Goal: Contribute content: Contribute content

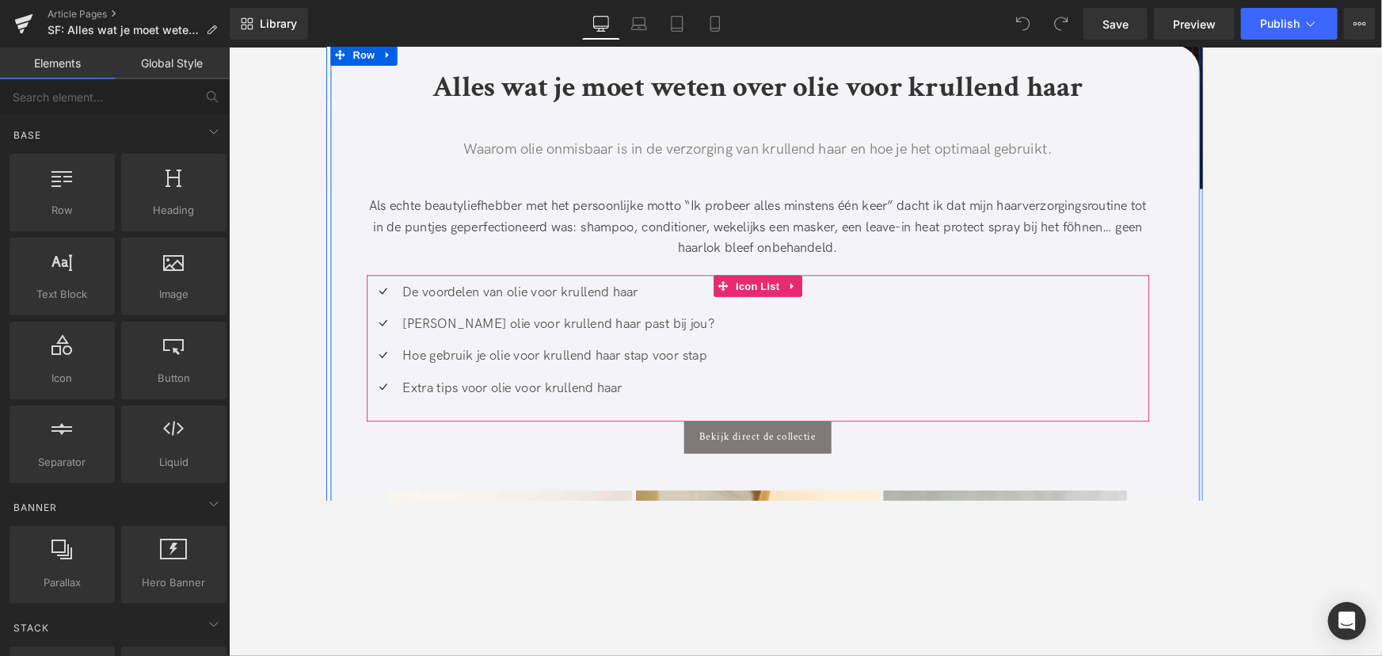
scroll to position [432, 0]
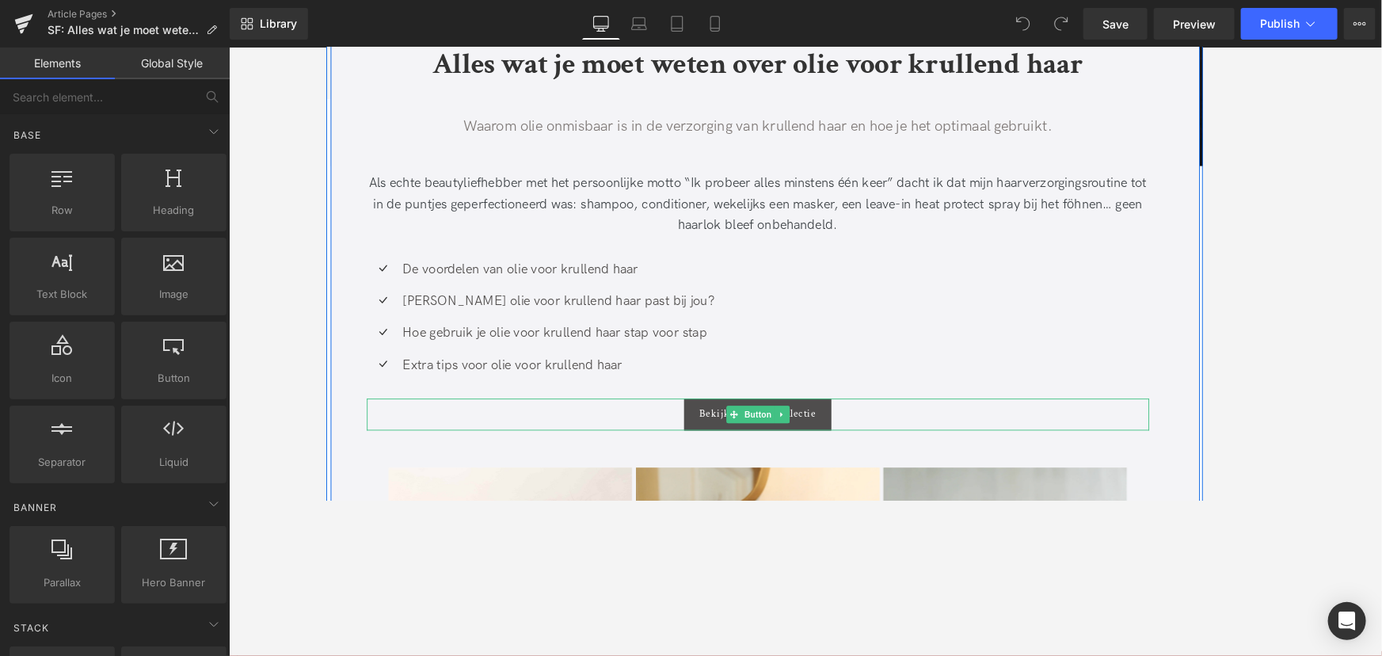
click at [854, 443] on span "Bekijk direct de collectie" at bounding box center [798, 446] width 128 height 13
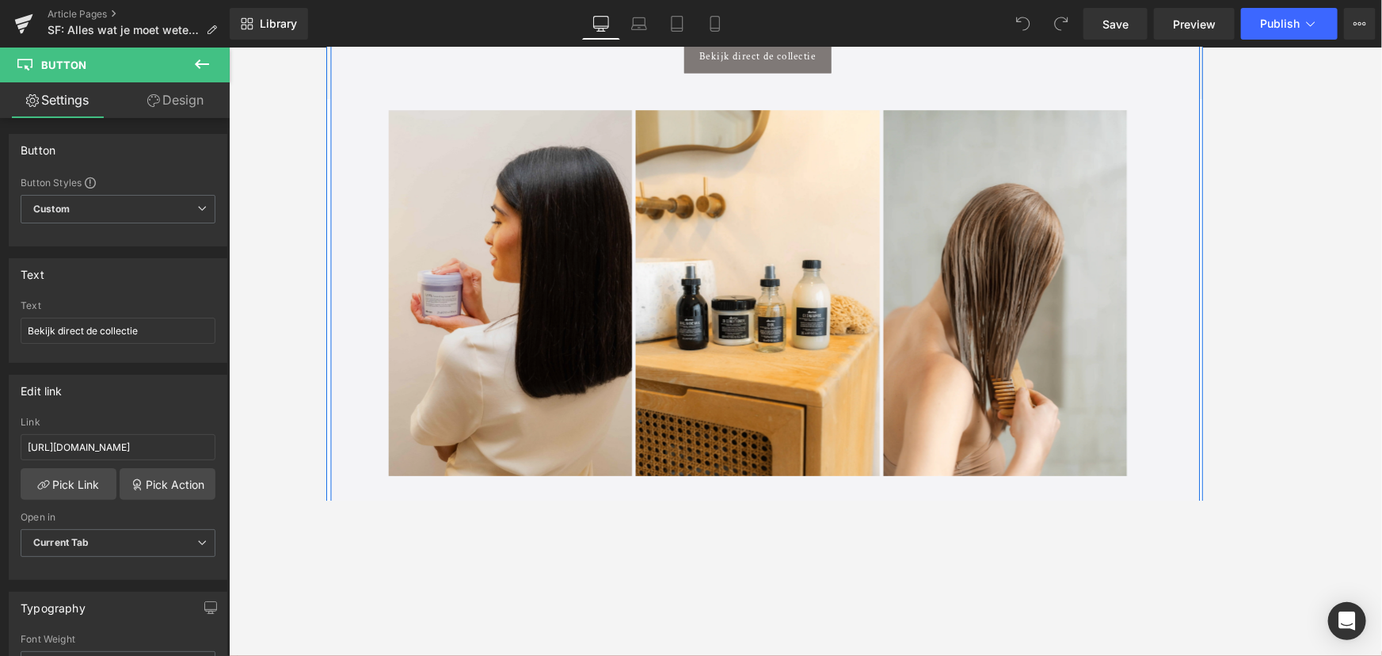
scroll to position [863, 0]
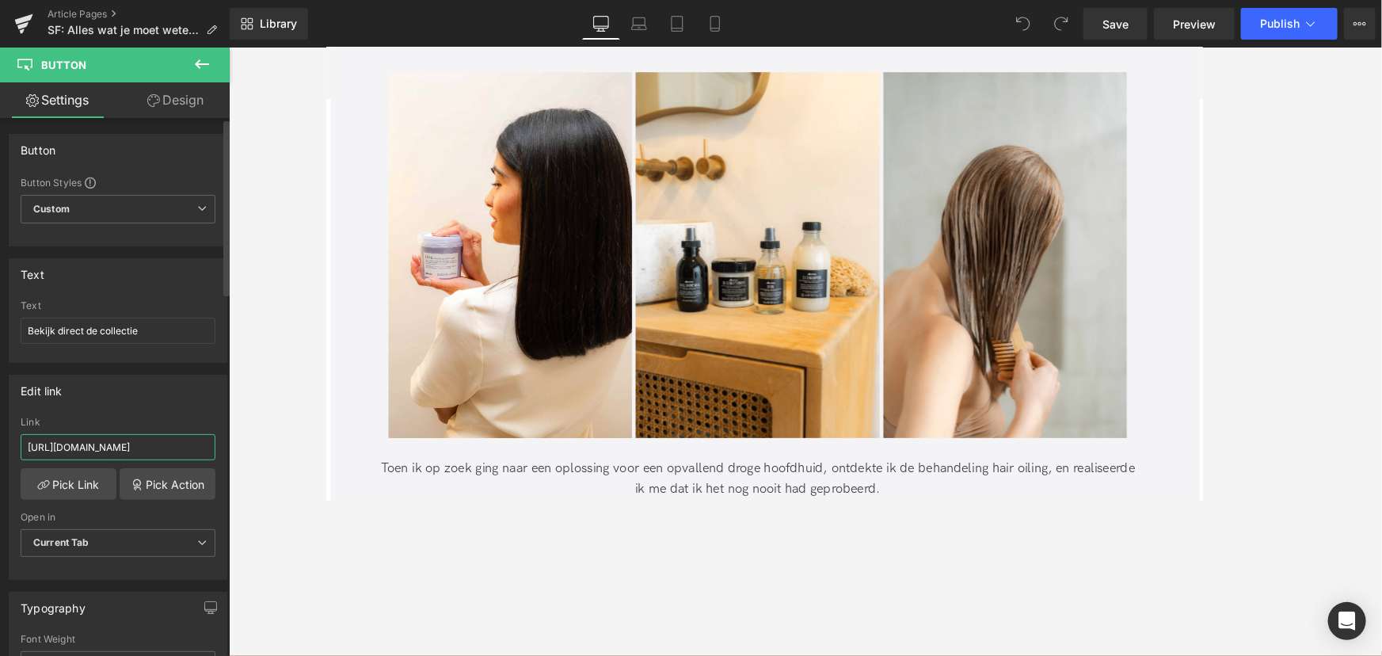
click at [173, 439] on input "[URL][DOMAIN_NAME]" at bounding box center [118, 447] width 195 height 26
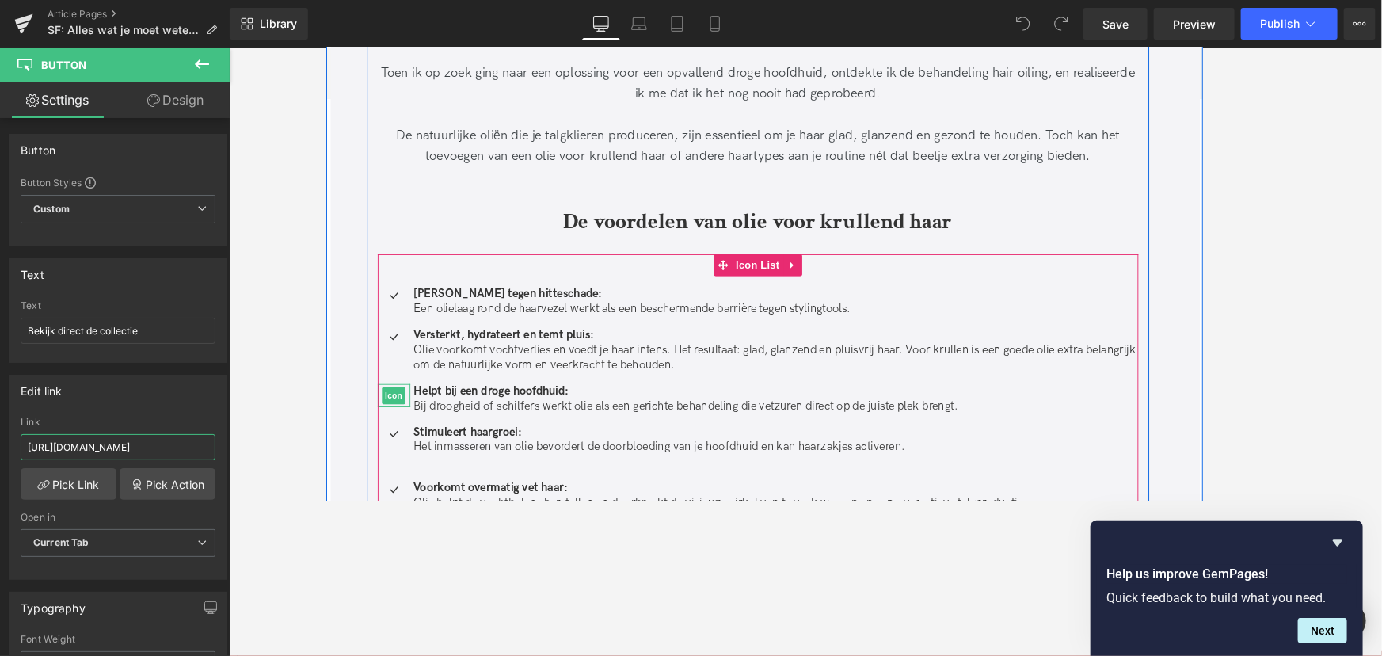
scroll to position [1368, 0]
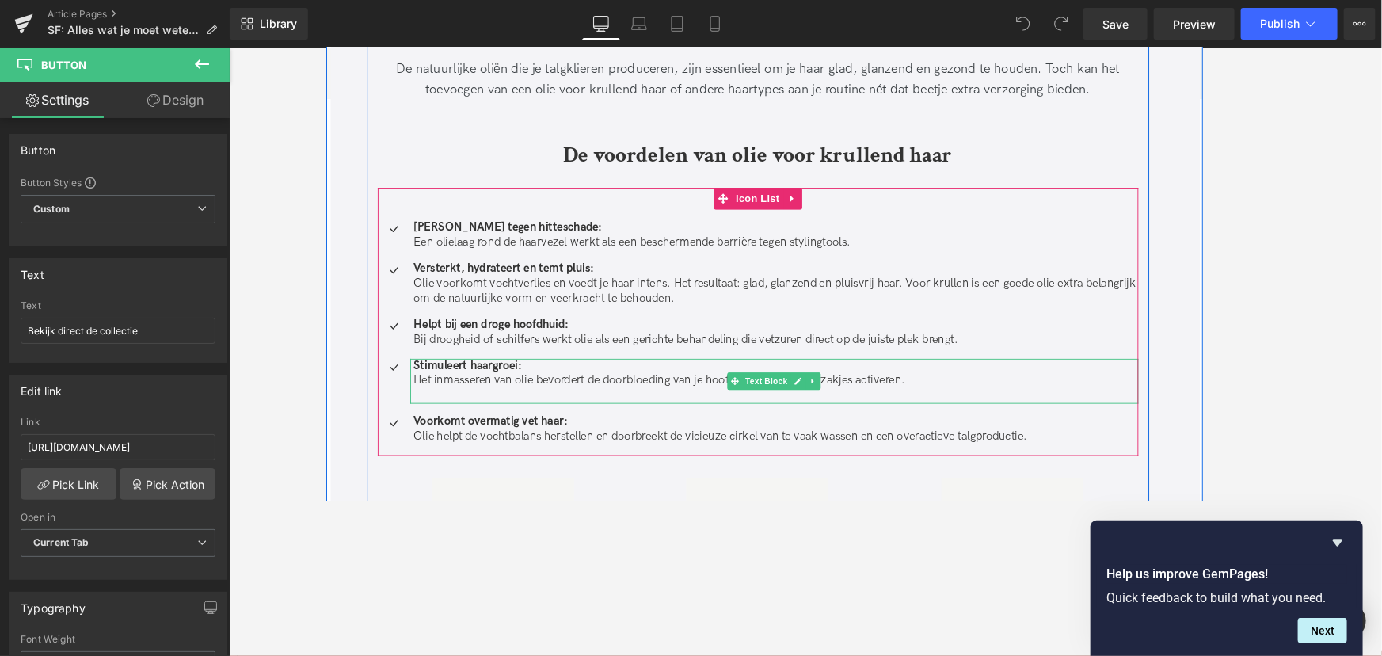
click at [446, 421] on p at bounding box center [817, 428] width 792 height 17
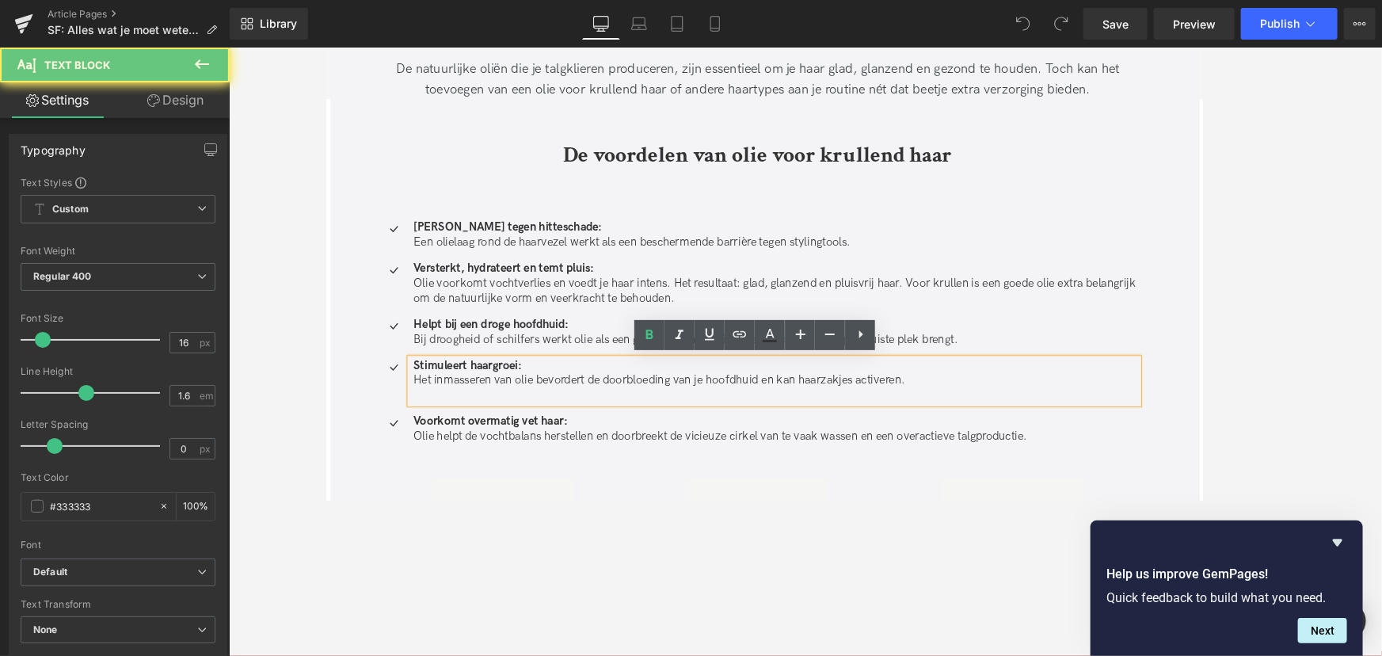
click at [446, 421] on p at bounding box center [817, 428] width 792 height 17
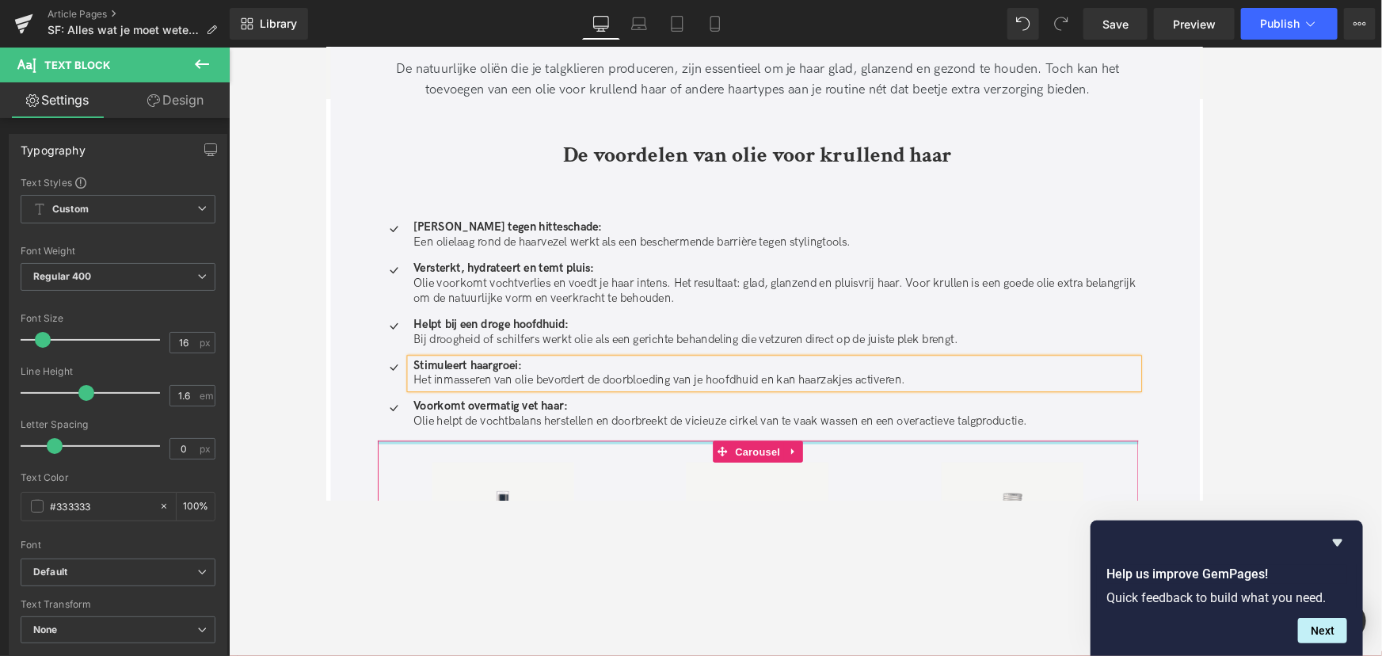
click at [449, 477] on div at bounding box center [798, 479] width 832 height 4
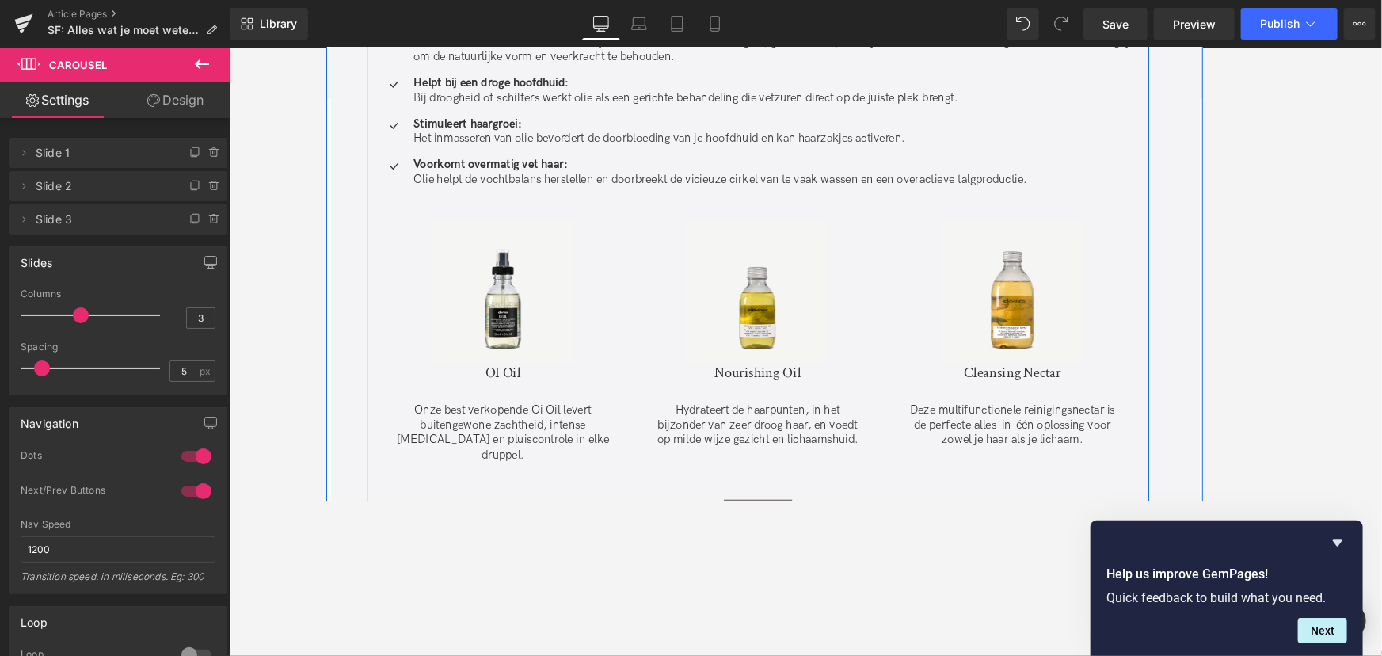
scroll to position [1656, 0]
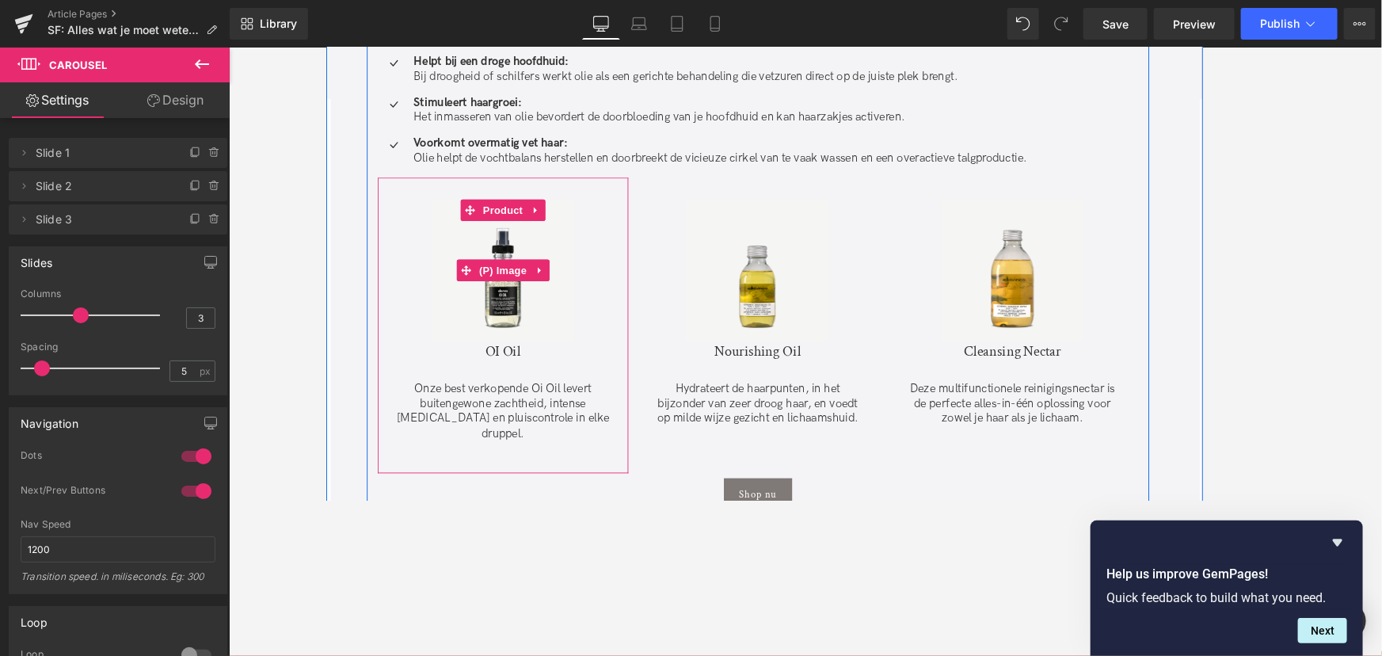
click at [529, 320] on img at bounding box center [518, 290] width 155 height 155
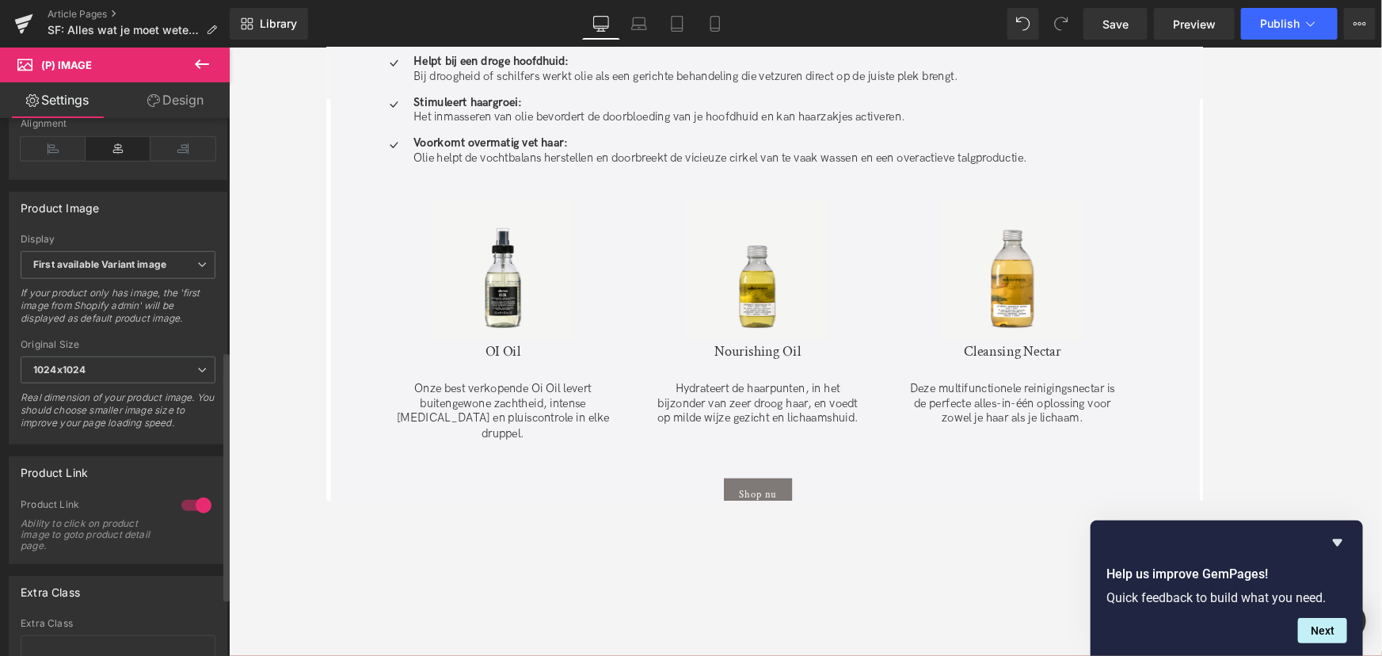
scroll to position [630, 0]
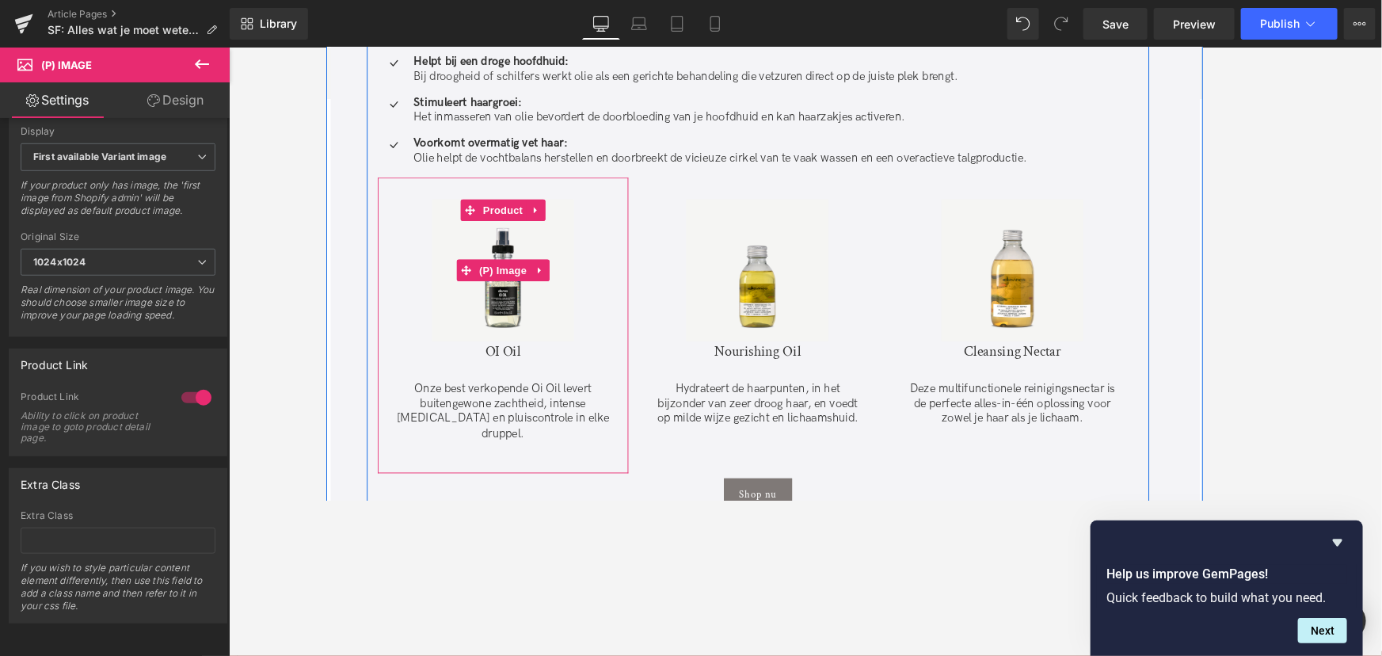
click at [509, 322] on img at bounding box center [518, 290] width 155 height 155
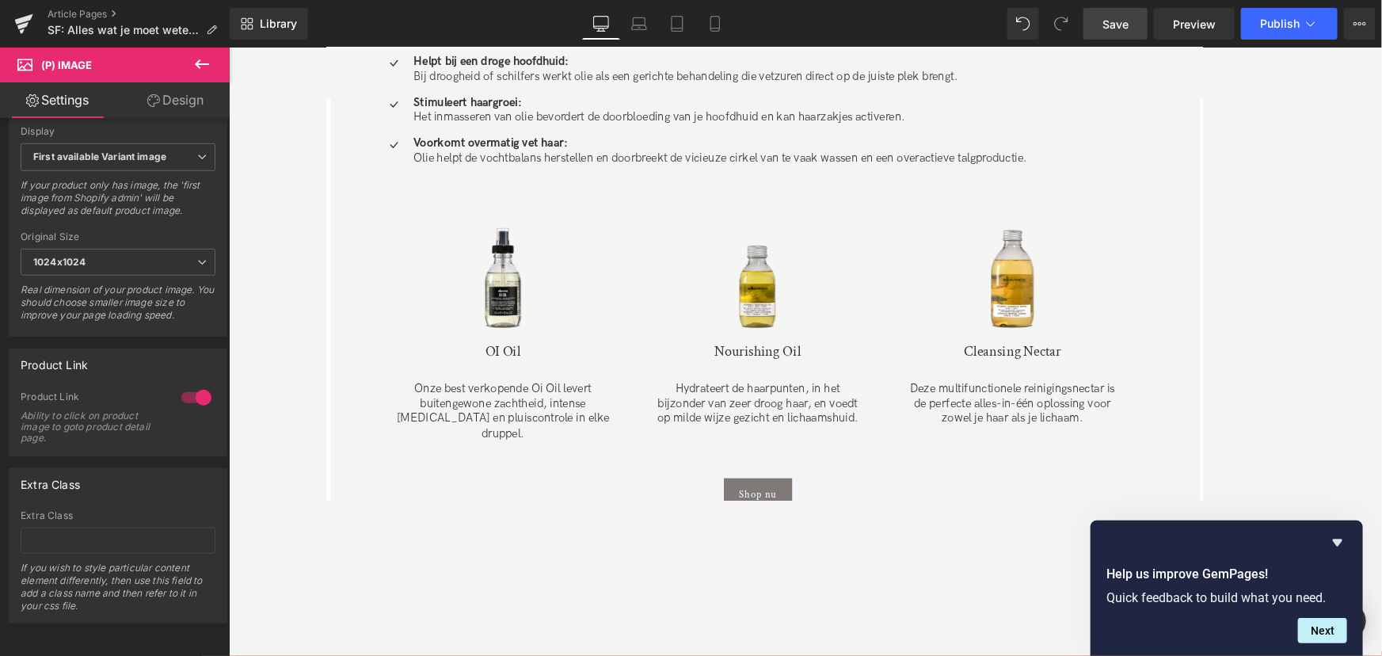
click at [1105, 24] on span "Save" at bounding box center [1116, 24] width 26 height 17
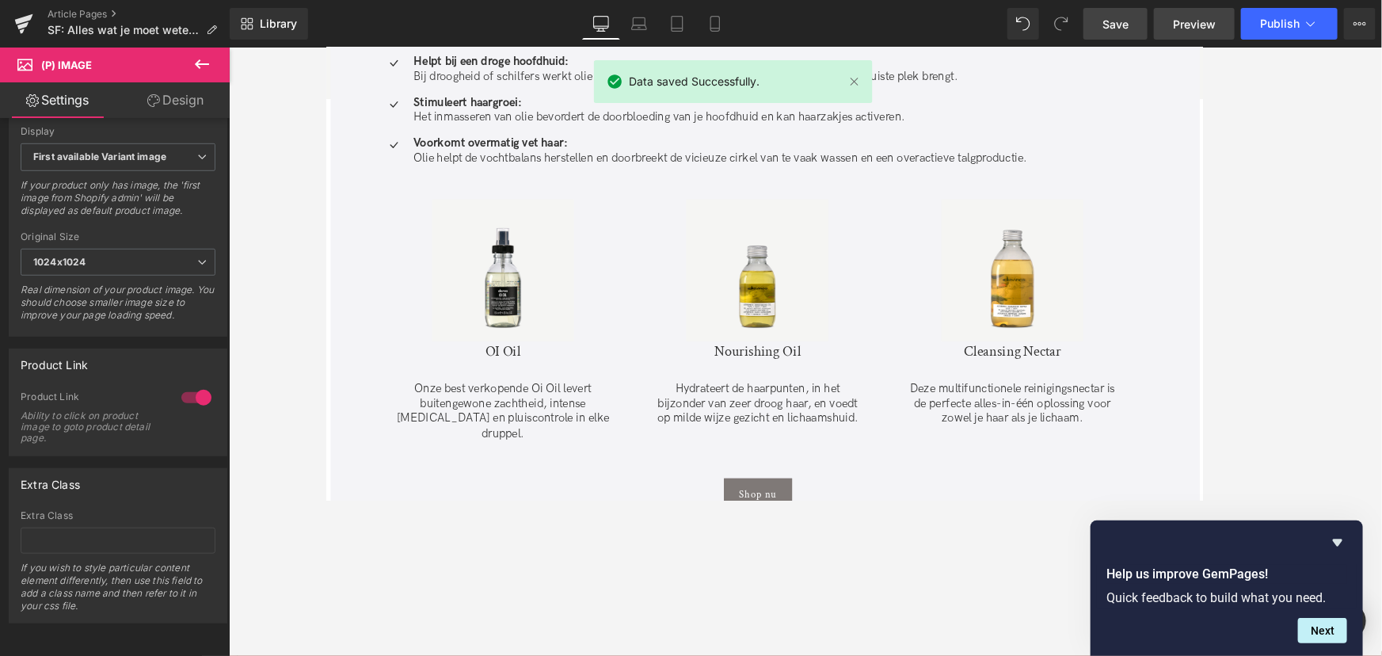
click at [1105, 21] on span "Preview" at bounding box center [1194, 24] width 43 height 17
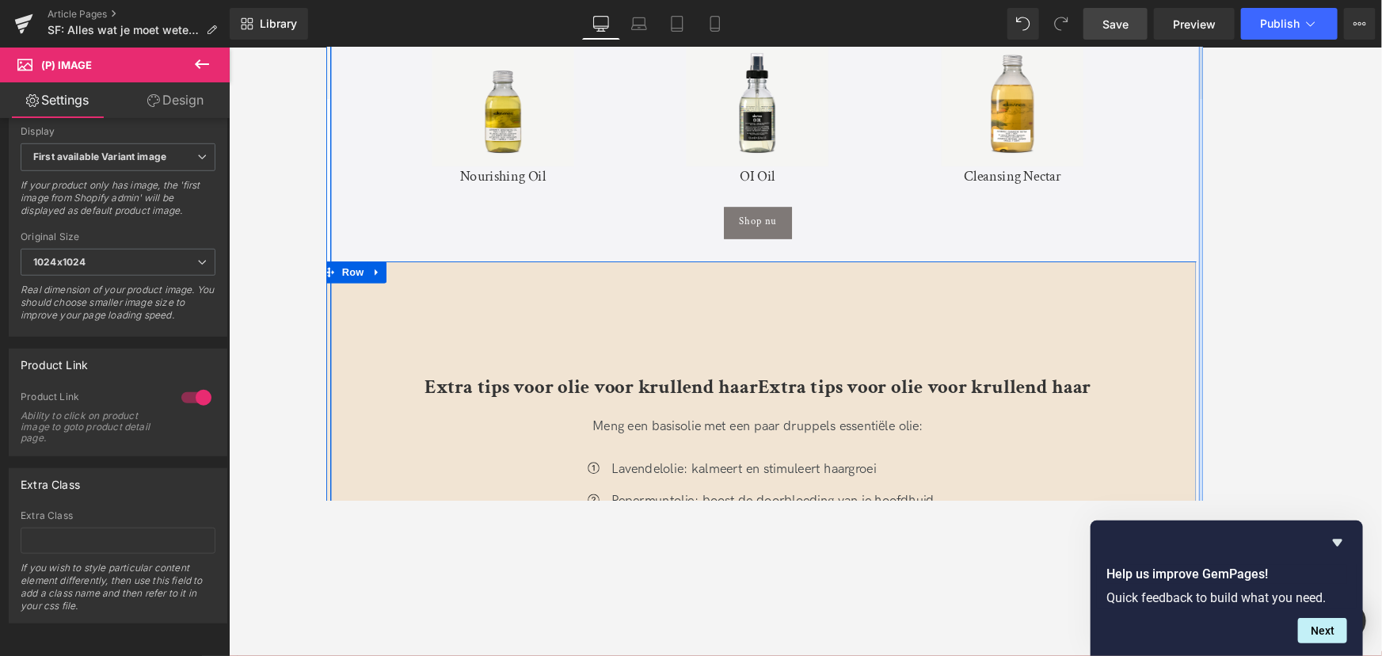
scroll to position [4320, 0]
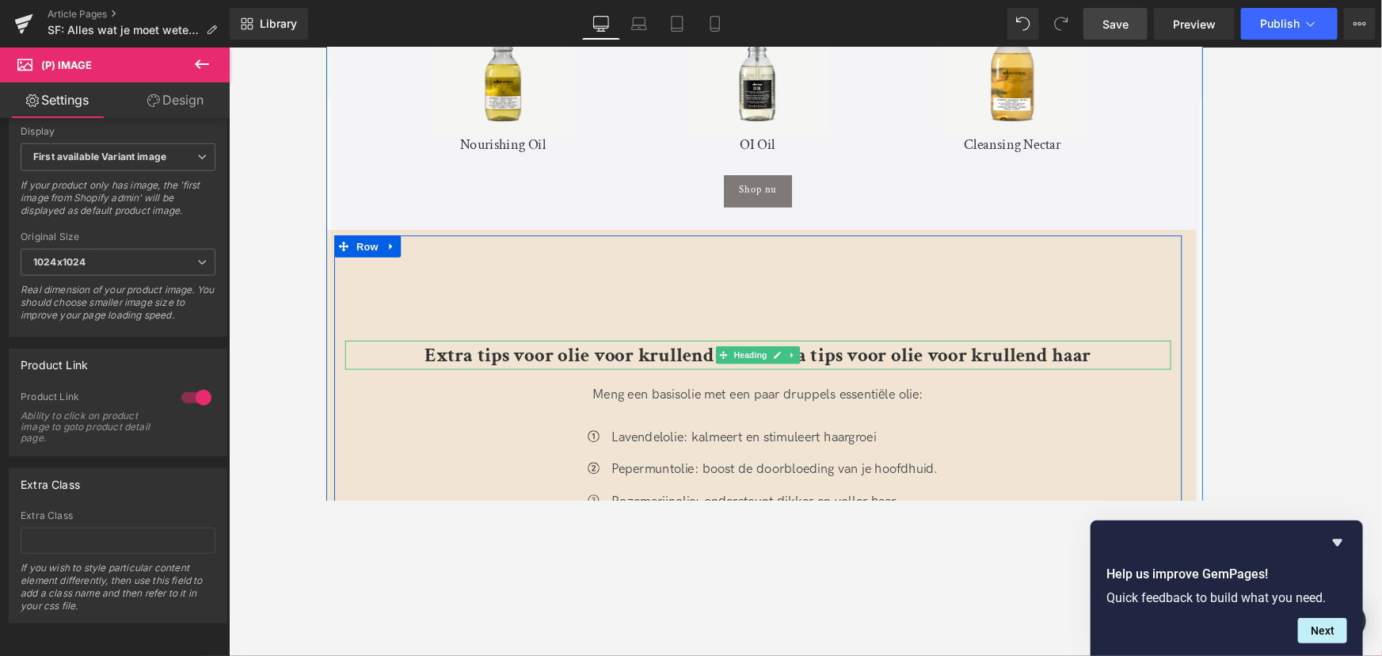
click at [1105, 367] on h2 "Extra tips voor olie voor krullend haarExtra tips voor olie voor krullend haar" at bounding box center [797, 383] width 903 height 32
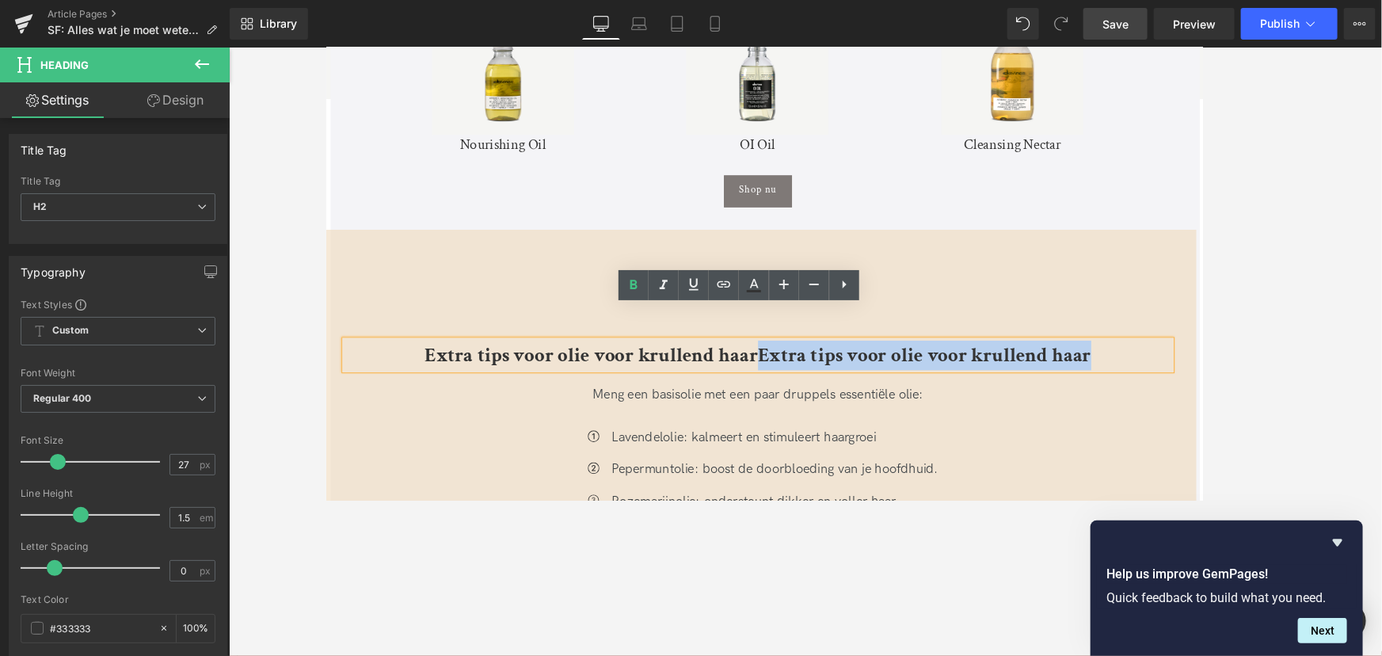
drag, startPoint x: 1162, startPoint y: 345, endPoint x: 799, endPoint y: 350, distance: 362.8
click at [799, 367] on h2 "Extra tips voor olie voor krullend haarExtra tips voor olie voor krullend haar" at bounding box center [797, 383] width 903 height 32
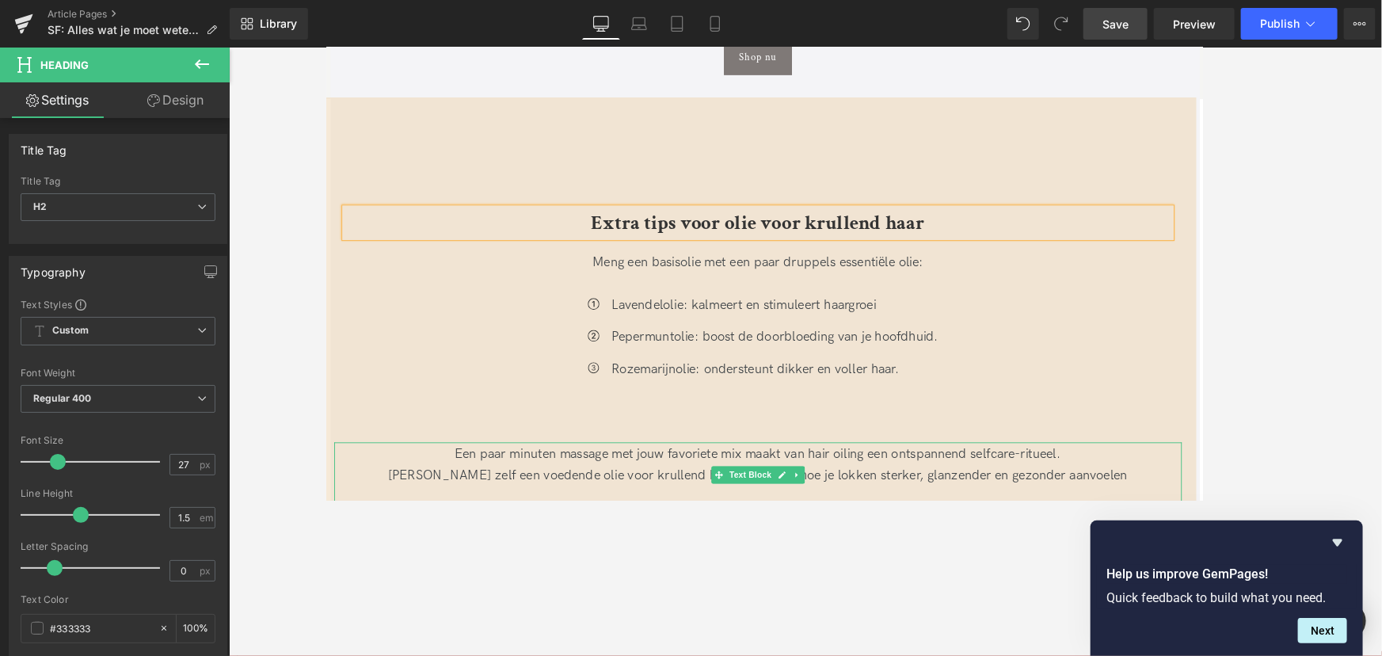
scroll to position [4537, 0]
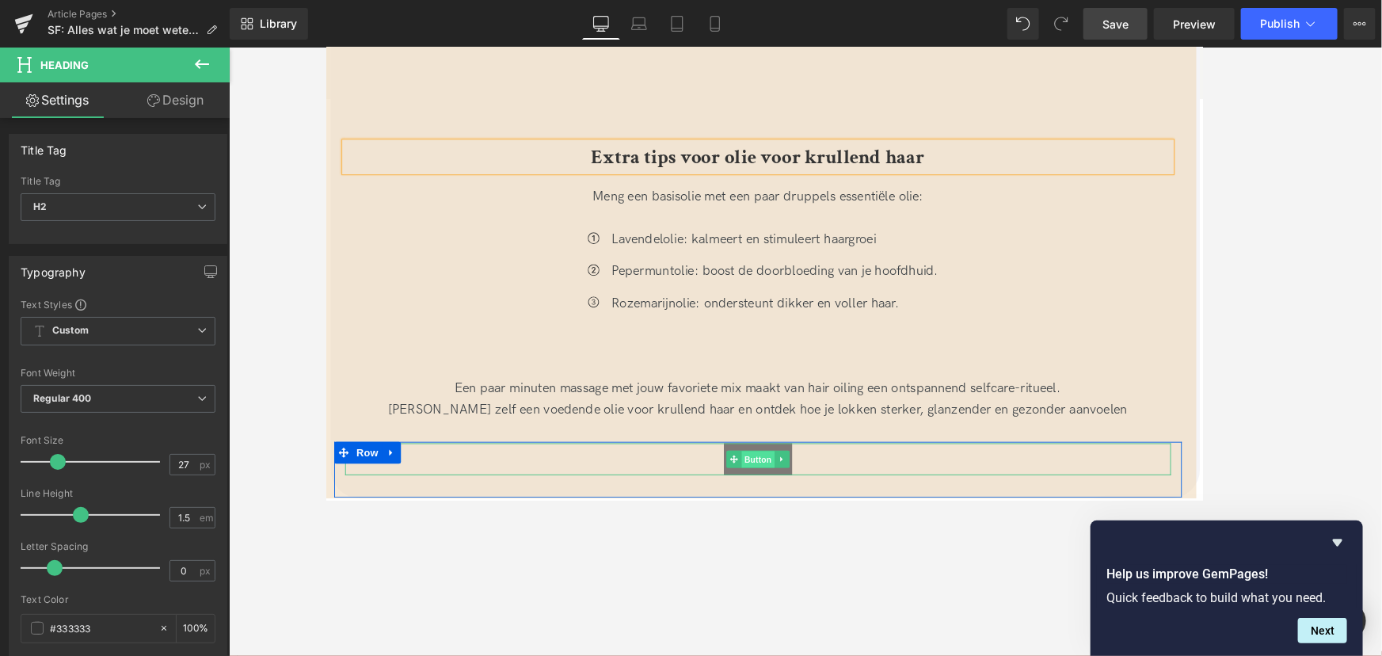
click at [779, 488] on span "Button" at bounding box center [797, 497] width 36 height 19
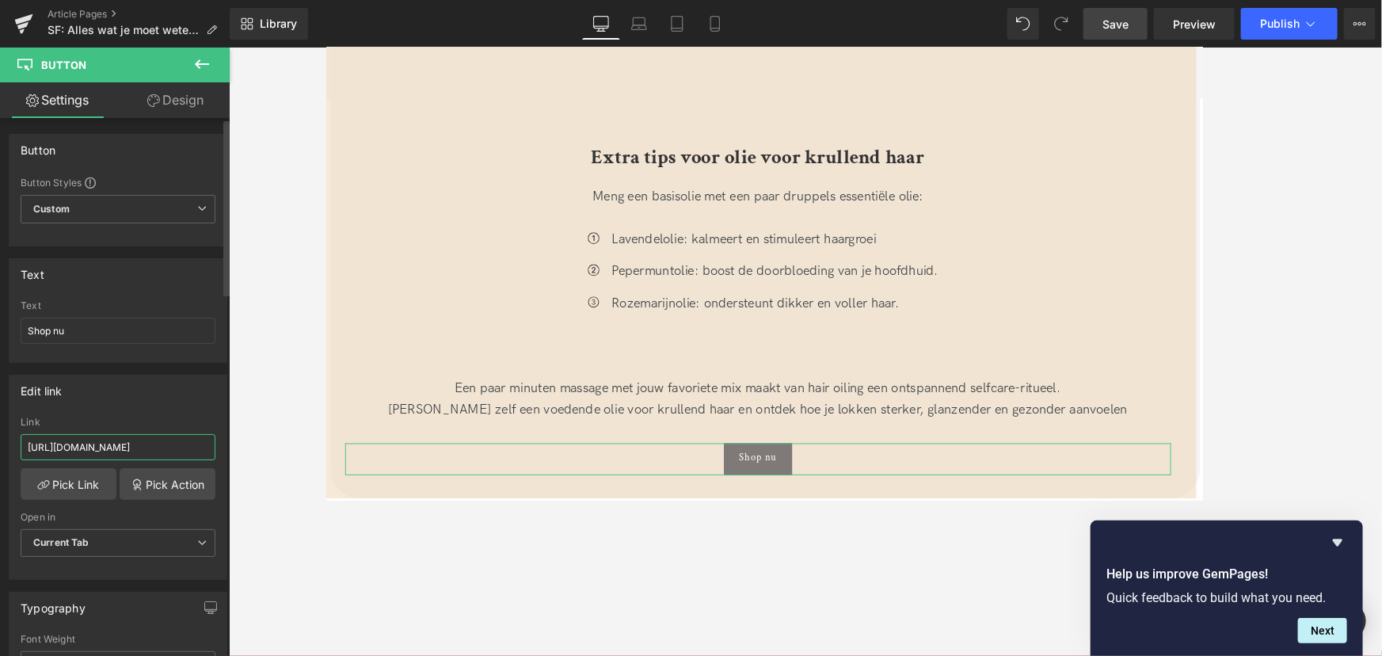
click at [170, 451] on input "[URL][DOMAIN_NAME]" at bounding box center [118, 447] width 195 height 26
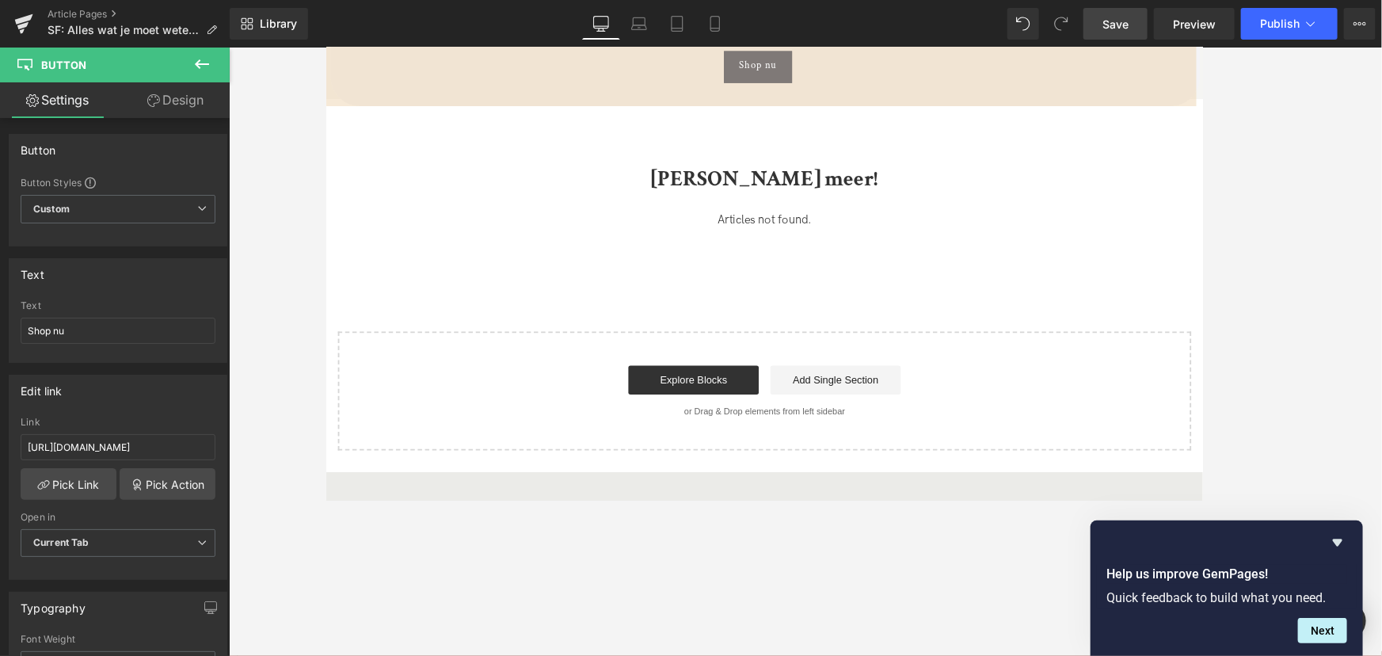
scroll to position [4896, 0]
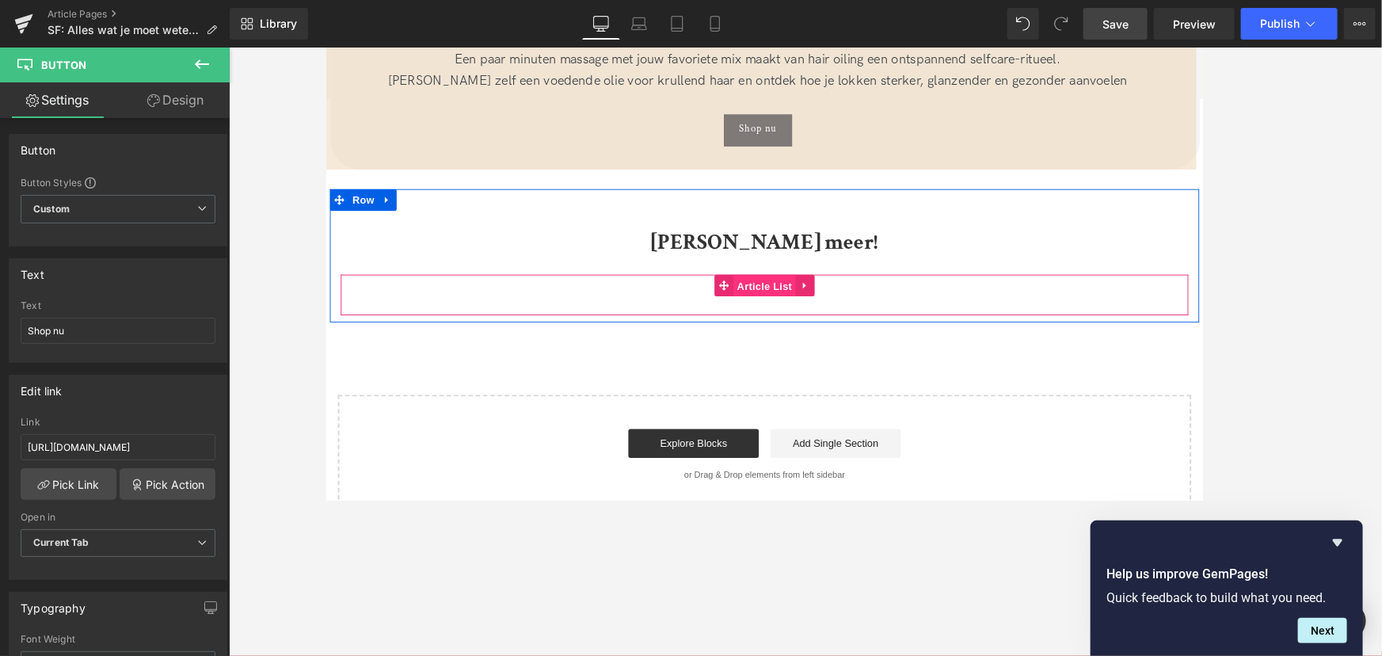
click at [820, 295] on span "Article List" at bounding box center [805, 307] width 68 height 24
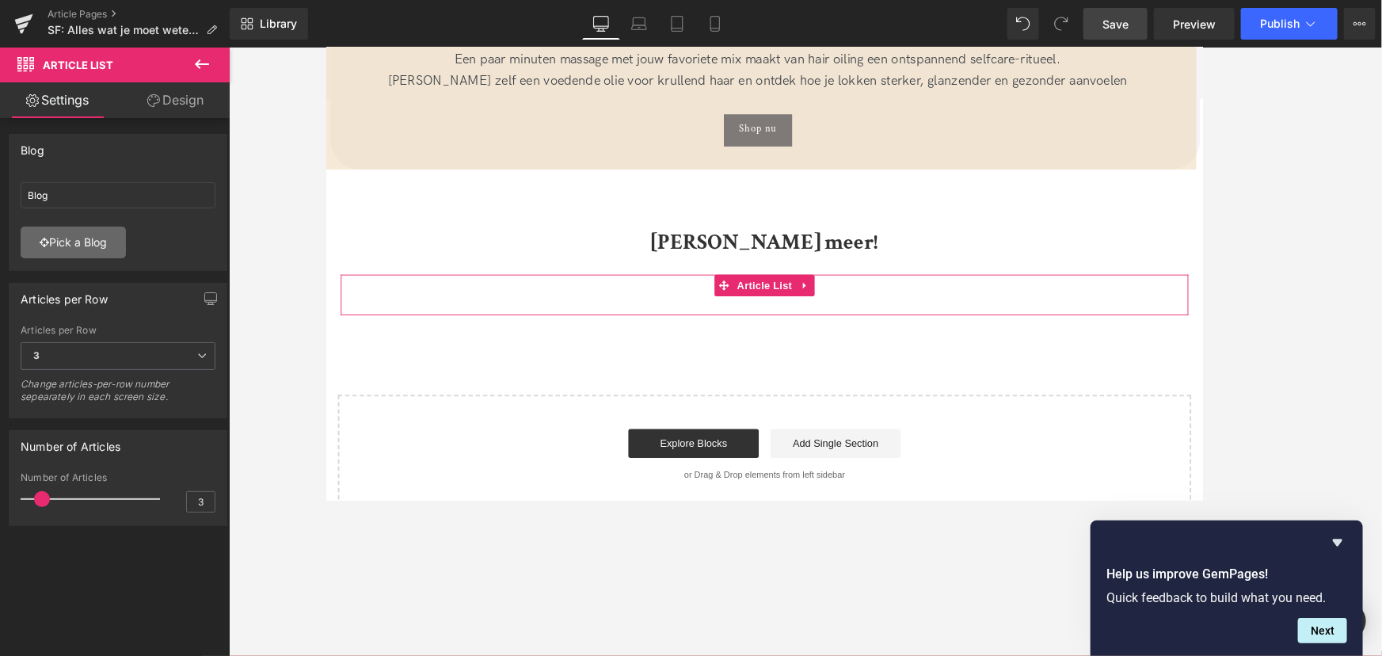
click at [81, 245] on link "Pick a Blog" at bounding box center [73, 243] width 105 height 32
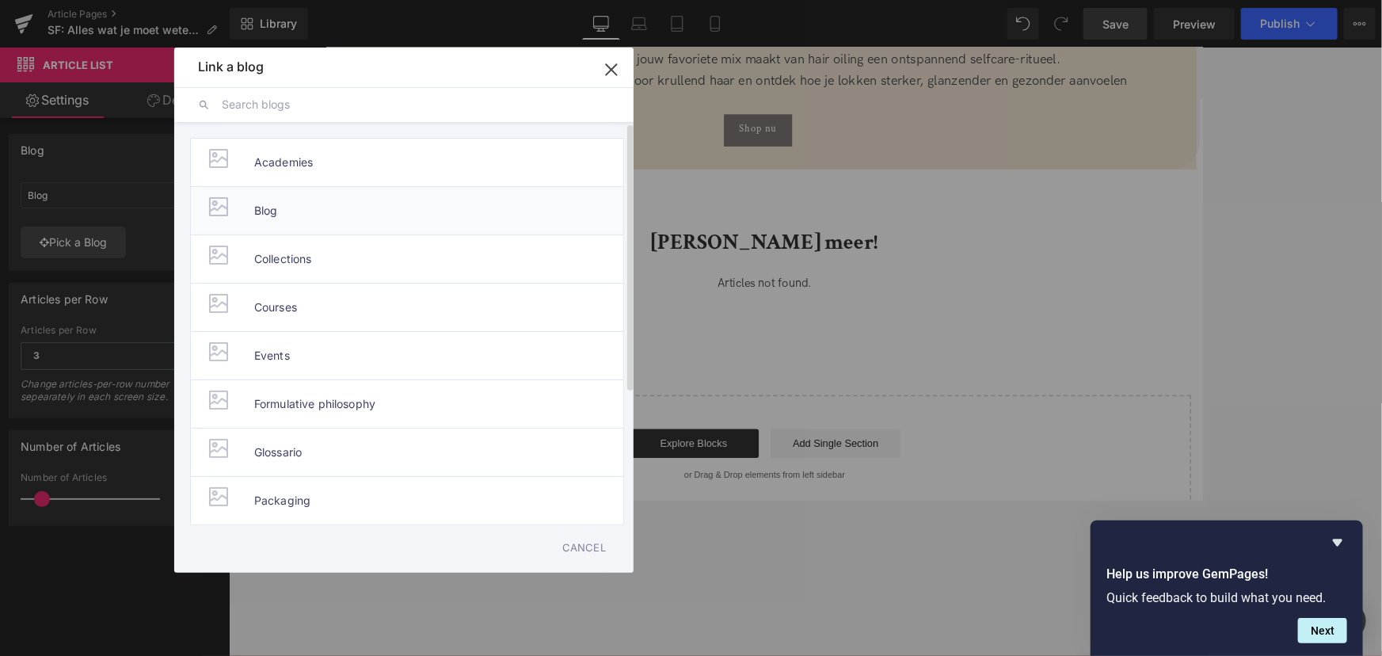
click at [296, 208] on li "Blog" at bounding box center [407, 210] width 434 height 48
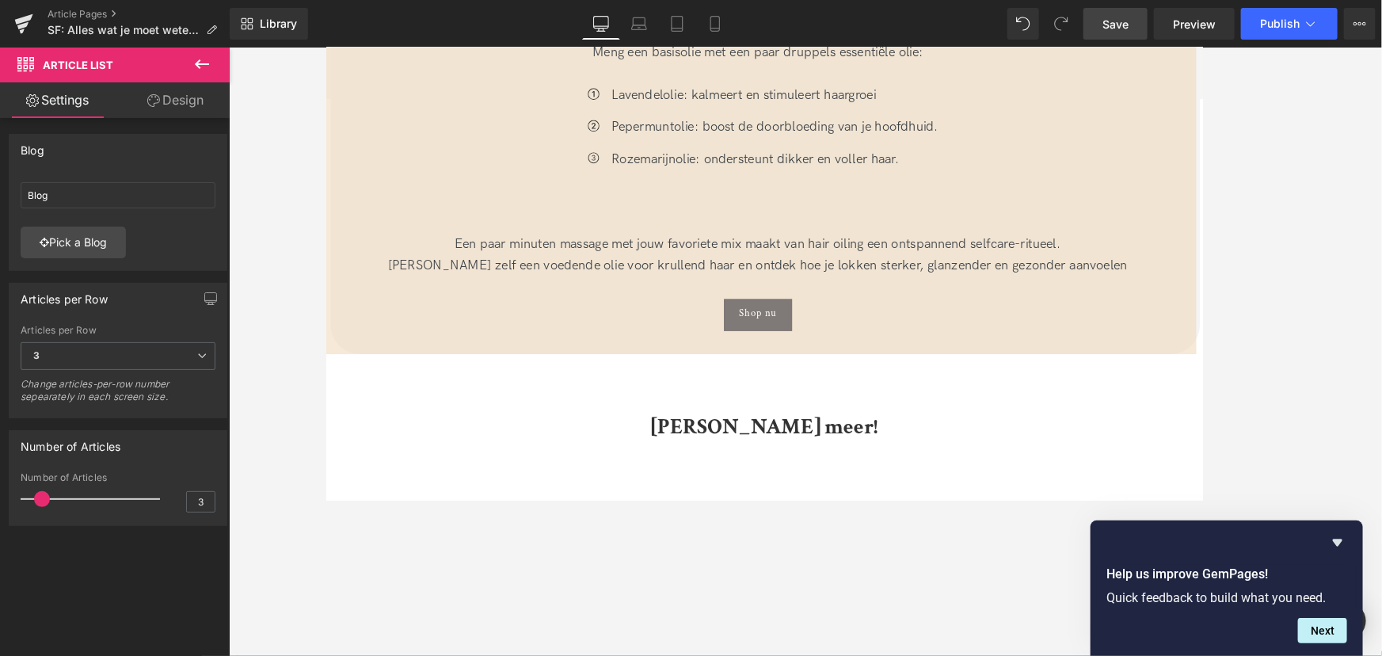
scroll to position [4681, 0]
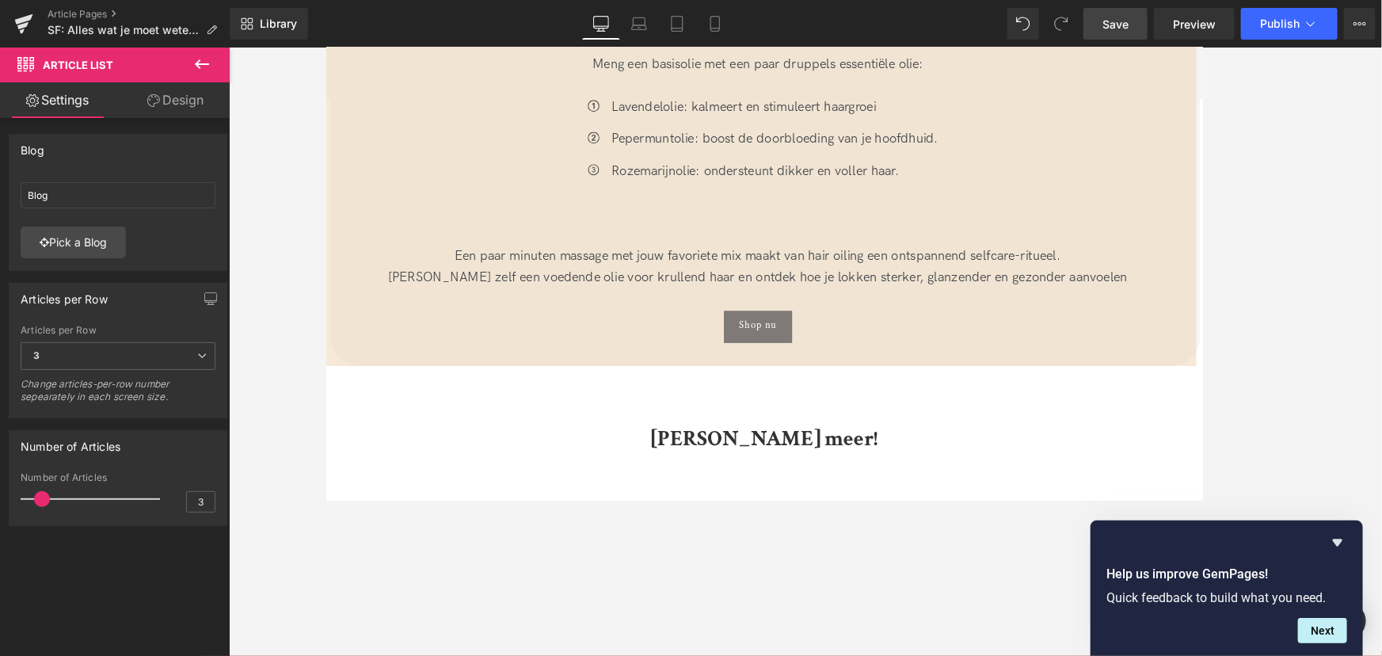
drag, startPoint x: 1123, startPoint y: 20, endPoint x: 499, endPoint y: 242, distance: 662.7
click at [1105, 20] on span "Save" at bounding box center [1116, 24] width 26 height 17
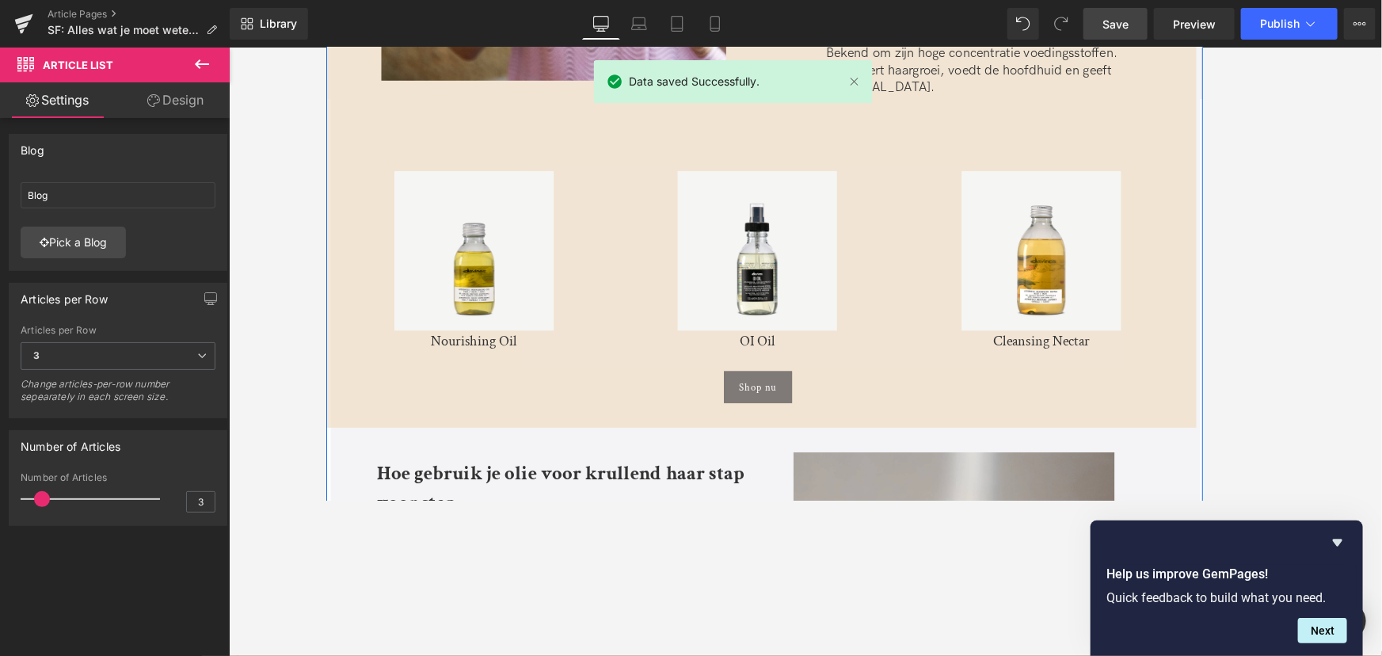
scroll to position [3240, 0]
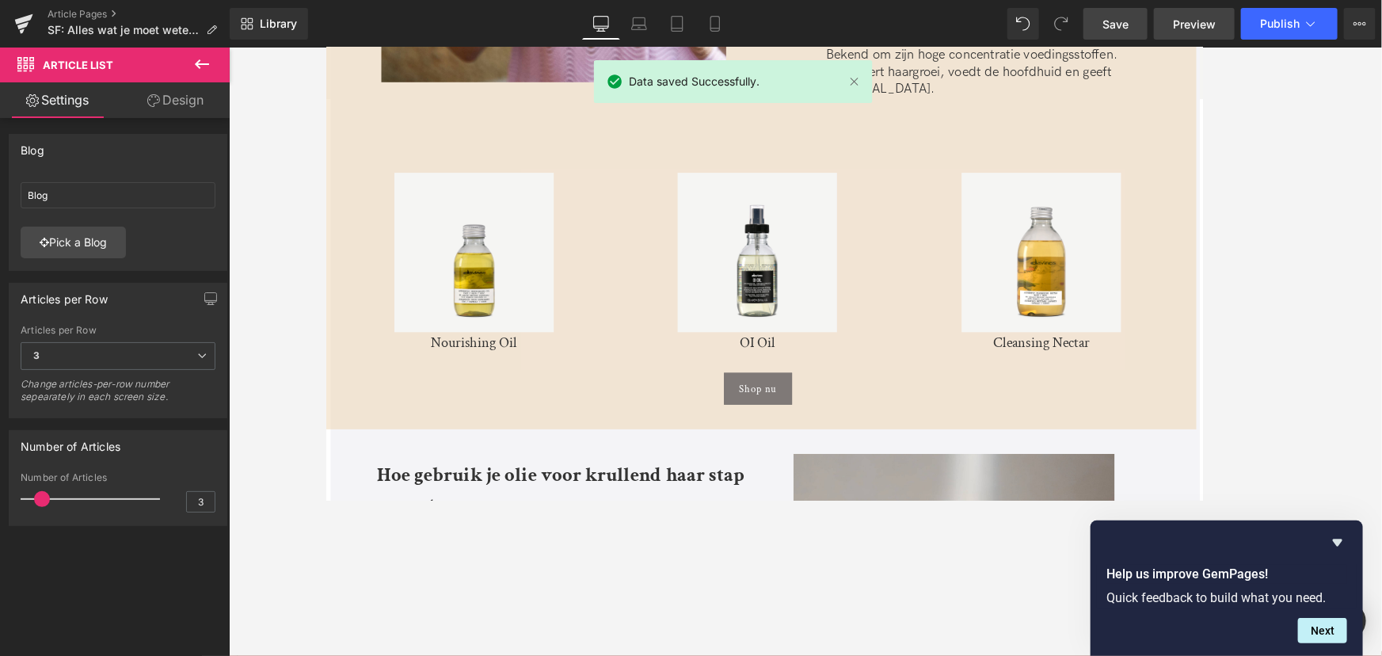
click at [1105, 22] on span "Preview" at bounding box center [1194, 24] width 43 height 17
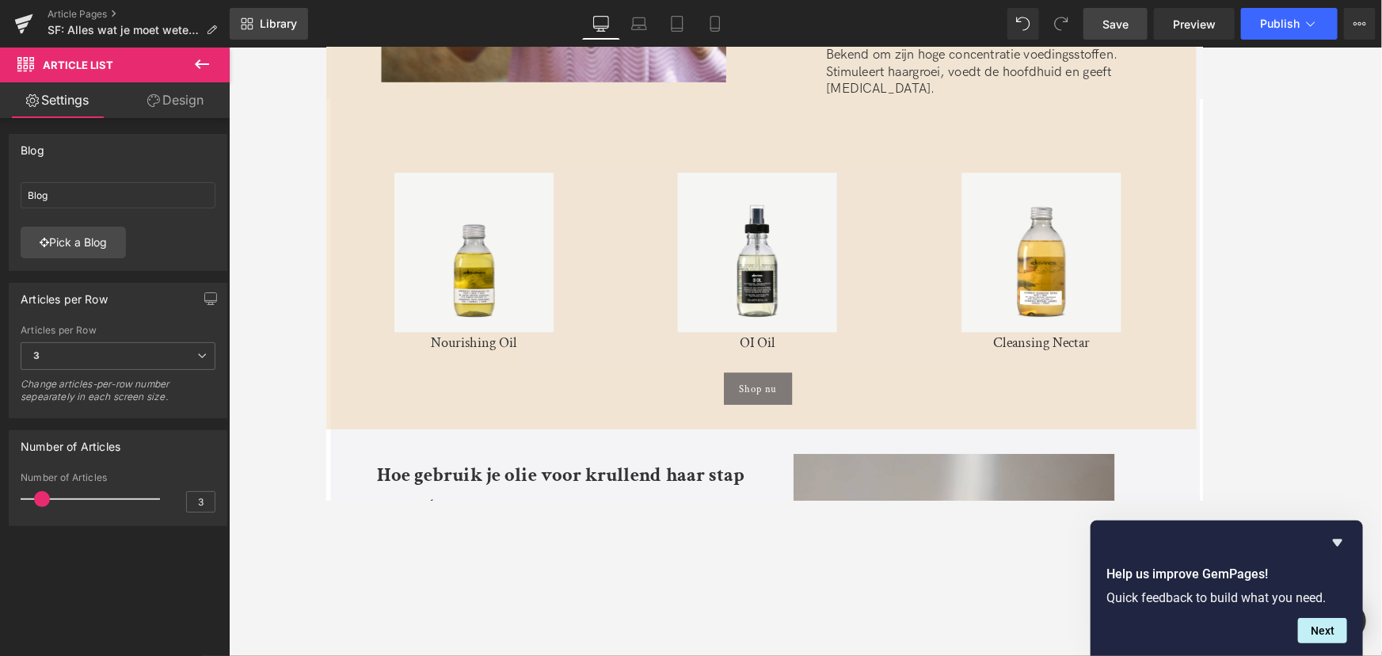
click at [257, 22] on link "Library" at bounding box center [269, 24] width 78 height 32
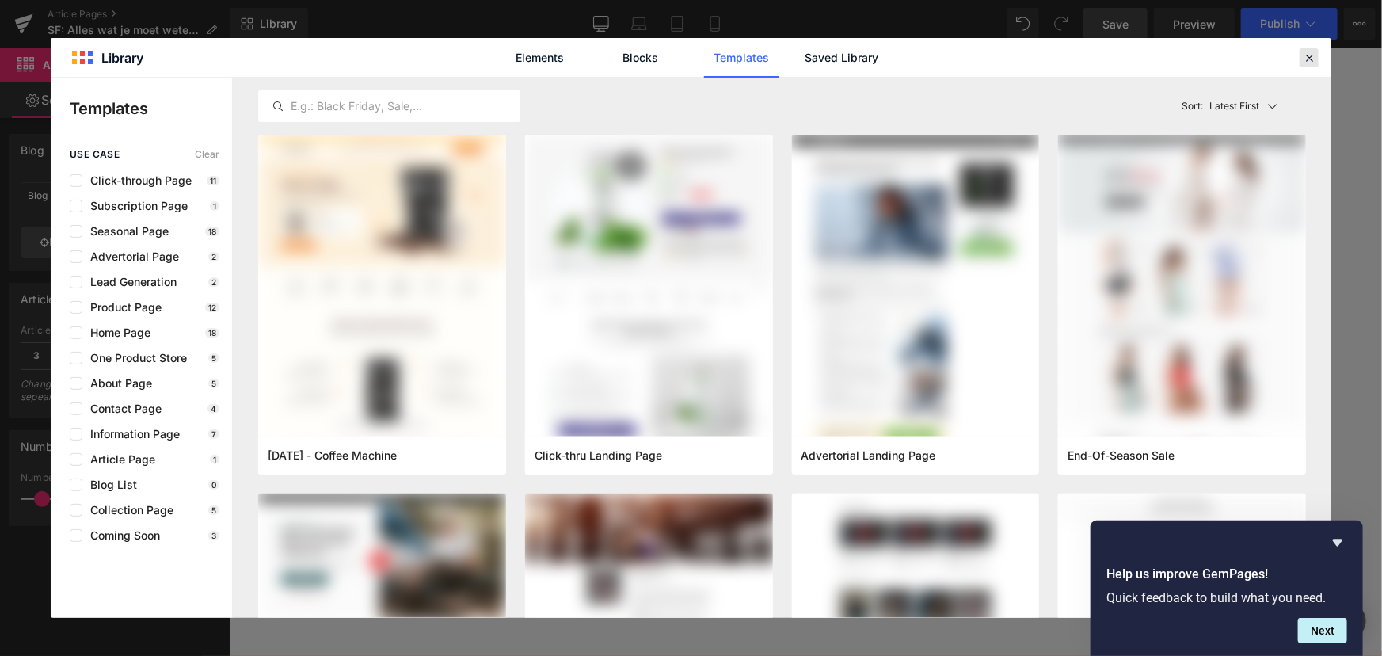
click at [1105, 61] on icon at bounding box center [1309, 58] width 14 height 14
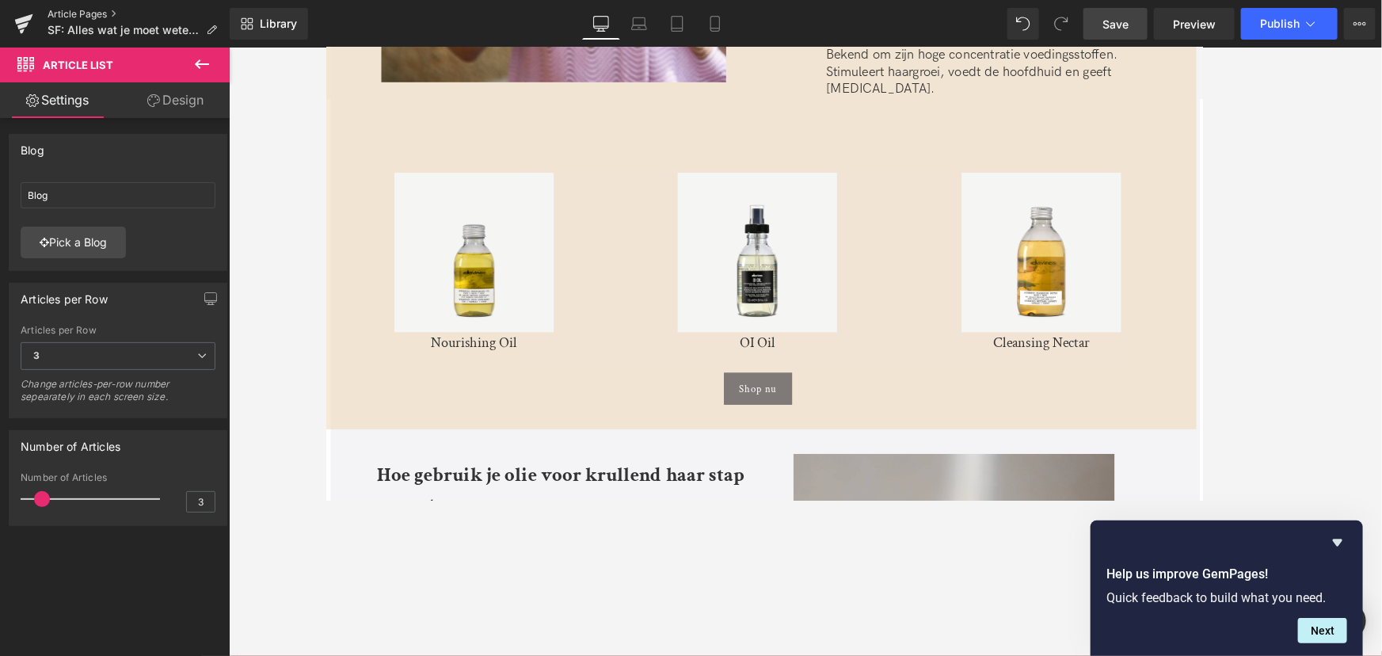
click at [66, 9] on link "Article Pages" at bounding box center [139, 14] width 182 height 13
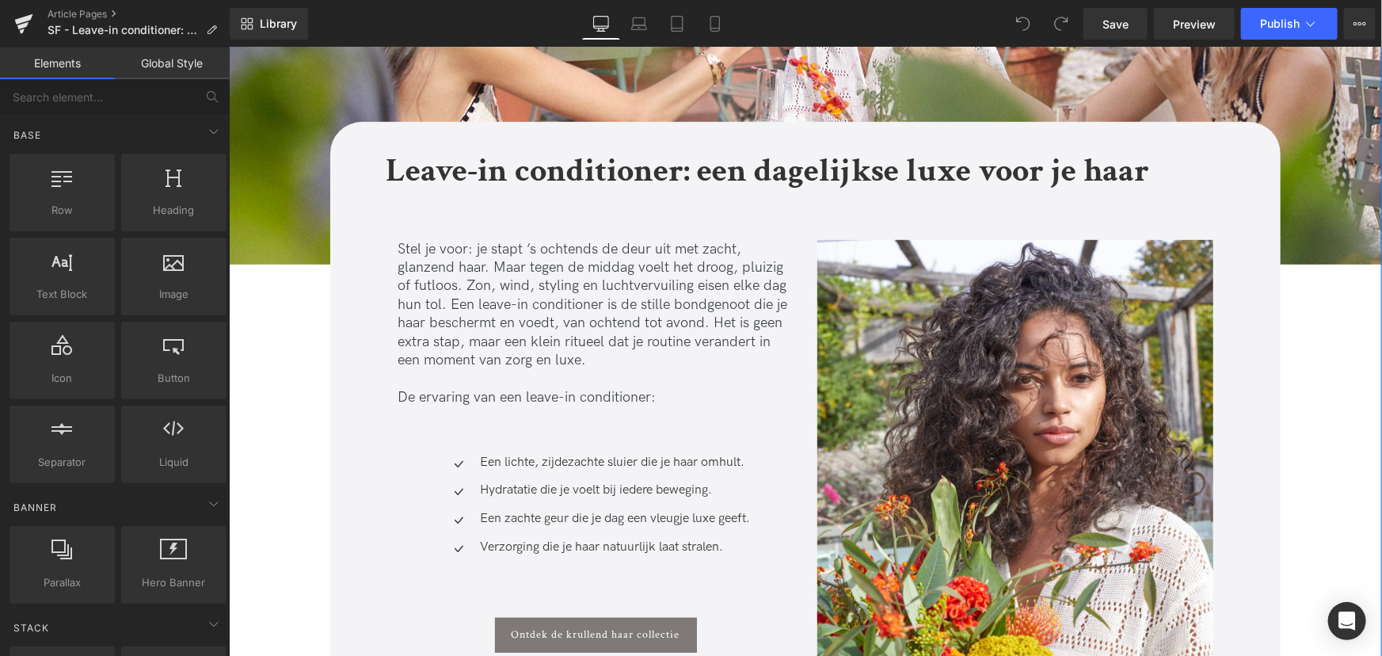
scroll to position [288, 0]
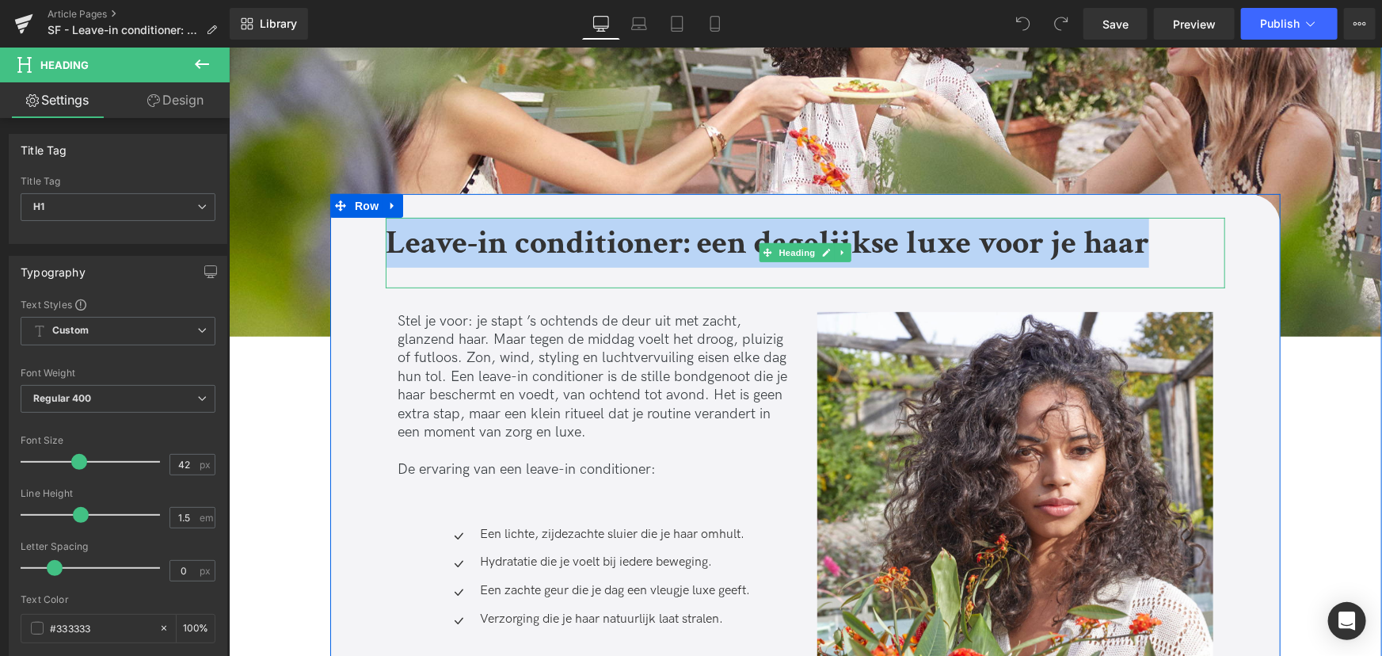
drag, startPoint x: 1161, startPoint y: 241, endPoint x: 391, endPoint y: 236, distance: 770.8
click at [391, 236] on h1 "Leave-in conditioner: een dagelijkse luxe voor je haar" at bounding box center [805, 242] width 840 height 50
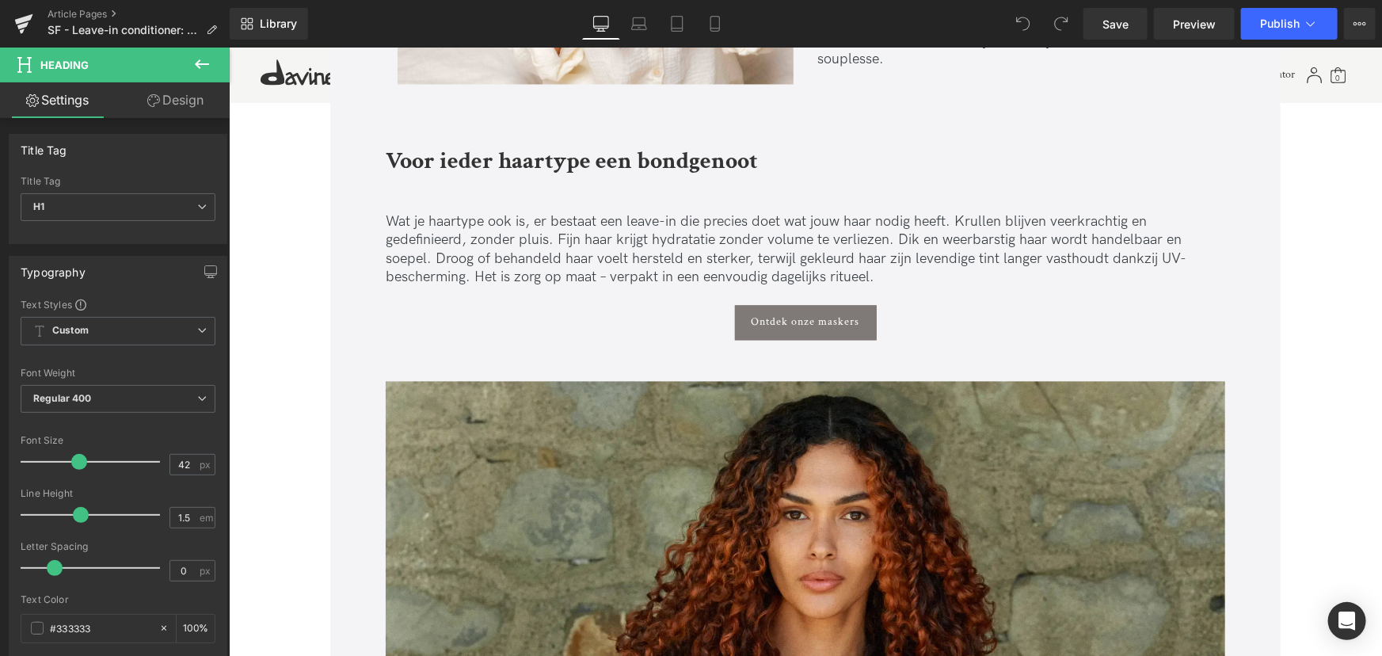
scroll to position [1584, 0]
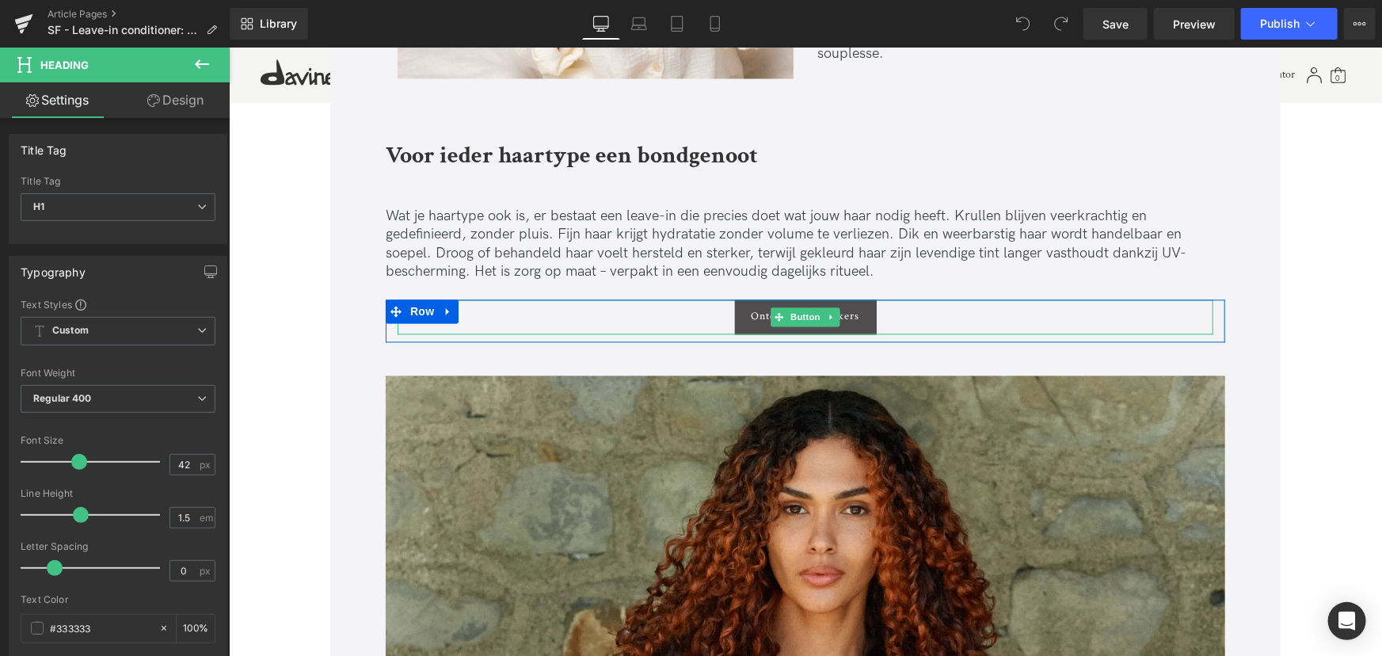
click at [842, 312] on span "Ontdek onze maskers" at bounding box center [805, 315] width 109 height 13
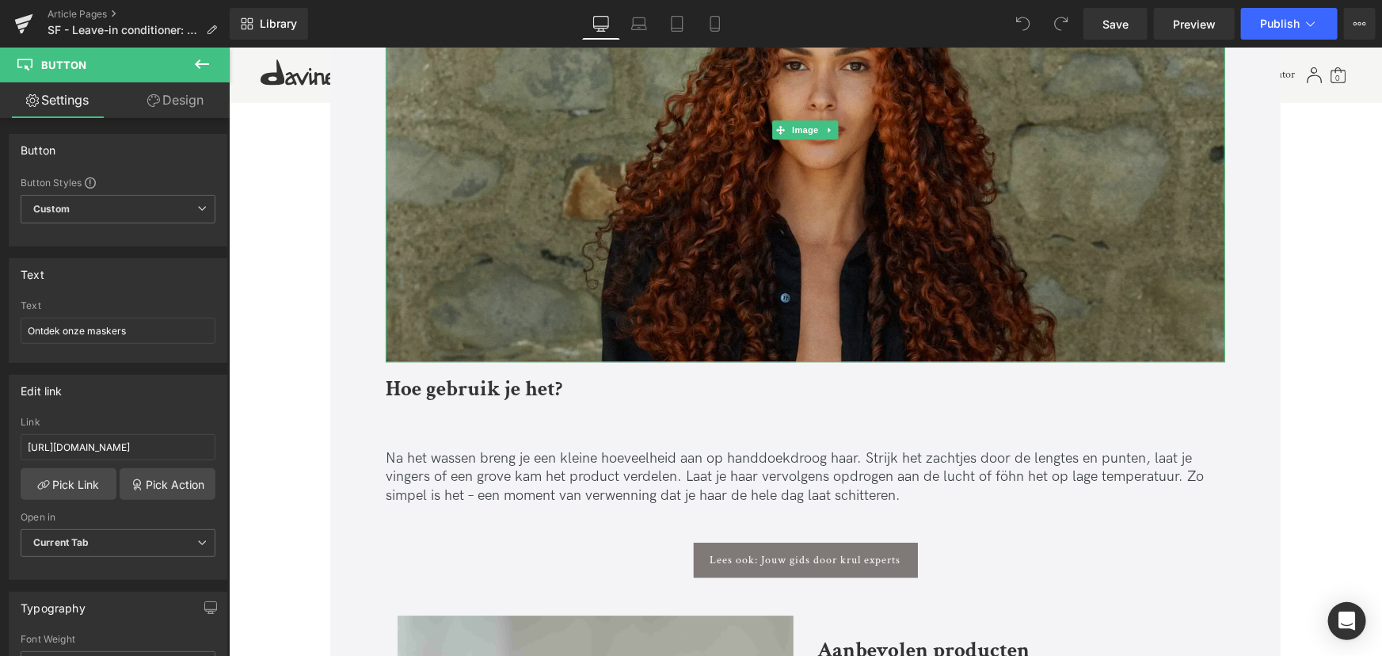
scroll to position [2088, 0]
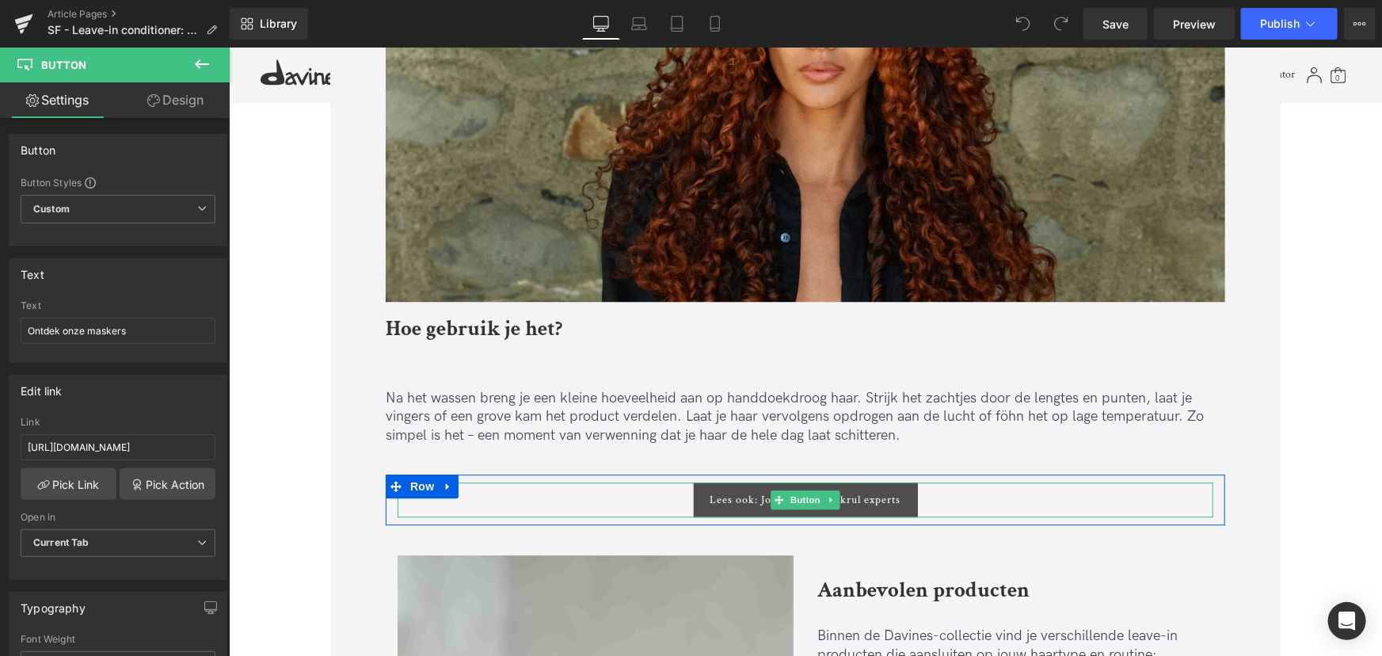
click at [737, 504] on span "Lees ook: Jouw gids door krul experts" at bounding box center [805, 499] width 191 height 13
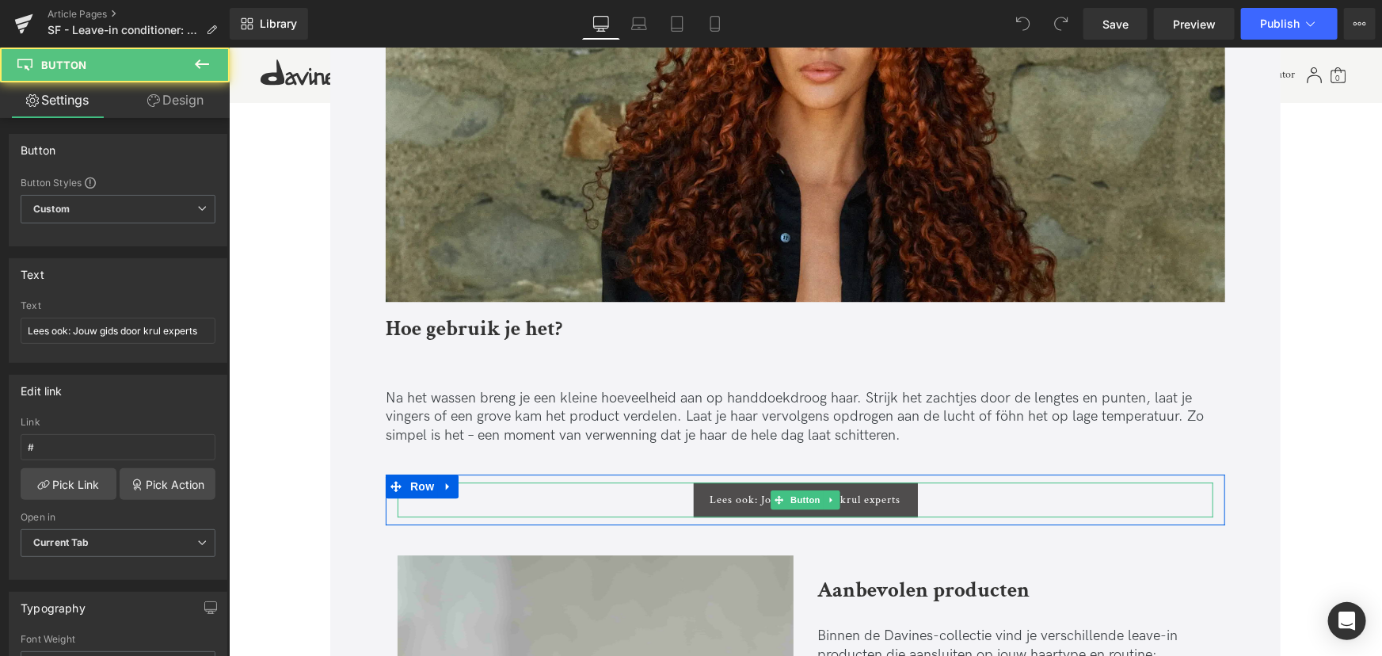
click at [854, 501] on span "Lees ook: Jouw gids door krul experts" at bounding box center [805, 499] width 191 height 13
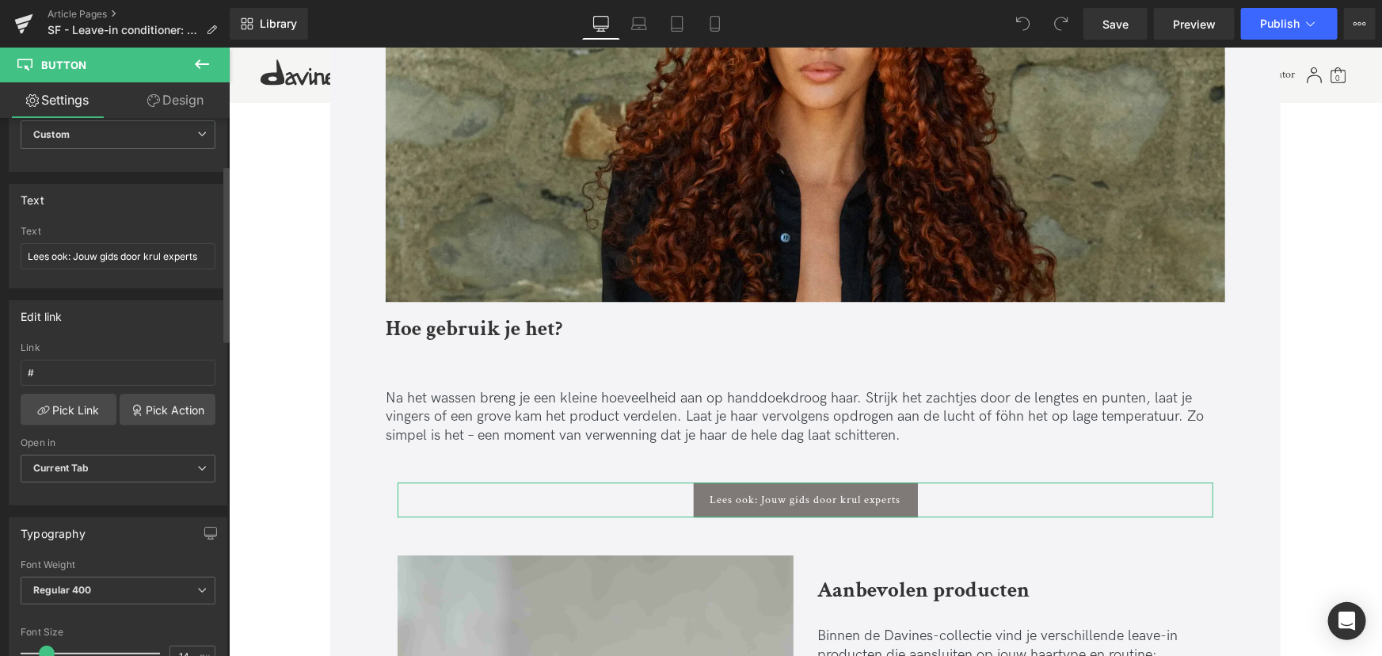
scroll to position [143, 0]
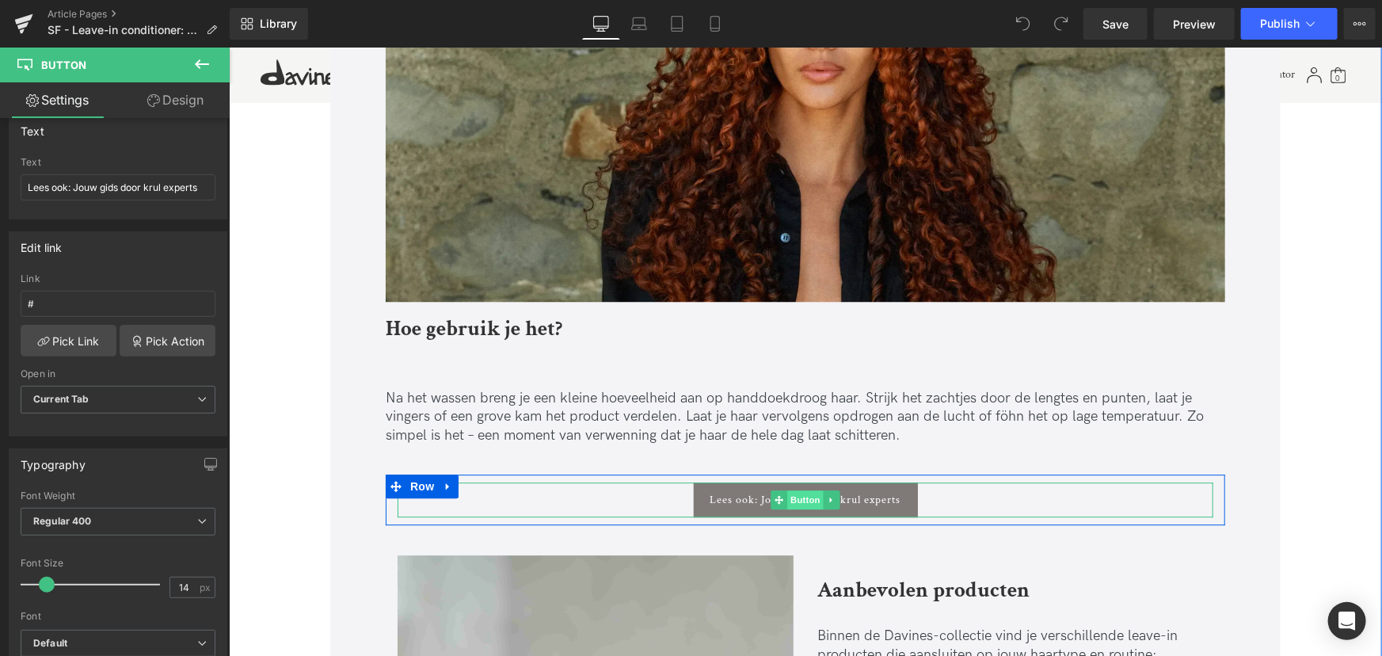
click at [798, 495] on span "Button" at bounding box center [805, 499] width 36 height 19
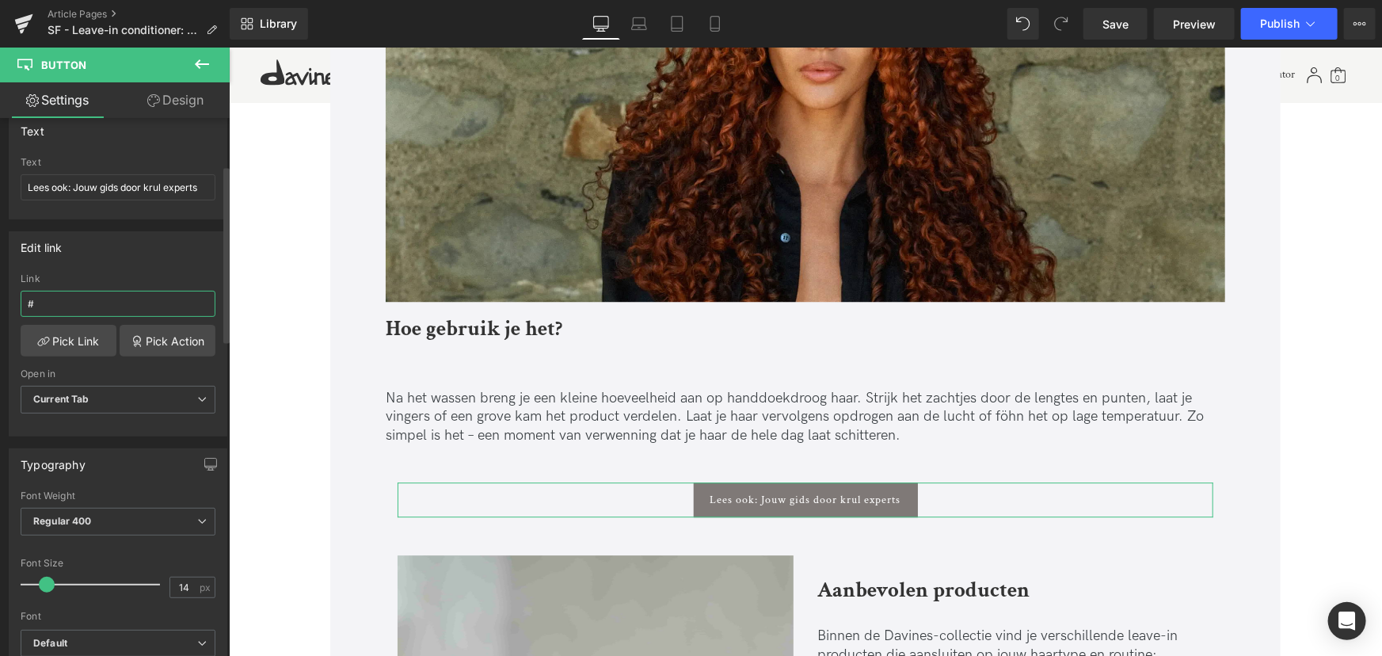
drag, startPoint x: 80, startPoint y: 299, endPoint x: 0, endPoint y: 300, distance: 80.0
click at [0, 299] on div "Edit link # Link # Pick Link Pick Action Current Tab New Tab Open in Current Ta…" at bounding box center [118, 327] width 237 height 217
type input "https://nl.davines.com/blogs/blog/krullend-haar-stylen-jouw-complete-gids-door-…"
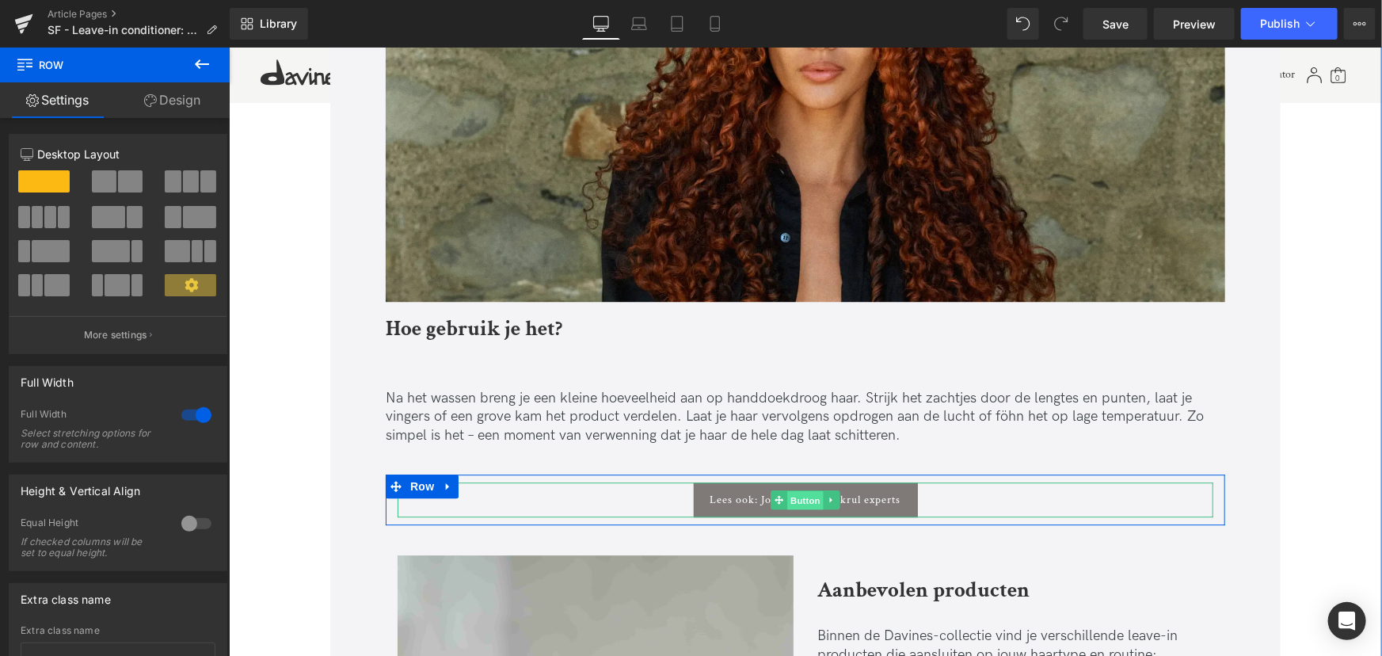
click at [797, 494] on span "Button" at bounding box center [805, 499] width 36 height 19
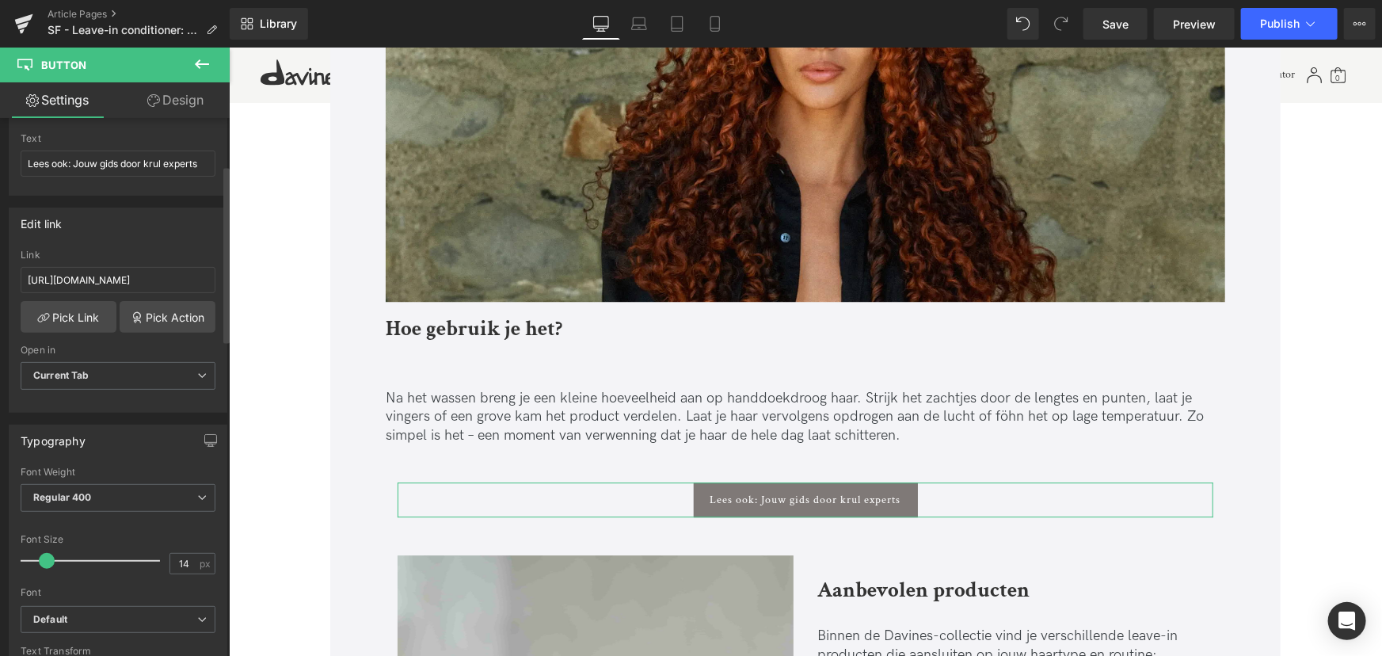
scroll to position [143, 0]
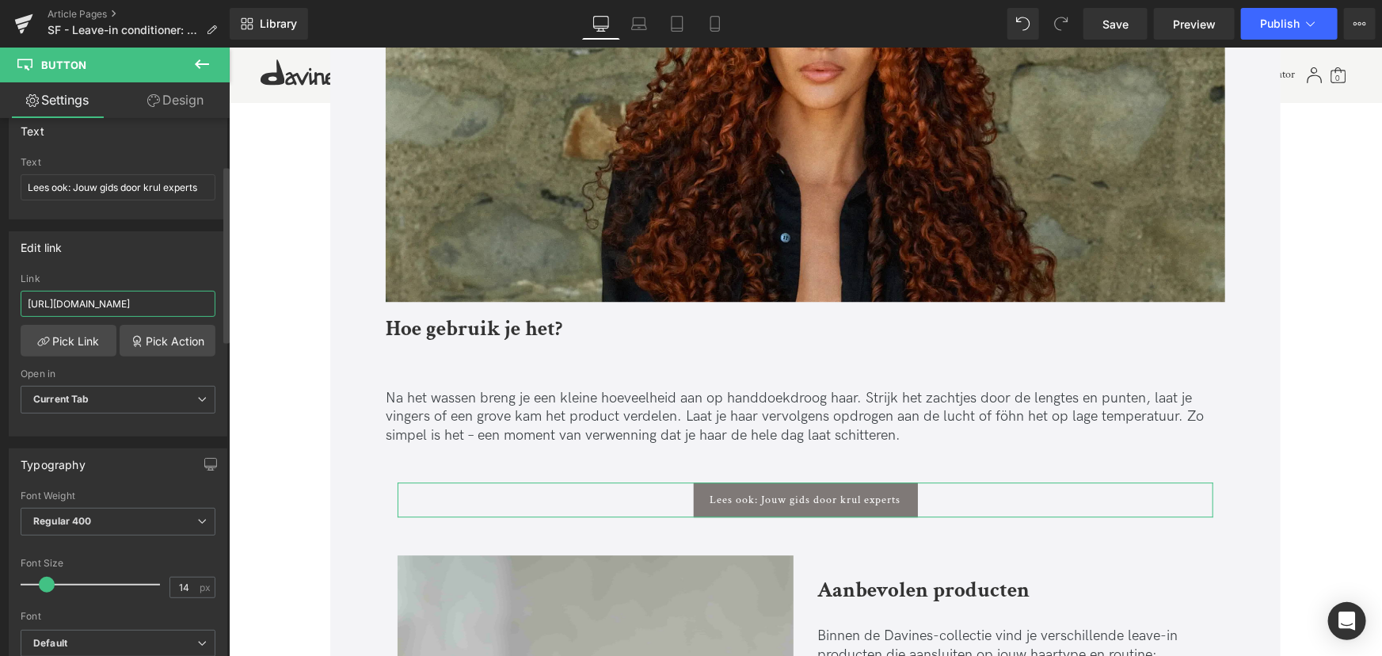
click at [113, 303] on input "https://nl.davines.com/blogs/blog/krullend-haar-stylen-jouw-complete-gids-door-…" at bounding box center [118, 304] width 195 height 26
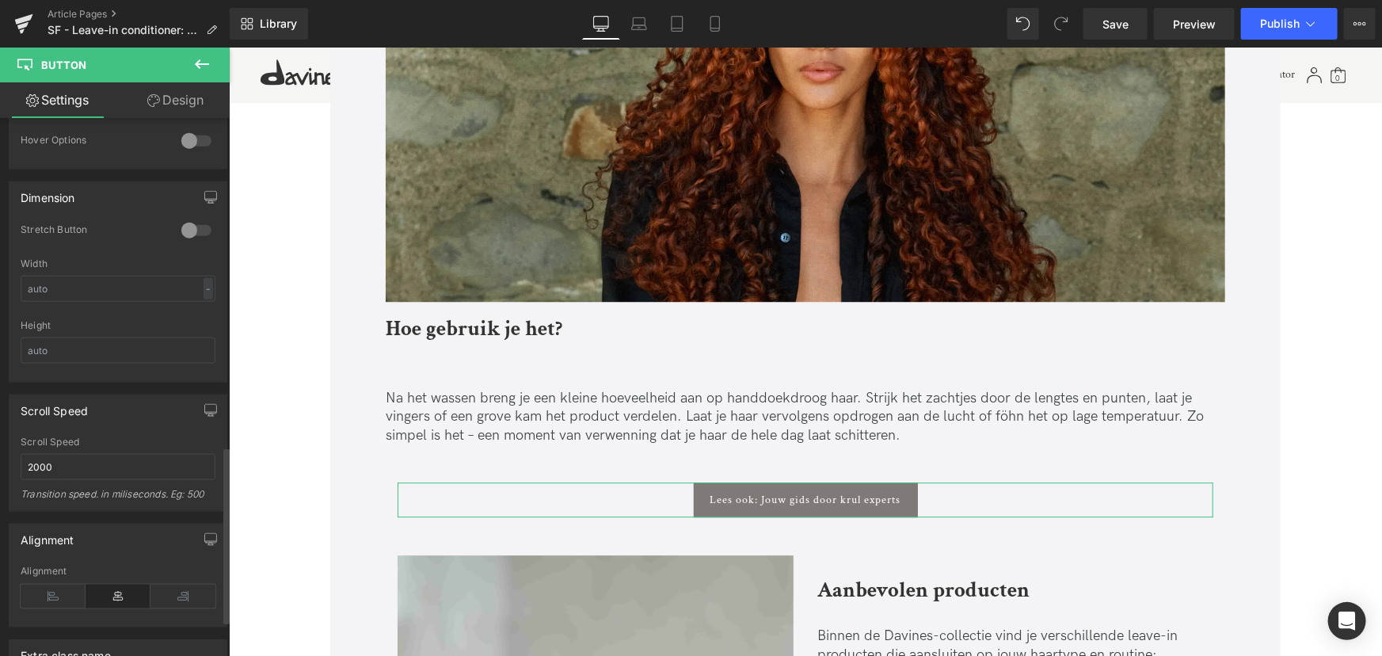
scroll to position [1111, 0]
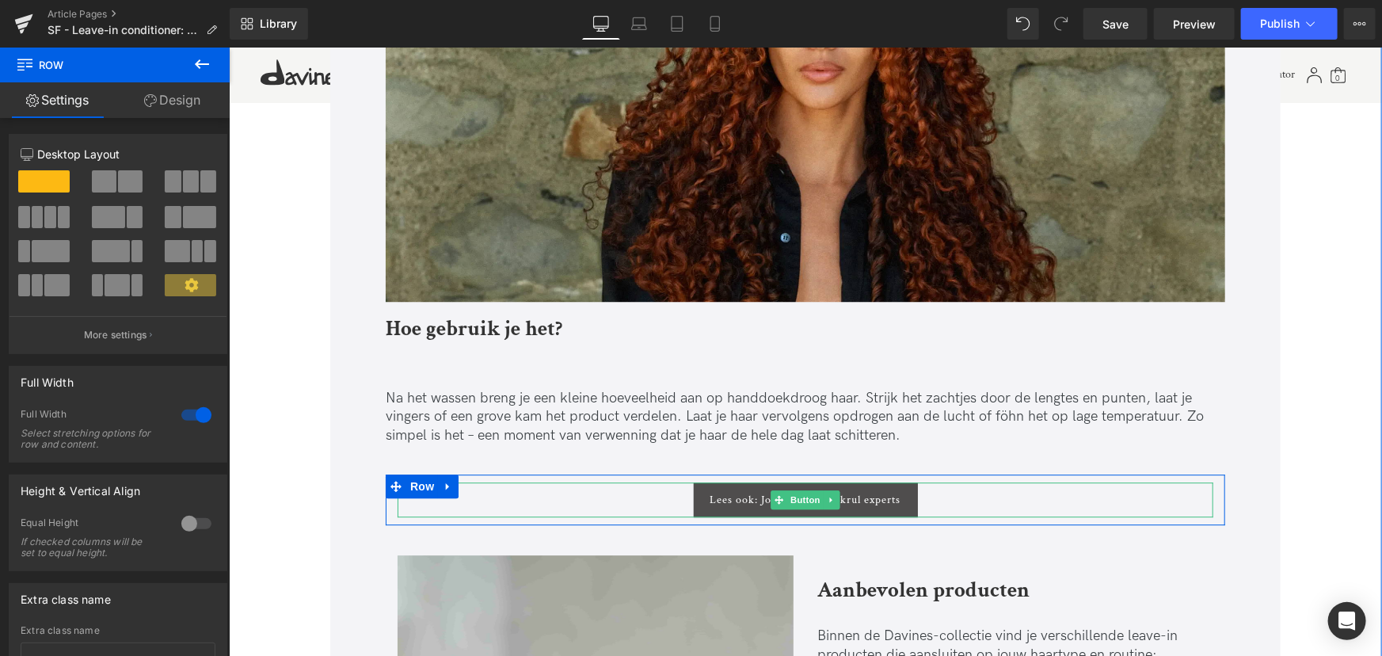
click at [739, 505] on span "Lees ook: Jouw gids door krul experts" at bounding box center [805, 499] width 191 height 13
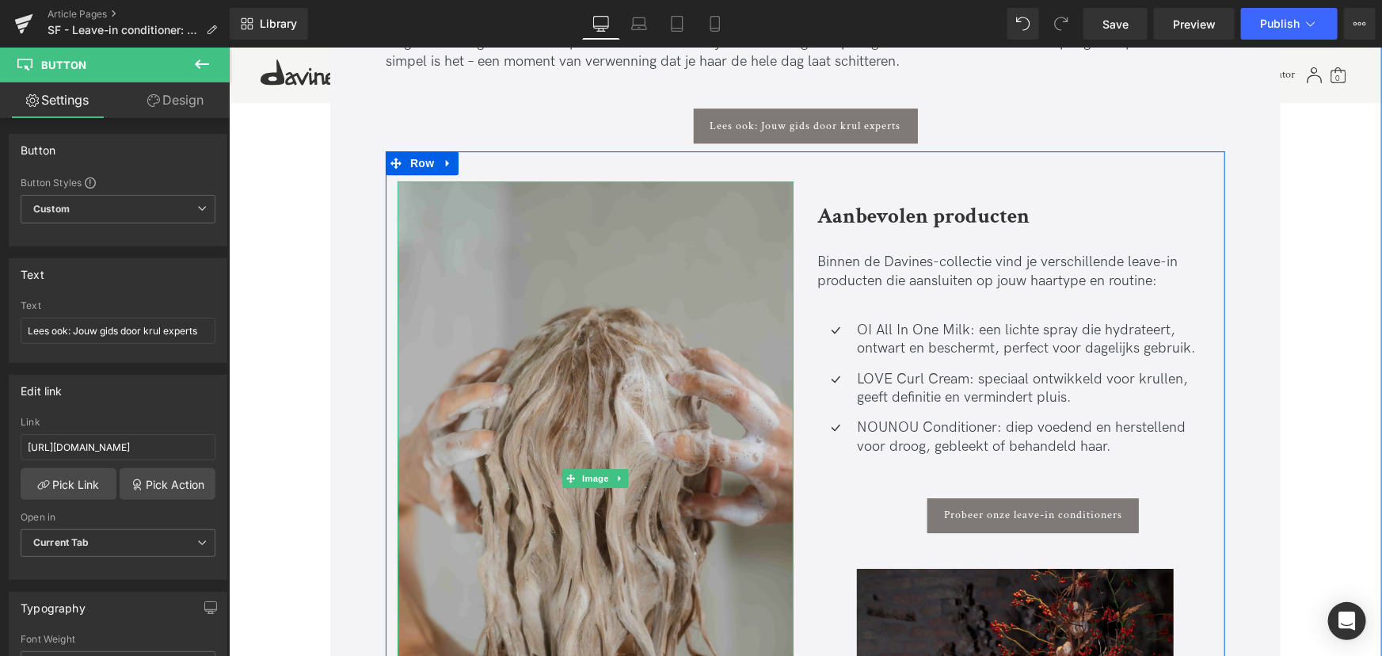
scroll to position [2520, 0]
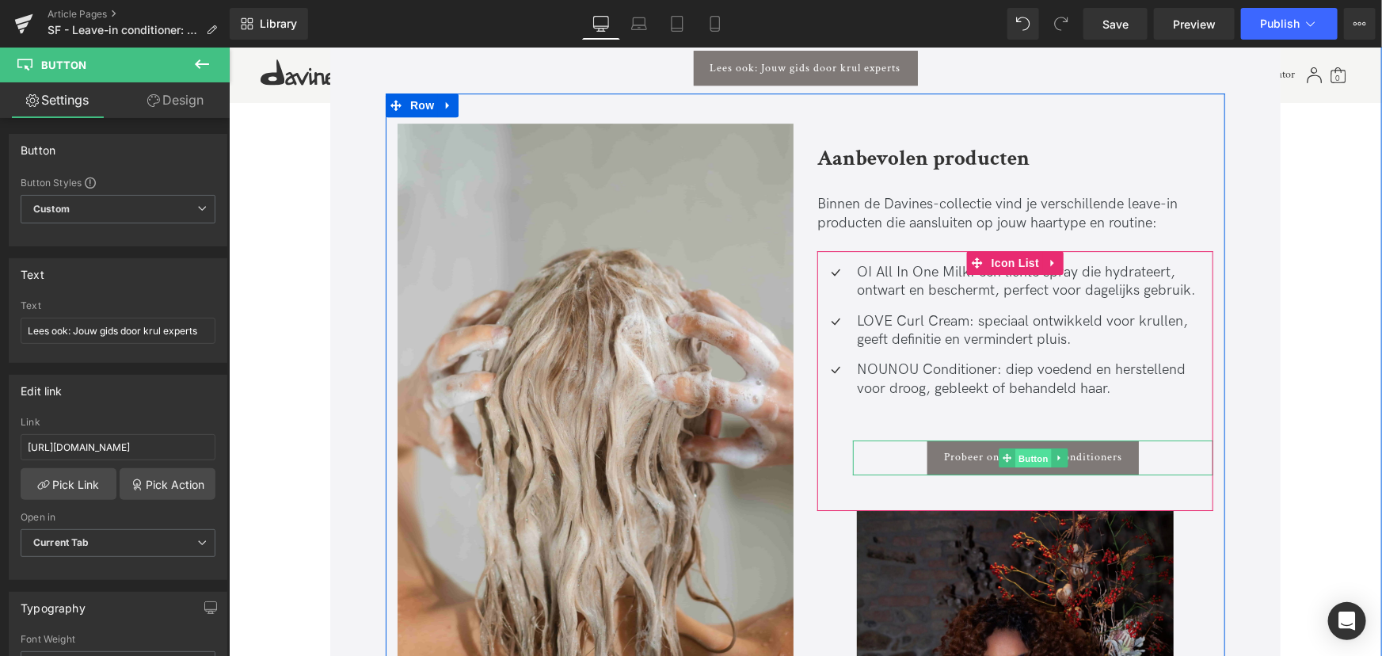
click at [1024, 455] on span "Button" at bounding box center [1033, 457] width 36 height 19
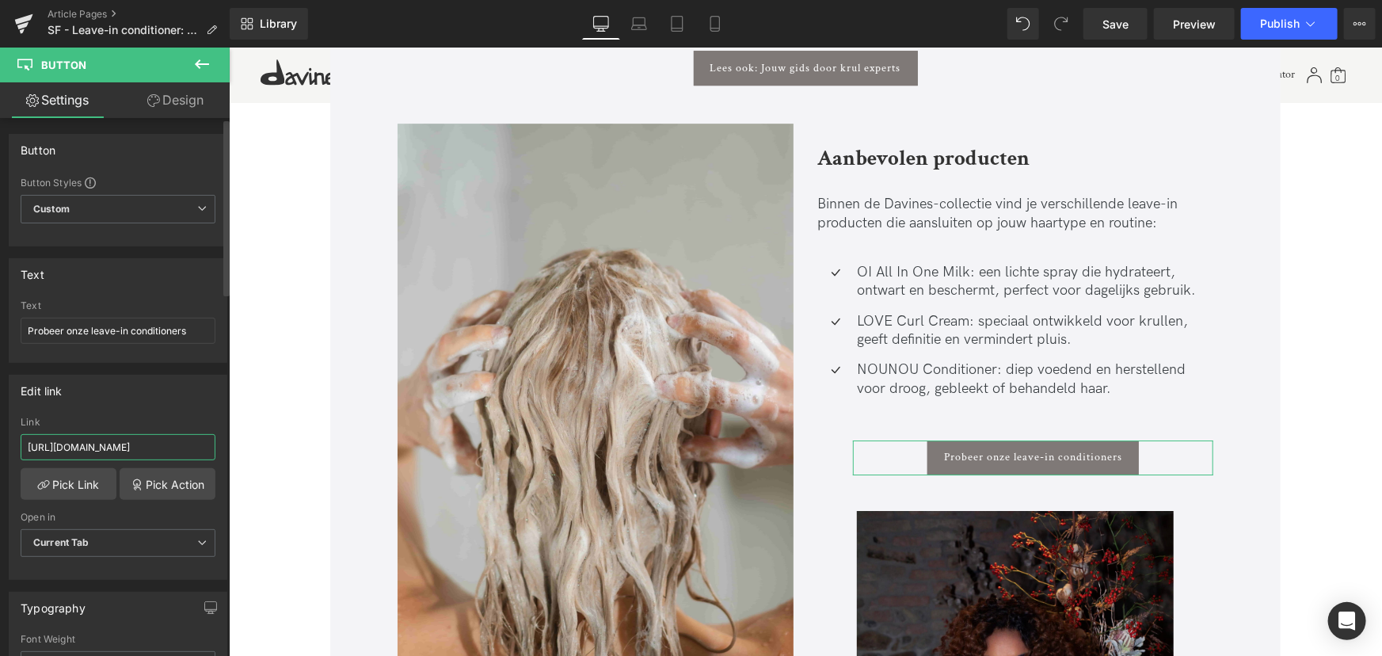
click at [187, 449] on input "https://nl.davines.com/collections/haarcreme" at bounding box center [118, 447] width 195 height 26
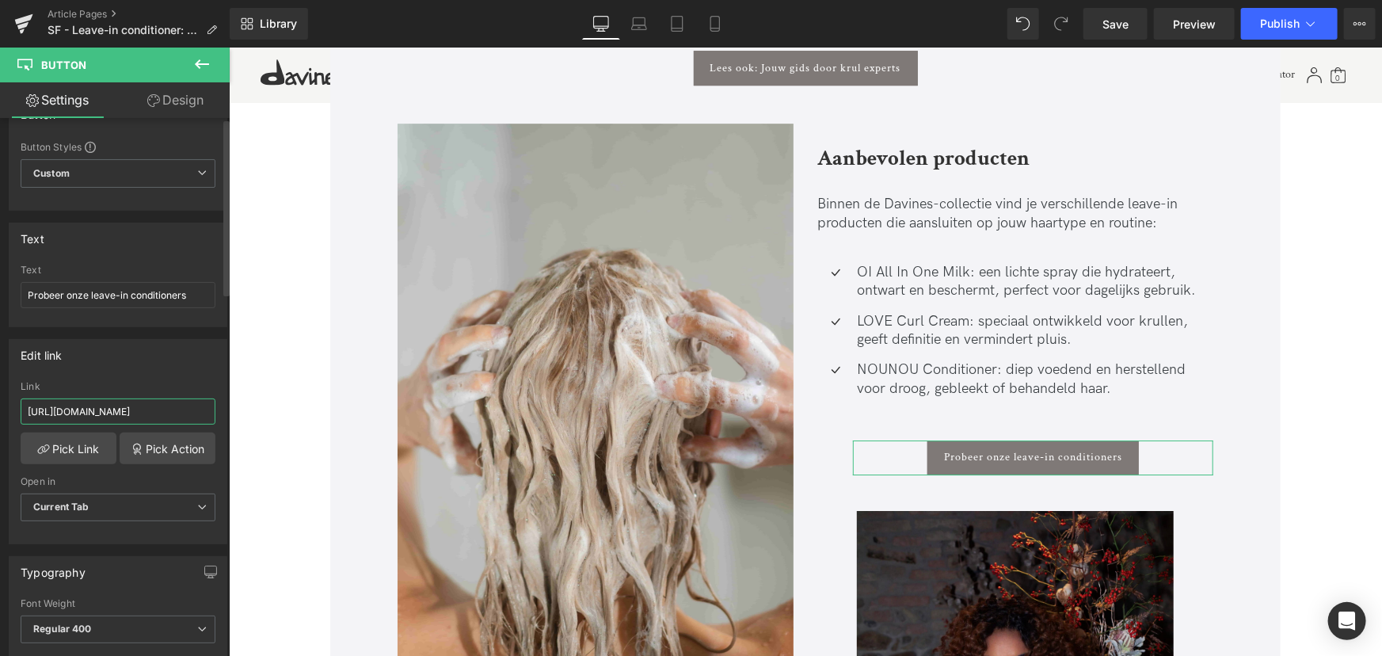
scroll to position [0, 0]
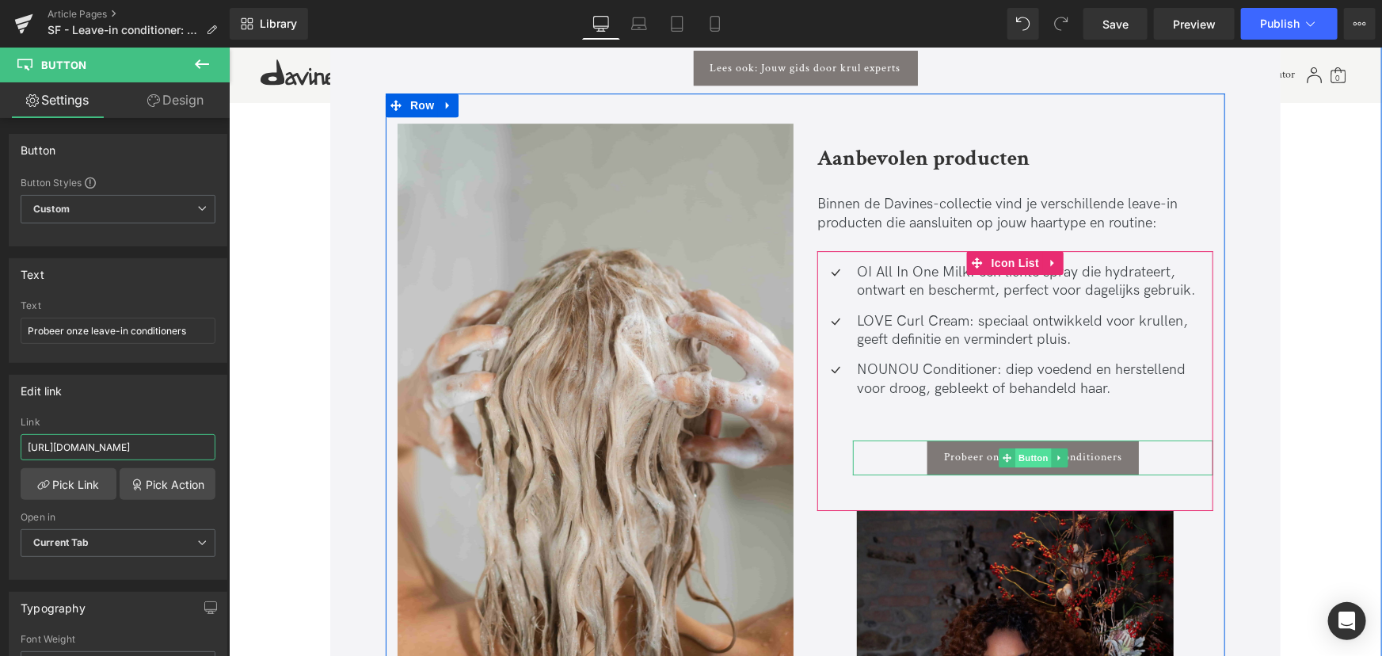
click at [1028, 458] on span "Button" at bounding box center [1033, 457] width 36 height 19
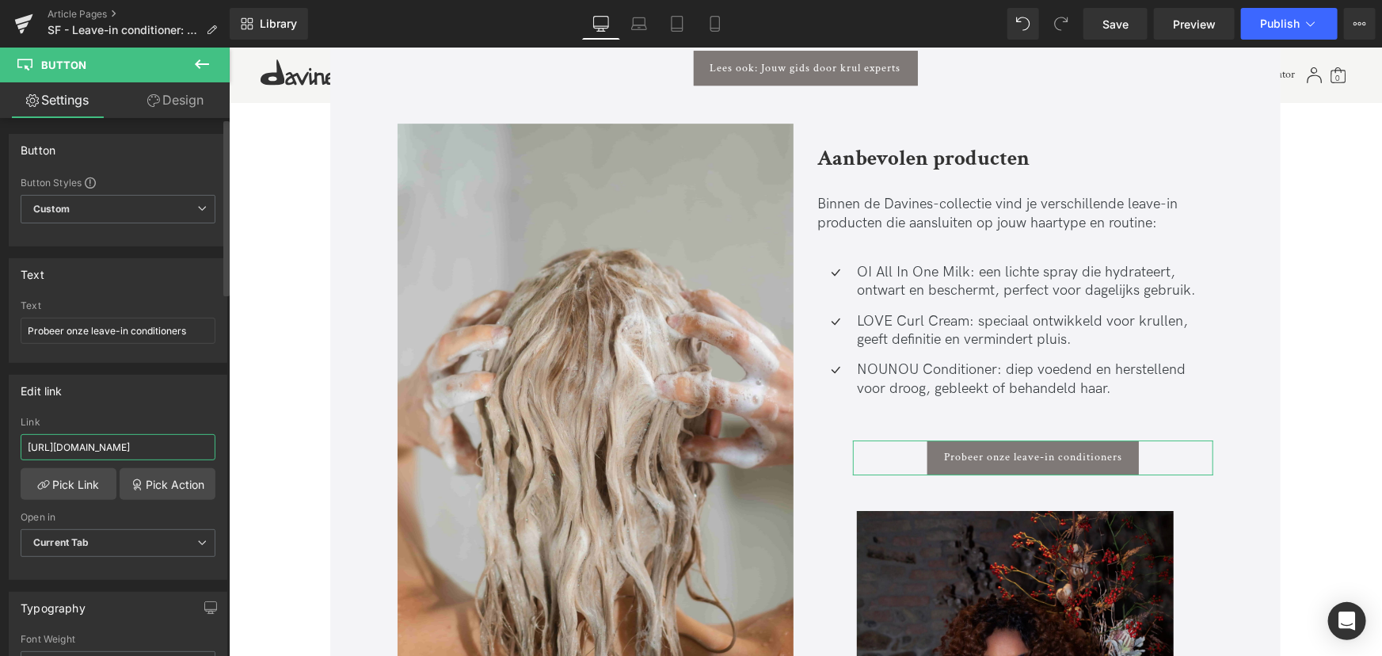
drag, startPoint x: 205, startPoint y: 444, endPoint x: 0, endPoint y: 441, distance: 205.2
click at [0, 441] on div "Edit link https://nl.davines.com/collections/haarcreme Link https://nl.davines.…" at bounding box center [118, 471] width 237 height 217
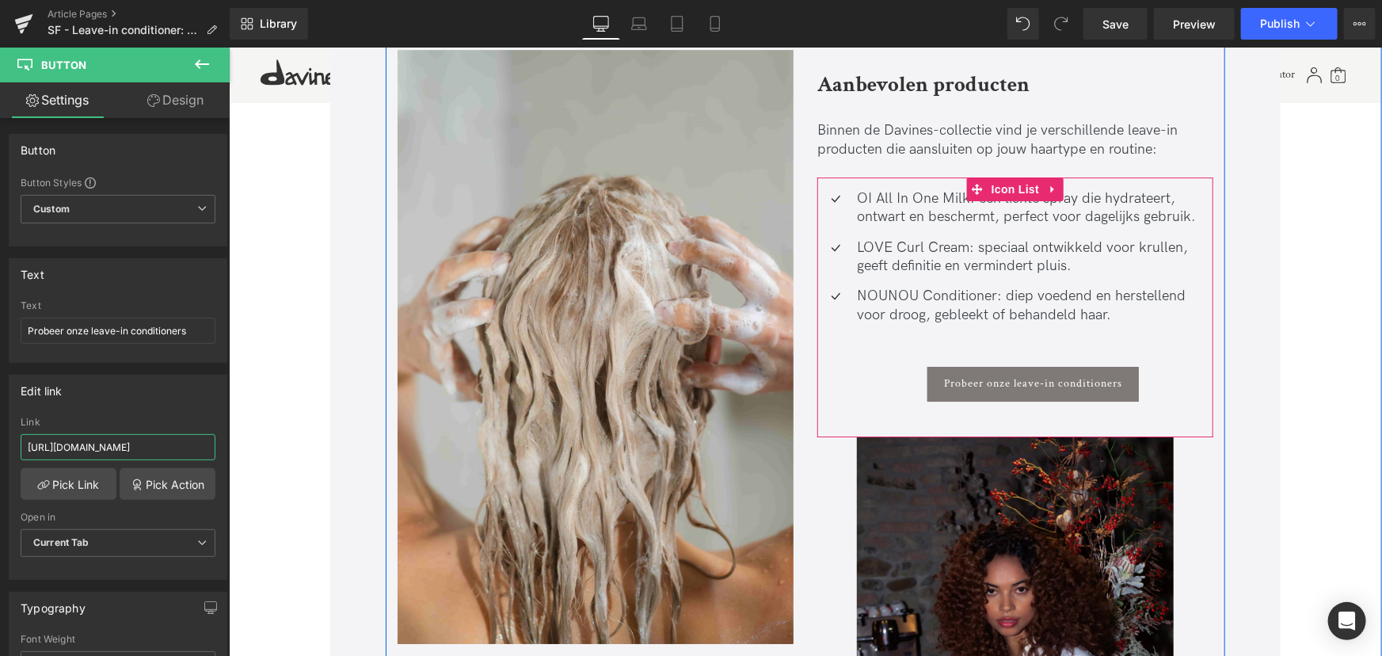
scroll to position [2592, 0]
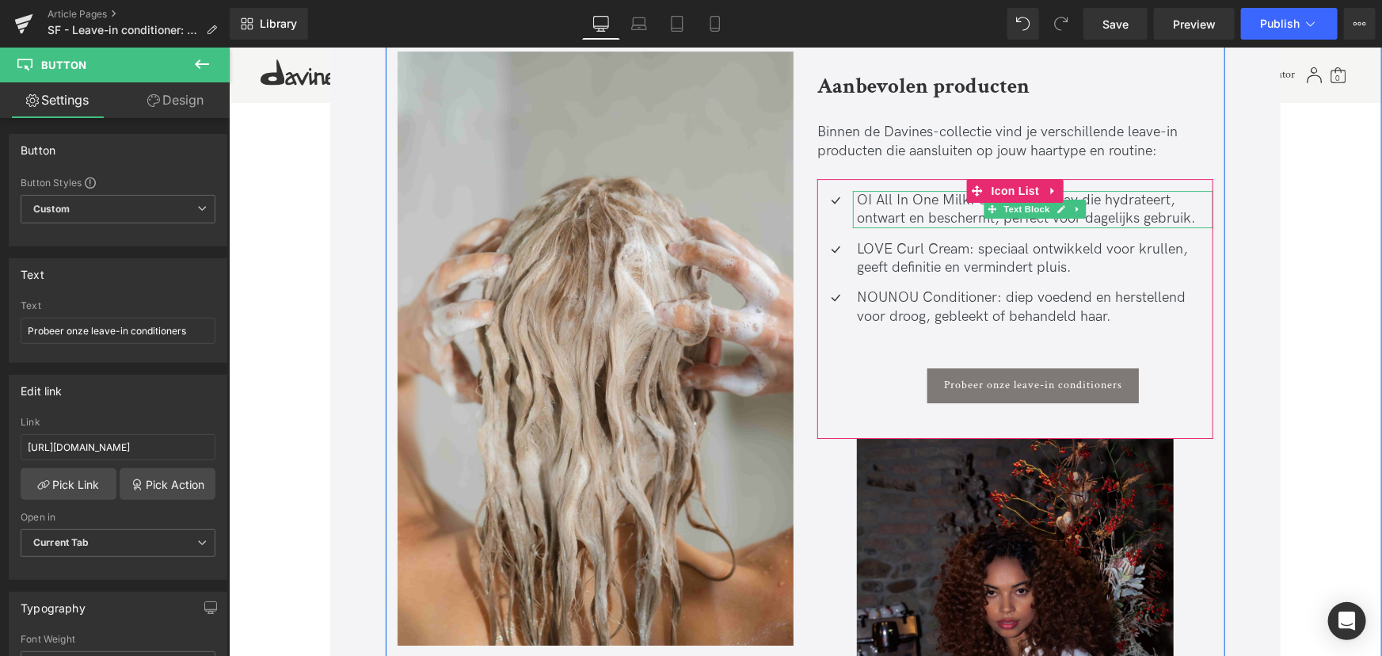
click at [917, 198] on p "OI All In One Milk: een lichte spray die hydrateert, ontwart en beschermt, perf…" at bounding box center [1034, 208] width 356 height 37
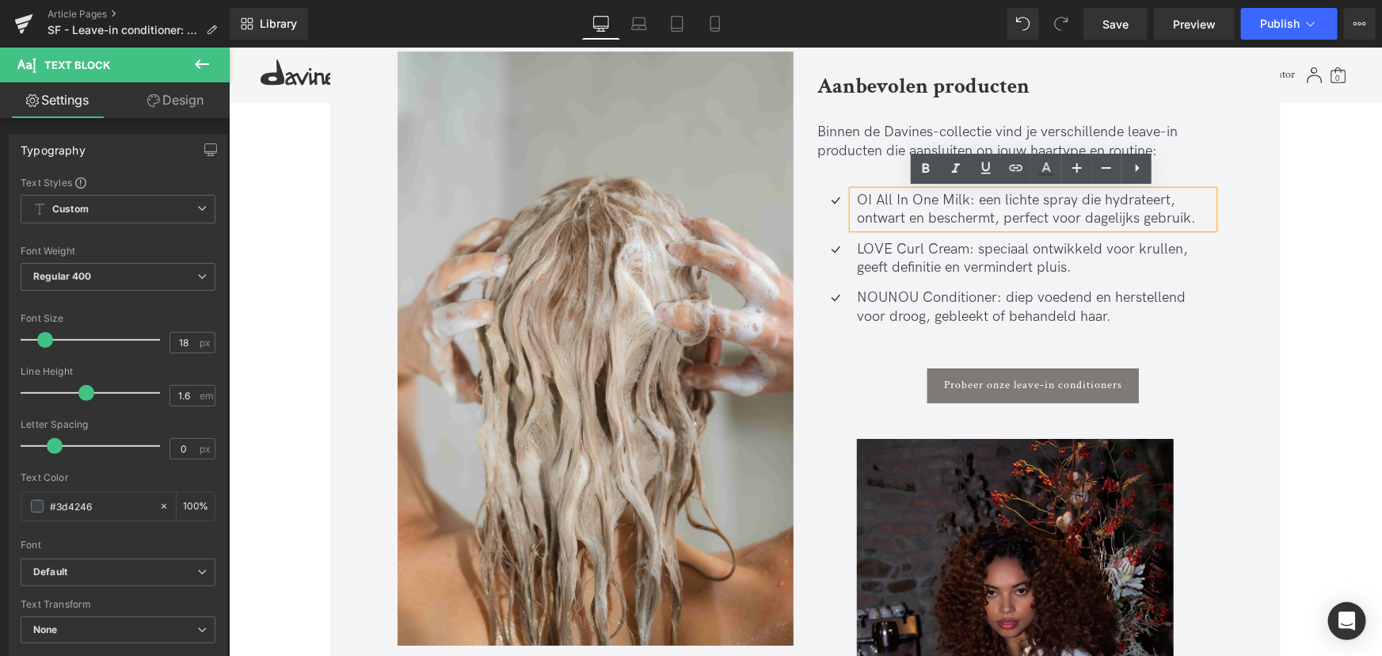
click at [963, 197] on p "OI All In One Milk: een lichte spray die hydrateert, ontwart en beschermt, perf…" at bounding box center [1034, 208] width 356 height 37
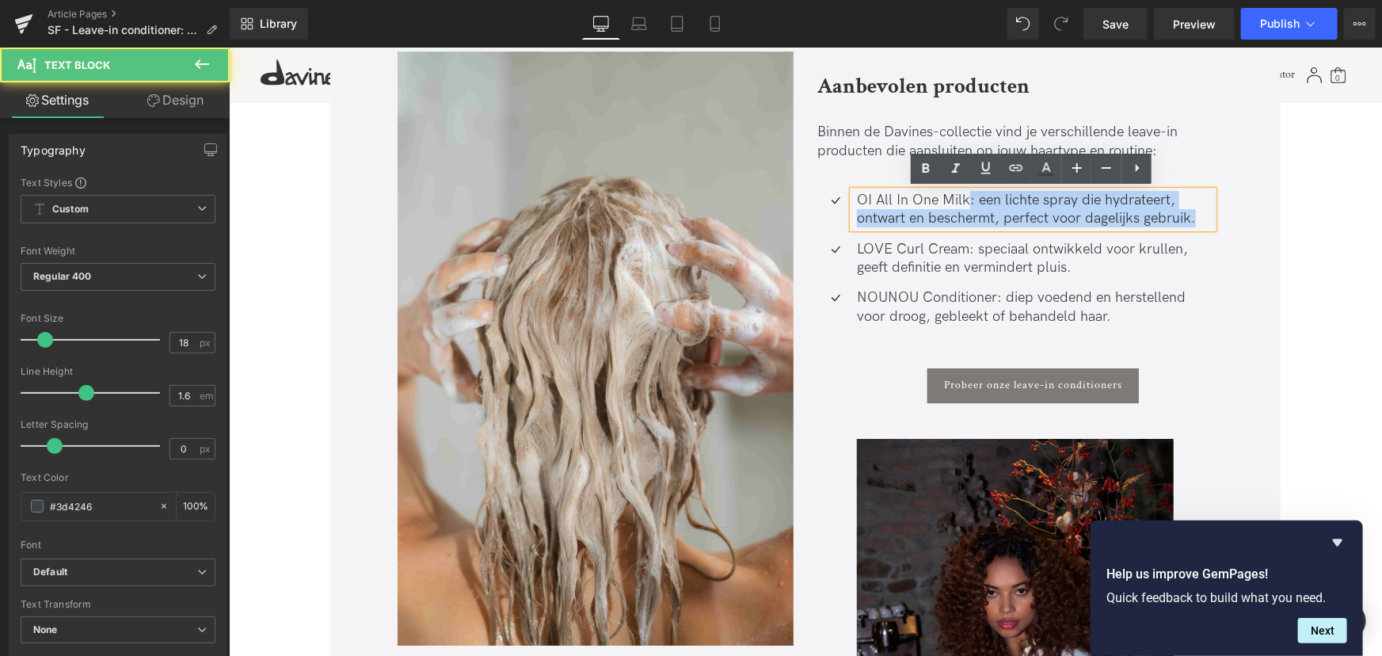
drag, startPoint x: 964, startPoint y: 198, endPoint x: 850, endPoint y: 194, distance: 114.1
click at [852, 198] on div "OI All In One Milk: een lichte spray die hydrateert, ontwart en beschermt, perf…" at bounding box center [1032, 208] width 360 height 37
click at [870, 202] on p "OI All In One Milk: een lichte spray die hydrateert, ontwart en beschermt, perf…" at bounding box center [1034, 208] width 356 height 37
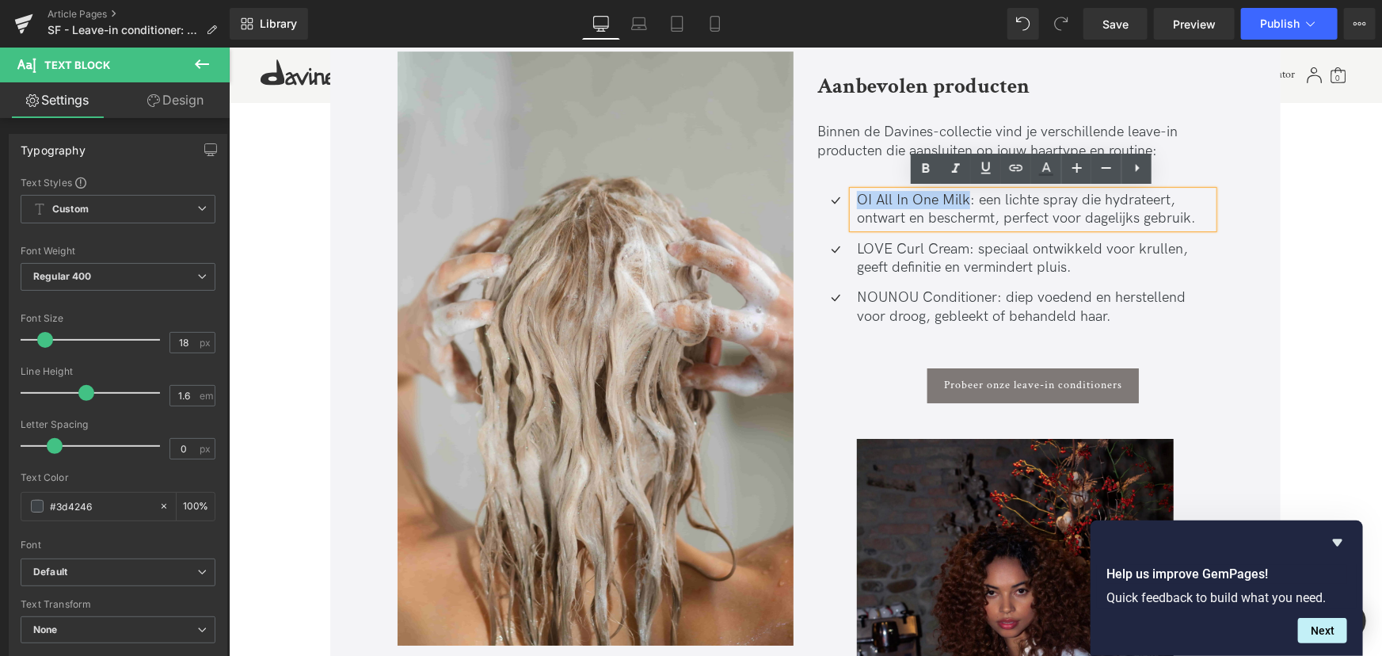
drag, startPoint x: 852, startPoint y: 197, endPoint x: 966, endPoint y: 196, distance: 113.3
click at [966, 196] on div "OI All In One Milk: een lichte spray die hydrateert, ontwart en beschermt, perf…" at bounding box center [1032, 208] width 360 height 37
click at [1014, 170] on icon at bounding box center [1016, 167] width 13 height 6
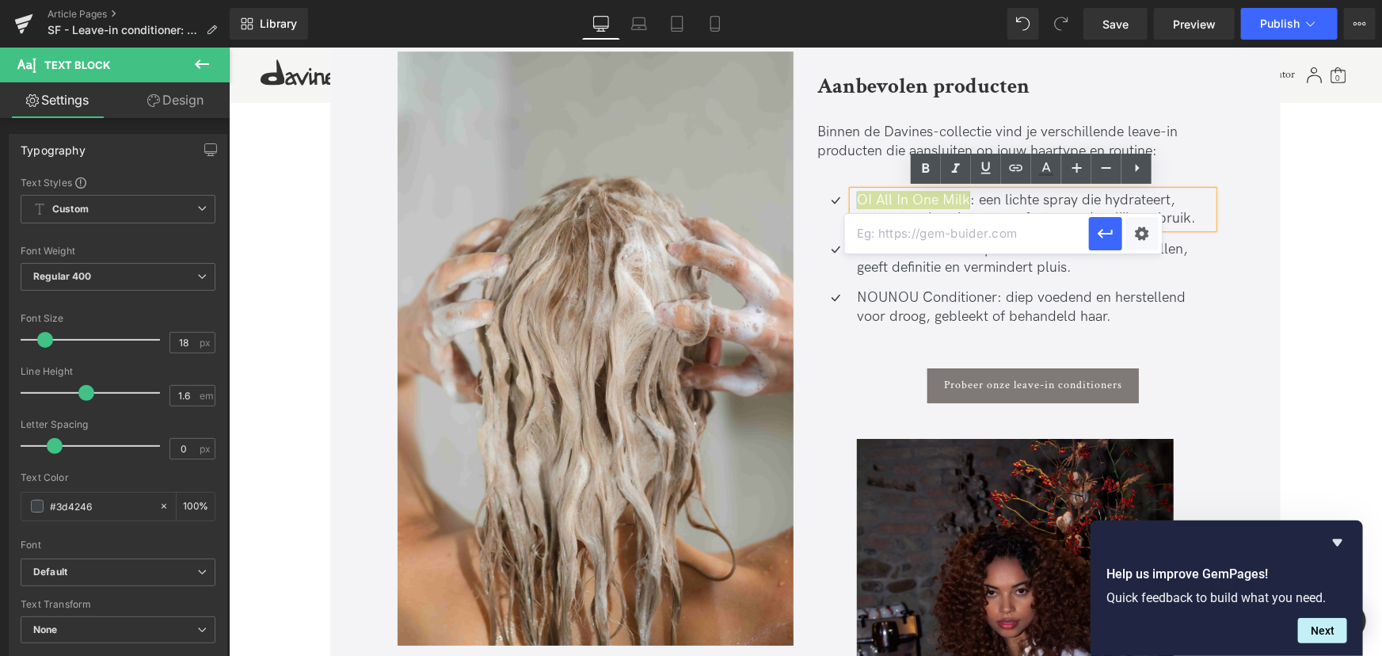
click at [925, 231] on input "text" at bounding box center [967, 234] width 244 height 40
paste input "https://nl.davines.com/products/oi-all-in-one-milk"
type input "https://nl.davines.com/products/oi-all-in-one-milk"
click at [1096, 237] on icon "button" at bounding box center [1105, 233] width 19 height 19
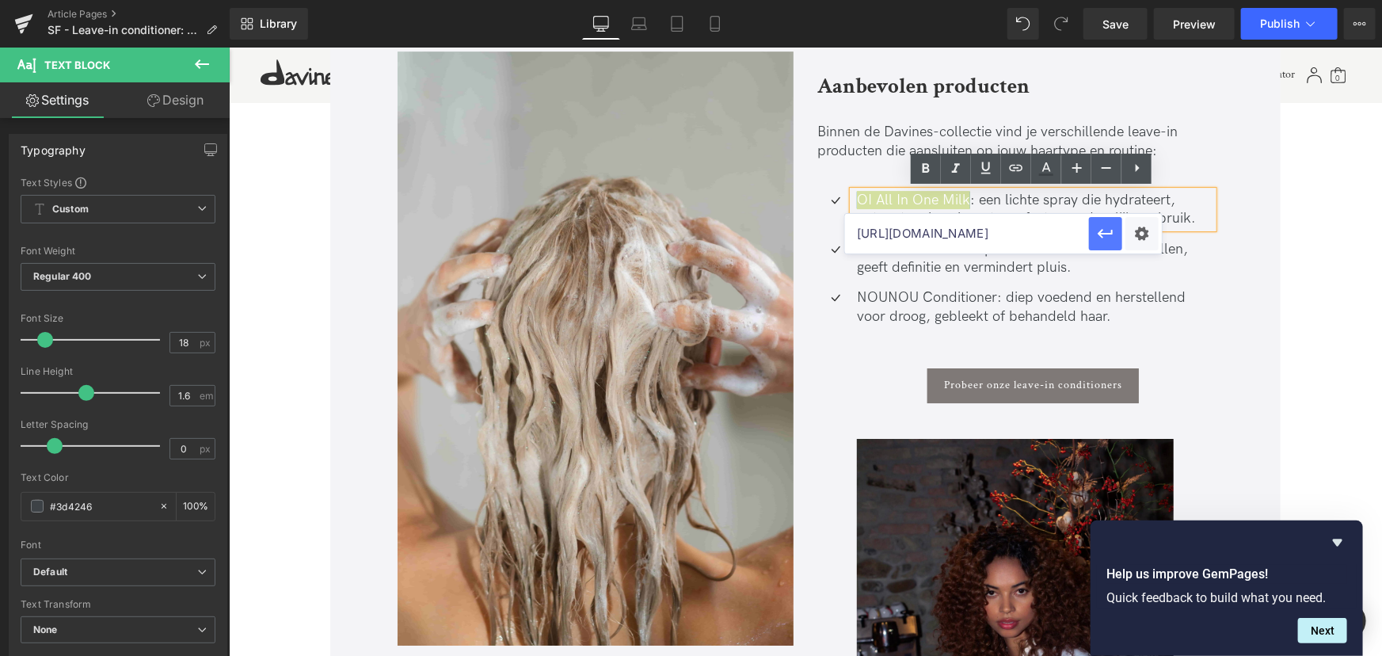
scroll to position [0, 0]
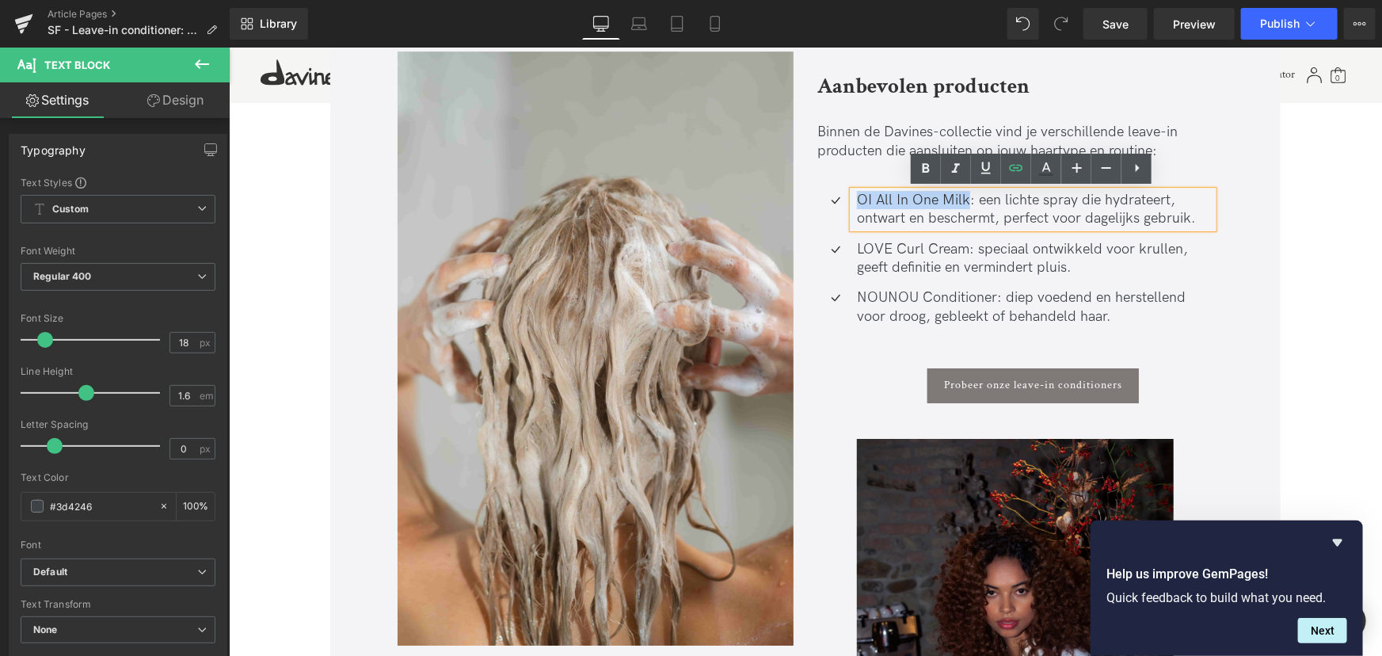
click at [852, 281] on ul "Icon OI All In One Milk : een lichte spray die hydrateert, ontwart en beschermt…" at bounding box center [1015, 302] width 396 height 224
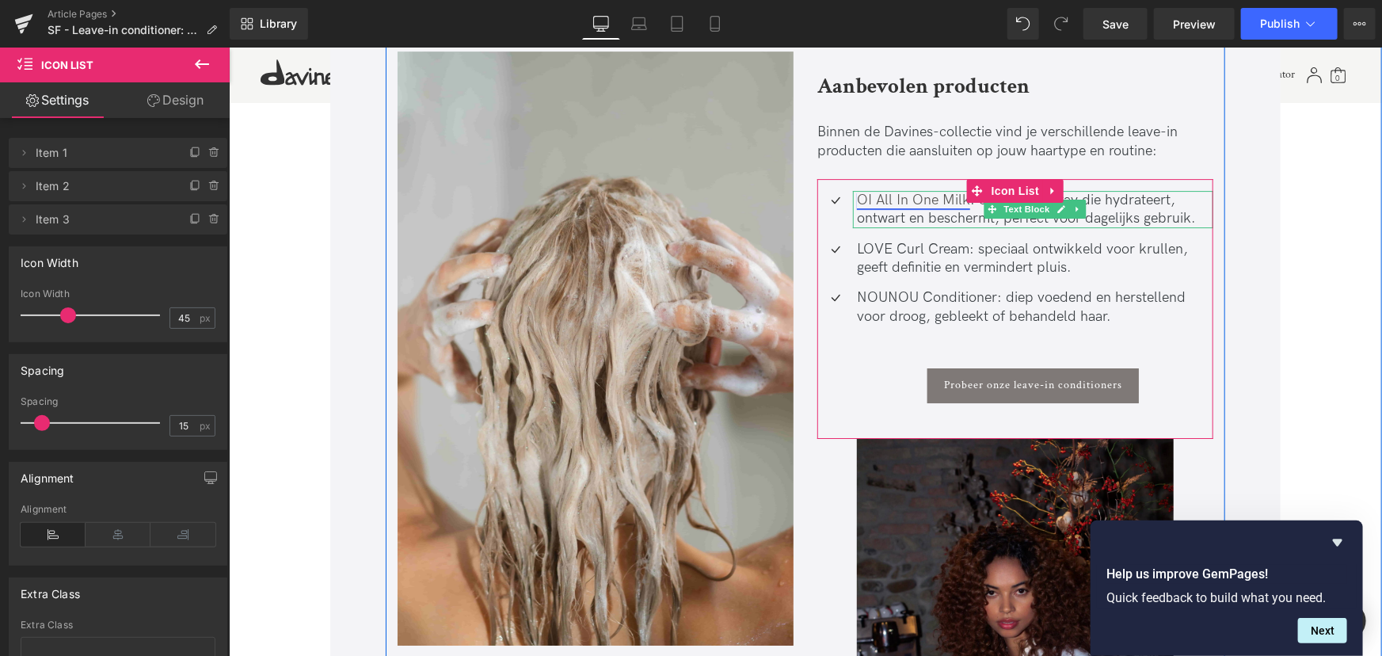
click at [950, 200] on link "OI All In One Milk" at bounding box center [912, 199] width 113 height 17
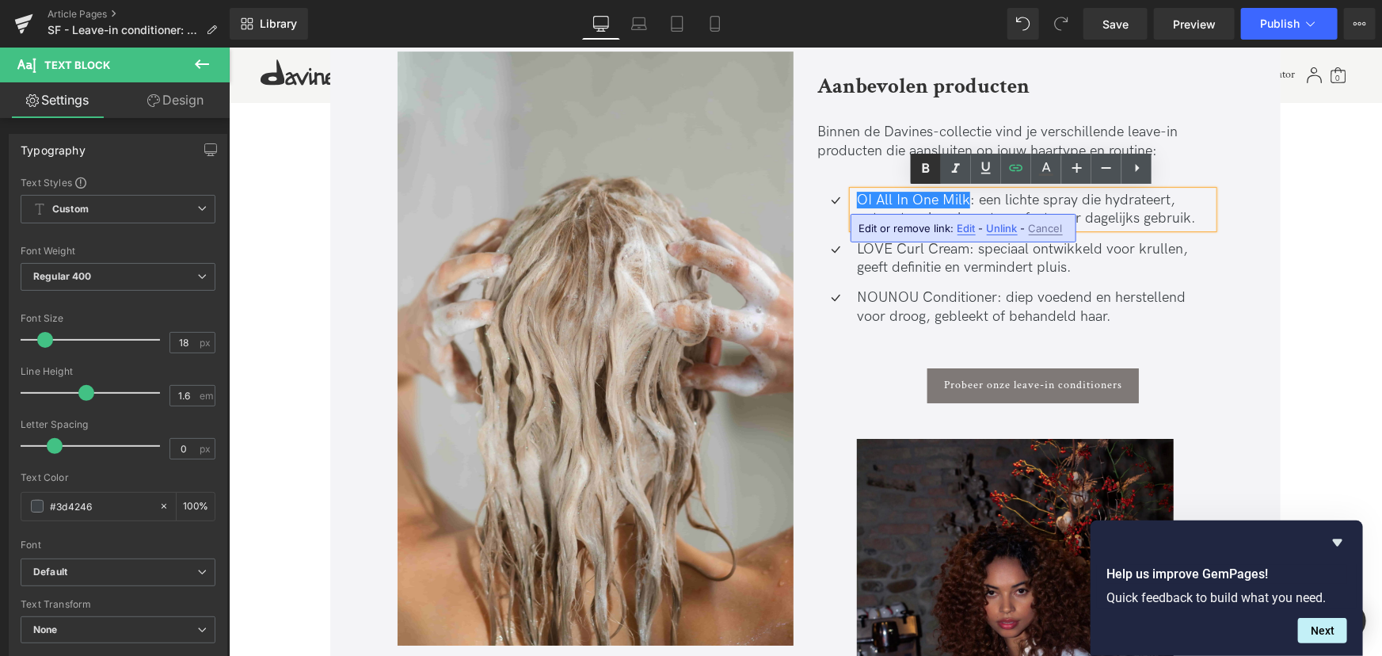
click at [933, 173] on icon at bounding box center [926, 168] width 19 height 19
click at [932, 173] on icon at bounding box center [926, 168] width 19 height 19
click at [944, 205] on link "OI All In One Milk" at bounding box center [912, 199] width 113 height 17
drag, startPoint x: 966, startPoint y: 201, endPoint x: 940, endPoint y: 201, distance: 26.1
click at [940, 201] on p "OI All In One Milk : een lichte spray die hydrateert, ontwart en beschermt, per…" at bounding box center [1034, 208] width 356 height 37
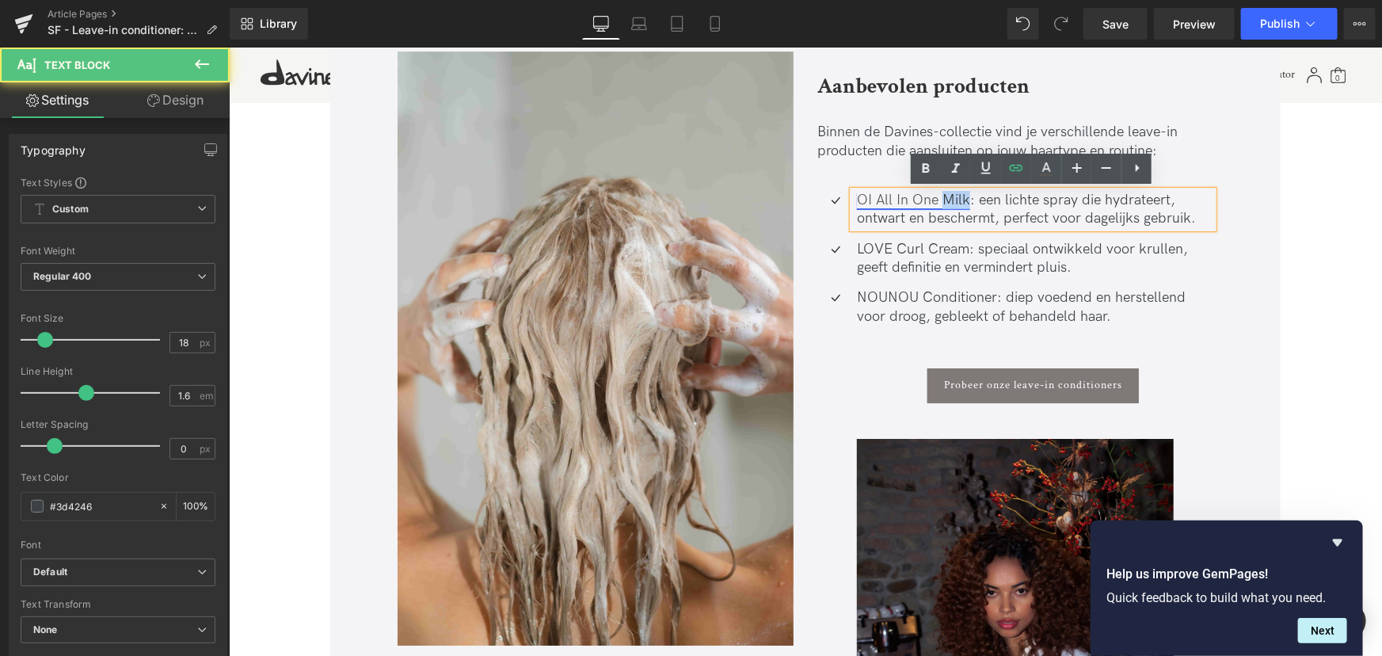
click at [964, 199] on link "OI All In One Milk" at bounding box center [912, 199] width 113 height 17
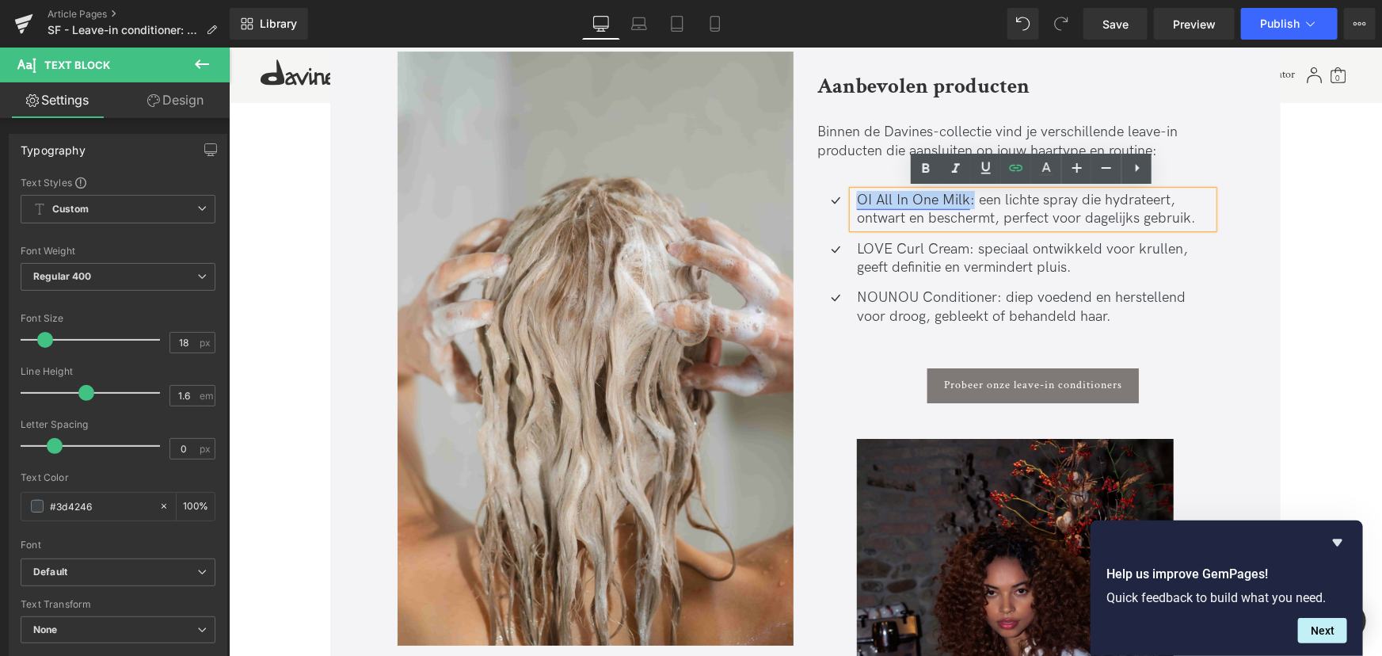
drag, startPoint x: 964, startPoint y: 199, endPoint x: 856, endPoint y: 200, distance: 107.7
click at [852, 201] on div "OI All In One Milk : een lichte spray die hydrateert, ontwart en beschermt, per…" at bounding box center [1032, 208] width 360 height 37
click at [931, 170] on icon at bounding box center [926, 168] width 19 height 19
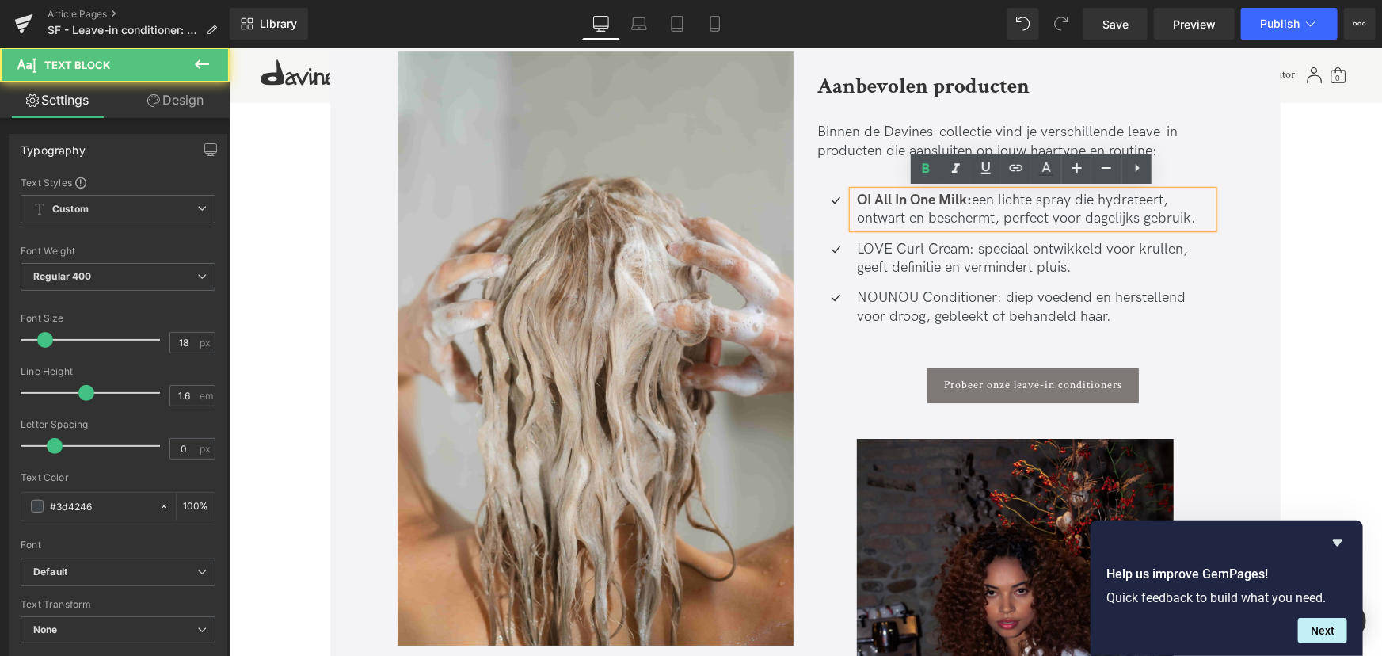
click at [968, 204] on p "OI All In One Milk : een lichte spray die hydrateert, ontwart en beschermt, per…" at bounding box center [1034, 208] width 356 height 37
click at [970, 201] on p "OI All In One Milk : een lichte spray die hydrateert, ontwart en beschermt, per…" at bounding box center [1034, 208] width 356 height 37
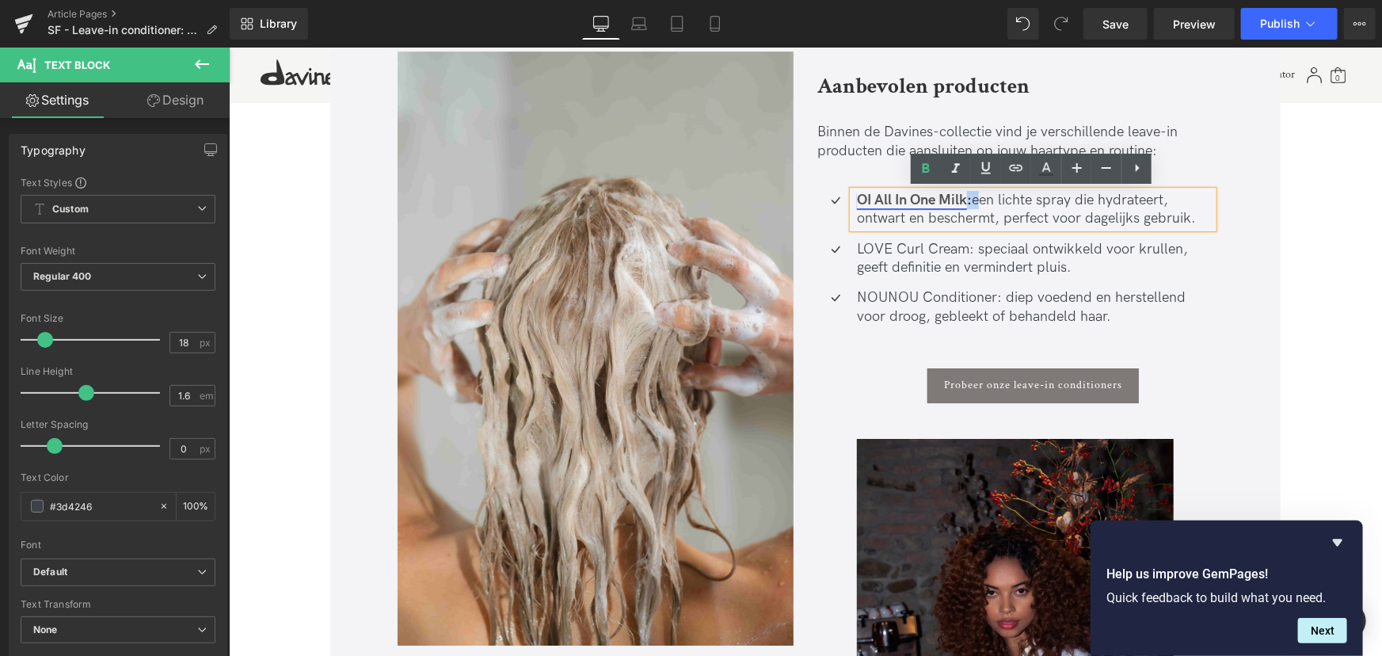
click at [966, 200] on p "OI All In One Milk : een lichte spray die hydrateert, ontwart en beschermt, per…" at bounding box center [1034, 208] width 356 height 37
click at [932, 169] on icon at bounding box center [926, 168] width 19 height 19
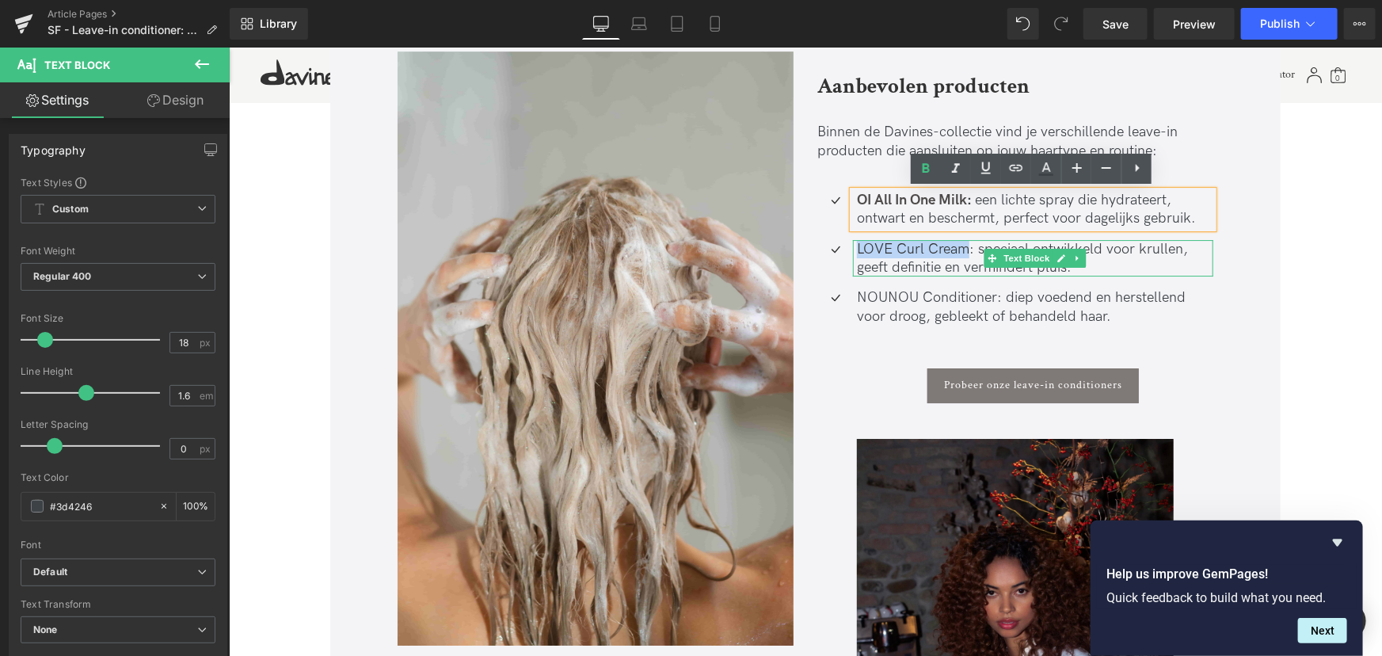
drag, startPoint x: 966, startPoint y: 248, endPoint x: 856, endPoint y: 251, distance: 109.4
click at [856, 251] on p "LOVE Curl Cream: speciaal ontwikkeld voor krullen, geeft definitie en verminder…" at bounding box center [1034, 257] width 356 height 37
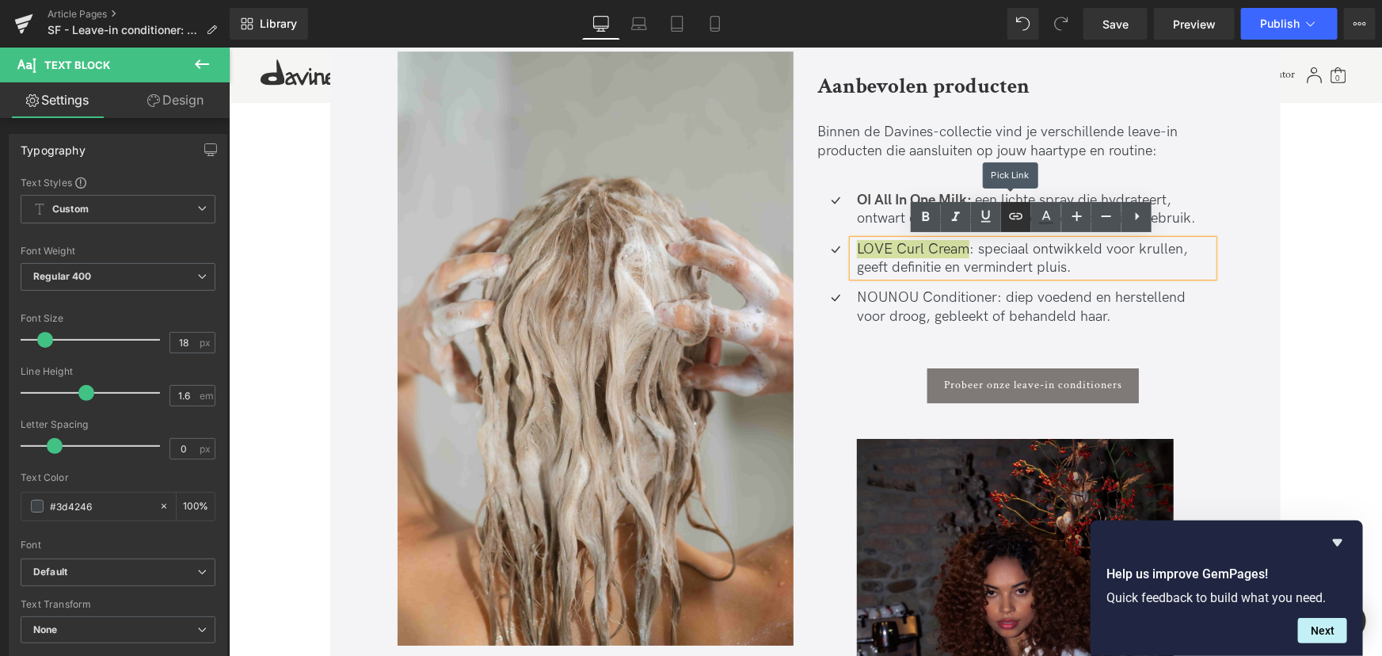
click at [1012, 226] on link at bounding box center [1016, 217] width 30 height 30
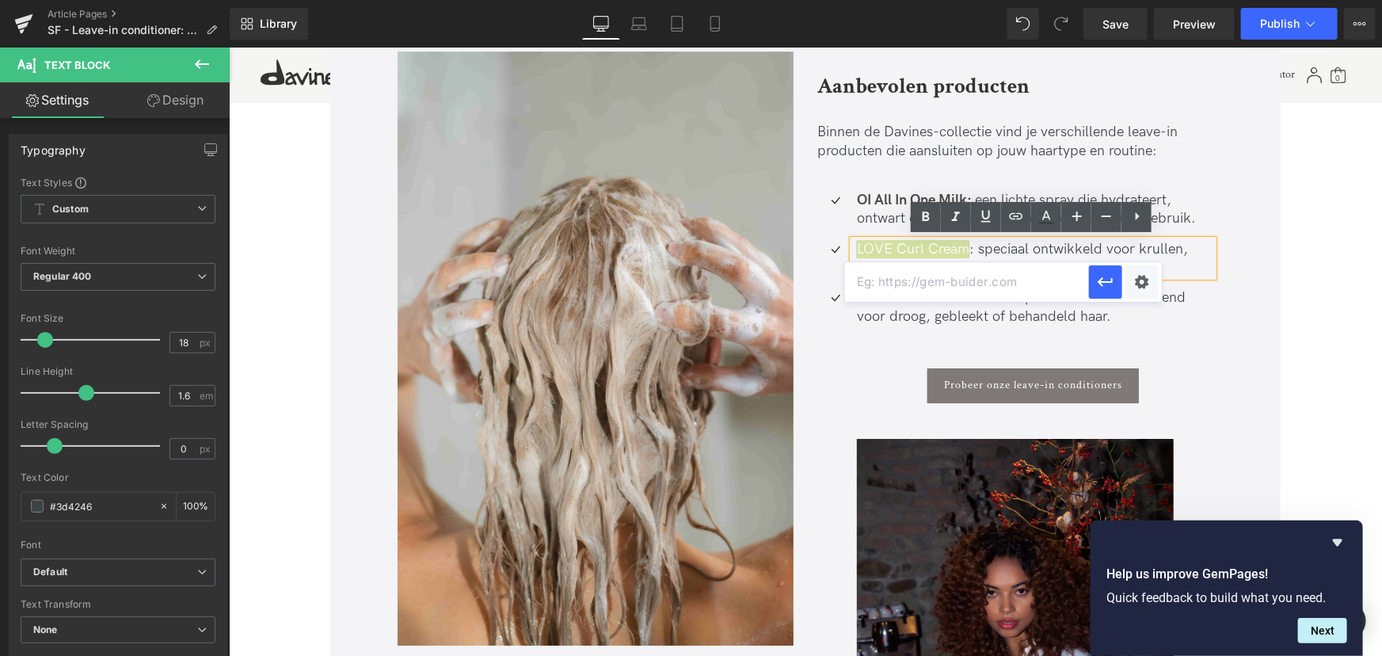
click at [997, 289] on input "text" at bounding box center [967, 282] width 244 height 40
paste input "https://nl.davines.com/products/love-curl-cream"
type input "https://nl.davines.com/products/love-curl-cream"
click at [1107, 284] on icon "button" at bounding box center [1105, 282] width 19 height 19
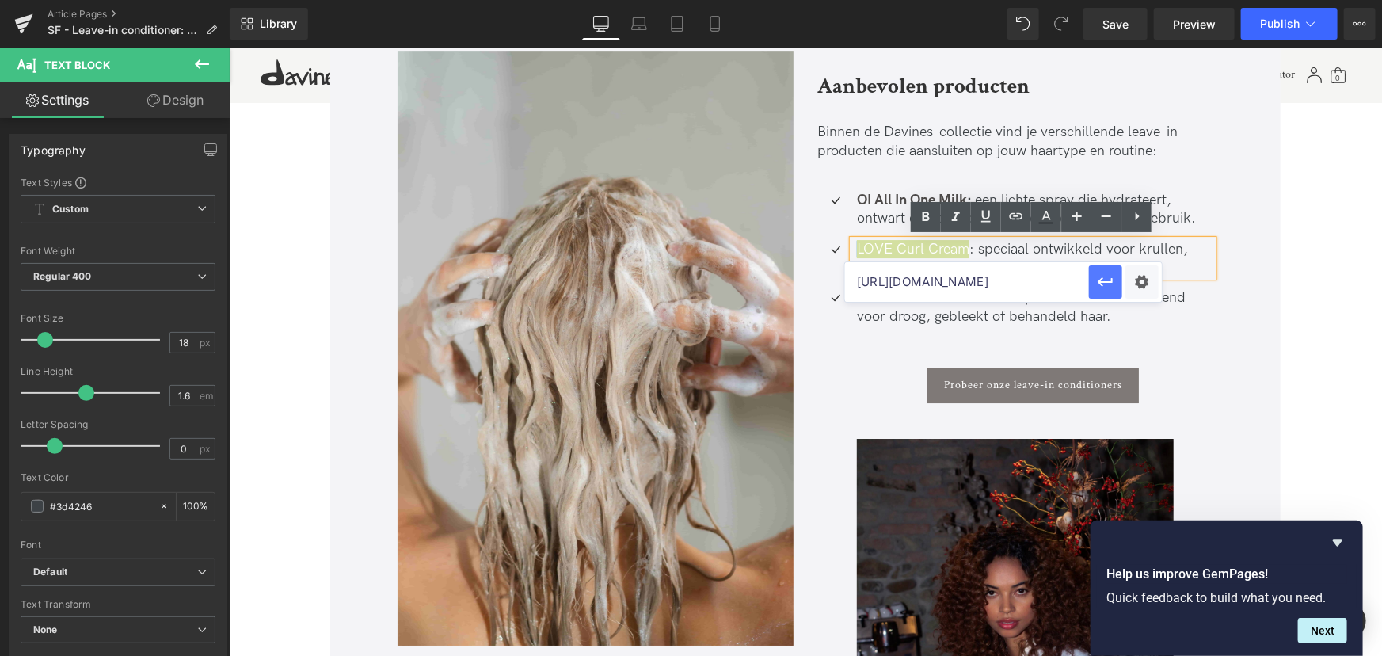
scroll to position [0, 0]
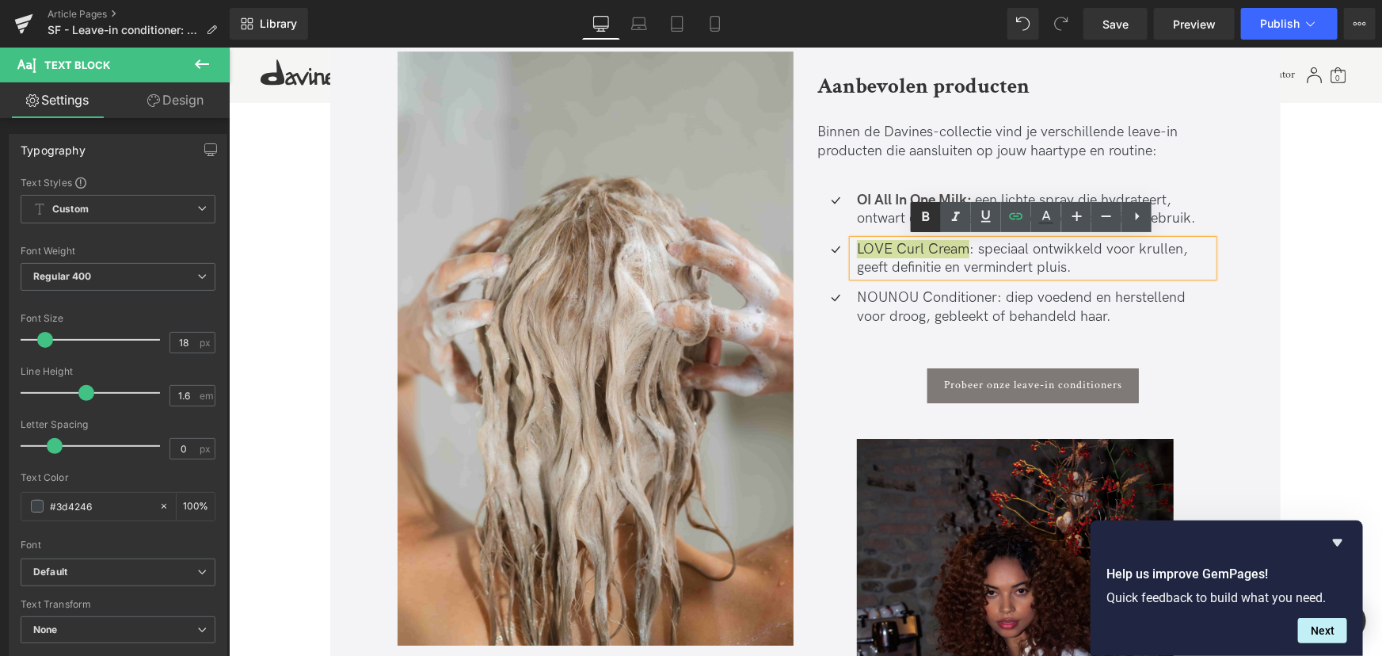
click at [933, 224] on icon at bounding box center [926, 217] width 19 height 19
click at [947, 263] on p "LOVE Curl Cream : speciaal ontwikkeld voor krullen, geeft definitie en verminde…" at bounding box center [1034, 257] width 356 height 37
click at [993, 296] on p "NOUNOU Conditioner: diep voedend en herstellend voor droog, gebleekt of behande…" at bounding box center [1034, 306] width 356 height 37
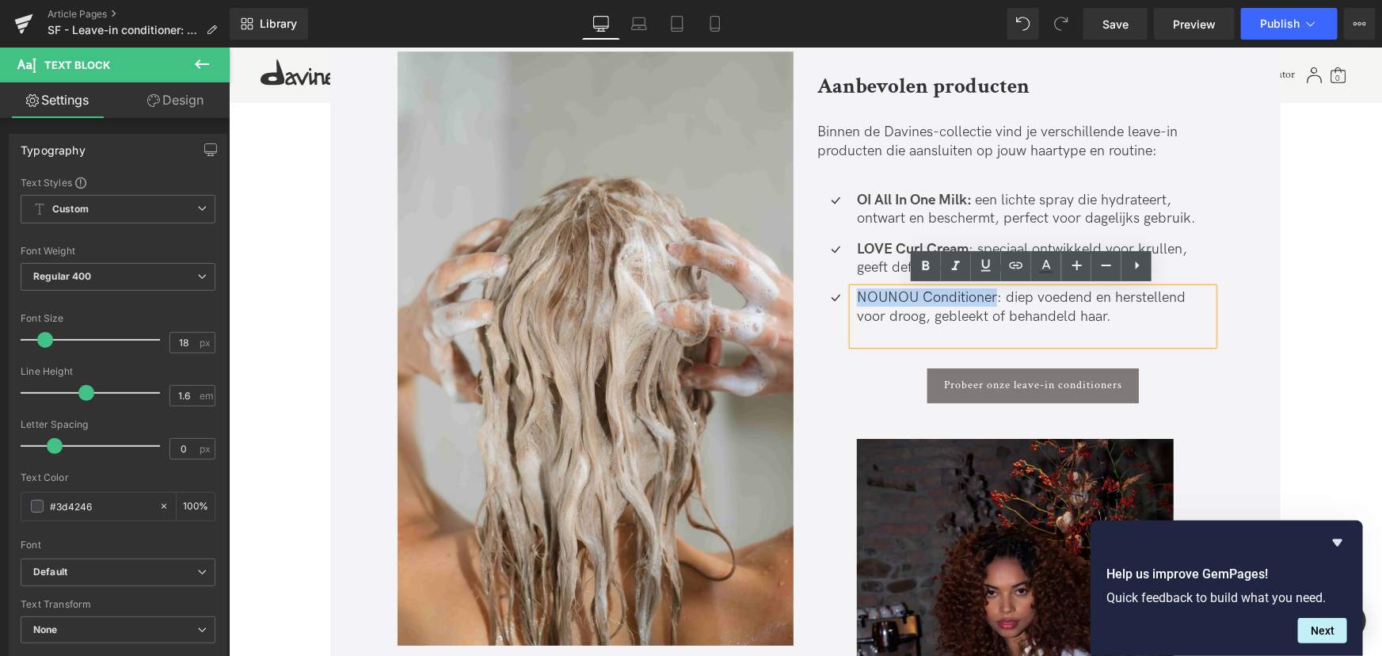
drag, startPoint x: 993, startPoint y: 295, endPoint x: 858, endPoint y: 299, distance: 135.5
click at [858, 299] on p "NOUNOU Conditioner: diep voedend en herstellend voor droog, gebleekt of behande…" at bounding box center [1034, 306] width 356 height 37
click at [1015, 270] on icon at bounding box center [1016, 265] width 19 height 19
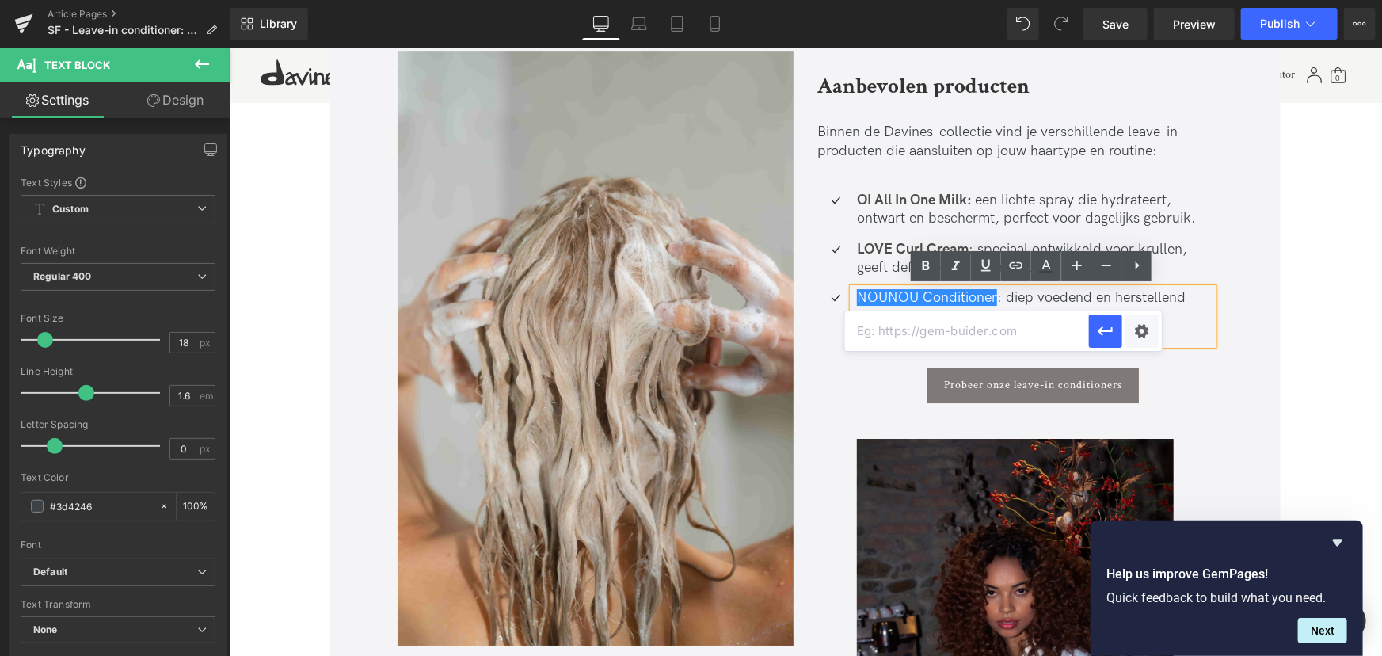
click at [1006, 339] on input "text" at bounding box center [967, 331] width 244 height 40
paste input "http://nl.davines.com/products/nounou-conditioner"
type input "http://nl.davines.com/products/nounou-conditioner"
click at [1093, 335] on button "button" at bounding box center [1105, 330] width 33 height 33
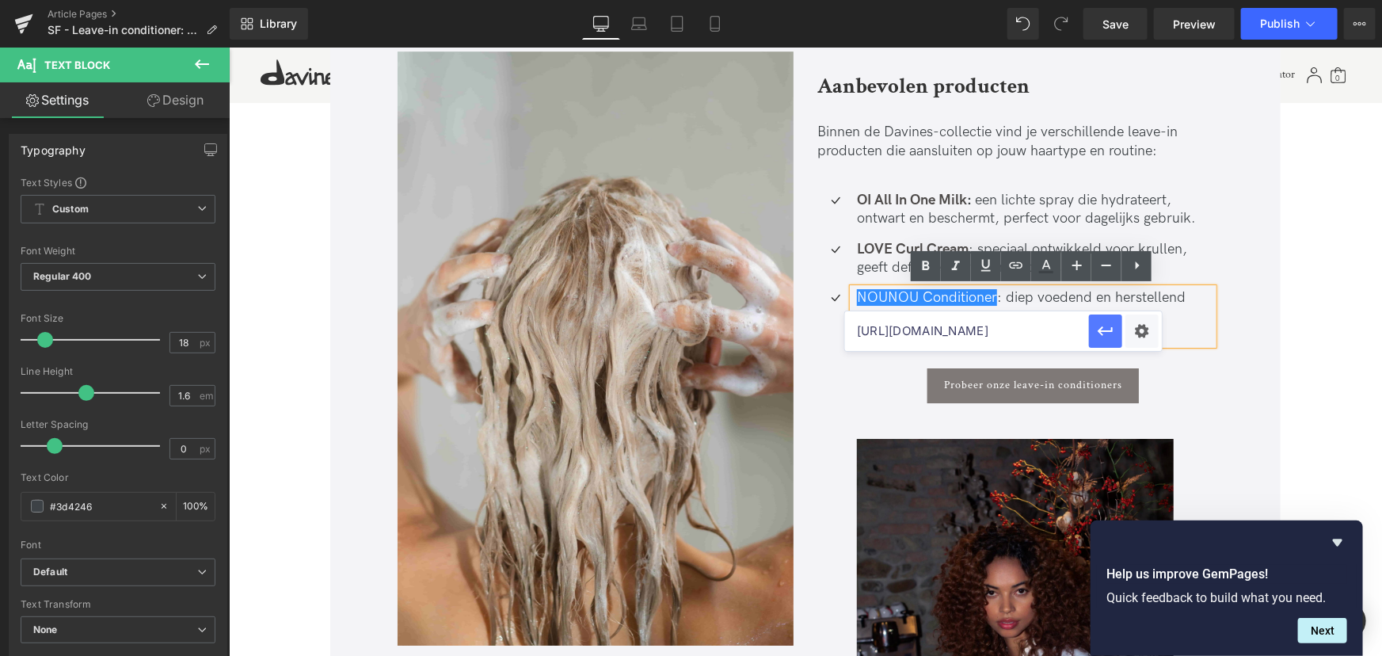
scroll to position [0, 0]
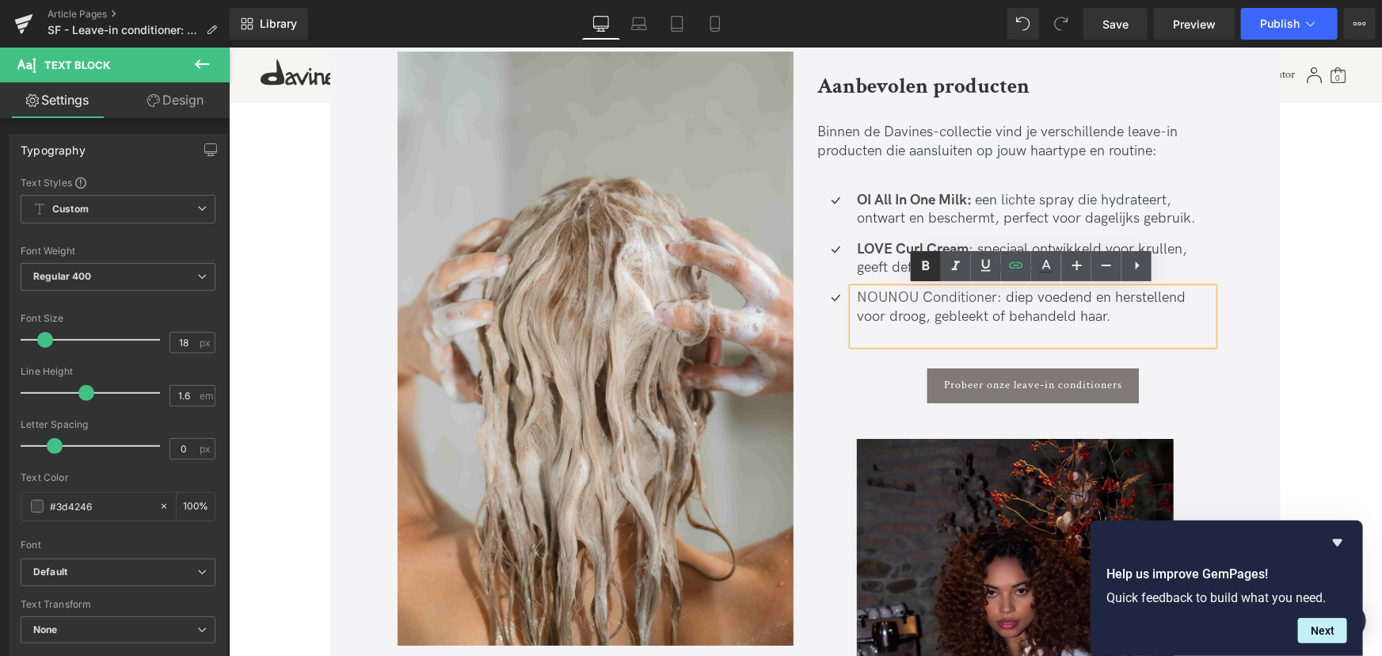
click at [922, 269] on icon at bounding box center [926, 266] width 19 height 19
click at [870, 389] on div "Probeer onze leave-in conditioners" at bounding box center [1032, 385] width 360 height 35
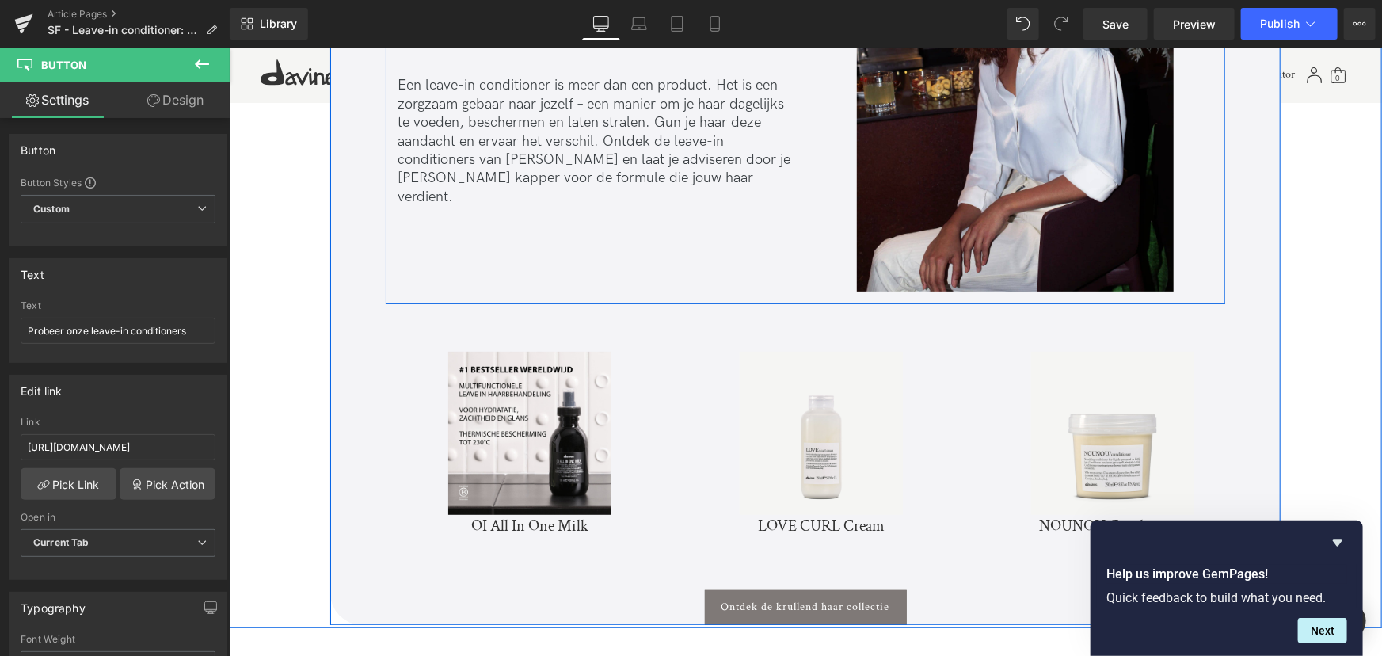
scroll to position [3240, 0]
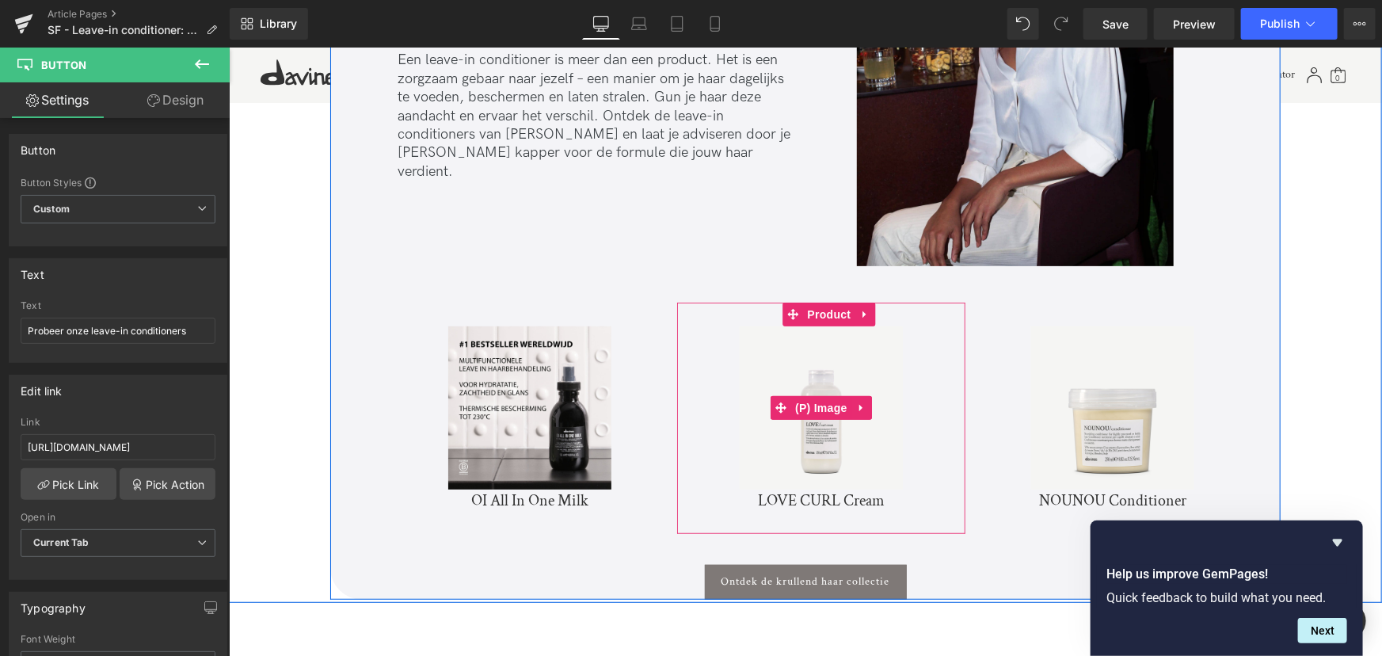
click at [818, 461] on img at bounding box center [820, 407] width 163 height 163
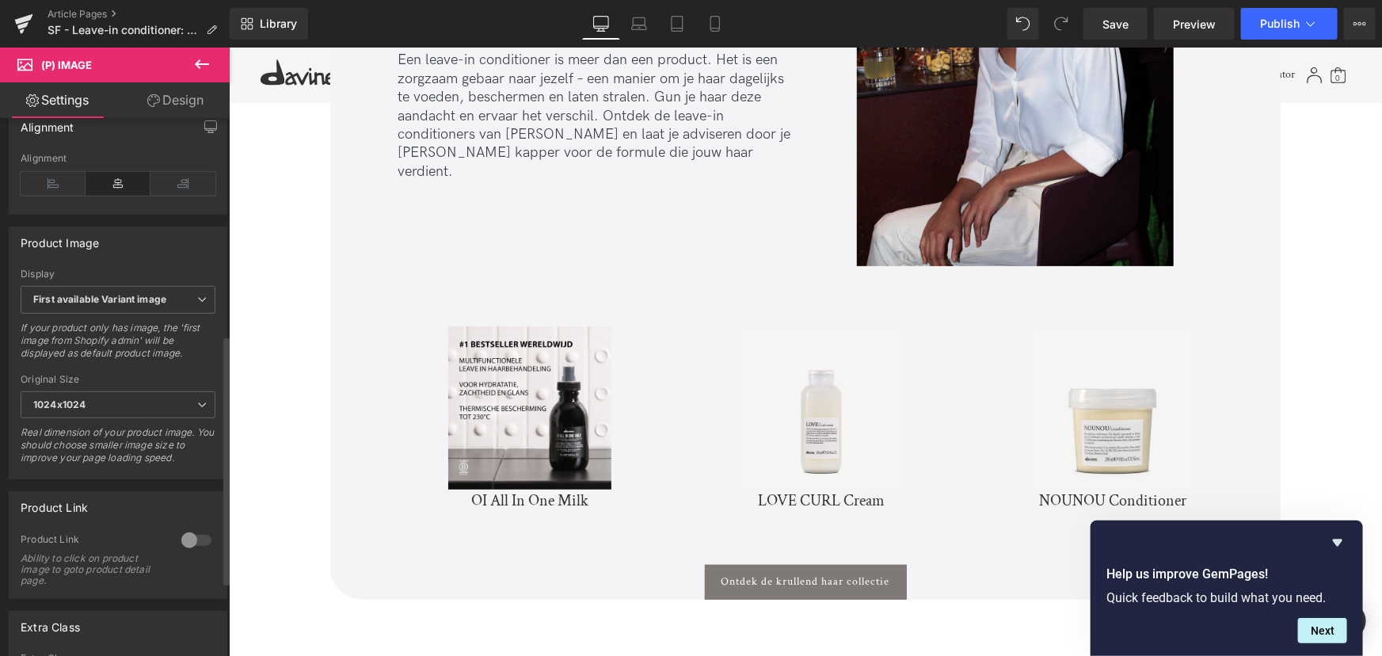
scroll to position [630, 0]
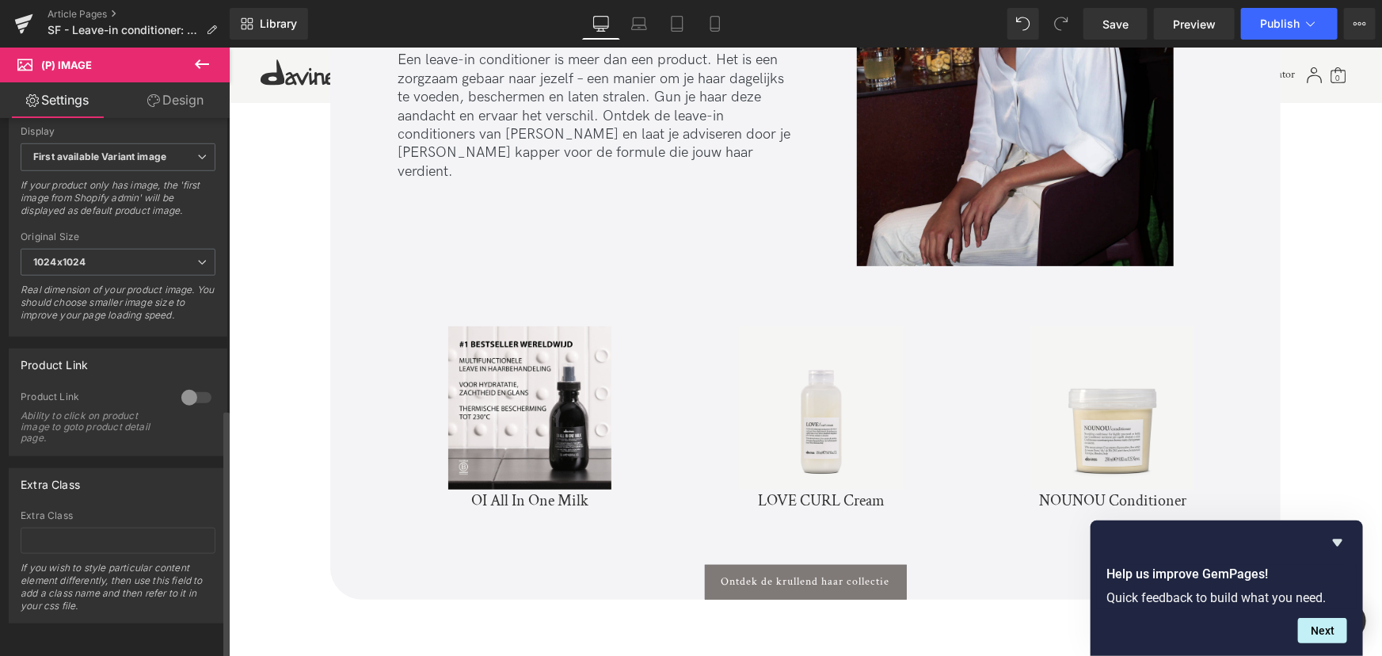
click at [185, 389] on div at bounding box center [196, 397] width 38 height 25
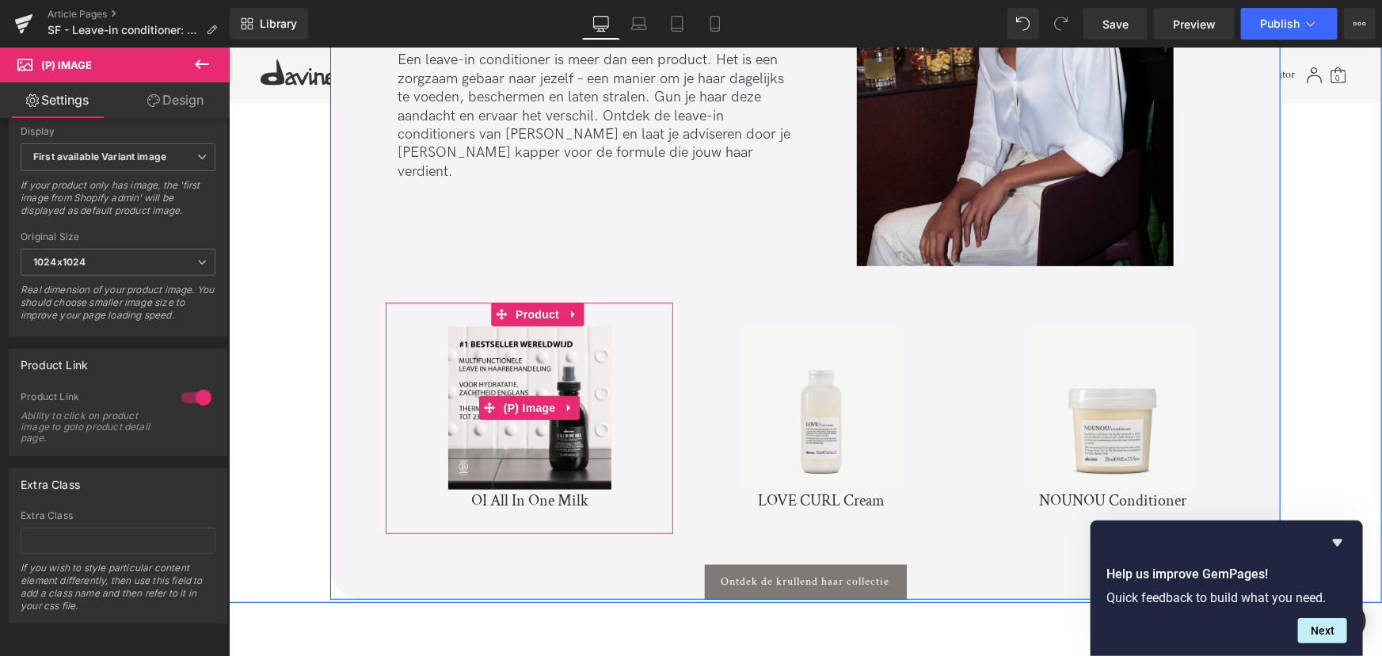
click at [522, 418] on img at bounding box center [529, 407] width 163 height 163
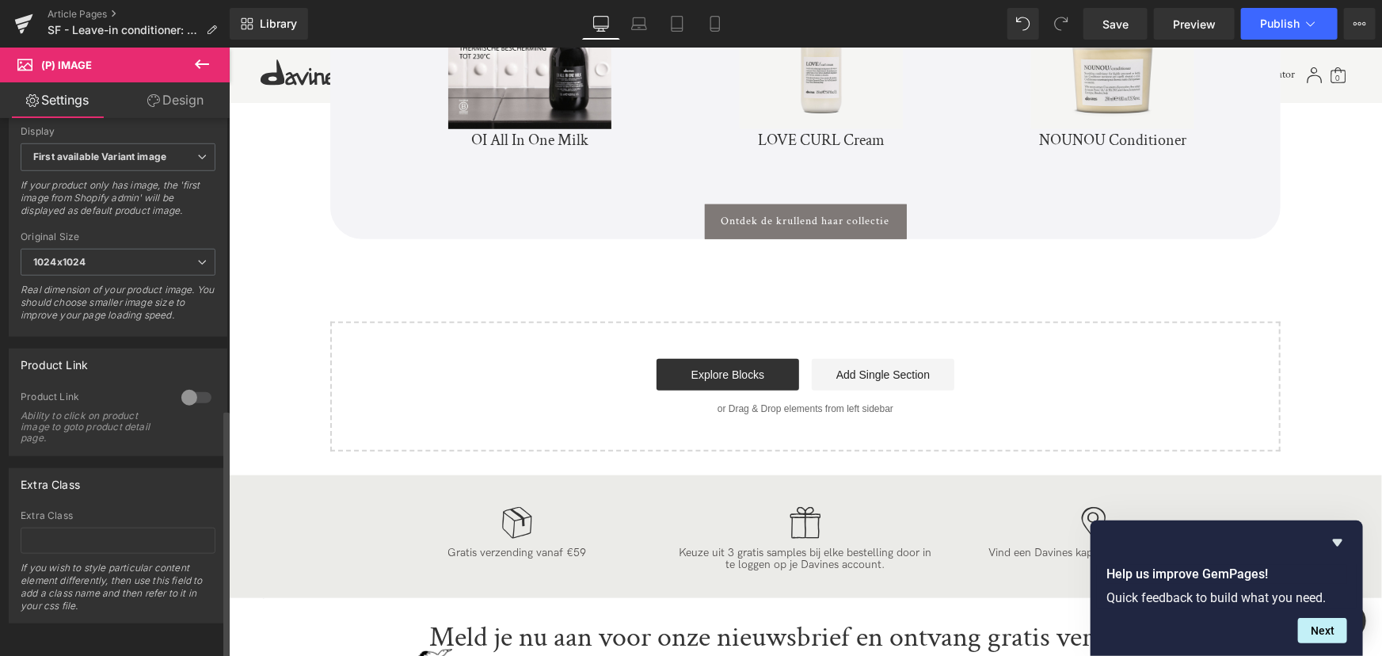
click at [182, 385] on div at bounding box center [196, 397] width 38 height 25
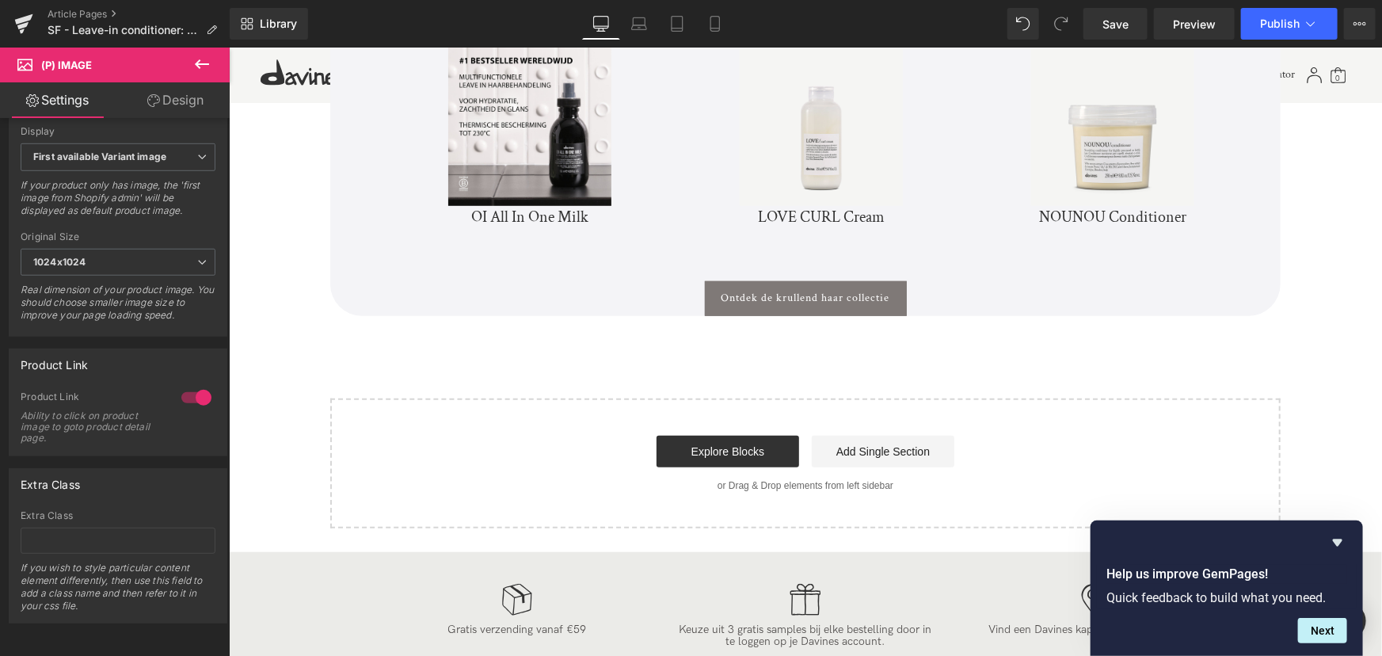
scroll to position [3384, 0]
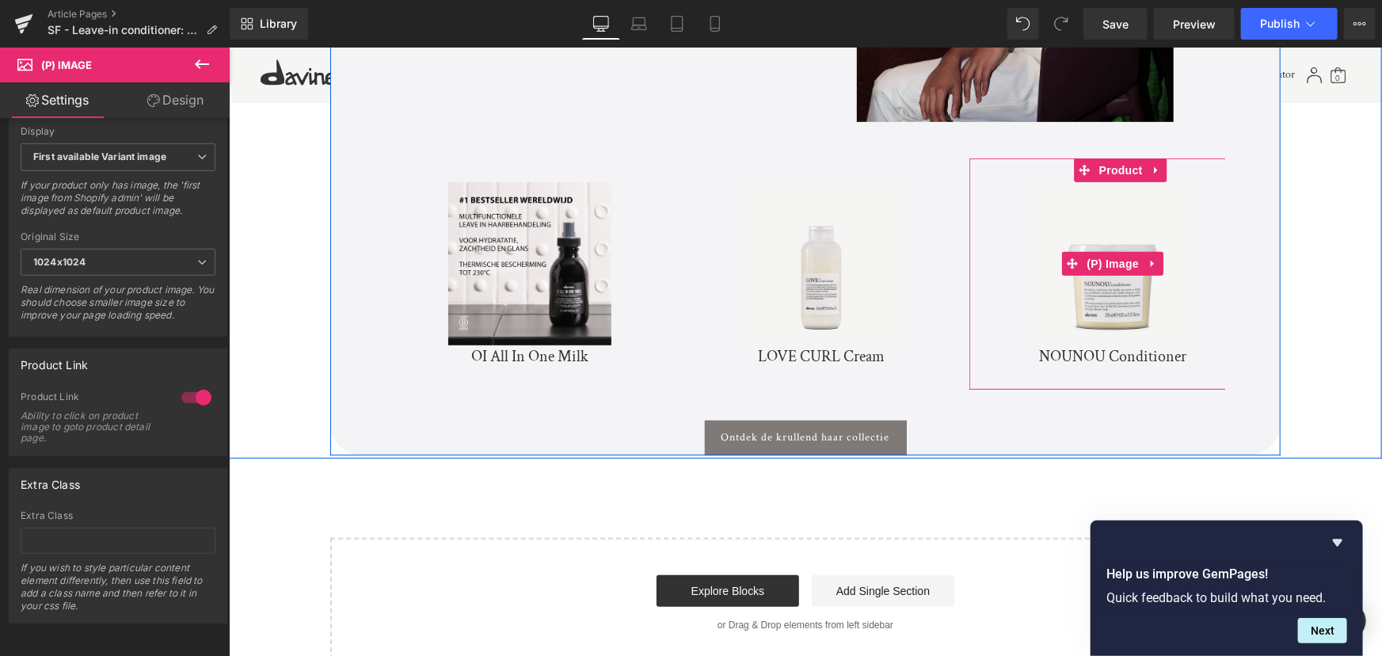
click at [1148, 289] on img at bounding box center [1112, 262] width 163 height 163
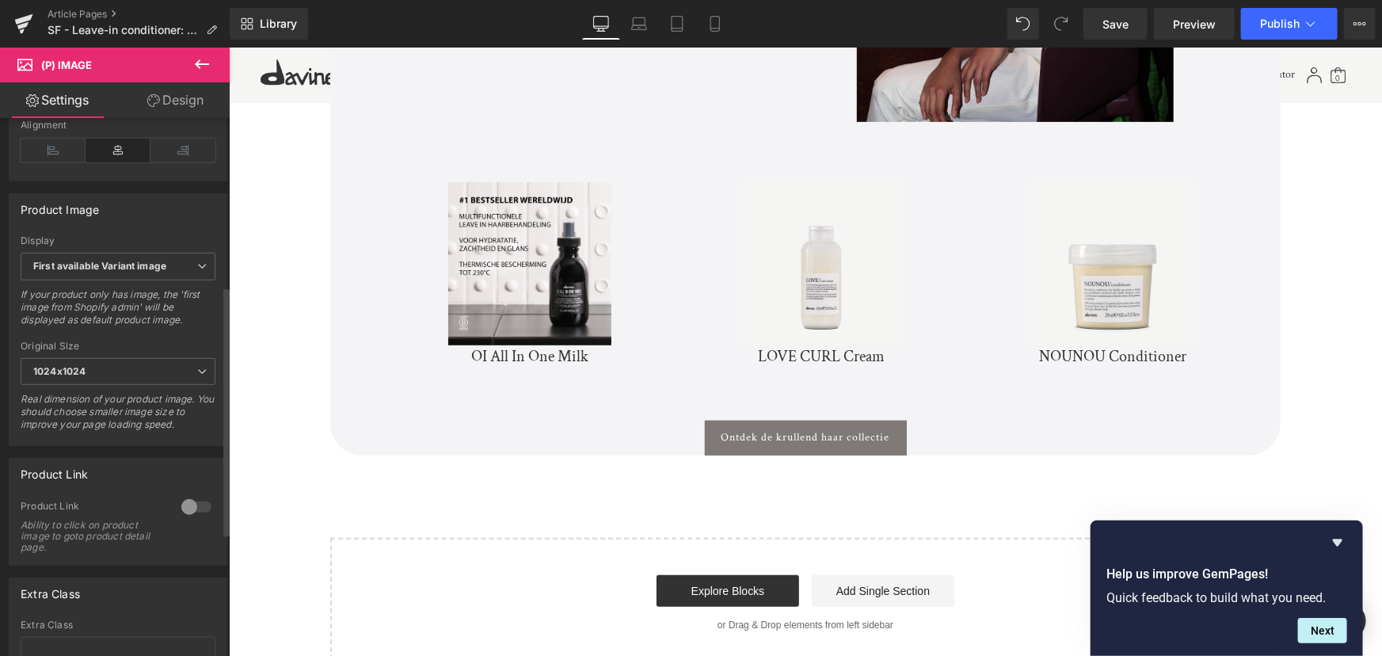
scroll to position [504, 0]
click at [182, 513] on div at bounding box center [196, 505] width 38 height 25
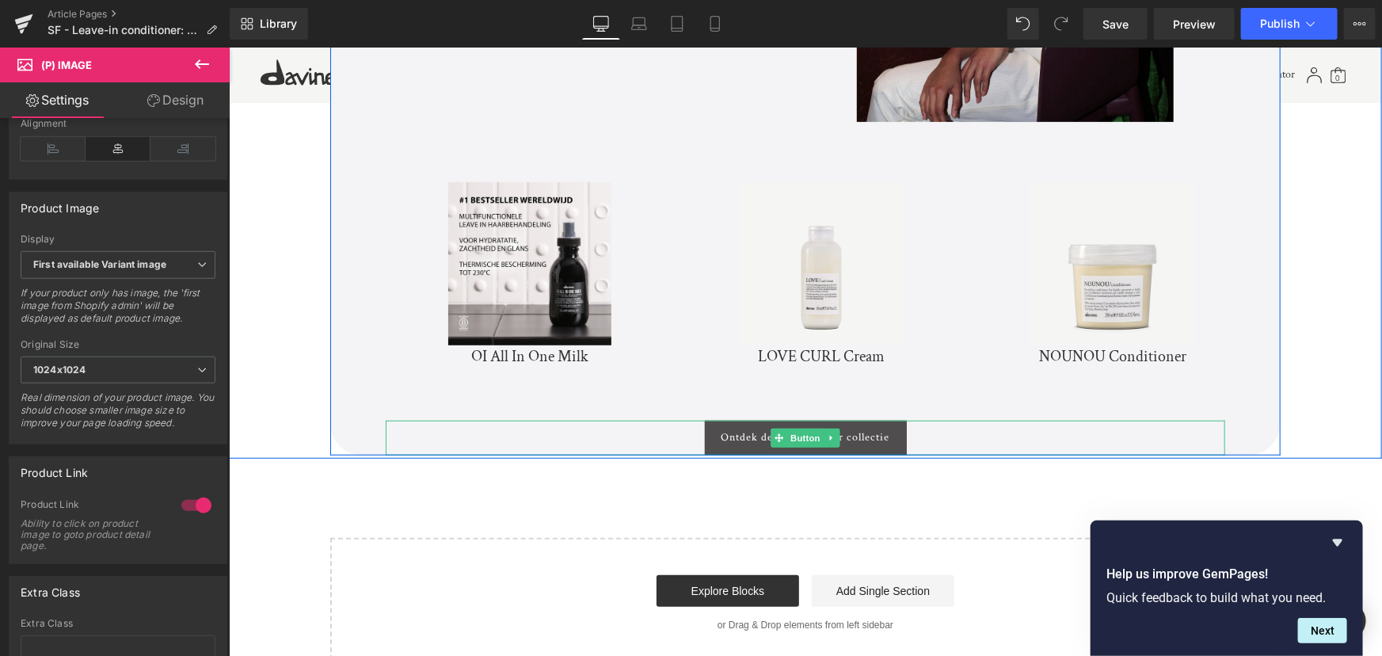
click at [848, 430] on span "Ontdek de krullend haar collectie" at bounding box center [805, 436] width 169 height 13
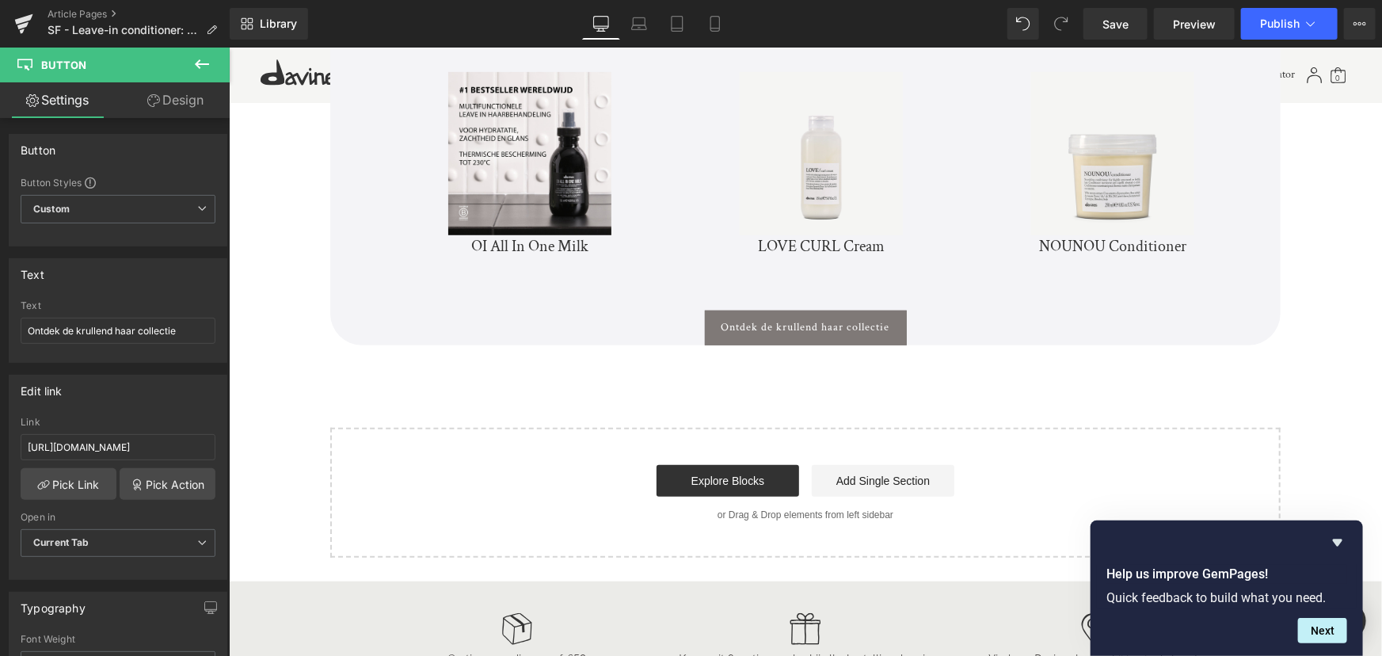
scroll to position [3528, 0]
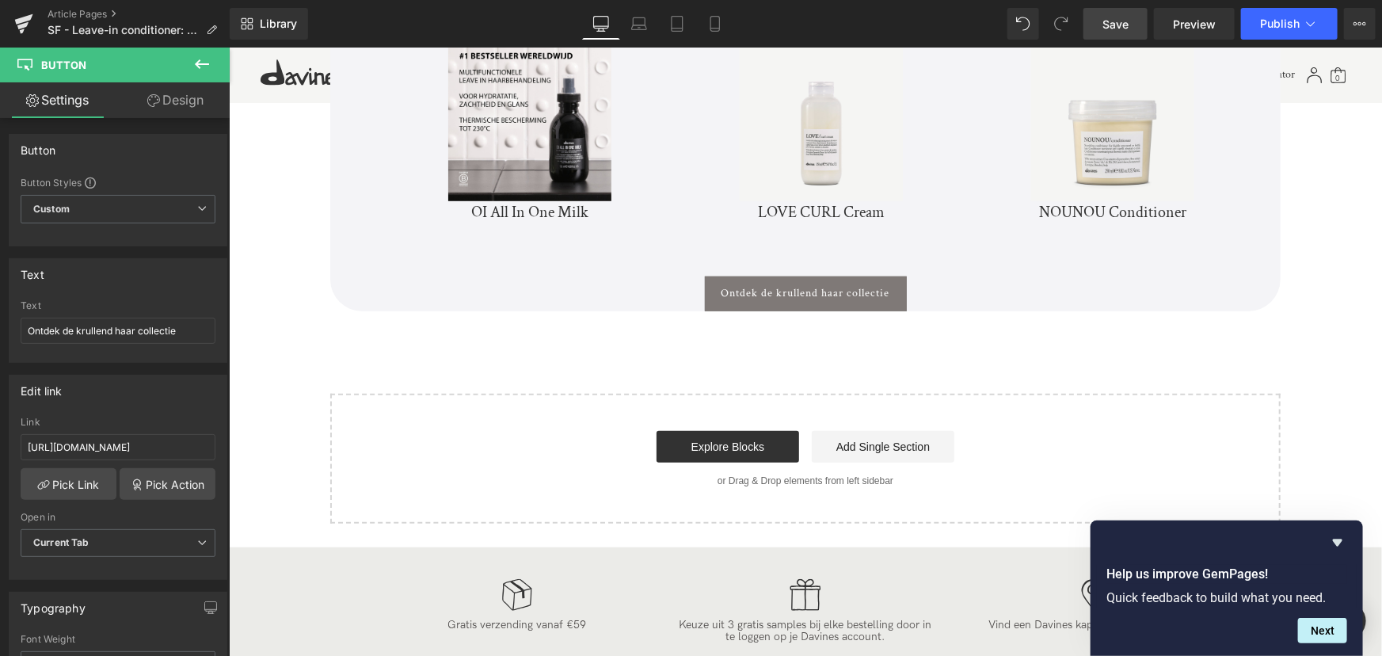
click at [1126, 21] on span "Save" at bounding box center [1116, 24] width 26 height 17
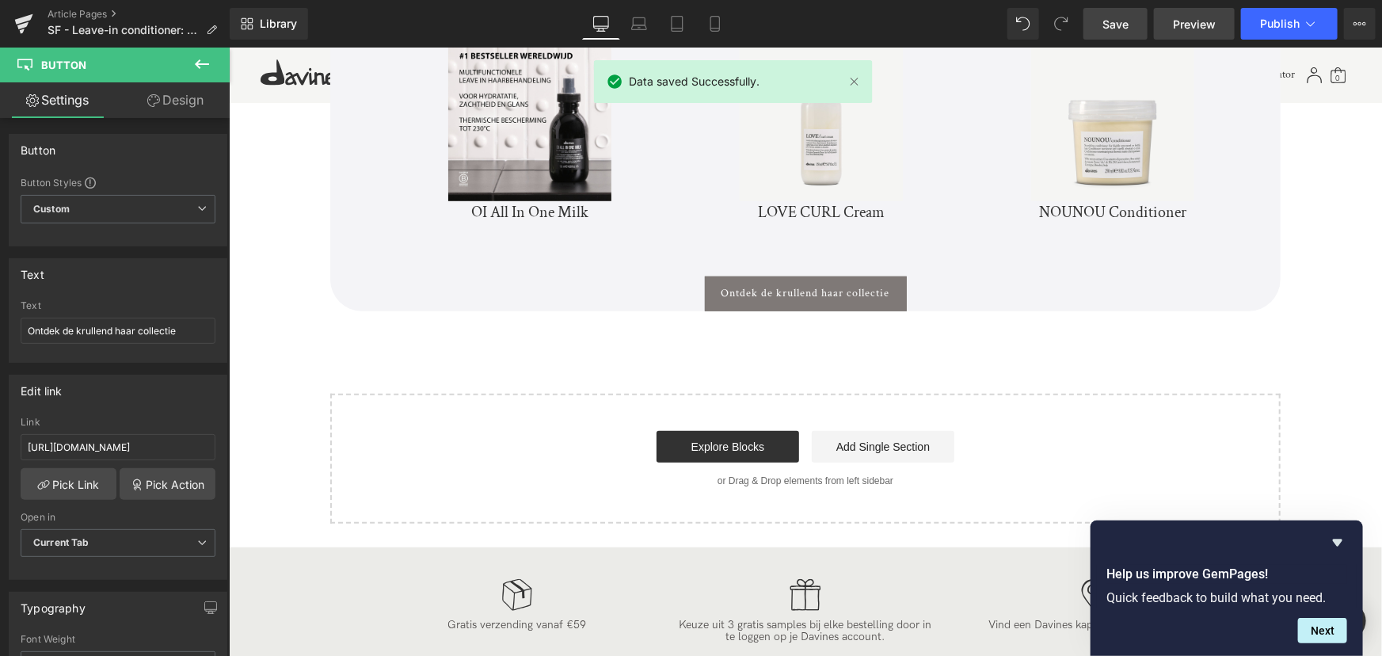
click at [1213, 25] on span "Preview" at bounding box center [1194, 24] width 43 height 17
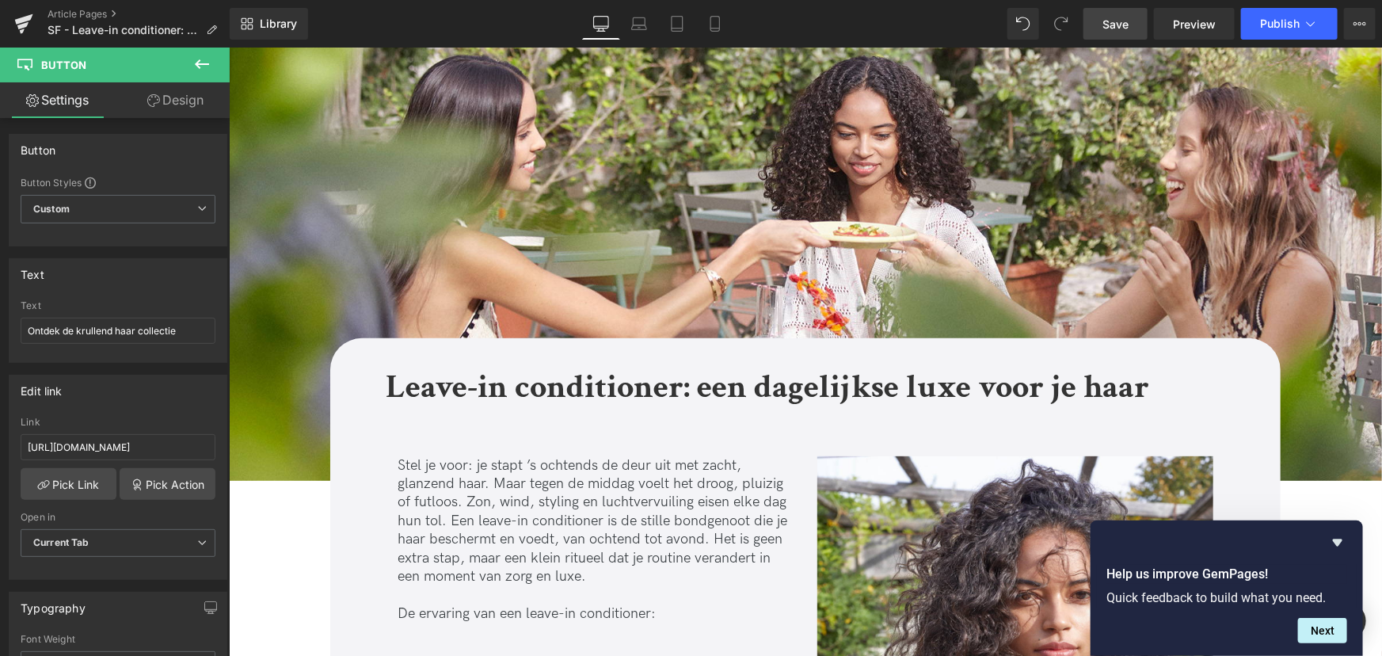
scroll to position [0, 0]
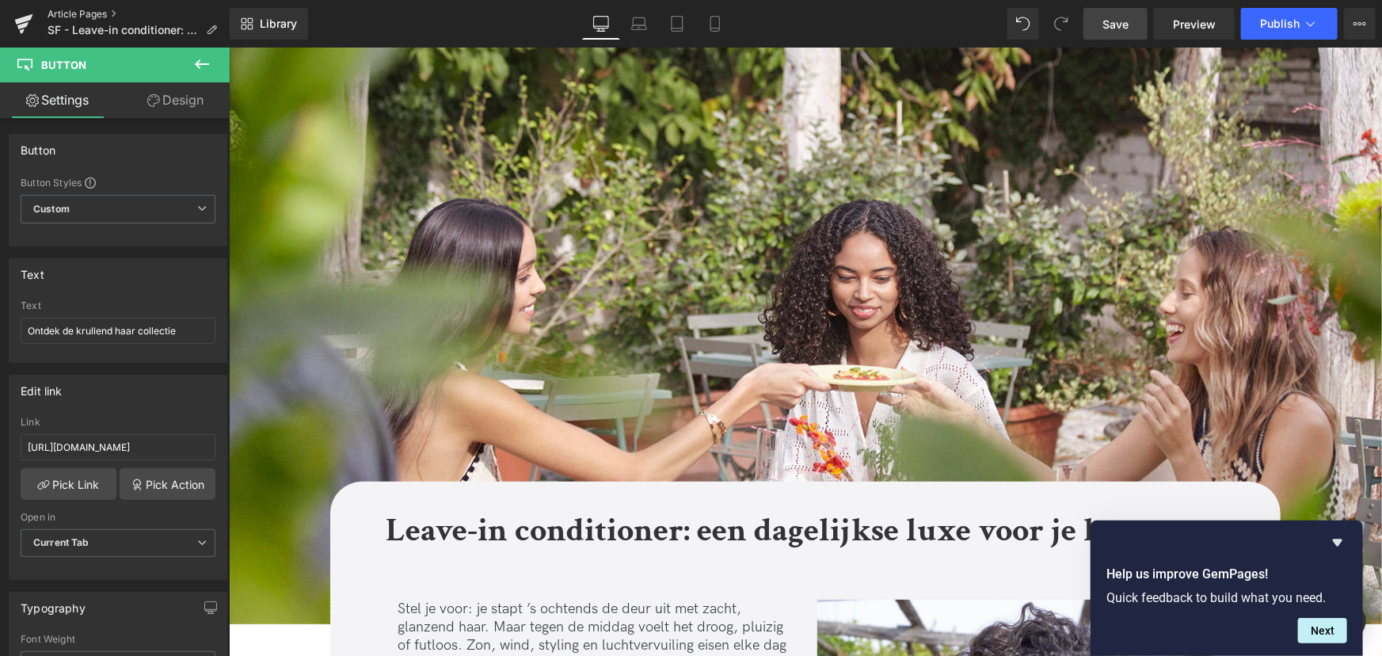
click at [66, 13] on link "Article Pages" at bounding box center [139, 14] width 182 height 13
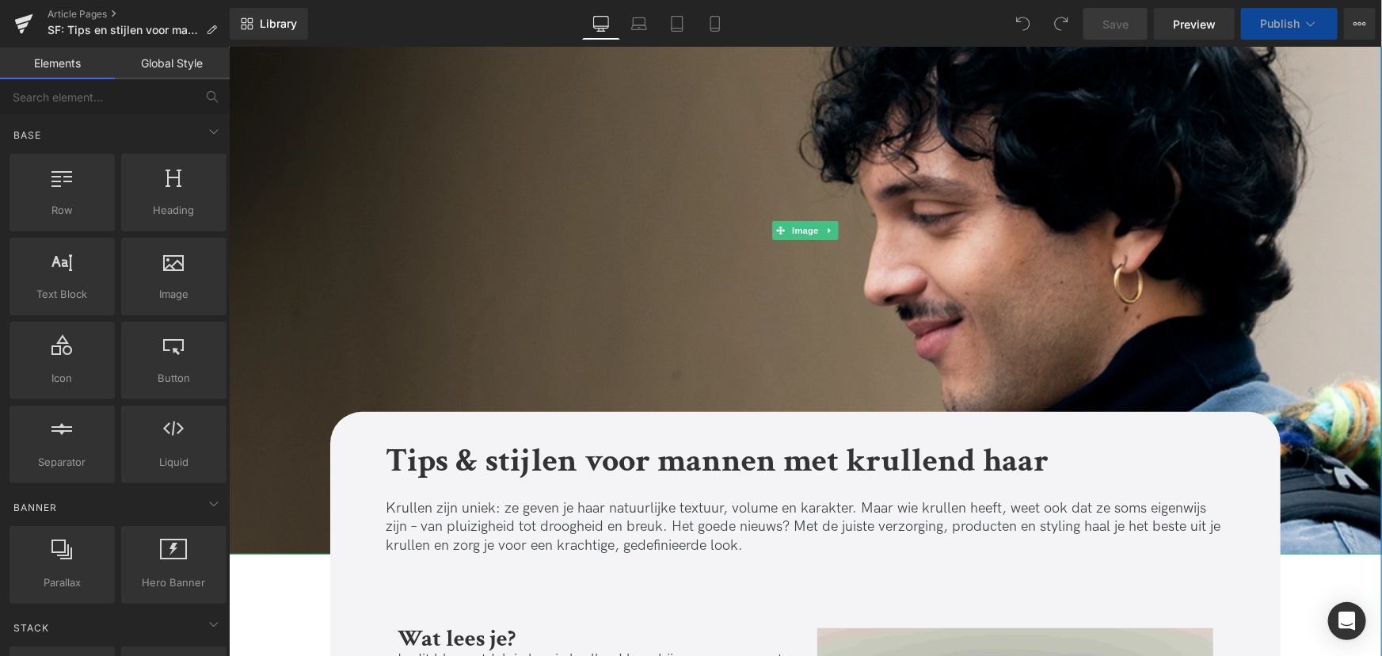
scroll to position [215, 0]
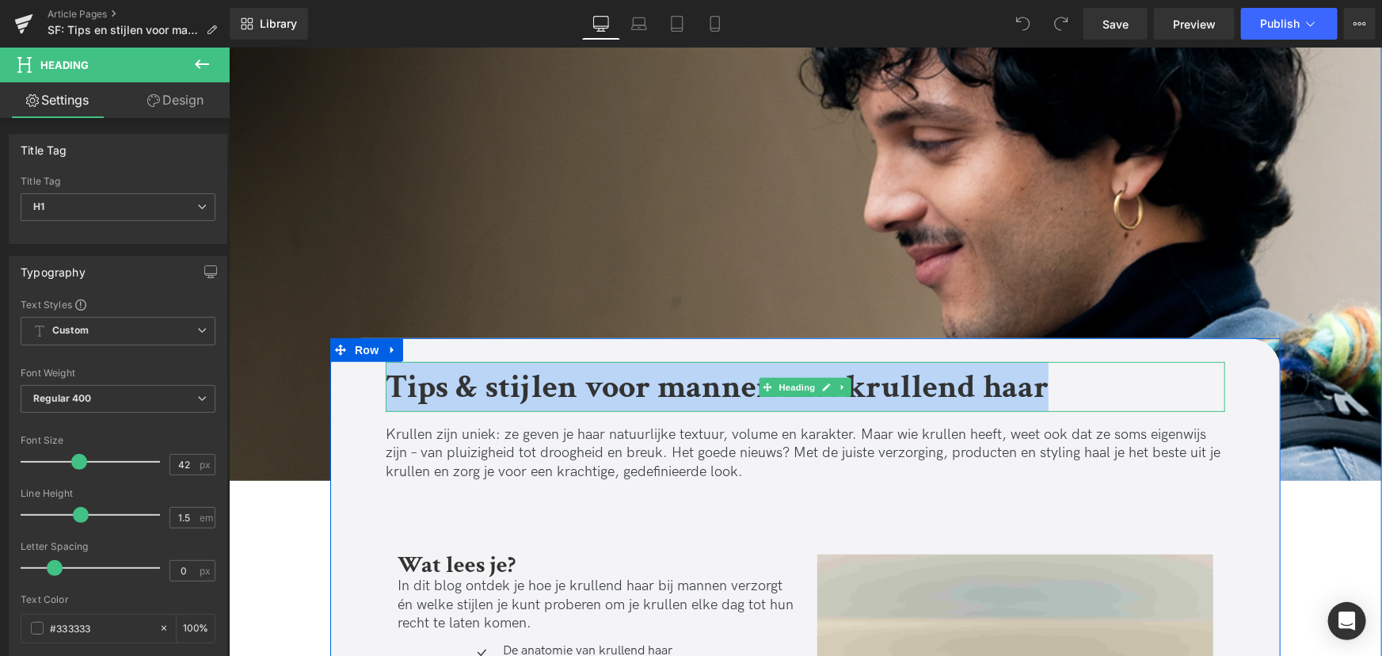
drag, startPoint x: 1049, startPoint y: 383, endPoint x: 392, endPoint y: 404, distance: 657.0
click at [392, 404] on h1 "Tips & stijlen voor mannen met krullend haar" at bounding box center [805, 386] width 840 height 50
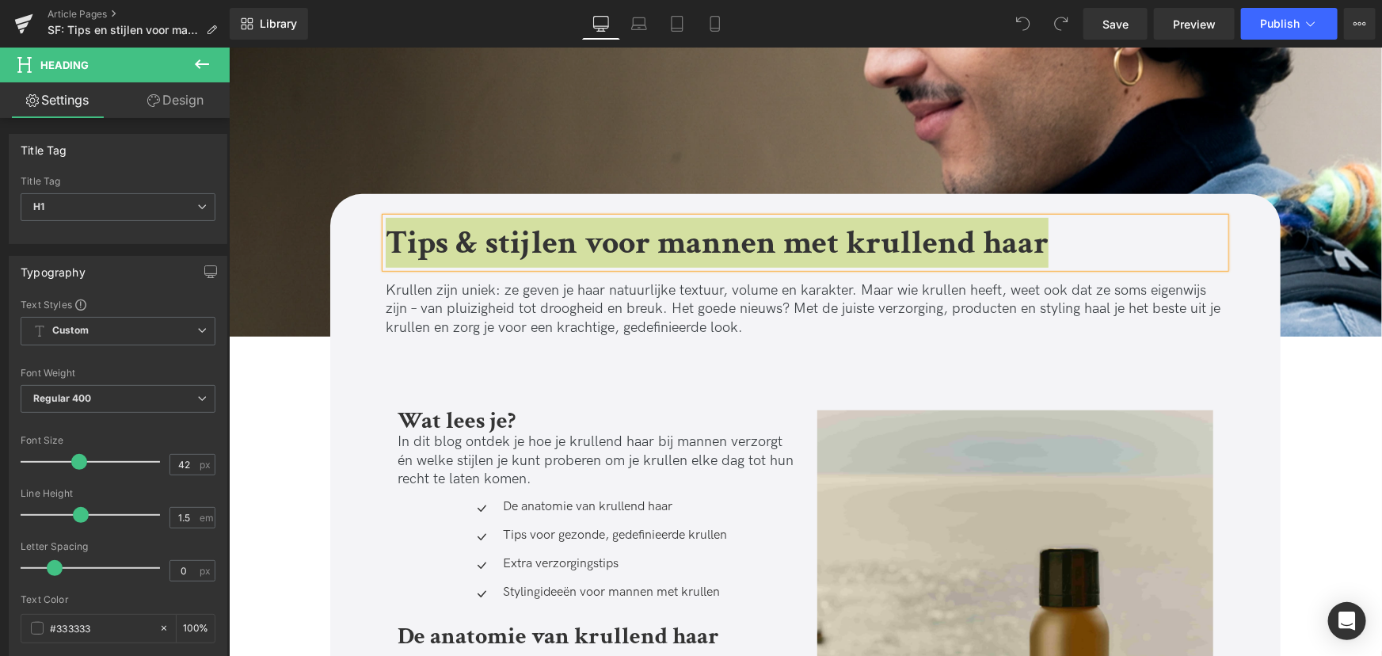
scroll to position [432, 0]
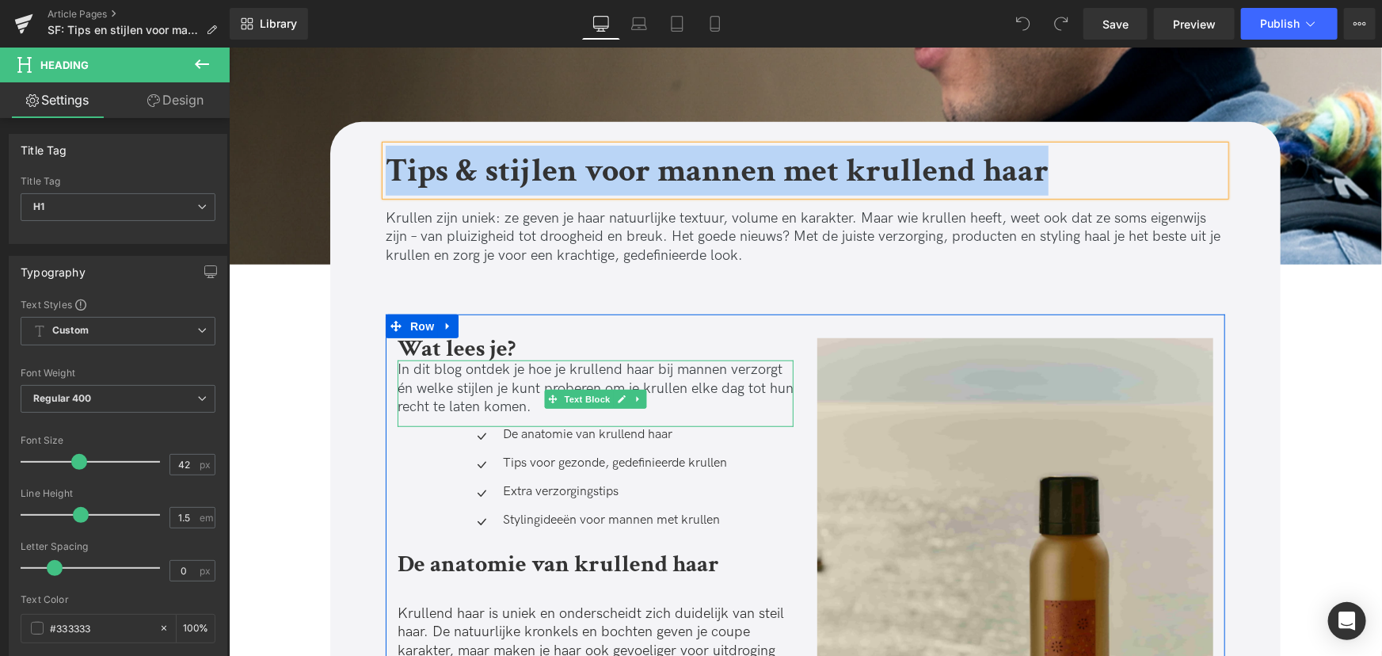
drag, startPoint x: 423, startPoint y: 364, endPoint x: 429, endPoint y: 372, distance: 9.0
click at [423, 364] on p "In dit blog ontdek je hoe je krullend haar bij mannen verzorgt én welke stijlen…" at bounding box center [595, 387] width 396 height 55
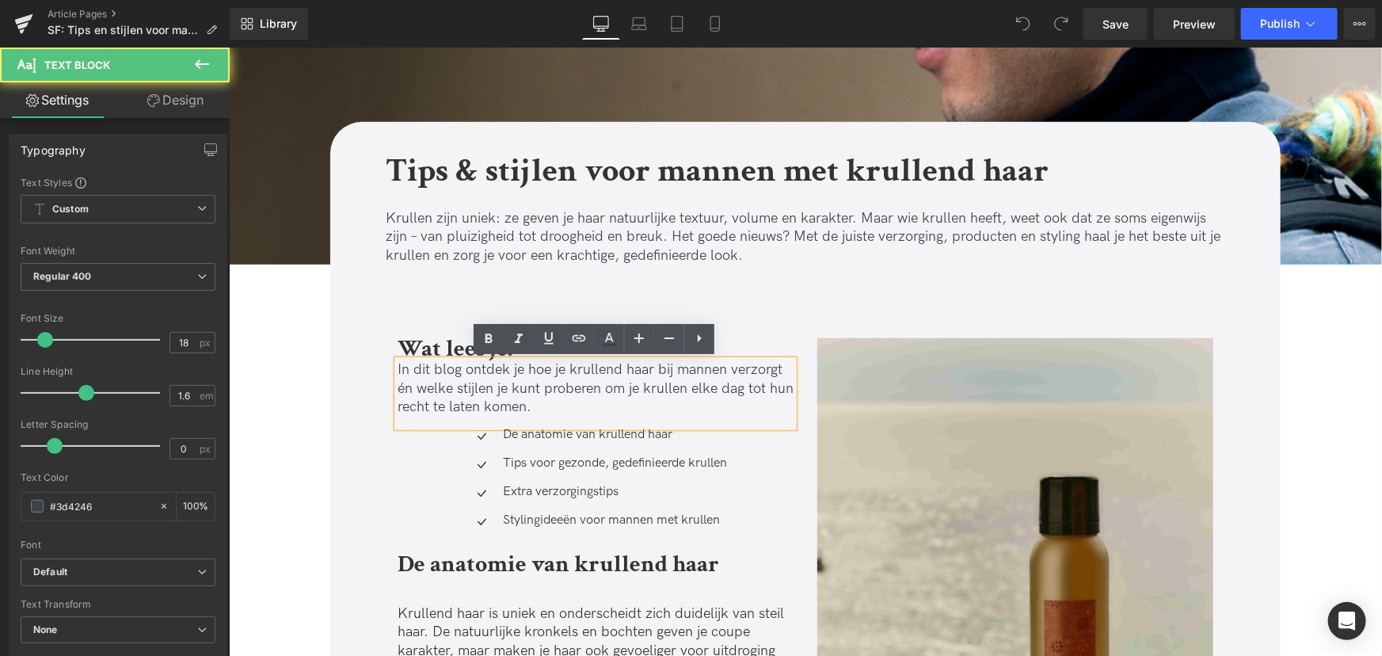
click at [429, 372] on p "In dit blog ontdek je hoe je krullend haar bij mannen verzorgt én welke stijlen…" at bounding box center [595, 387] width 396 height 55
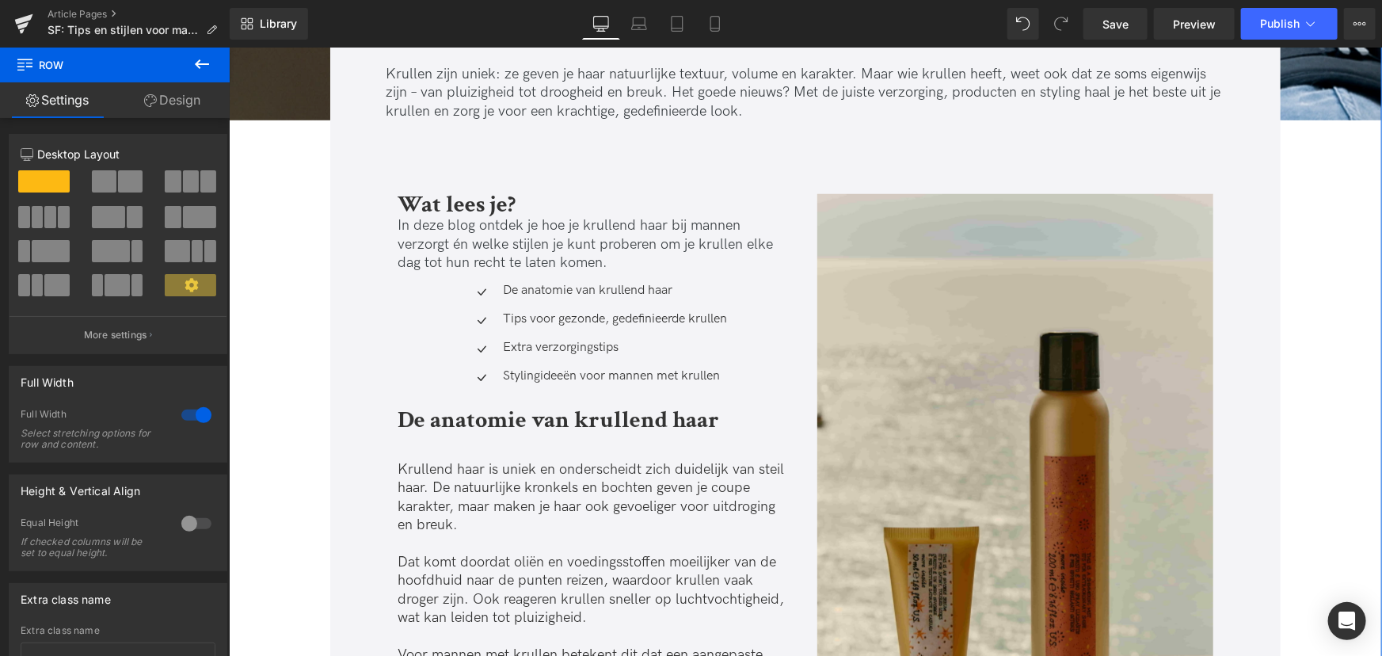
scroll to position [648, 0]
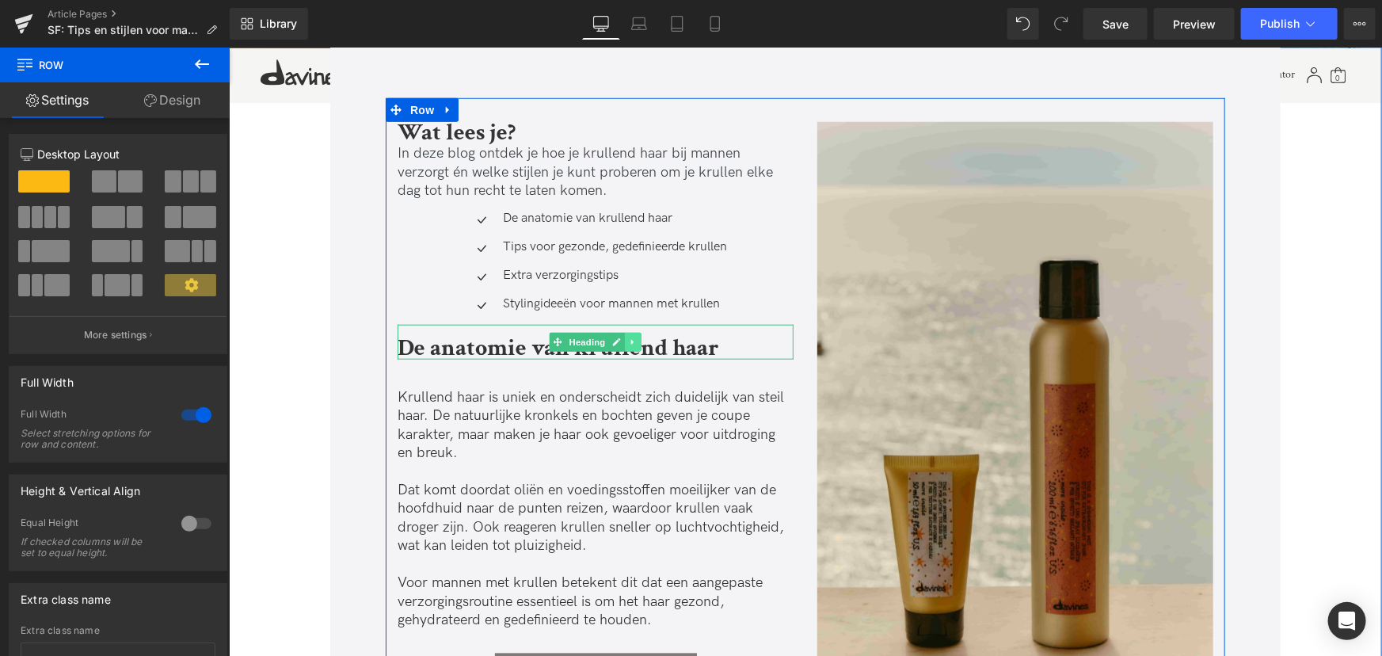
click at [628, 340] on icon at bounding box center [632, 342] width 9 height 10
click at [620, 340] on icon at bounding box center [624, 341] width 9 height 9
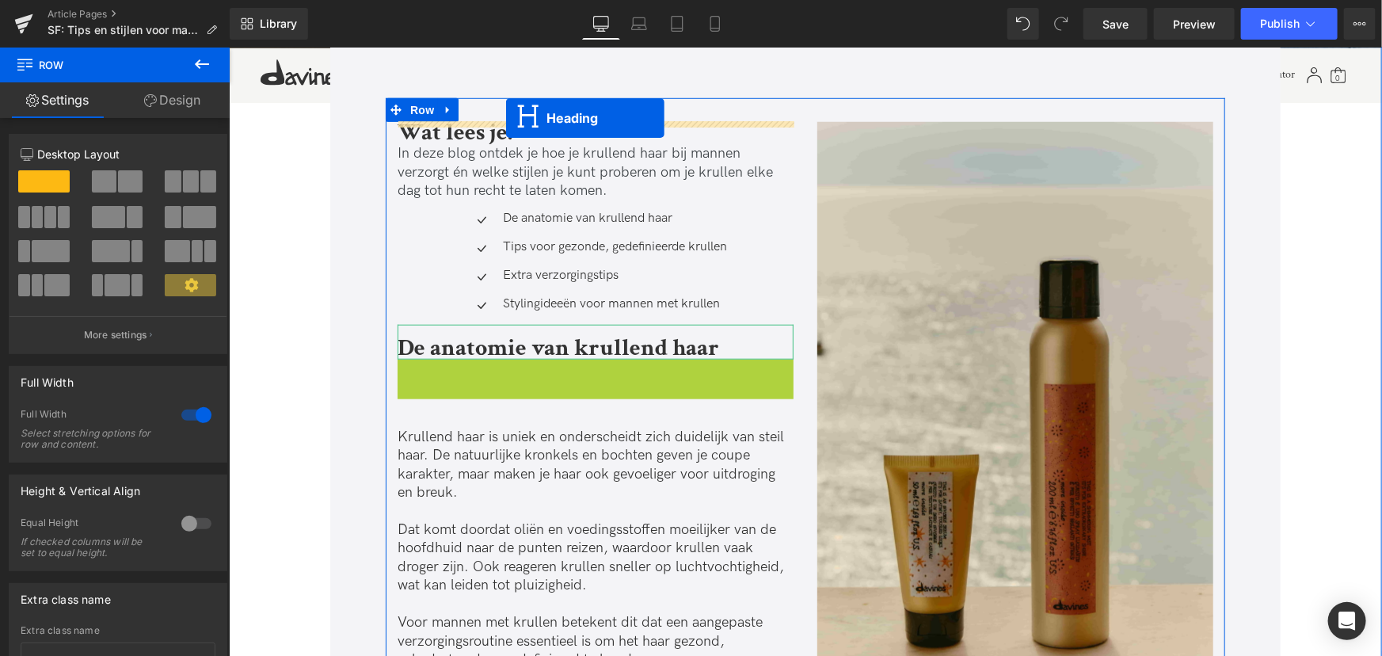
drag, startPoint x: 557, startPoint y: 376, endPoint x: 505, endPoint y: 117, distance: 264.1
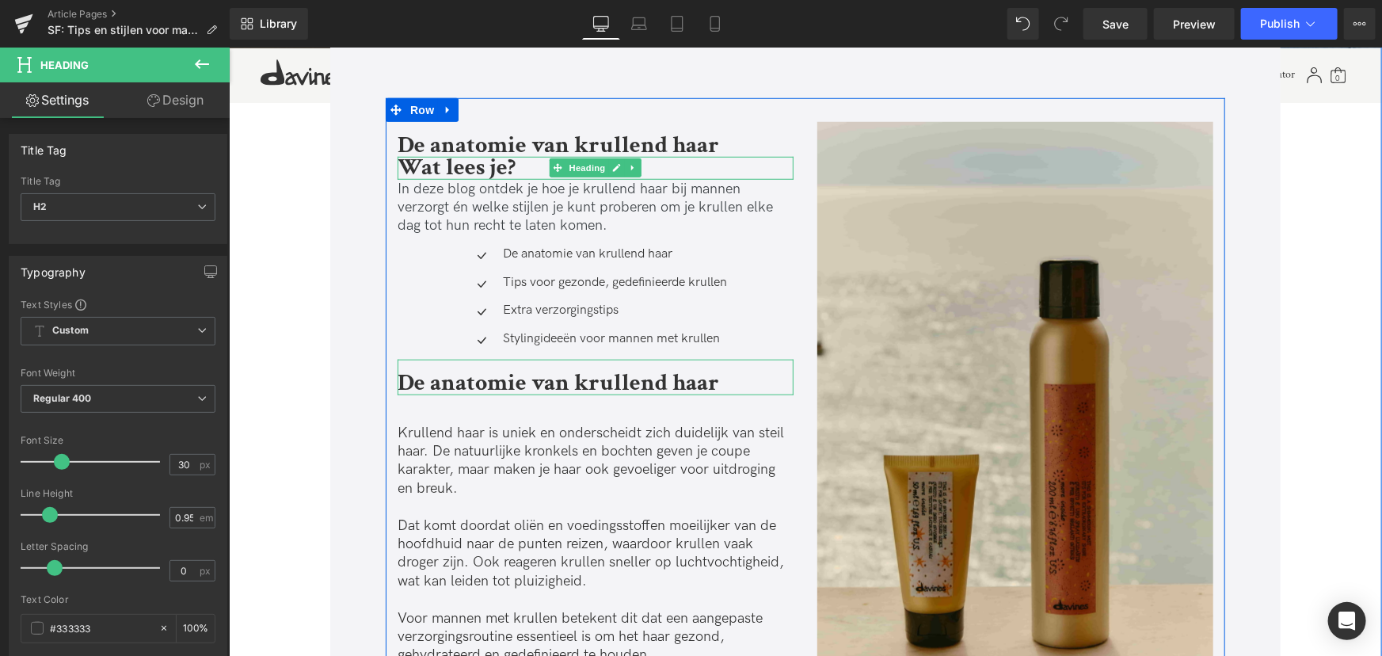
click at [520, 170] on h2 "Wat lees je?" at bounding box center [595, 167] width 396 height 23
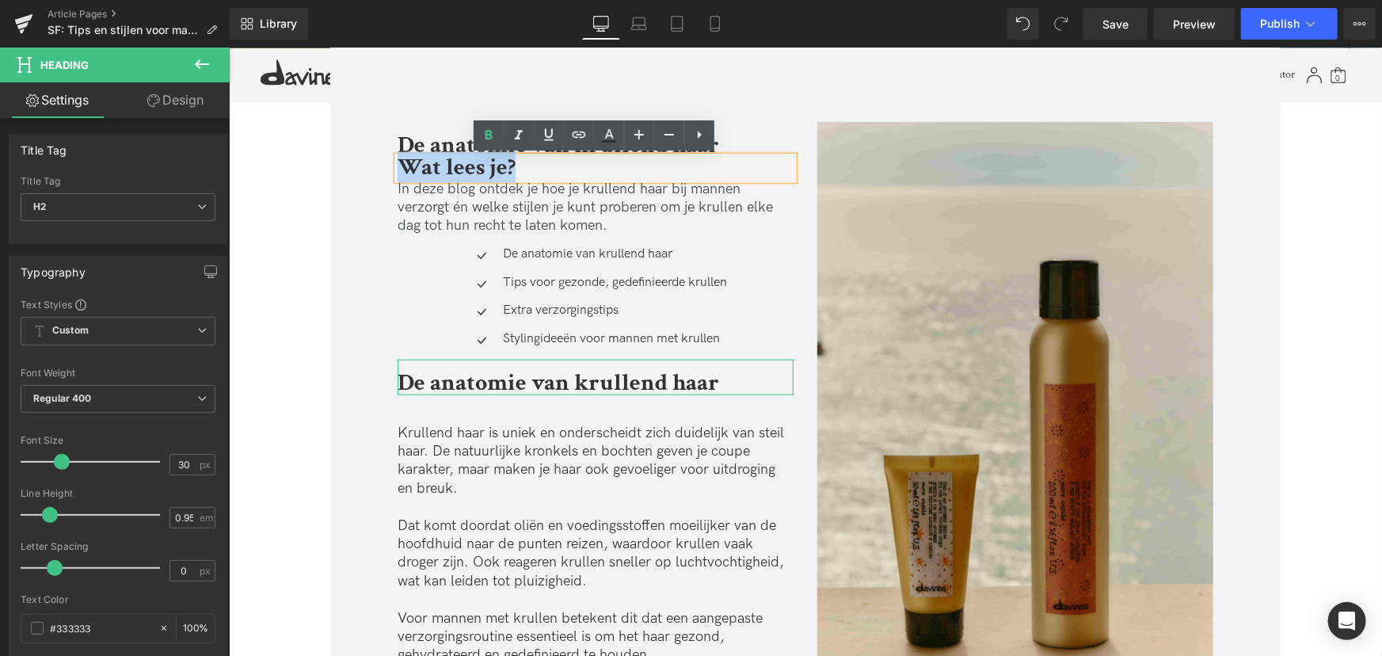
drag, startPoint x: 520, startPoint y: 170, endPoint x: 397, endPoint y: 173, distance: 123.6
click at [397, 173] on h2 "Wat lees je?" at bounding box center [595, 167] width 396 height 23
copy b "Wat lees je?"
click at [425, 135] on b "De anatomie van krullend haar" at bounding box center [558, 144] width 322 height 31
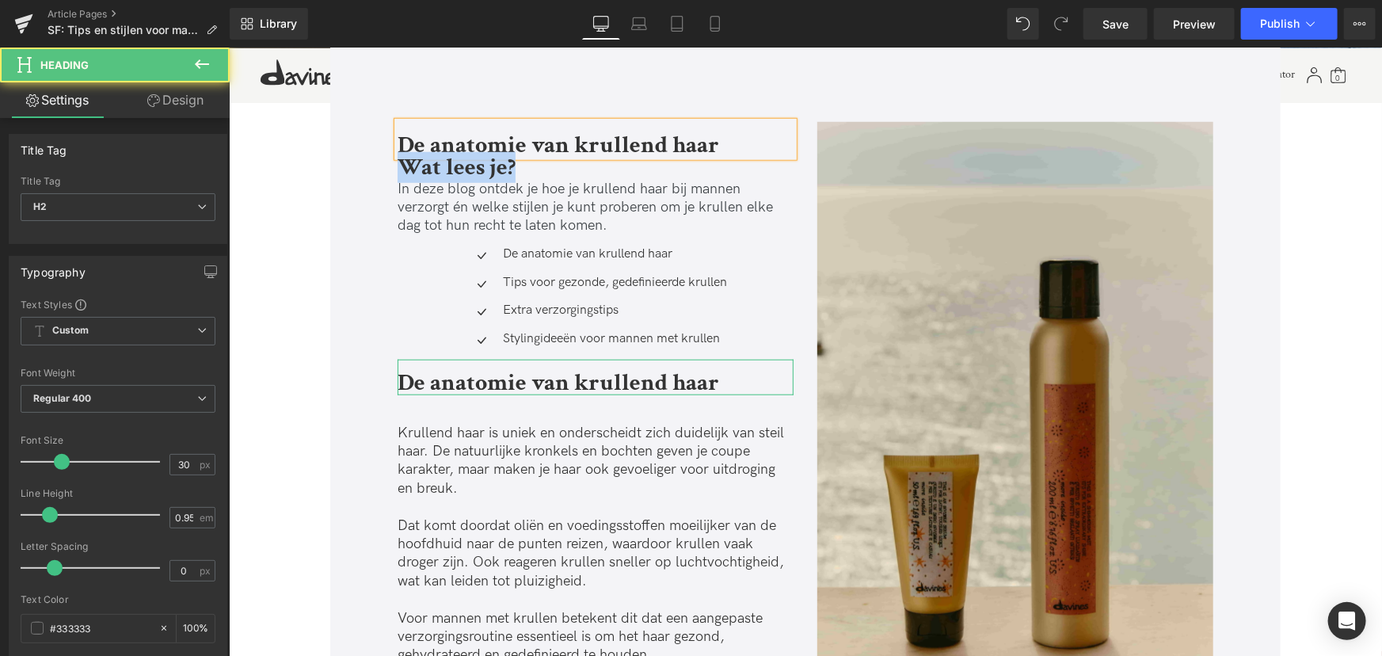
click at [446, 147] on b "De anatomie van krullend haar" at bounding box center [558, 144] width 322 height 31
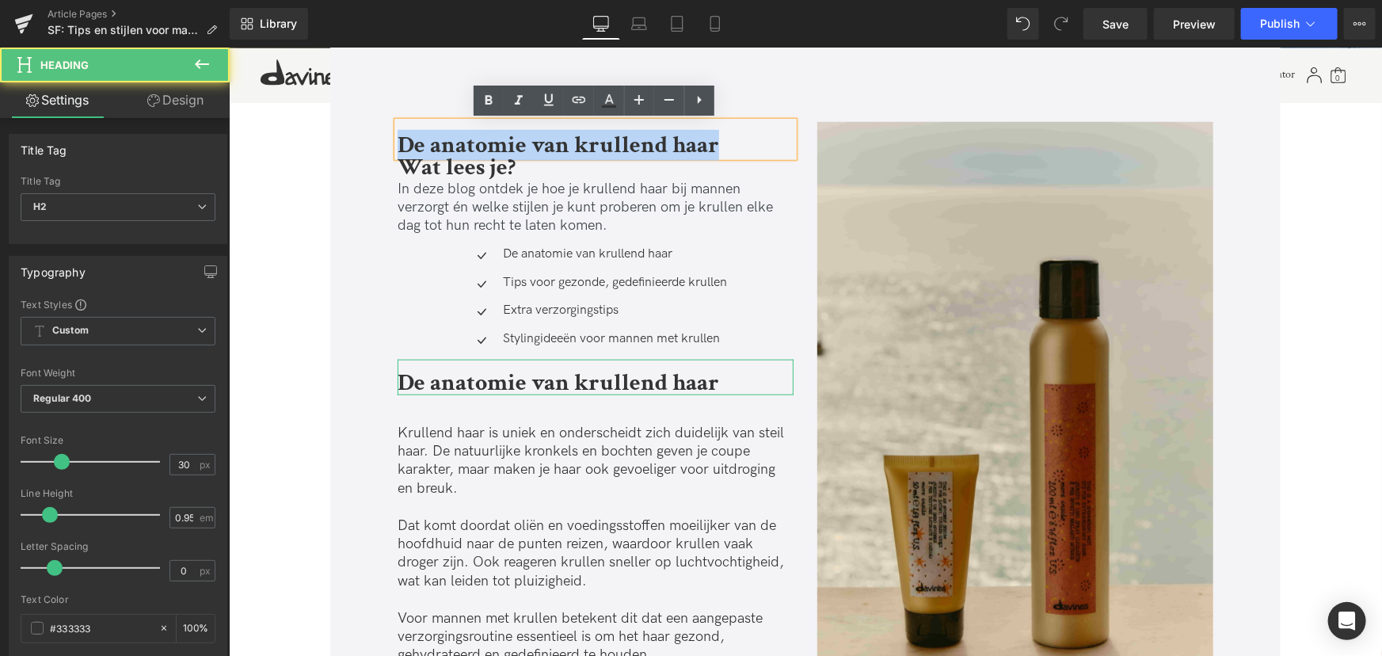
drag, startPoint x: 736, startPoint y: 143, endPoint x: 401, endPoint y: 137, distance: 335.1
click at [401, 137] on h2 "De anatomie van krullend haar" at bounding box center [595, 145] width 396 height 23
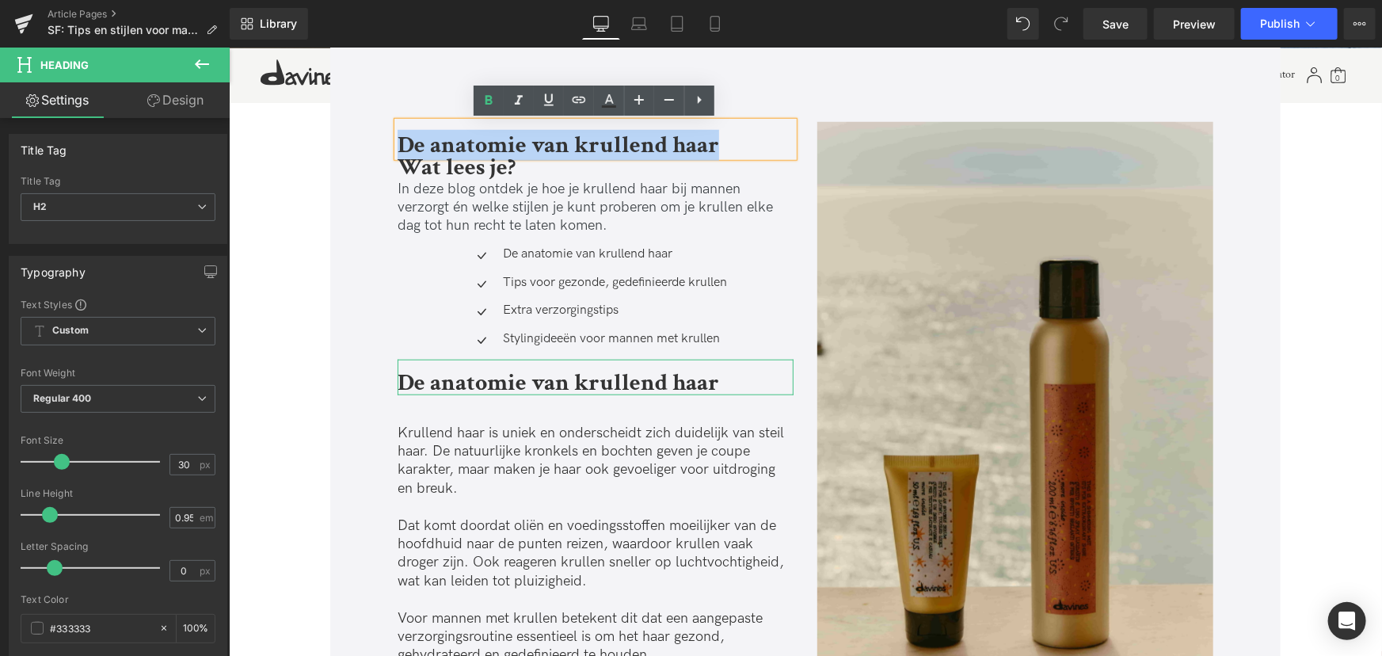
paste div
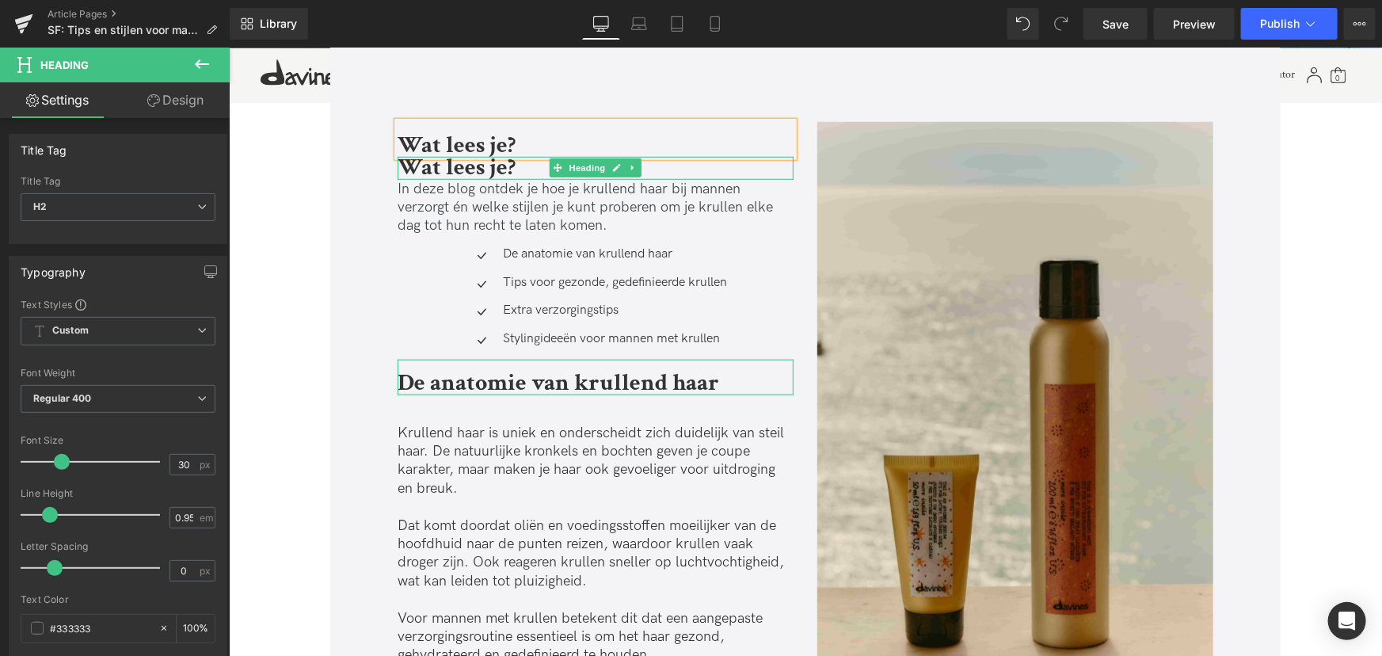
click at [498, 173] on b "Wat lees je?" at bounding box center [456, 166] width 118 height 31
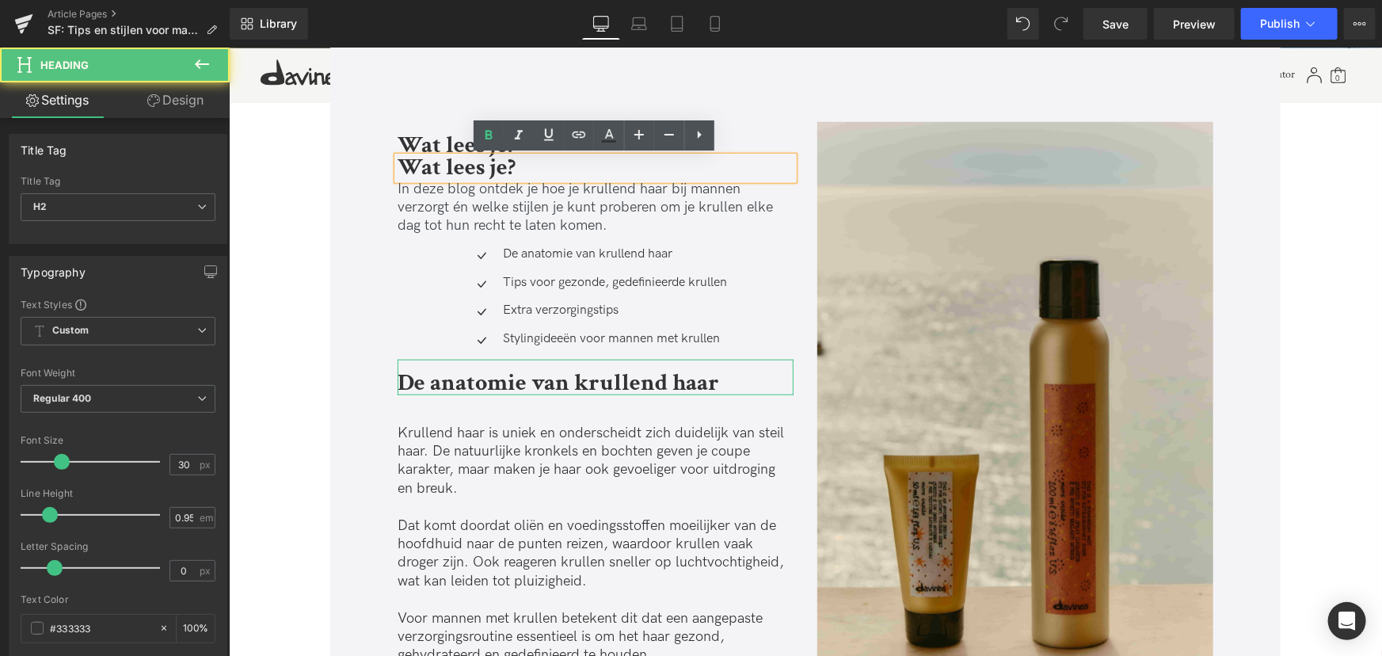
click at [515, 170] on h2 "Wat lees je?" at bounding box center [595, 167] width 396 height 23
click at [480, 213] on p "In deze blog ontdek je hoe je krullend haar bij mannen verzorgt én welke stijle…" at bounding box center [595, 206] width 396 height 55
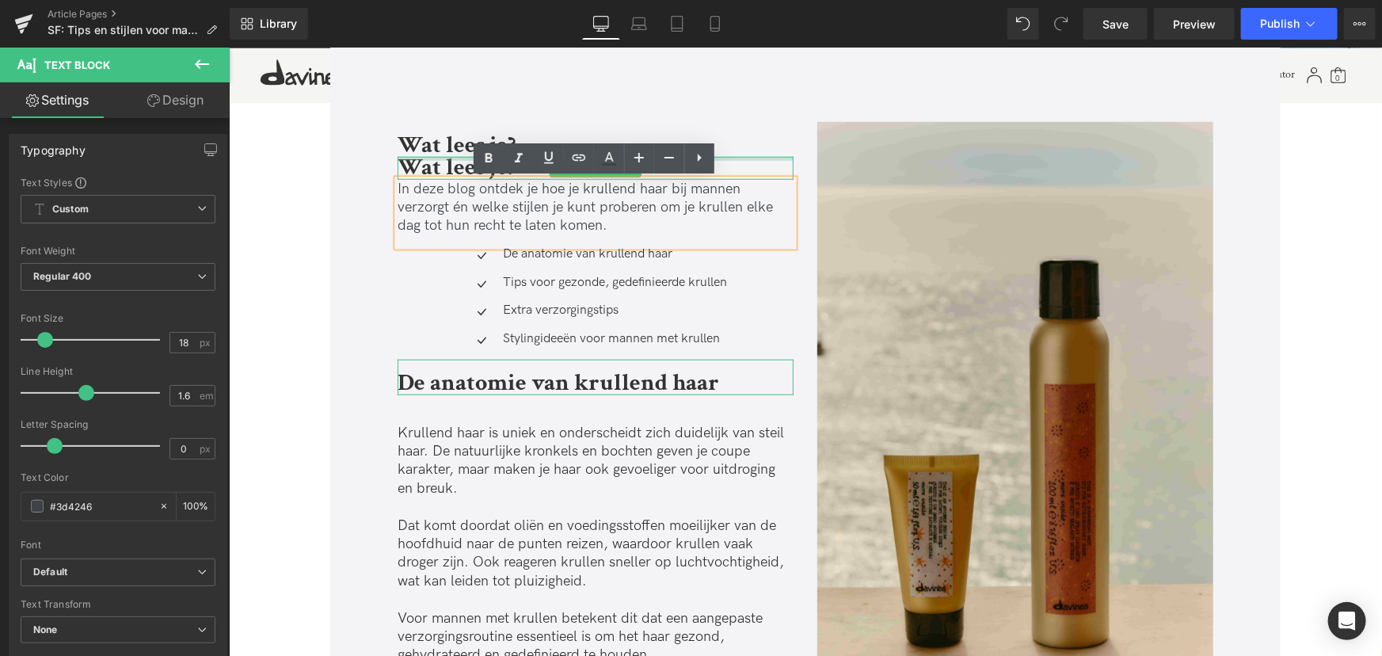
click at [437, 158] on div "Wat lees je? Heading" at bounding box center [595, 167] width 396 height 23
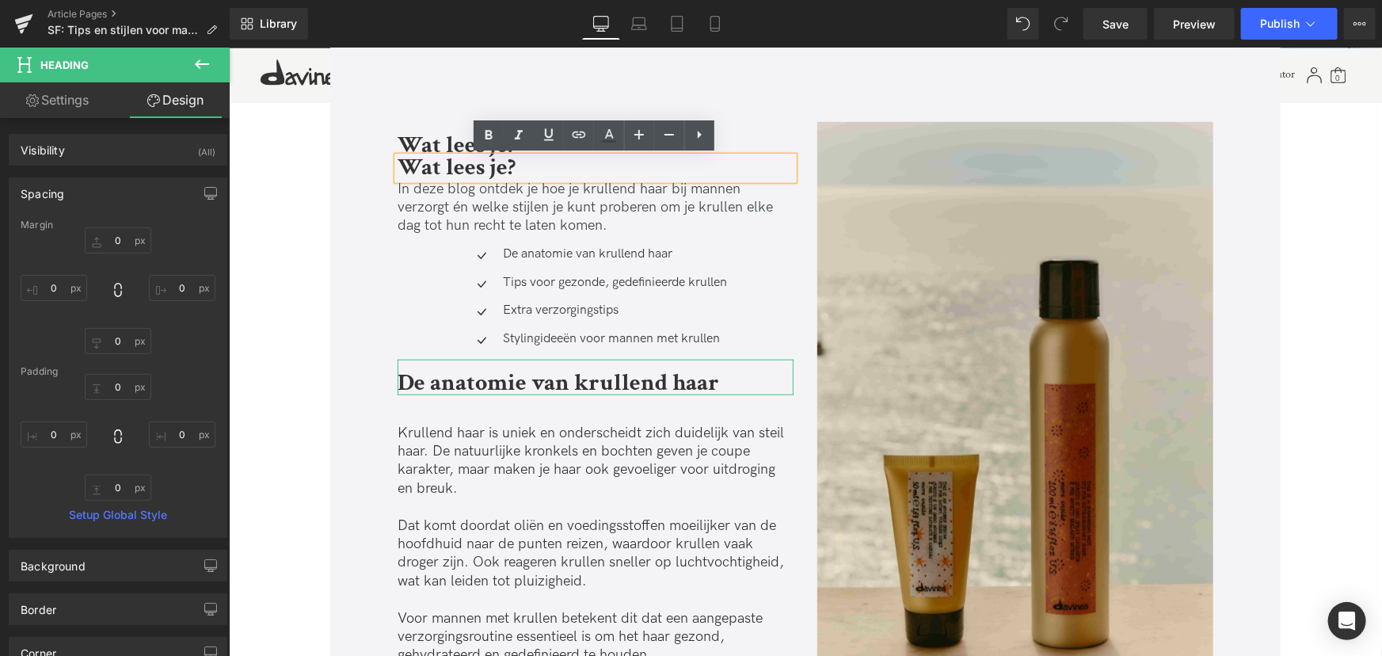
click at [533, 171] on h2 "Wat lees je?" at bounding box center [595, 167] width 396 height 23
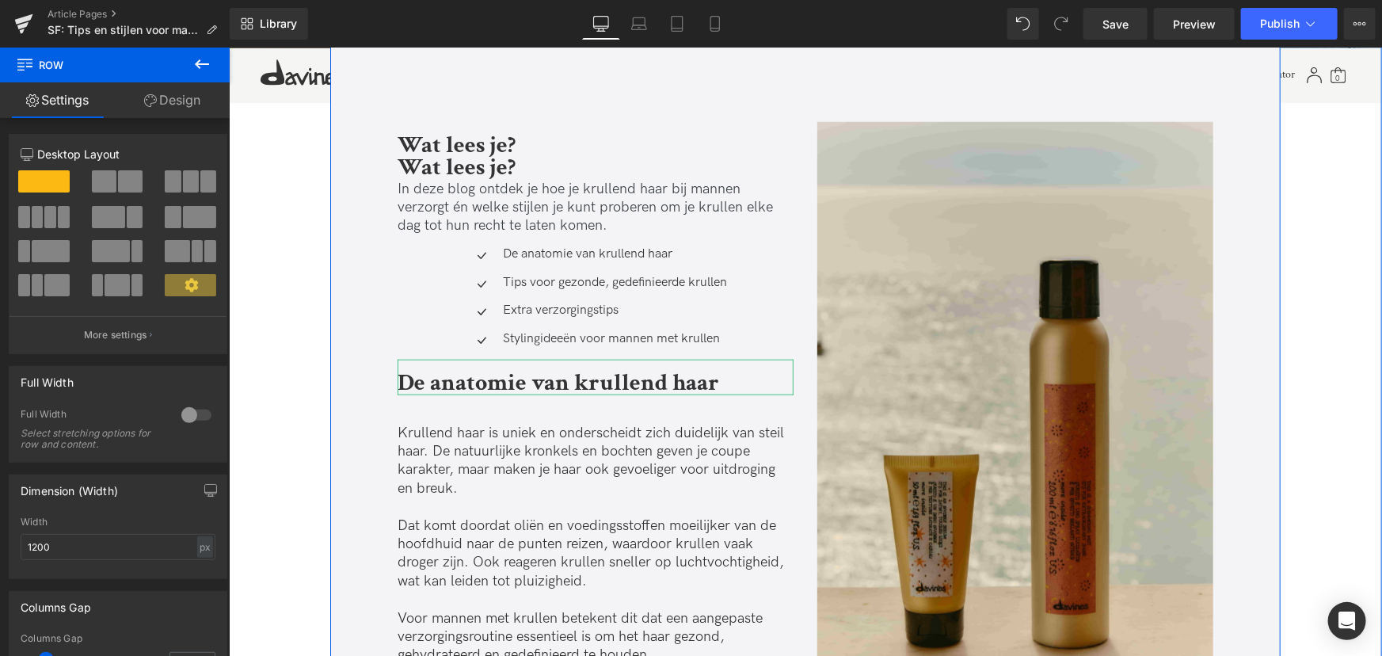
click at [404, 166] on b "Wat lees je?" at bounding box center [456, 166] width 118 height 31
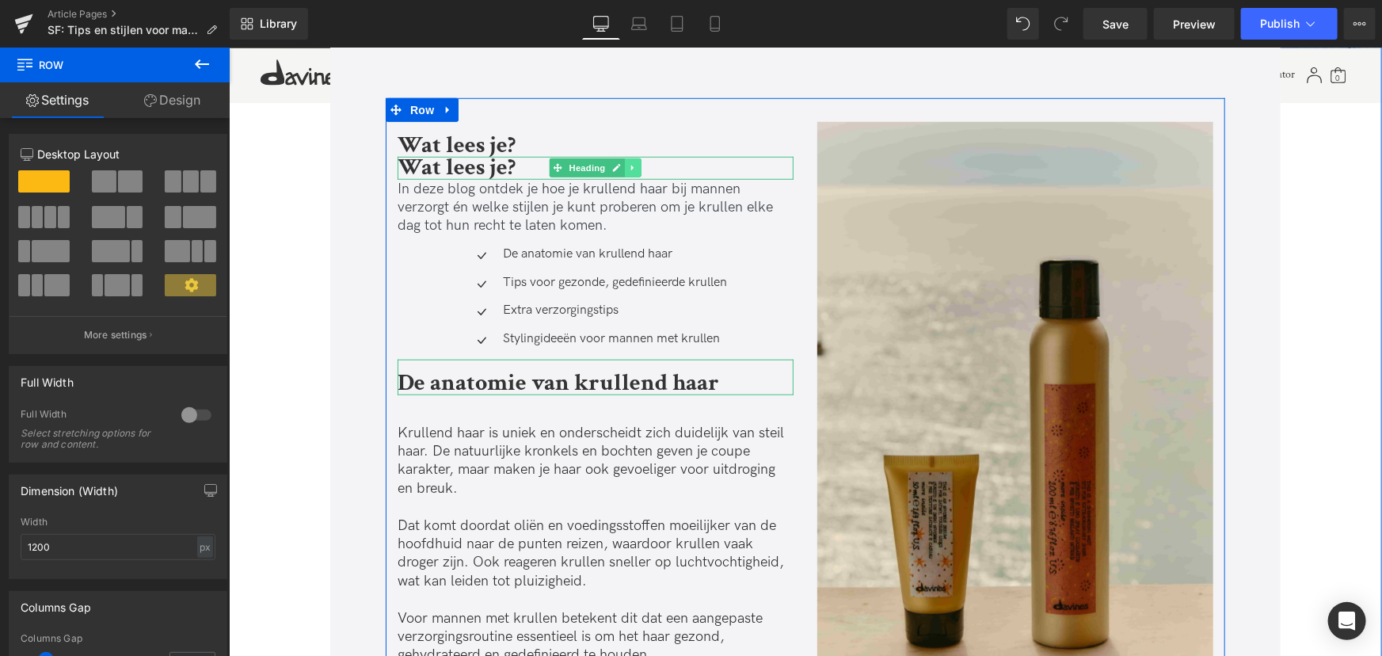
click at [631, 168] on icon at bounding box center [632, 168] width 2 height 6
click at [637, 169] on icon at bounding box center [641, 167] width 9 height 10
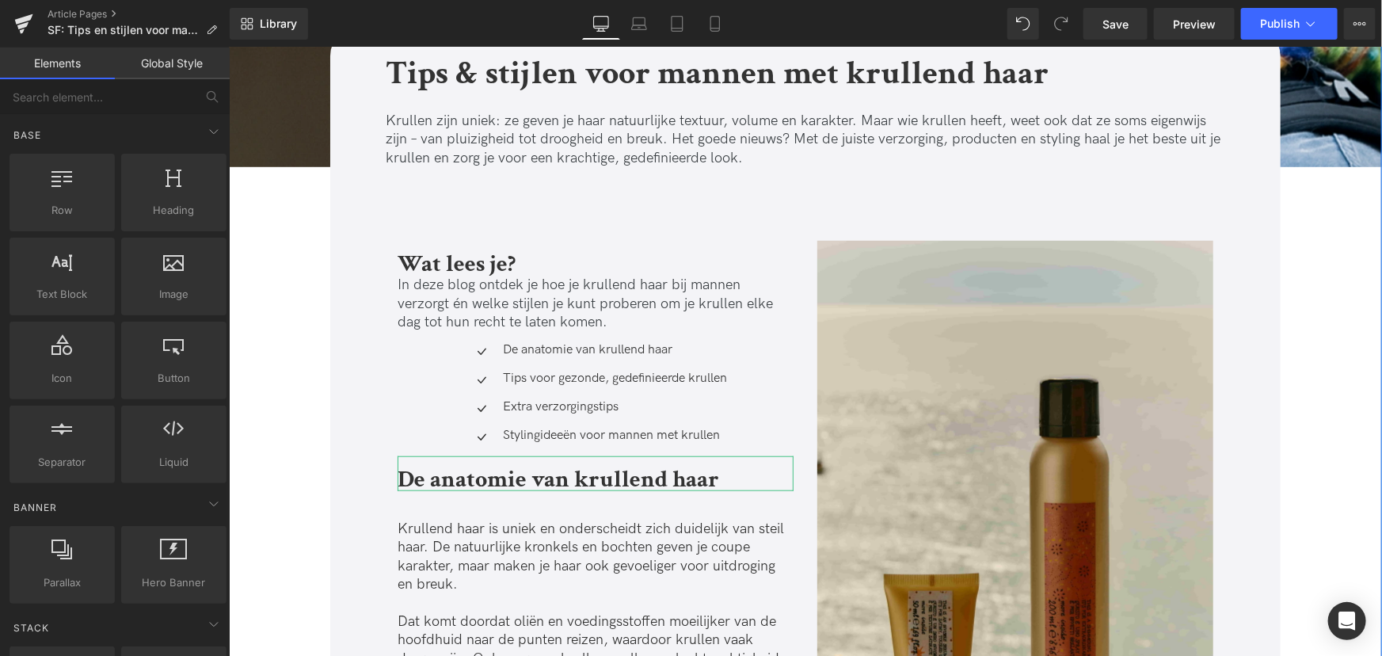
scroll to position [504, 0]
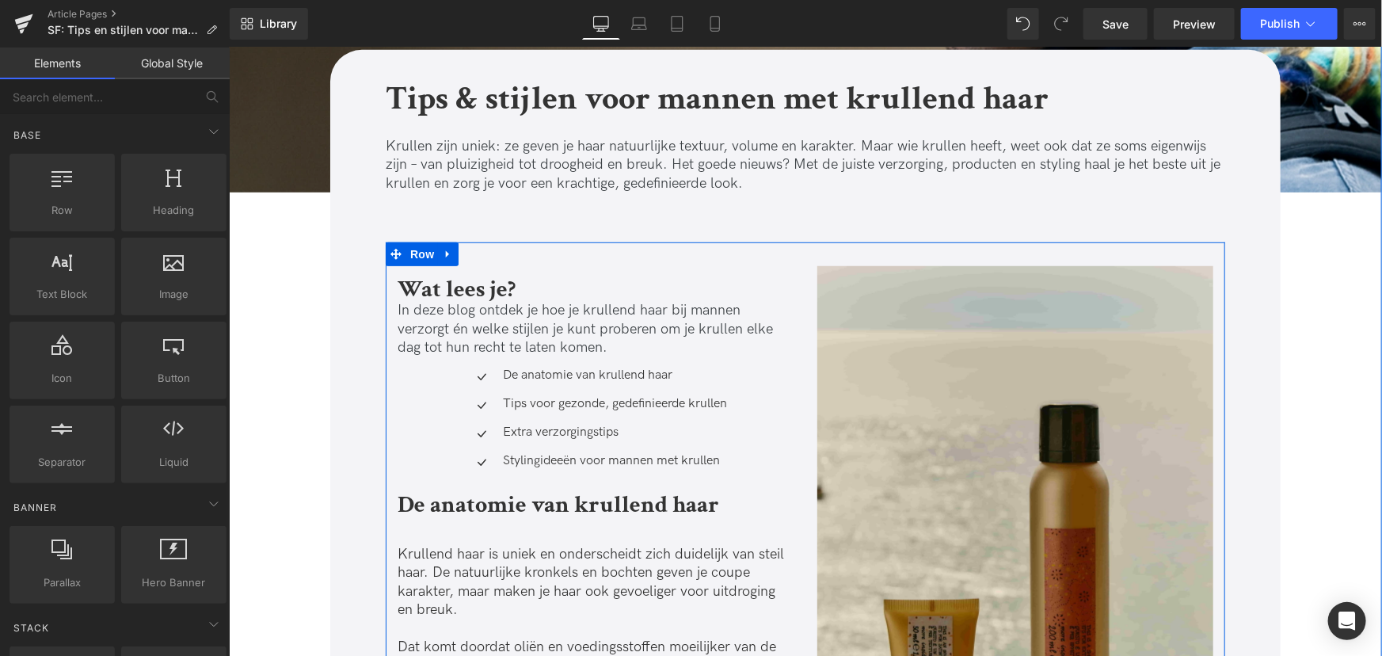
click at [432, 322] on p "In deze blog ontdek je hoe je krullend haar bij mannen verzorgt én welke stijle…" at bounding box center [595, 327] width 396 height 55
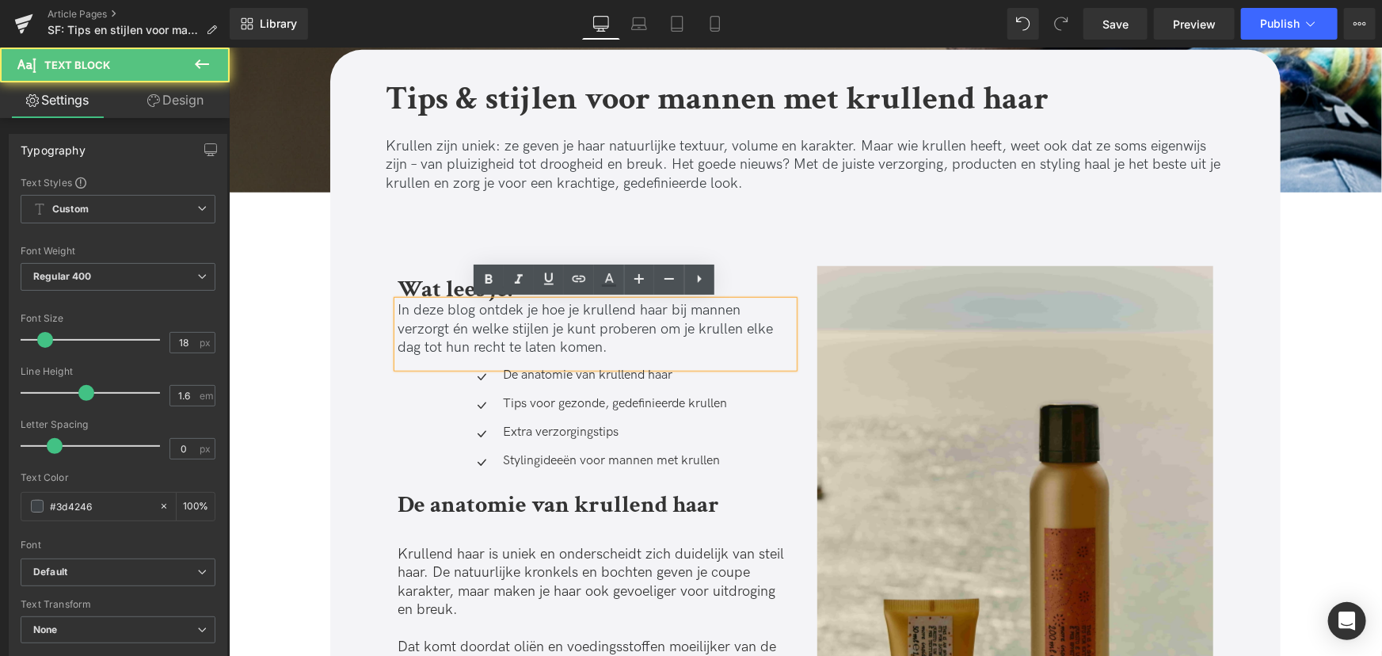
click at [397, 311] on p "In deze blog ontdek je hoe je krullend haar bij mannen verzorgt én welke stijle…" at bounding box center [595, 327] width 396 height 55
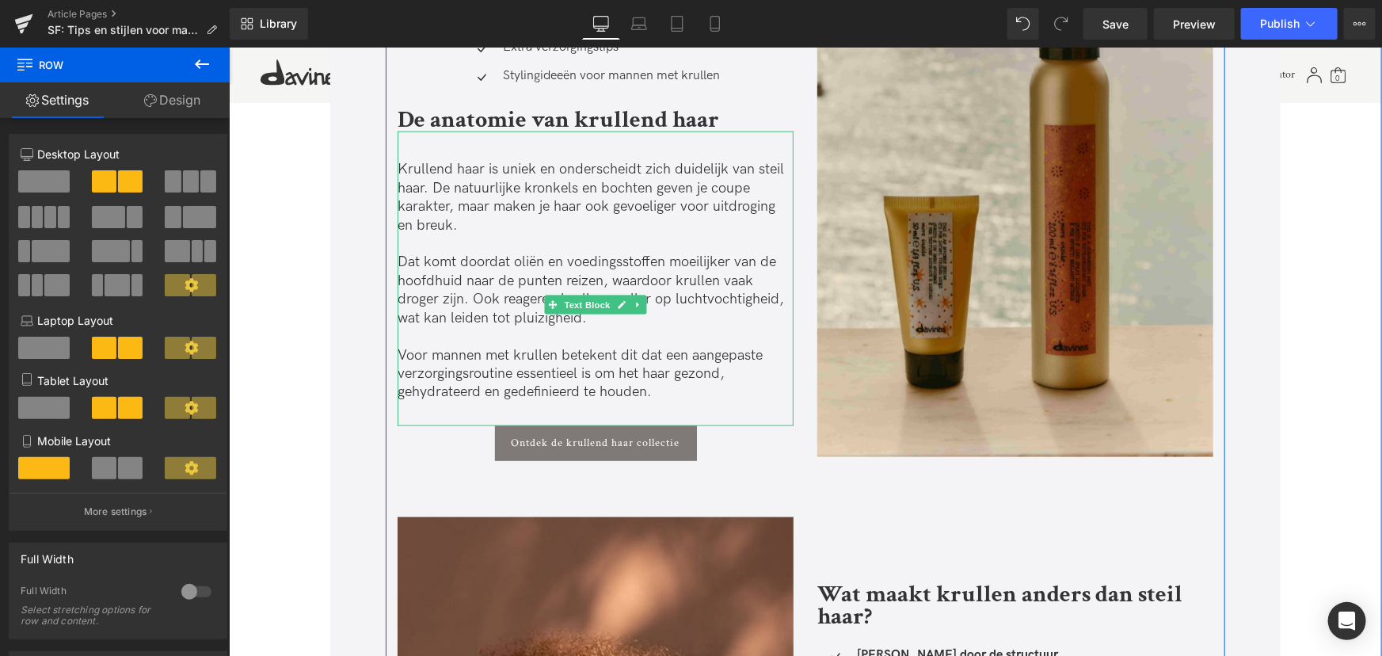
scroll to position [936, 0]
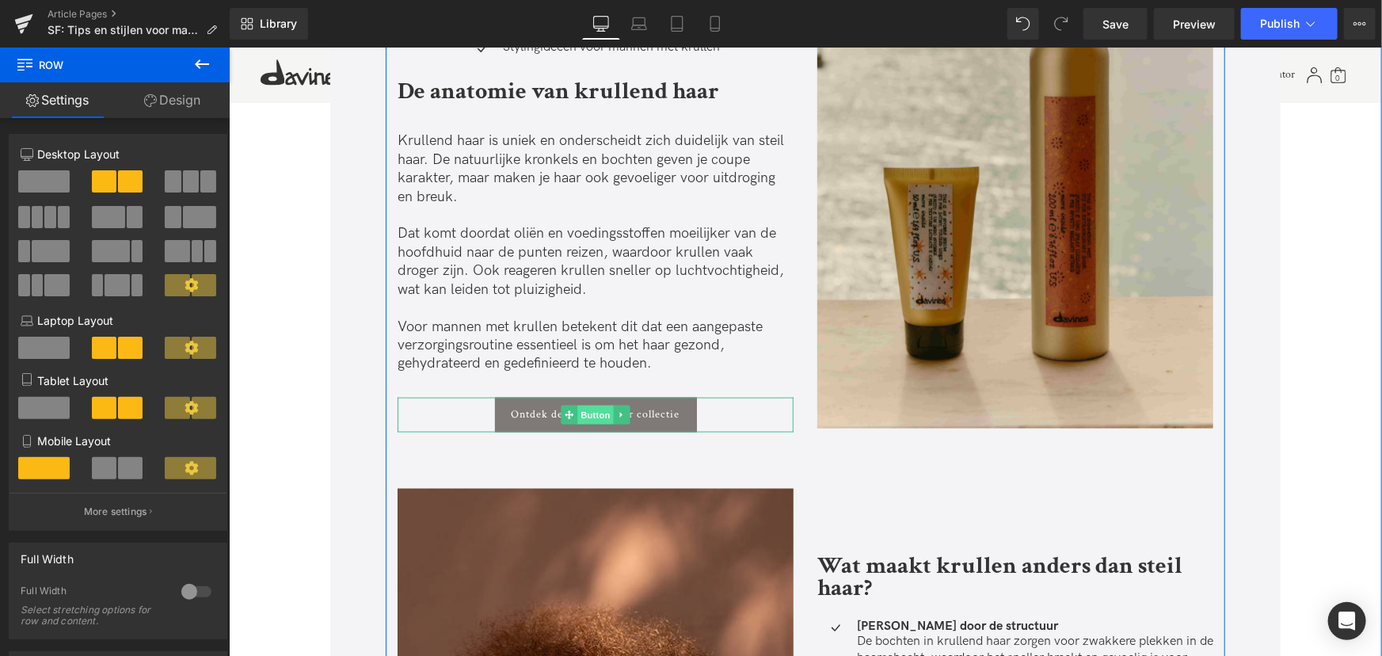
click at [596, 417] on span "Button" at bounding box center [595, 414] width 36 height 19
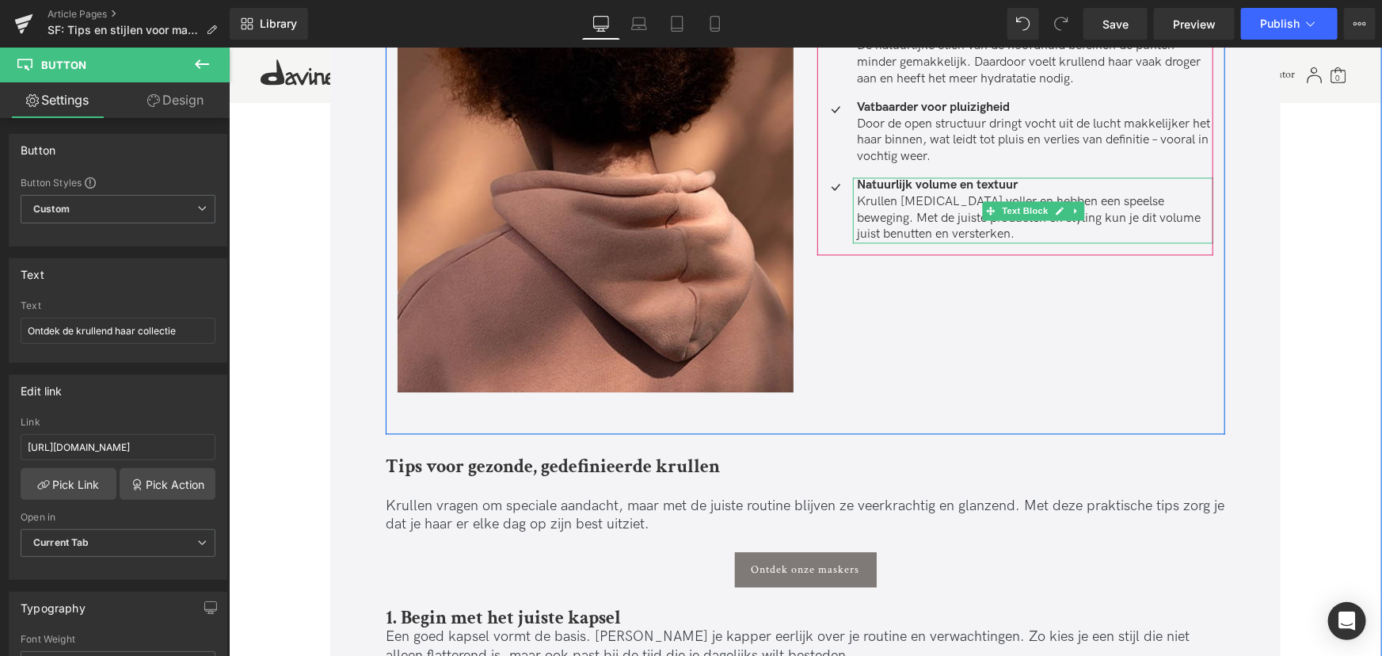
scroll to position [1656, 0]
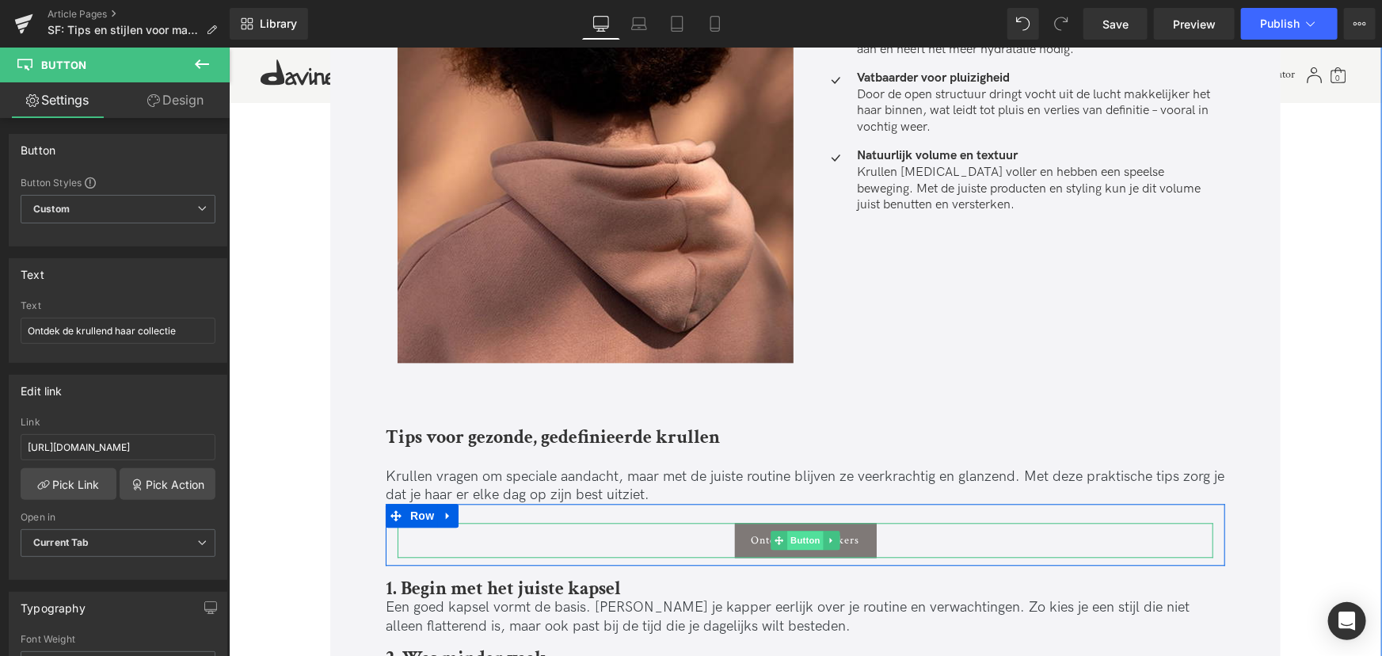
click at [810, 541] on span "Button" at bounding box center [805, 539] width 36 height 19
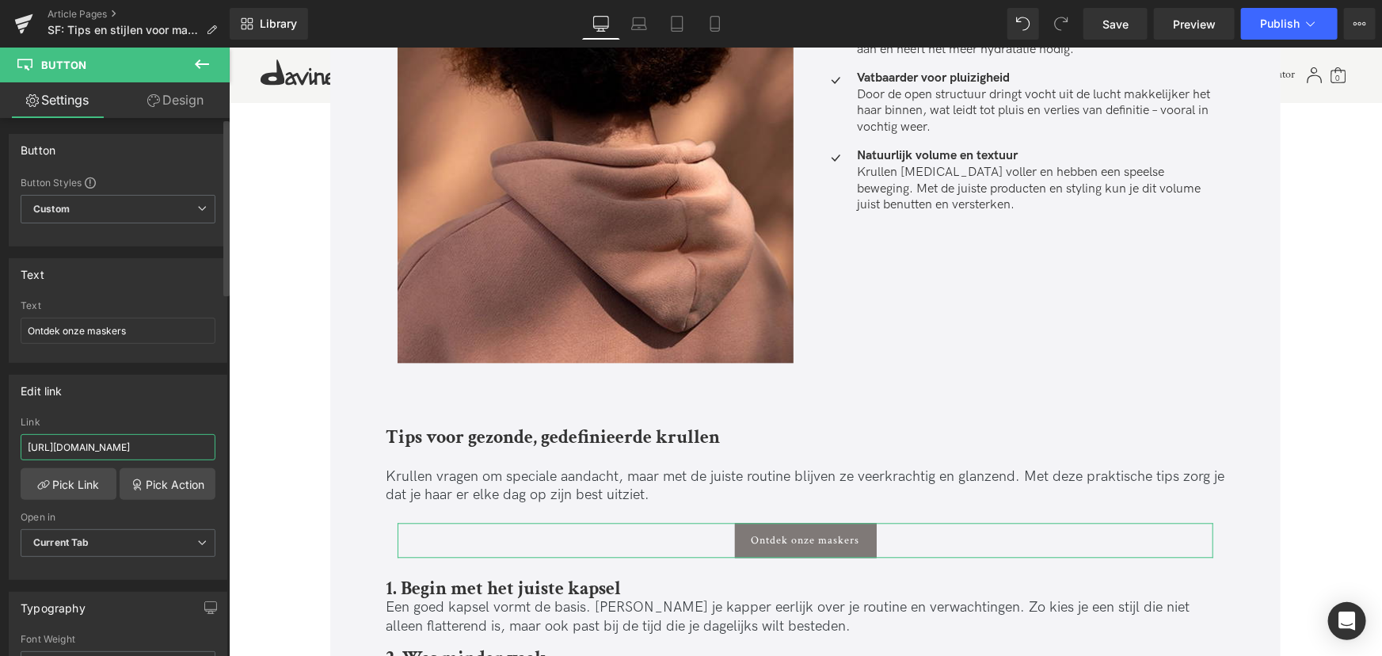
click at [192, 444] on input "https://nl.davines.com/collections/haarmaskers" at bounding box center [118, 447] width 195 height 26
drag, startPoint x: 420, startPoint y: 490, endPoint x: 250, endPoint y: 444, distance: 175.8
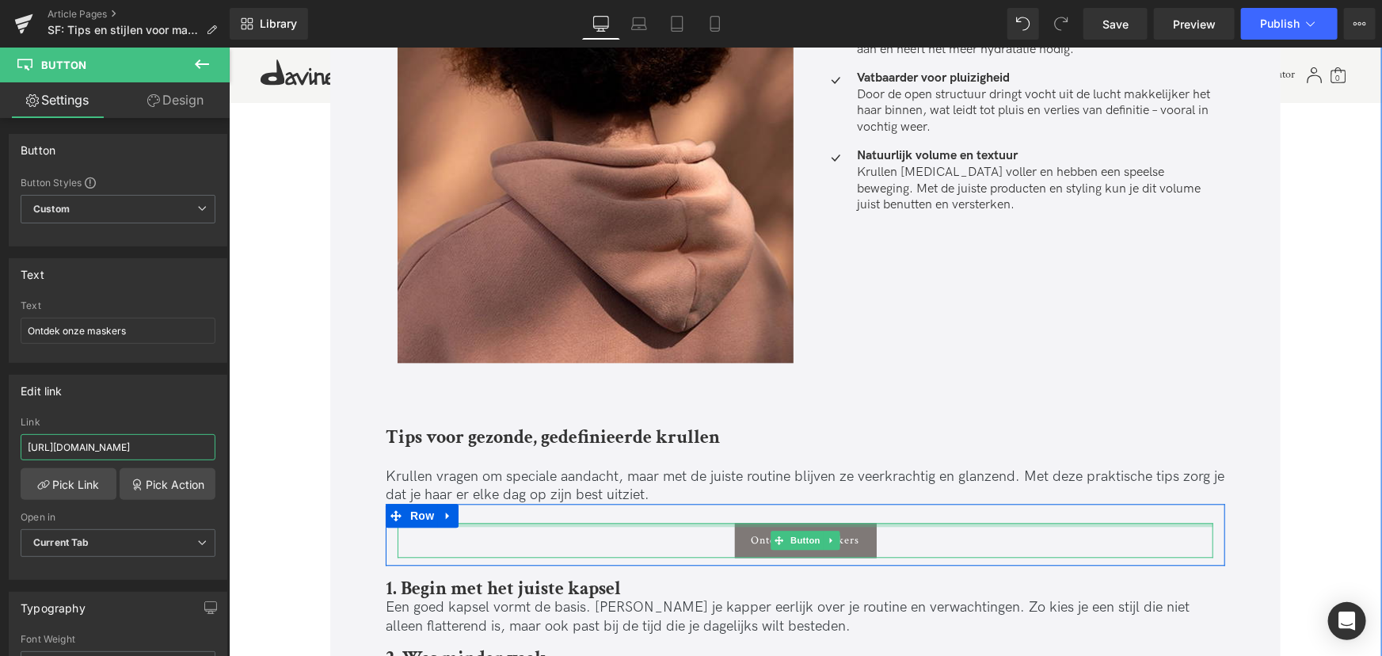
scroll to position [1800, 0]
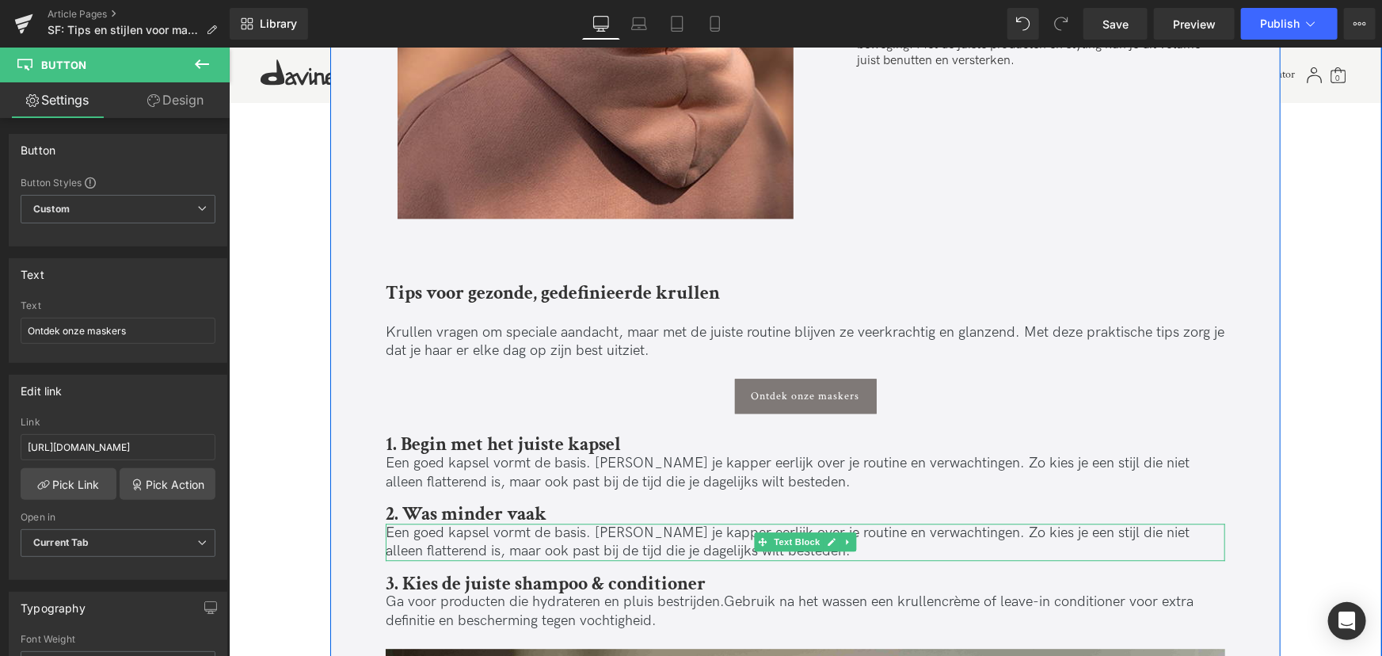
click at [592, 538] on p "Een goed kapsel vormt de basis. Vertel je kapper eerlijk over je routine en ver…" at bounding box center [805, 541] width 840 height 37
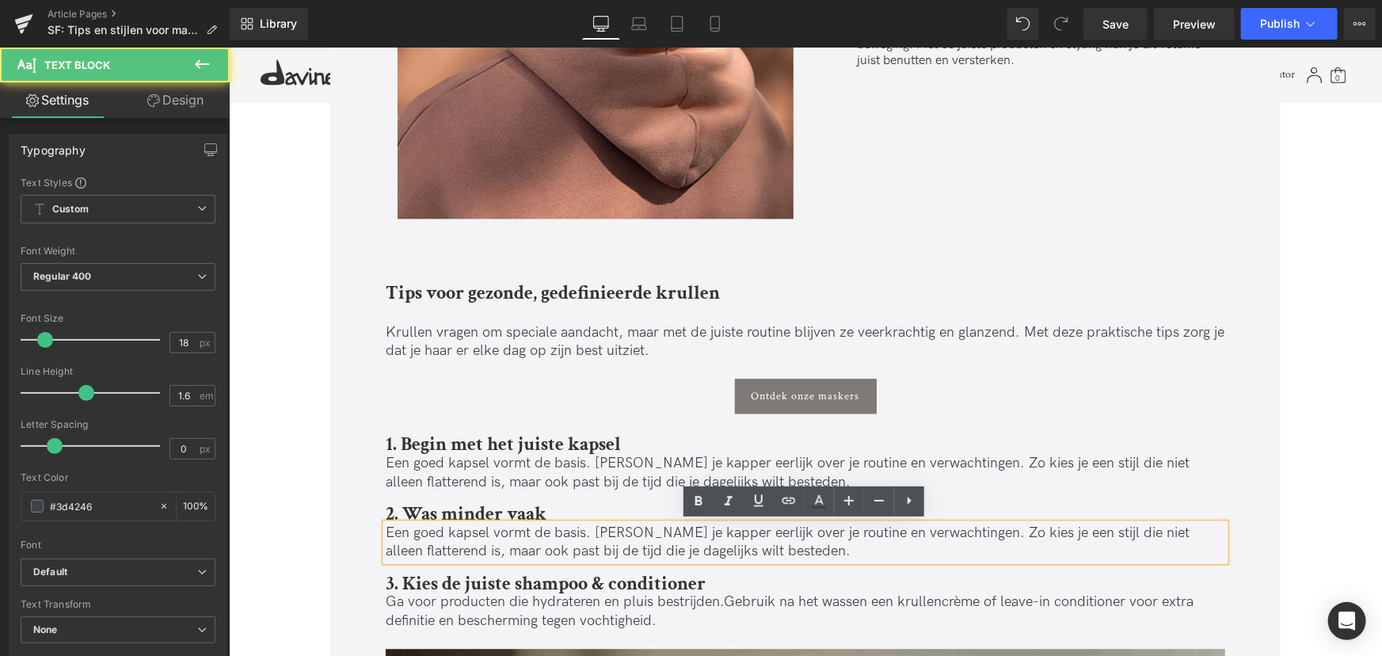
click at [590, 530] on p "Een goed kapsel vormt de basis. Vertel je kapper eerlijk over je routine en ver…" at bounding box center [805, 541] width 840 height 37
click at [587, 530] on p "Een goed kapsel vormt de basis. Vertel je kapper eerlijk over je routine en ver…" at bounding box center [805, 541] width 840 height 37
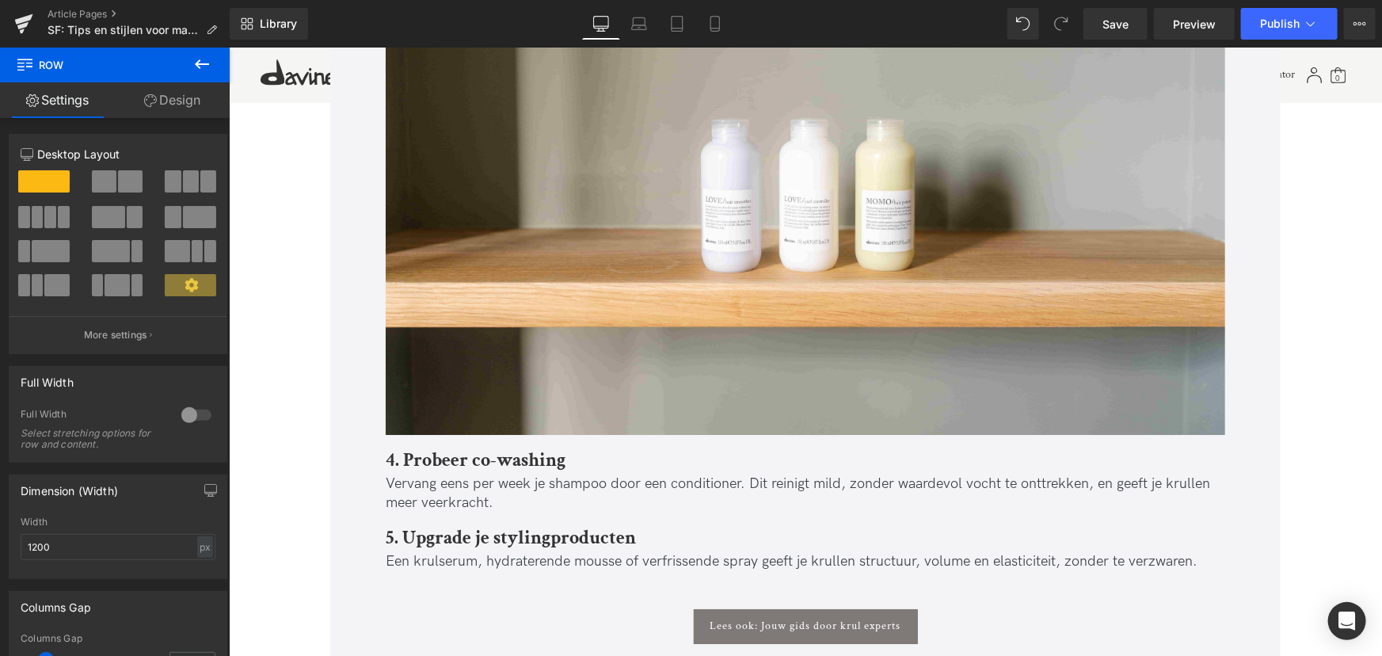
scroll to position [2592, 0]
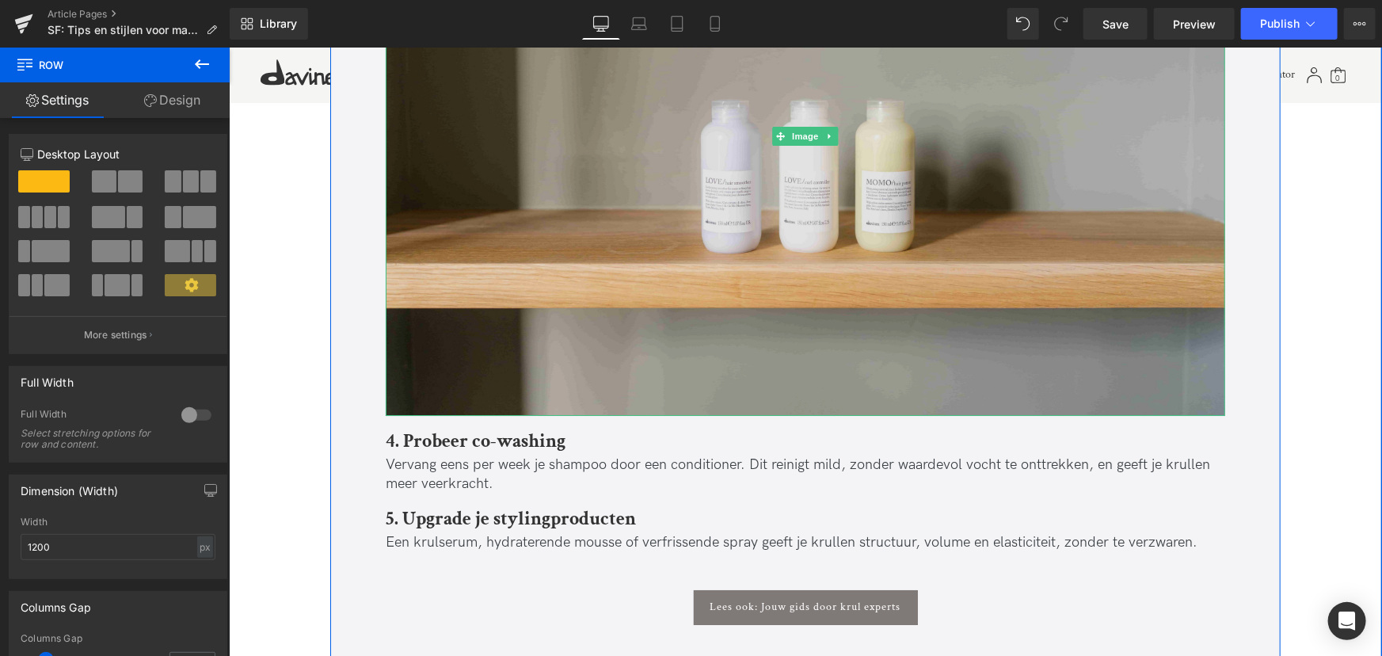
click at [686, 312] on img at bounding box center [805, 136] width 840 height 560
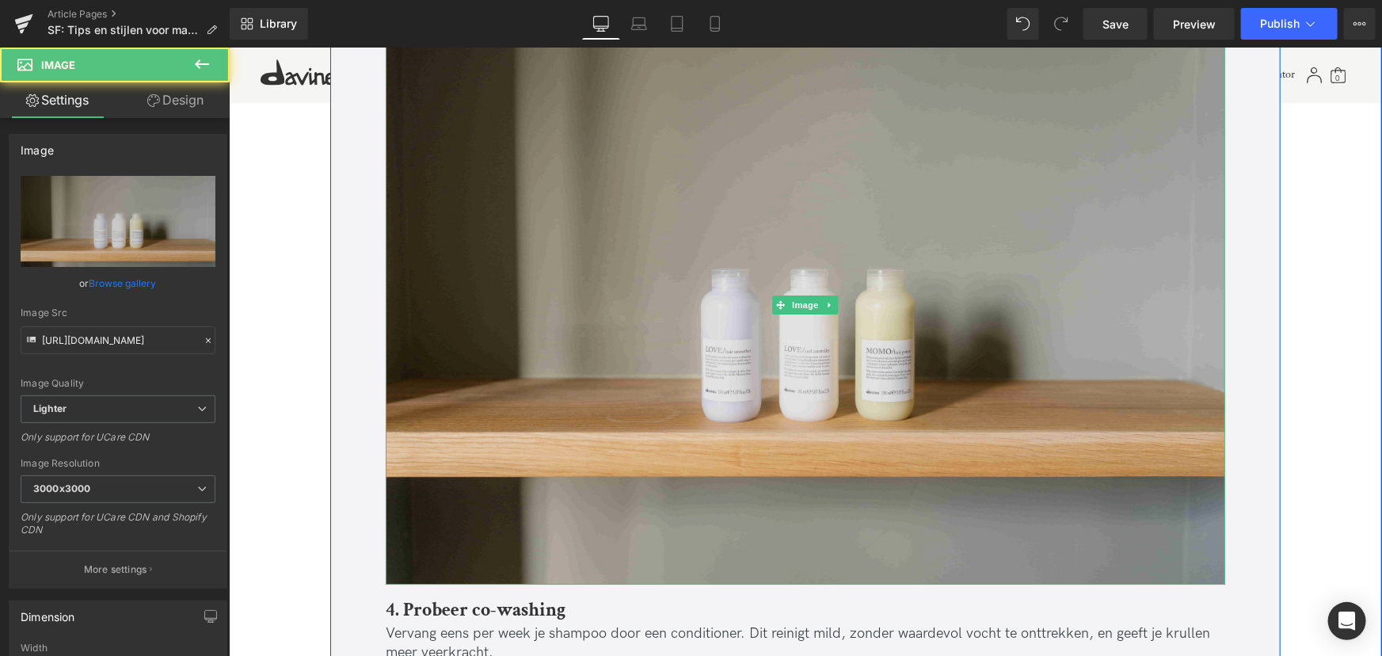
scroll to position [2376, 0]
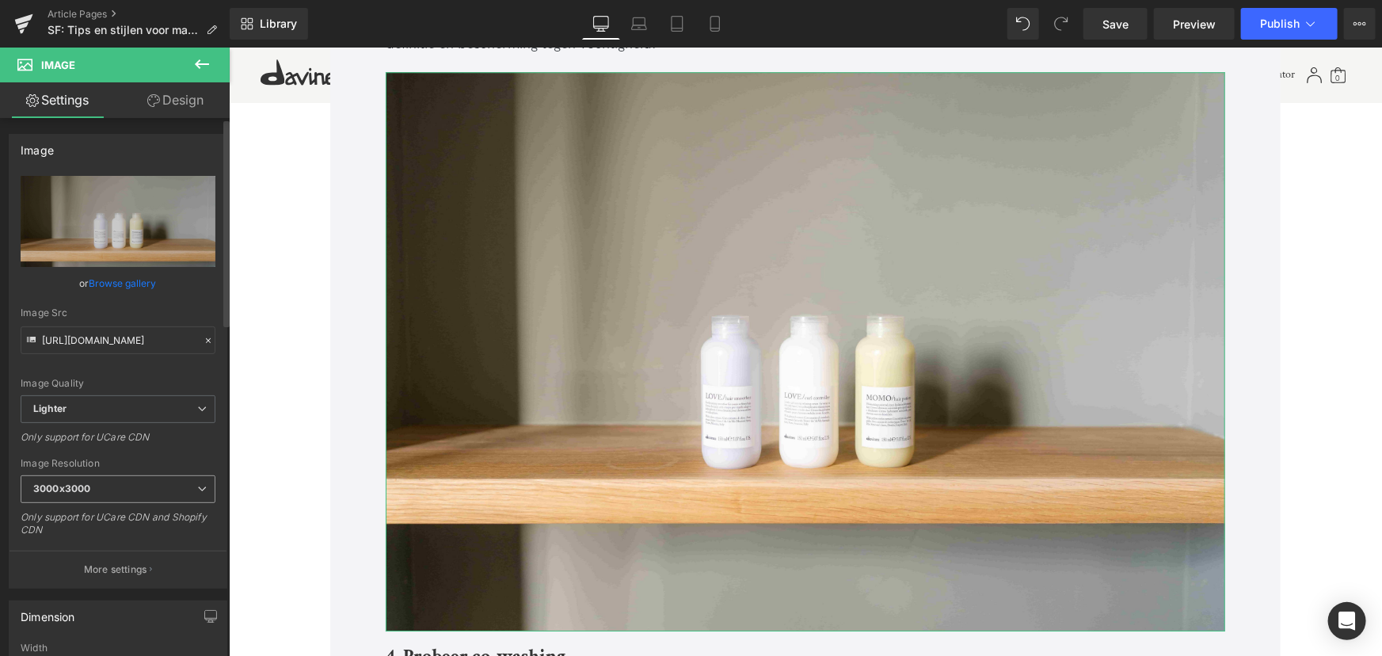
click at [145, 482] on span "3000x3000" at bounding box center [118, 489] width 195 height 28
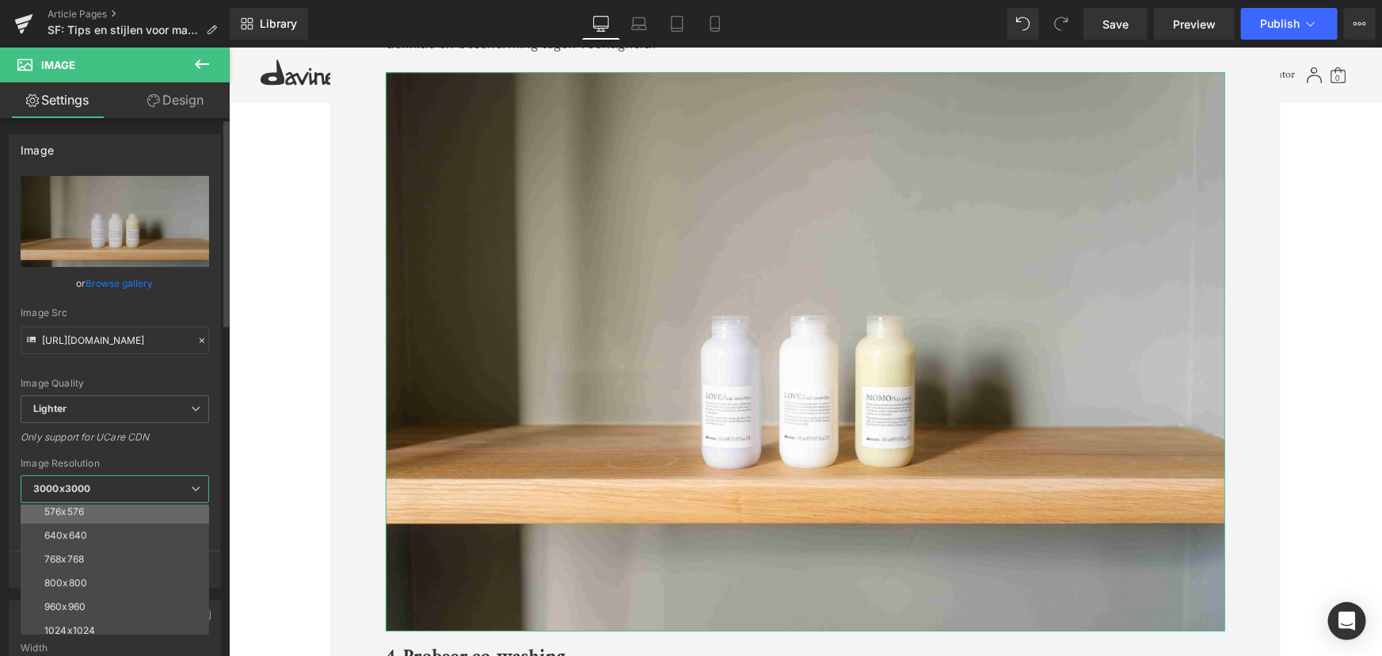
scroll to position [143, 0]
click at [97, 558] on li "1024x1024" at bounding box center [119, 563] width 196 height 24
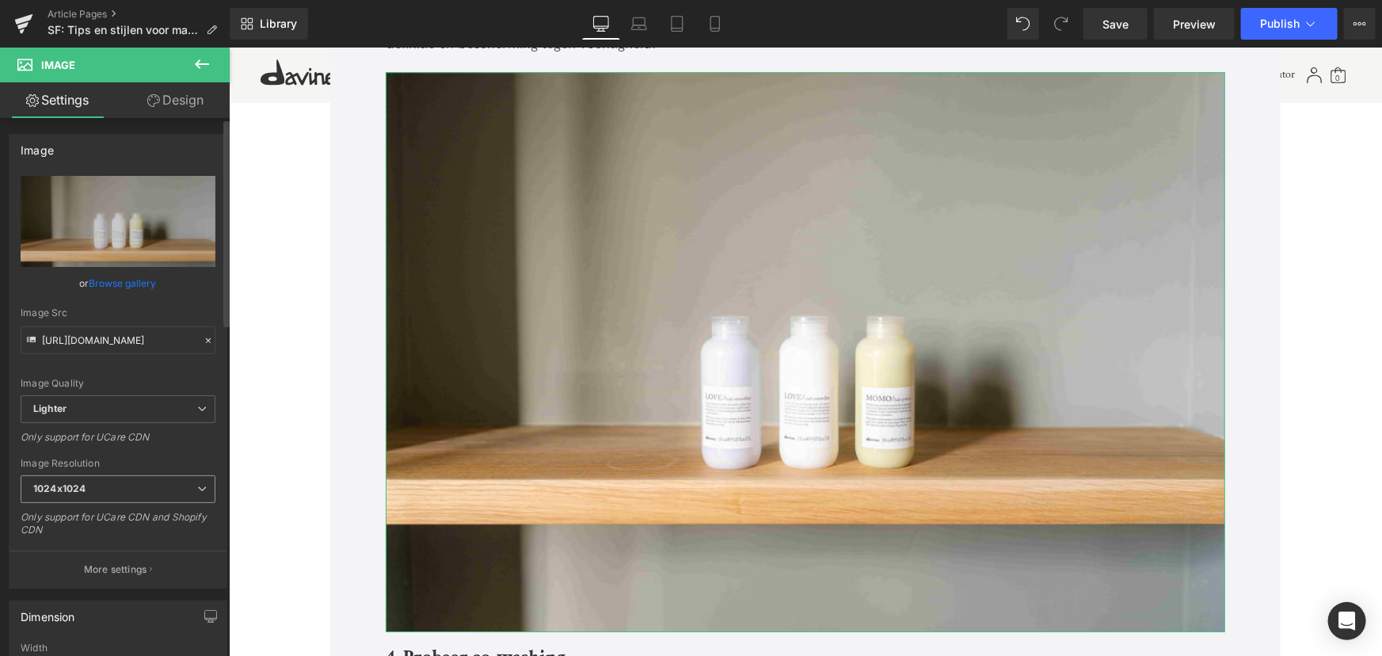
click at [150, 483] on span "1024x1024" at bounding box center [118, 489] width 195 height 28
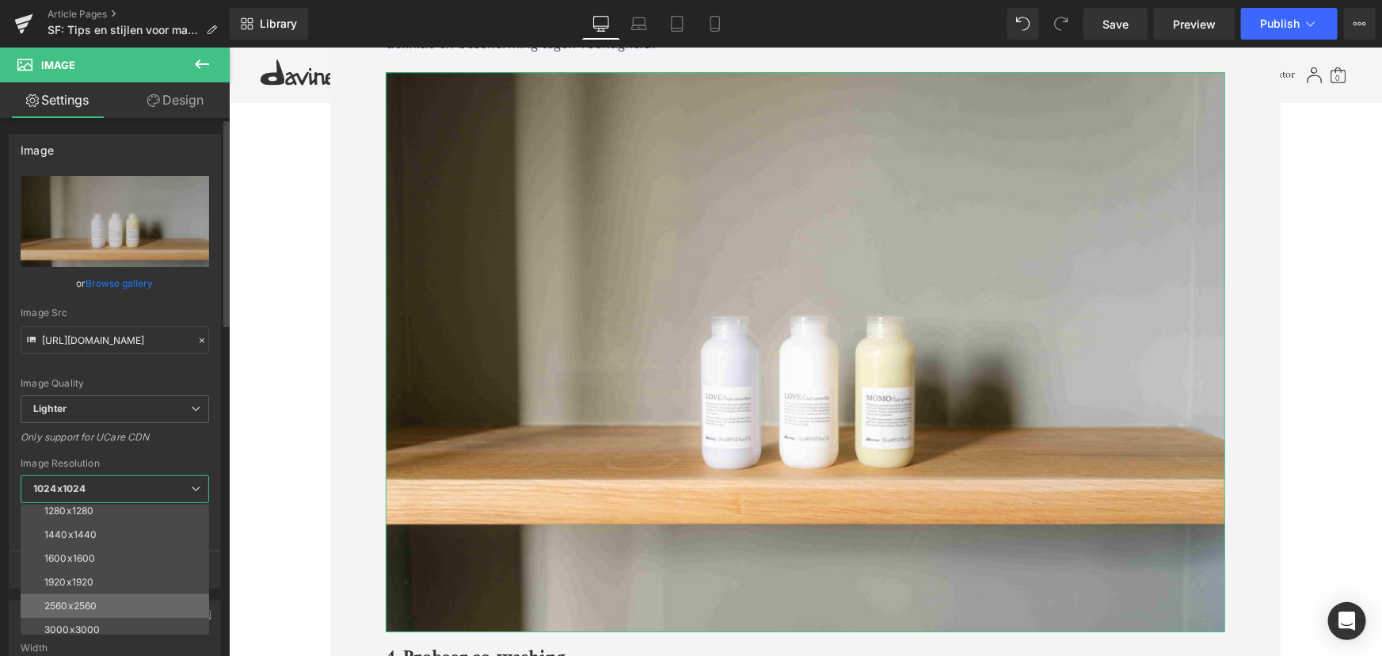
scroll to position [227, 0]
click at [100, 622] on li "3000x3000" at bounding box center [119, 623] width 196 height 24
type input "https://ucarecdn.com/b3819f34-2373-4f76-ac50-d8dfbfd34603/-/format/auto/-/previ…"
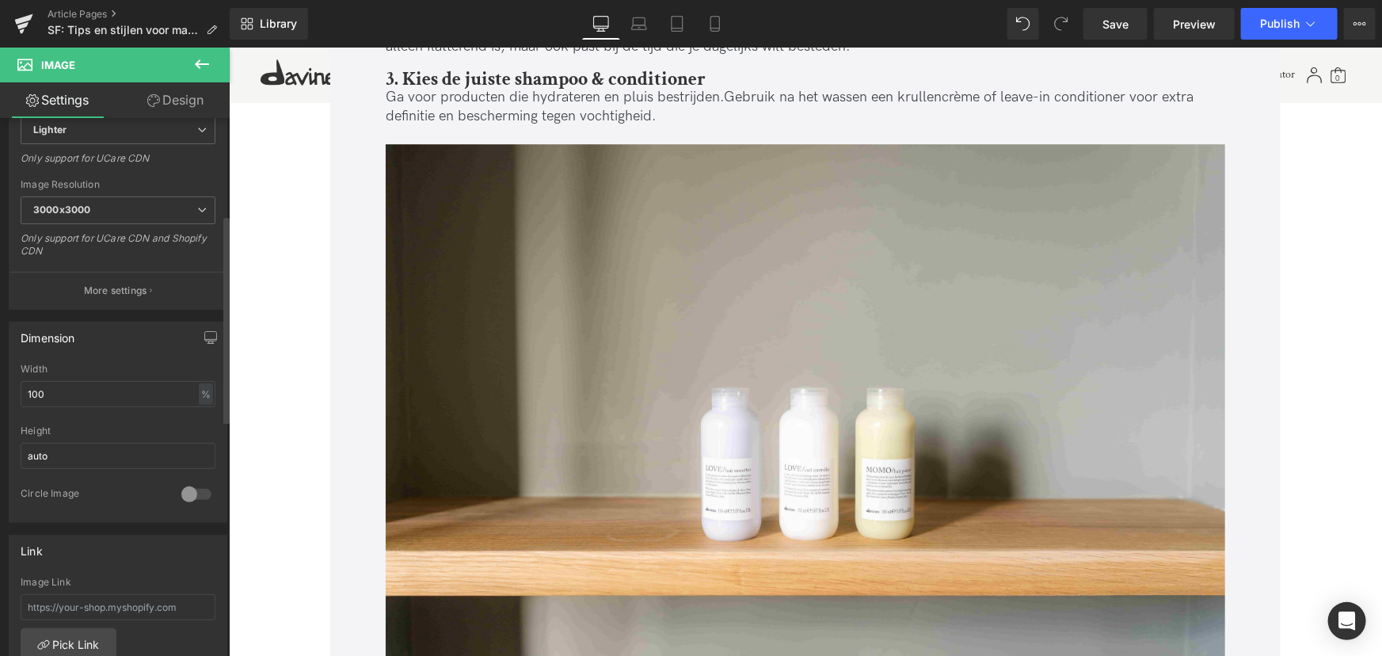
scroll to position [288, 0]
drag, startPoint x: 116, startPoint y: 385, endPoint x: 0, endPoint y: 386, distance: 116.4
click at [0, 386] on div "Dimension 100% Width 100 % % px auto Height auto 0 Circle Image" at bounding box center [118, 407] width 237 height 213
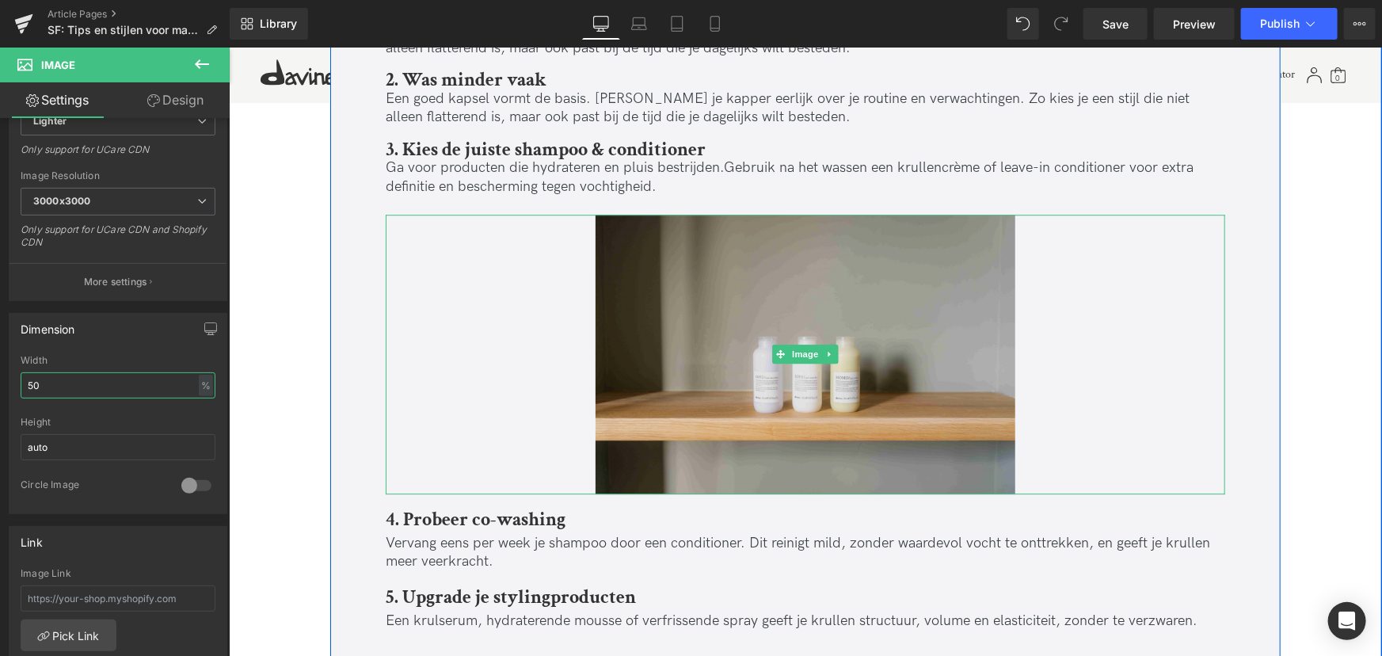
scroll to position [2160, 0]
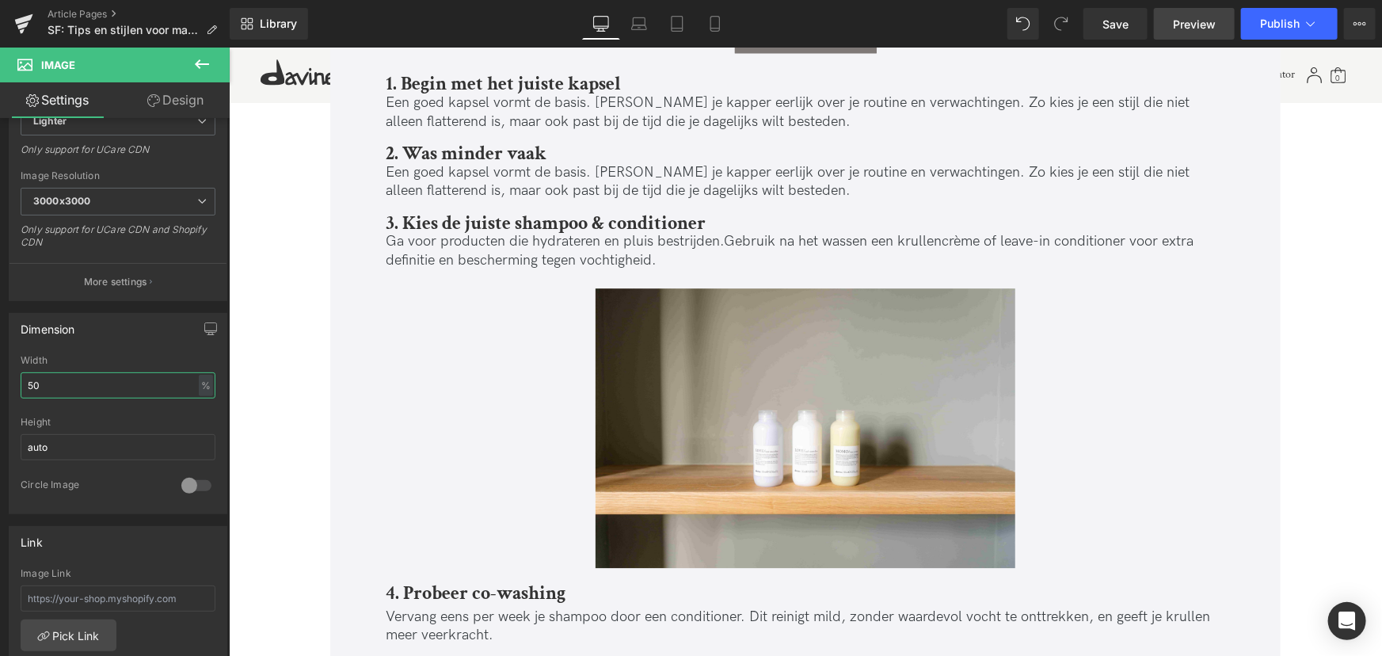
type input "50"
click at [1183, 18] on span "Preview" at bounding box center [1194, 24] width 43 height 17
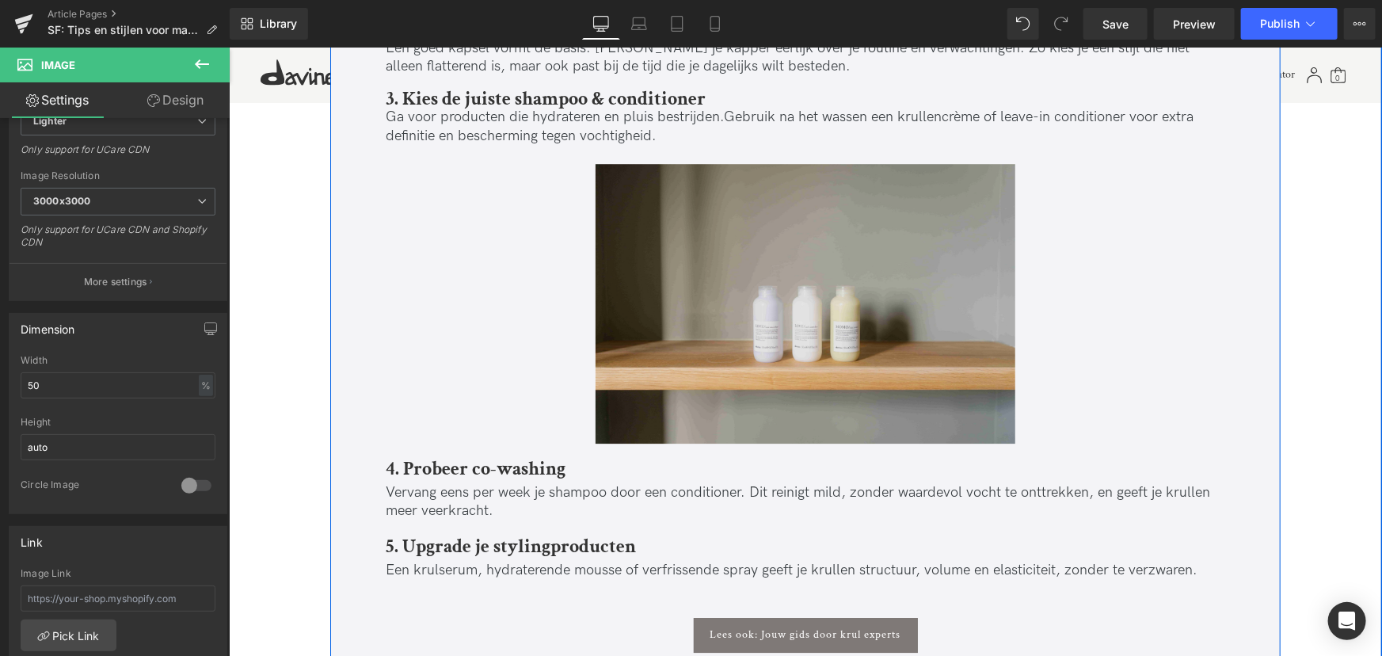
scroll to position [2376, 0]
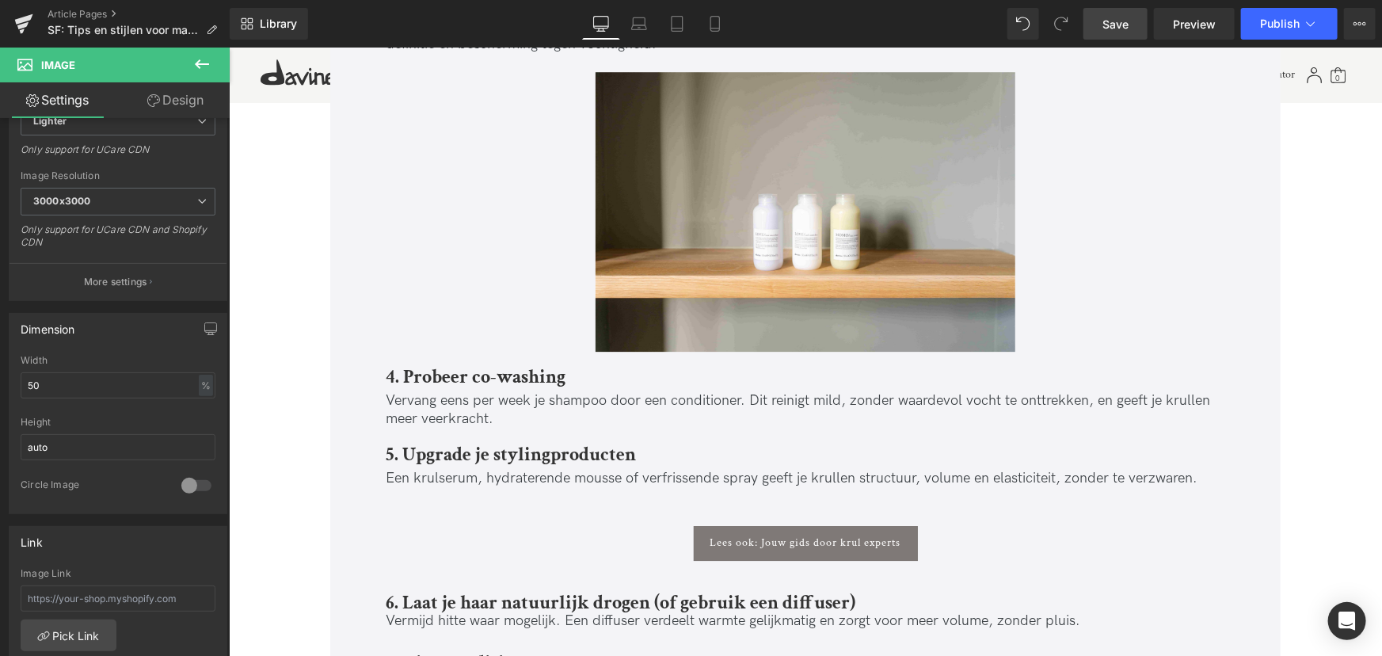
click at [1107, 38] on link "Save" at bounding box center [1116, 24] width 64 height 32
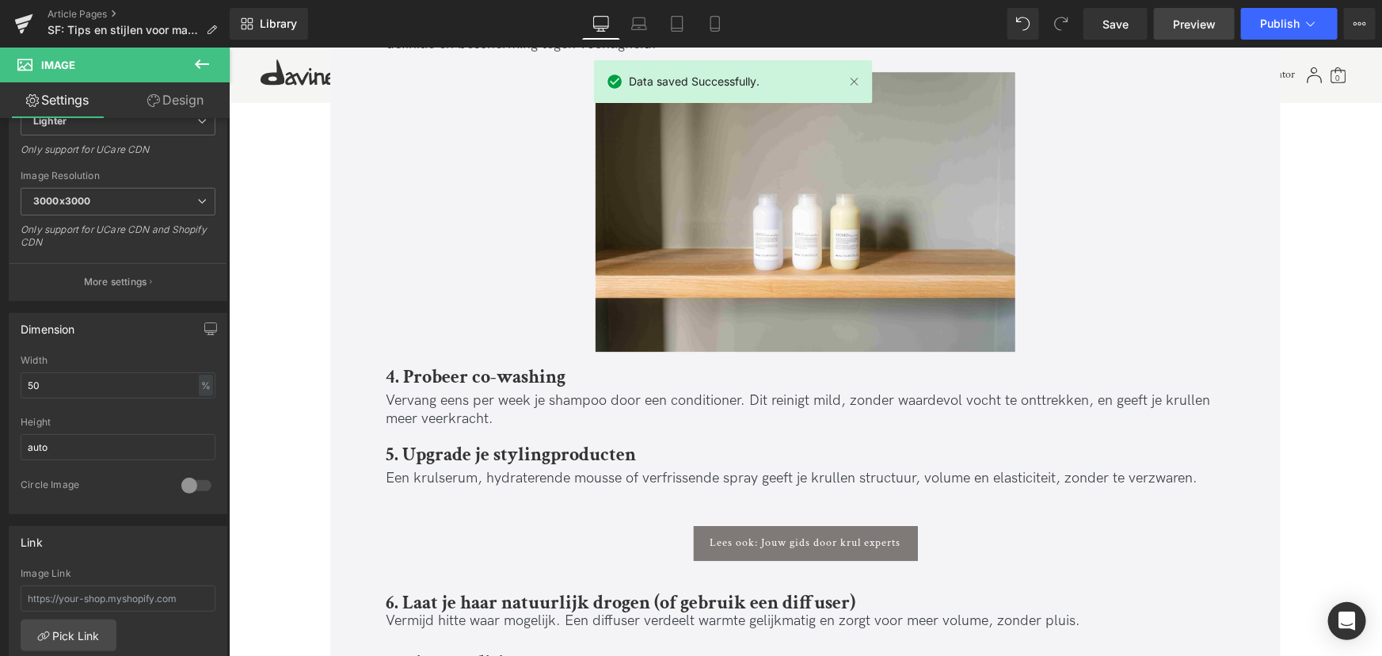
click at [1199, 20] on span "Preview" at bounding box center [1194, 24] width 43 height 17
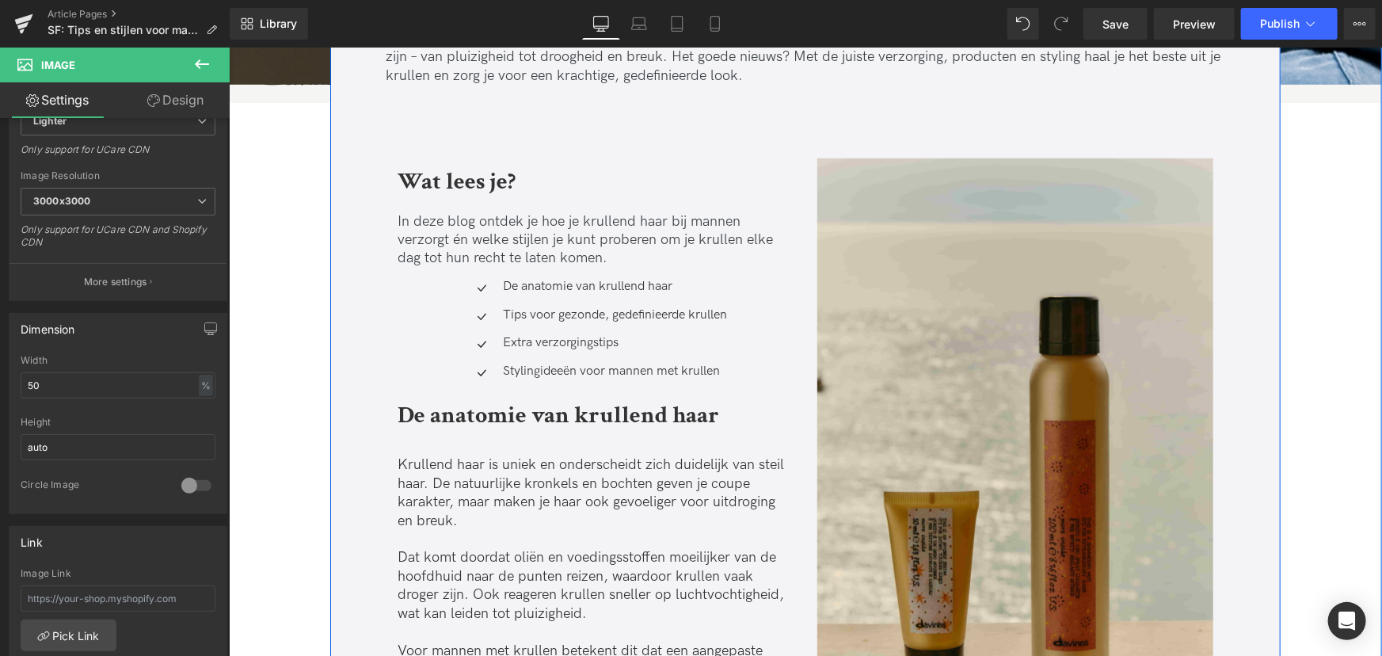
scroll to position [576, 0]
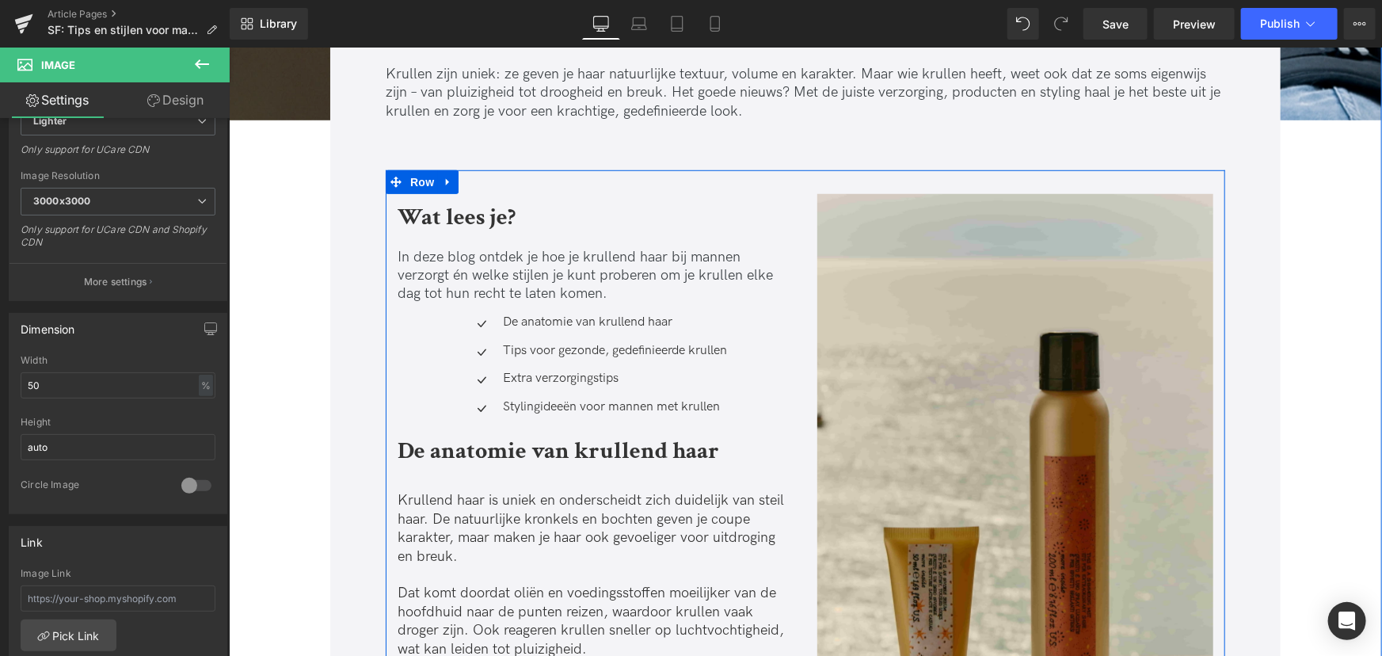
click at [477, 234] on p at bounding box center [595, 237] width 396 height 18
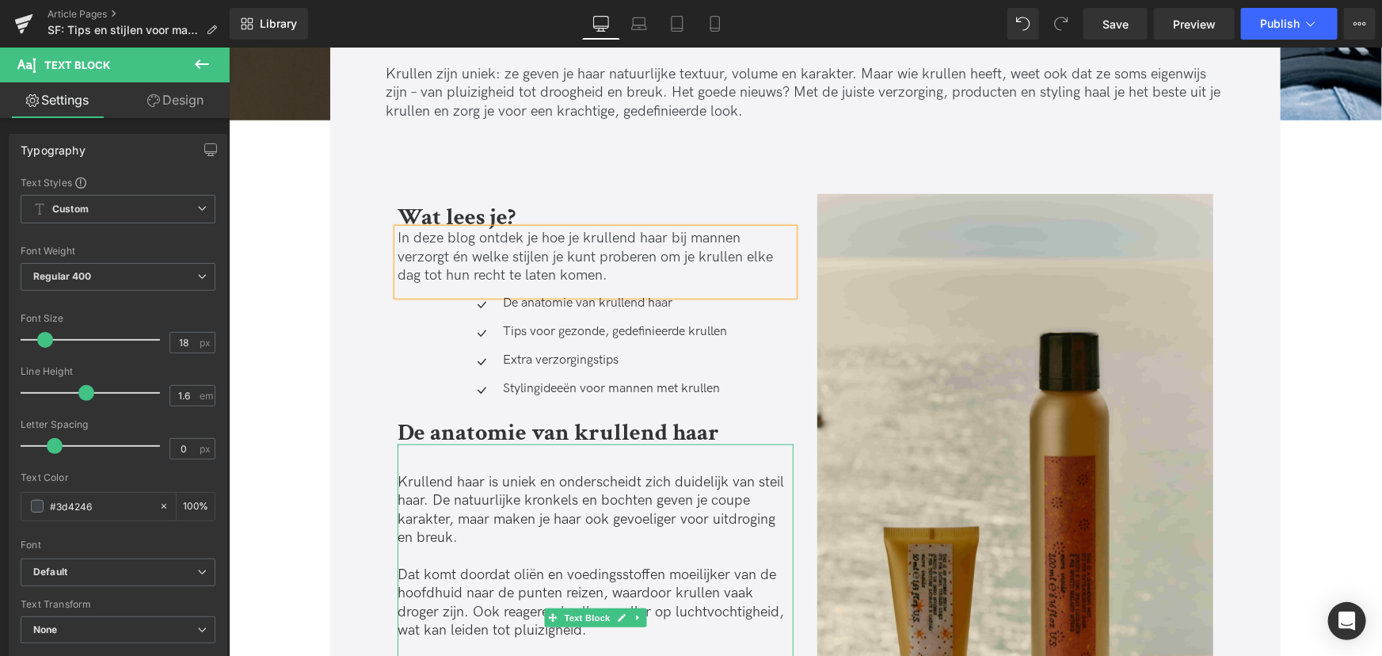
click at [420, 457] on div "Krullend haar is uniek en onderscheidt zich duidelijk van steil haar. De natuur…" at bounding box center [595, 591] width 396 height 294
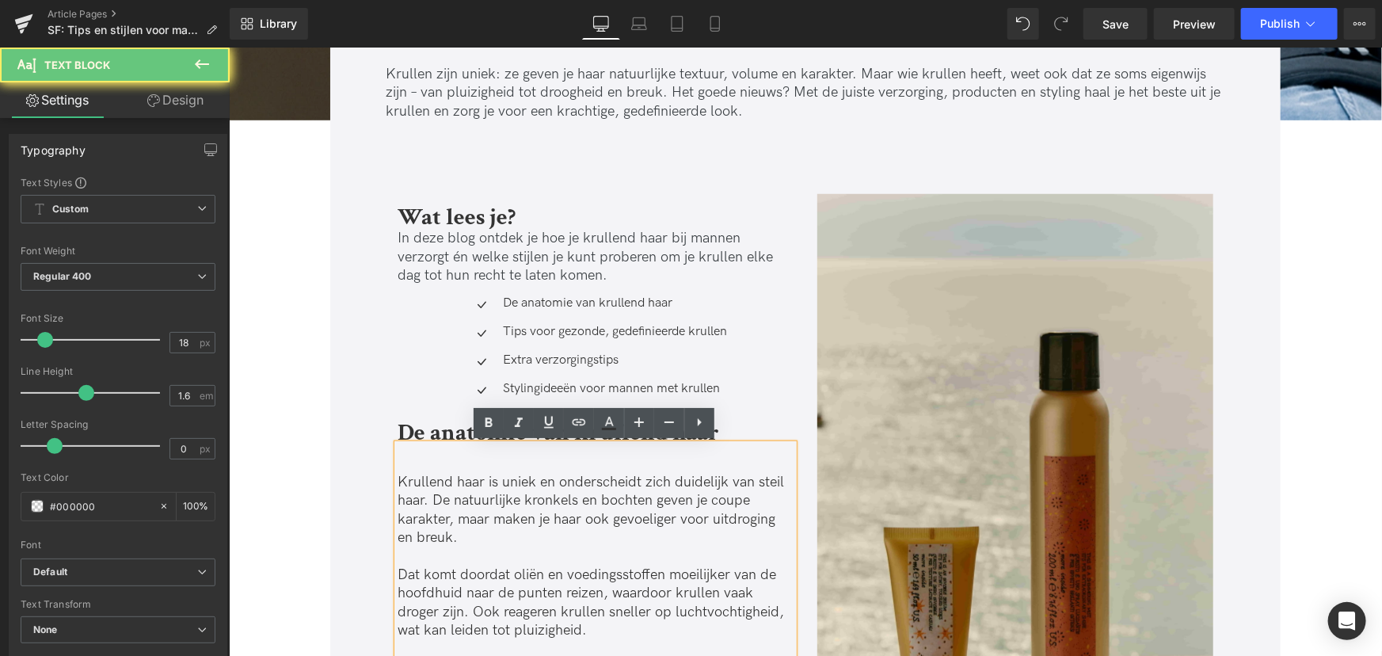
click at [419, 457] on div "Krullend haar is uniek en onderscheidt zich duidelijk van steil haar. De natuur…" at bounding box center [595, 591] width 396 height 294
click at [406, 455] on div "Krullend haar is uniek en onderscheidt zich duidelijk van steil haar. De natuur…" at bounding box center [595, 591] width 396 height 294
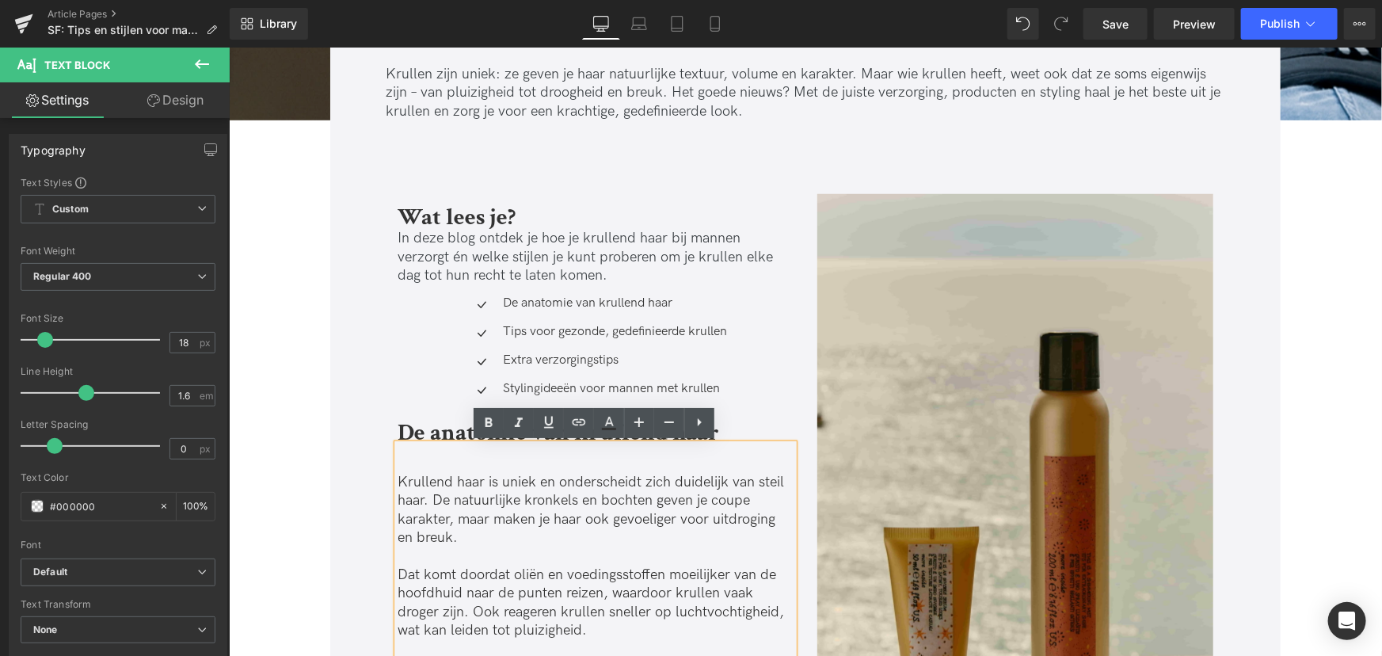
click at [400, 453] on div "Krullend haar is uniek en onderscheidt zich duidelijk van steil haar. De natuur…" at bounding box center [595, 591] width 396 height 294
click at [397, 474] on p "Krullend haar is uniek en onderscheidt zich duidelijk van steil haar. De natuur…" at bounding box center [595, 509] width 396 height 74
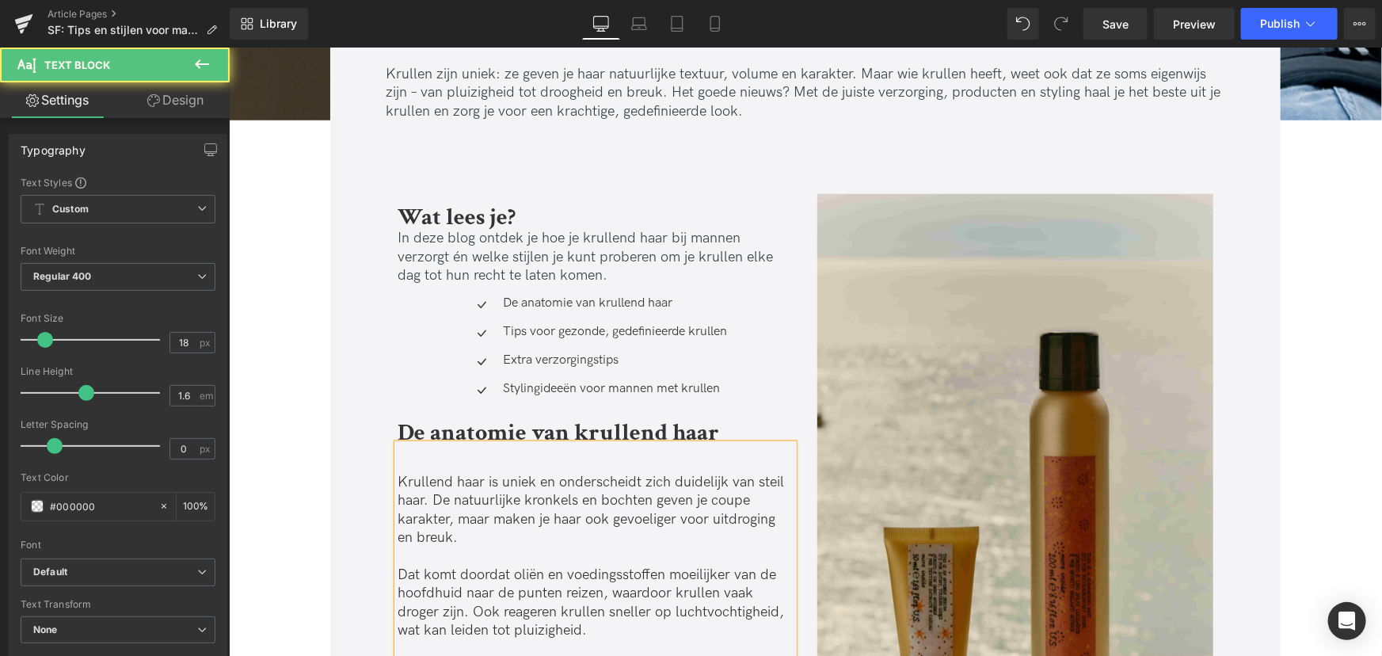
click at [397, 451] on div "Krullend haar is uniek en onderscheidt zich duidelijk van steil haar. De natuur…" at bounding box center [595, 591] width 396 height 294
click at [683, 460] on div "Krullend haar is uniek en onderscheidt zich duidelijk van steil haar. De natuur…" at bounding box center [595, 591] width 396 height 294
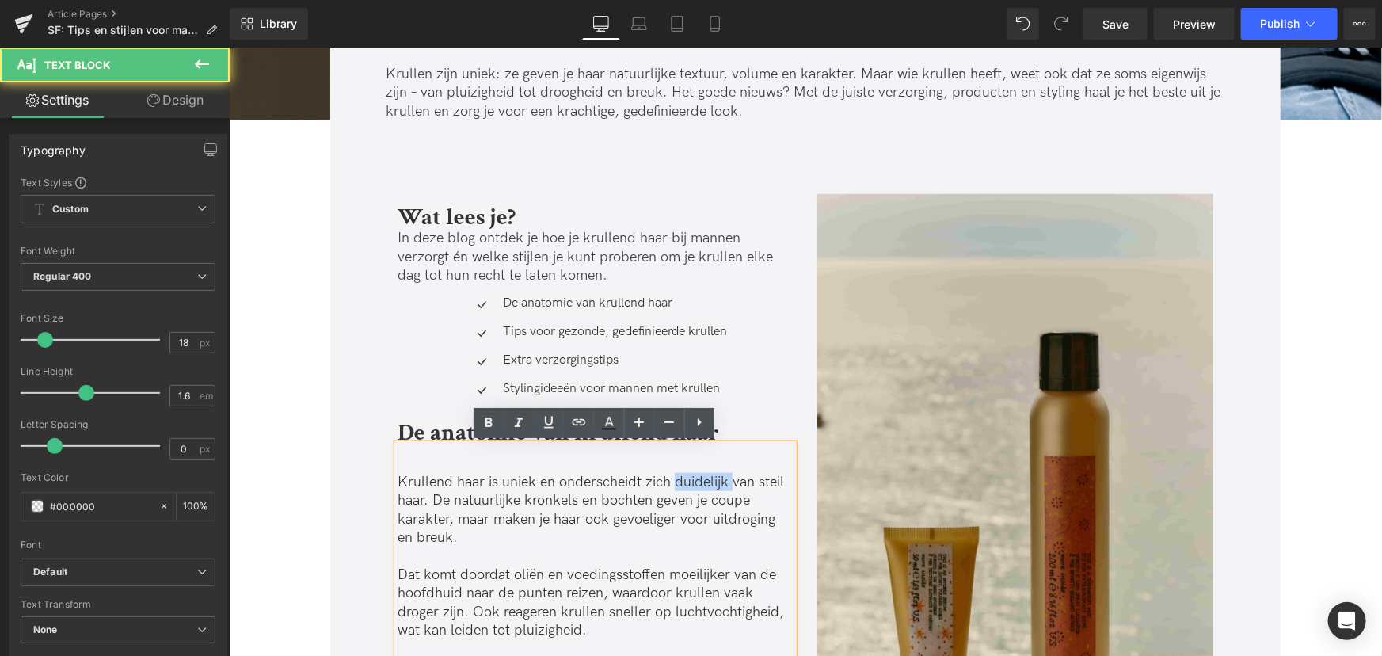
click at [683, 460] on div "Krullend haar is uniek en onderscheidt zich duidelijk van steil haar. De natuur…" at bounding box center [595, 591] width 396 height 294
click at [776, 399] on div "Icon De anatomie van krullend haar Text Block Icon Tips voor gezonde, gedefinie…" at bounding box center [595, 351] width 396 height 113
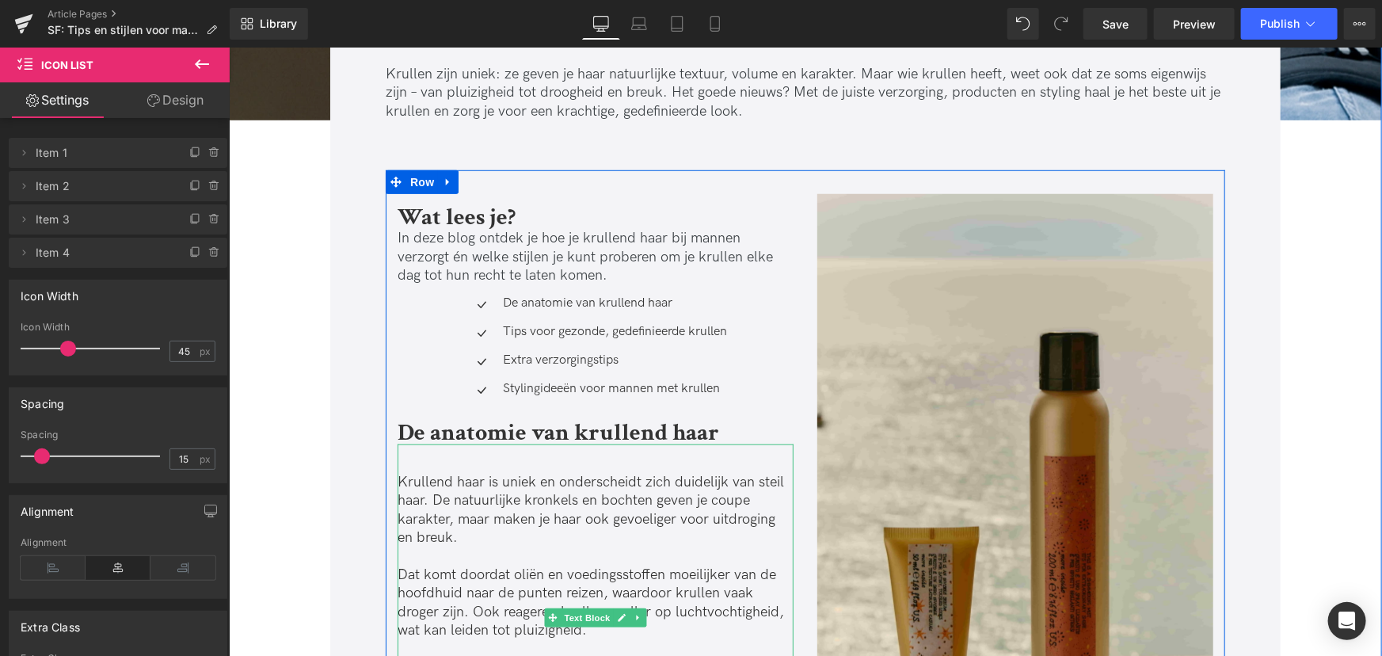
click at [727, 462] on div "Krullend haar is uniek en onderscheidt zich duidelijk van steil haar. De natuur…" at bounding box center [595, 591] width 396 height 294
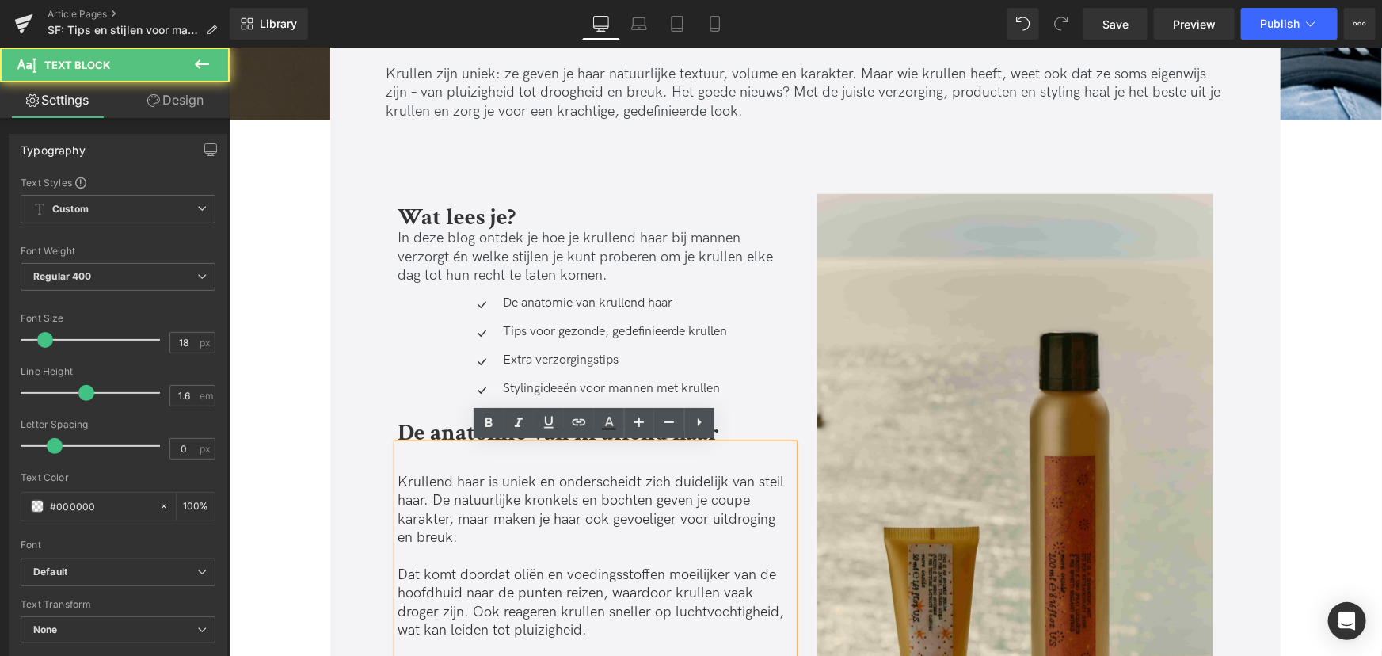
click at [424, 453] on div "Krullend haar is uniek en onderscheidt zich duidelijk van steil haar. De natuur…" at bounding box center [595, 591] width 396 height 294
click at [397, 474] on p "Krullend haar is uniek en onderscheidt zich duidelijk van steil haar. De natuur…" at bounding box center [595, 509] width 396 height 74
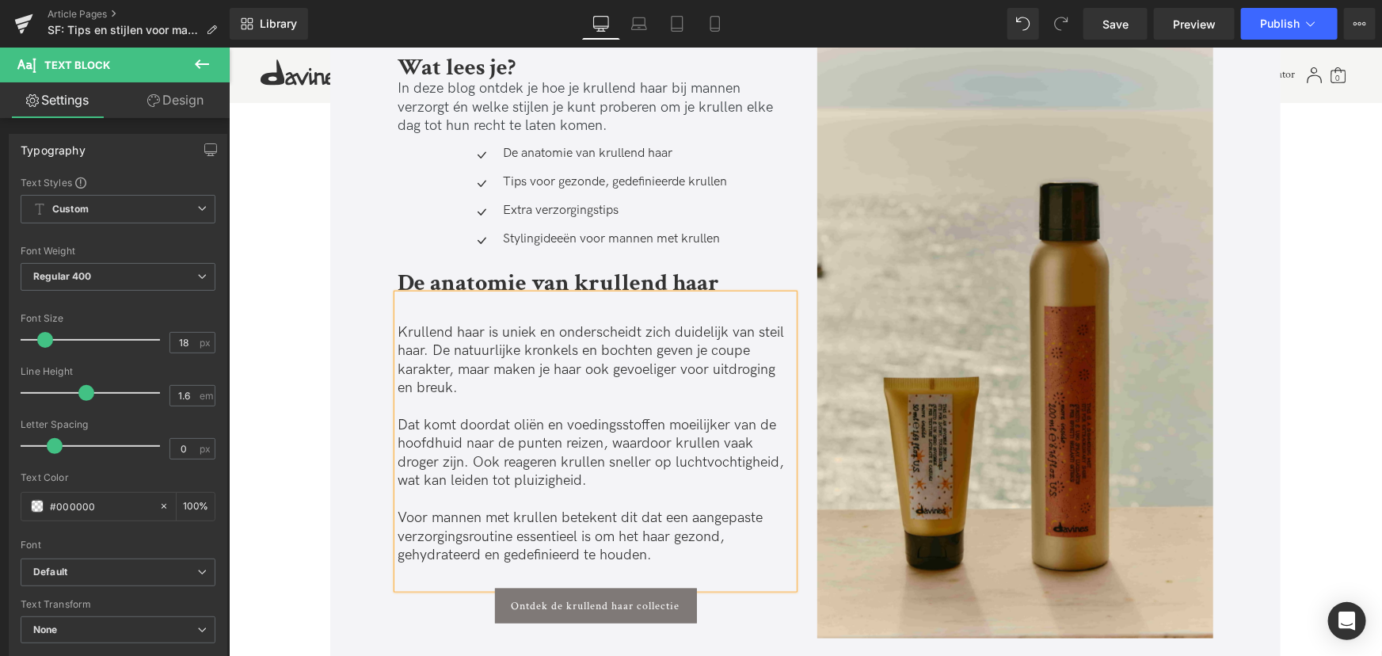
scroll to position [720, 0]
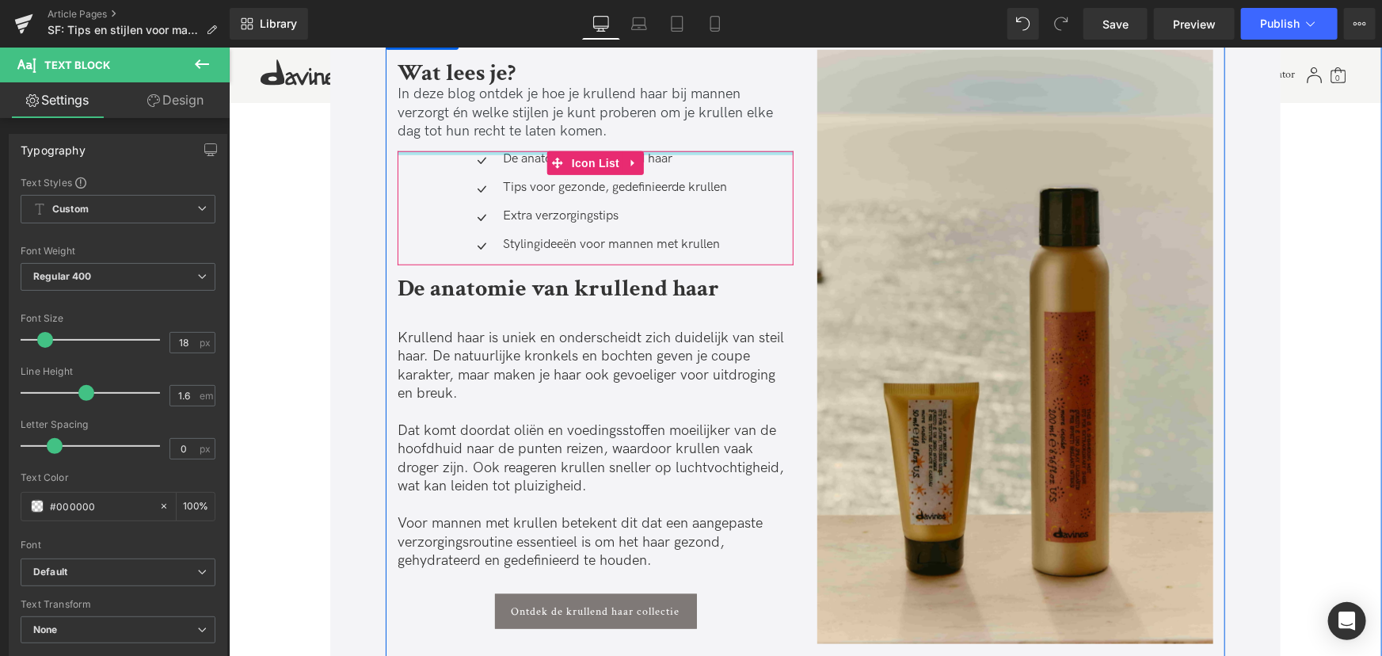
click at [446, 130] on span "In deze blog ontdek je hoe je krullend haar bij mannen verzorgt én welke stijle…" at bounding box center [584, 112] width 375 height 54
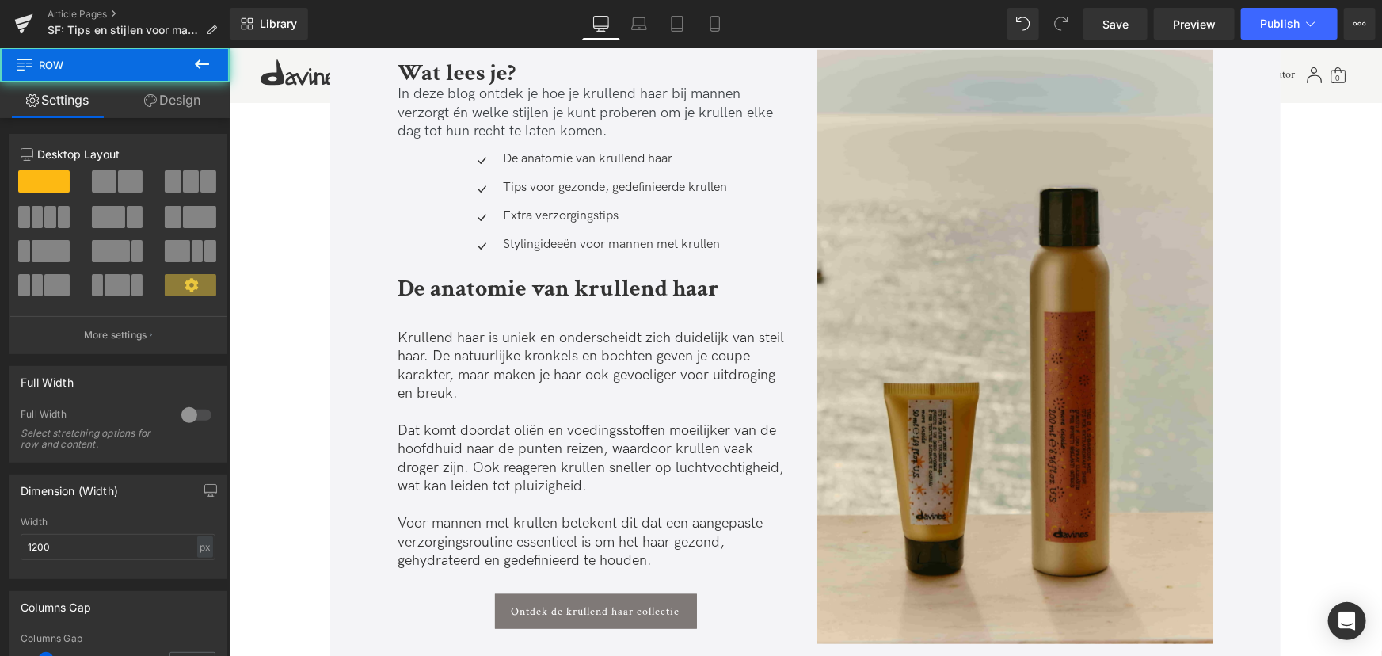
click at [414, 93] on span "In deze blog ontdek je hoe je krullend haar bij mannen verzorgt én welke stijle…" at bounding box center [584, 112] width 375 height 54
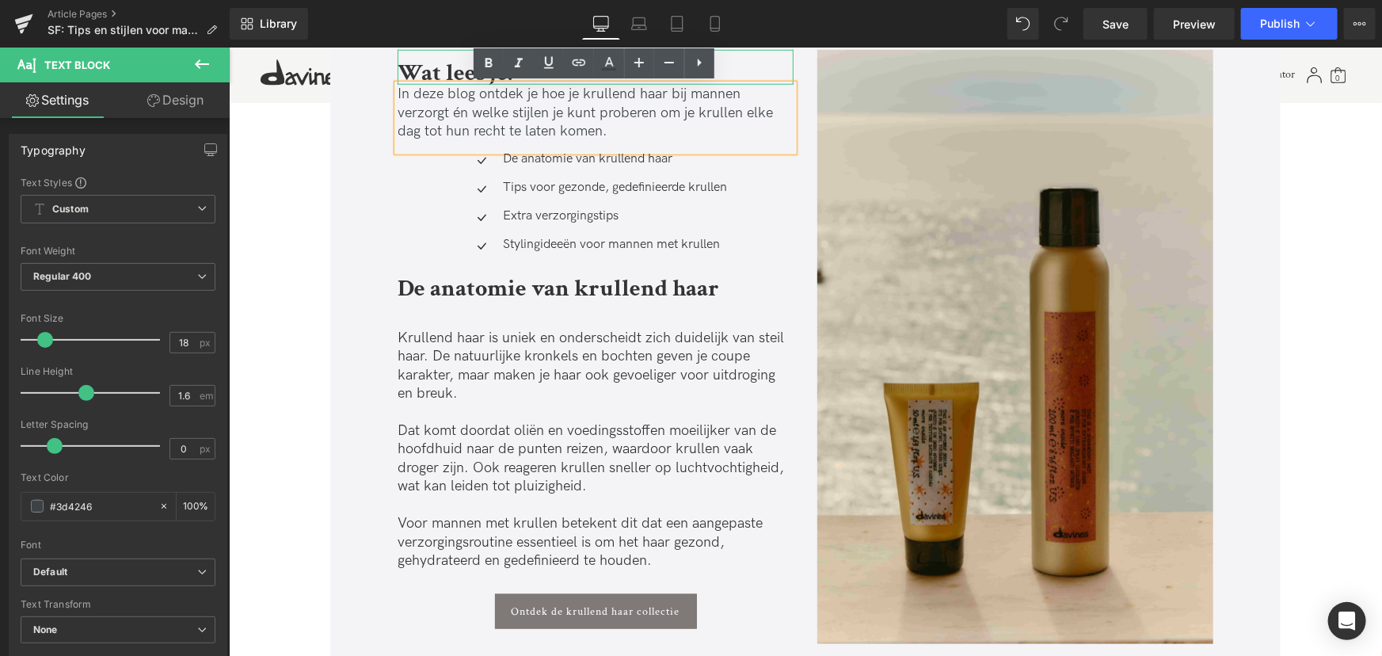
click at [433, 70] on b "Wat lees je?" at bounding box center [456, 72] width 118 height 31
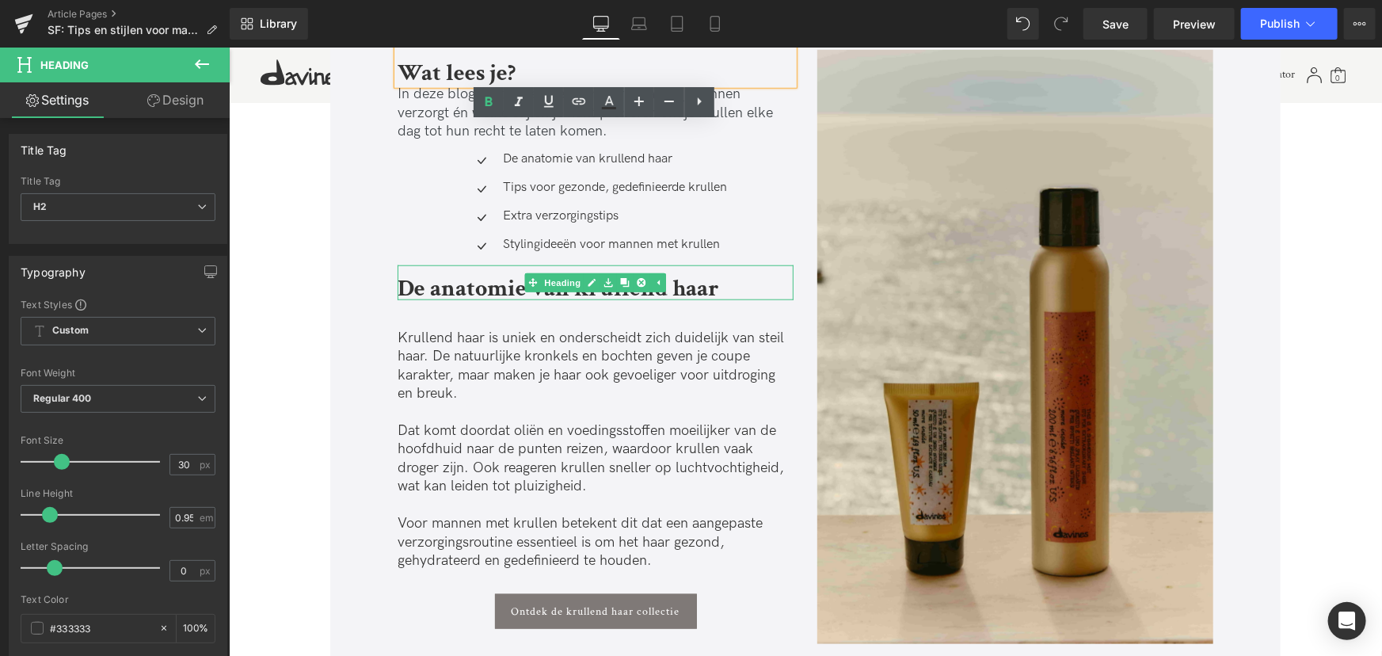
click at [439, 288] on b "De anatomie van krullend haar" at bounding box center [558, 288] width 322 height 31
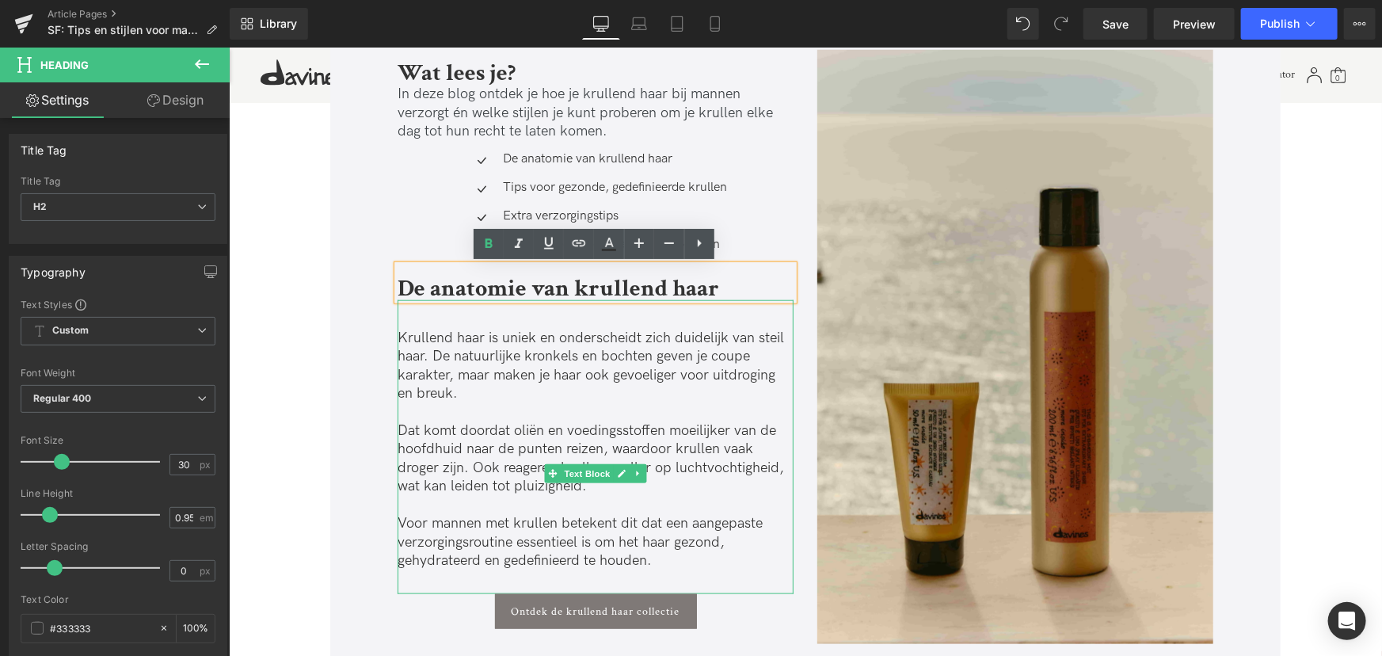
click at [446, 330] on p "Krullend haar is uniek en onderscheidt zich duidelijk van steil haar. De natuur…" at bounding box center [595, 365] width 396 height 74
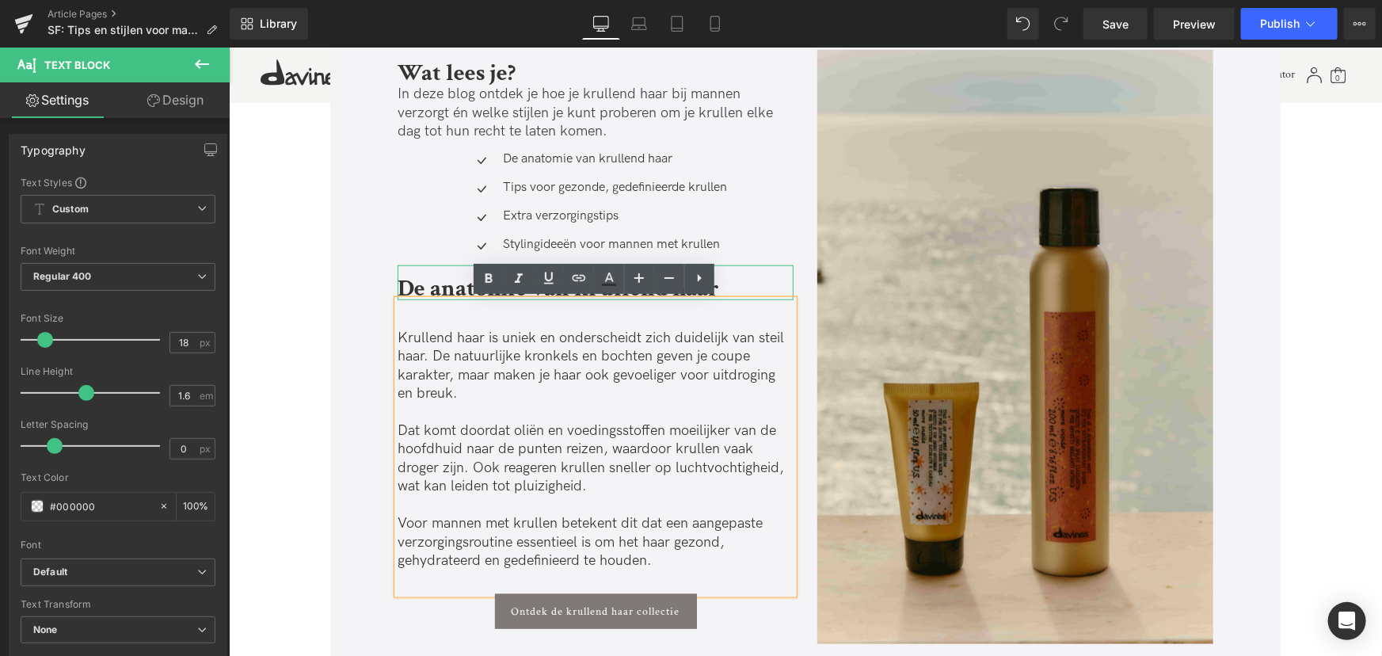
click at [439, 284] on b "De anatomie van krullend haar" at bounding box center [558, 288] width 322 height 31
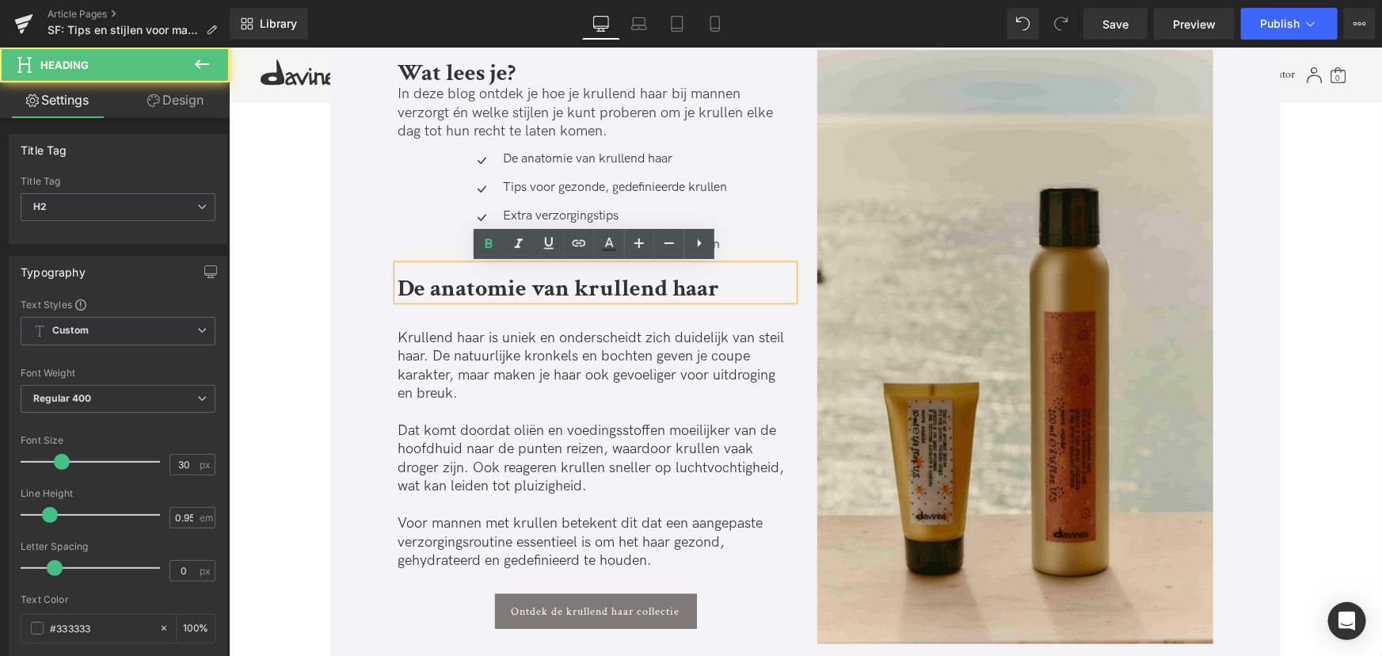
click at [451, 310] on div "Krullend haar is uniek en onderscheidt zich duidelijk van steil haar. De natuur…" at bounding box center [595, 446] width 396 height 294
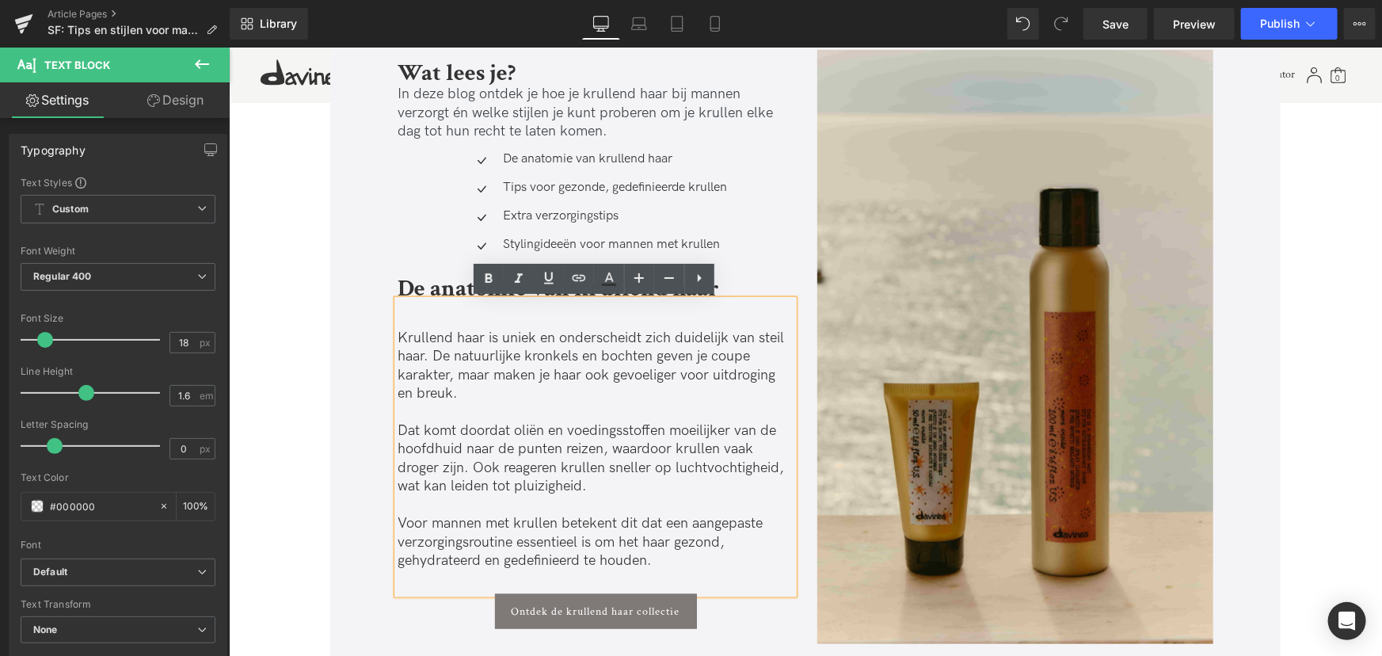
click at [448, 311] on div "Krullend haar is uniek en onderscheidt zich duidelijk van steil haar. De natuur…" at bounding box center [595, 446] width 396 height 294
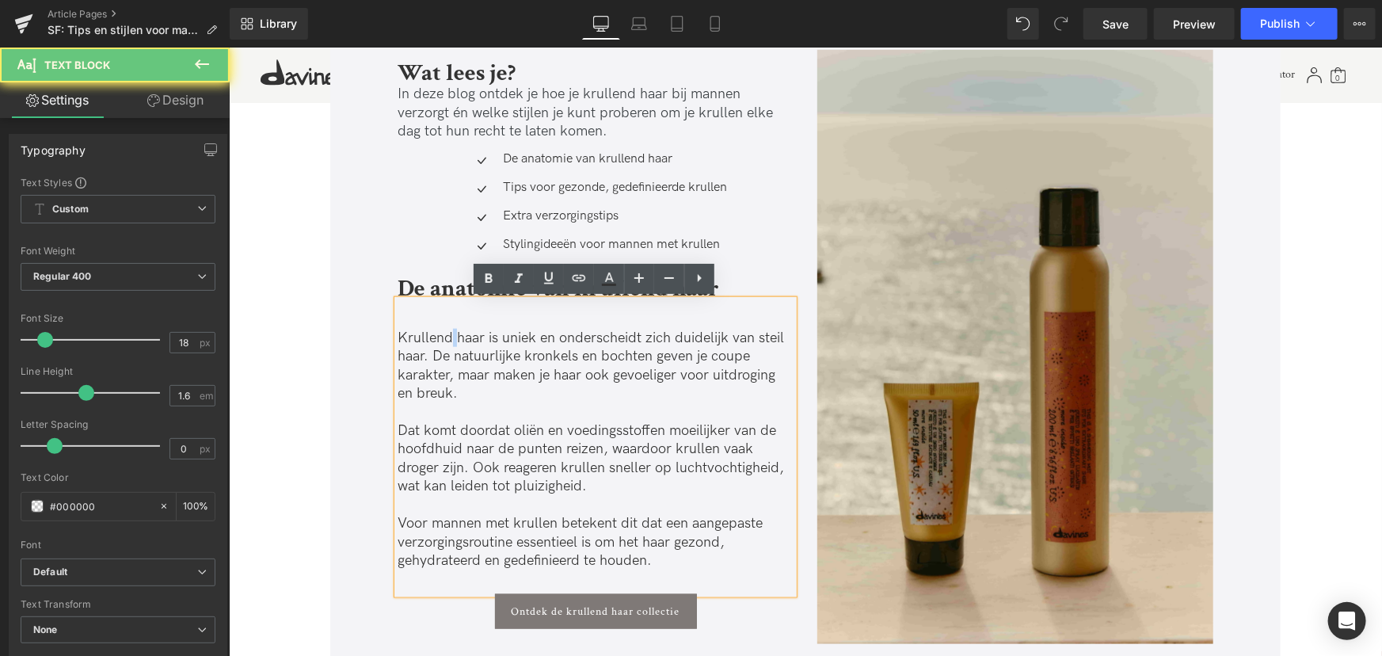
click at [448, 311] on div "Krullend haar is uniek en onderscheidt zich duidelijk van steil haar. De natuur…" at bounding box center [595, 446] width 396 height 294
click at [409, 314] on div "Krullend haar is uniek en onderscheidt zich duidelijk van steil haar. De natuur…" at bounding box center [595, 446] width 396 height 294
click at [397, 333] on p "Krullend haar is uniek en onderscheidt zich duidelijk van steil haar. De natuur…" at bounding box center [595, 365] width 396 height 74
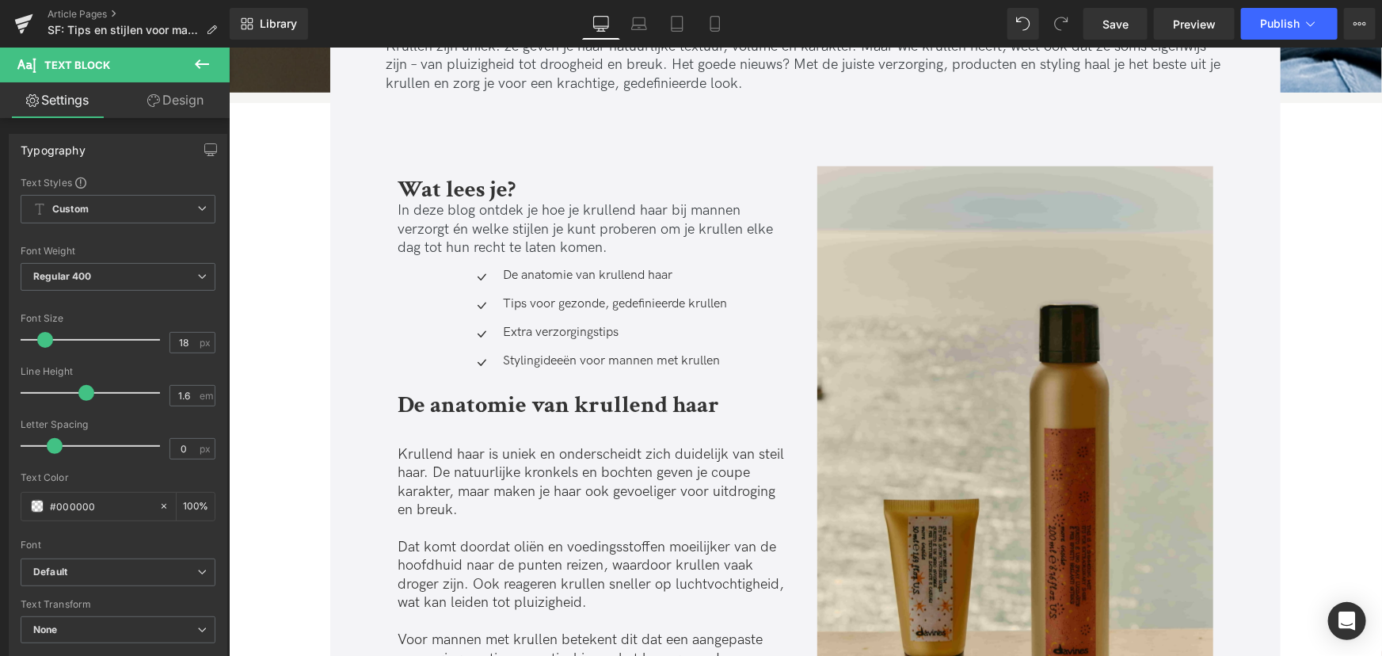
scroll to position [576, 0]
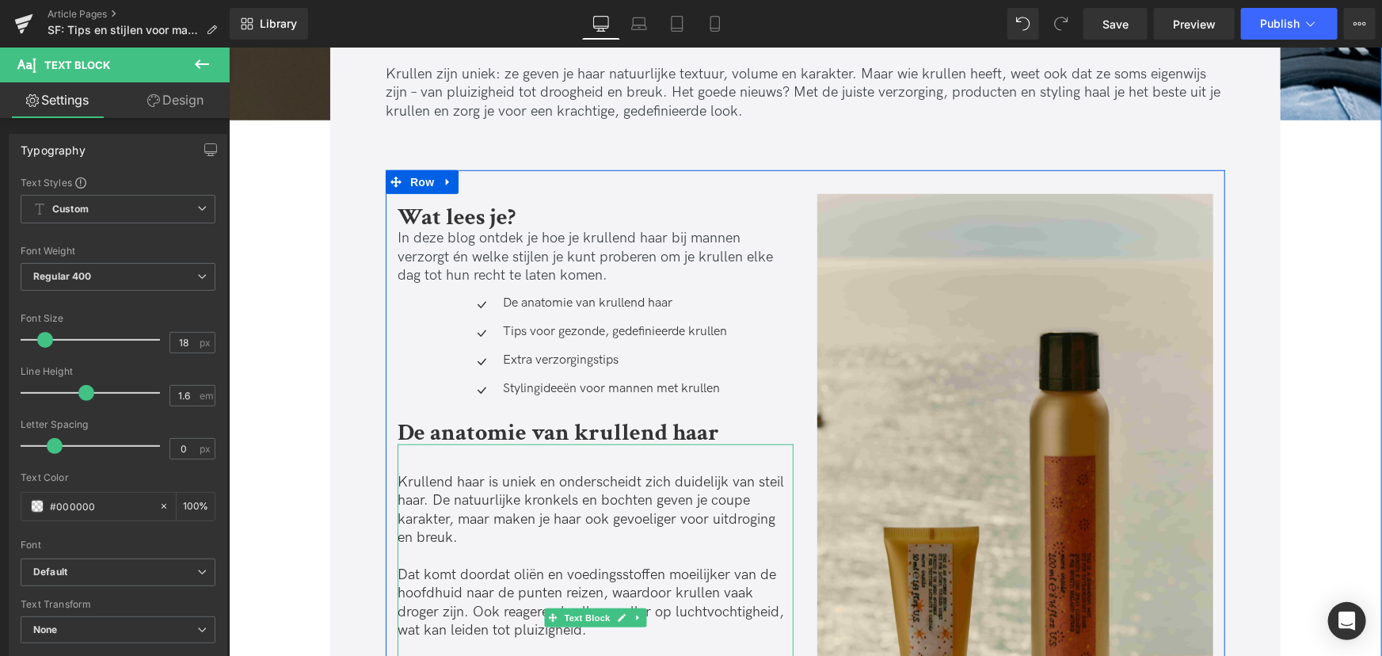
click at [504, 452] on div "Krullend haar is uniek en onderscheidt zich duidelijk van steil haar. De natuur…" at bounding box center [595, 591] width 396 height 294
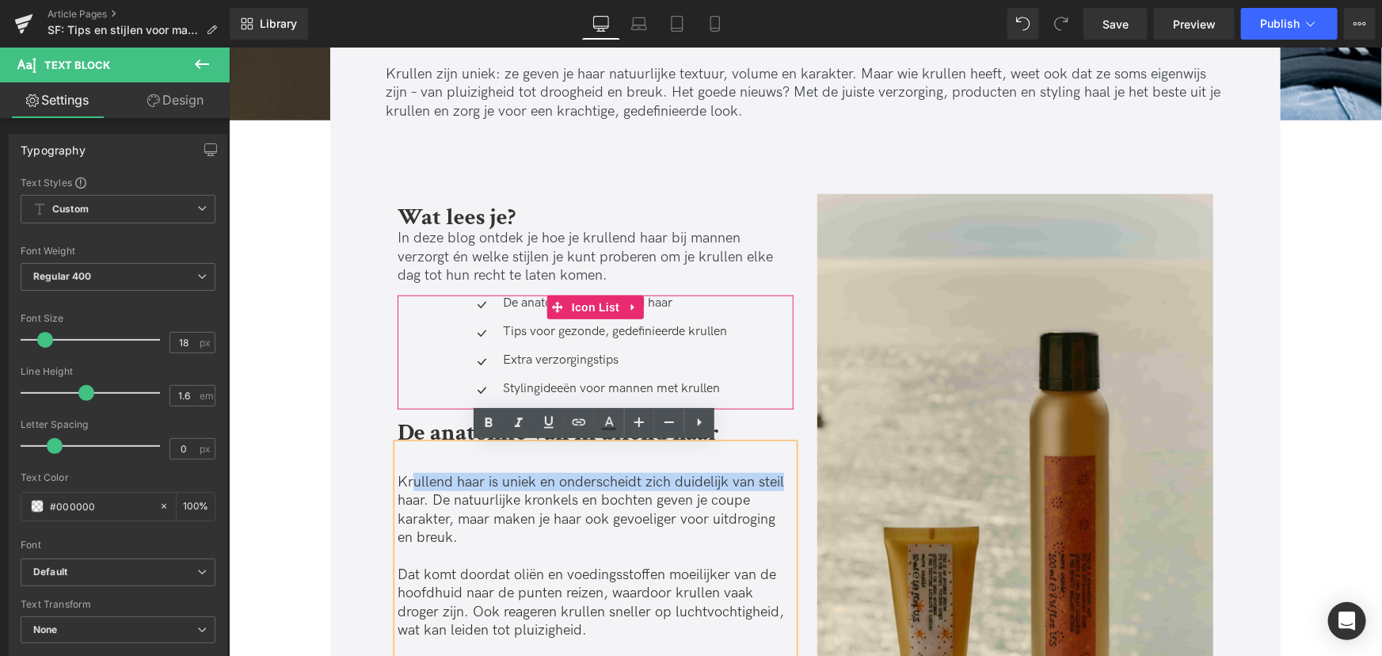
drag, startPoint x: 790, startPoint y: 463, endPoint x: 413, endPoint y: 320, distance: 403.4
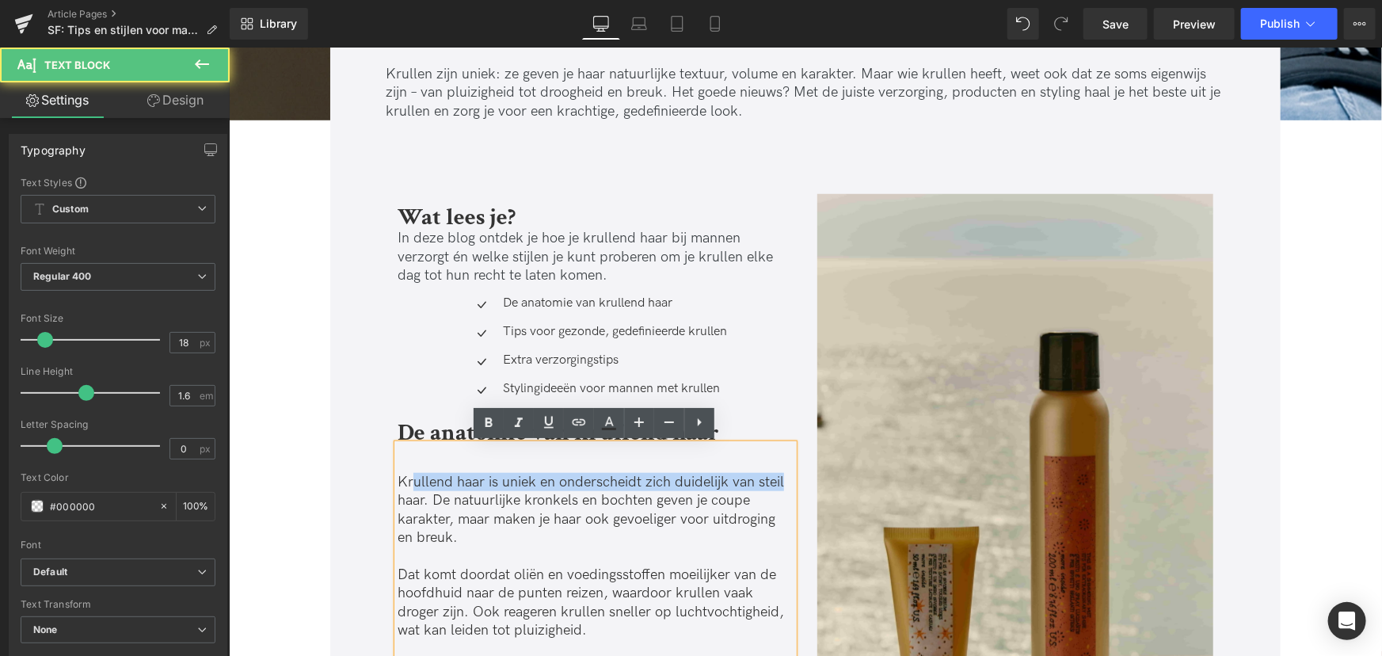
click at [440, 464] on div "Krullend haar is uniek en onderscheidt zich duidelijk van steil haar. De natuur…" at bounding box center [595, 591] width 396 height 294
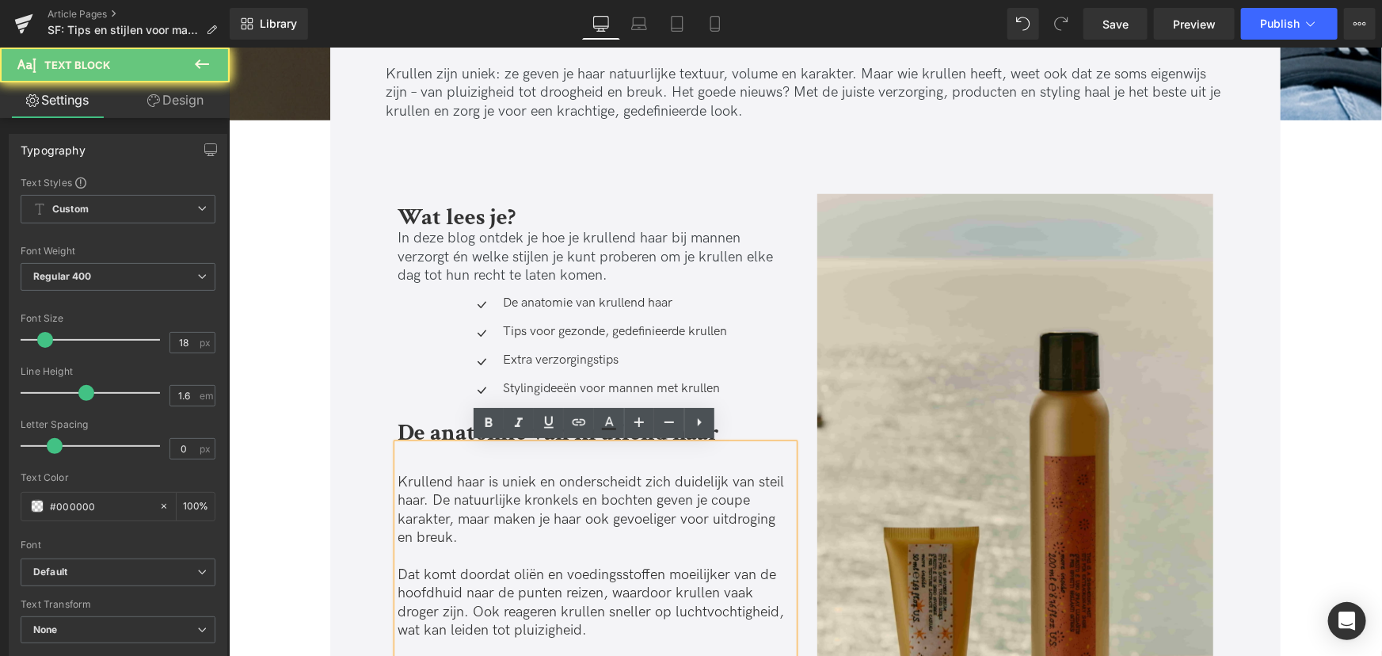
click at [409, 460] on div "Krullend haar is uniek en onderscheidt zich duidelijk van steil haar. De natuur…" at bounding box center [595, 591] width 396 height 294
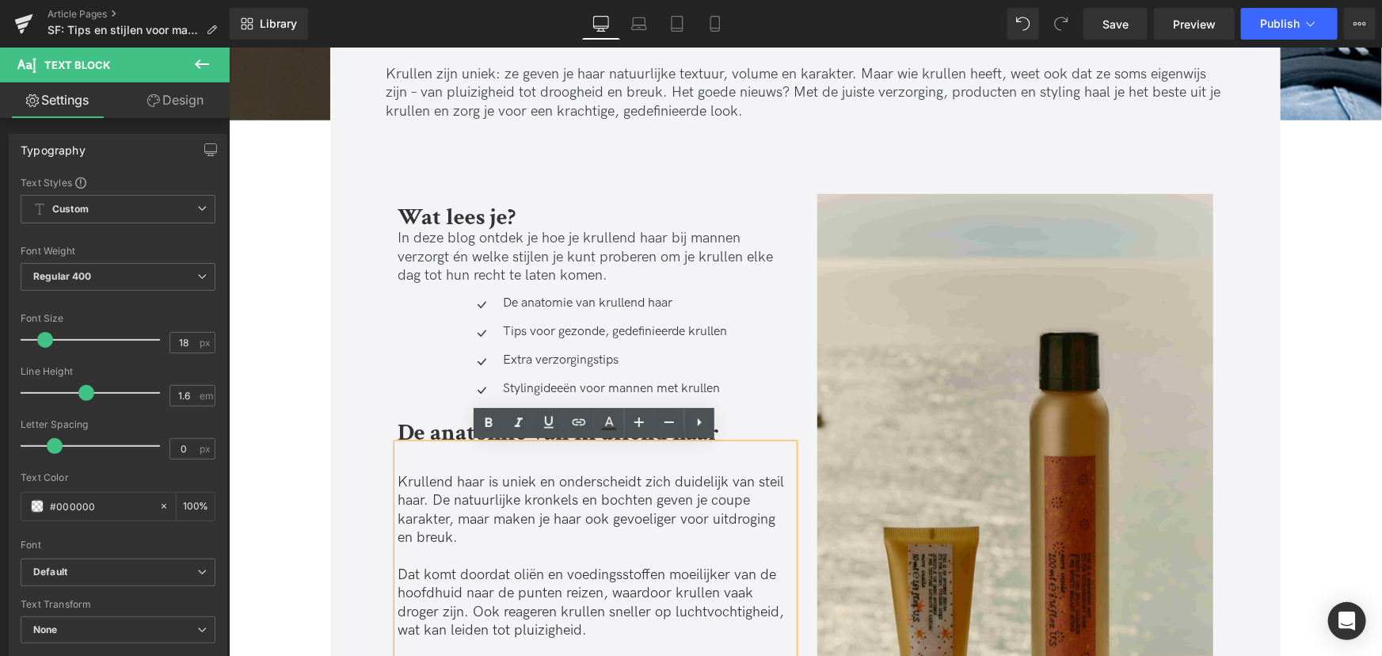
click at [397, 474] on p "Krullend haar is uniek en onderscheidt zich duidelijk van steil haar. De natuur…" at bounding box center [595, 509] width 396 height 74
click at [437, 387] on div "Icon De anatomie van krullend haar Text Block Icon Tips voor gezonde, gedefinie…" at bounding box center [595, 351] width 396 height 113
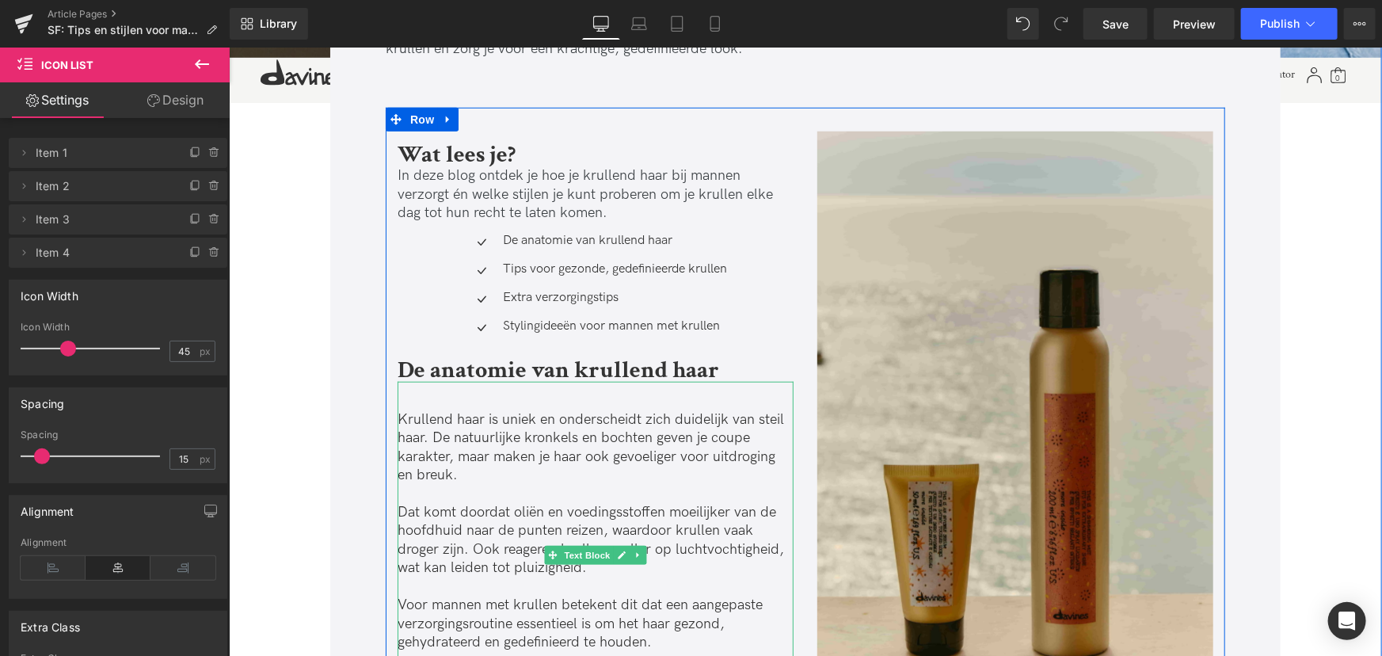
scroll to position [720, 0]
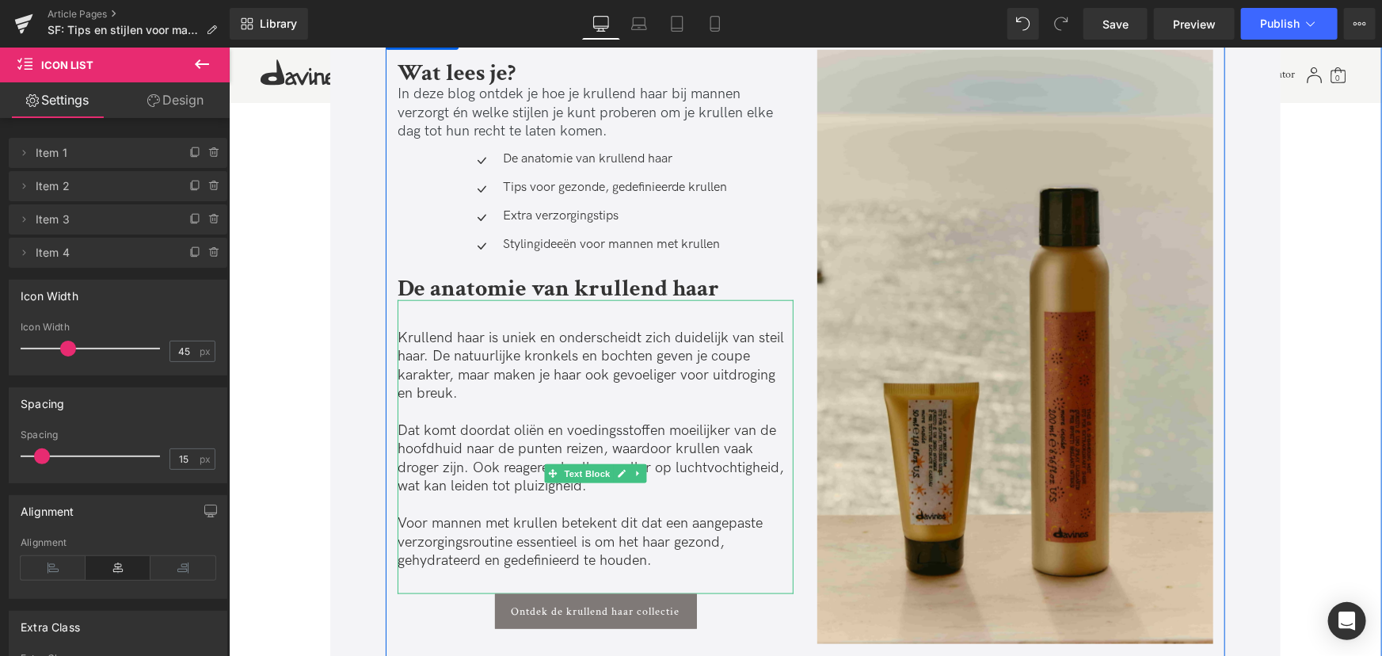
click at [553, 576] on div "Krullend haar is uniek en onderscheidt zich duidelijk van steil haar. De natuur…" at bounding box center [595, 446] width 396 height 294
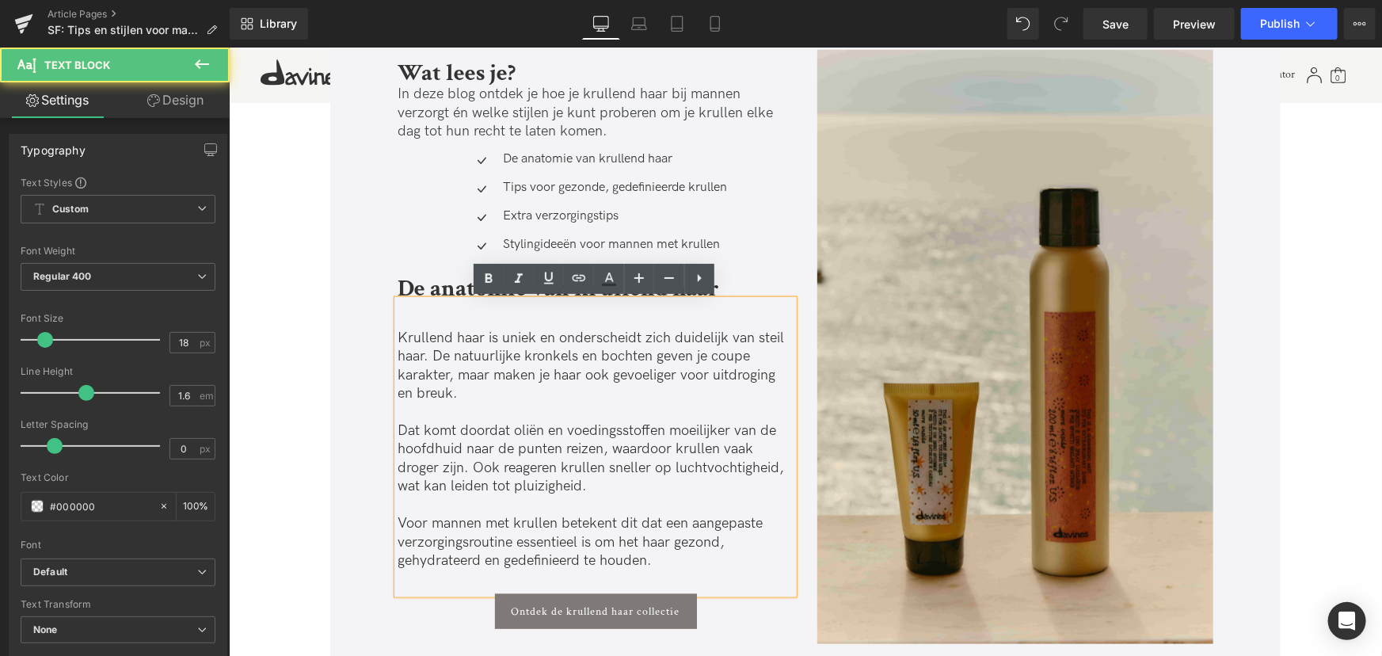
click at [654, 566] on p "Voor mannen met krullen betekent dit dat een aangepaste verzorgingsroutine esse…" at bounding box center [595, 540] width 396 height 55
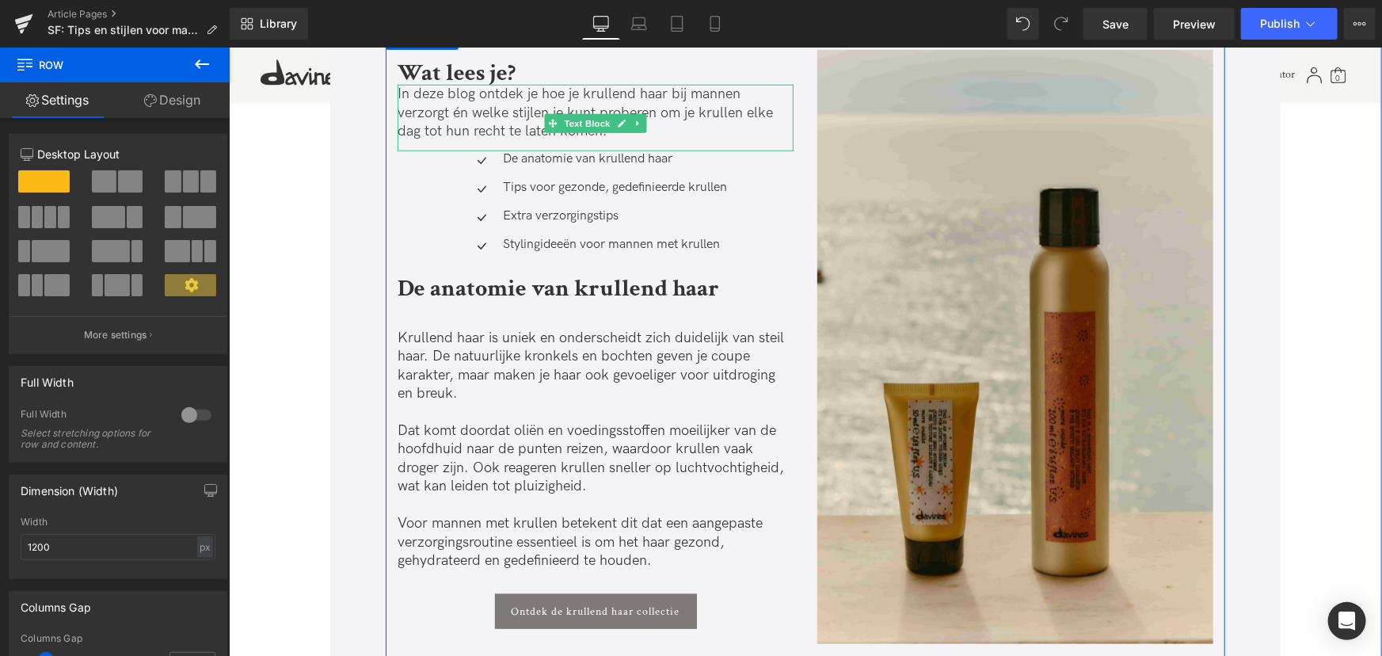
click at [472, 118] on span "In deze blog ontdek je hoe je krullend haar bij mannen verzorgt én welke stijle…" at bounding box center [584, 112] width 375 height 54
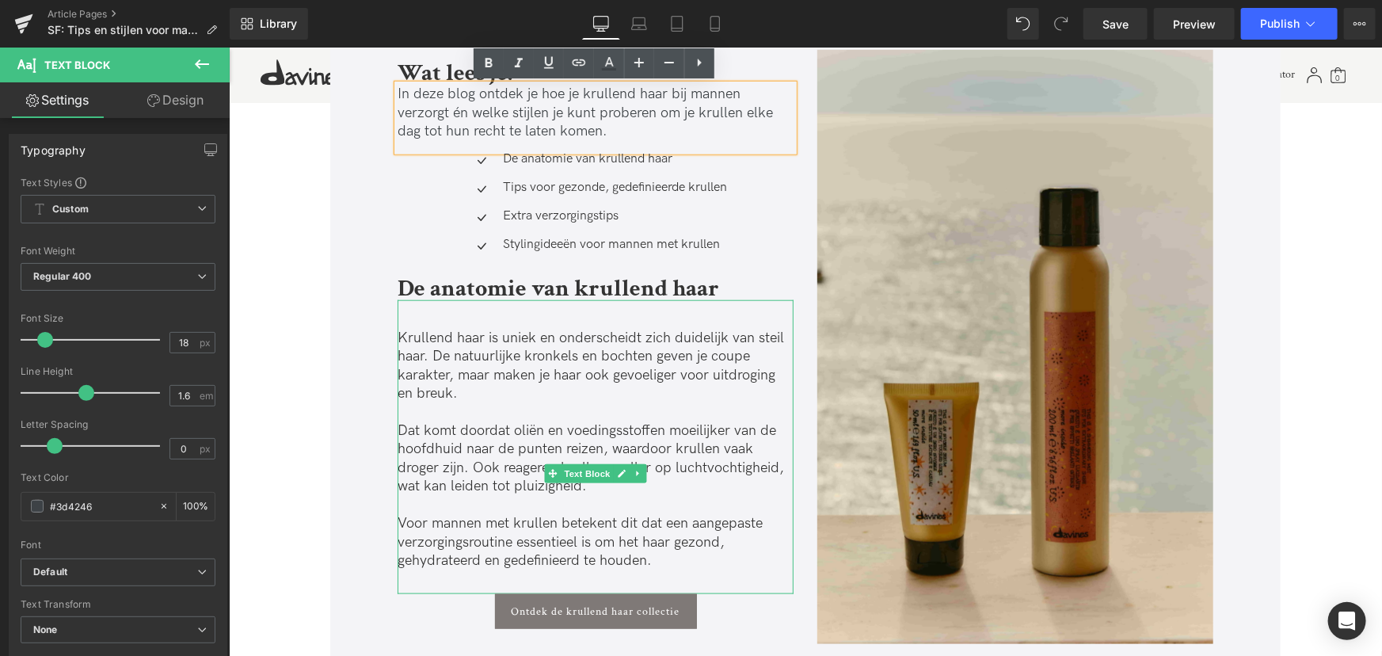
click at [466, 497] on p at bounding box center [595, 504] width 396 height 18
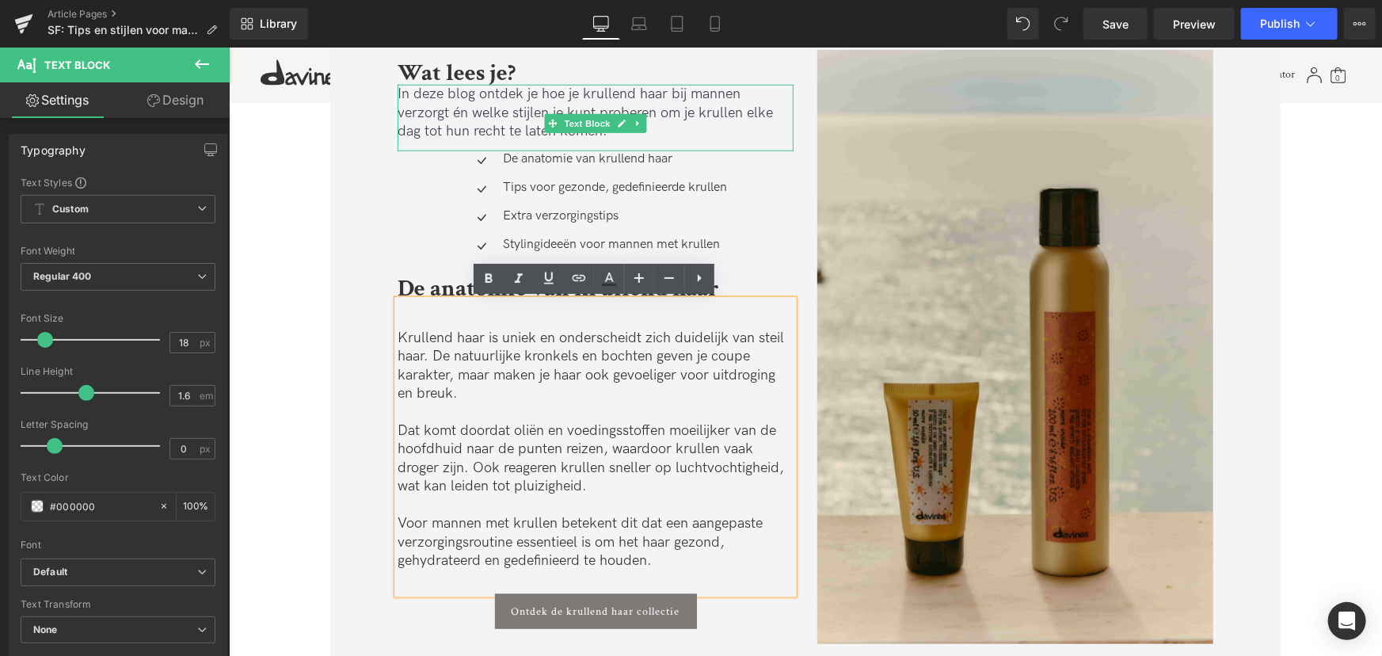
click at [456, 126] on span "In deze blog ontdek je hoe je krullend haar bij mannen verzorgt én welke stijle…" at bounding box center [584, 112] width 375 height 54
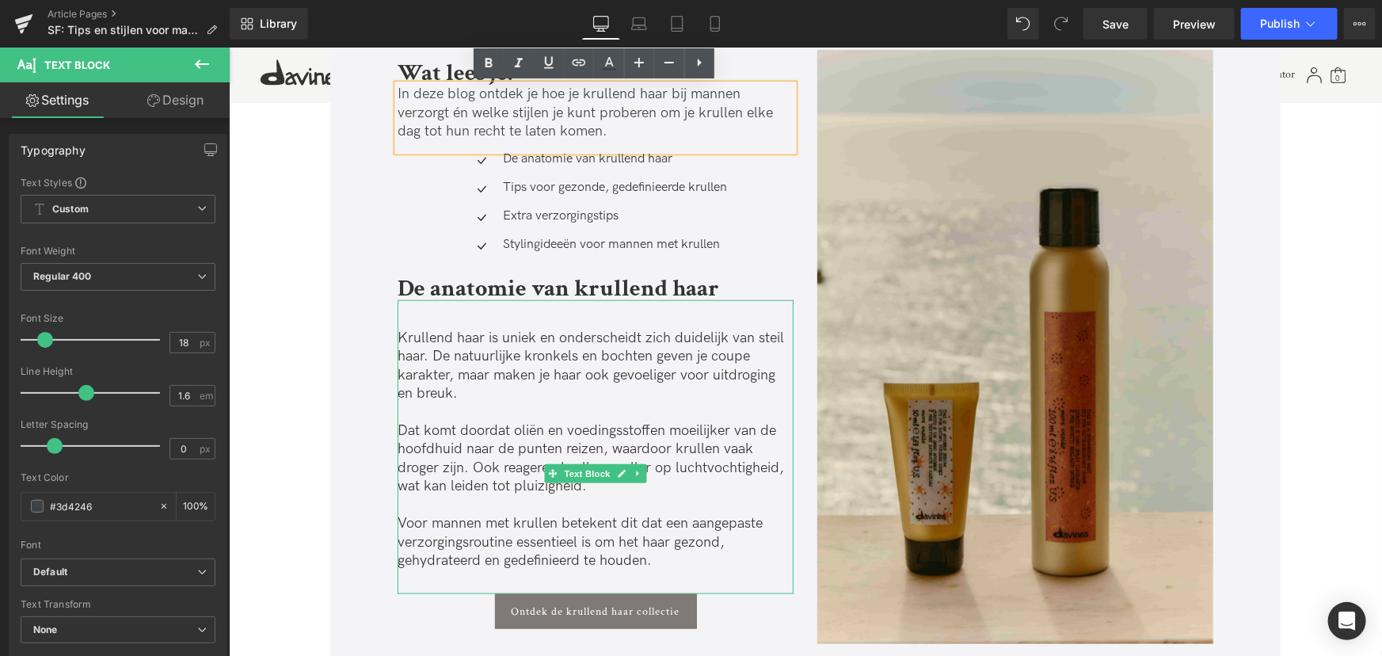
click at [471, 434] on p "Dat komt doordat oliën en voedingsstoffen moeilijker van de hoofdhuid naar de p…" at bounding box center [595, 458] width 396 height 74
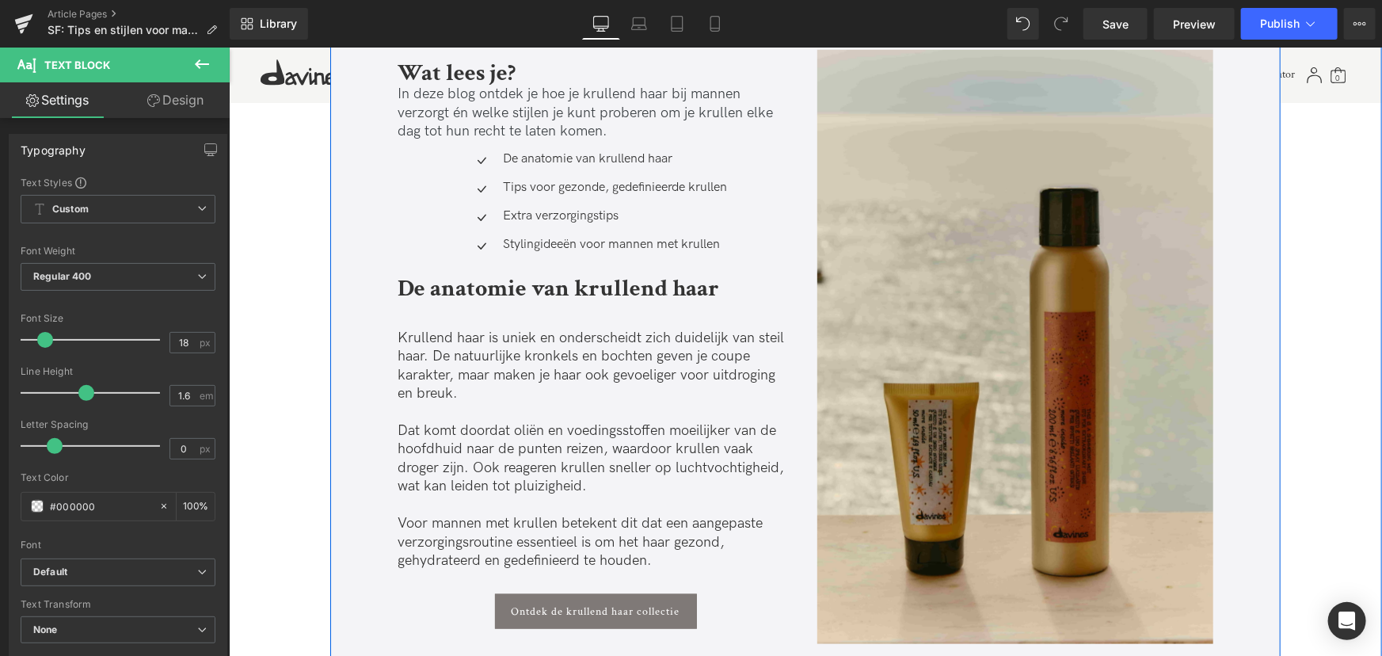
click at [486, 109] on span "In deze blog ontdek je hoe je krullend haar bij mannen verzorgt én welke stijle…" at bounding box center [584, 112] width 375 height 54
drag, startPoint x: 109, startPoint y: 502, endPoint x: 29, endPoint y: 505, distance: 79.3
click at [29, 505] on div "#3d4246" at bounding box center [89, 507] width 137 height 28
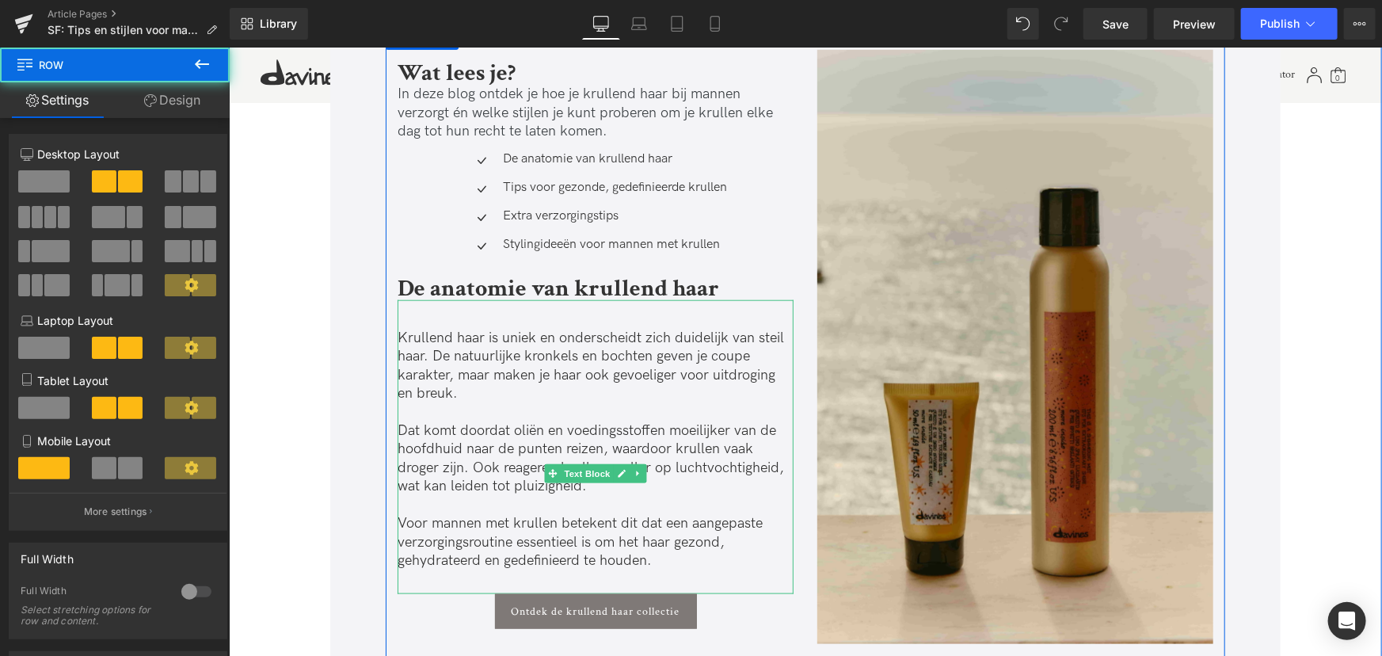
click at [430, 430] on p "Dat komt doordat oliën en voedingsstoffen moeilijker van de hoofdhuid naar de p…" at bounding box center [595, 458] width 396 height 74
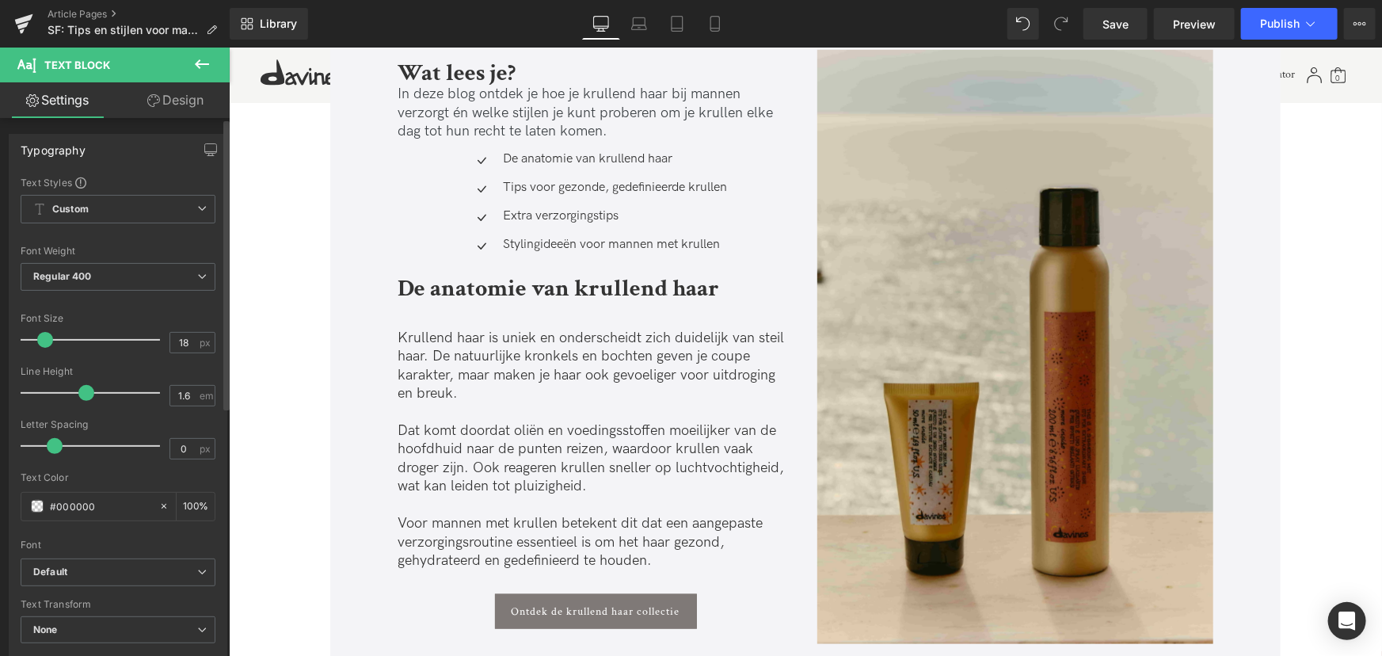
drag, startPoint x: 108, startPoint y: 508, endPoint x: 0, endPoint y: 505, distance: 107.8
click at [0, 505] on div "Typography Text Styles Custom Custom Setup Global Style Custom Setup Global Sty…" at bounding box center [118, 394] width 237 height 544
paste input "3d4246"
type input "#3d4246"
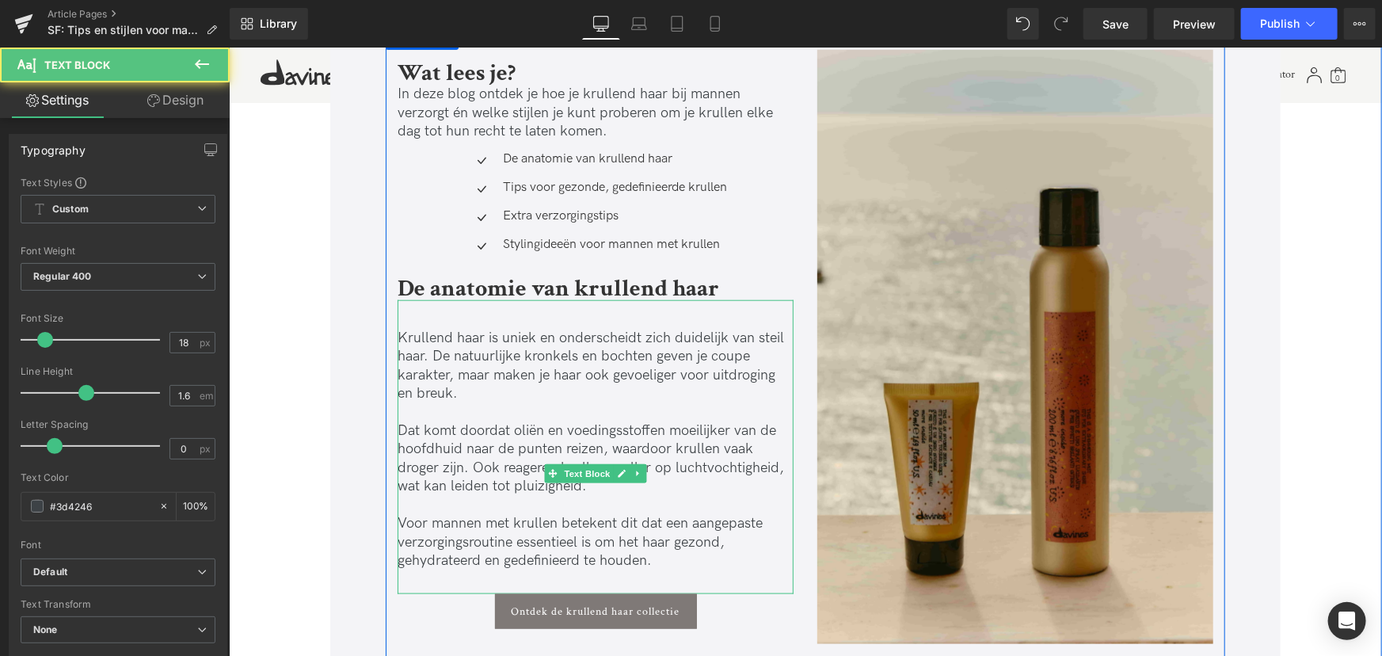
click at [441, 379] on p "Krullend haar is uniek en onderscheidt zich duidelijk van steil haar. De natuur…" at bounding box center [595, 365] width 396 height 74
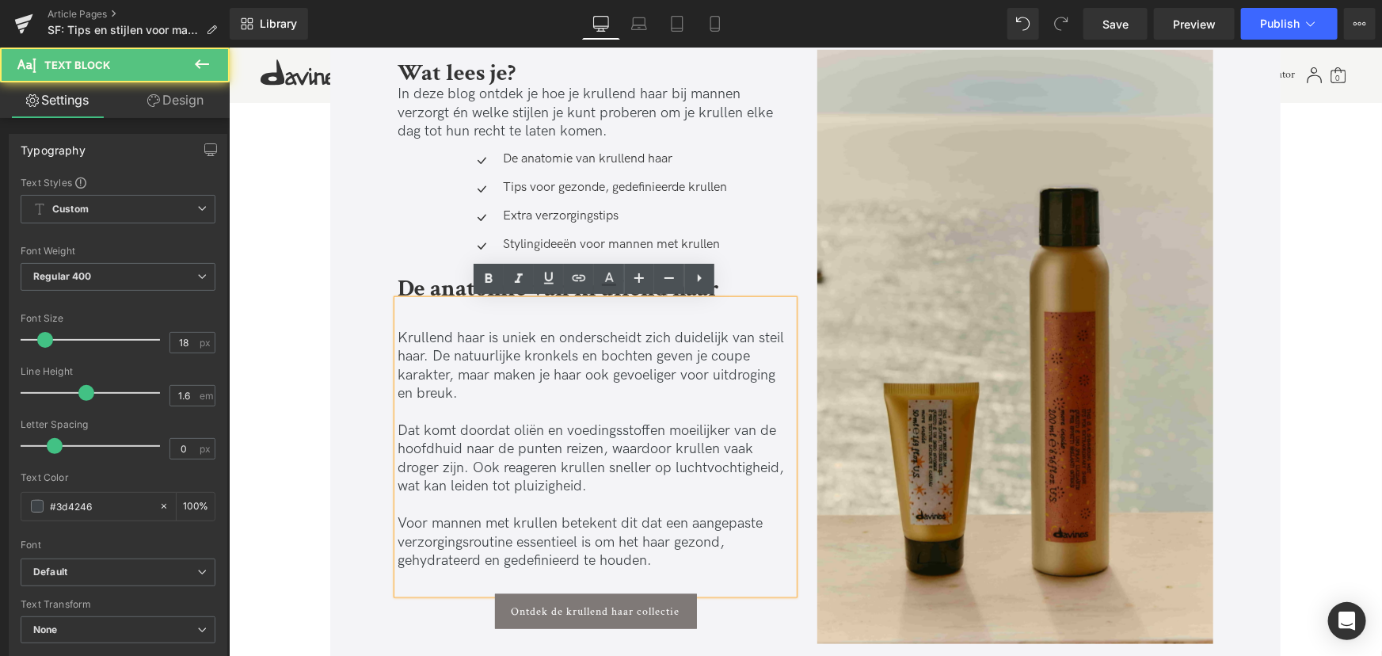
click at [441, 317] on div "Krullend haar is uniek en onderscheidt zich duidelijk van steil haar. De natuur…" at bounding box center [595, 446] width 396 height 294
click at [397, 328] on p "Krullend haar is uniek en onderscheidt zich duidelijk van steil haar. De natuur…" at bounding box center [595, 365] width 396 height 74
click at [402, 320] on div "Krullend haar is uniek en onderscheidt zich duidelijk van steil haar. De natuur…" at bounding box center [595, 446] width 396 height 294
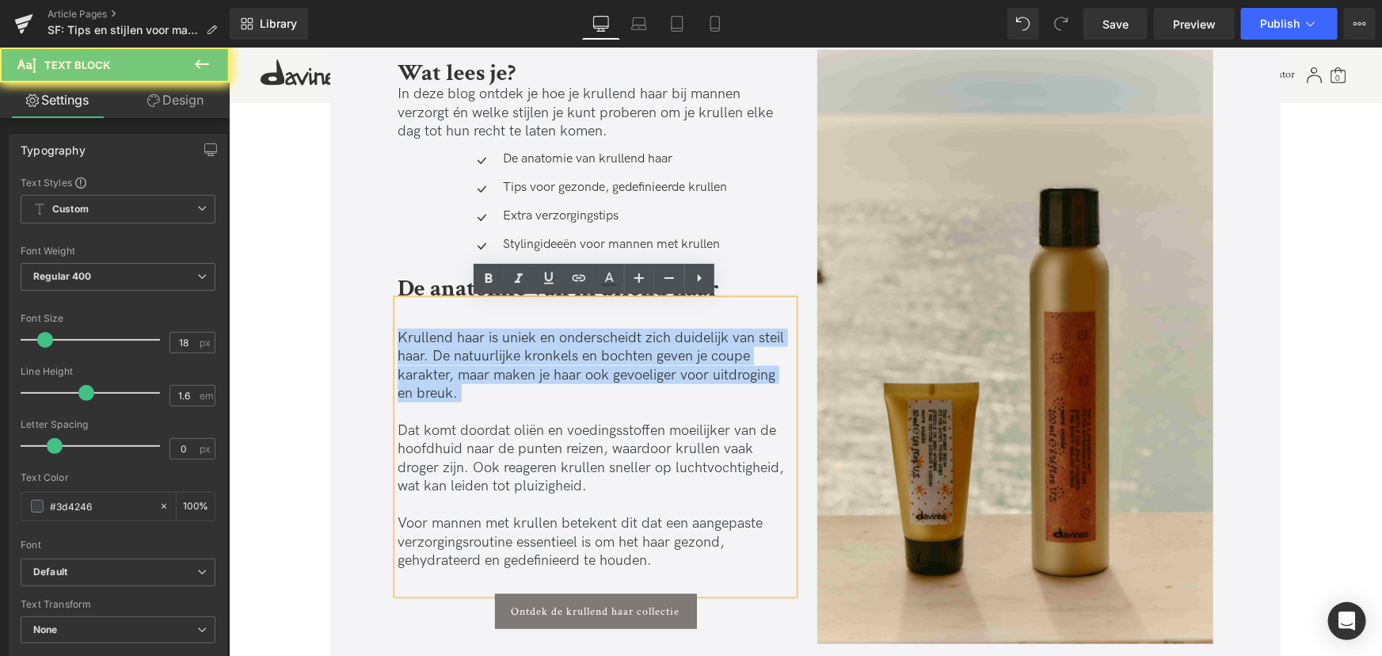
click at [402, 320] on div "Krullend haar is uniek en onderscheidt zich duidelijk van steil haar. De natuur…" at bounding box center [595, 446] width 396 height 294
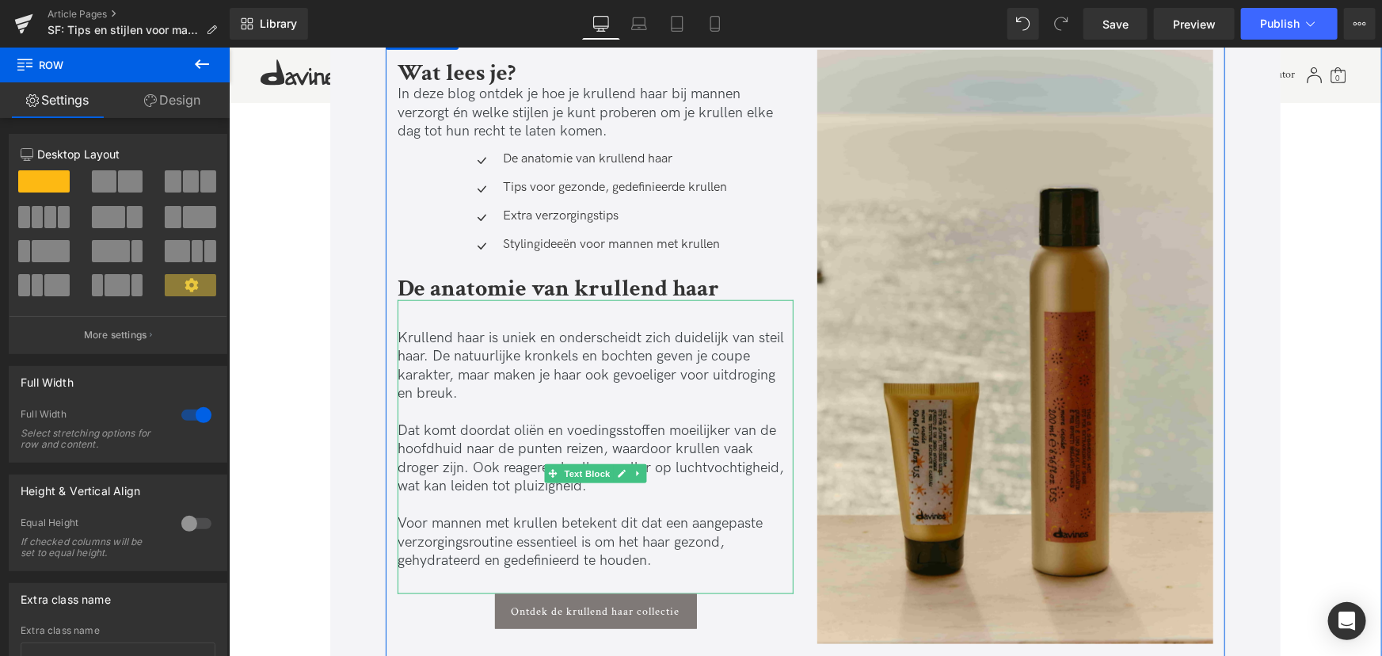
click at [470, 335] on p "Krullend haar is uniek en onderscheidt zich duidelijk van steil haar. De natuur…" at bounding box center [595, 365] width 396 height 74
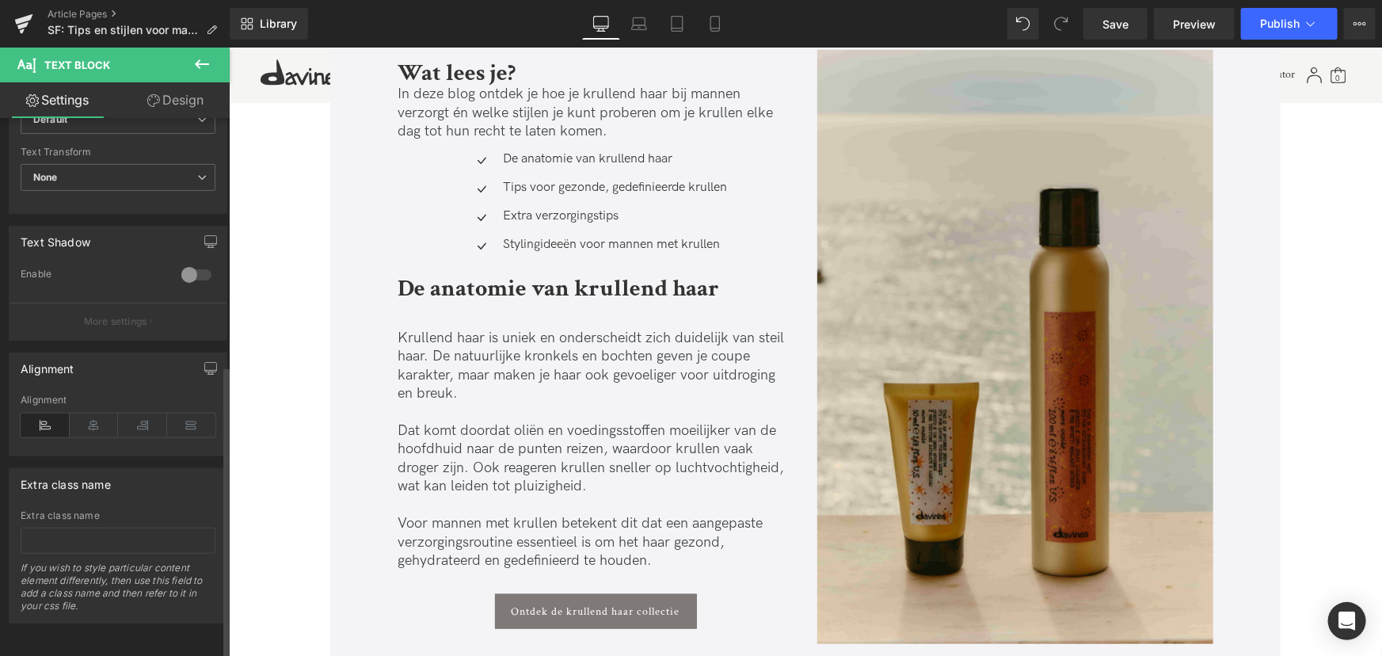
scroll to position [0, 0]
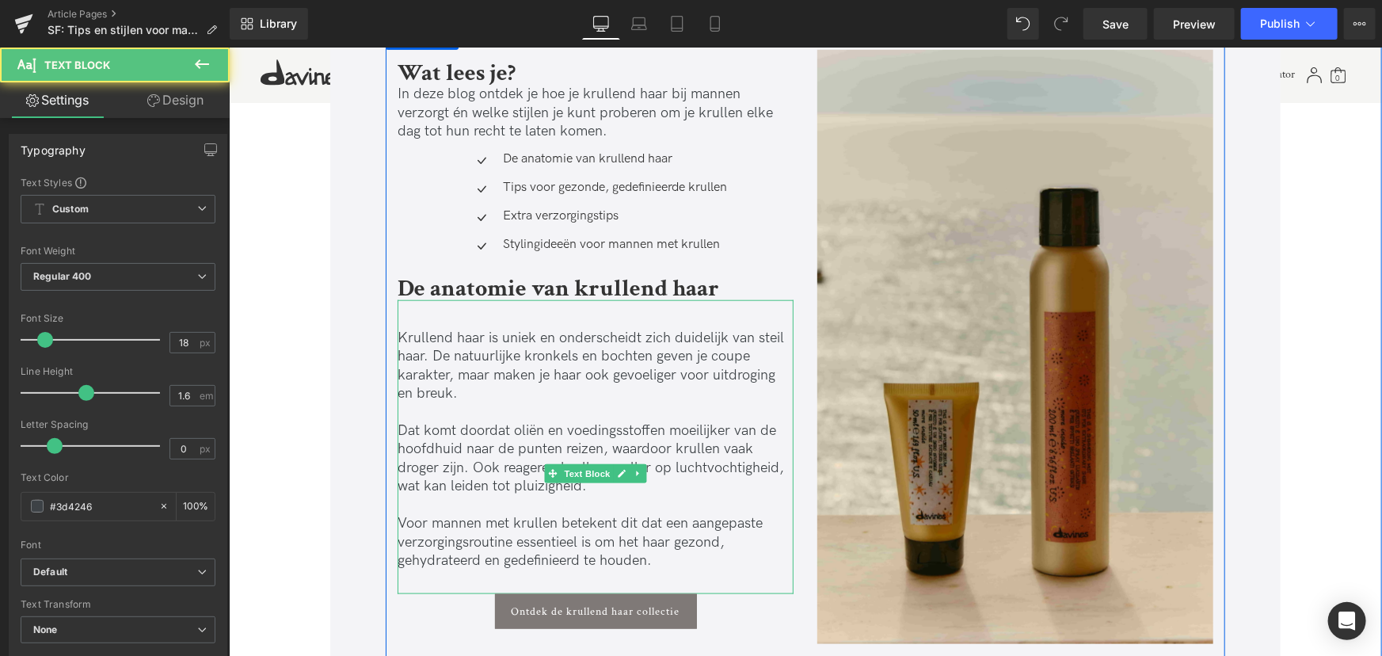
click at [425, 311] on div "Krullend haar is uniek en onderscheidt zich duidelijk van steil haar. De natuur…" at bounding box center [595, 446] width 396 height 294
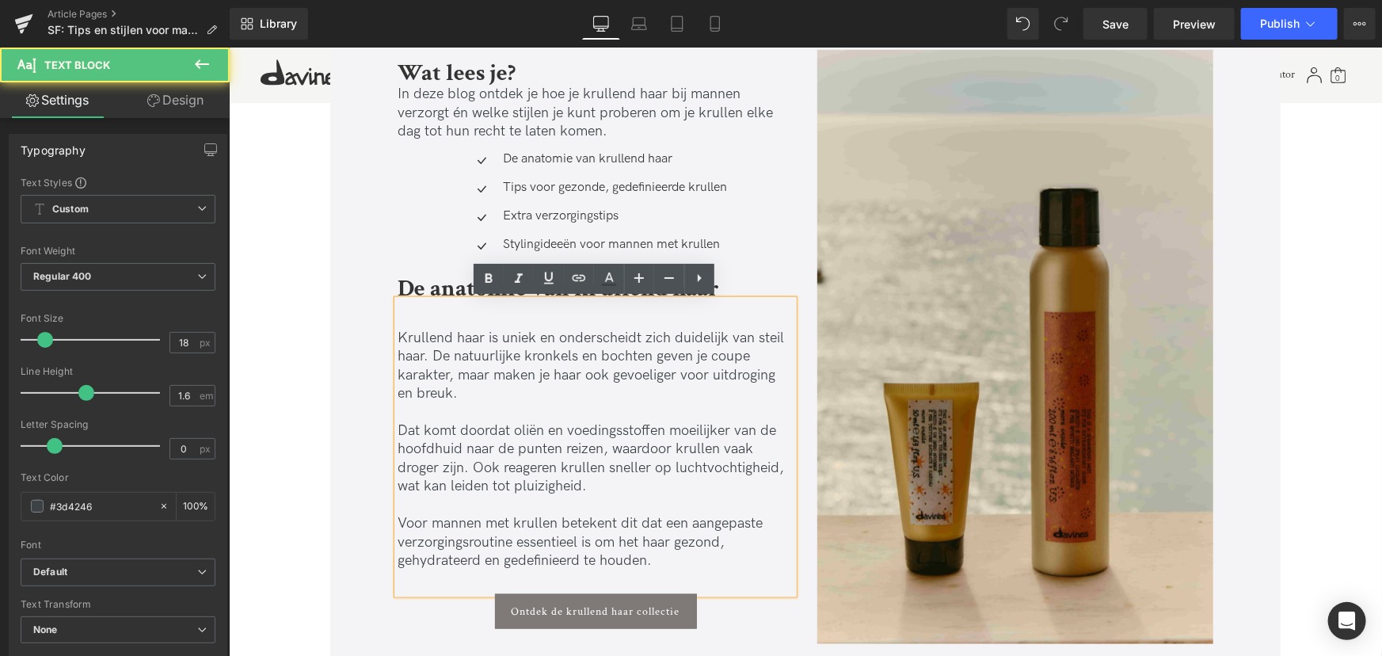
click at [448, 110] on span "In deze blog ontdek je hoe je krullend haar bij mannen verzorgt én welke stijle…" at bounding box center [584, 112] width 375 height 54
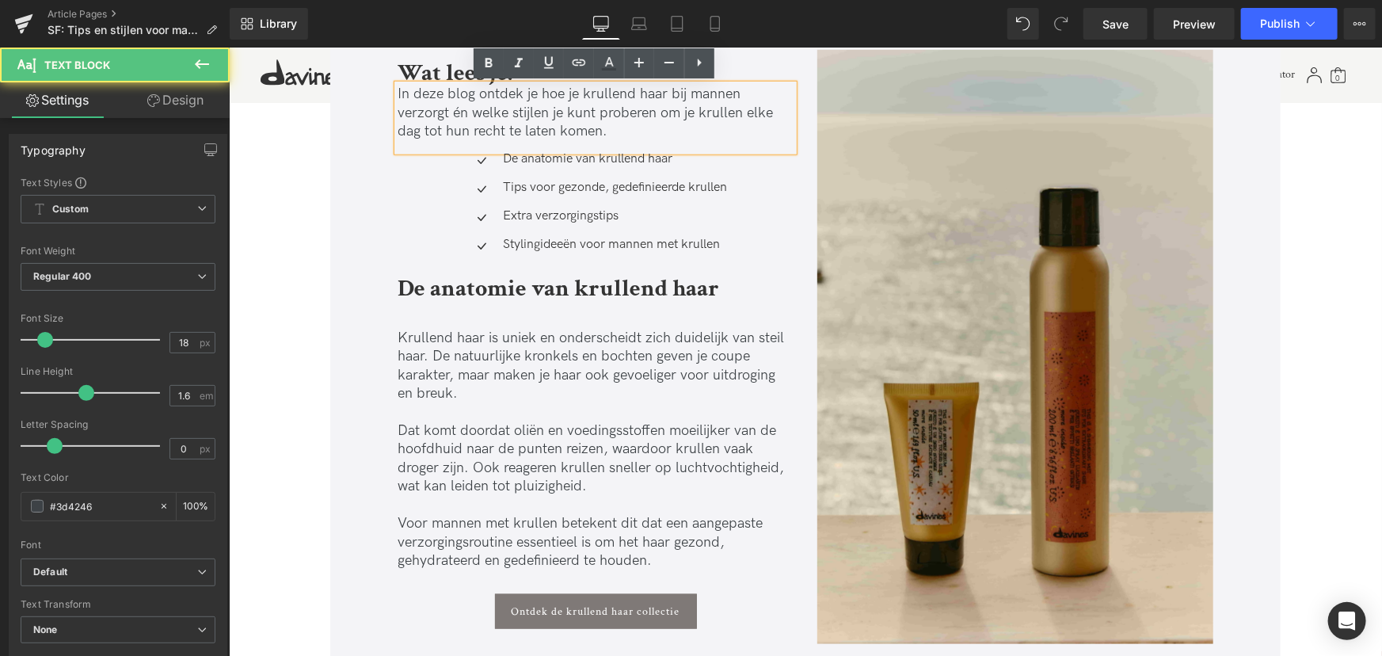
click at [638, 124] on p "In deze blog ontdek je hoe je krullend haar bij mannen verzorgt én welke stijle…" at bounding box center [595, 111] width 396 height 55
click at [636, 142] on div "In deze blog ontdek je hoe je krullend haar bij mannen verzorgt én welke stijle…" at bounding box center [595, 117] width 396 height 67
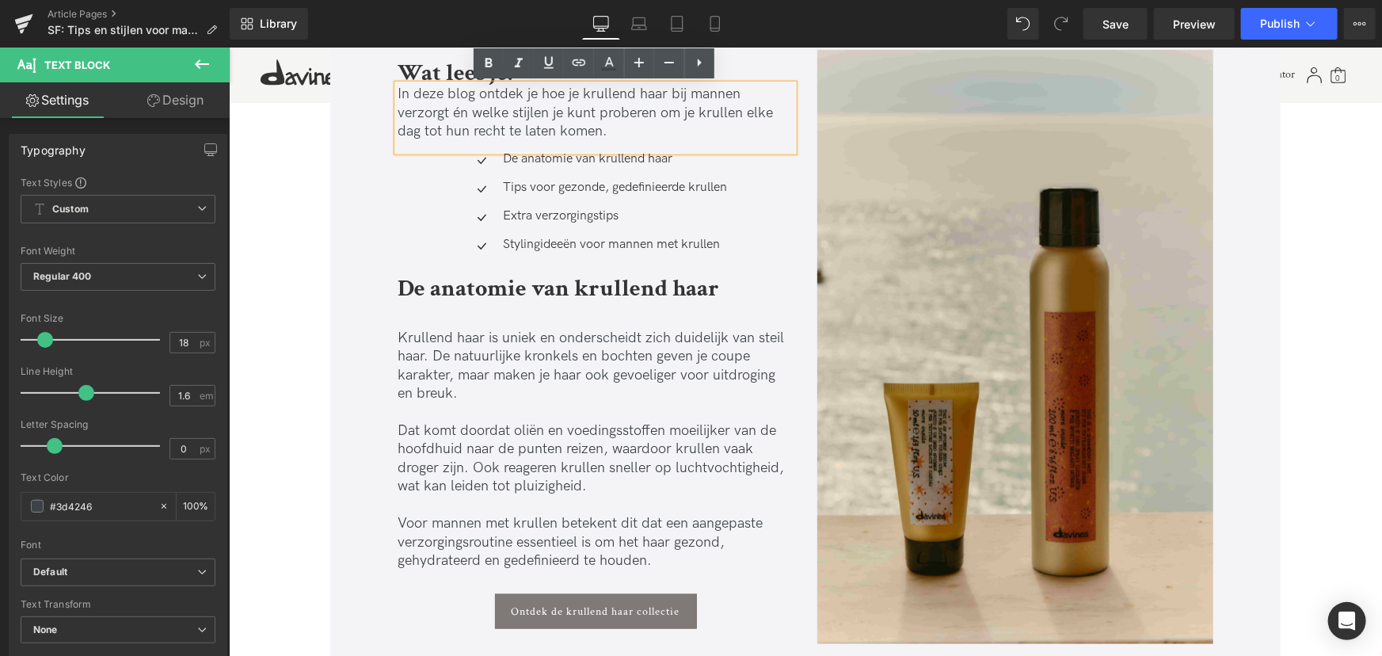
click at [228, 47] on div at bounding box center [228, 47] width 0 height 0
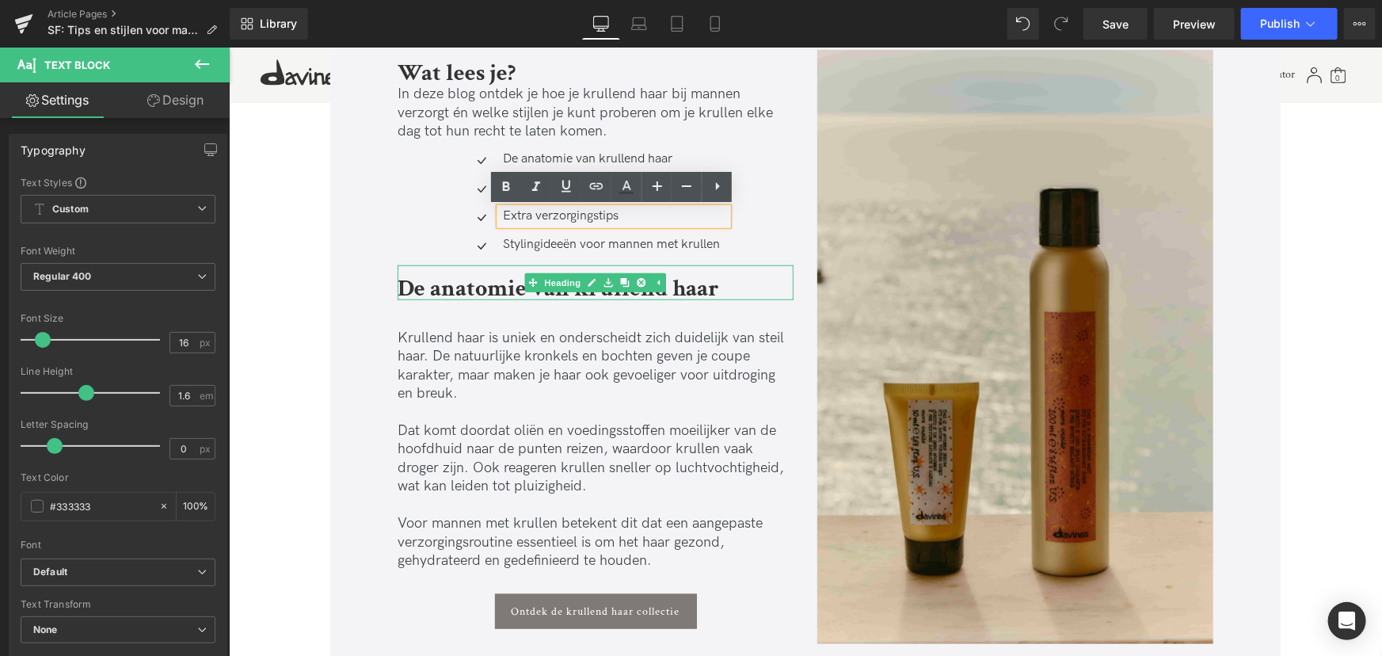
click at [507, 269] on div "De anatomie van krullend haar" at bounding box center [595, 283] width 396 height 36
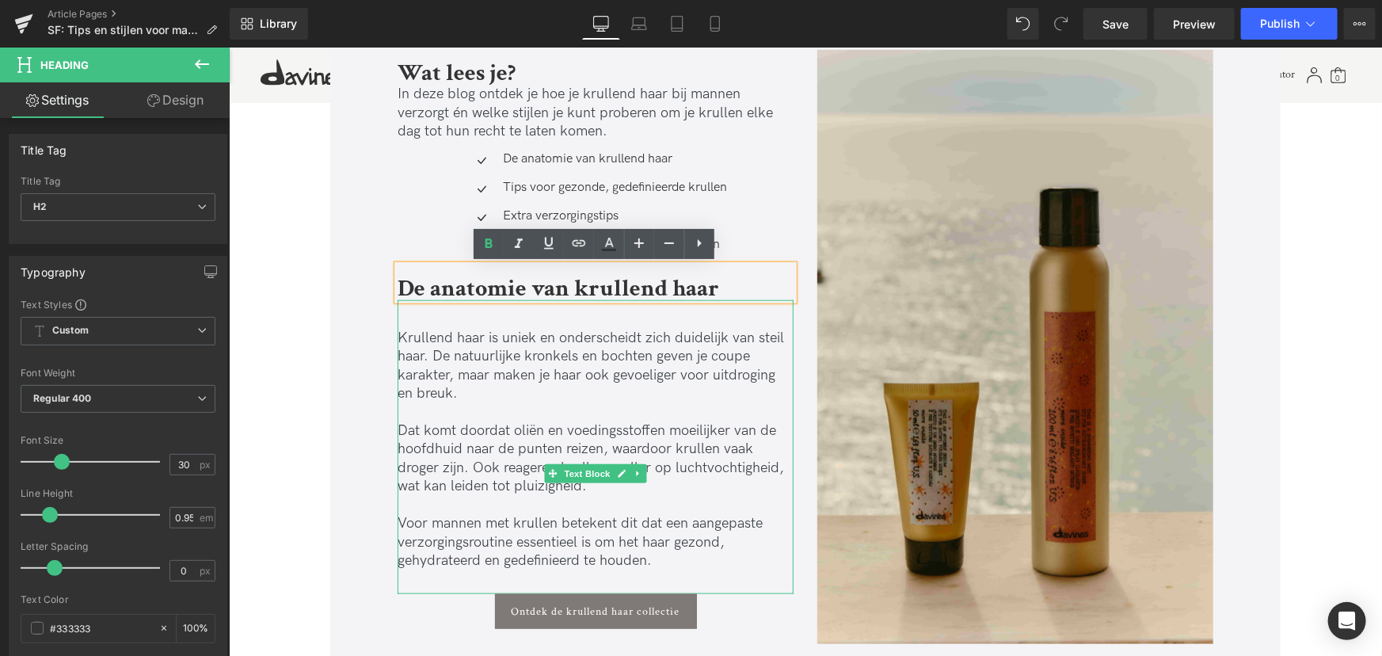
click at [753, 318] on div "Krullend haar is uniek en onderscheidt zich duidelijk van steil haar. De natuur…" at bounding box center [595, 446] width 396 height 294
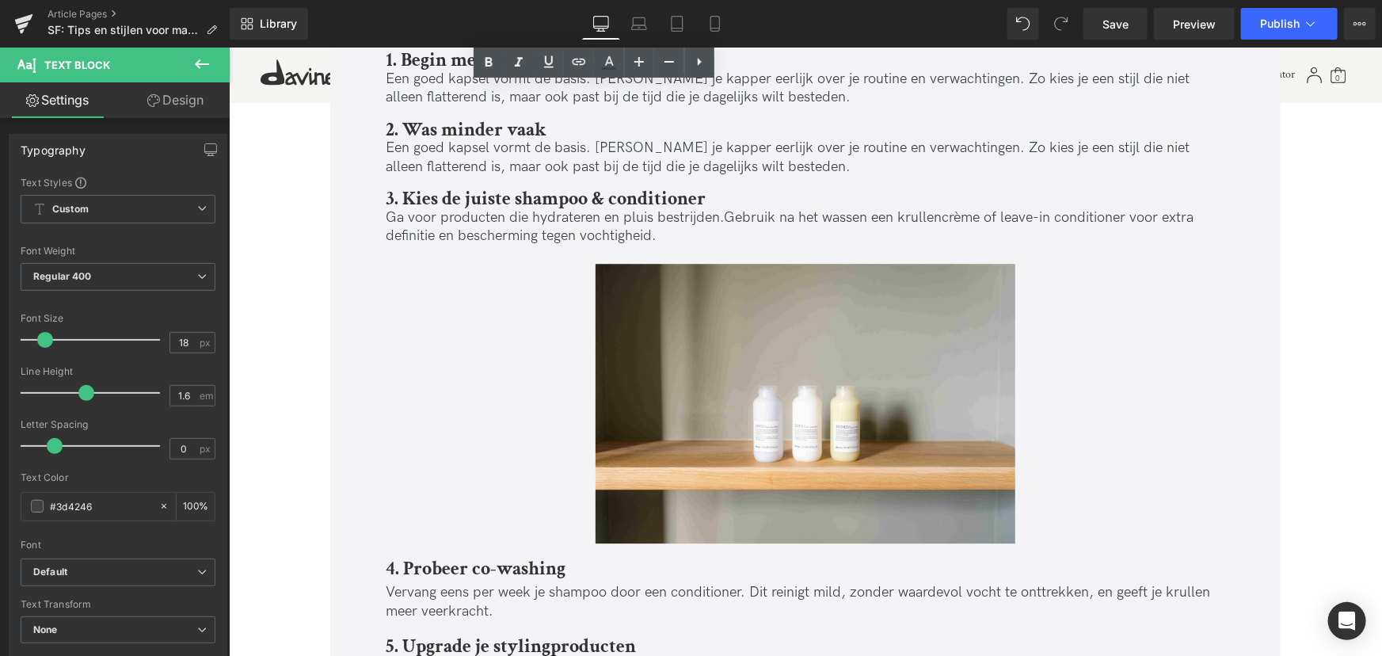
scroll to position [2160, 0]
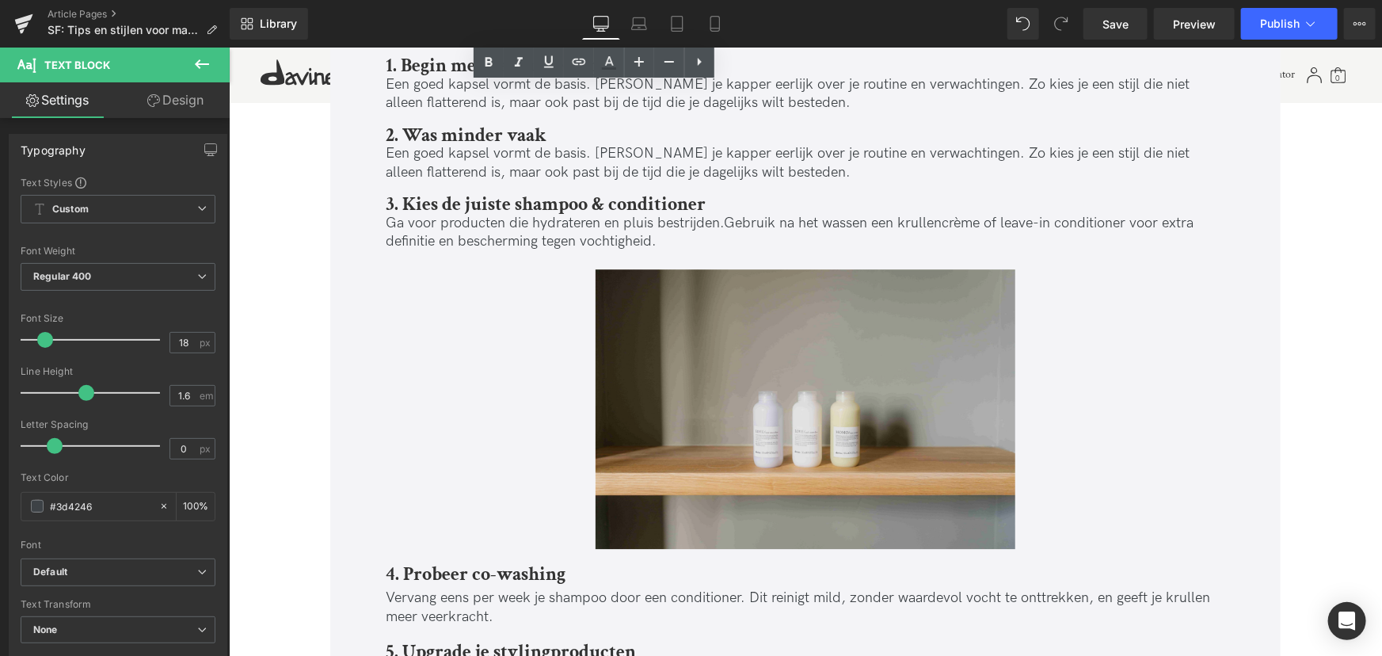
click at [715, 410] on img at bounding box center [805, 409] width 420 height 280
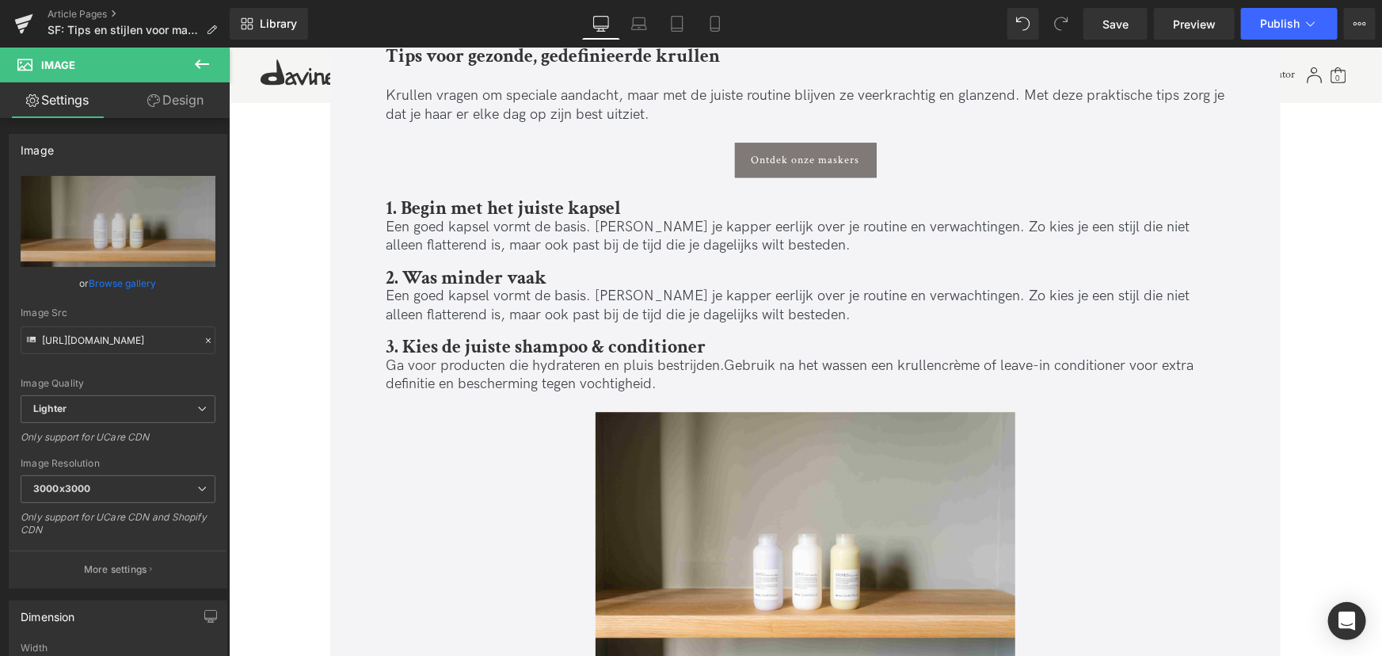
scroll to position [2016, 0]
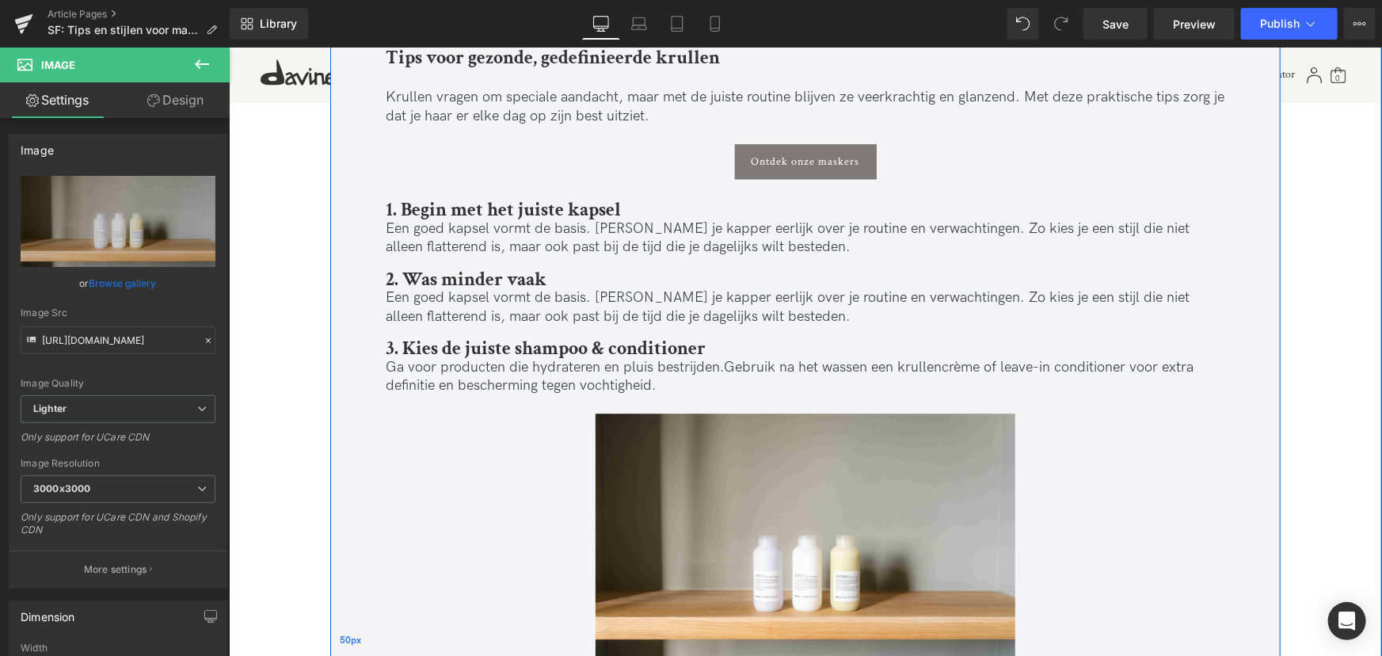
click at [365, 473] on div "50px" at bounding box center [350, 640] width 40 height 4206
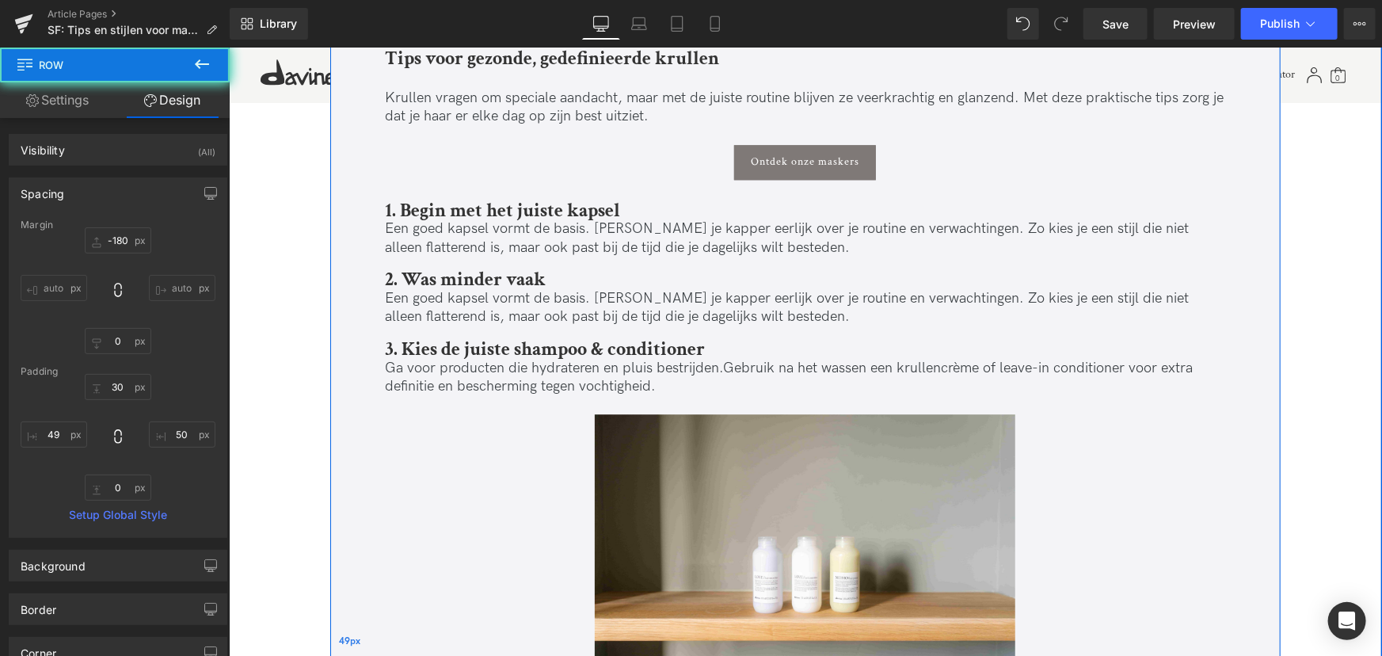
click at [340, 456] on div "49px" at bounding box center [349, 641] width 39 height 4208
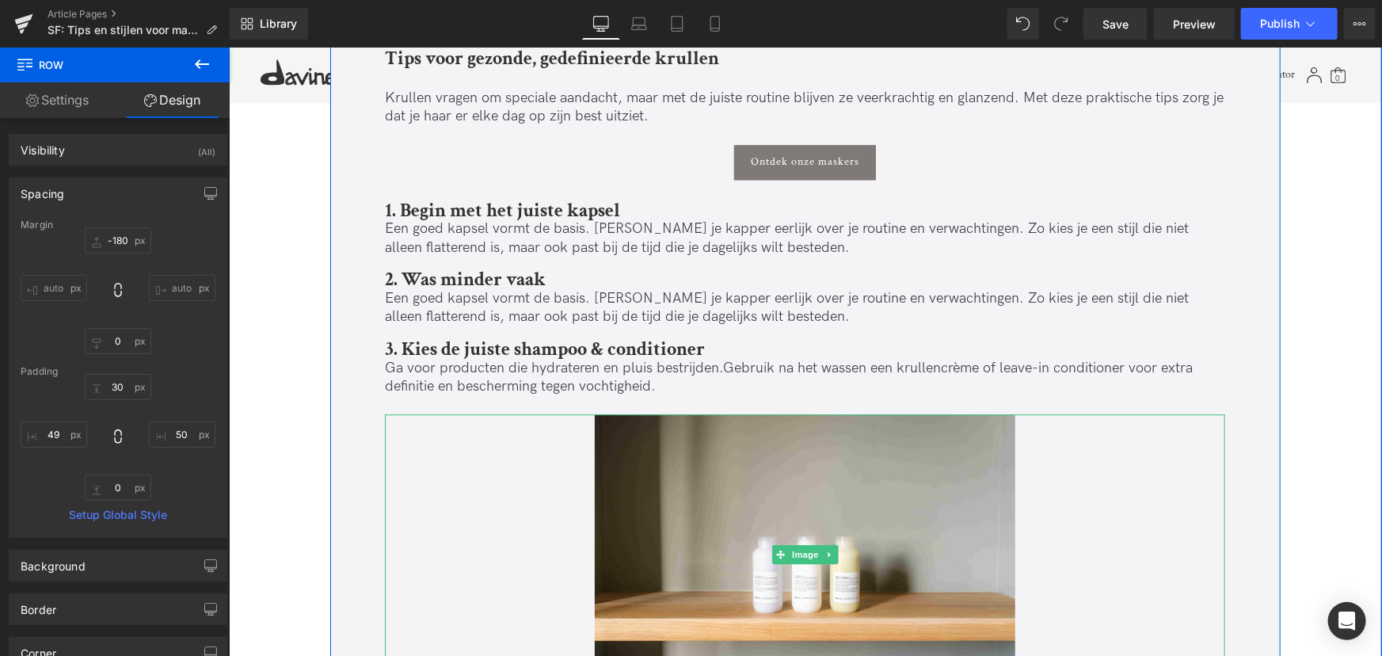
click at [421, 455] on div at bounding box center [804, 554] width 840 height 280
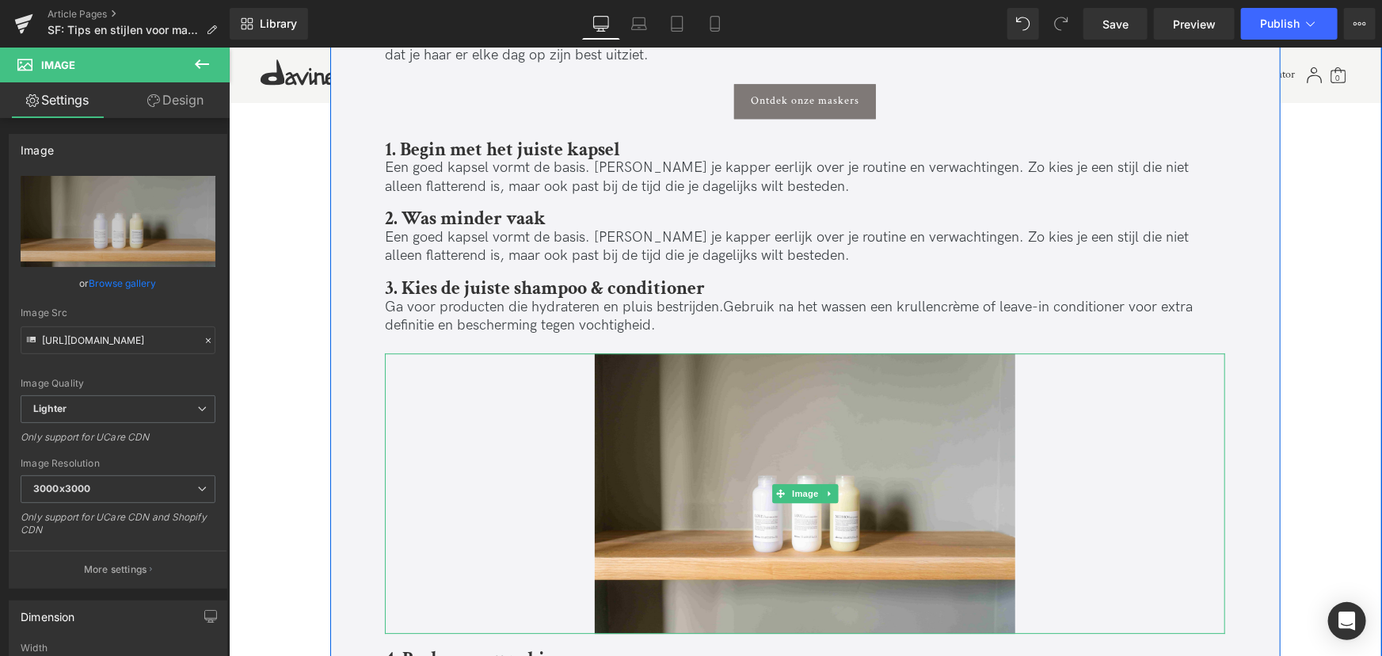
scroll to position [2160, 0]
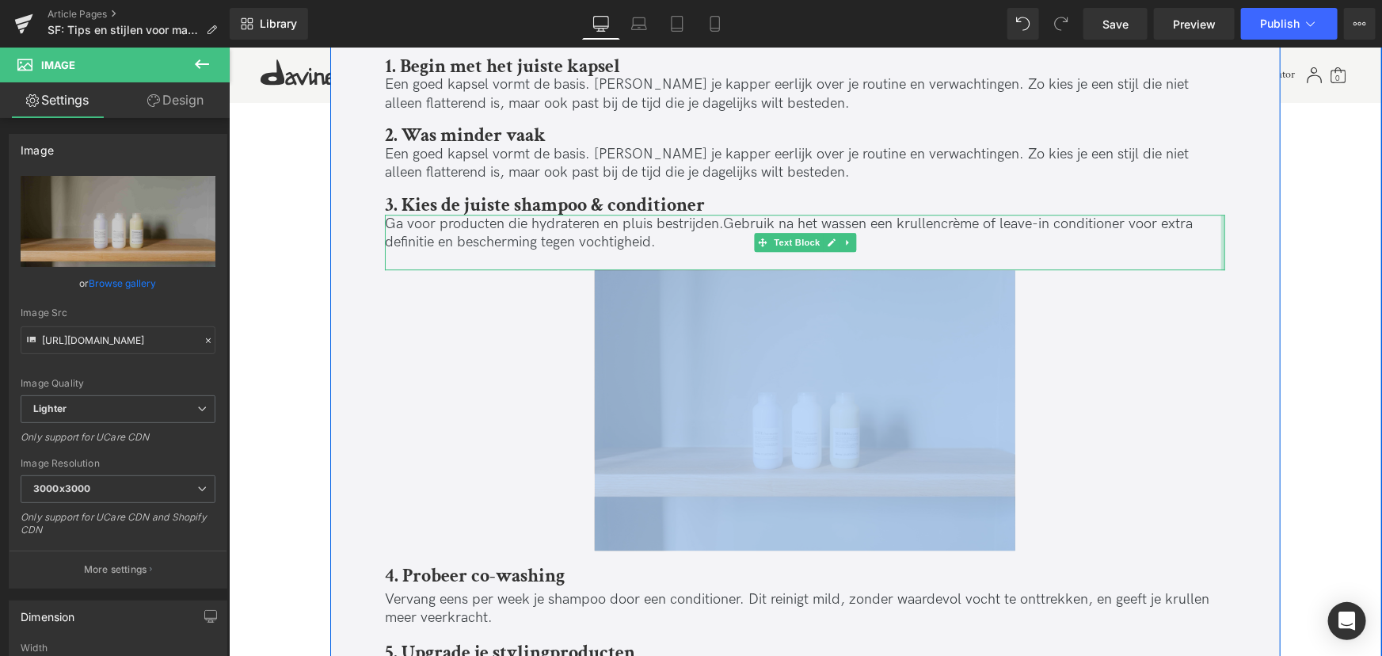
drag, startPoint x: 1052, startPoint y: 402, endPoint x: 1216, endPoint y: 280, distance: 204.9
click at [1222, 258] on div "Tips & stijlen voor mannen met krullend haar Heading Krullen zijn uniek: ze gev…" at bounding box center [804, 508] width 872 height 4184
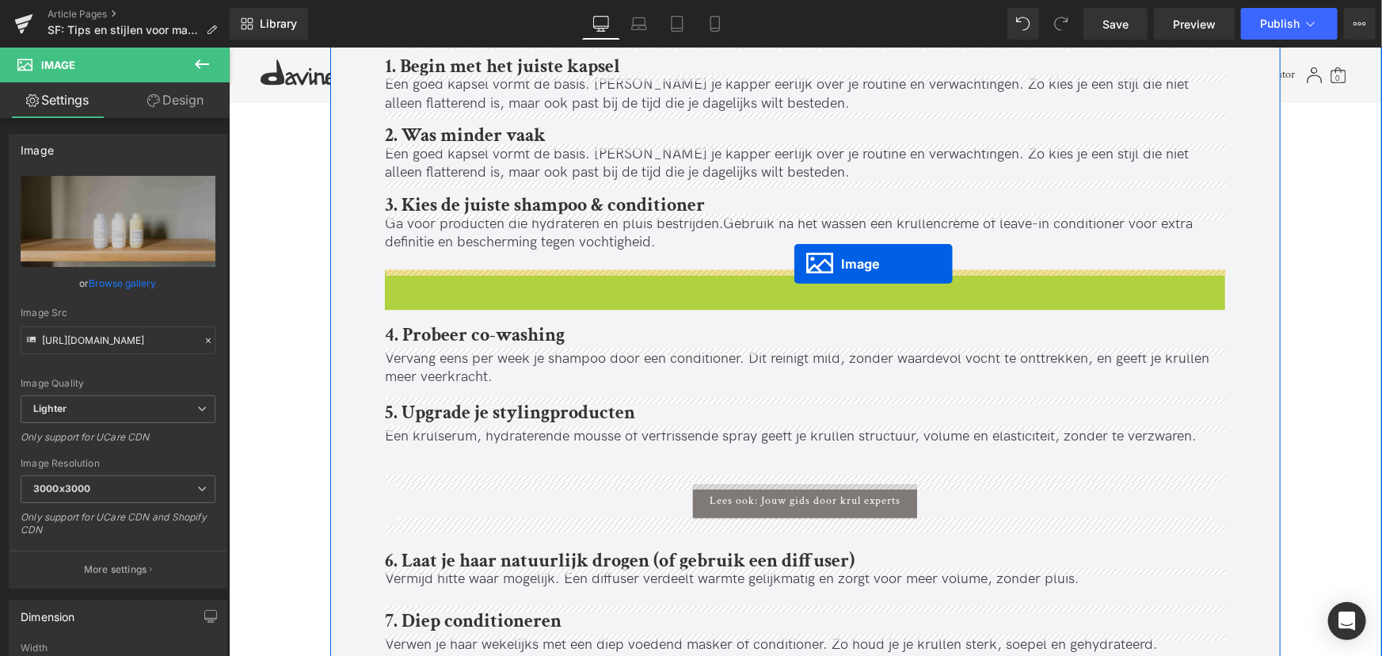
drag, startPoint x: 777, startPoint y: 410, endPoint x: 791, endPoint y: 265, distance: 145.7
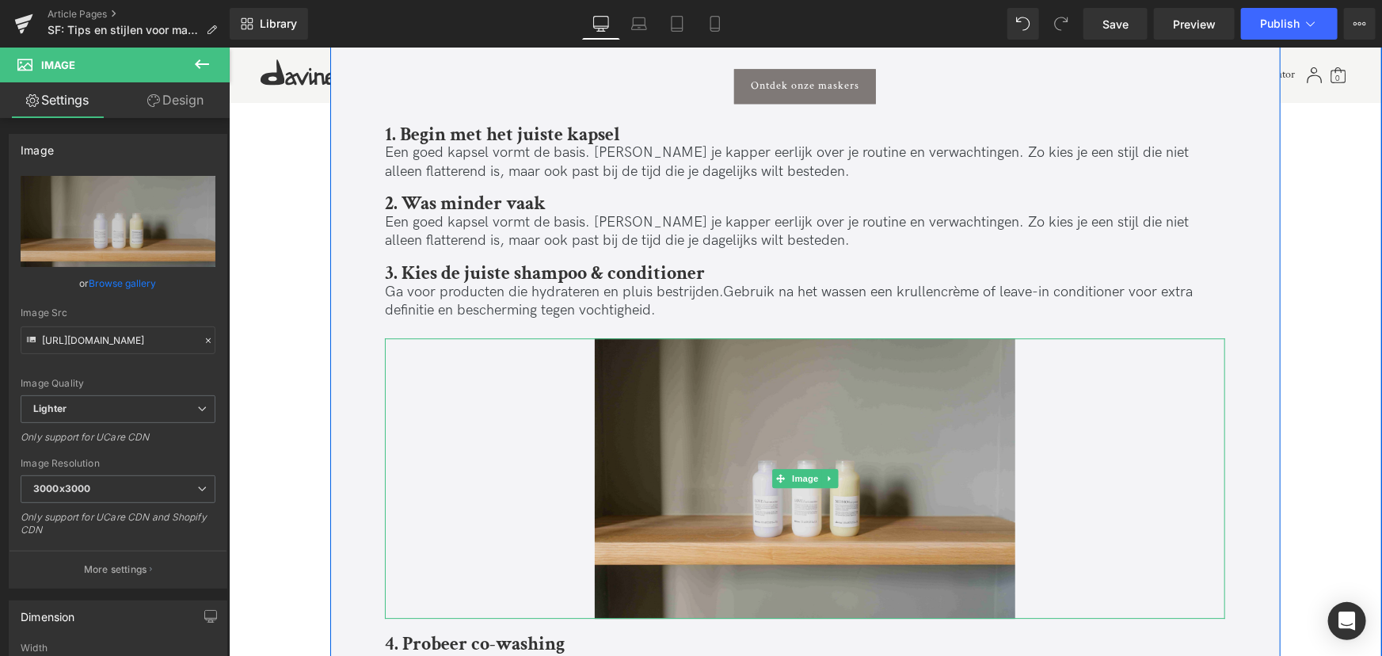
scroll to position [2016, 0]
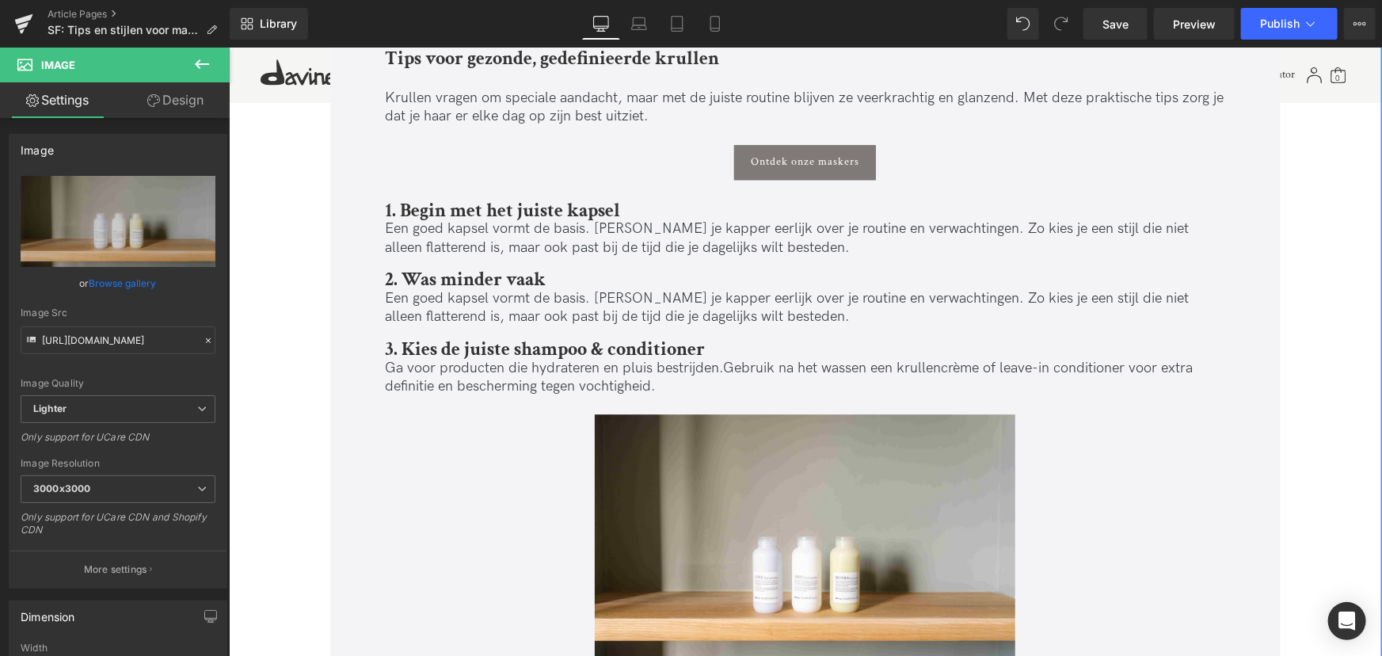
click at [243, 246] on div "Image Image Tips & stijlen voor mannen met krullend haar Heading Krullen zijn u…" at bounding box center [804, 388] width 1153 height 4714
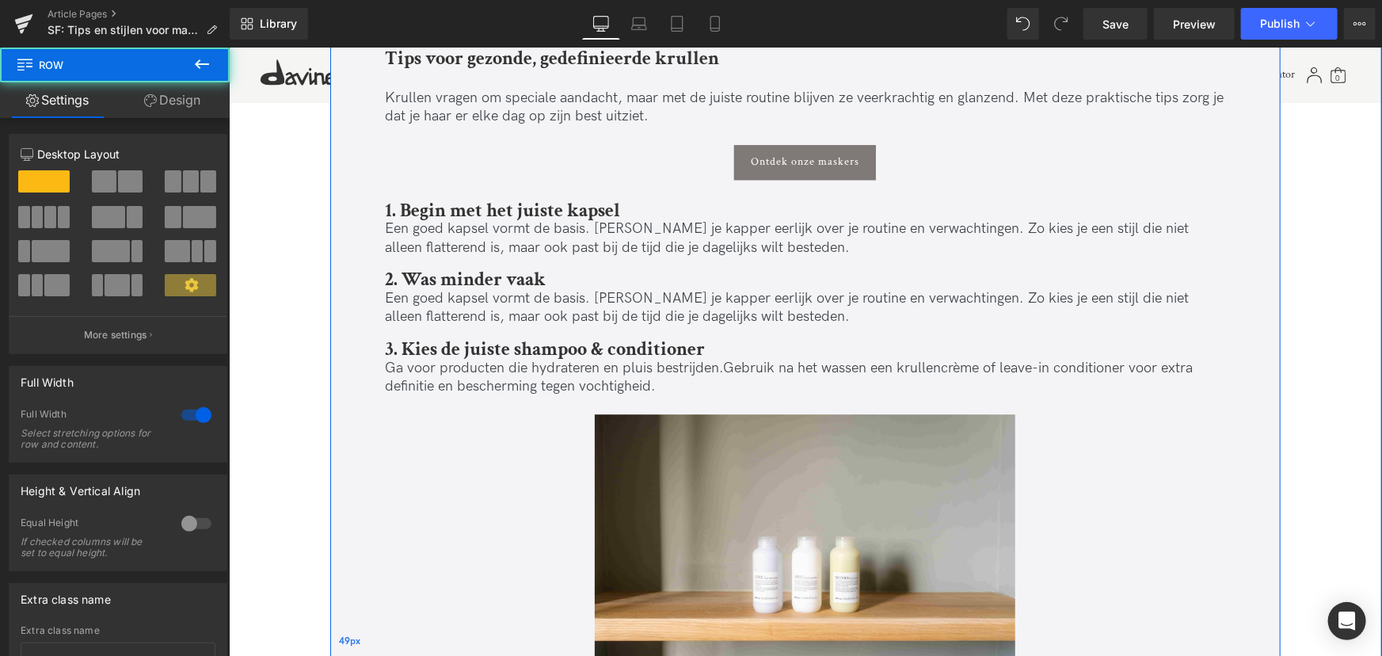
click at [366, 253] on div "49px" at bounding box center [349, 641] width 39 height 4208
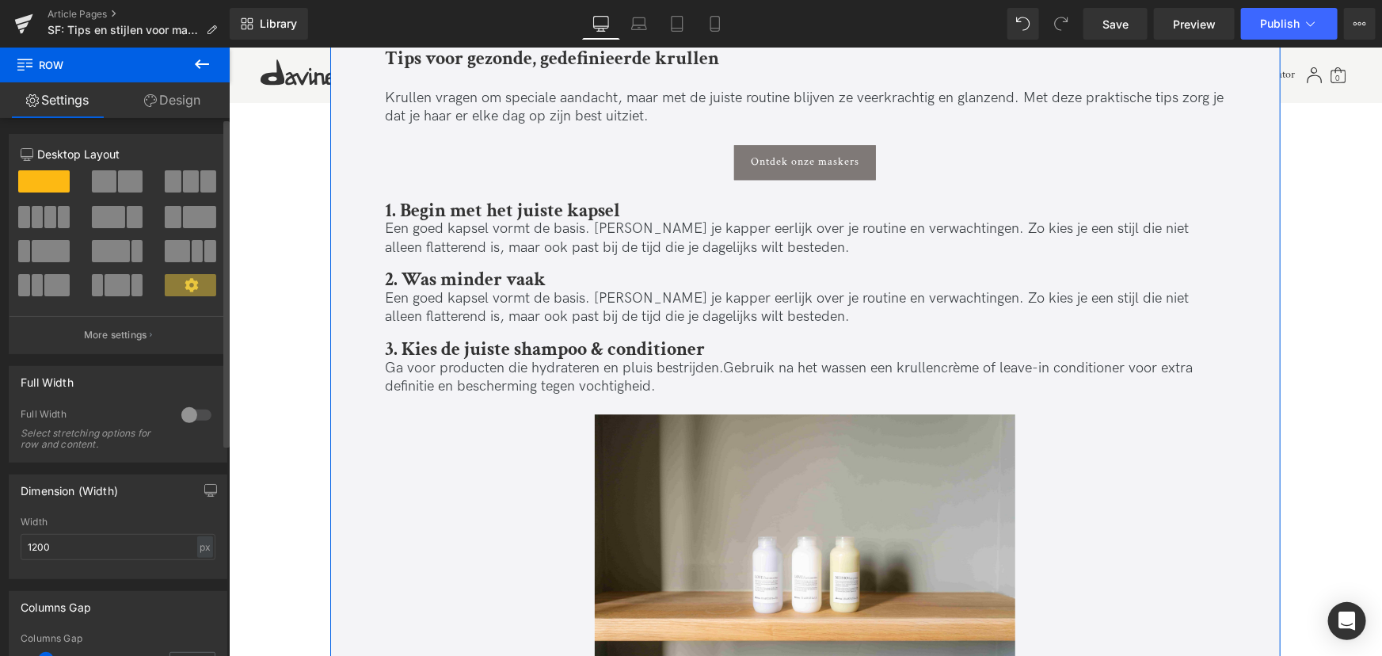
click at [134, 183] on span at bounding box center [130, 181] width 25 height 22
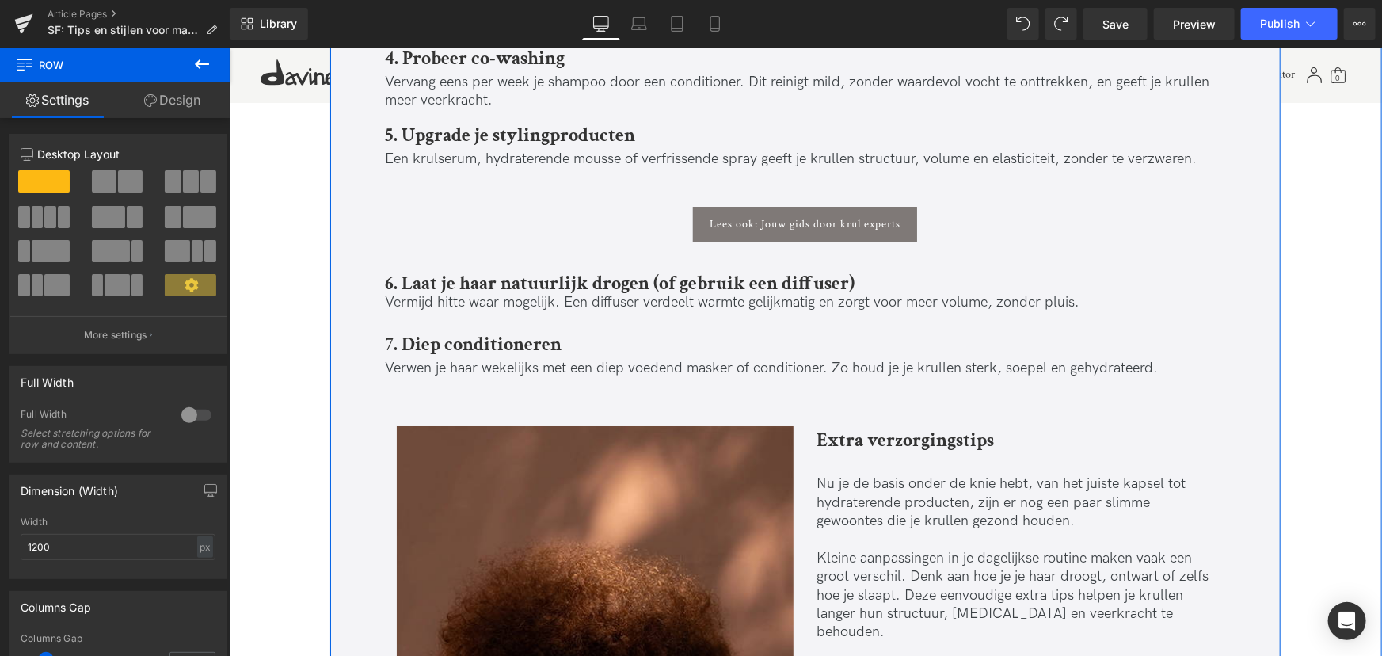
scroll to position [2533, 0]
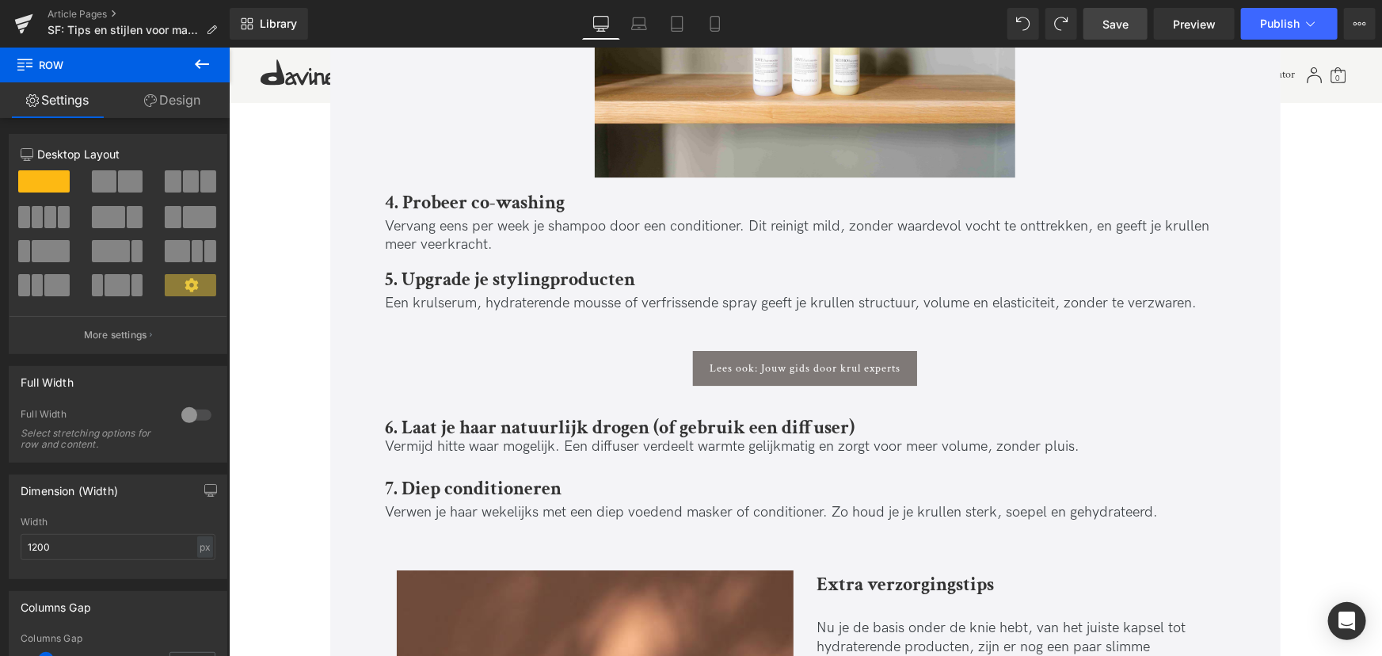
drag, startPoint x: 1121, startPoint y: 31, endPoint x: 1133, endPoint y: 33, distance: 12.1
click at [1121, 31] on span "Save" at bounding box center [1116, 24] width 26 height 17
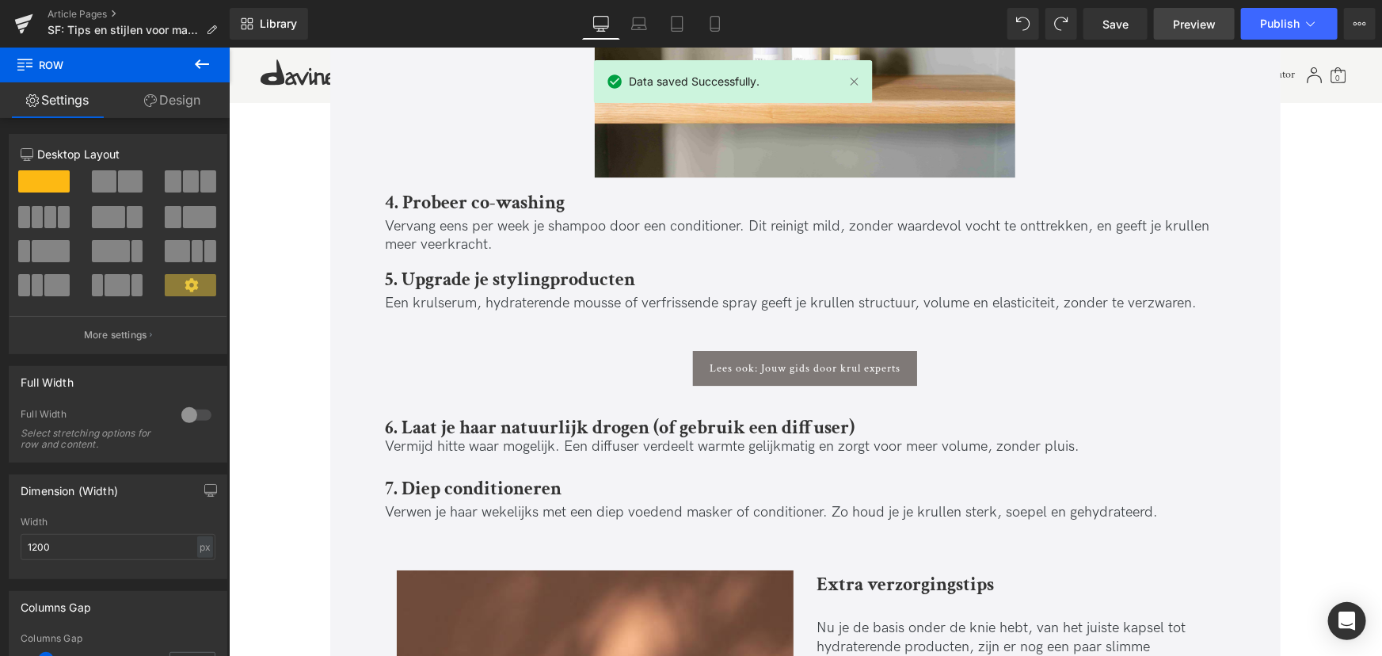
click at [1192, 18] on span "Preview" at bounding box center [1194, 24] width 43 height 17
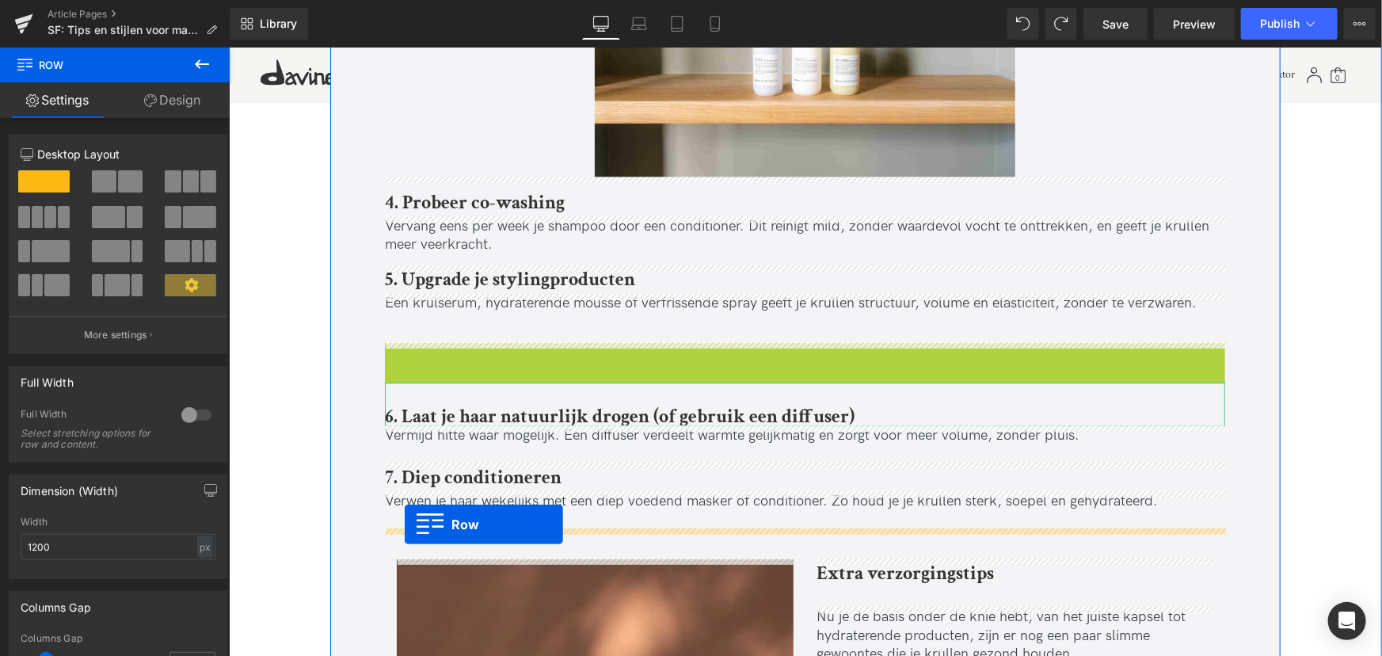
drag, startPoint x: 398, startPoint y: 356, endPoint x: 404, endPoint y: 524, distance: 168.1
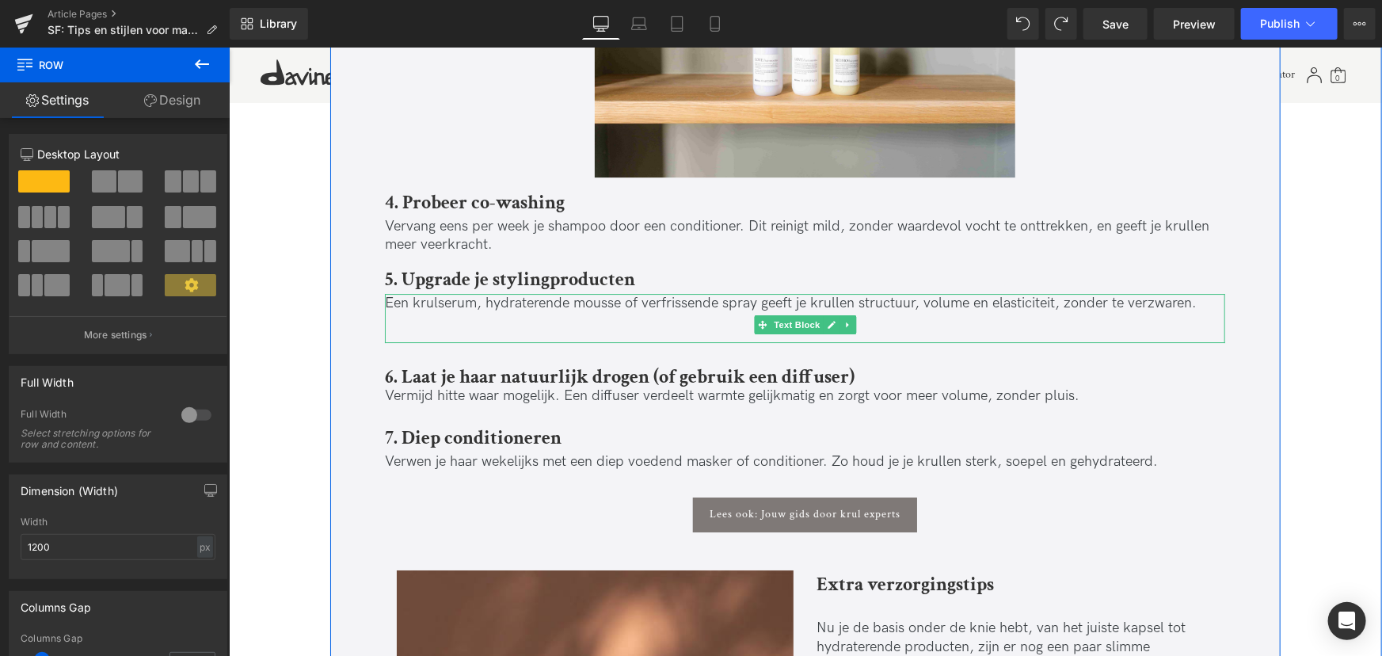
click at [451, 326] on p at bounding box center [804, 321] width 840 height 18
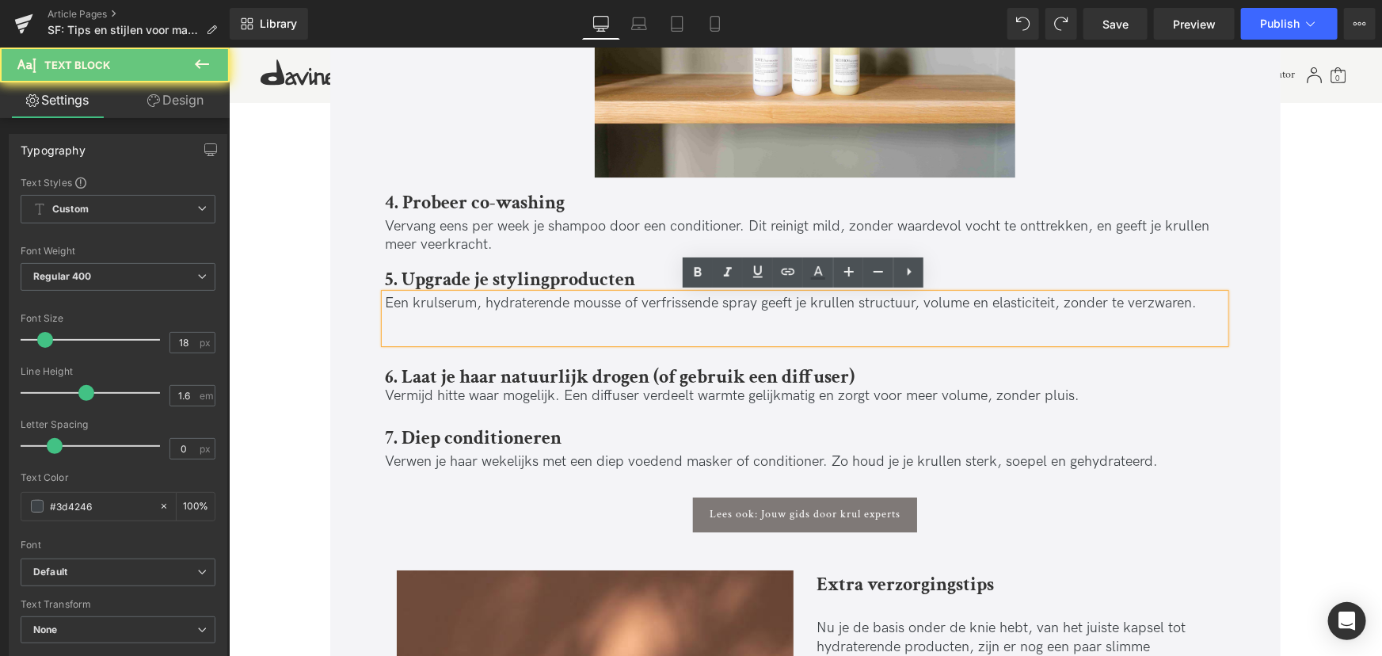
click at [450, 326] on p at bounding box center [804, 321] width 840 height 18
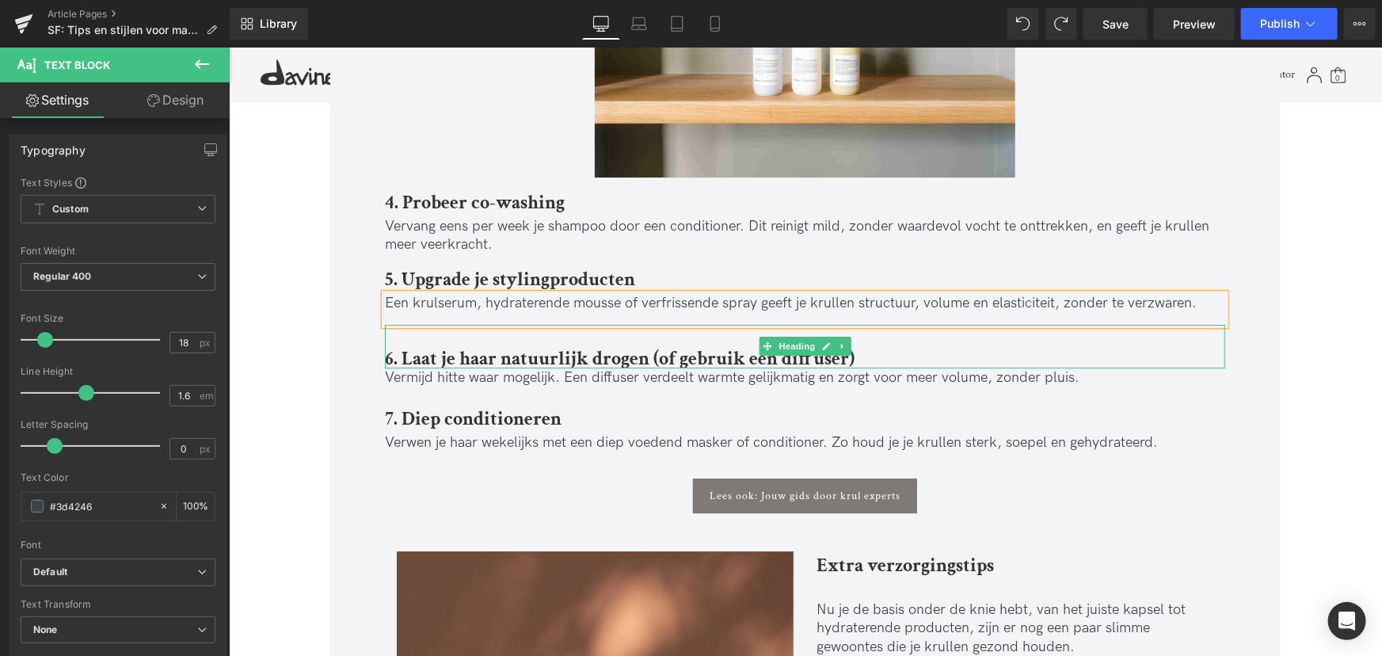
click at [429, 336] on div "6. Laat je haar natuurlijk drogen (of gebruik een diffuser)" at bounding box center [804, 346] width 840 height 44
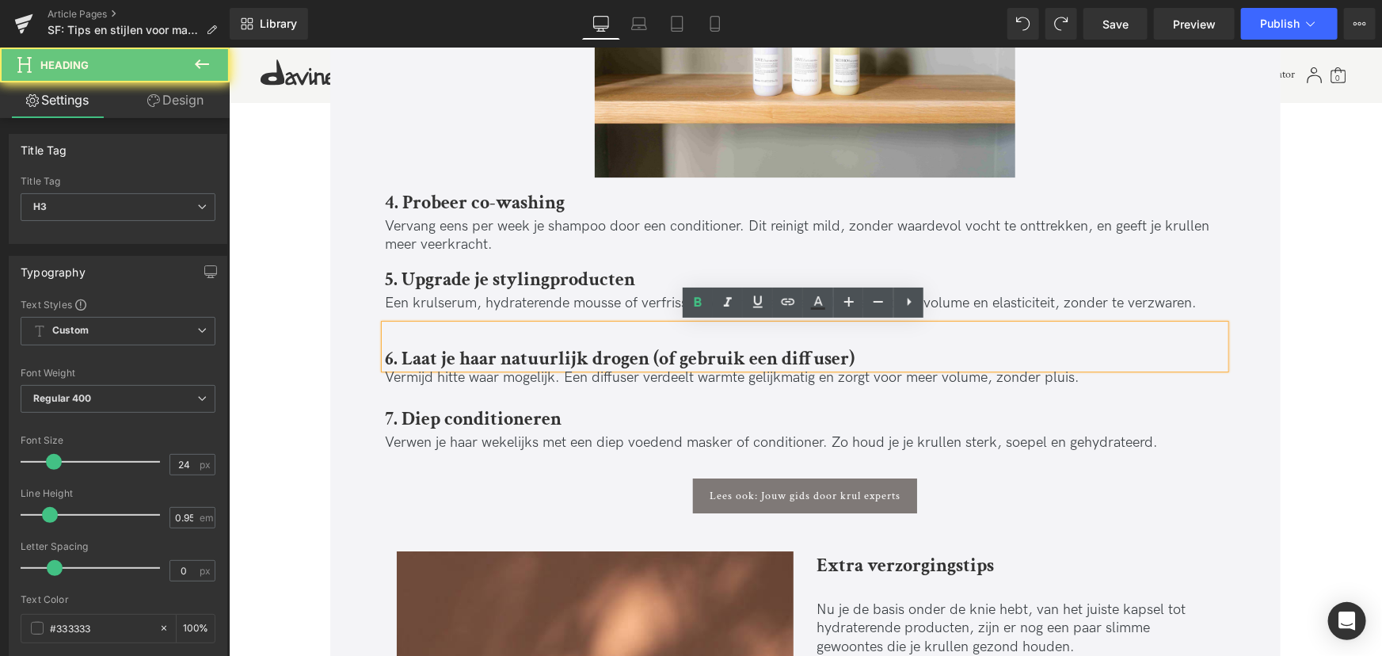
click at [429, 336] on div "6. Laat je haar natuurlijk drogen (of gebruik een diffuser)" at bounding box center [804, 346] width 840 height 44
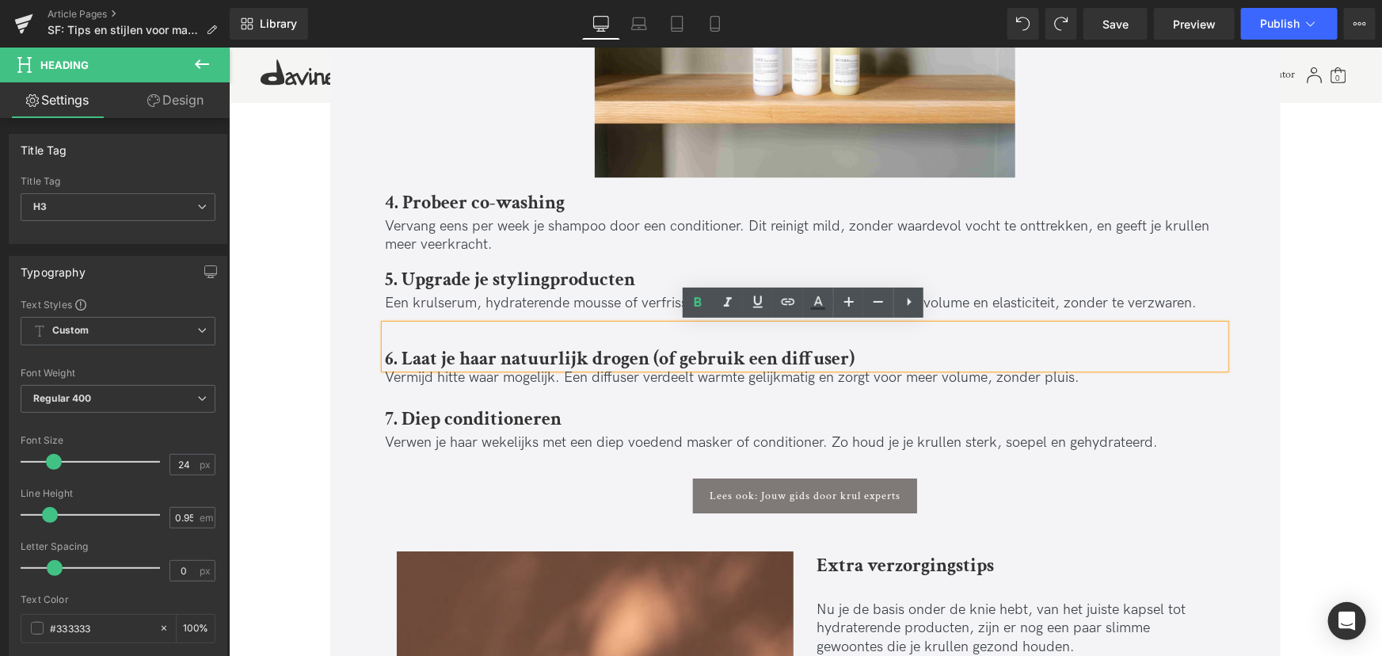
click at [396, 335] on div "6. Laat je haar natuurlijk drogen (of gebruik een diffuser)" at bounding box center [804, 346] width 840 height 44
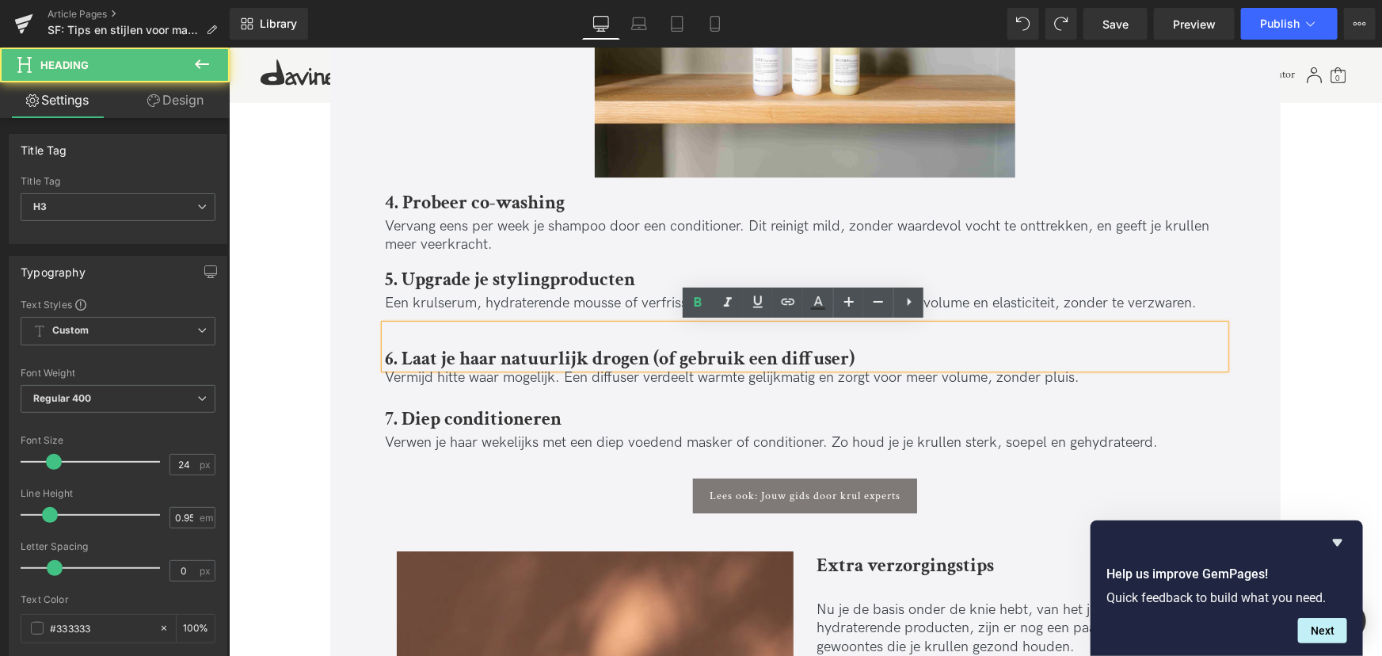
click at [463, 330] on div "6. Laat je haar natuurlijk drogen (of gebruik een diffuser)" at bounding box center [804, 346] width 840 height 44
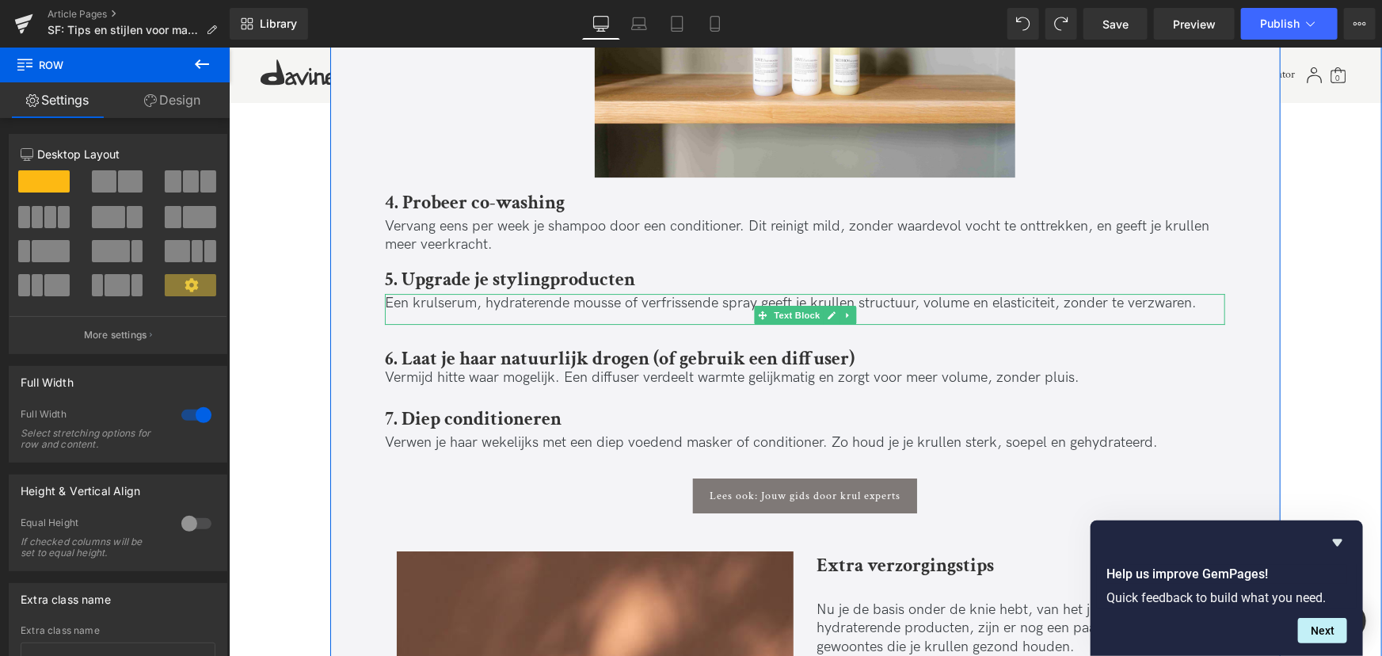
click at [422, 311] on div "Een krulserum, hydraterende mousse of verfrissende spray geeft je krullen struc…" at bounding box center [804, 308] width 840 height 30
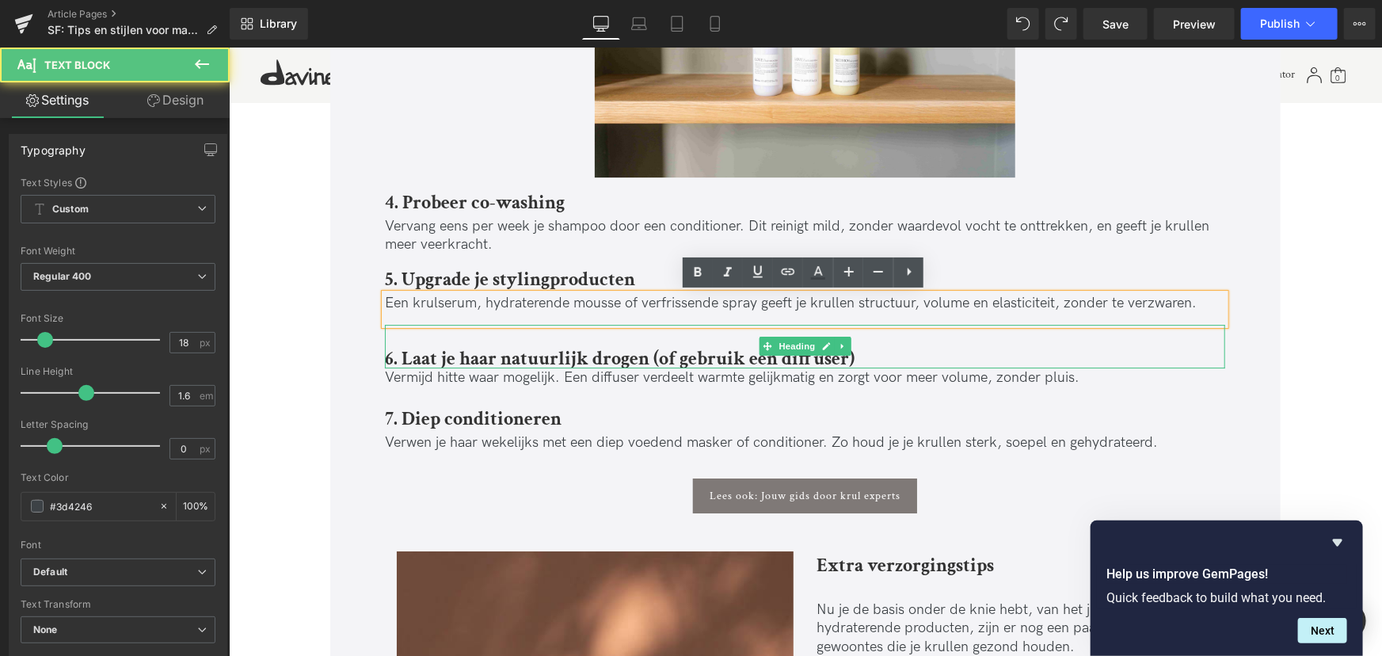
click at [424, 330] on div "6. Laat je haar natuurlijk drogen (of gebruik een diffuser)" at bounding box center [804, 346] width 840 height 44
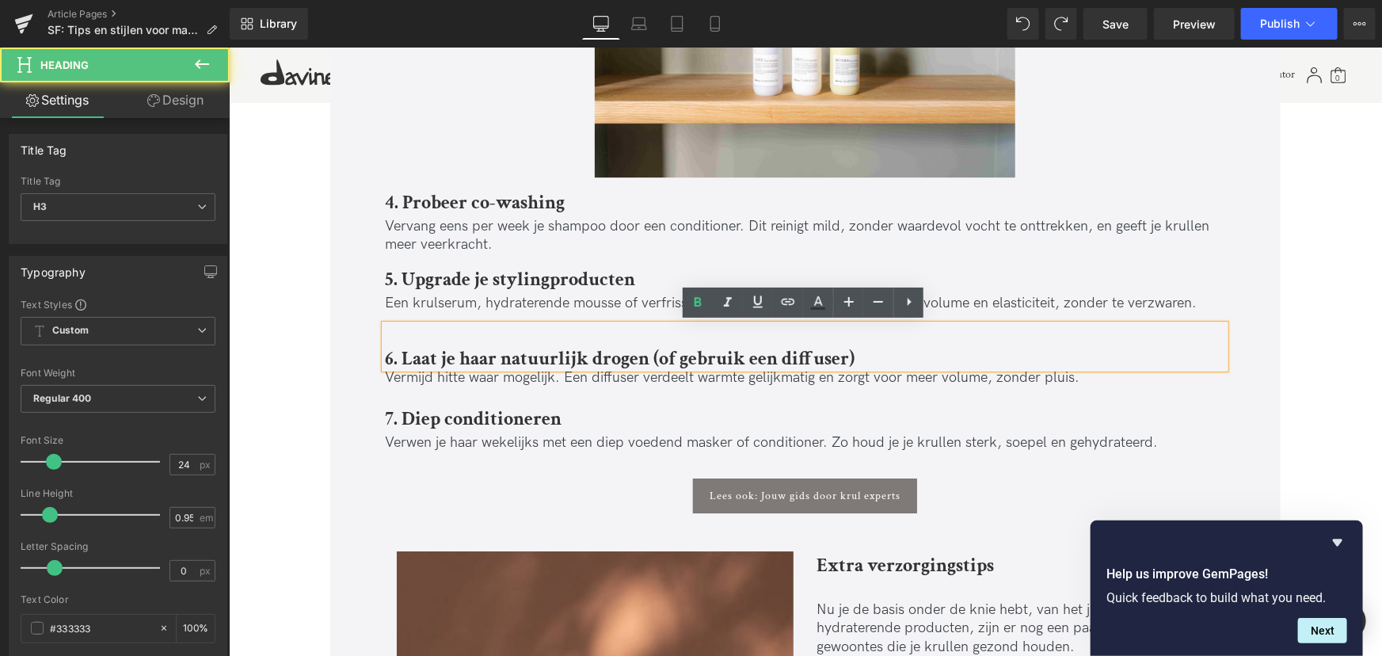
click at [399, 349] on b "6. Laat je haar natuurlijk drogen (of gebruik een diffuser)" at bounding box center [619, 357] width 470 height 25
click at [909, 342] on div "6. Laat je haar natuurlijk drogen (of gebruik een diffuser)" at bounding box center [804, 346] width 840 height 44
click at [910, 338] on div "6. Laat je haar natuurlijk drogen (of gebruik een diffuser)" at bounding box center [804, 346] width 840 height 44
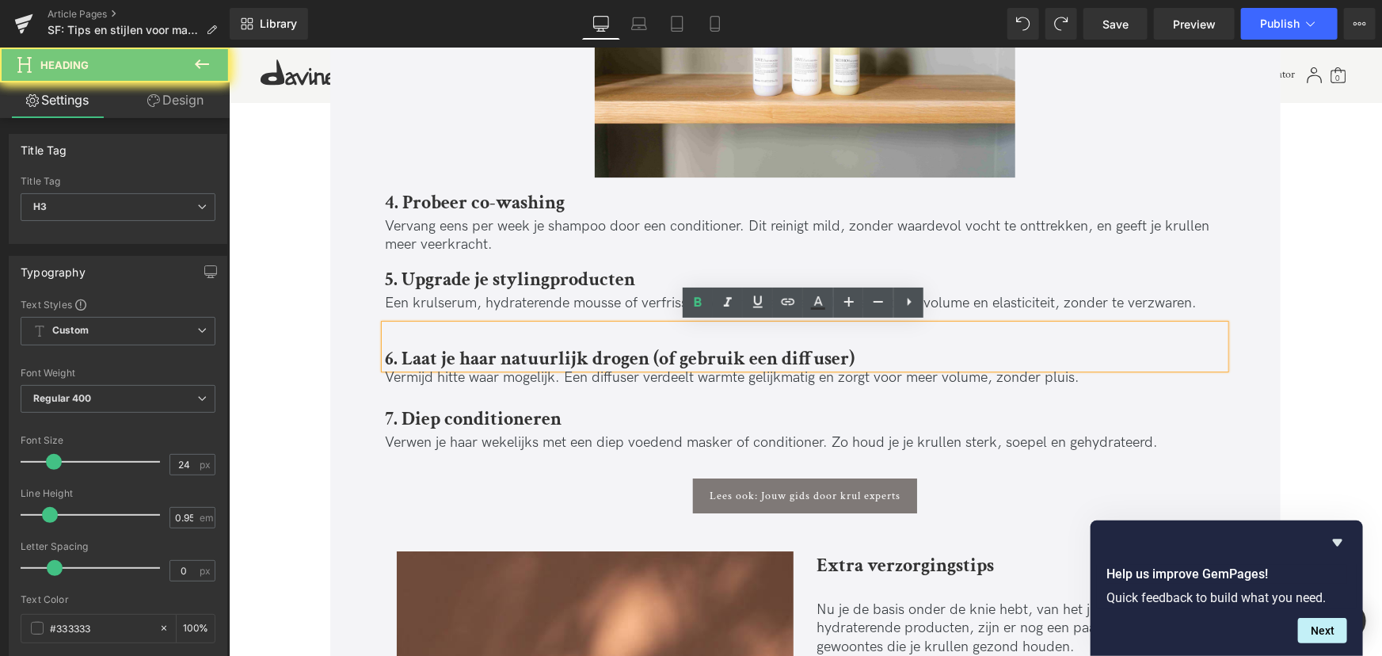
click at [910, 338] on div "6. Laat je haar natuurlijk drogen (of gebruik een diffuser)" at bounding box center [804, 346] width 840 height 44
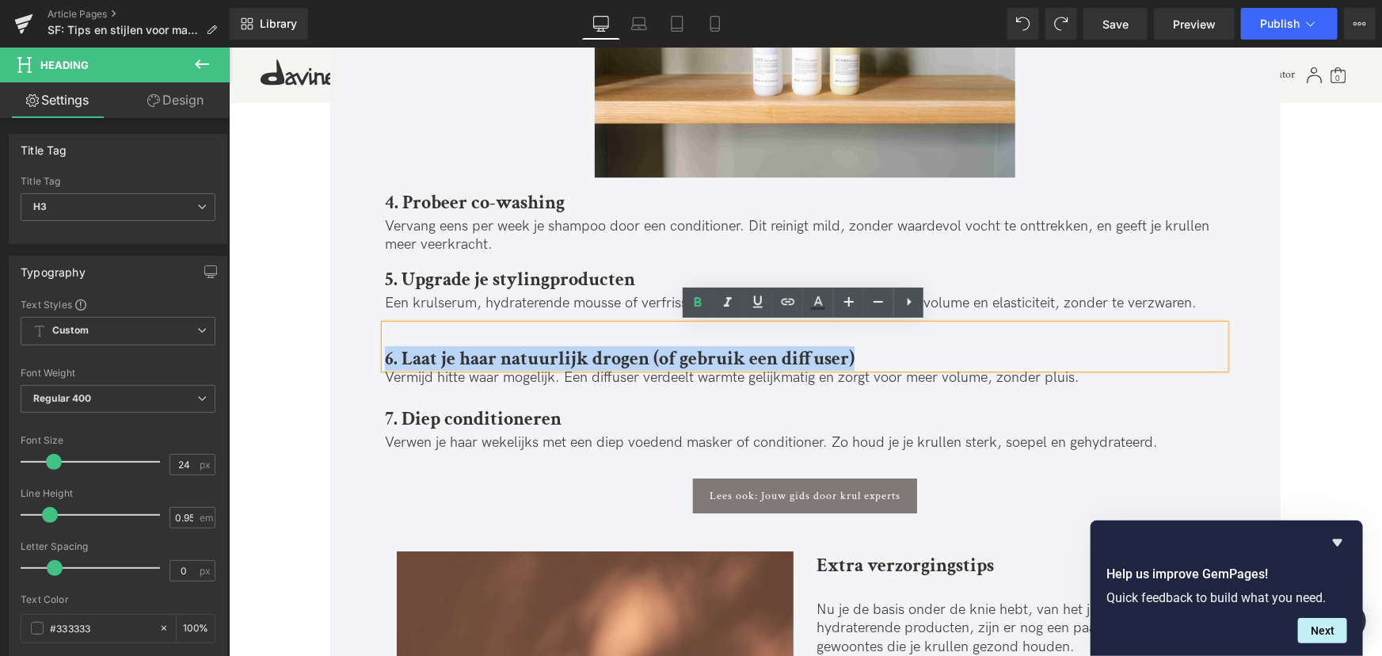
click at [910, 338] on div "6. Laat je haar natuurlijk drogen (of gebruik een diffuser)" at bounding box center [804, 346] width 840 height 44
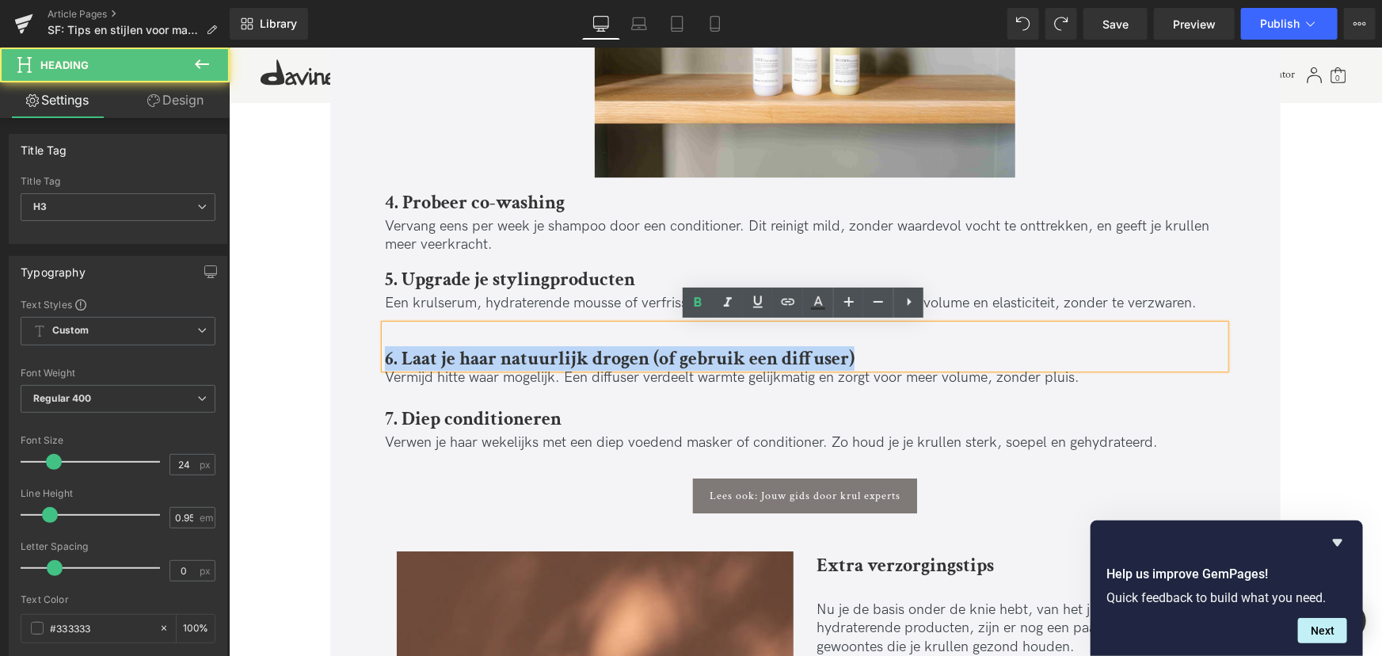
click at [833, 332] on div "6. Laat je haar natuurlijk drogen (of gebruik een diffuser)" at bounding box center [804, 346] width 840 height 44
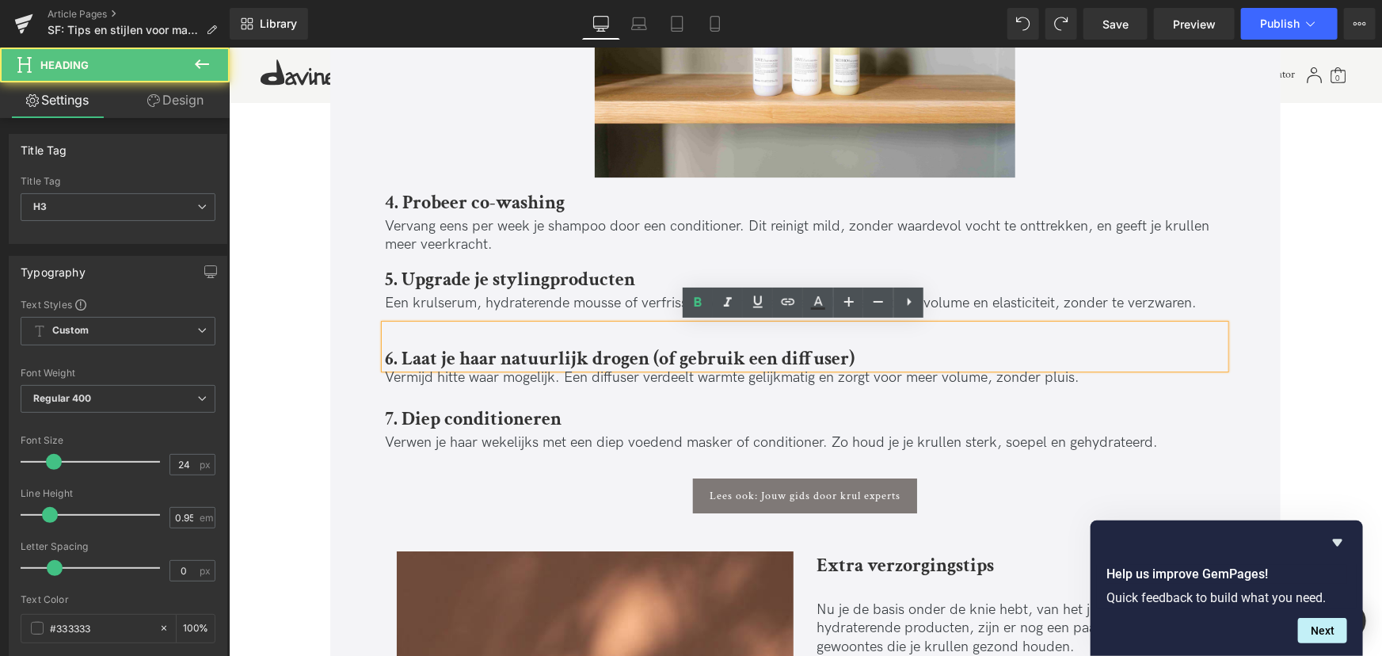
click at [478, 329] on div "6. Laat je haar natuurlijk drogen (of gebruik een diffuser)" at bounding box center [804, 346] width 840 height 44
click at [479, 284] on b "5. Upgrade je stylingproducten" at bounding box center [509, 278] width 250 height 25
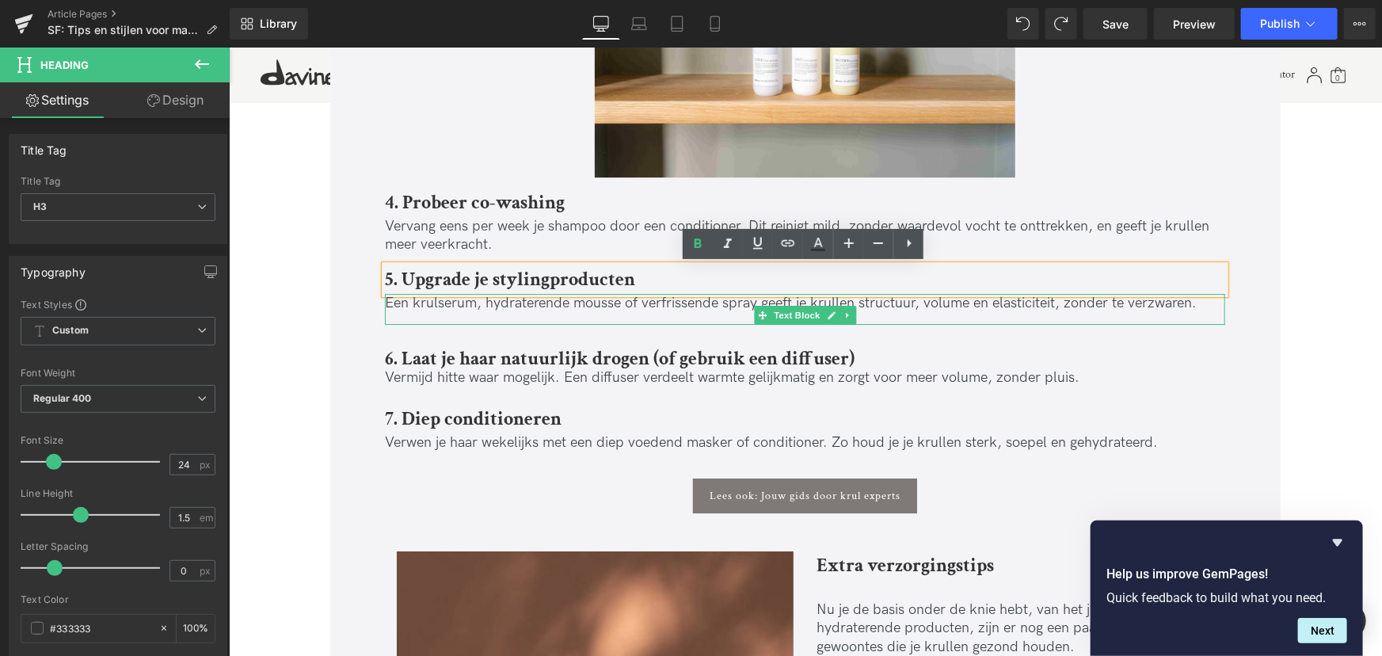
click at [1118, 314] on div "Een krulserum, hydraterende mousse of verfrissende spray geeft je krullen struc…" at bounding box center [804, 308] width 840 height 30
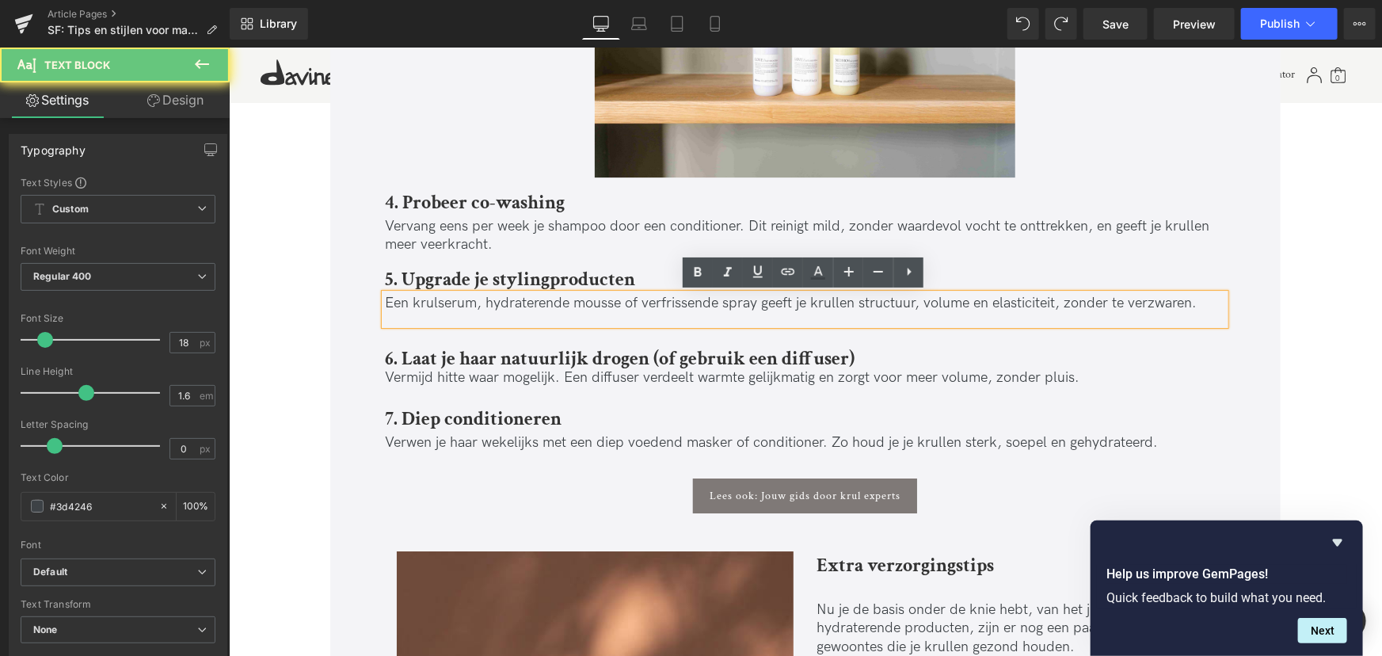
click at [1211, 303] on p "Een krulserum, hydraterende mousse of verfrissende spray geeft je krullen struc…" at bounding box center [804, 302] width 840 height 18
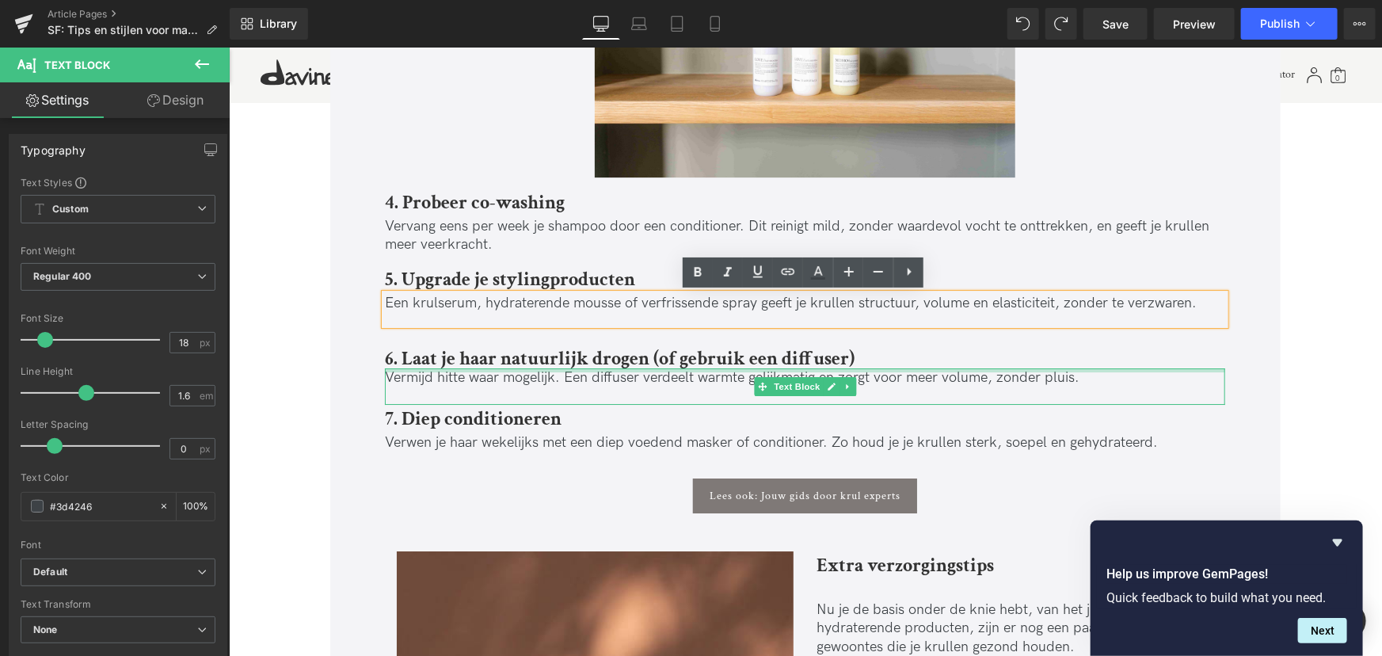
click at [973, 363] on div "6. Laat je haar natuurlijk drogen (of gebruik een diffuser) Heading" at bounding box center [804, 346] width 840 height 44
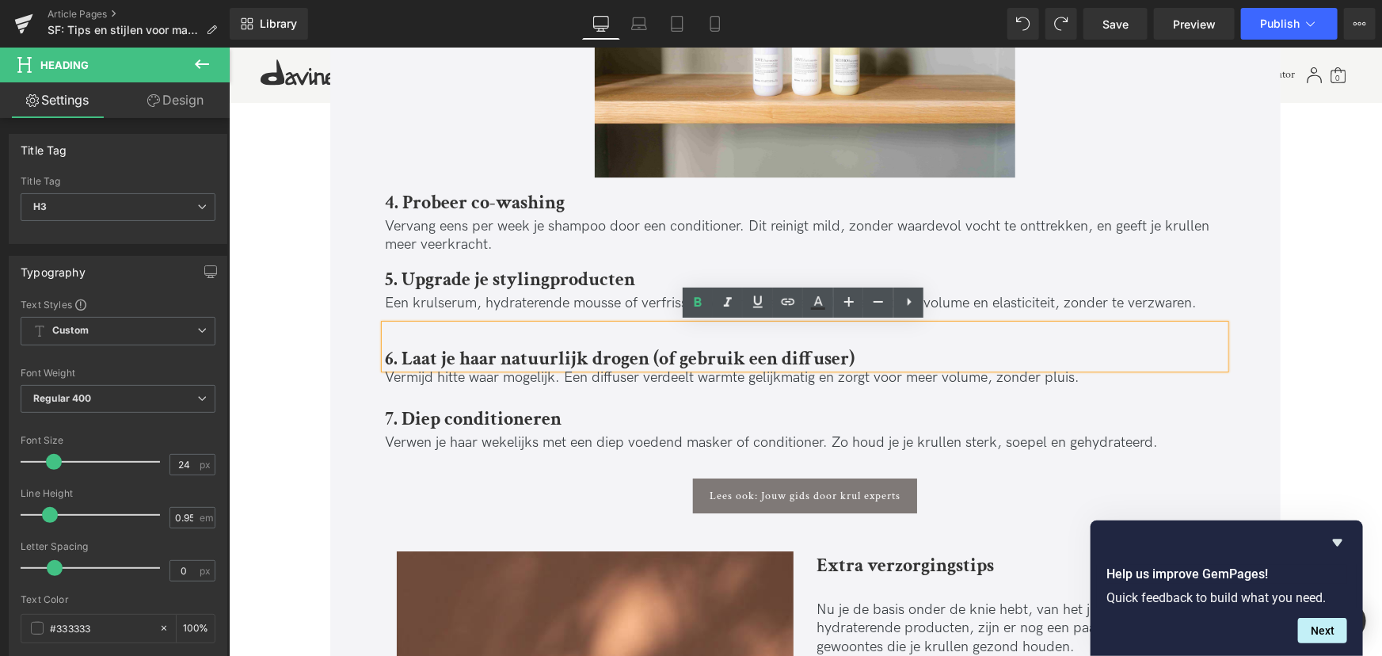
click at [909, 345] on div "6. Laat je haar natuurlijk drogen (of gebruik een diffuser)" at bounding box center [804, 346] width 840 height 44
click at [882, 332] on div "6. Laat je haar natuurlijk drogen (of gebruik een diffuser)" at bounding box center [804, 346] width 840 height 44
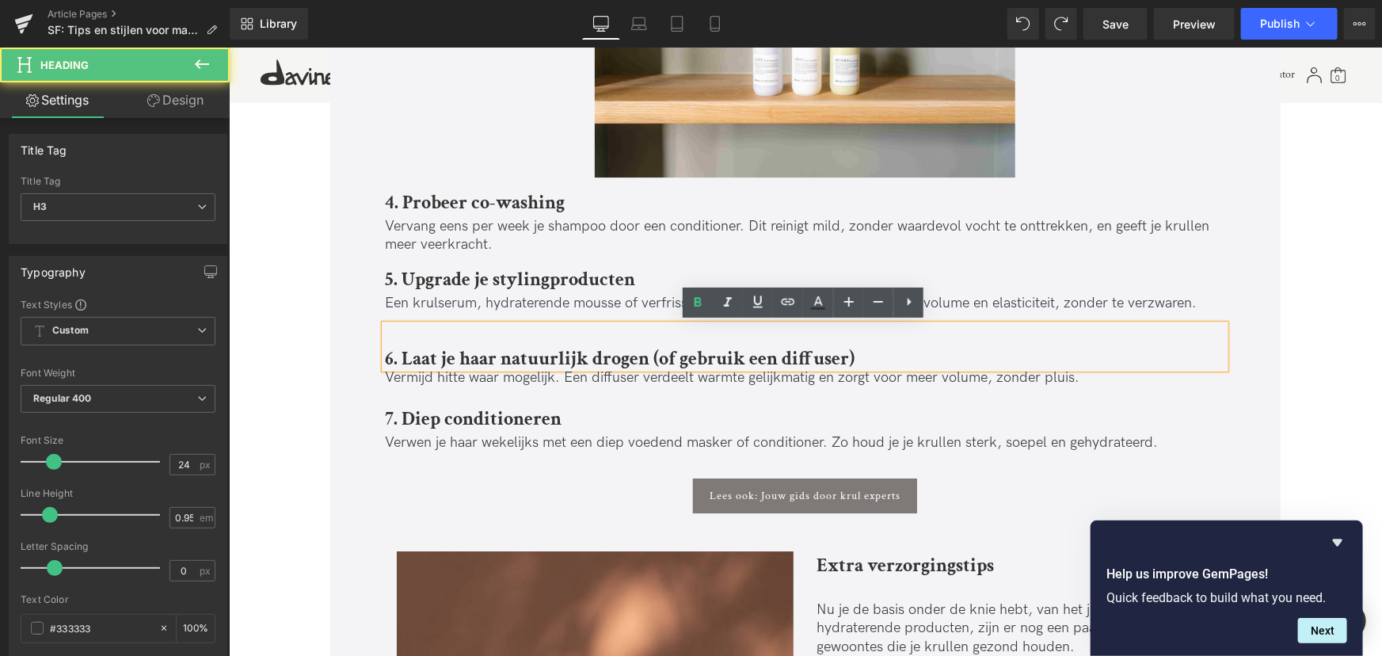
drag, startPoint x: 454, startPoint y: 327, endPoint x: 394, endPoint y: 330, distance: 60.3
click at [440, 328] on div "6. Laat je haar natuurlijk drogen (of gebruik een diffuser)" at bounding box center [804, 346] width 840 height 44
click at [389, 333] on div "6. Laat je haar natuurlijk drogen (of gebruik een diffuser)" at bounding box center [804, 346] width 840 height 44
click at [388, 333] on div "6. Laat je haar natuurlijk drogen (of gebruik een diffuser)" at bounding box center [804, 346] width 840 height 44
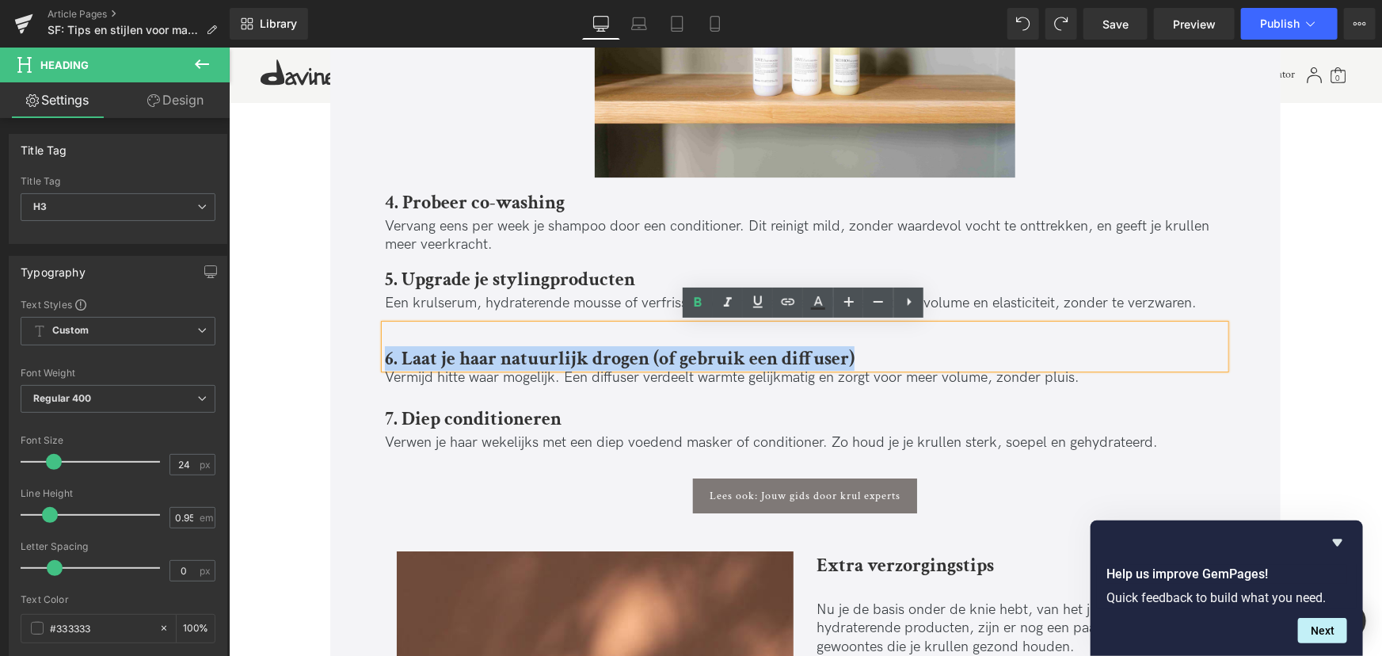
click at [388, 333] on div "6. Laat je haar natuurlijk drogen (of gebruik een diffuser)" at bounding box center [804, 346] width 840 height 44
click at [947, 395] on p at bounding box center [804, 395] width 840 height 18
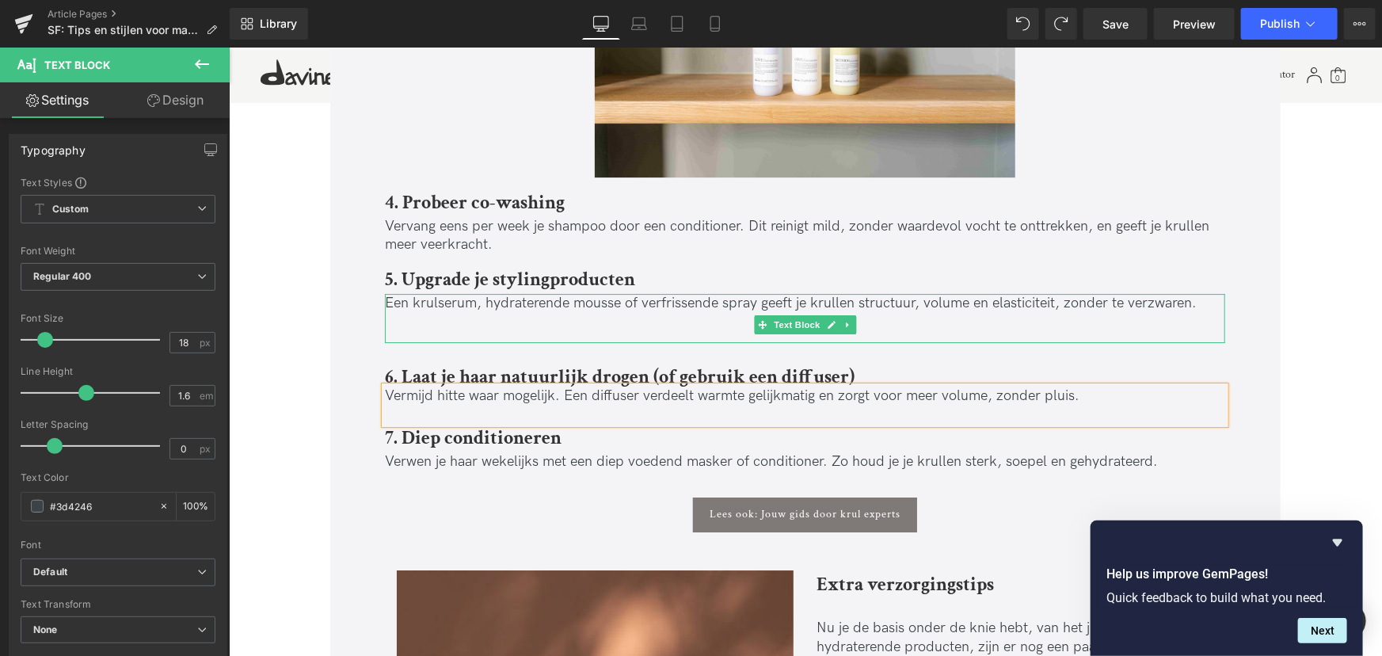
scroll to position [2552, 0]
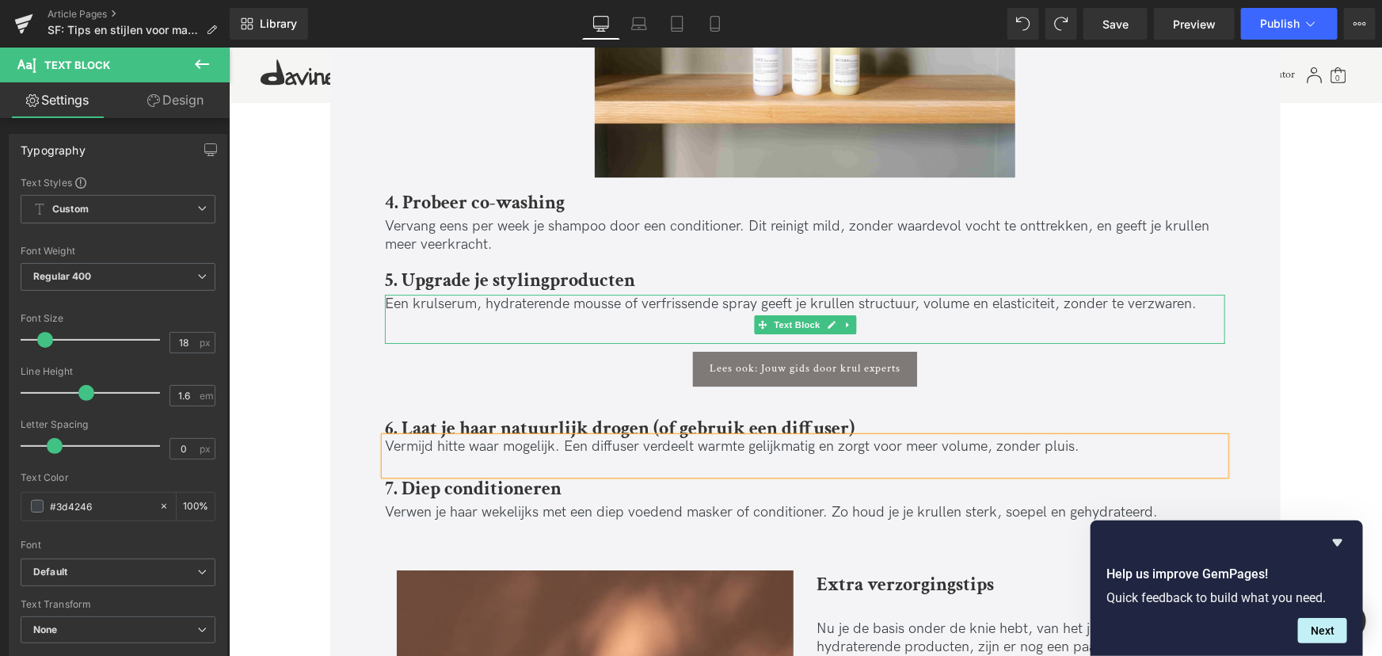
click at [454, 321] on p at bounding box center [804, 321] width 840 height 18
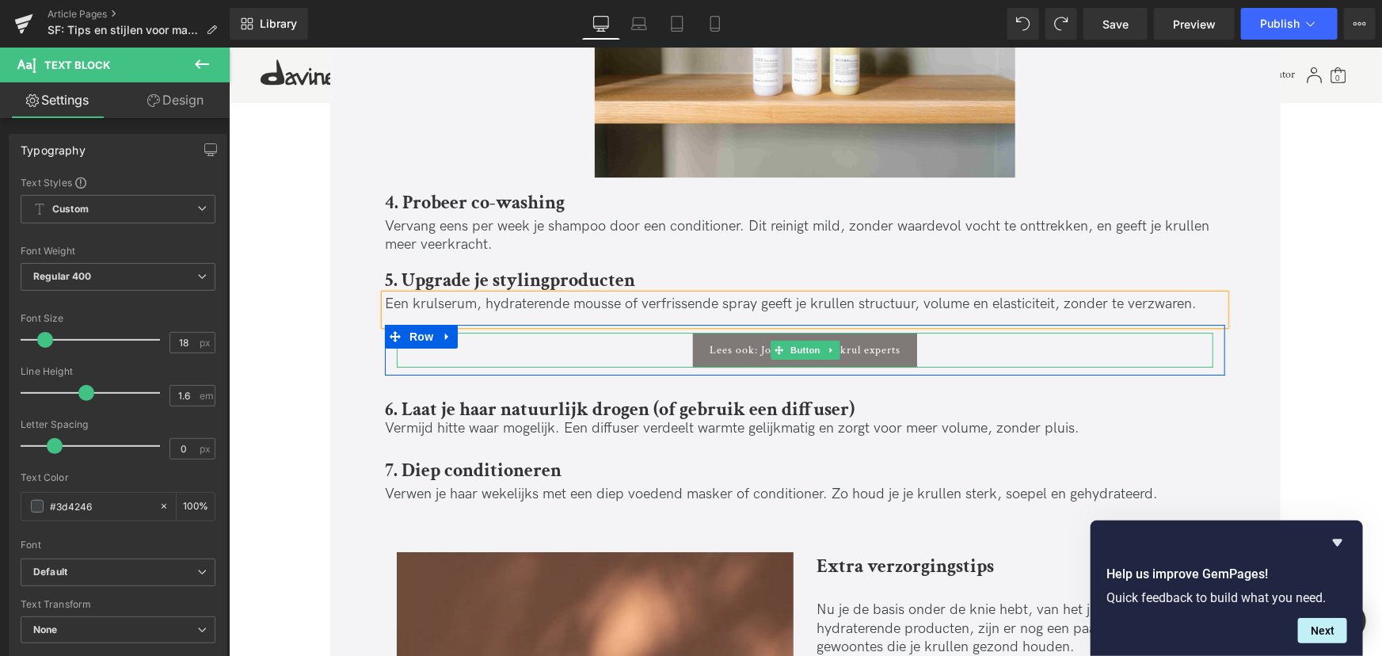
click at [596, 342] on div "Lees ook: Jouw gids door krul experts" at bounding box center [804, 349] width 817 height 35
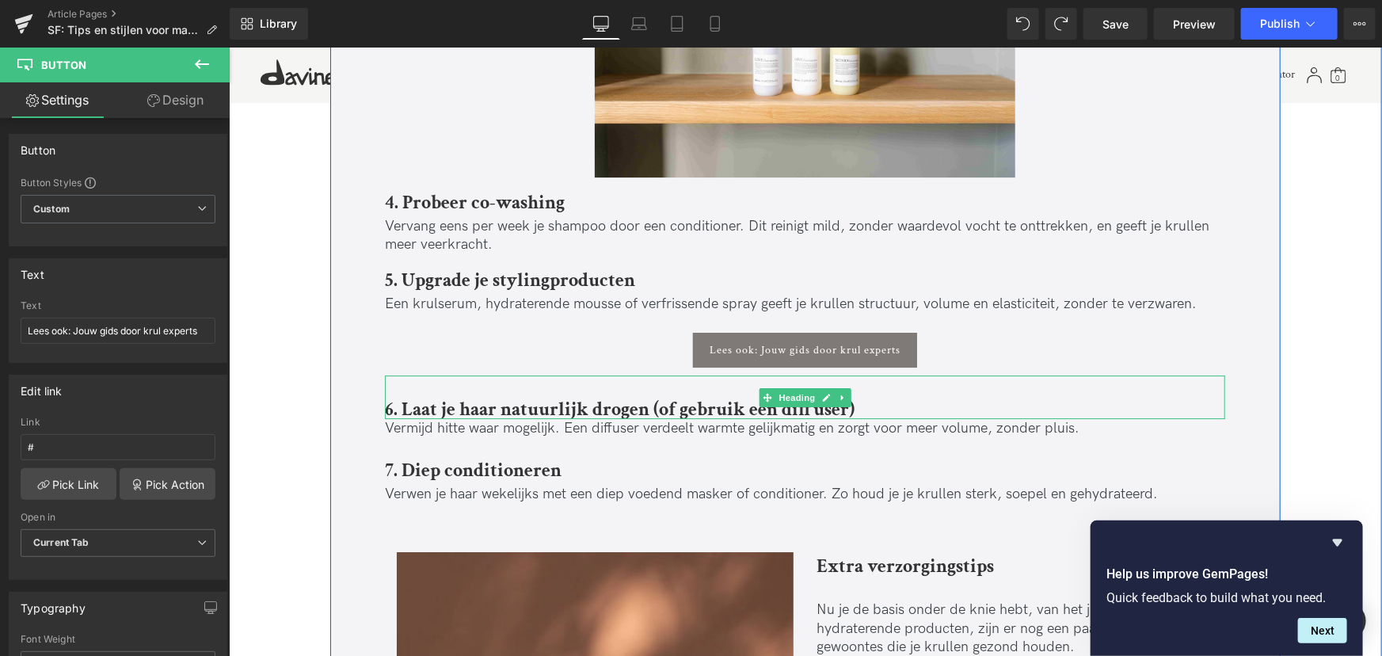
click at [425, 388] on div "6. Laat je haar natuurlijk drogen (of gebruik een diffuser)" at bounding box center [804, 397] width 840 height 44
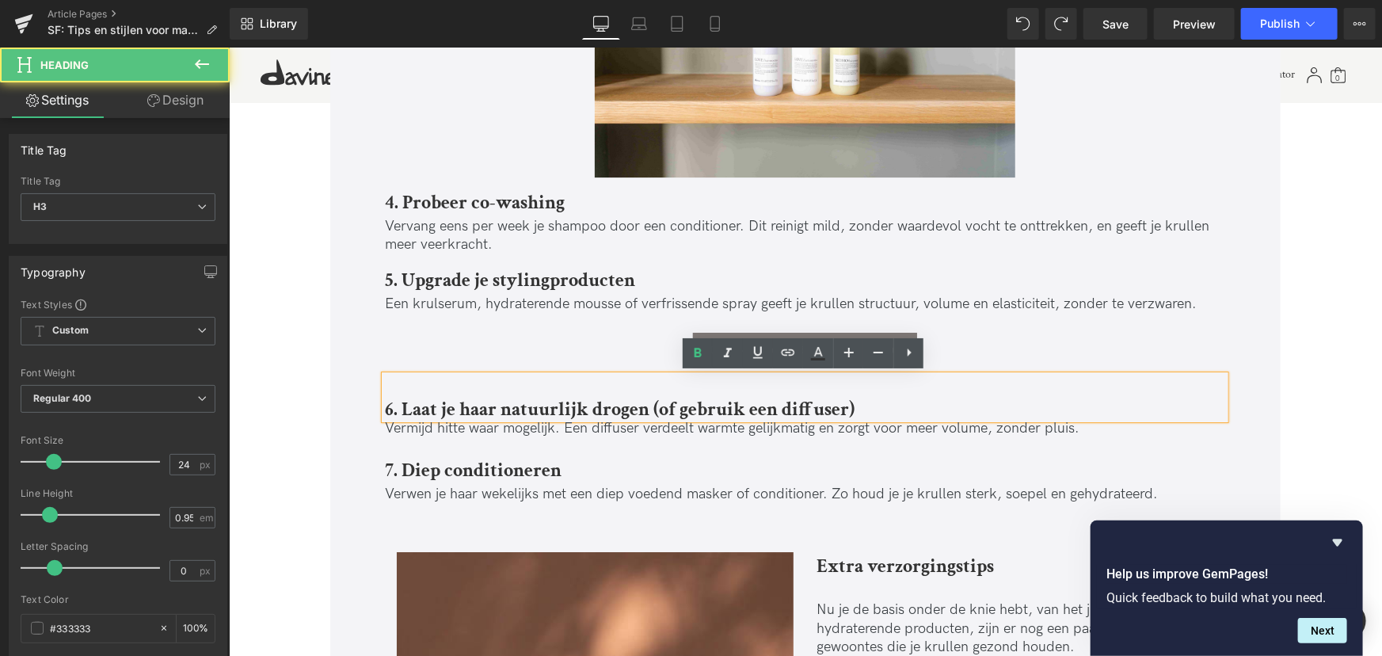
click at [642, 391] on div "6. Laat je haar natuurlijk drogen (of gebruik een diffuser)" at bounding box center [804, 397] width 840 height 44
click at [698, 443] on p at bounding box center [804, 445] width 840 height 18
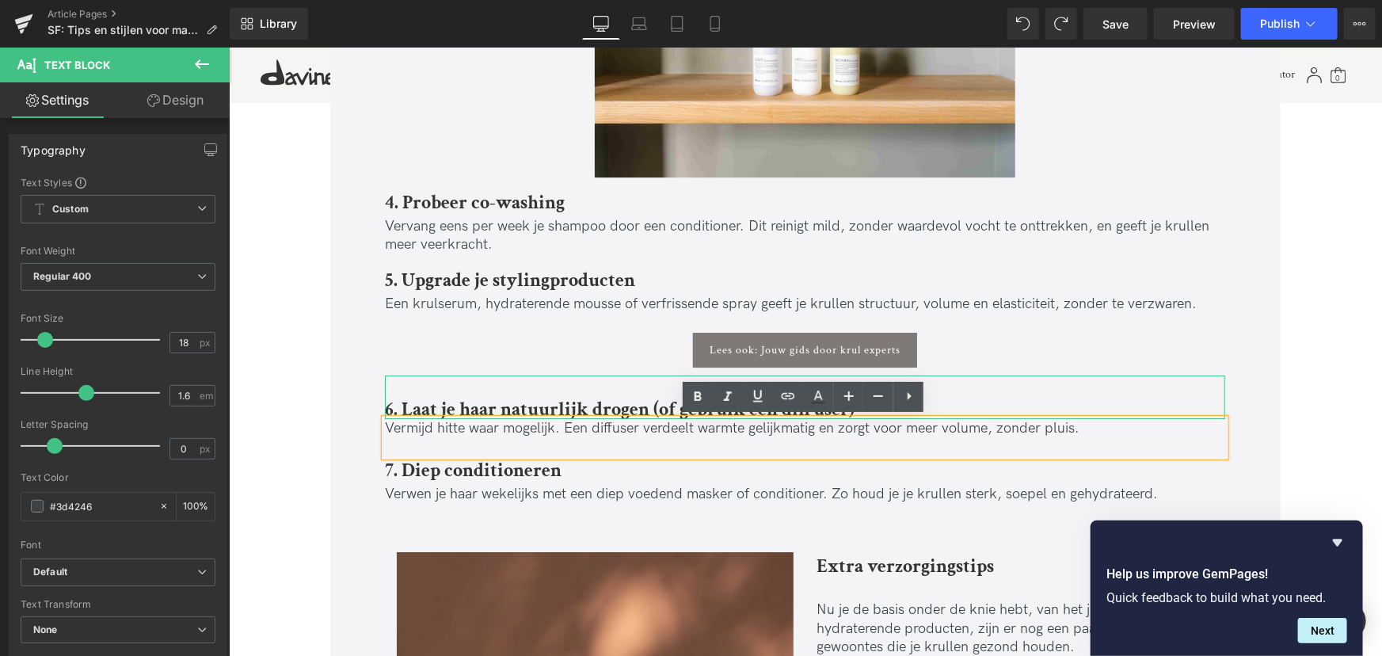
click at [444, 387] on div "6. Laat je haar natuurlijk drogen (of gebruik een diffuser)" at bounding box center [804, 397] width 840 height 44
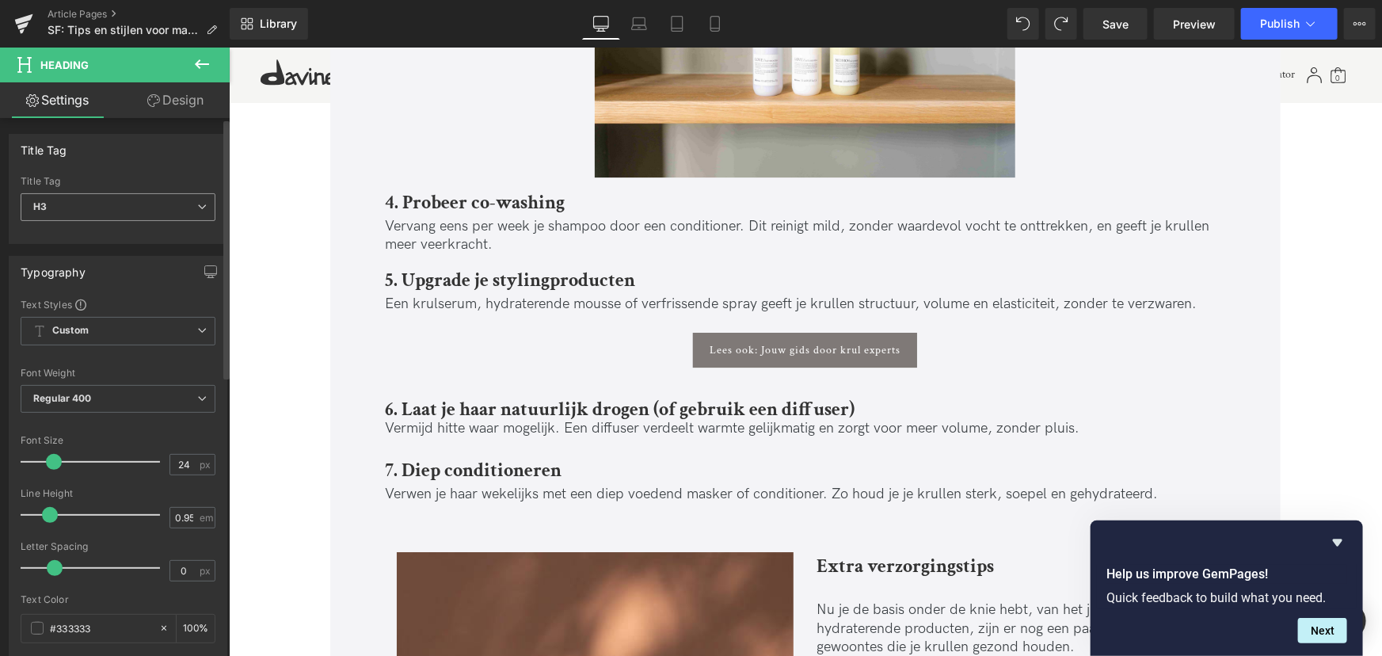
click at [157, 208] on span "H3" at bounding box center [118, 207] width 195 height 28
click at [484, 444] on body "🎁 ONTVANG EEN BEAUTIFUL THINGS SACHET KIT CADEAU BIJ JE BESTELLING 🎁 🎁 MAAK EEN…" at bounding box center [804, 416] width 1153 height 5843
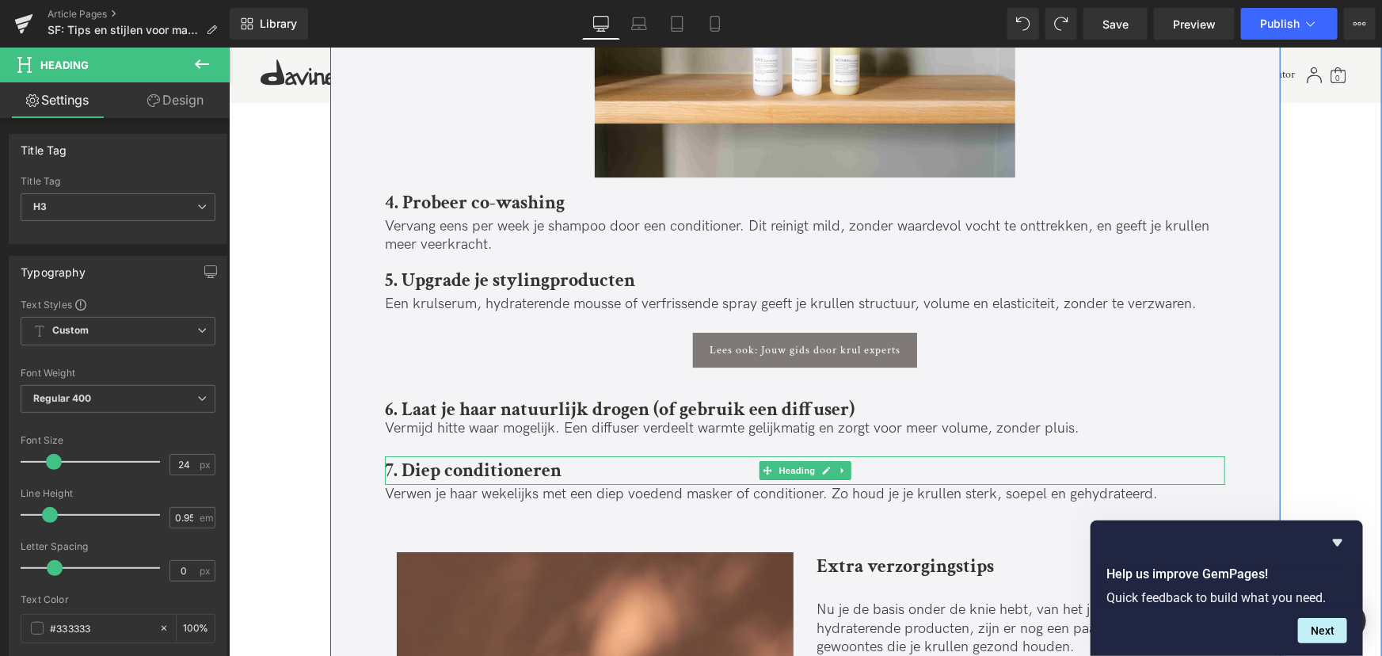
click at [494, 463] on b "7. Diep conditioneren" at bounding box center [472, 469] width 177 height 25
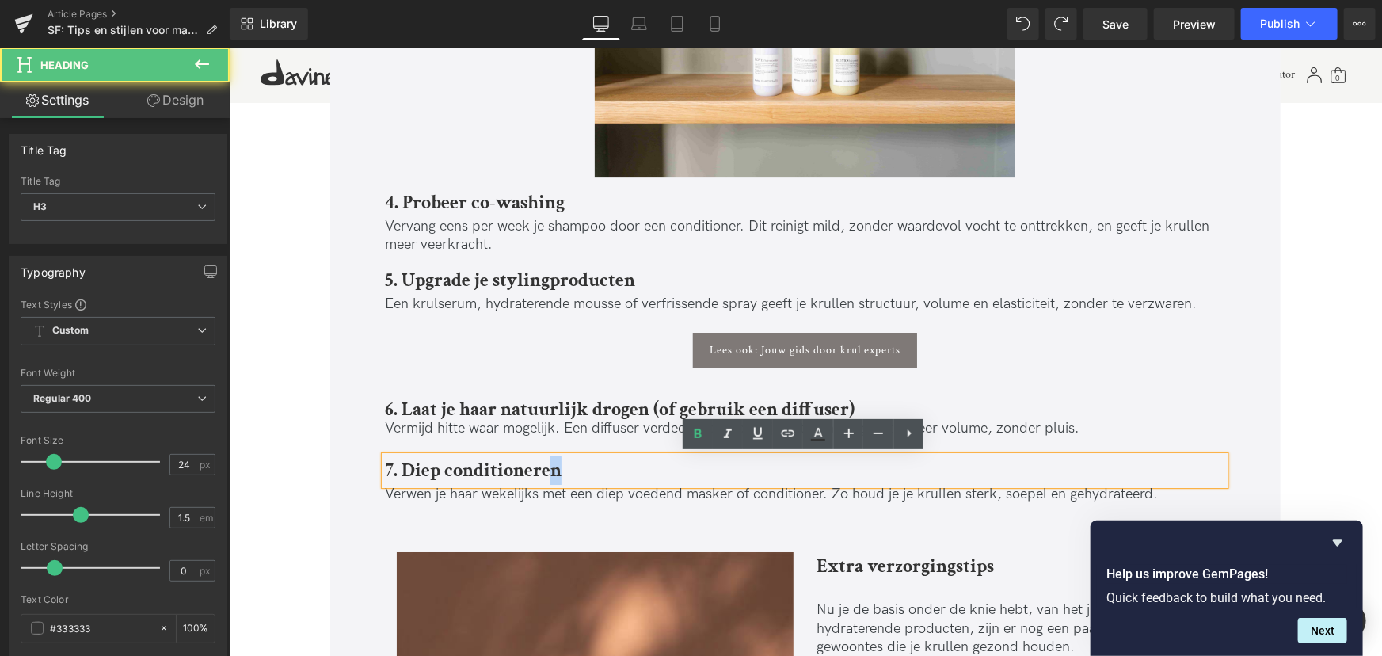
drag, startPoint x: 585, startPoint y: 473, endPoint x: 543, endPoint y: 471, distance: 42.0
click at [543, 471] on h3 "7. Diep conditioneren" at bounding box center [804, 469] width 840 height 29
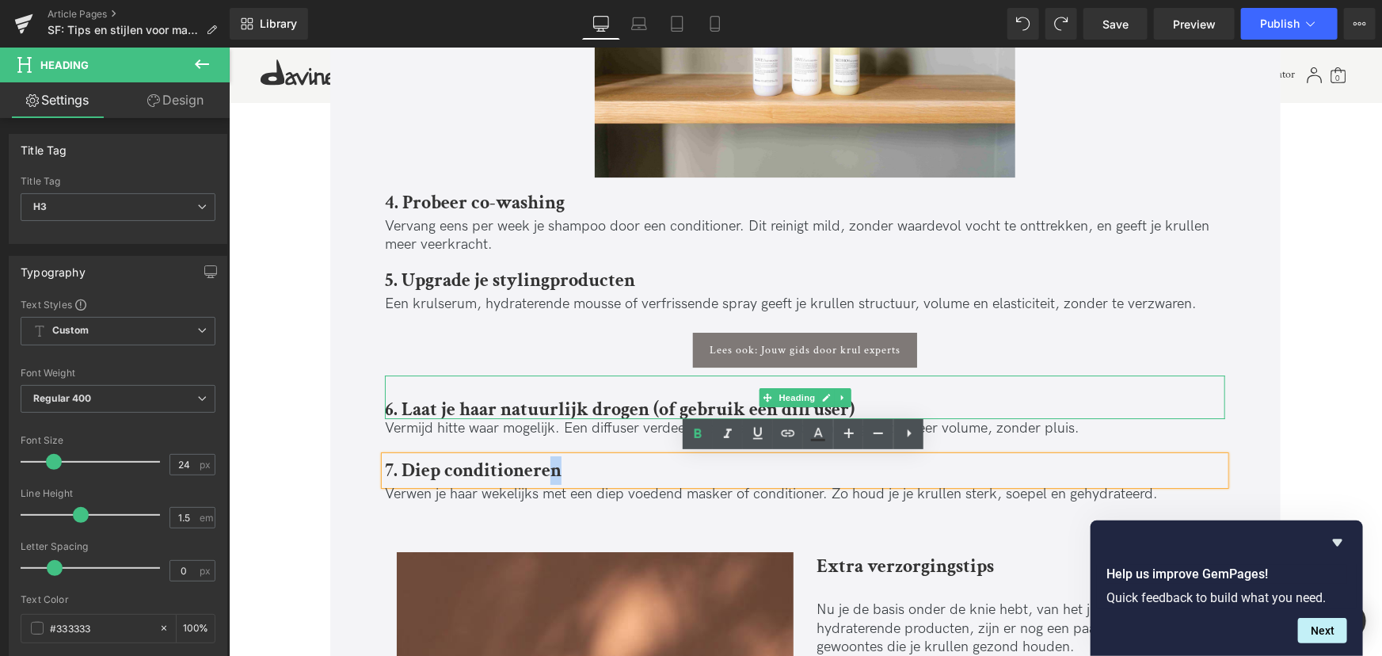
click at [482, 382] on div "6. Laat je haar natuurlijk drogen (of gebruik een diffuser)" at bounding box center [804, 397] width 840 height 44
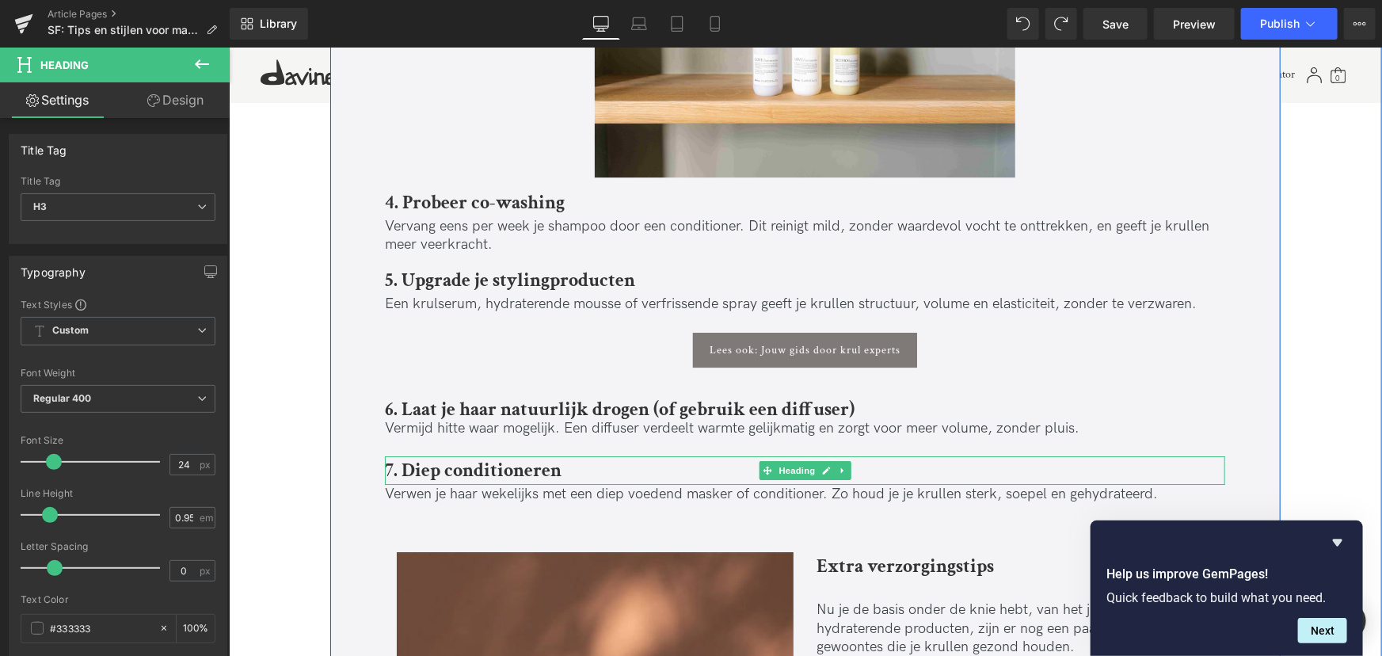
click at [446, 465] on b "7. Diep conditioneren" at bounding box center [472, 469] width 177 height 25
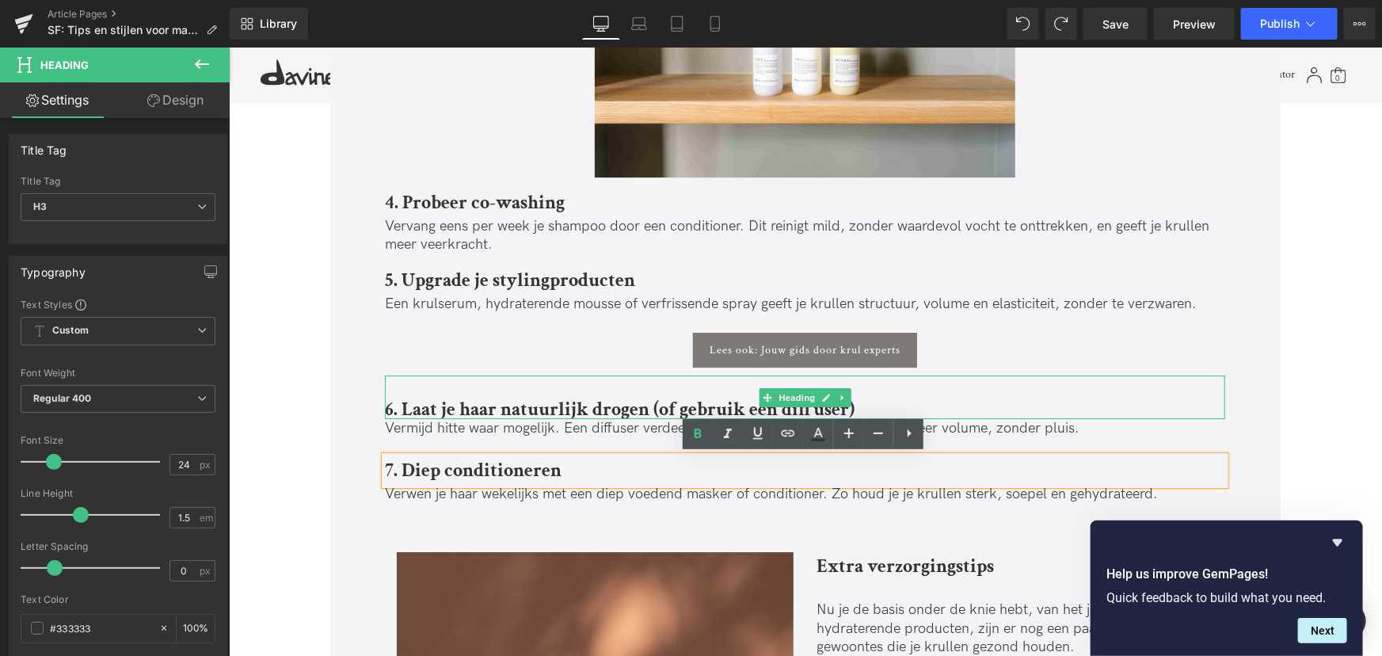
click at [464, 398] on b "6. Laat je haar natuurlijk drogen (of gebruik een diffuser)" at bounding box center [619, 408] width 470 height 25
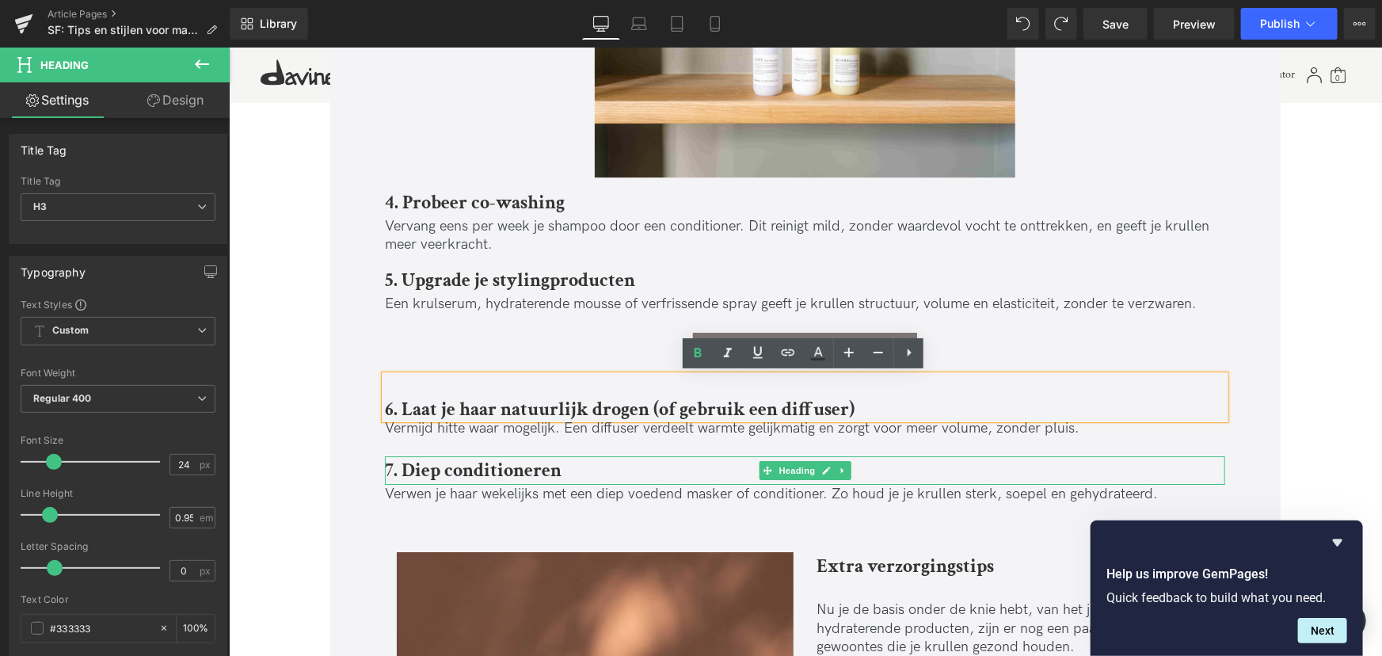
click at [454, 466] on b "7. Diep conditioneren" at bounding box center [472, 469] width 177 height 25
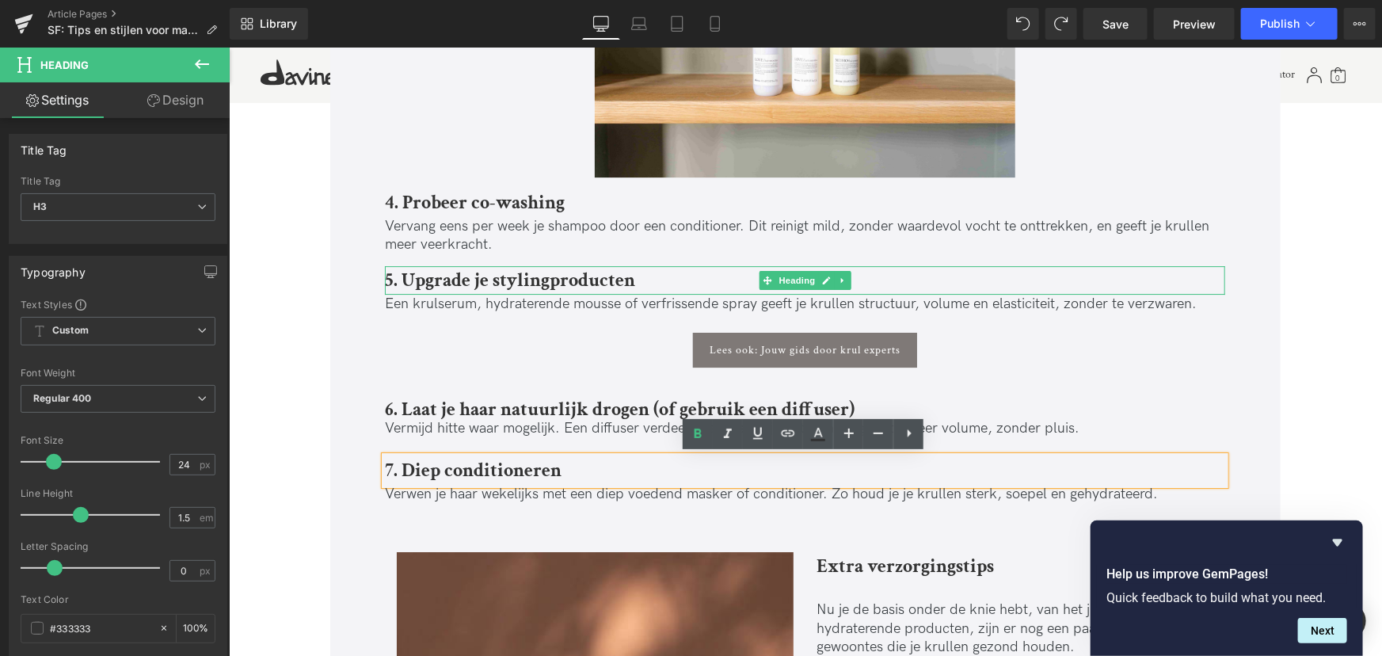
click at [460, 276] on b "5. Upgrade je stylingproducten" at bounding box center [509, 279] width 250 height 25
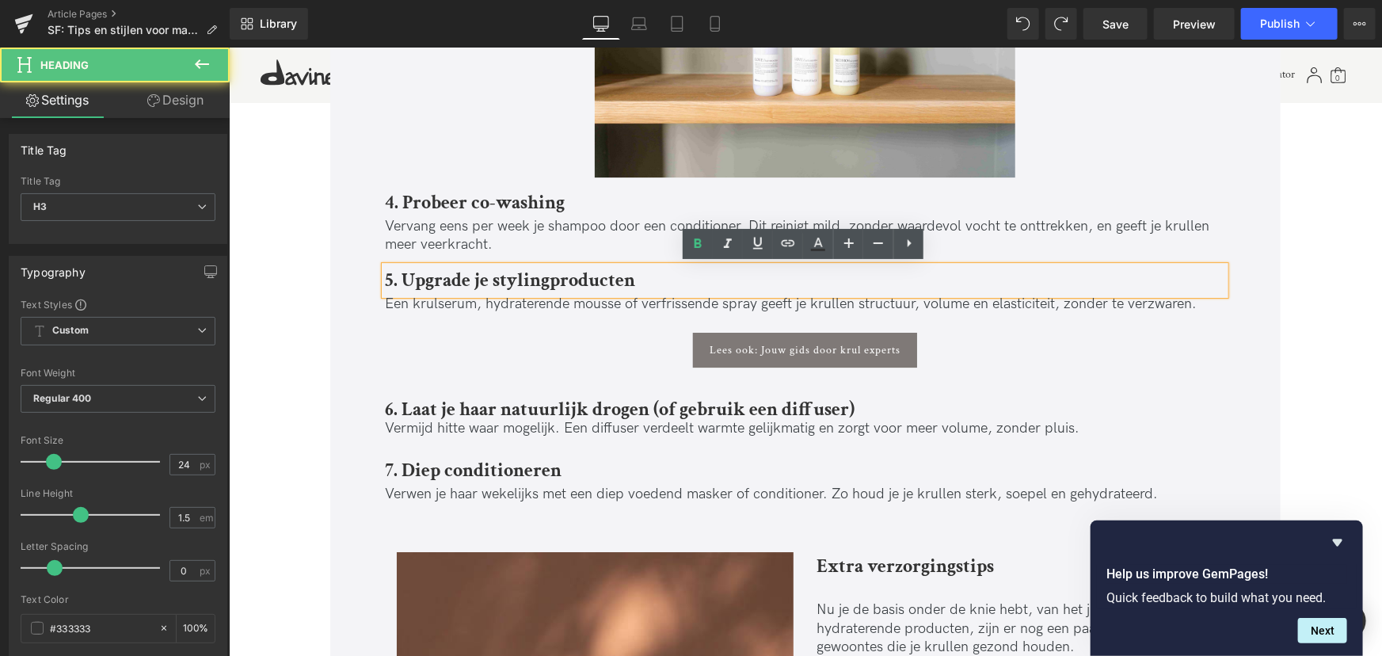
click at [462, 205] on b "4. Probeer co-washing" at bounding box center [474, 201] width 180 height 25
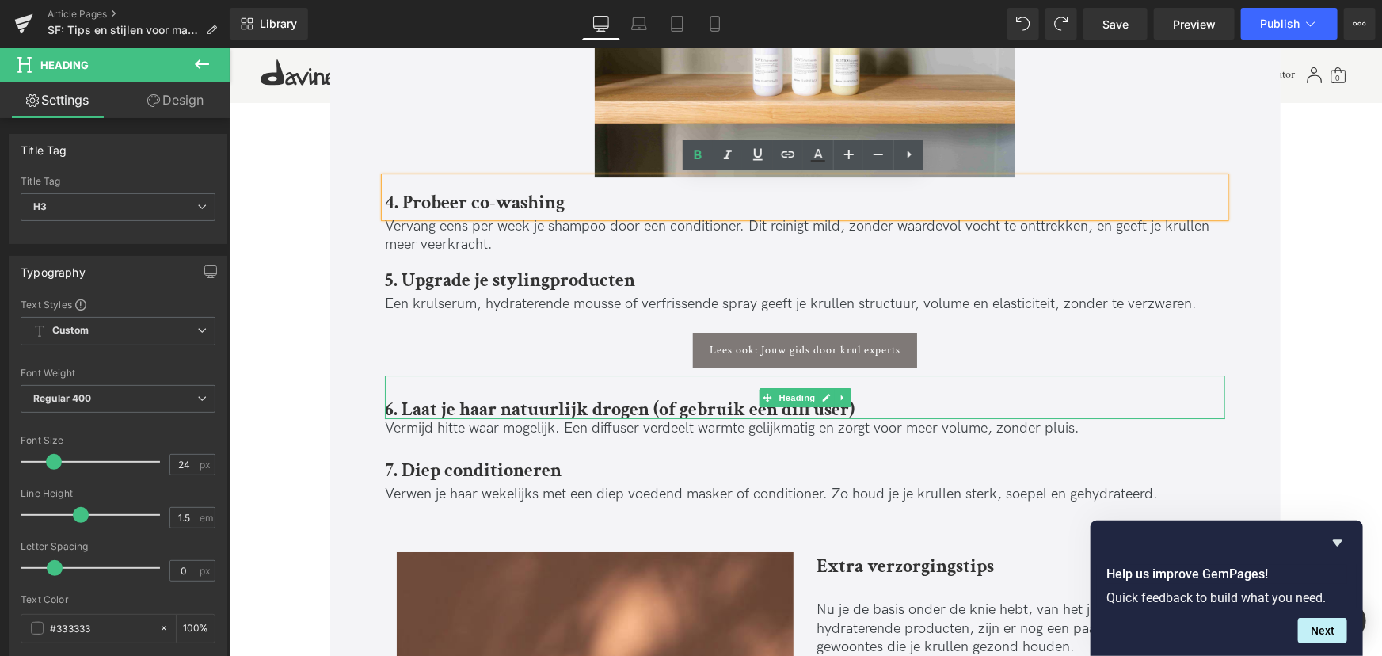
click at [481, 401] on b "6. Laat je haar natuurlijk drogen (of gebruik een diffuser)" at bounding box center [619, 408] width 470 height 25
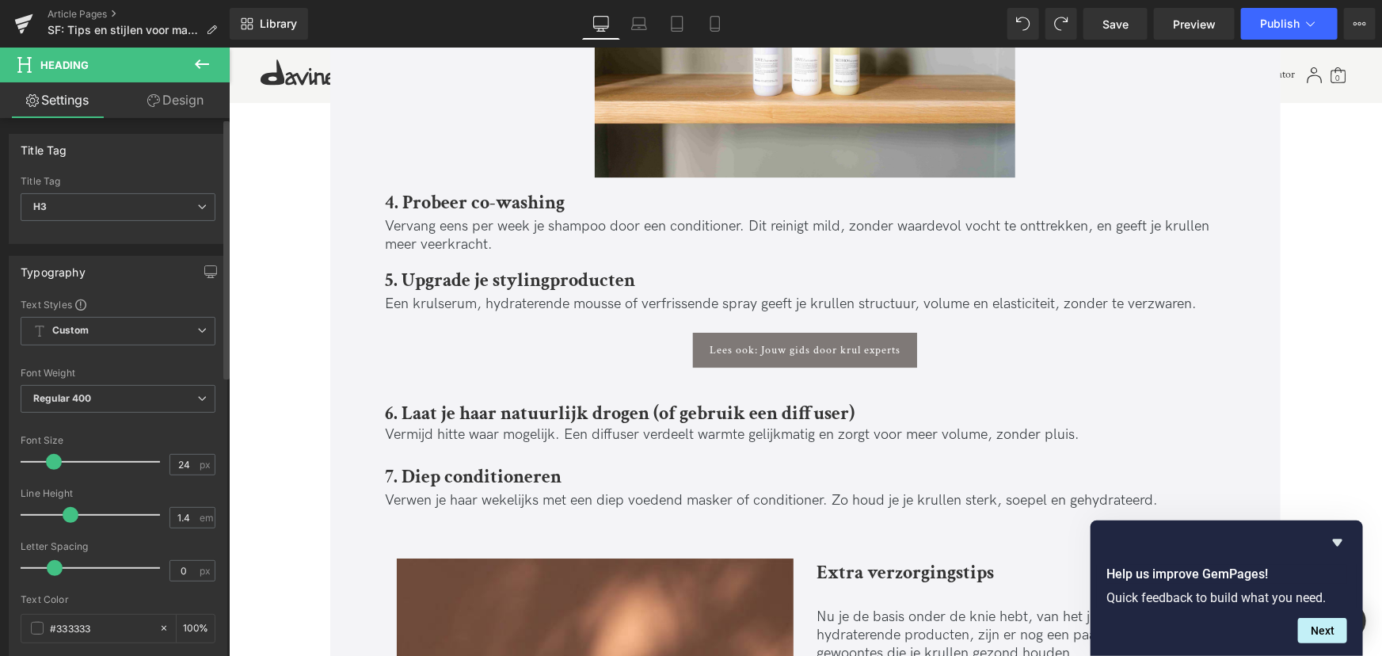
type input "1.5"
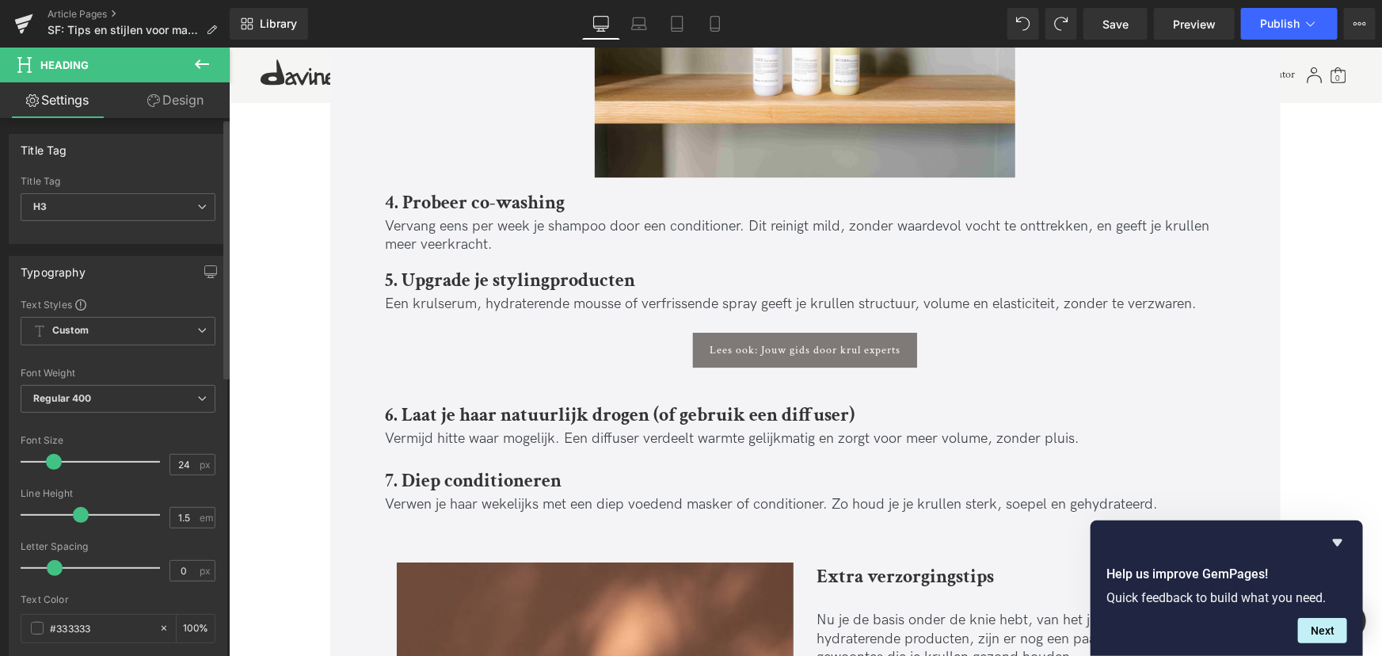
drag, startPoint x: 52, startPoint y: 511, endPoint x: 83, endPoint y: 513, distance: 31.0
click at [83, 513] on span at bounding box center [81, 515] width 16 height 16
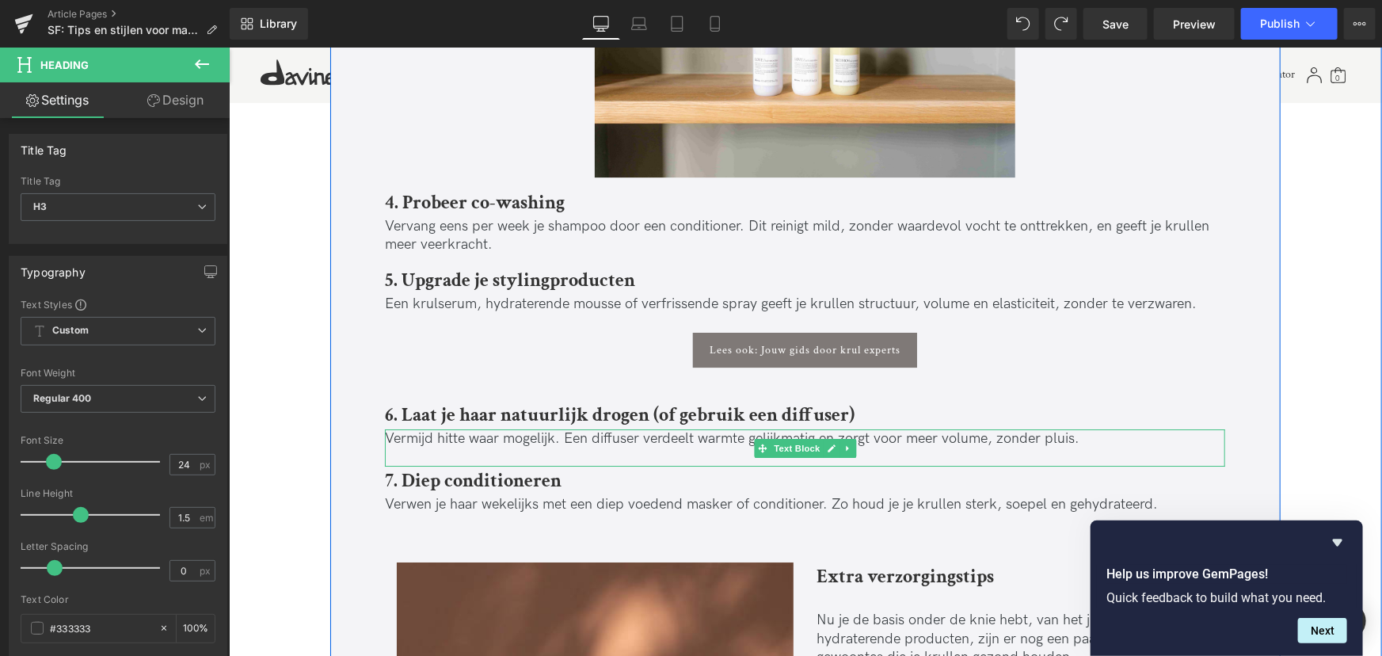
click at [455, 441] on p "Vermijd hitte waar mogelijk. Een diffuser verdeelt warmte gelijkmatig en zorgt …" at bounding box center [804, 438] width 840 height 18
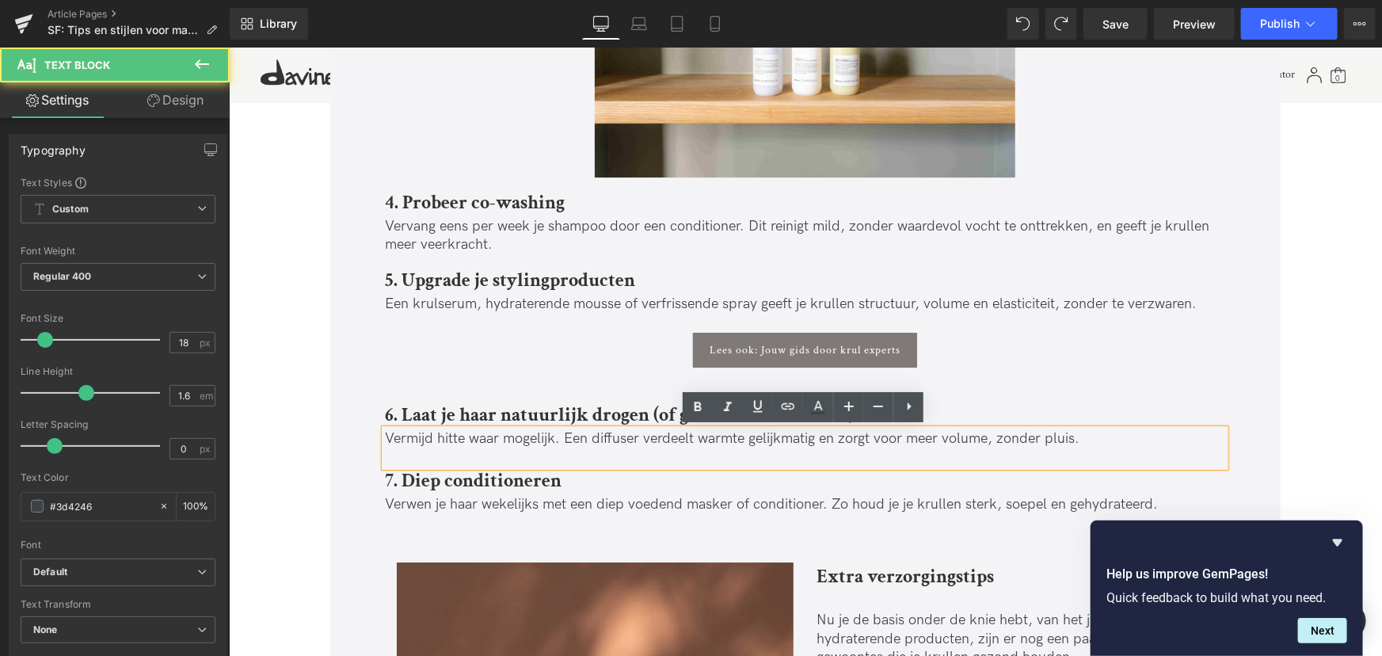
click at [450, 386] on div "6. Laat je haar natuurlijk drogen (of gebruik een diffuser)" at bounding box center [804, 402] width 840 height 54
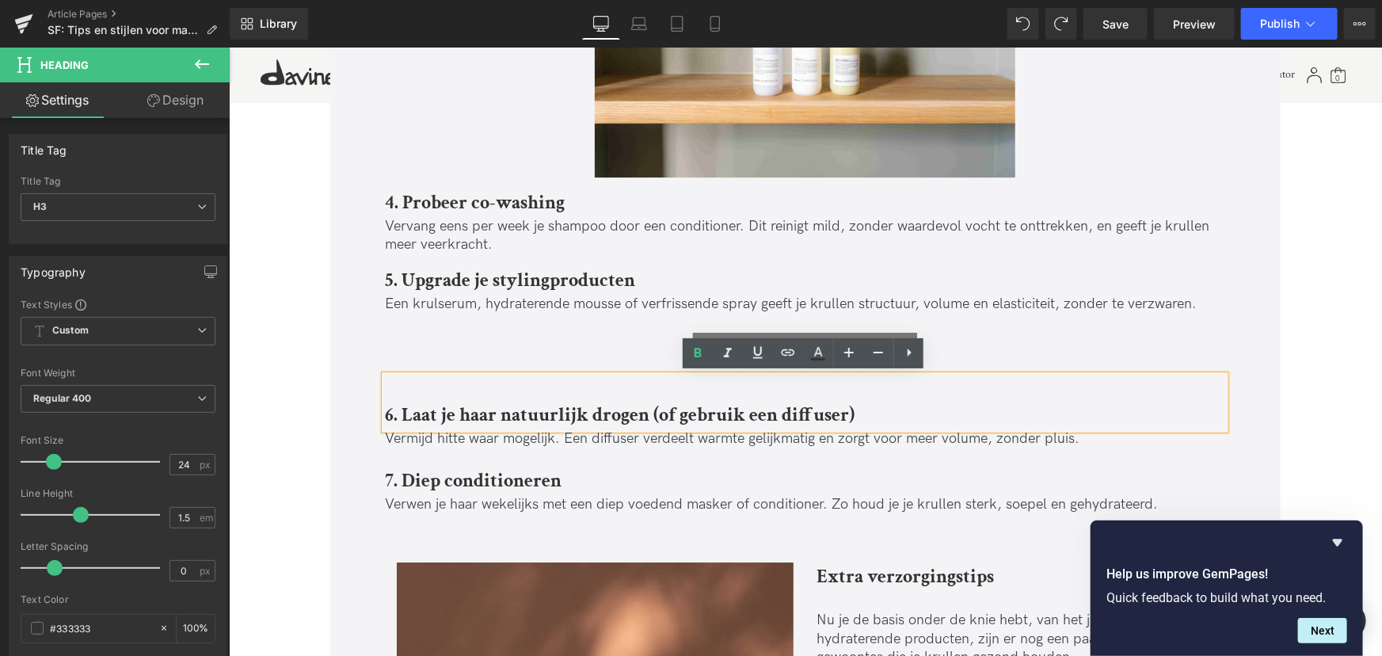
click at [414, 386] on div "6. Laat je haar natuurlijk drogen (of gebruik een diffuser)" at bounding box center [804, 402] width 840 height 54
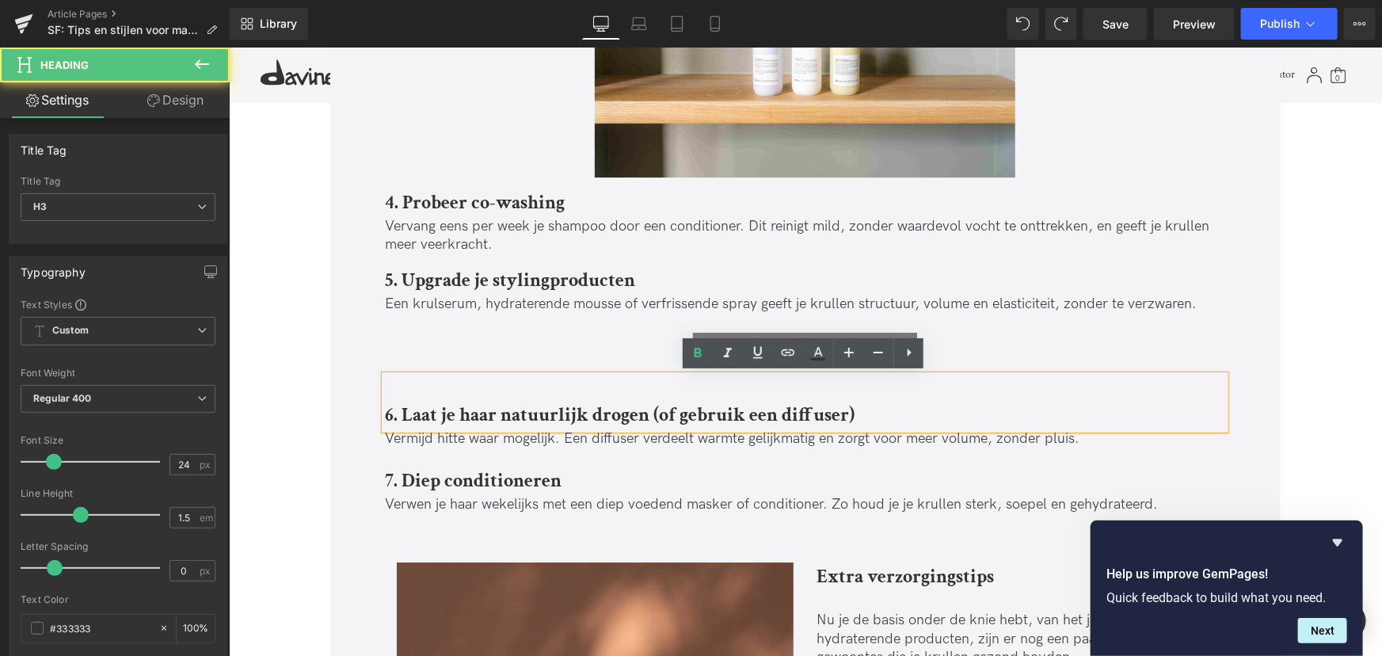
click at [390, 400] on h3 "6. Laat je haar natuurlijk drogen (of gebruik een diffuser)" at bounding box center [804, 414] width 840 height 29
click at [389, 375] on div "6. Laat je haar natuurlijk drogen (of gebruik een diffuser)" at bounding box center [804, 402] width 840 height 54
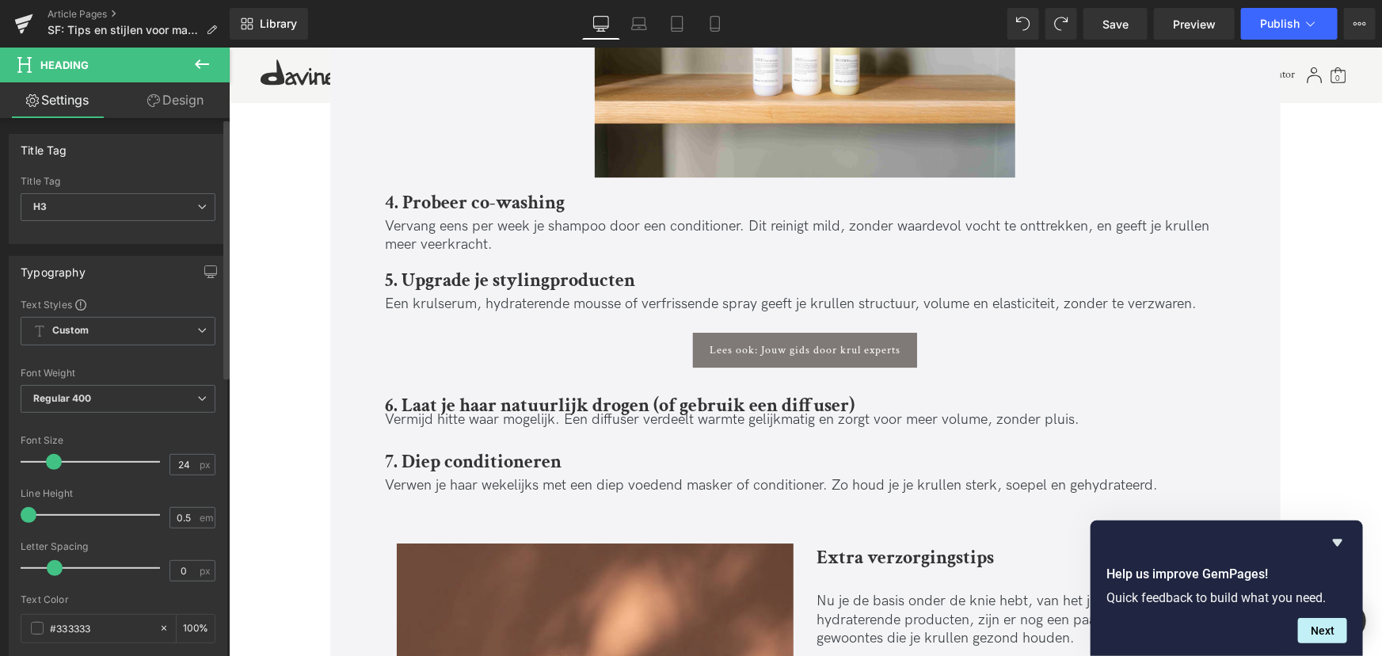
drag, startPoint x: 79, startPoint y: 513, endPoint x: 0, endPoint y: 524, distance: 80.0
click at [0, 524] on div "Typography Text Styles Custom Custom Setup Global Style Custom Setup Global Sty…" at bounding box center [118, 516] width 237 height 544
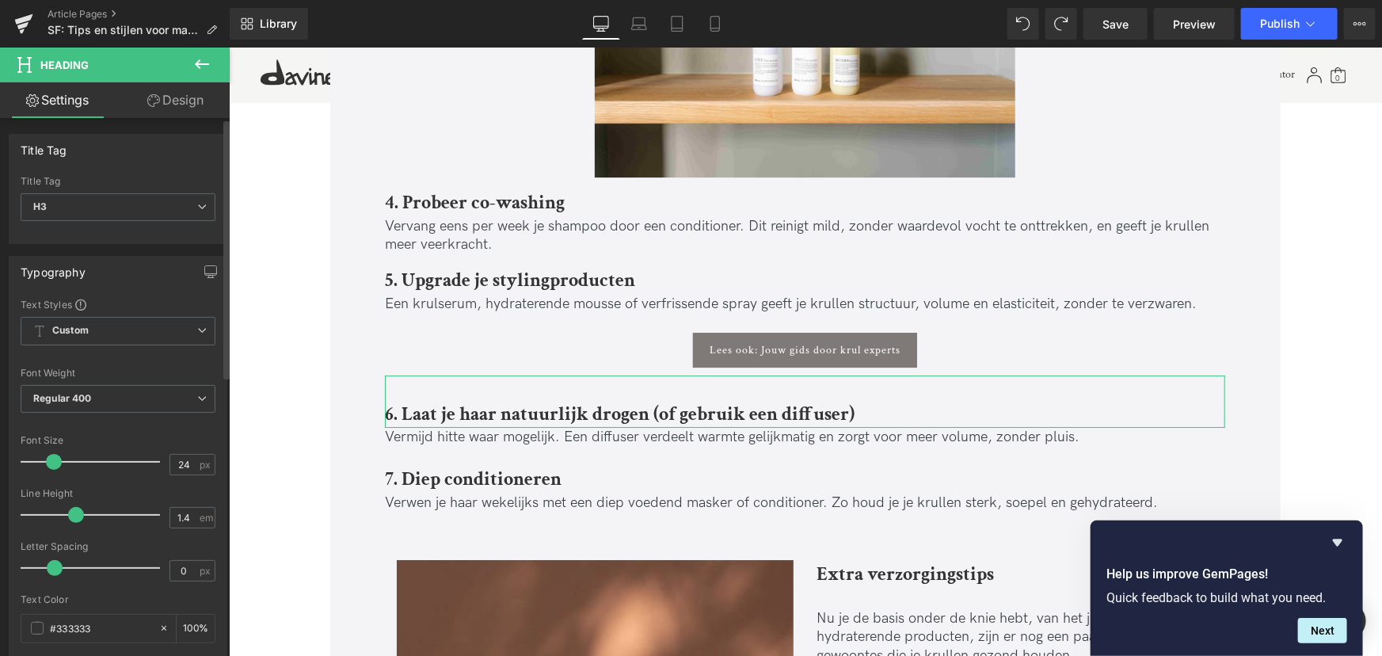
type input "1.5"
drag, startPoint x: 24, startPoint y: 511, endPoint x: 73, endPoint y: 513, distance: 49.1
click at [73, 513] on span at bounding box center [81, 515] width 16 height 16
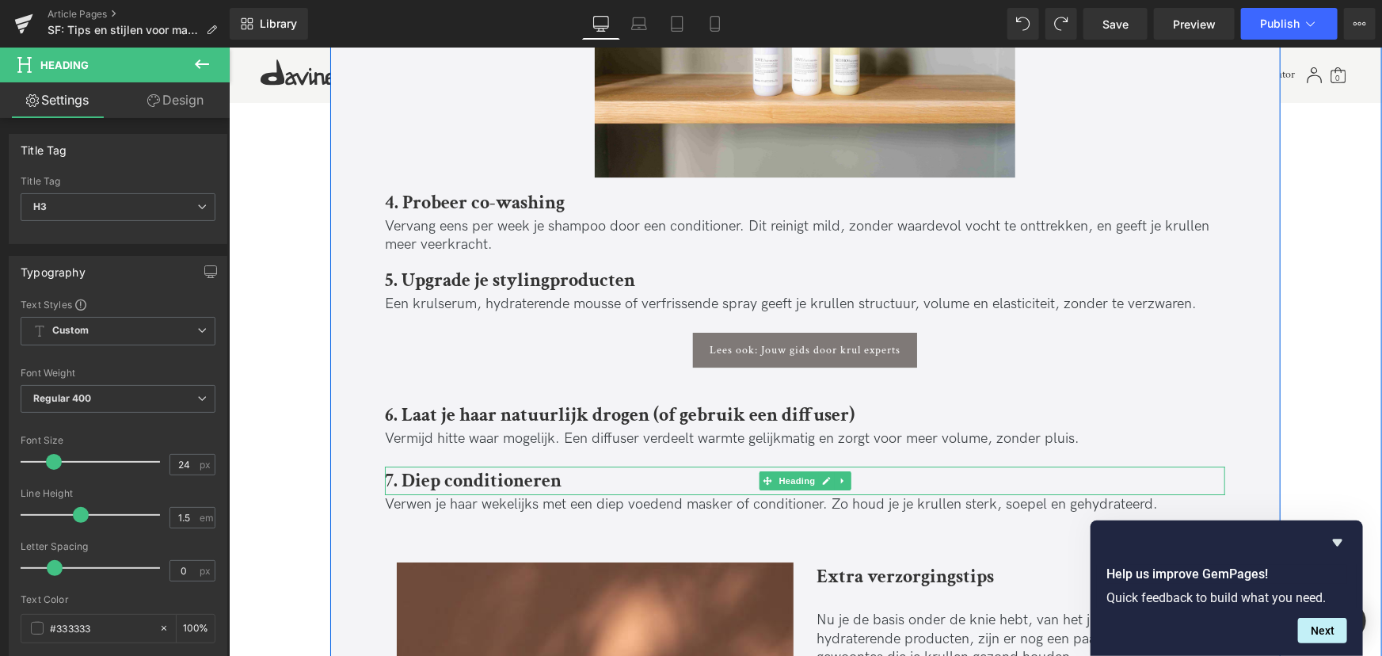
click at [470, 475] on b "7. Diep conditioneren" at bounding box center [472, 479] width 177 height 25
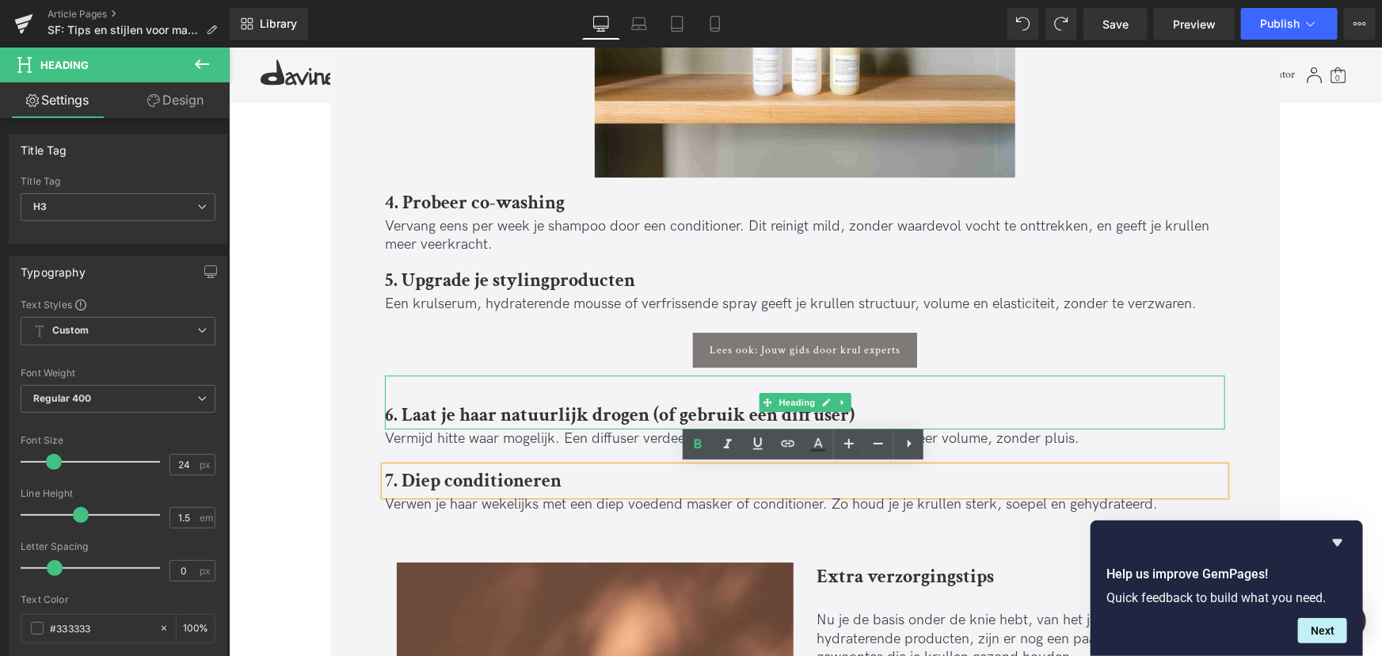
click at [496, 408] on b "6. Laat je haar natuurlijk drogen (of gebruik een diffuser)" at bounding box center [619, 414] width 470 height 25
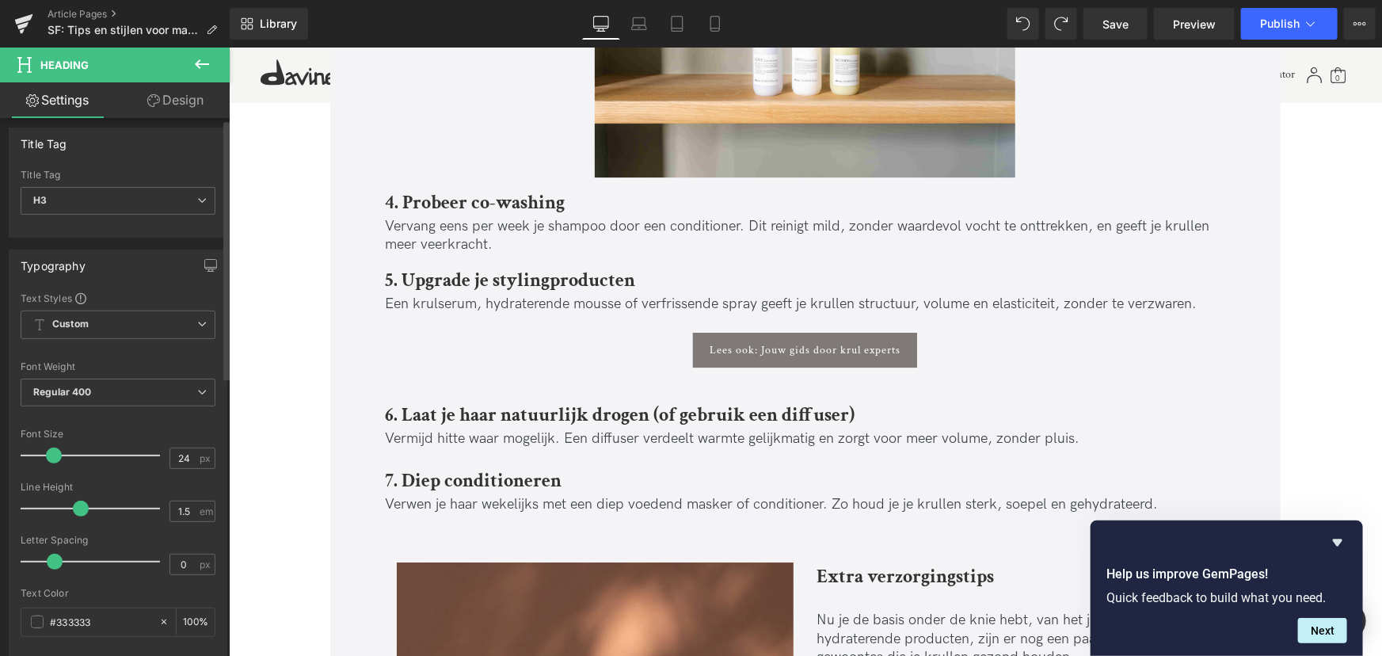
scroll to position [0, 0]
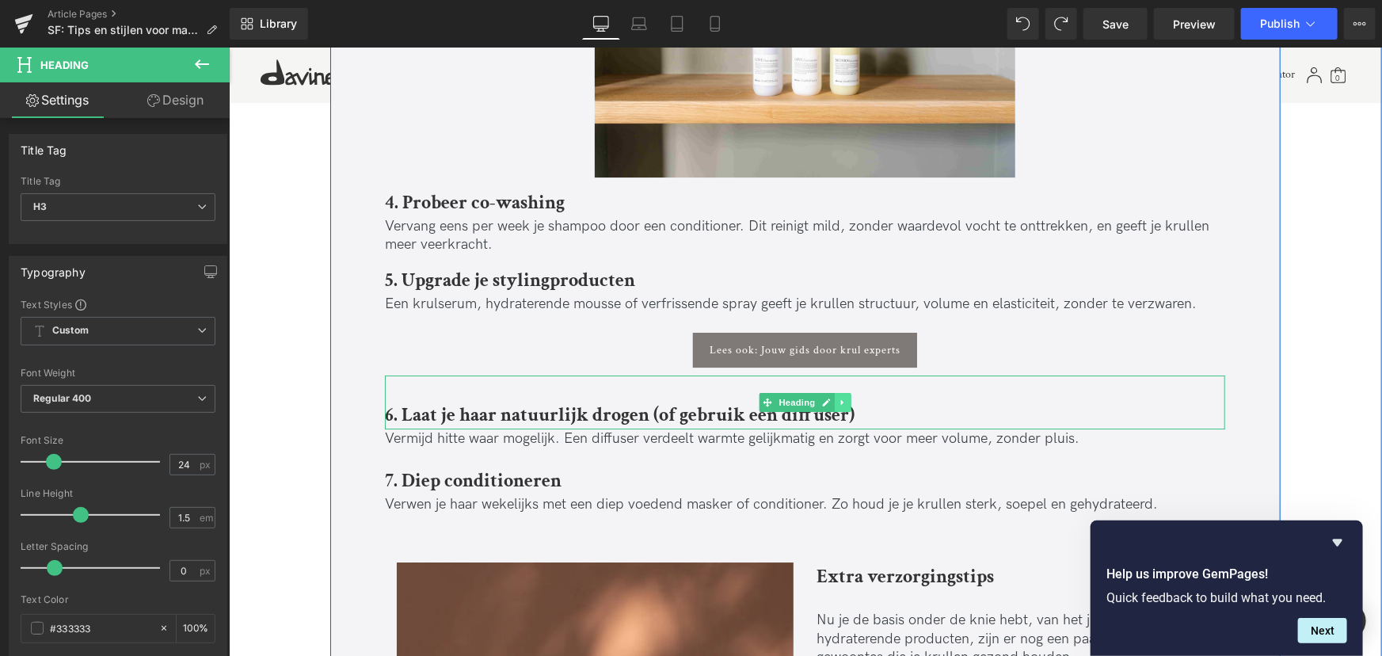
click at [834, 406] on link at bounding box center [842, 401] width 17 height 19
click at [932, 409] on h3 "6. Laat je haar natuurlijk drogen (of gebruik een diffuser)" at bounding box center [804, 414] width 840 height 29
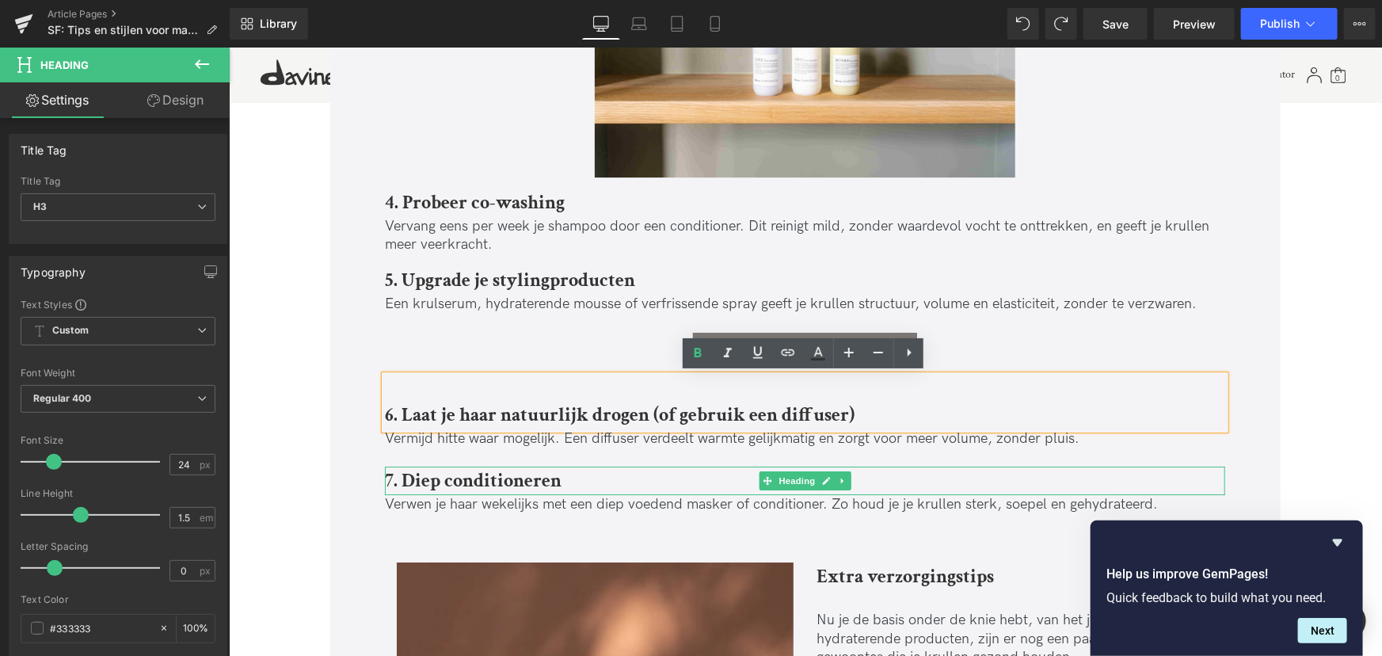
click at [504, 485] on b "7. Diep conditioneren" at bounding box center [472, 479] width 177 height 25
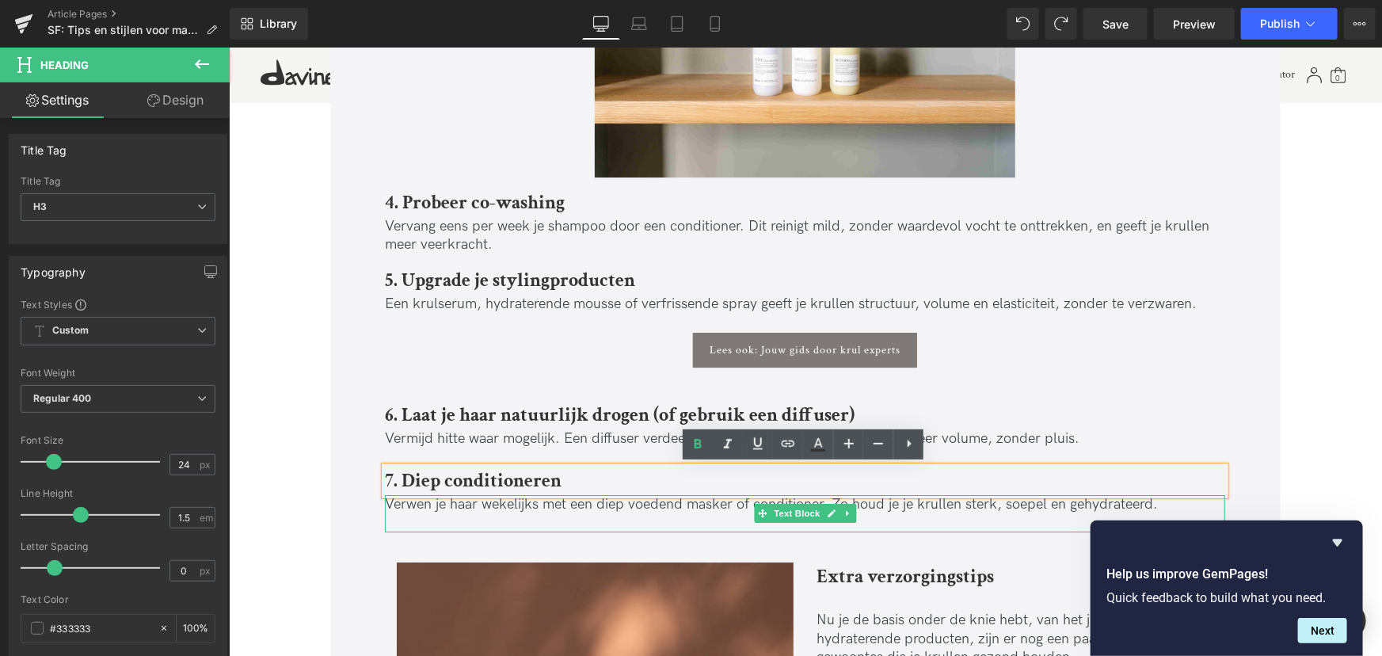
click at [708, 509] on p "Verwen je haar wekelijks met een diep voedend masker of conditioner. Zo houd je…" at bounding box center [804, 503] width 840 height 18
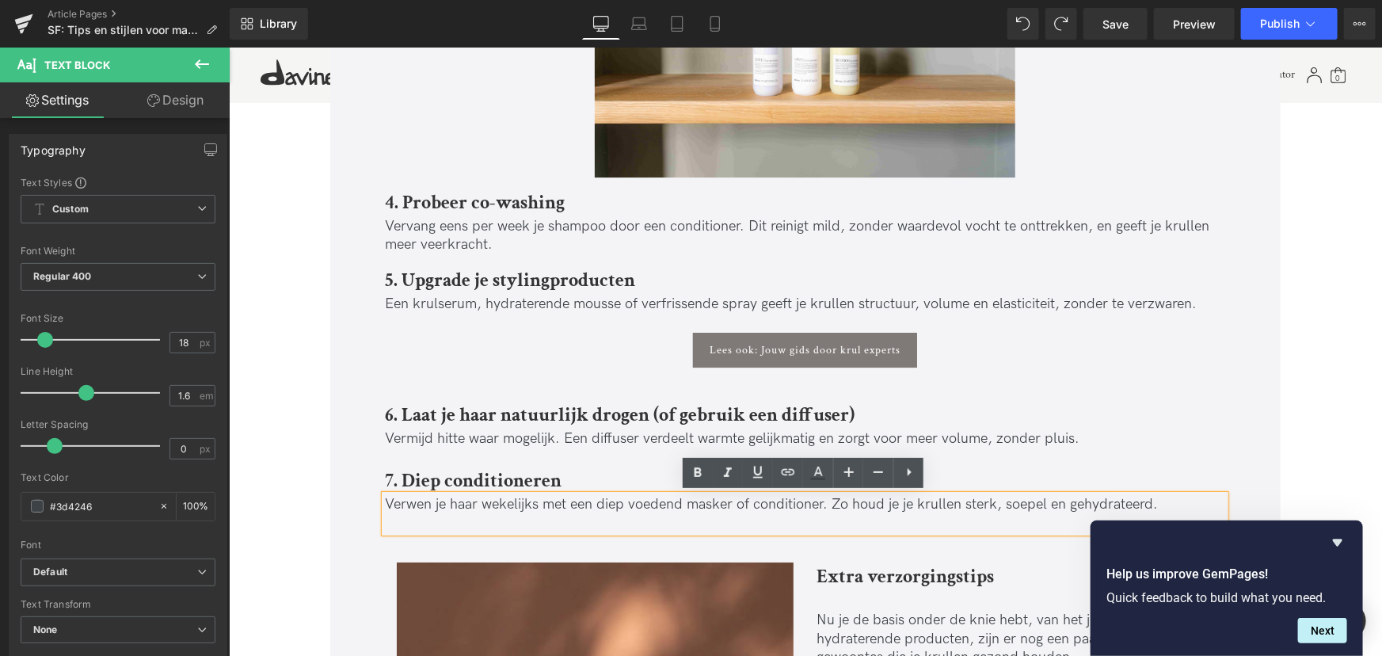
drag, startPoint x: 543, startPoint y: 463, endPoint x: 526, endPoint y: 470, distance: 17.8
click at [228, 47] on div at bounding box center [228, 47] width 0 height 0
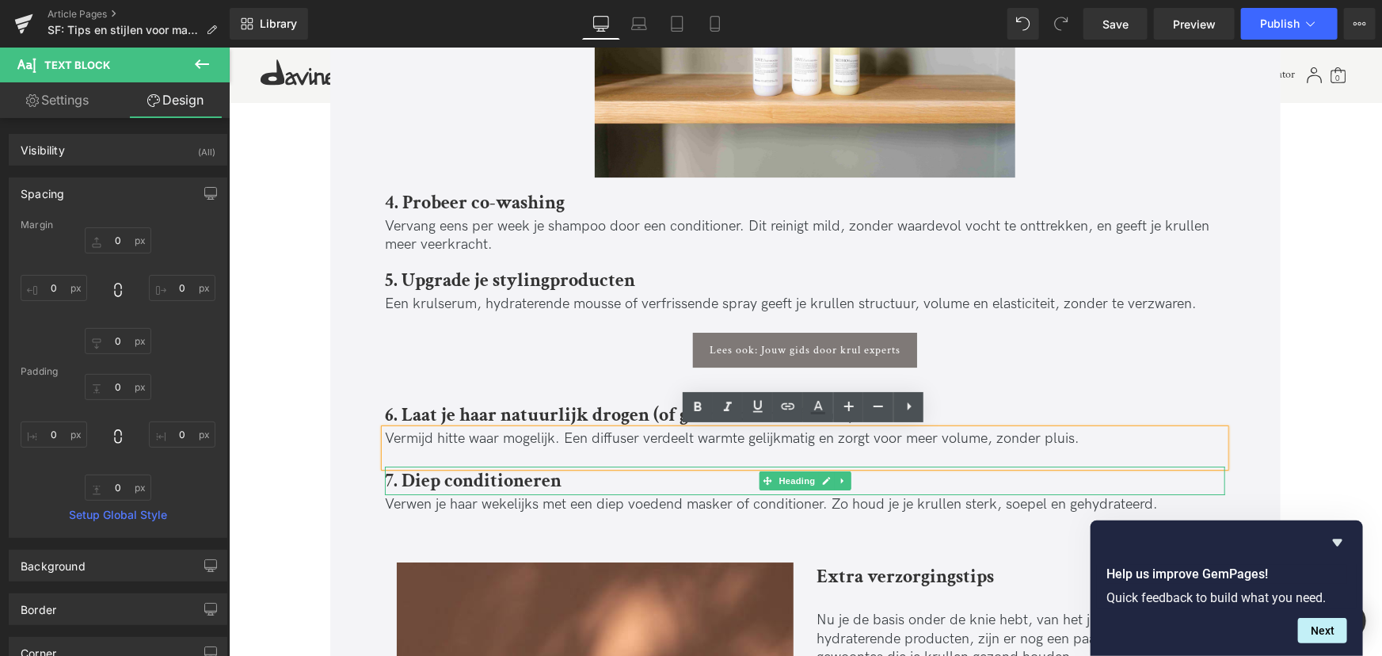
click at [529, 481] on b "7. Diep conditioneren" at bounding box center [472, 479] width 177 height 25
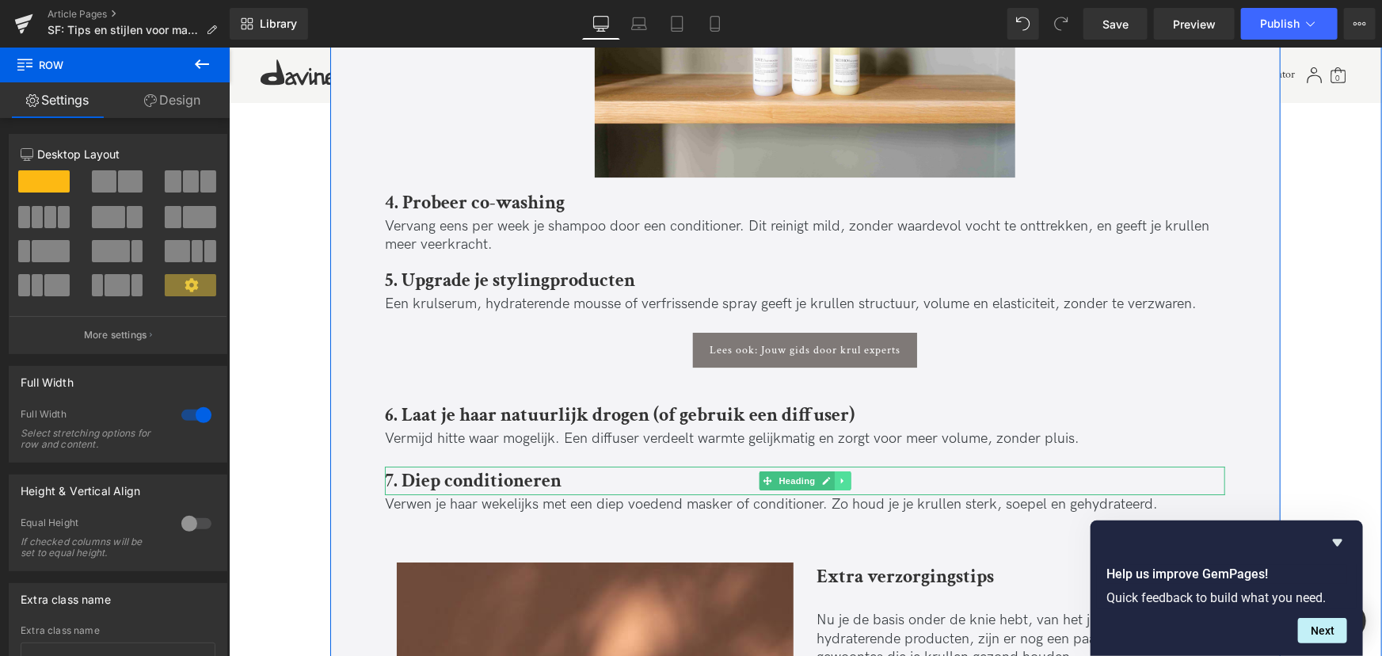
click at [838, 479] on icon at bounding box center [842, 480] width 9 height 10
click at [836, 486] on link at bounding box center [833, 480] width 17 height 19
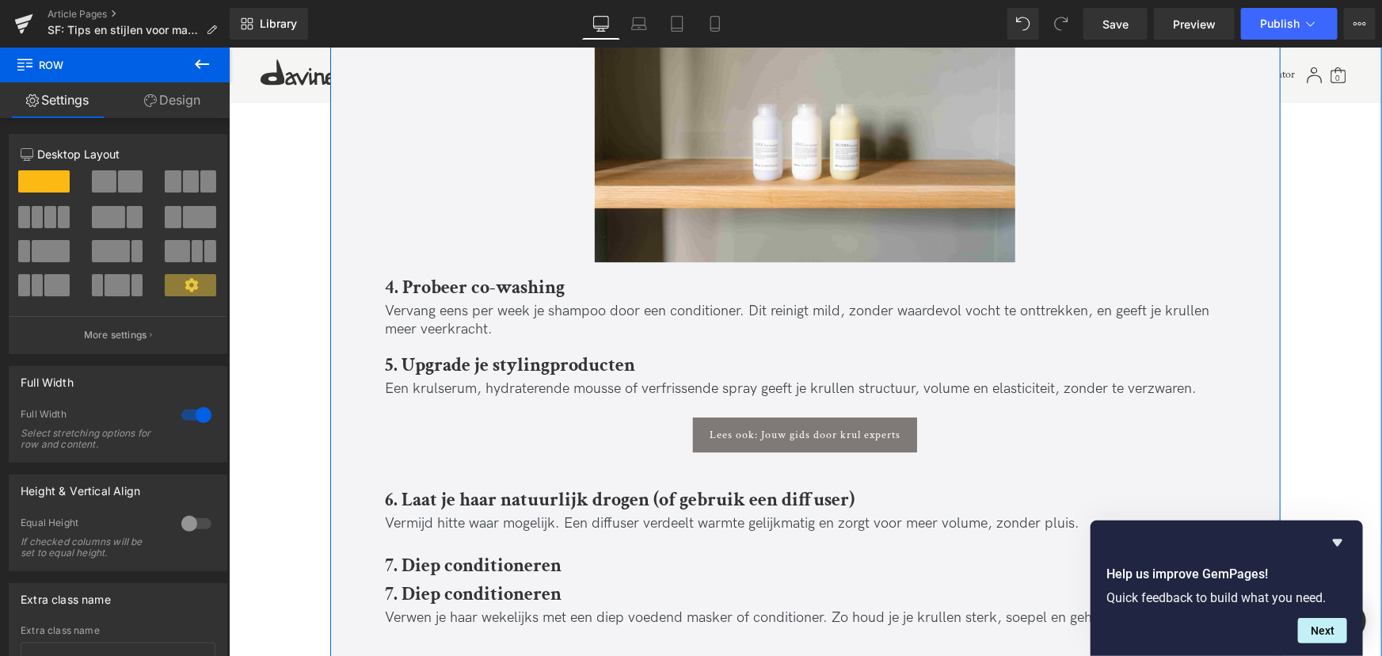
scroll to position [2431, 0]
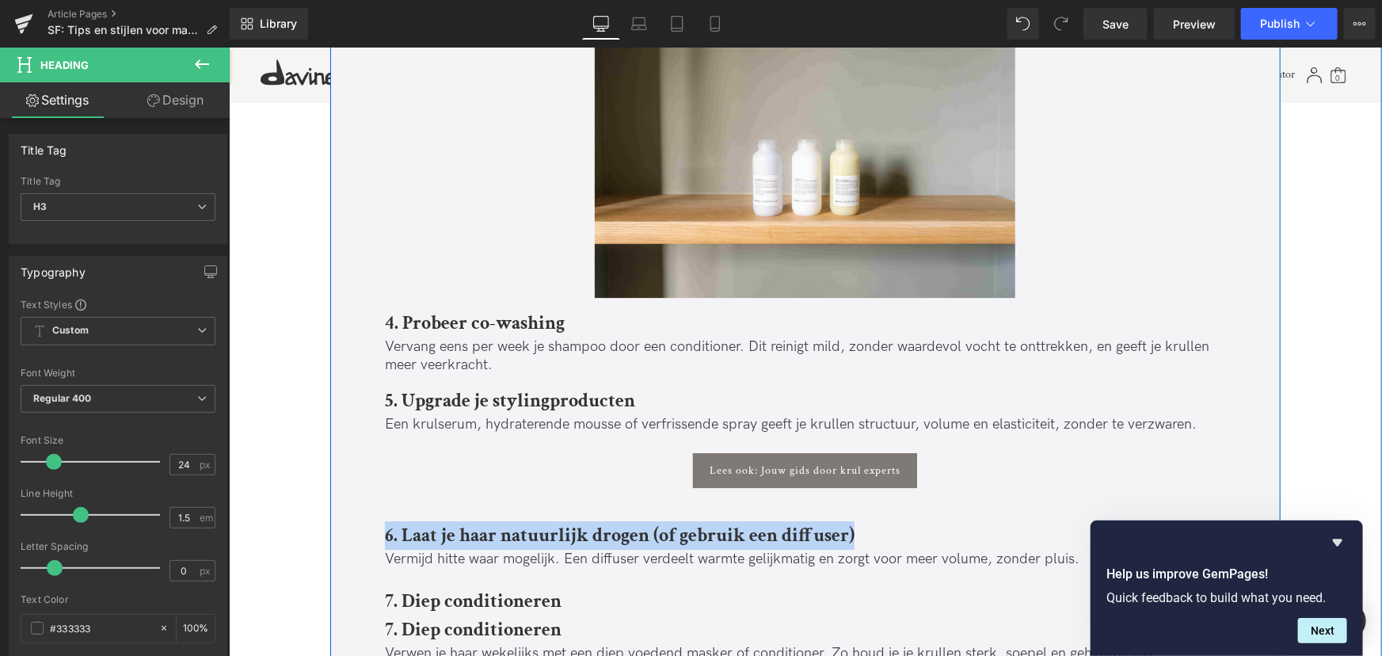
drag, startPoint x: 894, startPoint y: 536, endPoint x: 376, endPoint y: 519, distance: 517.6
click at [376, 519] on div "Tips & stijlen voor mannen met krullend haar Heading Krullen zijn uniek: ze gev…" at bounding box center [804, 257] width 872 height 4223
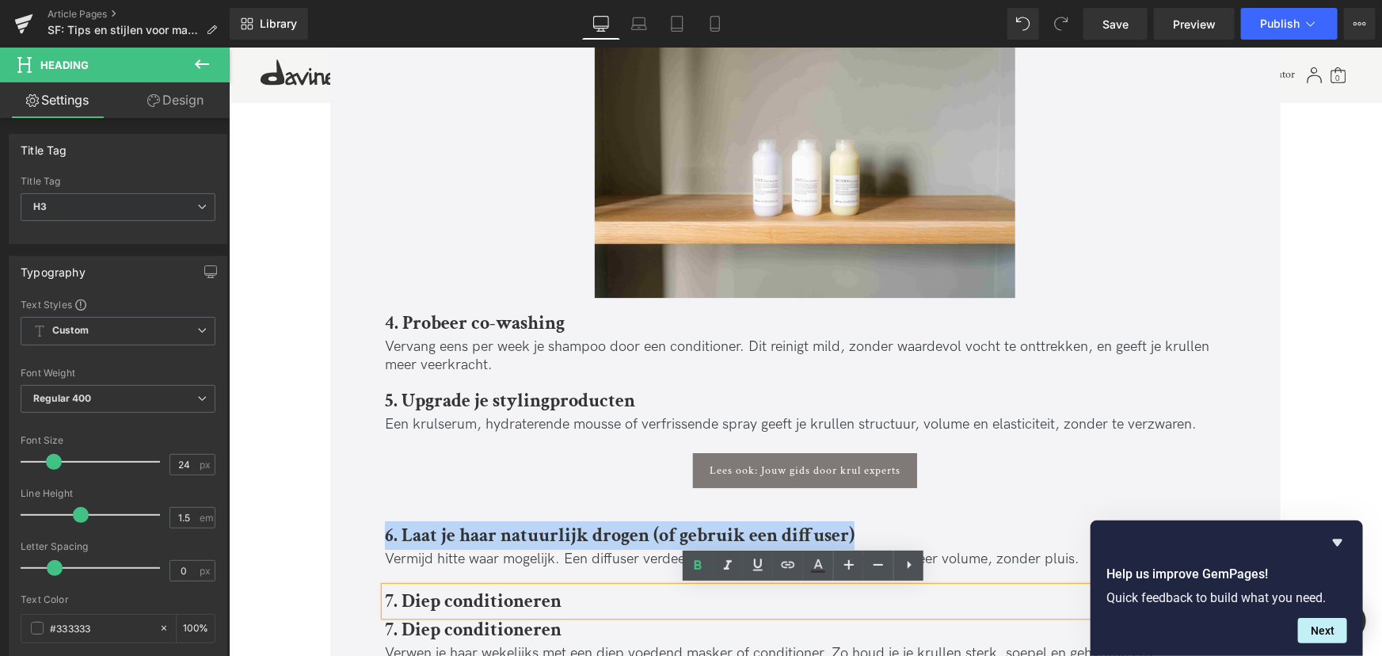
copy b "6. Laat je haar natuurlijk drogen (of gebruik een diffuser)"
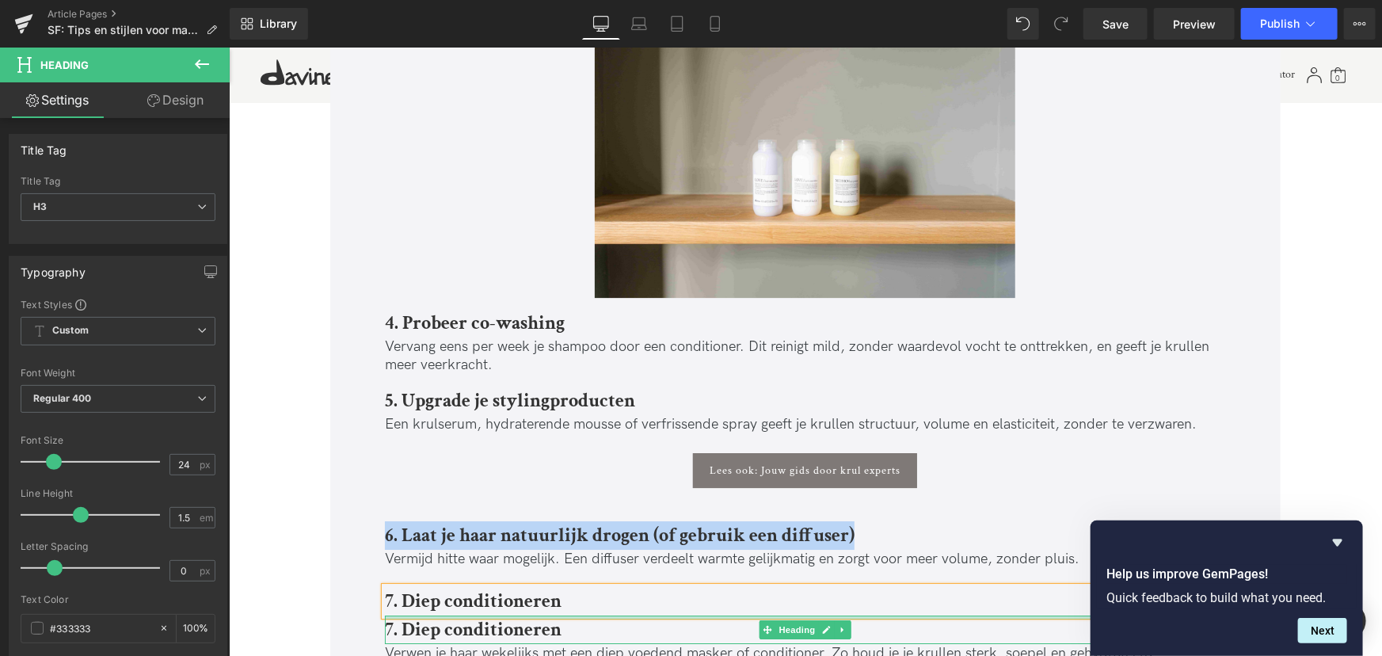
click at [577, 601] on h3 "7. Diep conditioneren" at bounding box center [804, 600] width 840 height 29
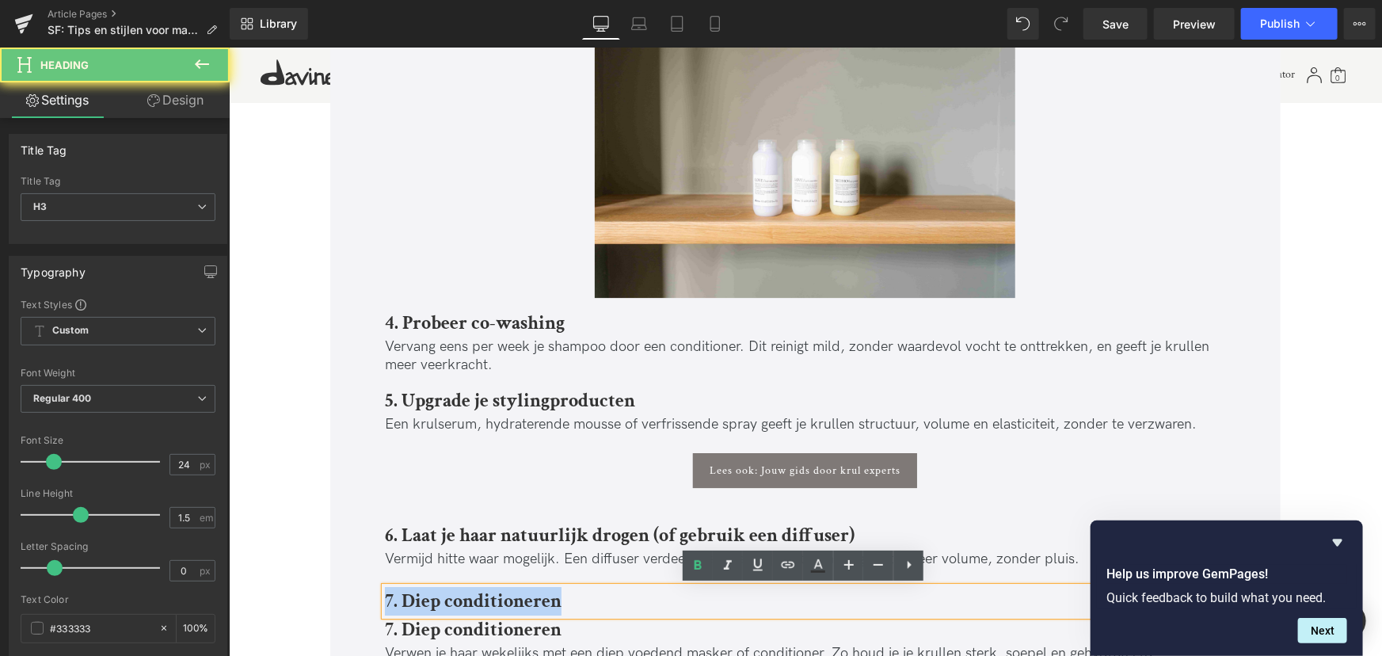
drag, startPoint x: 547, startPoint y: 602, endPoint x: 350, endPoint y: 606, distance: 197.3
click at [351, 606] on div "Tips & stijlen voor mannen met krullend haar Heading Krullen zijn uniek: ze gev…" at bounding box center [805, 245] width 951 height 4247
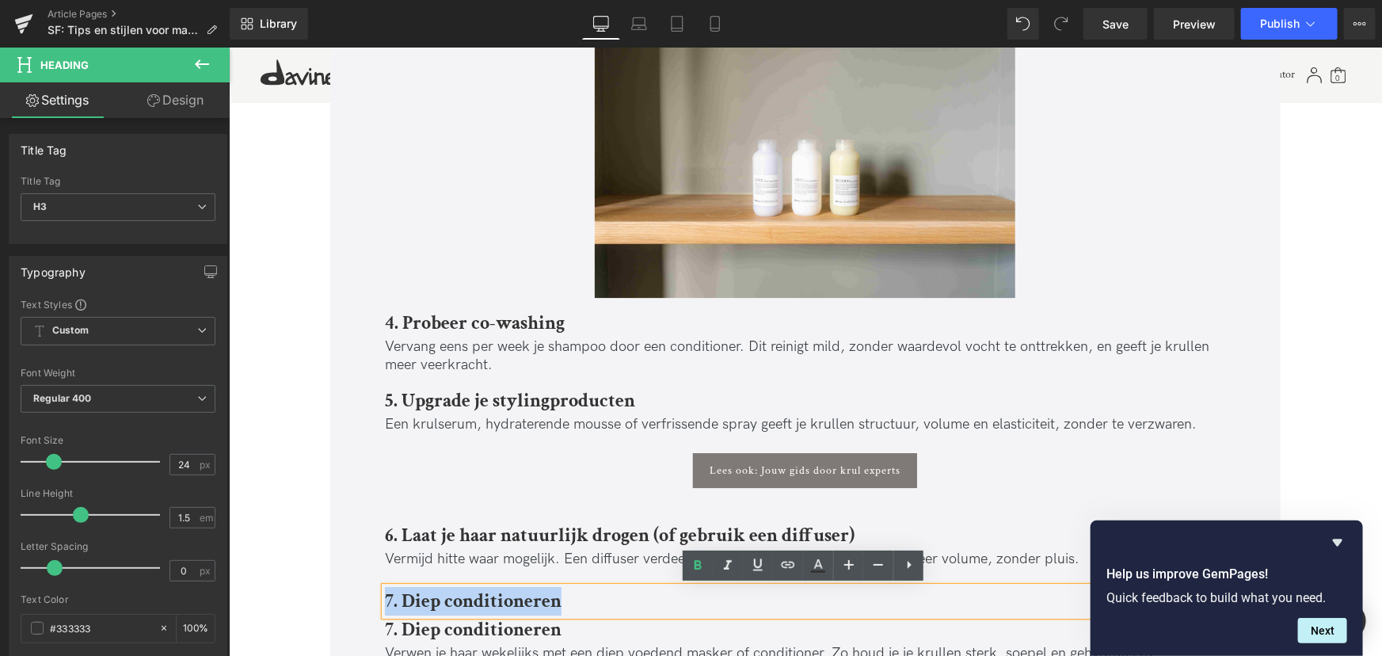
paste div
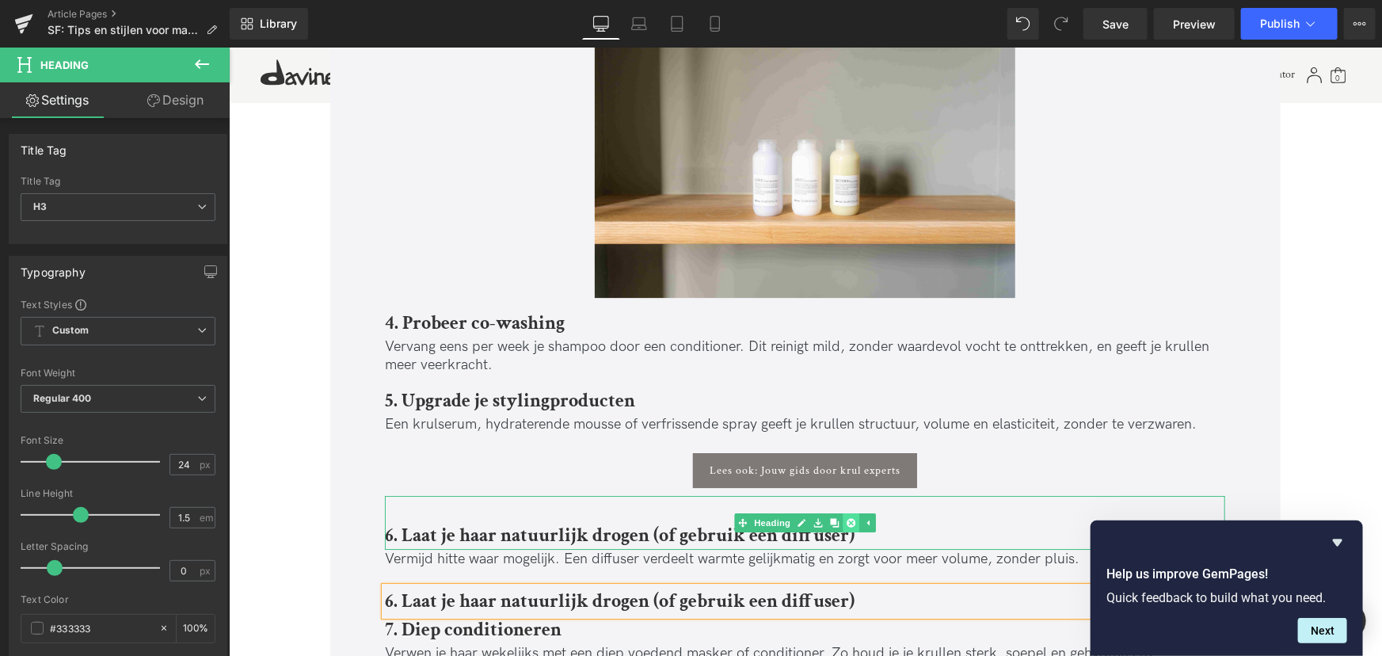
click at [848, 526] on icon at bounding box center [850, 522] width 9 height 9
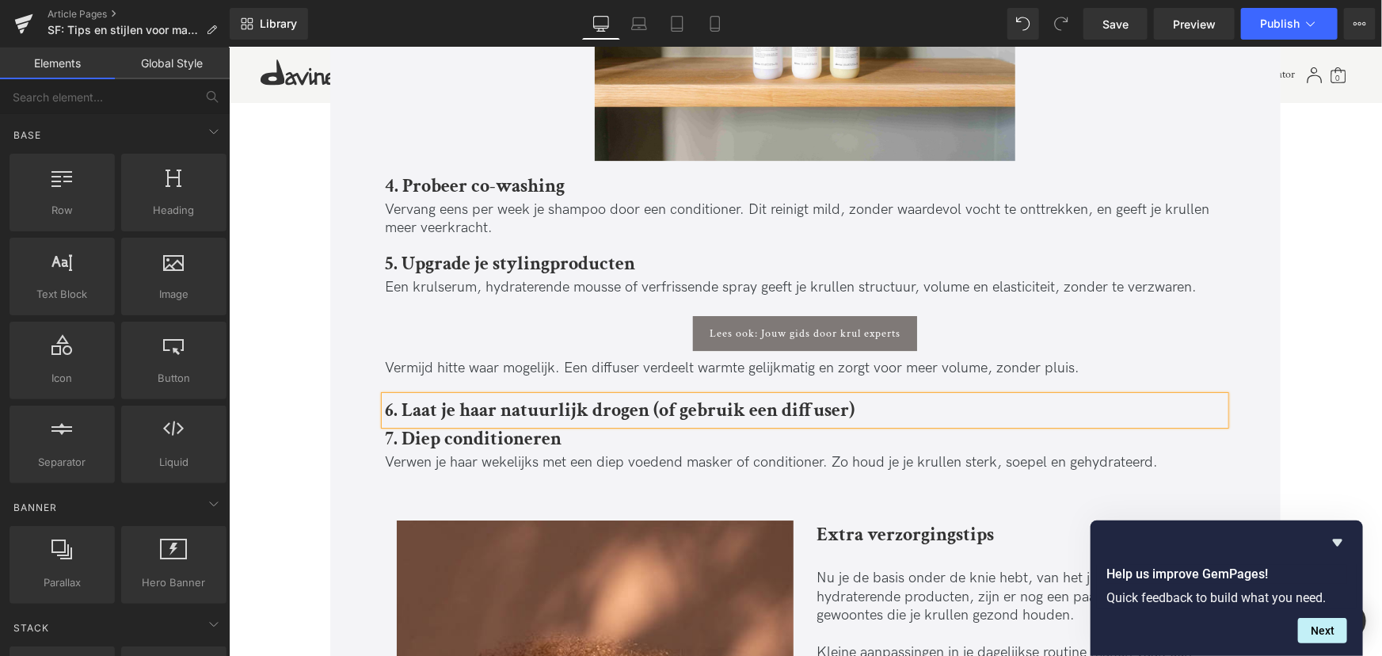
scroll to position [2574, 0]
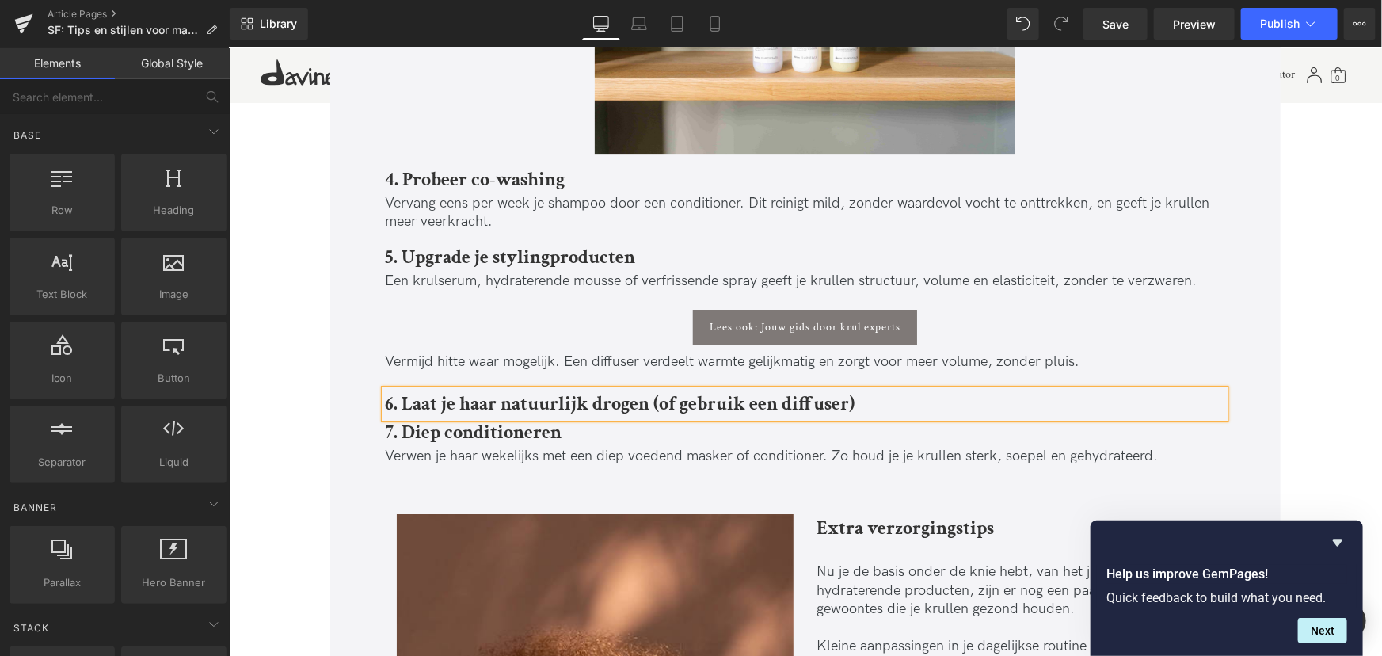
drag, startPoint x: 1340, startPoint y: 444, endPoint x: 1236, endPoint y: 439, distance: 103.9
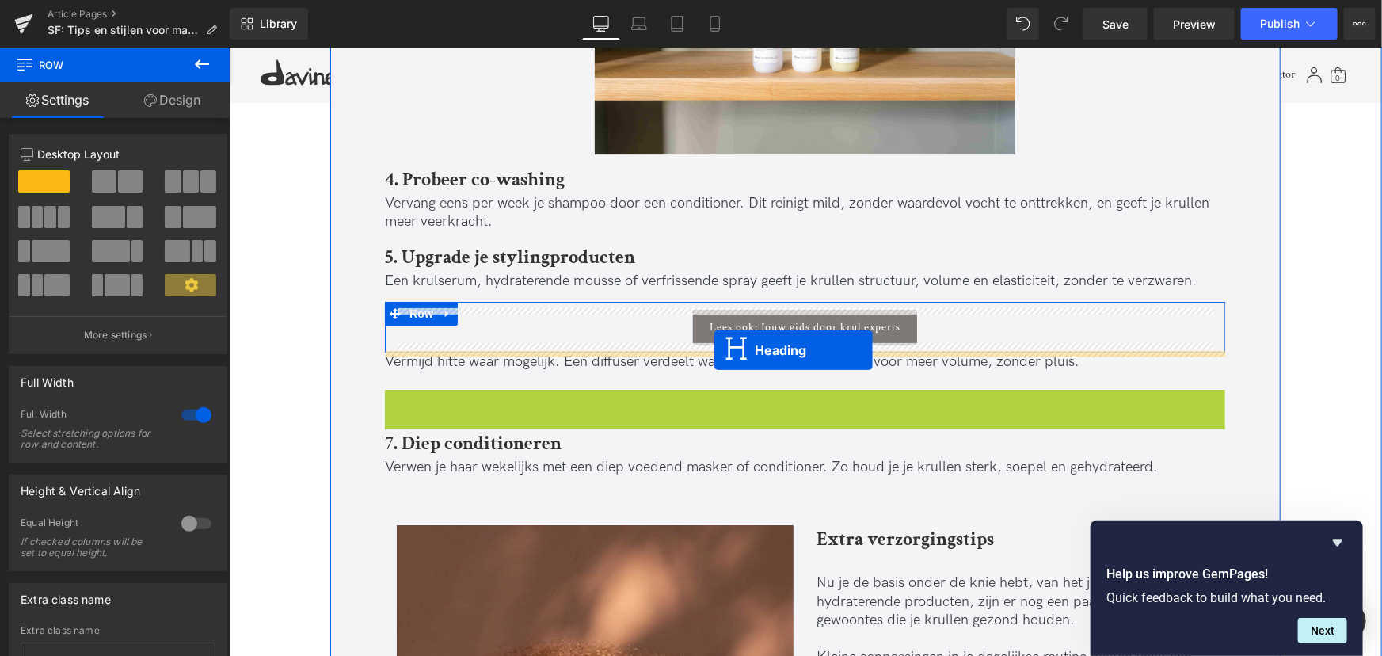
drag, startPoint x: 737, startPoint y: 402, endPoint x: 714, endPoint y: 349, distance: 58.2
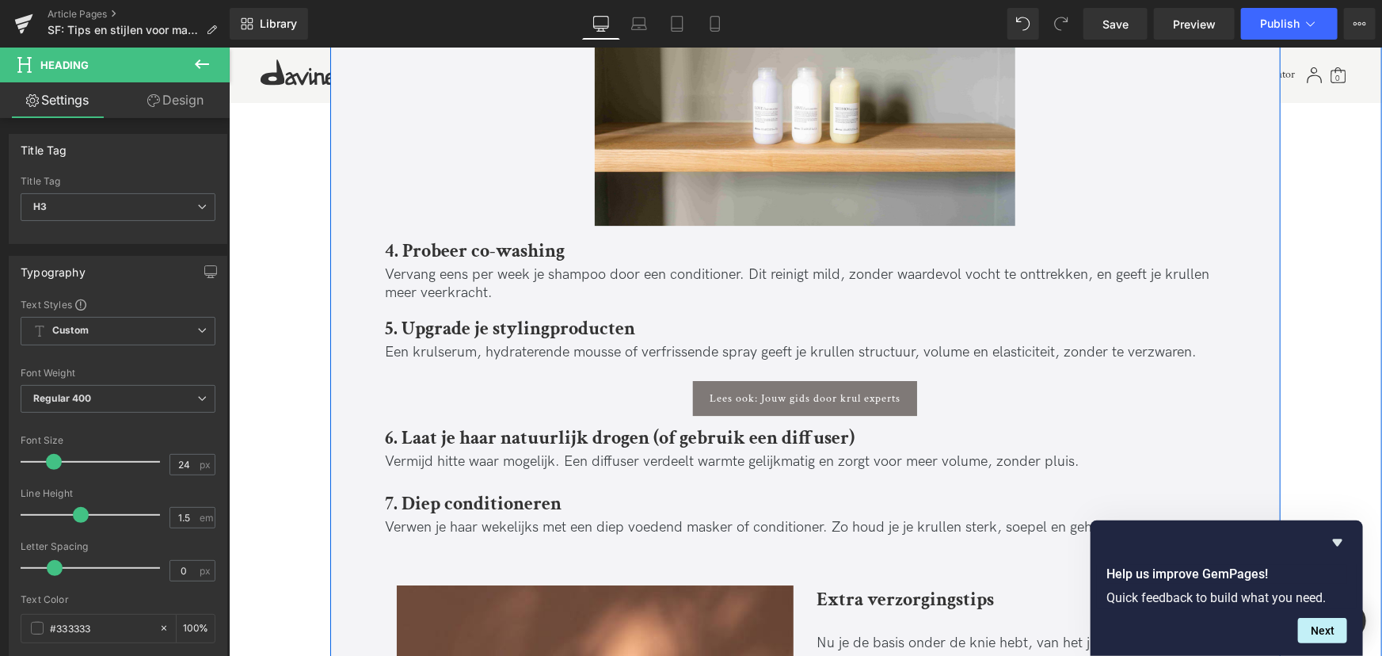
scroll to position [2503, 0]
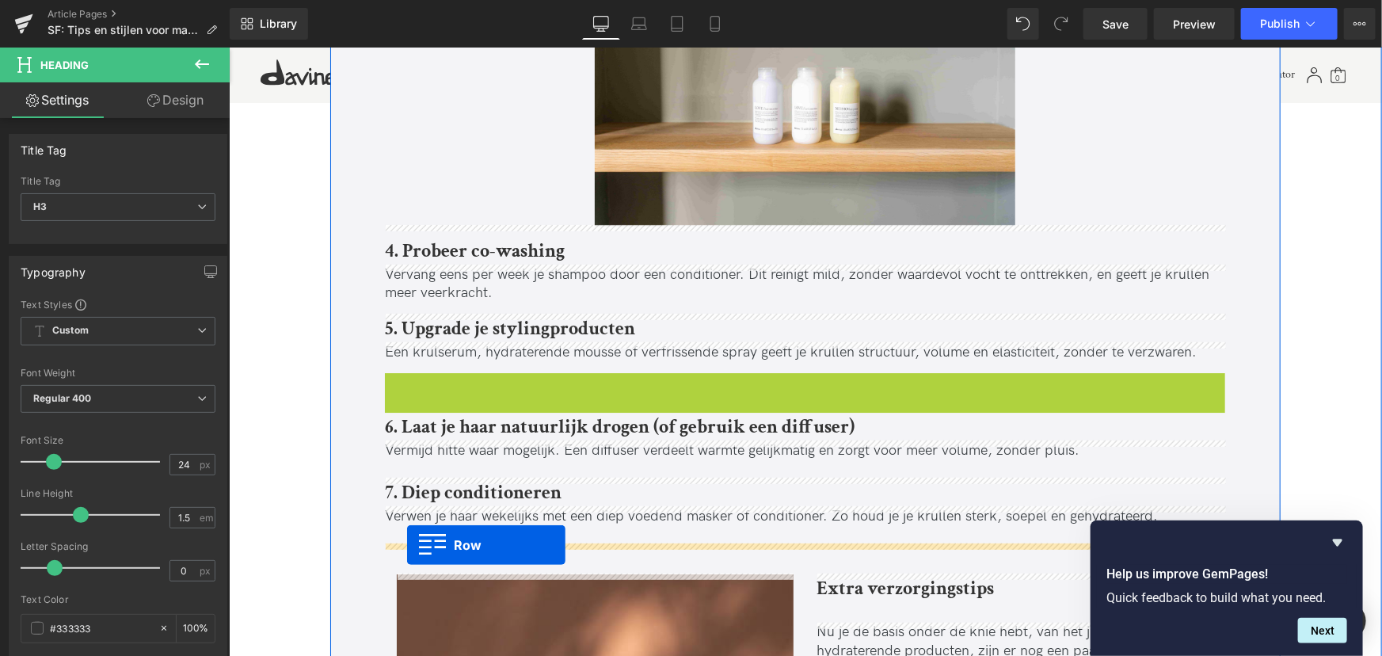
drag, startPoint x: 394, startPoint y: 382, endPoint x: 406, endPoint y: 544, distance: 162.8
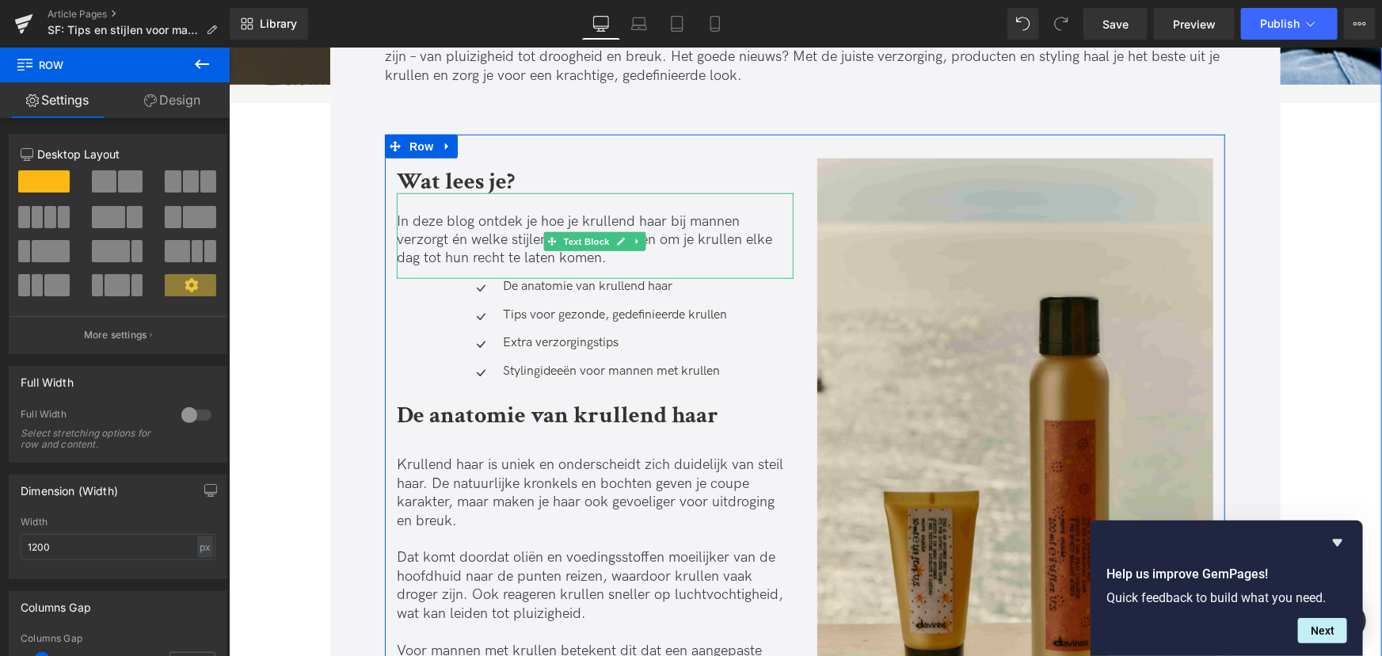
scroll to position [703, 0]
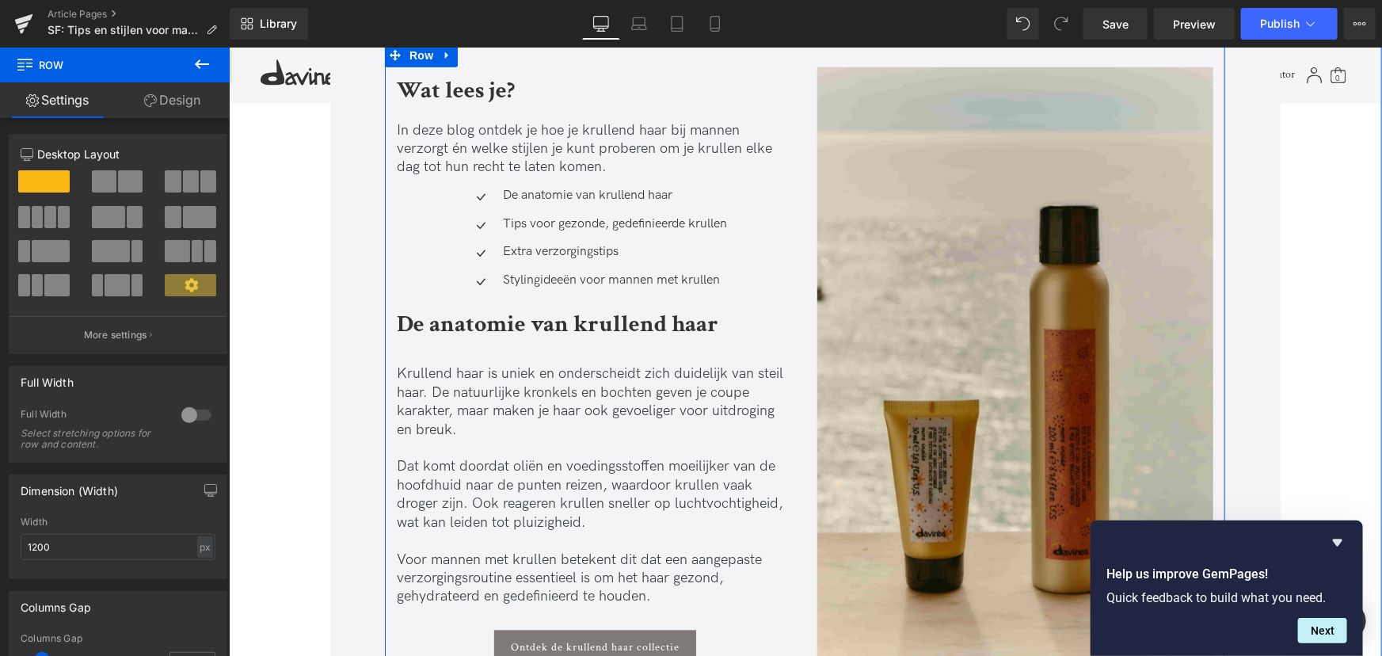
click at [459, 348] on div "Krullend haar is uniek en onderscheidt zich duidelijk van steil haar. De natuur…" at bounding box center [594, 482] width 397 height 294
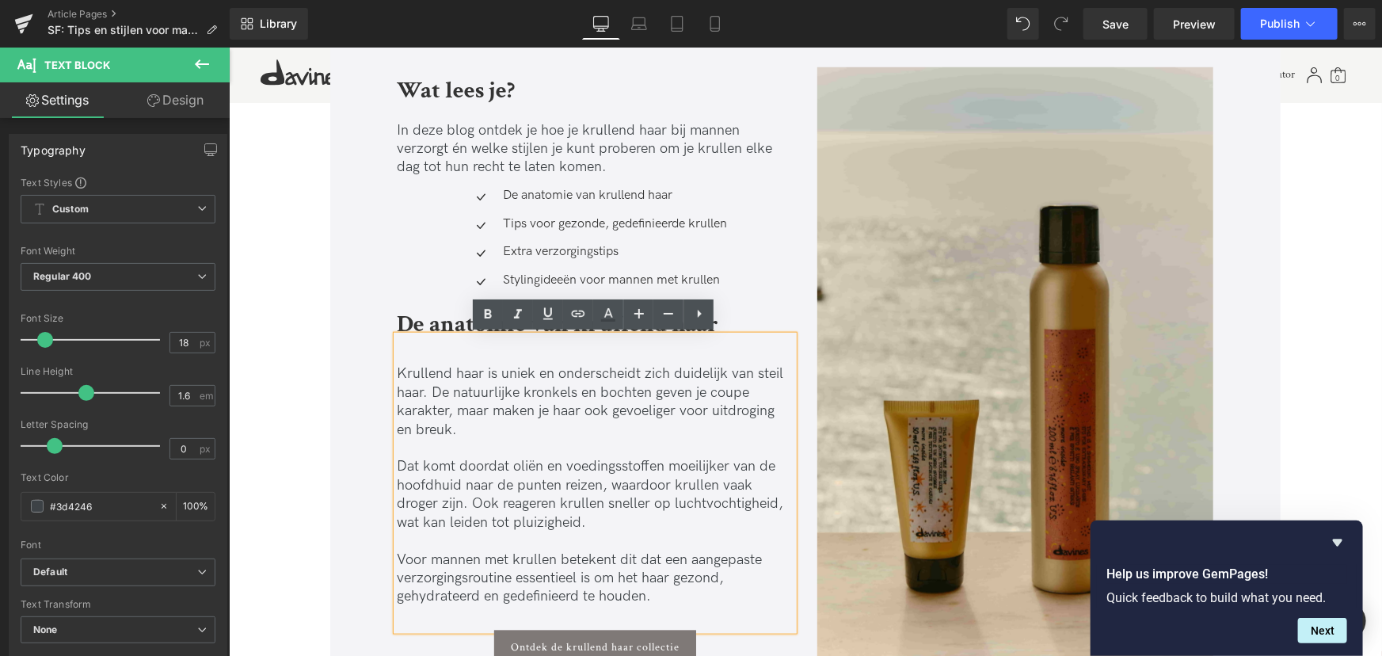
click at [461, 78] on b "Wat lees je?" at bounding box center [455, 89] width 118 height 31
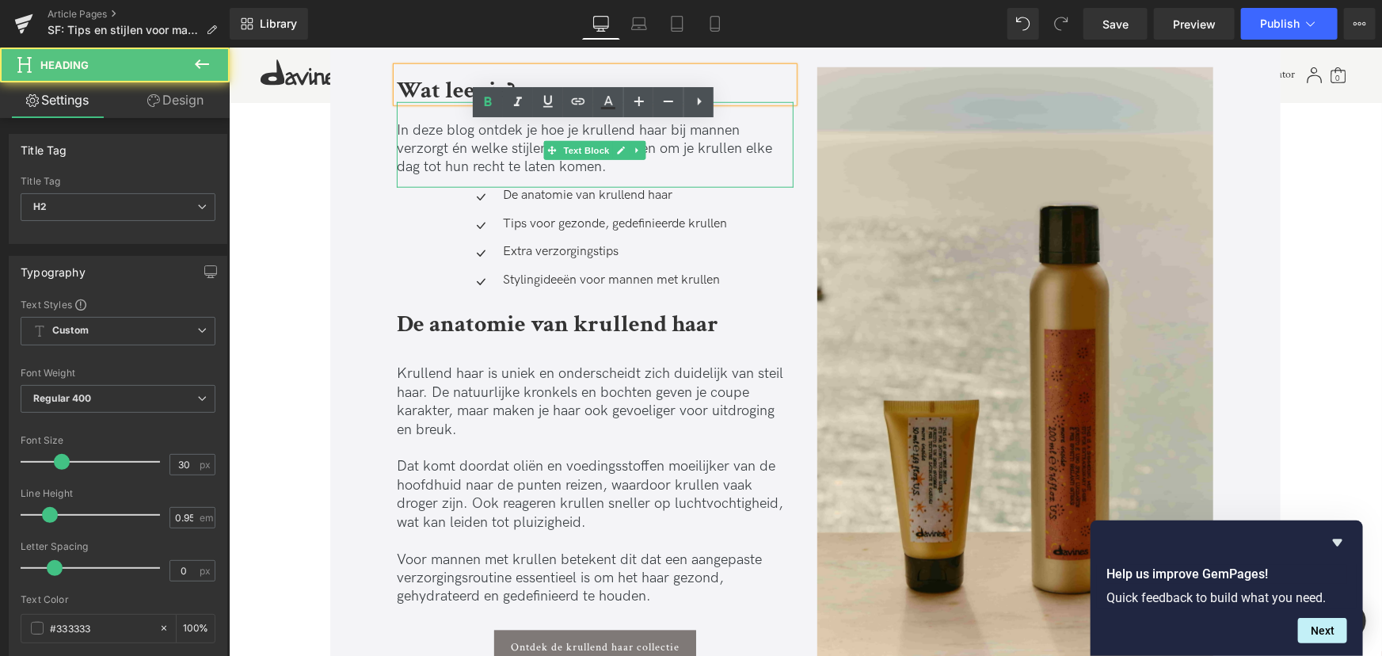
click at [455, 112] on p at bounding box center [594, 110] width 397 height 18
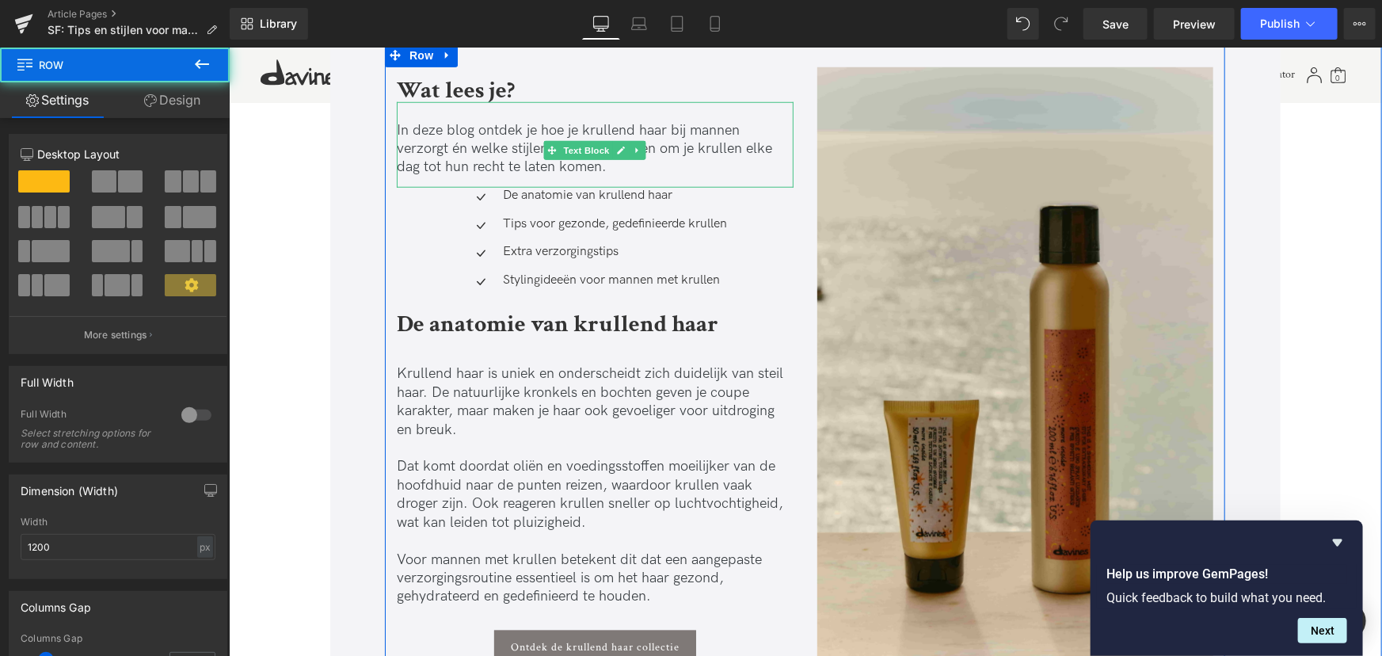
click at [431, 116] on p at bounding box center [594, 110] width 397 height 18
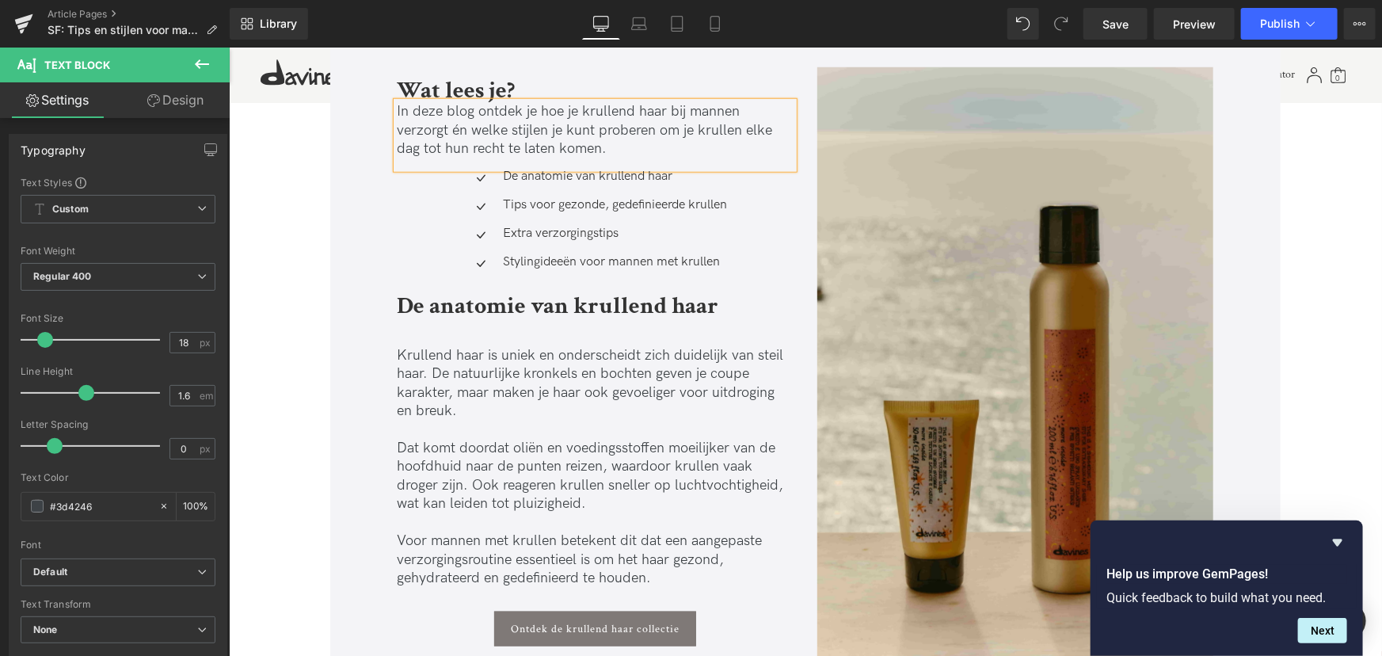
click at [438, 183] on div "Icon De anatomie van krullend haar Text Block Icon Tips voor gezonde, gedefinie…" at bounding box center [594, 224] width 397 height 113
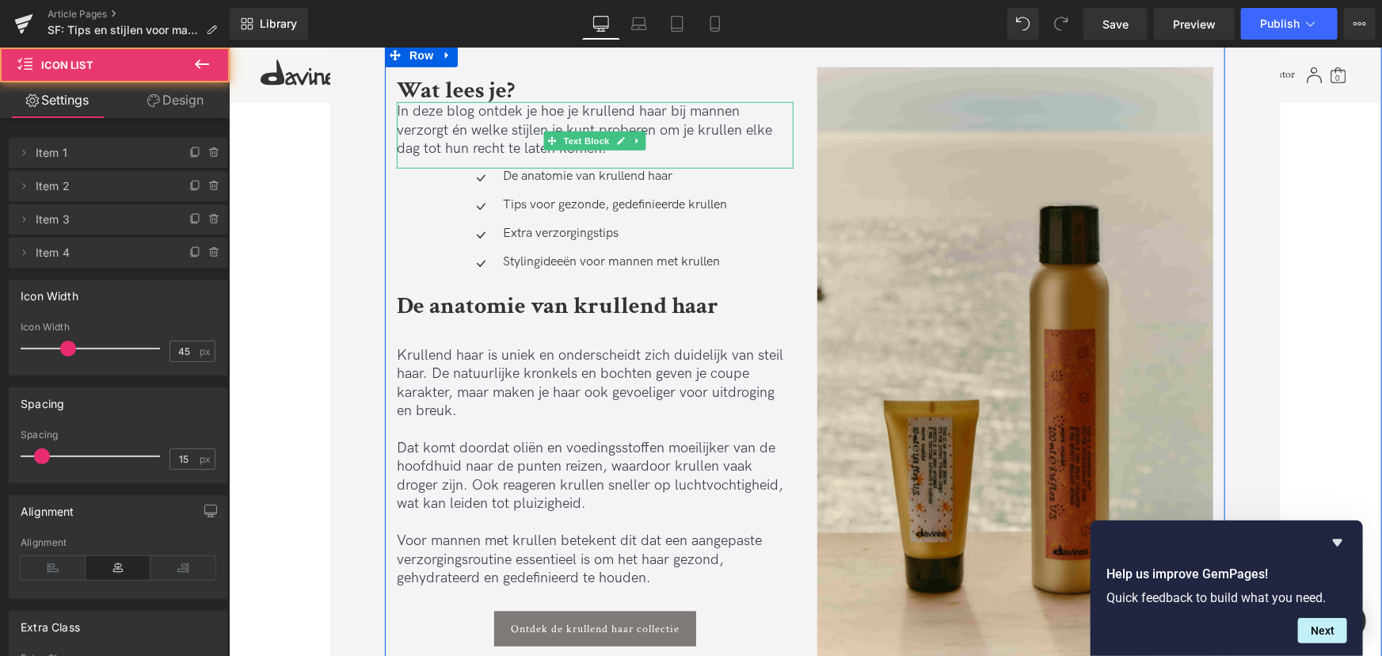
click at [448, 123] on span "In deze blog ontdek je hoe je krullend haar bij mannen verzorgt én welke stijle…" at bounding box center [583, 129] width 375 height 54
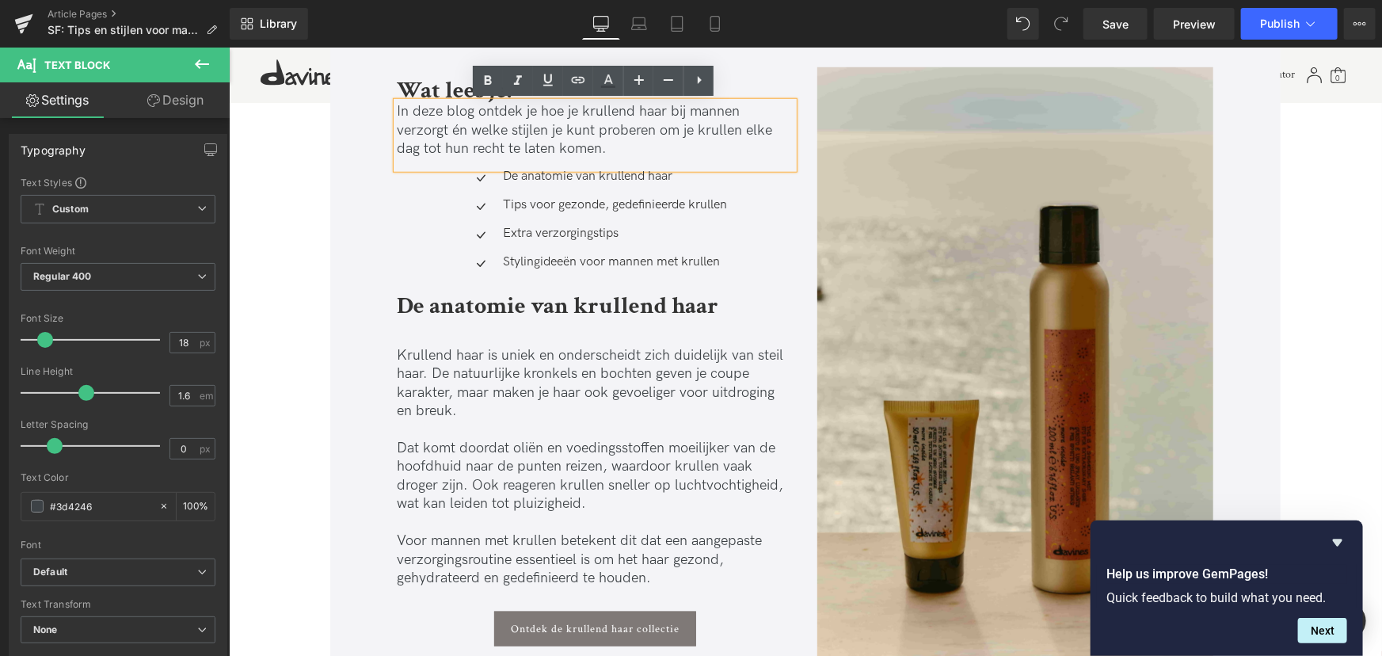
click at [436, 413] on p "Krullend haar is uniek en onderscheidt zich duidelijk van steil haar. De natuur…" at bounding box center [594, 382] width 397 height 74
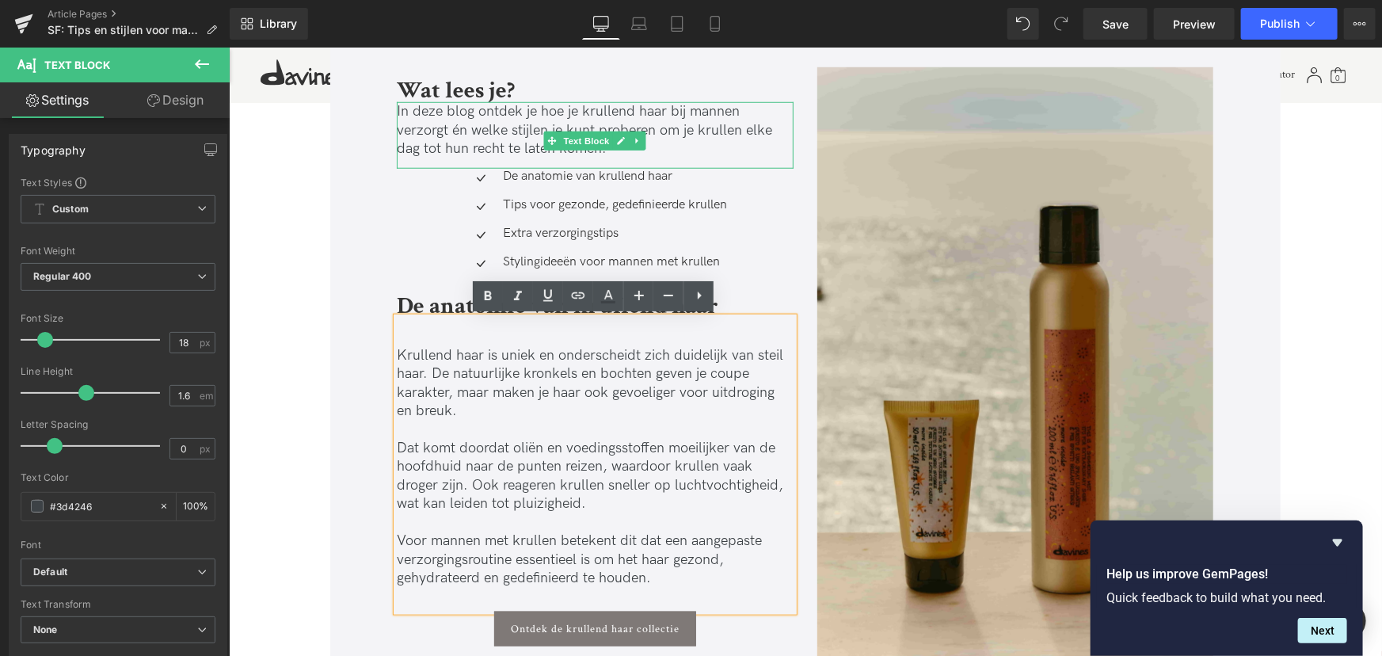
click at [501, 124] on span "In deze blog ontdek je hoe je krullend haar bij mannen verzorgt én welke stijle…" at bounding box center [583, 129] width 375 height 54
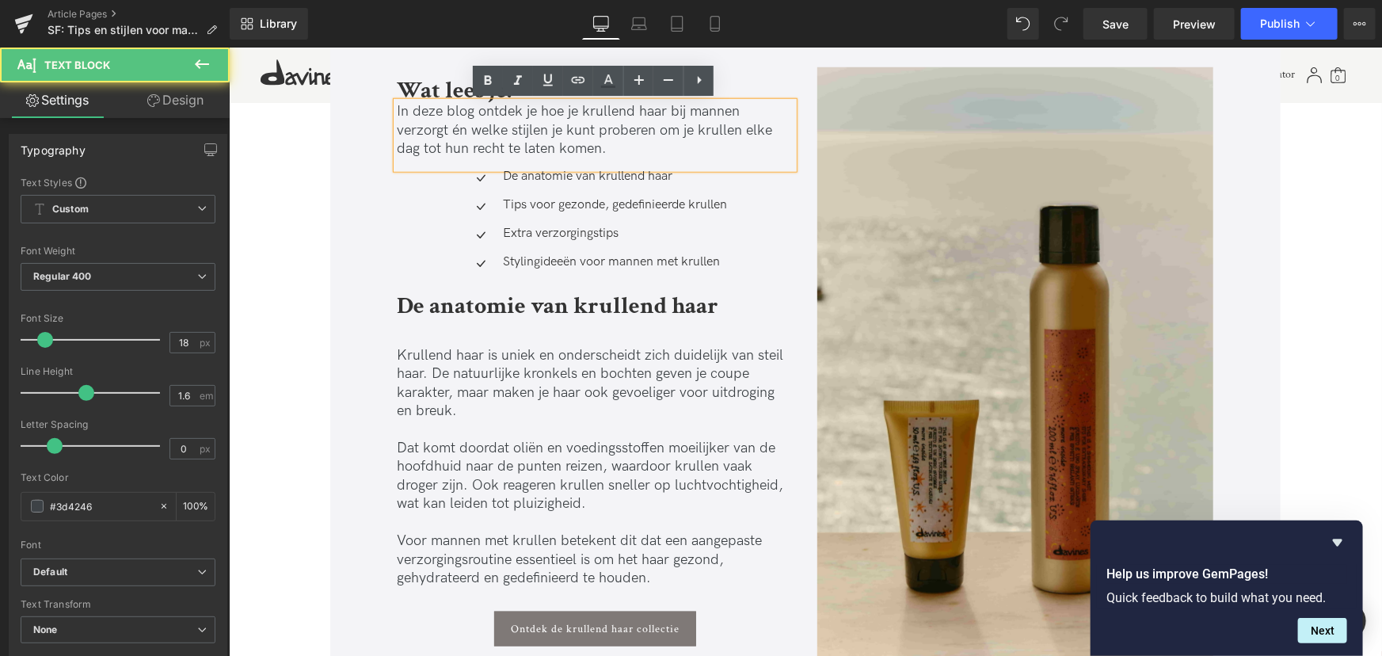
click at [498, 204] on div "Tips voor gezonde, gedefinieerde krullen Text Block" at bounding box center [612, 204] width 228 height 17
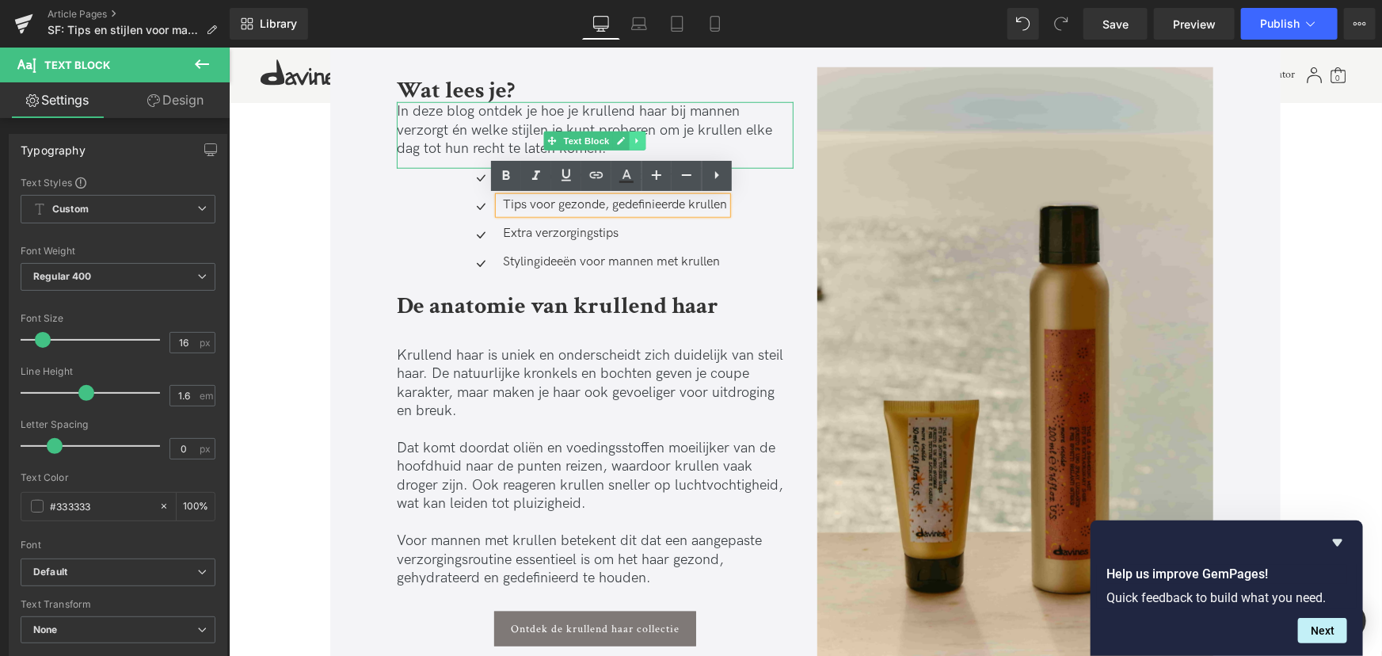
click at [633, 140] on icon at bounding box center [637, 140] width 9 height 10
click at [631, 147] on link at bounding box center [628, 140] width 17 height 19
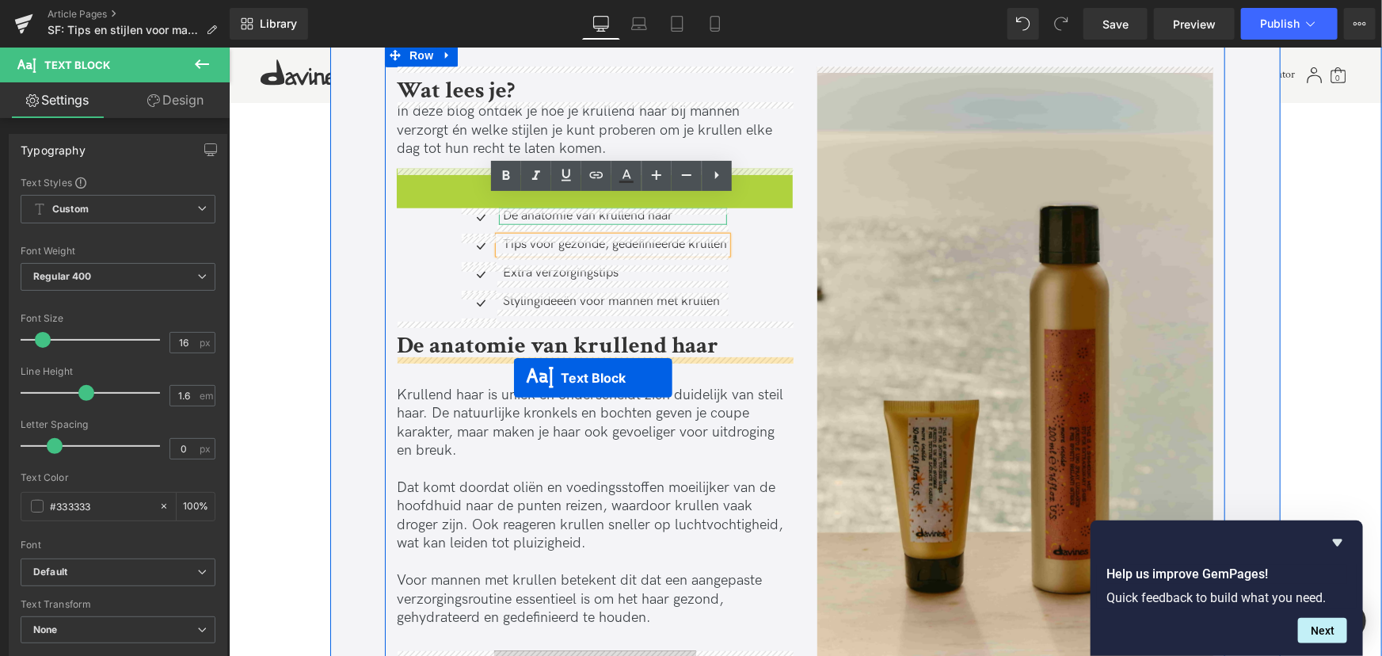
drag, startPoint x: 543, startPoint y: 211, endPoint x: 510, endPoint y: 377, distance: 169.6
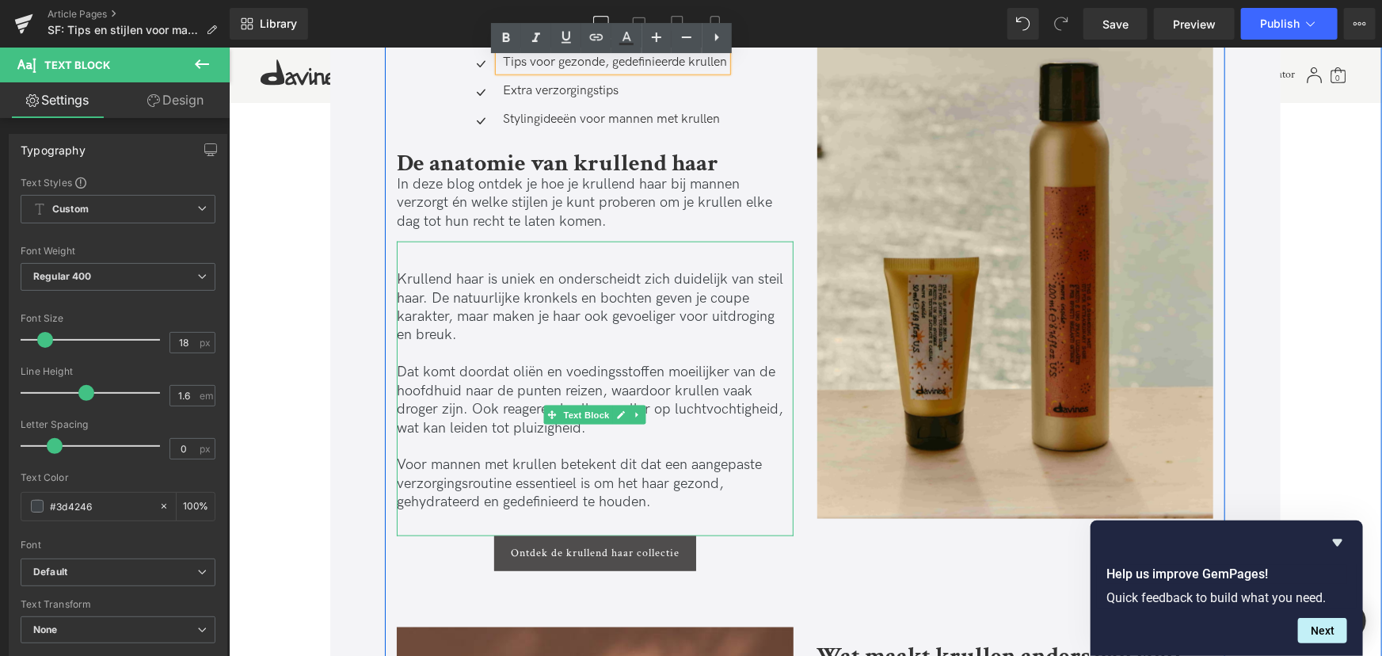
scroll to position [847, 0]
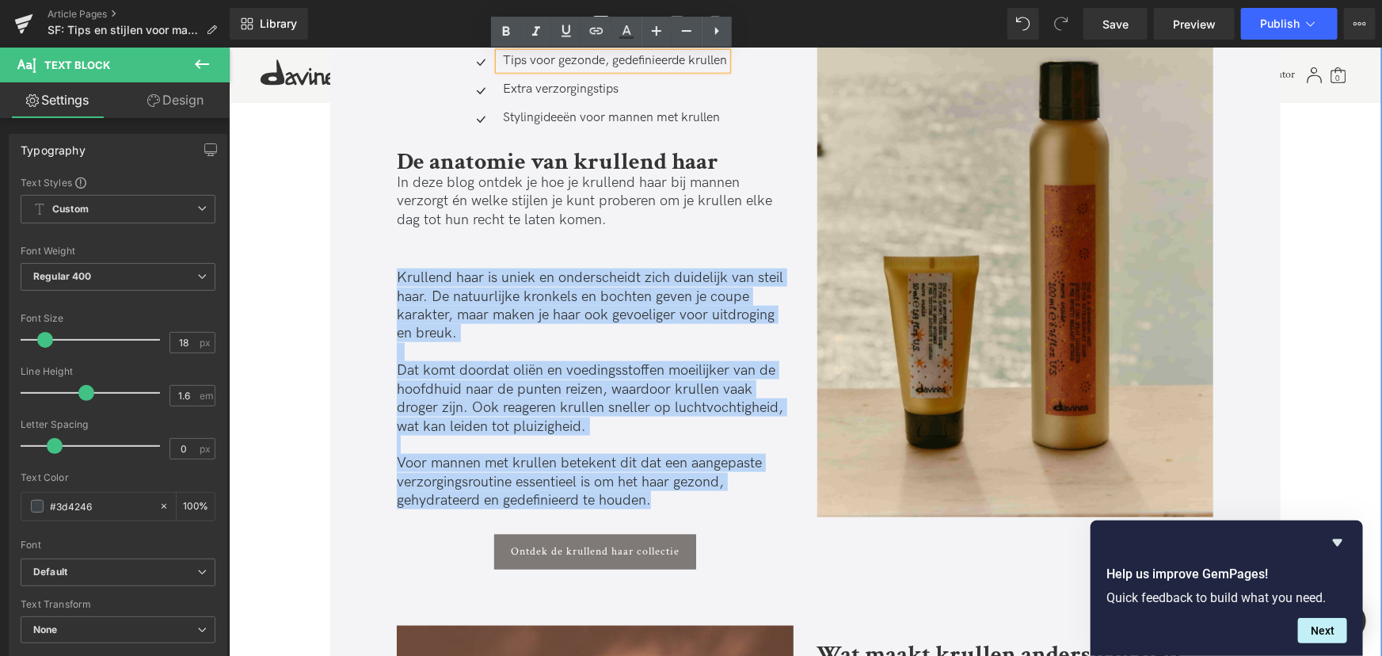
drag, startPoint x: 665, startPoint y: 507, endPoint x: 341, endPoint y: 273, distance: 399.5
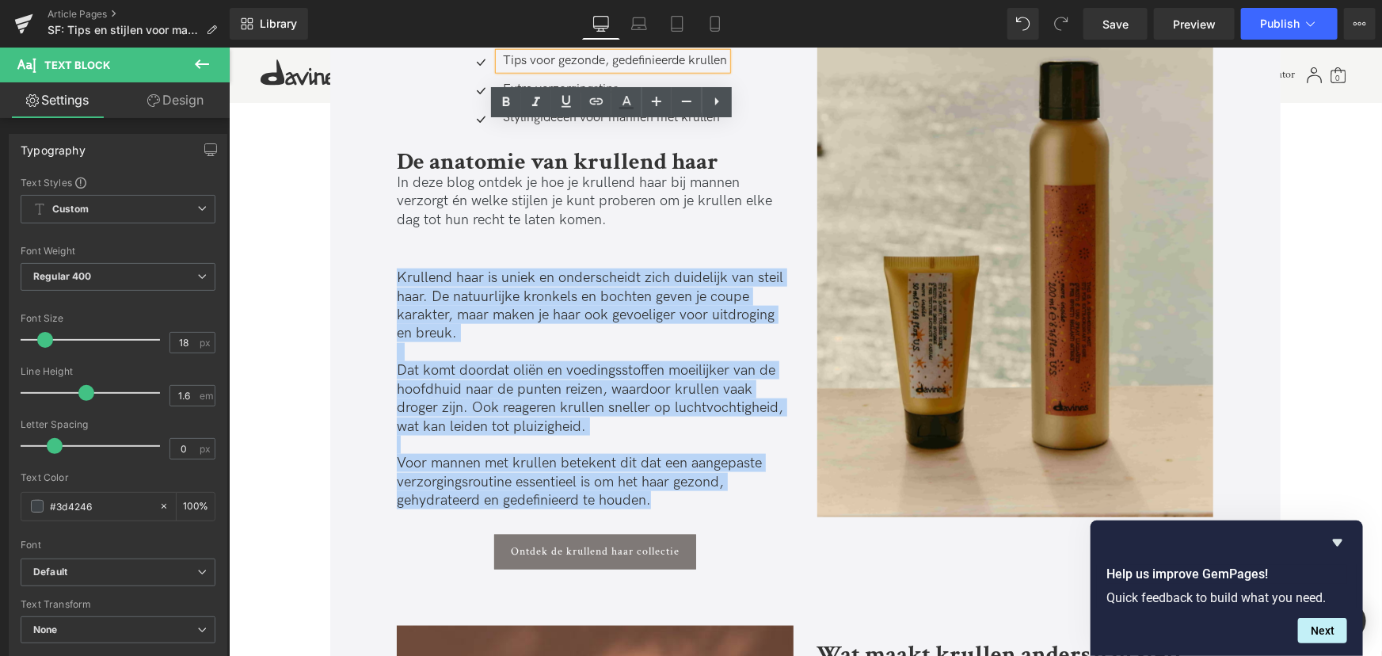
copy div "Krullend haar is uniek en onderscheidt zich duidelijk van steil haar. De natuur…"
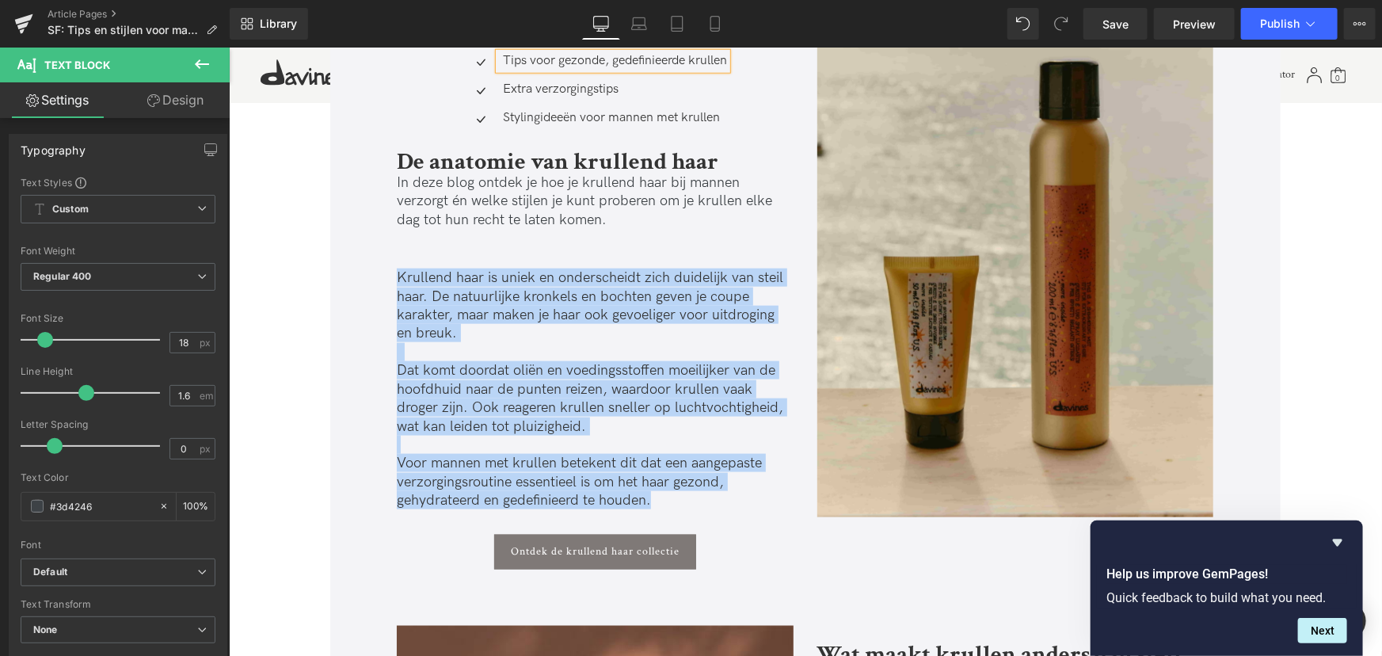
click at [579, 191] on span "In deze blog ontdek je hoe je krullend haar bij mannen verzorgt én welke stijle…" at bounding box center [583, 200] width 375 height 54
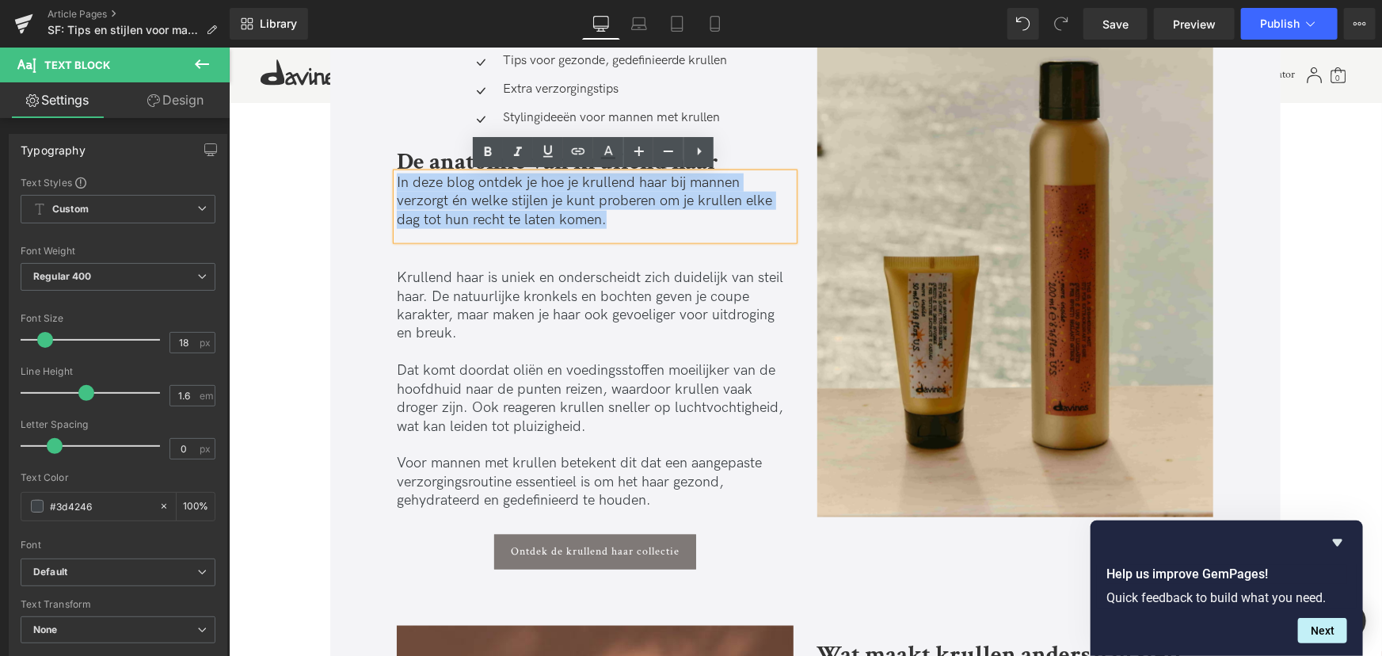
drag, startPoint x: 621, startPoint y: 228, endPoint x: 328, endPoint y: 181, distance: 296.9
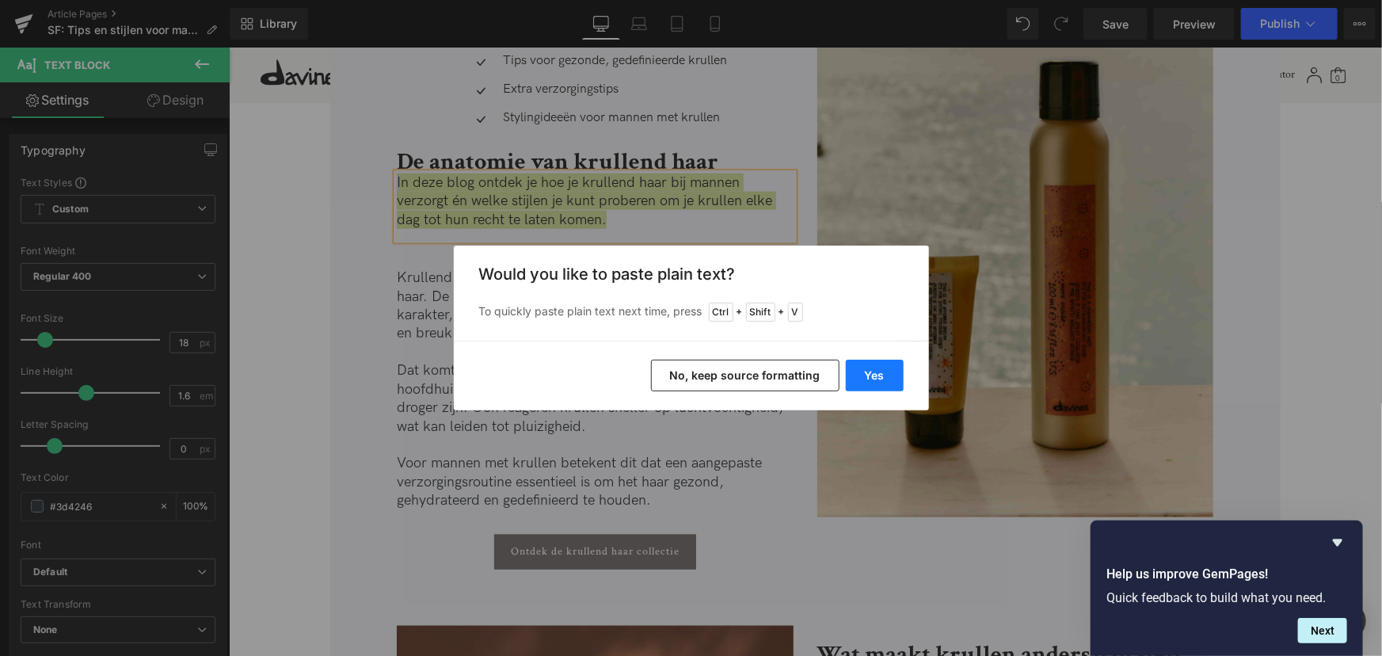
click at [877, 373] on button "Yes" at bounding box center [875, 376] width 58 height 32
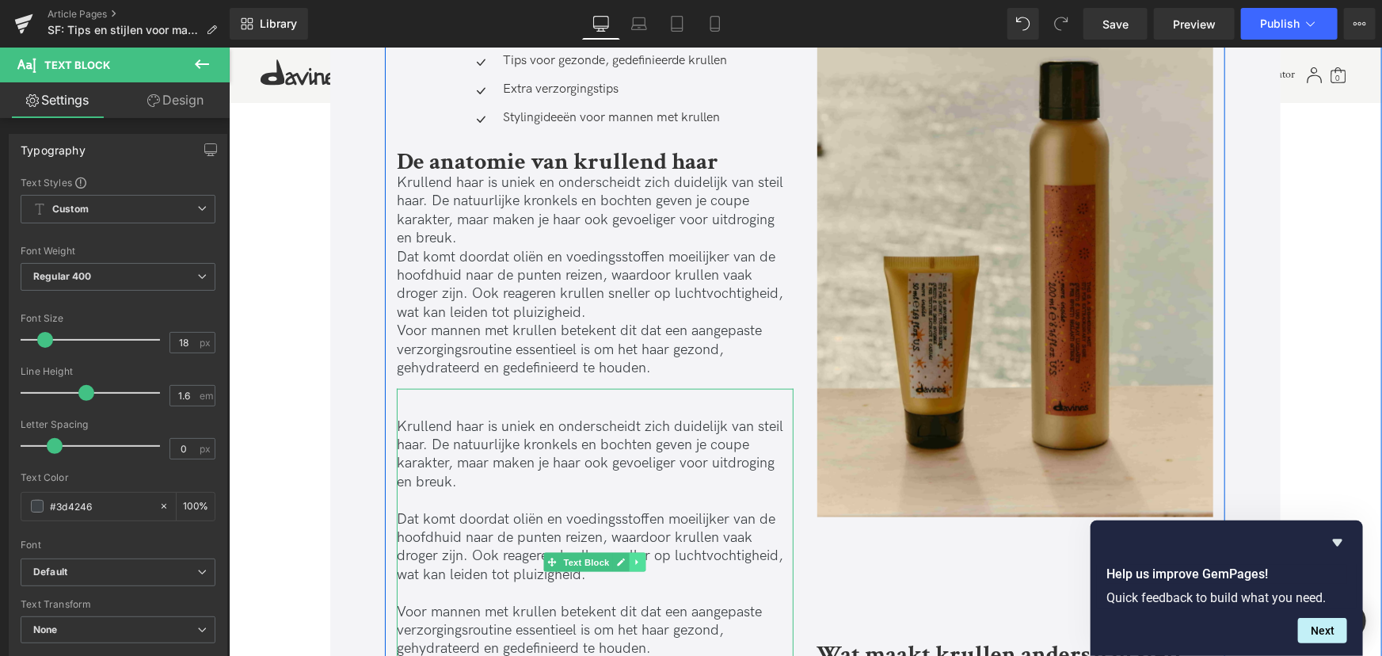
click at [636, 559] on icon at bounding box center [637, 562] width 9 height 10
click at [646, 562] on icon at bounding box center [645, 561] width 9 height 9
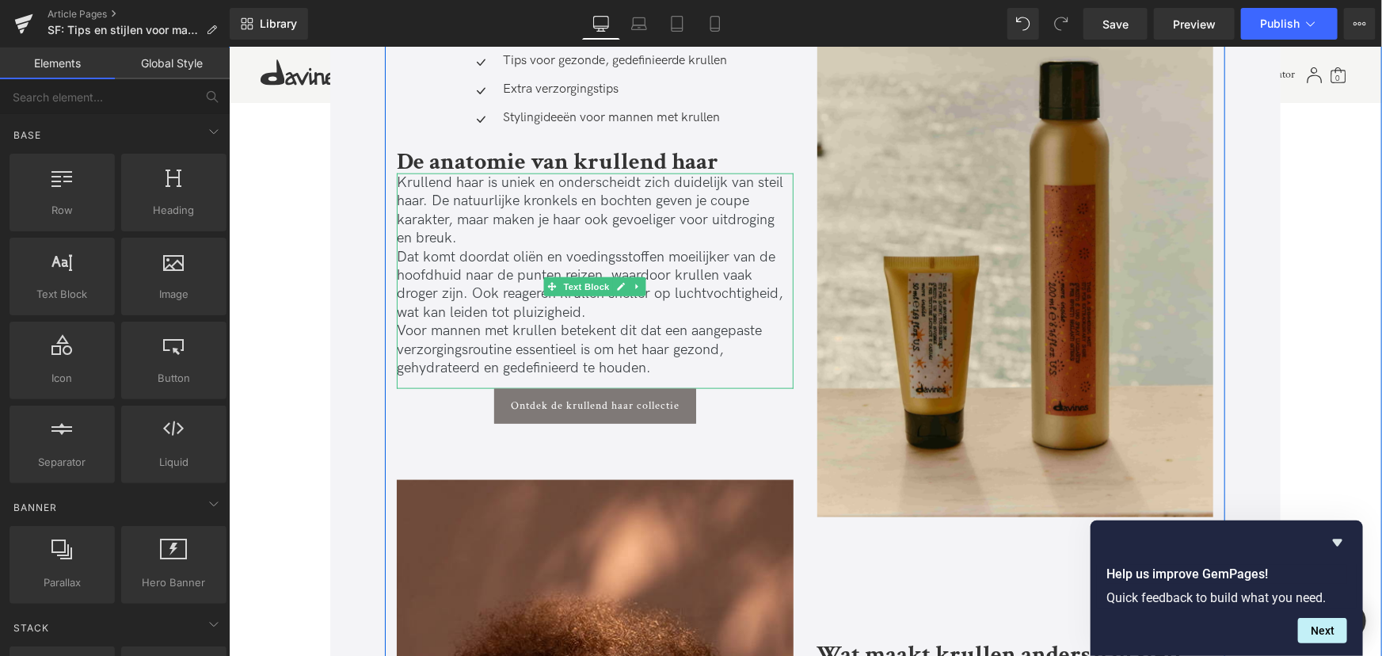
click at [495, 237] on p "Krullend haar is uniek en onderscheidt zich duidelijk van steil haar. De natuur…" at bounding box center [594, 210] width 397 height 74
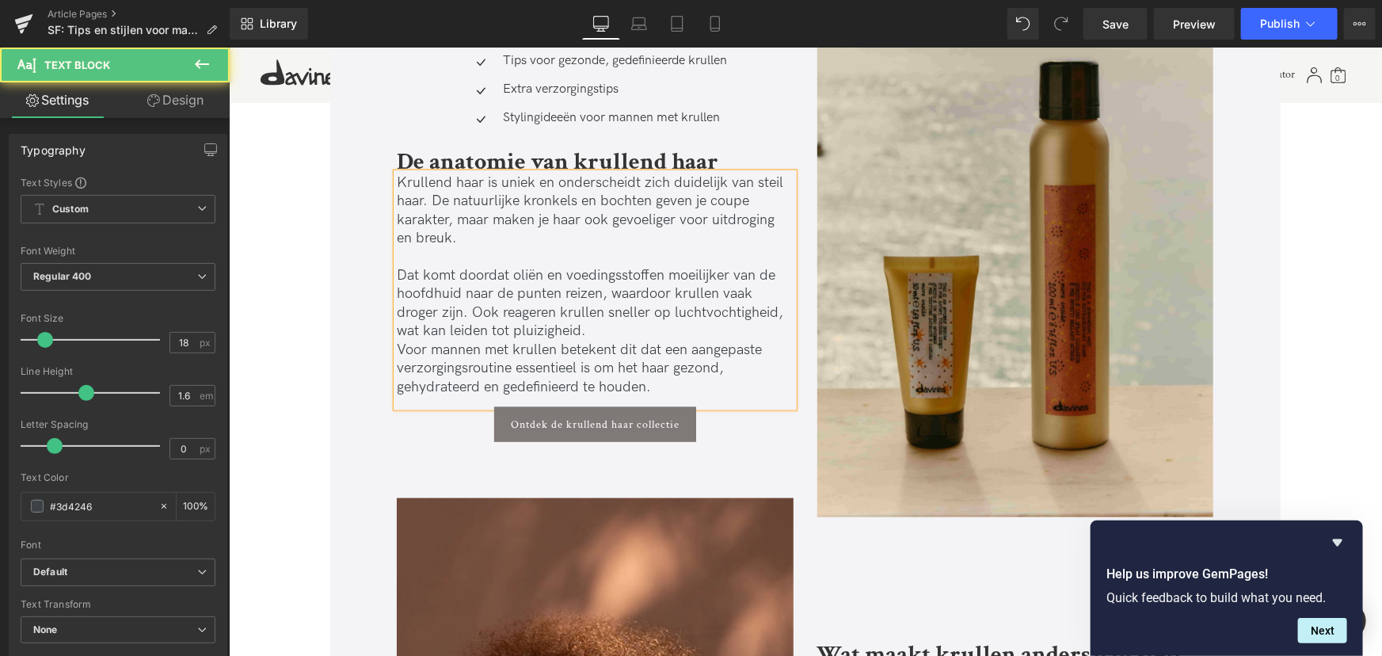
click at [610, 337] on p "Dat komt doordat oliën en voedingsstoffen moeilijker van de hoofdhuid naar de p…" at bounding box center [594, 302] width 397 height 74
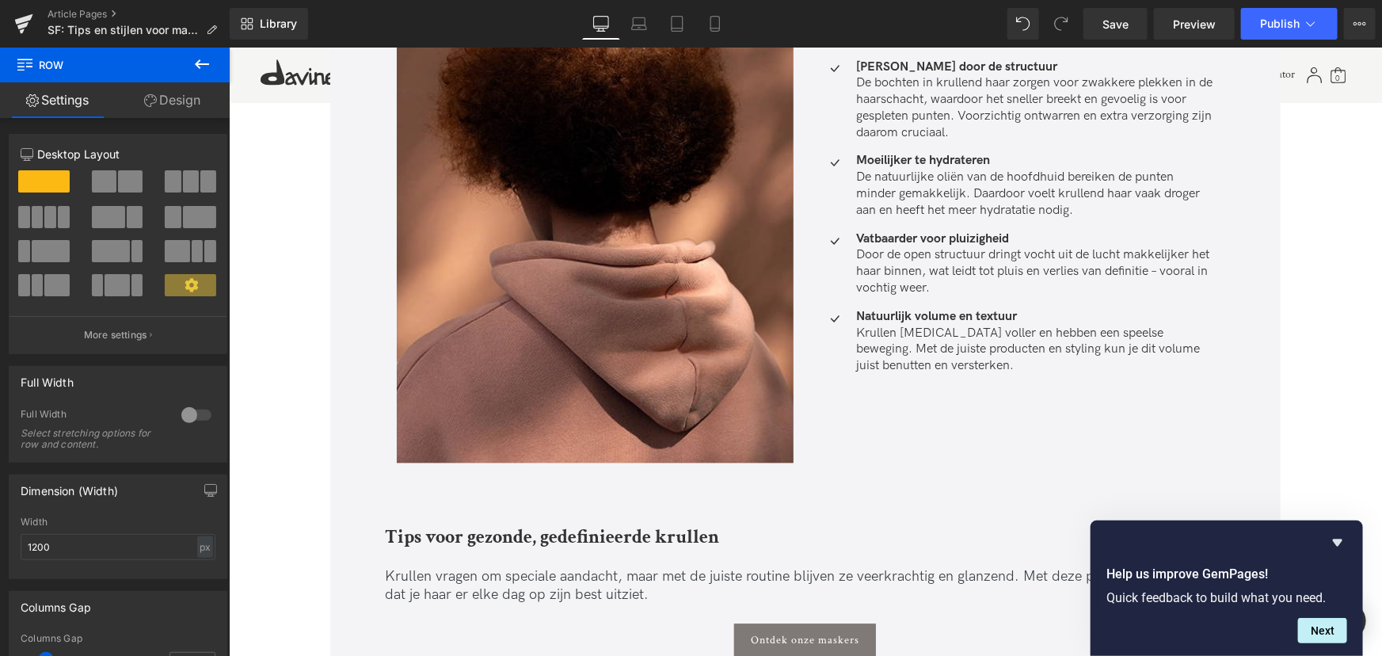
scroll to position [1854, 0]
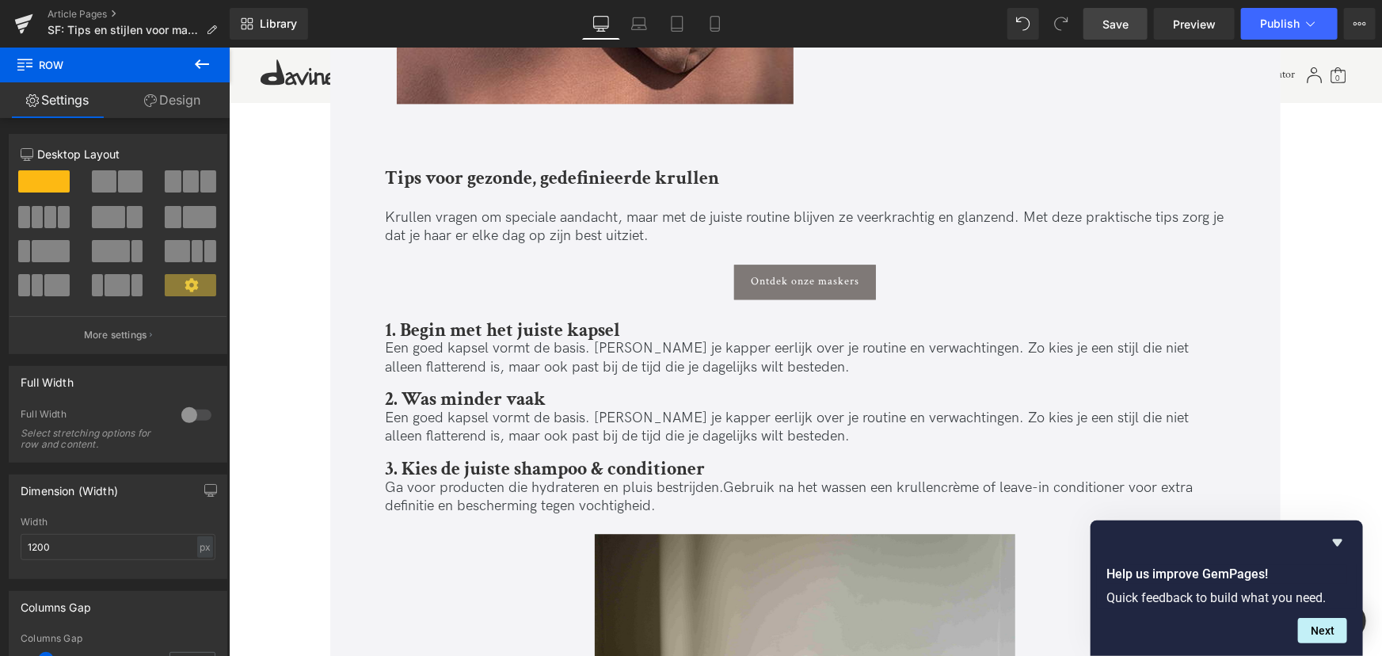
click at [1117, 16] on span "Save" at bounding box center [1116, 24] width 26 height 17
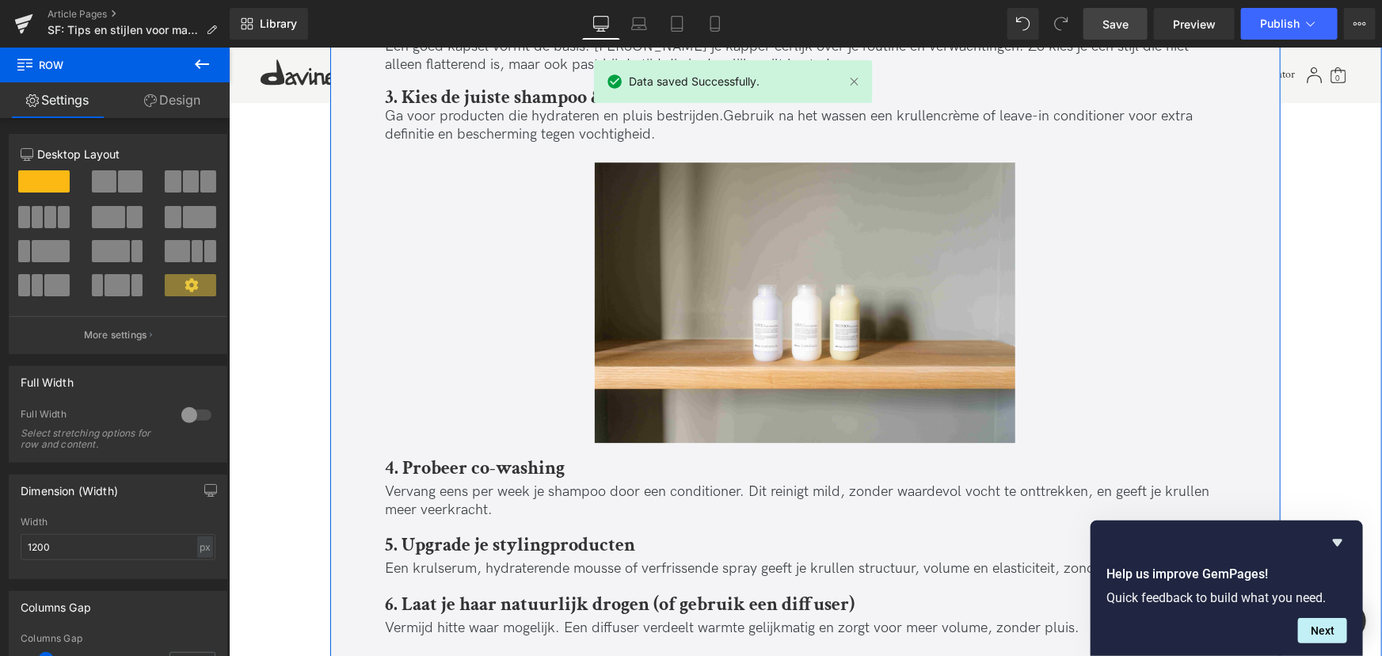
scroll to position [2215, 0]
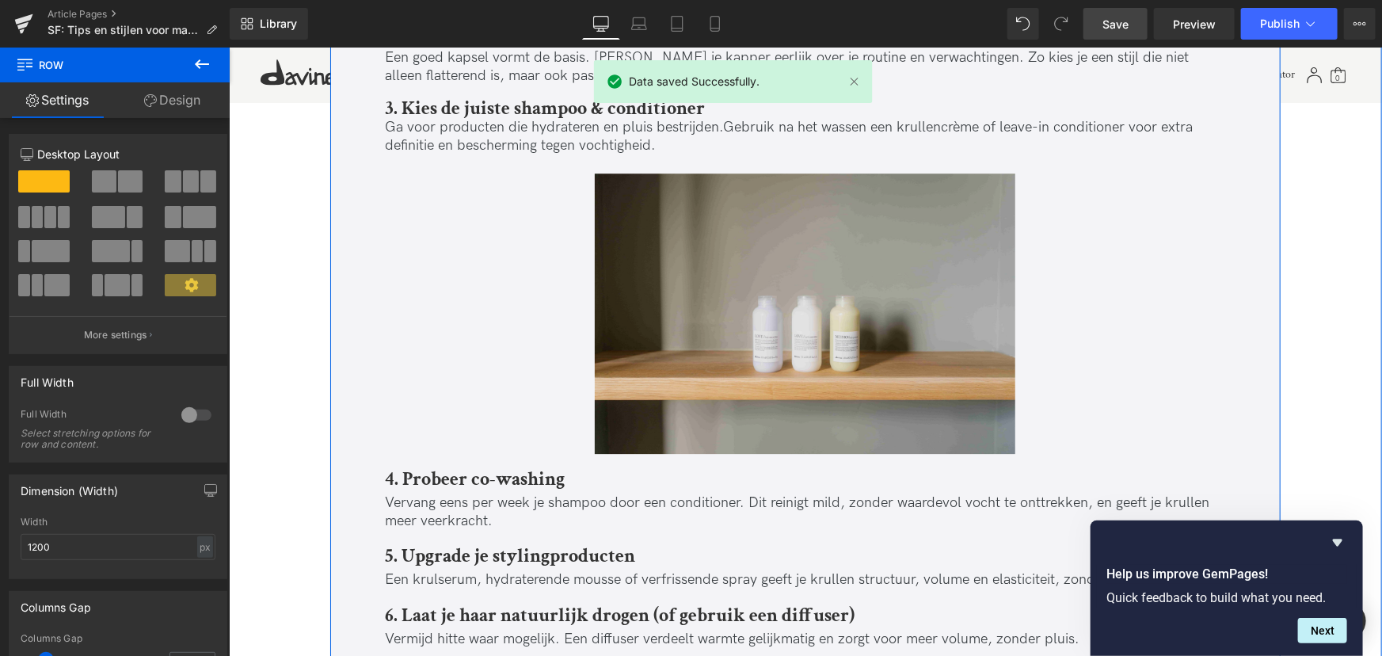
click at [715, 301] on img at bounding box center [804, 313] width 421 height 280
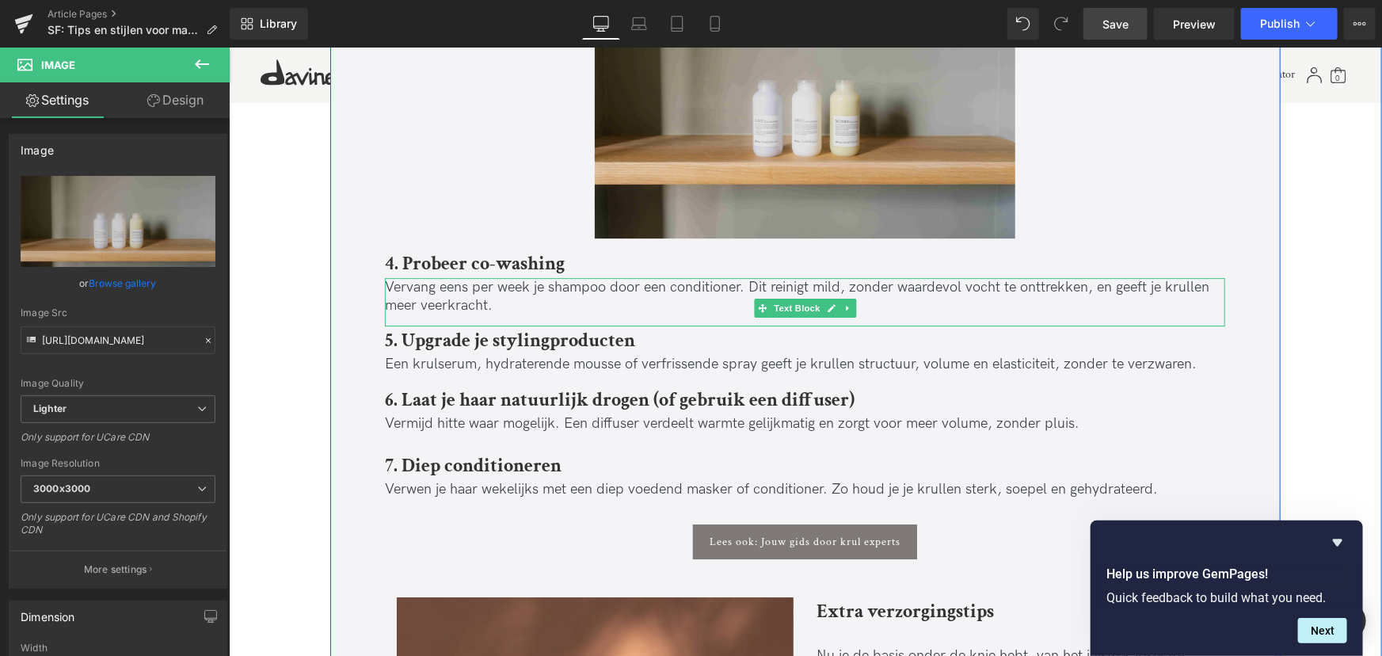
scroll to position [2431, 0]
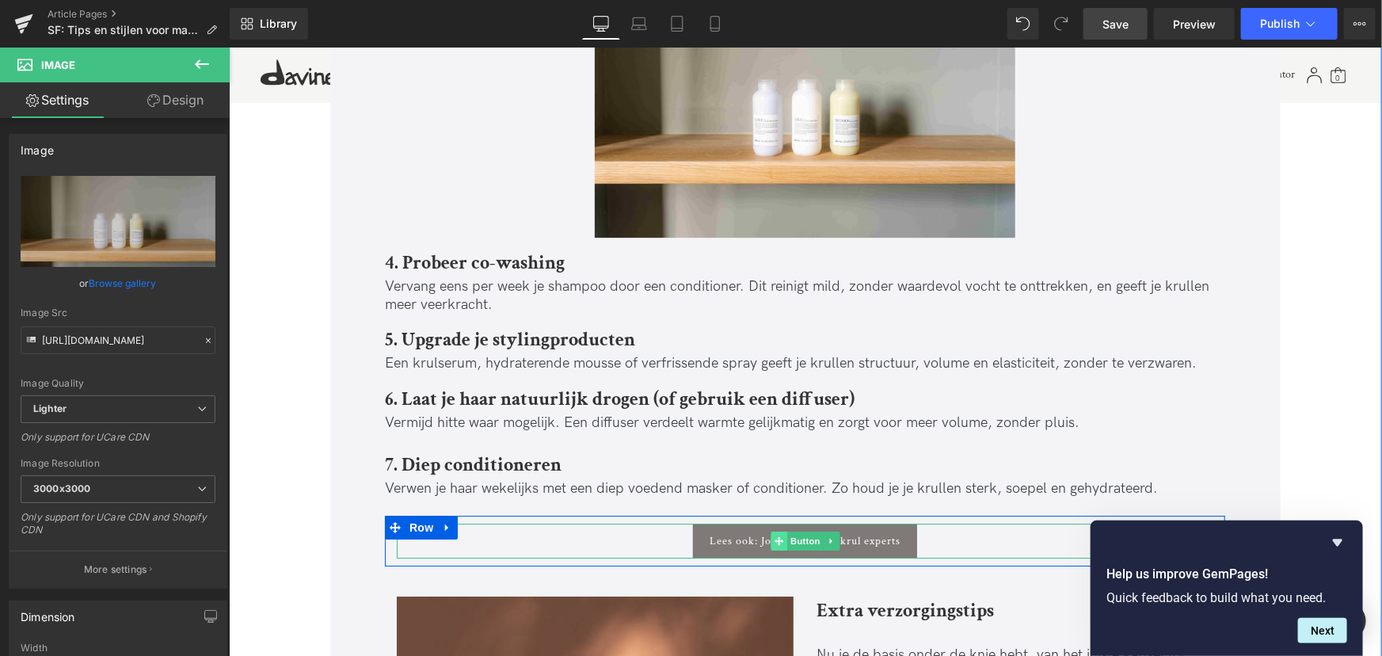
click at [778, 535] on icon at bounding box center [778, 540] width 9 height 10
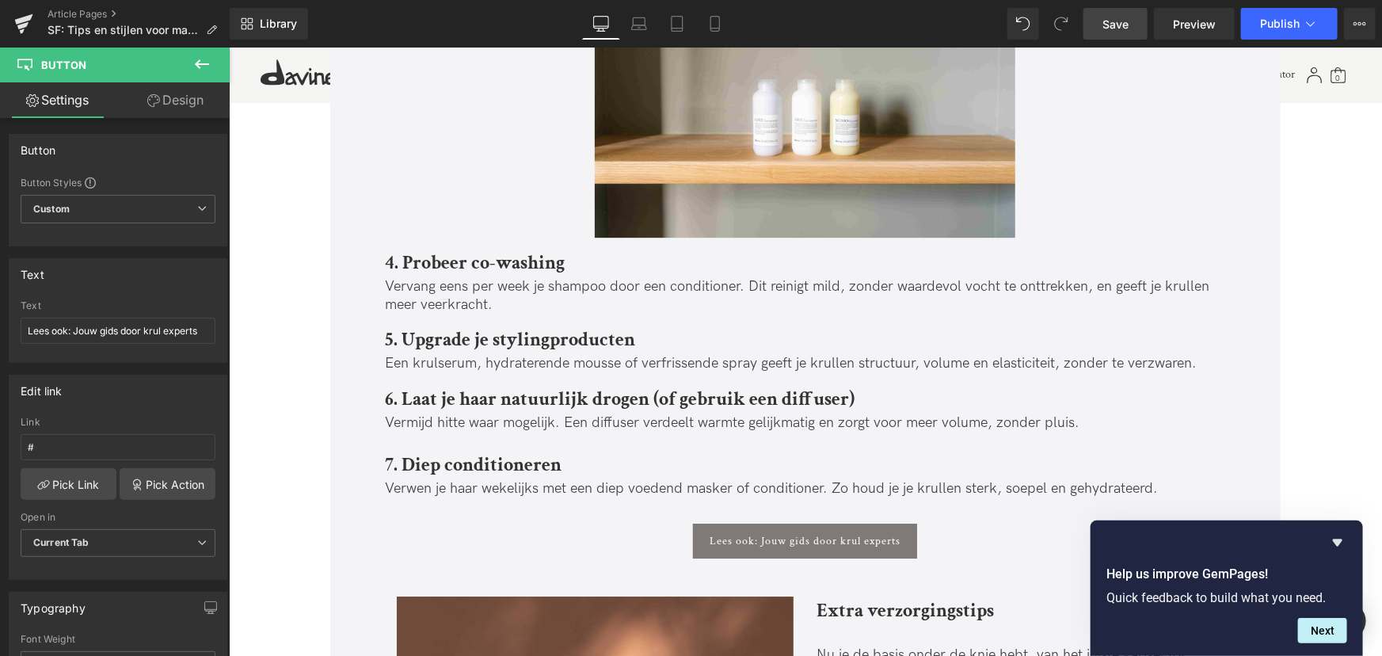
click at [797, 532] on span "Button" at bounding box center [805, 540] width 36 height 19
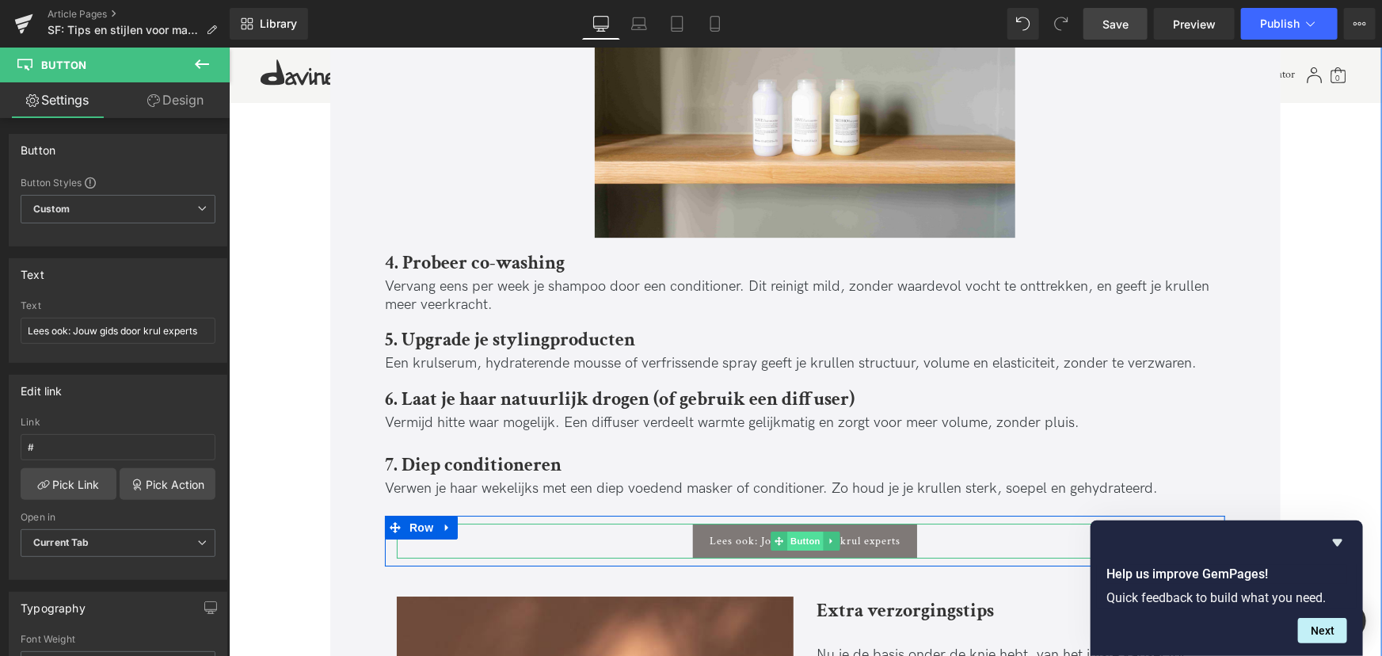
click at [811, 540] on span "Button" at bounding box center [805, 540] width 36 height 19
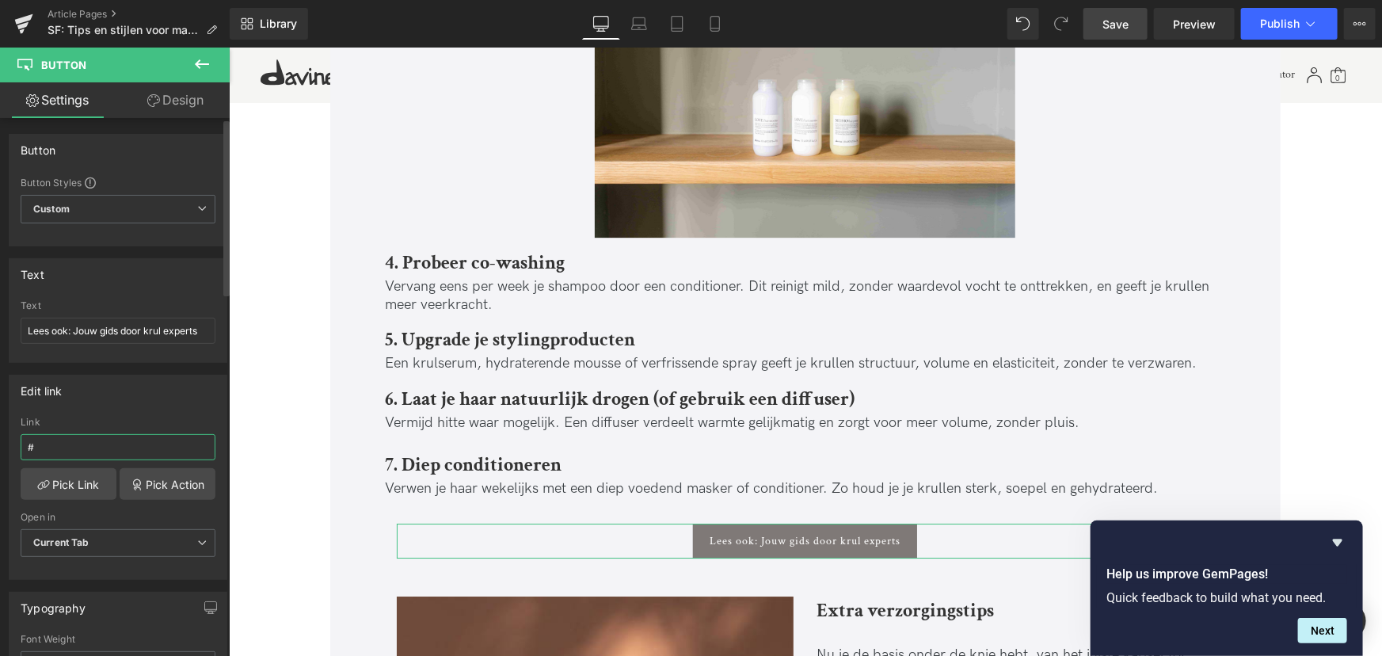
click at [86, 440] on input "#" at bounding box center [118, 447] width 195 height 26
click at [0, 452] on div "Edit link # Link # Pick Link Pick Action Current Tab New Tab Open in Current Ta…" at bounding box center [118, 471] width 237 height 217
paste input "https://nl.davines.com/blogs/blog/krullend-haar-stylen-jouw-complete-gids-door-…"
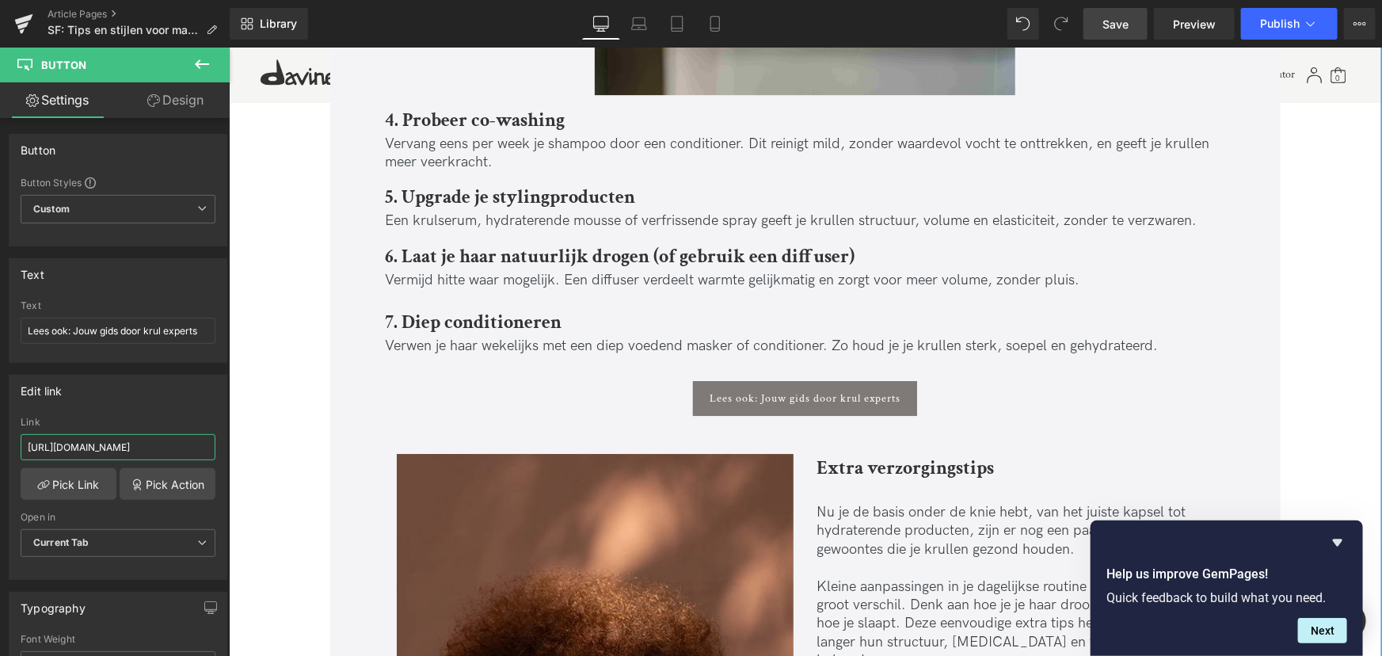
scroll to position [2574, 0]
type input "https://nl.davines.com/blogs/blog/krullend-haar-stylen-jouw-complete-gids-door-…"
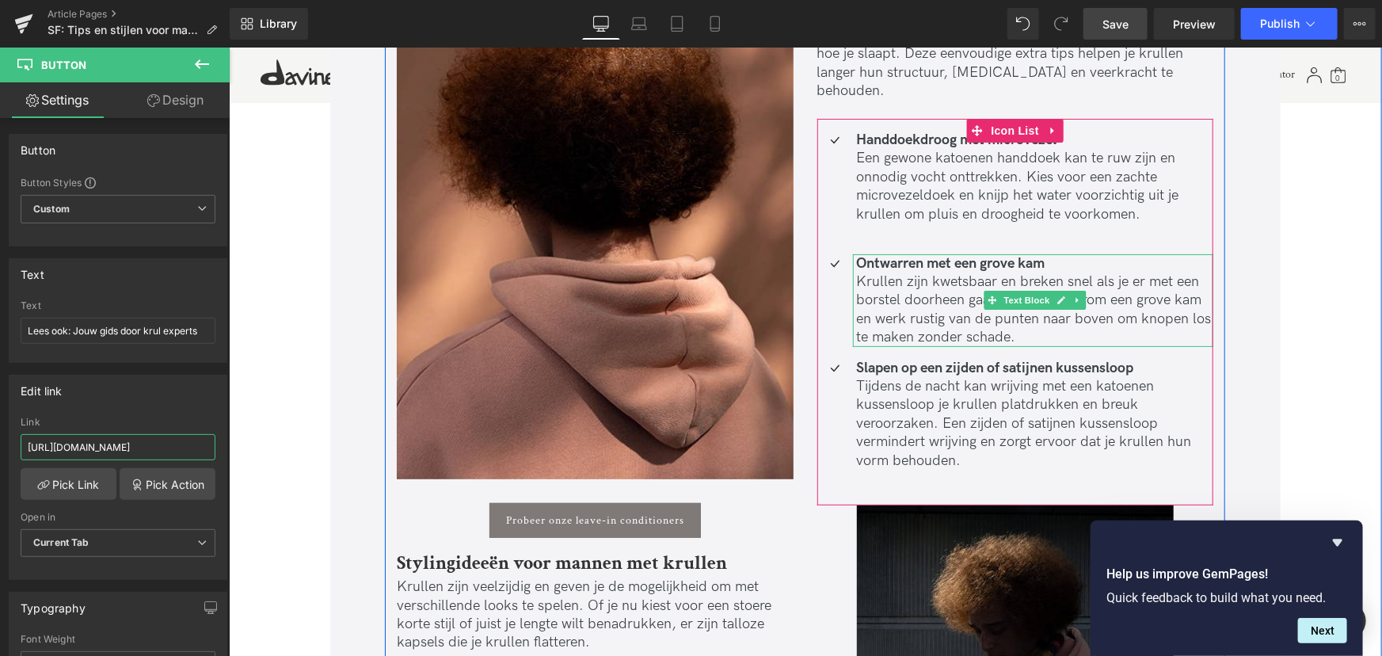
scroll to position [3151, 0]
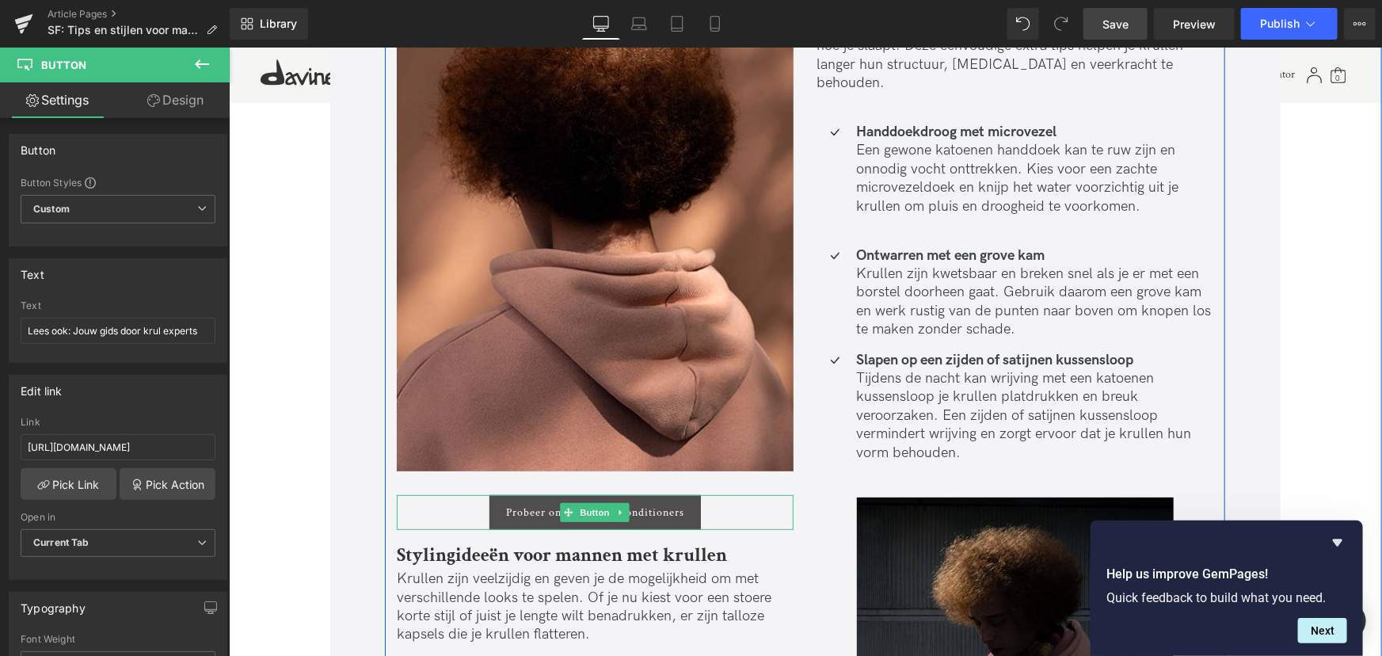
click at [650, 516] on span "Probeer onze leave-in conditioners" at bounding box center [594, 511] width 178 height 13
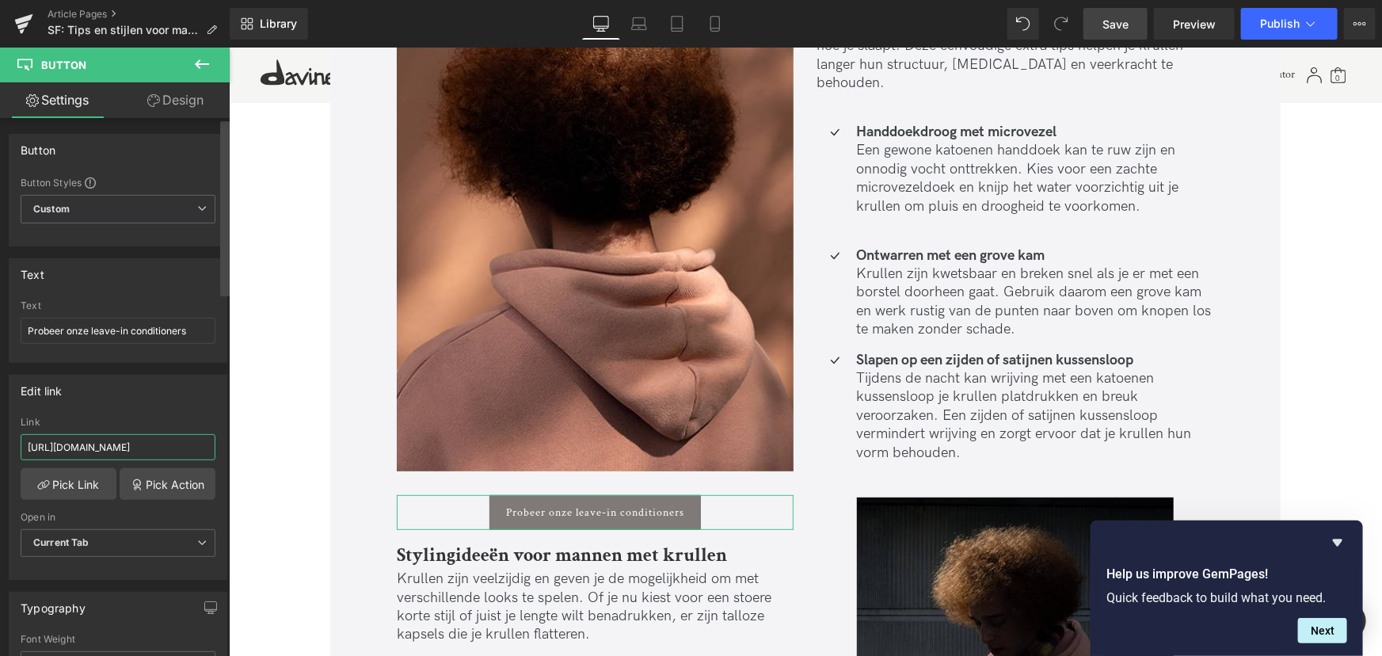
scroll to position [0, 28]
drag, startPoint x: 431, startPoint y: 492, endPoint x: 284, endPoint y: 448, distance: 153.1
click at [441, 501] on div "Probeer onze leave-in conditioners" at bounding box center [594, 511] width 397 height 35
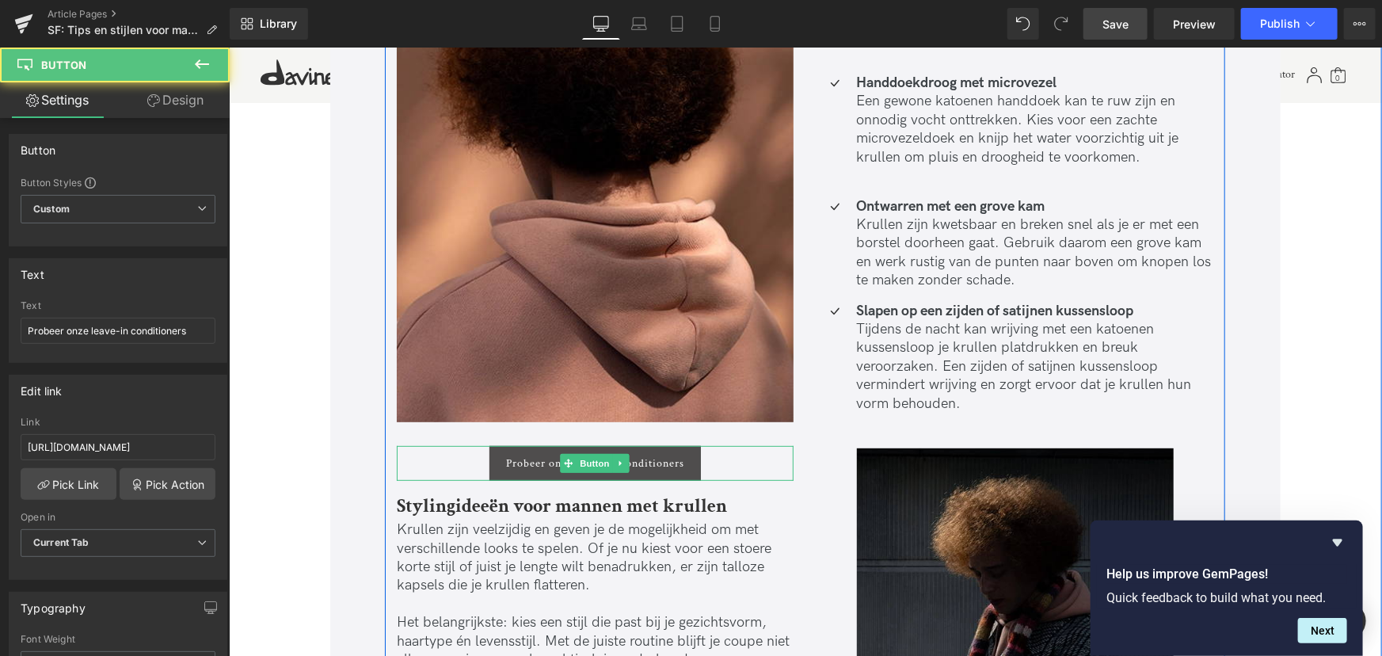
scroll to position [3223, 0]
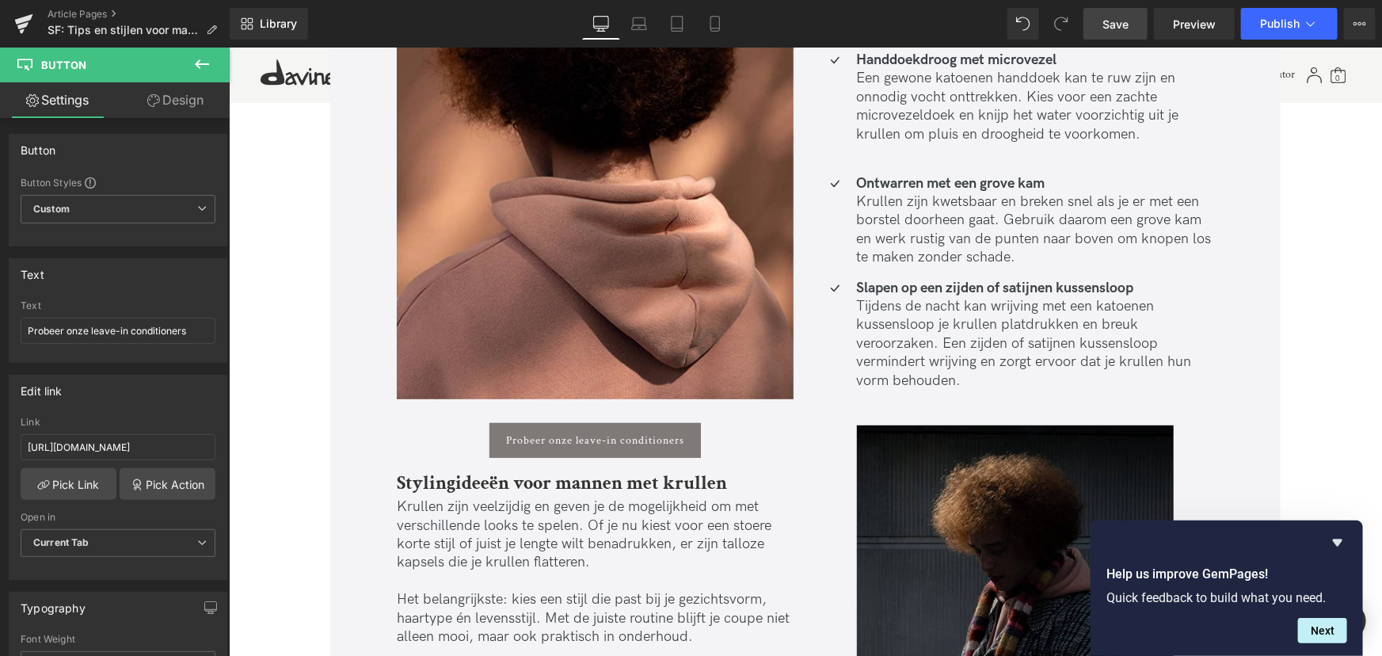
click at [1132, 32] on link "Save" at bounding box center [1116, 24] width 64 height 32
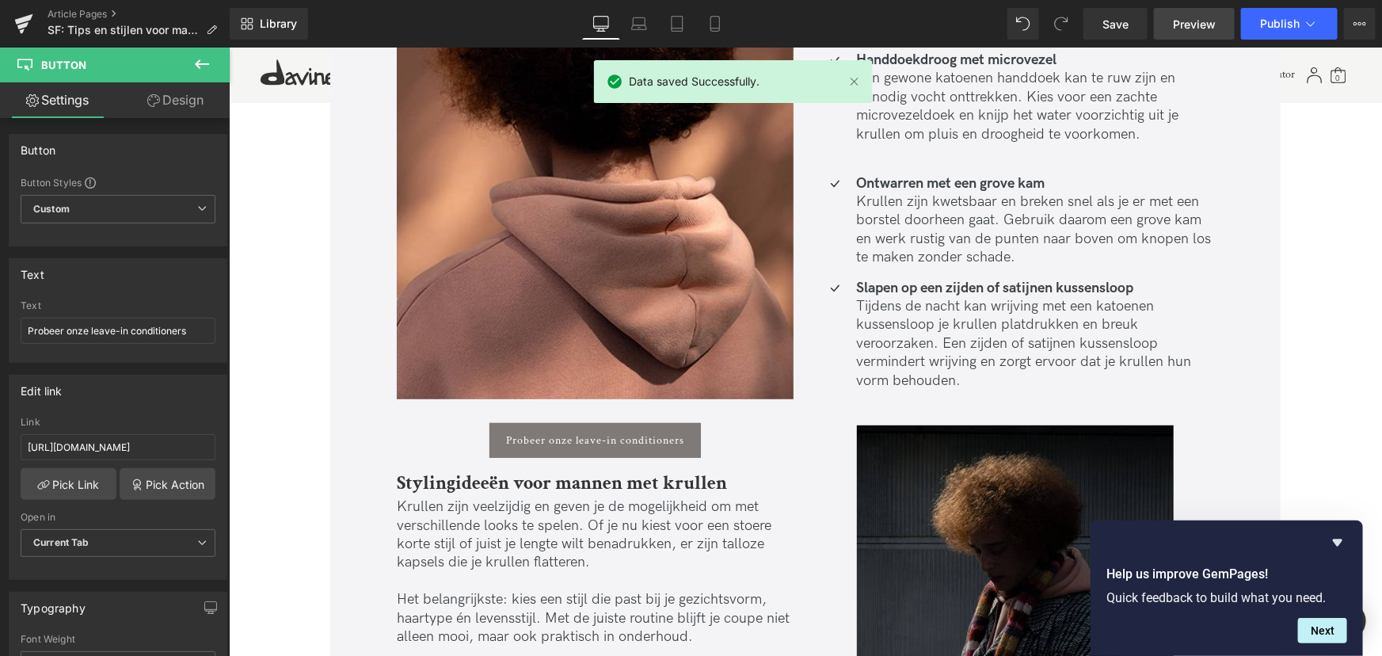
click at [1183, 14] on link "Preview" at bounding box center [1194, 24] width 81 height 32
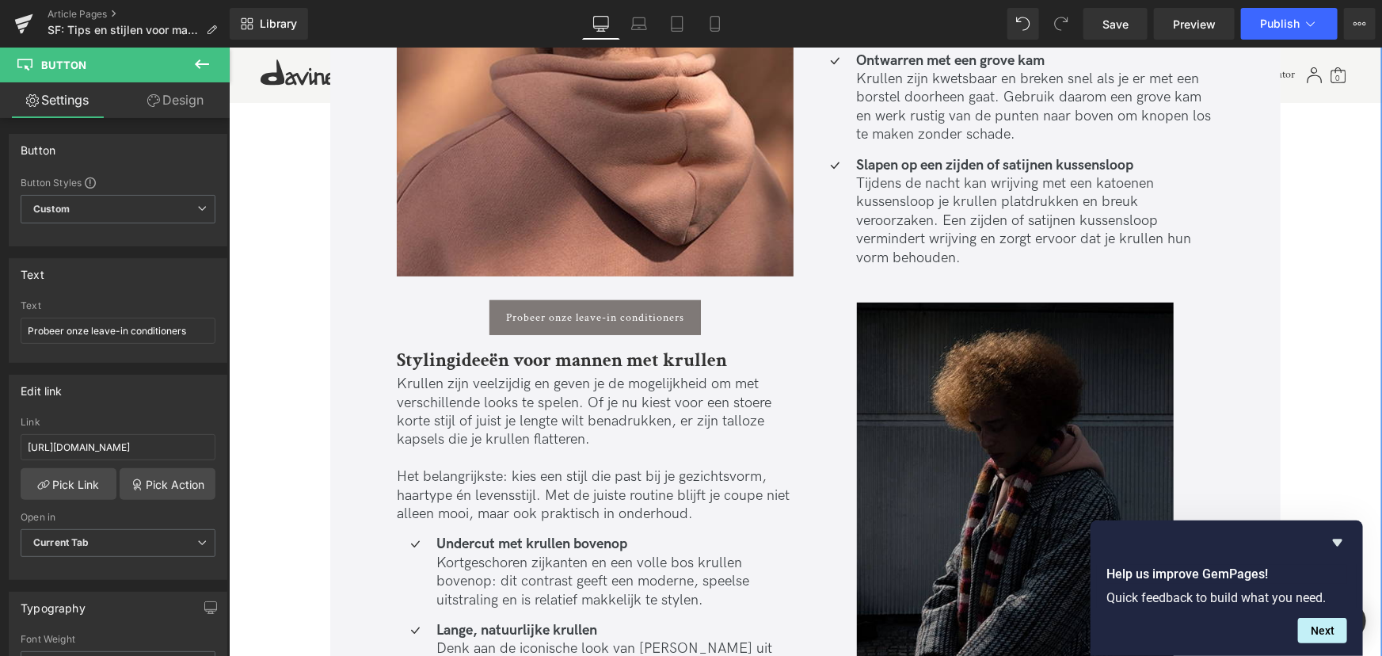
scroll to position [3439, 0]
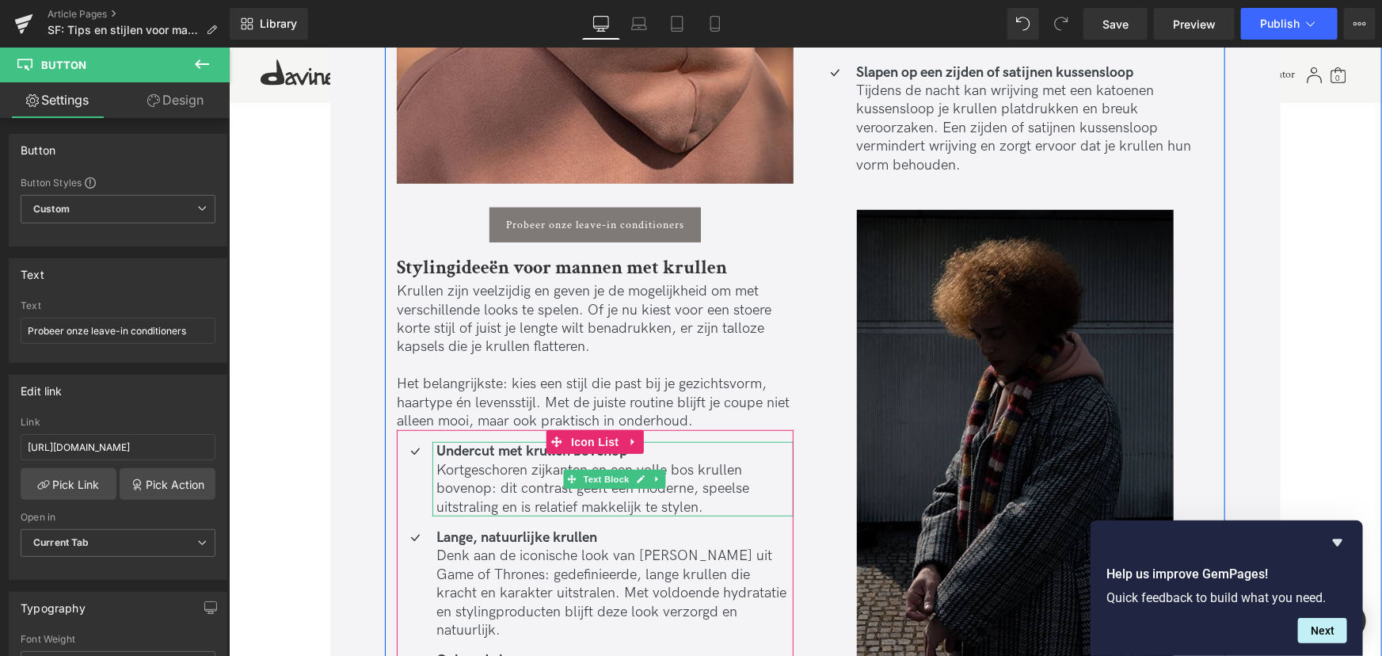
click at [473, 445] on b "Undercut met krullen bovenop" at bounding box center [531, 450] width 191 height 17
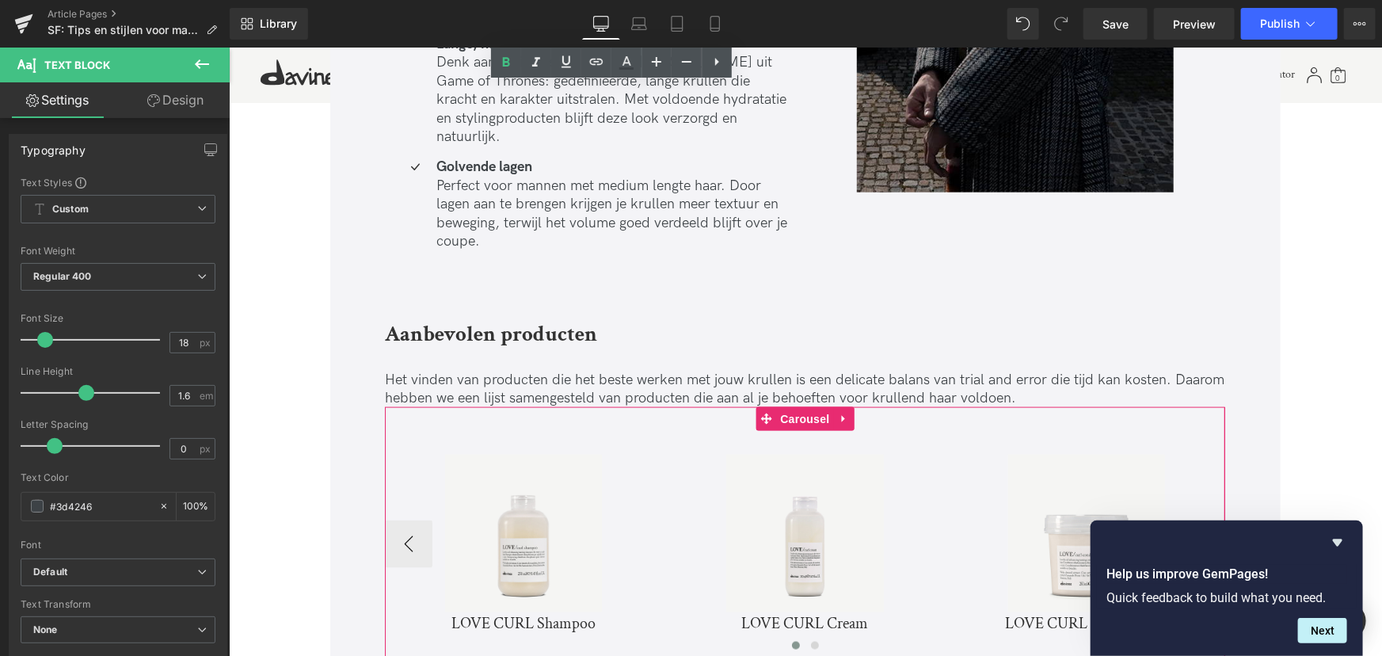
scroll to position [4015, 0]
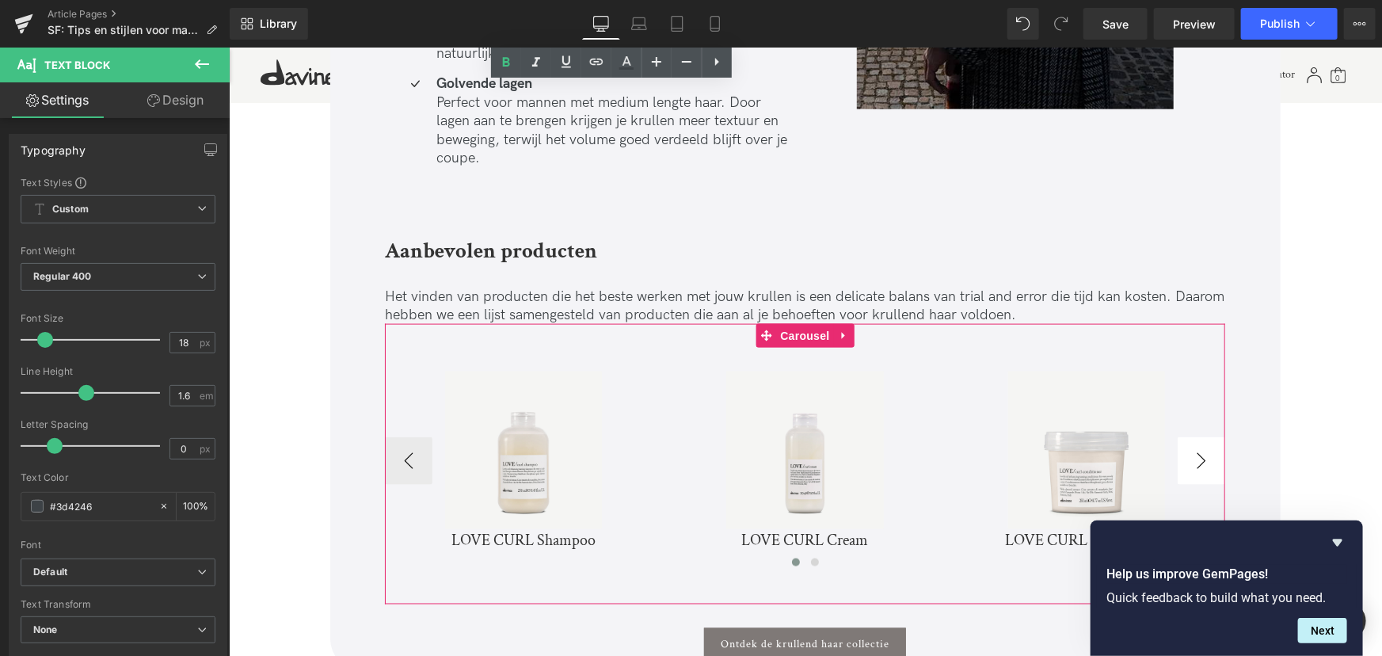
click at [1199, 438] on button "›" at bounding box center [1201, 460] width 48 height 48
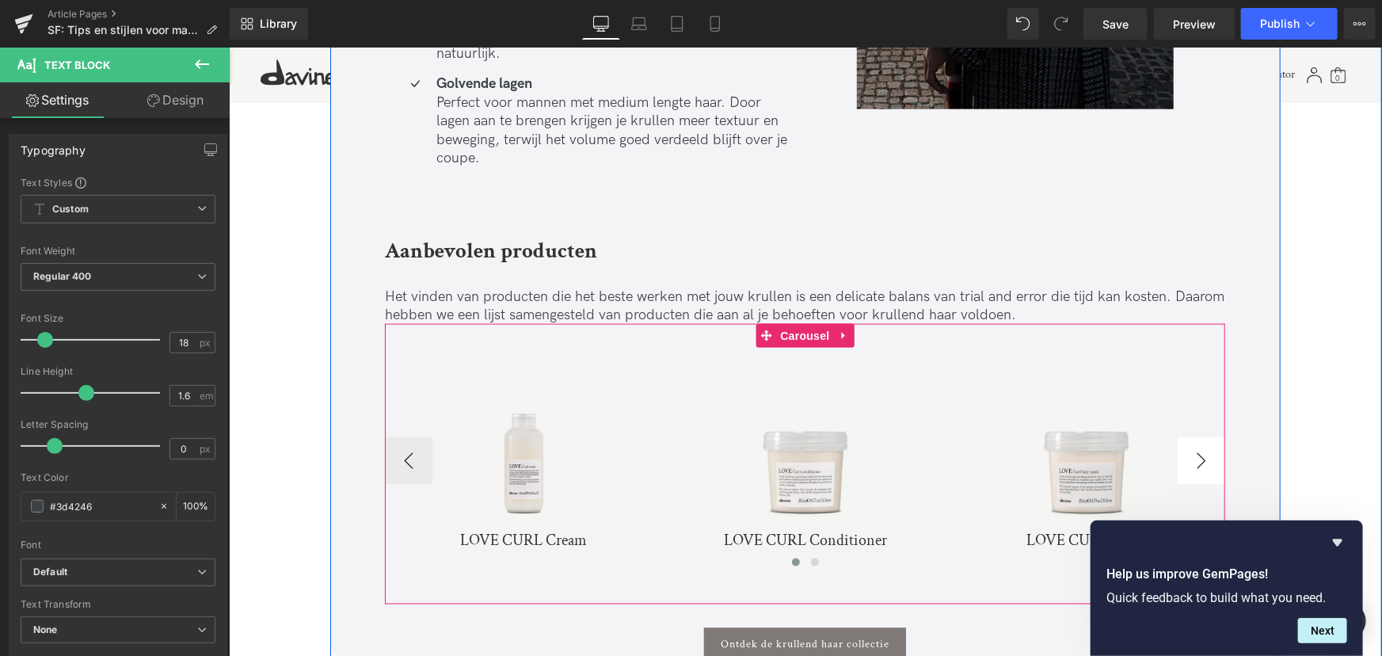
click at [1199, 438] on button "›" at bounding box center [1201, 460] width 48 height 48
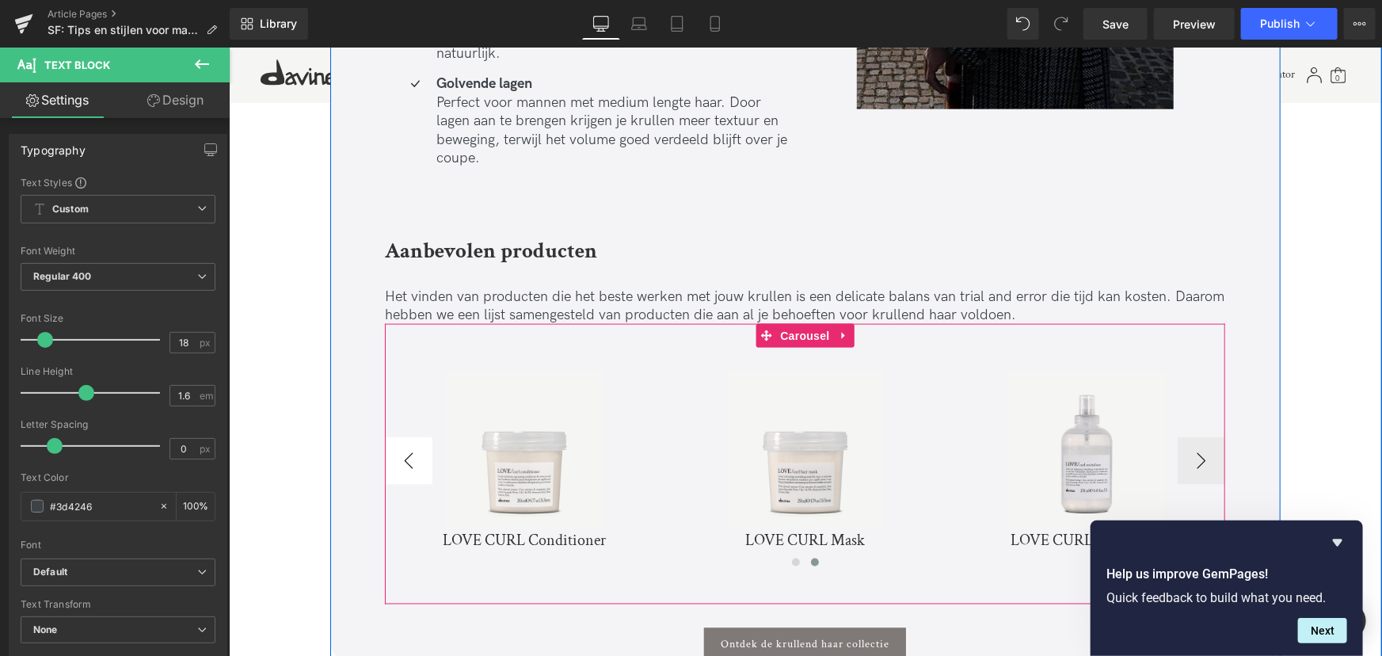
click at [411, 442] on button "‹" at bounding box center [408, 460] width 48 height 48
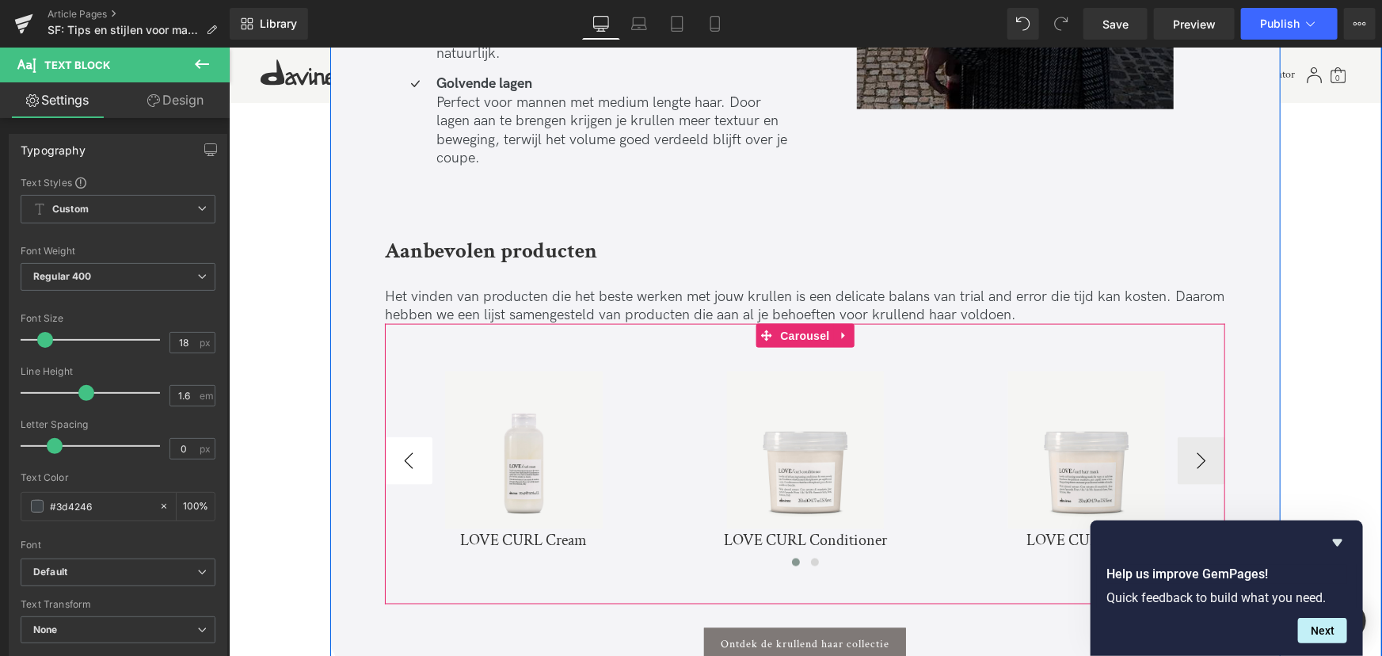
click at [411, 442] on button "‹" at bounding box center [408, 460] width 48 height 48
click at [726, 442] on img at bounding box center [804, 449] width 157 height 157
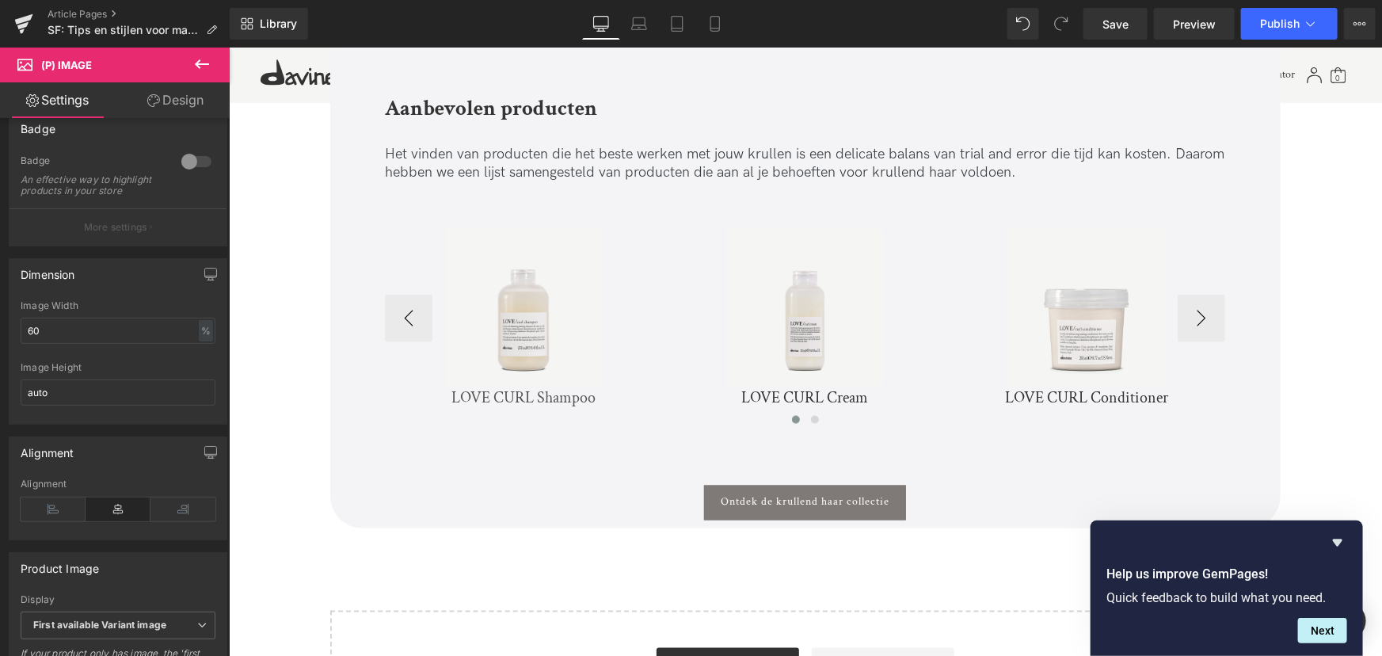
scroll to position [4159, 0]
click at [523, 339] on img at bounding box center [522, 305] width 157 height 157
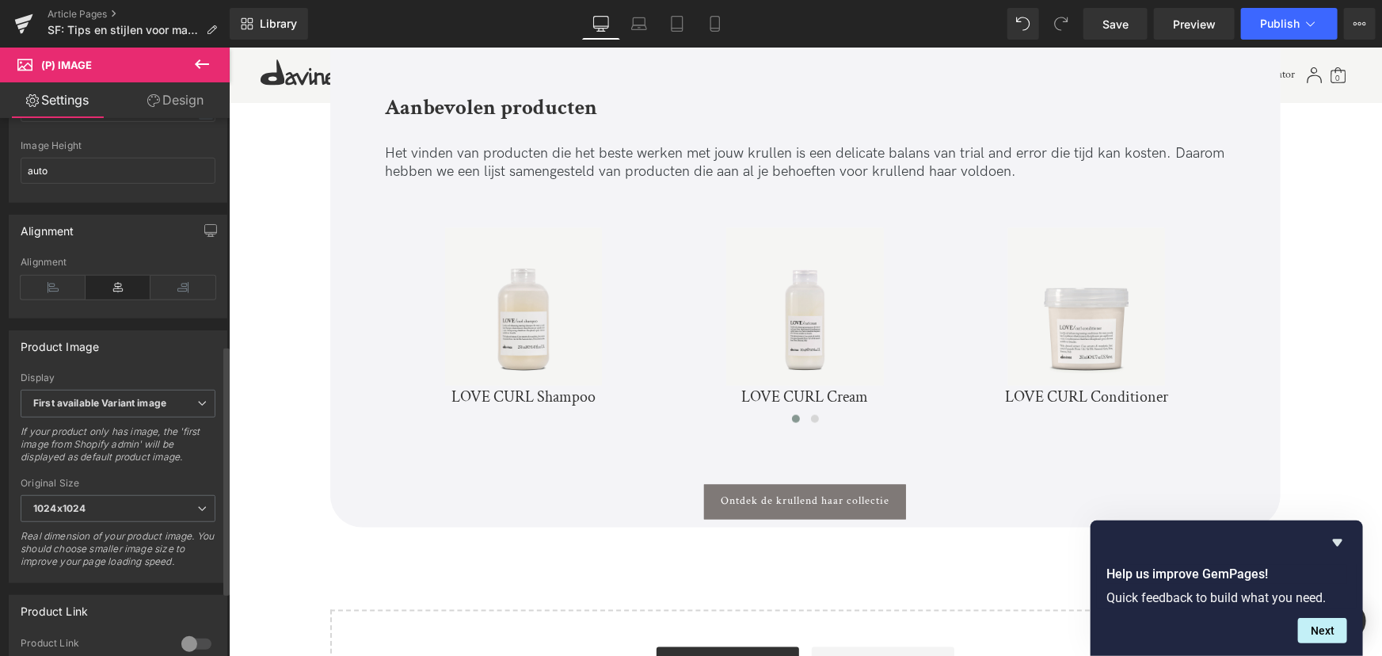
scroll to position [504, 0]
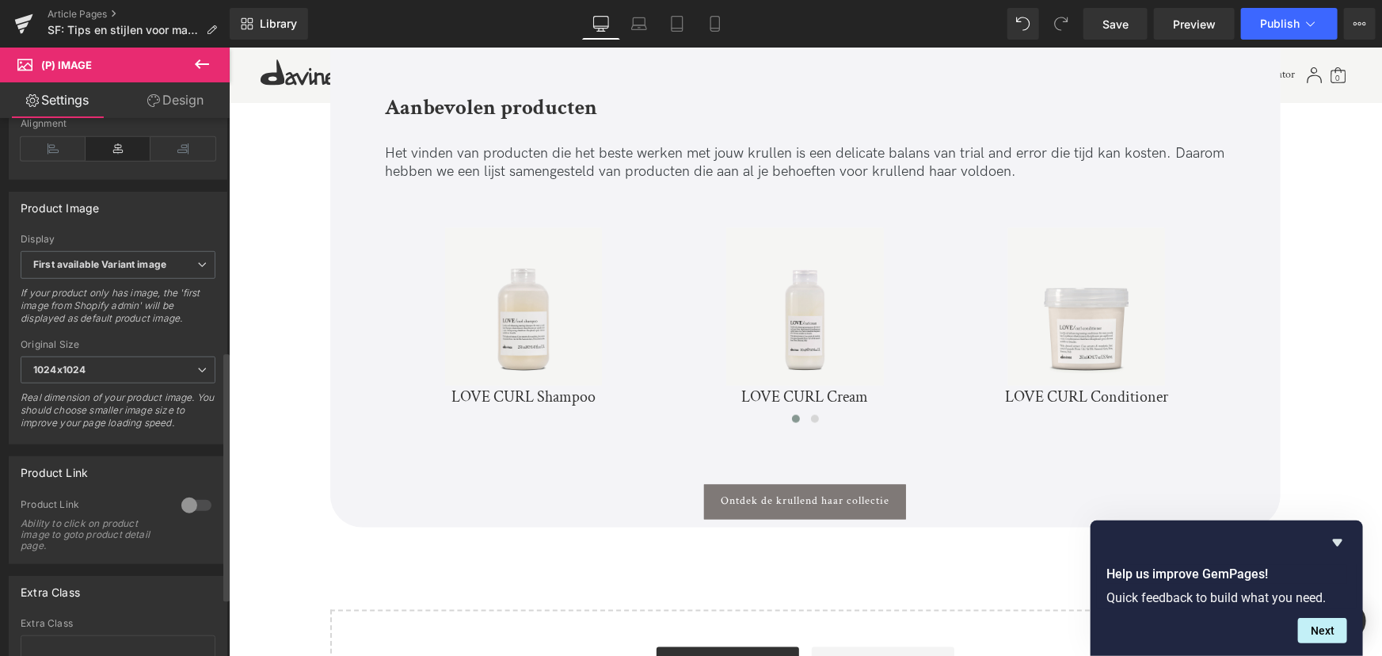
click at [193, 512] on div at bounding box center [196, 505] width 38 height 25
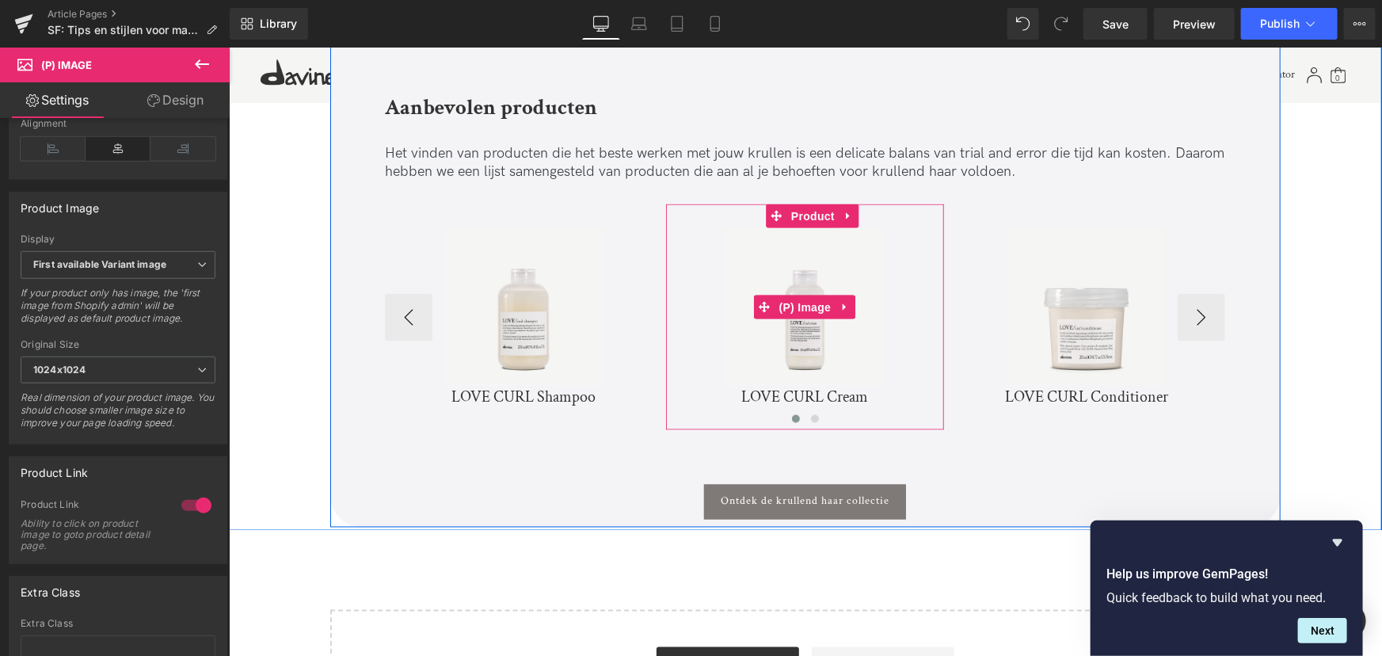
click at [780, 340] on img at bounding box center [804, 305] width 157 height 157
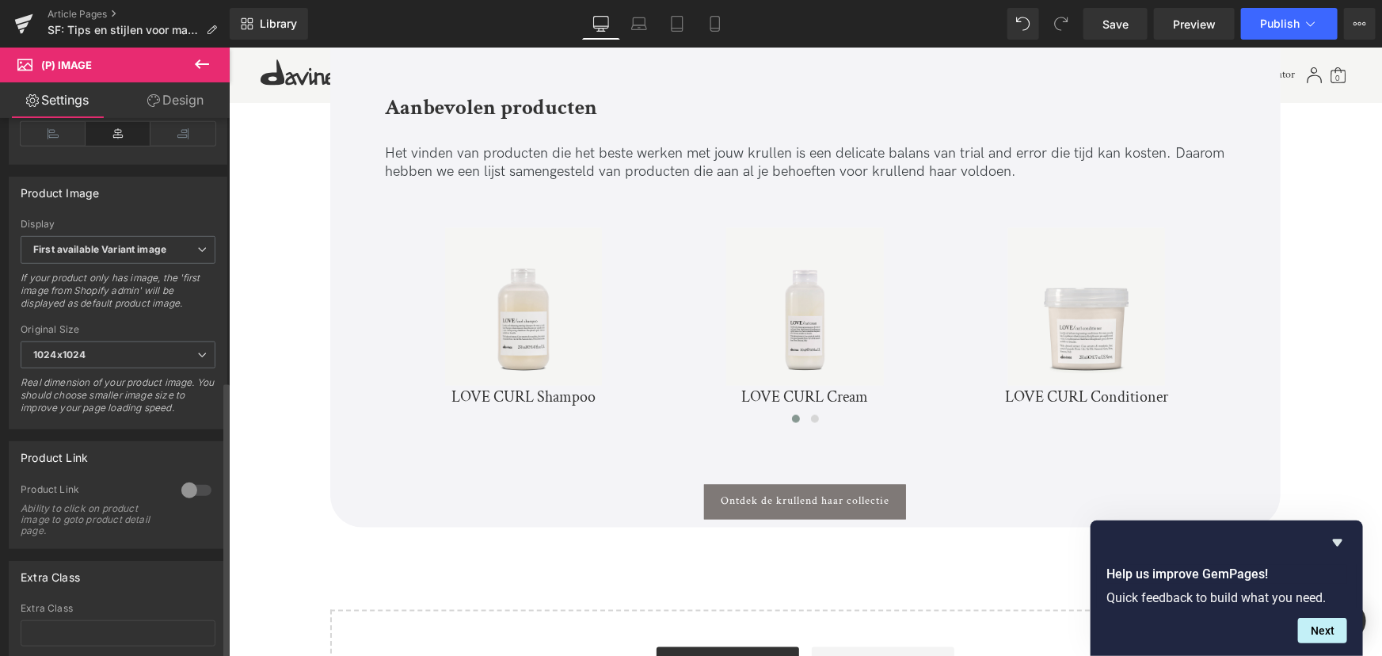
scroll to position [630, 0]
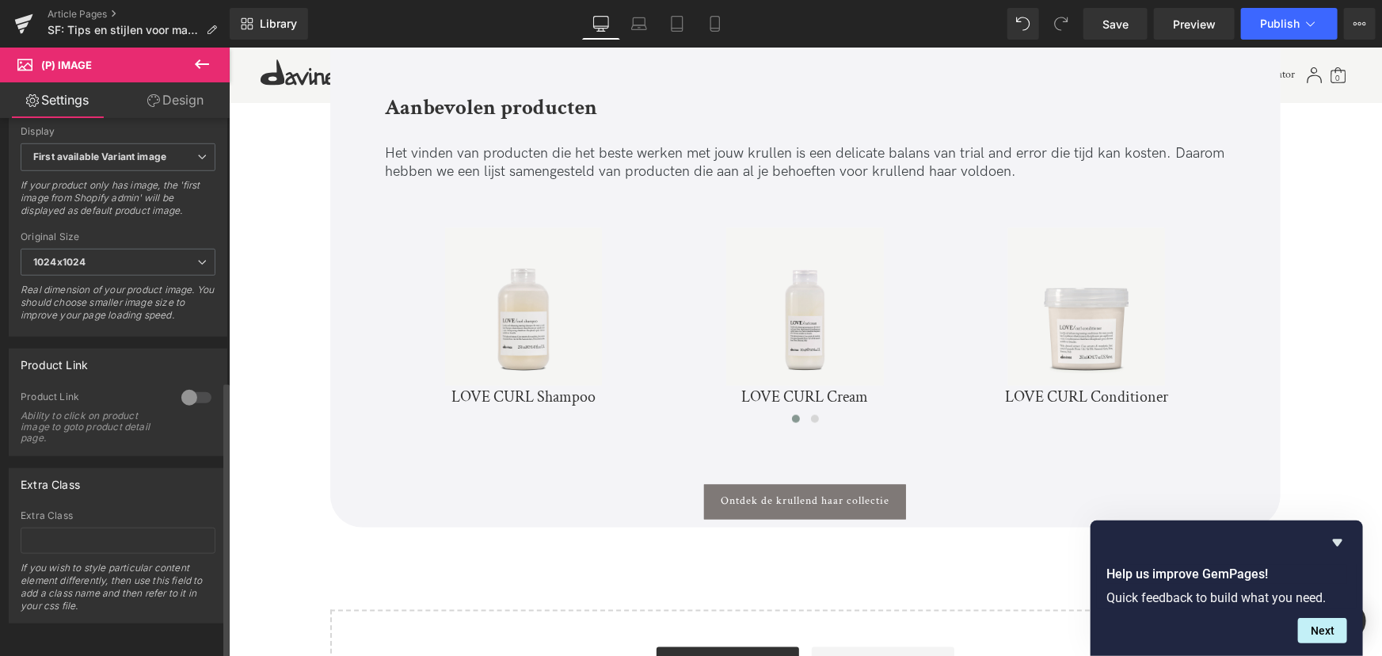
click at [190, 388] on div at bounding box center [196, 397] width 38 height 25
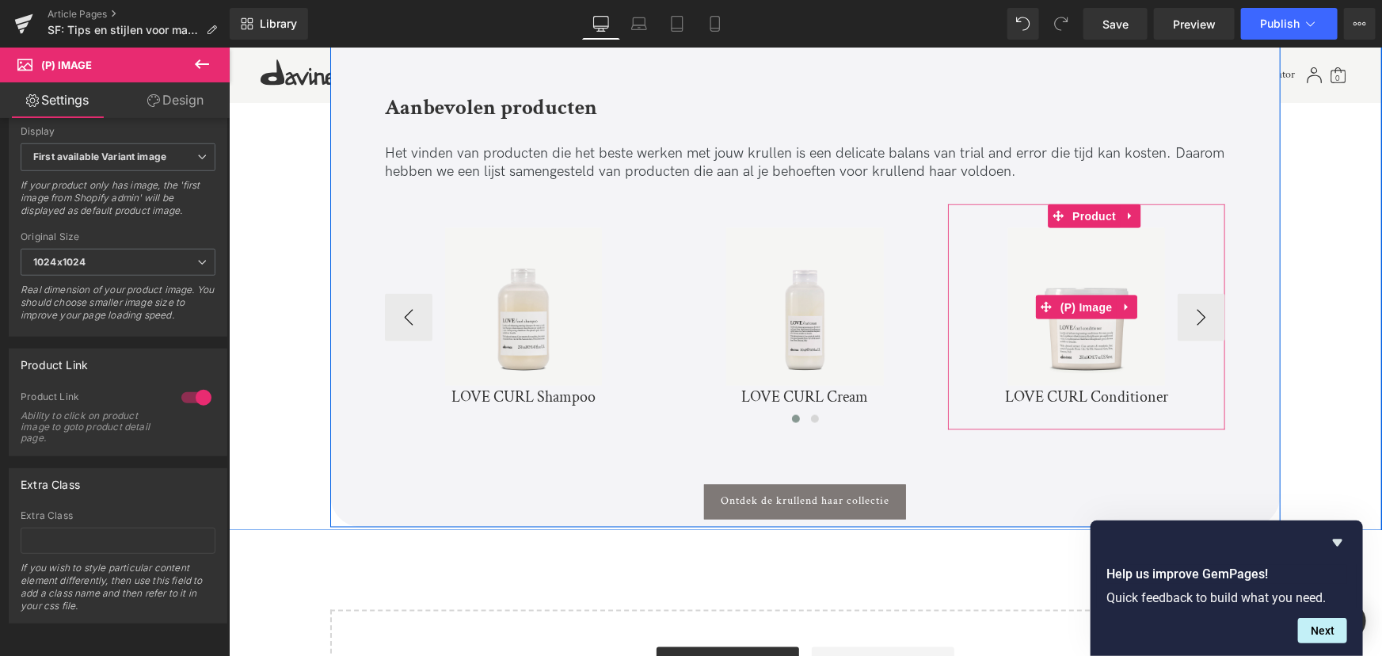
click at [1077, 353] on img at bounding box center [1086, 305] width 157 height 157
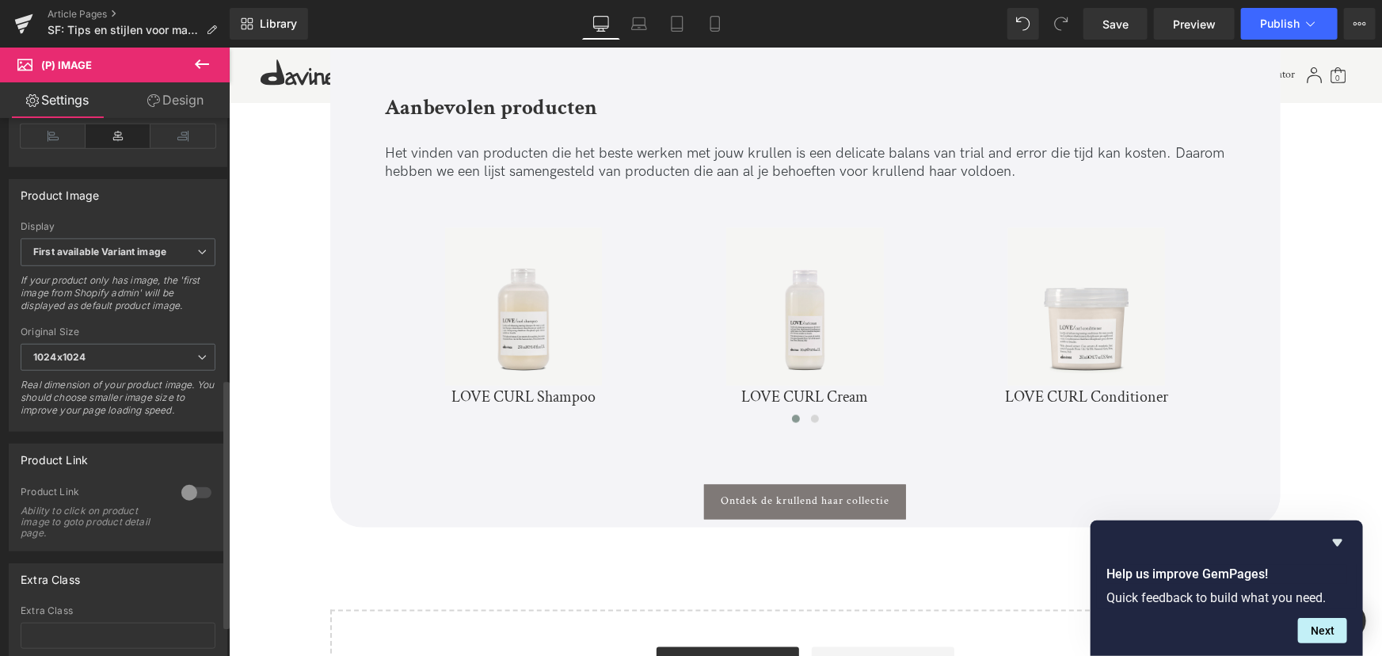
scroll to position [576, 0]
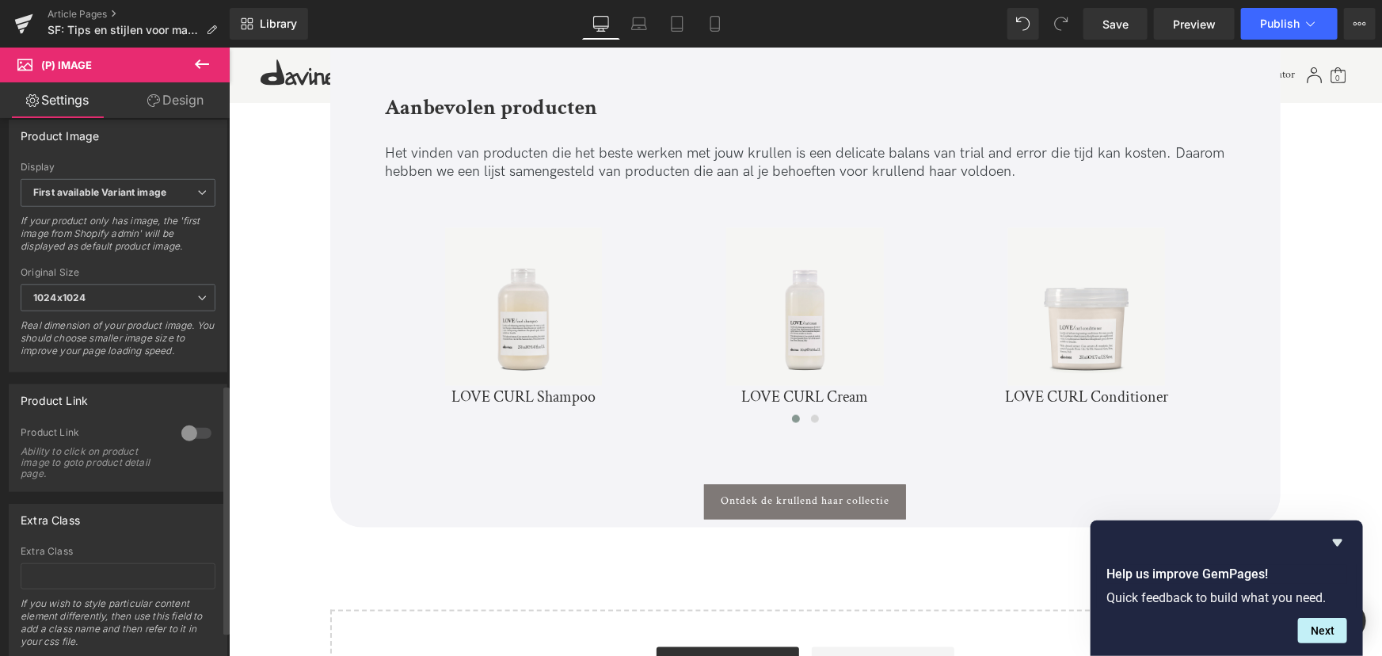
click at [190, 442] on div at bounding box center [196, 433] width 38 height 25
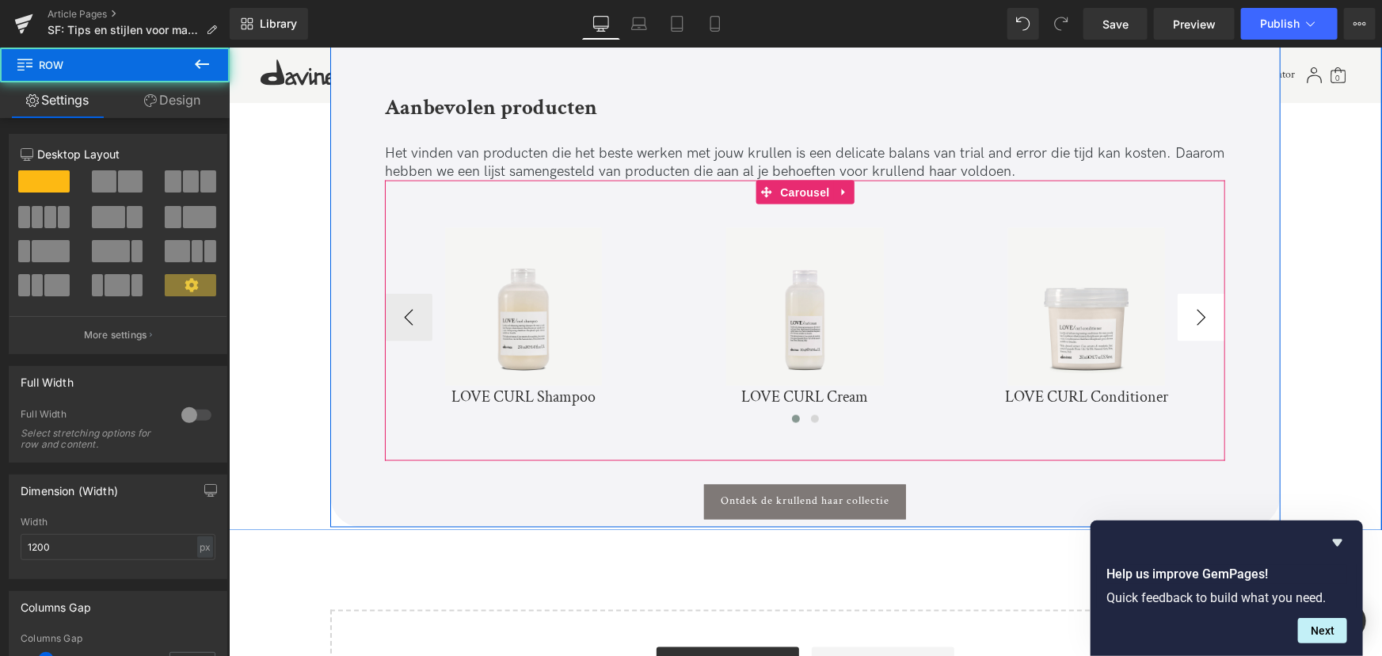
click at [1207, 302] on button "›" at bounding box center [1201, 317] width 48 height 48
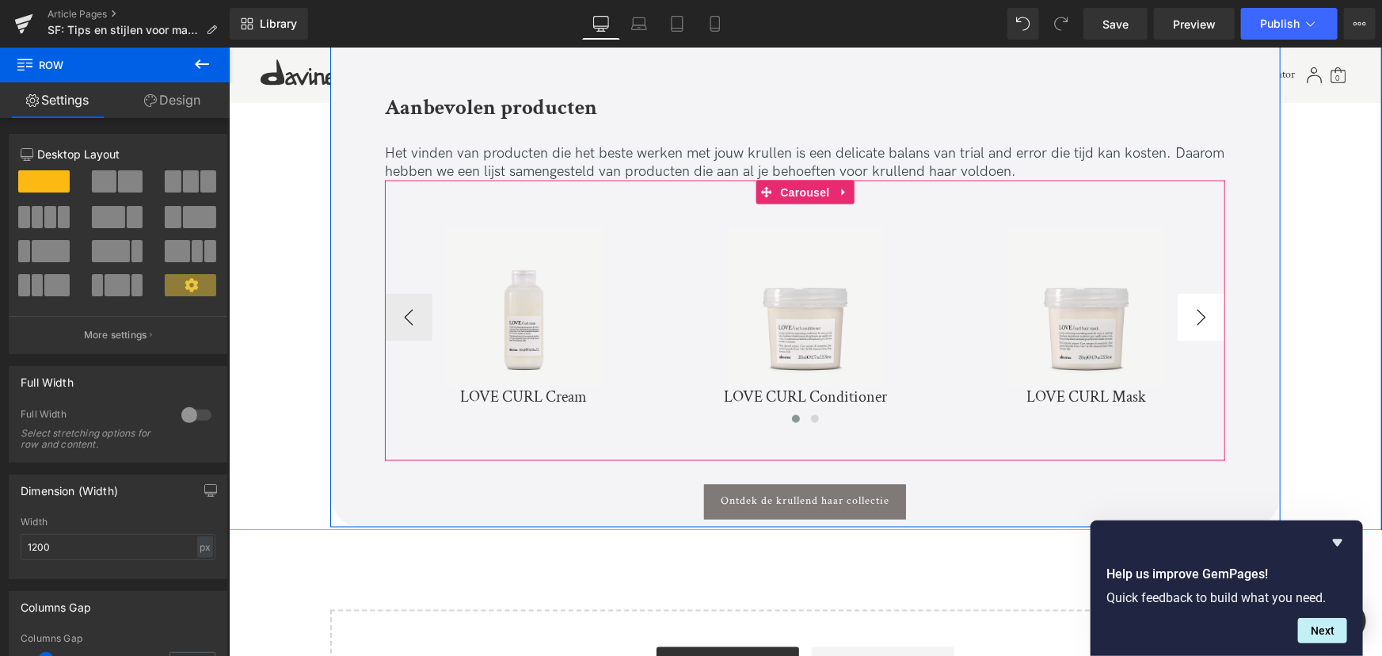
click at [1207, 302] on button "›" at bounding box center [1201, 317] width 48 height 48
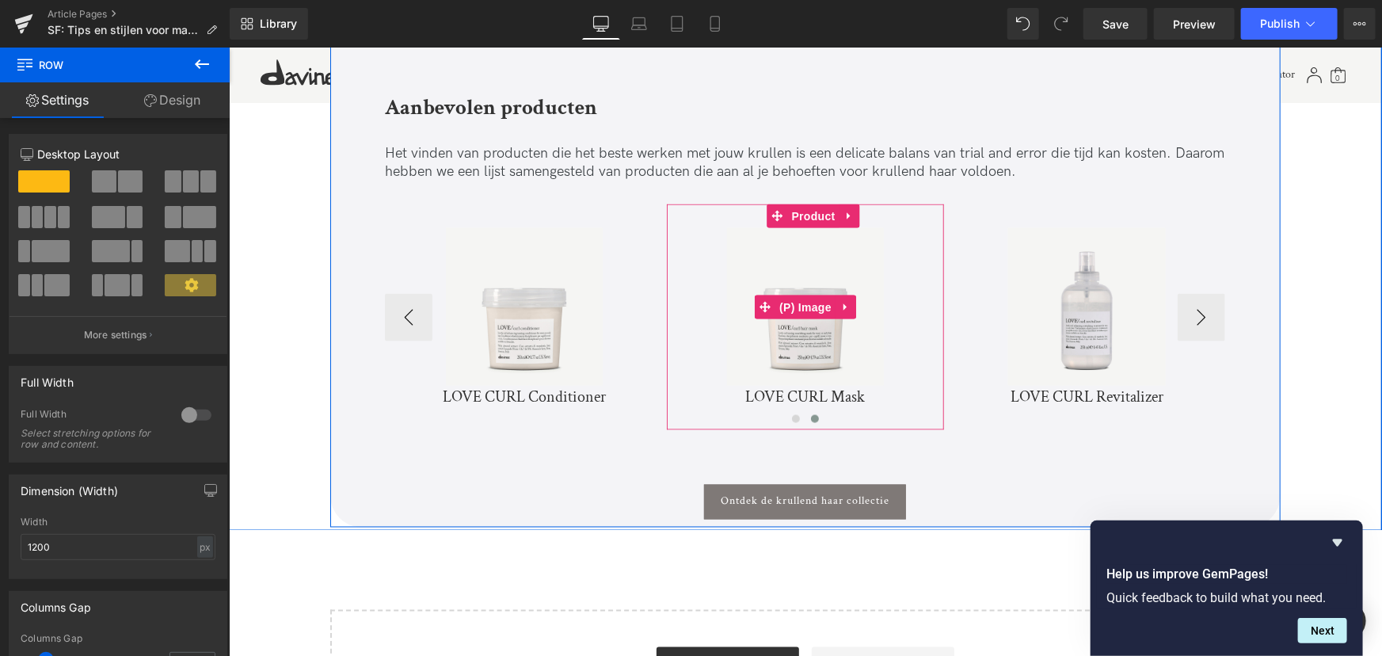
click at [789, 327] on img at bounding box center [804, 305] width 157 height 157
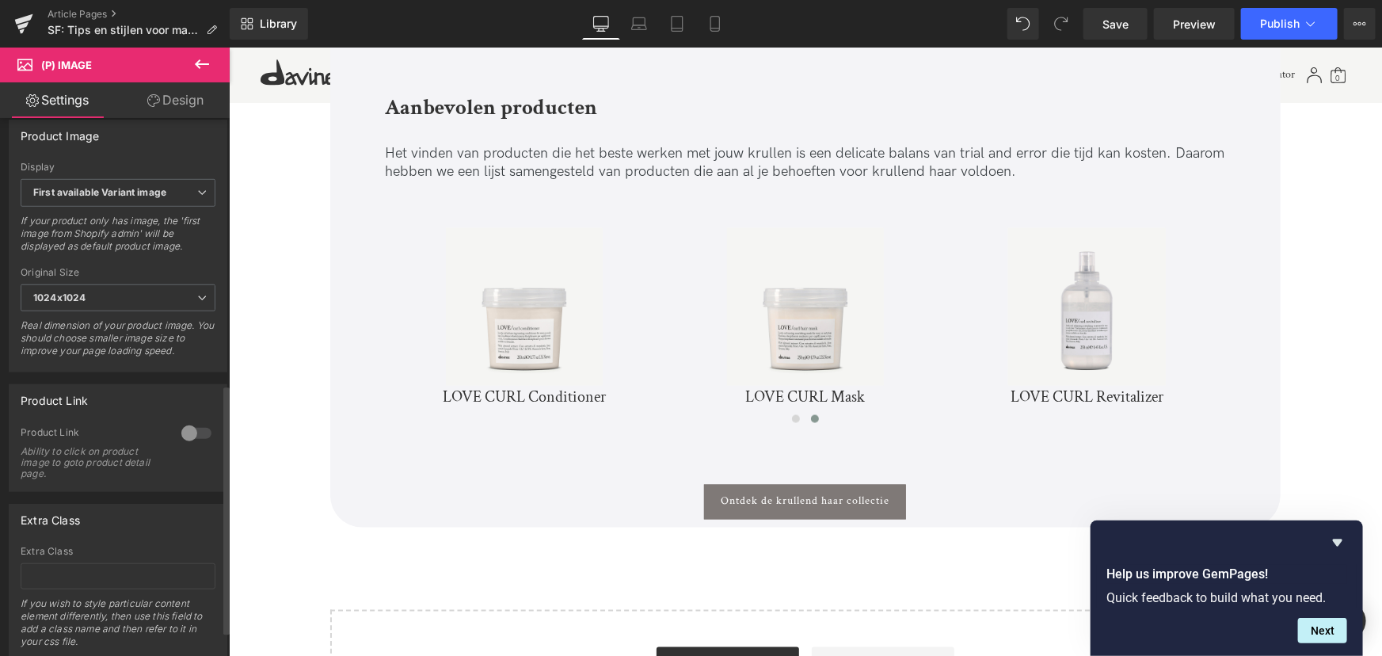
drag, startPoint x: 188, startPoint y: 443, endPoint x: 150, endPoint y: 395, distance: 60.9
click at [188, 443] on div at bounding box center [196, 433] width 38 height 25
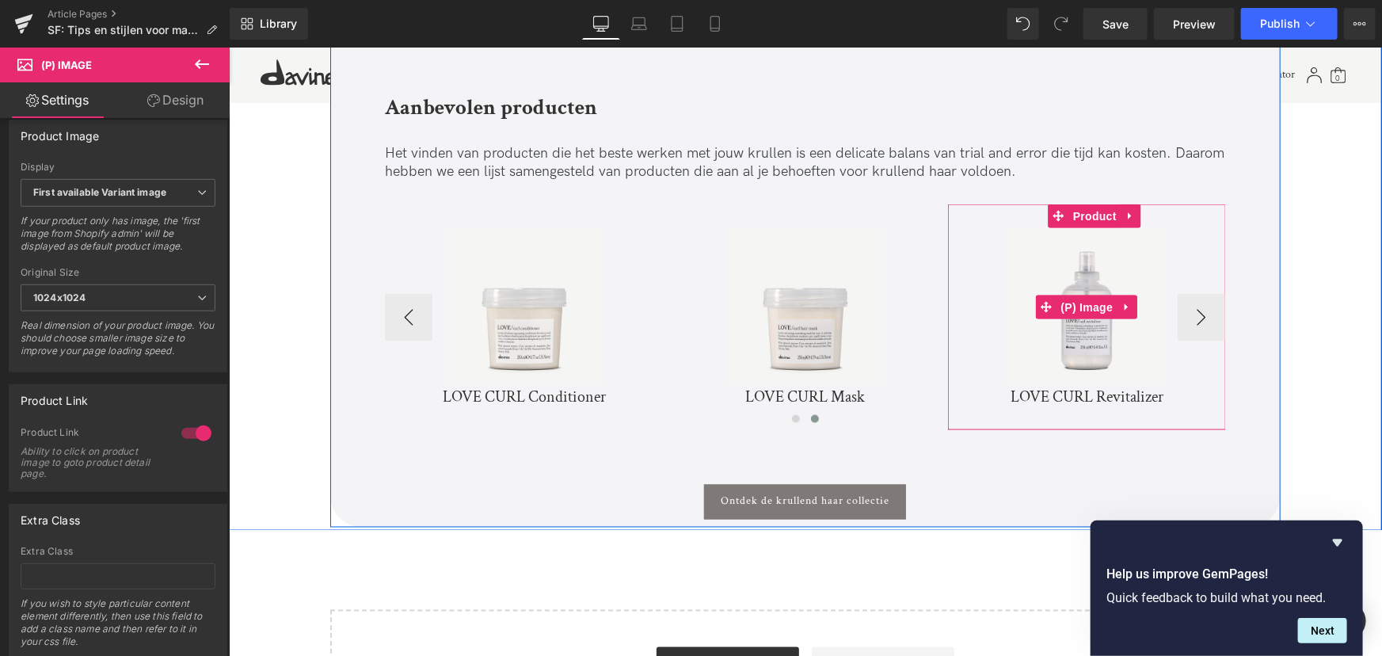
click at [1112, 313] on img at bounding box center [1086, 305] width 157 height 157
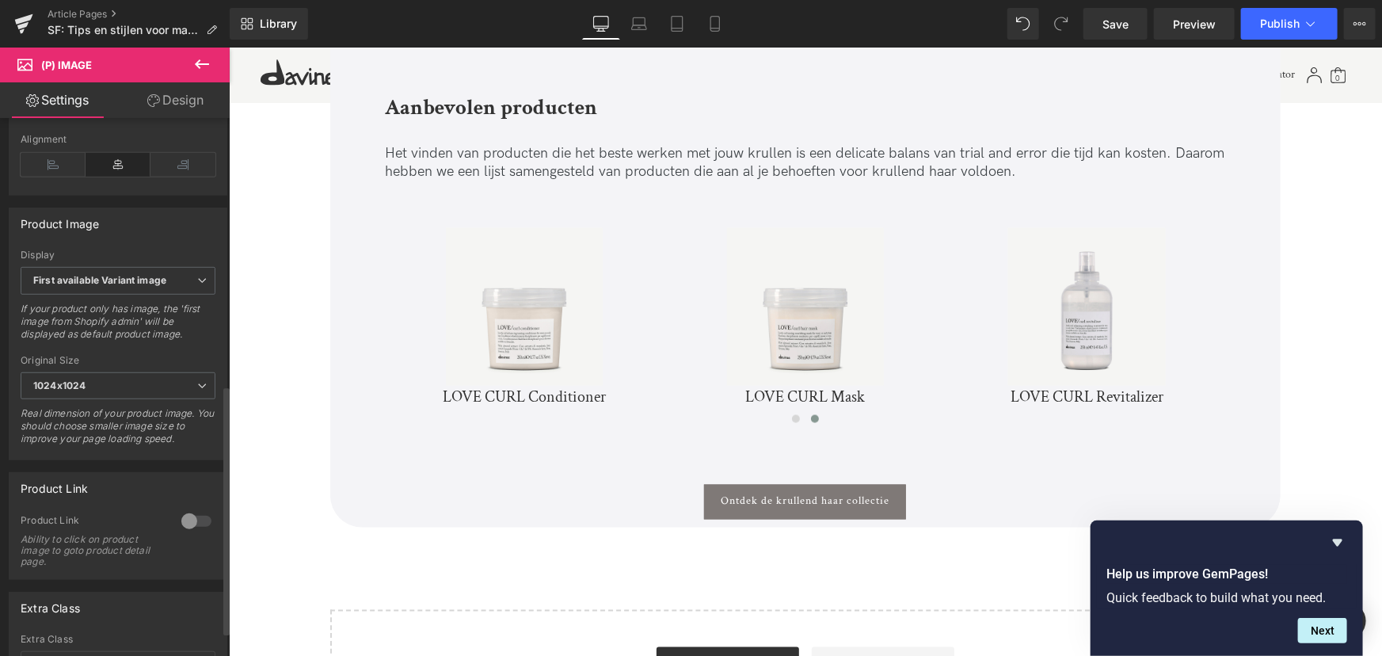
scroll to position [630, 0]
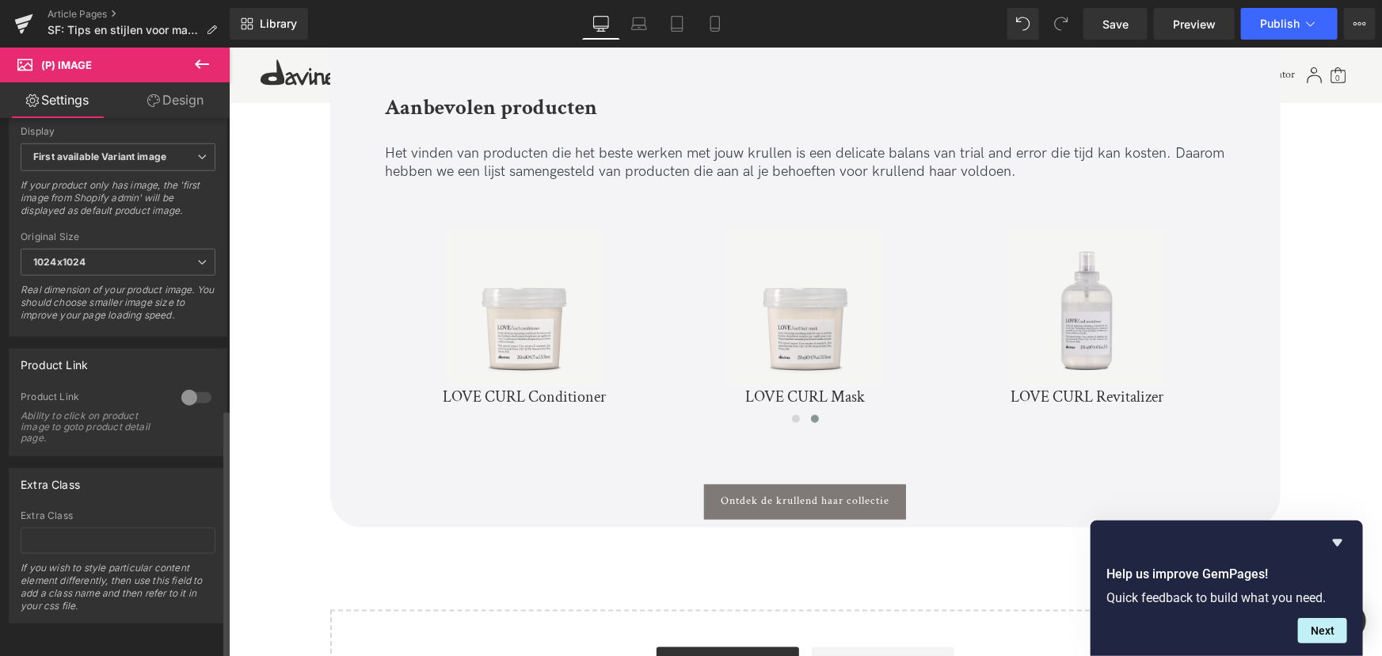
click at [192, 385] on div at bounding box center [196, 397] width 38 height 25
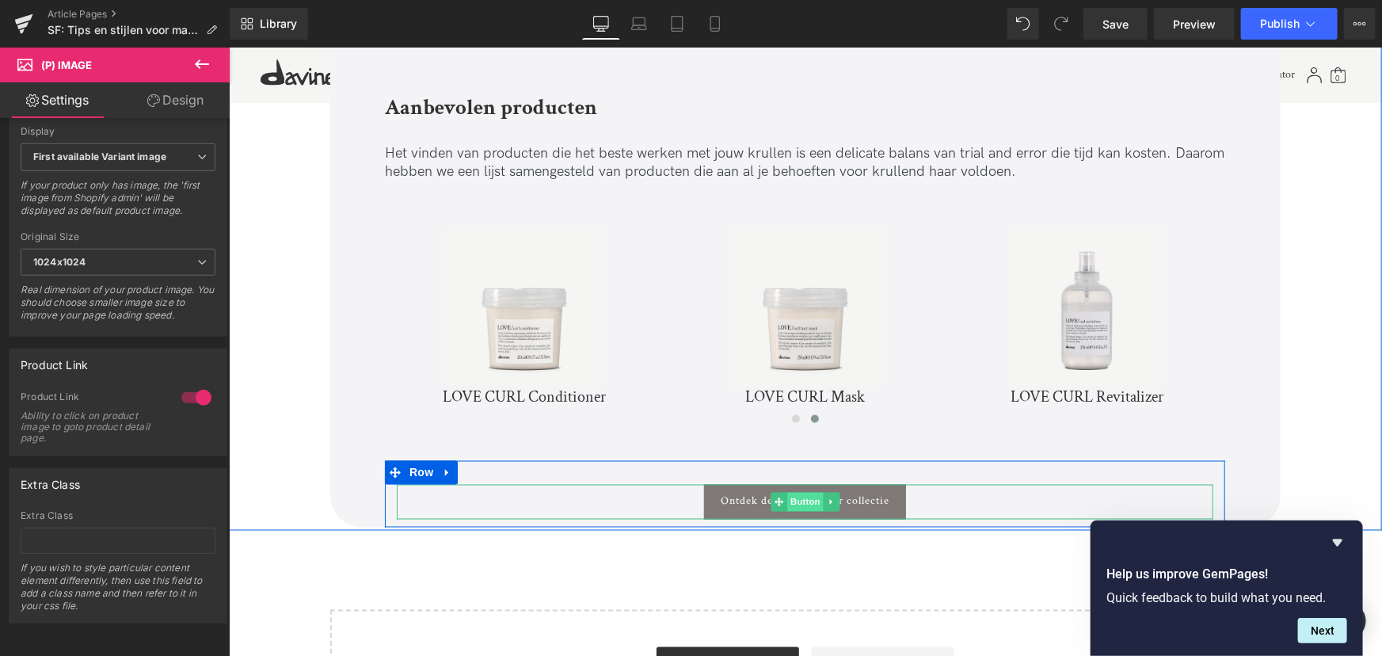
click at [787, 492] on span "Button" at bounding box center [805, 501] width 36 height 19
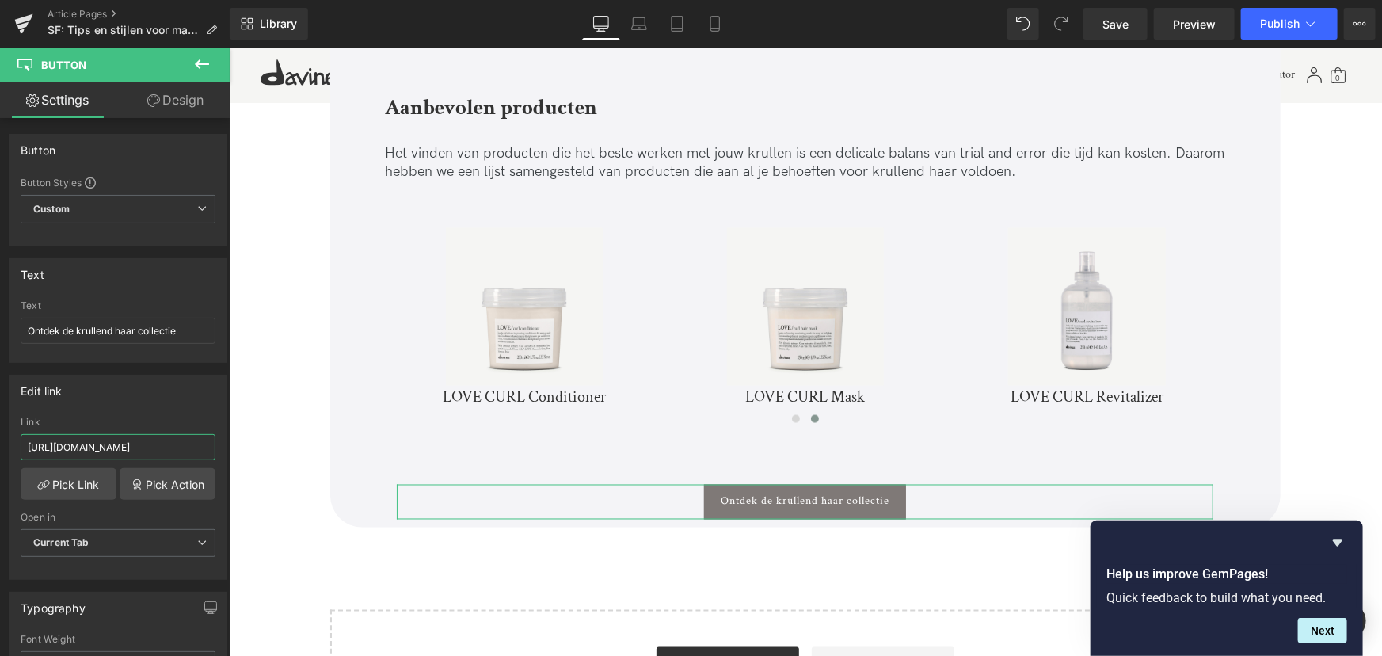
scroll to position [0, 40]
drag, startPoint x: 400, startPoint y: 486, endPoint x: 359, endPoint y: 453, distance: 52.5
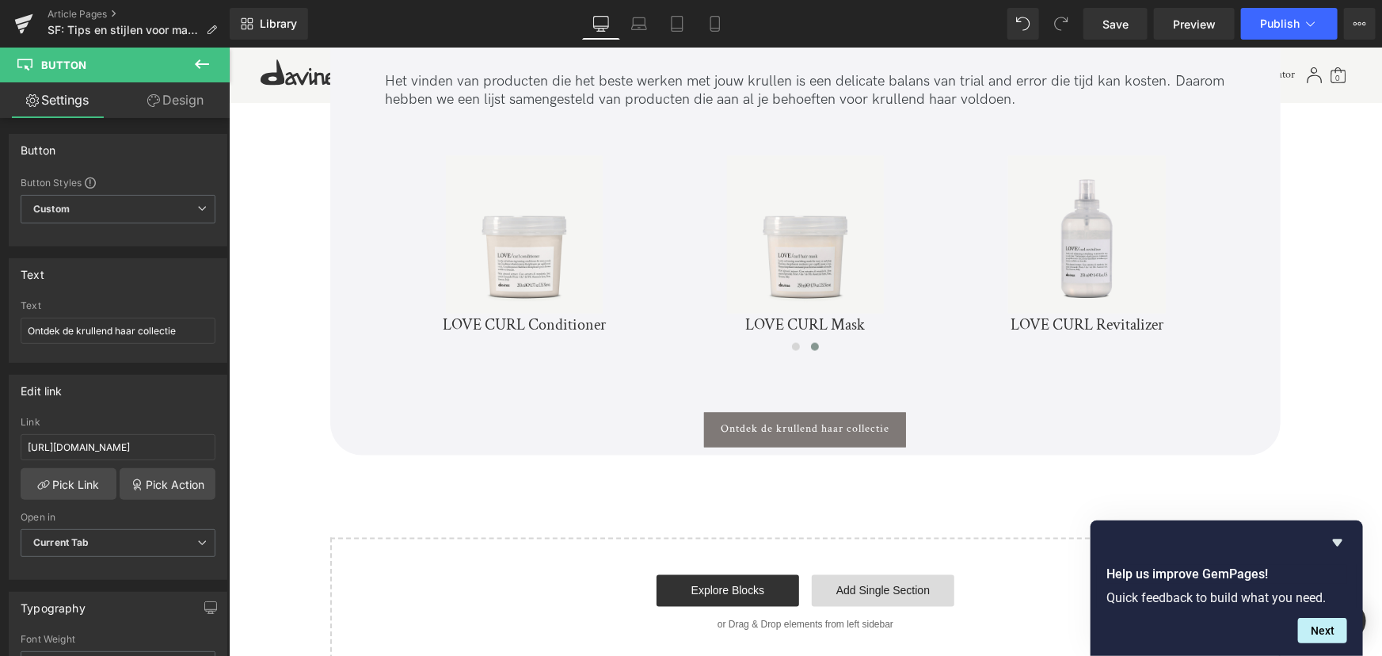
scroll to position [0, 0]
click at [859, 574] on link "Add Single Section" at bounding box center [882, 590] width 143 height 32
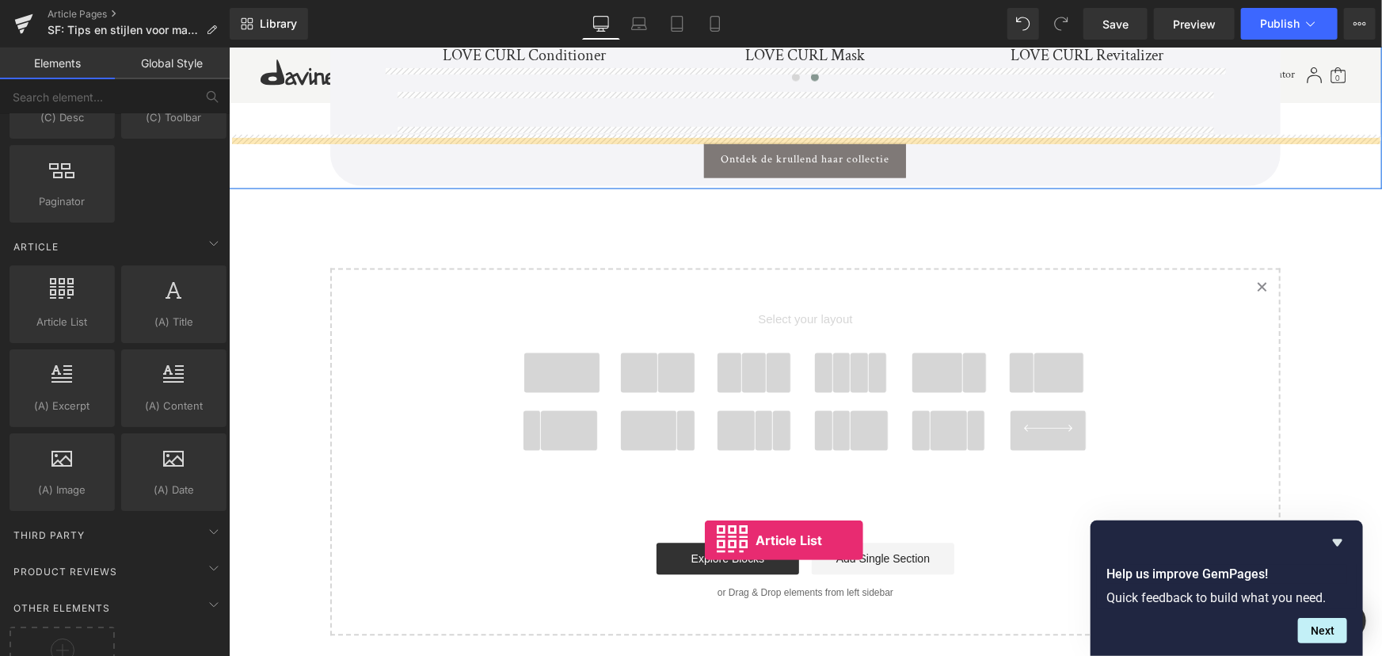
scroll to position [4532, 0]
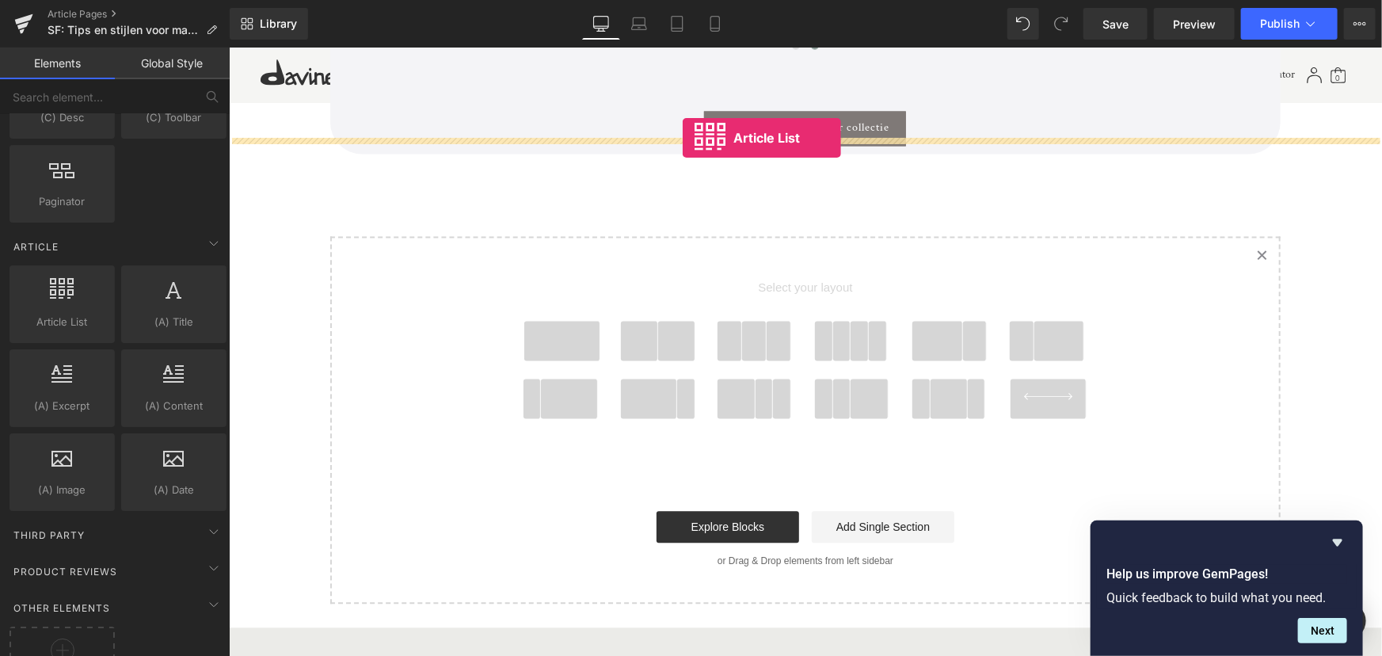
drag, startPoint x: 306, startPoint y: 350, endPoint x: 682, endPoint y: 137, distance: 432.4
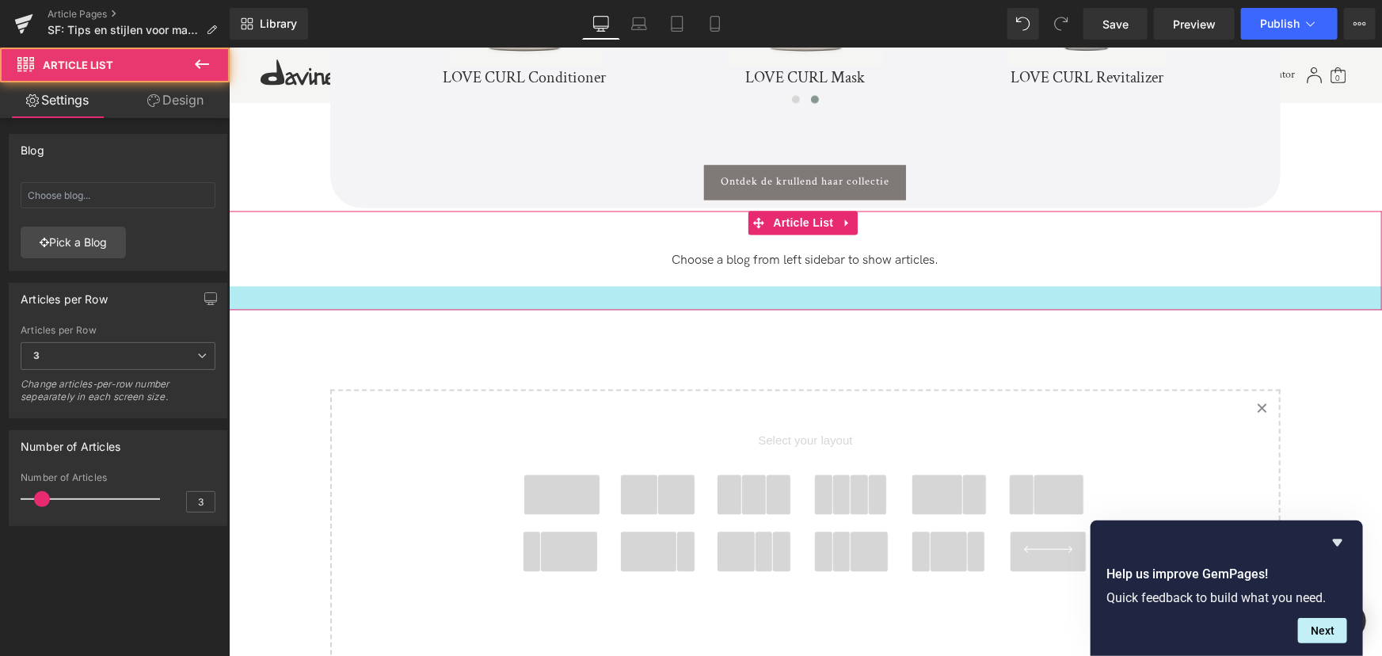
scroll to position [4389, 0]
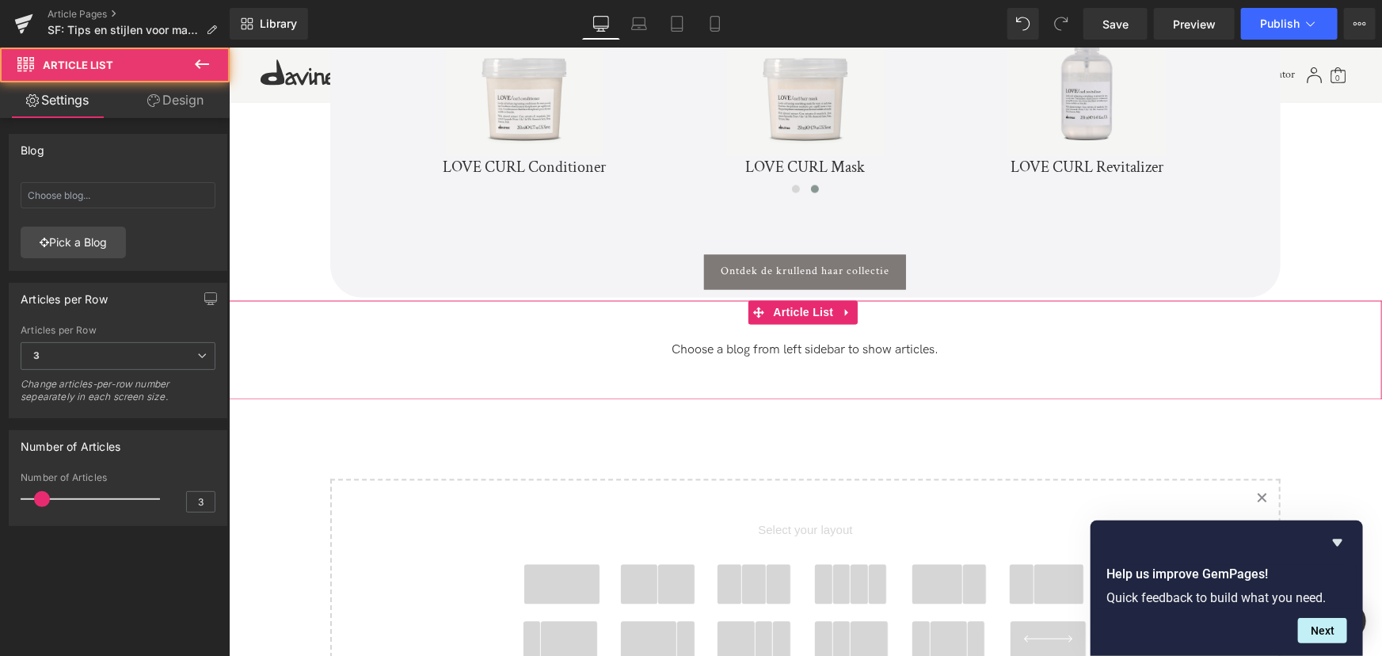
click at [814, 336] on span "Choose a blog from left sidebar to show articles." at bounding box center [804, 350] width 1153 height 52
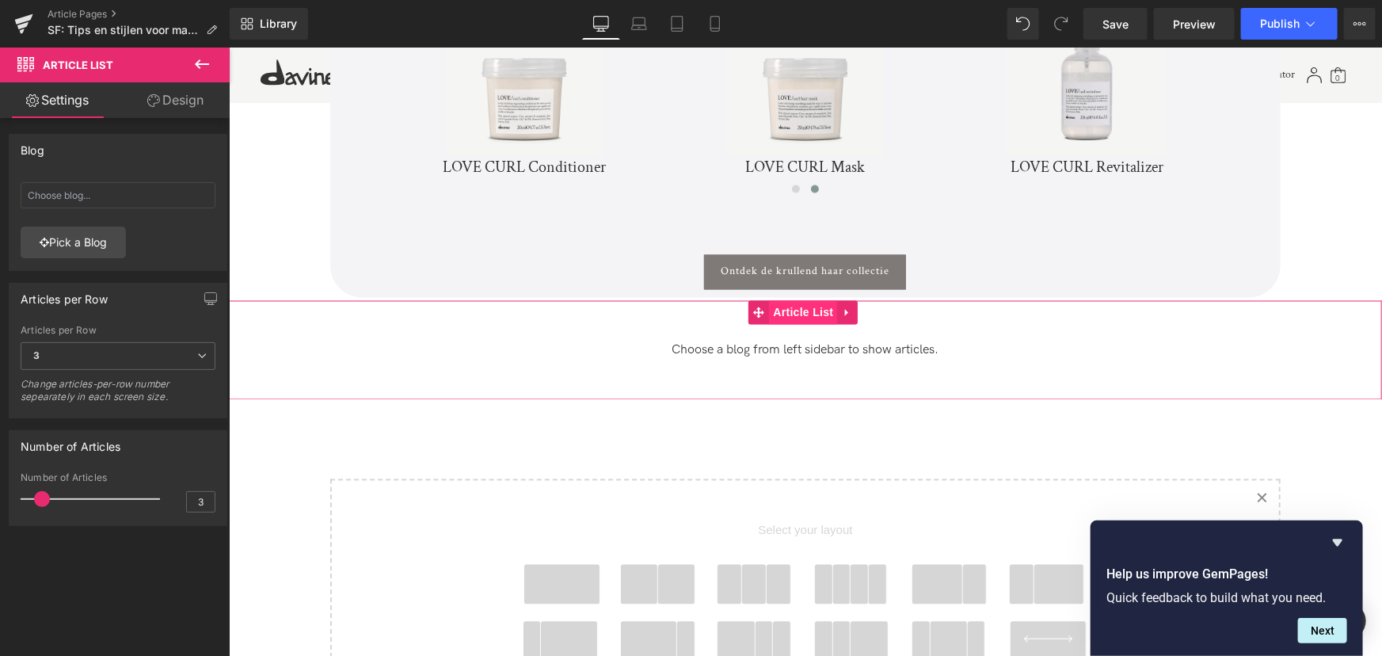
click at [809, 300] on span "Article List" at bounding box center [802, 312] width 68 height 24
click at [124, 234] on link "Pick a Blog" at bounding box center [73, 243] width 105 height 32
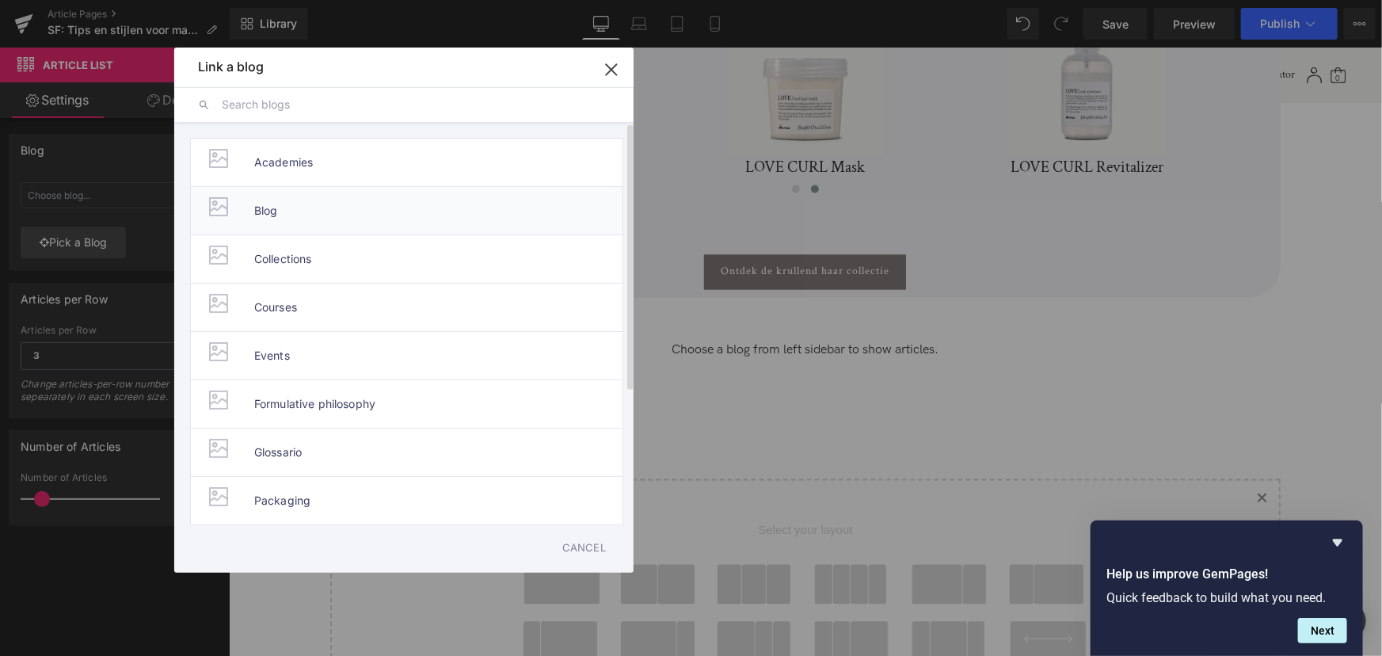
click at [326, 215] on li "Blog" at bounding box center [406, 210] width 433 height 48
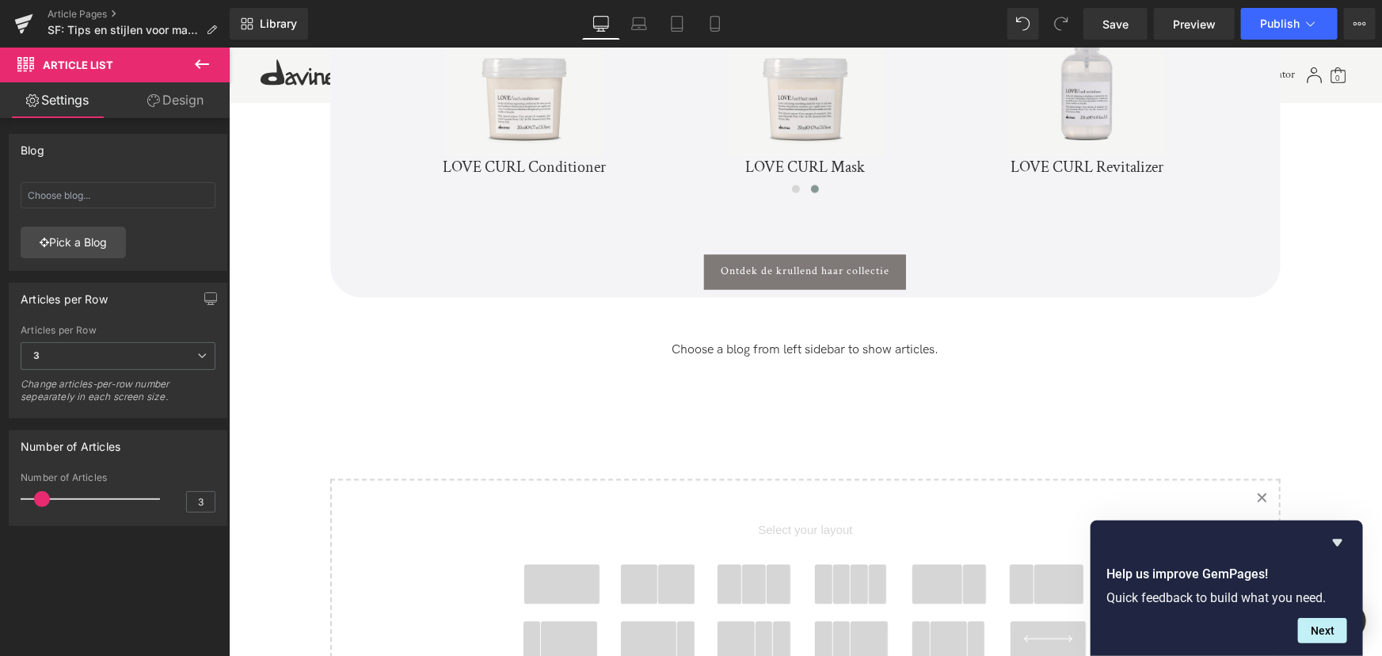
type input "Blog"
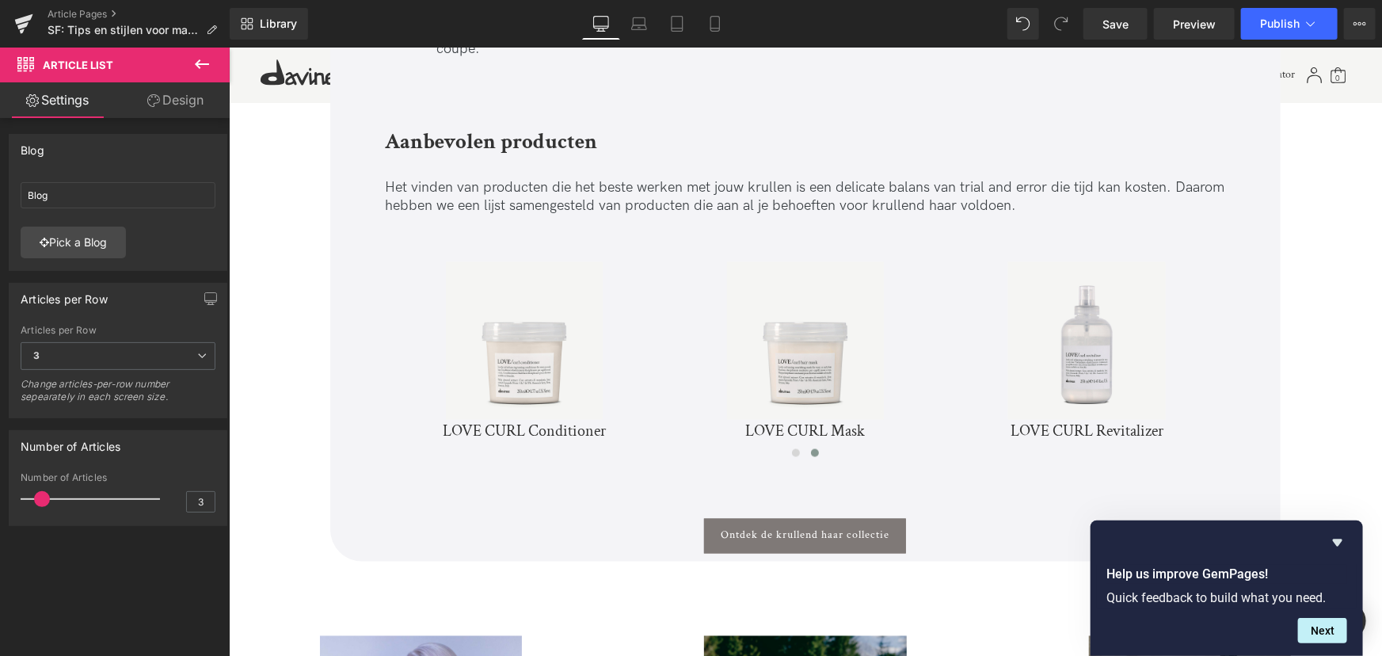
scroll to position [4028, 0]
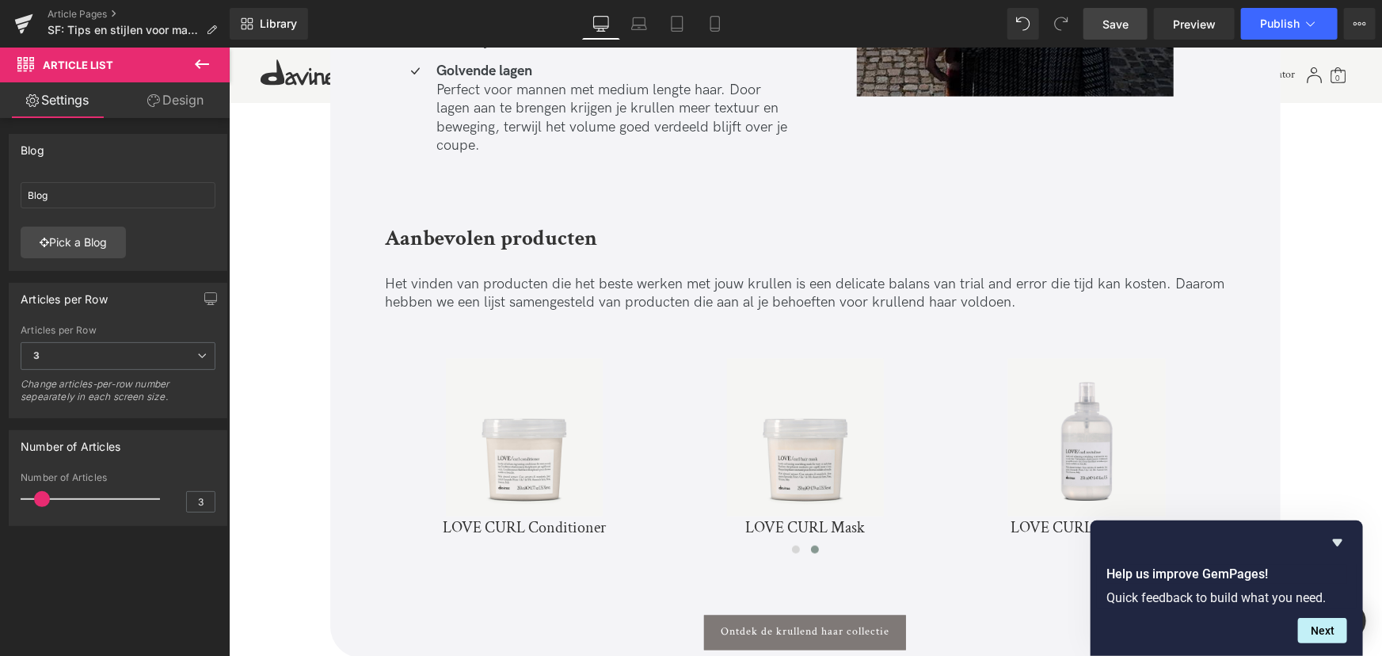
click at [1109, 13] on link "Save" at bounding box center [1116, 24] width 64 height 32
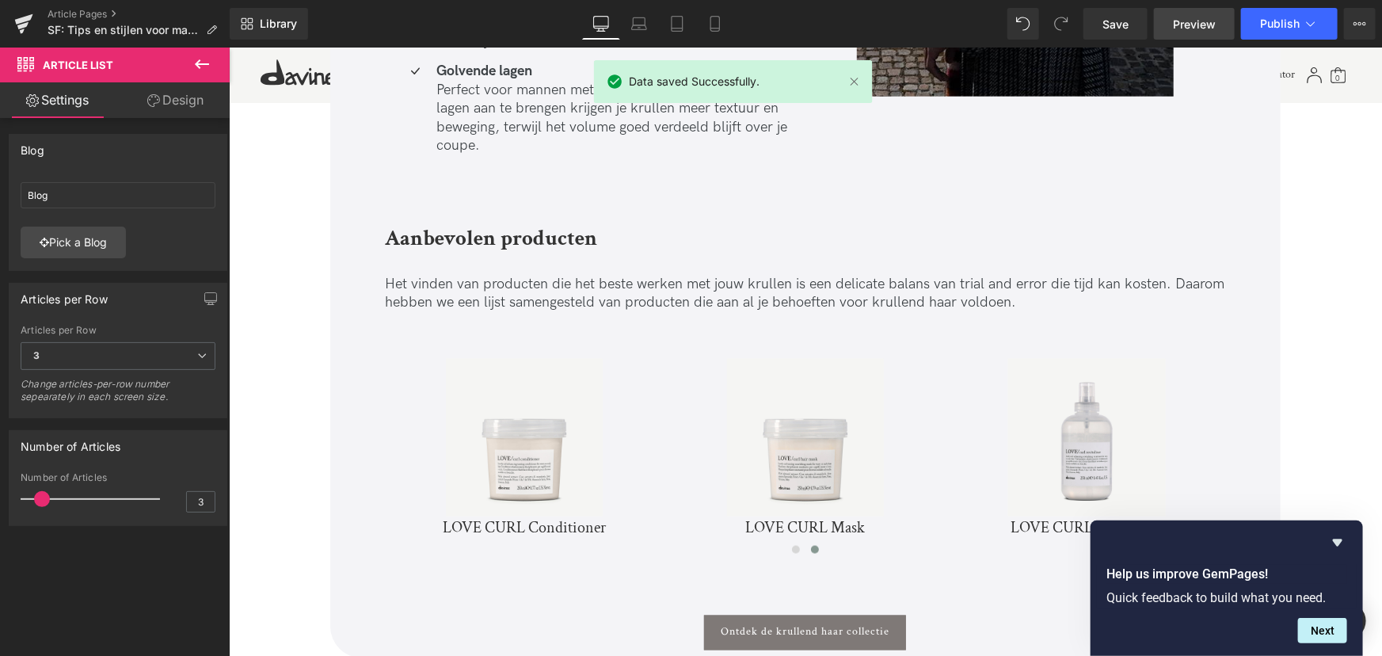
click at [1199, 19] on span "Preview" at bounding box center [1194, 24] width 43 height 17
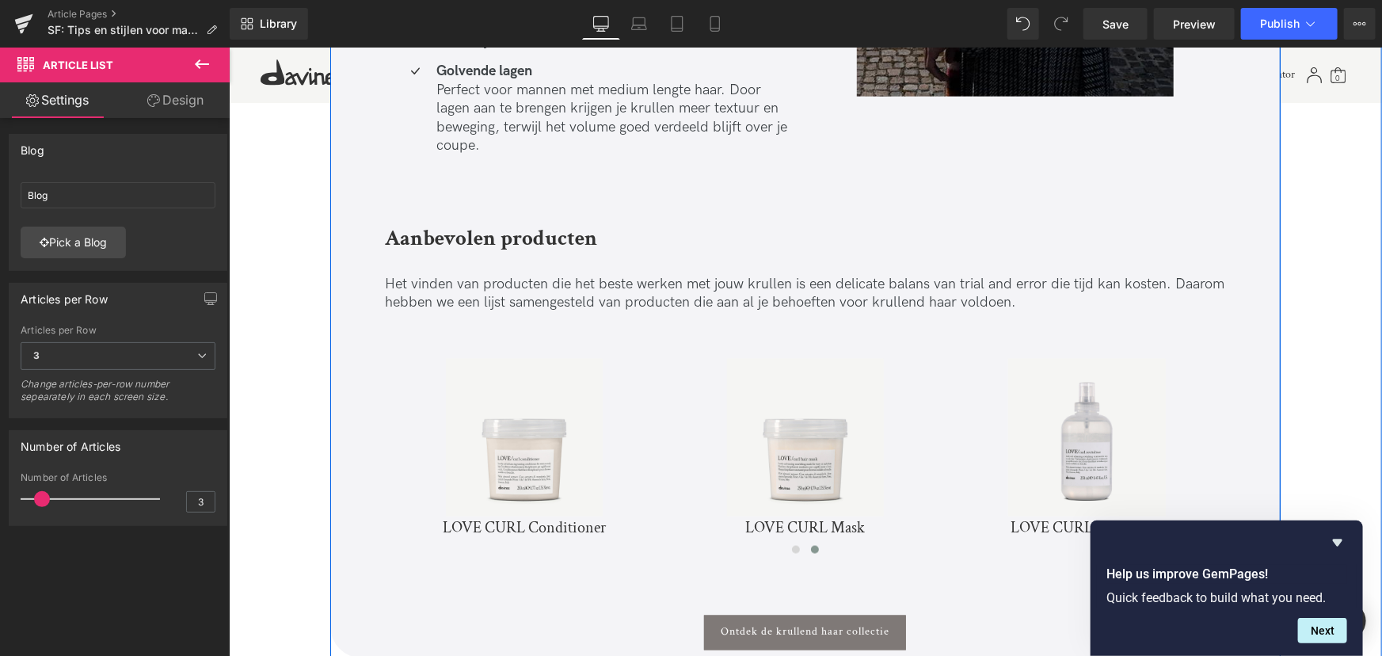
click at [493, 223] on strong "Aanbevolen producten" at bounding box center [490, 237] width 212 height 28
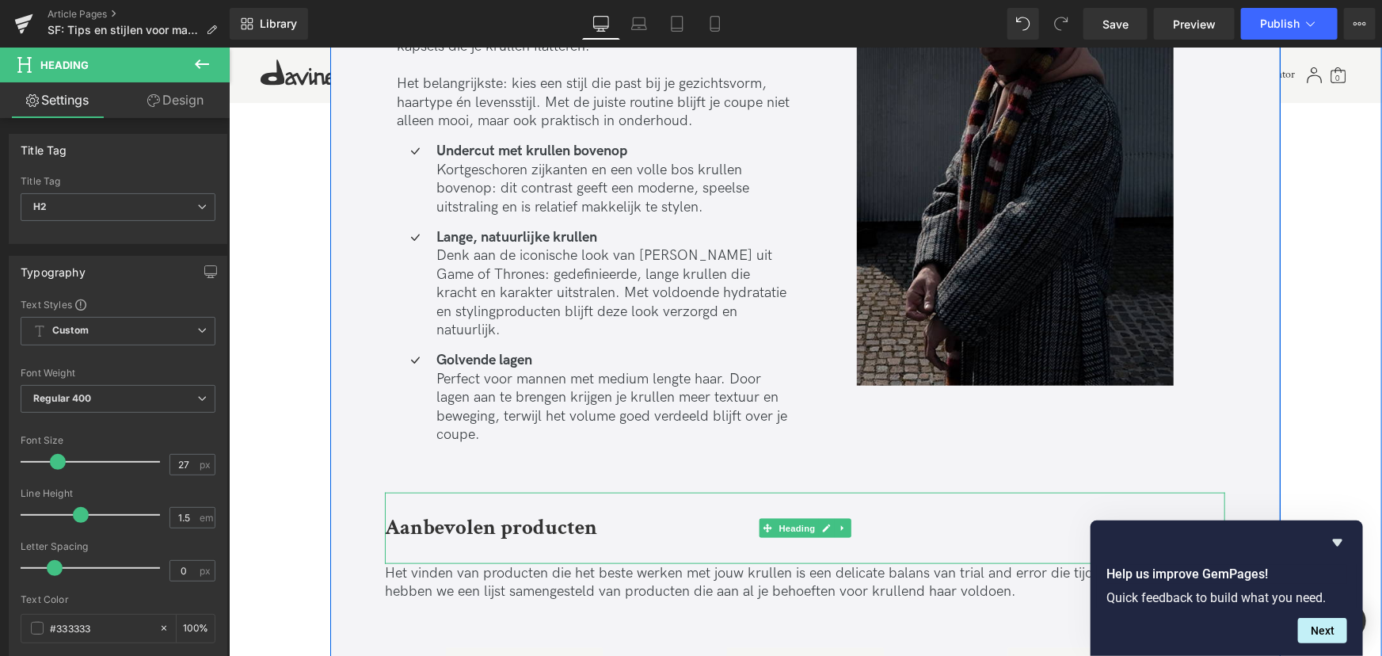
scroll to position [3956, 0]
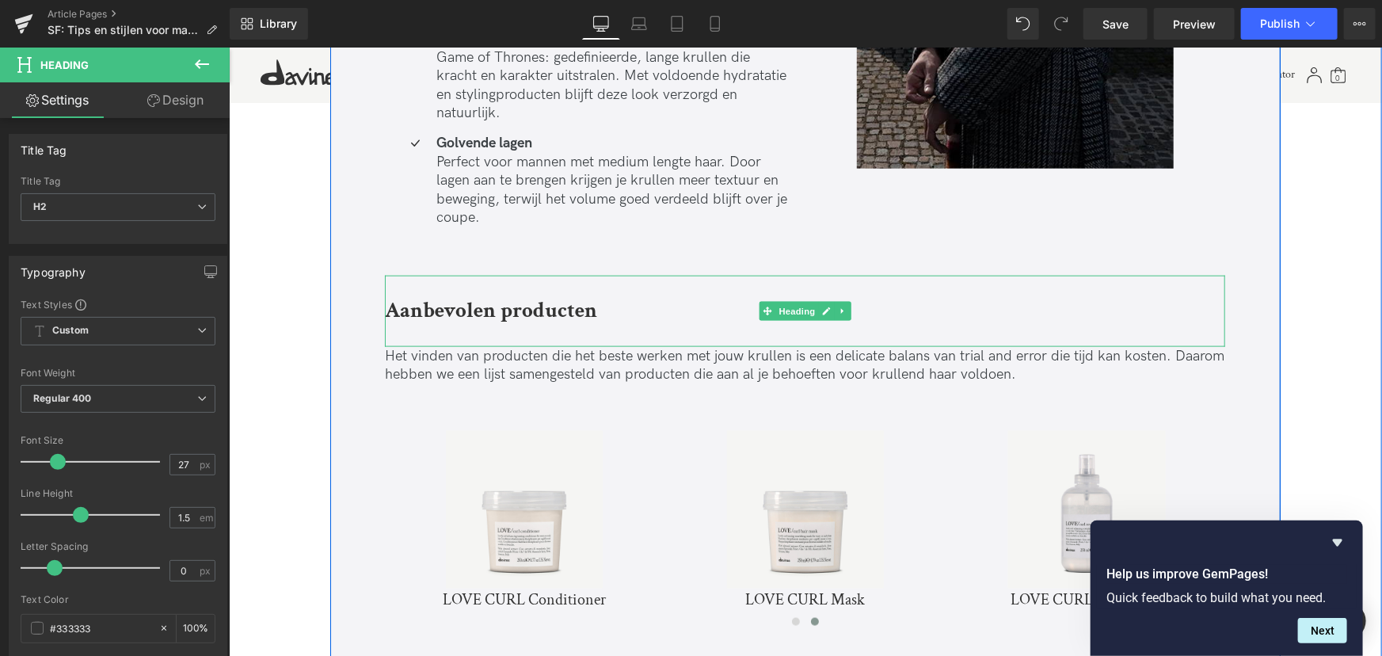
click at [627, 294] on h2 "Aanbevolen producten" at bounding box center [804, 310] width 840 height 32
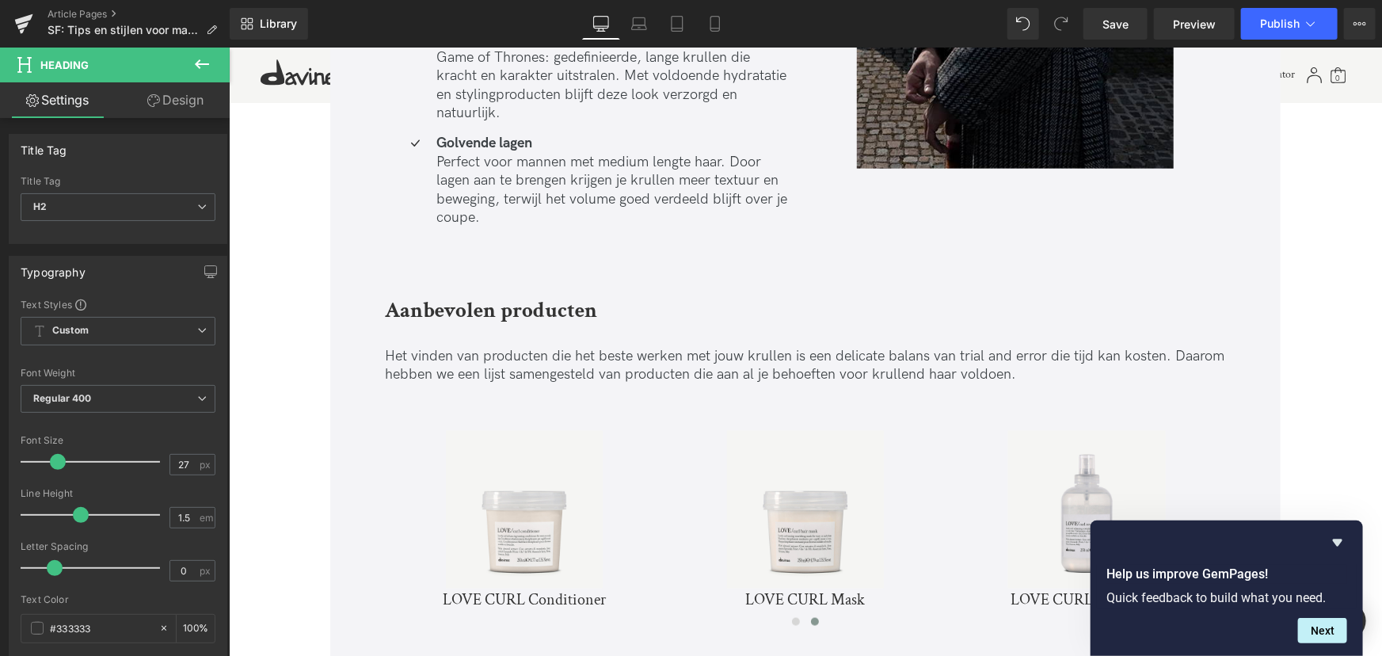
click at [160, 109] on link "Design" at bounding box center [175, 100] width 115 height 36
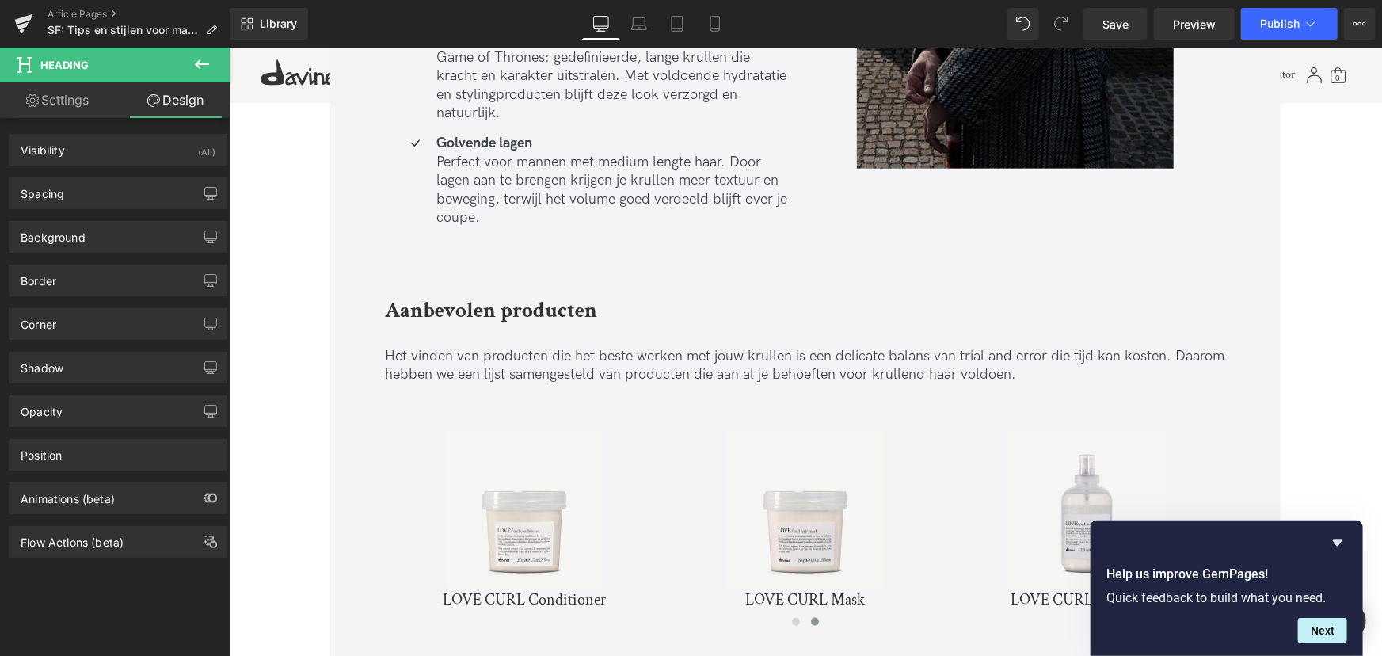
click at [84, 111] on link "Settings" at bounding box center [57, 100] width 115 height 36
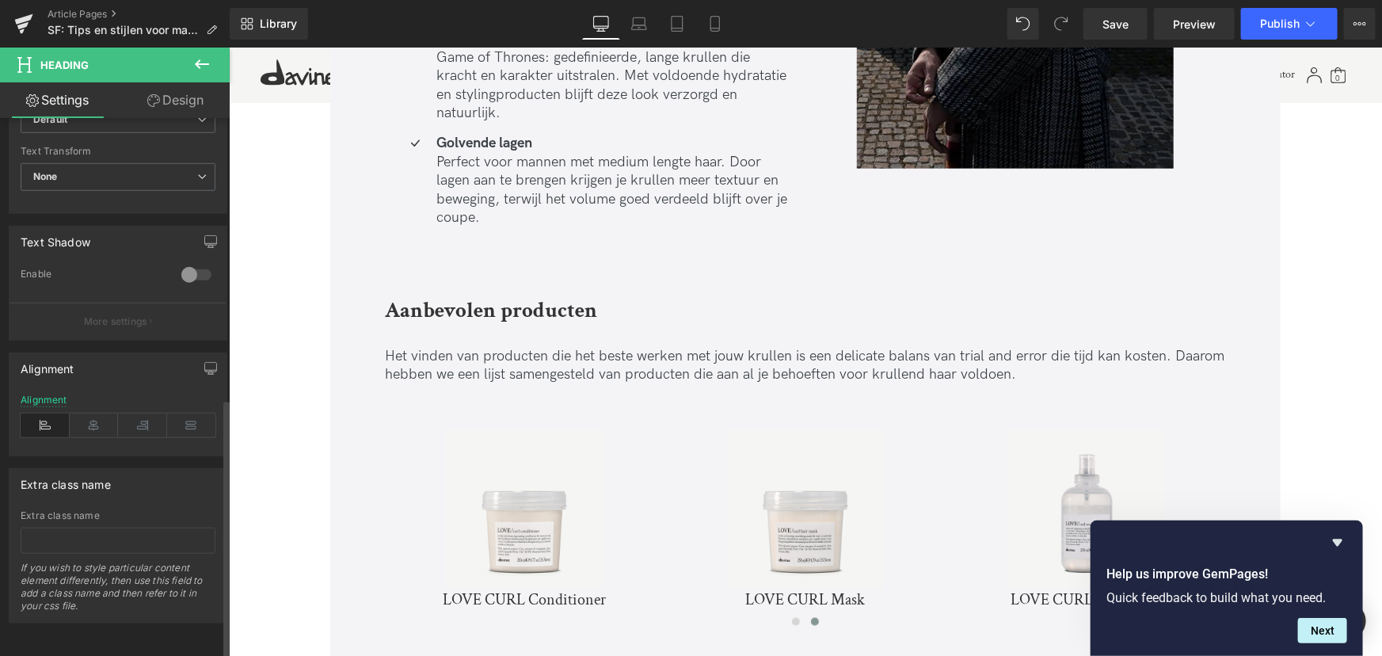
scroll to position [582, 0]
click at [101, 414] on icon at bounding box center [94, 426] width 49 height 24
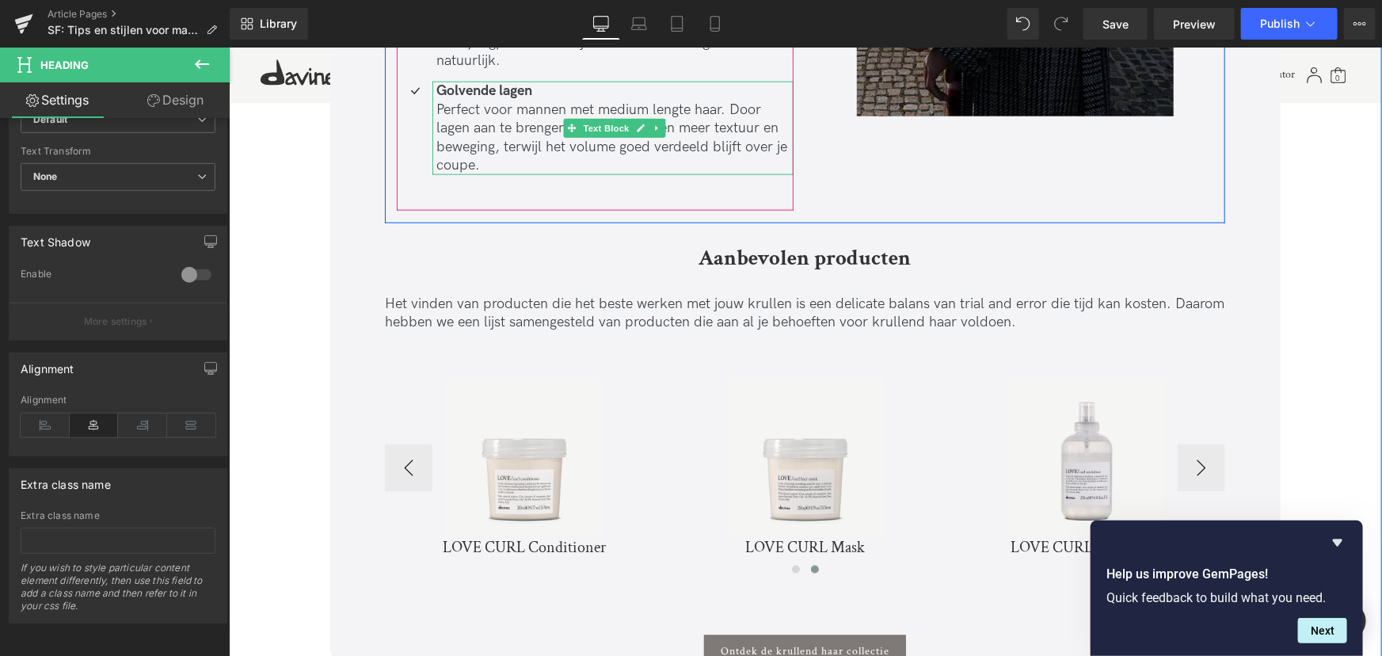
scroll to position [4028, 0]
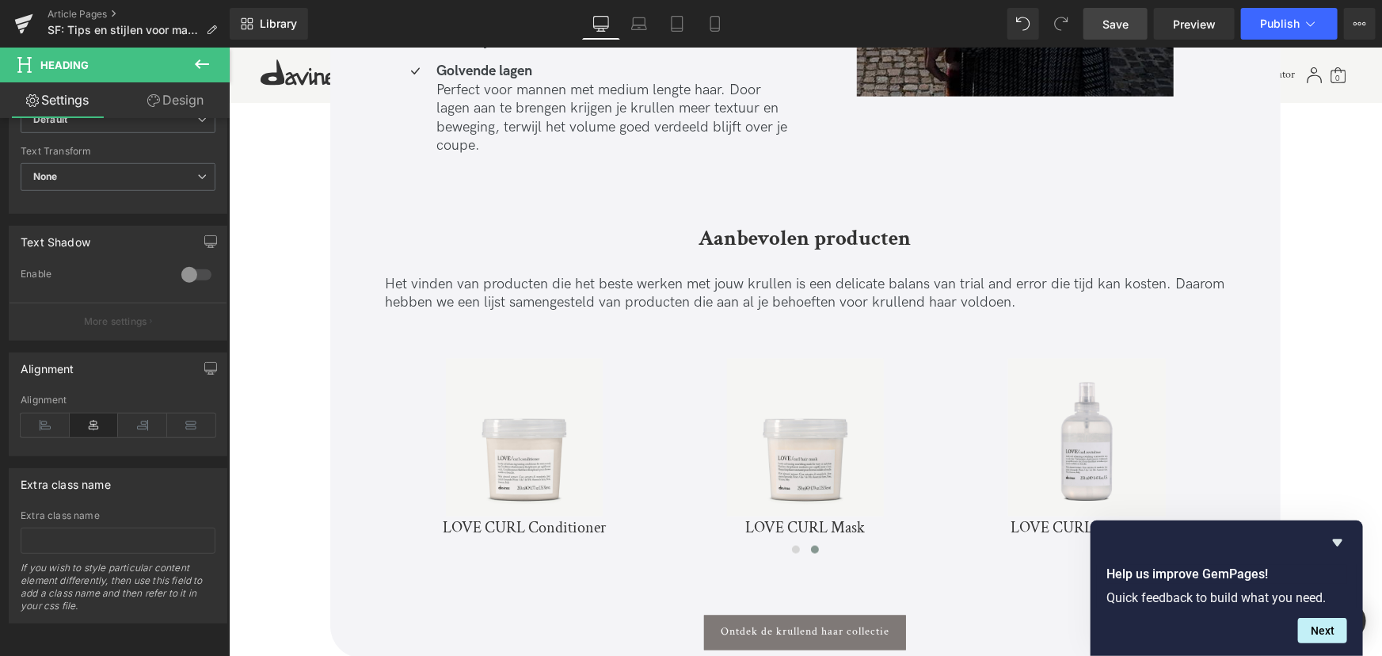
drag, startPoint x: 1121, startPoint y: 23, endPoint x: 919, endPoint y: 11, distance: 202.3
click at [1121, 23] on span "Save" at bounding box center [1116, 24] width 26 height 17
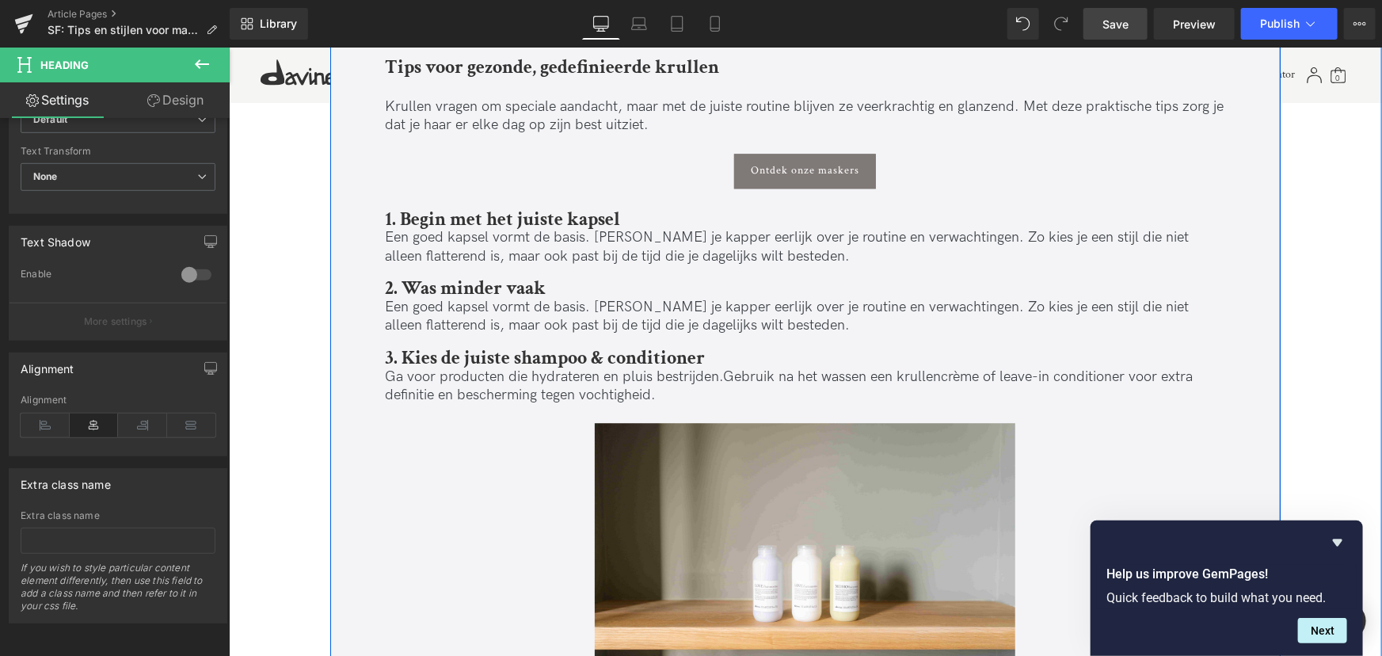
scroll to position [1940, 0]
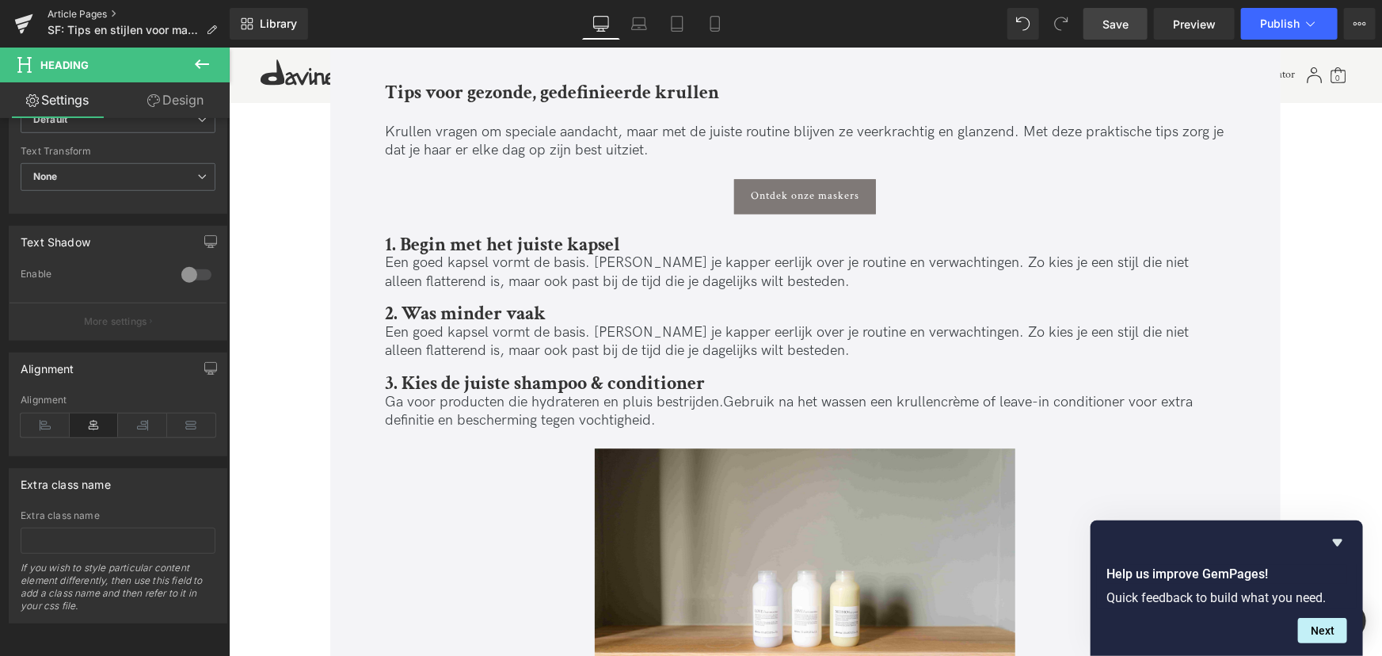
click at [86, 10] on link "Article Pages" at bounding box center [139, 14] width 182 height 13
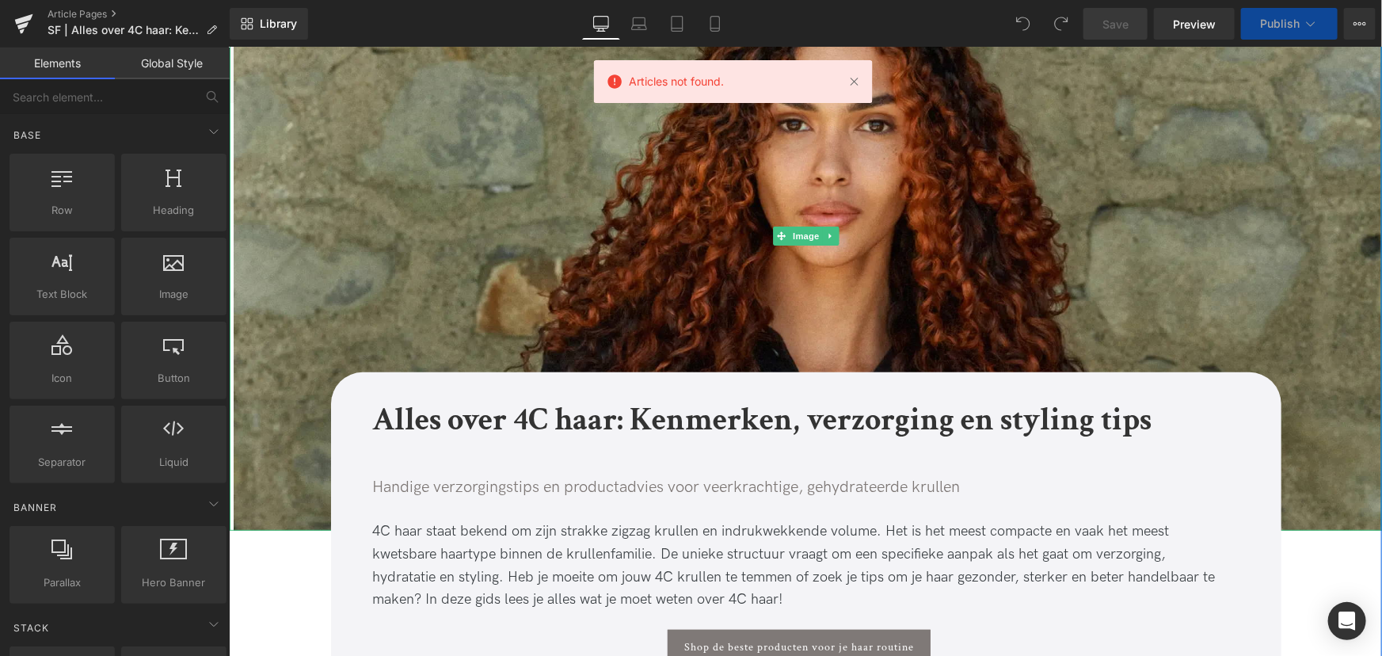
scroll to position [288, 0]
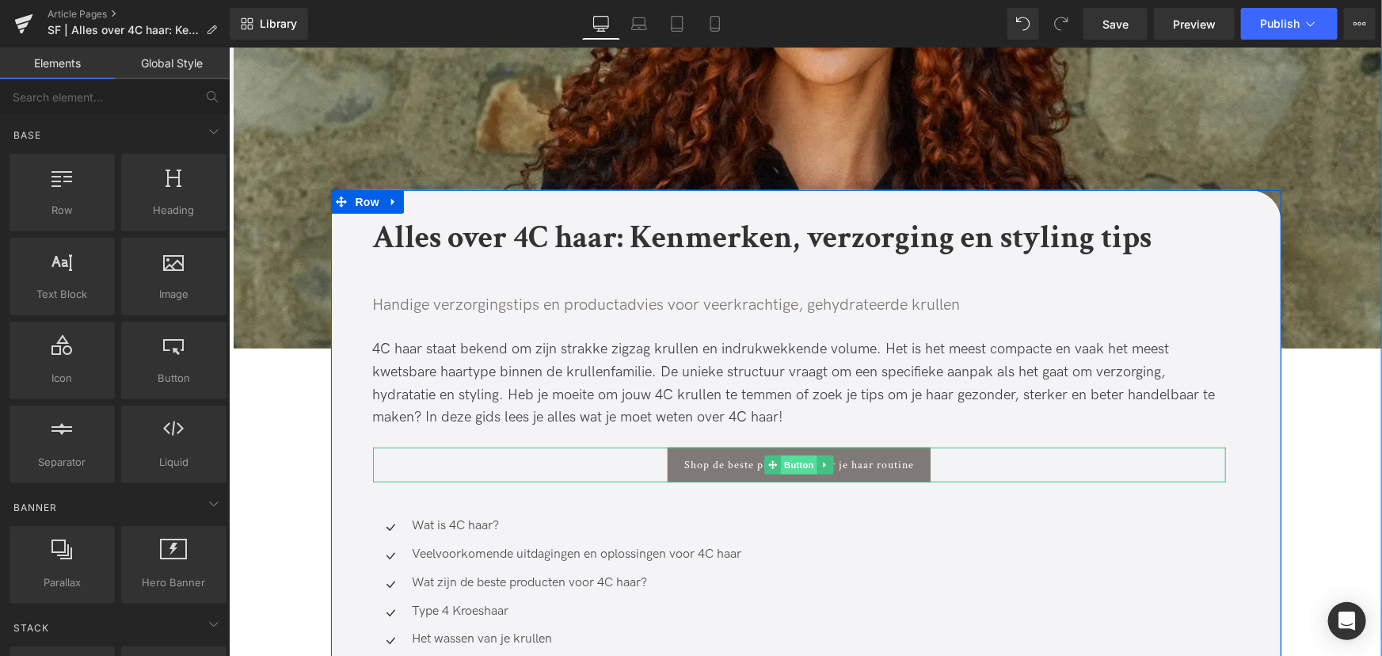
click at [791, 465] on span "Button" at bounding box center [798, 464] width 36 height 19
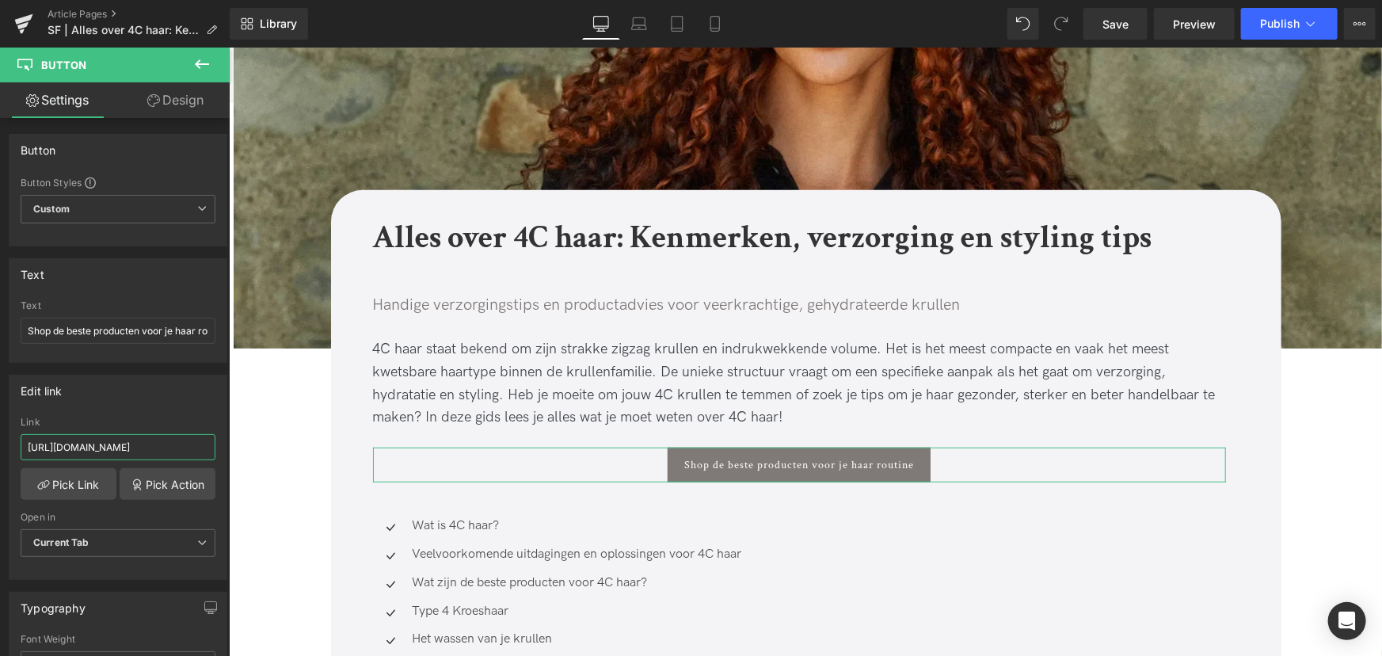
scroll to position [0, 40]
drag, startPoint x: 408, startPoint y: 498, endPoint x: 330, endPoint y: 440, distance: 97.9
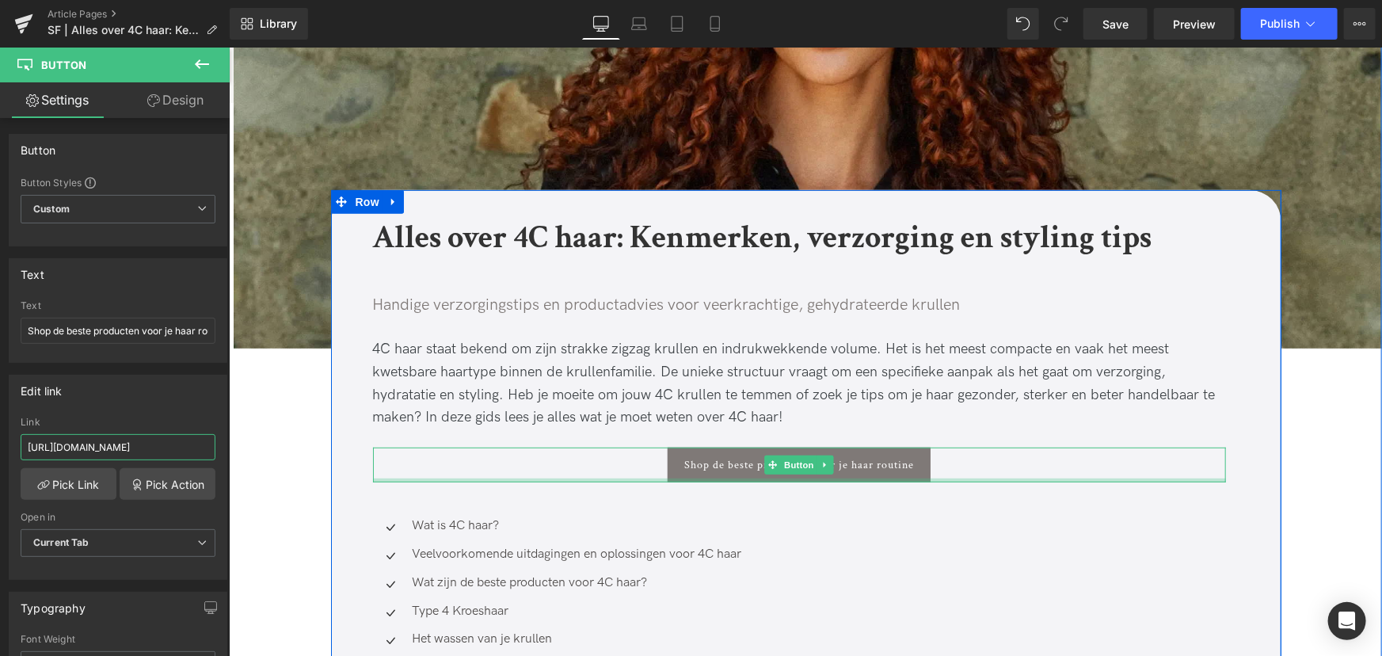
click at [497, 479] on div at bounding box center [798, 480] width 853 height 4
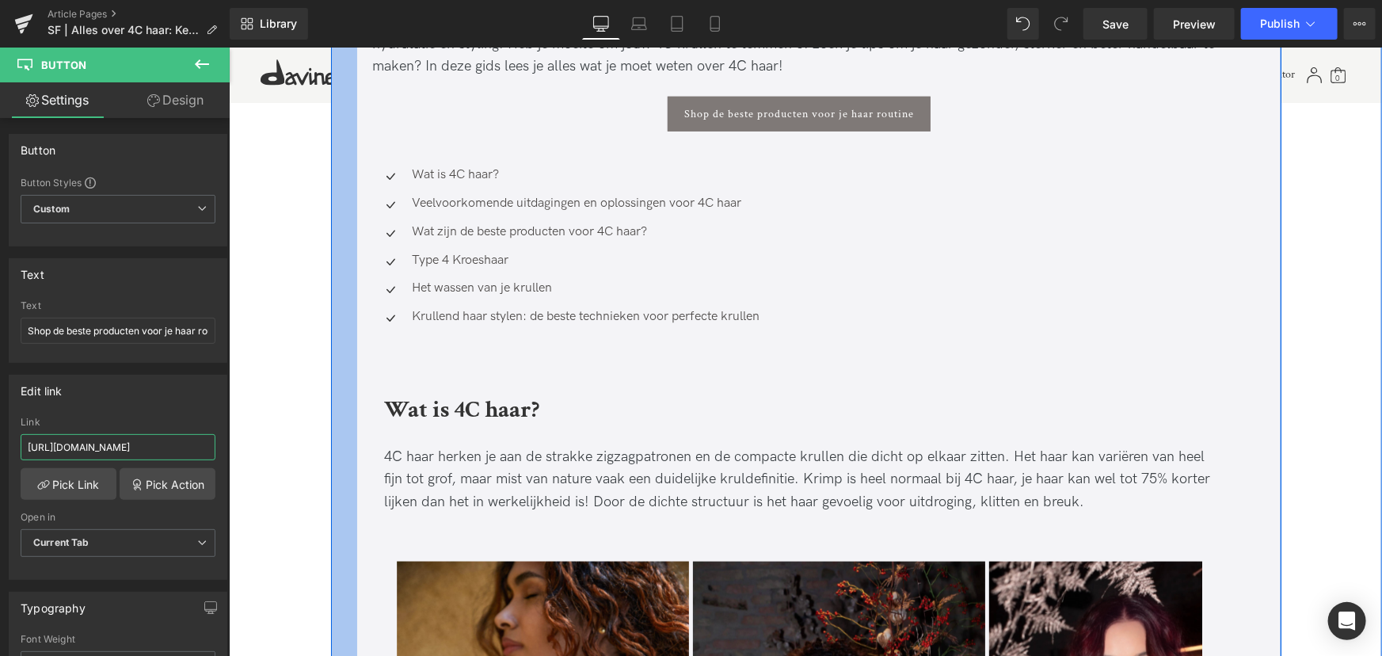
scroll to position [648, 0]
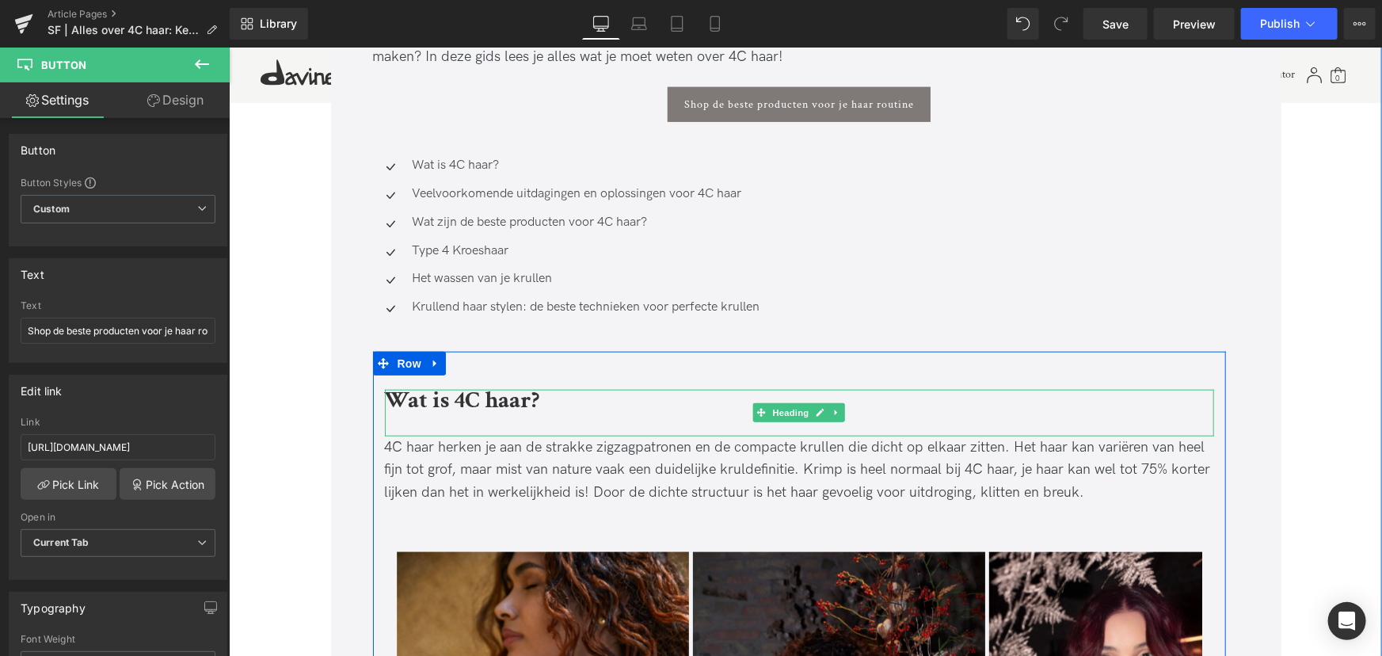
click at [501, 421] on div "Wat is 4C haar?" at bounding box center [798, 412] width 829 height 47
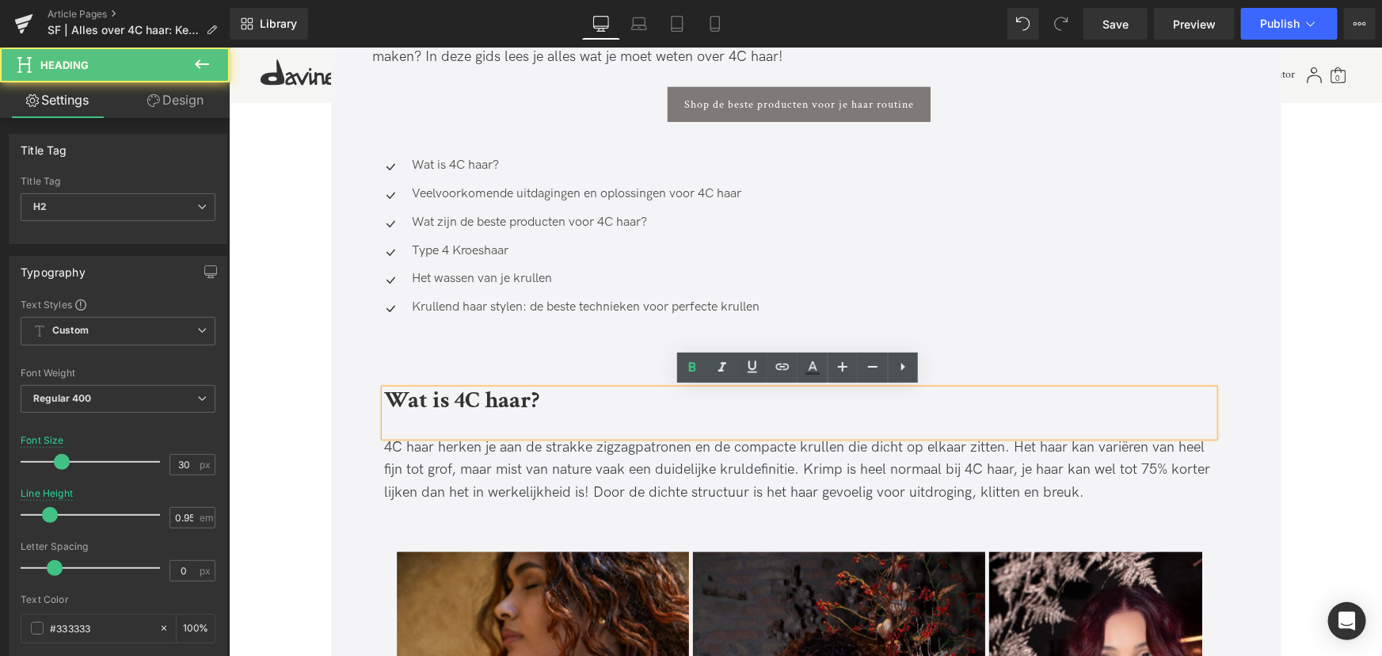
click at [501, 421] on div "Wat is 4C haar?" at bounding box center [798, 412] width 829 height 47
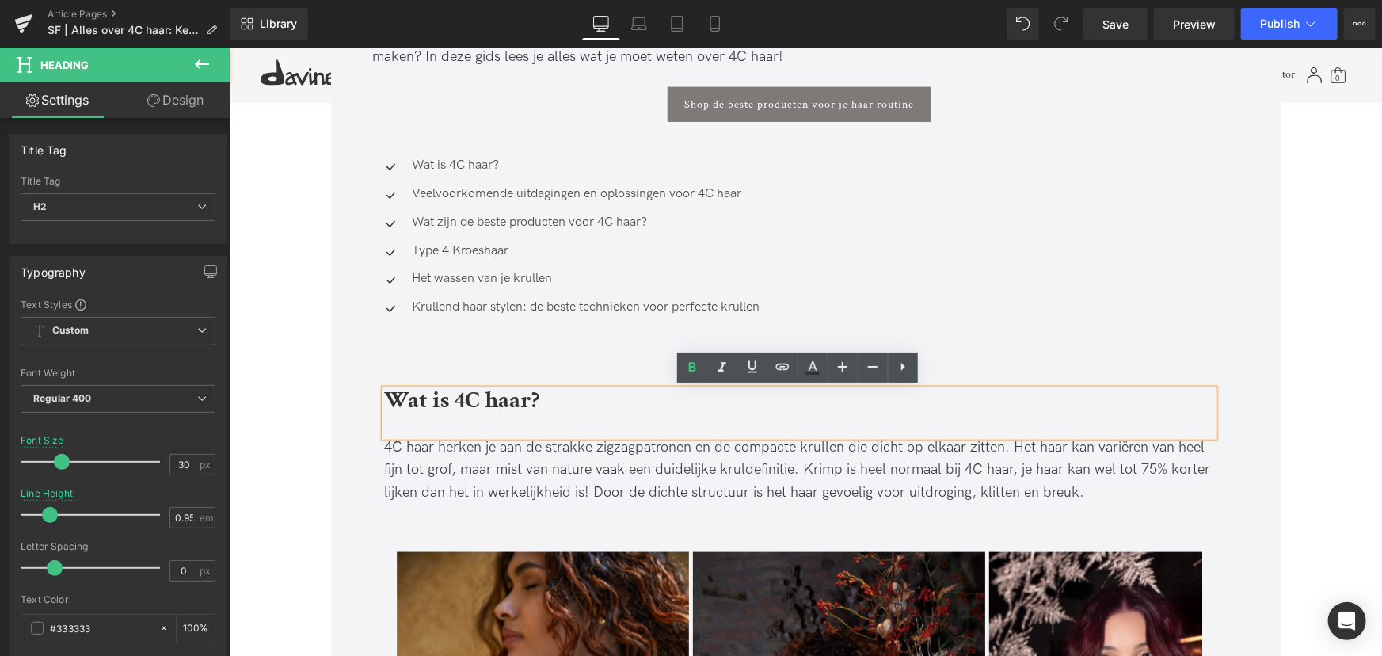
click at [539, 410] on div "Wat is 4C haar?" at bounding box center [798, 412] width 829 height 47
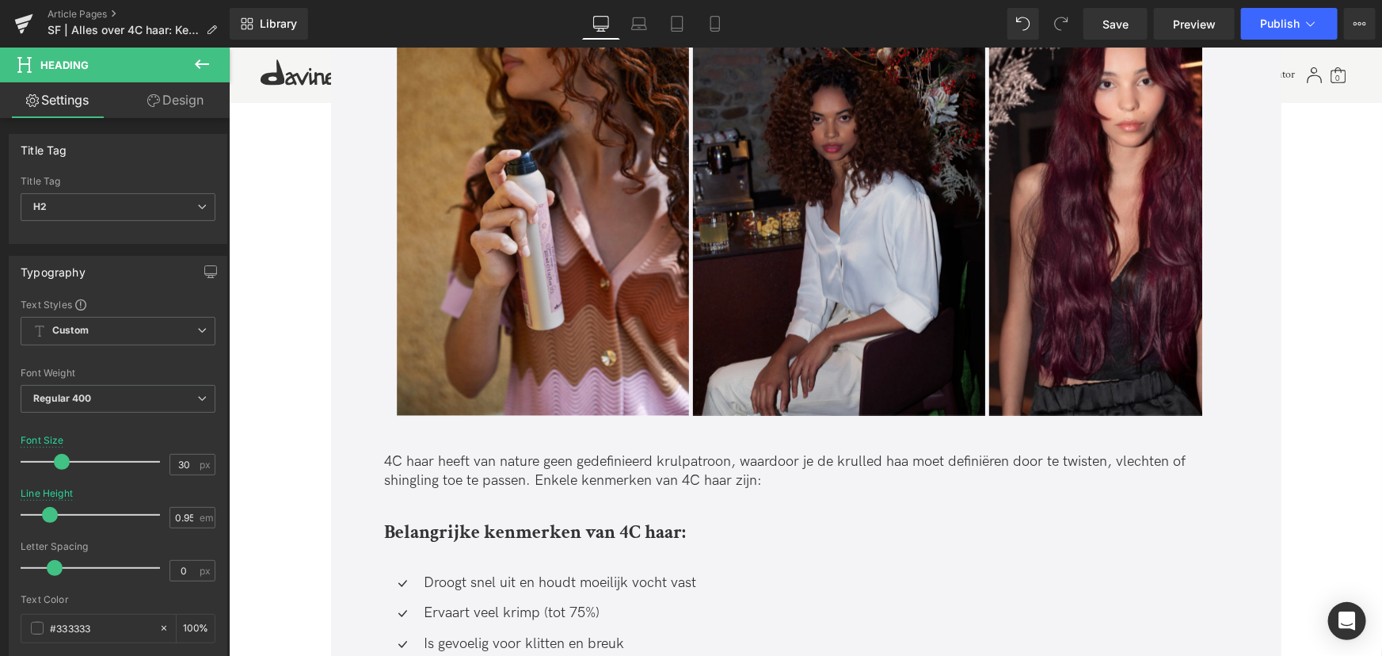
scroll to position [1224, 0]
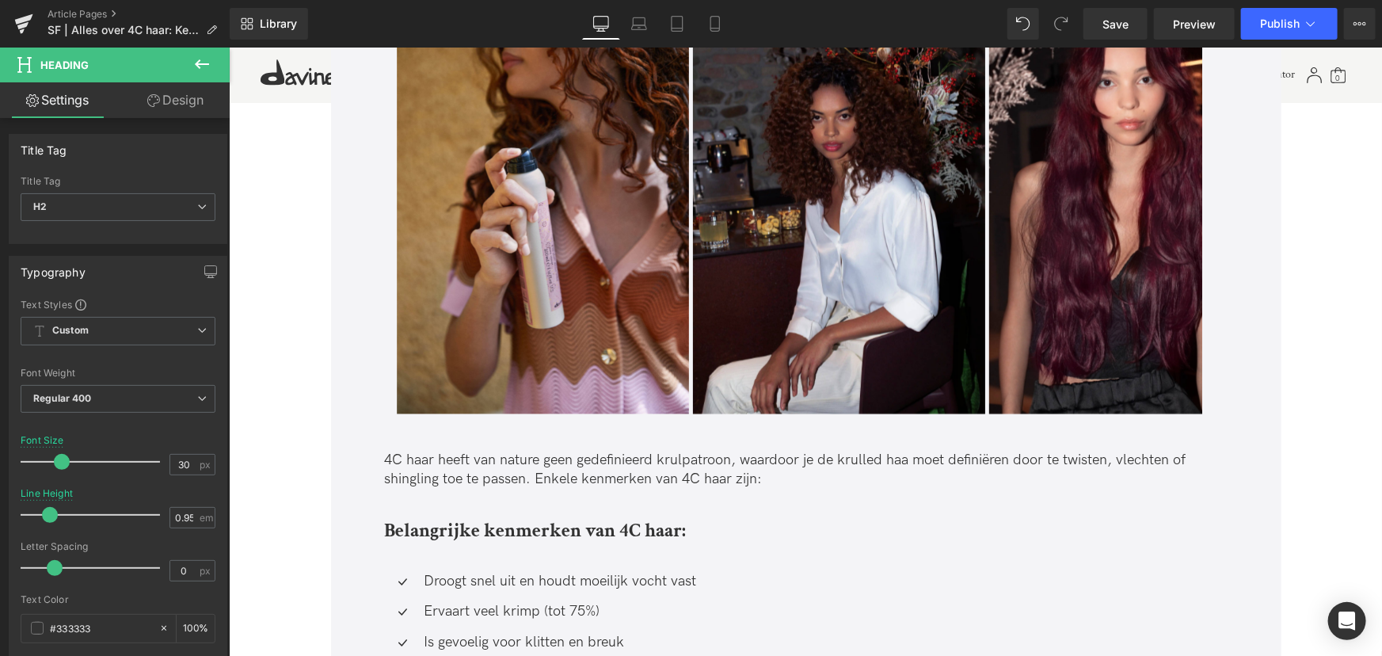
click at [750, 462] on div "4C haar heeft van nature geen gedefinieerd krulpatroon, waardoor je de krulled …" at bounding box center [798, 451] width 829 height 74
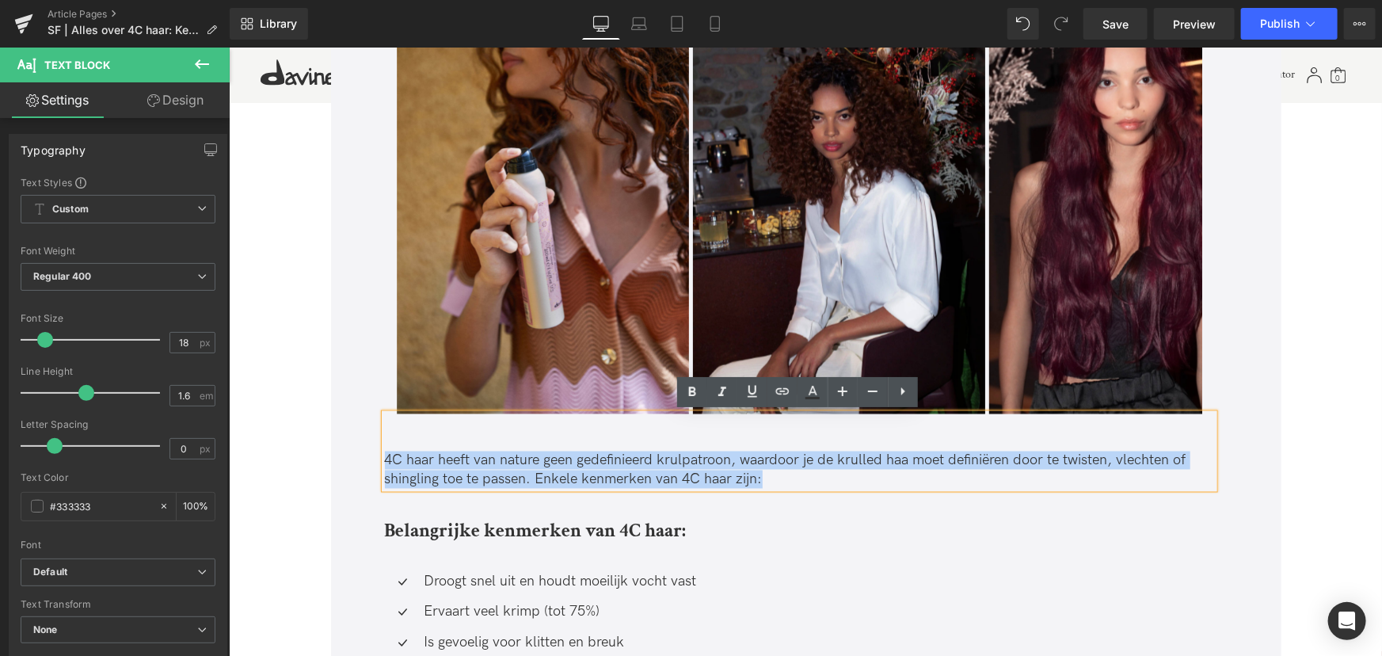
drag, startPoint x: 771, startPoint y: 477, endPoint x: 384, endPoint y: 452, distance: 387.4
click at [384, 452] on p "4C haar heeft van nature geen gedefinieerd krulpatroon, waardoor je de krulled …" at bounding box center [798, 469] width 829 height 37
copy p "4C haar heeft van nature geen gedefinieerd krulpatroon, waardoor je de krulled …"
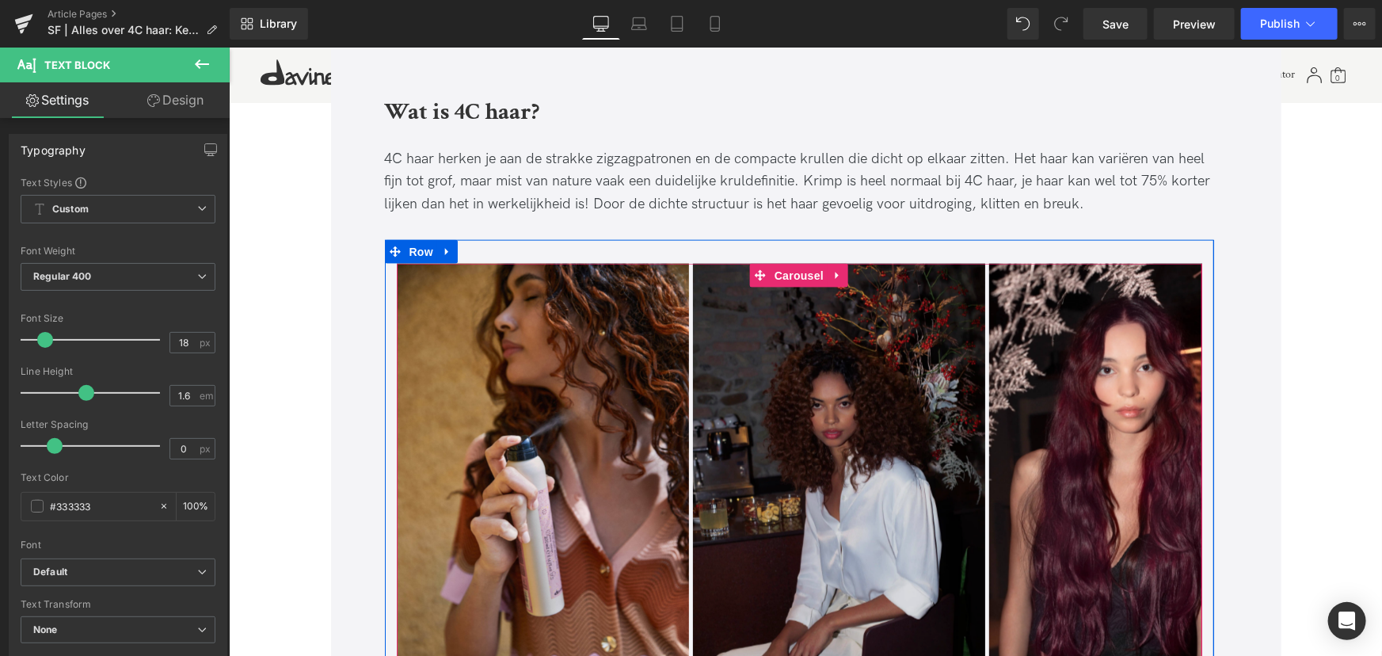
scroll to position [936, 0]
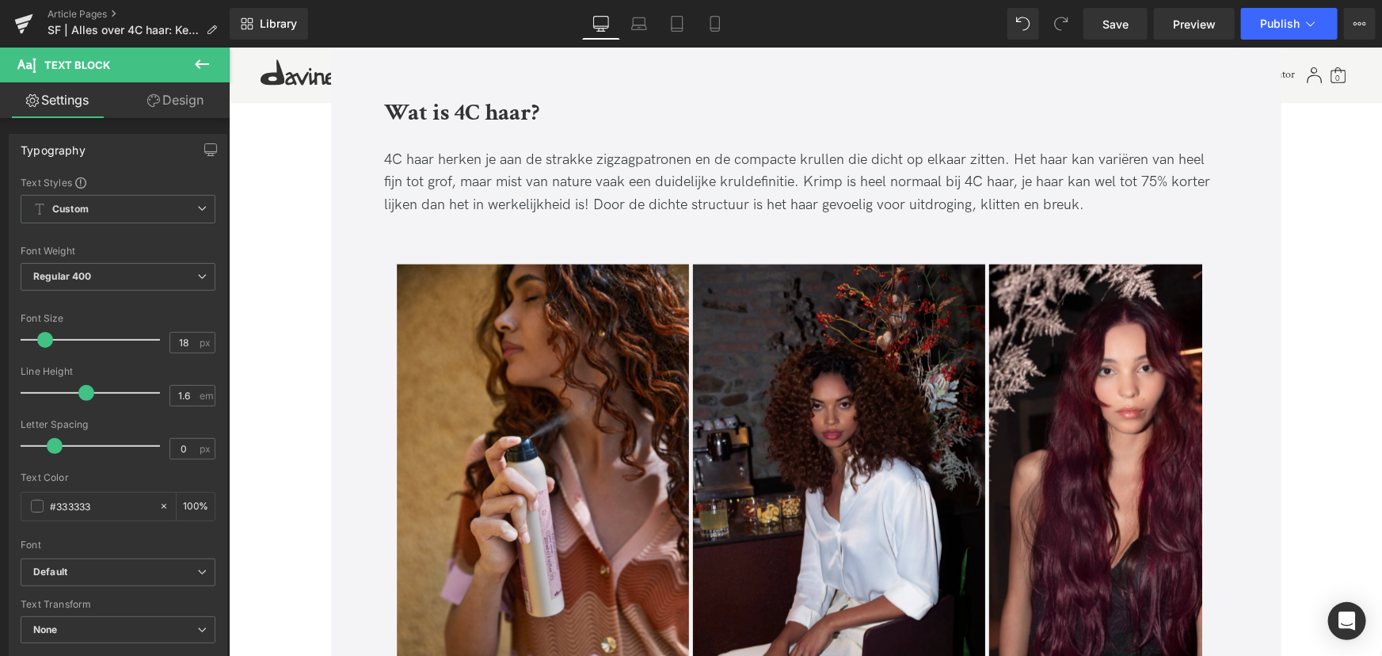
click at [1084, 189] on div "4C haar herken je aan de strakke zigzagpatronen en de compacte krullen die dich…" at bounding box center [798, 182] width 829 height 68
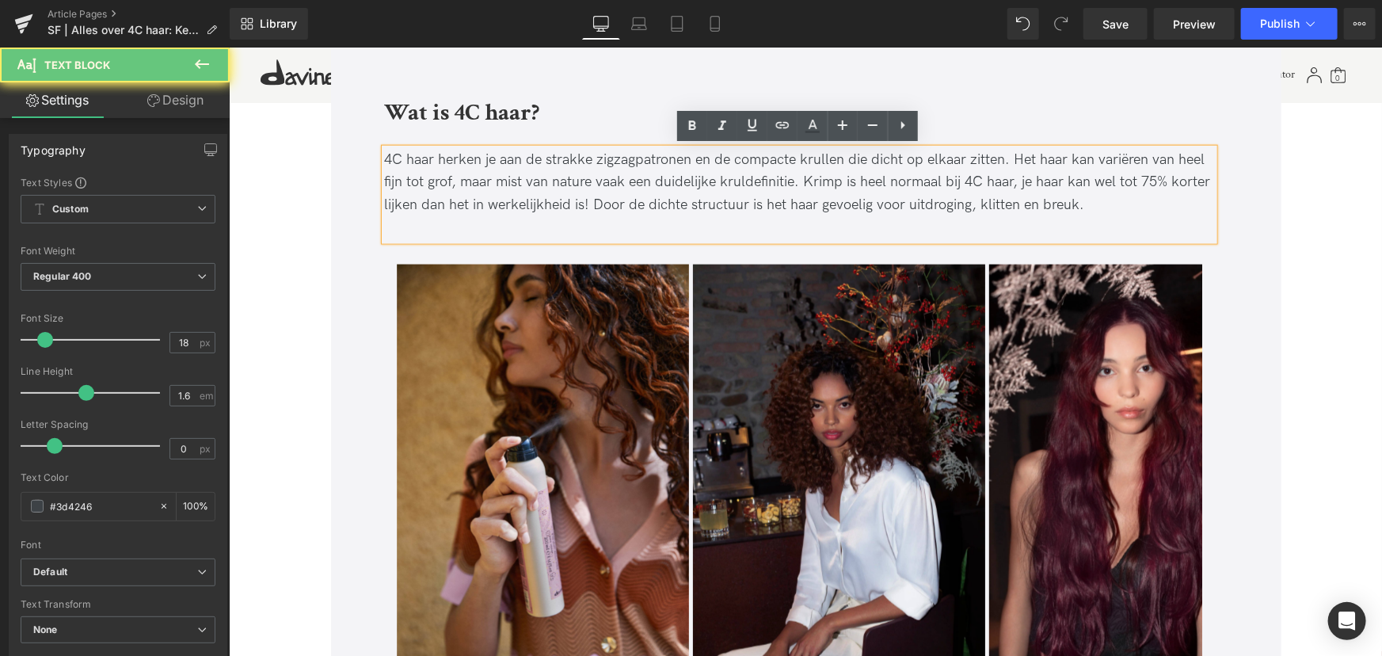
click at [1092, 202] on div "4C haar herken je aan de strakke zigzagpatronen en de compacte krullen die dich…" at bounding box center [798, 182] width 829 height 68
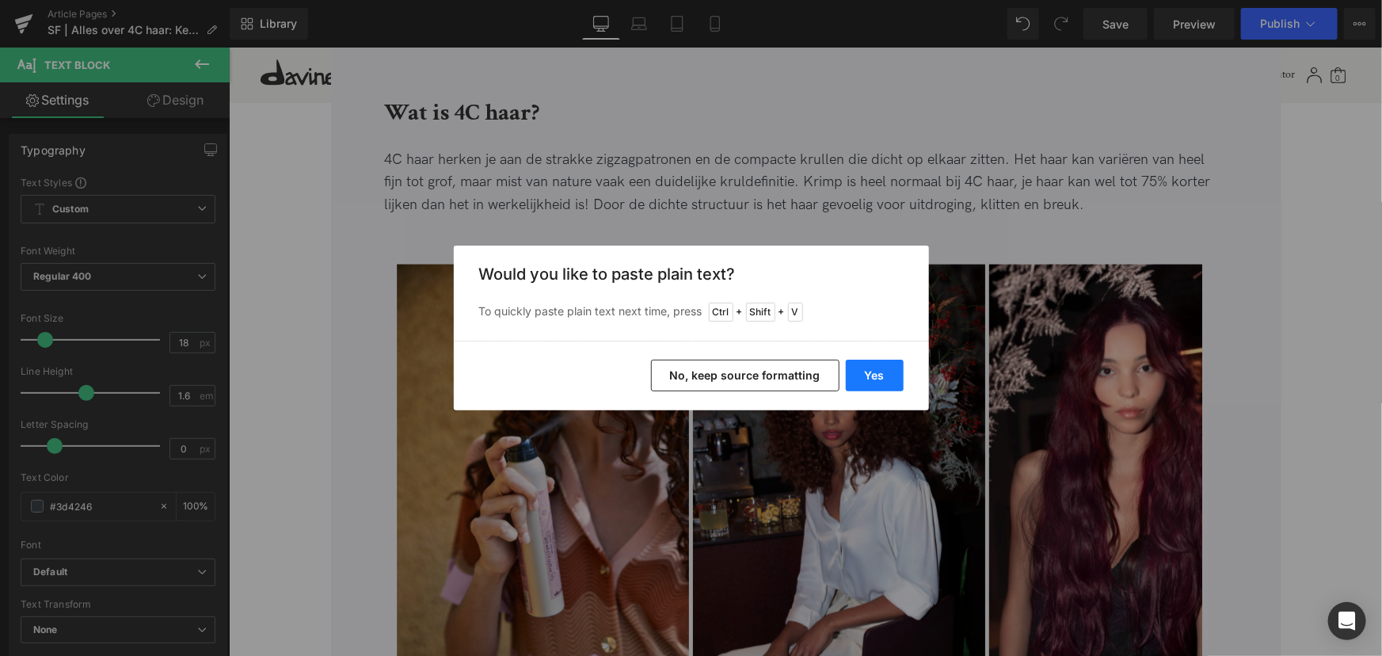
click at [871, 390] on button "Yes" at bounding box center [875, 376] width 58 height 32
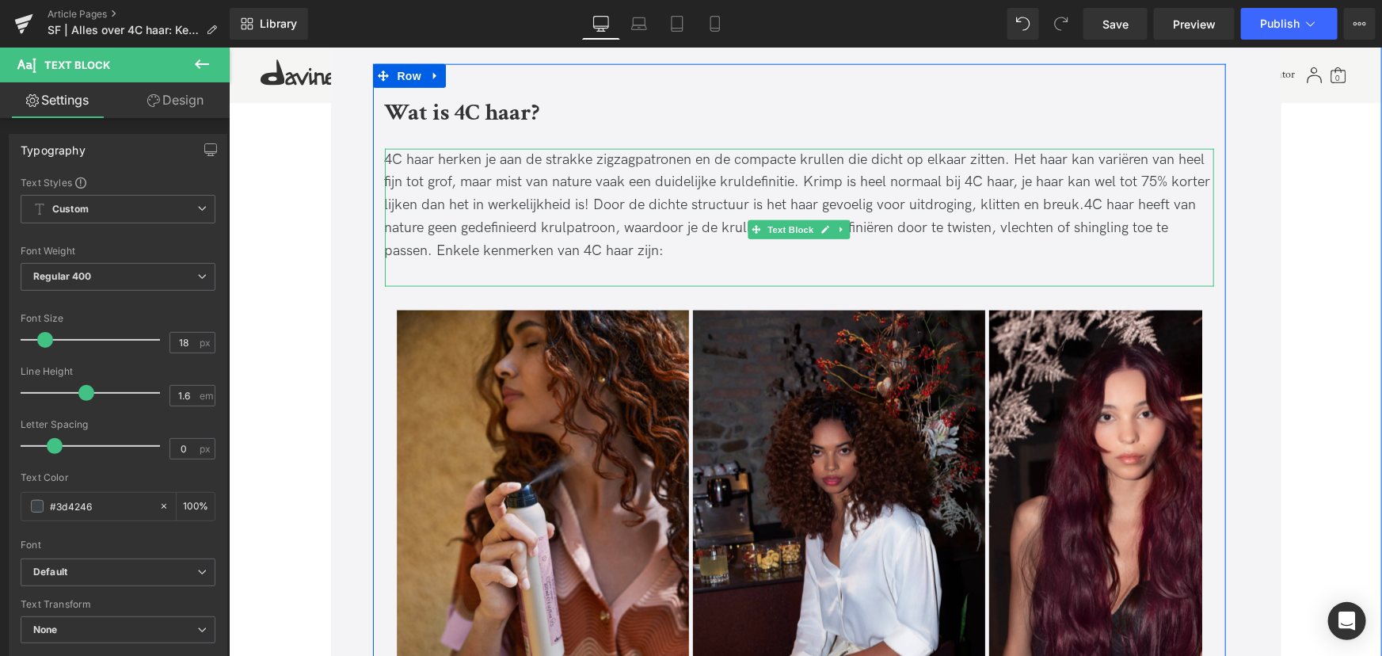
click at [1080, 205] on div "4C haar herken je aan de strakke zigzagpatronen en de compacte krullen die dich…" at bounding box center [798, 205] width 829 height 114
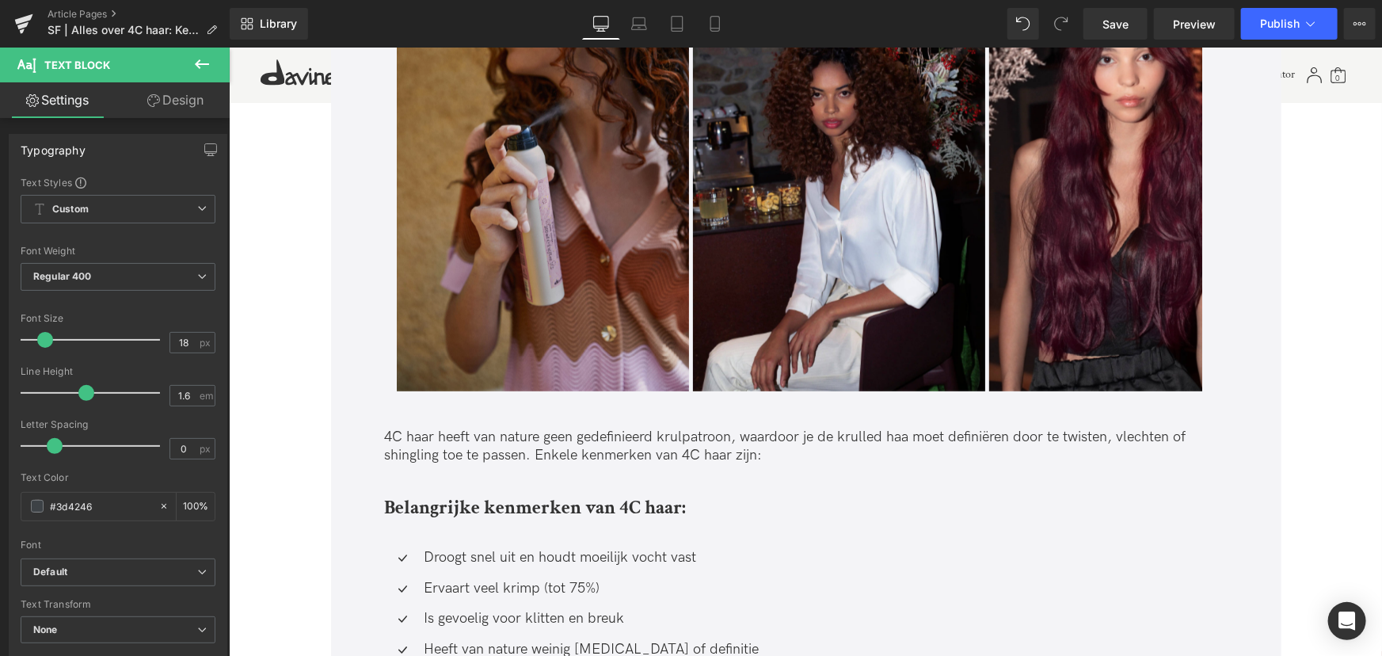
scroll to position [1296, 0]
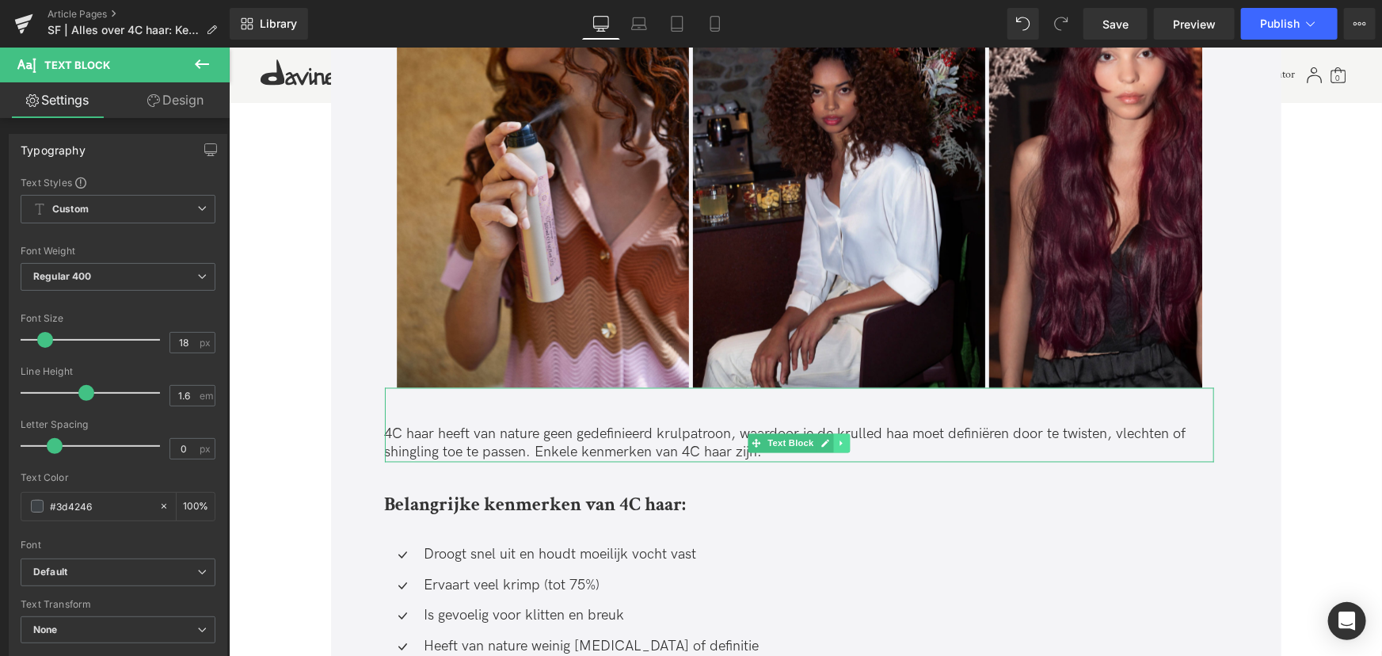
click at [833, 441] on link at bounding box center [841, 442] width 17 height 19
click at [845, 442] on icon at bounding box center [849, 443] width 9 height 9
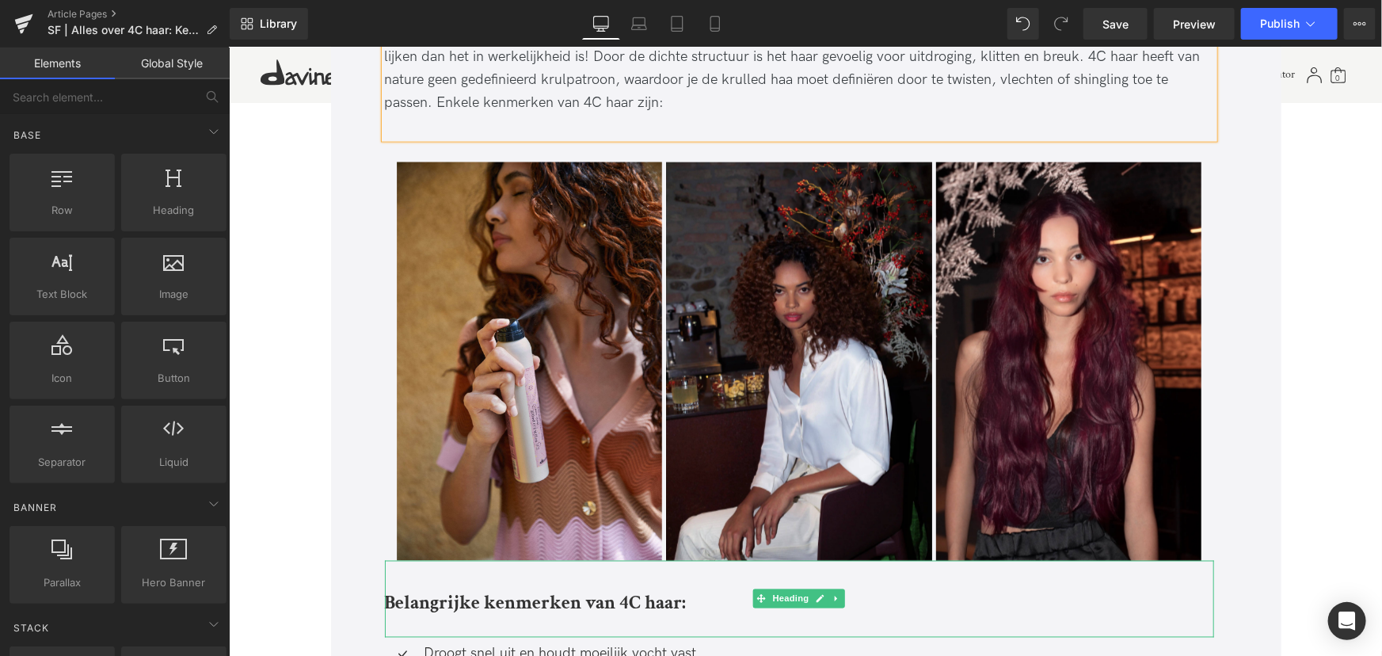
scroll to position [936, 0]
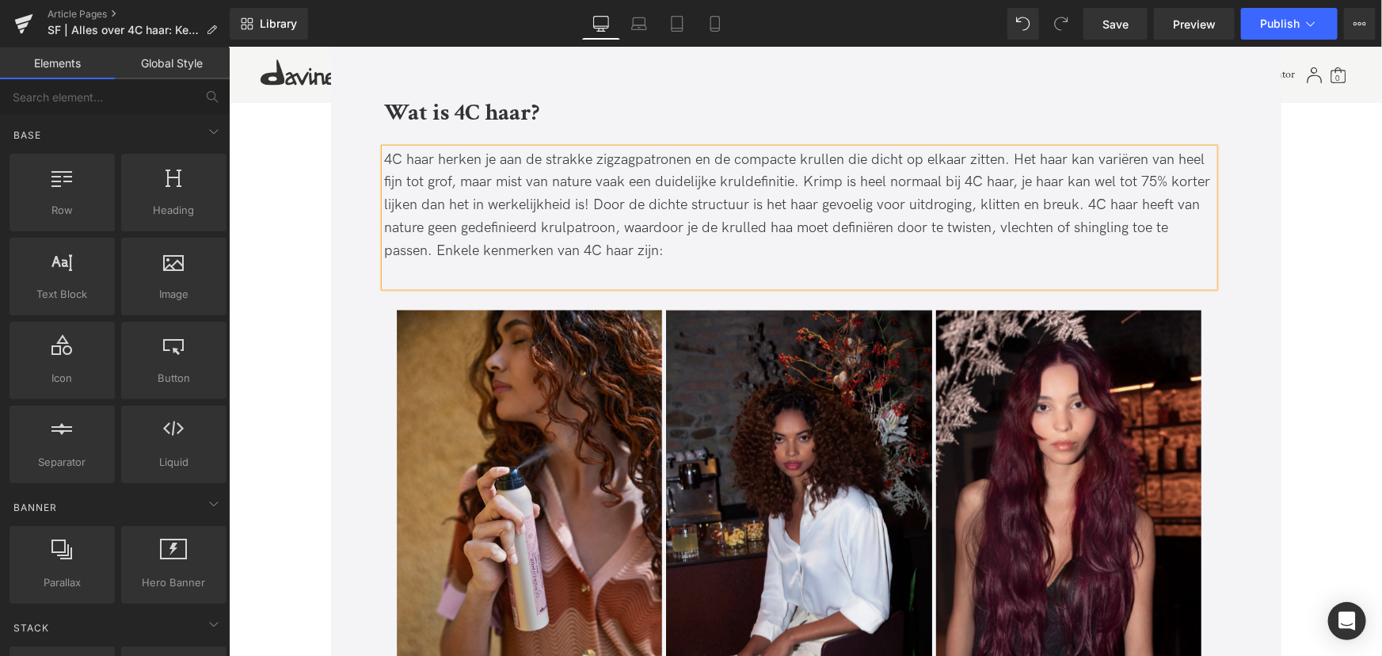
click at [790, 226] on div "4C haar herken je aan de strakke zigzagpatronen en de compacte krullen die dich…" at bounding box center [798, 205] width 829 height 114
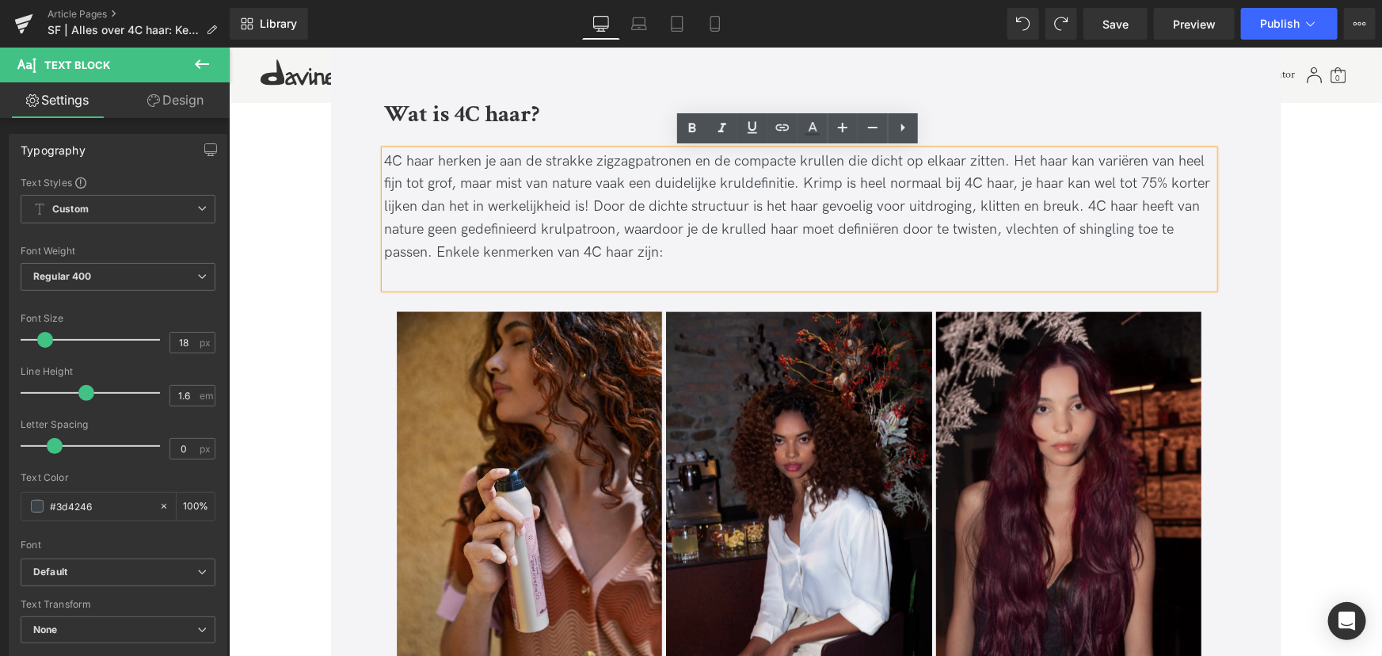
scroll to position [837, 0]
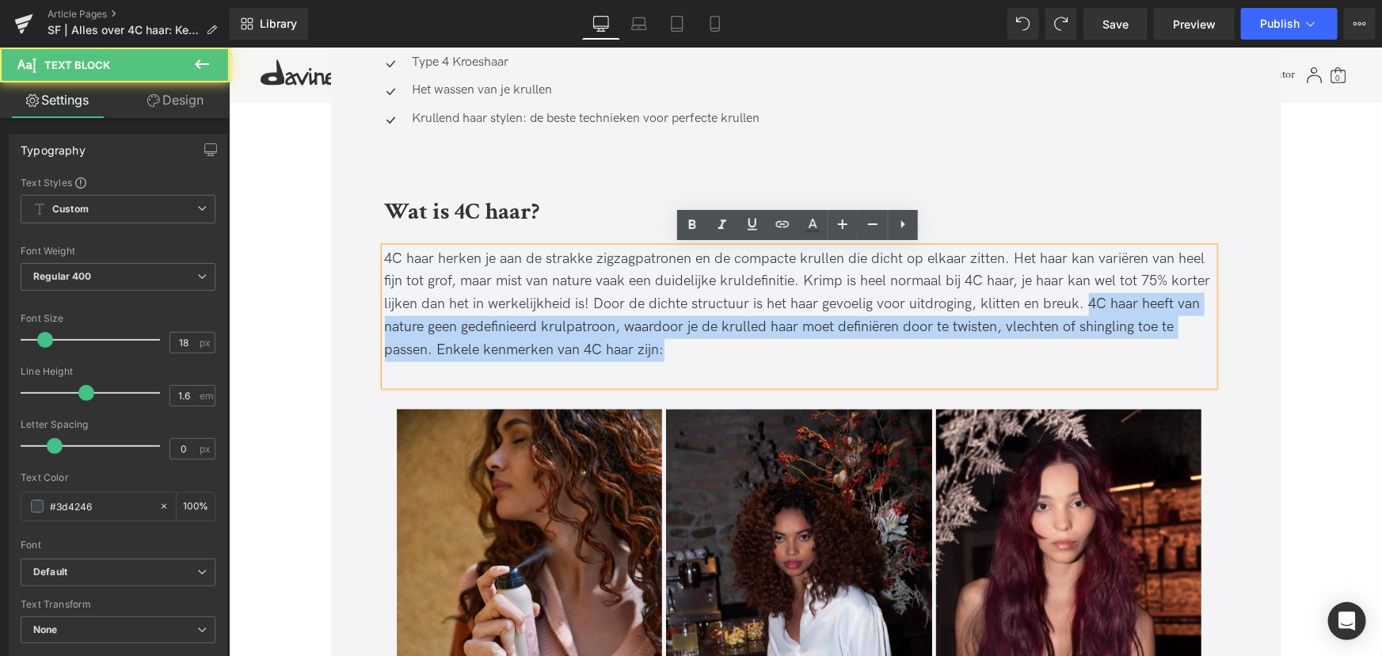
drag, startPoint x: 1082, startPoint y: 302, endPoint x: 1148, endPoint y: 357, distance: 86.0
click at [1148, 357] on div "4C haar herken je aan de strakke zigzagpatronen en de compacte krullen die dich…" at bounding box center [798, 304] width 829 height 114
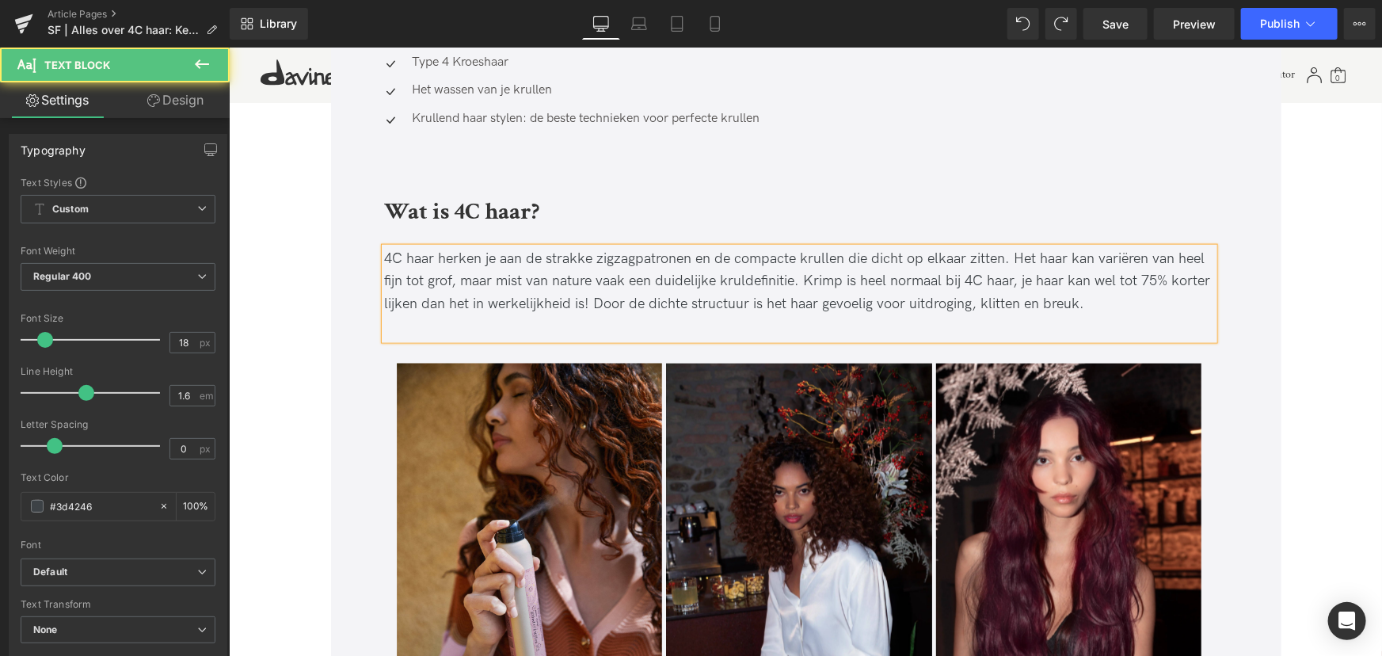
click at [886, 323] on div "4C haar herken je aan de strakke zigzagpatronen en de compacte krullen die dich…" at bounding box center [798, 293] width 829 height 92
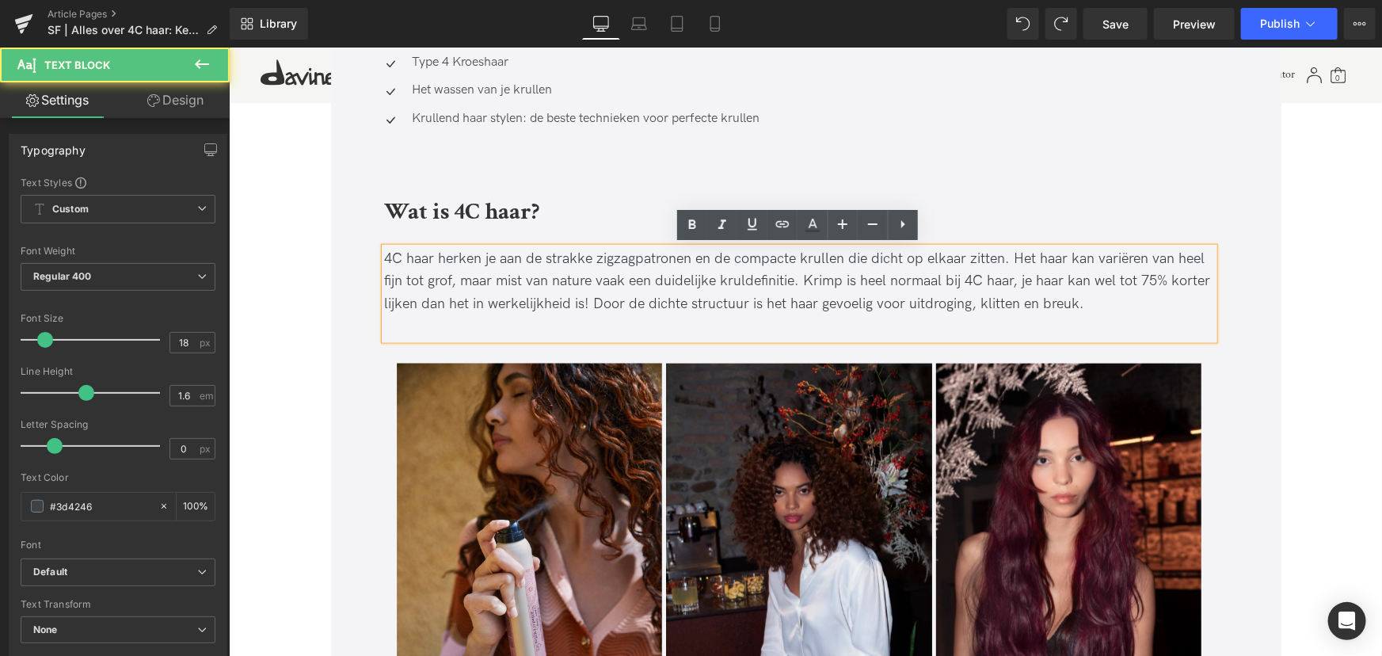
click at [1115, 303] on div "4C haar herken je aan de strakke zigzagpatronen en de compacte krullen die dich…" at bounding box center [798, 281] width 829 height 68
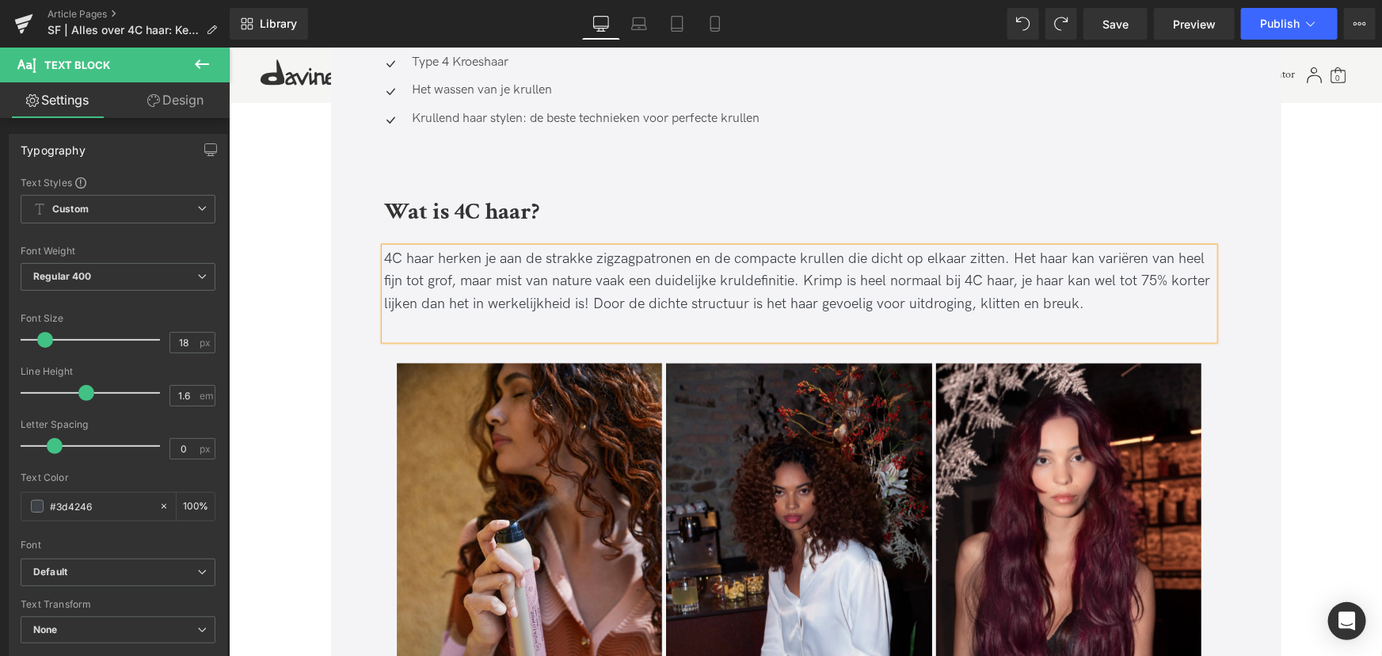
click at [1096, 305] on div "4C haar herken je aan de strakke zigzagpatronen en de compacte krullen die dich…" at bounding box center [798, 281] width 829 height 68
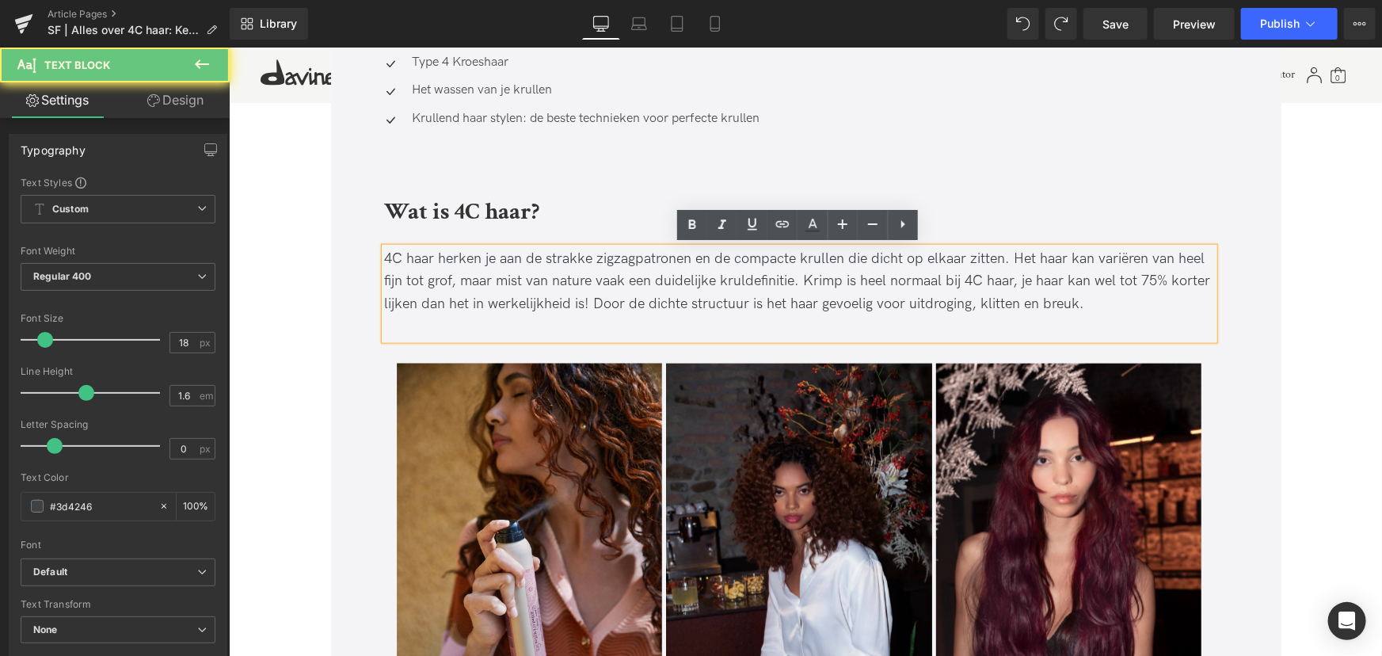
click at [1080, 300] on div "4C haar herken je aan de strakke zigzagpatronen en de compacte krullen die dich…" at bounding box center [798, 281] width 829 height 68
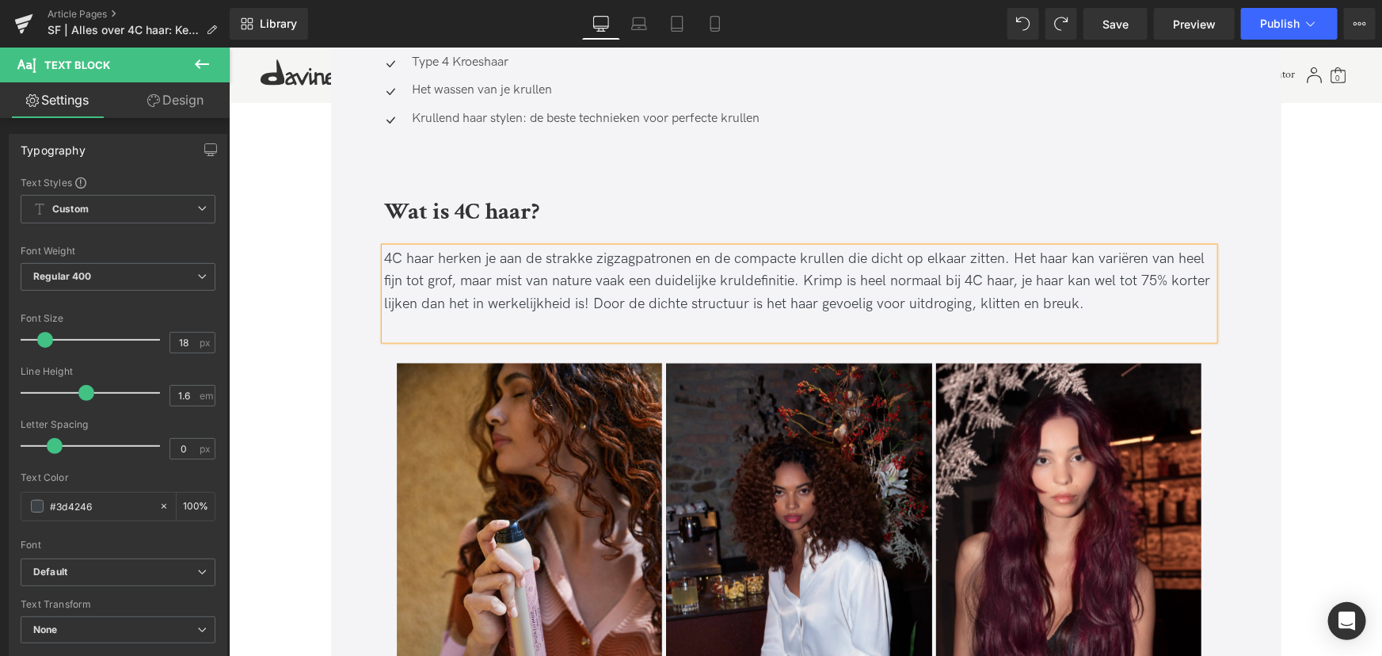
click at [852, 335] on div "4C haar herken je aan de strakke zigzagpatronen en de compacte krullen die dich…" at bounding box center [798, 293] width 829 height 92
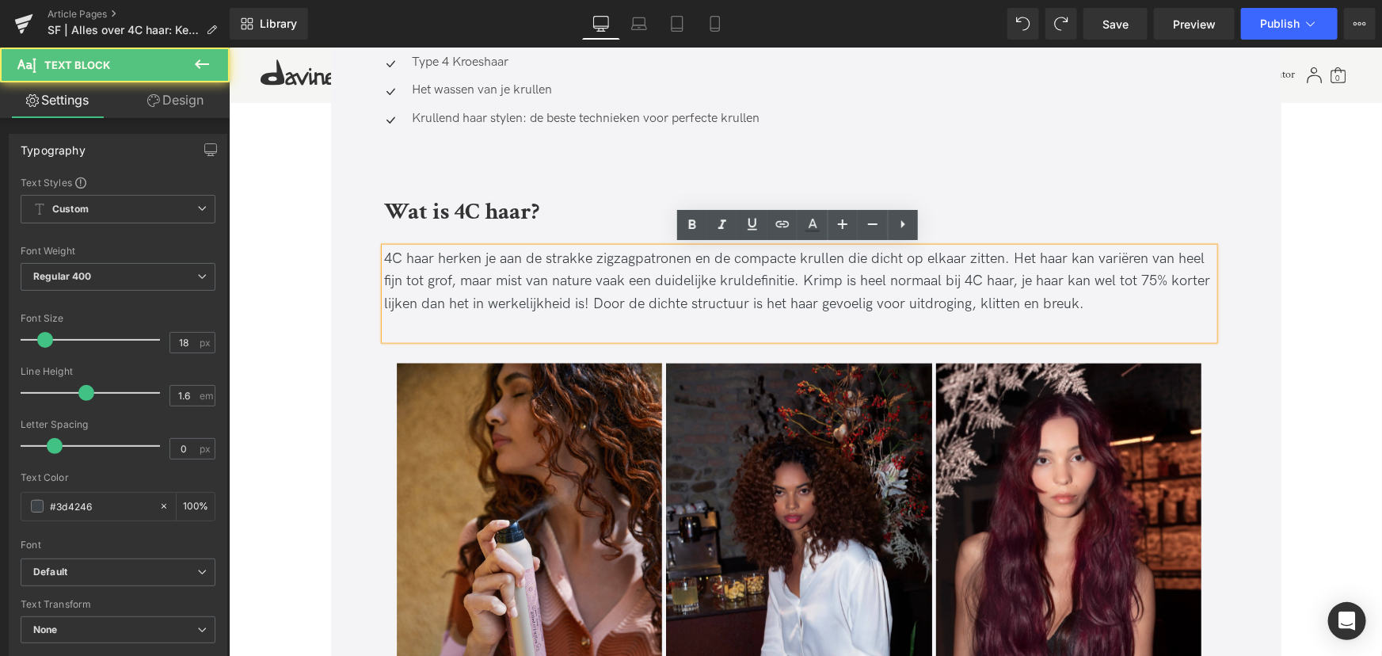
click at [1094, 296] on div "4C haar herken je aan de strakke zigzagpatronen en de compacte krullen die dich…" at bounding box center [798, 281] width 829 height 68
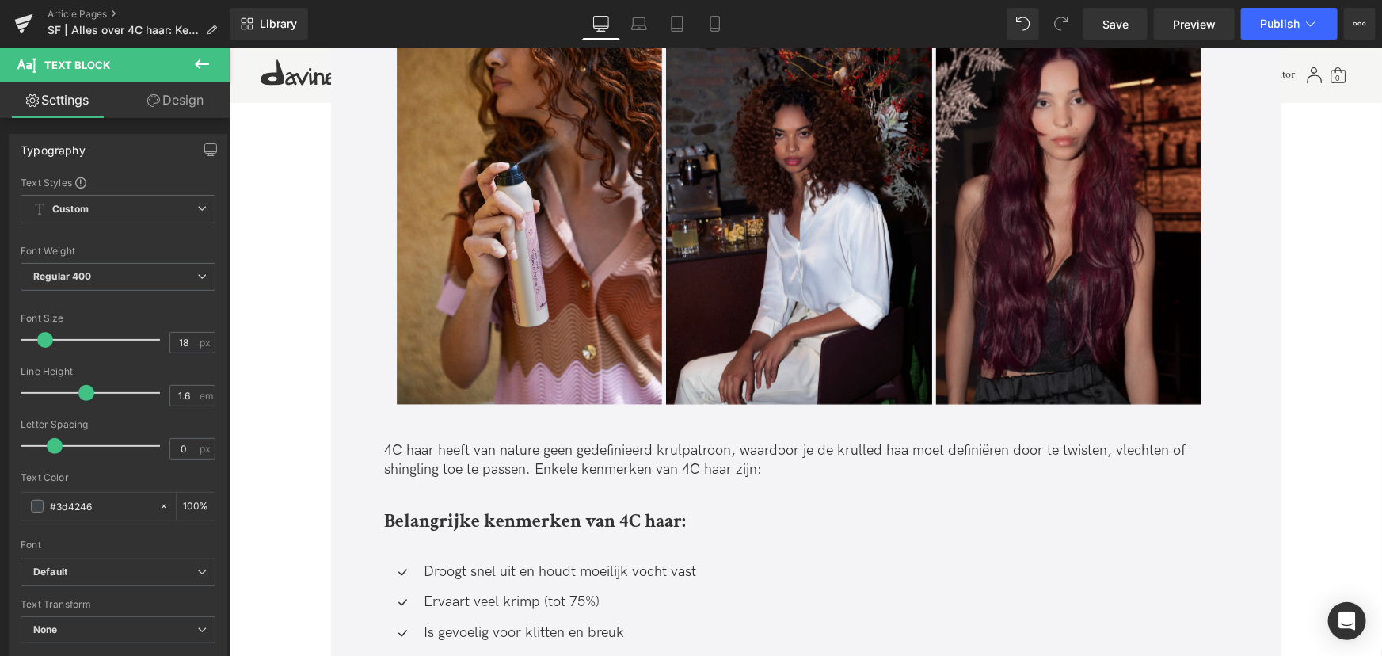
scroll to position [1268, 0]
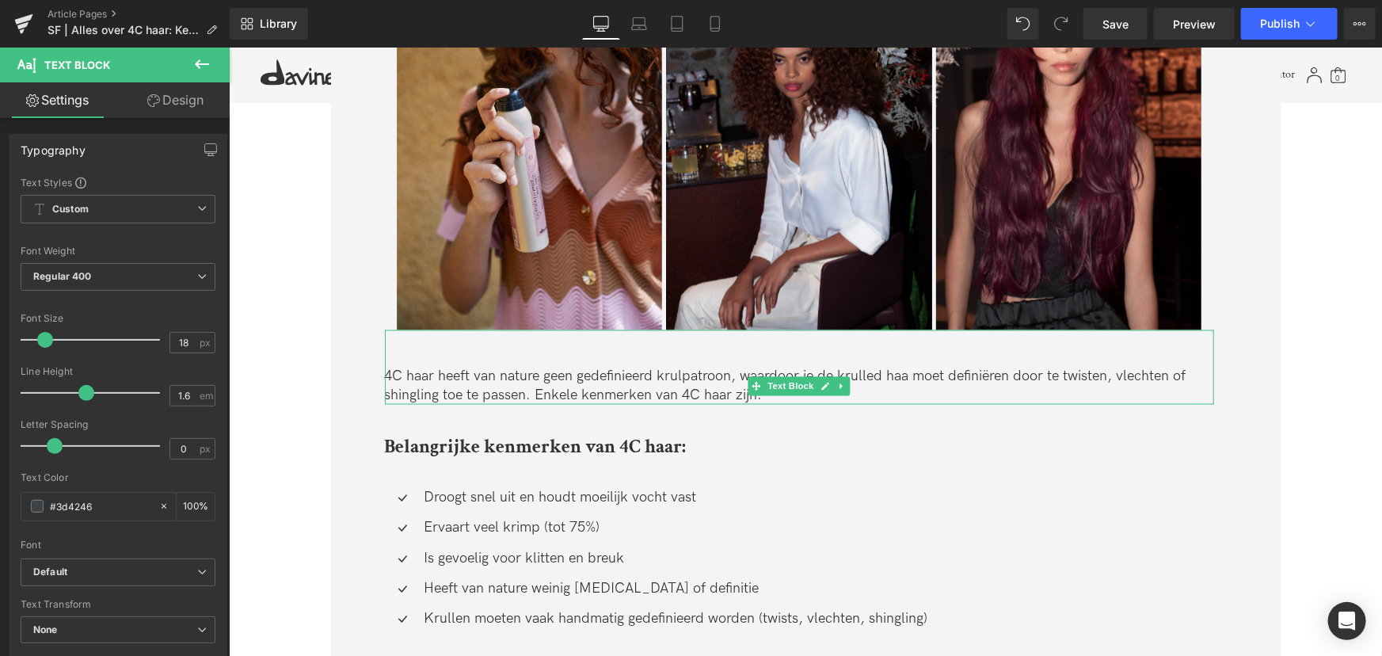
click at [908, 377] on p "4C haar heeft van nature geen gedefinieerd krulpatroon, waardoor je de krulled …" at bounding box center [798, 385] width 829 height 37
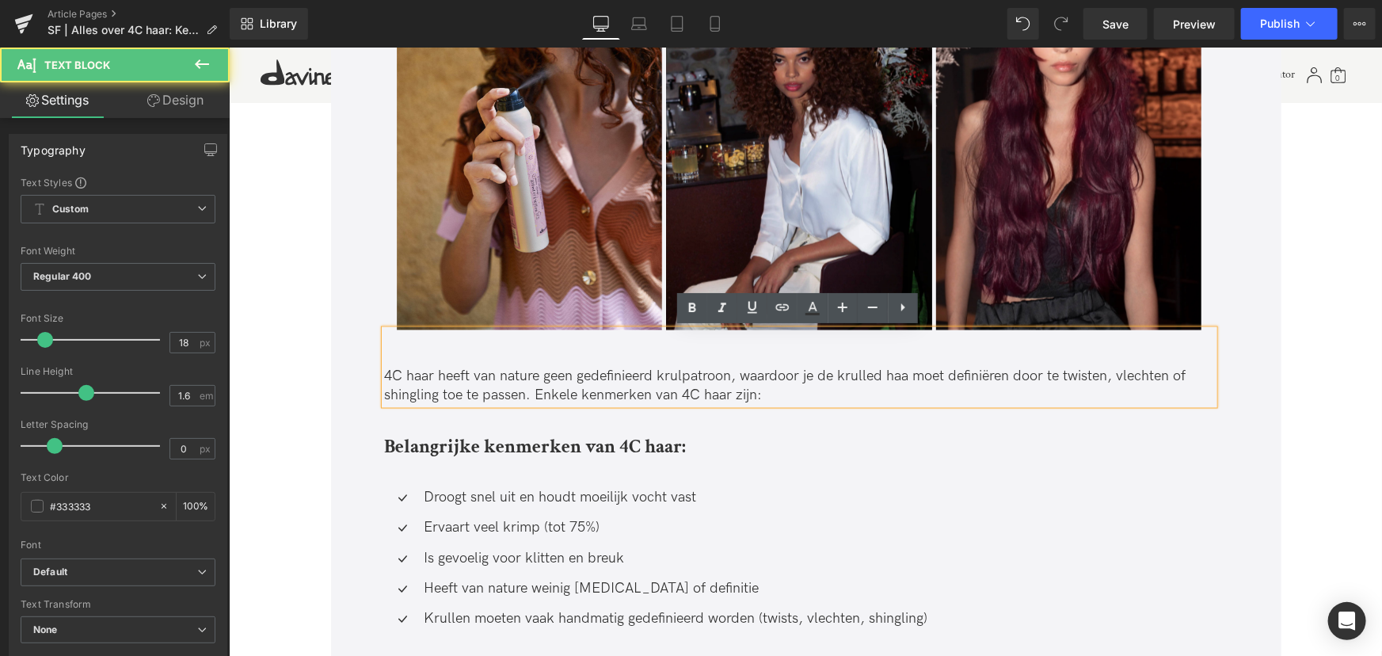
click at [904, 372] on p "4C haar heeft van nature geen gedefinieerd krulpatroon, waardoor je de krulled …" at bounding box center [798, 385] width 829 height 37
click at [911, 375] on p "4C haar heeft van nature geen gedefinieerd krulpatroon, waardoor je de krulled …" at bounding box center [798, 385] width 829 height 37
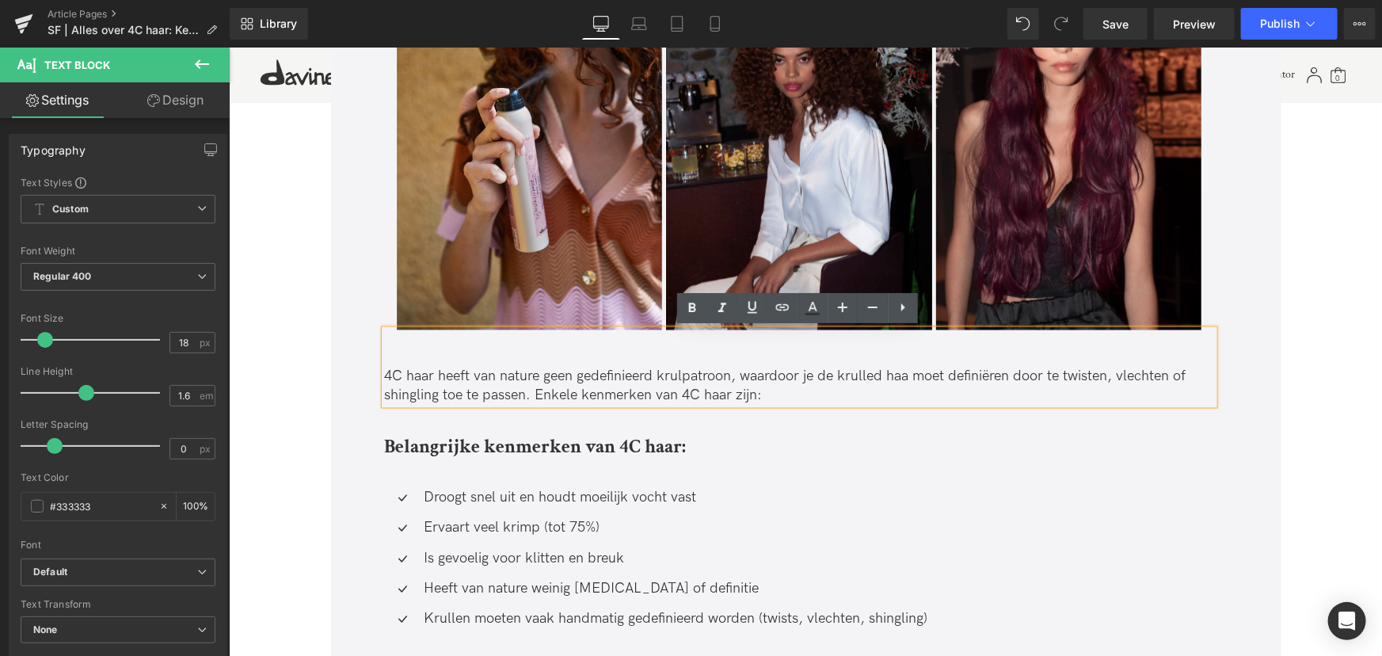
click at [907, 376] on p "4C haar heeft van nature geen gedefinieerd krulpatroon, waardoor je de krulled …" at bounding box center [798, 385] width 829 height 37
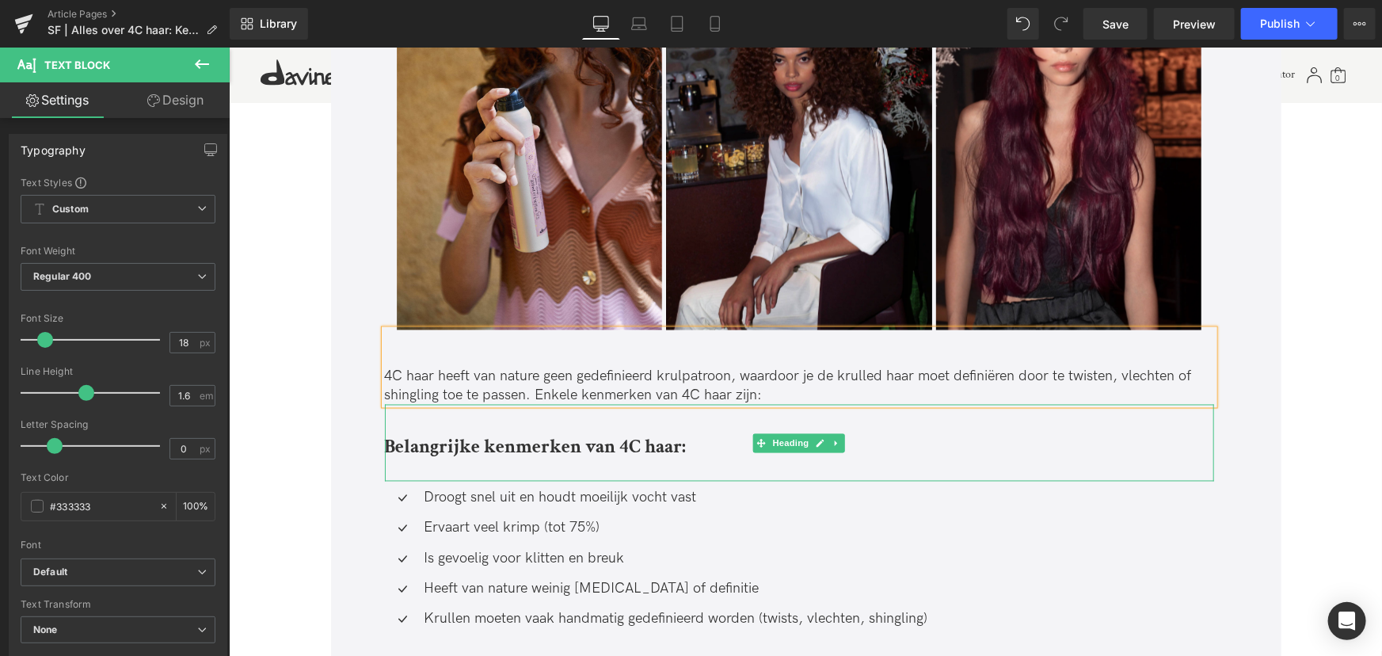
click at [579, 425] on div "Belangrijke kenmerken van 4C haar:" at bounding box center [798, 442] width 829 height 77
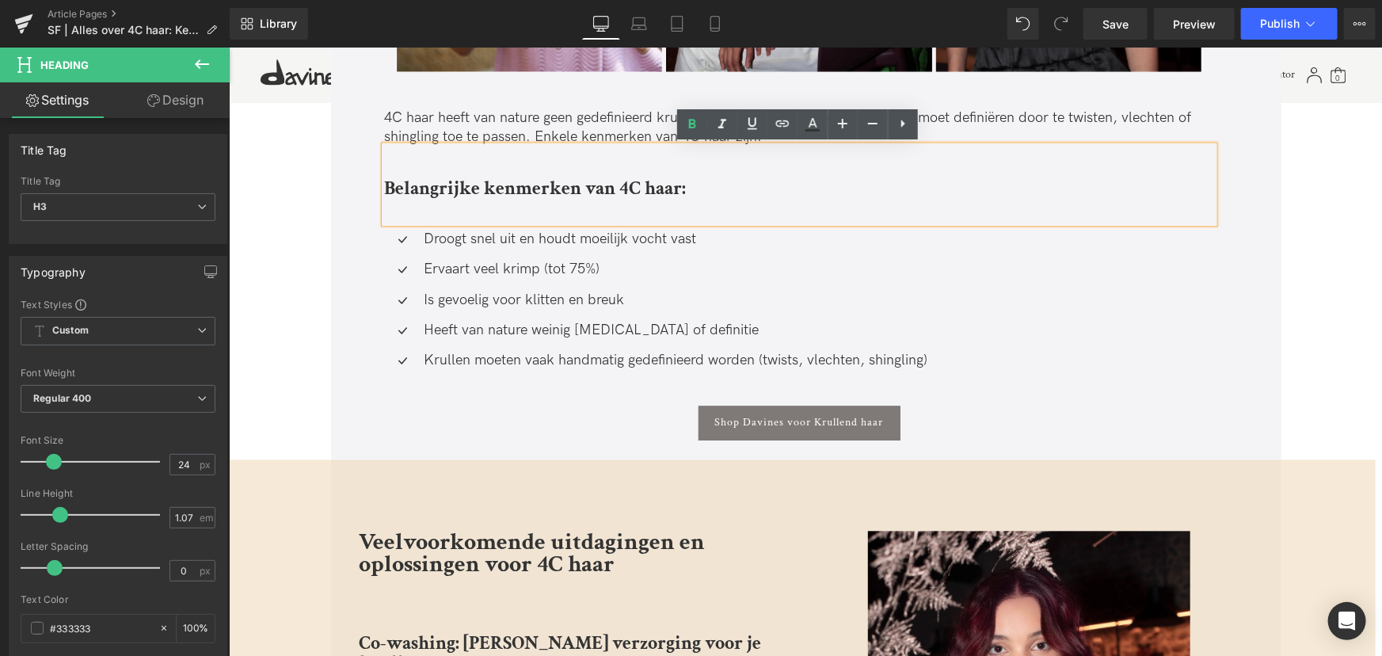
scroll to position [1484, 0]
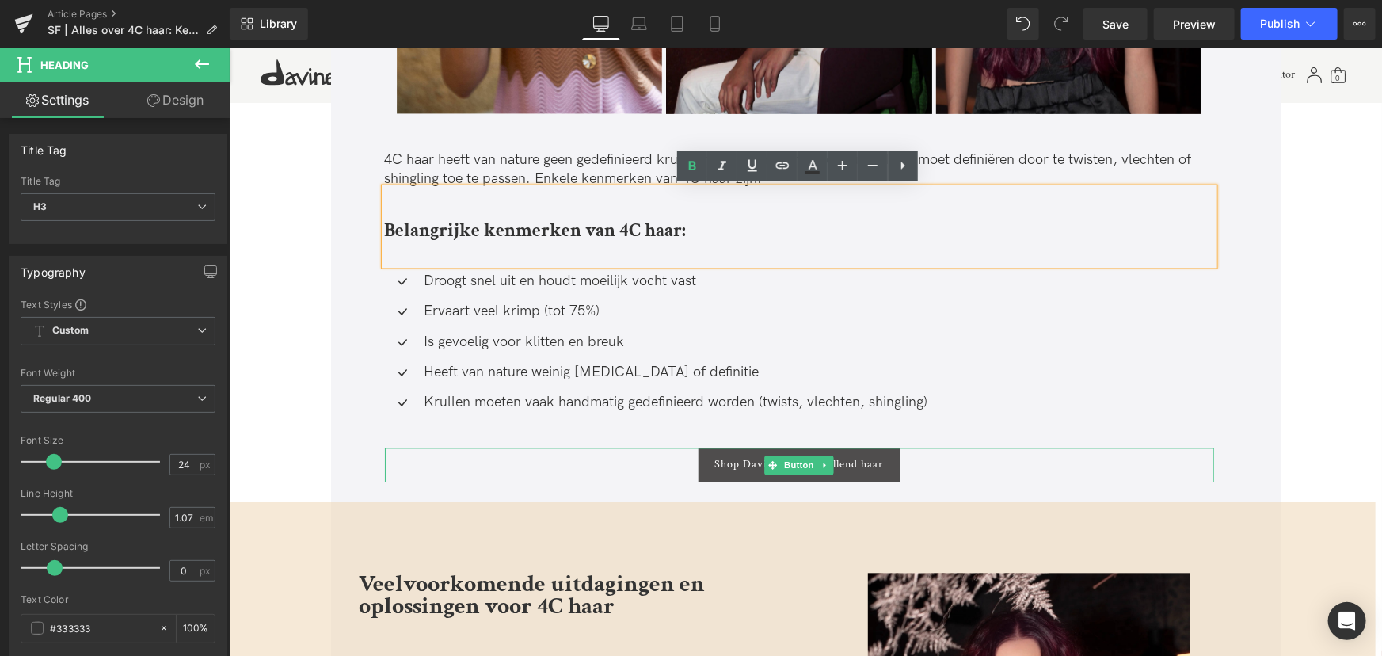
click at [746, 467] on span "Shop Davines voor Krullend haar" at bounding box center [799, 464] width 169 height 13
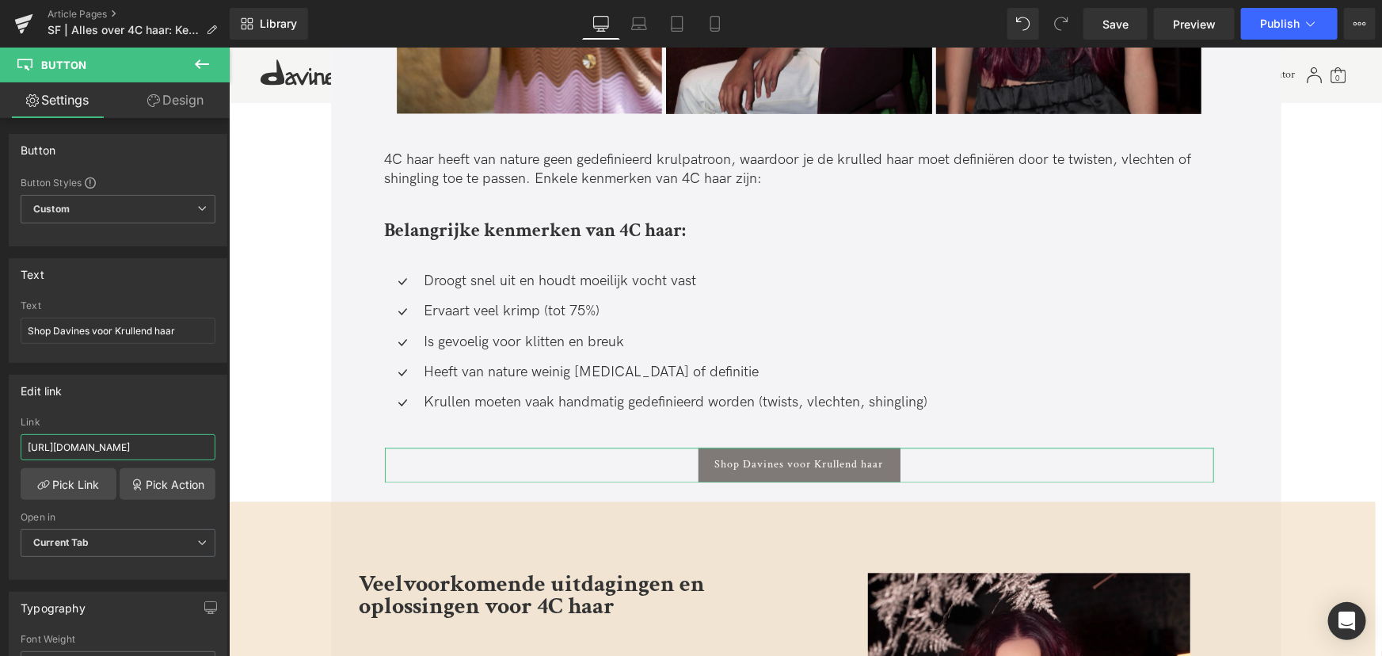
scroll to position [0, 40]
drag, startPoint x: 402, startPoint y: 491, endPoint x: 464, endPoint y: 471, distance: 65.6
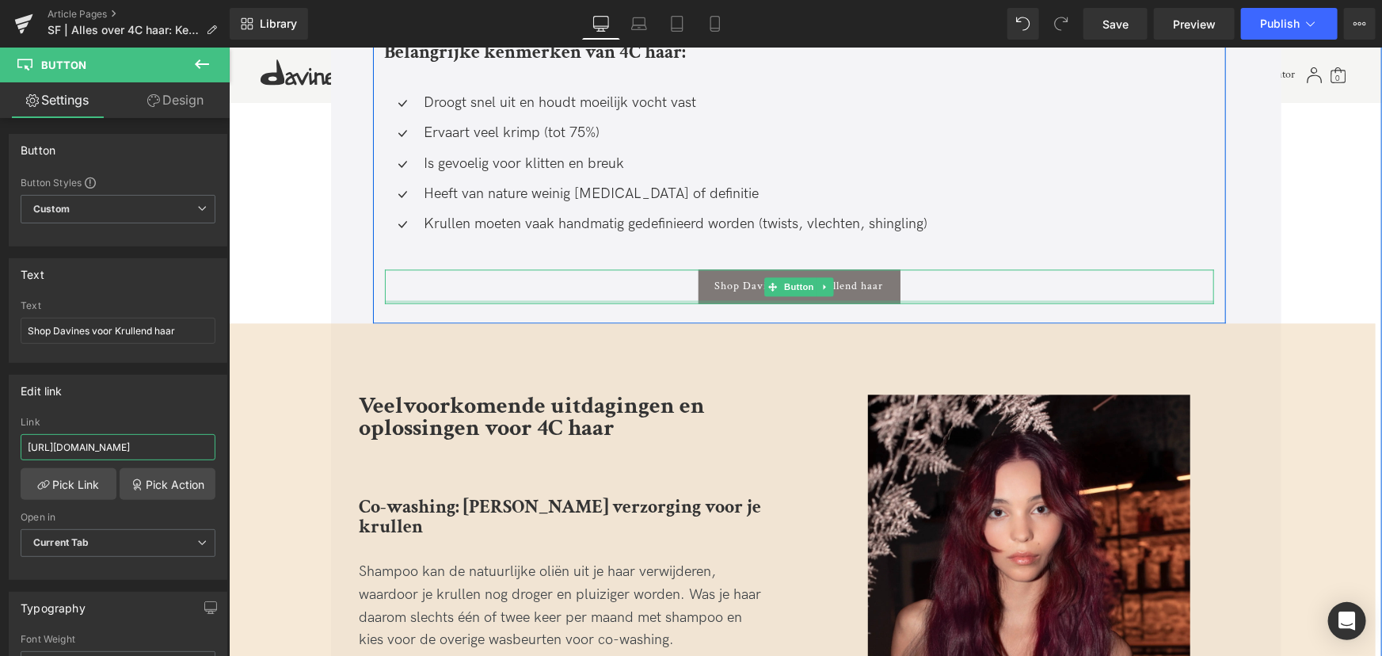
scroll to position [1701, 0]
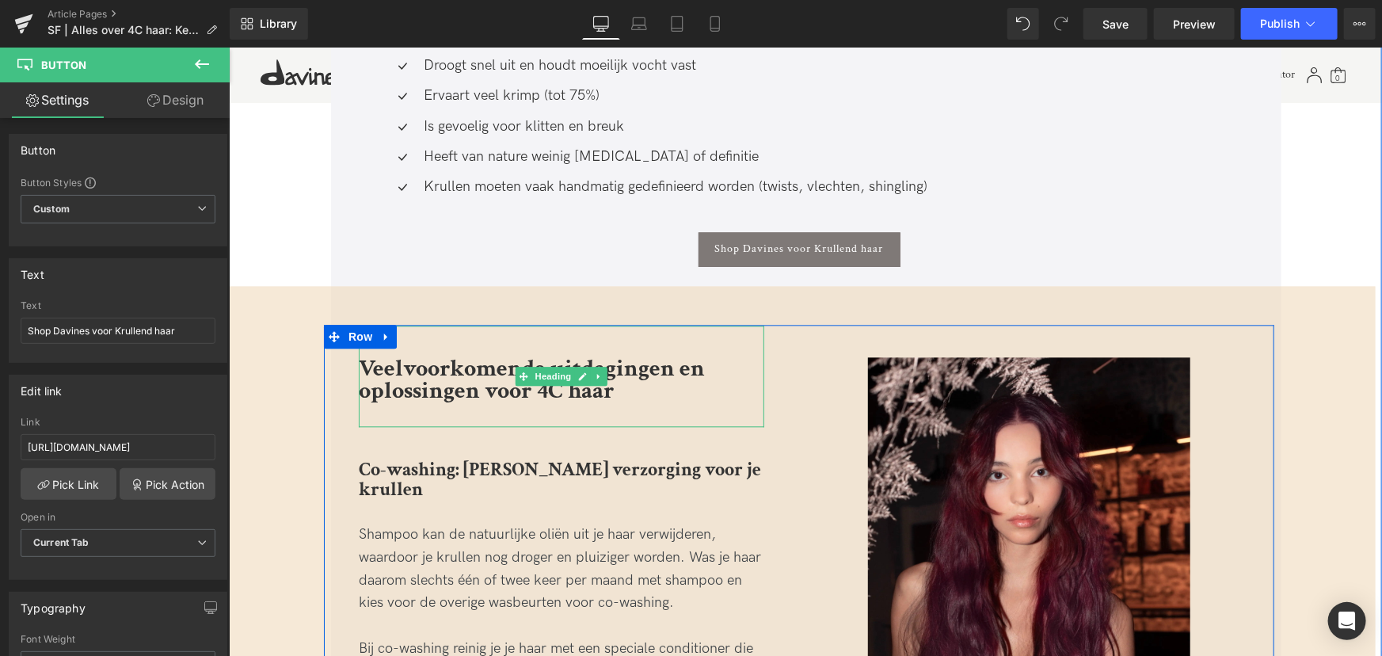
click at [454, 405] on div "Veelvoorkomende uitdagingen en oplossingen voor 4C haar" at bounding box center [561, 375] width 406 height 101
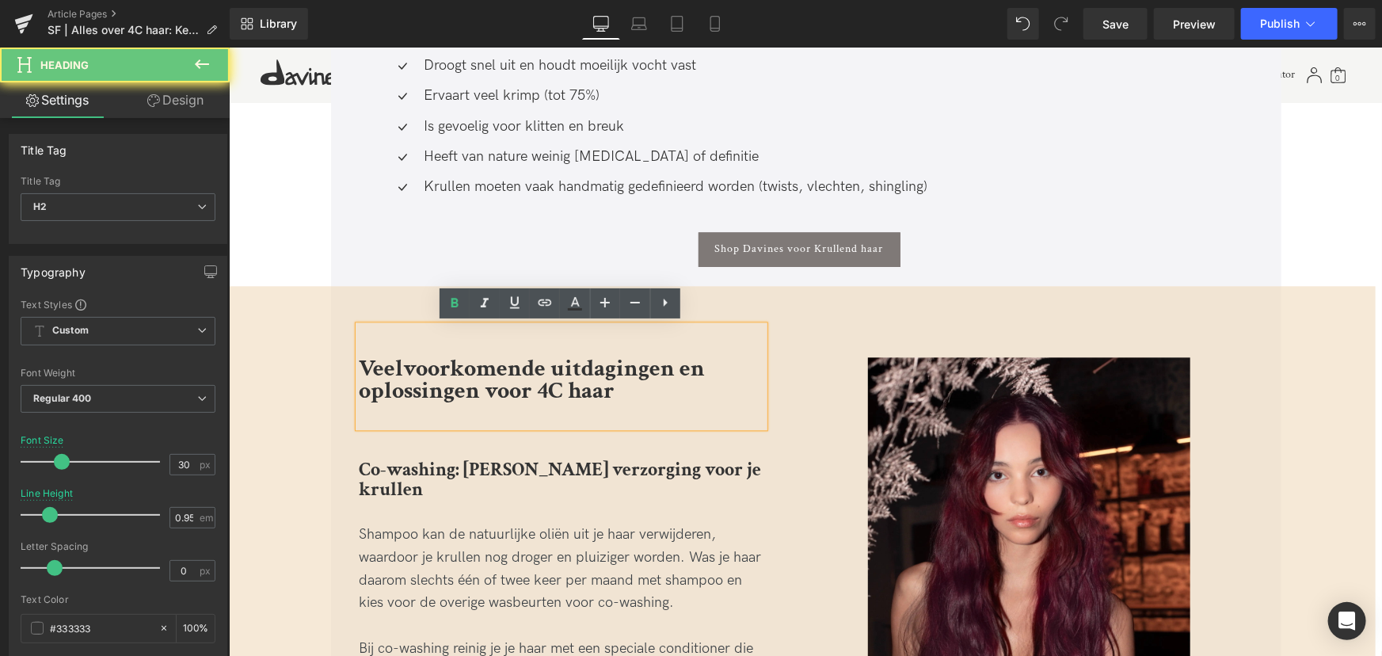
click at [449, 405] on div "Veelvoorkomende uitdagingen en oplossingen voor 4C haar" at bounding box center [561, 375] width 406 height 101
click at [634, 404] on div "Veelvoorkomende uitdagingen en oplossingen voor 4C haar" at bounding box center [561, 375] width 406 height 101
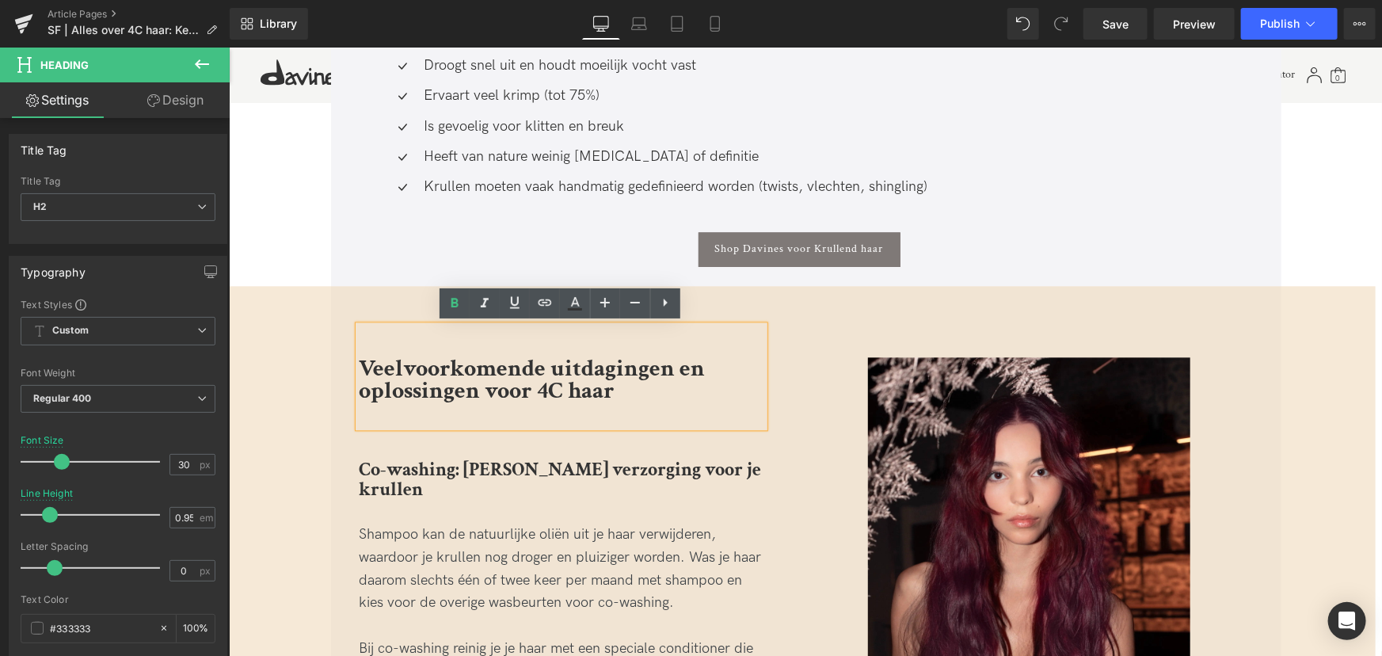
click at [406, 365] on b "Veelvoorkomende uitdagingen en oplossingen voor 4C haar" at bounding box center [531, 380] width 346 height 54
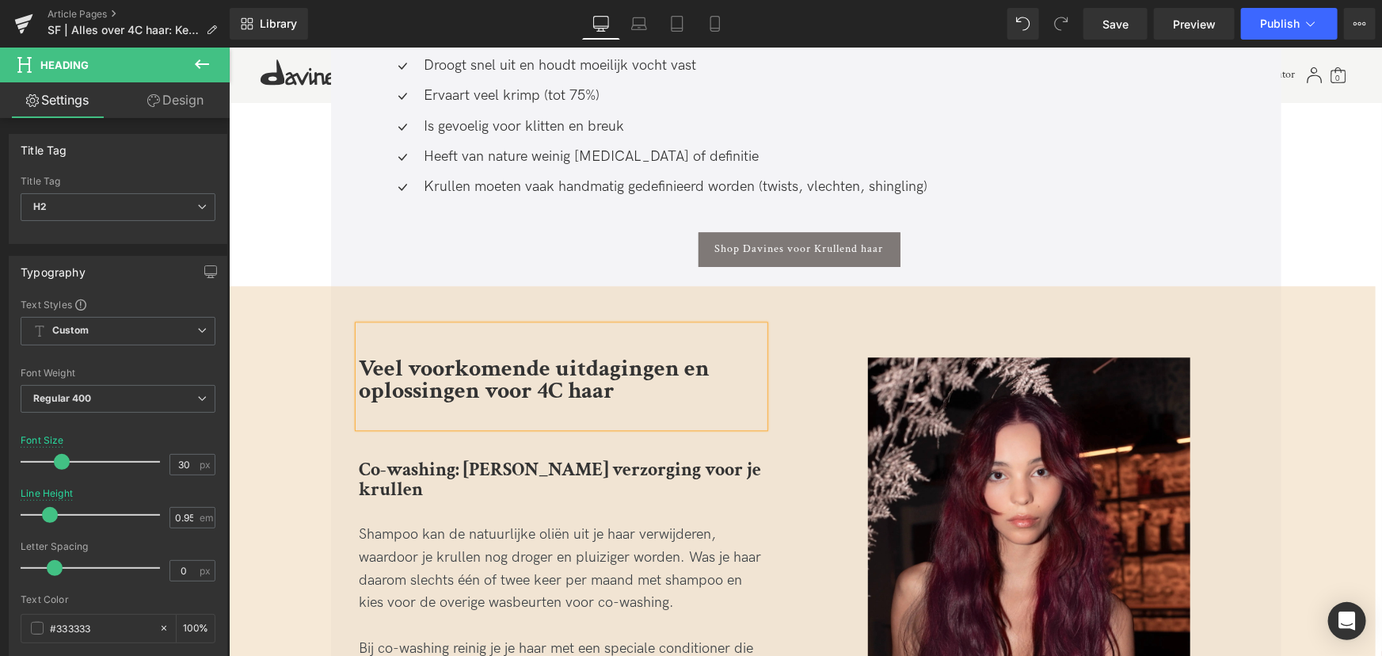
click at [698, 386] on h2 "Veel voorkomende uitdagingen en oplossingen voor 4C haar" at bounding box center [561, 379] width 406 height 45
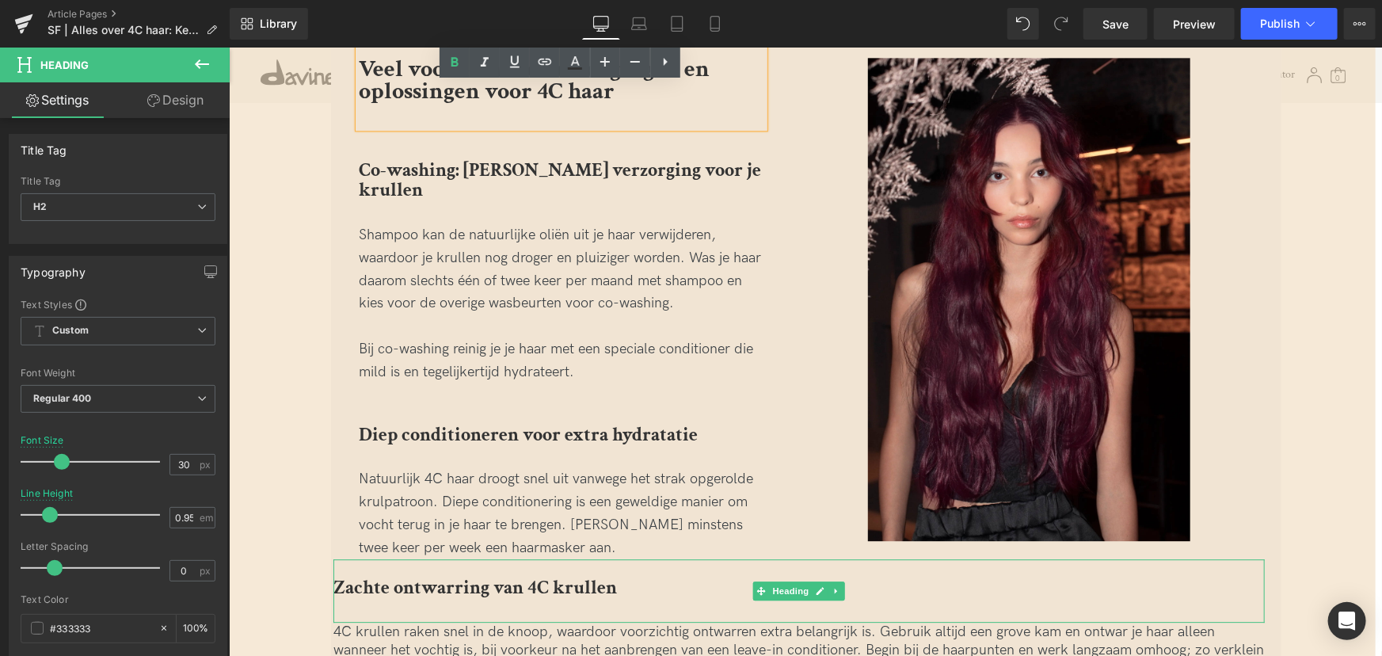
scroll to position [1988, 0]
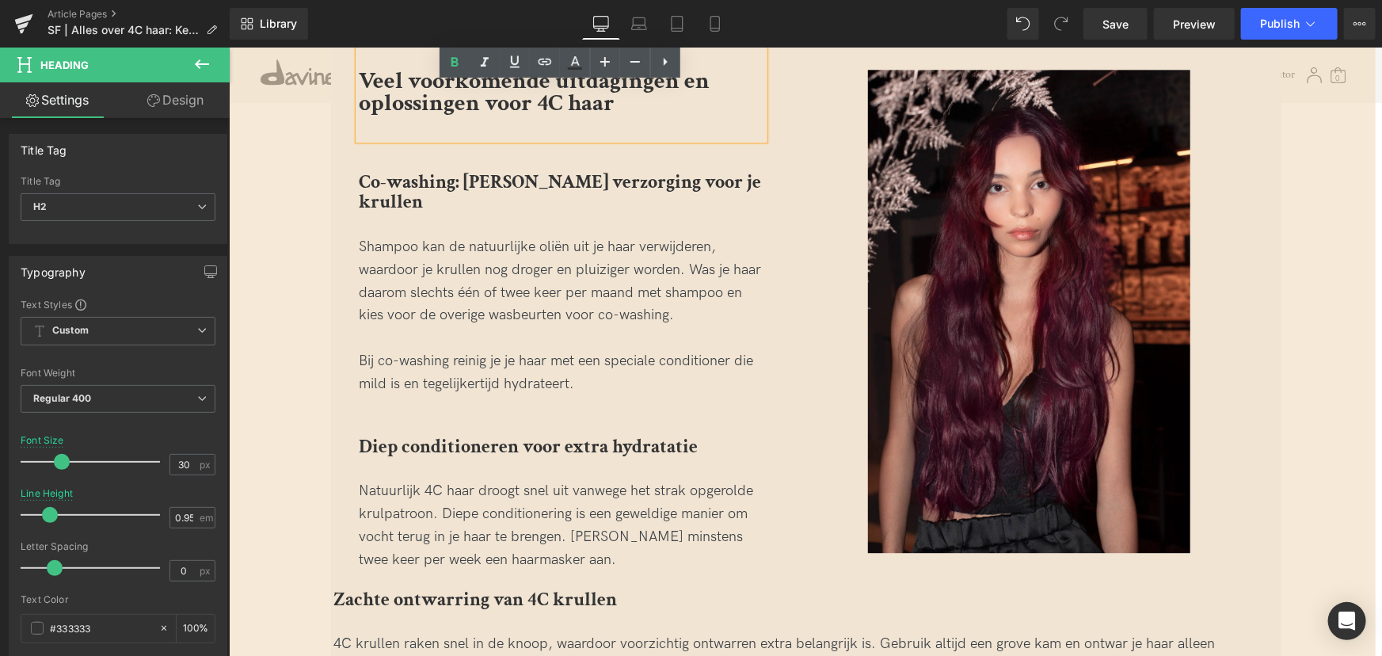
click at [354, 418] on div "Veel voorkomende uitdagingen en oplossingen voor 4C haar Heading Co-washing: Za…" at bounding box center [560, 304] width 475 height 534
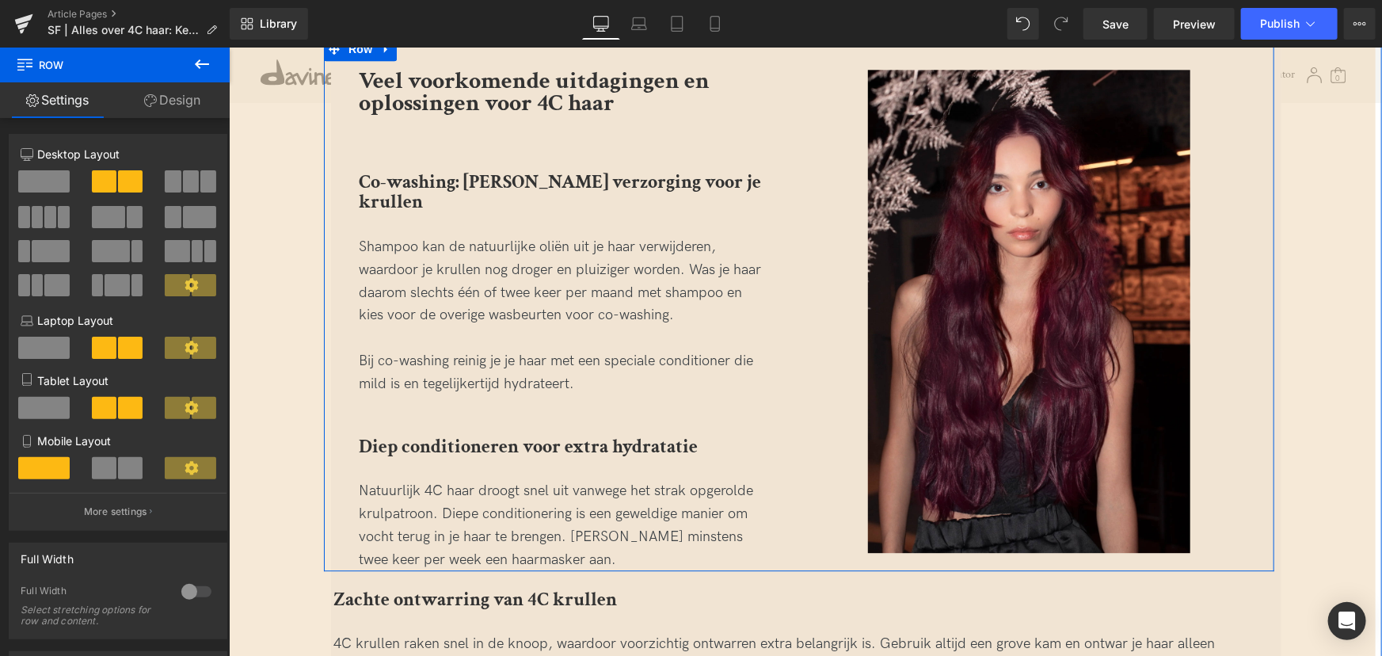
scroll to position [2277, 0]
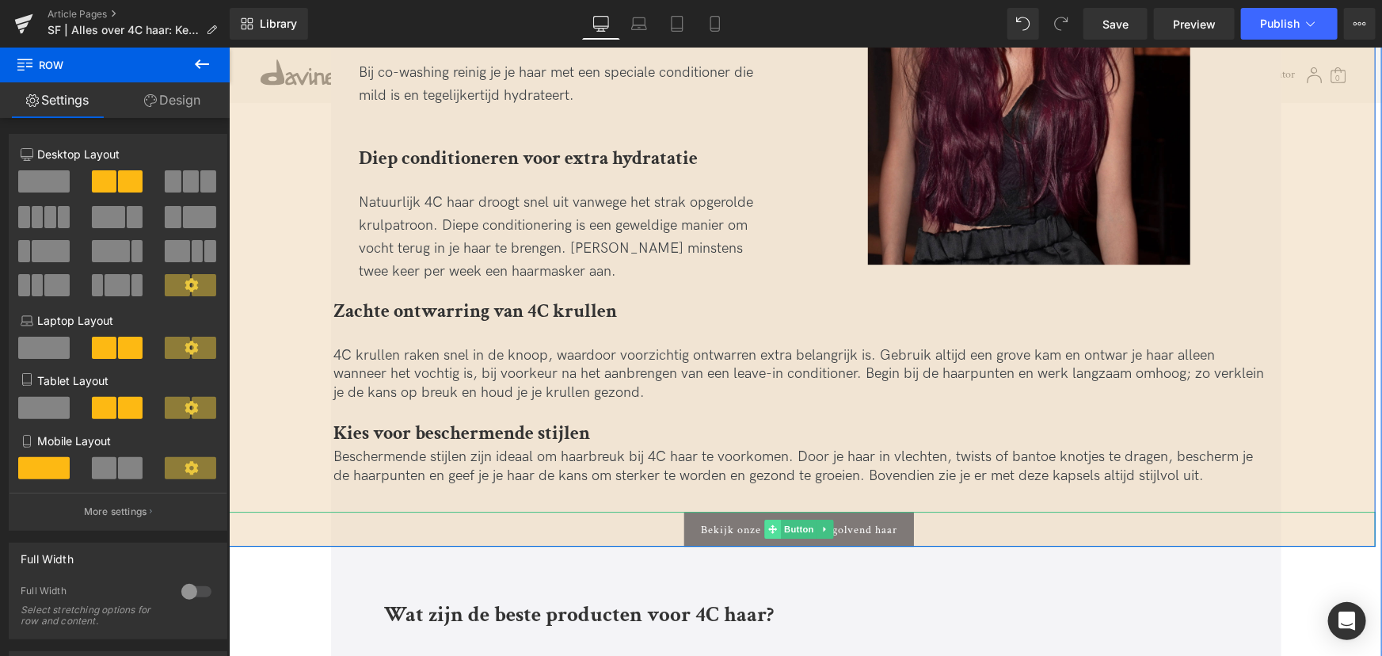
click at [768, 524] on icon at bounding box center [772, 529] width 9 height 10
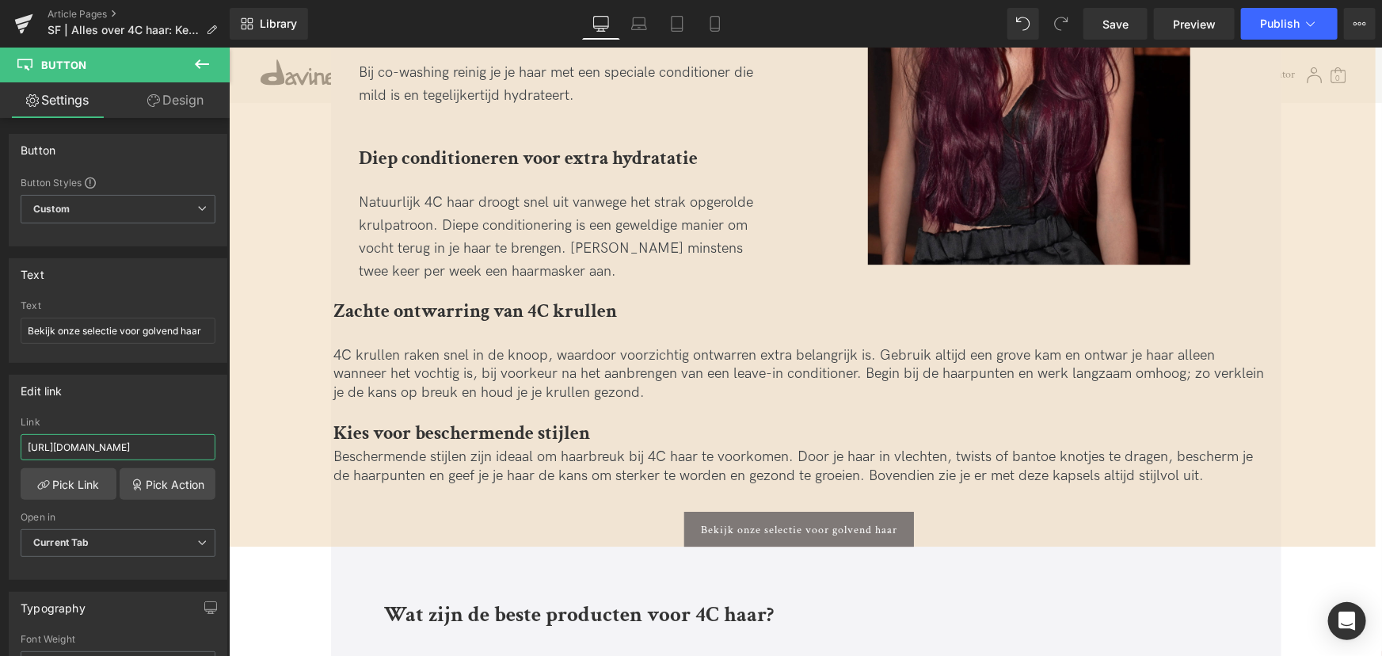
scroll to position [0, 40]
drag, startPoint x: 417, startPoint y: 491, endPoint x: 321, endPoint y: 456, distance: 102.7
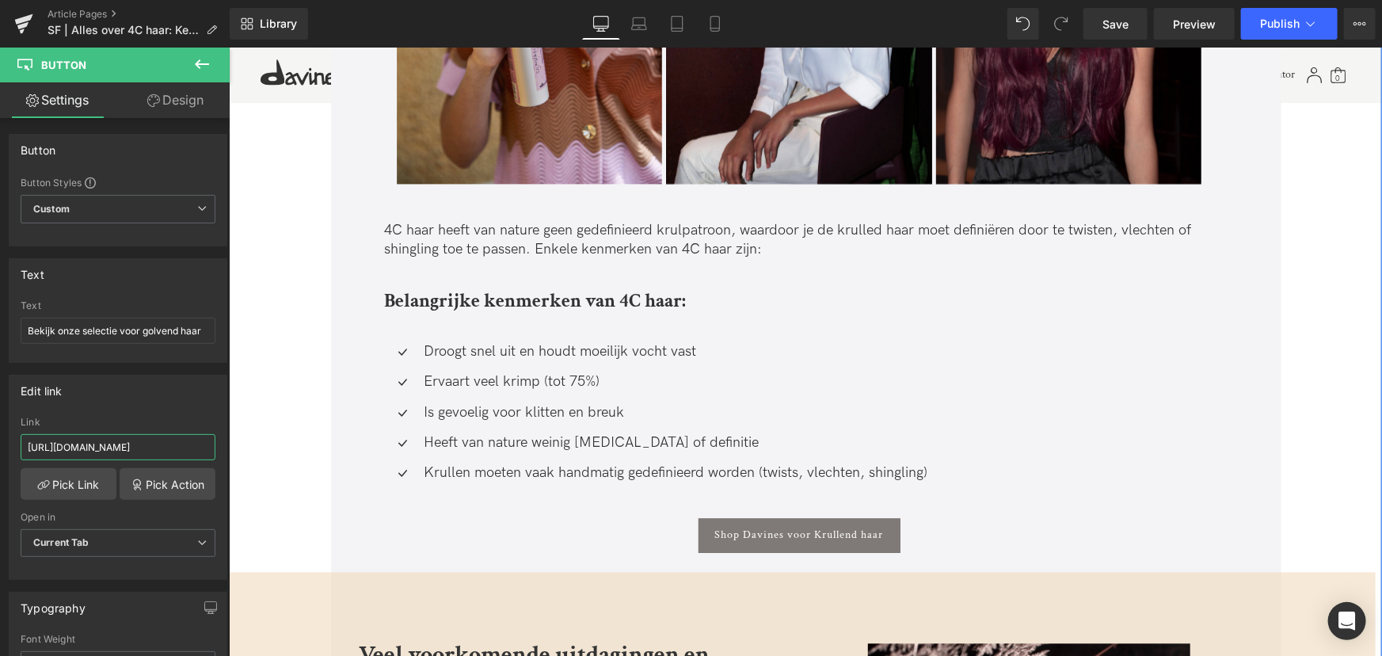
scroll to position [1412, 0]
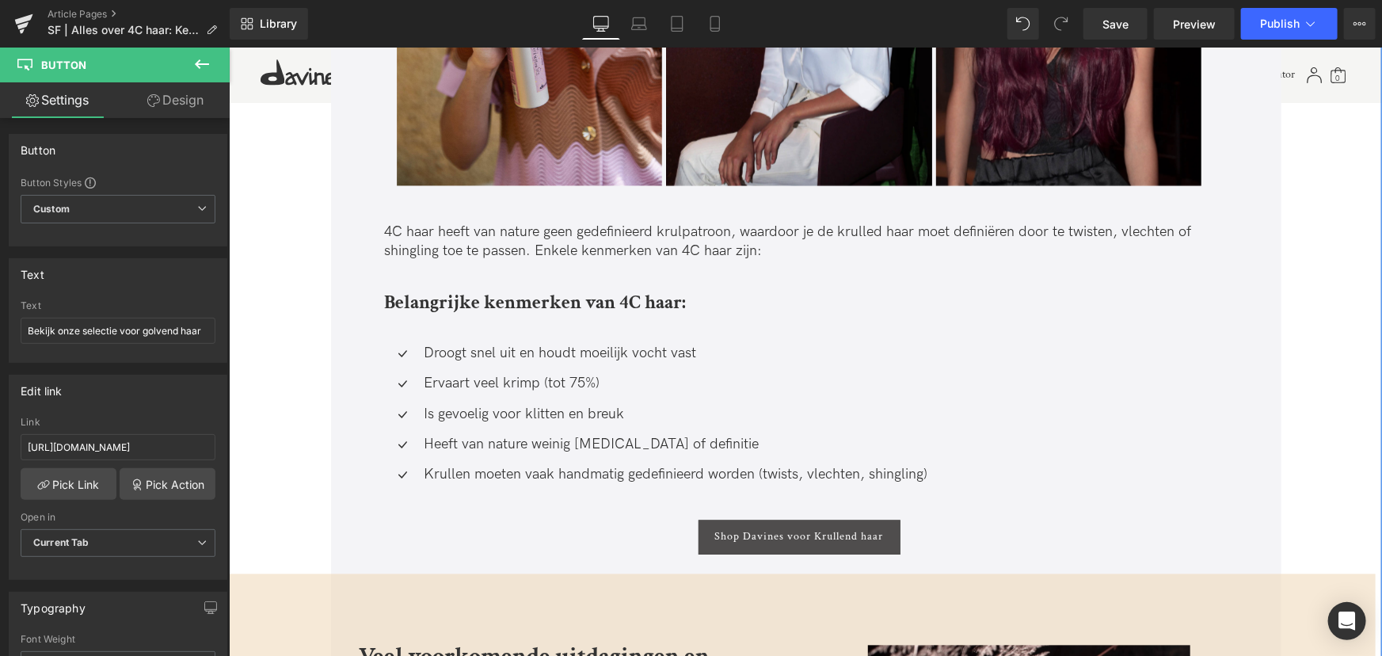
click at [774, 539] on div "Shop Davines voor Krullend haar Button" at bounding box center [798, 537] width 829 height 35
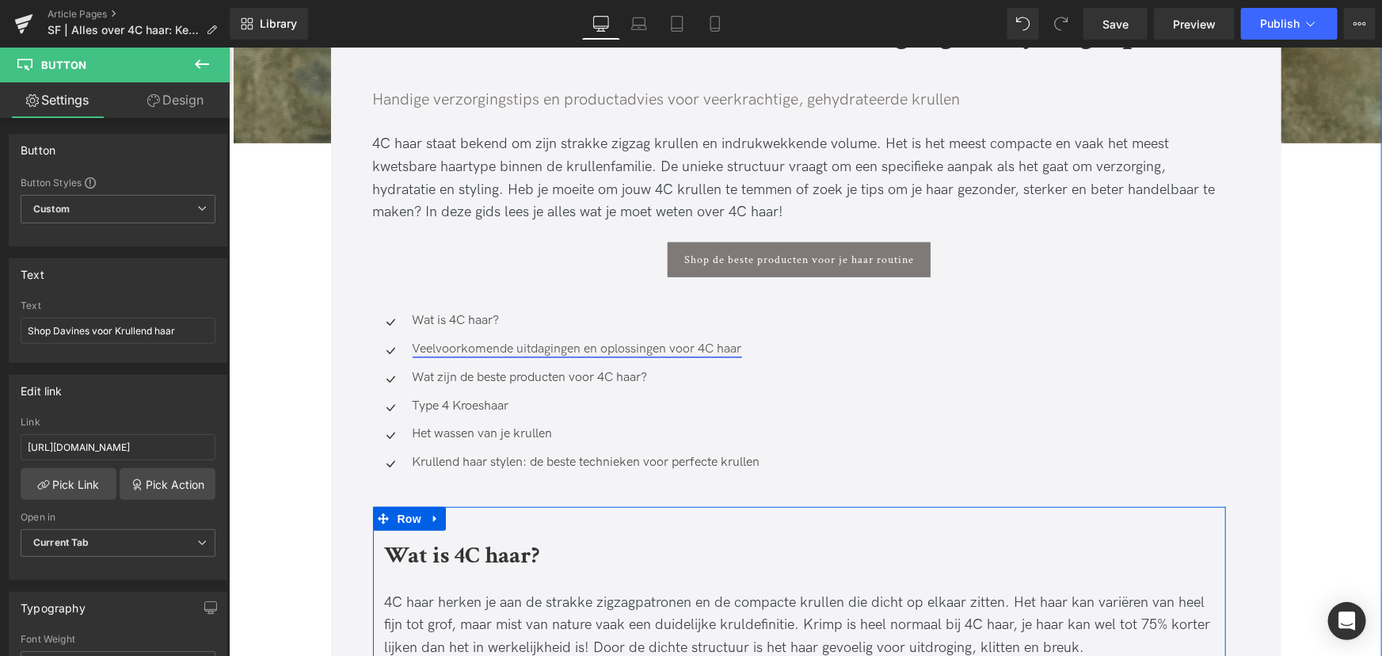
scroll to position [476, 0]
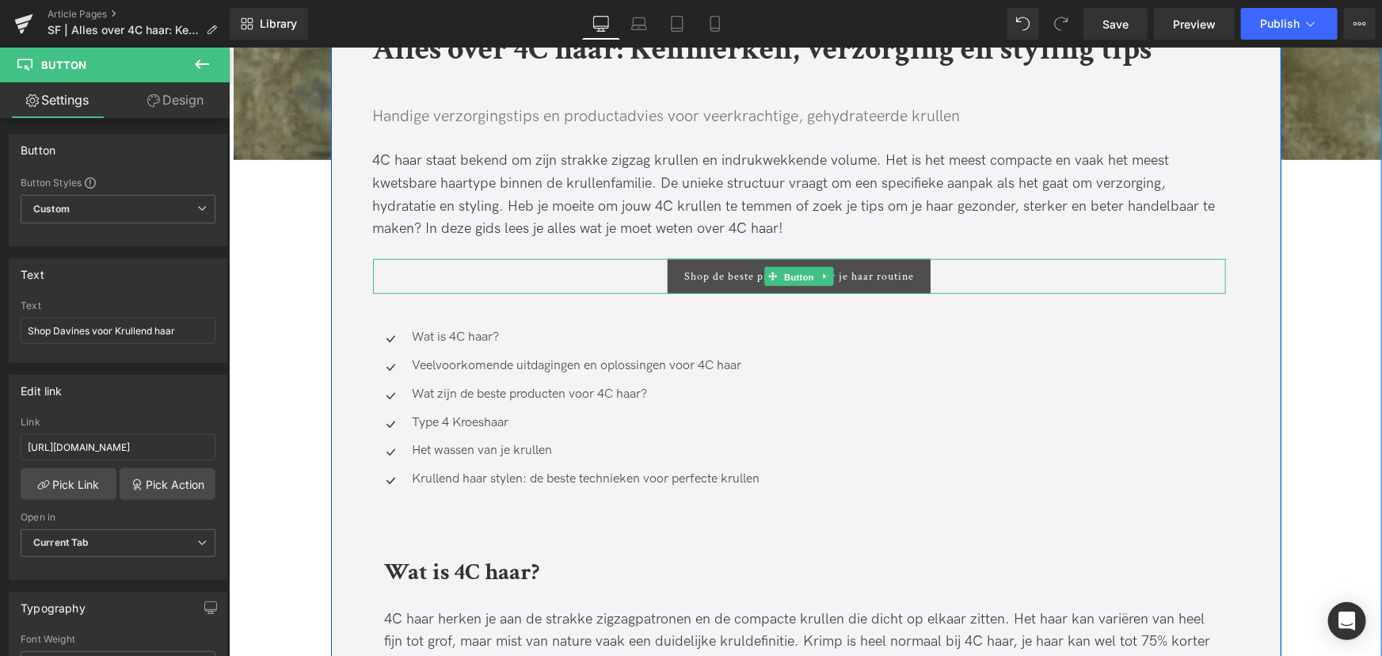
click at [791, 269] on span "Button" at bounding box center [798, 276] width 36 height 19
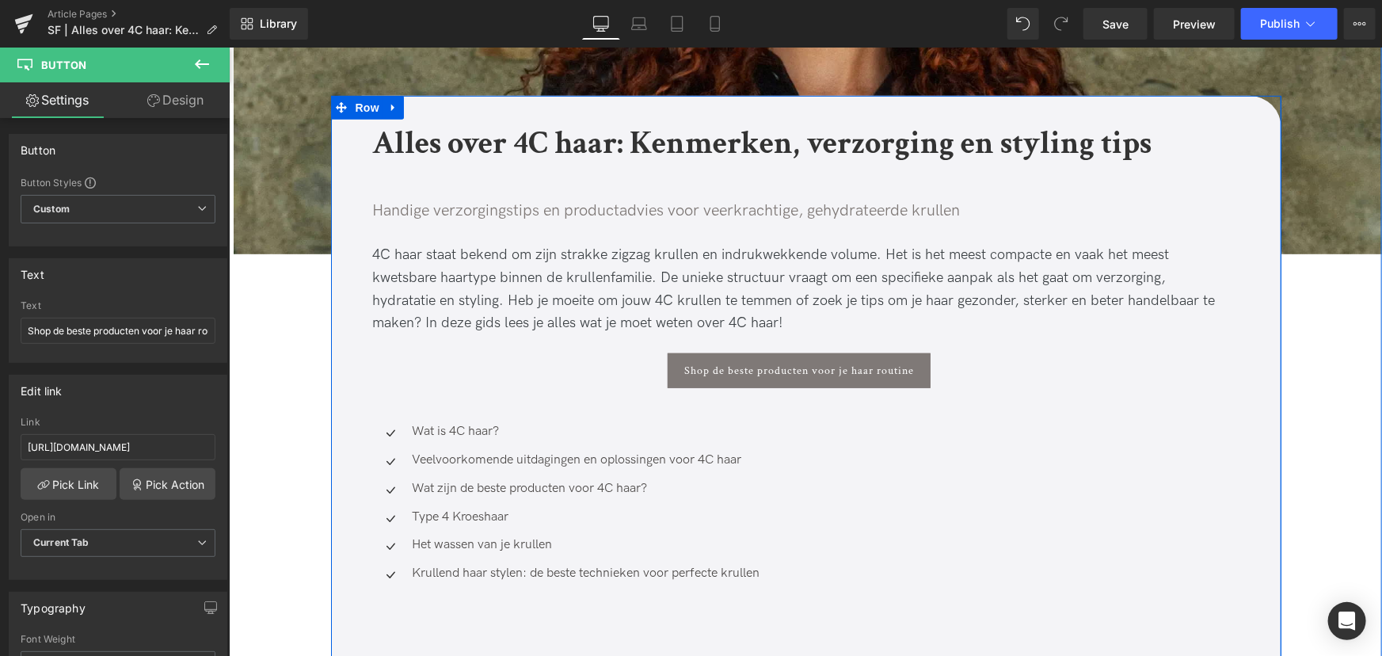
scroll to position [261, 0]
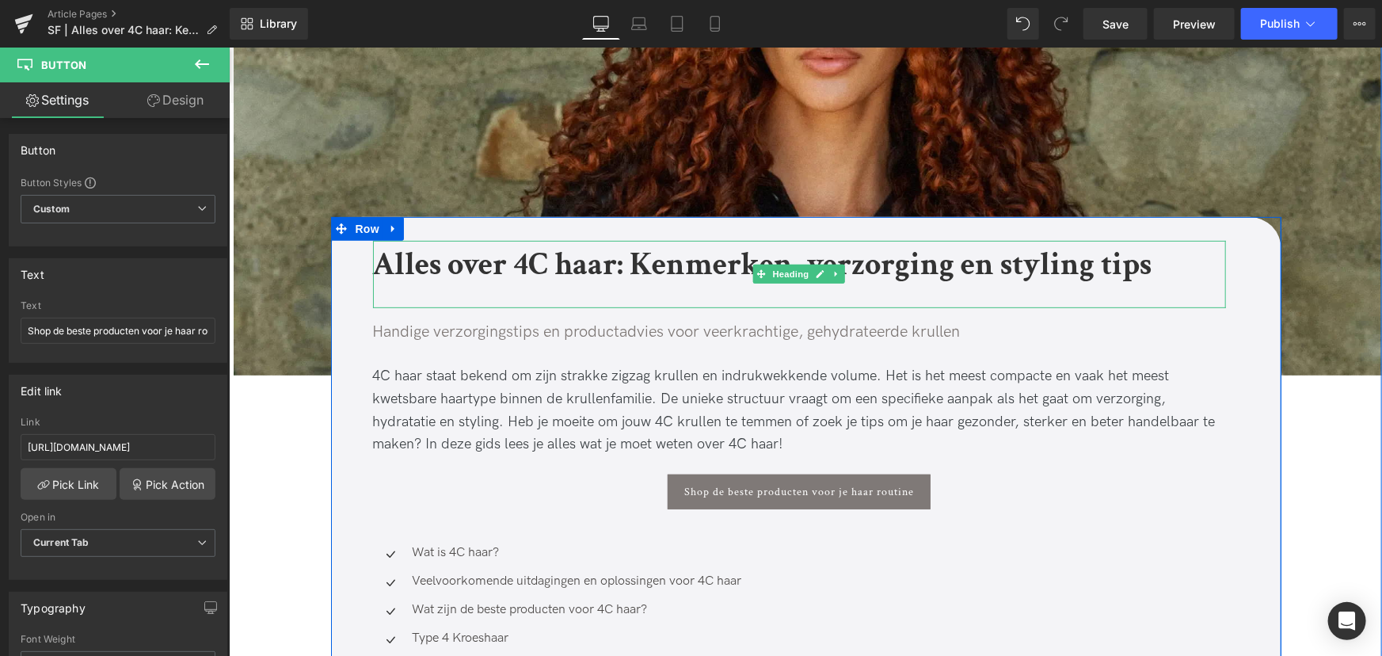
click at [1189, 269] on h1 "Alles over 4C haar: Kenmerken, verzorging en styling tips" at bounding box center [798, 264] width 853 height 48
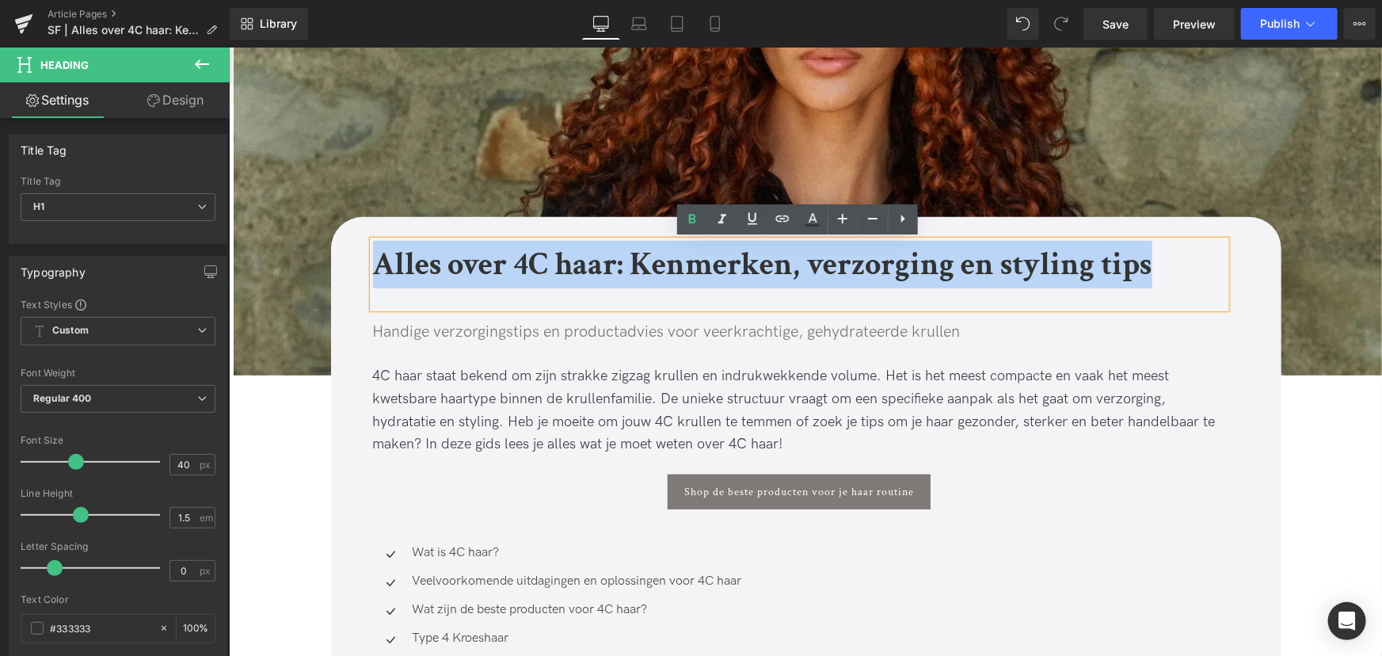
drag, startPoint x: 1175, startPoint y: 269, endPoint x: 373, endPoint y: 276, distance: 801.7
click at [373, 276] on h1 "Alles over 4C haar: Kenmerken, verzorging en styling tips" at bounding box center [798, 264] width 853 height 48
copy b "Alles over 4C haar: Kenmerken, verzorging en styling tips"
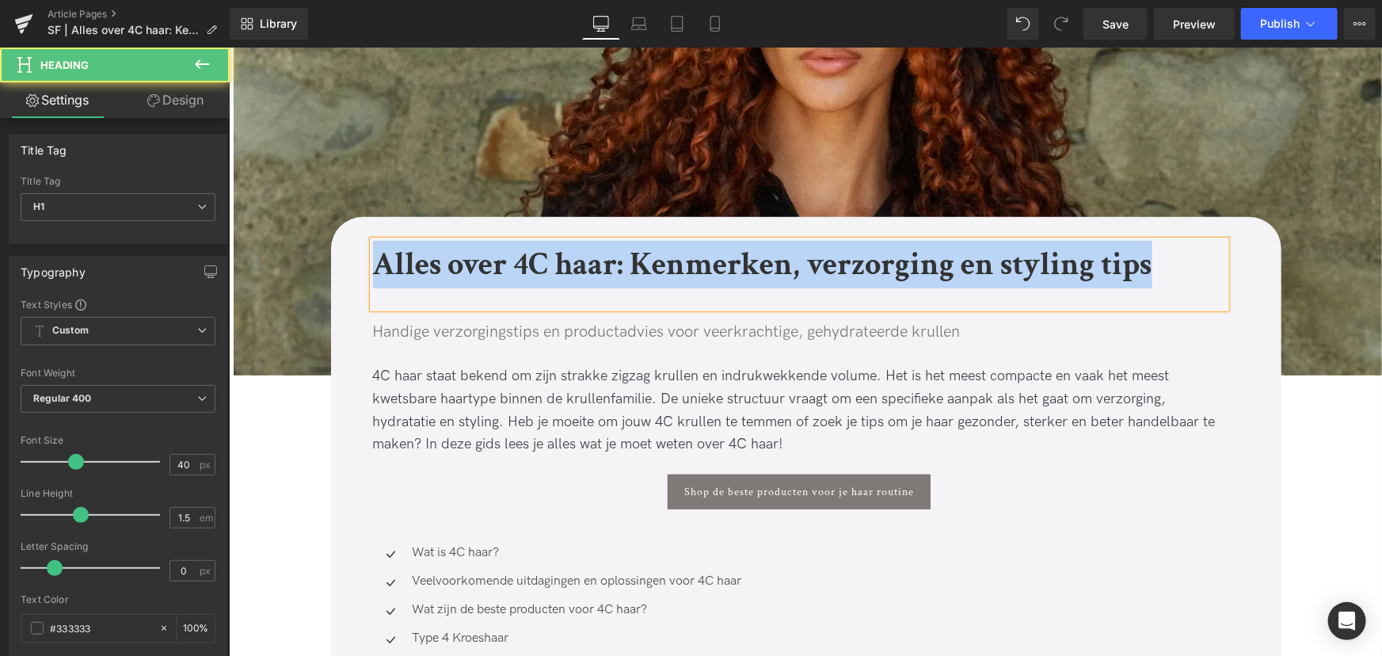
drag, startPoint x: 460, startPoint y: 275, endPoint x: 406, endPoint y: 268, distance: 55.1
click at [460, 275] on b "Alles over 4C haar: Kenmerken, verzorging en styling tips" at bounding box center [761, 263] width 779 height 41
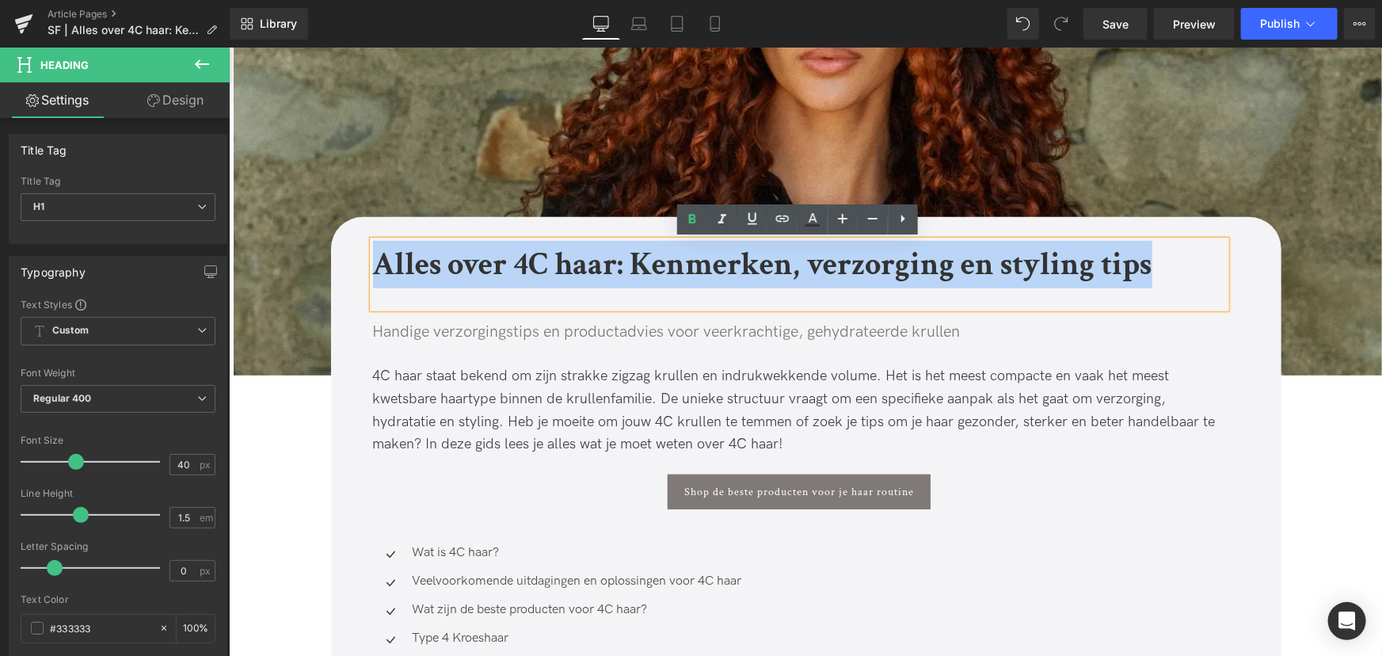
drag, startPoint x: 371, startPoint y: 264, endPoint x: 1238, endPoint y: 264, distance: 867.4
copy b "Alles over 4C haar: Kenmerken, verzorging en styling tips"
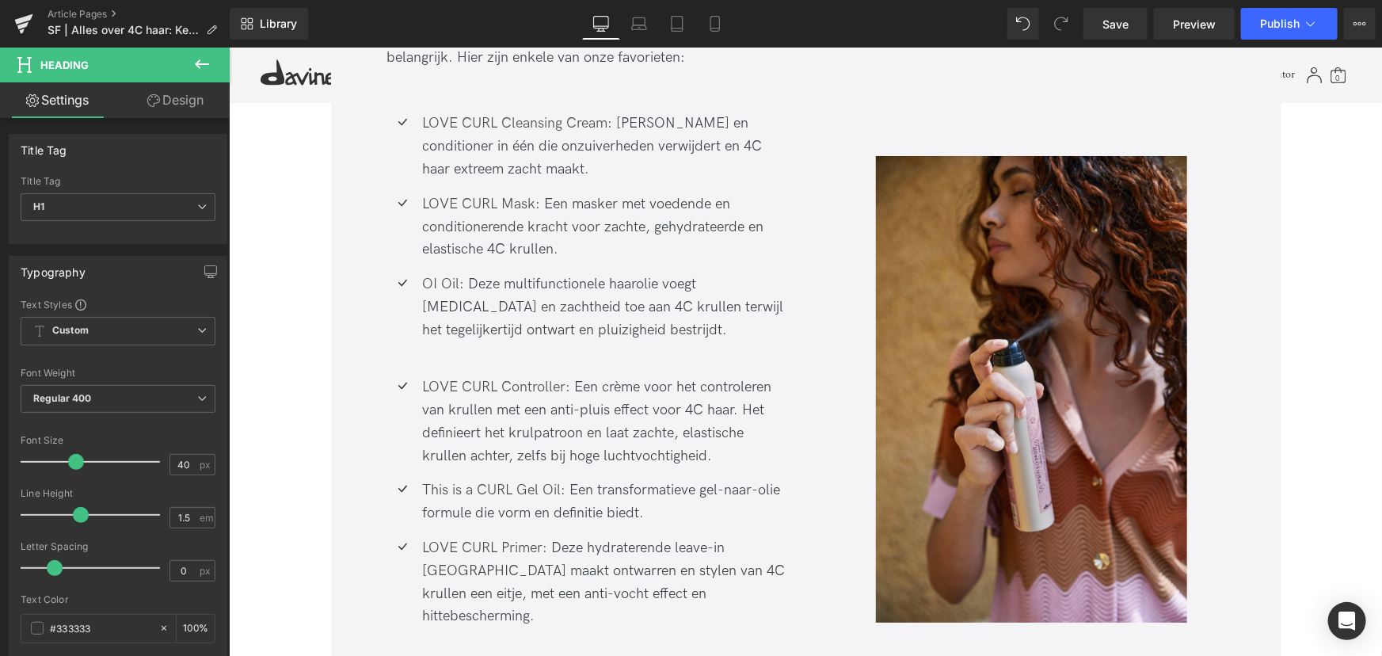
scroll to position [3213, 0]
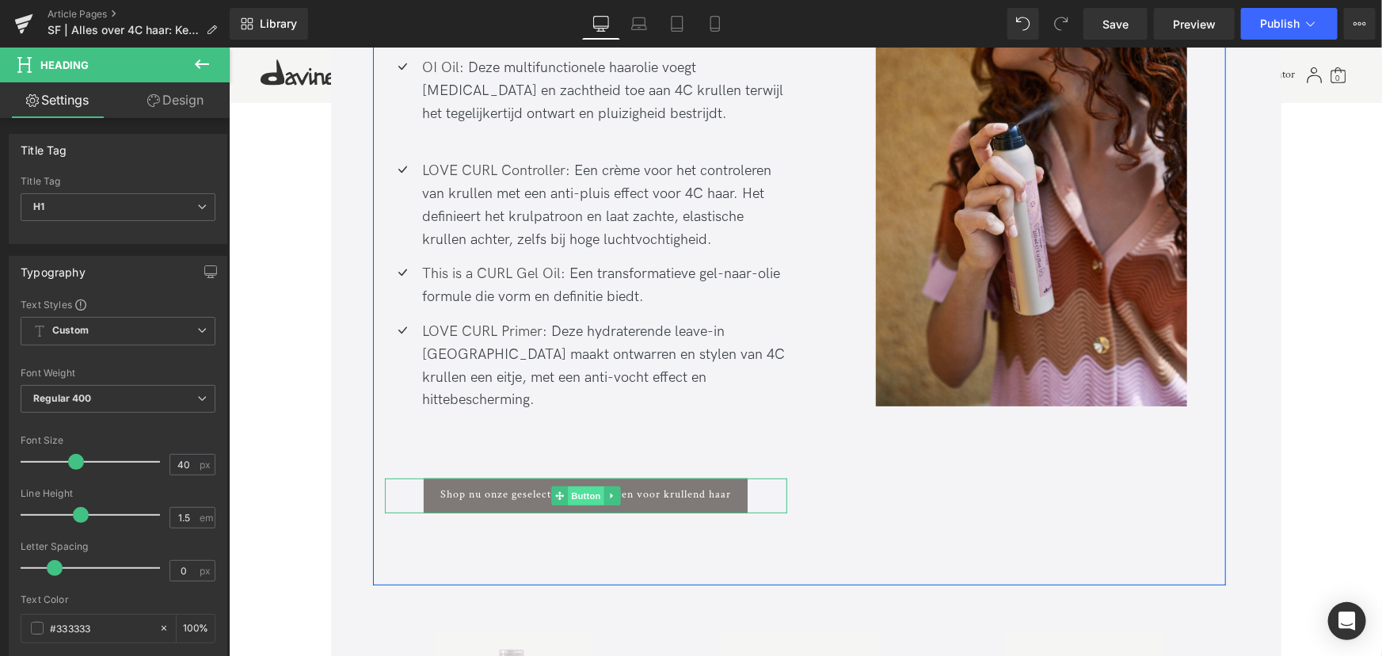
click at [597, 486] on span "Button" at bounding box center [585, 495] width 36 height 19
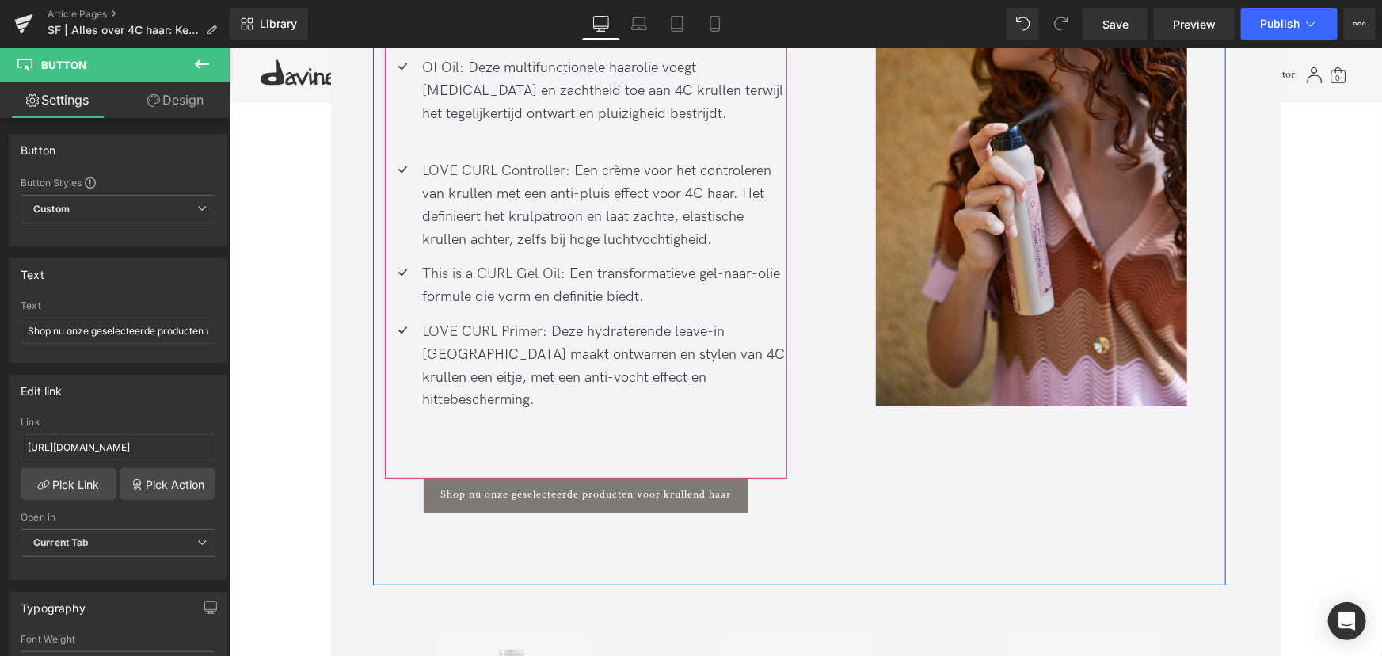
click at [542, 377] on div "Icon LOVE CURL Cleansing Cream : Shampoo en conditioner in één die onzuiverhede…" at bounding box center [585, 169] width 403 height 618
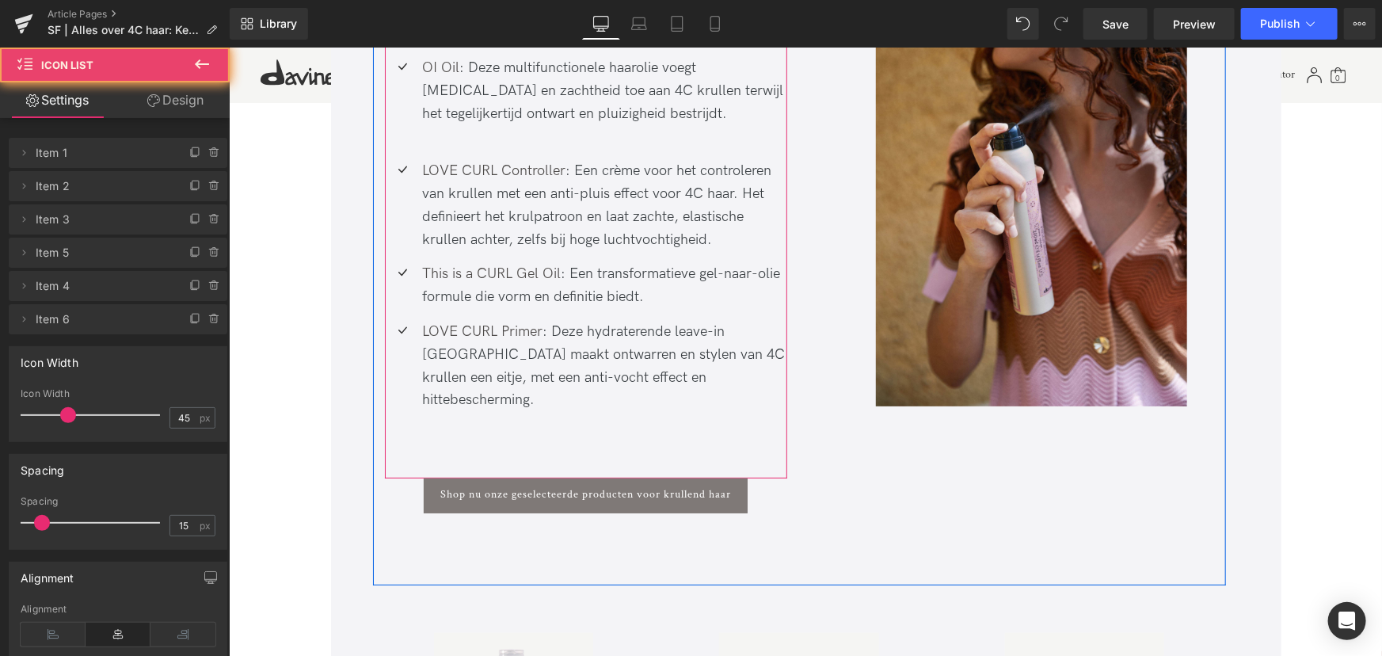
click at [516, 380] on div "Icon LOVE CURL Cleansing Cream : Shampoo en conditioner in één die onzuiverhede…" at bounding box center [585, 169] width 403 height 618
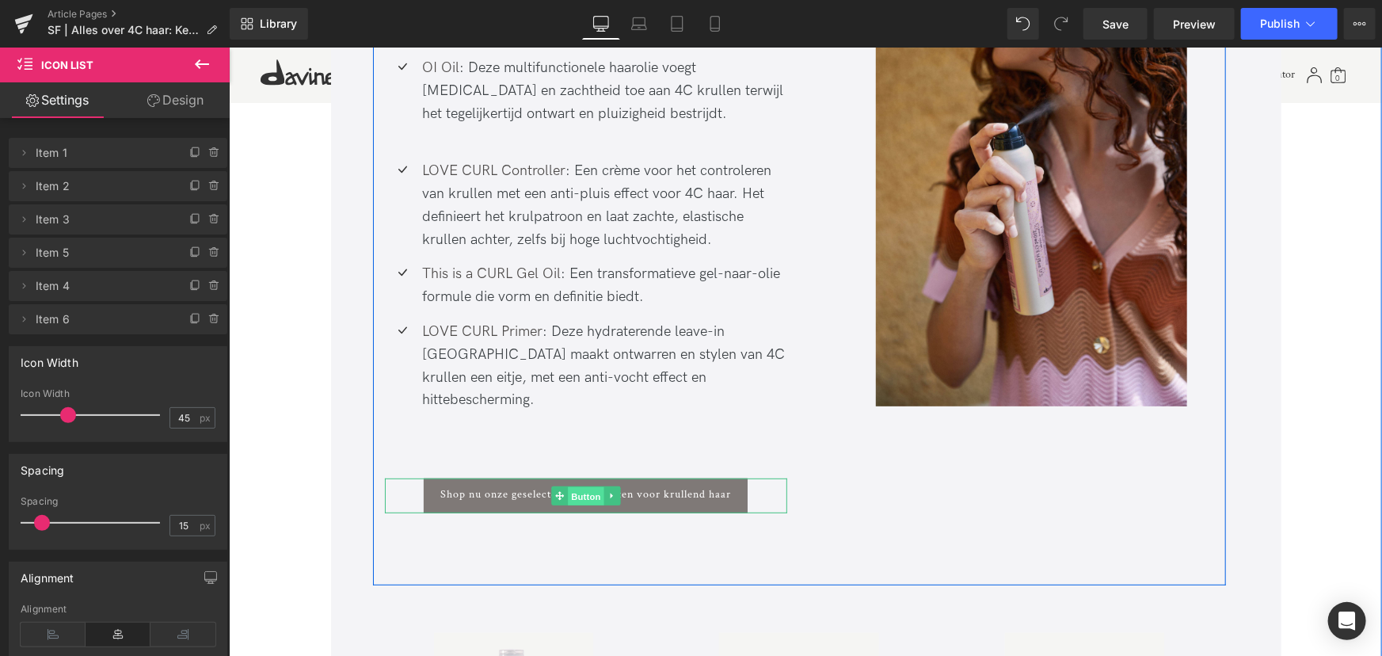
click at [585, 486] on span "Button" at bounding box center [585, 495] width 36 height 19
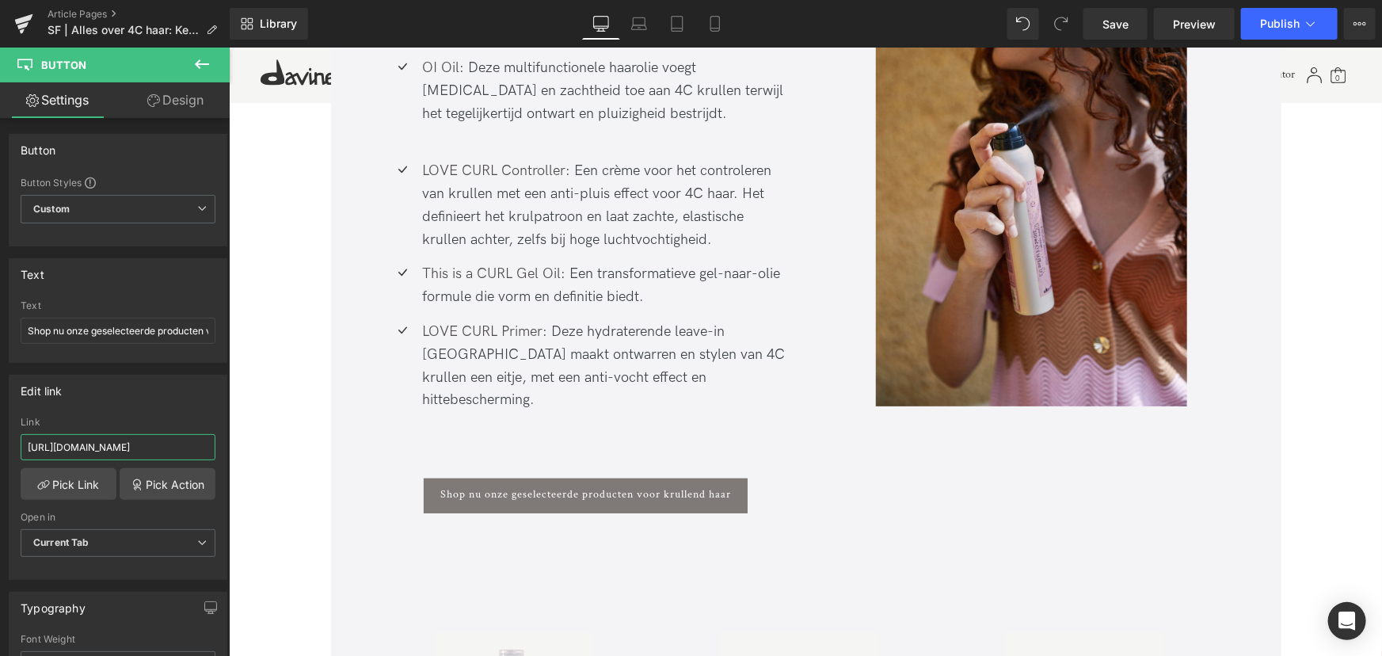
scroll to position [0, 40]
drag, startPoint x: 425, startPoint y: 498, endPoint x: 298, endPoint y: 444, distance: 138.8
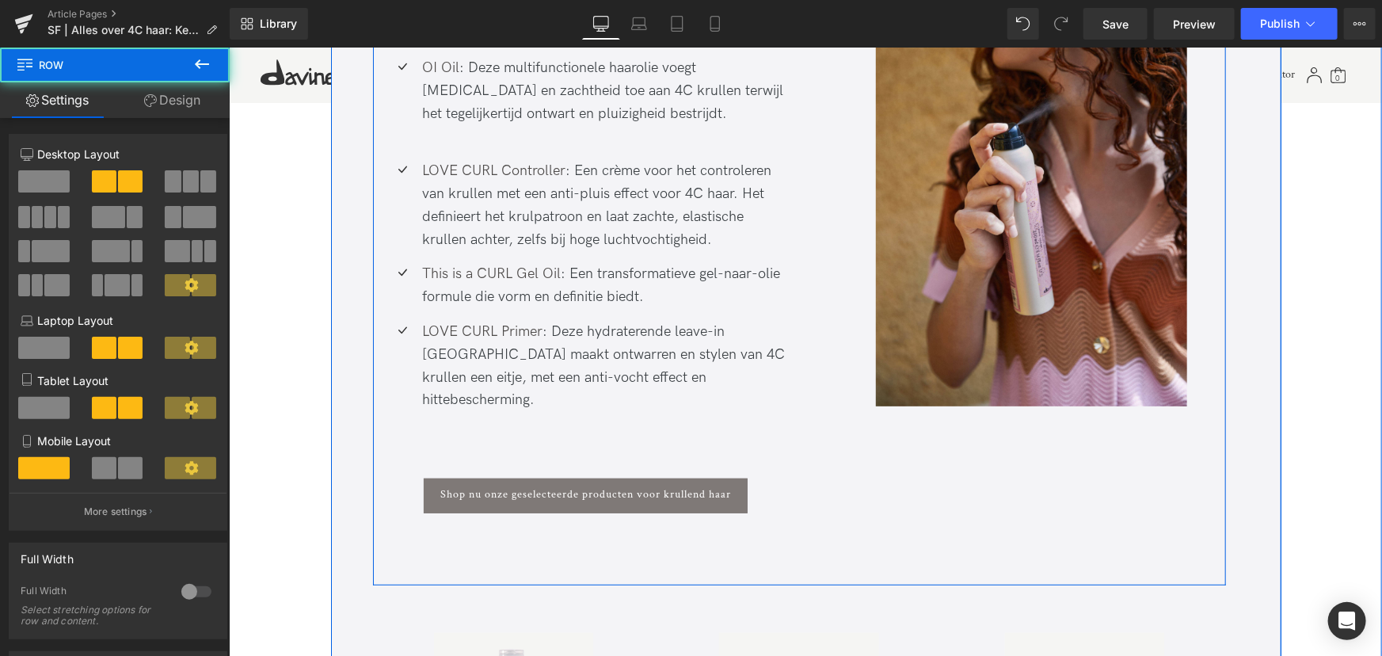
click at [670, 459] on div "Icon LOVE CURL Cleansing Cream : Shampoo en conditioner in één die onzuiverhede…" at bounding box center [798, 222] width 853 height 725
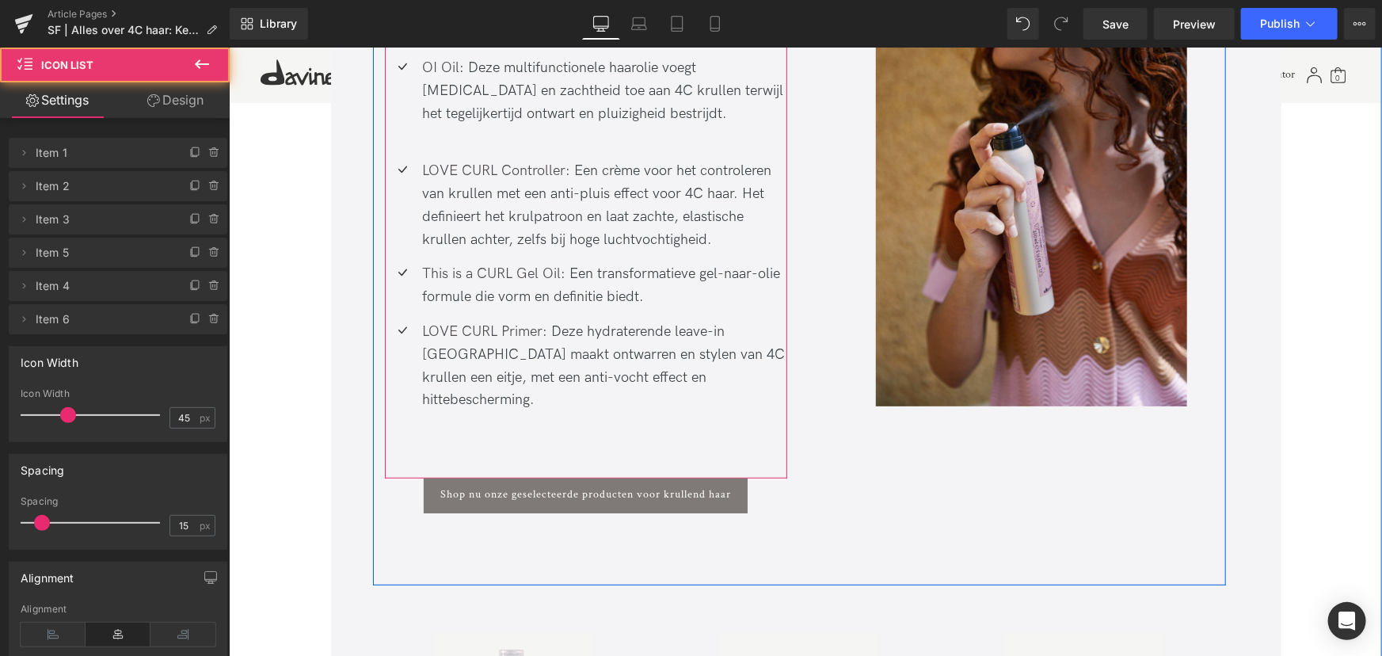
click at [543, 374] on div "Icon LOVE CURL Cleansing Cream : Shampoo en conditioner in één die onzuiverhede…" at bounding box center [585, 169] width 403 height 618
click at [692, 331] on div "LOVE CURL Primer : Deze hydraterende leave-in melk maakt ontwarren en stylen va…" at bounding box center [604, 365] width 365 height 91
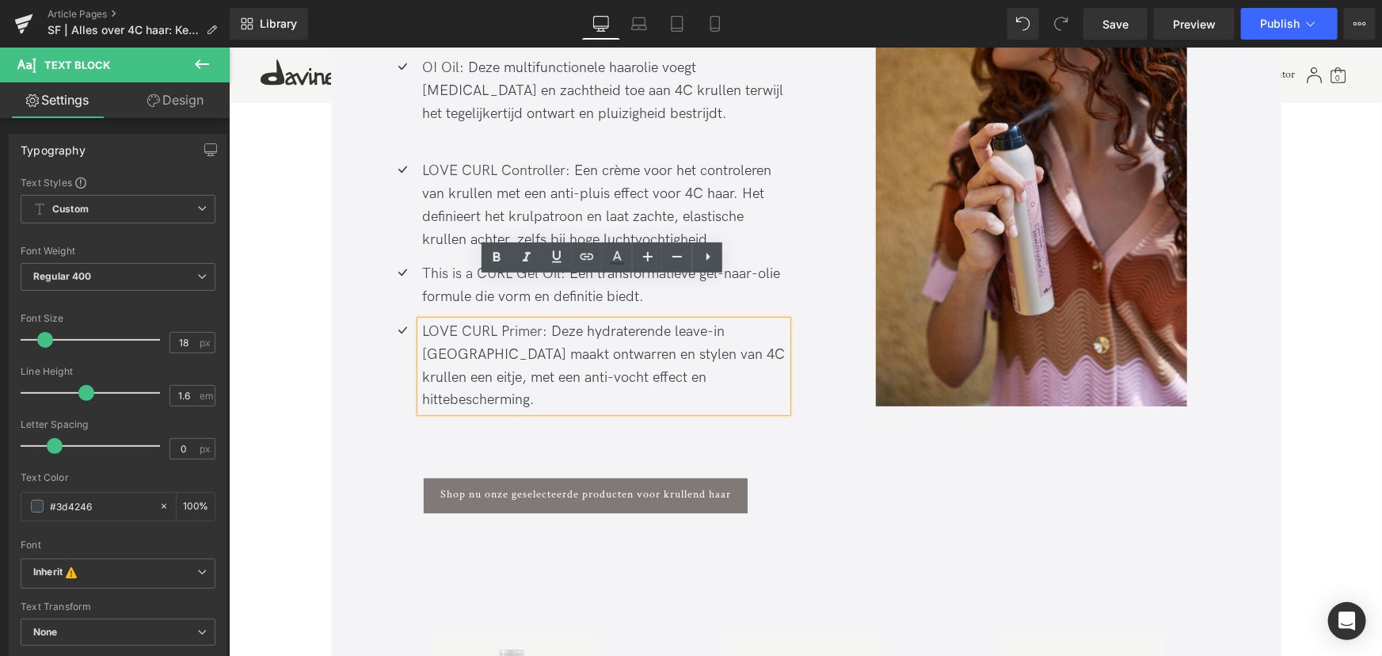
click at [693, 335] on div "LOVE CURL Primer : Deze hydraterende leave-in melk maakt ontwarren en stylen va…" at bounding box center [604, 365] width 365 height 91
click at [692, 373] on div "Icon LOVE CURL Cleansing Cream : Shampoo en conditioner in één die onzuiverhede…" at bounding box center [585, 169] width 403 height 618
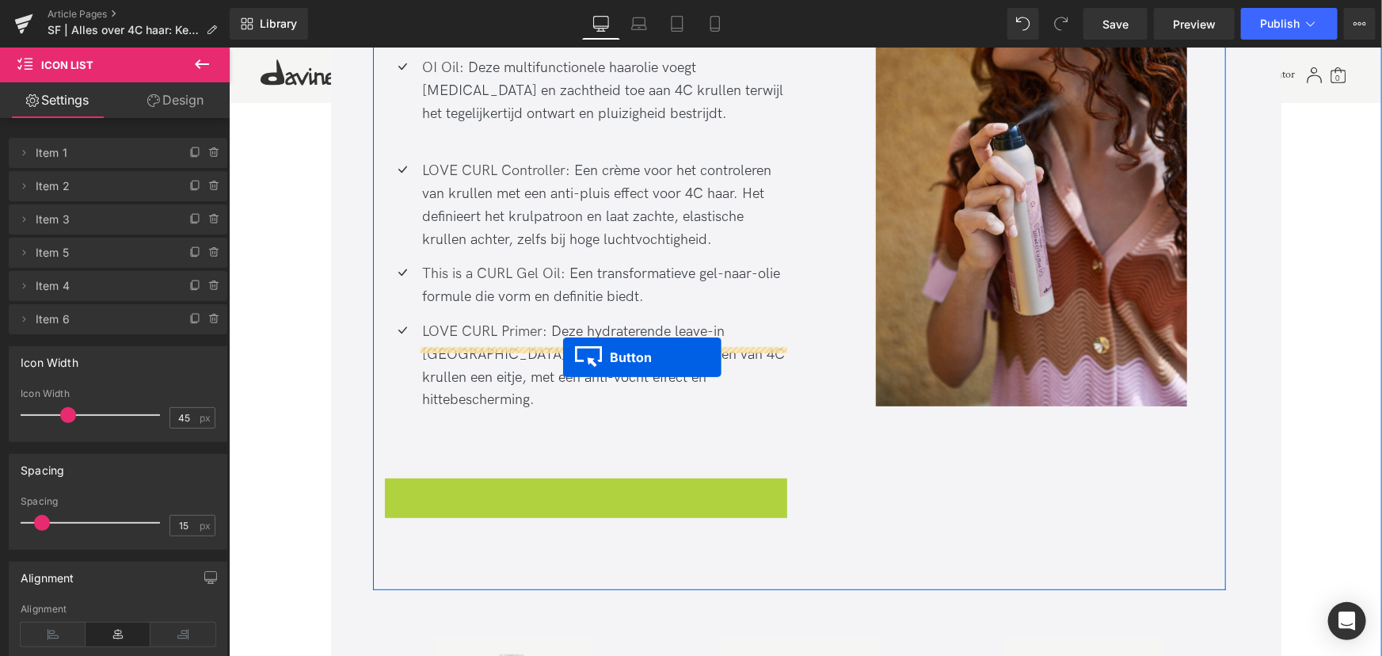
drag, startPoint x: 558, startPoint y: 429, endPoint x: 549, endPoint y: 356, distance: 73.4
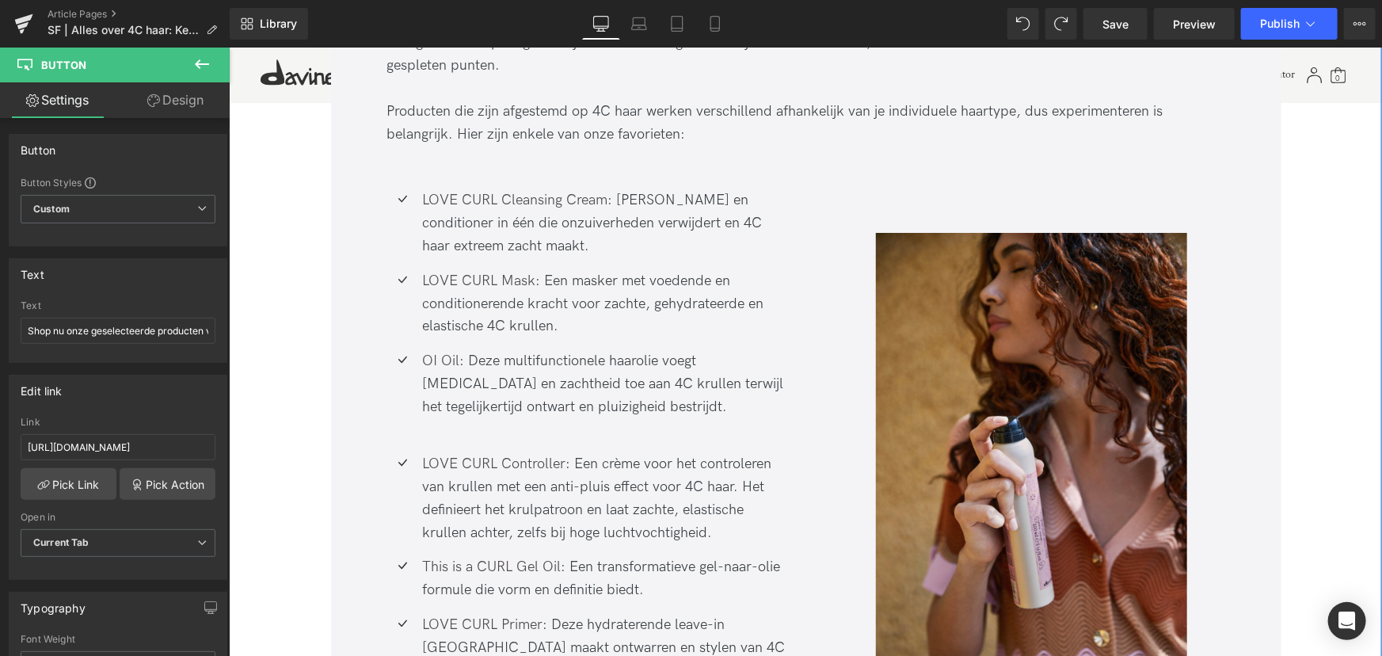
scroll to position [2925, 0]
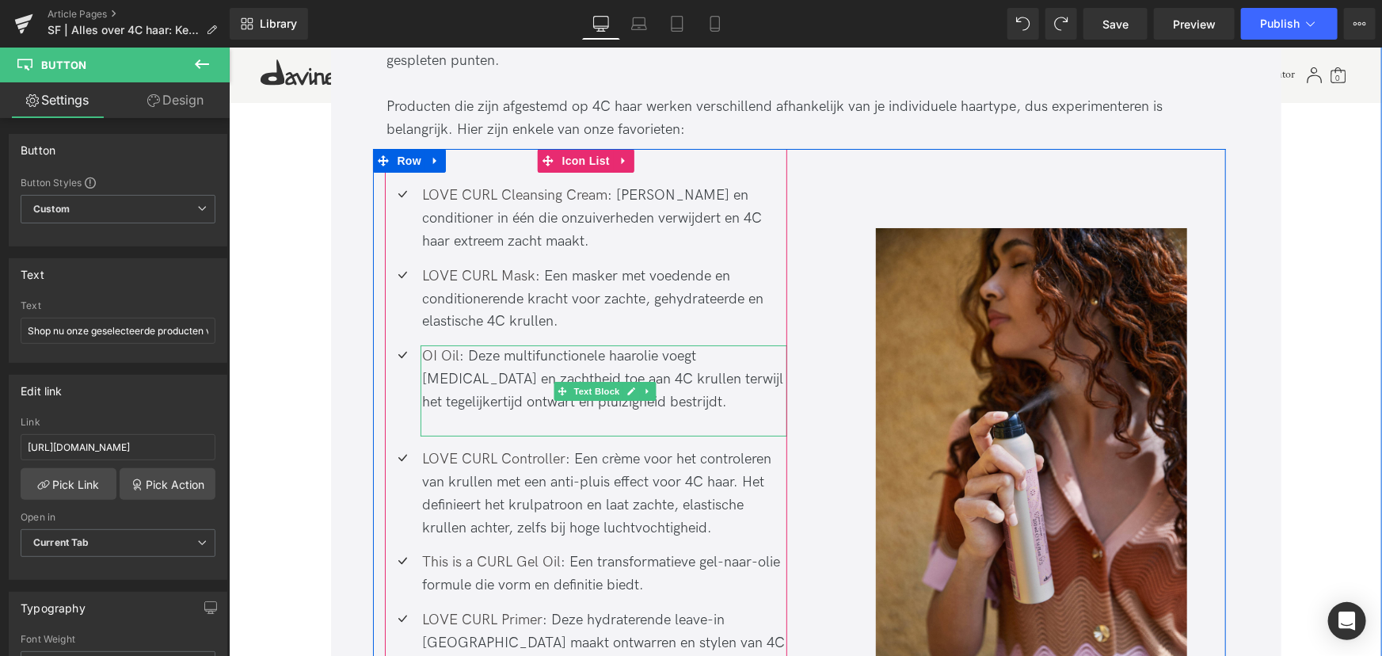
click at [478, 413] on div at bounding box center [604, 424] width 365 height 23
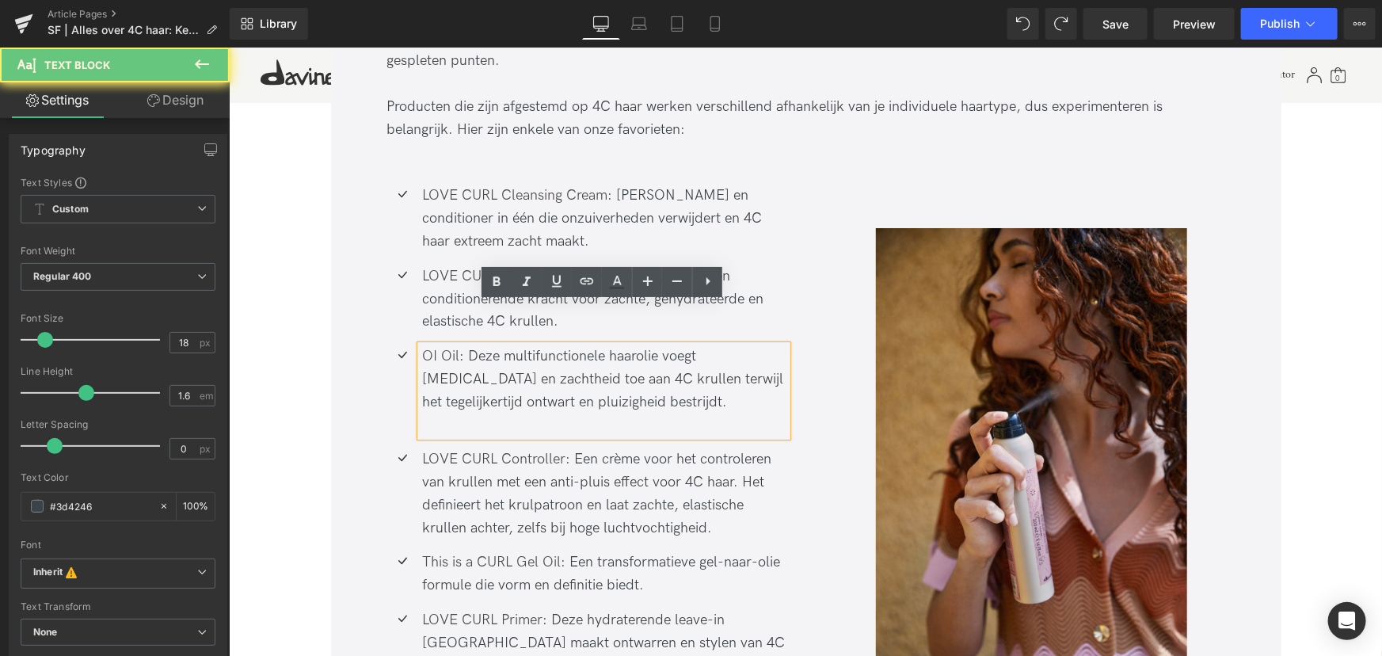
click at [475, 413] on div at bounding box center [604, 424] width 365 height 23
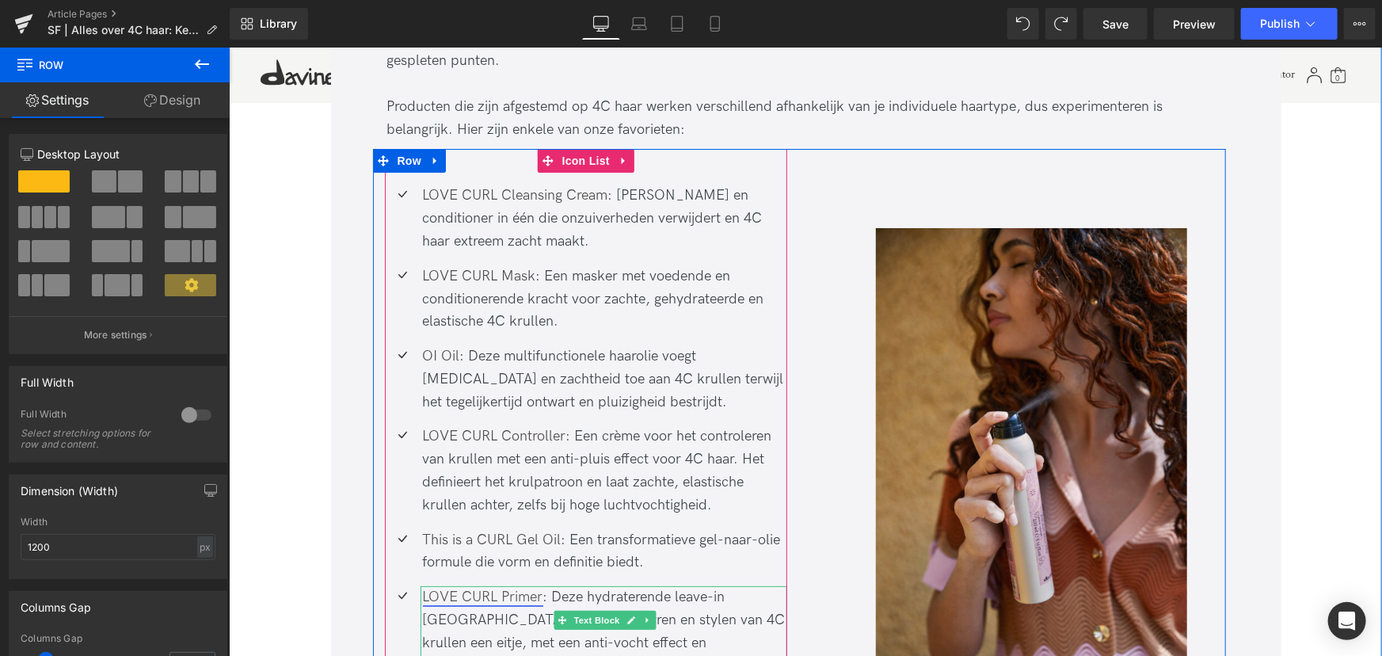
click at [486, 588] on link "LOVE CURL Primer" at bounding box center [482, 596] width 120 height 17
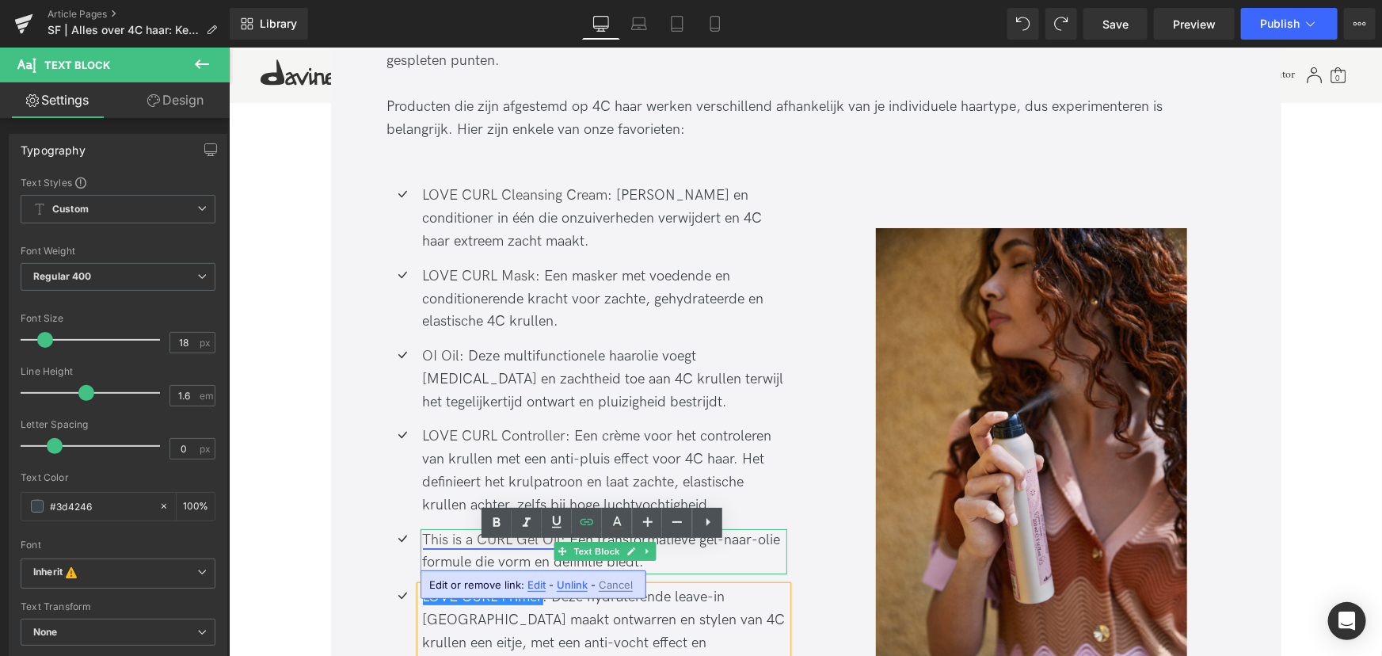
click at [472, 531] on link "This is a CURL Gel Oil" at bounding box center [491, 539] width 139 height 17
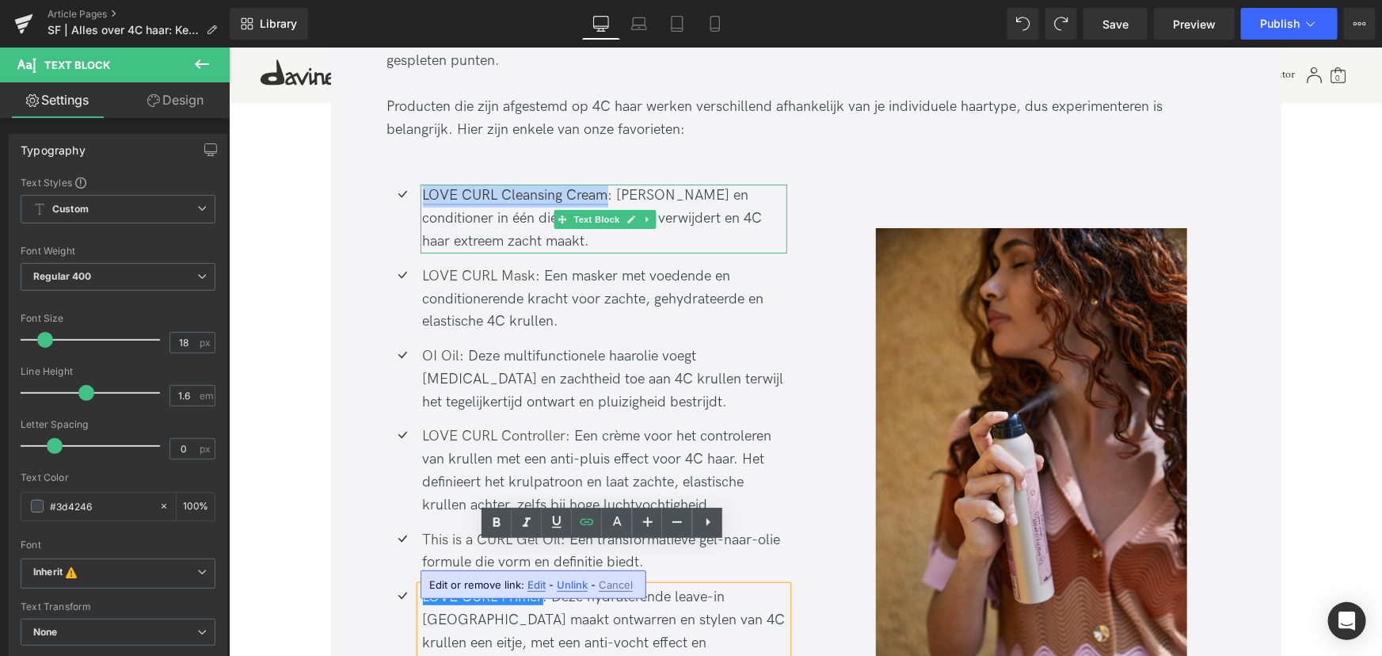
drag, startPoint x: 608, startPoint y: 150, endPoint x: 421, endPoint y: 151, distance: 186.2
click at [421, 184] on div "LOVE CURL Cleansing Cream : Shampoo en conditioner in één die onzuiverheden ver…" at bounding box center [604, 218] width 368 height 68
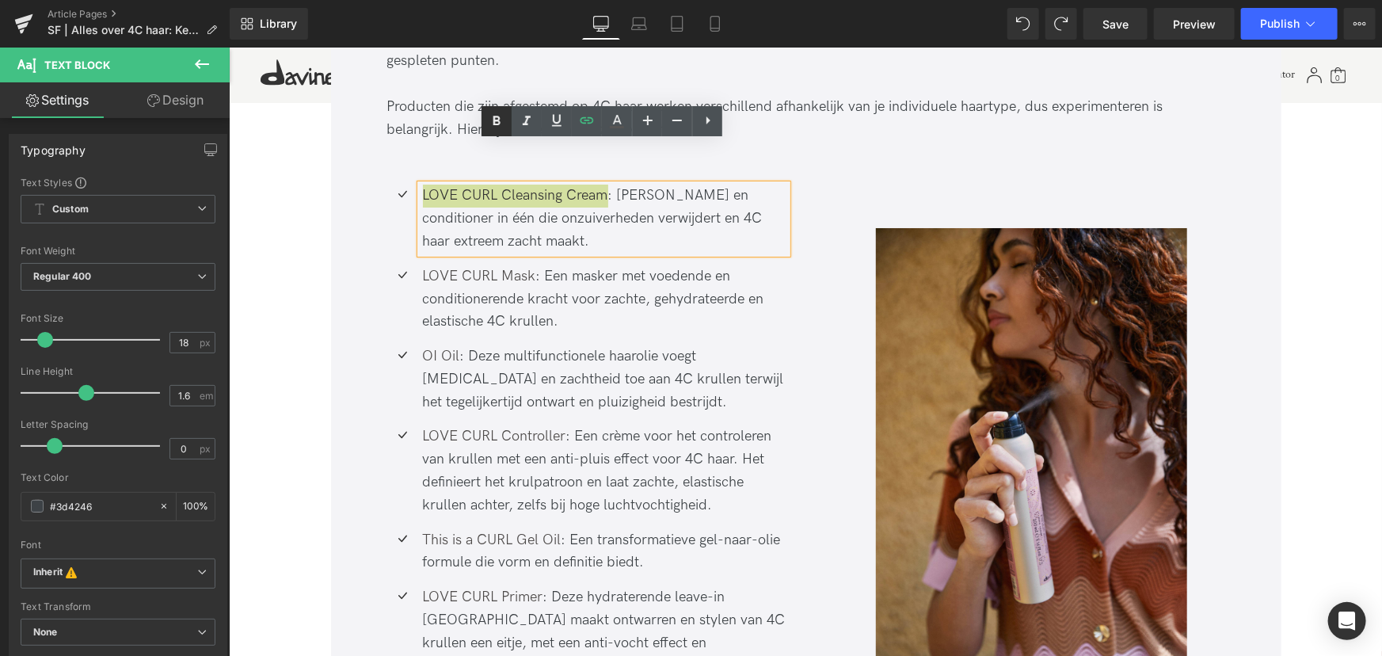
click at [488, 119] on icon at bounding box center [496, 121] width 19 height 19
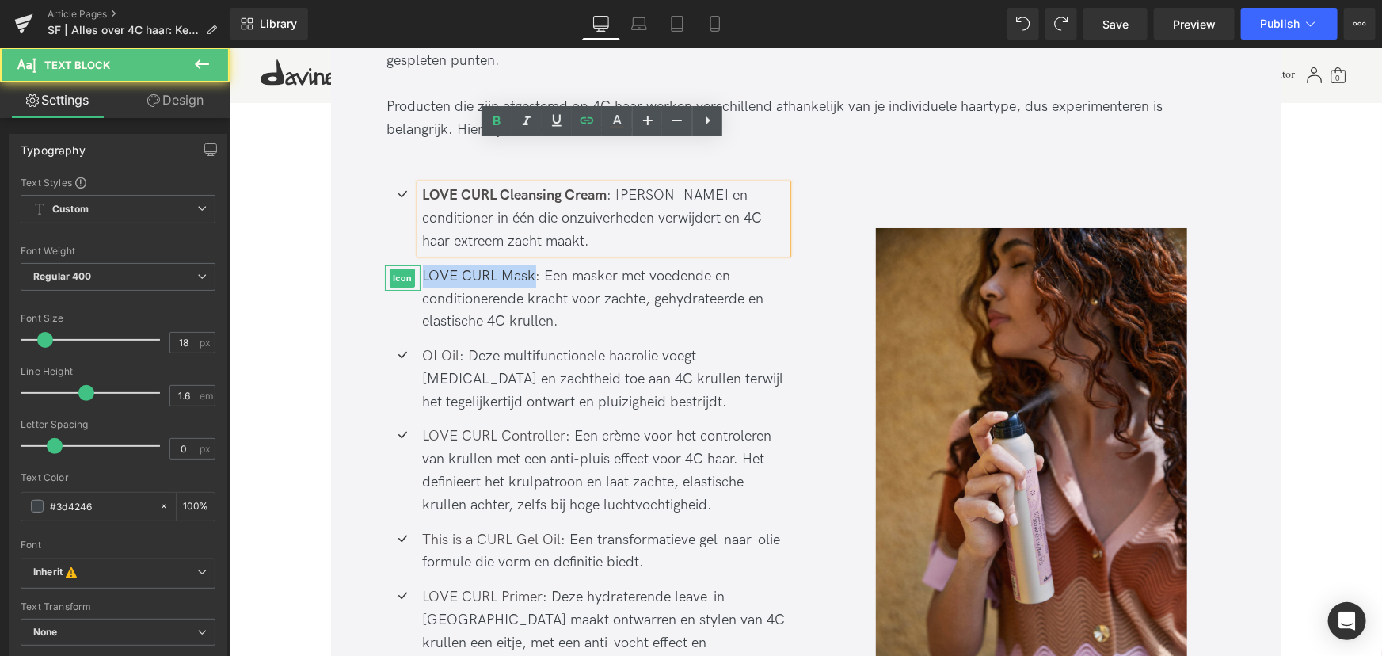
drag, startPoint x: 533, startPoint y: 231, endPoint x: 398, endPoint y: 233, distance: 134.7
click at [398, 265] on li "Icon LOVE CURL Mask : Een masker met voedende en conditionerende kracht voor za…" at bounding box center [585, 299] width 403 height 68
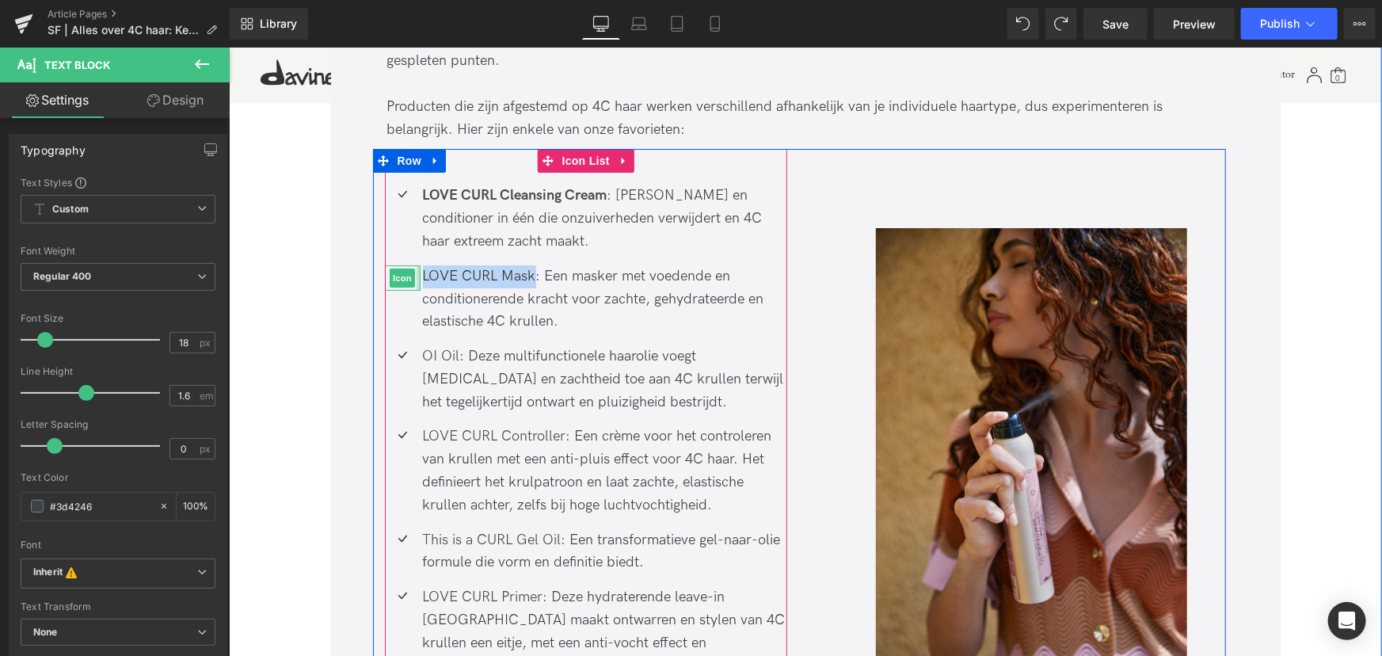
click at [416, 265] on div at bounding box center [418, 277] width 4 height 25
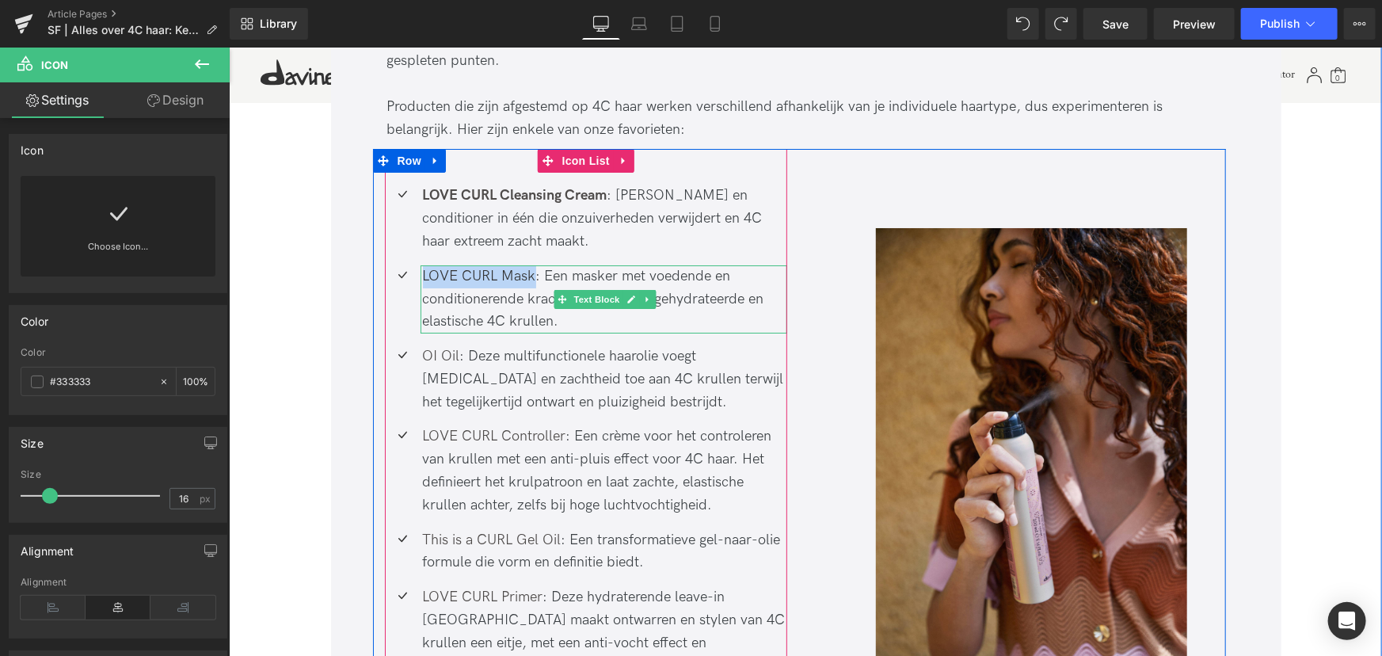
click at [538, 265] on div "LOVE CURL Mask : Een masker met voedende en conditionerende kracht voor zachte,…" at bounding box center [604, 299] width 368 height 68
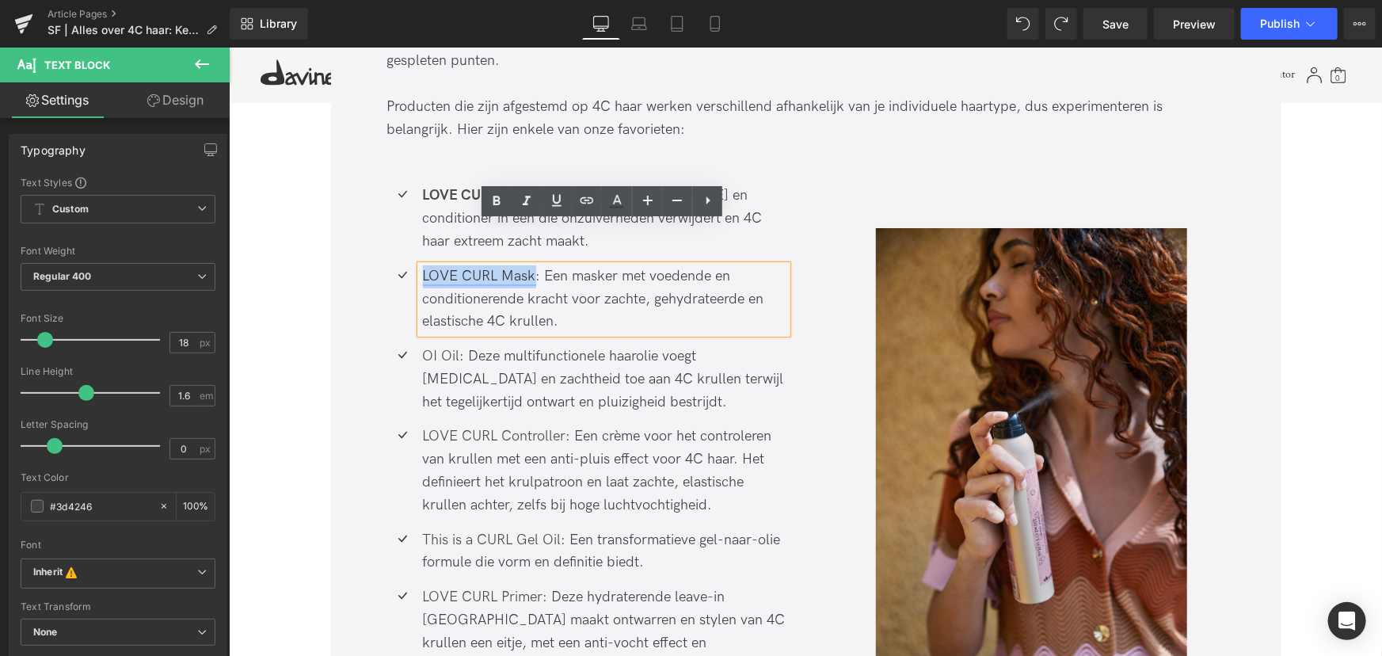
drag, startPoint x: 530, startPoint y: 234, endPoint x: 421, endPoint y: 232, distance: 108.6
click at [422, 267] on link "LOVE CURL Mask" at bounding box center [478, 275] width 113 height 17
click at [492, 206] on icon at bounding box center [496, 201] width 19 height 19
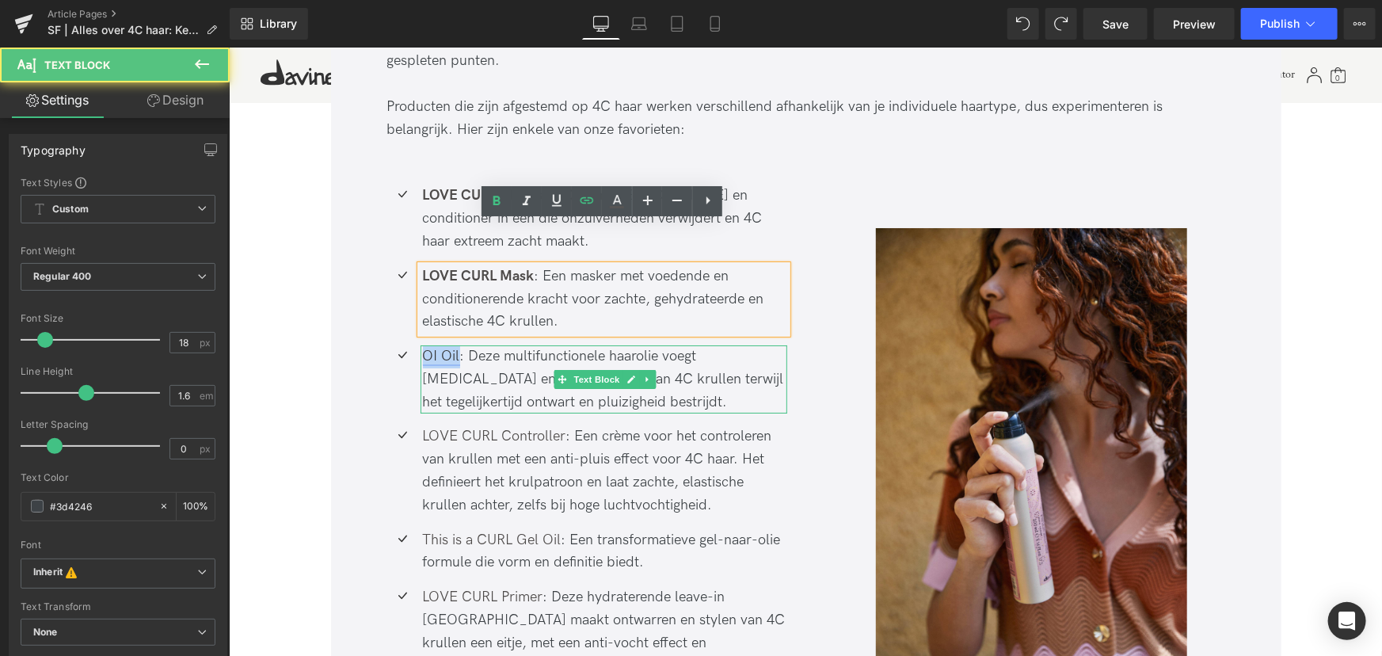
drag, startPoint x: 456, startPoint y: 314, endPoint x: 421, endPoint y: 315, distance: 34.9
click at [421, 345] on div "OI Oil : Deze multifunctionele haarolie voegt glans en zachtheid toe aan 4C kru…" at bounding box center [604, 379] width 368 height 68
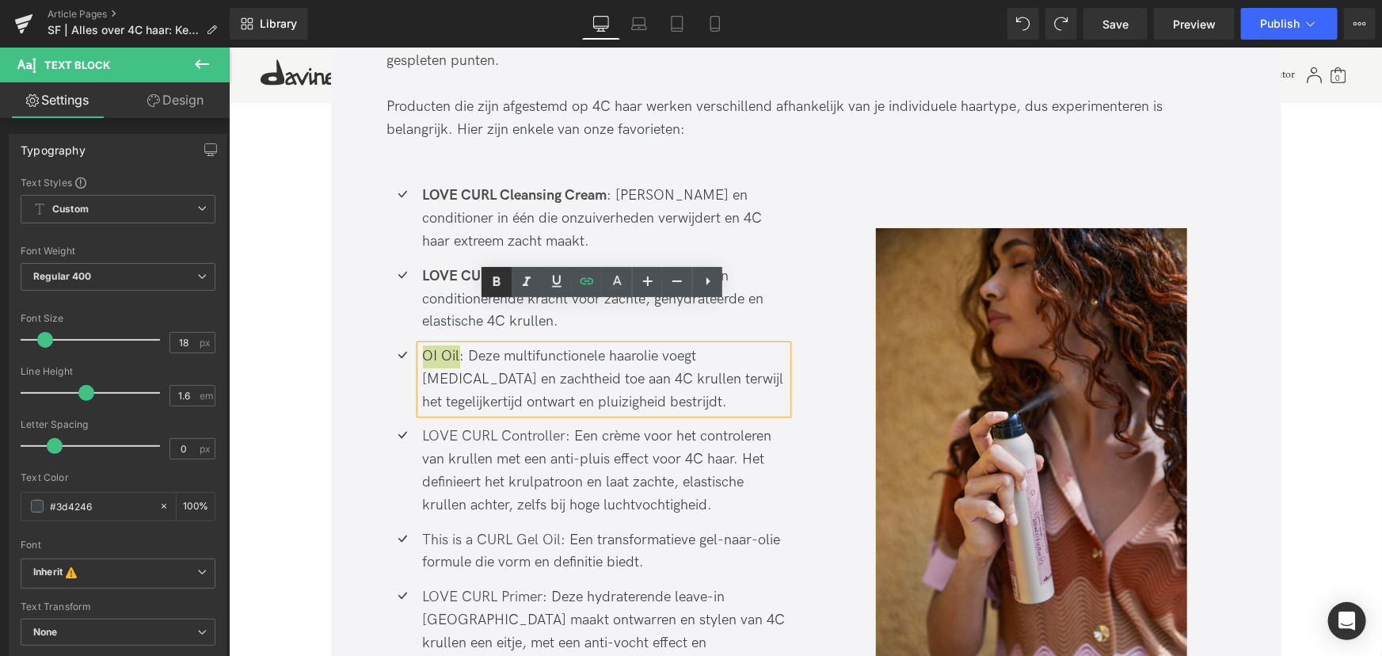
click at [493, 278] on icon at bounding box center [496, 282] width 19 height 19
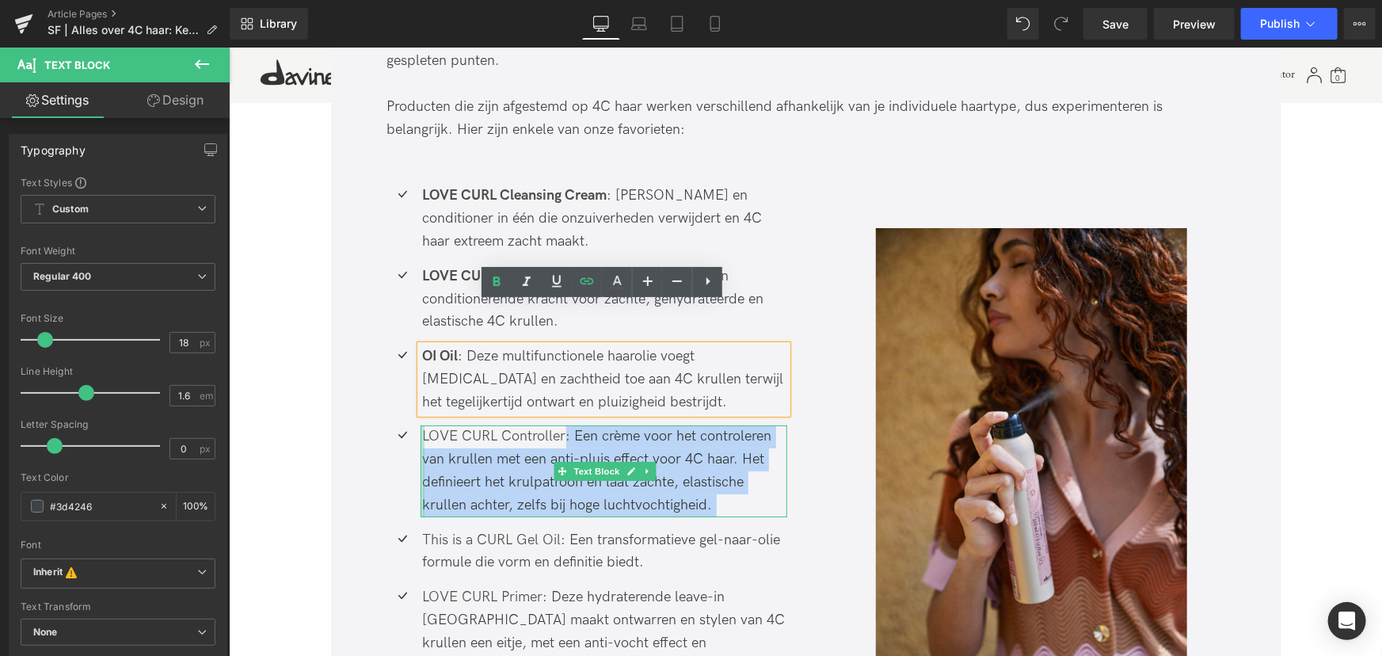
drag, startPoint x: 564, startPoint y: 393, endPoint x: 415, endPoint y: 395, distance: 148.9
click at [415, 425] on li "Icon LOVE CURL Controller : Een crème voor het controleren van krullen met een …" at bounding box center [585, 470] width 403 height 91
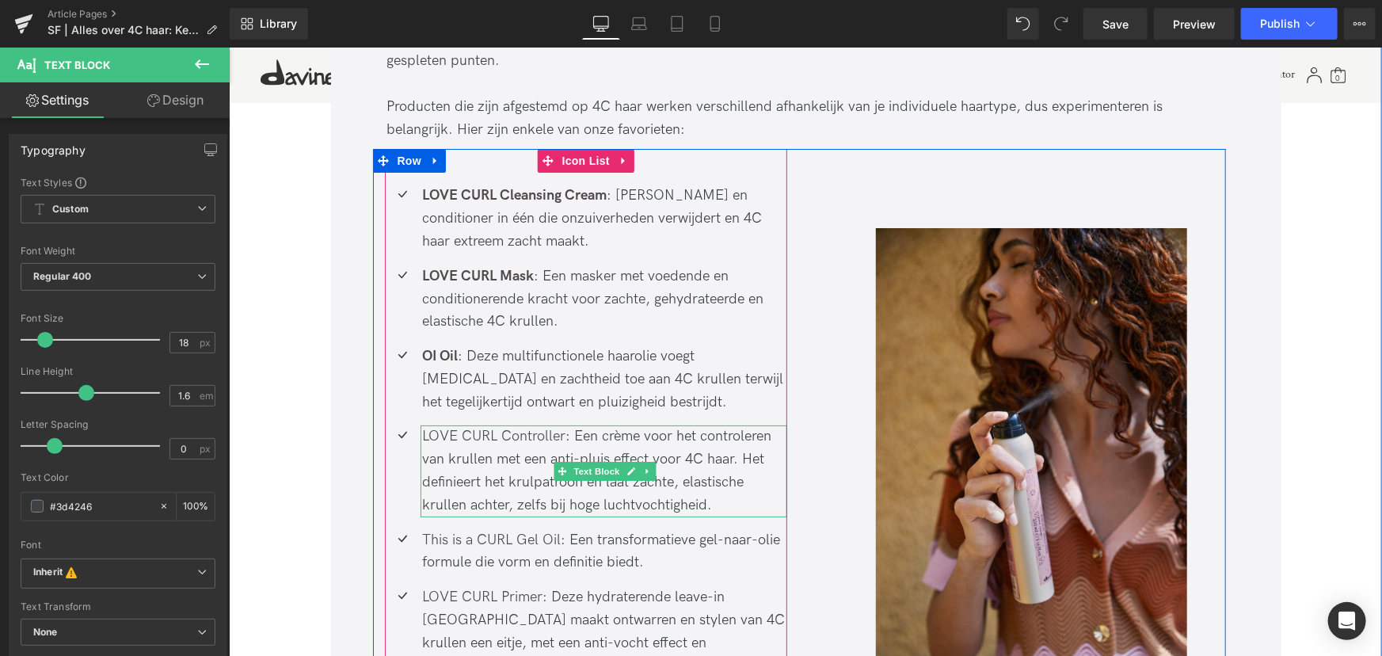
click at [566, 425] on div "LOVE CURL Controller : Een crème voor het controleren van krullen met een anti-…" at bounding box center [604, 470] width 365 height 91
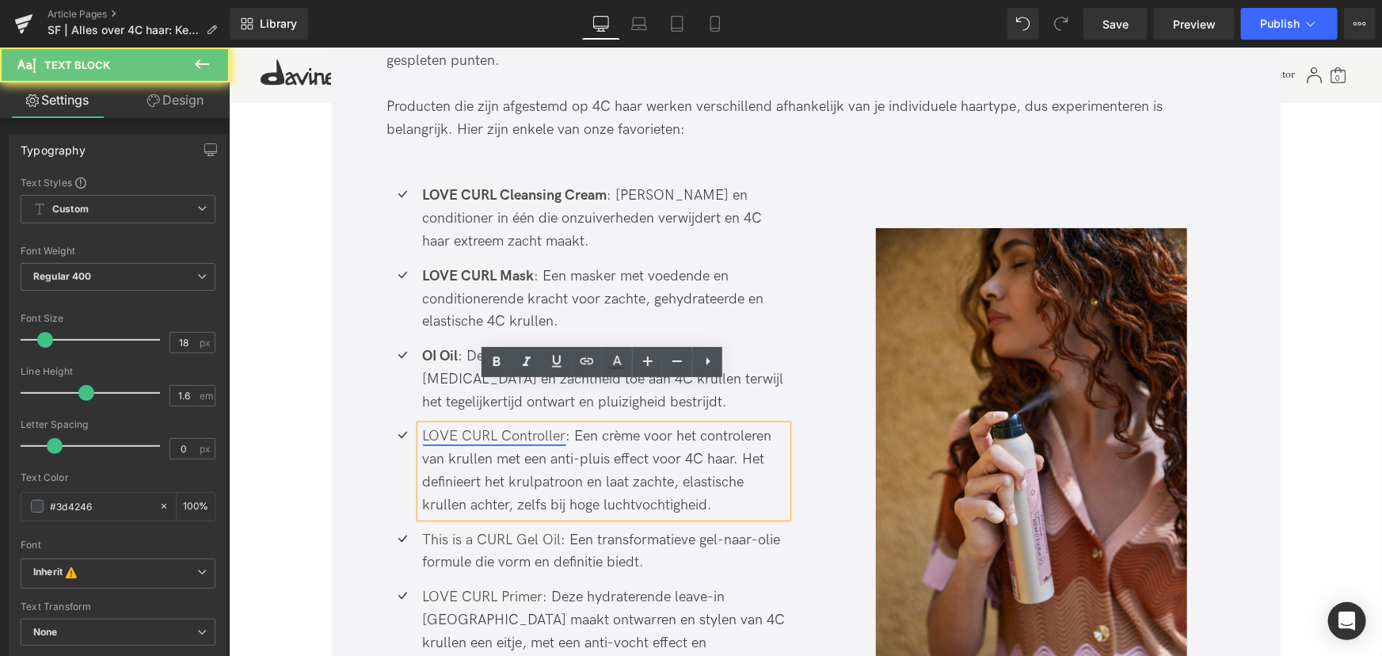
click at [560, 427] on link "LOVE CURL Controller" at bounding box center [493, 435] width 143 height 17
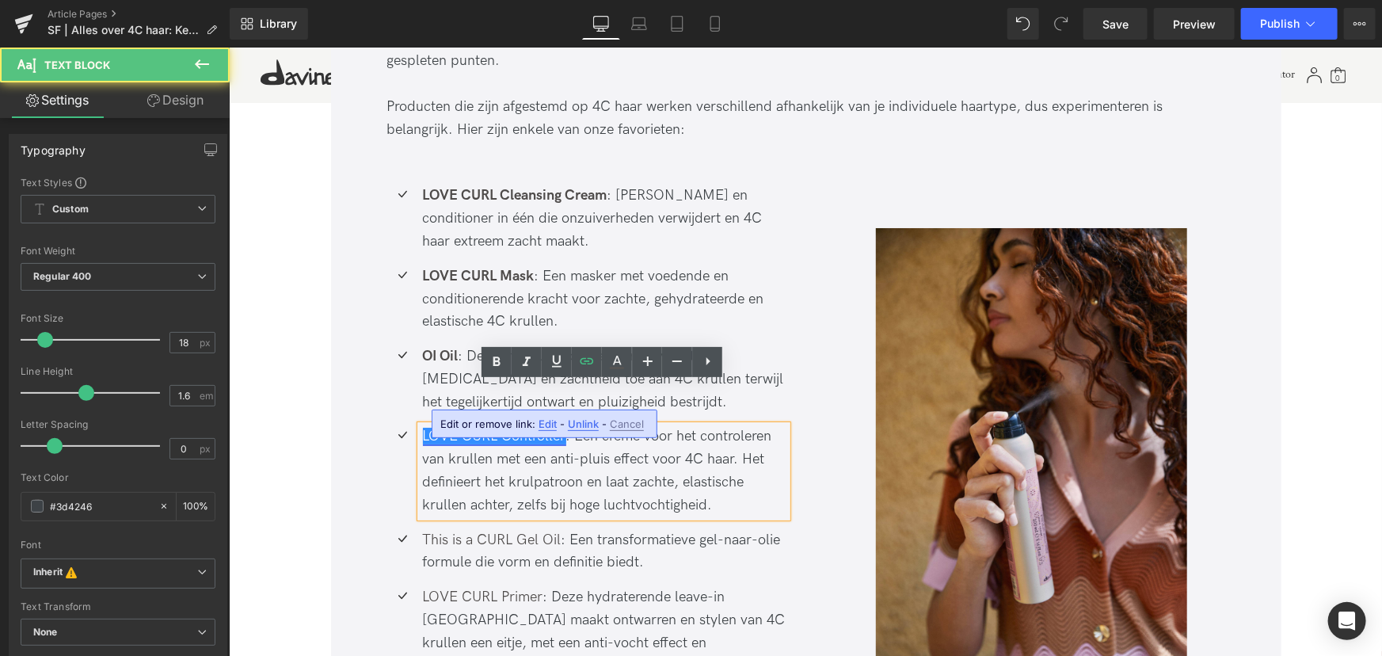
click at [562, 427] on link "LOVE CURL Controller" at bounding box center [493, 435] width 143 height 17
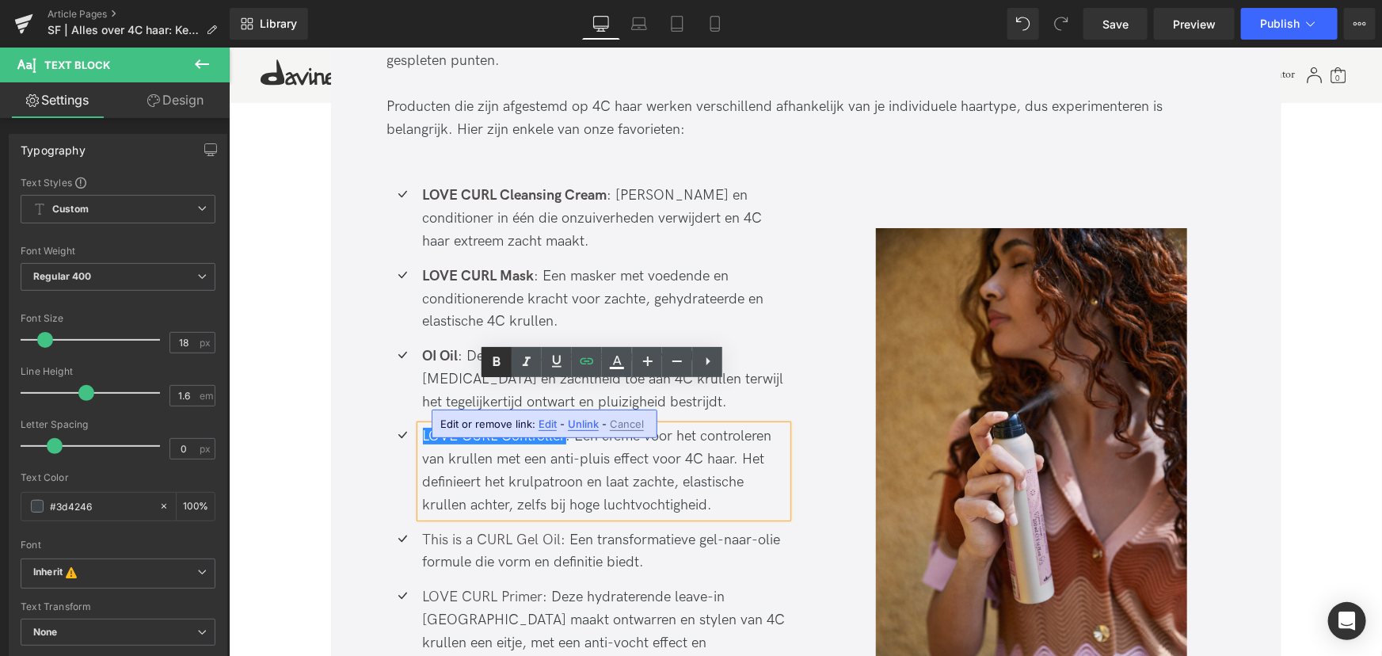
click at [502, 366] on icon at bounding box center [496, 362] width 19 height 19
drag, startPoint x: 419, startPoint y: 398, endPoint x: 562, endPoint y: 396, distance: 142.6
click at [562, 427] on link "LOVE CURL Controller" at bounding box center [493, 435] width 143 height 17
click at [489, 363] on icon at bounding box center [496, 362] width 19 height 19
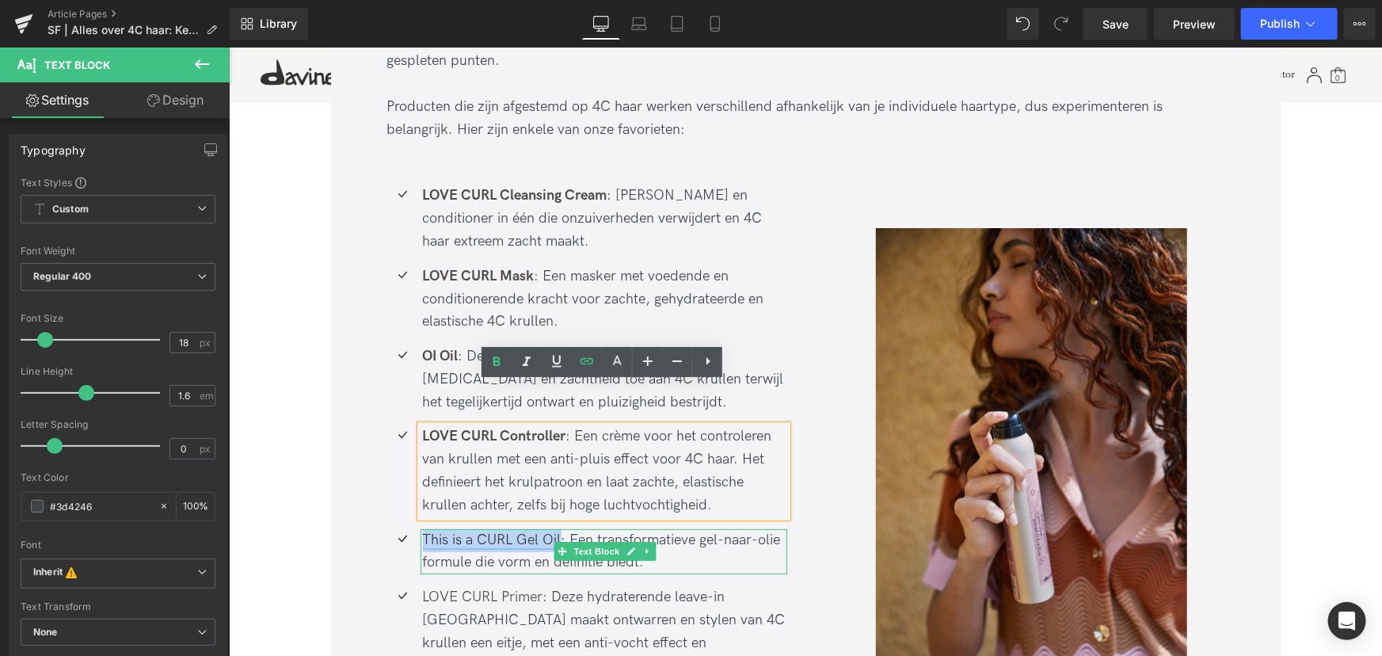
drag, startPoint x: 558, startPoint y: 492, endPoint x: 422, endPoint y: 504, distance: 136.8
click at [422, 528] on div "This is a CURL Gel Oil : Een transformatieve gel-naar-olie formule die vorm en …" at bounding box center [604, 551] width 365 height 46
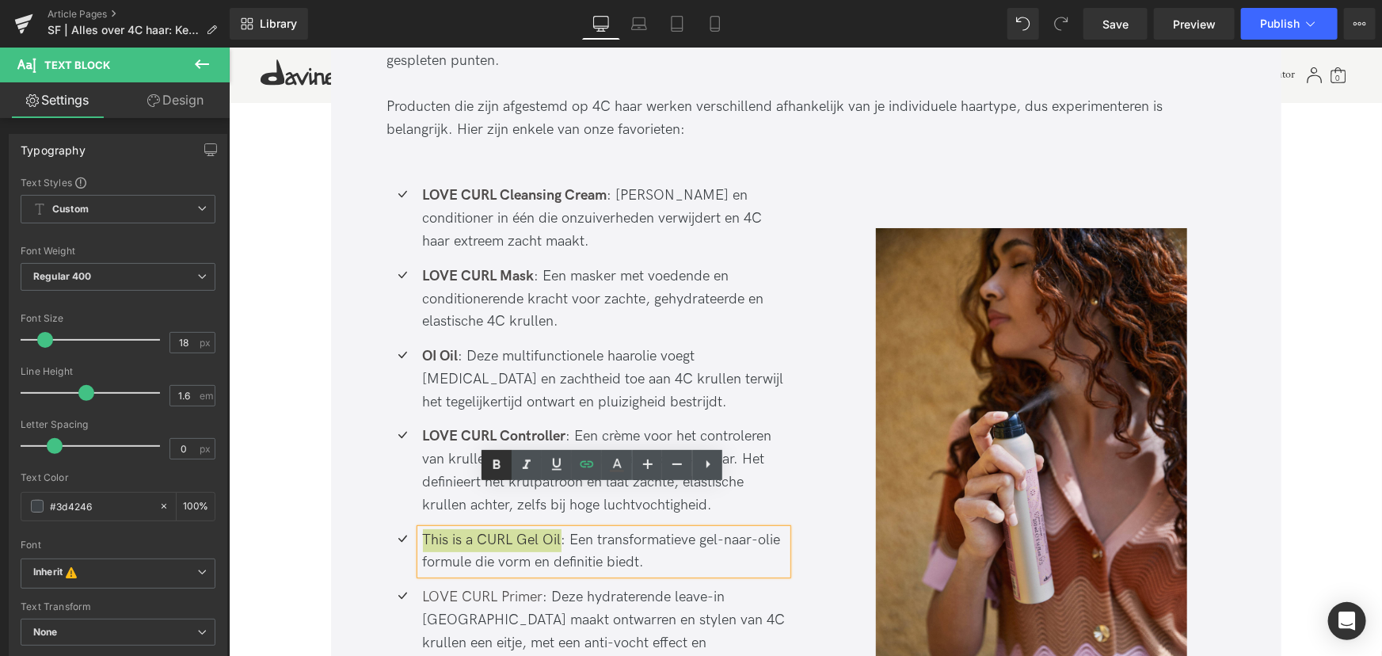
click at [501, 468] on icon at bounding box center [496, 464] width 19 height 19
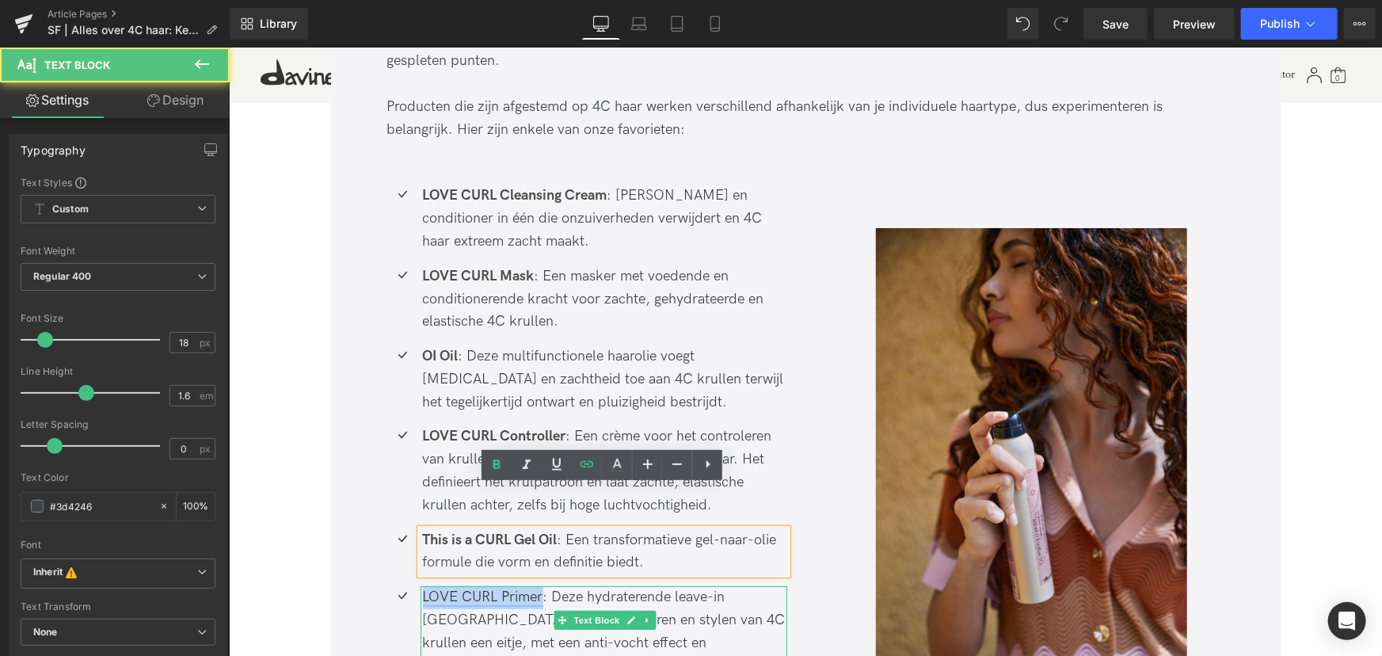
drag, startPoint x: 541, startPoint y: 554, endPoint x: 422, endPoint y: 558, distance: 118.9
click at [422, 588] on link "LOVE CURL Primer" at bounding box center [482, 596] width 120 height 17
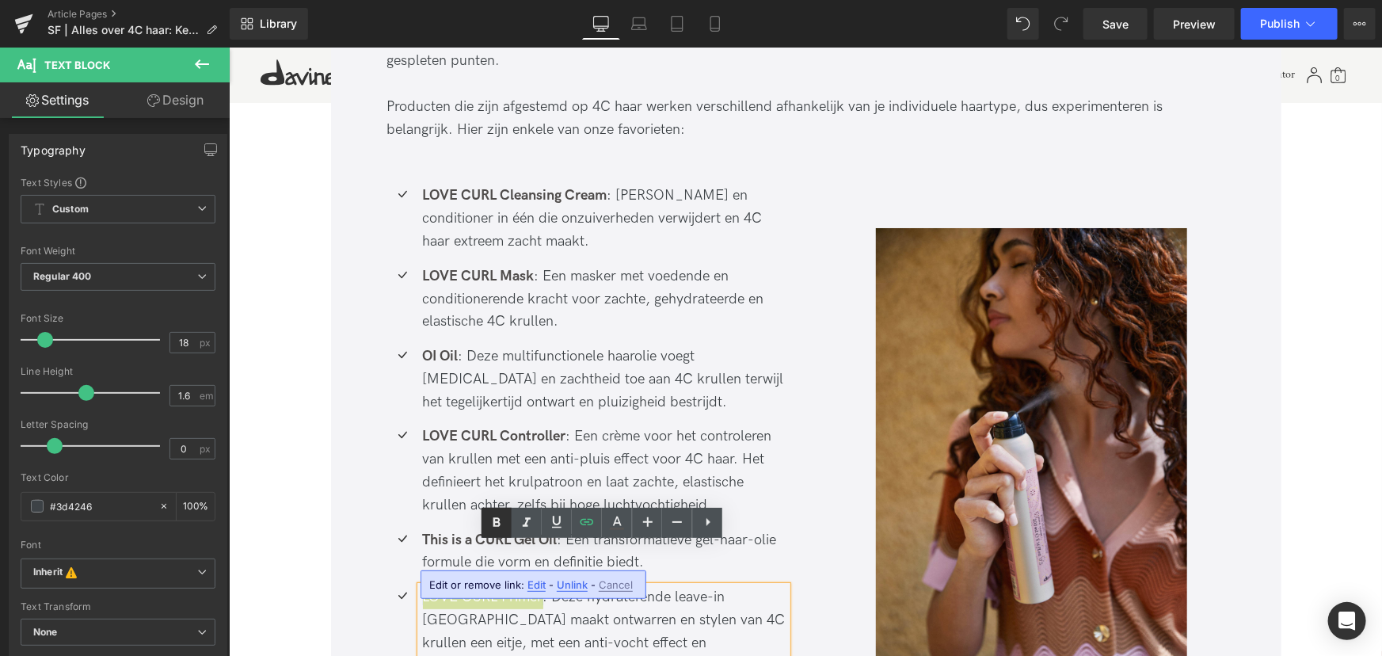
click at [500, 528] on icon at bounding box center [496, 522] width 19 height 19
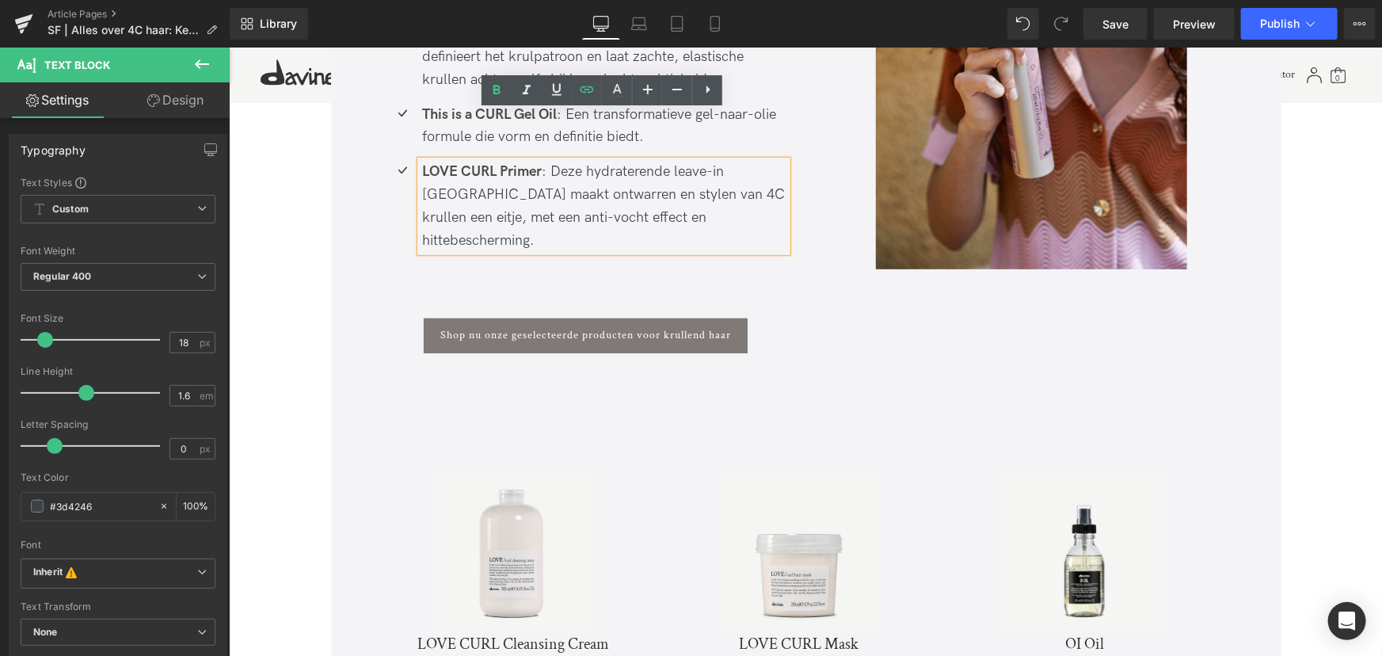
scroll to position [3357, 0]
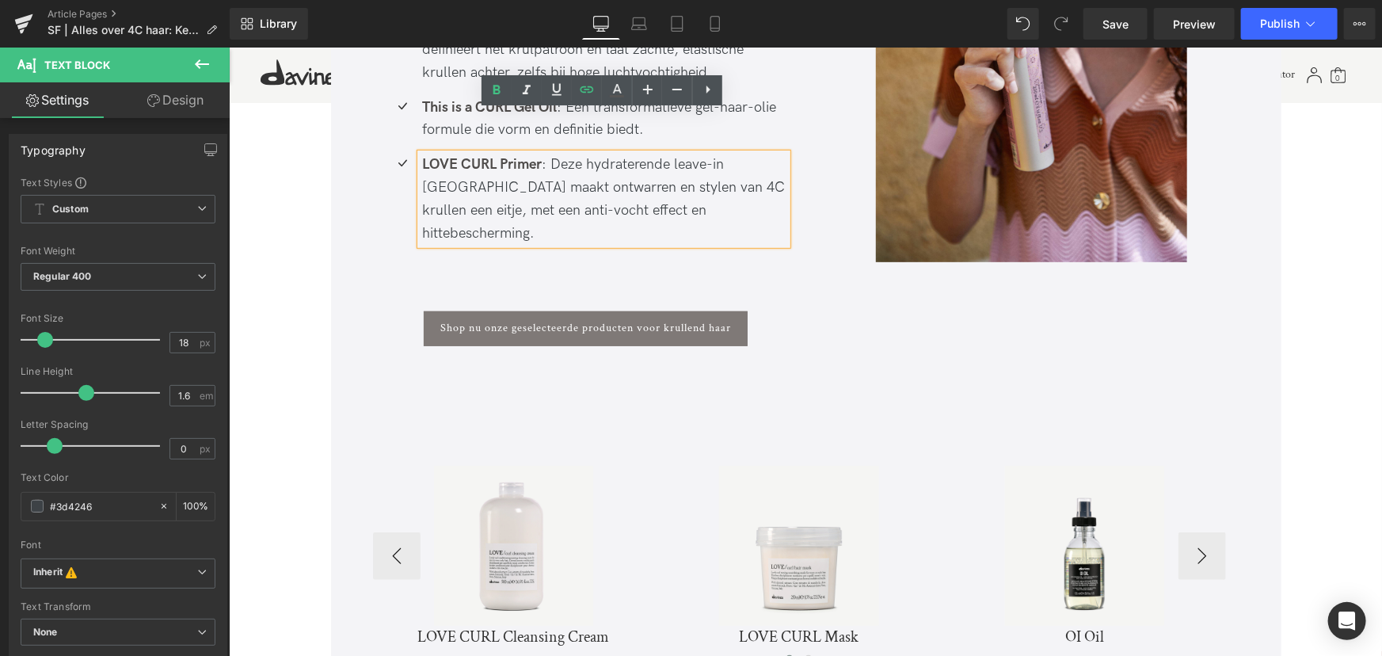
click at [551, 468] on div "Sale Off (P) Image" at bounding box center [513, 544] width 266 height 159
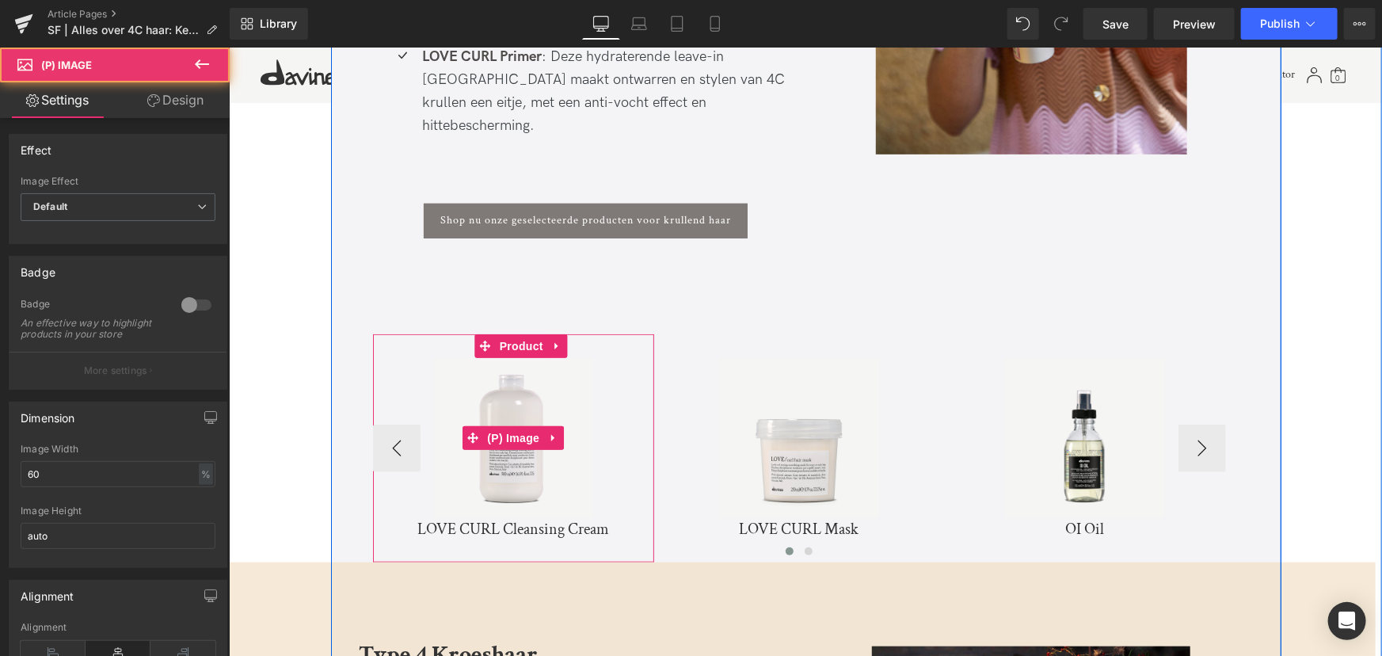
scroll to position [3501, 0]
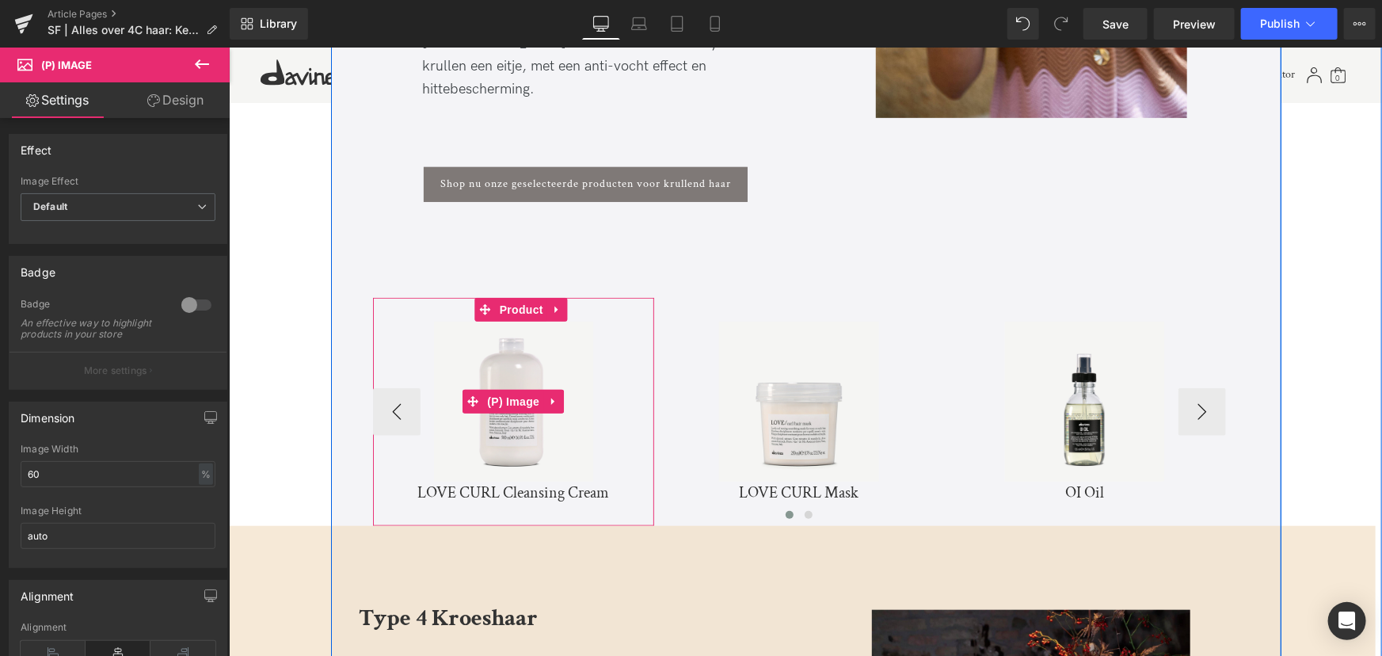
click at [518, 370] on img at bounding box center [512, 400] width 159 height 159
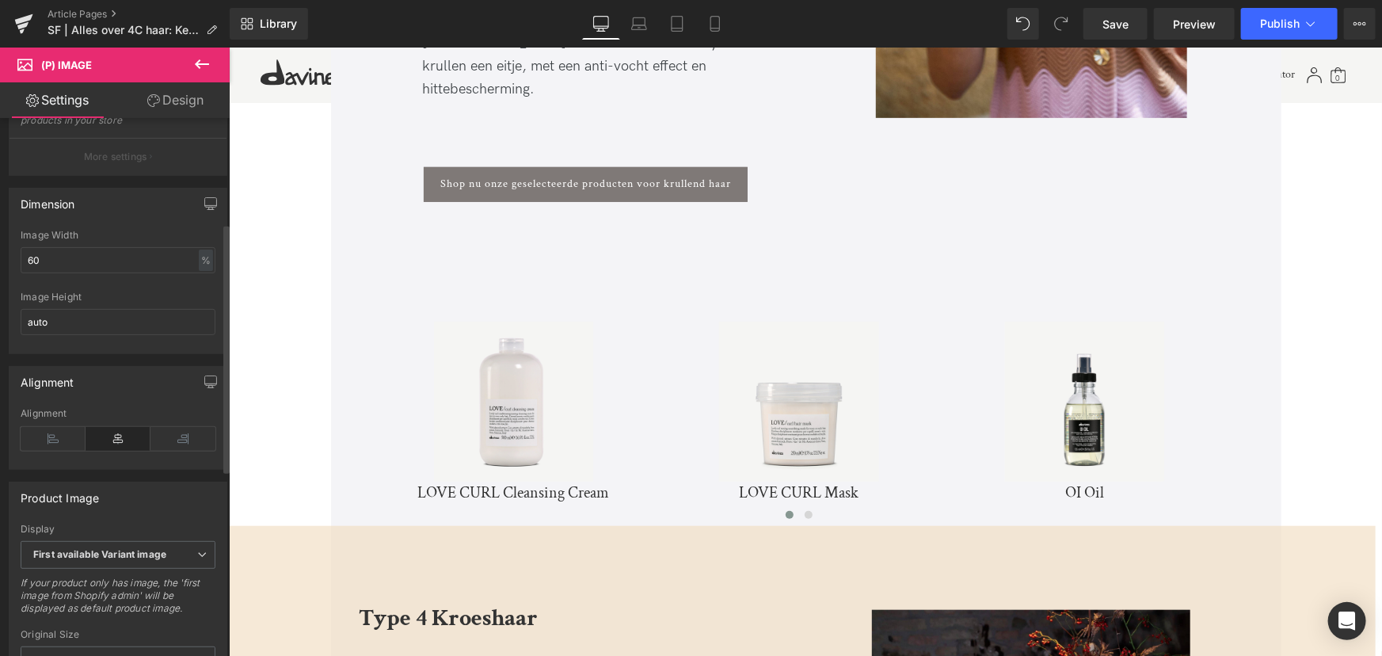
scroll to position [576, 0]
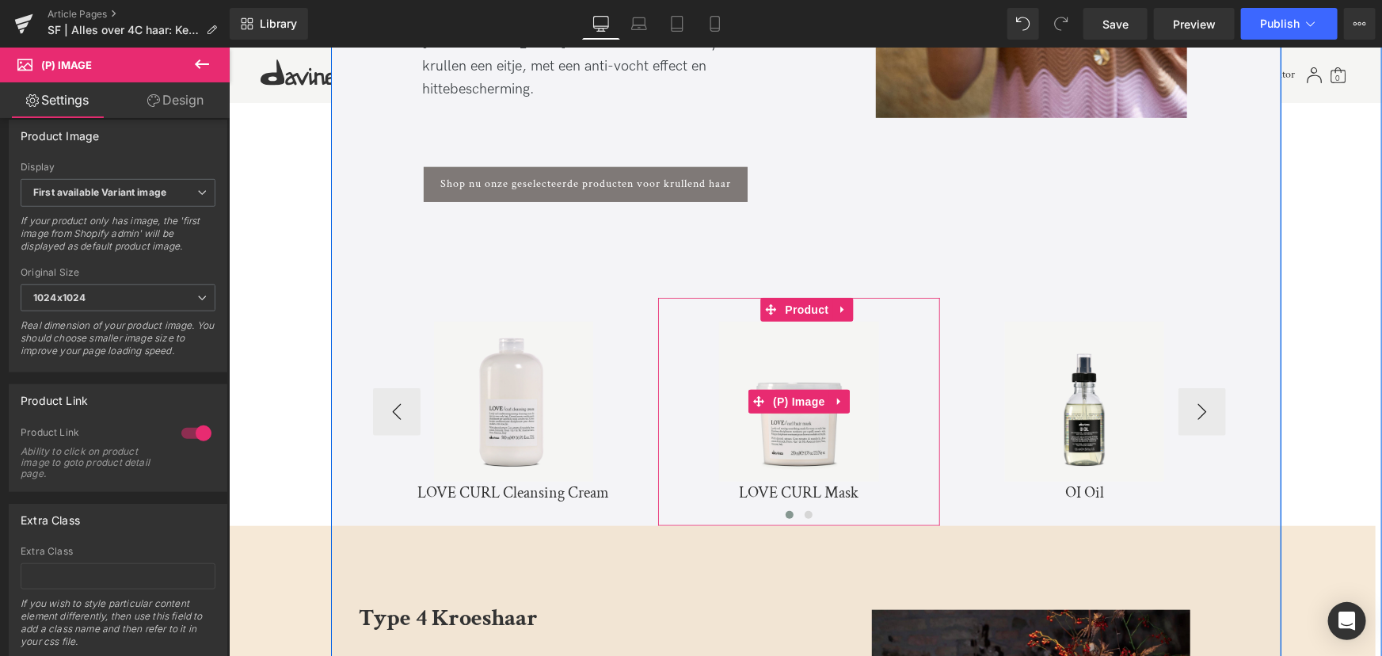
click at [790, 375] on img at bounding box center [797, 400] width 159 height 159
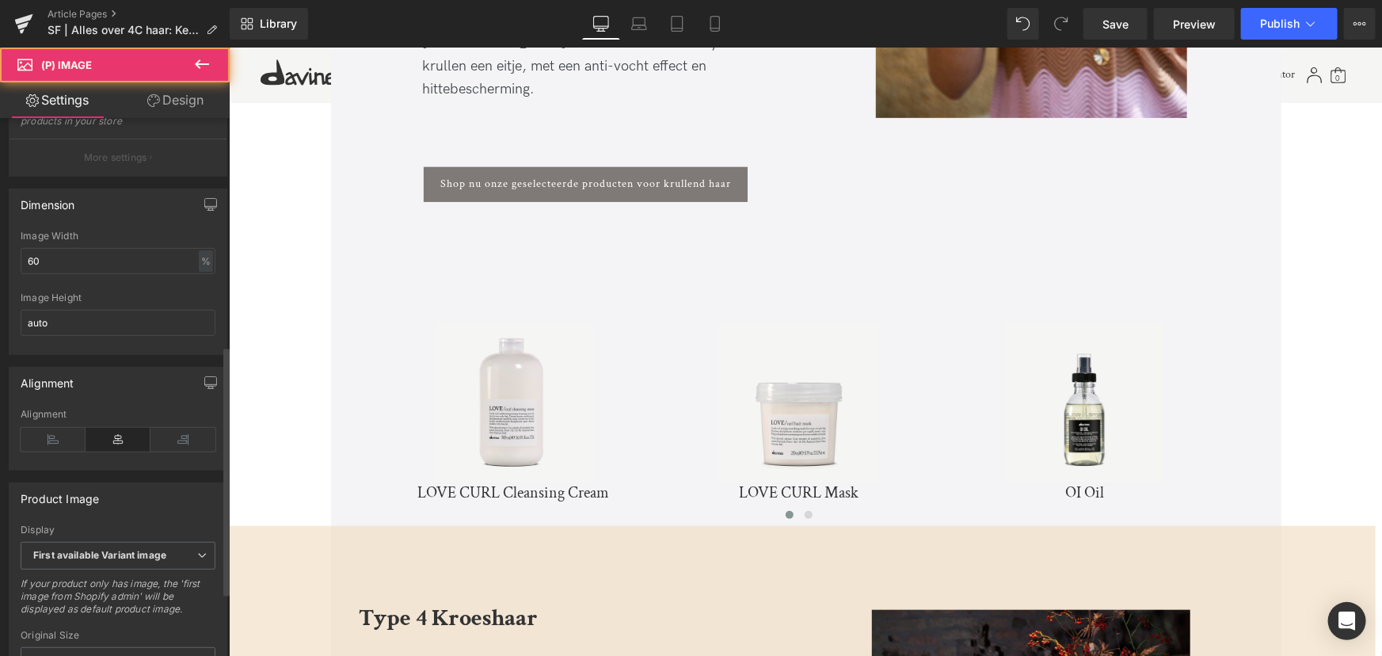
scroll to position [504, 0]
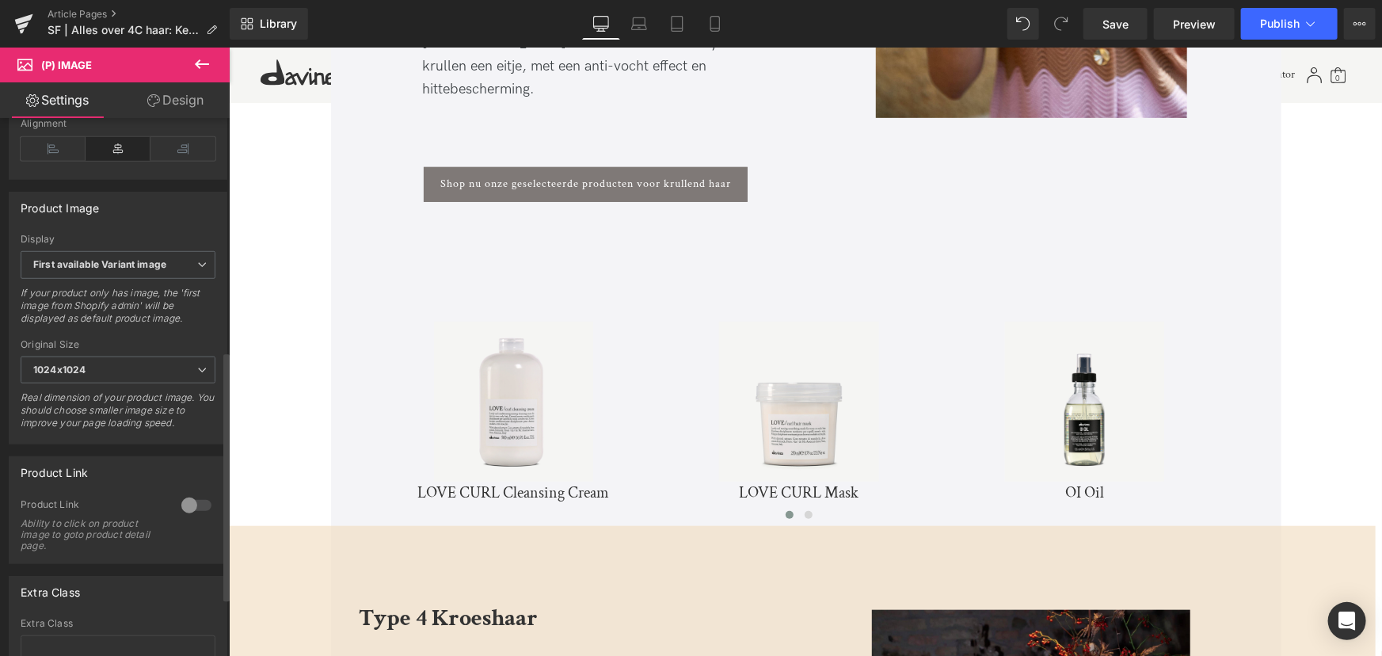
click at [194, 518] on div at bounding box center [196, 505] width 38 height 25
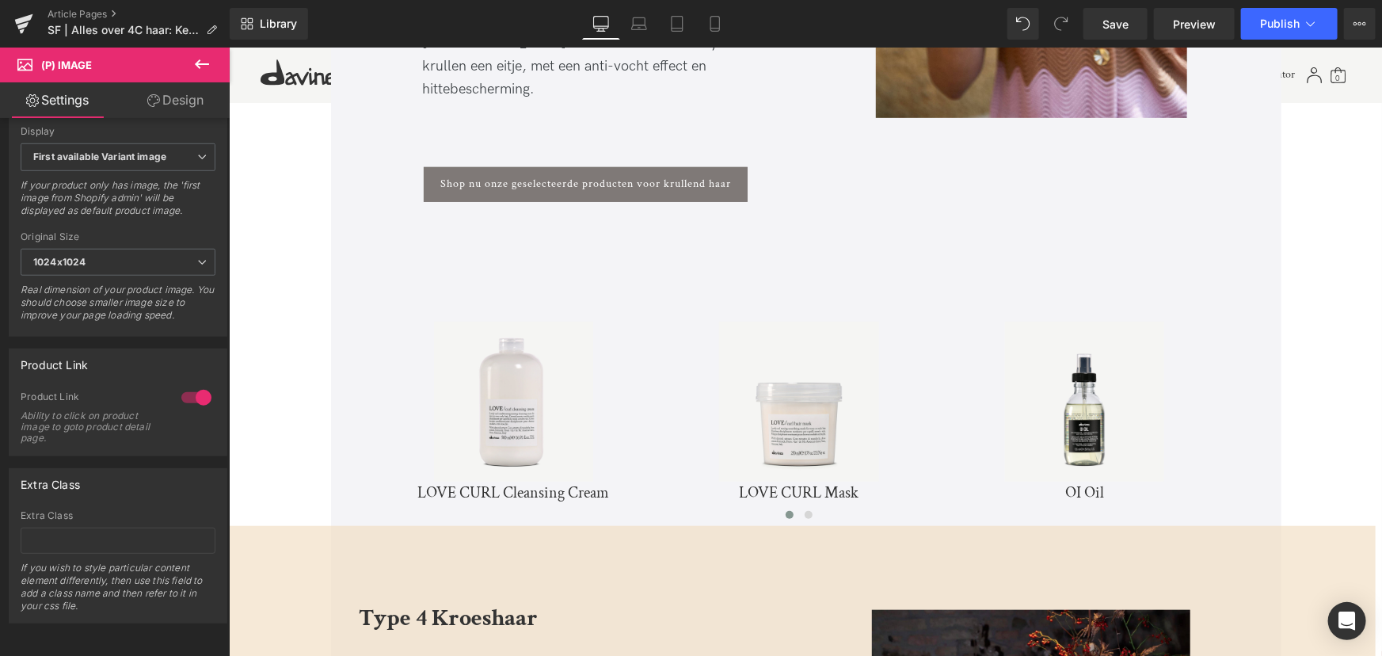
scroll to position [630, 0]
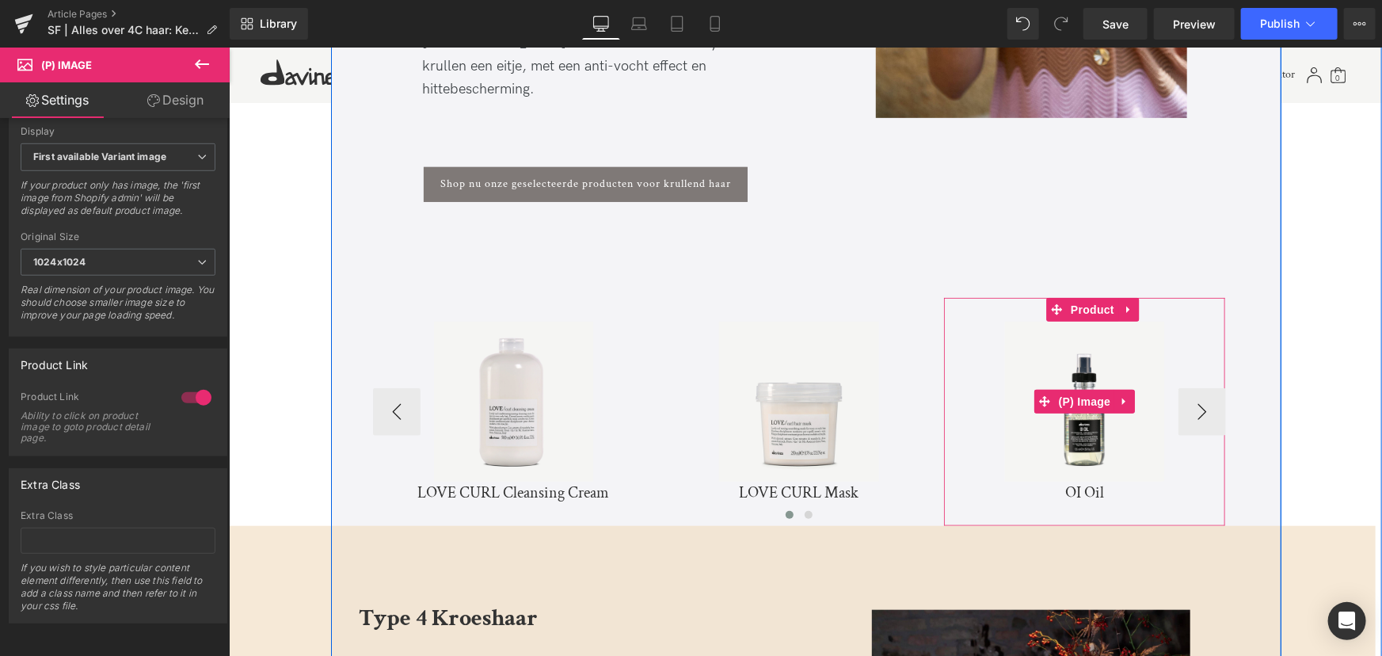
click at [1052, 360] on img at bounding box center [1083, 400] width 159 height 159
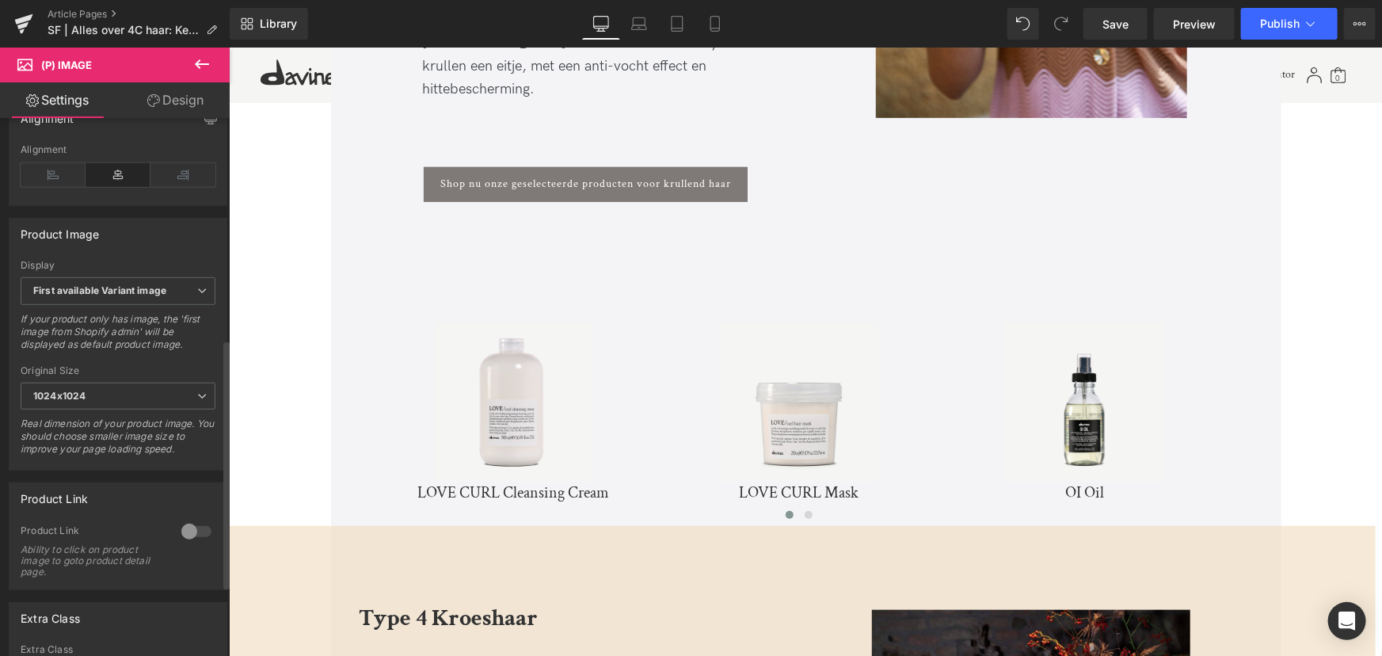
scroll to position [504, 0]
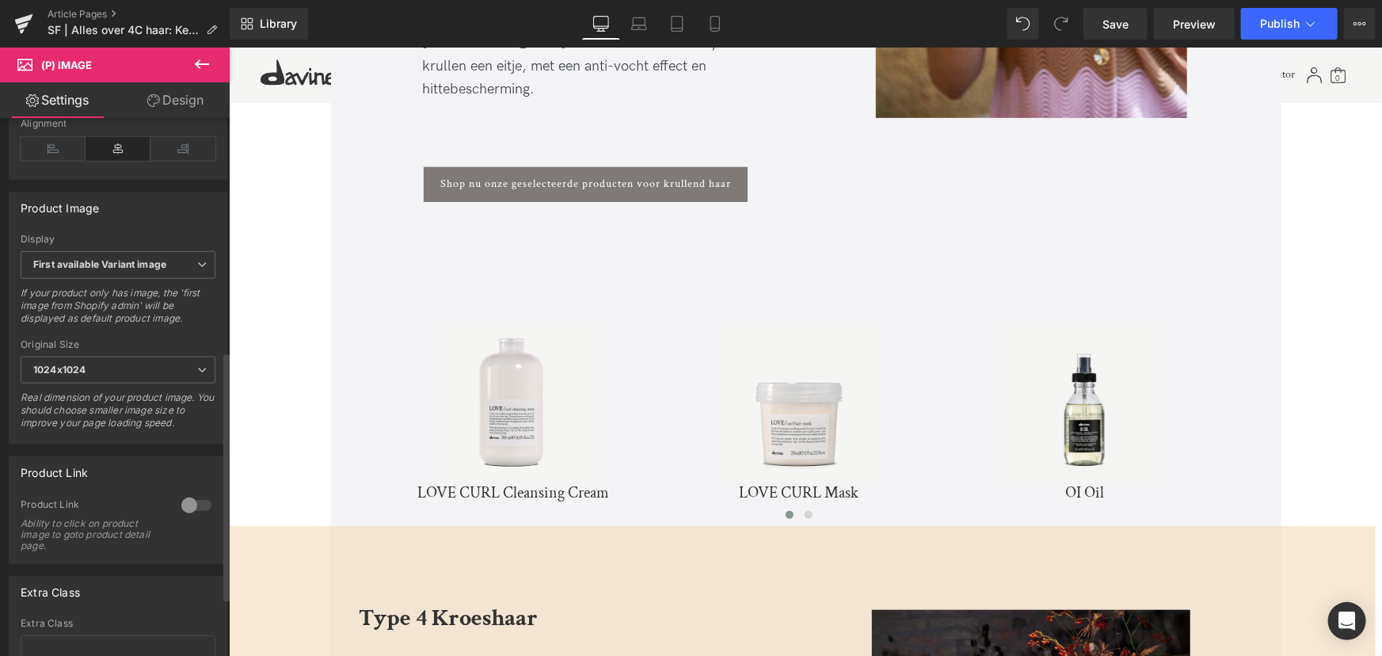
click at [177, 516] on div at bounding box center [196, 505] width 38 height 25
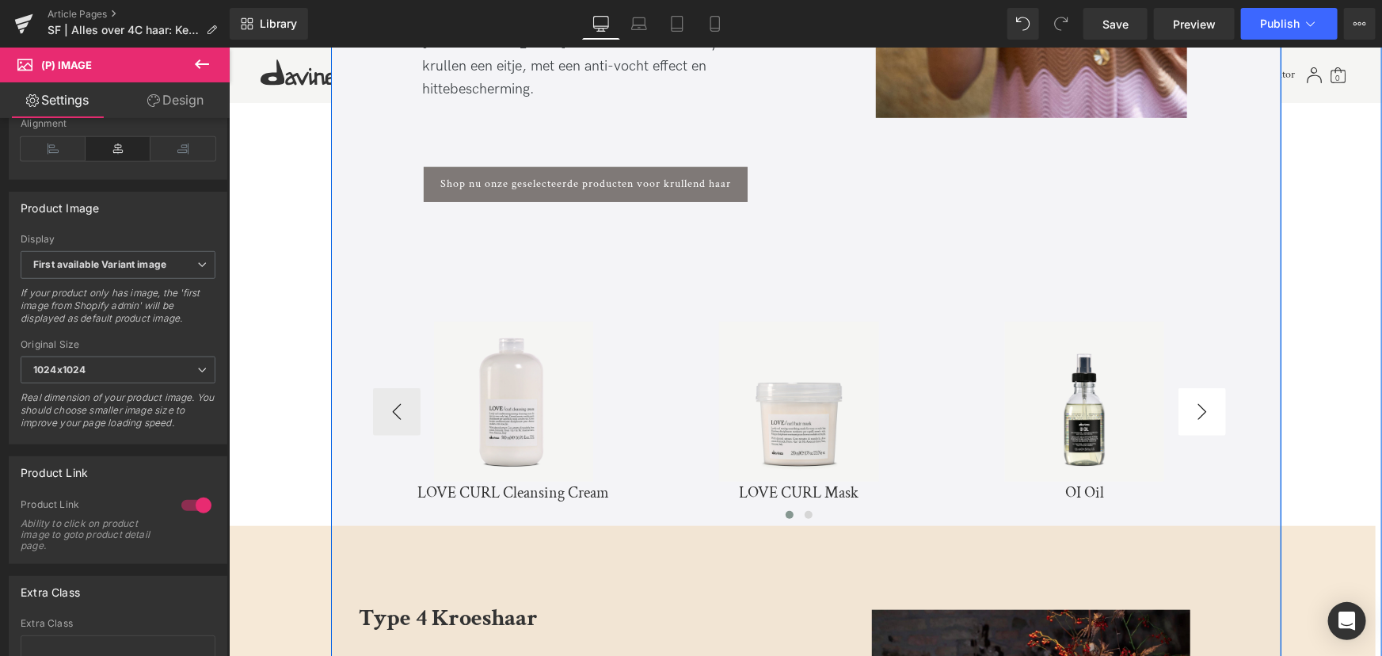
click at [1234, 340] on div "Alles over 4C haar: Kenmerken, verzorging en styling tips Heading Handige verzo…" at bounding box center [798, 618] width 885 height 7239
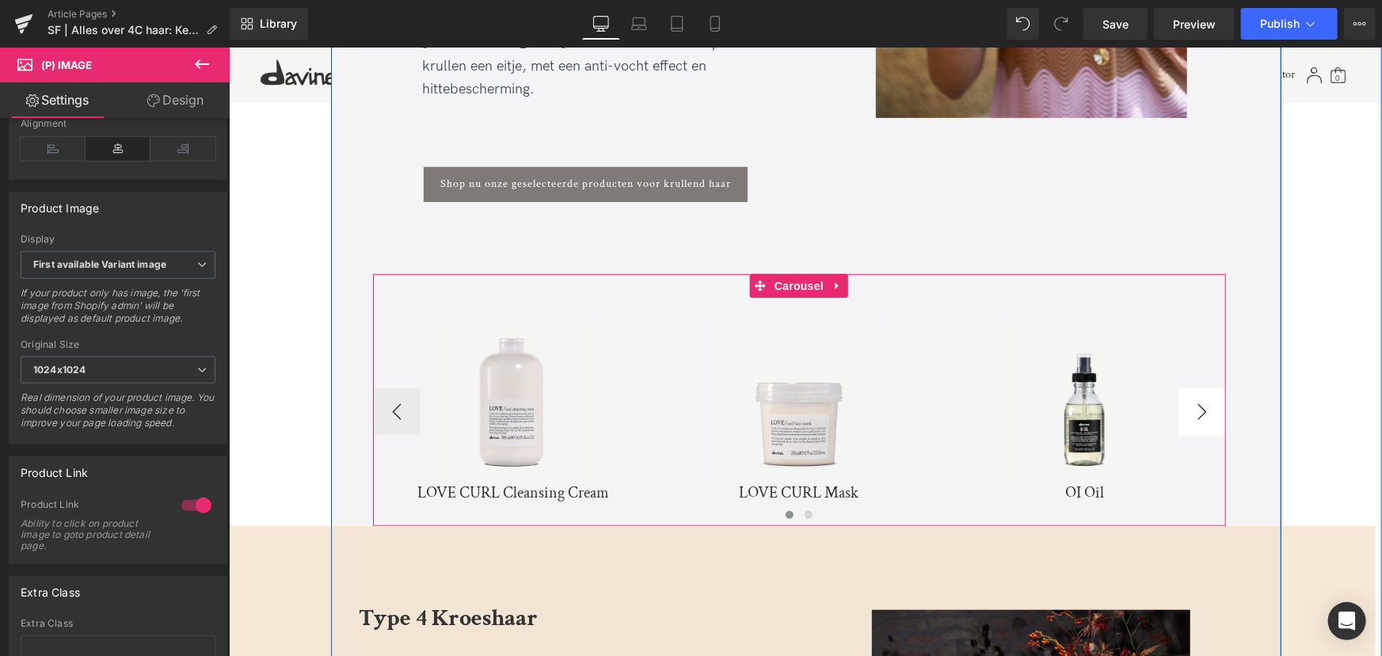
click at [1213, 387] on button "›" at bounding box center [1202, 411] width 48 height 48
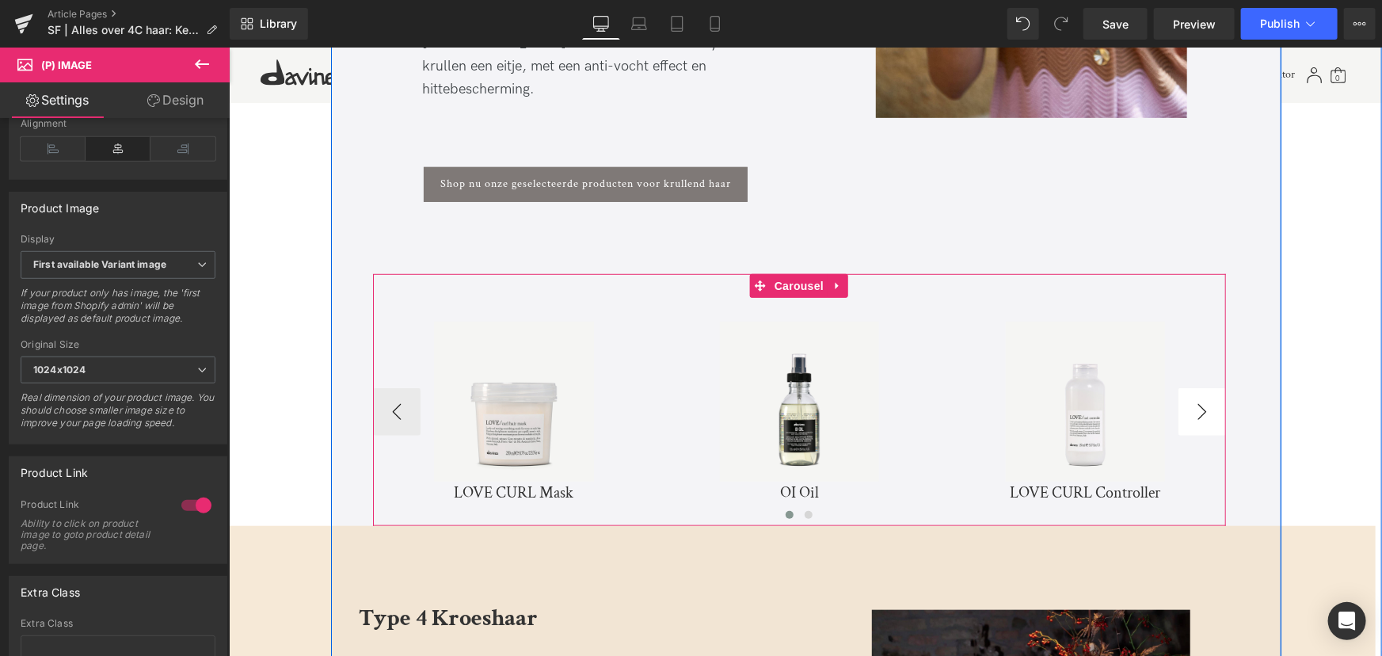
click at [1213, 387] on button "›" at bounding box center [1202, 411] width 48 height 48
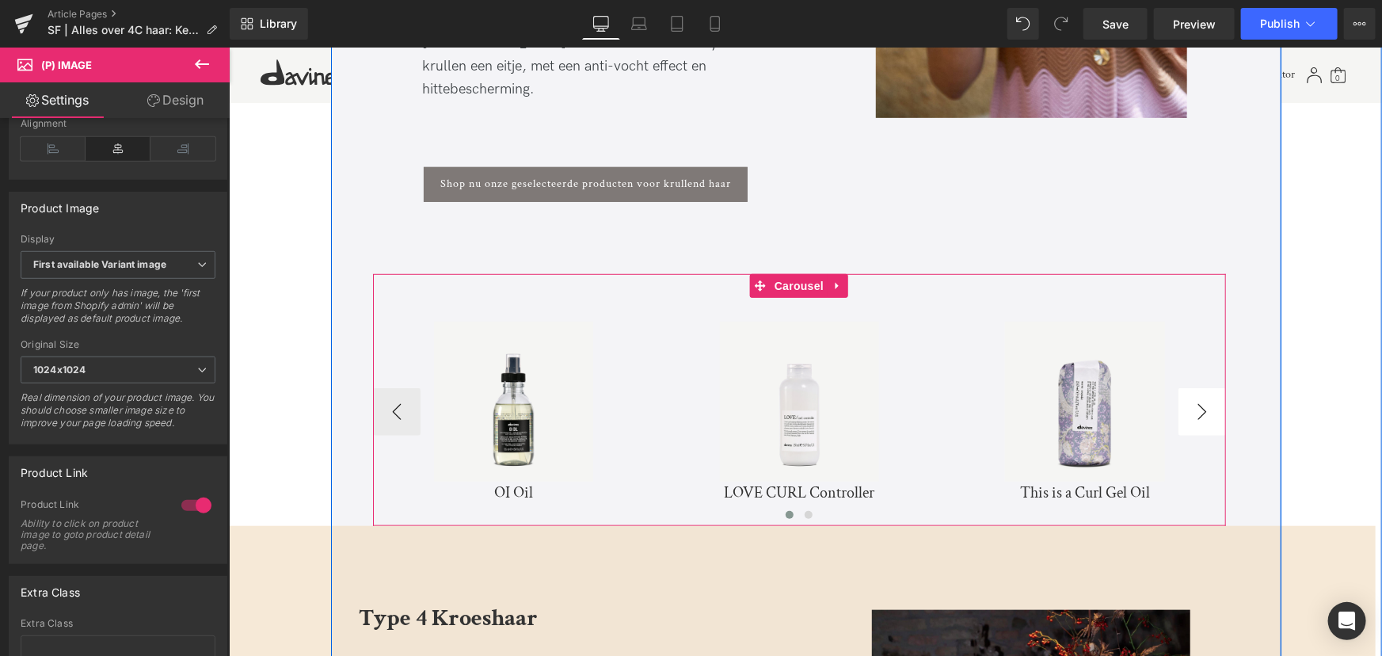
click at [1213, 387] on button "›" at bounding box center [1202, 411] width 48 height 48
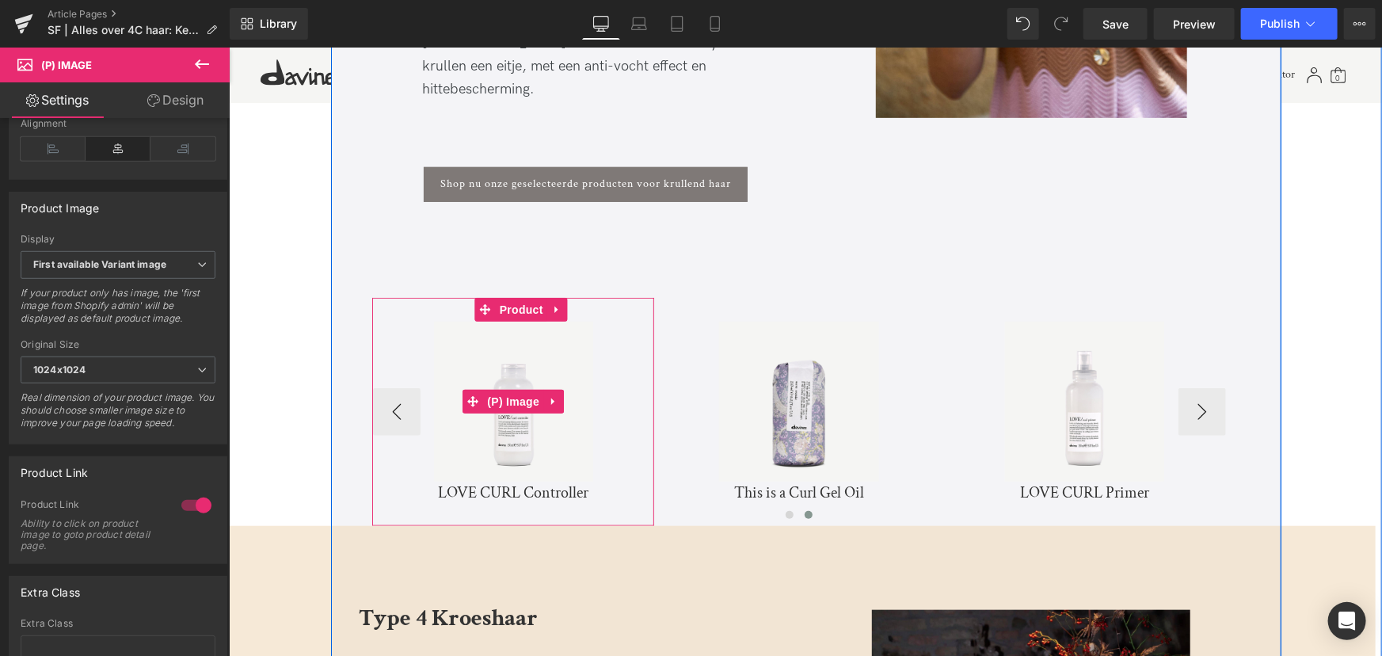
click at [523, 364] on img at bounding box center [512, 400] width 159 height 159
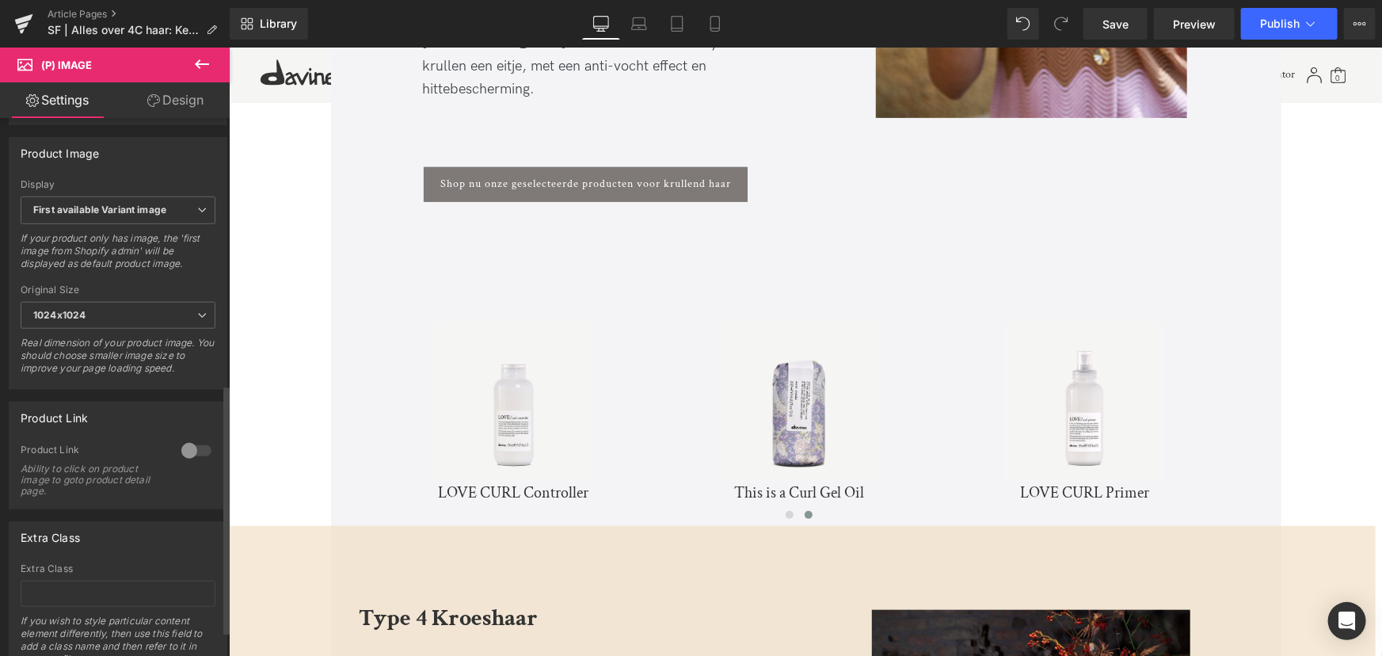
scroll to position [576, 0]
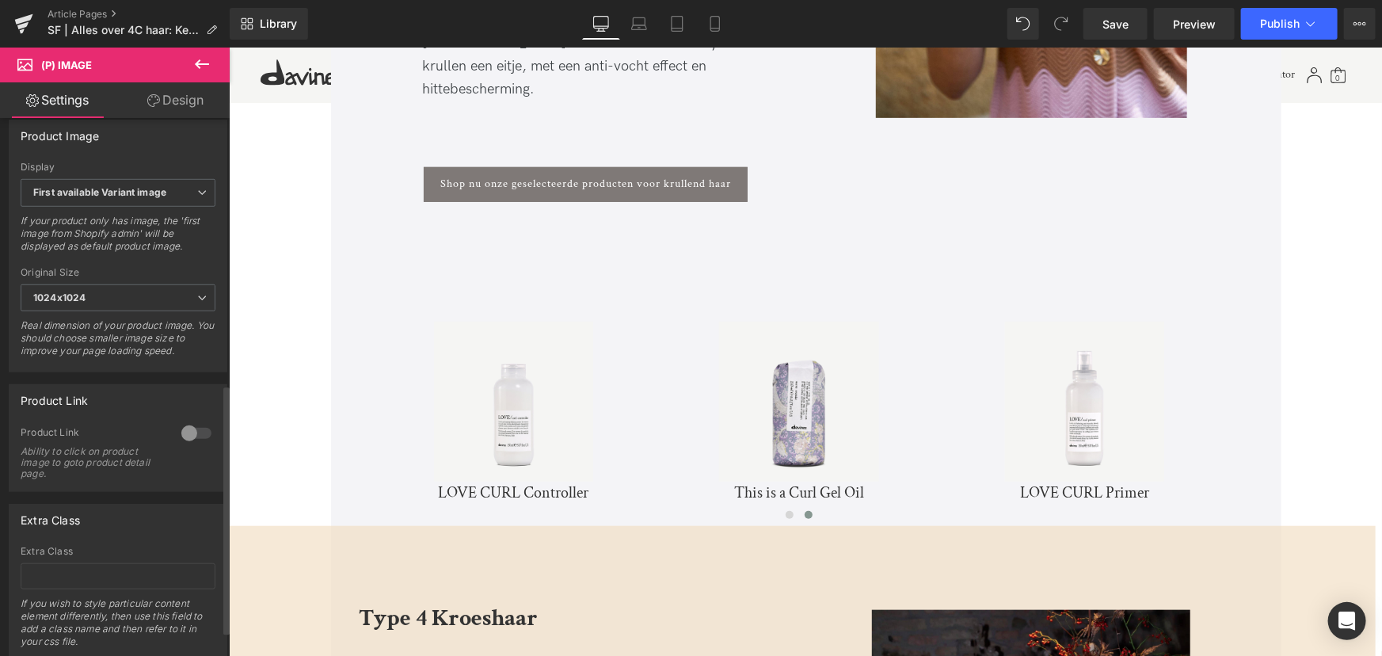
click at [181, 444] on div at bounding box center [196, 433] width 38 height 25
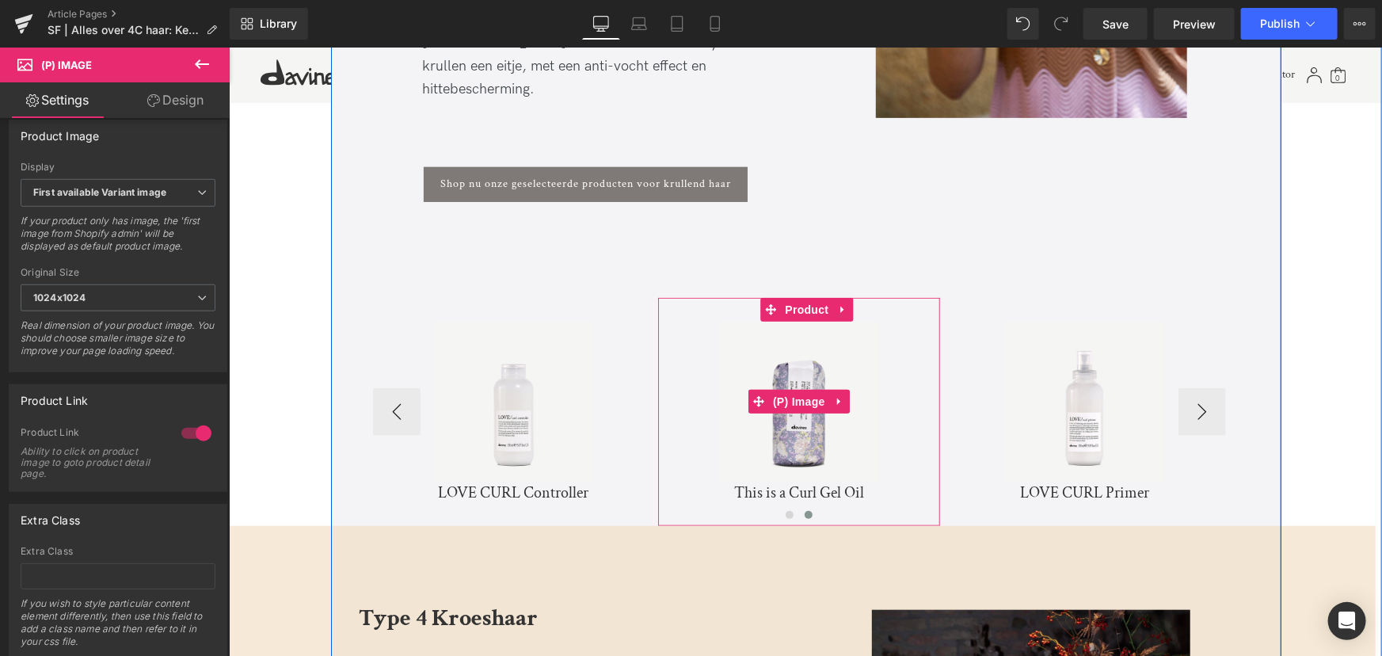
click at [782, 364] on img at bounding box center [797, 400] width 159 height 159
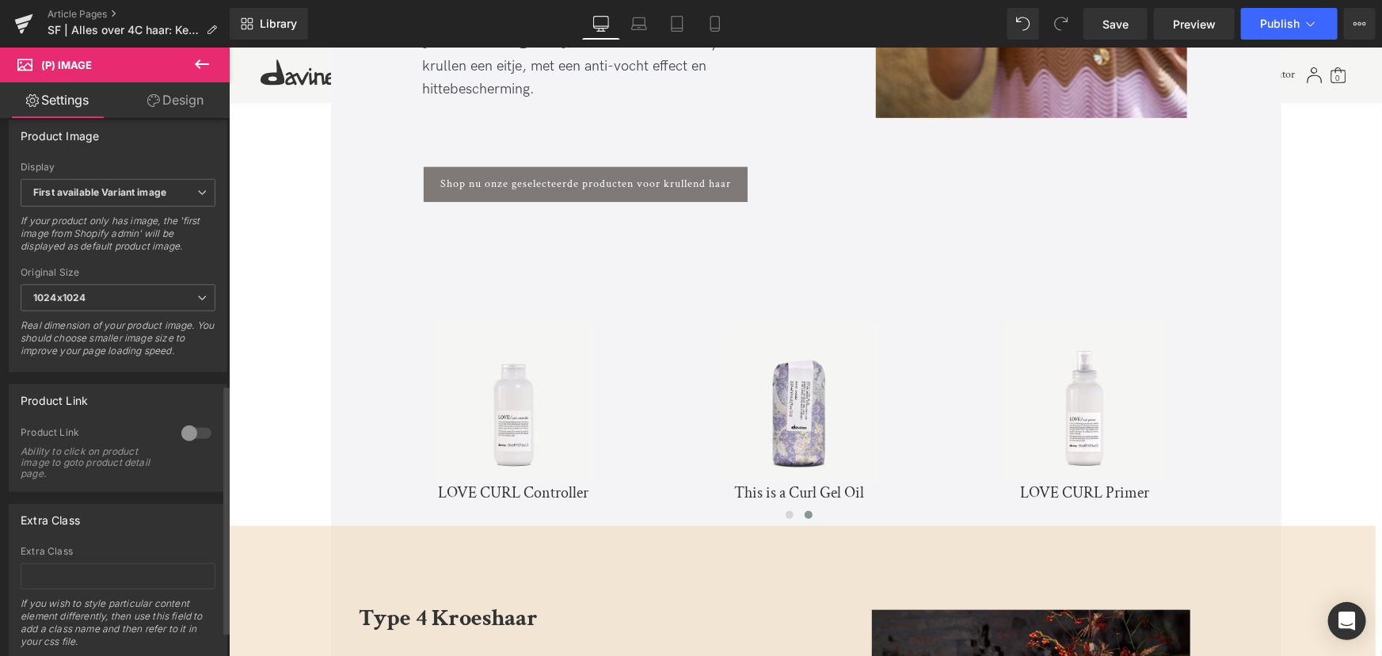
click at [185, 446] on div at bounding box center [196, 433] width 38 height 25
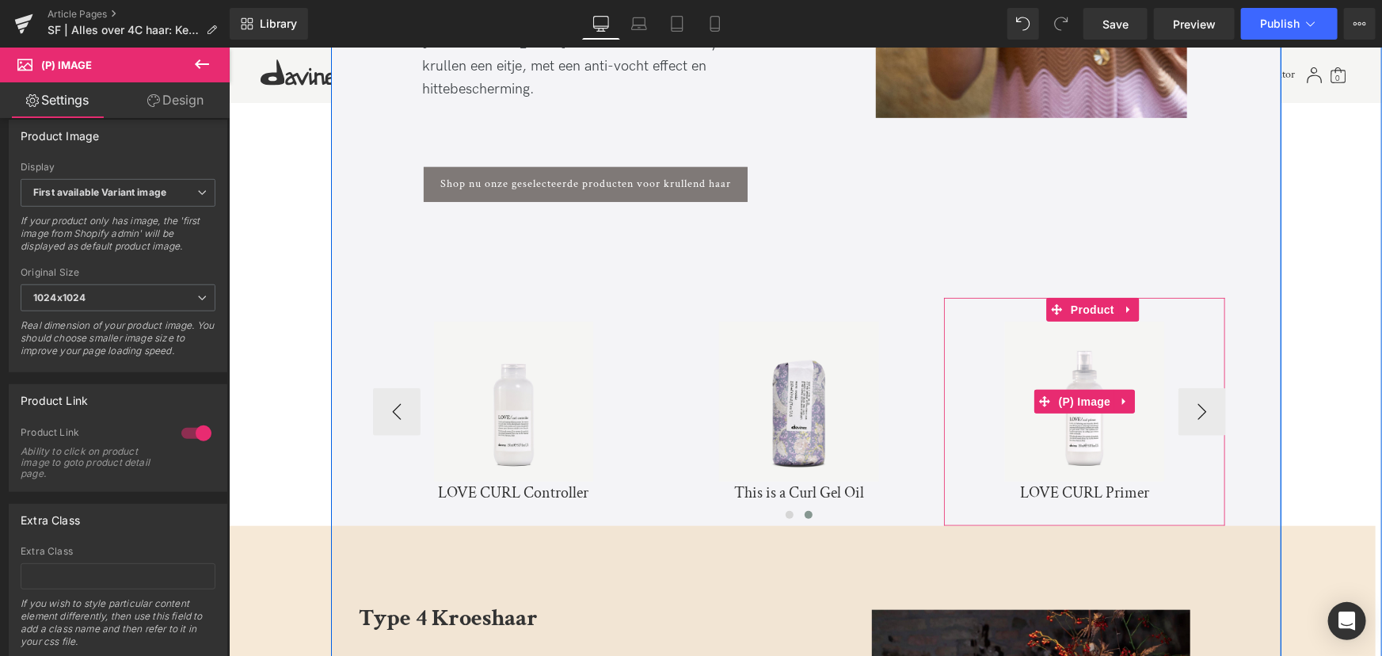
click at [1050, 382] on img at bounding box center [1083, 400] width 159 height 159
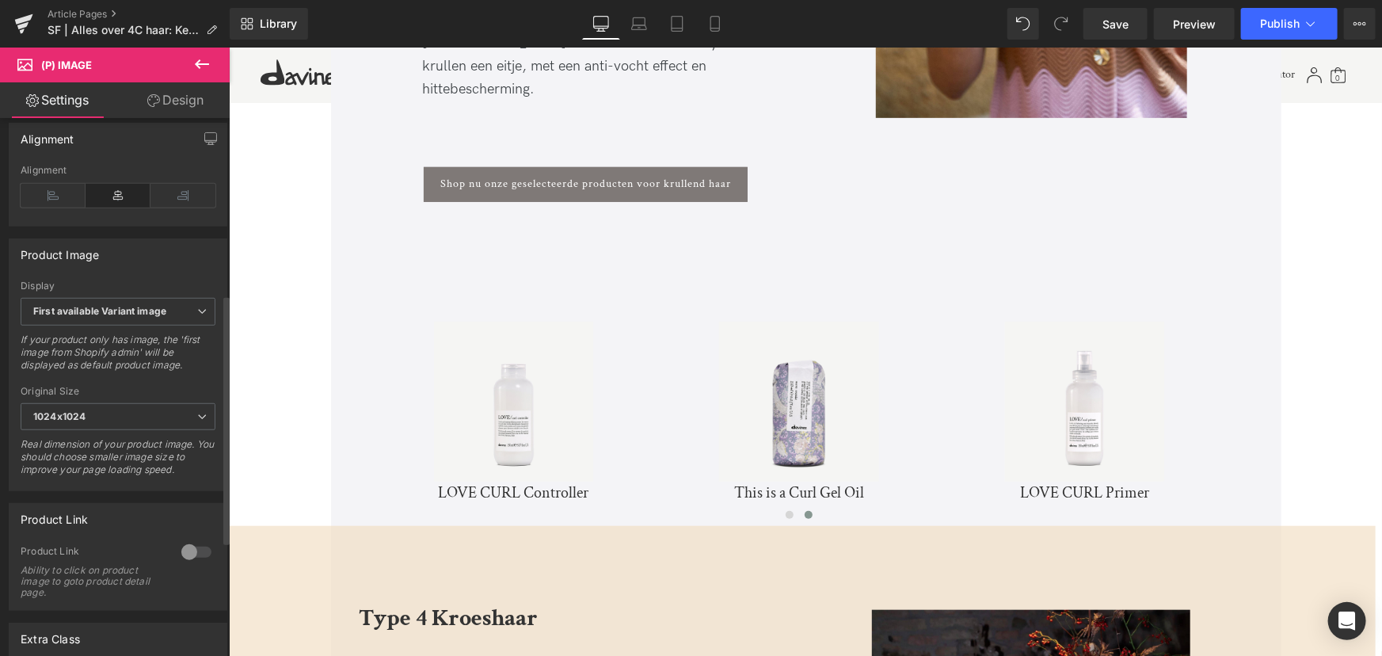
scroll to position [630, 0]
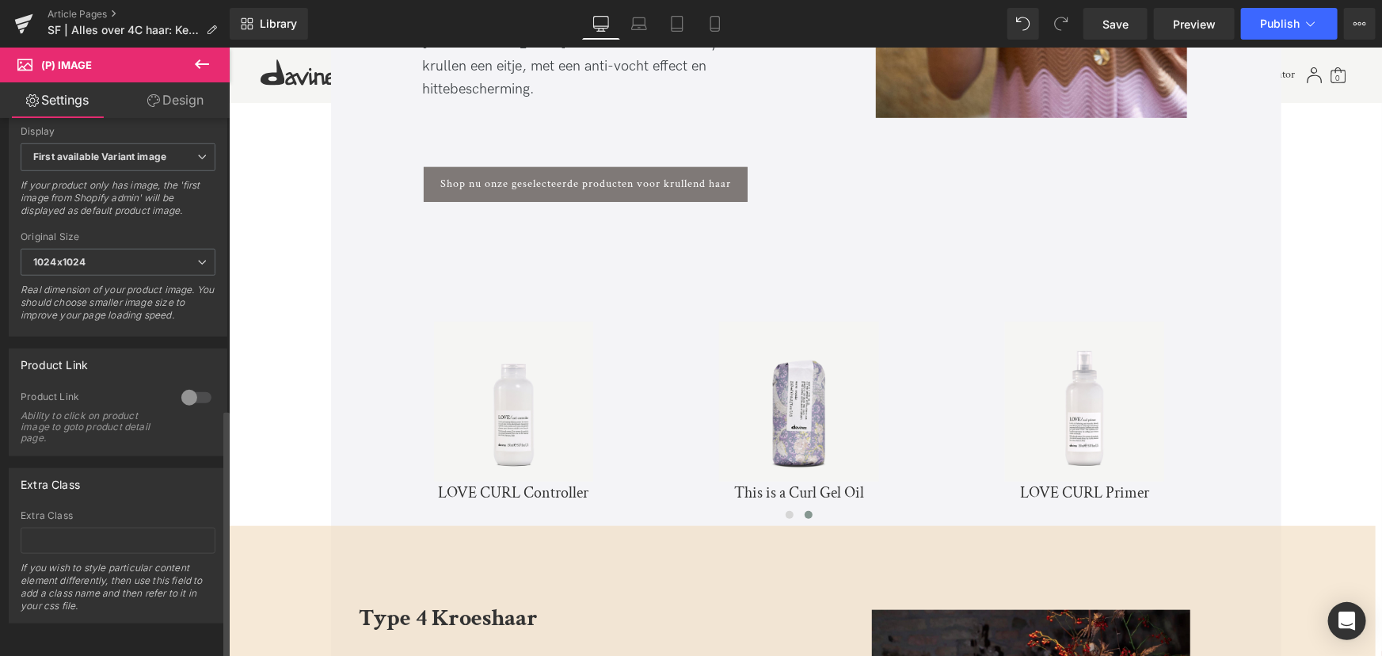
click at [185, 387] on div at bounding box center [196, 397] width 38 height 25
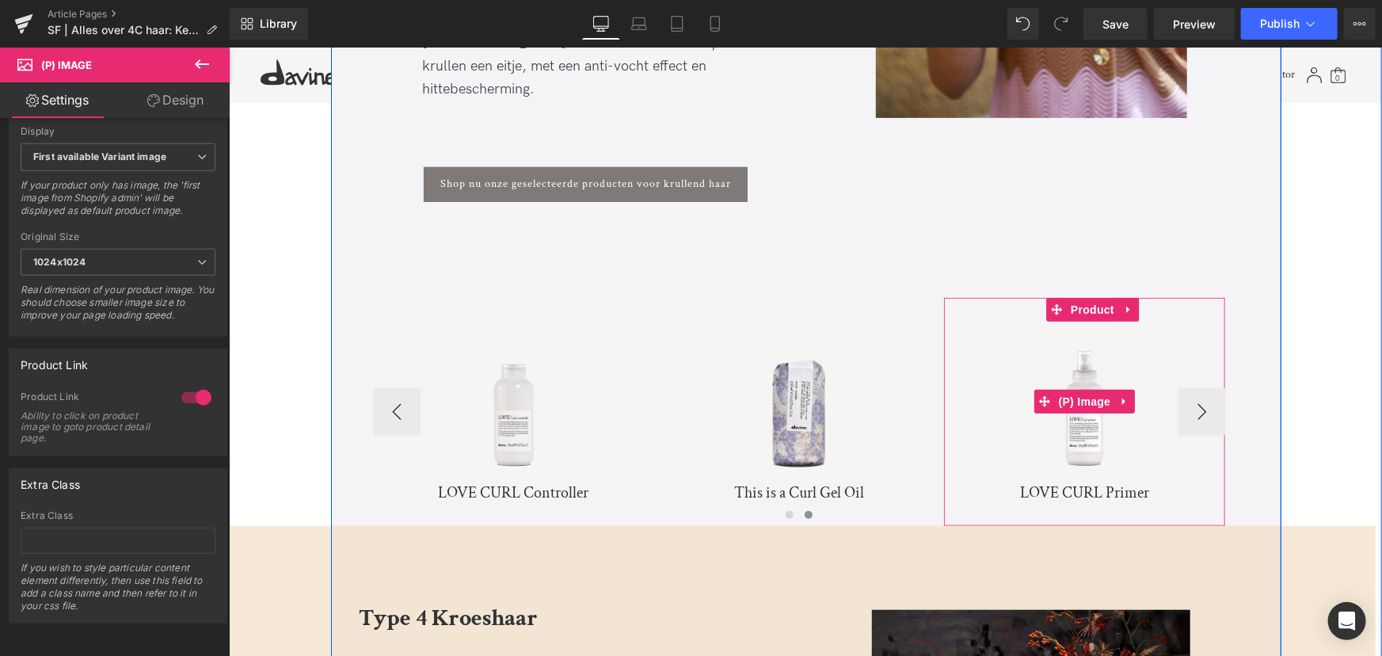
click at [1196, 345] on link "Sale Off" at bounding box center [1084, 400] width 266 height 159
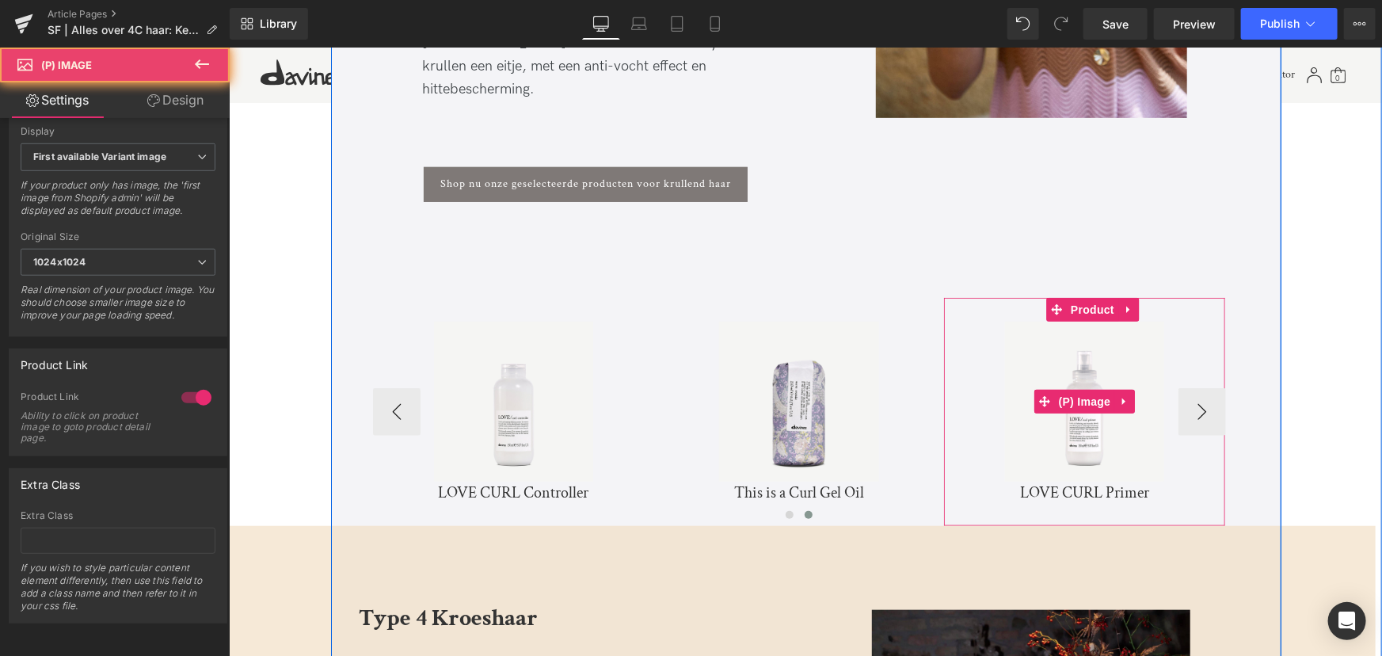
click at [1201, 348] on link "Sale Off" at bounding box center [1084, 400] width 266 height 159
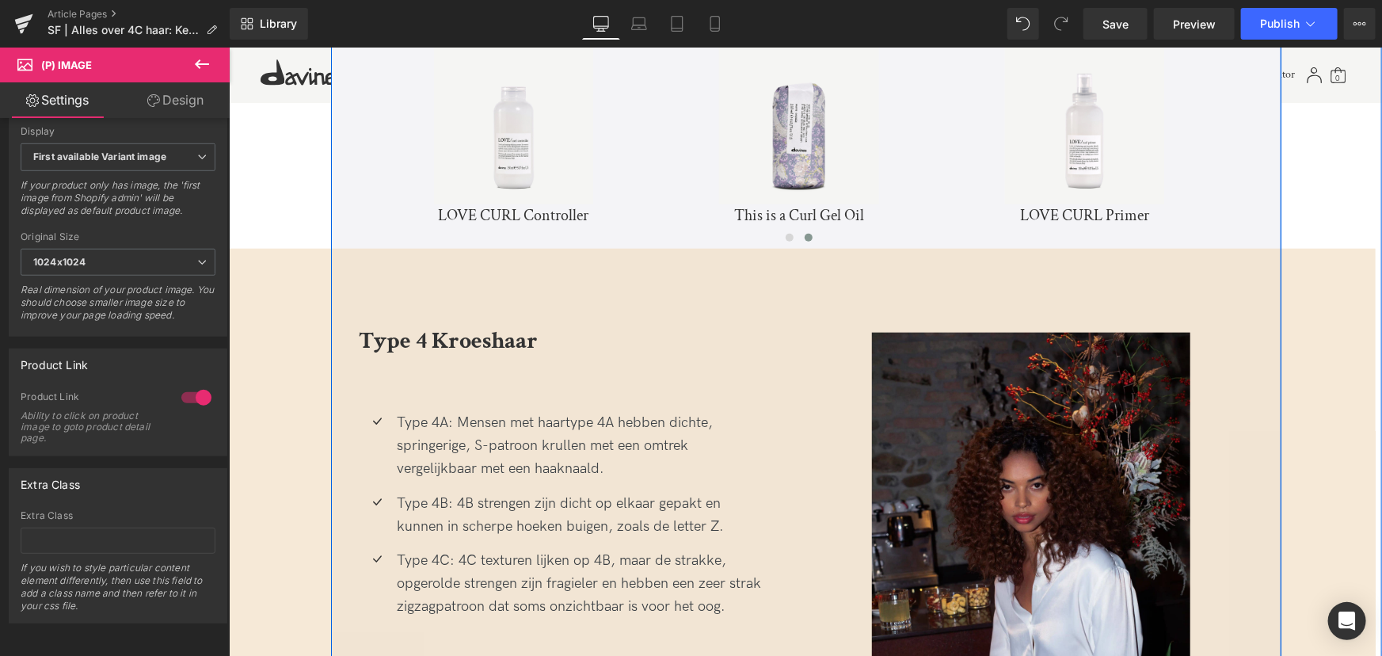
scroll to position [3789, 0]
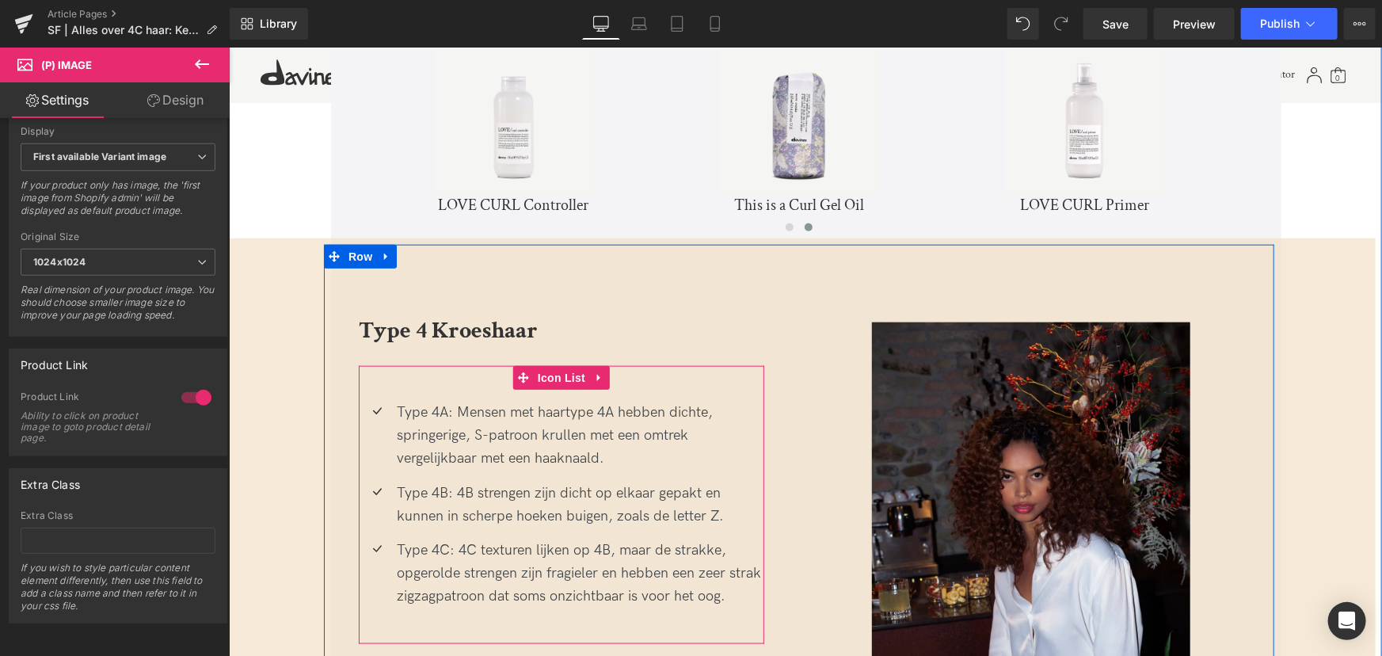
click at [391, 365] on div "Icon Type 4A: Mensen met haartype 4A hebben dichte, springerige, S-patroon krul…" at bounding box center [561, 503] width 406 height 277
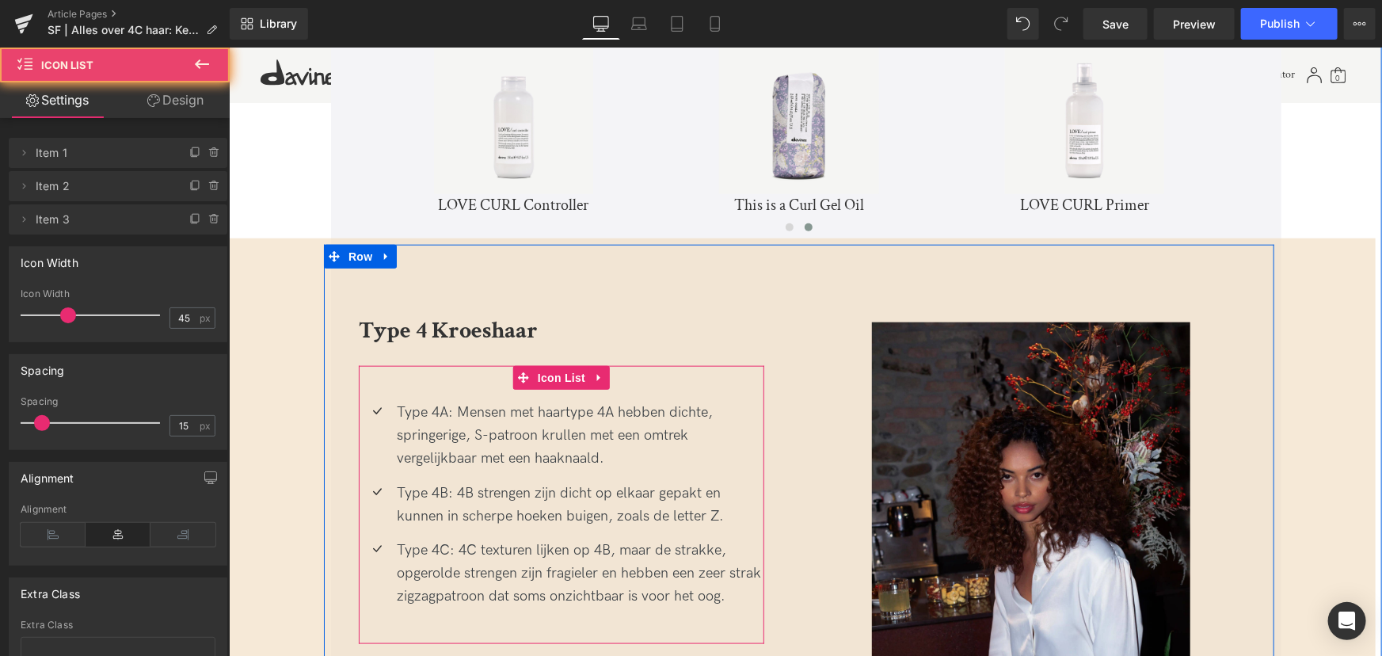
click at [397, 365] on div "Icon Type 4A: Mensen met haartype 4A hebben dichte, springerige, S-patroon krul…" at bounding box center [561, 503] width 406 height 277
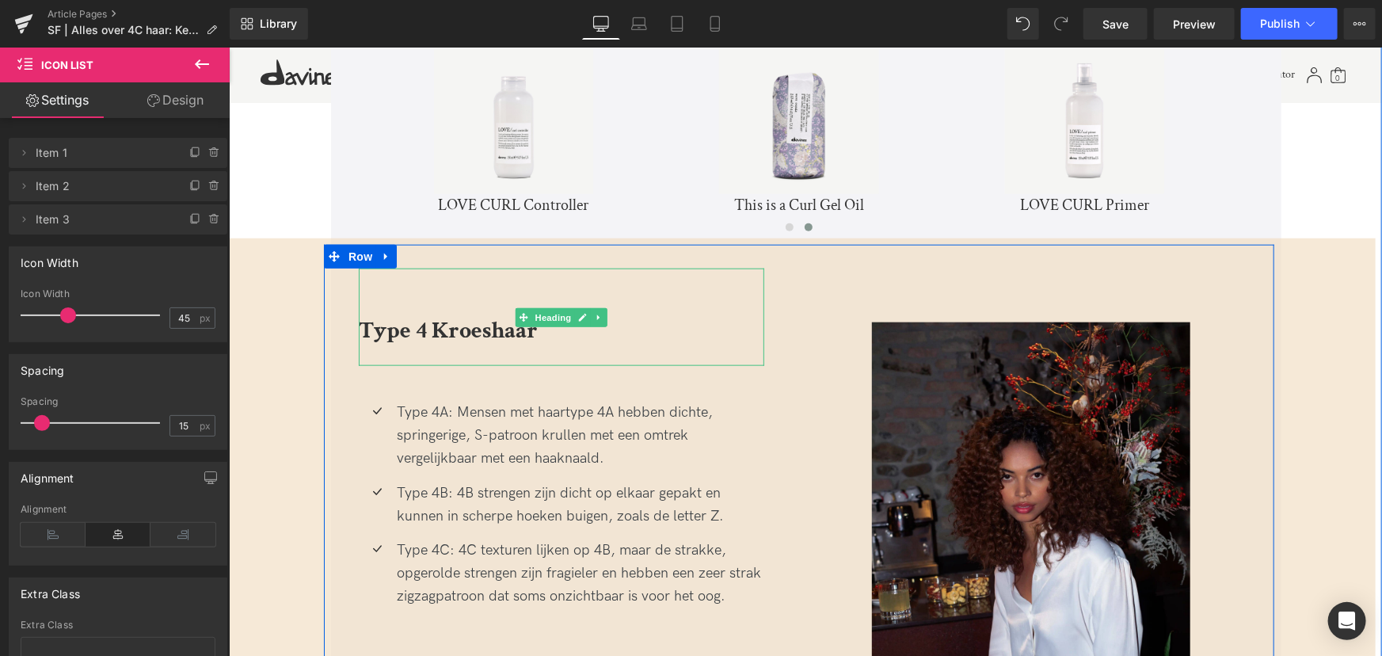
click at [408, 314] on b "Type 4 Kroeshaar" at bounding box center [447, 329] width 179 height 31
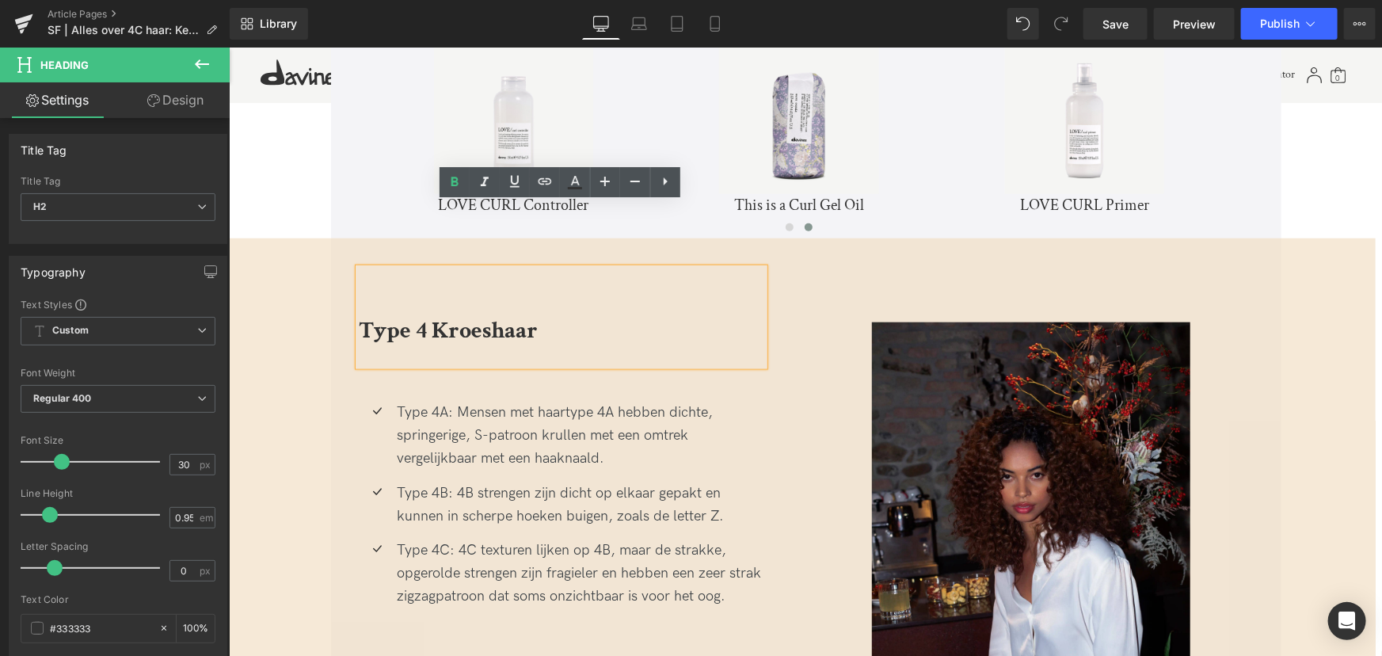
click at [411, 281] on div "Type 4 Kroeshaar" at bounding box center [561, 317] width 406 height 98
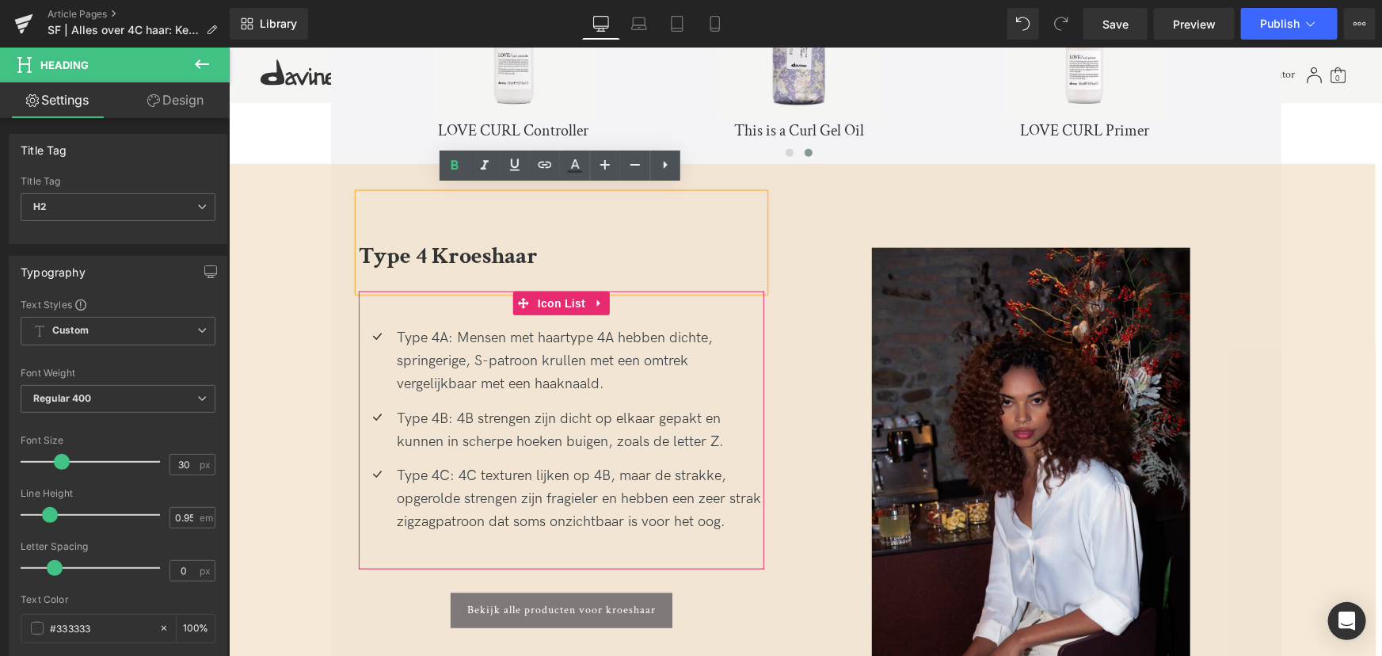
scroll to position [3933, 0]
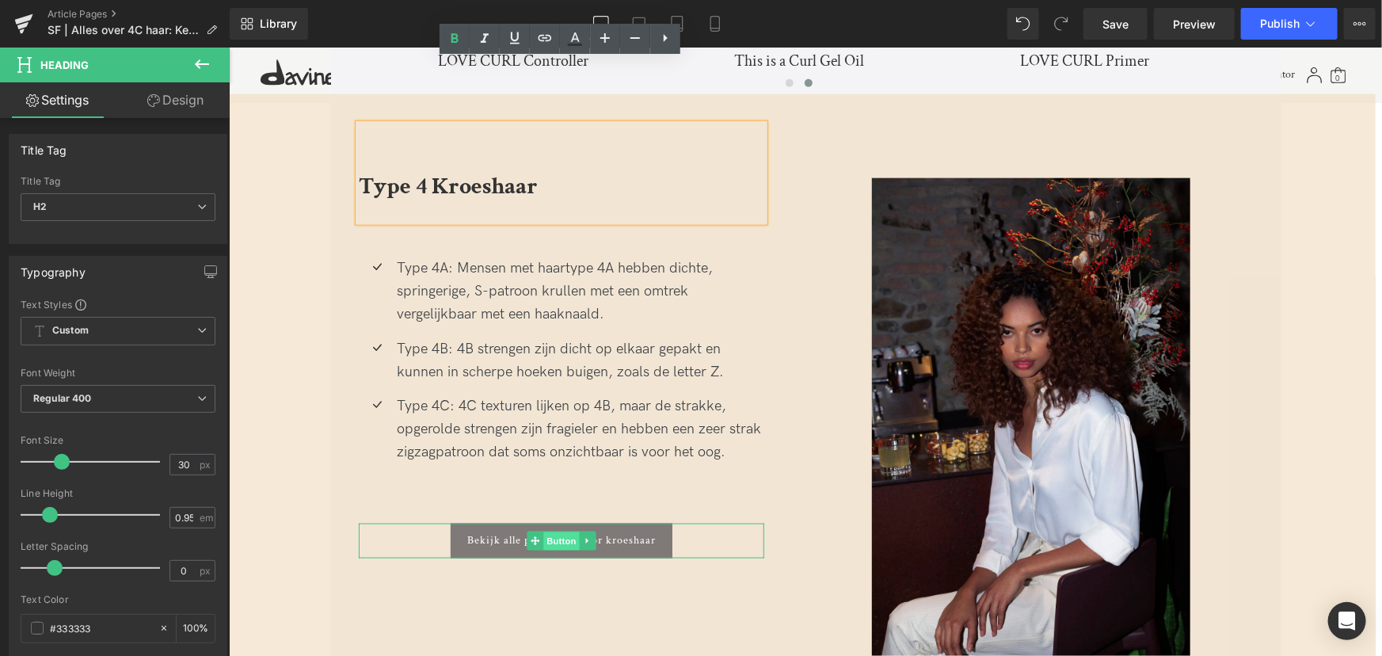
click at [549, 532] on span "Button" at bounding box center [561, 541] width 36 height 19
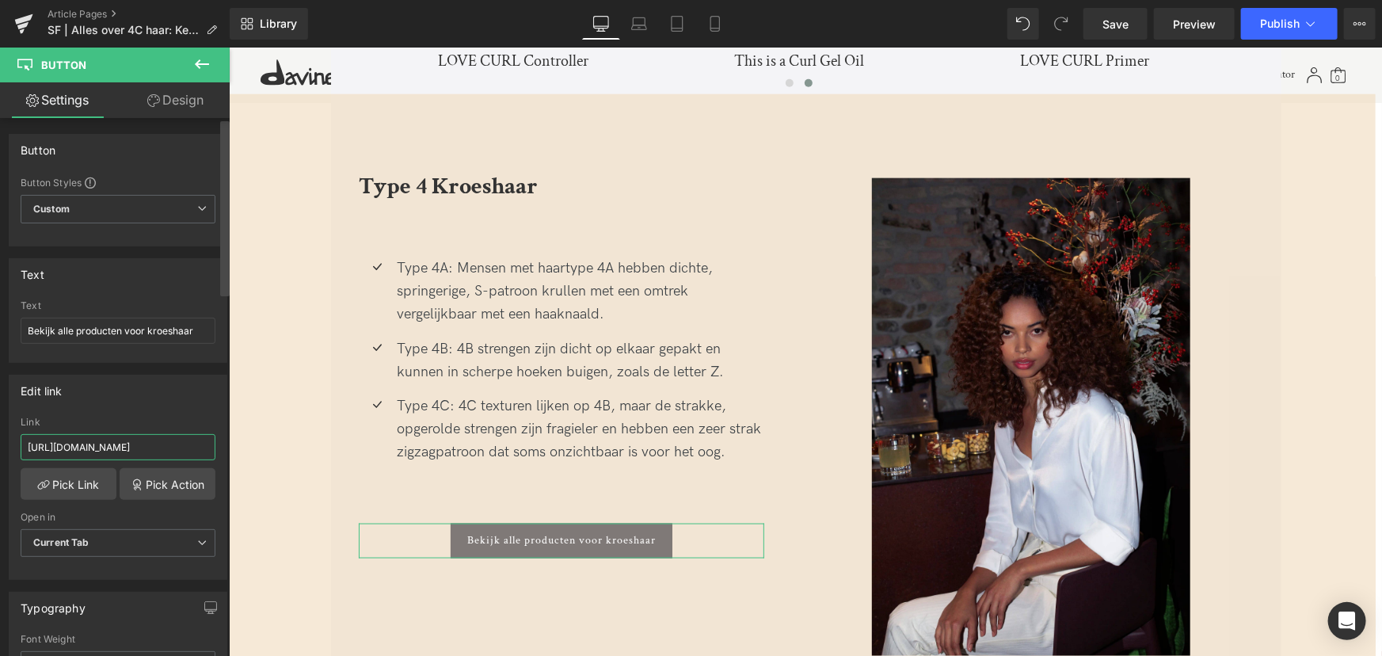
scroll to position [0, 40]
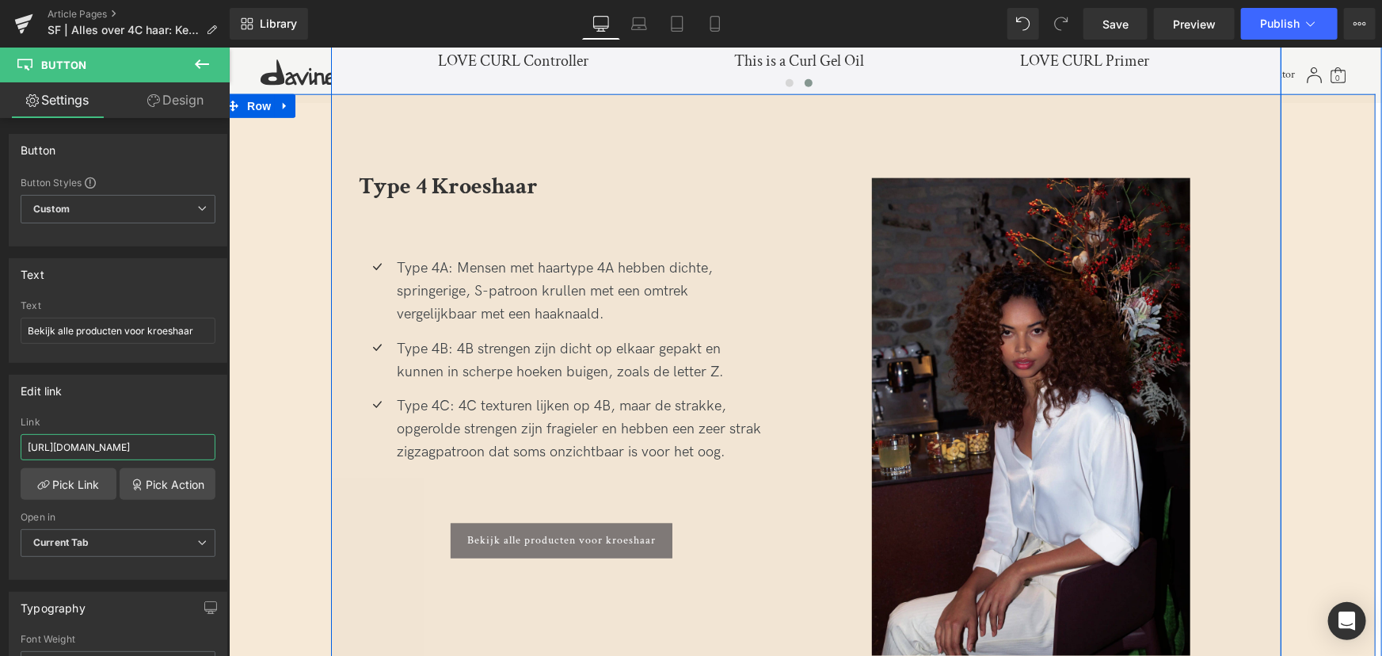
drag, startPoint x: 426, startPoint y: 492, endPoint x: 318, endPoint y: 450, distance: 115.6
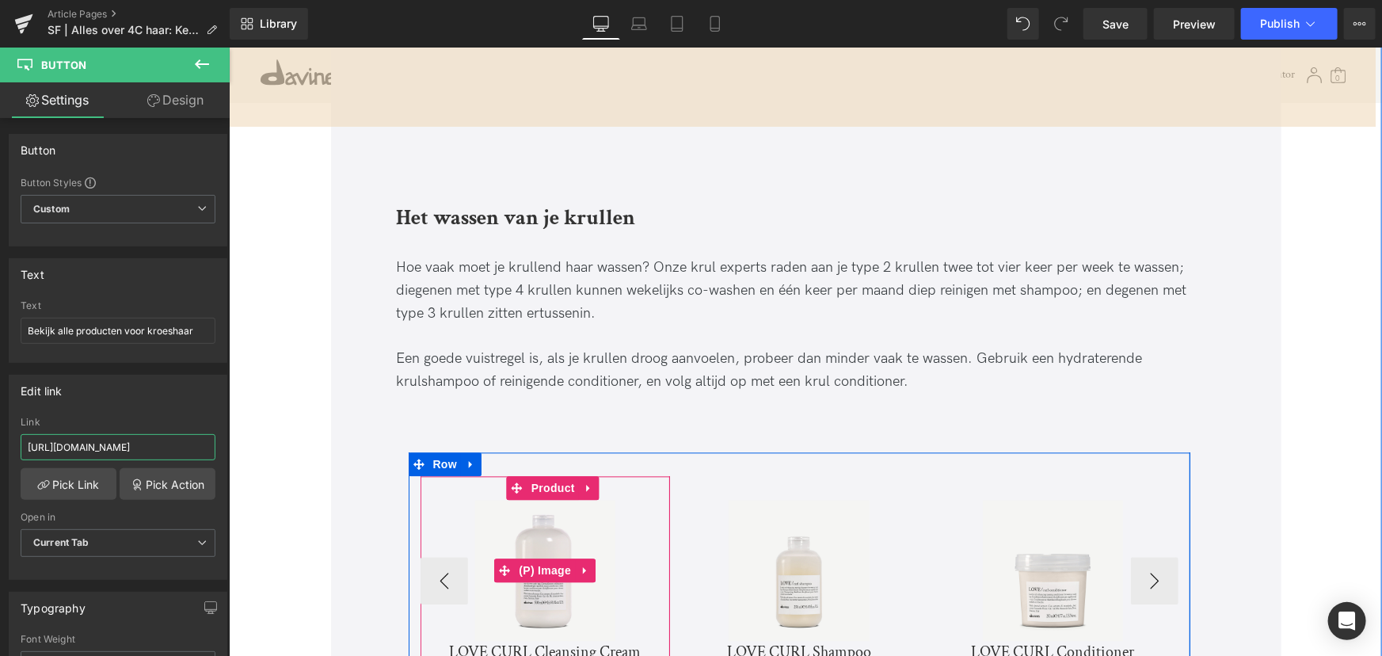
scroll to position [4581, 0]
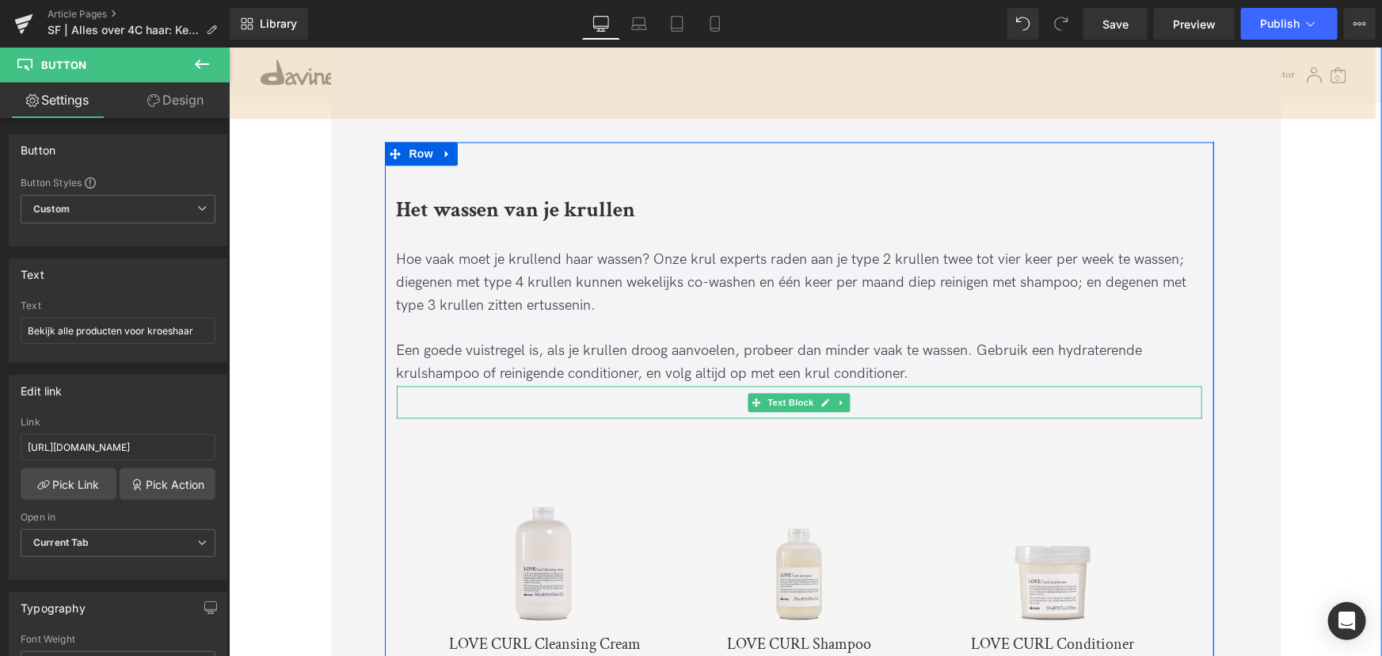
click at [844, 393] on link at bounding box center [841, 402] width 17 height 19
click at [851, 398] on icon at bounding box center [849, 402] width 9 height 9
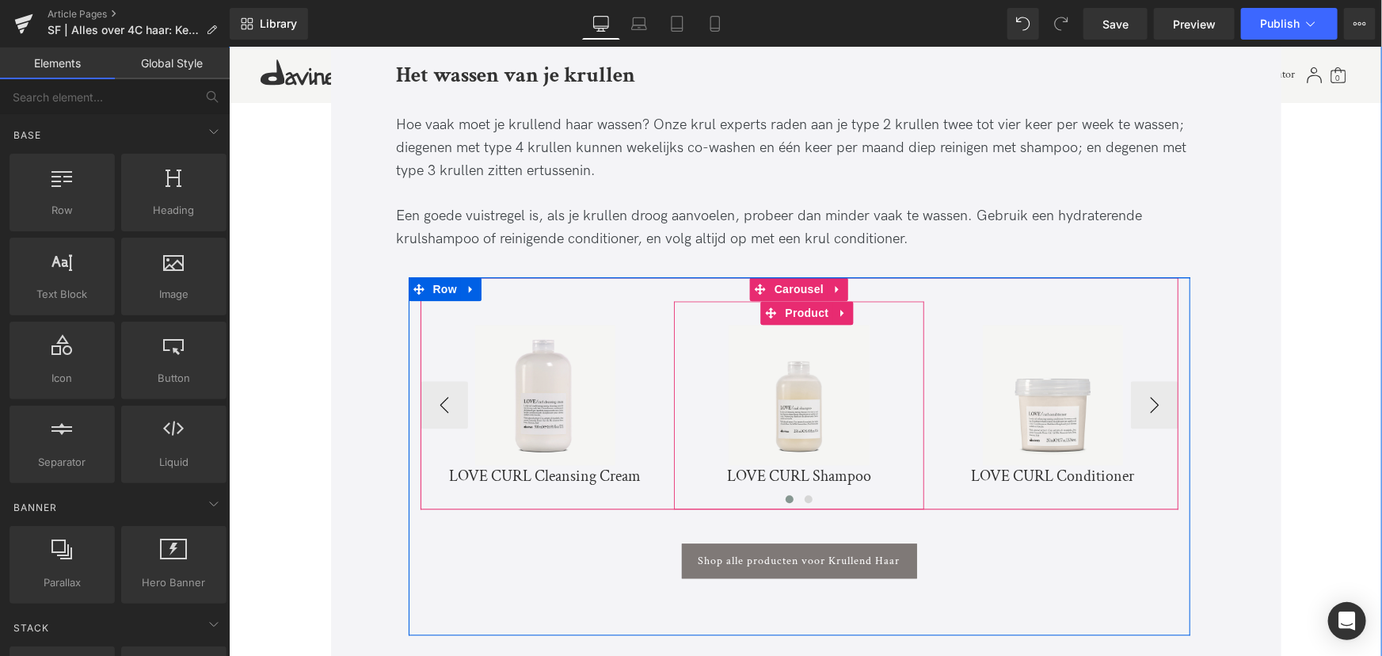
scroll to position [4725, 0]
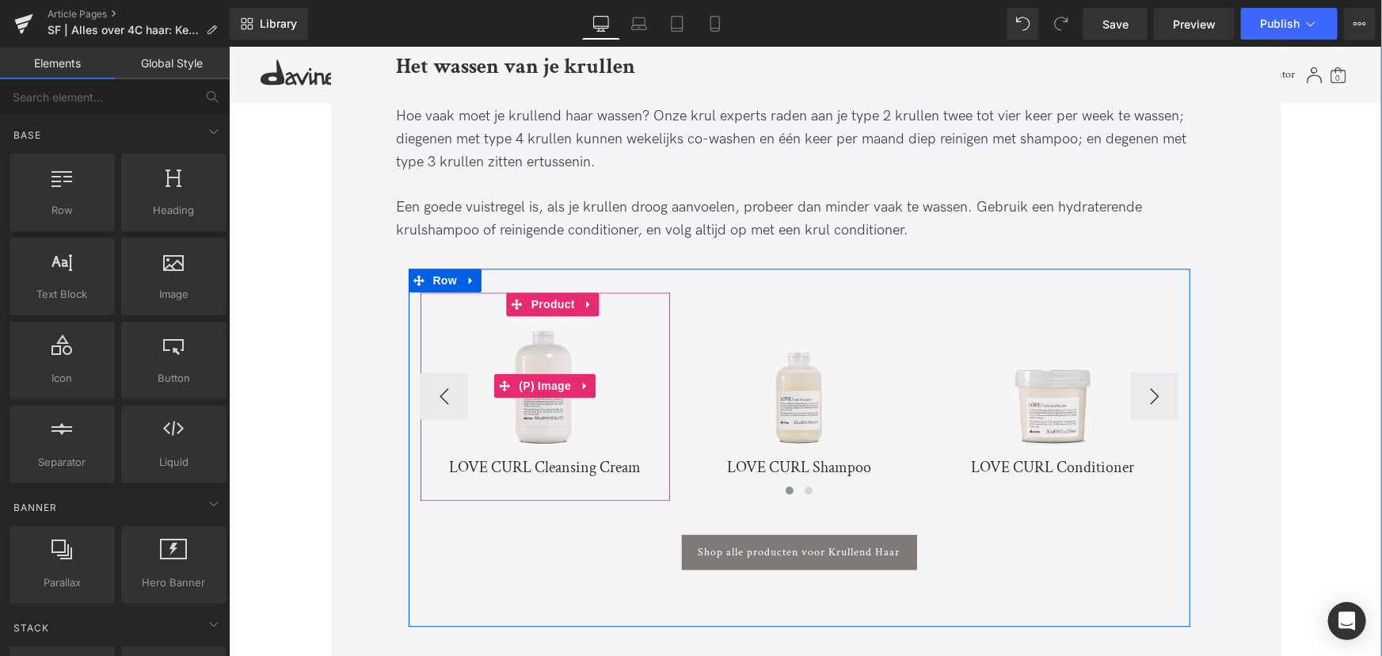
click at [539, 343] on img at bounding box center [544, 385] width 140 height 140
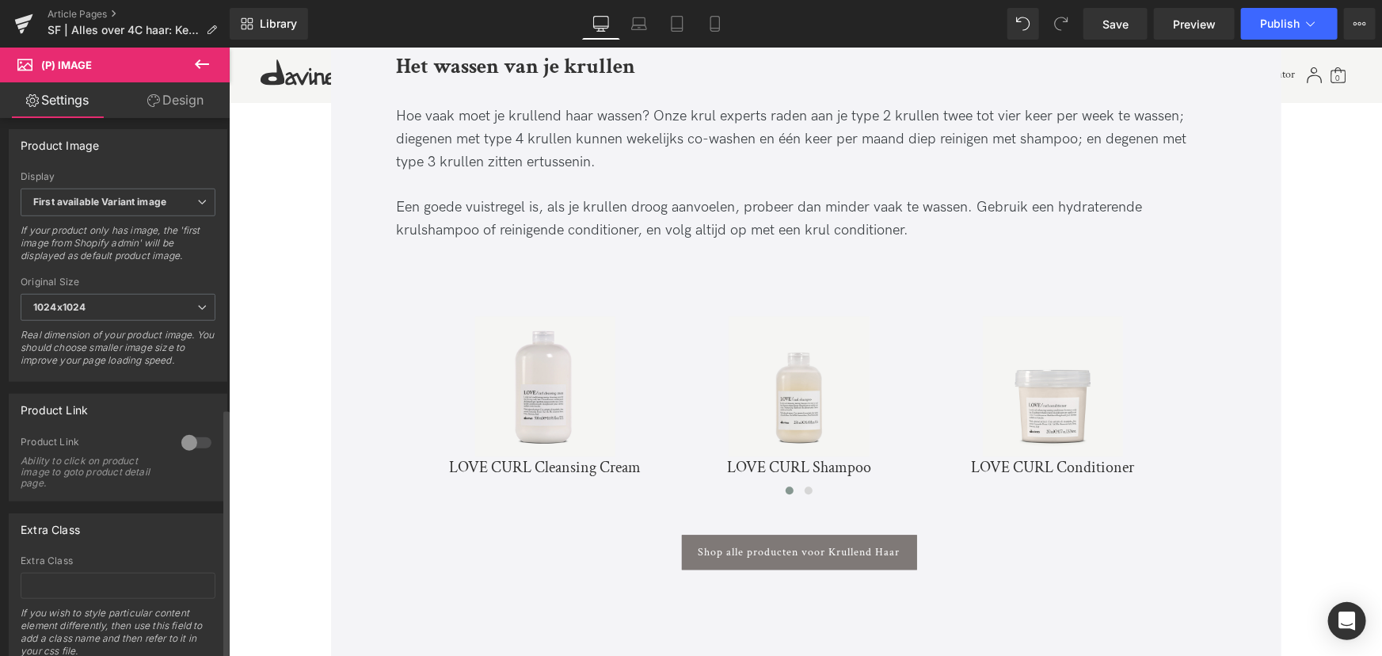
scroll to position [630, 0]
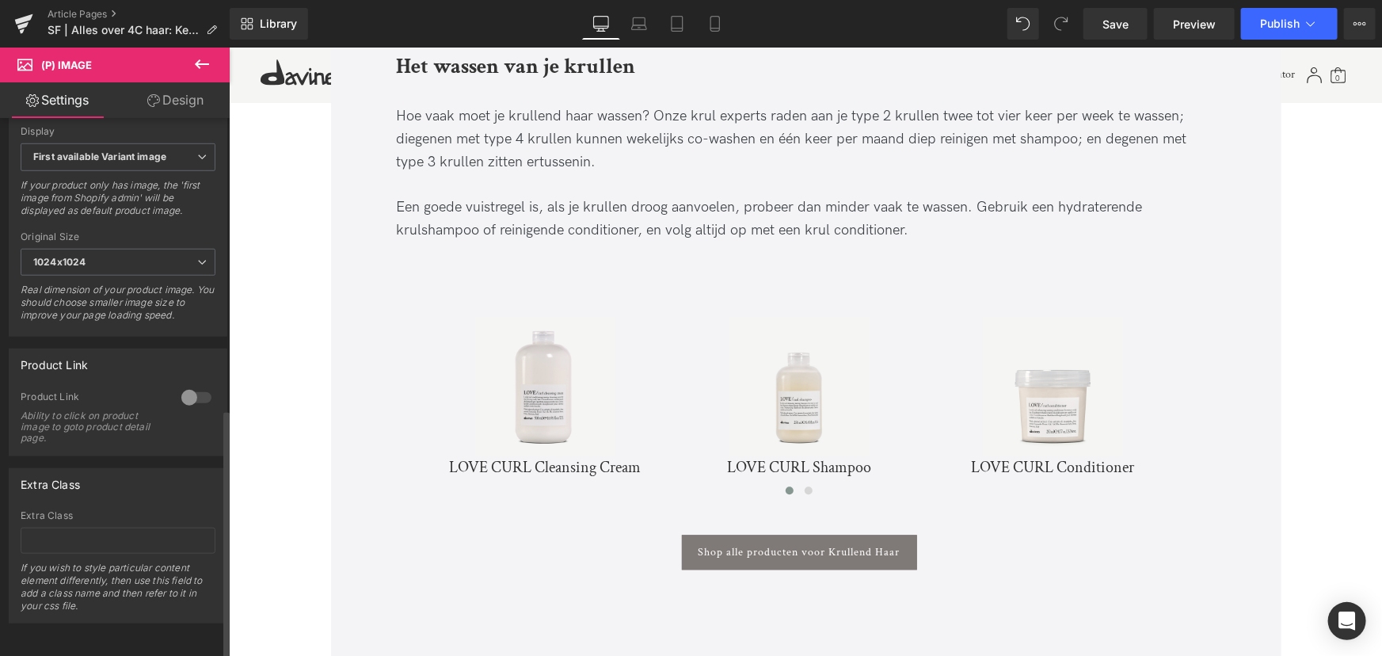
click at [184, 391] on div at bounding box center [196, 397] width 38 height 25
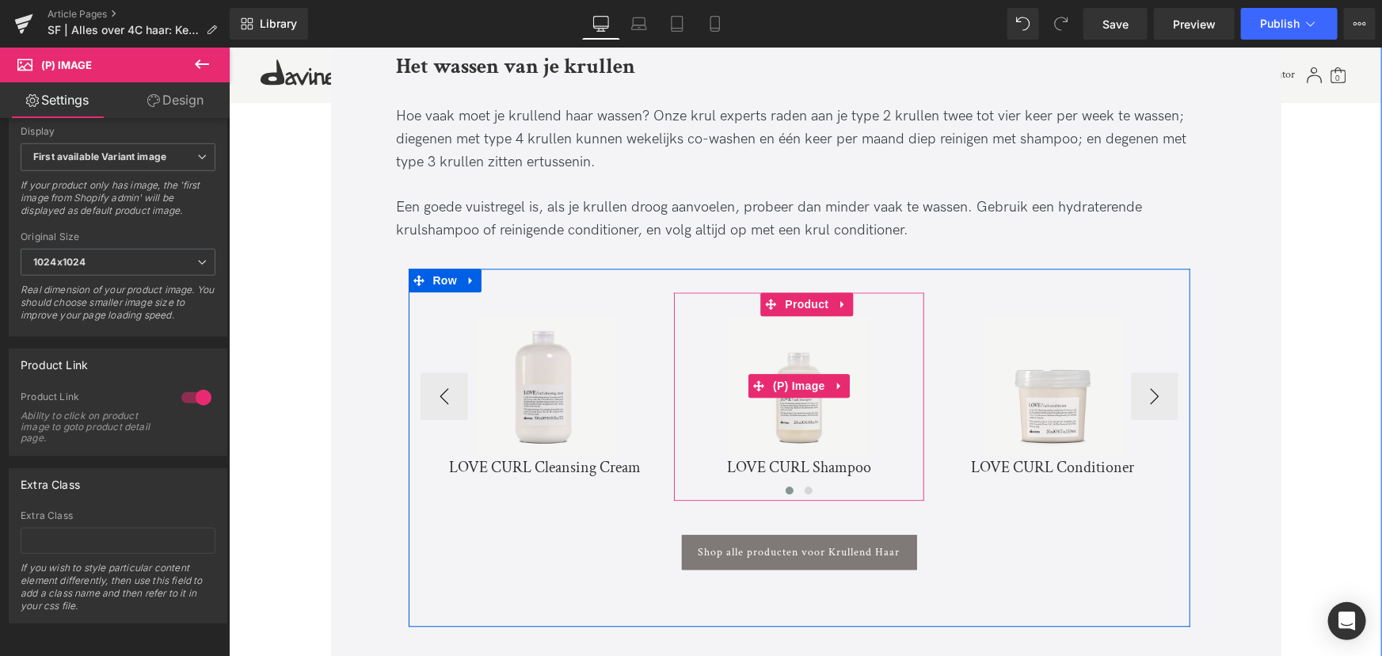
click at [805, 354] on img at bounding box center [798, 385] width 140 height 140
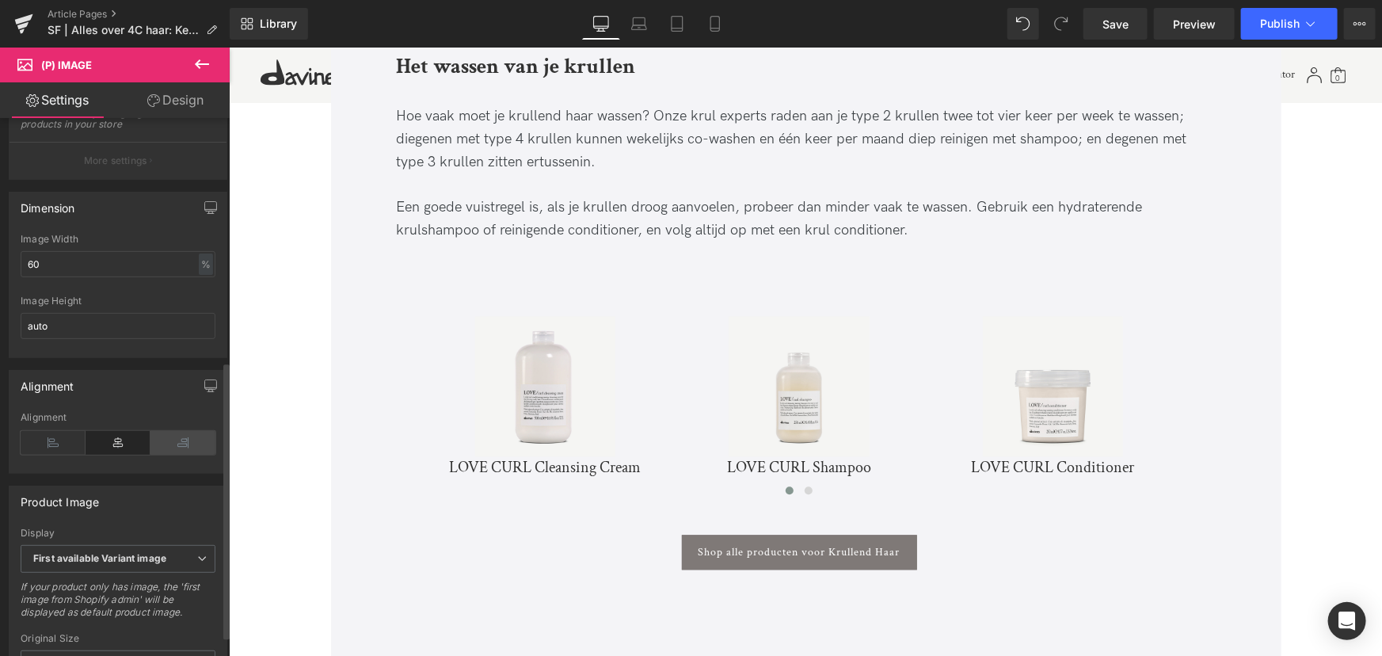
scroll to position [504, 0]
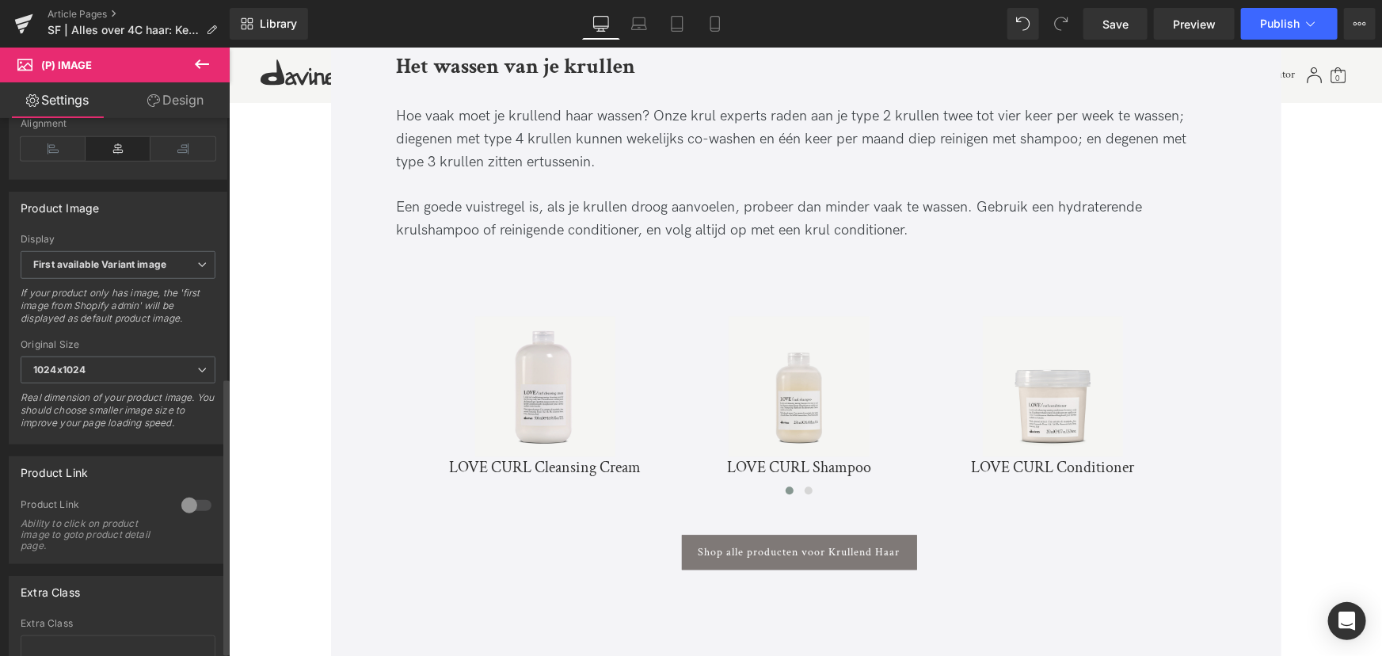
click at [193, 516] on div at bounding box center [196, 505] width 38 height 25
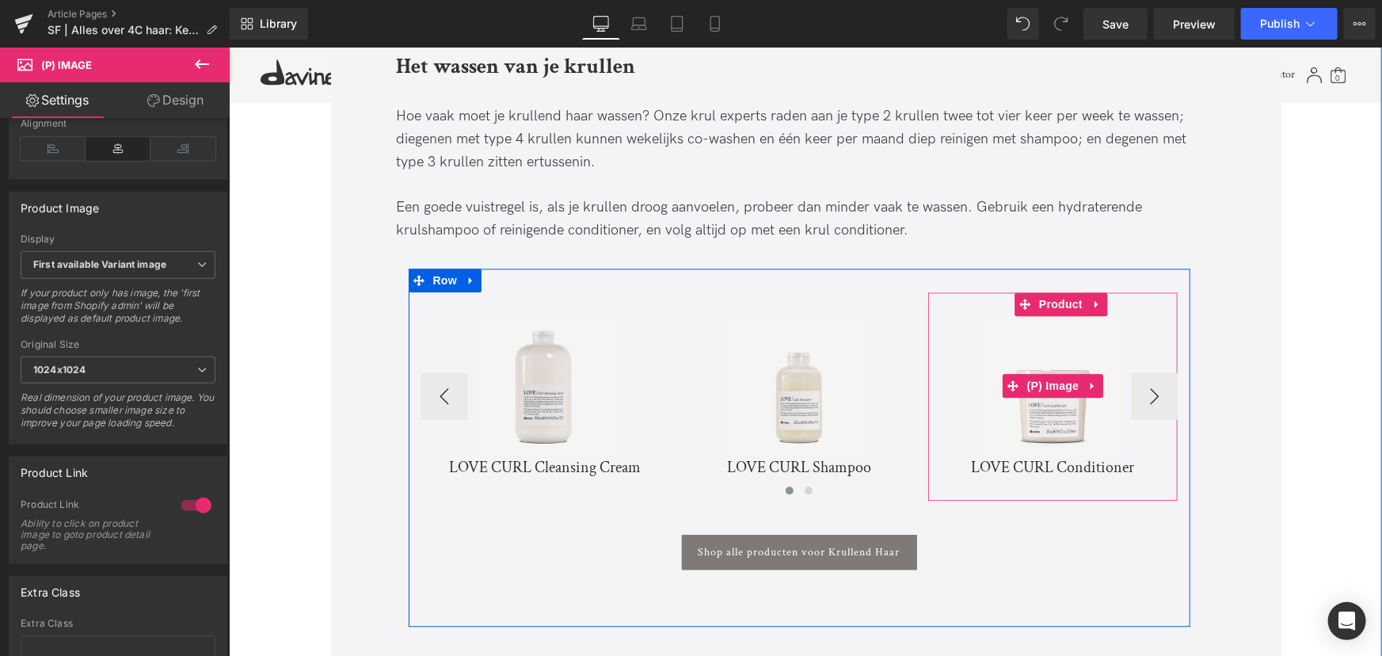
click at [1072, 356] on img at bounding box center [1052, 385] width 140 height 140
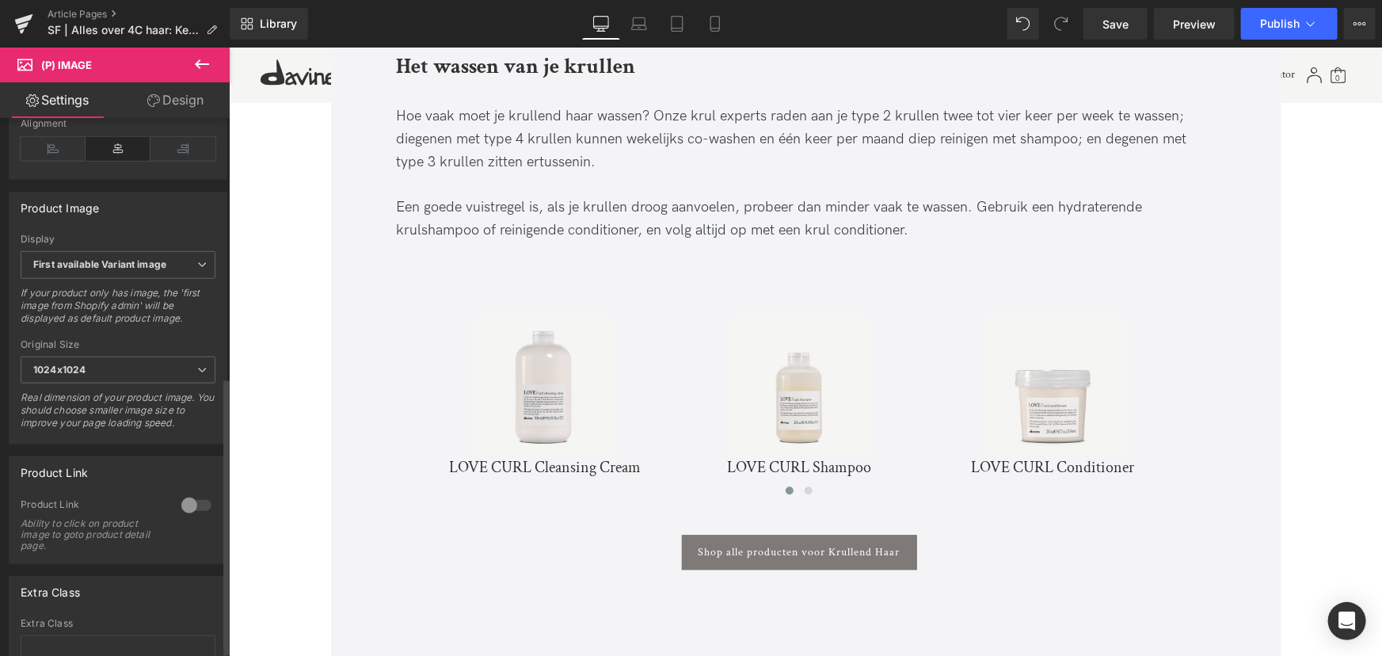
click at [178, 516] on div at bounding box center [196, 505] width 38 height 25
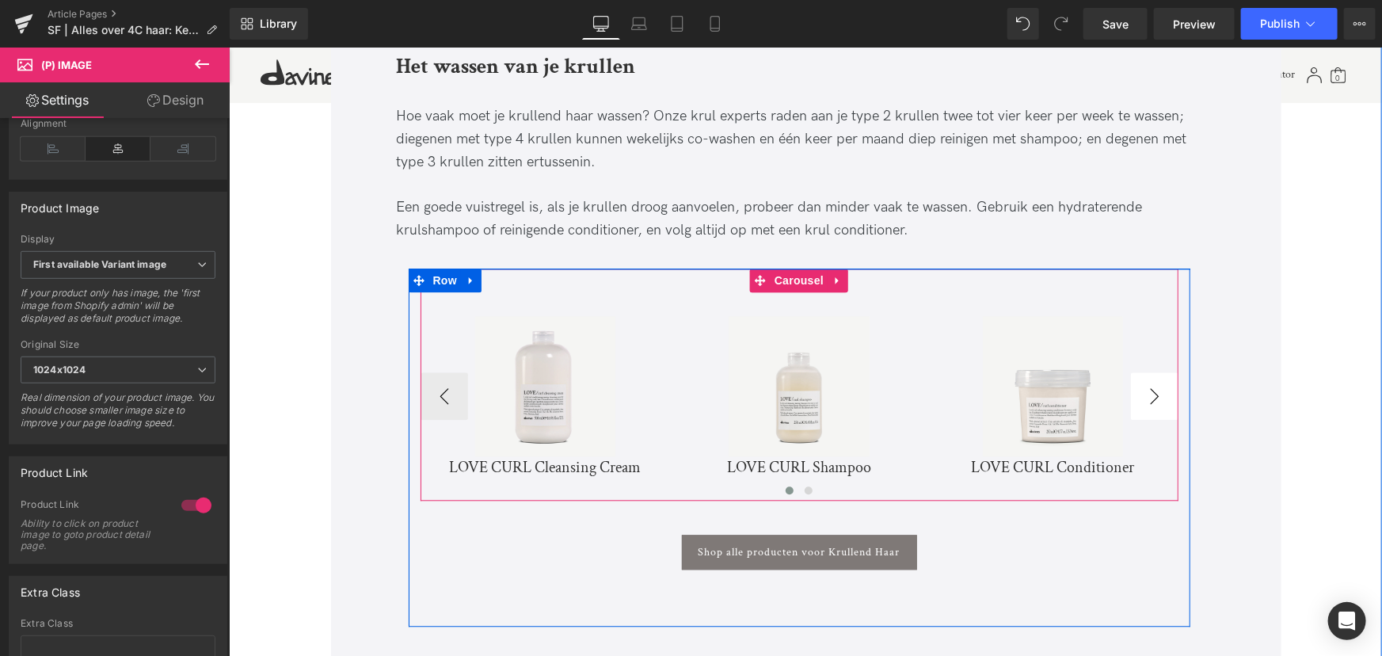
click at [1165, 372] on button "›" at bounding box center [1154, 396] width 48 height 48
click at [1123, 334] on img at bounding box center [1053, 385] width 140 height 140
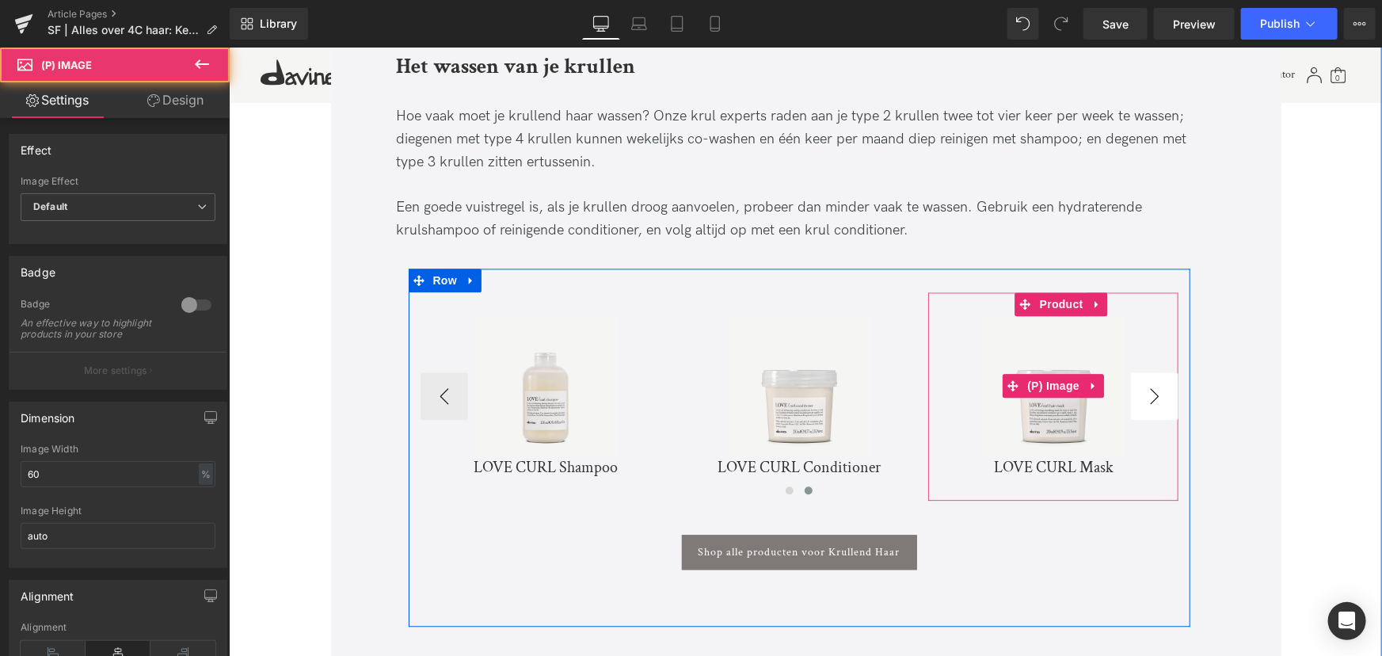
click at [1165, 334] on div "Sale Off" at bounding box center [1053, 385] width 234 height 140
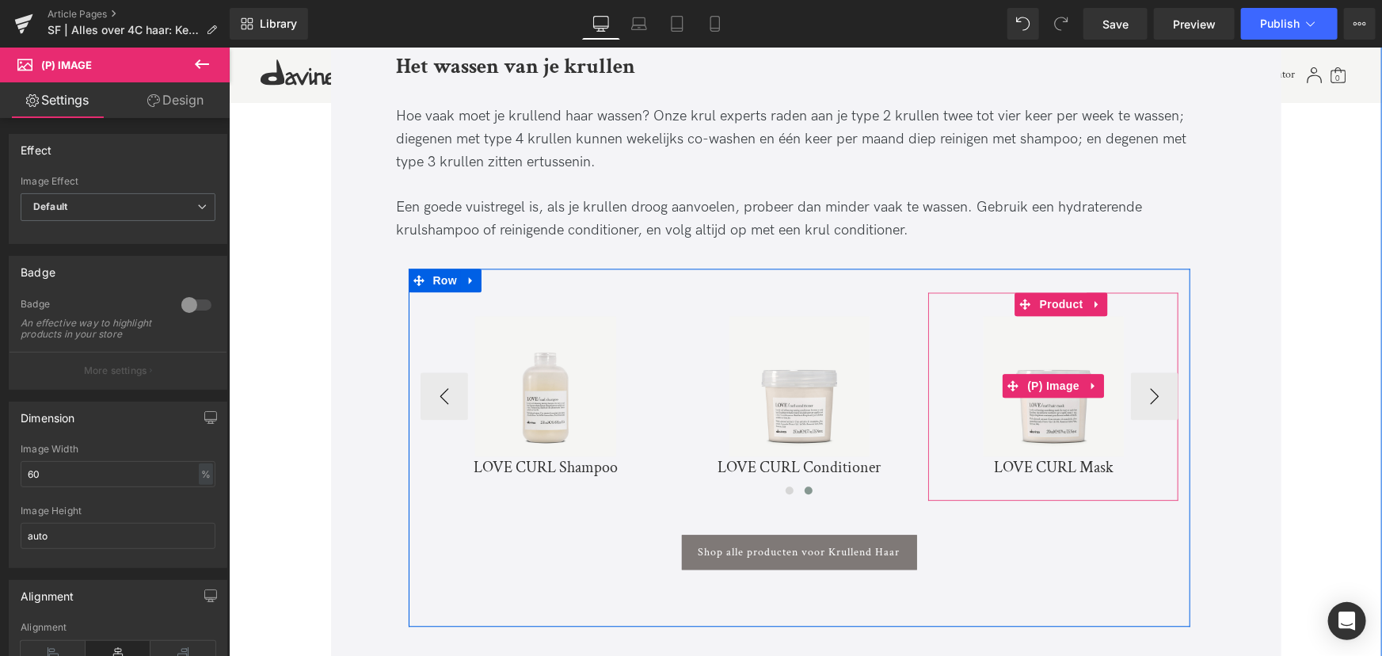
click at [1092, 360] on img at bounding box center [1053, 385] width 140 height 140
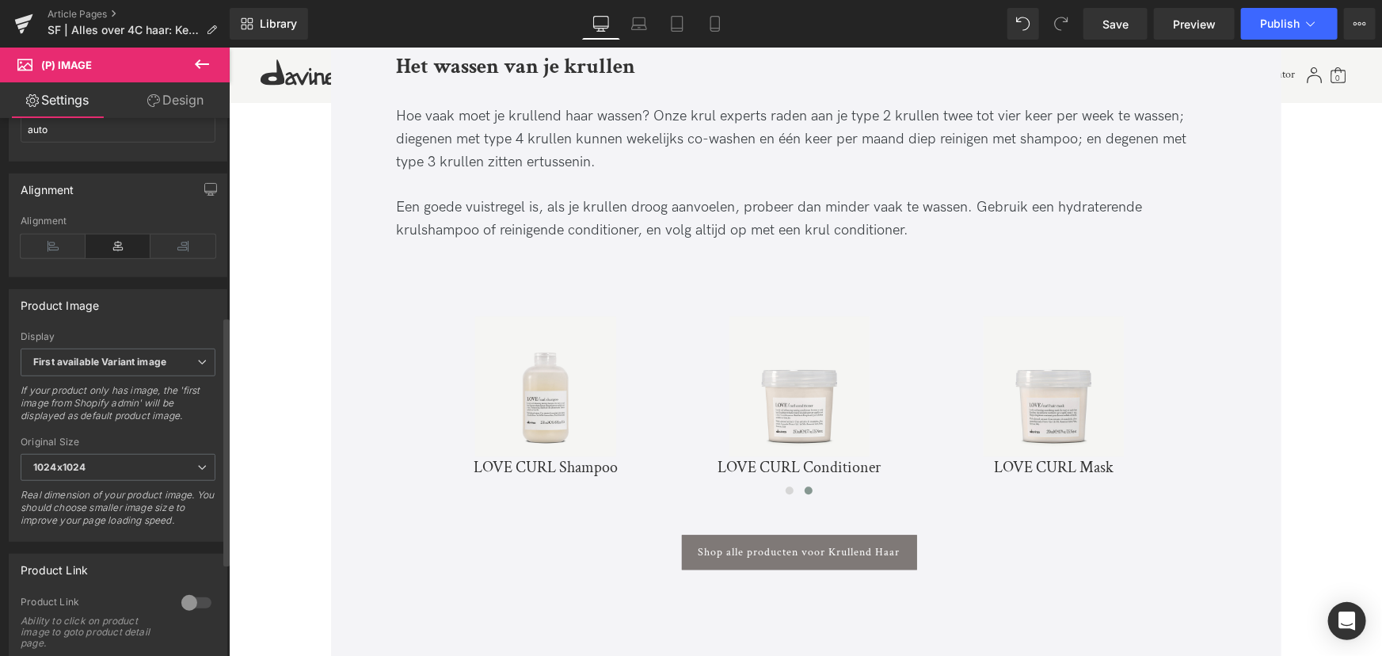
scroll to position [432, 0]
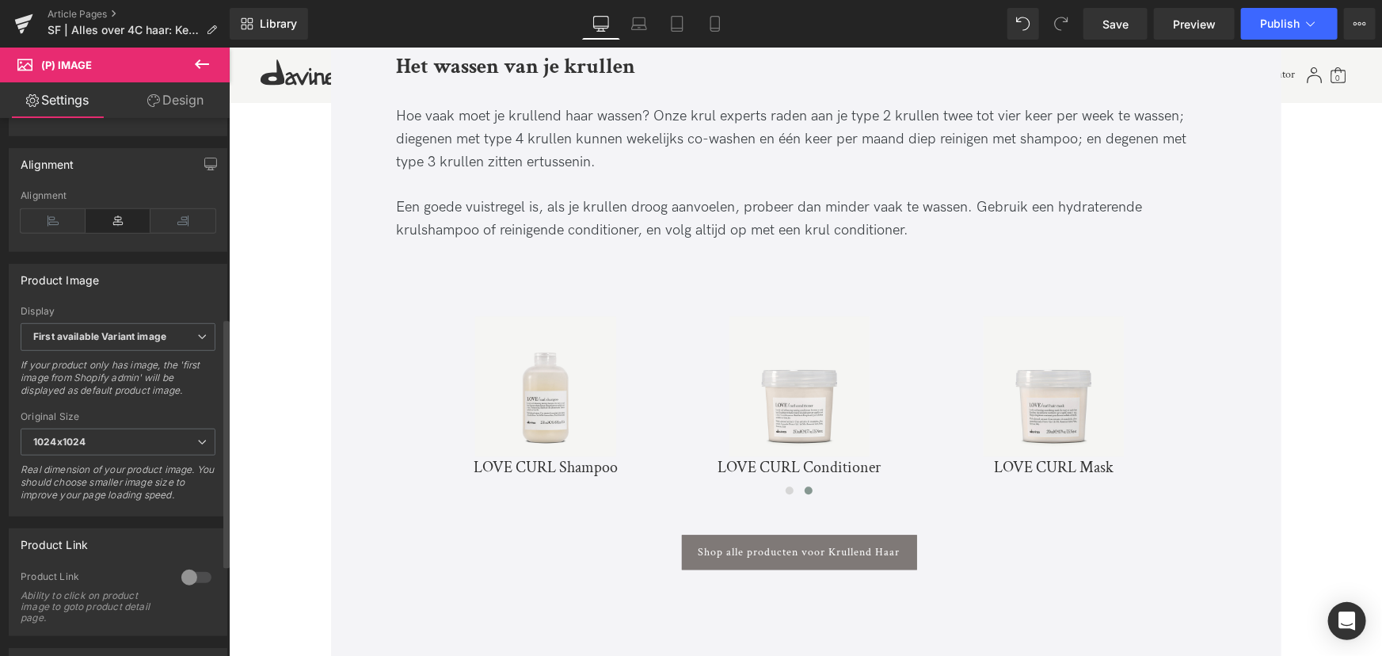
click at [189, 589] on div at bounding box center [196, 577] width 38 height 25
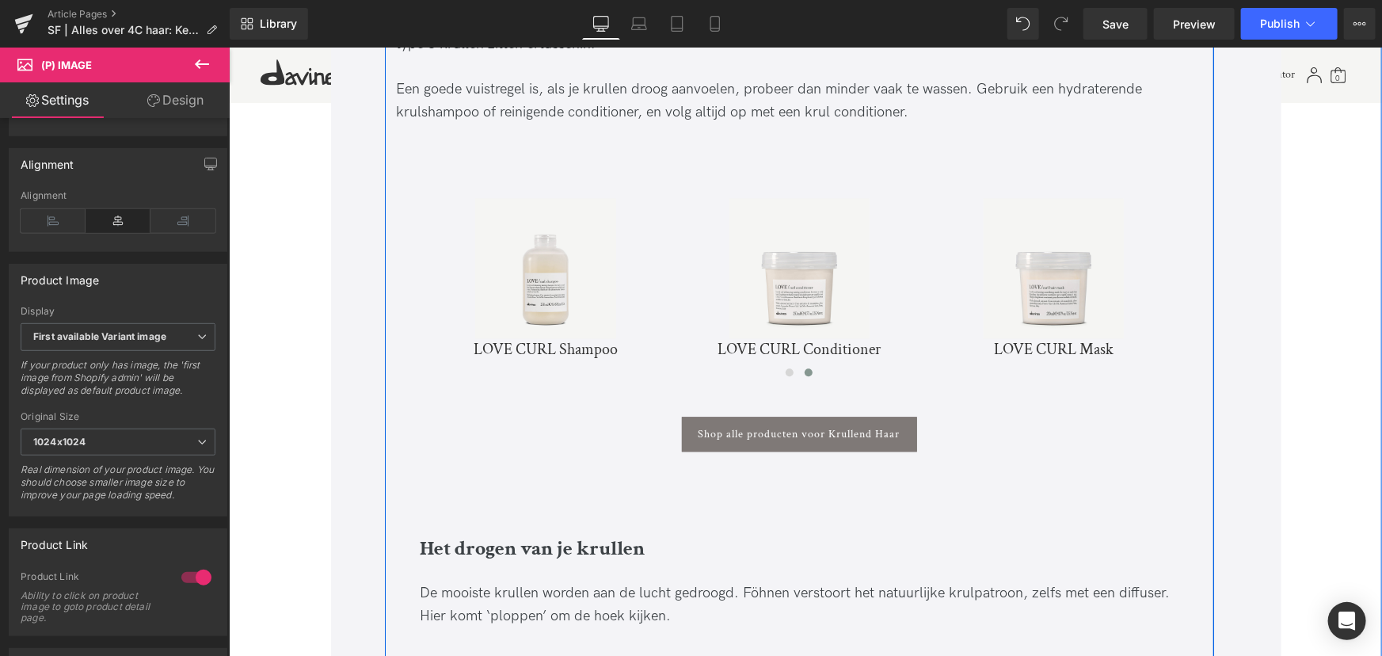
scroll to position [4797, 0]
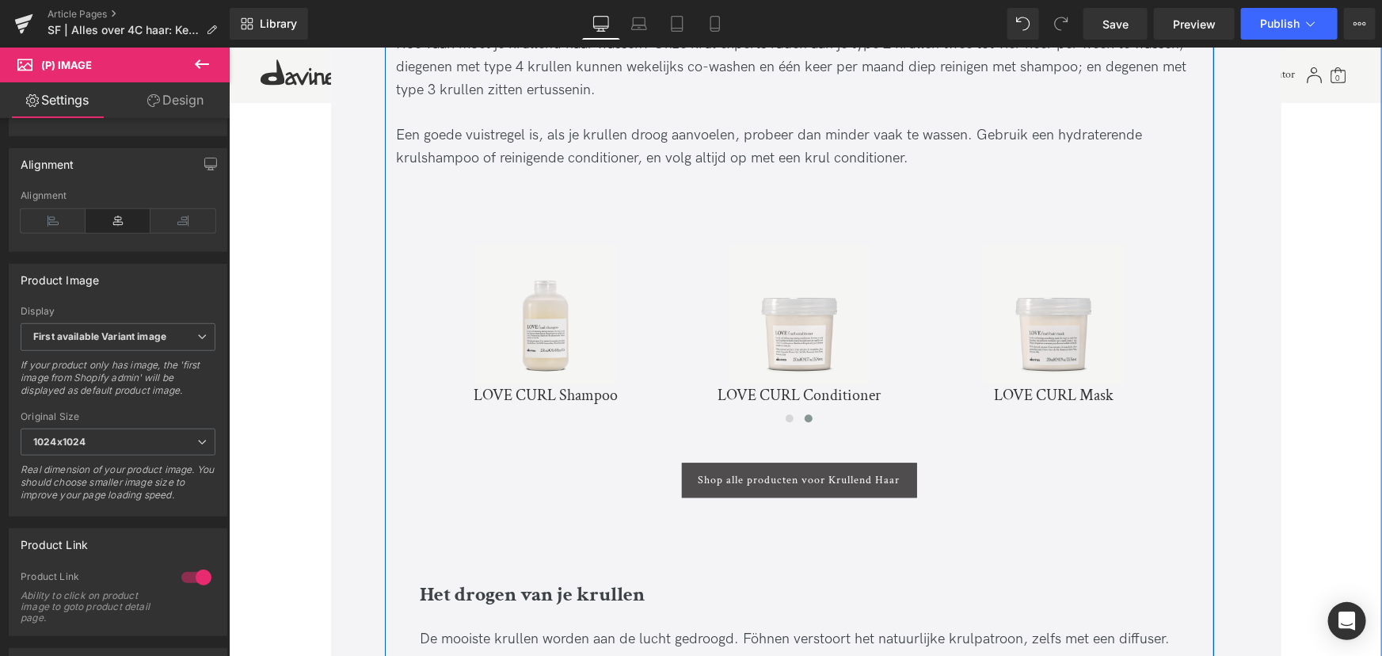
click at [728, 473] on span "Shop alle producten voor Krullend Haar" at bounding box center [799, 479] width 202 height 13
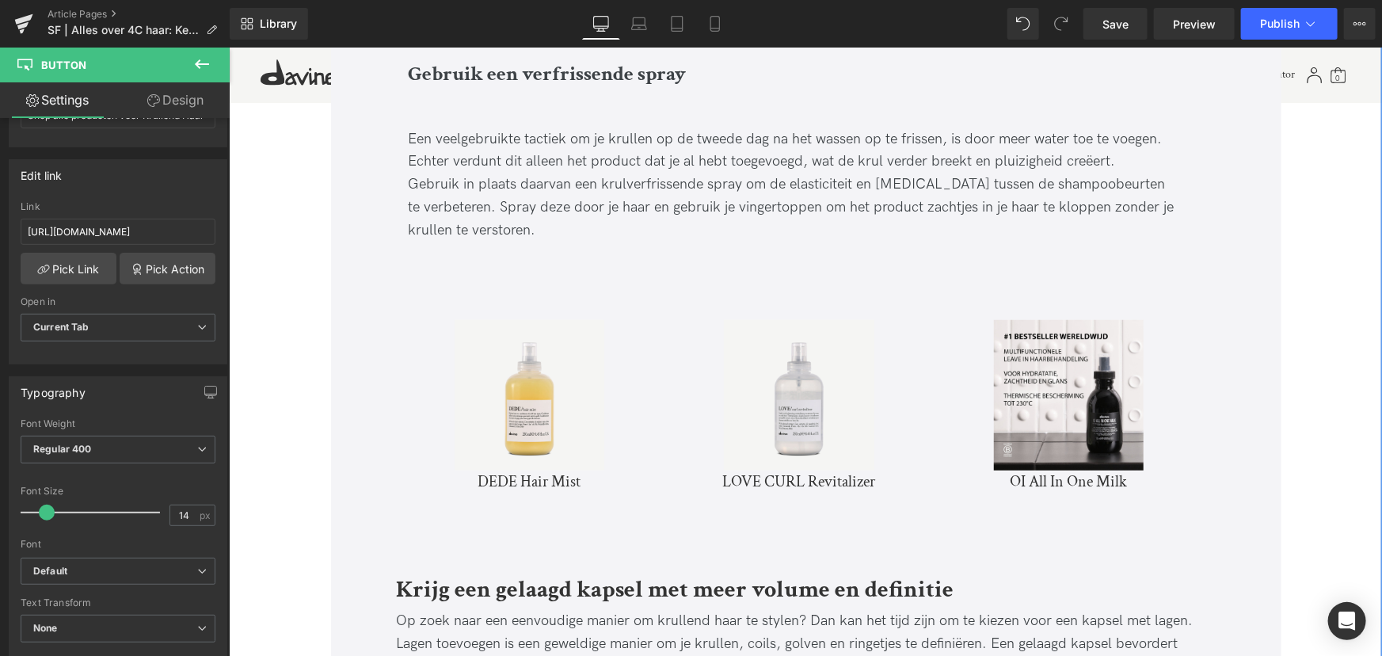
scroll to position [6598, 0]
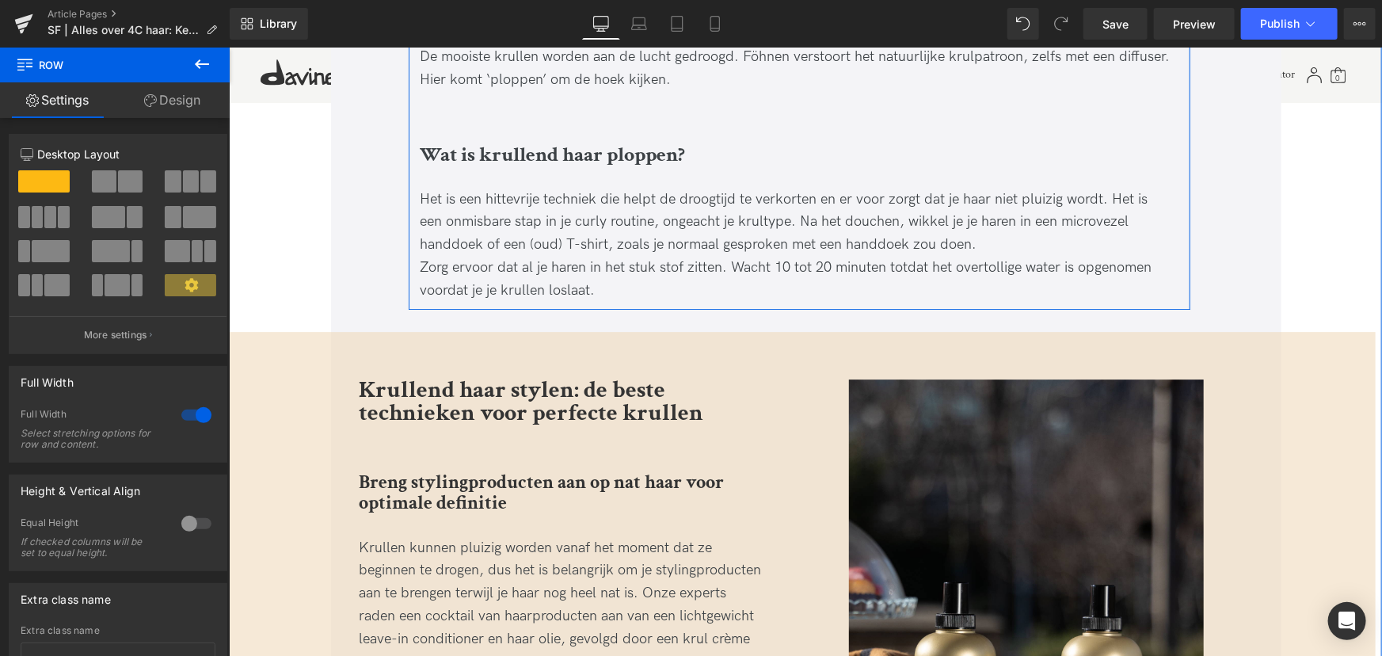
scroll to position [5405, 0]
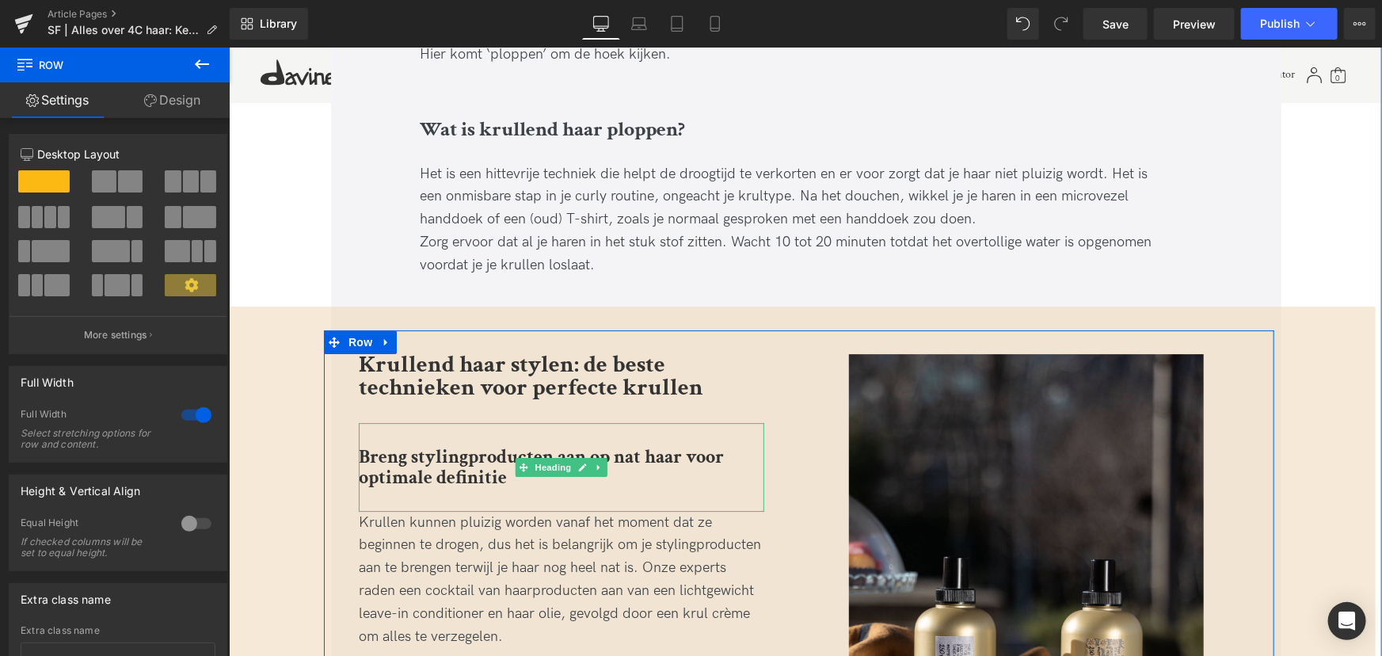
click at [408, 422] on div "Breng stylingproducten aan op nat haar voor optimale definitie" at bounding box center [561, 466] width 406 height 88
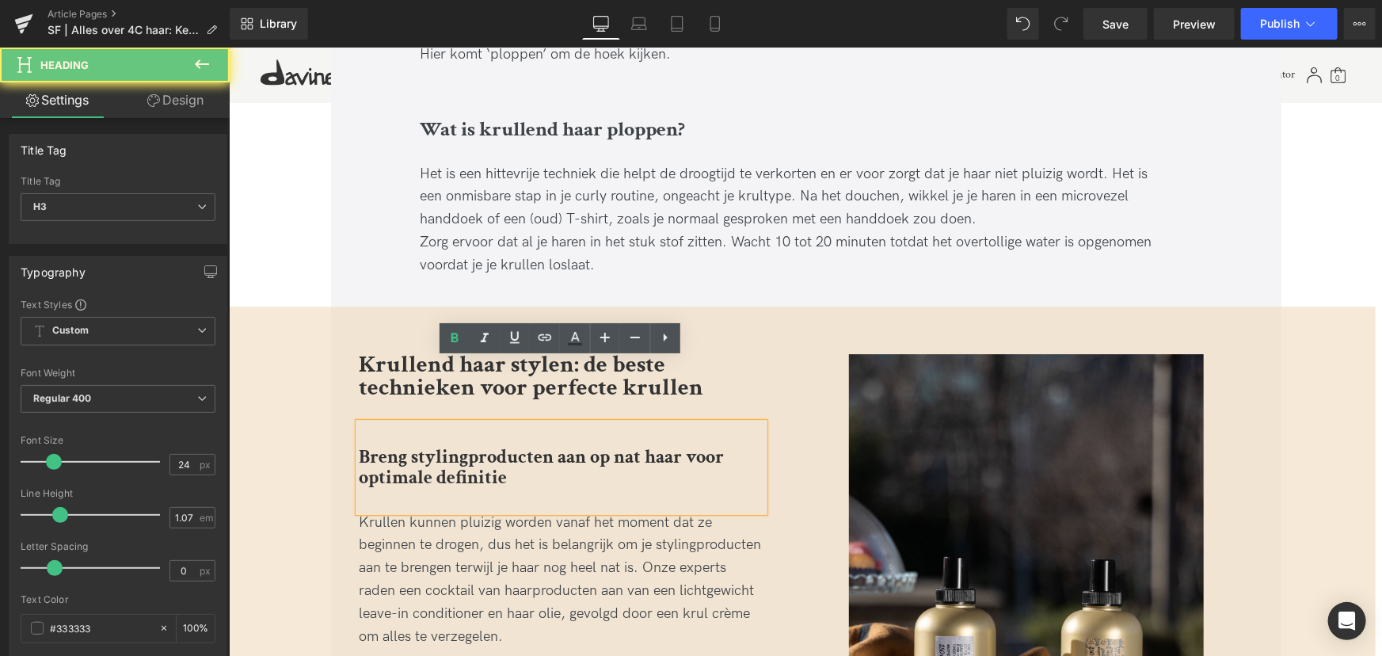
click at [408, 422] on div "Breng stylingproducten aan op nat haar voor optimale definitie" at bounding box center [561, 466] width 406 height 88
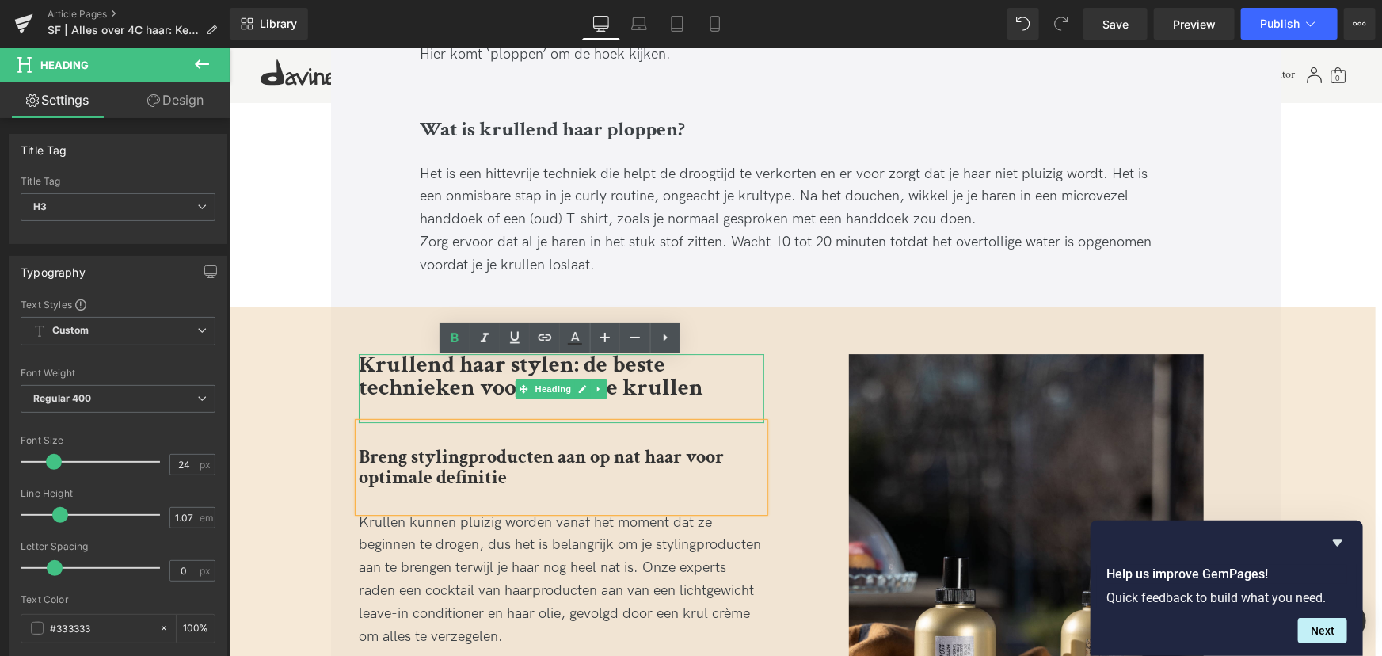
click at [391, 349] on b "Krullend haar stylen: de beste technieken voor perfecte krullen" at bounding box center [530, 376] width 345 height 54
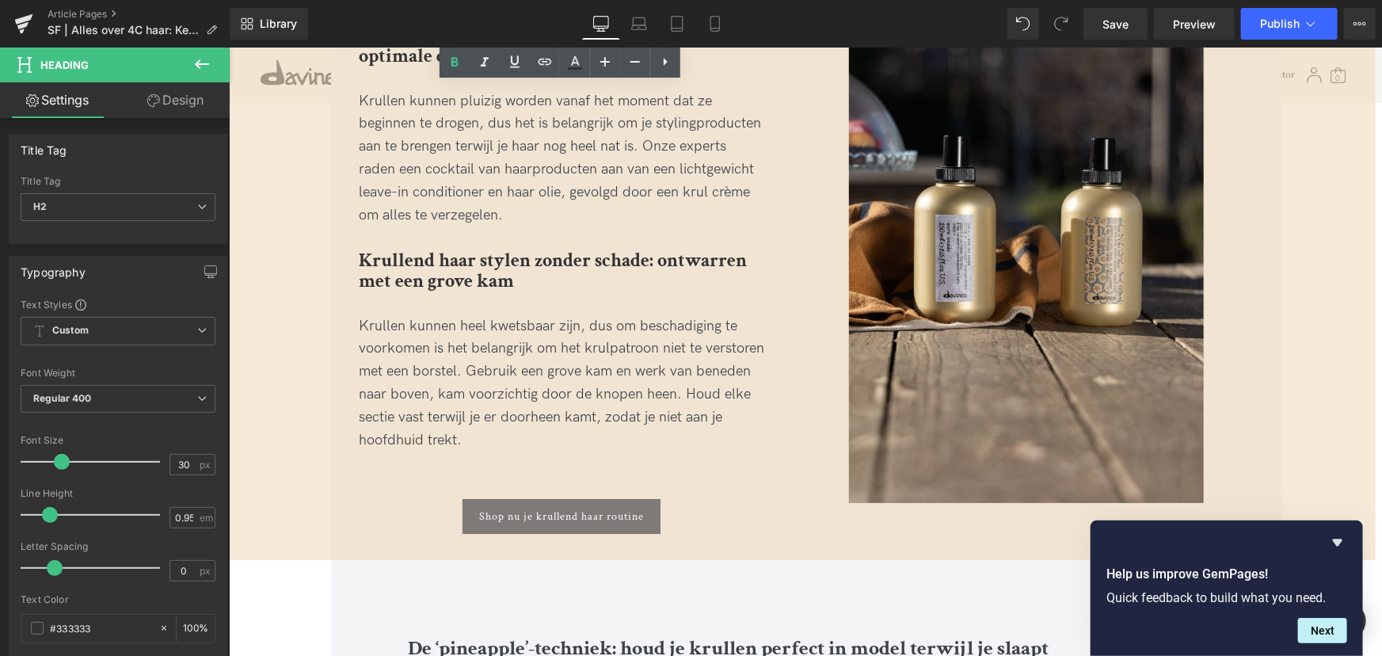
scroll to position [5837, 0]
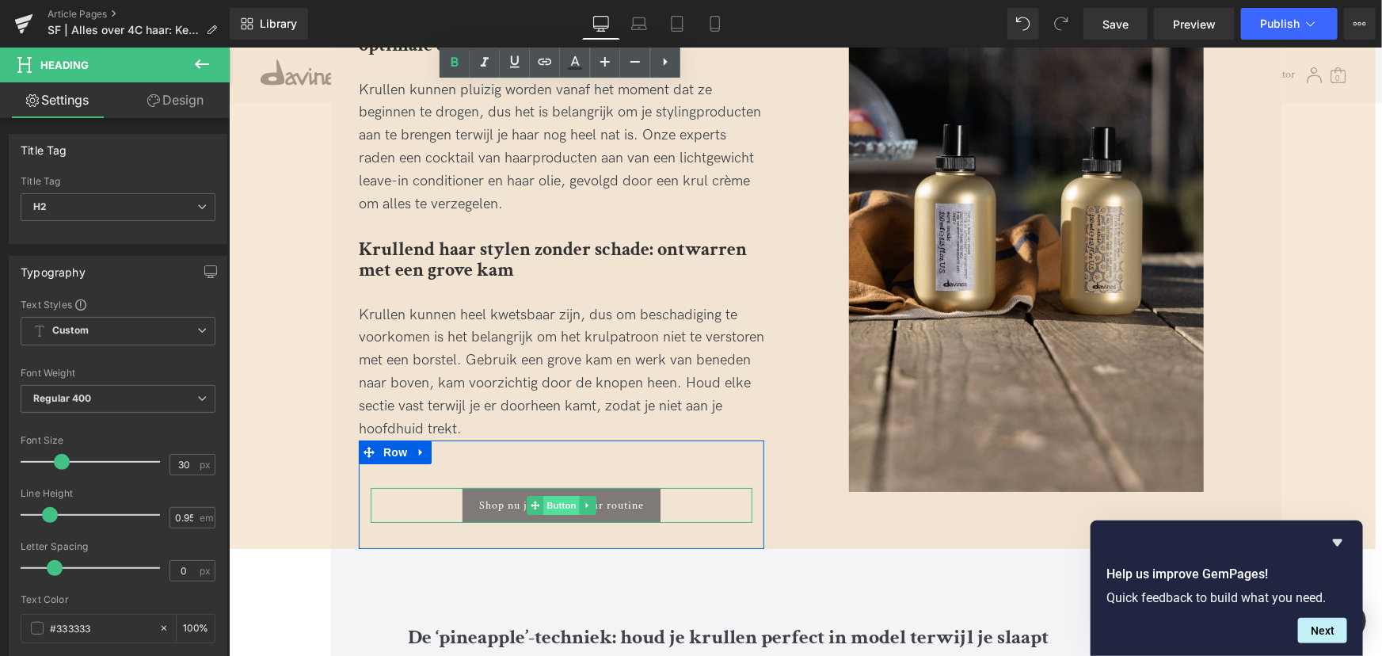
click at [549, 495] on span "Button" at bounding box center [561, 504] width 36 height 19
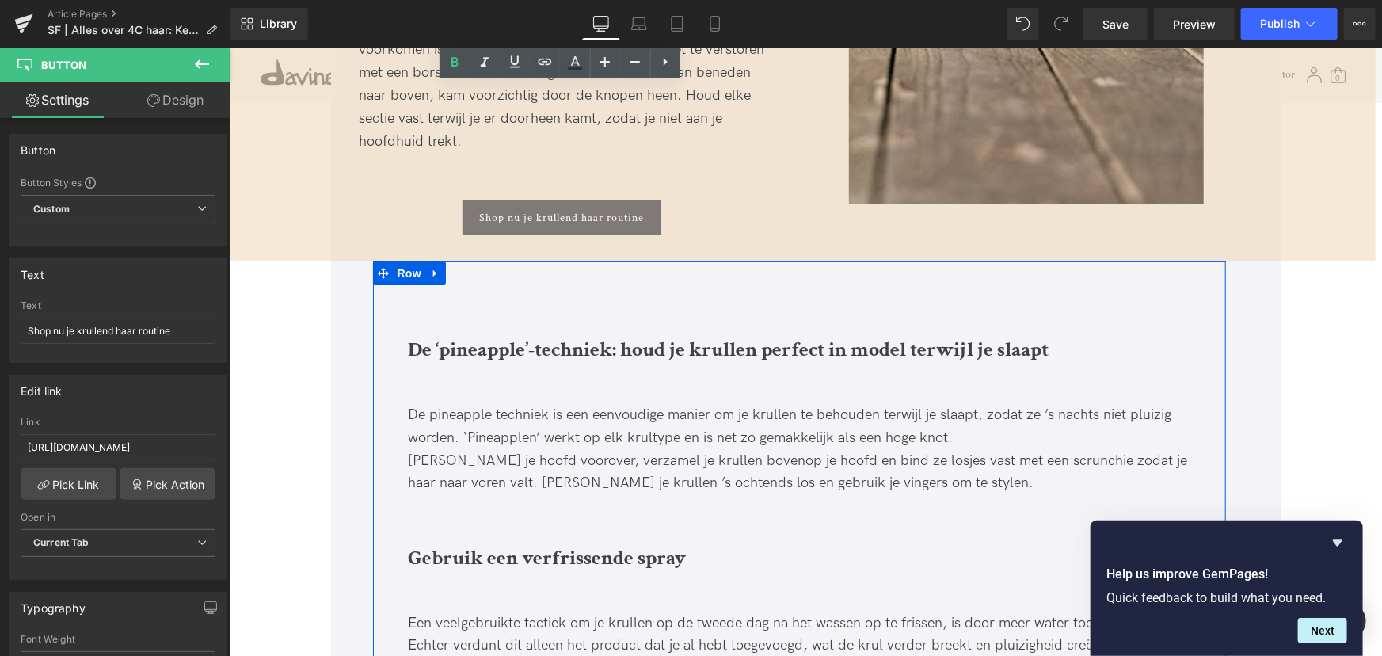
scroll to position [6053, 0]
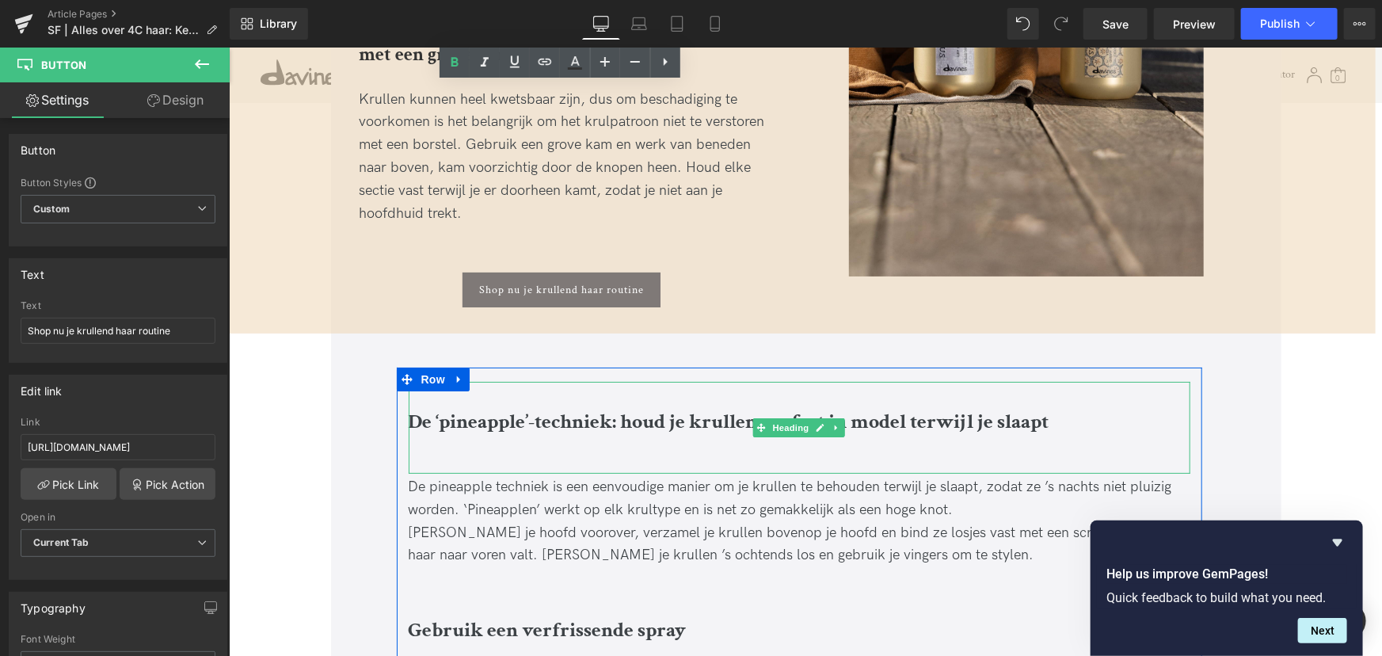
click at [468, 436] on div at bounding box center [799, 446] width 782 height 21
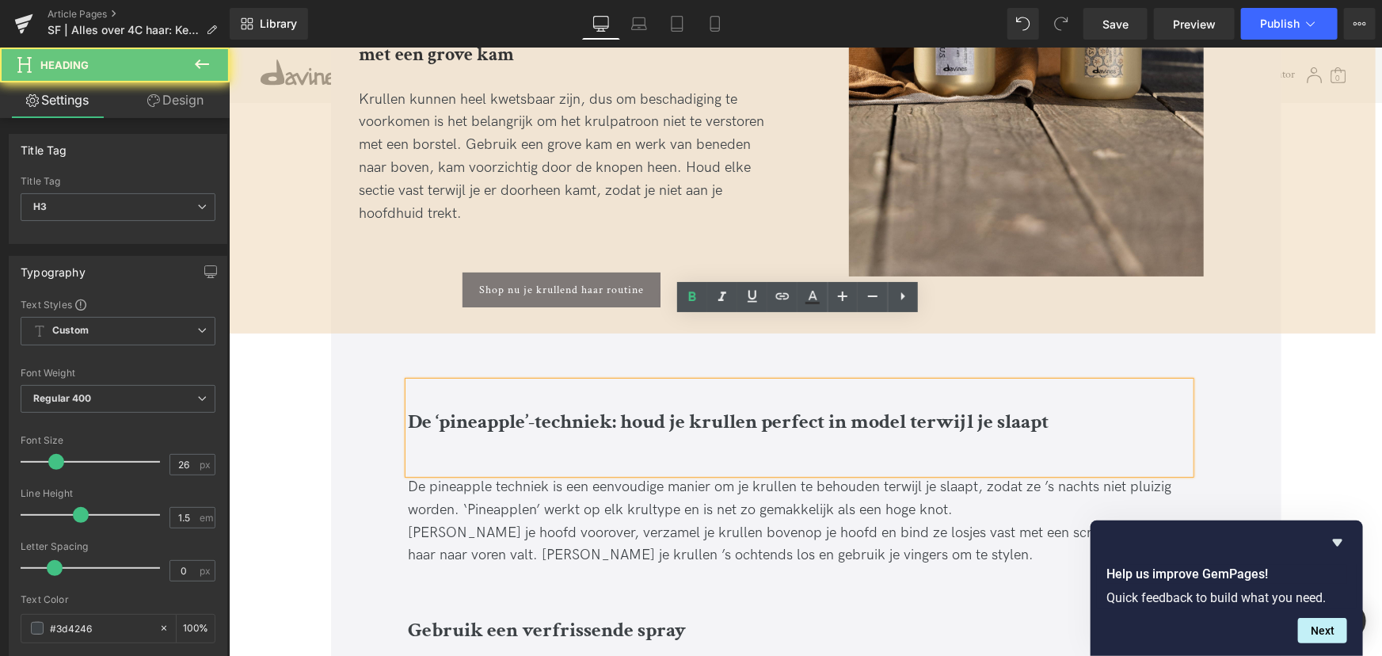
click at [467, 436] on div at bounding box center [799, 446] width 782 height 21
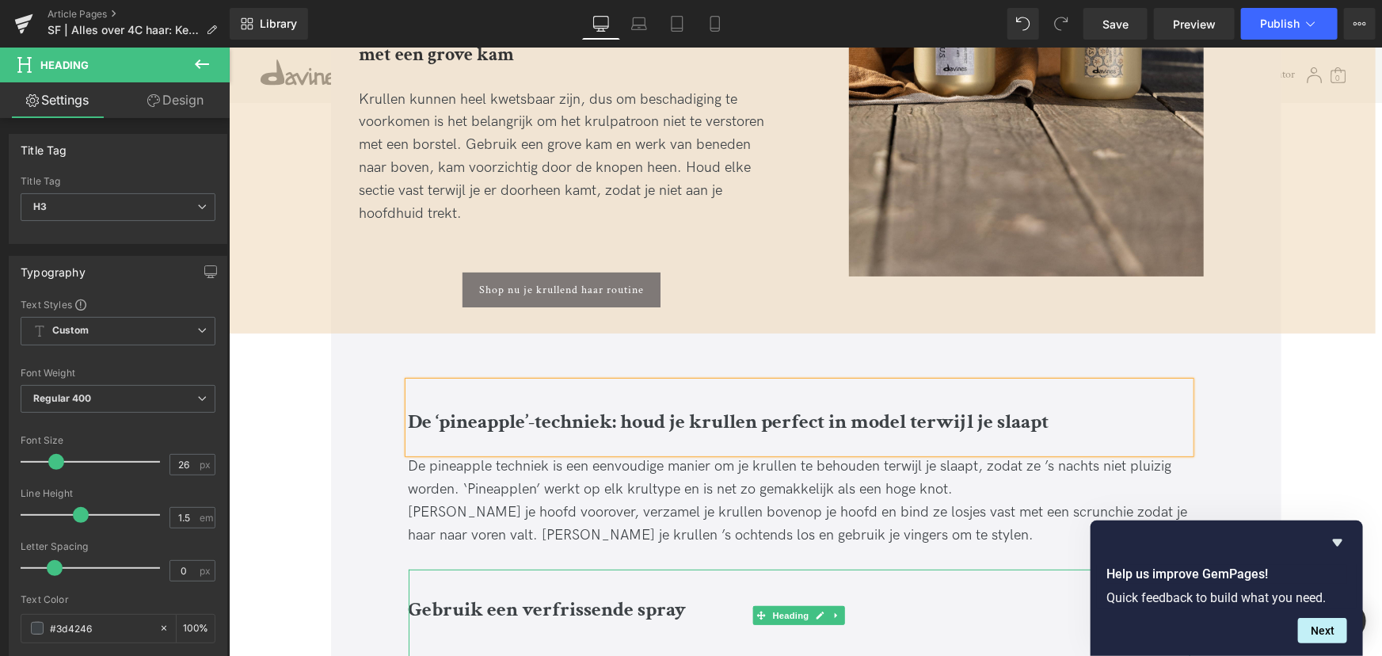
click at [486, 581] on div "Gebruik een verfrissende spray" at bounding box center [799, 615] width 782 height 92
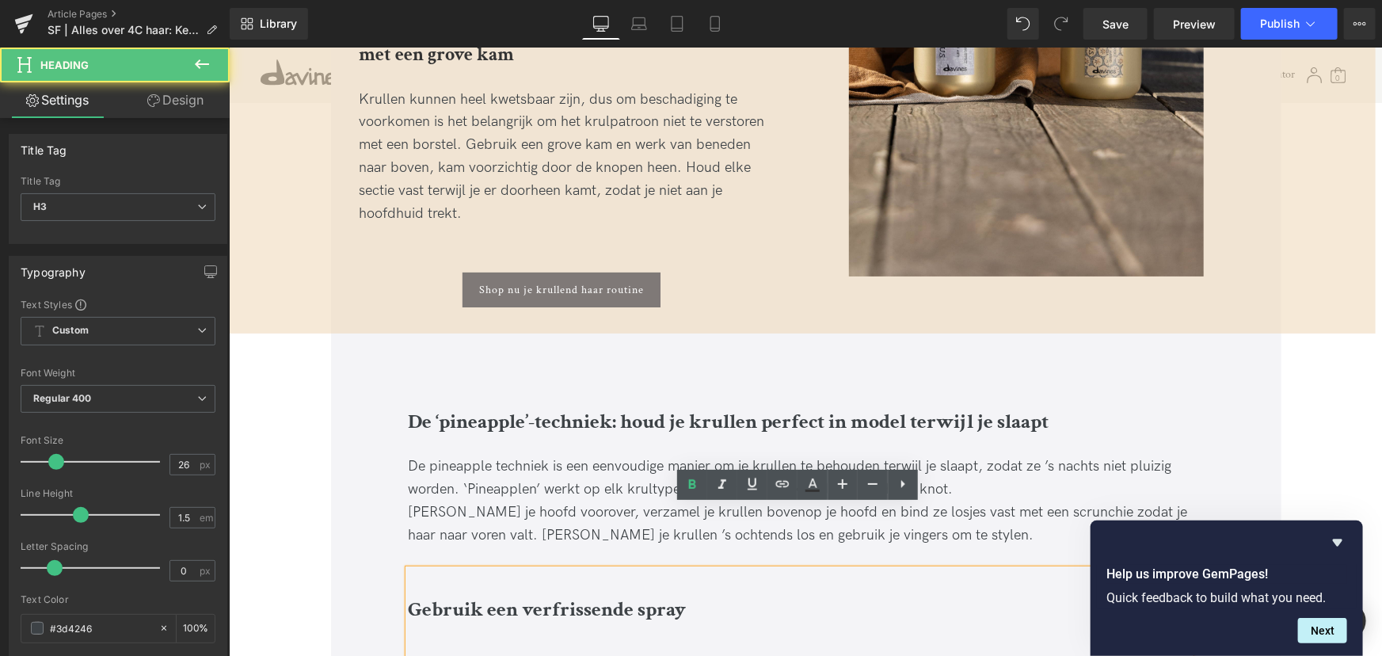
click at [459, 624] on div at bounding box center [799, 634] width 782 height 21
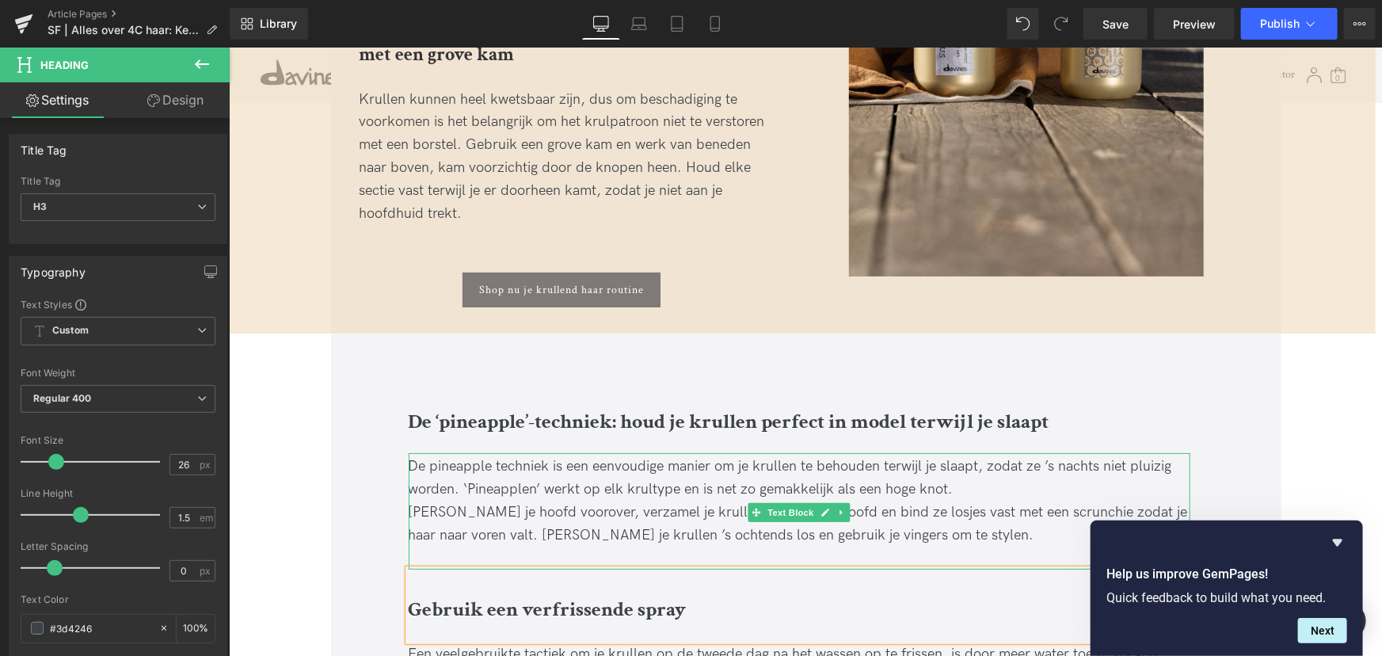
click at [582, 501] on div "Flip je hoofd voorover, verzamel je krullen bovenop je hoofd en bind ze losjes …" at bounding box center [799, 524] width 782 height 46
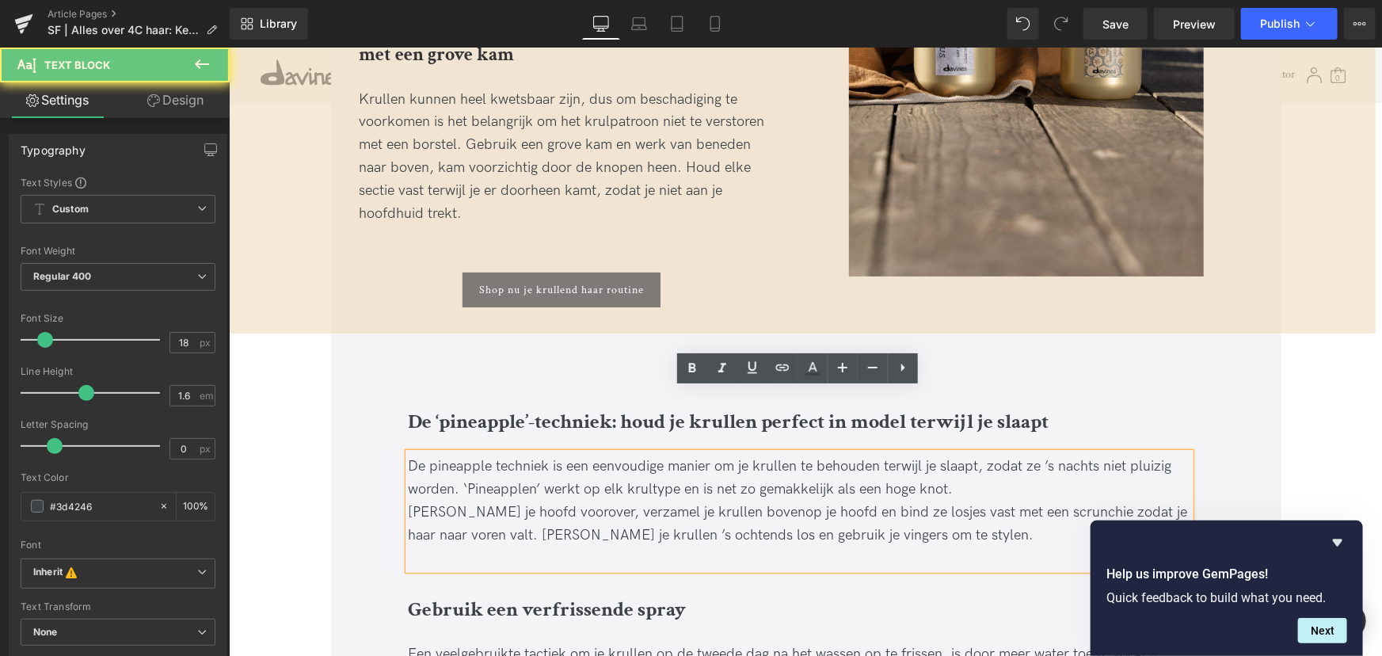
click at [579, 501] on div "Flip je hoofd voorover, verzamel je krullen bovenop je hoofd en bind ze losjes …" at bounding box center [799, 524] width 782 height 46
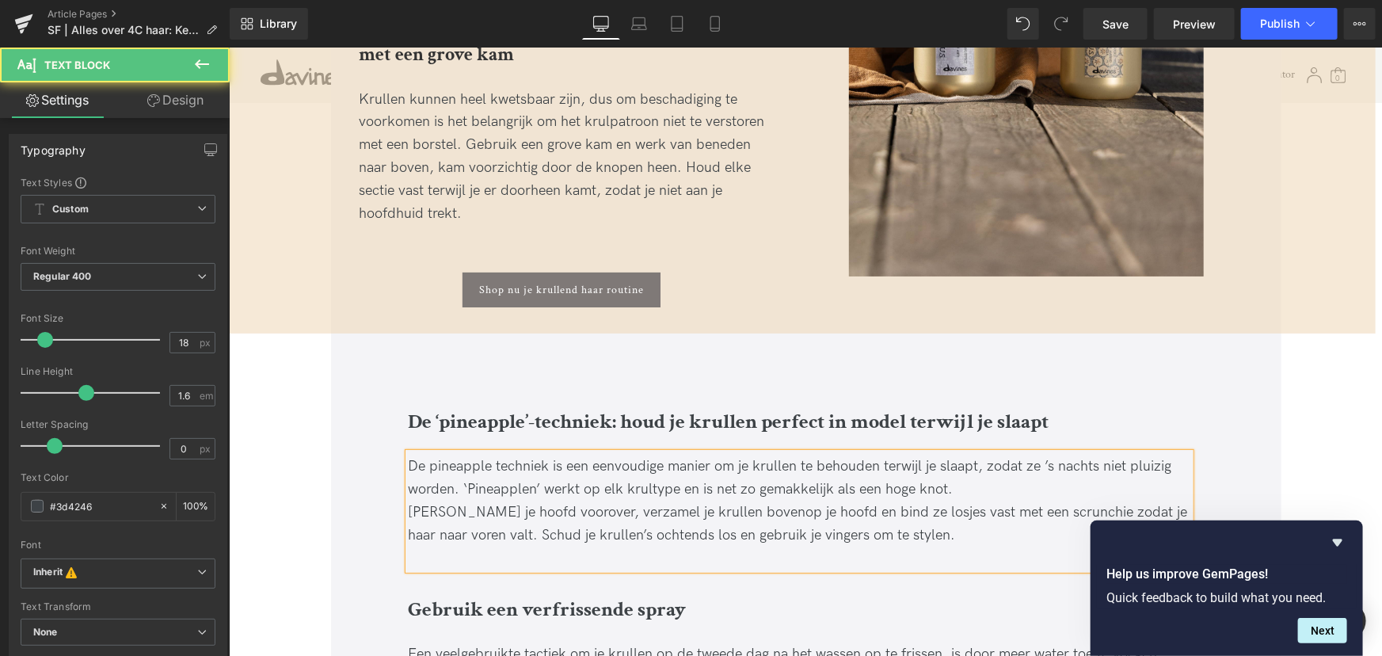
click at [616, 547] on div at bounding box center [799, 558] width 782 height 23
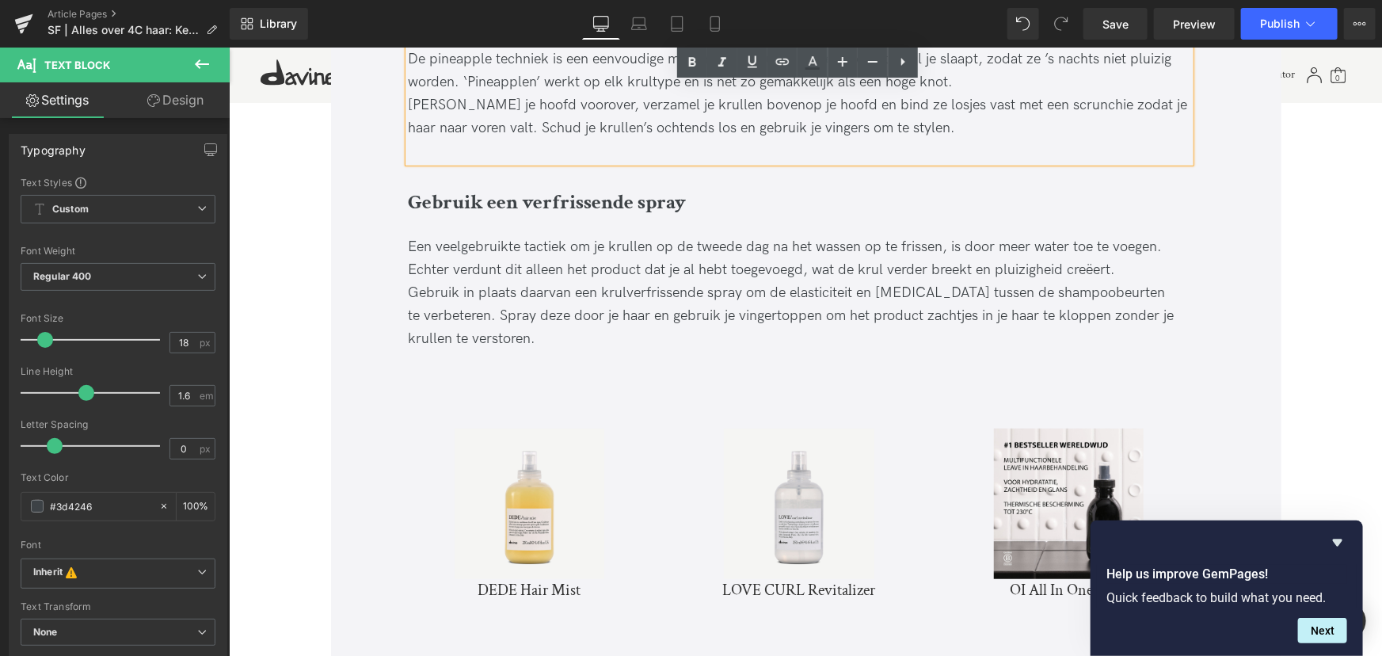
scroll to position [6485, 0]
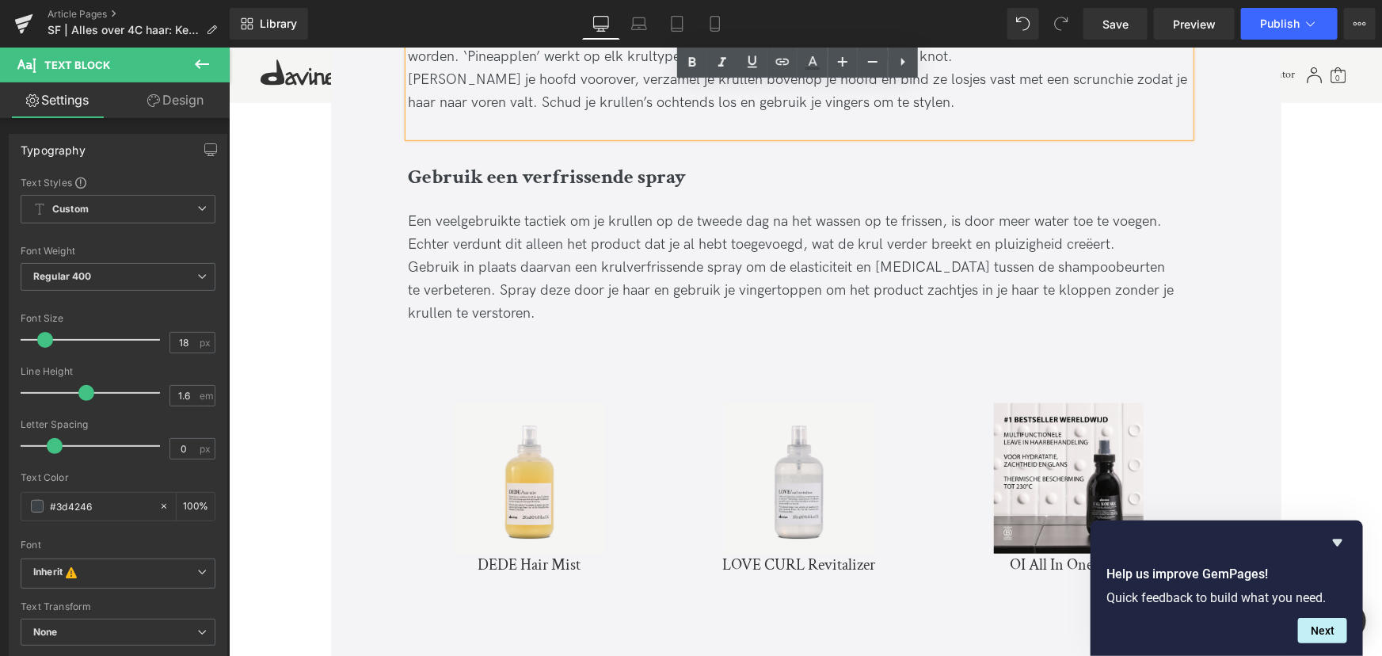
click at [528, 412] on div "Sale Off (P) Image" at bounding box center [529, 477] width 250 height 150
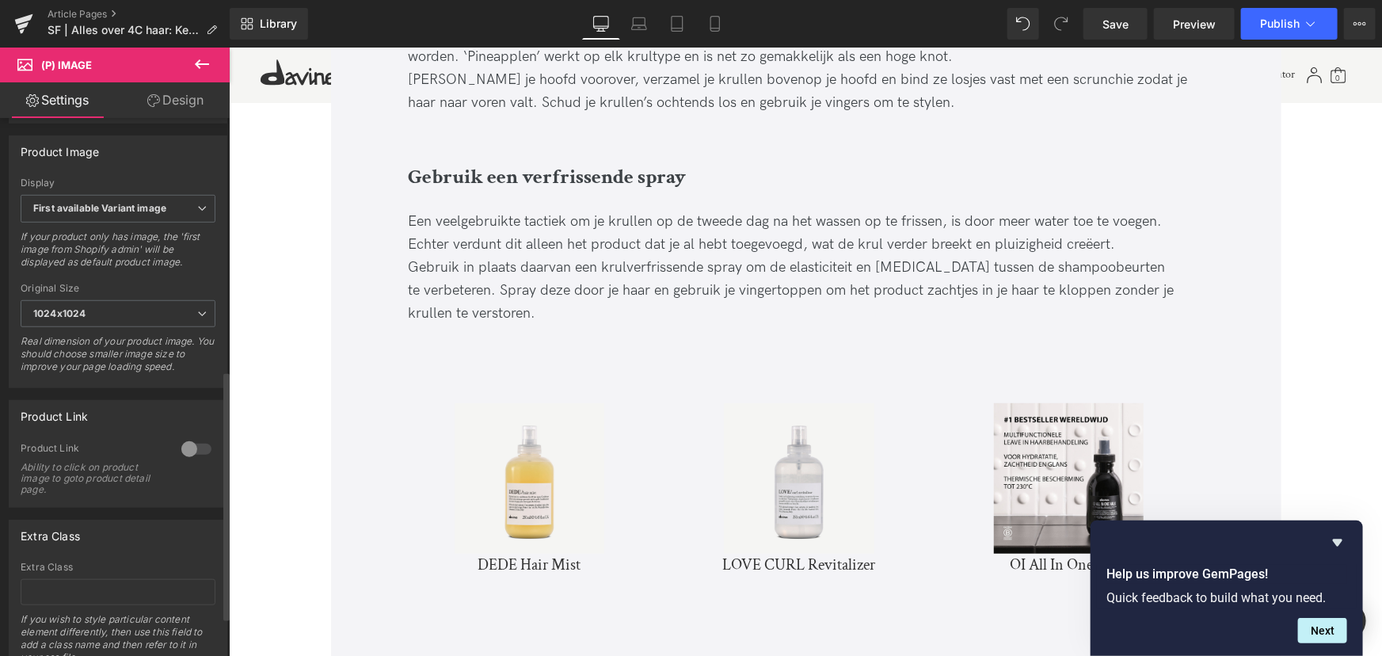
scroll to position [576, 0]
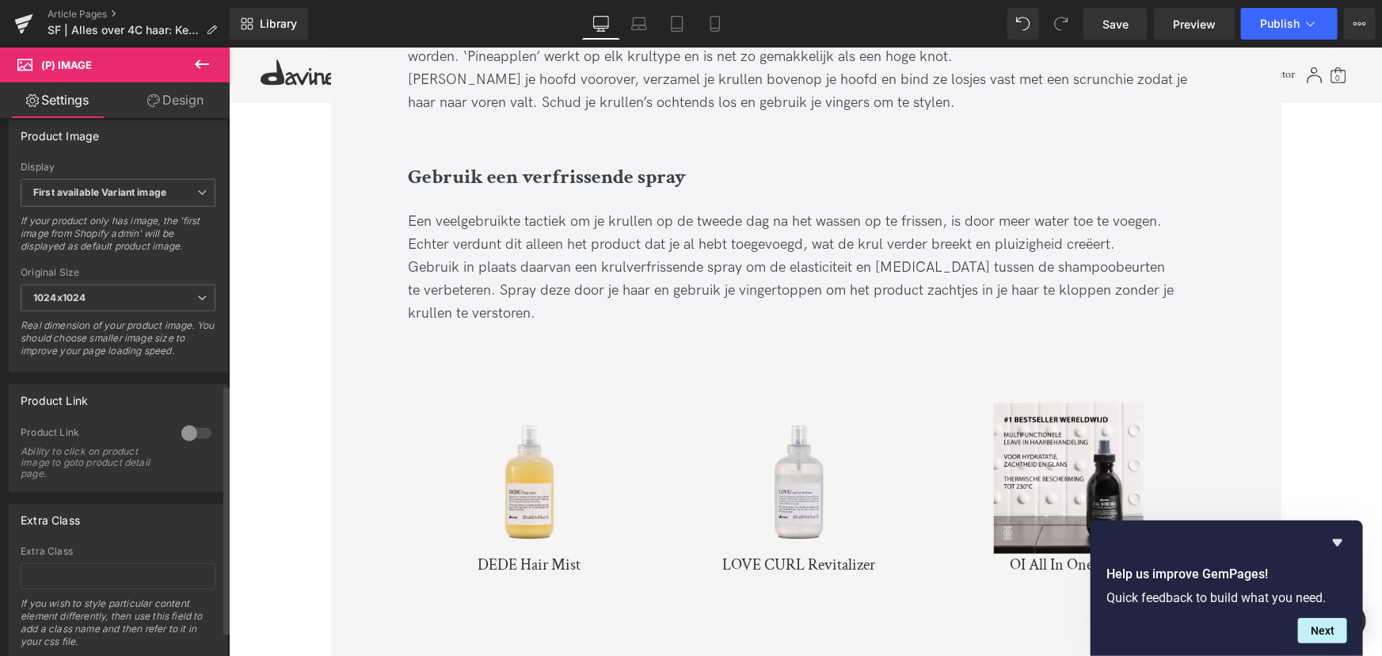
click at [189, 444] on div at bounding box center [196, 433] width 38 height 25
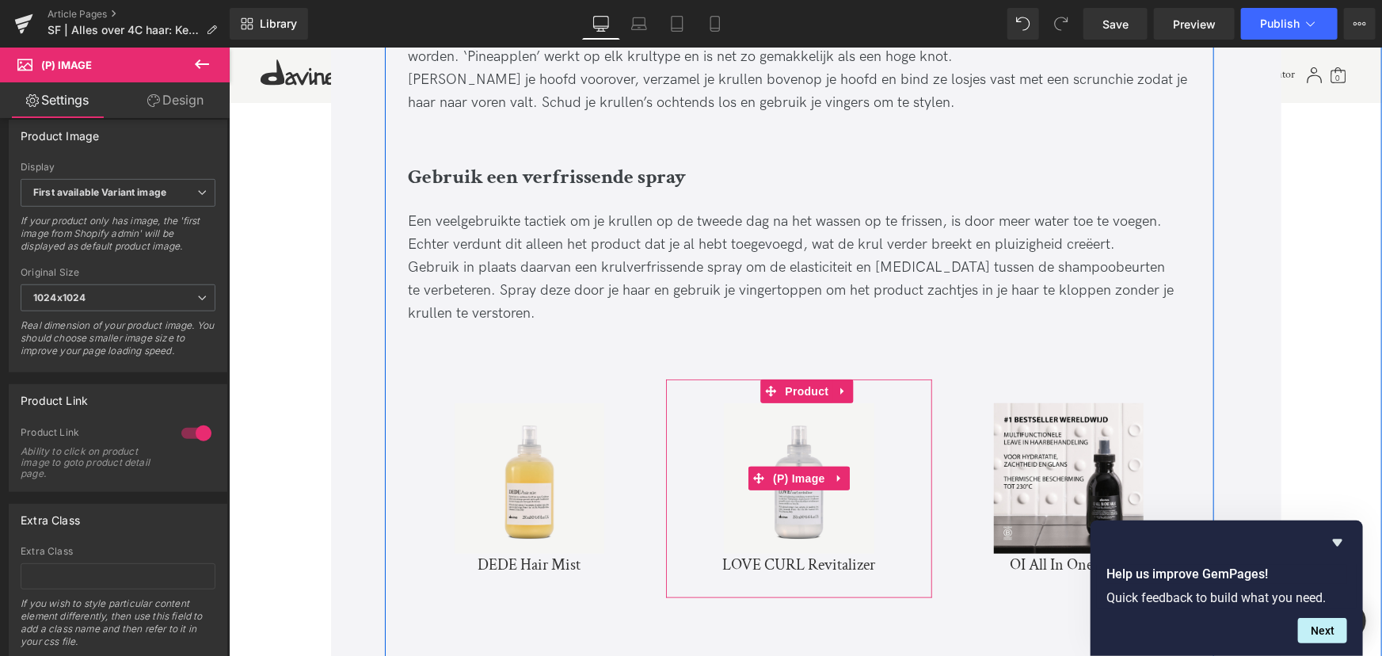
drag, startPoint x: 814, startPoint y: 464, endPoint x: 805, endPoint y: 462, distance: 9.8
click at [814, 464] on img at bounding box center [798, 477] width 150 height 150
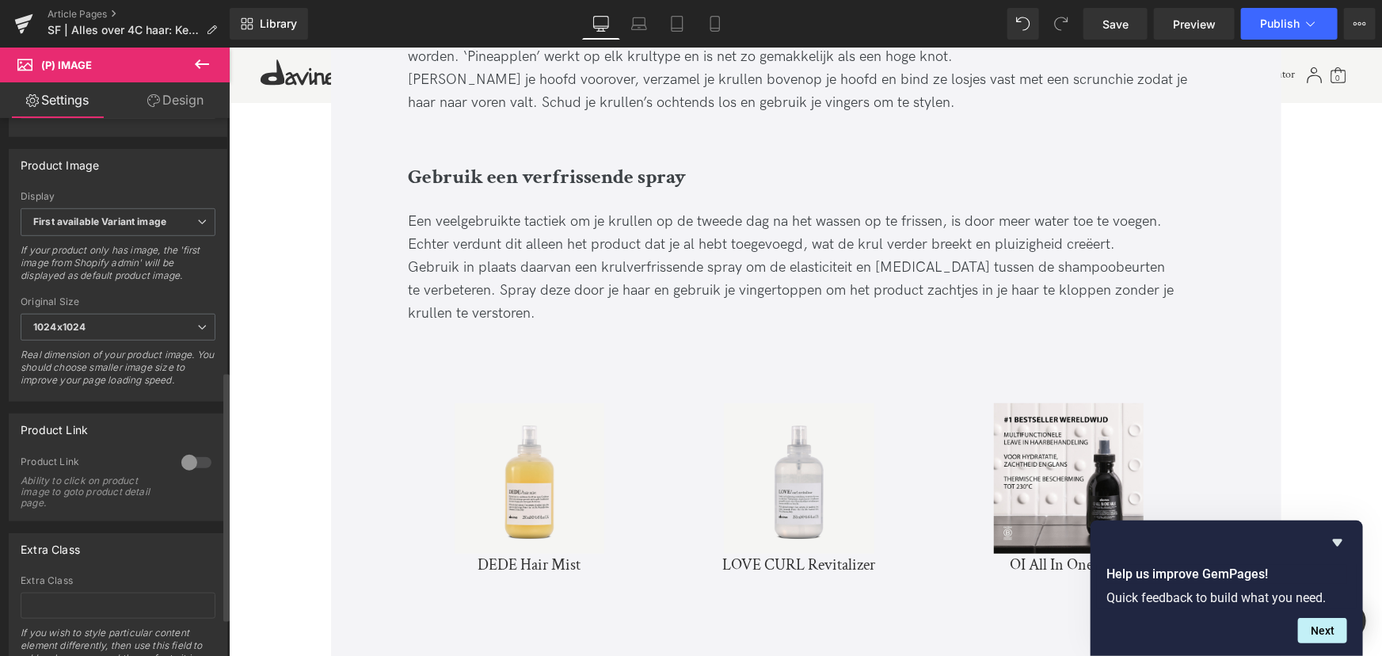
scroll to position [630, 0]
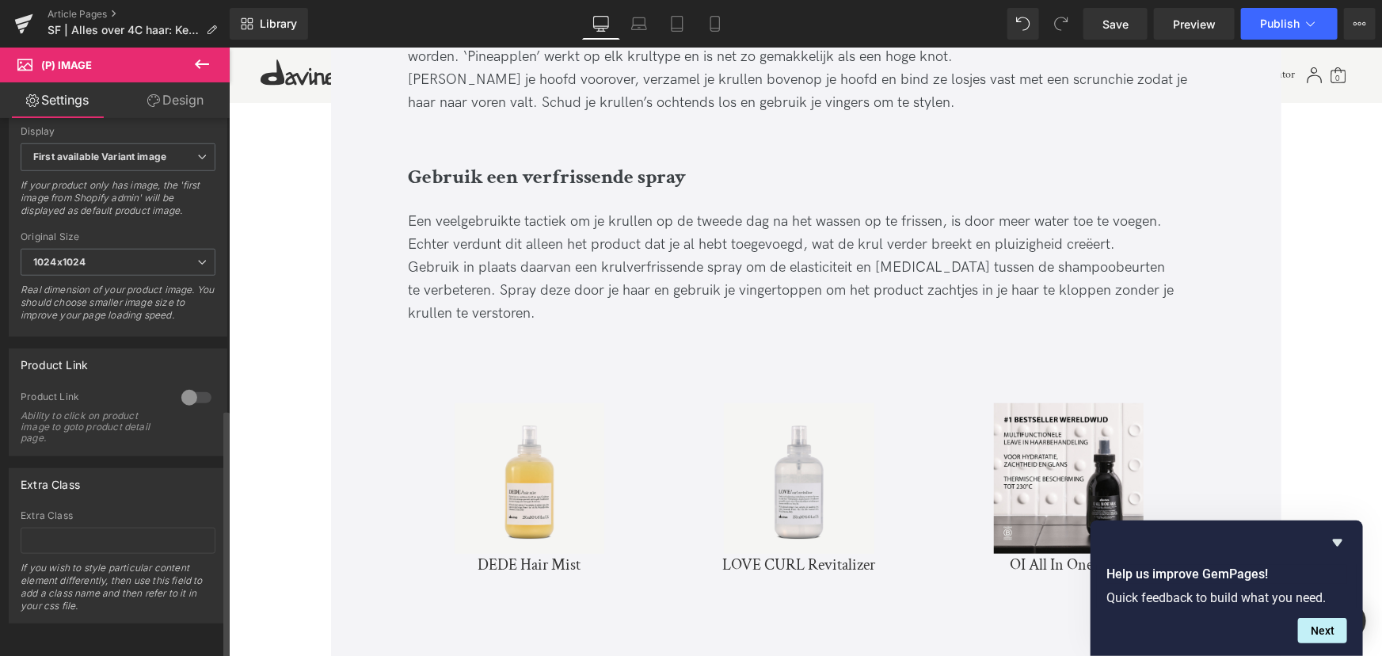
click at [191, 397] on div at bounding box center [196, 397] width 38 height 25
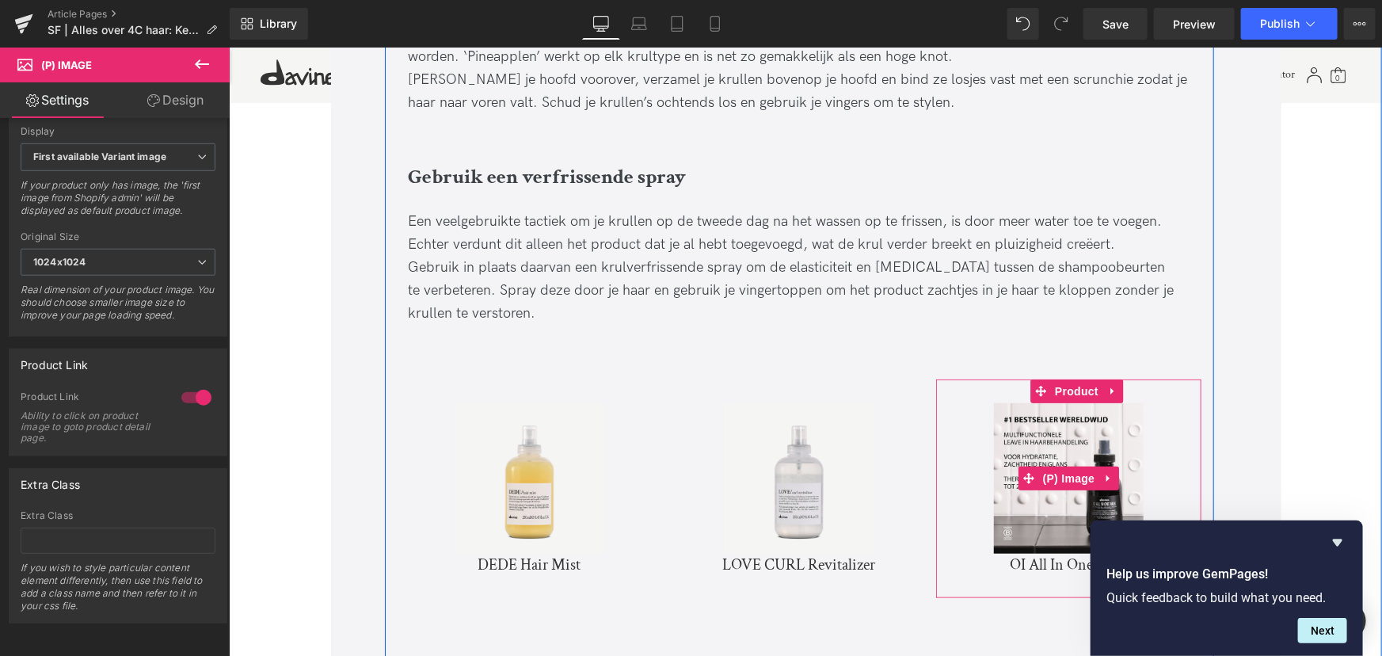
click at [1092, 452] on img at bounding box center [1068, 477] width 150 height 150
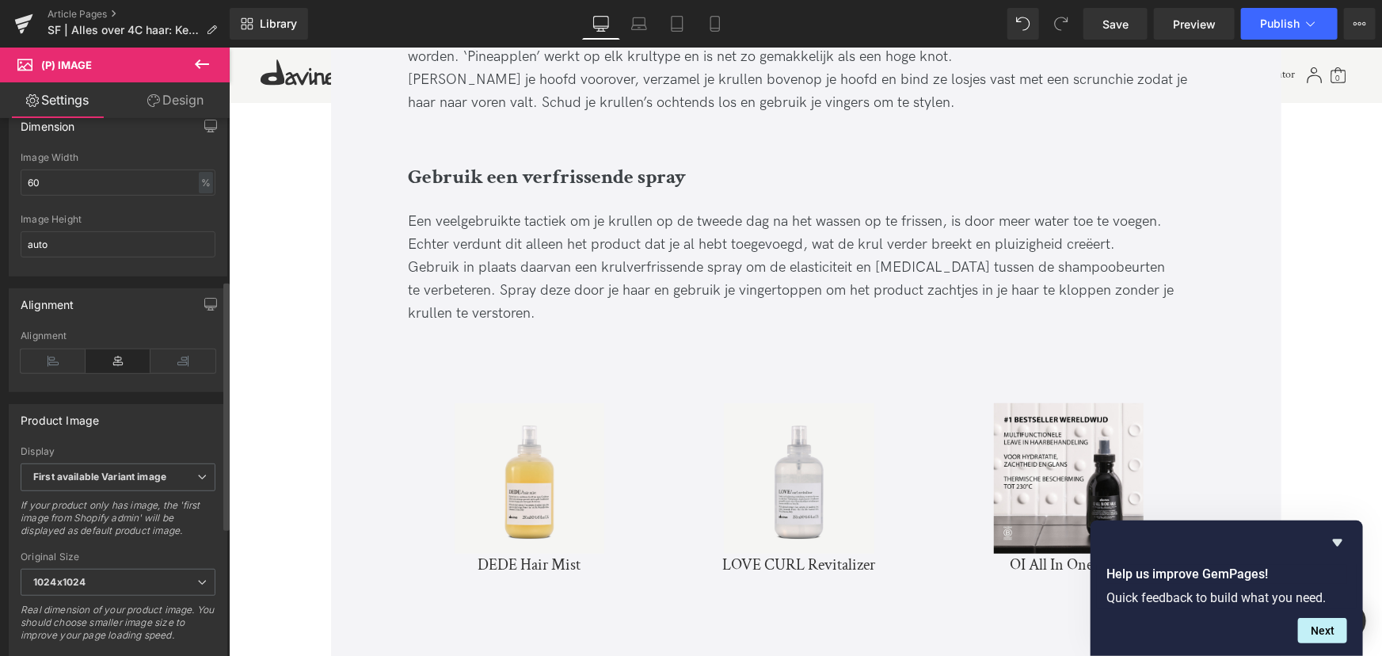
scroll to position [432, 0]
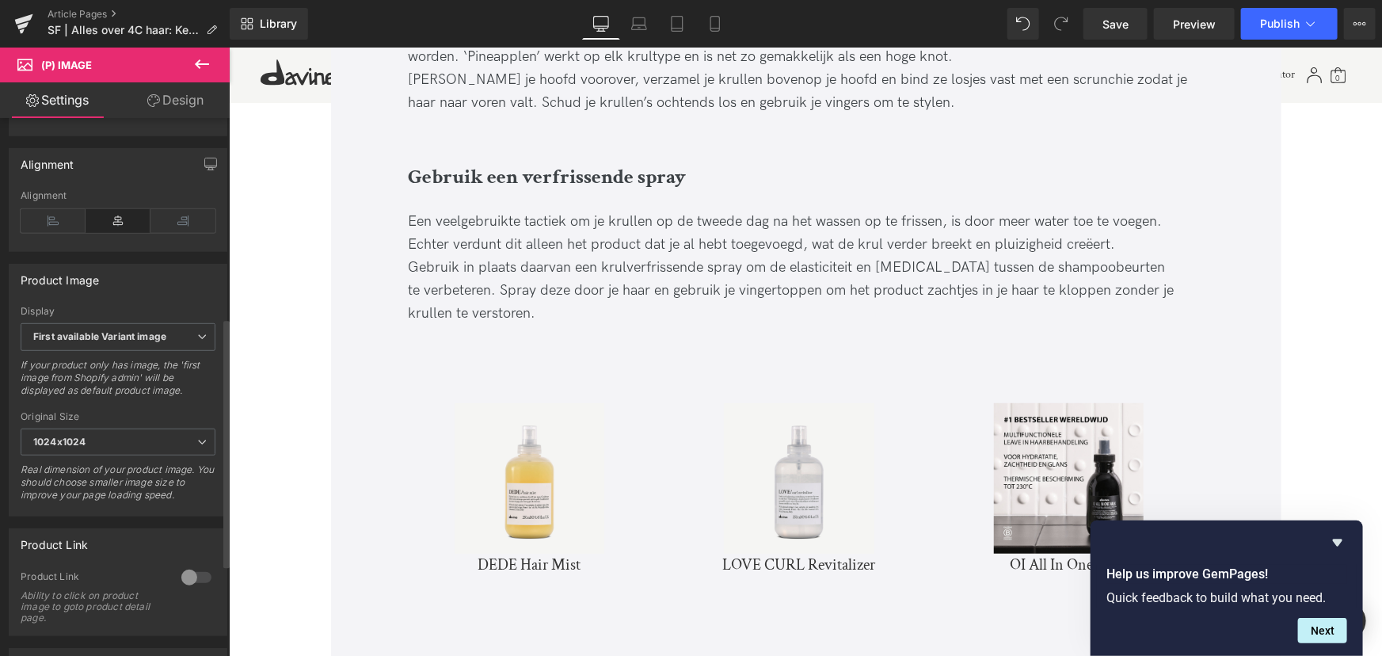
click at [190, 586] on div at bounding box center [196, 577] width 38 height 25
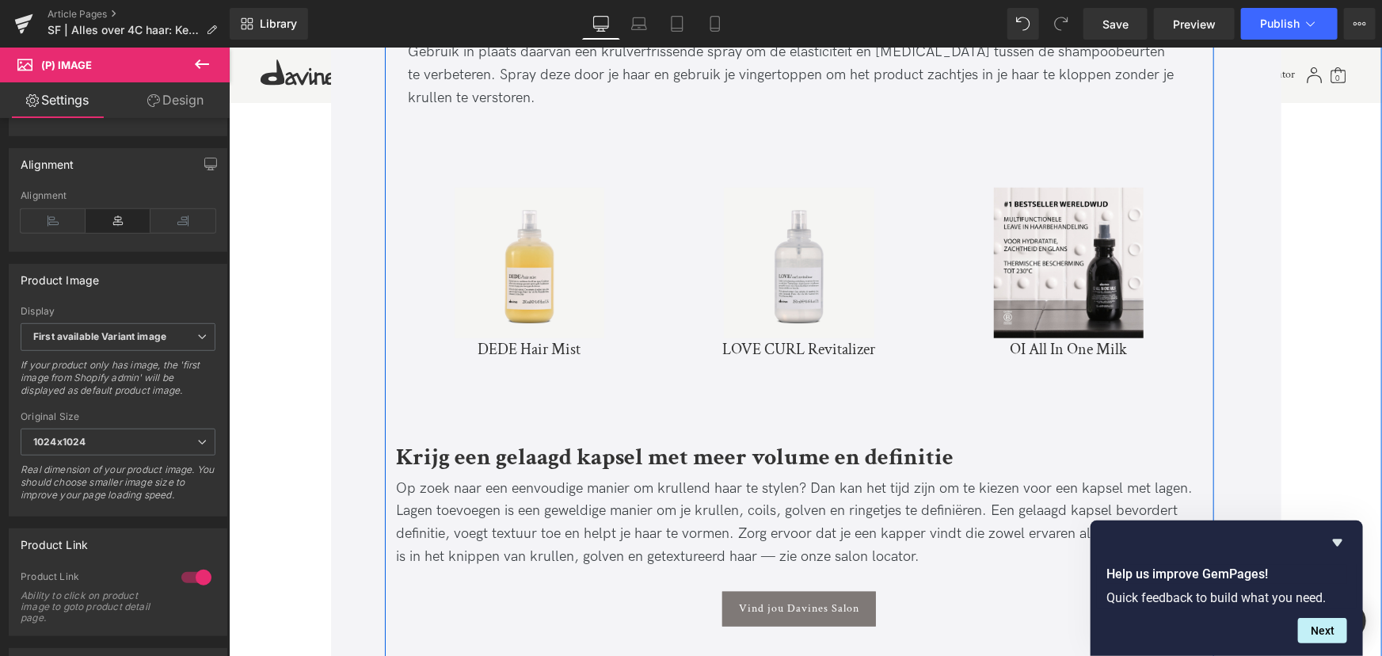
scroll to position [6702, 0]
click at [786, 598] on span "Button" at bounding box center [798, 607] width 36 height 19
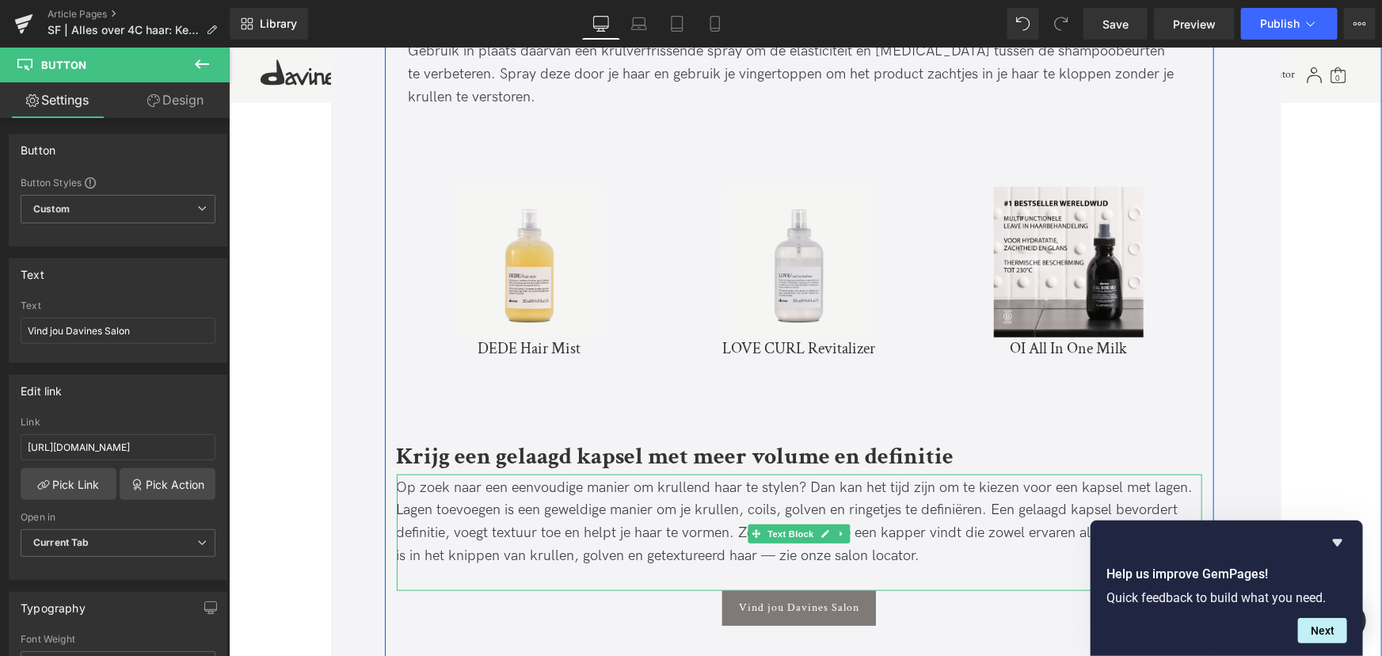
click at [776, 491] on div "Op zoek naar een eenvoudige manier om krullend haar te stylen? Dan kan het tijd…" at bounding box center [799, 521] width 806 height 91
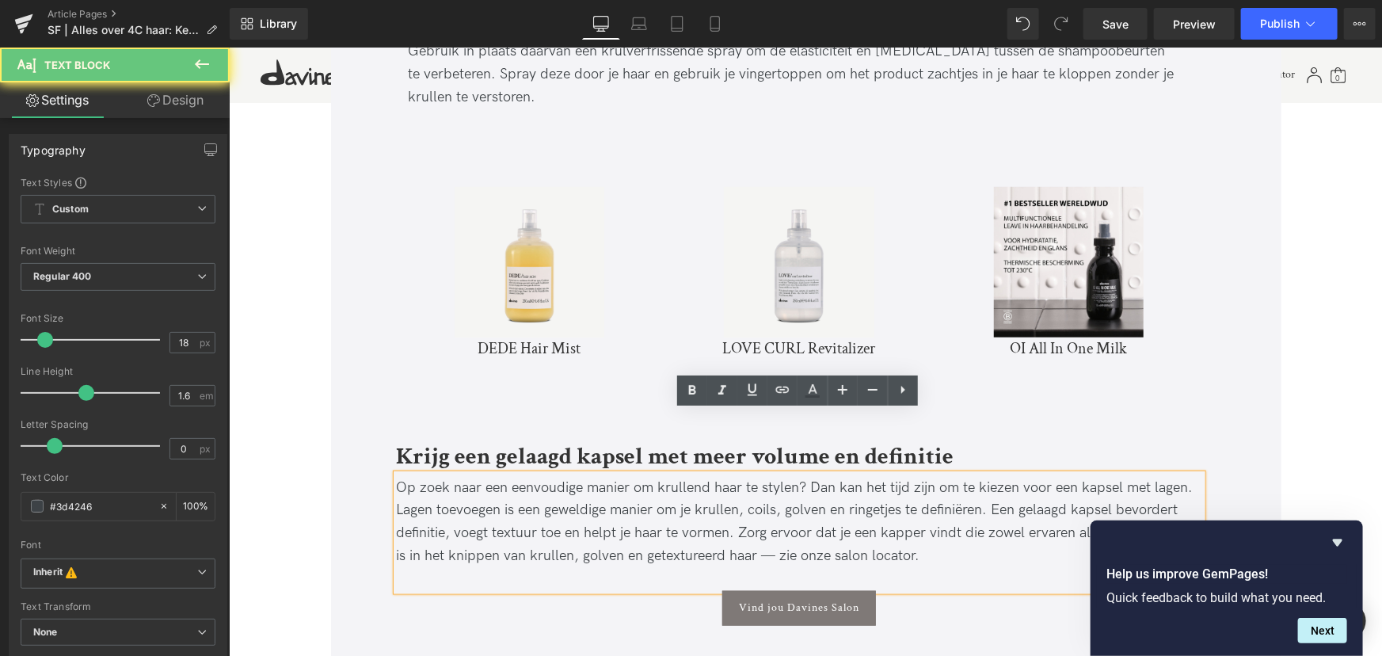
click at [775, 494] on div "Op zoek naar een eenvoudige manier om krullend haar te stylen? Dan kan het tijd…" at bounding box center [799, 521] width 806 height 91
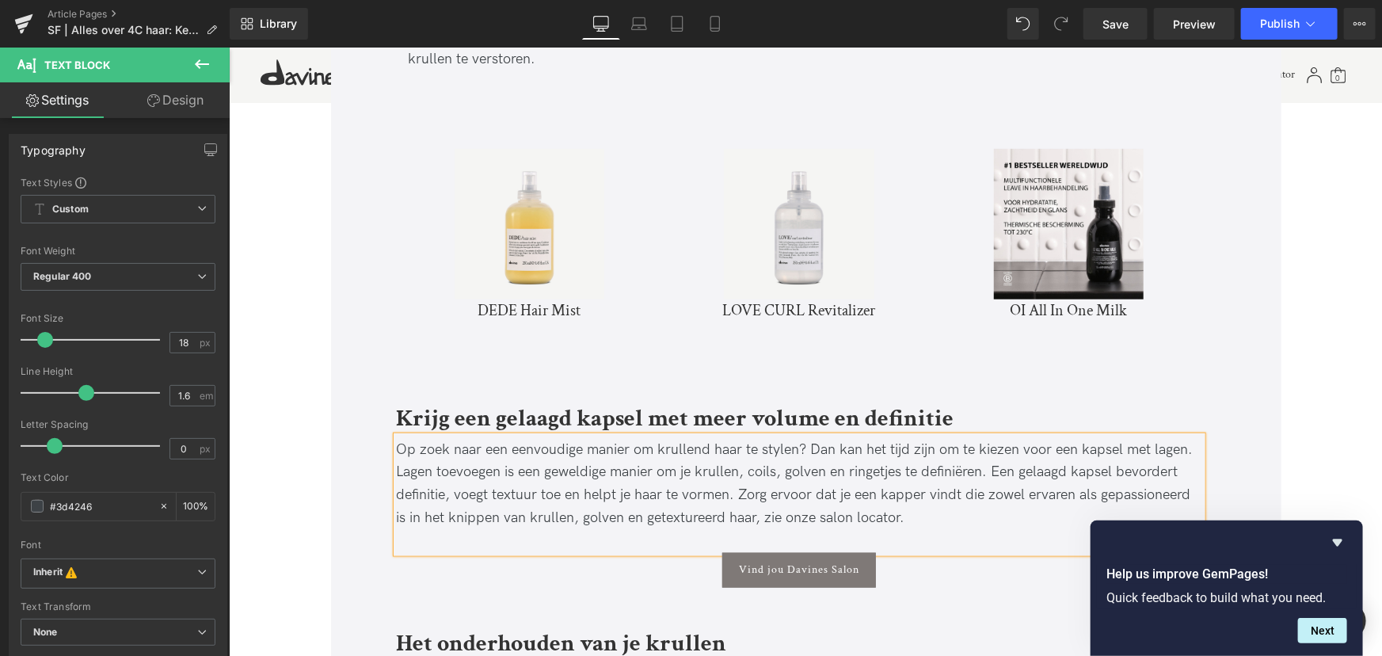
scroll to position [6773, 0]
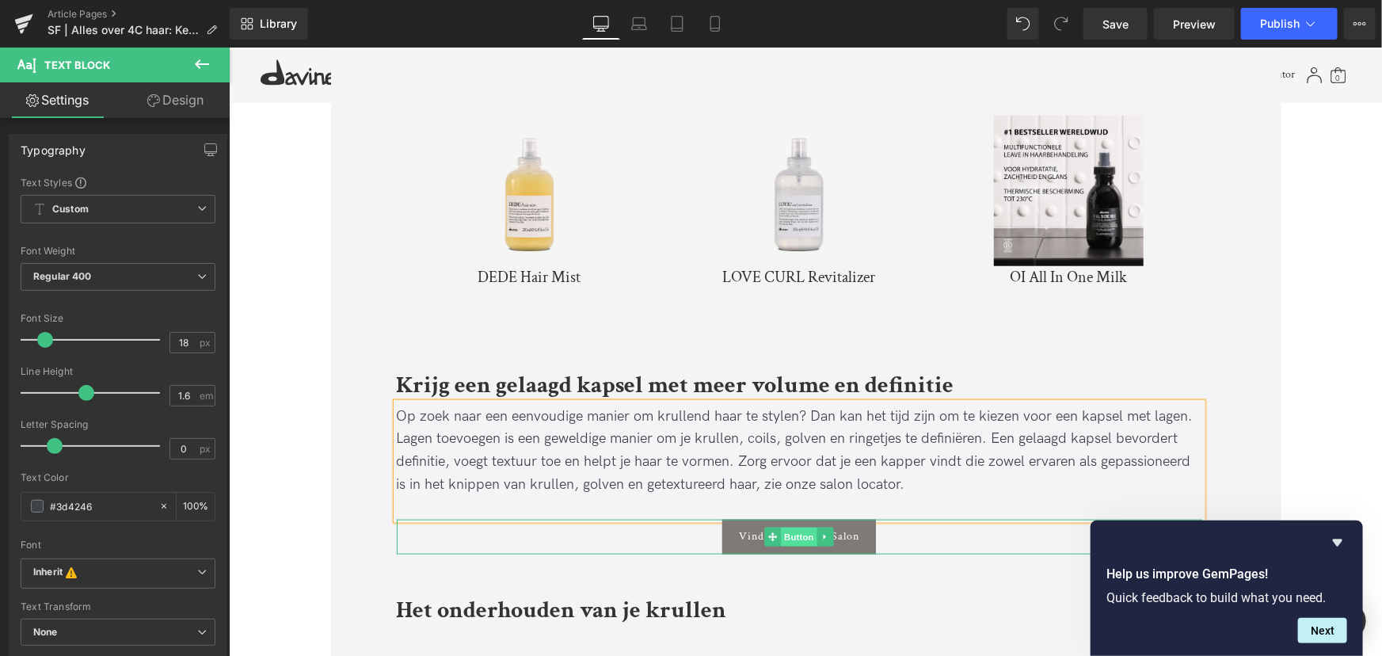
click at [802, 527] on span "Button" at bounding box center [798, 536] width 36 height 19
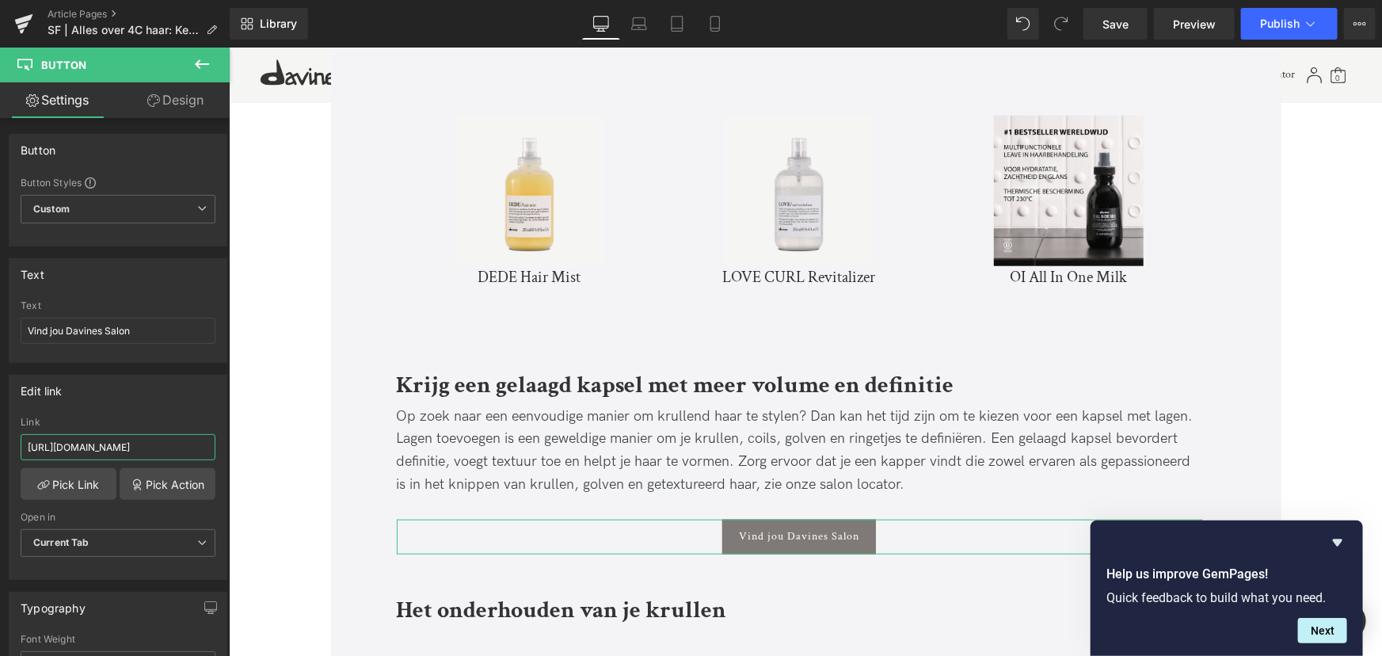
scroll to position [0, 18]
drag, startPoint x: 415, startPoint y: 494, endPoint x: 277, endPoint y: 440, distance: 147.7
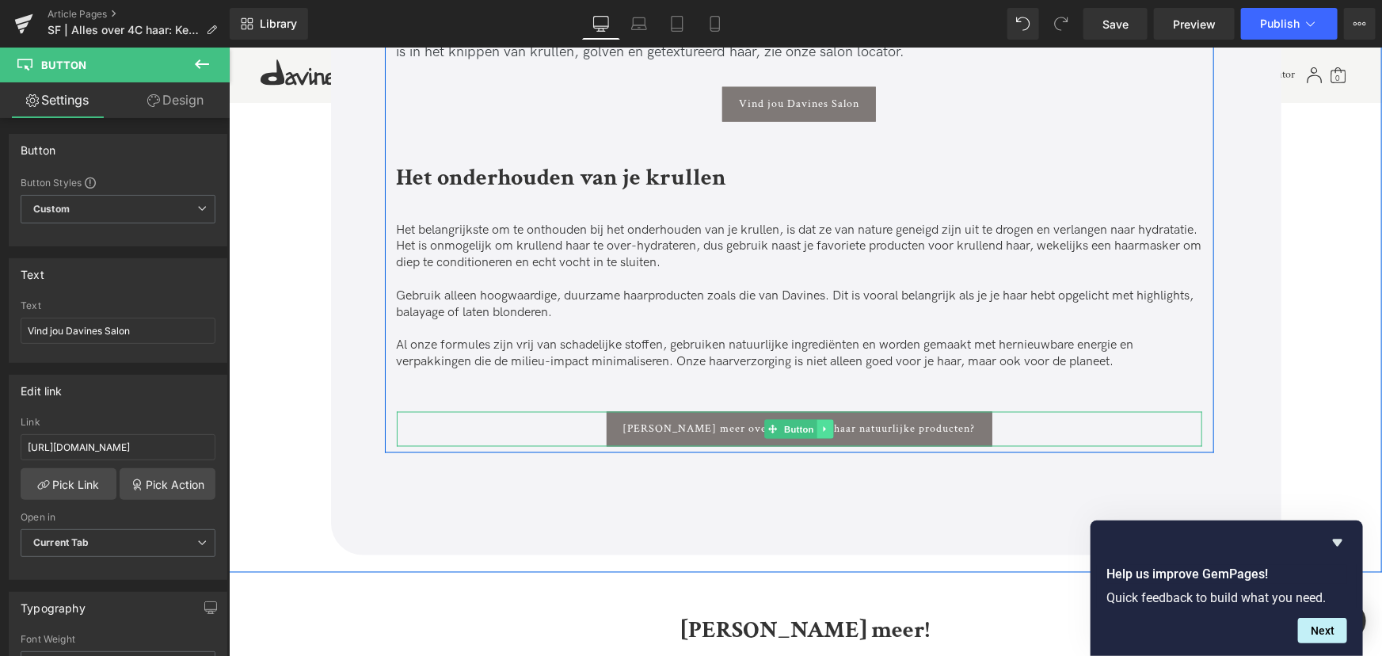
scroll to position [0, 0]
click at [821, 424] on icon at bounding box center [825, 429] width 9 height 10
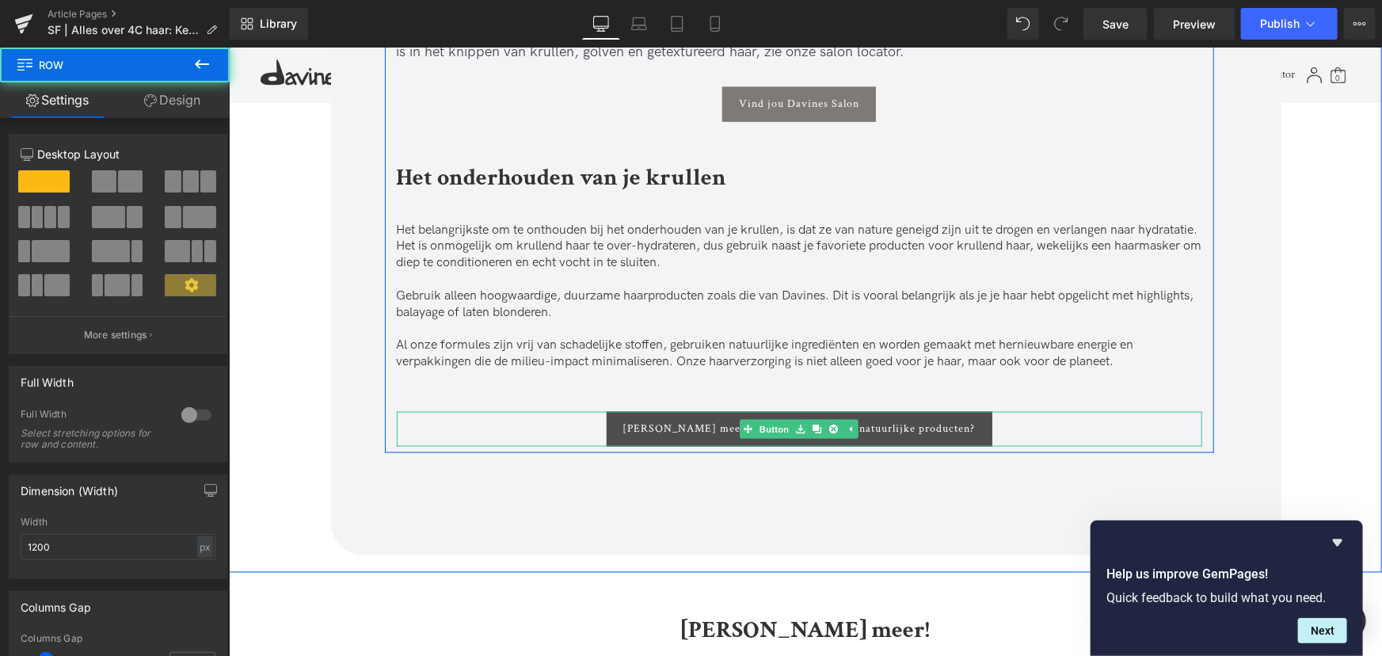
click at [691, 421] on span "Lees meer over Davines en haar natuurlijke producten?" at bounding box center [799, 427] width 353 height 13
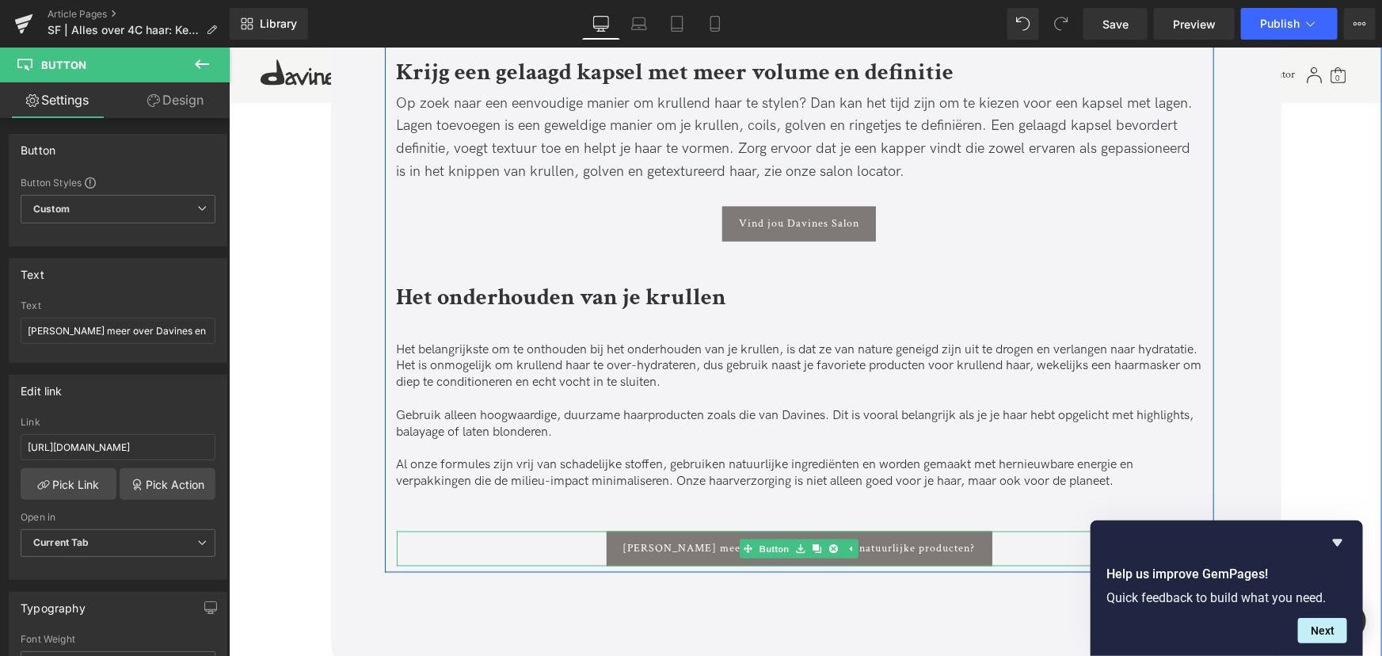
scroll to position [7061, 0]
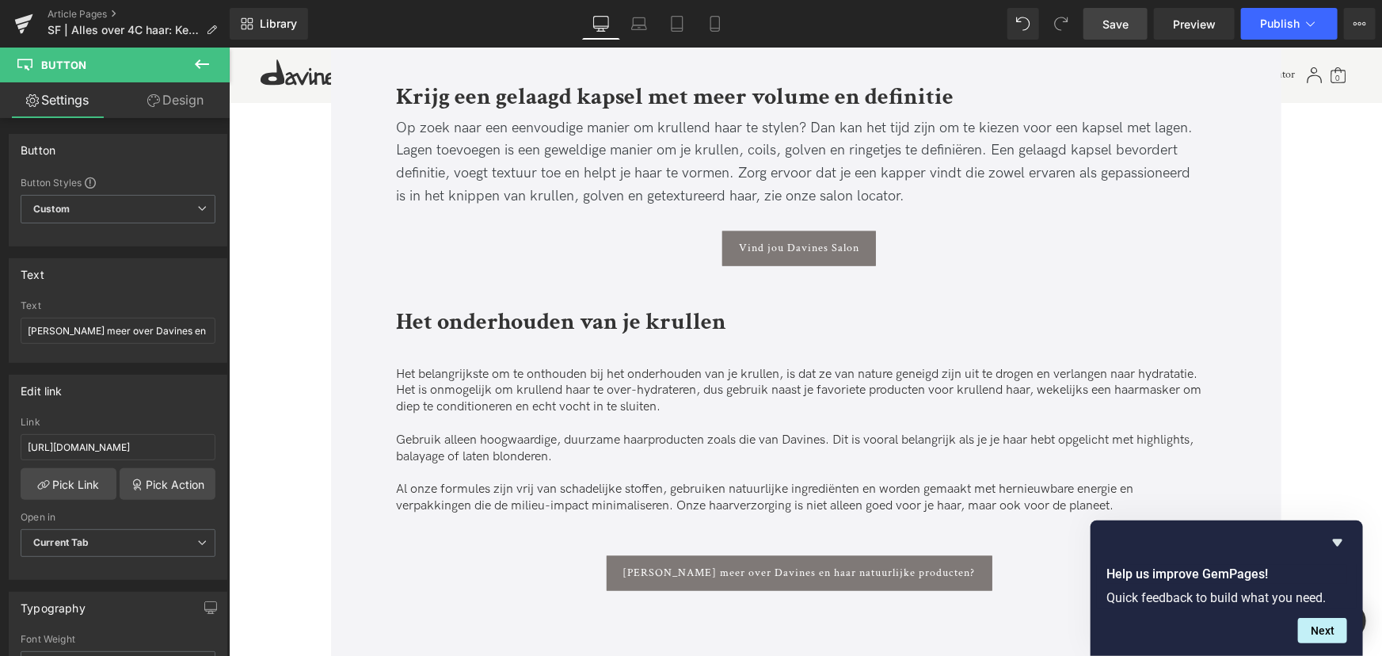
click at [1125, 25] on span "Save" at bounding box center [1116, 24] width 26 height 17
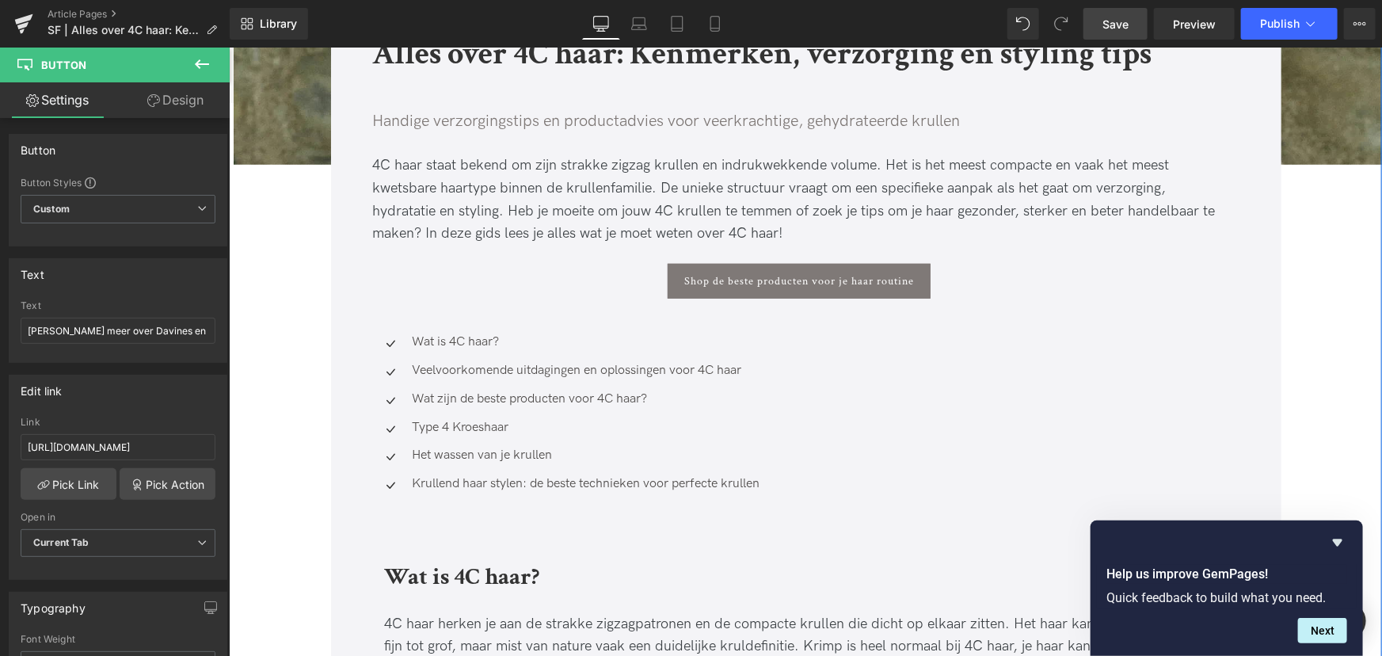
scroll to position [292, 0]
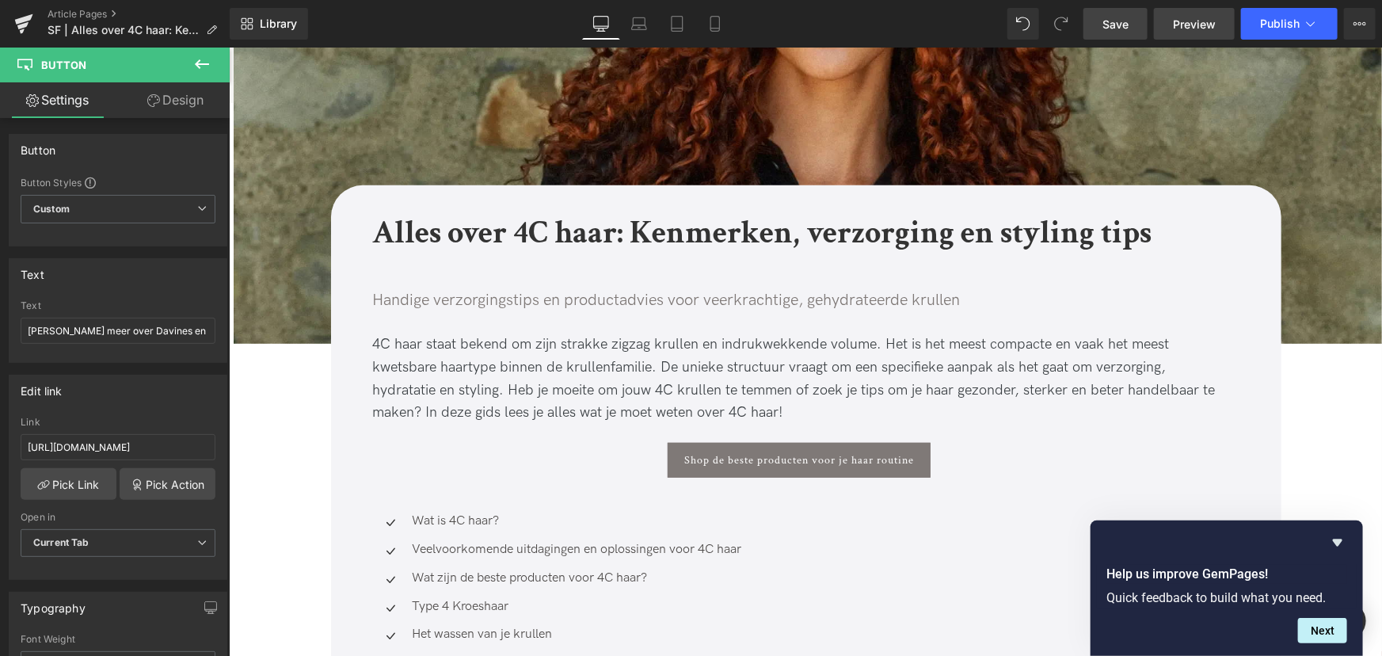
click at [1197, 24] on span "Preview" at bounding box center [1194, 24] width 43 height 17
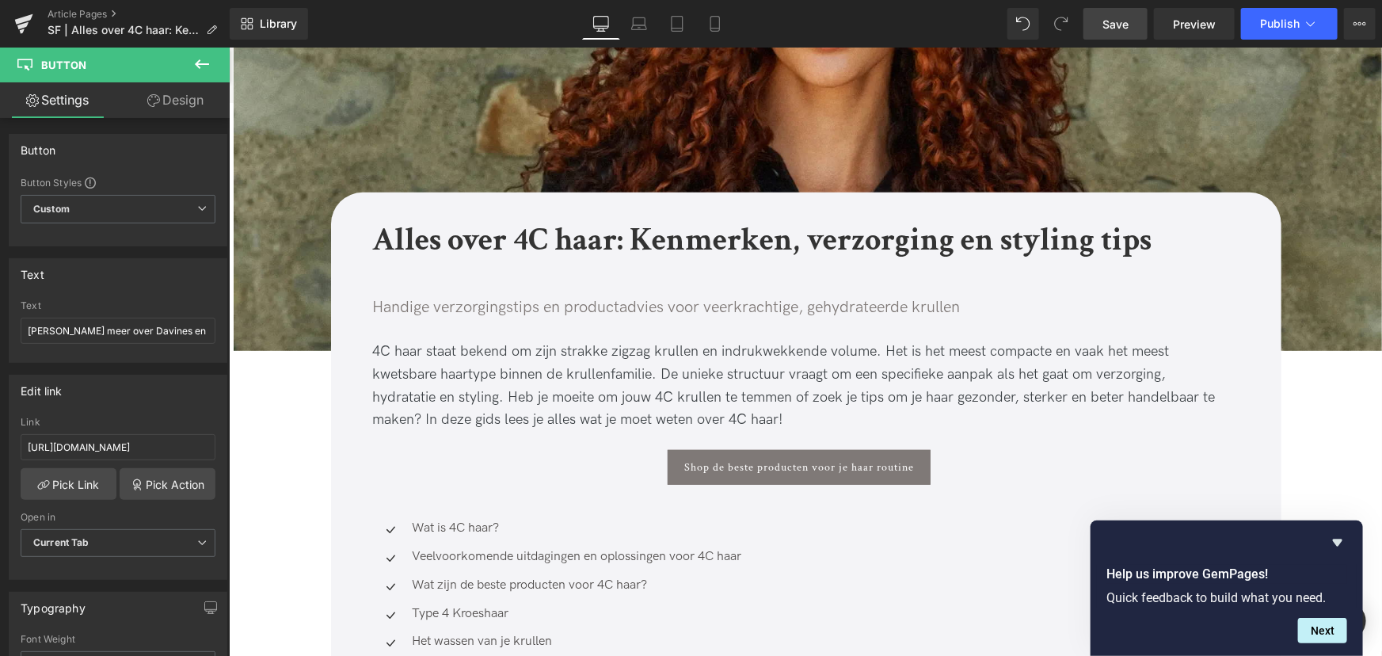
scroll to position [0, 0]
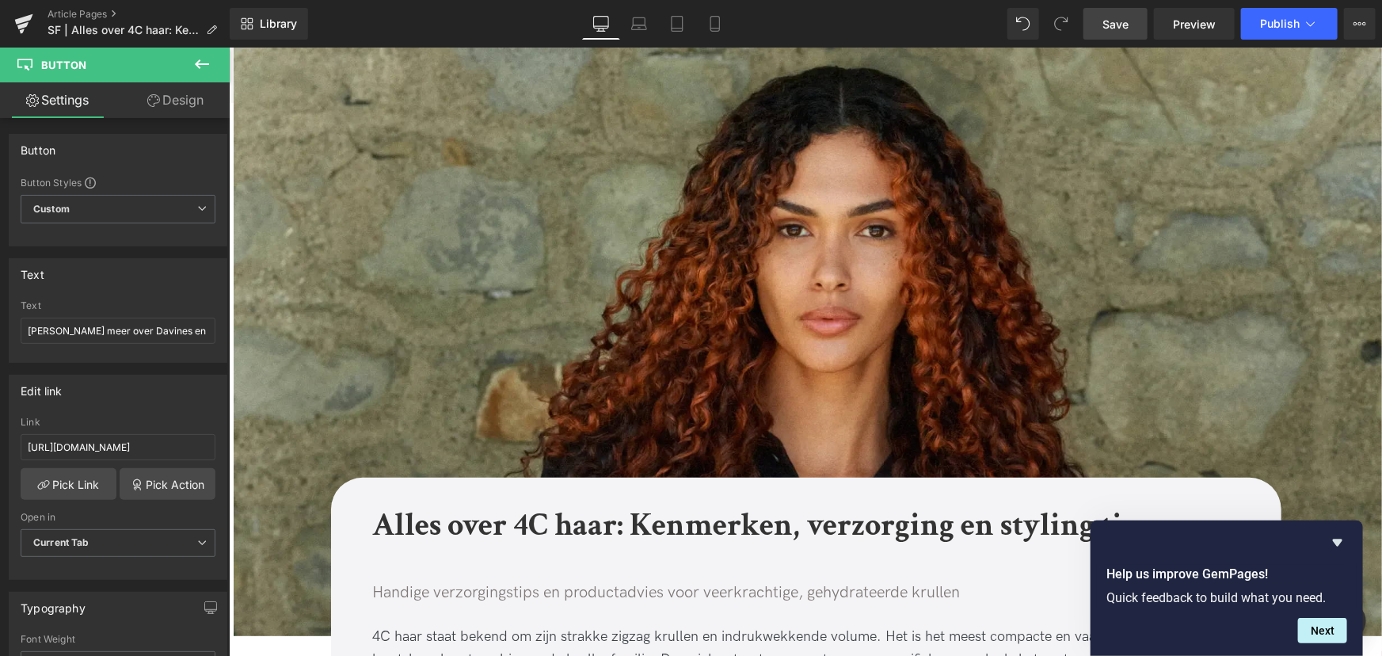
click at [1103, 25] on span "Save" at bounding box center [1116, 24] width 26 height 17
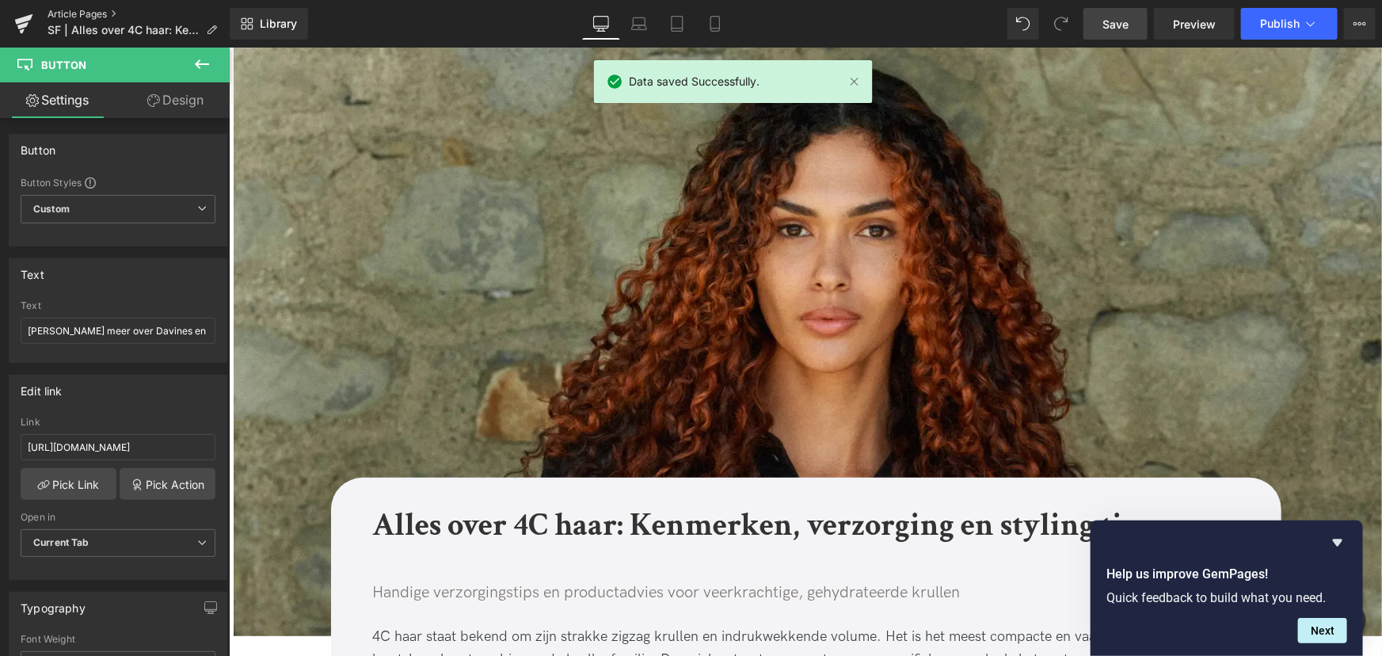
click at [88, 13] on link "Article Pages" at bounding box center [139, 14] width 182 height 13
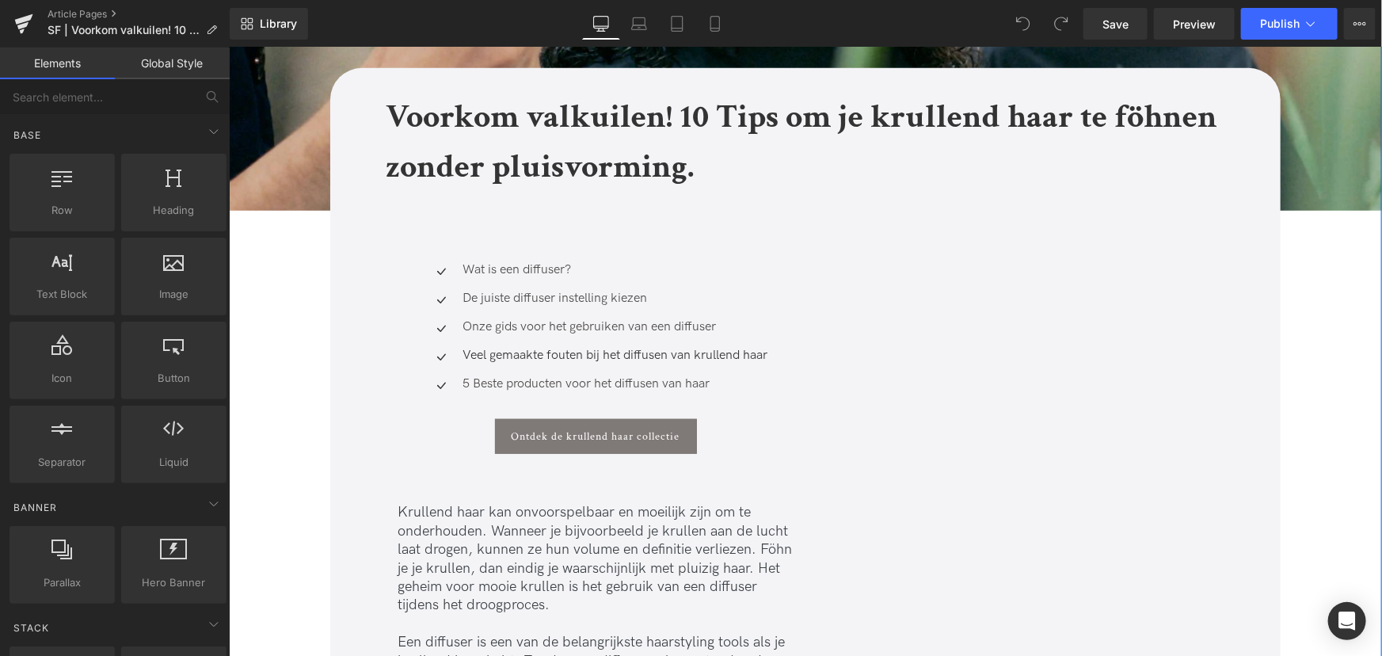
scroll to position [432, 0]
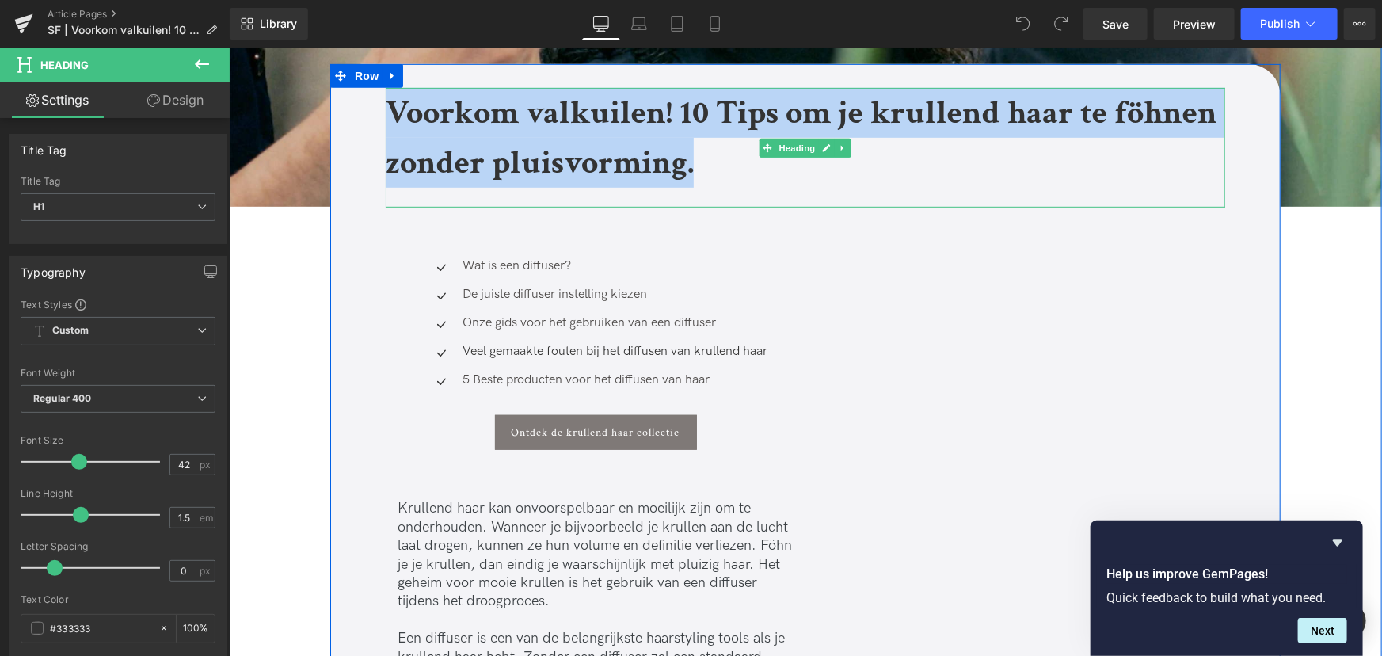
drag, startPoint x: 702, startPoint y: 173, endPoint x: 391, endPoint y: 110, distance: 317.5
click at [391, 110] on h1 "Voorkom valkuilen! 10 Tips om je krullend haar te föhnen zonder pluisvorming." at bounding box center [805, 137] width 840 height 100
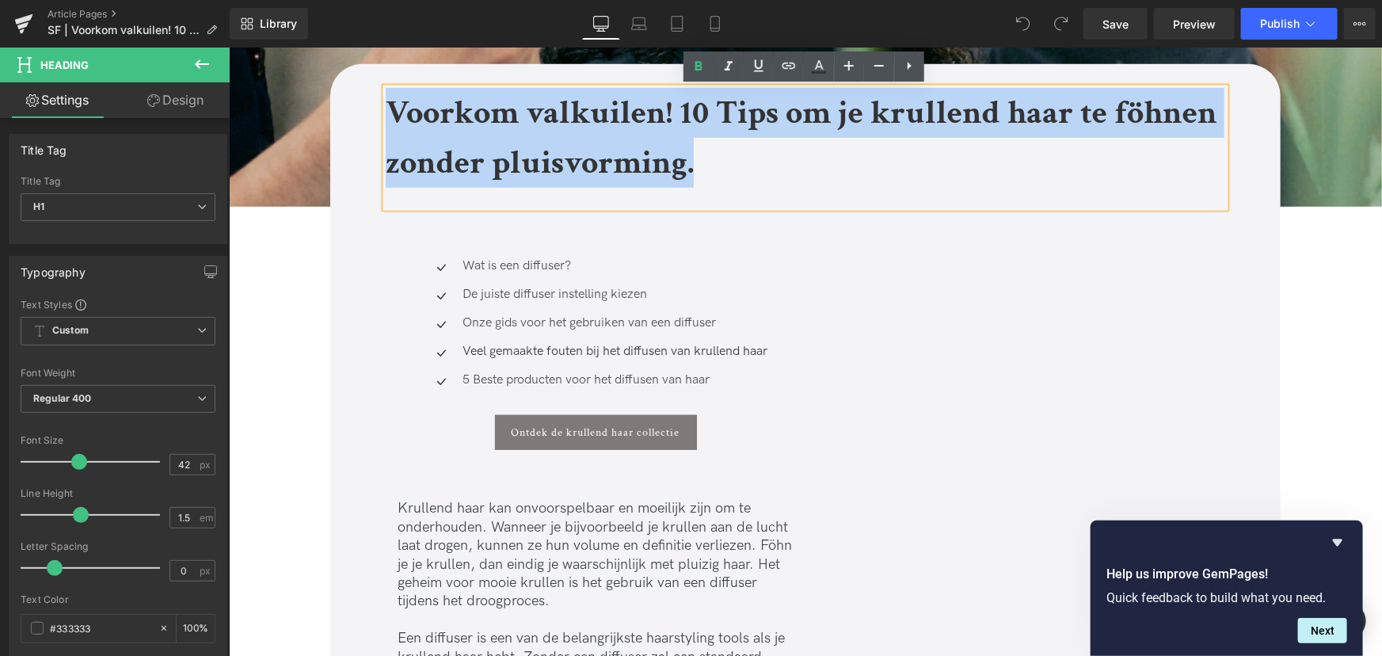
copy b "Voorkom valkuilen! 10 Tips om je krullend haar te föhnen zonder pluisvorming."
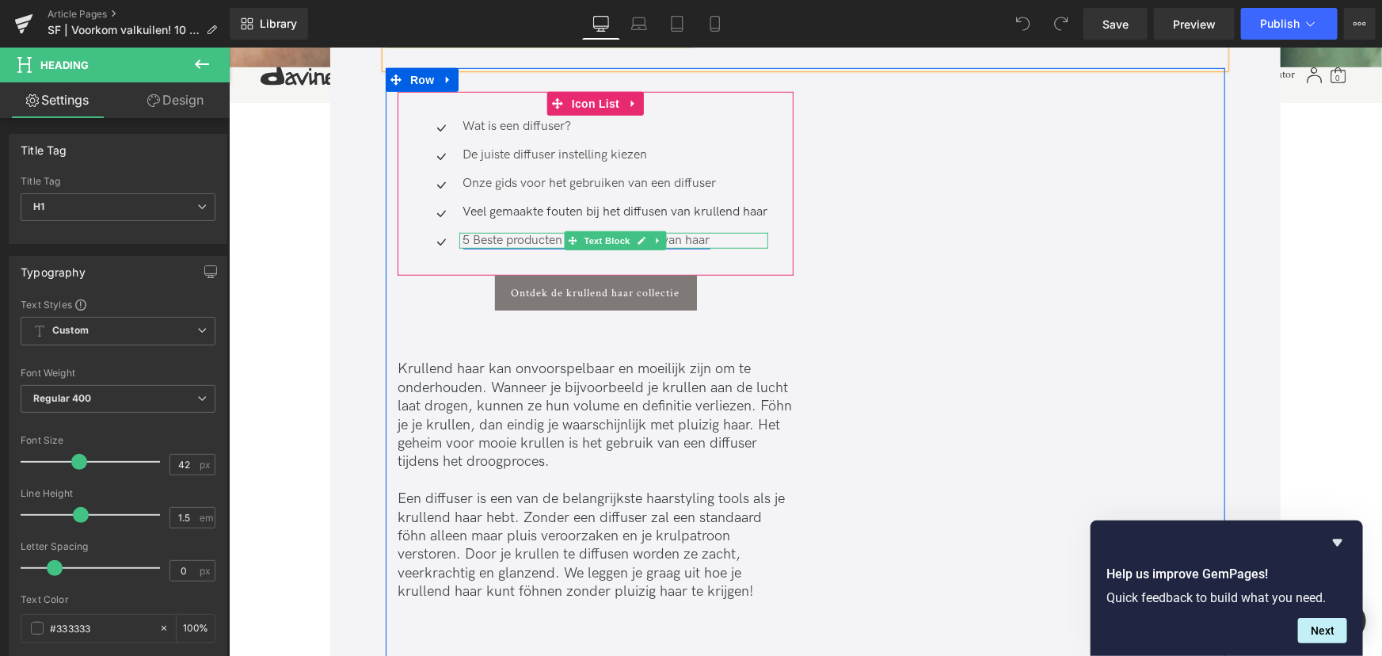
scroll to position [576, 0]
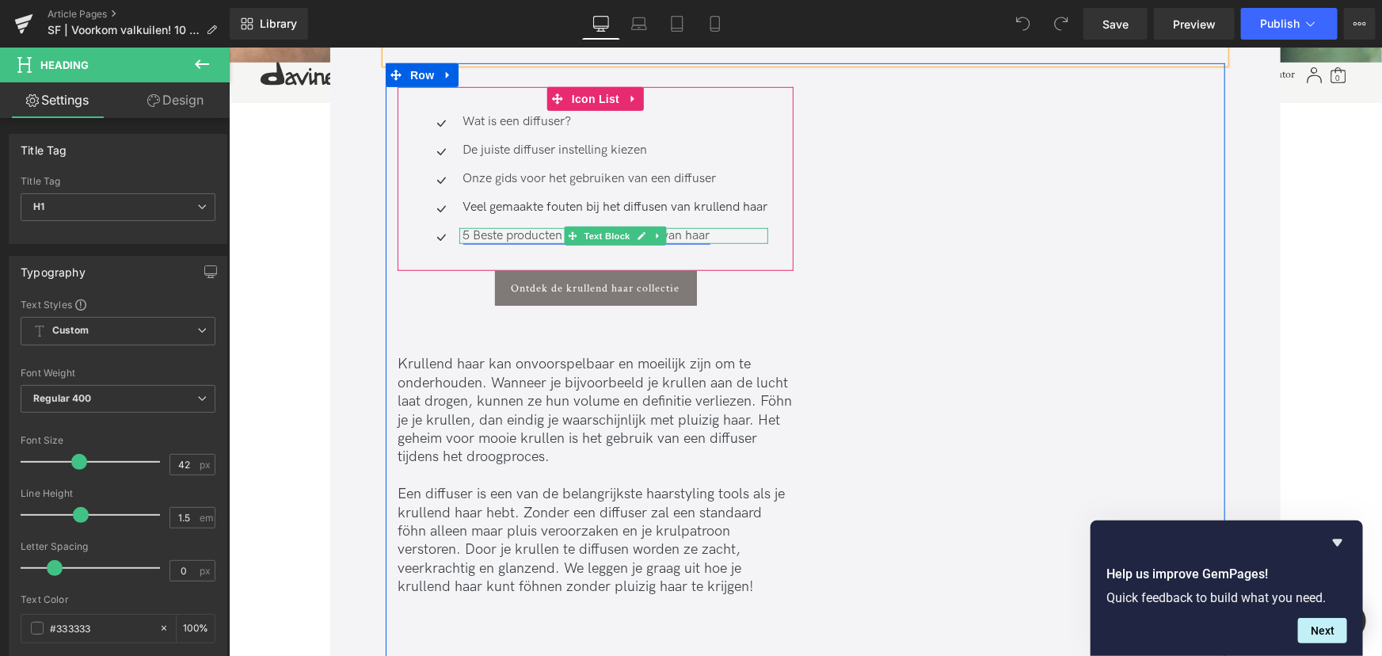
click at [517, 237] on link "5 Beste producten voor het diffusen van haar" at bounding box center [586, 234] width 247 height 15
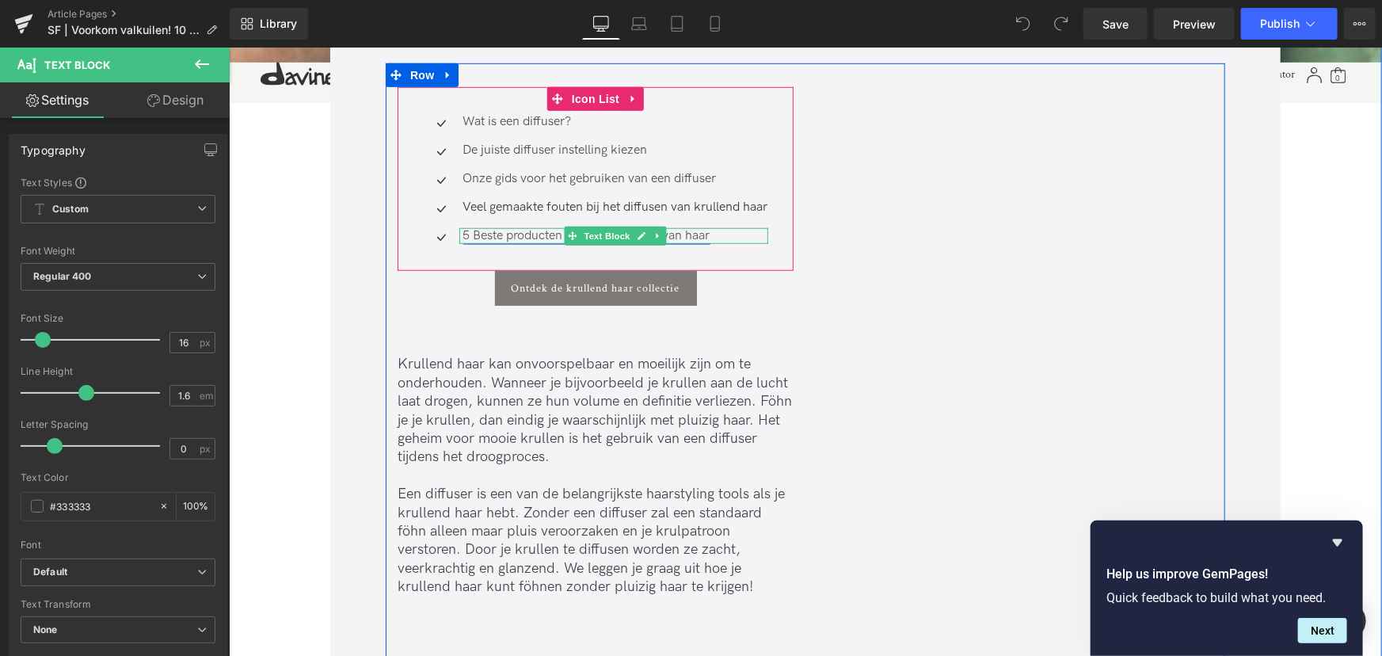
click at [524, 231] on link "5 Beste producten voor het diffusen van haar" at bounding box center [586, 234] width 247 height 15
click at [719, 235] on p "5 Beste producten voor het diffusen van haar" at bounding box center [615, 235] width 305 height 17
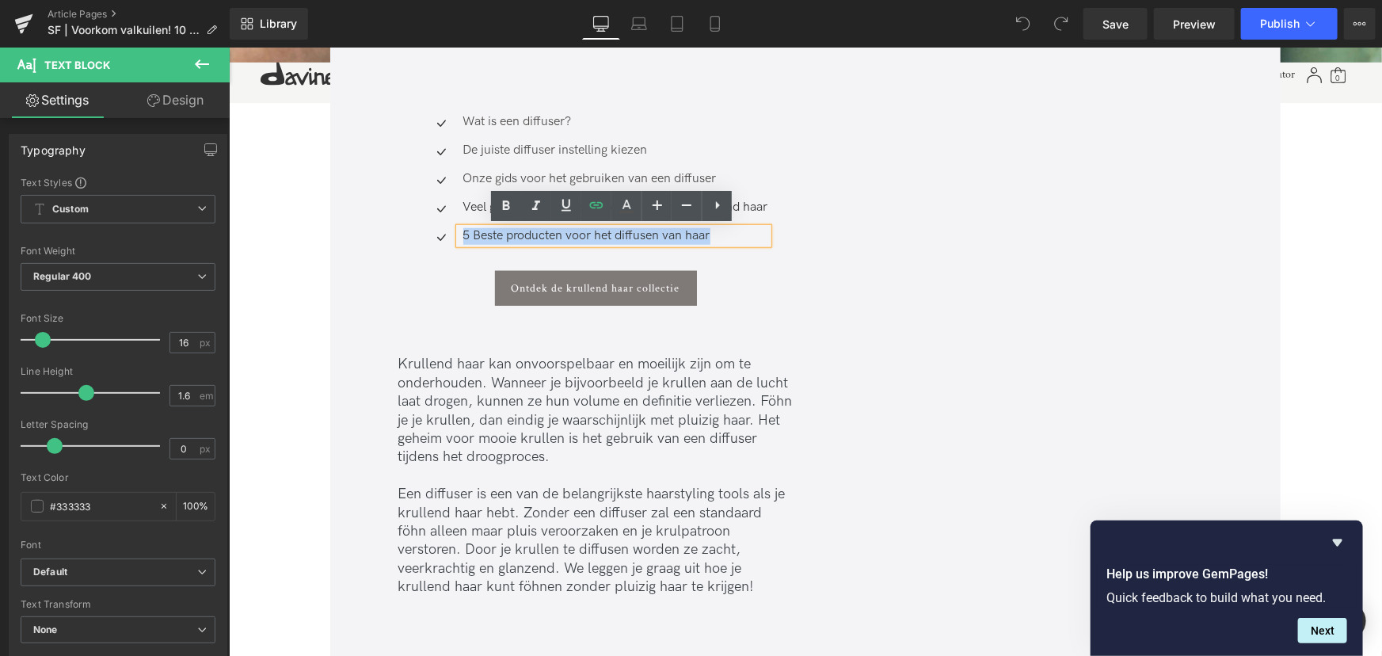
drag, startPoint x: 717, startPoint y: 235, endPoint x: 415, endPoint y: 215, distance: 302.5
click at [400, 216] on div "Icon Wat is een diffuser? Text Block Icon De juiste diffuser instelling kiezen …" at bounding box center [595, 184] width 396 height 142
click at [604, 205] on icon at bounding box center [596, 205] width 19 height 19
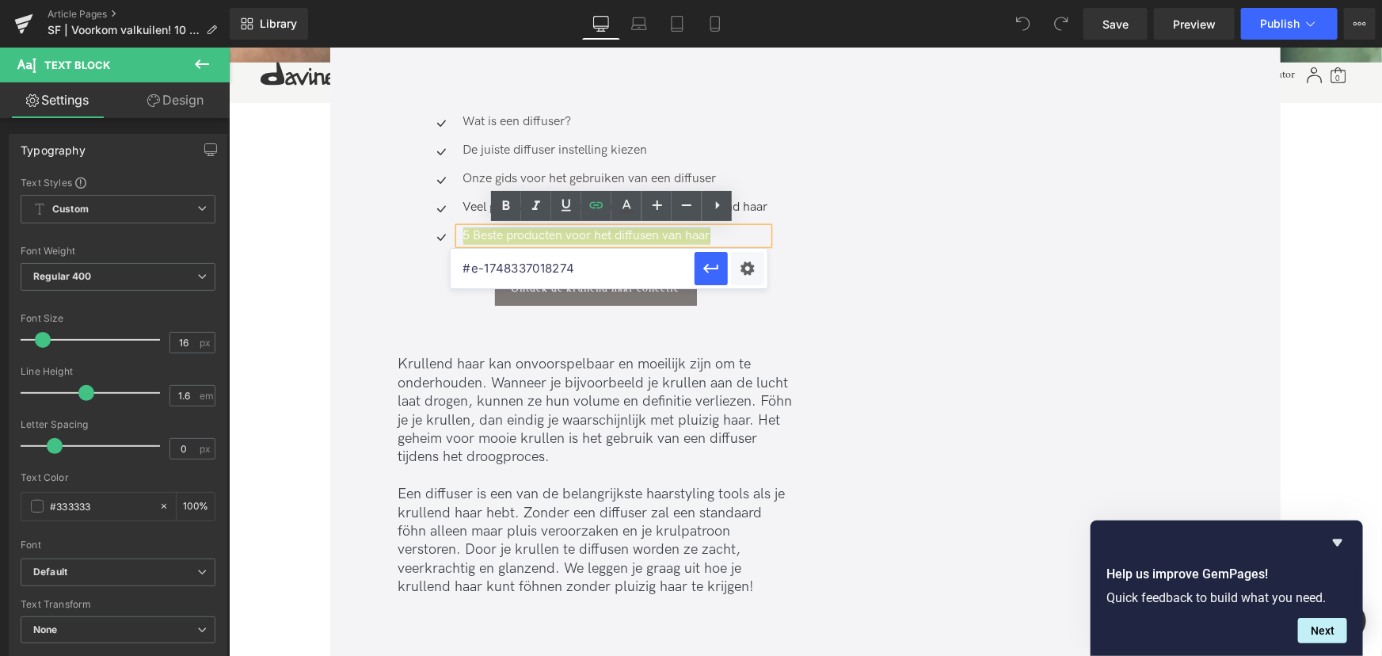
drag, startPoint x: 822, startPoint y: 310, endPoint x: 325, endPoint y: 262, distance: 499.7
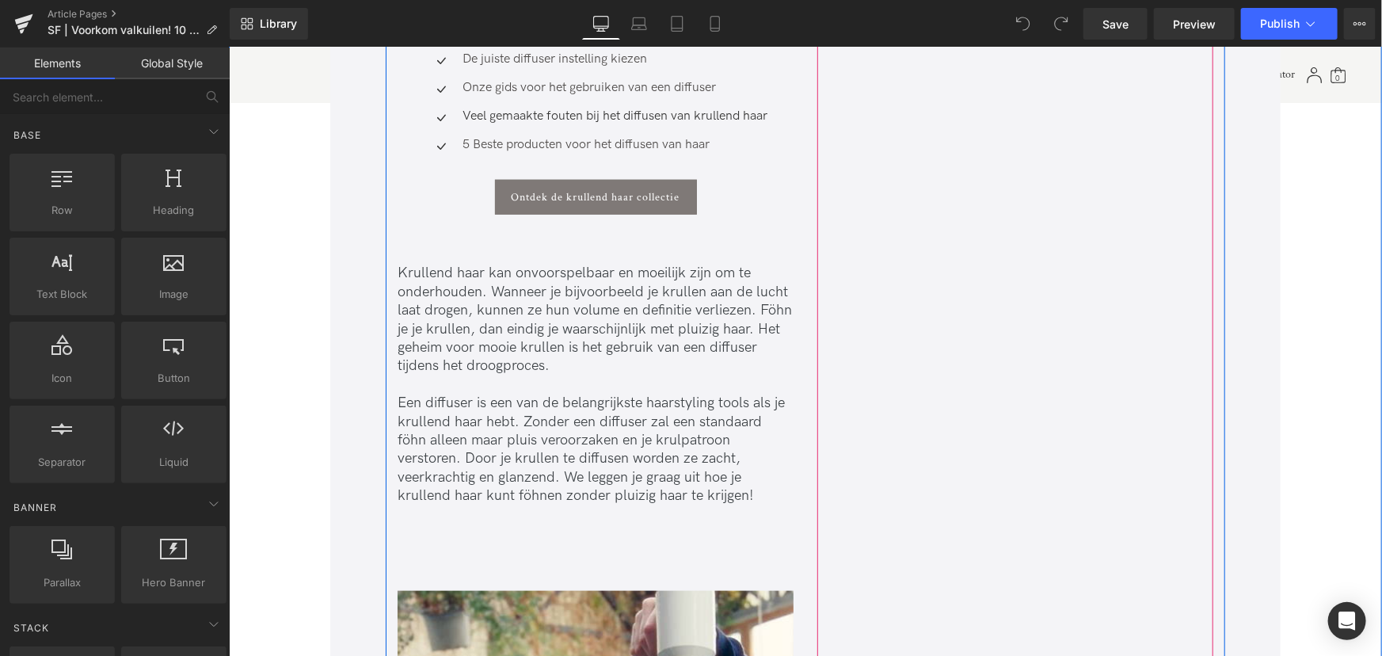
scroll to position [648, 0]
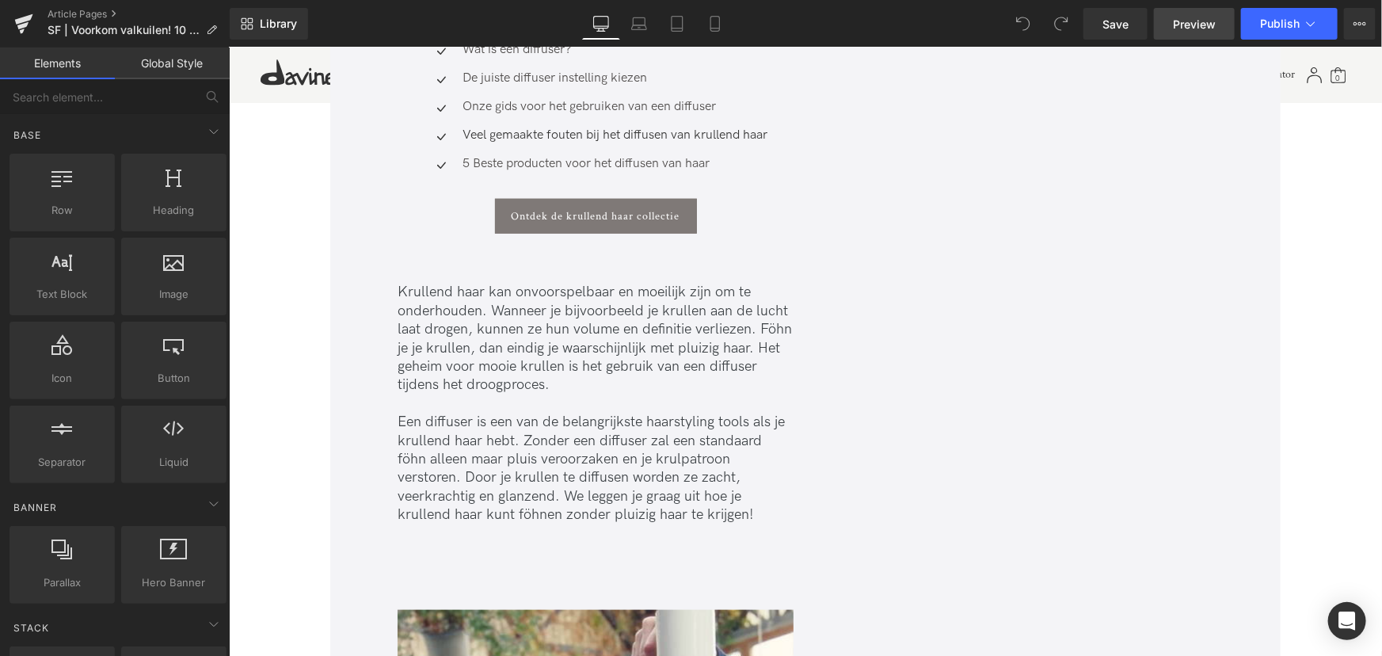
click at [1192, 23] on span "Preview" at bounding box center [1194, 24] width 43 height 17
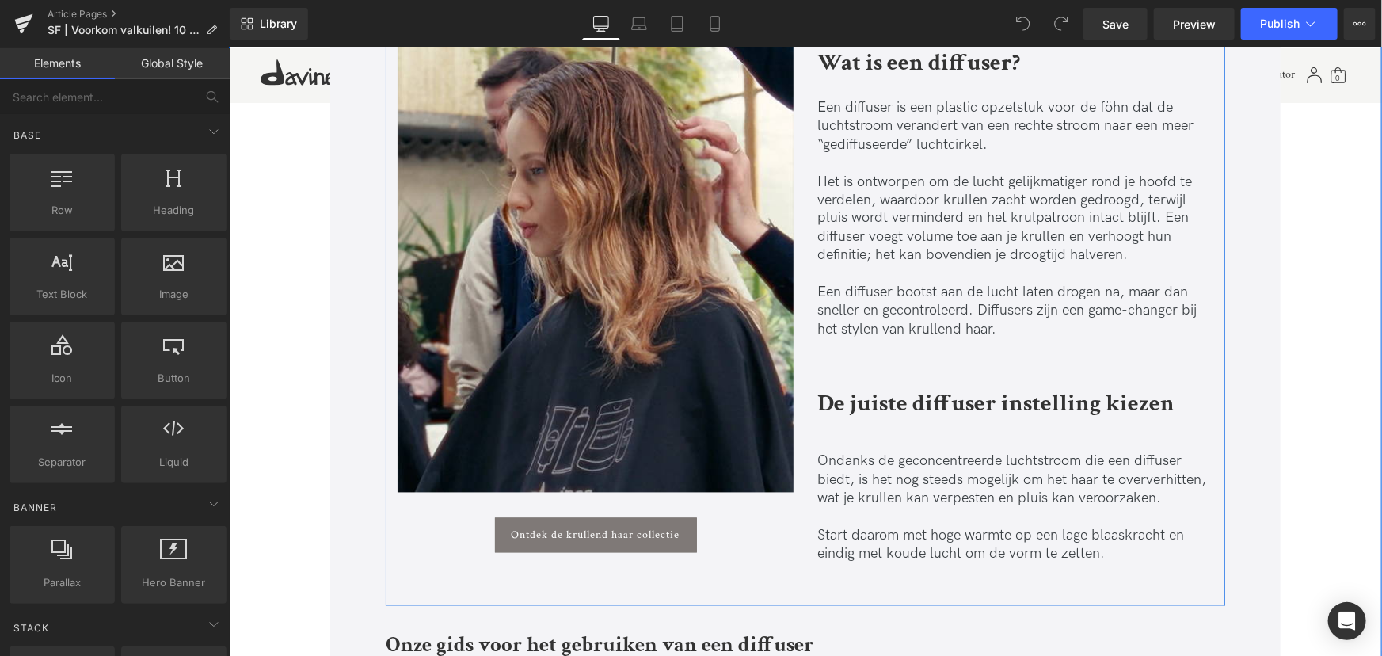
scroll to position [1440, 0]
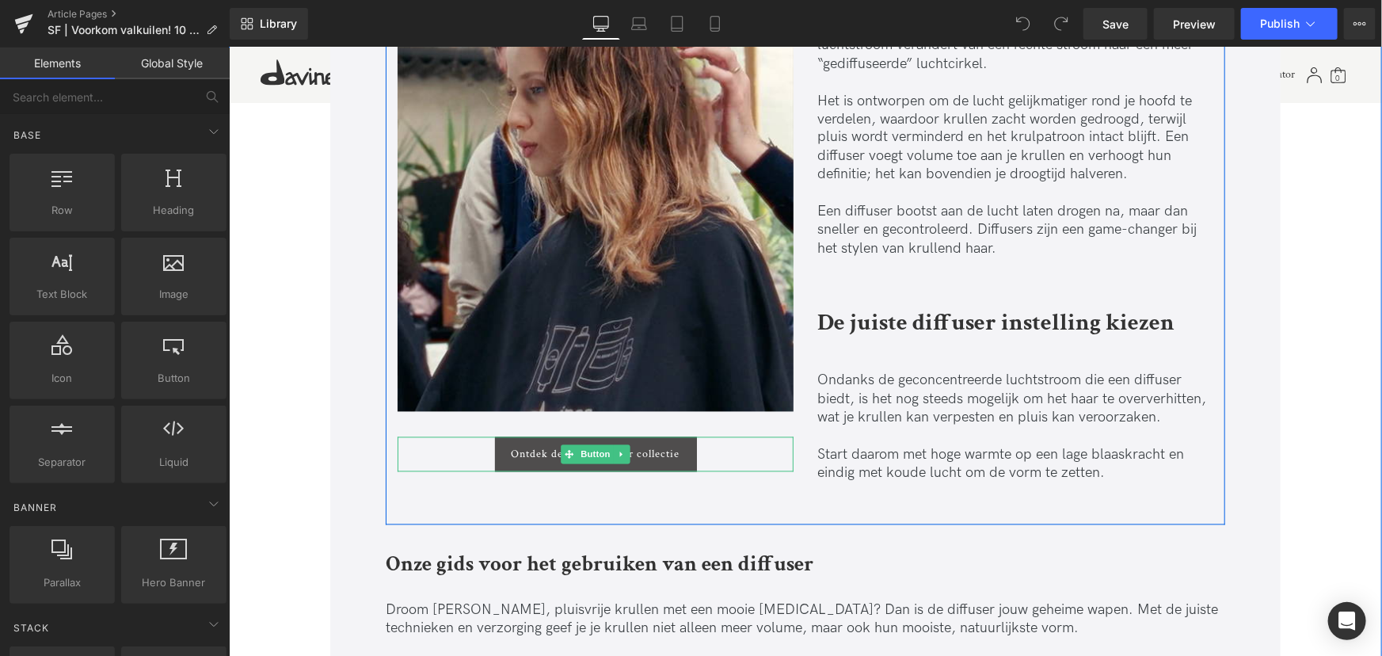
click at [634, 455] on span "Ontdek de krullend haar collectie" at bounding box center [595, 454] width 169 height 13
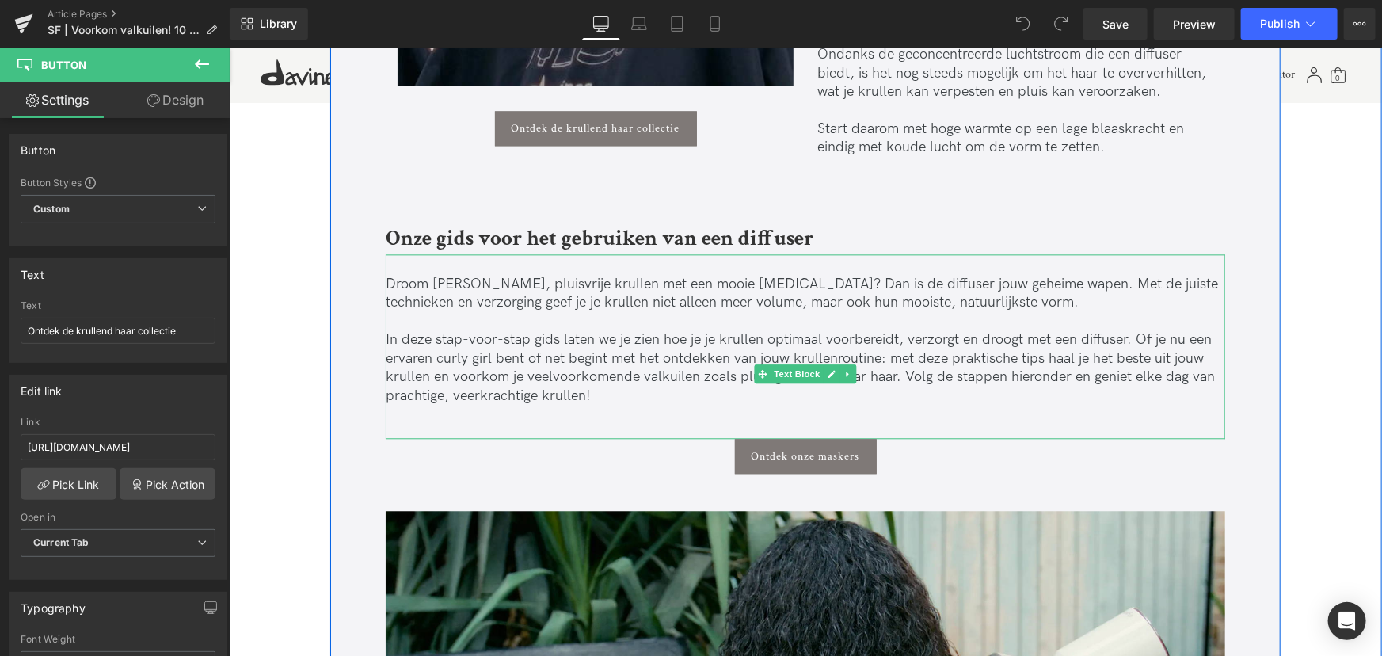
scroll to position [1800, 0]
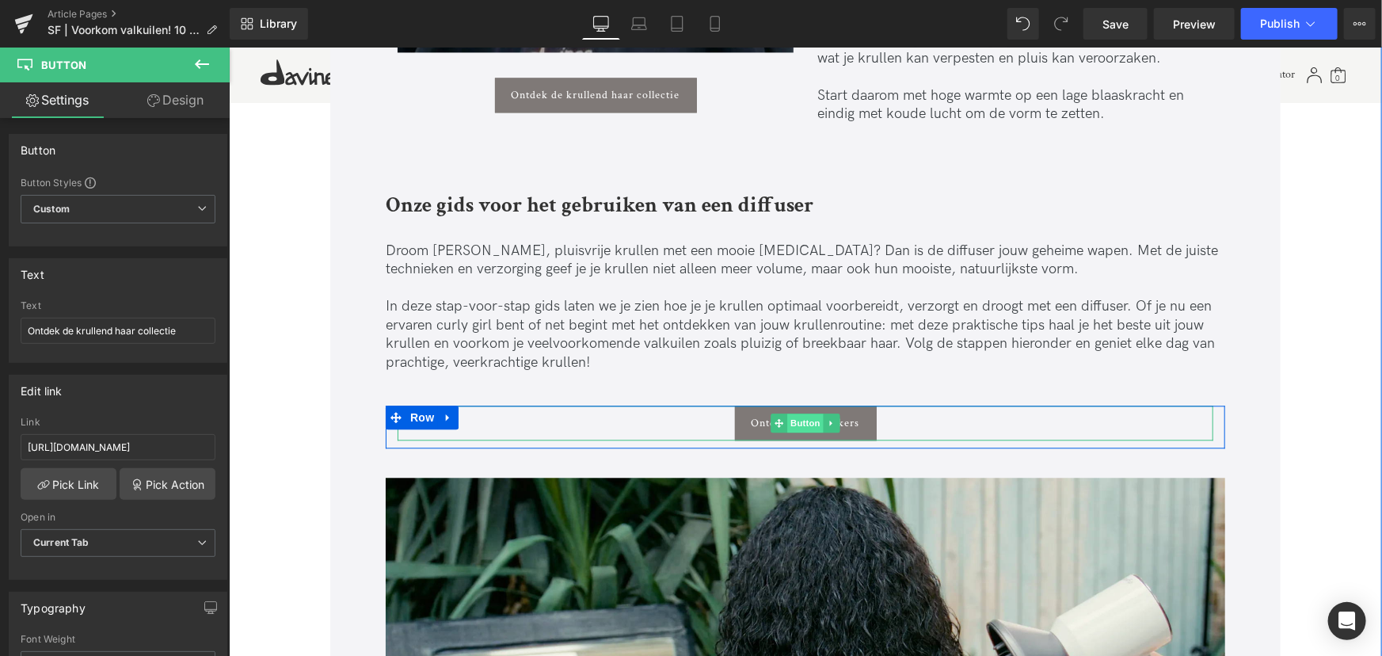
click at [804, 418] on span "Button" at bounding box center [805, 422] width 36 height 19
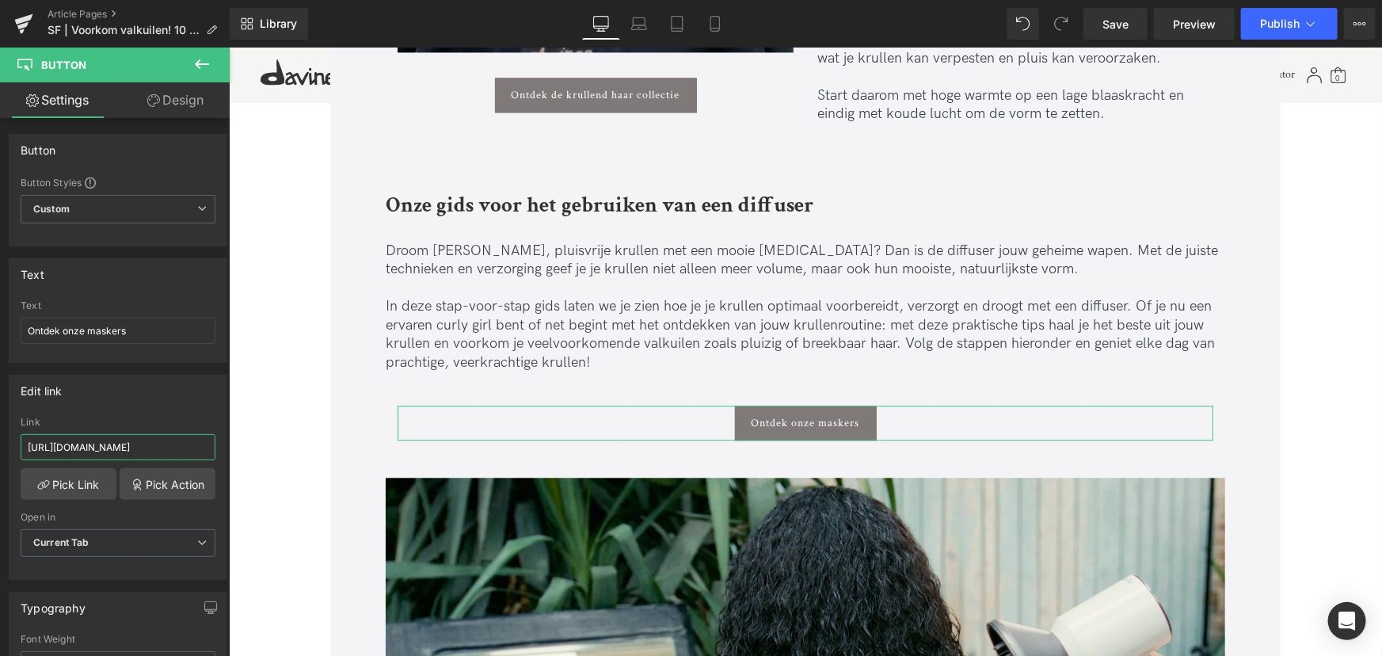
scroll to position [0, 38]
drag, startPoint x: 425, startPoint y: 490, endPoint x: 314, endPoint y: 448, distance: 119.6
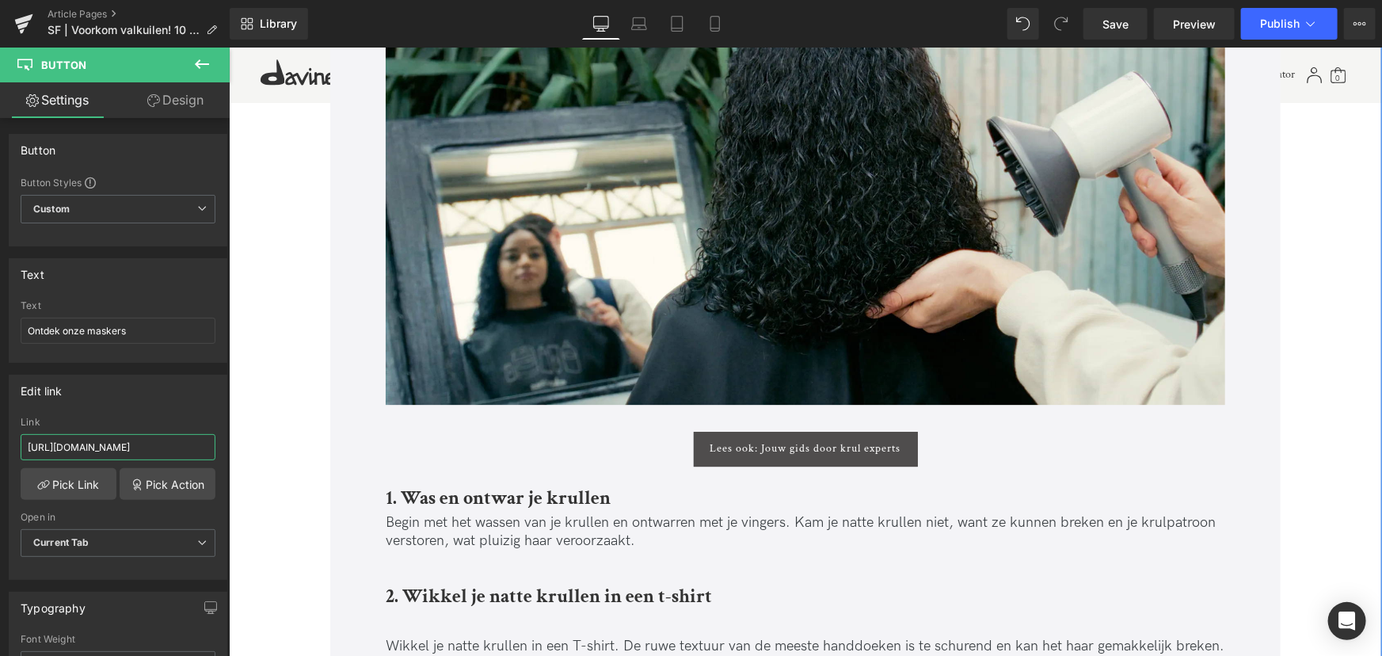
scroll to position [2304, 0]
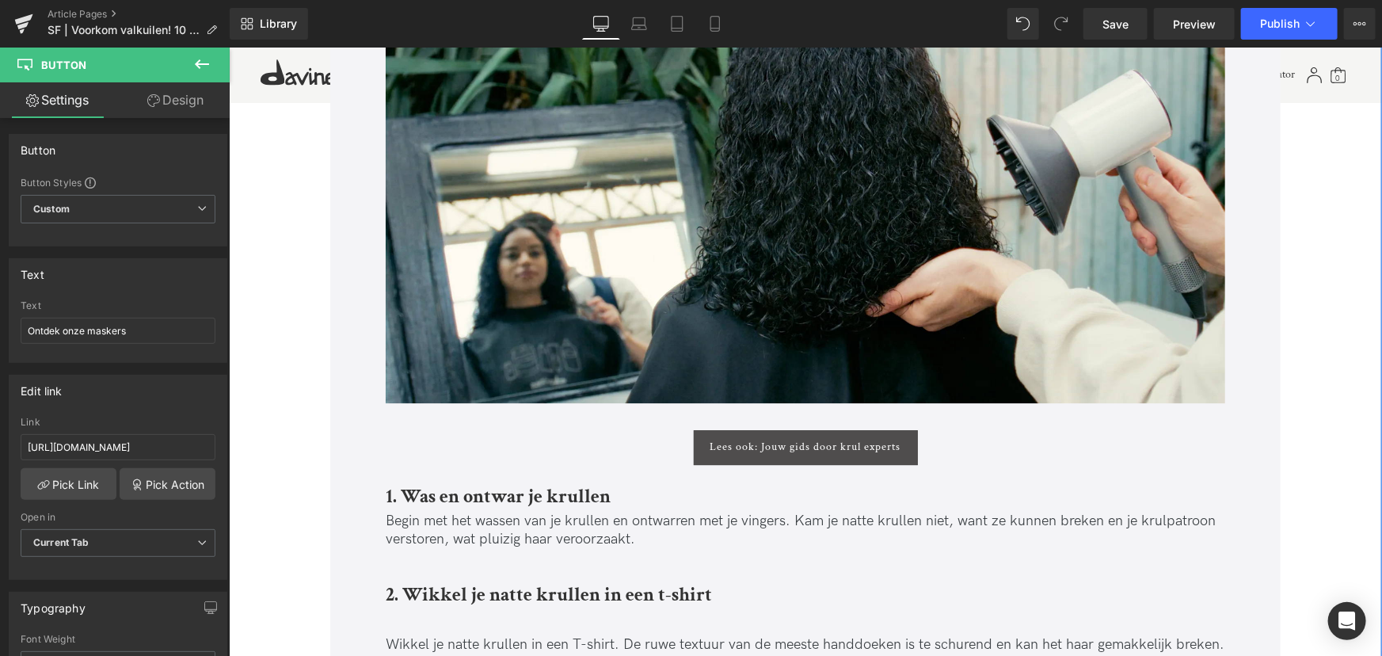
click at [783, 449] on div "Lees ook: Jouw gids door krul experts [PERSON_NAME]" at bounding box center [805, 446] width 816 height 35
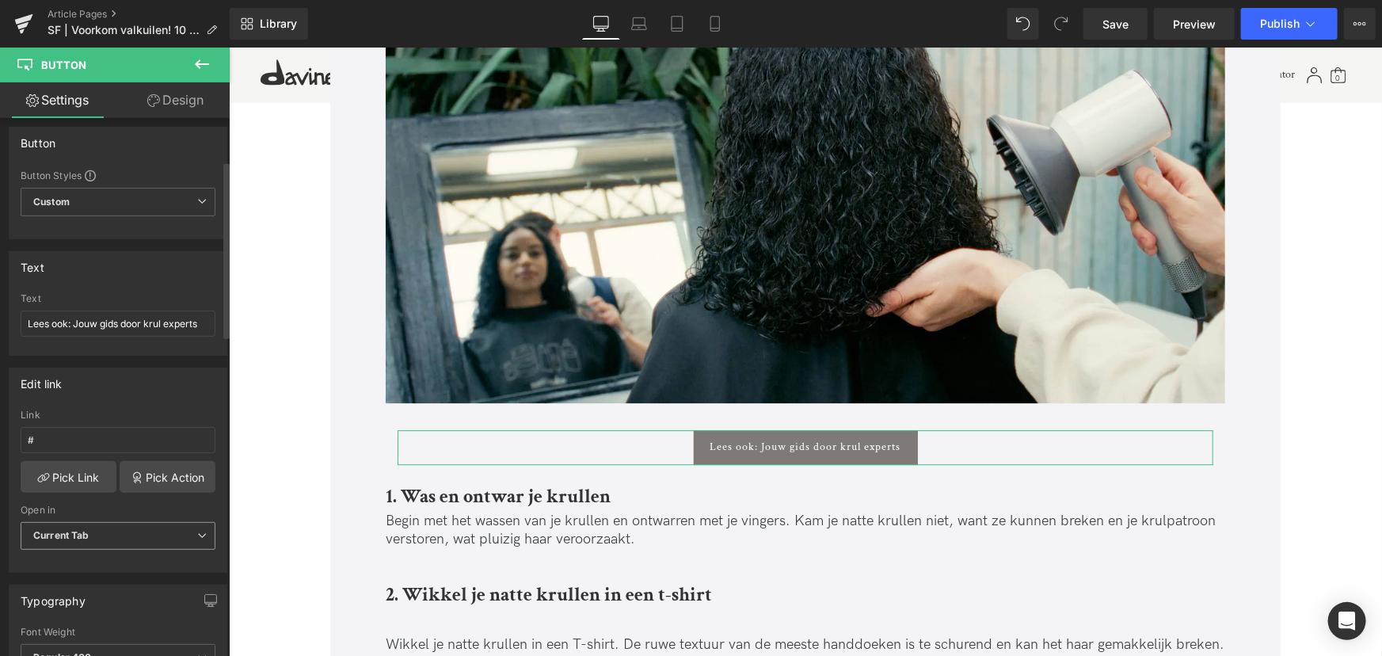
scroll to position [0, 0]
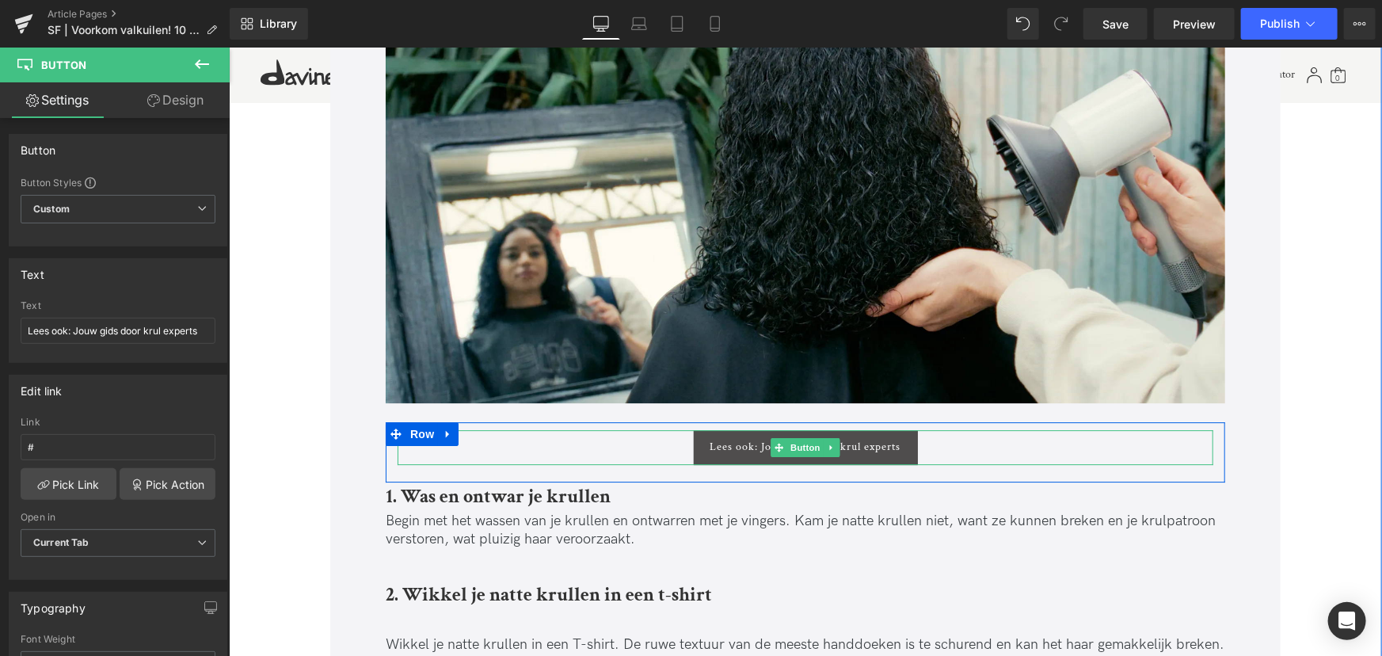
click at [750, 444] on span "Lees ook: Jouw gids door krul experts" at bounding box center [805, 446] width 191 height 13
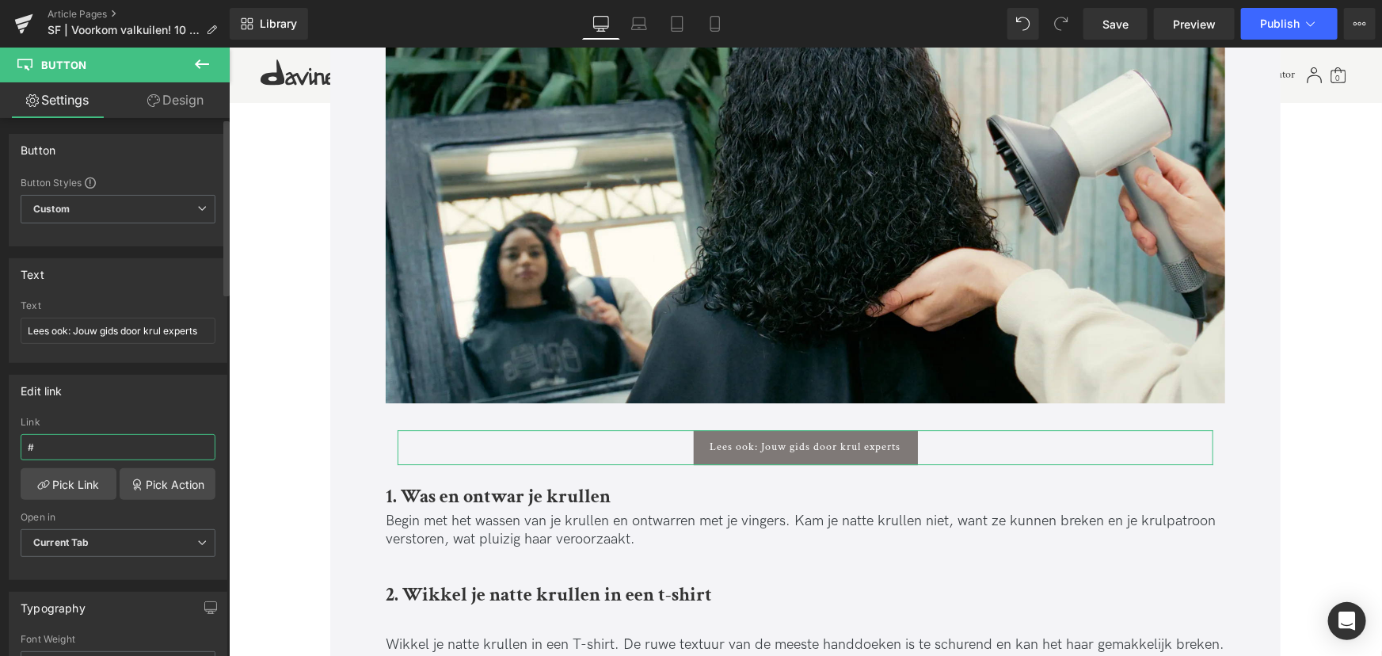
drag, startPoint x: 76, startPoint y: 447, endPoint x: 0, endPoint y: 456, distance: 76.6
click at [0, 456] on div "Edit link # Link # Pick Link Pick Action Current Tab New Tab Open in Current Ta…" at bounding box center [118, 471] width 237 height 217
type input "[URL][DOMAIN_NAME]"
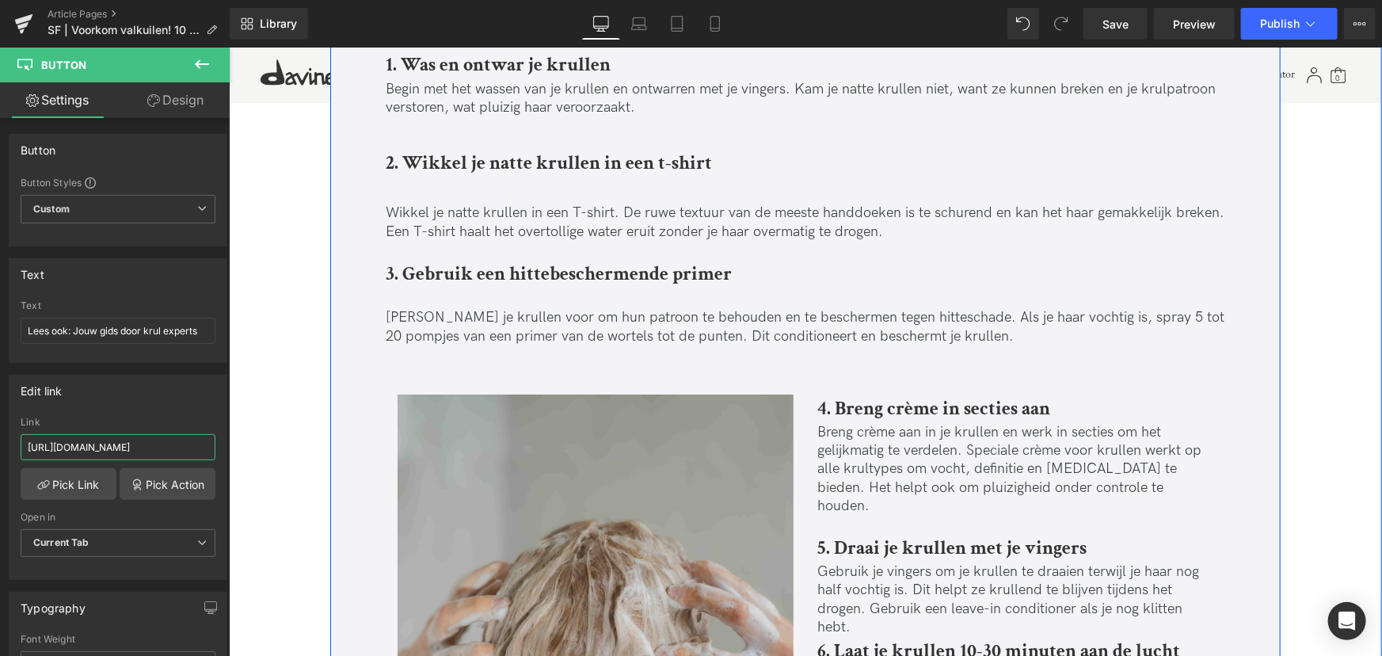
scroll to position [2664, 0]
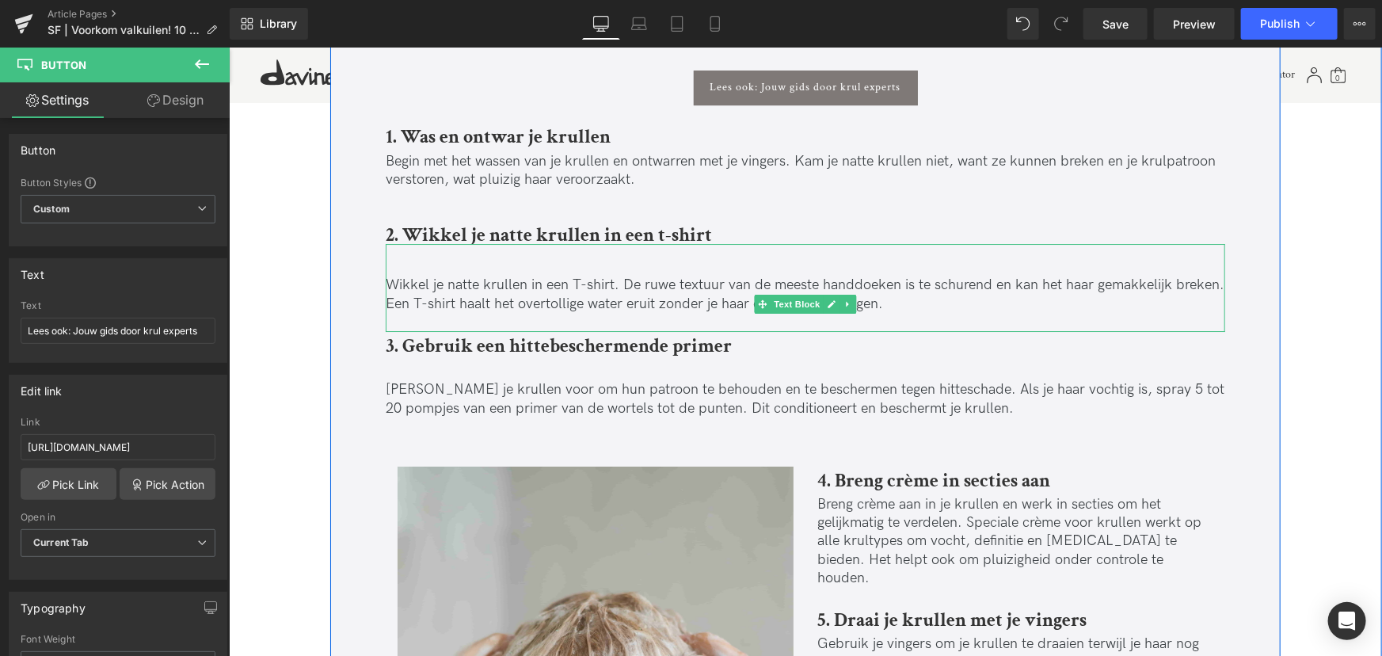
click at [470, 250] on div "Wikkel je natte krullen in een T-shirt. De ruwe textuur van de meeste handdoeke…" at bounding box center [805, 286] width 840 height 87
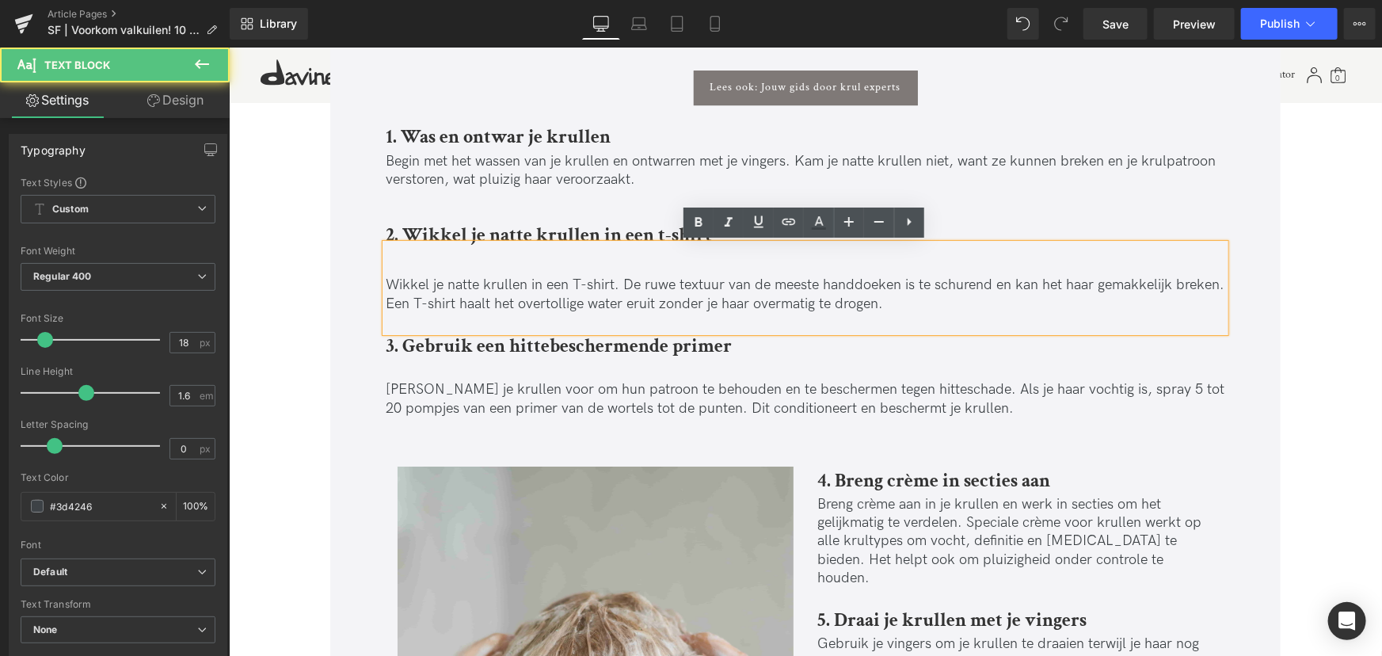
click at [416, 258] on div "Wikkel je natte krullen in een T-shirt. De ruwe textuur van de meeste handdoeke…" at bounding box center [805, 286] width 840 height 87
click at [398, 257] on div "Wikkel je natte krullen in een T-shirt. De ruwe textuur van de meeste handdoeke…" at bounding box center [805, 286] width 840 height 87
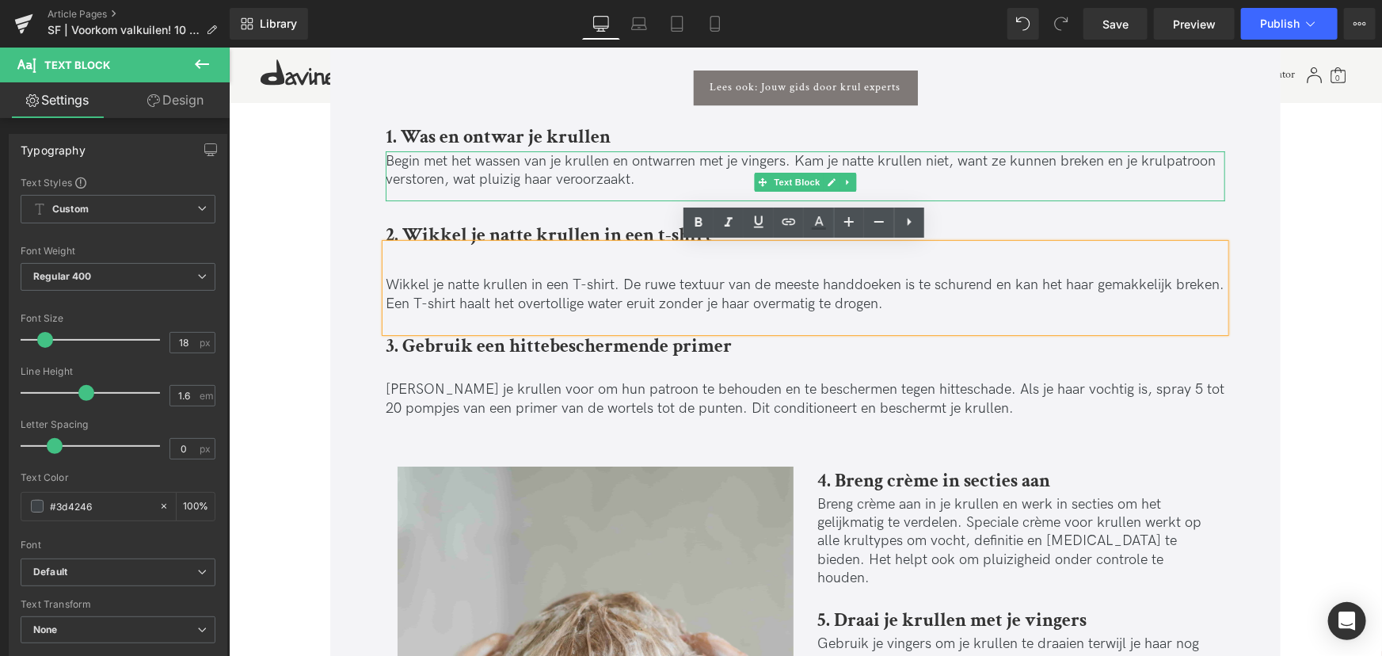
click at [228, 47] on div at bounding box center [228, 47] width 0 height 0
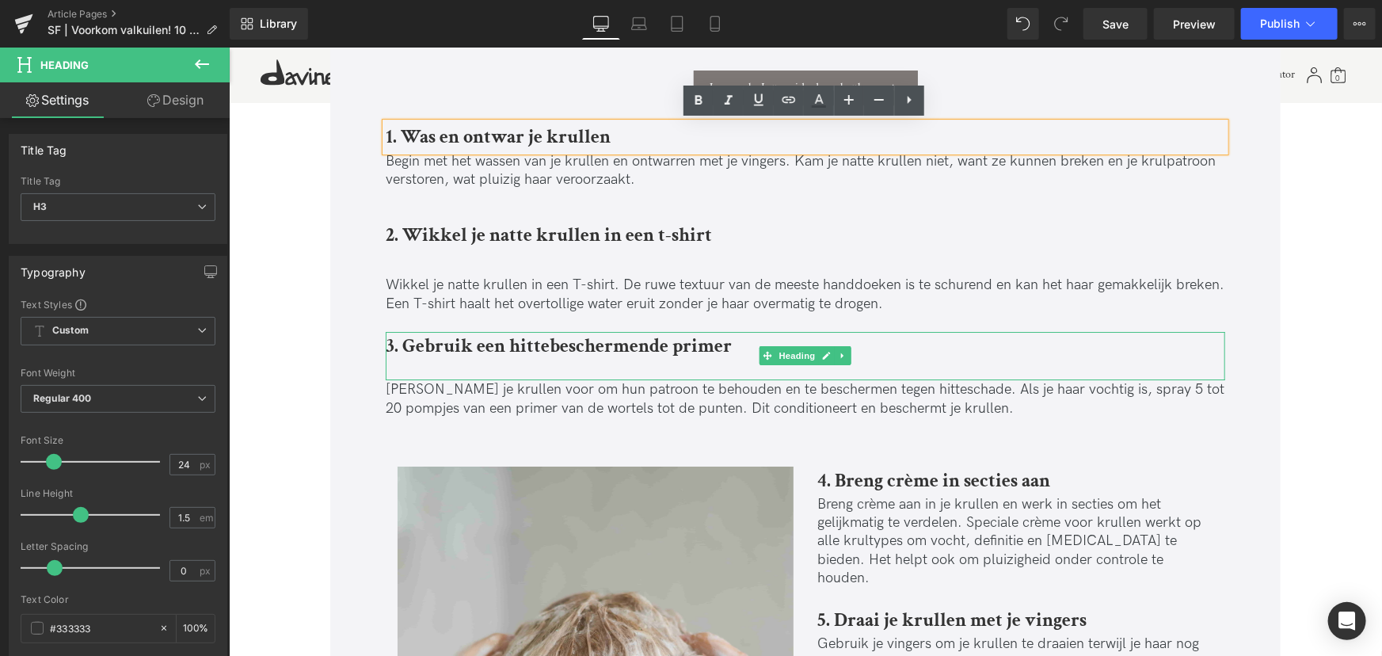
click at [414, 362] on div at bounding box center [805, 370] width 840 height 21
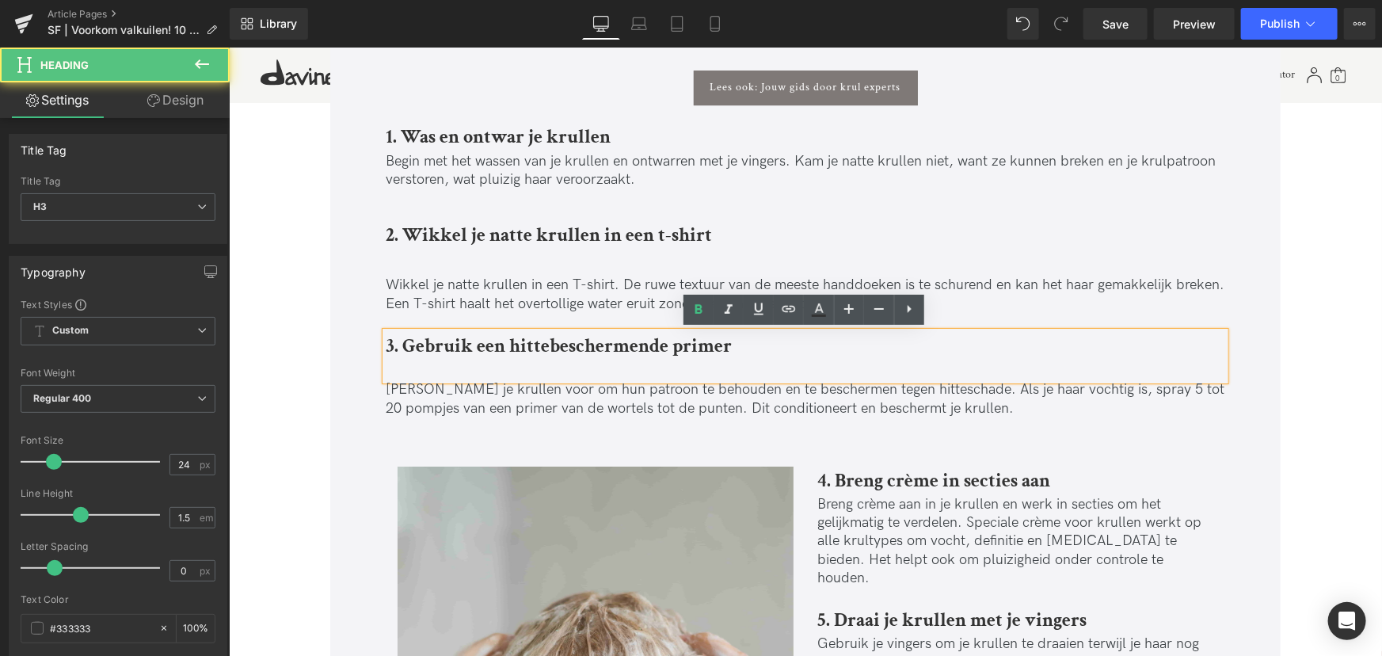
click at [414, 364] on div at bounding box center [805, 370] width 840 height 21
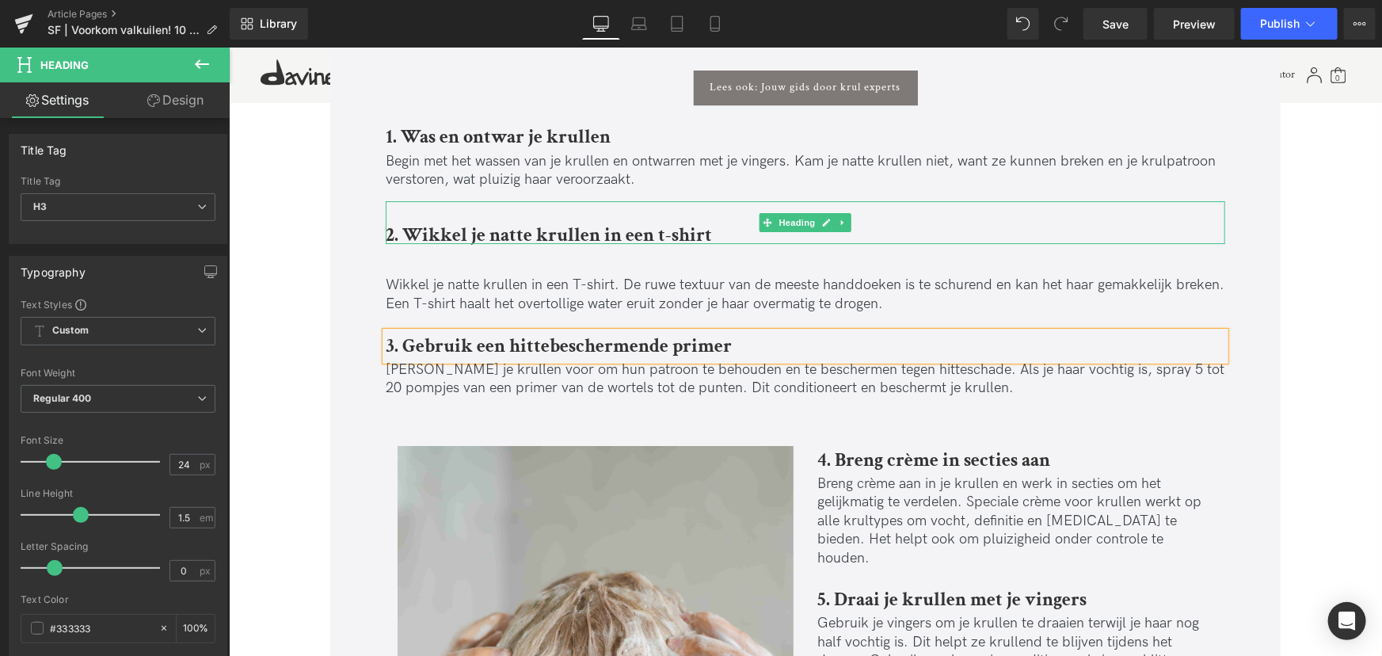
click at [478, 214] on div "2. Wikkel je natte krullen in een t-shirt" at bounding box center [805, 222] width 840 height 44
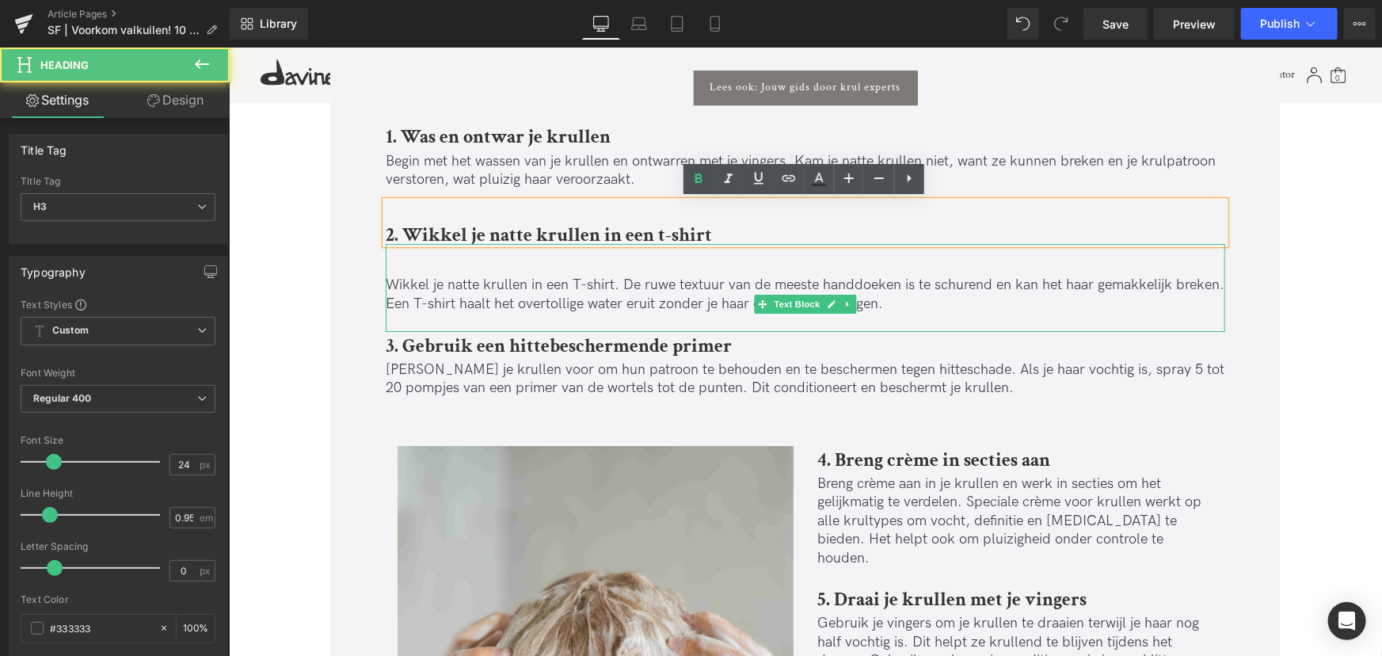
click at [413, 261] on div "Wikkel je natte krullen in een T-shirt. De ruwe textuur van de meeste handdoeke…" at bounding box center [805, 286] width 840 height 87
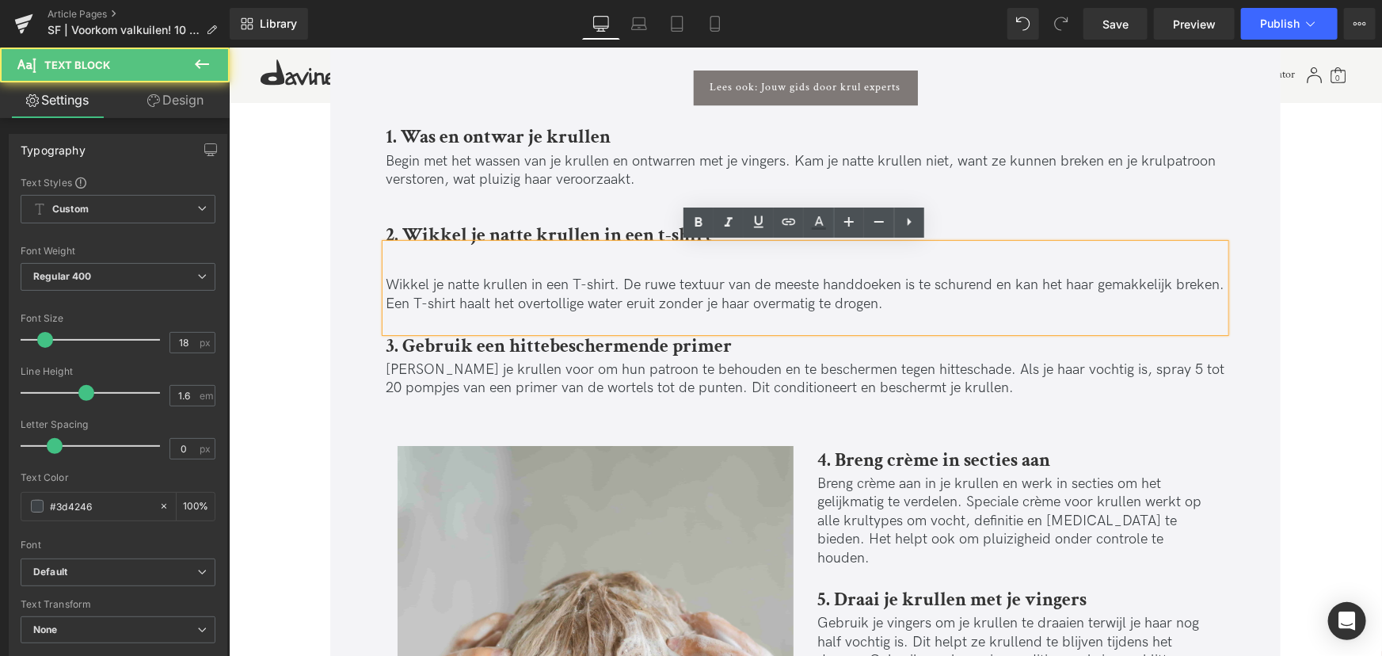
click at [399, 266] on div "Wikkel je natte krullen in een T-shirt. De ruwe textuur van de meeste handdoeke…" at bounding box center [805, 286] width 840 height 87
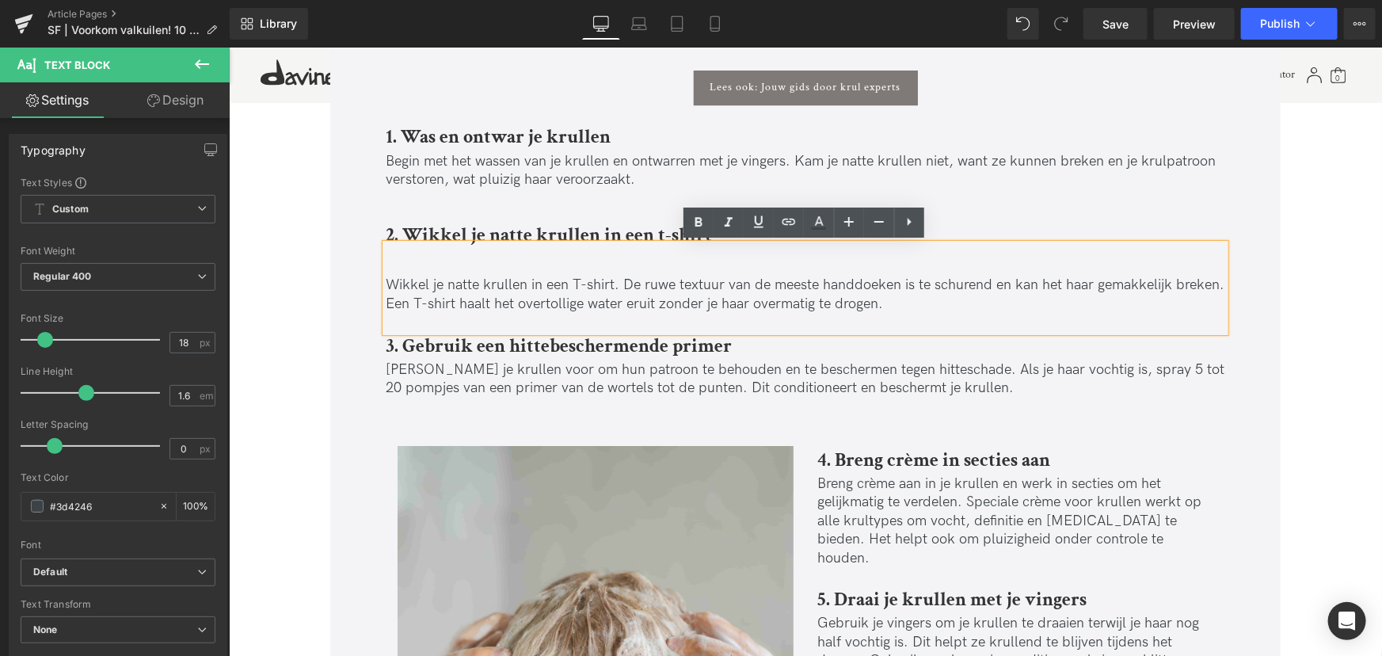
click at [385, 283] on p "Wikkel je natte krullen in een T-shirt. De ruwe textuur van de meeste handdoeke…" at bounding box center [805, 293] width 840 height 37
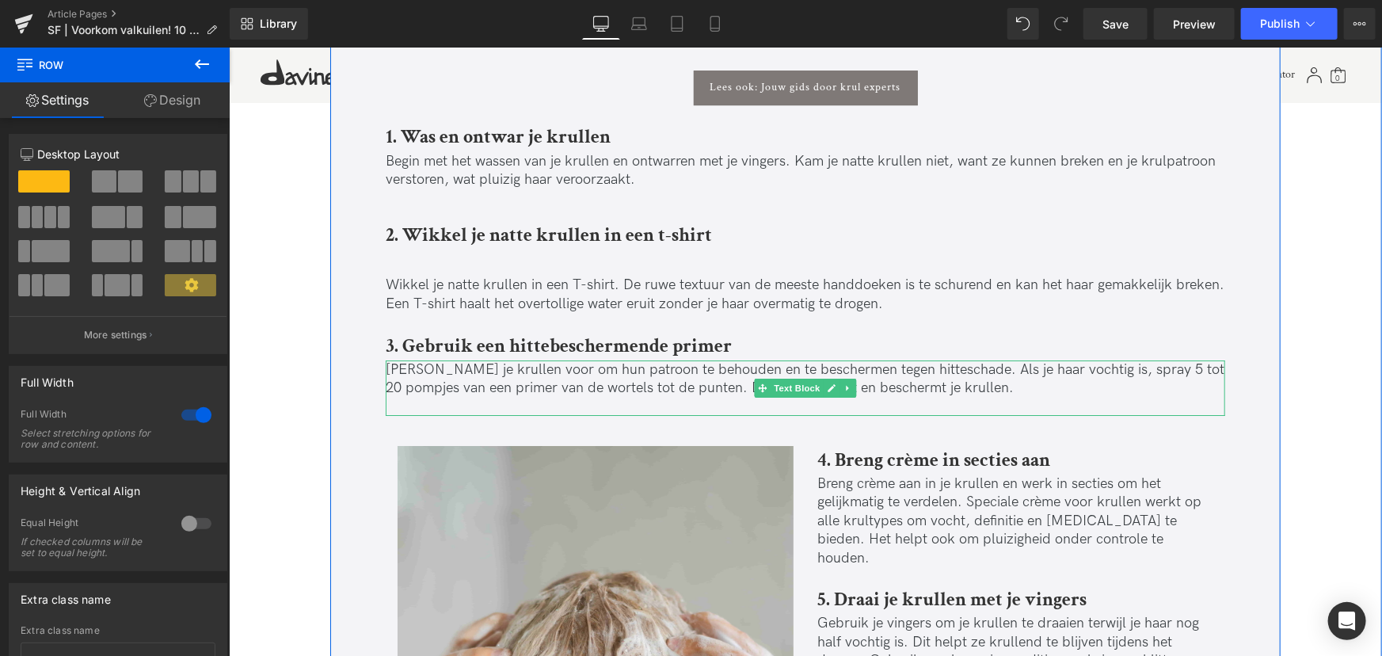
click at [858, 372] on p "[PERSON_NAME] je krullen voor om hun patroon te behouden en te beschermen tegen…" at bounding box center [805, 378] width 840 height 37
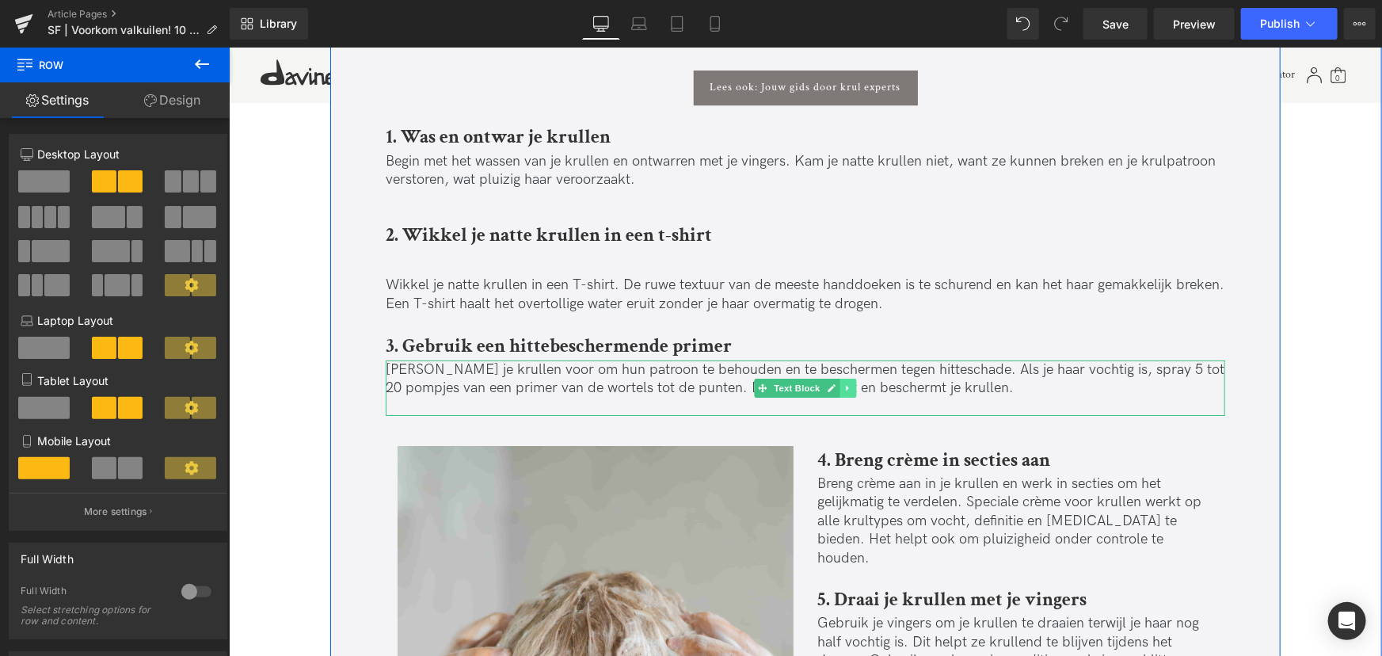
click at [845, 387] on icon at bounding box center [846, 387] width 2 height 6
click at [841, 383] on icon at bounding box center [839, 388] width 9 height 10
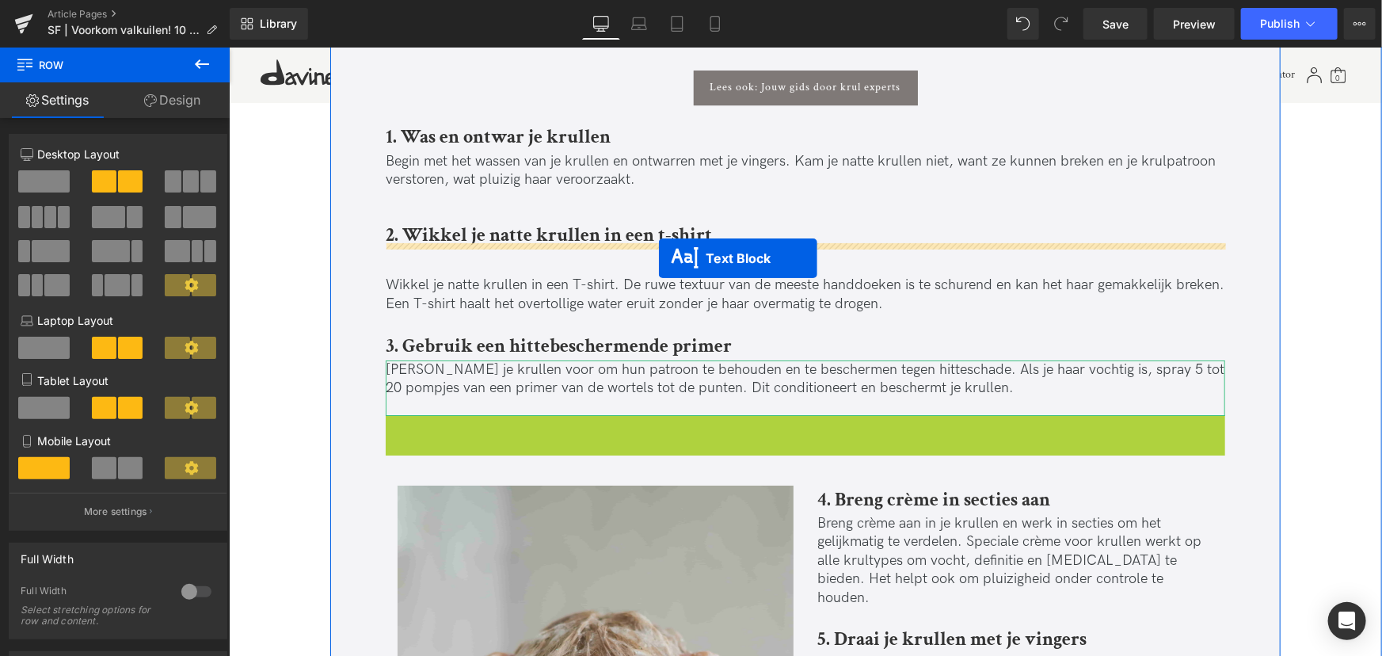
drag, startPoint x: 758, startPoint y: 443, endPoint x: 658, endPoint y: 258, distance: 209.8
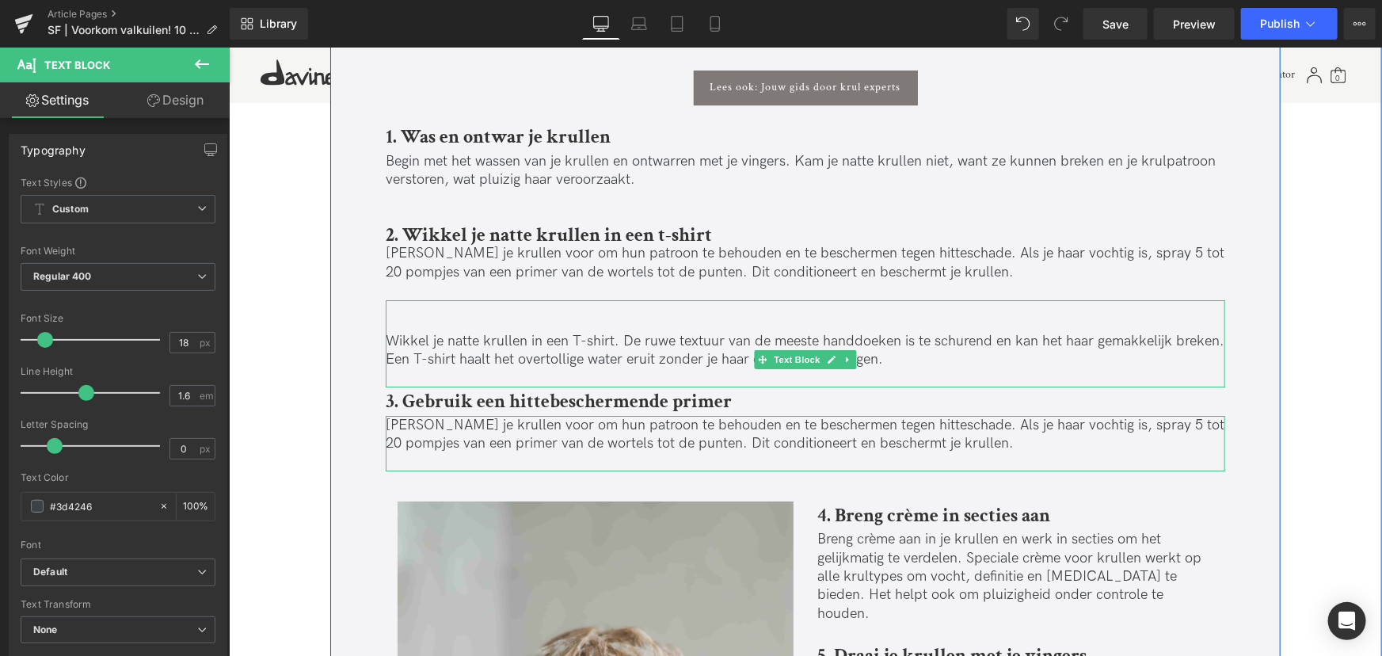
click at [528, 345] on p "Wikkel je natte krullen in een T-shirt. De ruwe textuur van de meeste handdoeke…" at bounding box center [805, 349] width 840 height 37
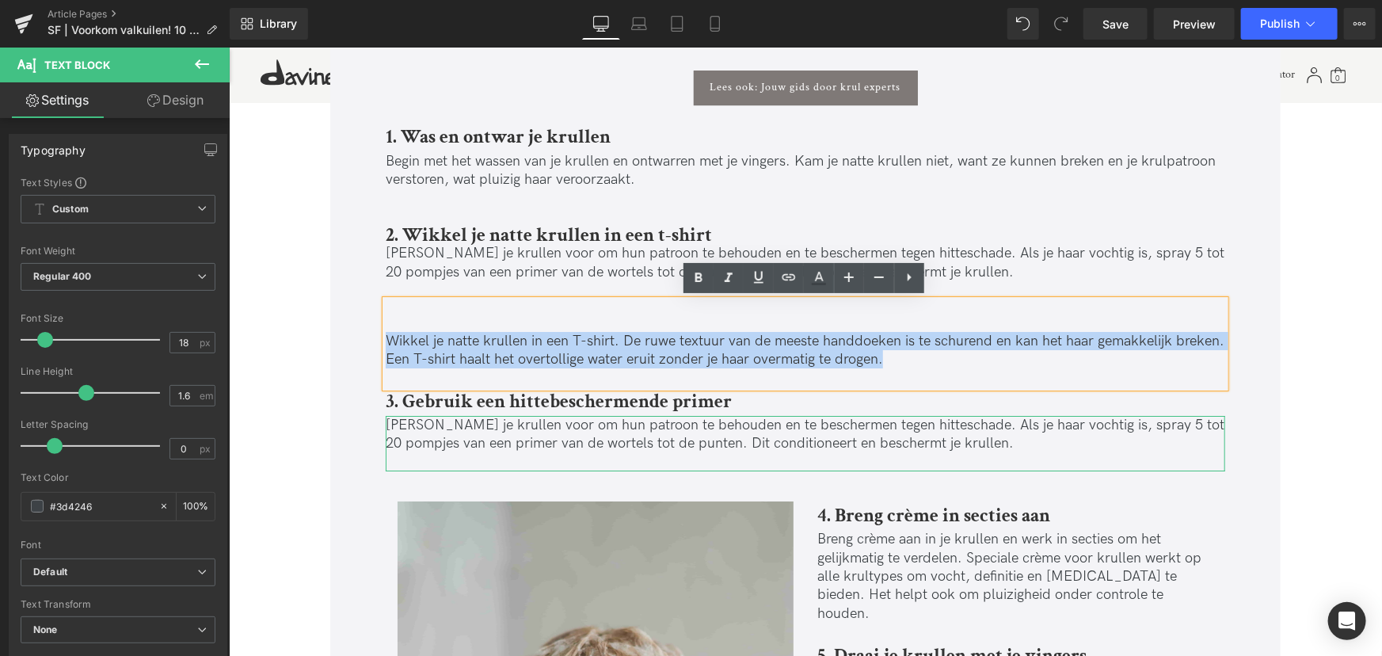
drag, startPoint x: 905, startPoint y: 364, endPoint x: 387, endPoint y: 326, distance: 519.4
click at [387, 326] on div "Wikkel je natte krullen in een T-shirt. De ruwe textuur van de meeste handdoeke…" at bounding box center [805, 342] width 840 height 87
copy p "Wikkel je natte krullen in een T-shirt. De ruwe textuur van de meeste handdoeke…"
click at [496, 261] on p "[PERSON_NAME] je krullen voor om hun patroon te behouden en te beschermen tegen…" at bounding box center [805, 261] width 840 height 37
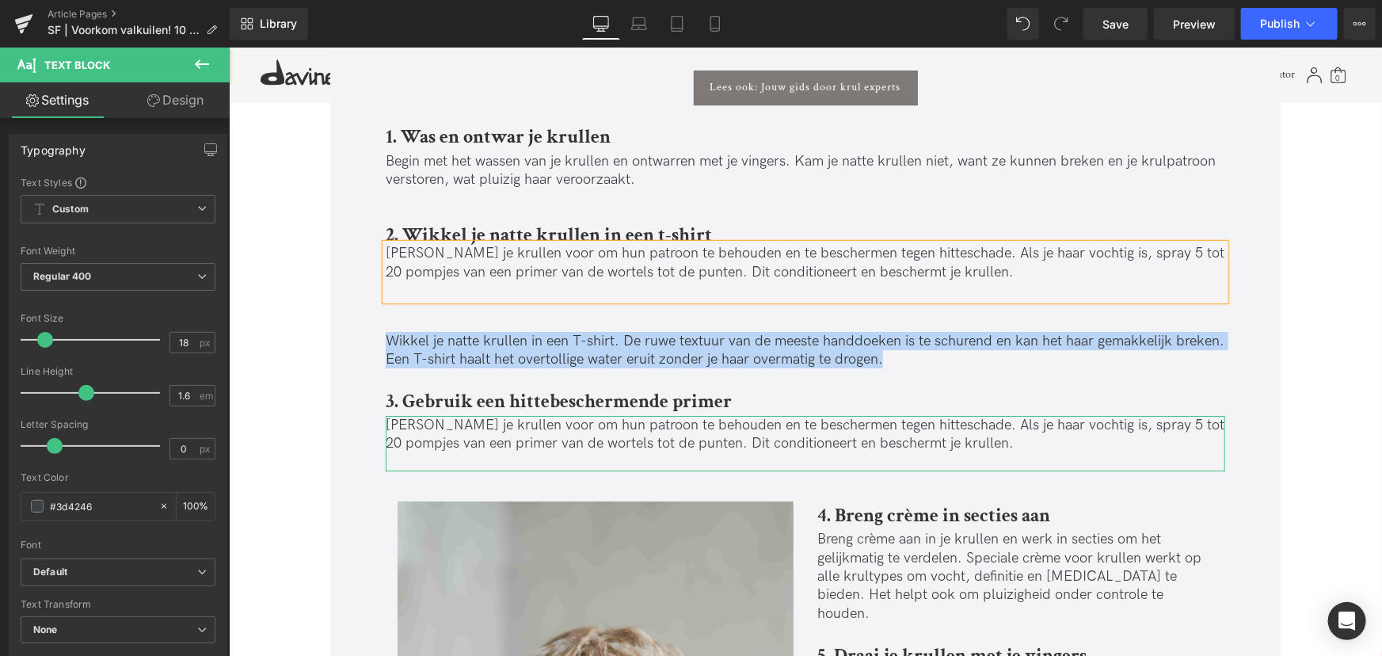
click at [566, 276] on p "[PERSON_NAME] je krullen voor om hun patroon te behouden en te beschermen tegen…" at bounding box center [805, 261] width 840 height 37
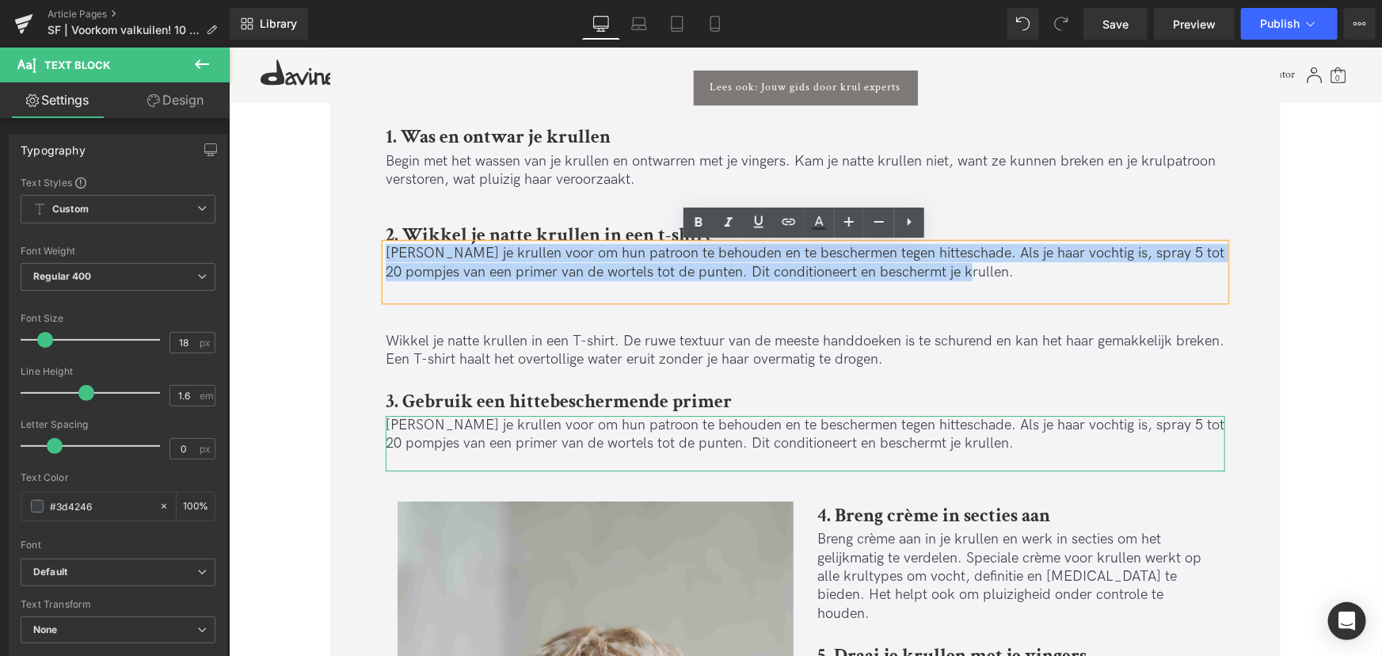
drag, startPoint x: 850, startPoint y: 276, endPoint x: 335, endPoint y: 245, distance: 515.9
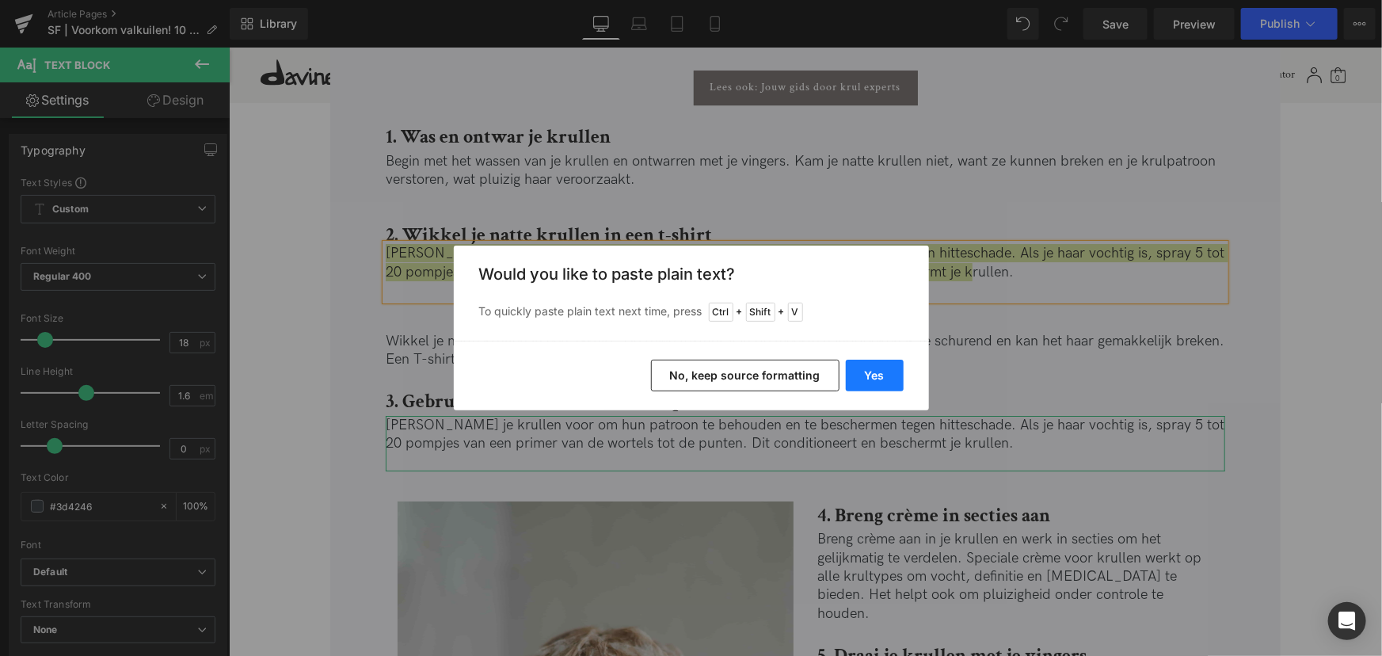
click at [858, 373] on button "Yes" at bounding box center [875, 376] width 58 height 32
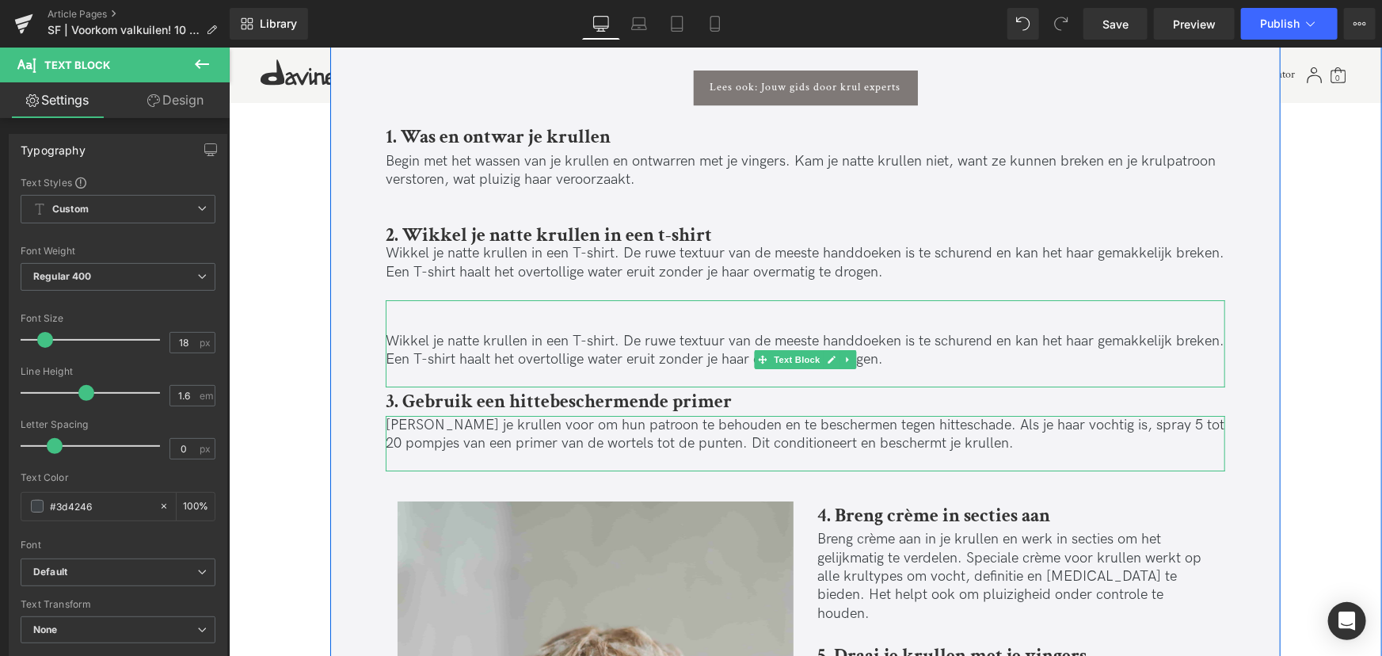
click at [507, 320] on div "Wikkel je natte krullen in een T-shirt. De ruwe textuur van de meeste handdoeke…" at bounding box center [805, 342] width 840 height 87
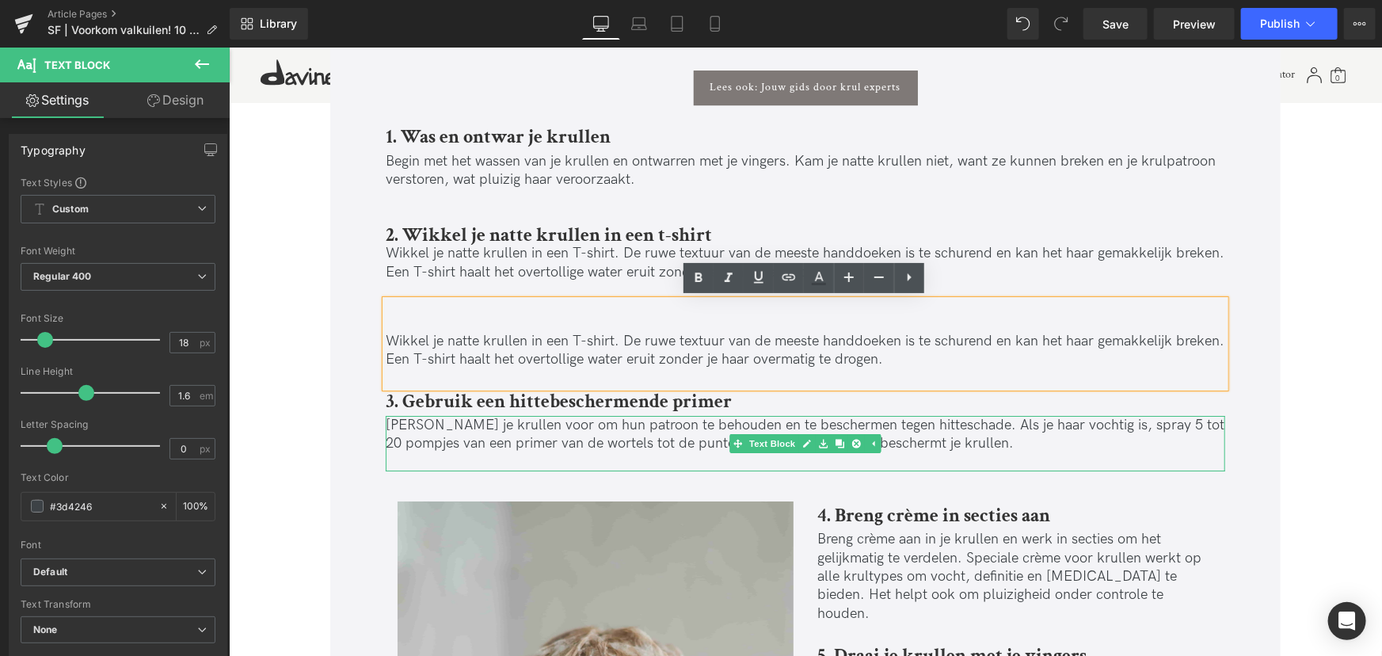
click at [1070, 442] on p "[PERSON_NAME] je krullen voor om hun patroon te behouden en te beschermen tegen…" at bounding box center [805, 433] width 840 height 37
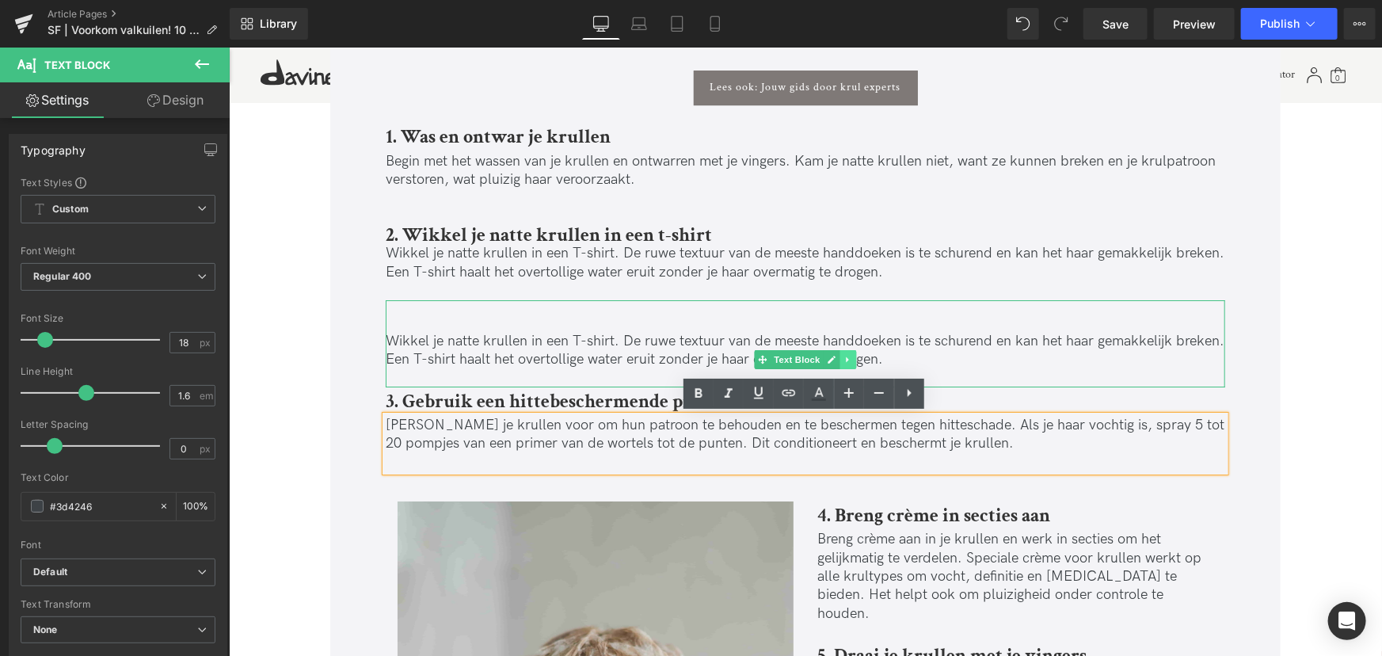
click at [840, 358] on link at bounding box center [848, 358] width 17 height 19
click at [852, 363] on link at bounding box center [856, 358] width 17 height 19
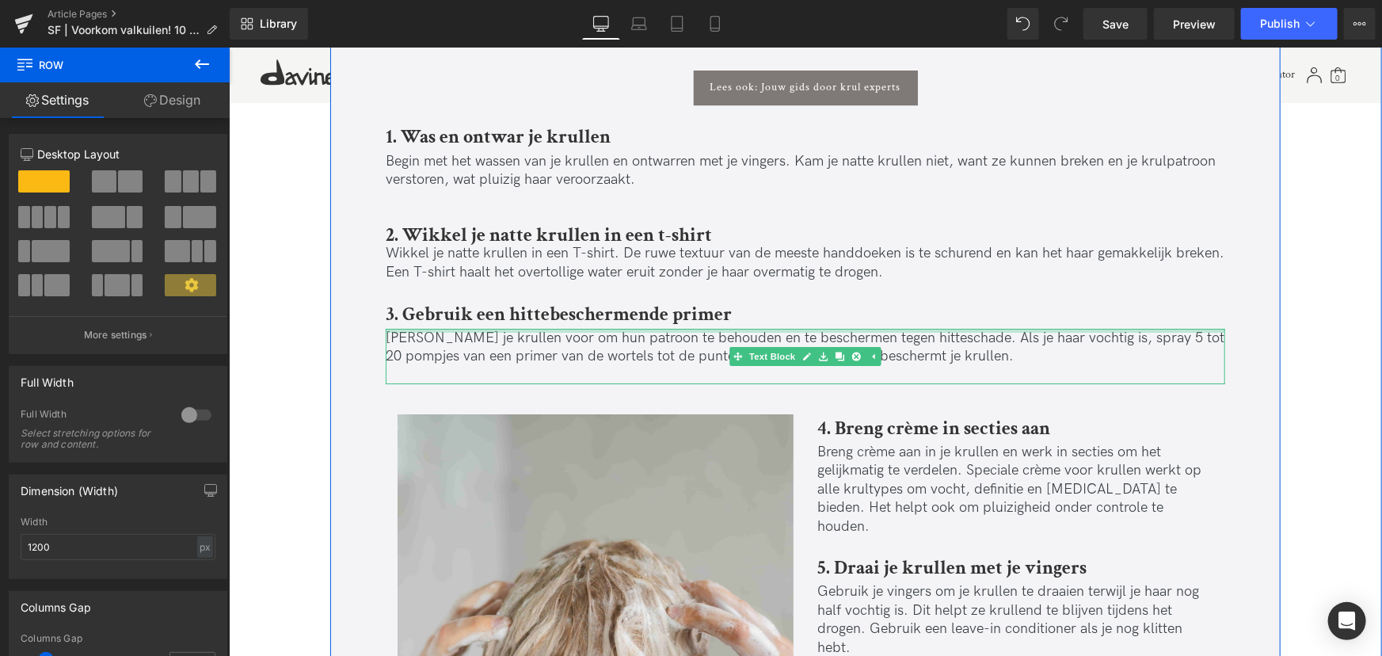
click at [454, 330] on div at bounding box center [805, 330] width 840 height 4
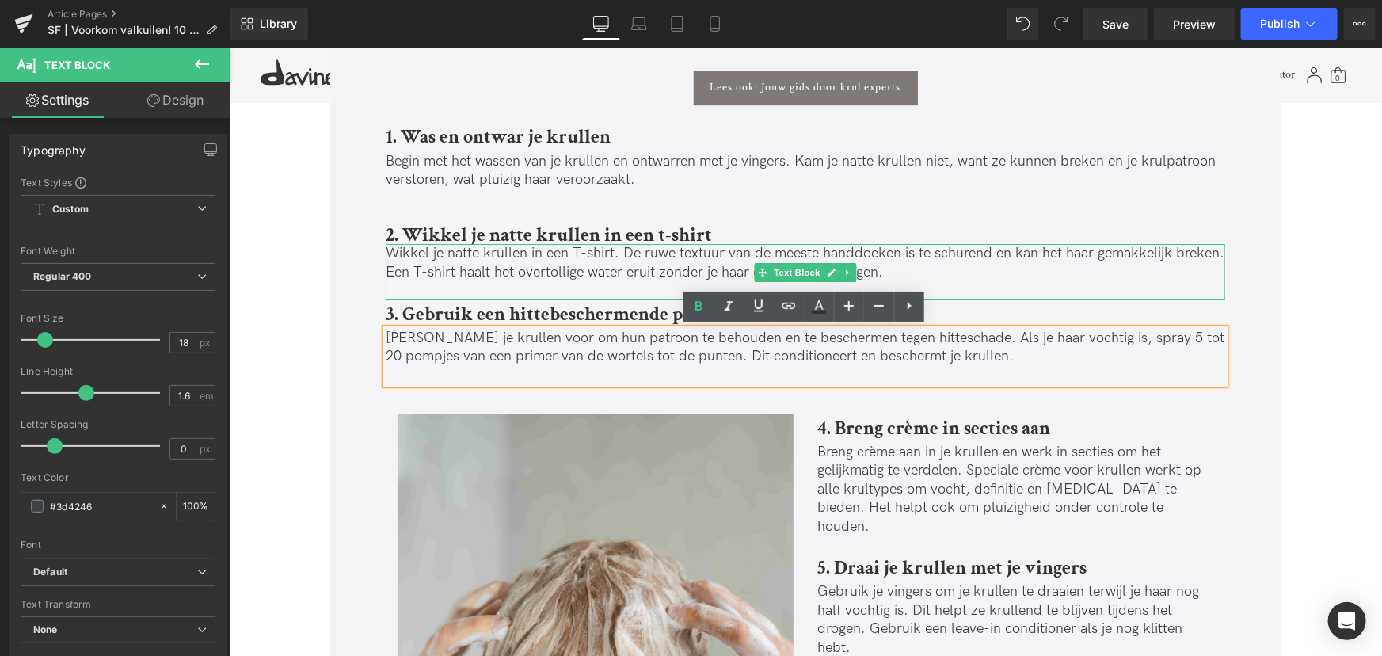
click at [445, 257] on p "Wikkel je natte krullen in een T-shirt. De ruwe textuur van de meeste handdoeke…" at bounding box center [805, 261] width 840 height 37
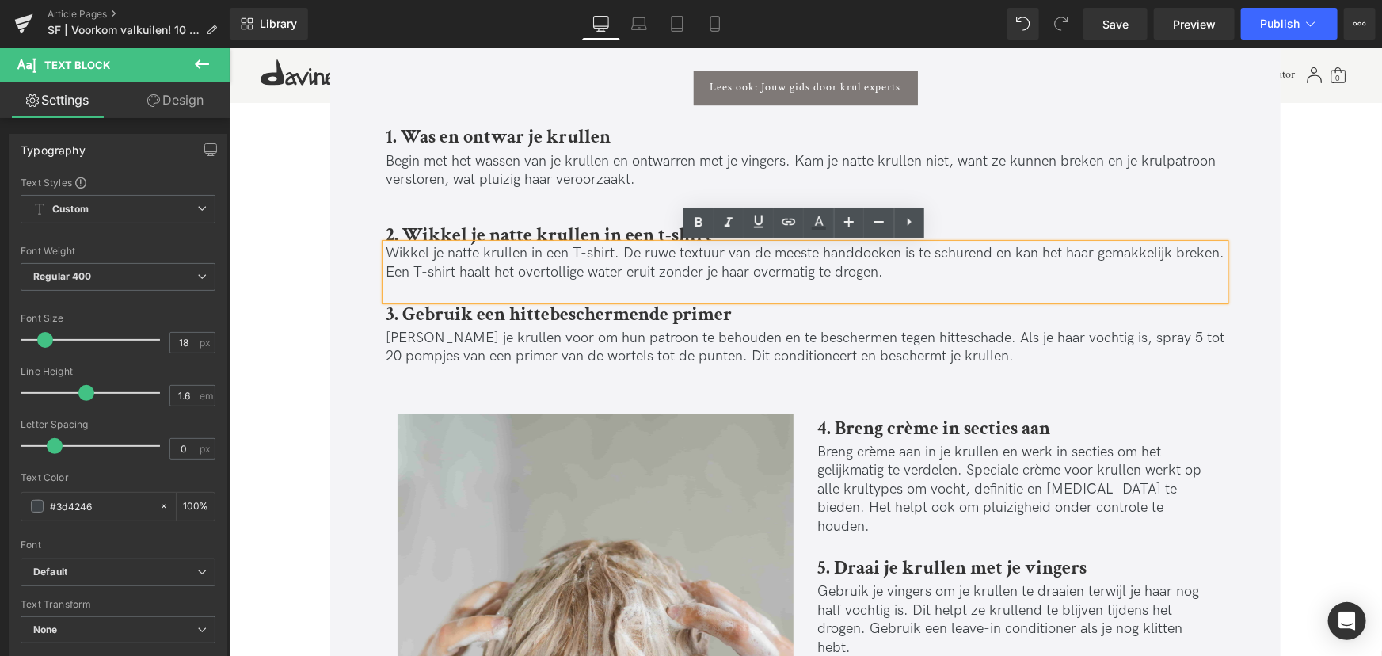
click at [446, 234] on b "2. Wikkel je natte krullen in een t-shirt" at bounding box center [548, 234] width 326 height 25
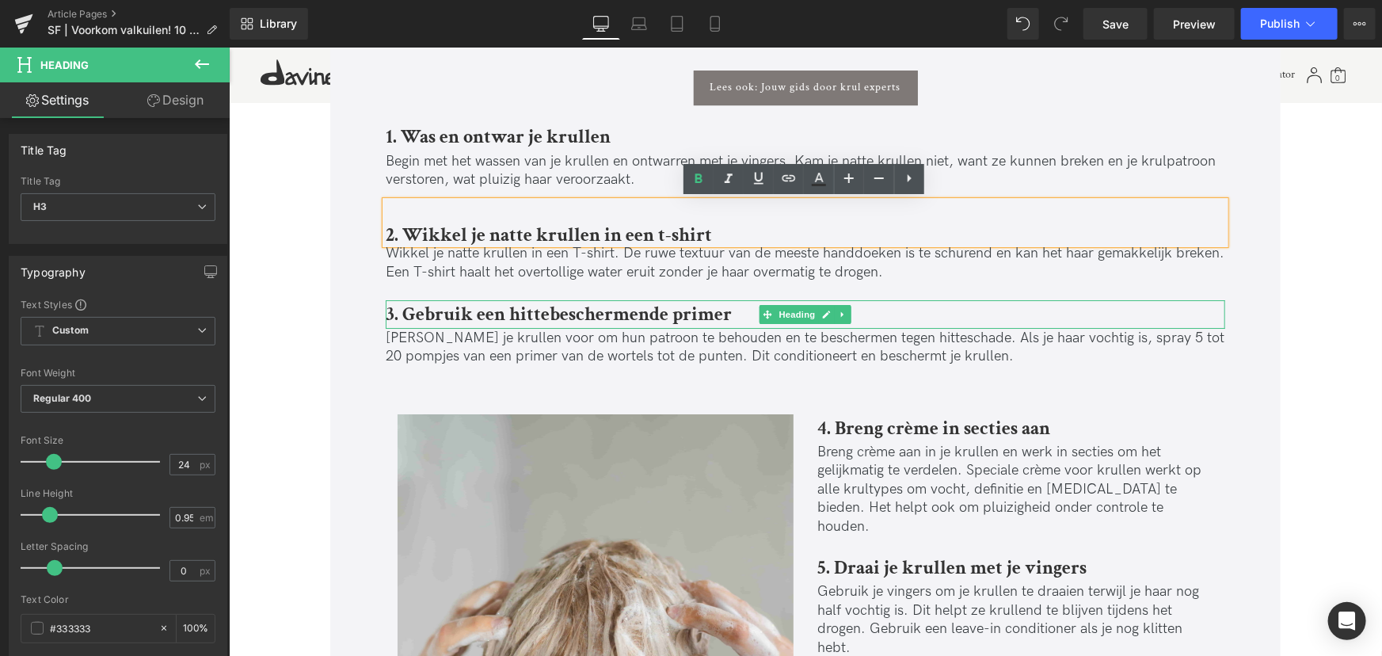
click at [455, 315] on b "3. Gebruik een hittebeschermende primer" at bounding box center [558, 313] width 346 height 25
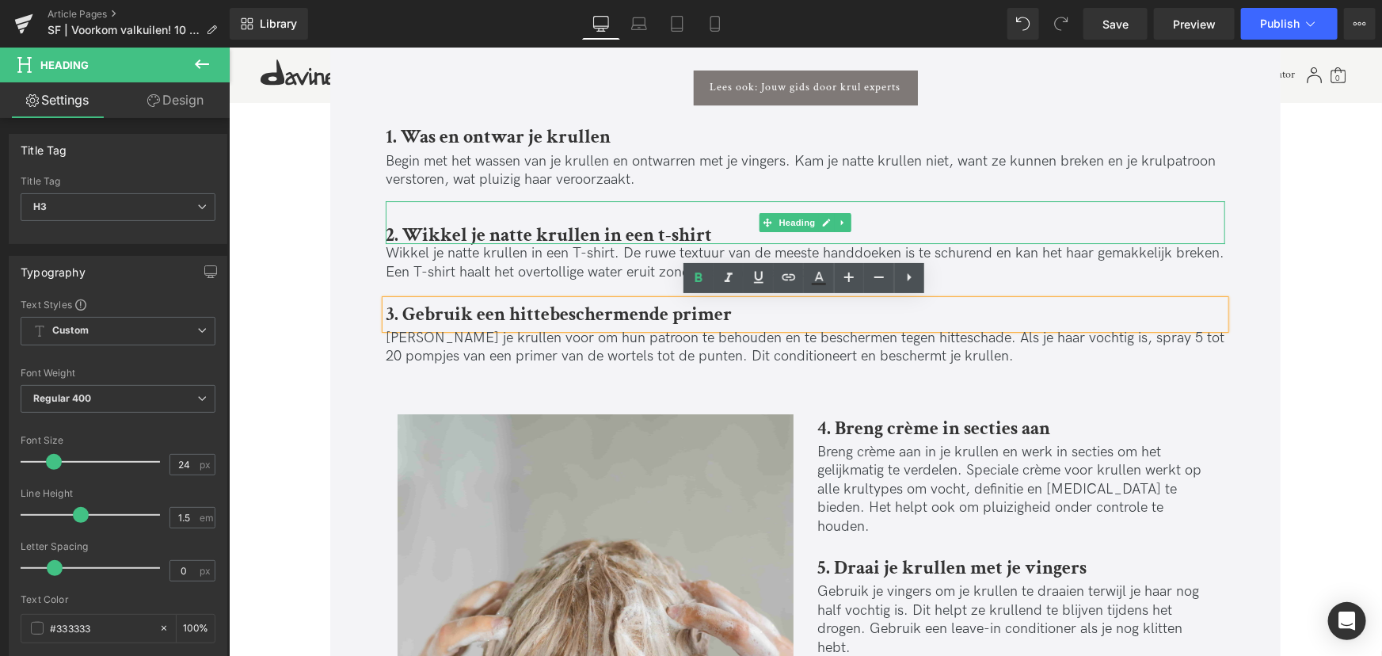
click at [456, 229] on b "2. Wikkel je natte krullen in een t-shirt" at bounding box center [548, 234] width 326 height 25
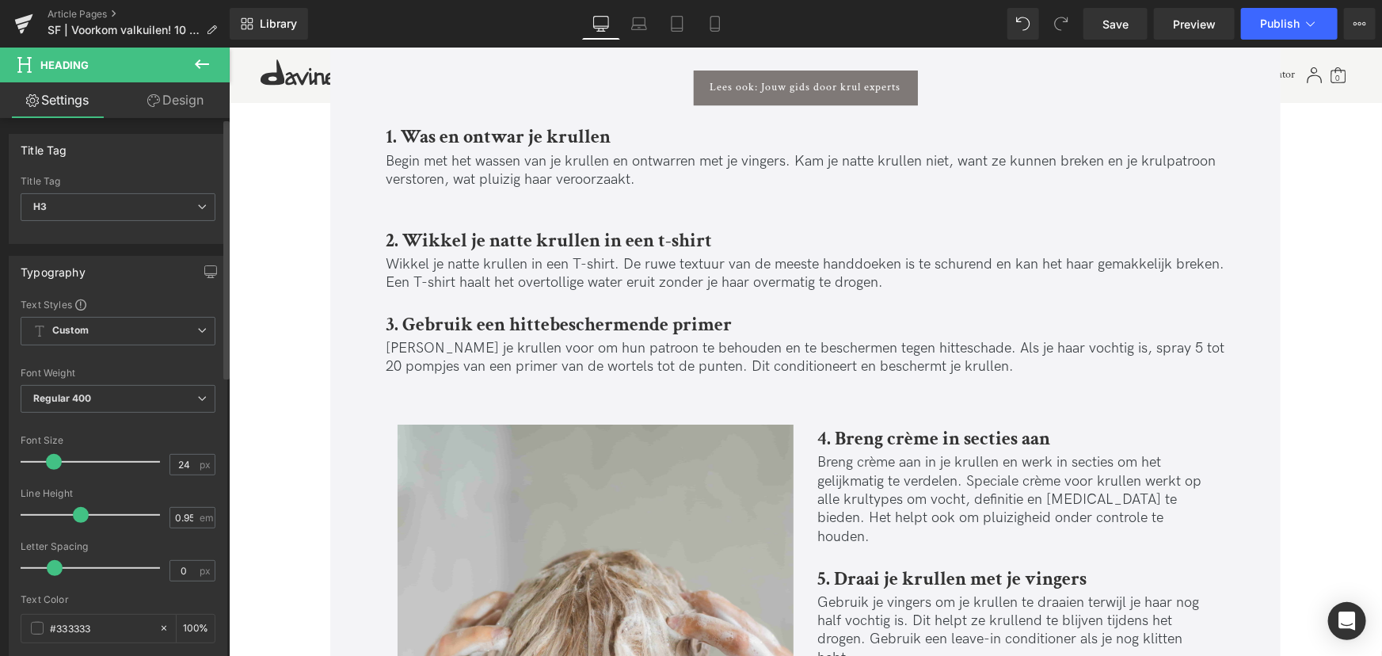
drag, startPoint x: 44, startPoint y: 513, endPoint x: 77, endPoint y: 519, distance: 33.1
click at [77, 519] on span at bounding box center [81, 515] width 16 height 16
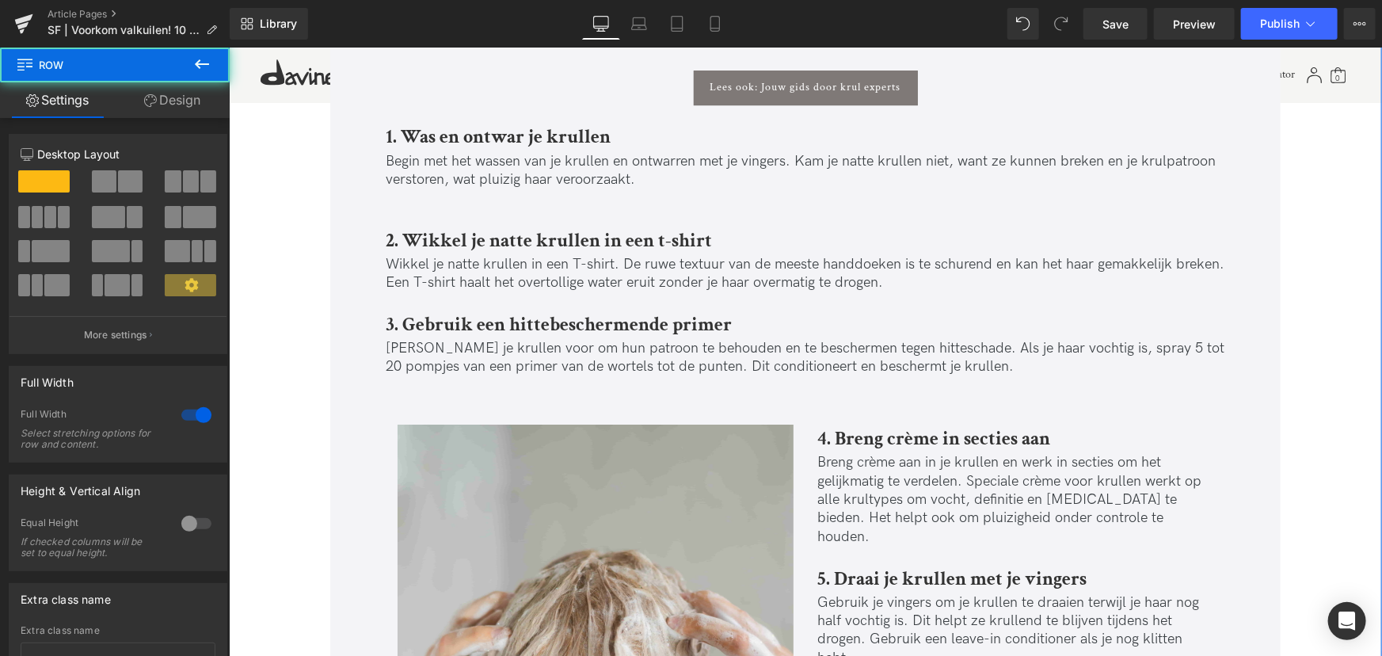
click at [440, 141] on b "1. Was en ontwar je krullen" at bounding box center [497, 136] width 225 height 25
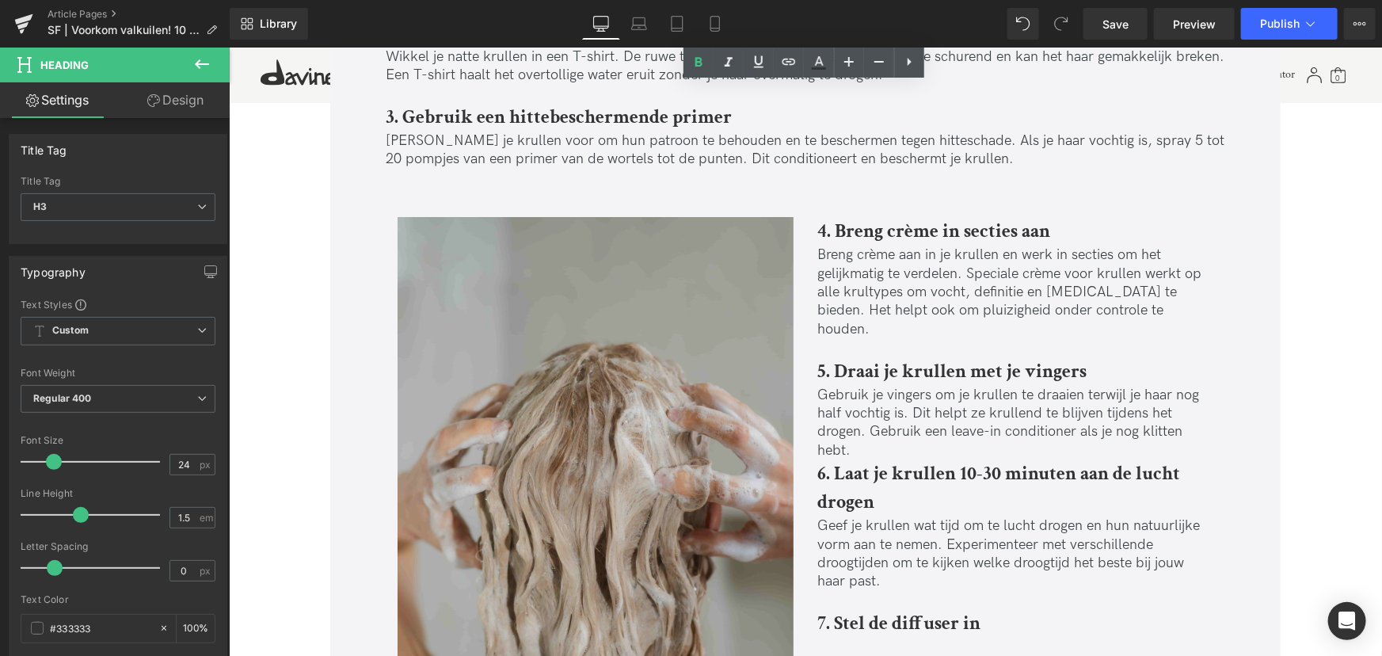
scroll to position [2880, 0]
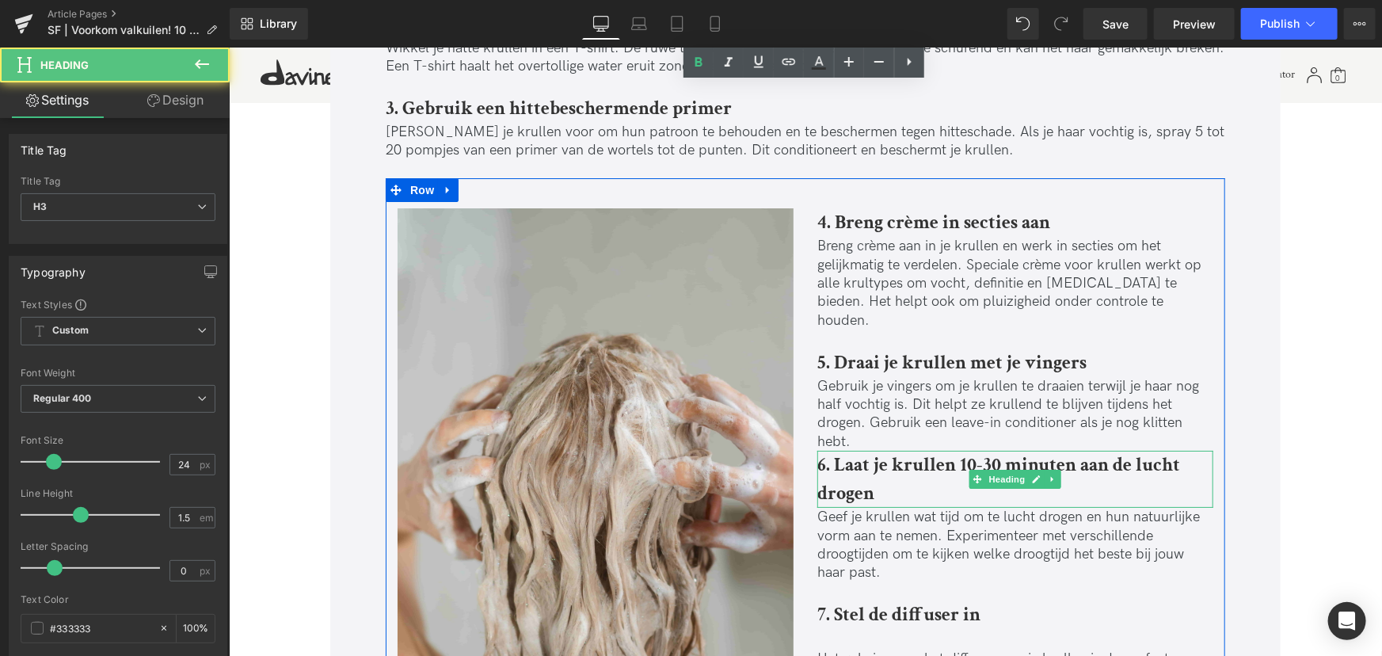
click at [924, 474] on h3 "6. Laat je krullen 10-30 minuten aan de lucht drogen" at bounding box center [1015, 478] width 396 height 57
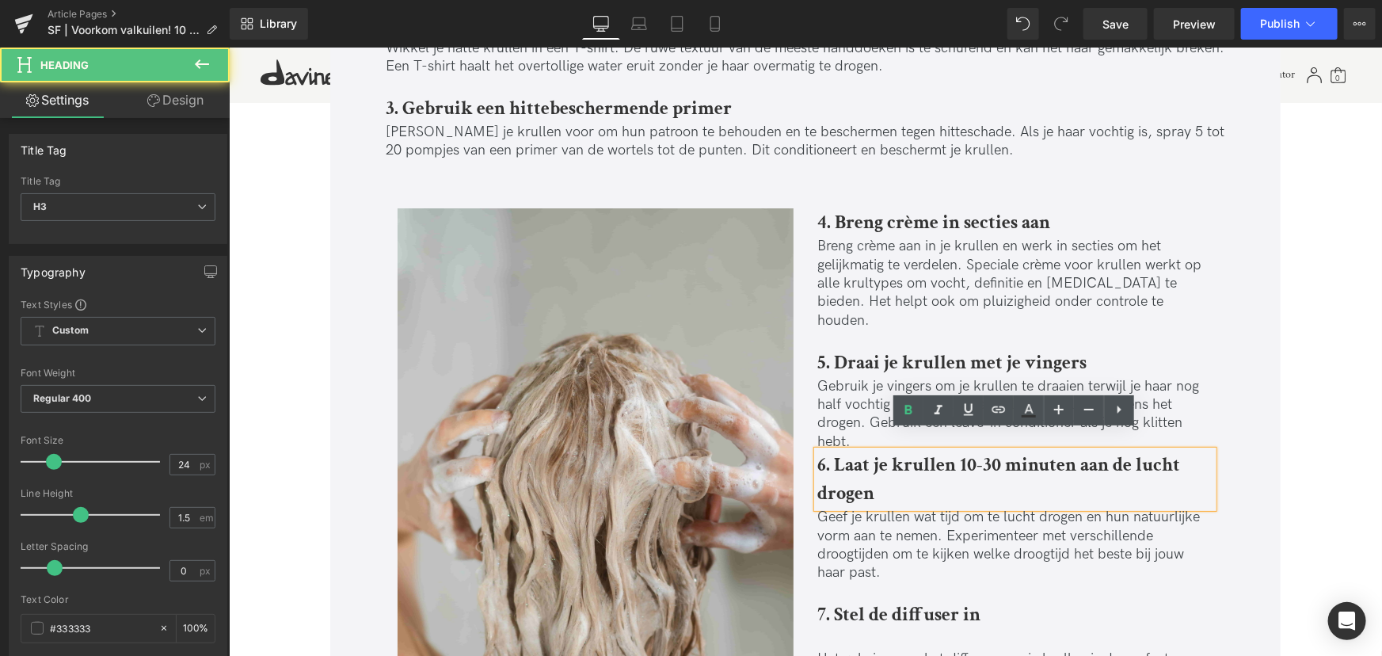
click at [1000, 452] on b "6. Laat je krullen 10-30 minuten aan de lucht drogen" at bounding box center [998, 478] width 363 height 53
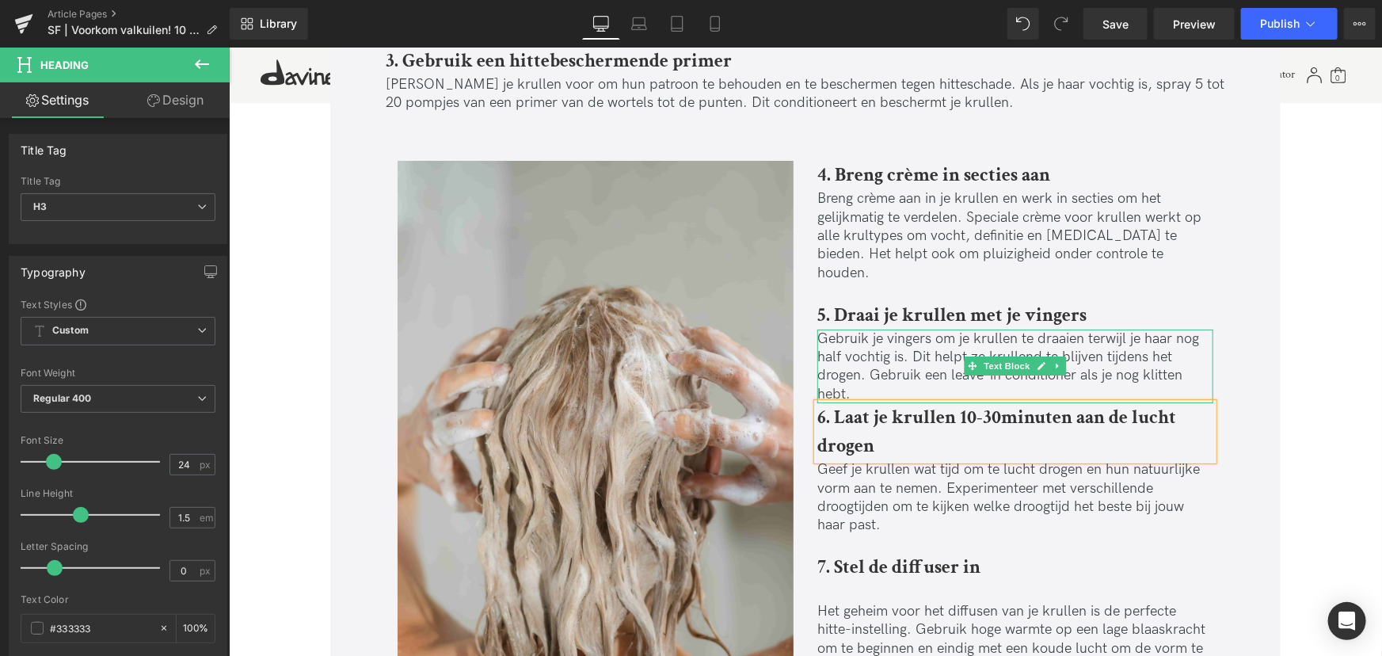
scroll to position [2952, 0]
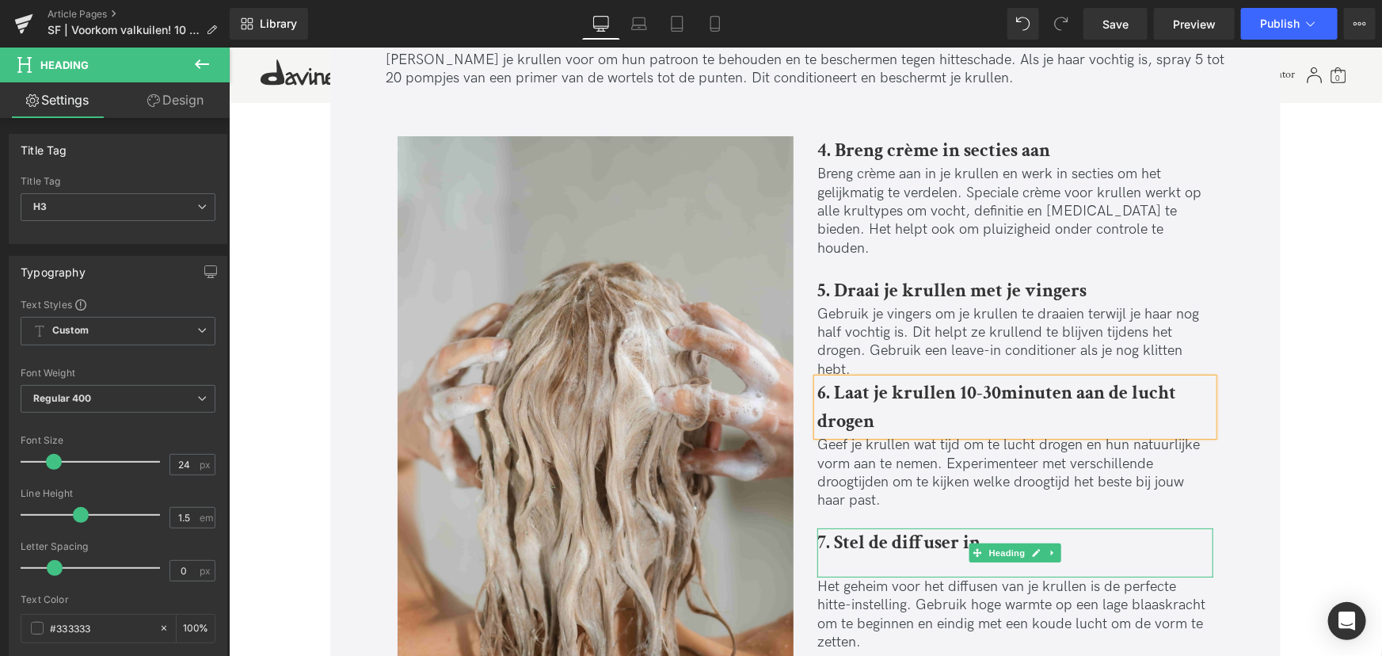
click at [888, 556] on div at bounding box center [1015, 566] width 396 height 21
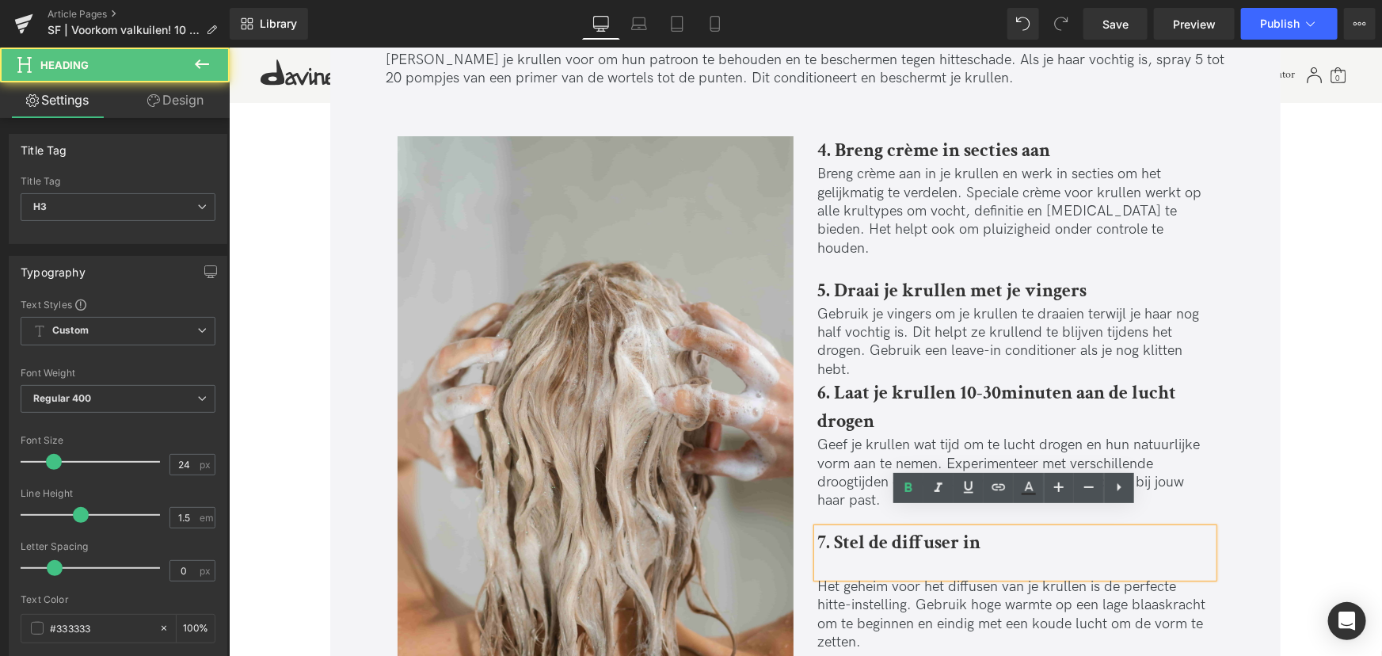
click at [882, 556] on div at bounding box center [1015, 566] width 396 height 21
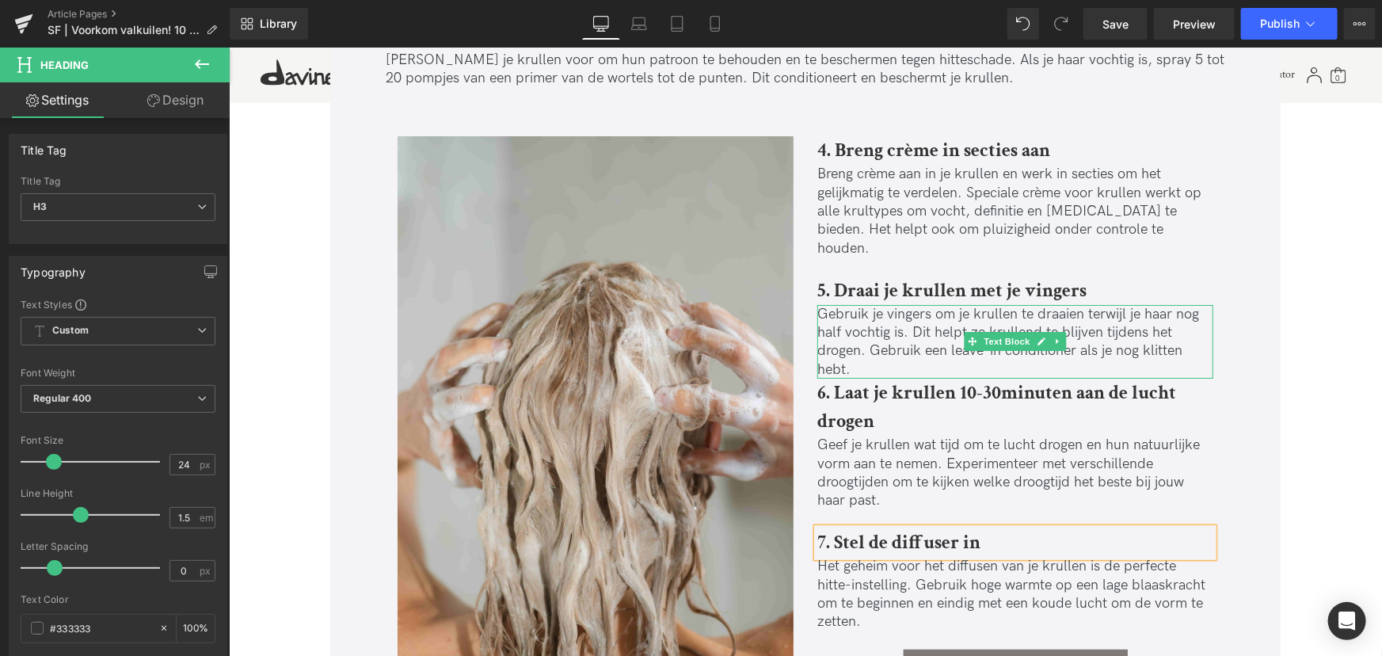
click at [861, 345] on p "Gebruik je vingers om je krullen te draaien terwijl je haar nog half vochtig is…" at bounding box center [1015, 341] width 396 height 74
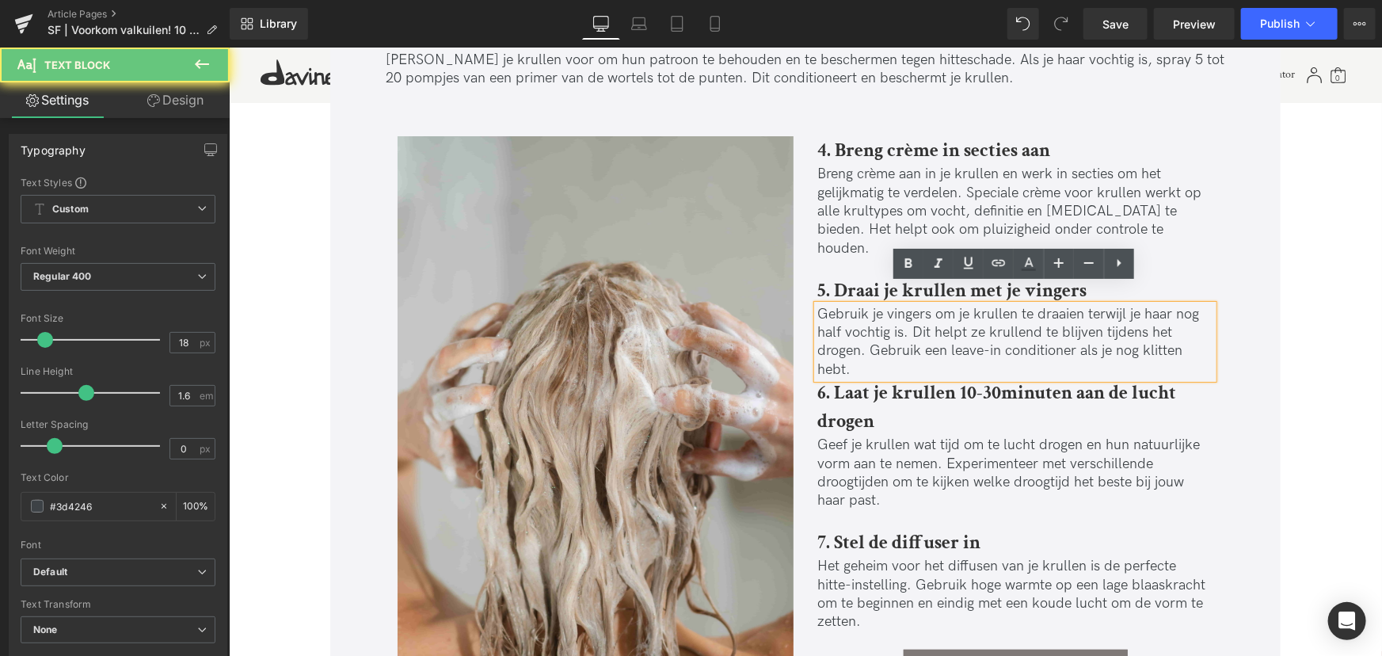
click at [861, 345] on p "Gebruik je vingers om je krullen te draaien terwijl je haar nog half vochtig is…" at bounding box center [1015, 341] width 396 height 74
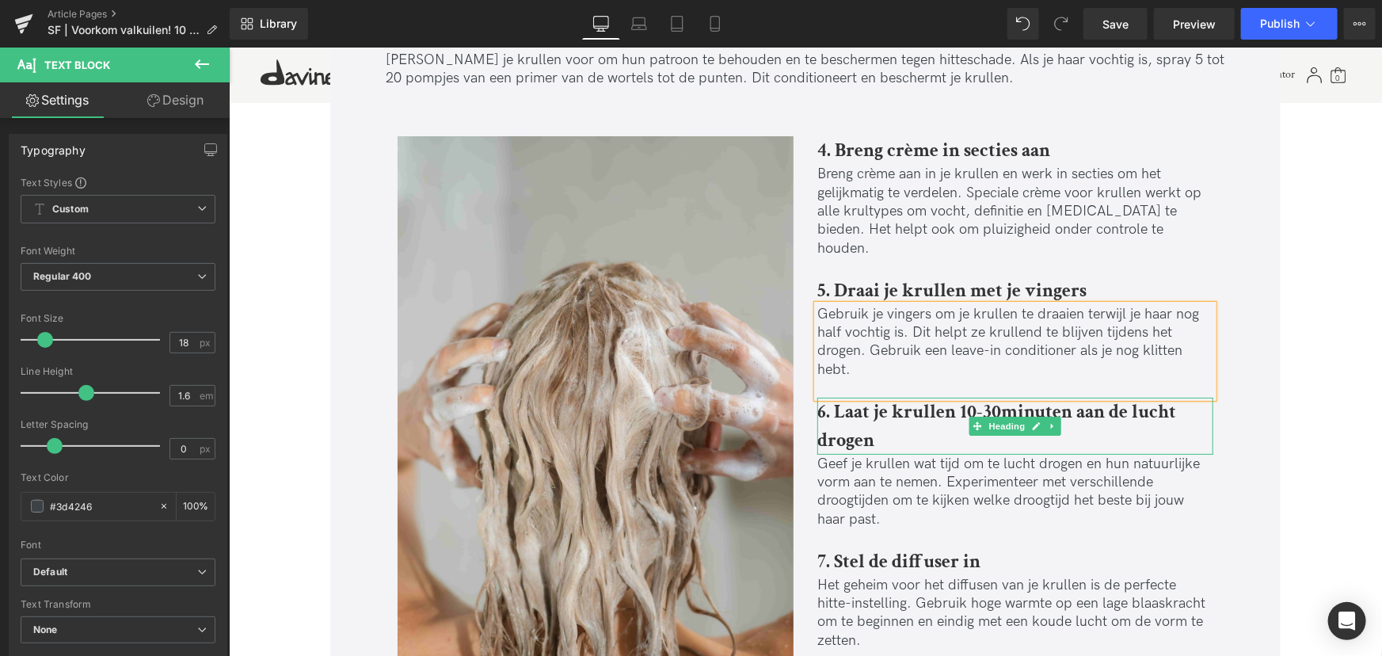
click at [938, 420] on h3 "6. Laat je krullen 10-30 minuten aan de lucht drogen" at bounding box center [1015, 425] width 396 height 57
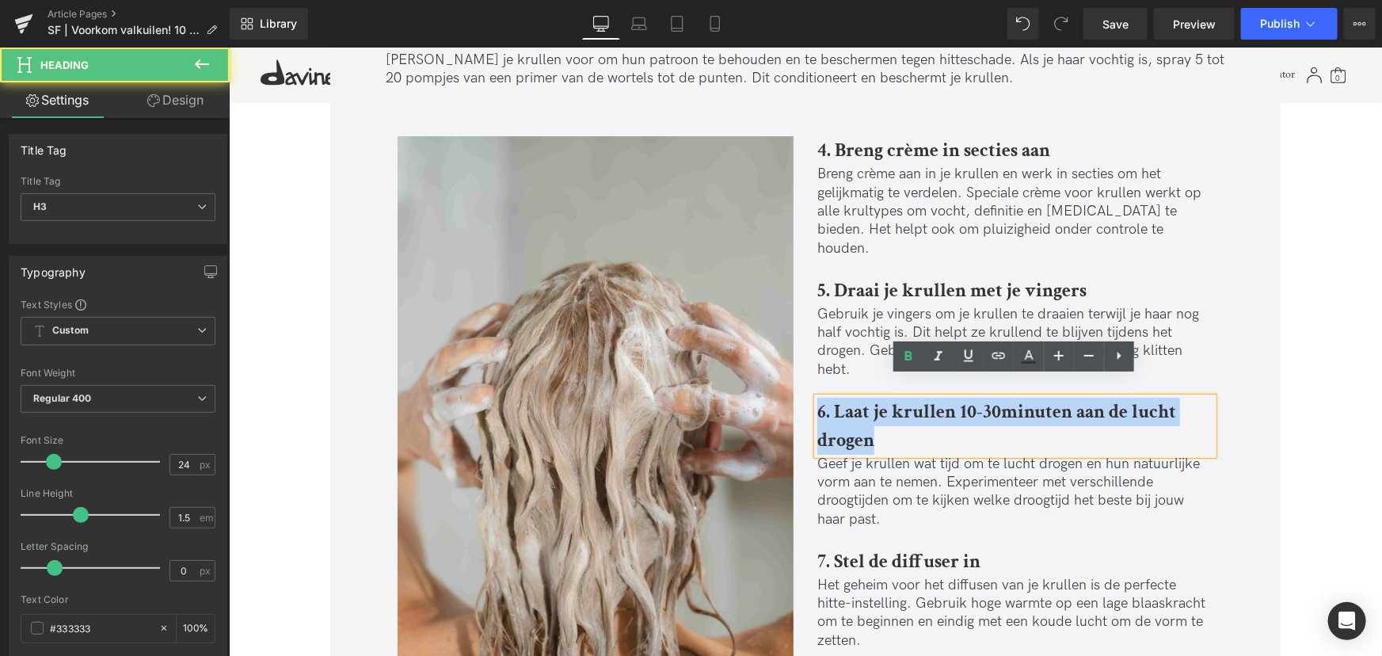
drag, startPoint x: 926, startPoint y: 421, endPoint x: 797, endPoint y: 394, distance: 131.7
click at [797, 394] on div "Image 8. Diffuse je krullen in kleine secties Heading Pak een kleine sectie, pl…" at bounding box center [805, 662] width 840 height 1114
click at [1153, 429] on h3 "6. Laat je krullen 10-30 minuten aan de lucht drogen" at bounding box center [1015, 425] width 396 height 57
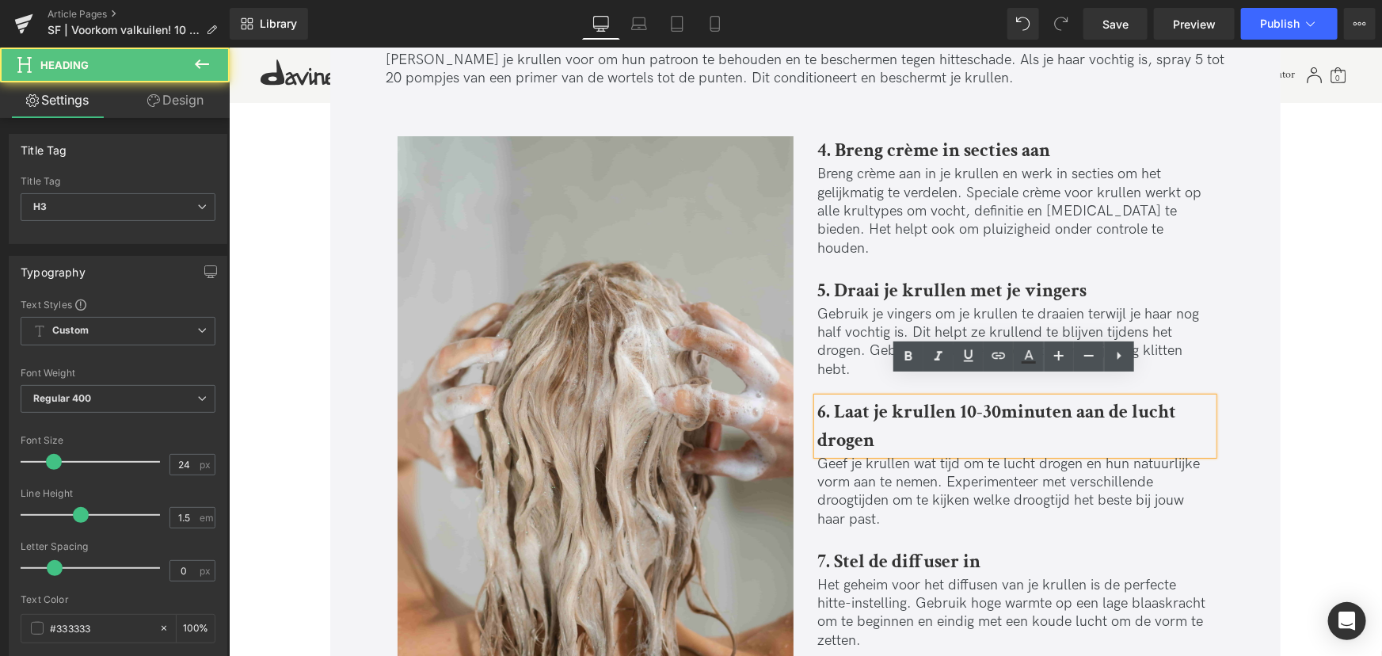
click at [1212, 405] on div "6. Laat je krullen 10-30 minuten aan de lucht drogen" at bounding box center [1015, 425] width 396 height 57
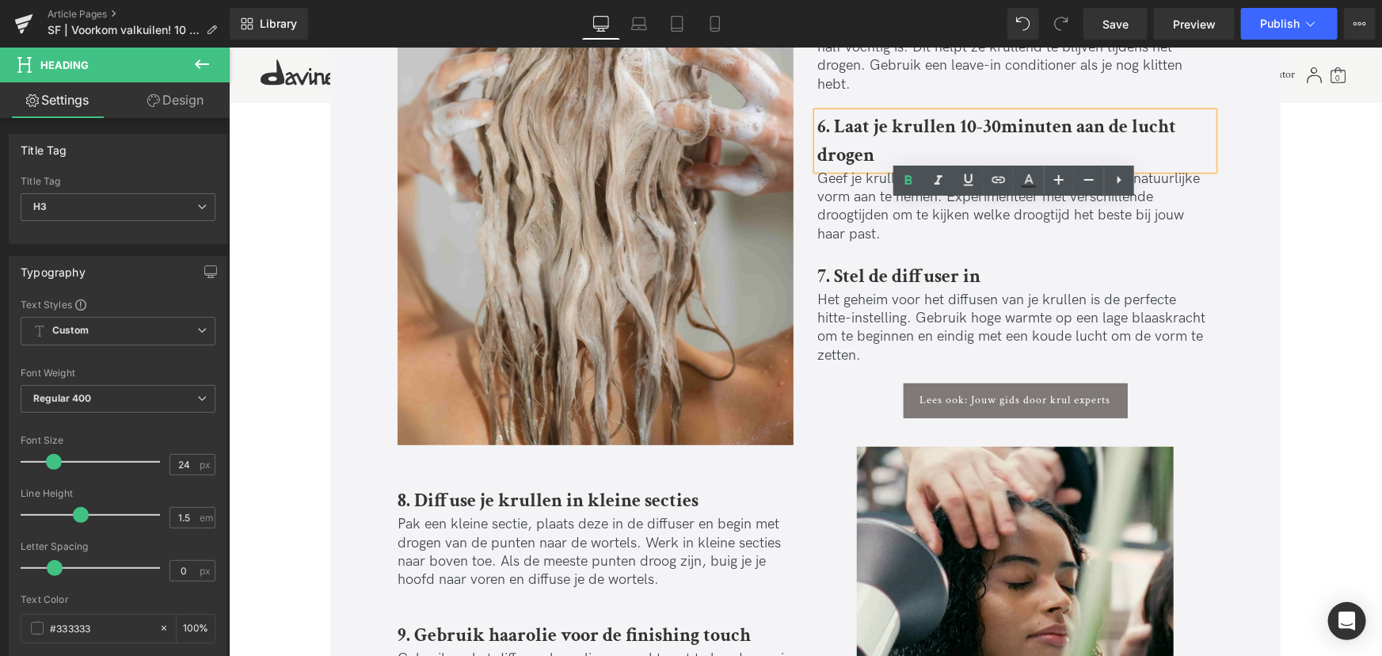
scroll to position [3240, 0]
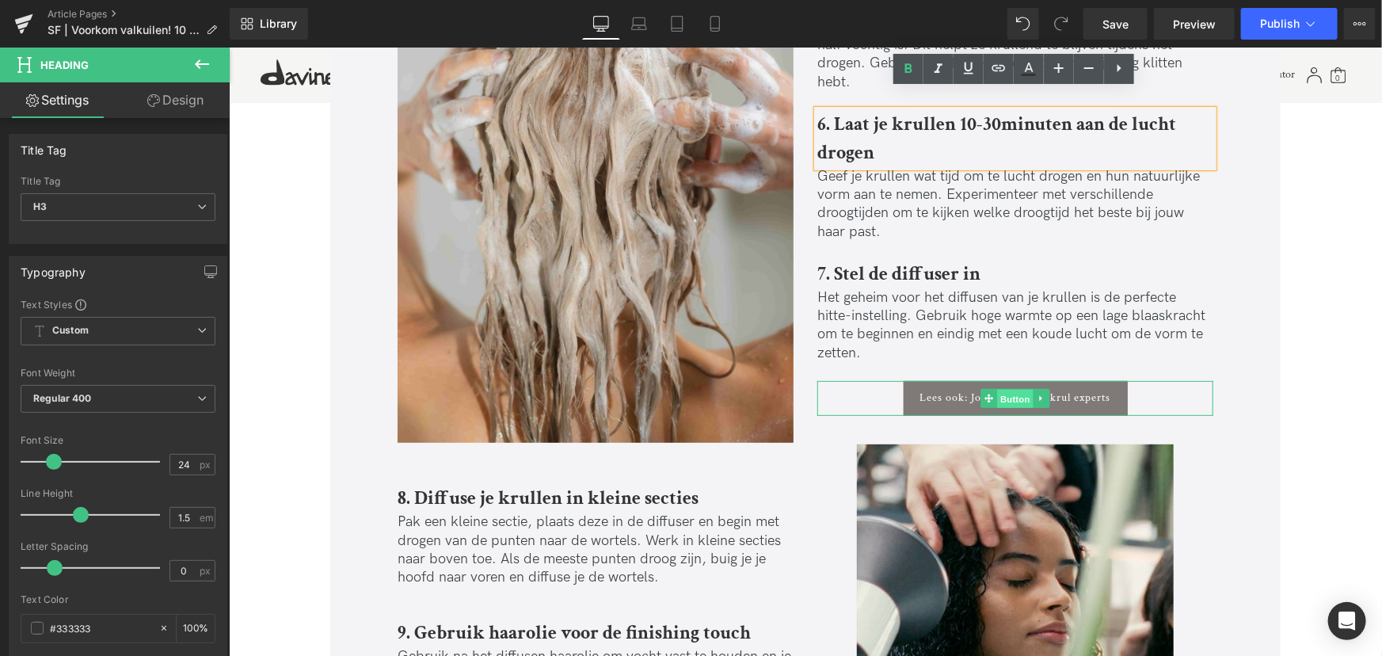
click at [1006, 388] on span "Button" at bounding box center [1015, 397] width 36 height 19
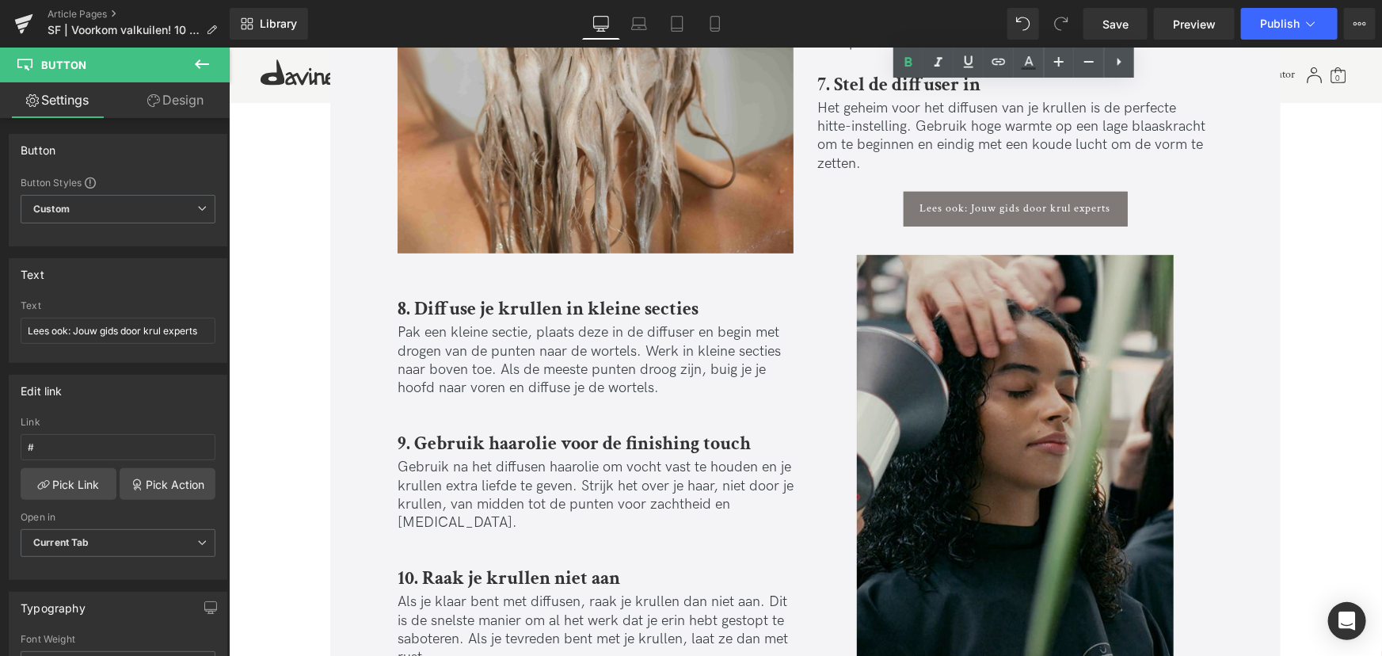
scroll to position [3312, 0]
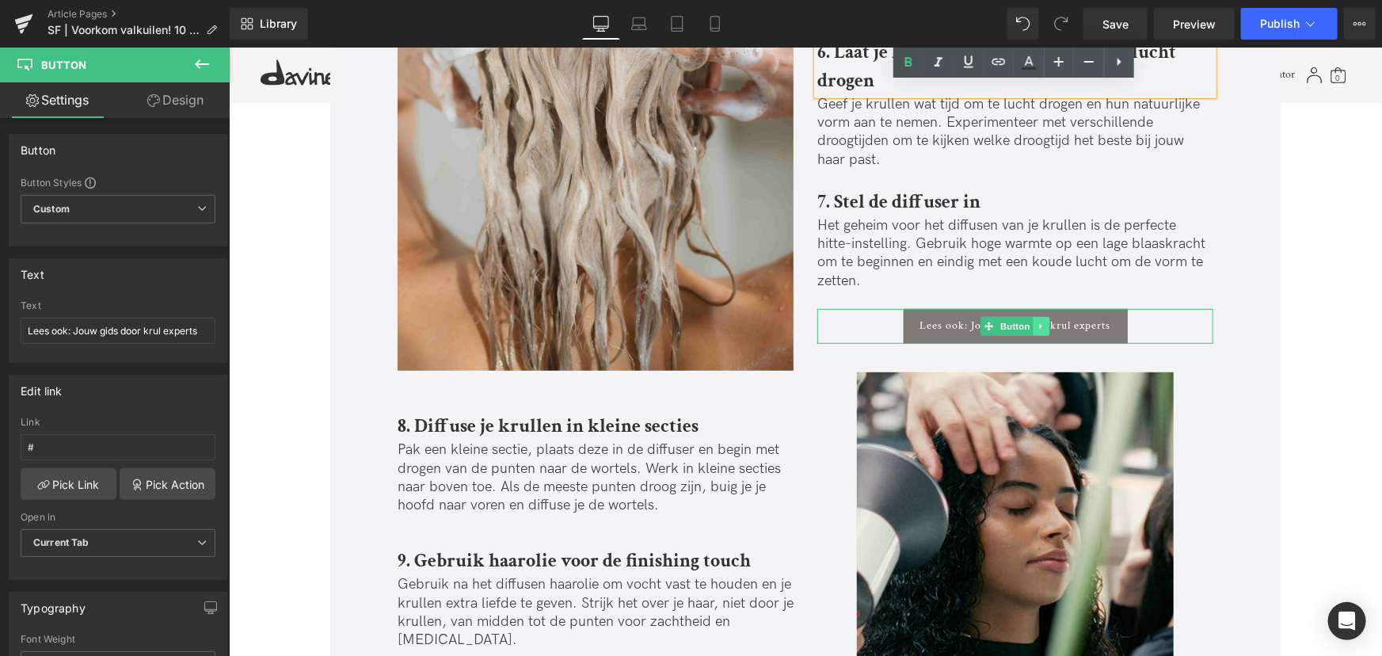
click at [1041, 321] on icon at bounding box center [1041, 326] width 9 height 10
click at [1050, 321] on icon at bounding box center [1049, 325] width 9 height 9
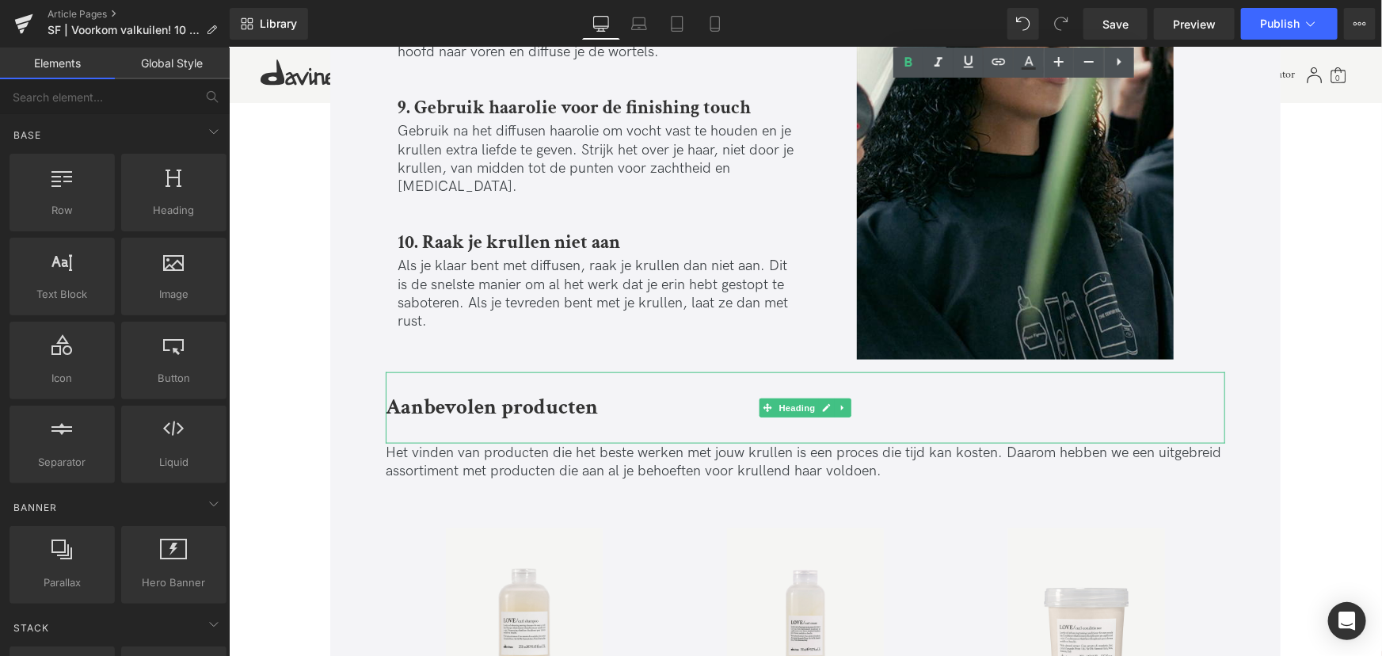
scroll to position [3889, 0]
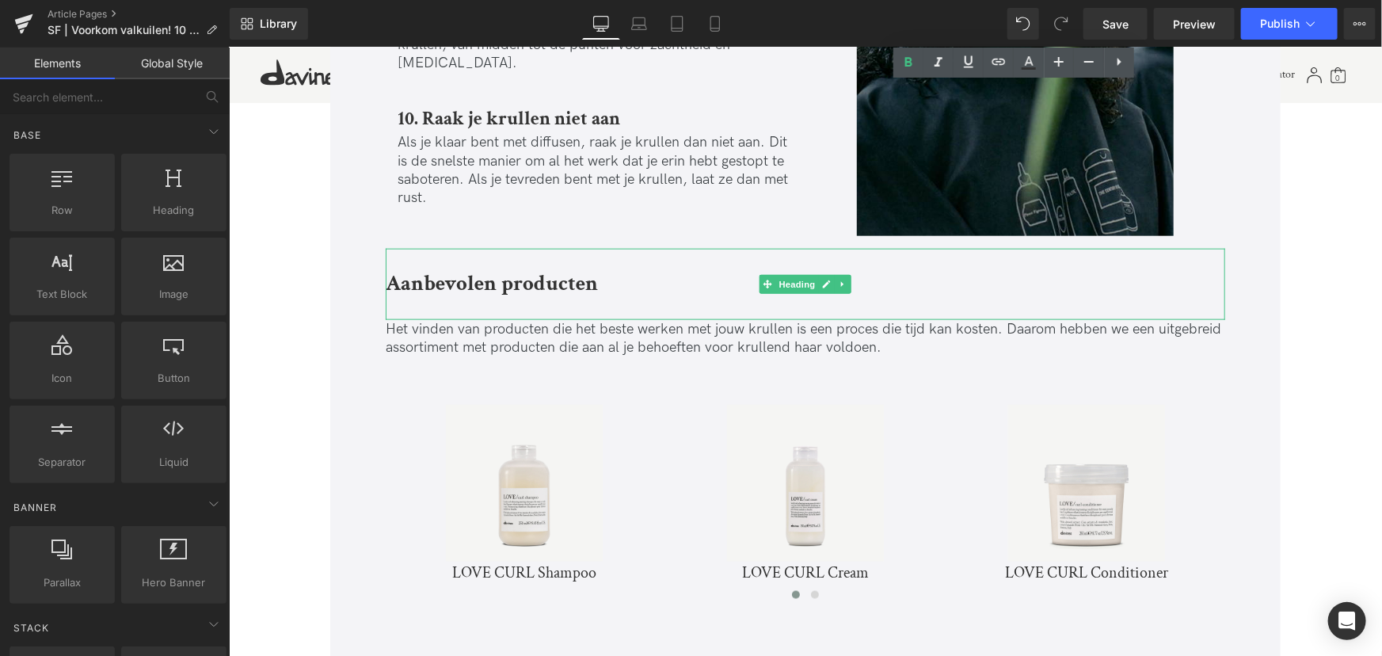
click at [454, 299] on div at bounding box center [805, 309] width 840 height 21
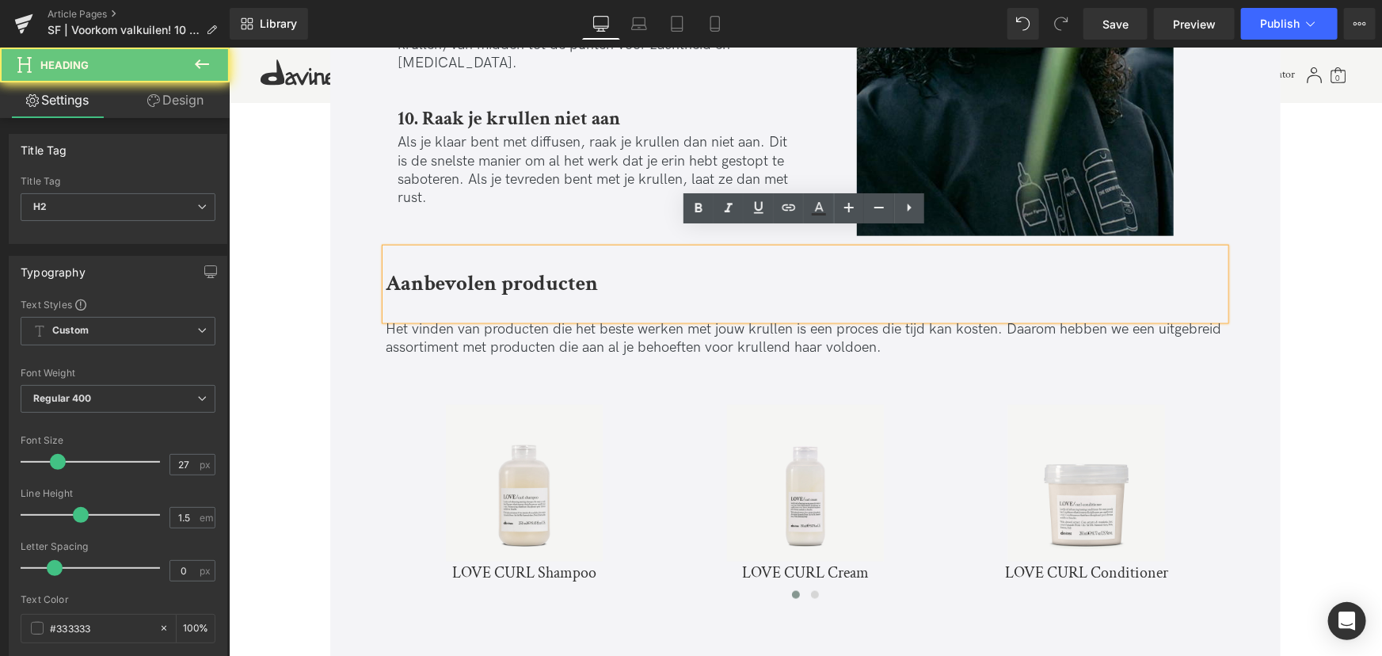
click at [429, 299] on div at bounding box center [805, 309] width 840 height 21
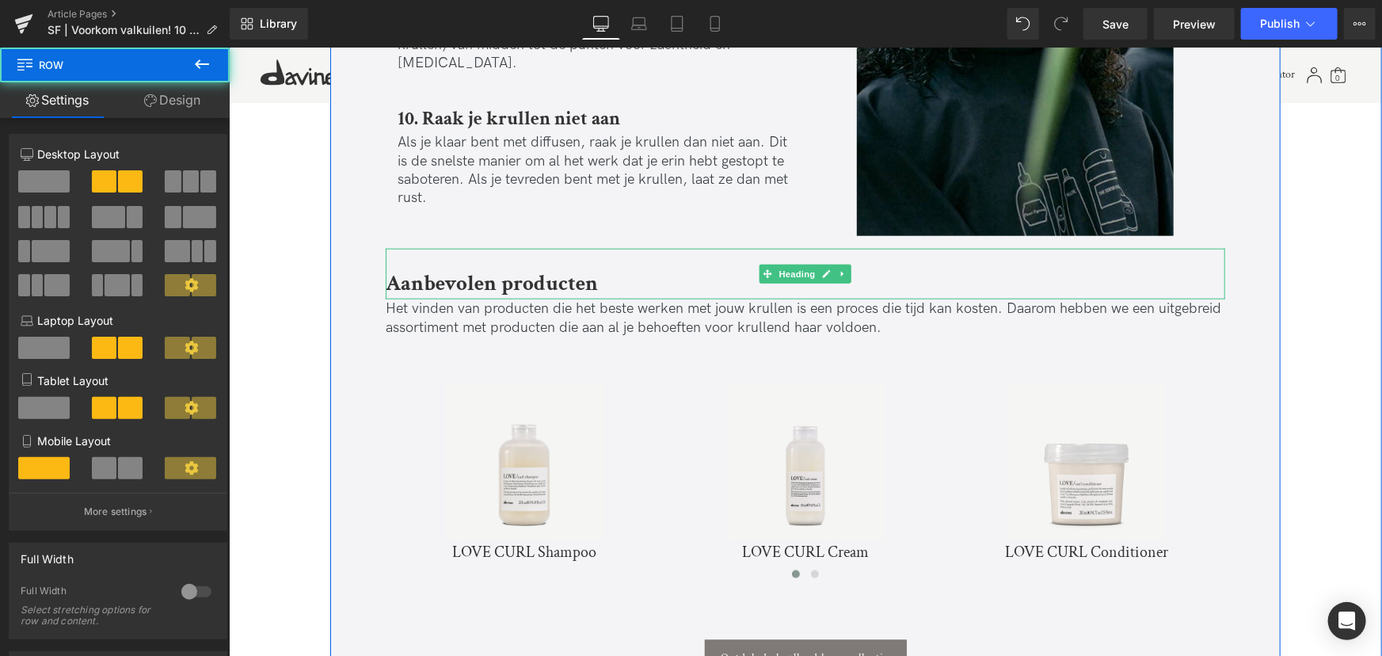
click at [459, 248] on div "Aanbevolen producten" at bounding box center [805, 273] width 840 height 51
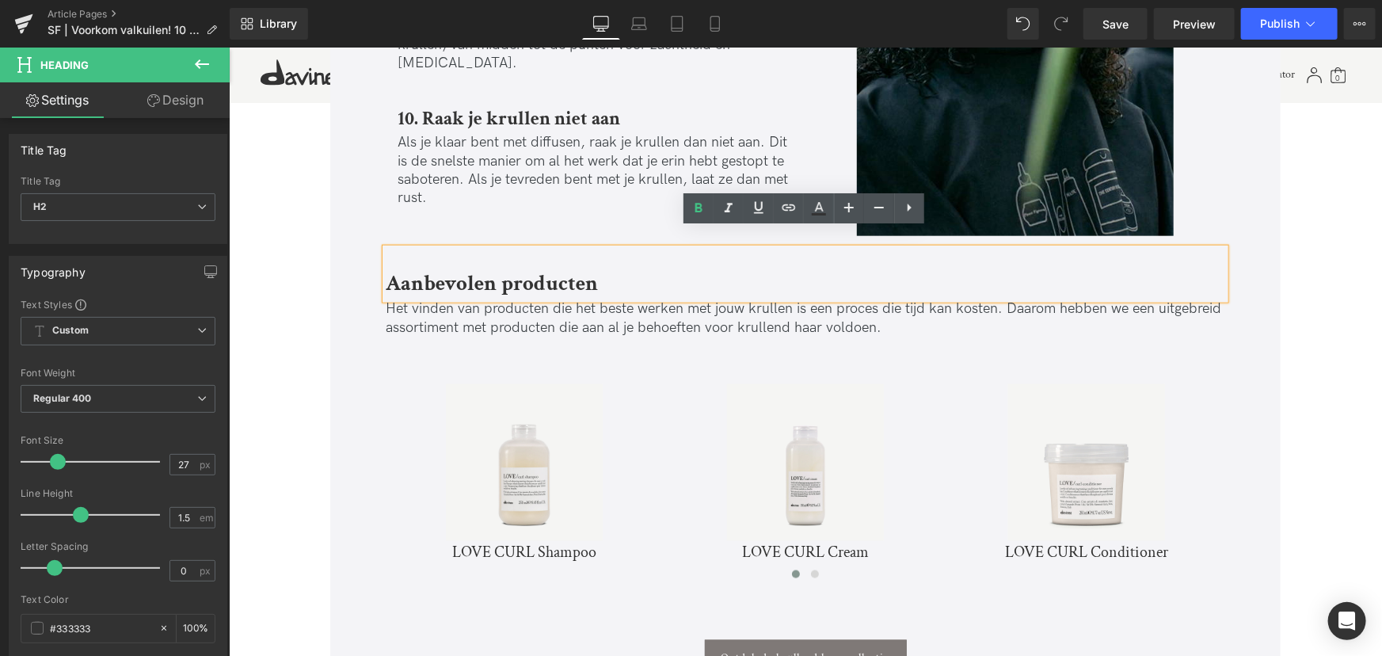
click at [391, 269] on strong "Aanbevolen producten" at bounding box center [491, 283] width 212 height 28
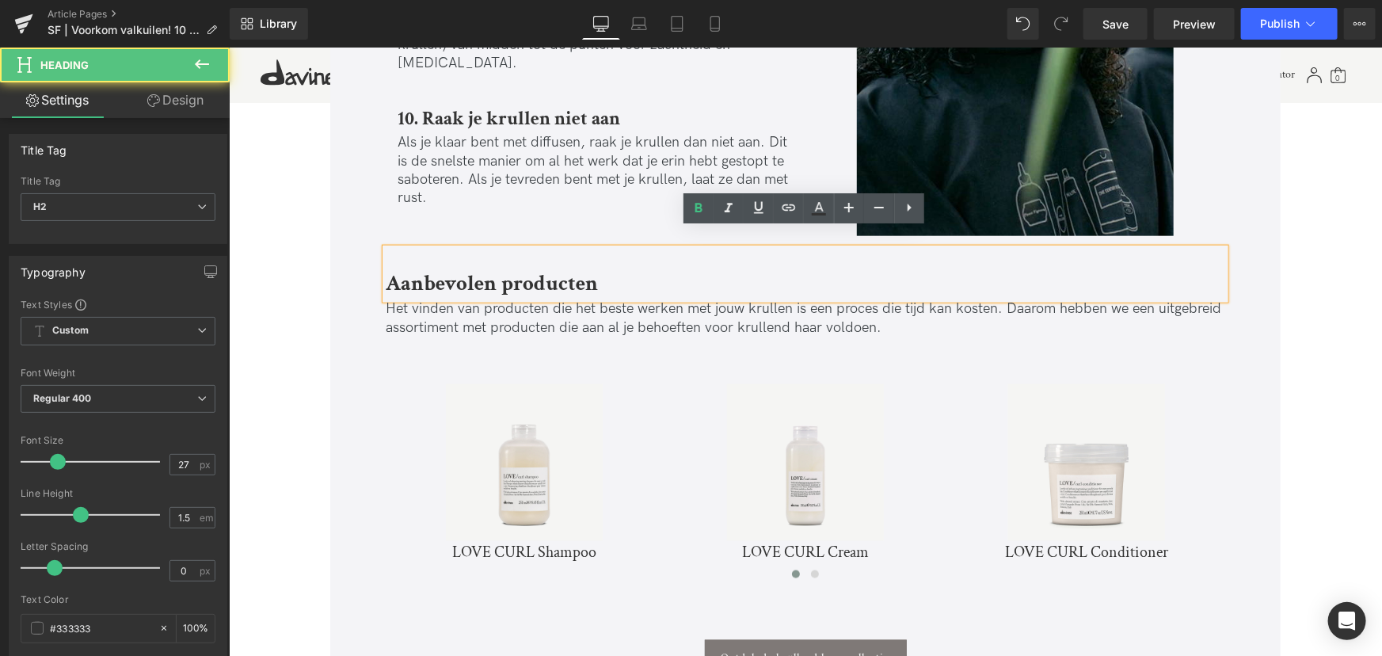
click at [388, 269] on strong "Aanbevolen producten" at bounding box center [491, 283] width 212 height 28
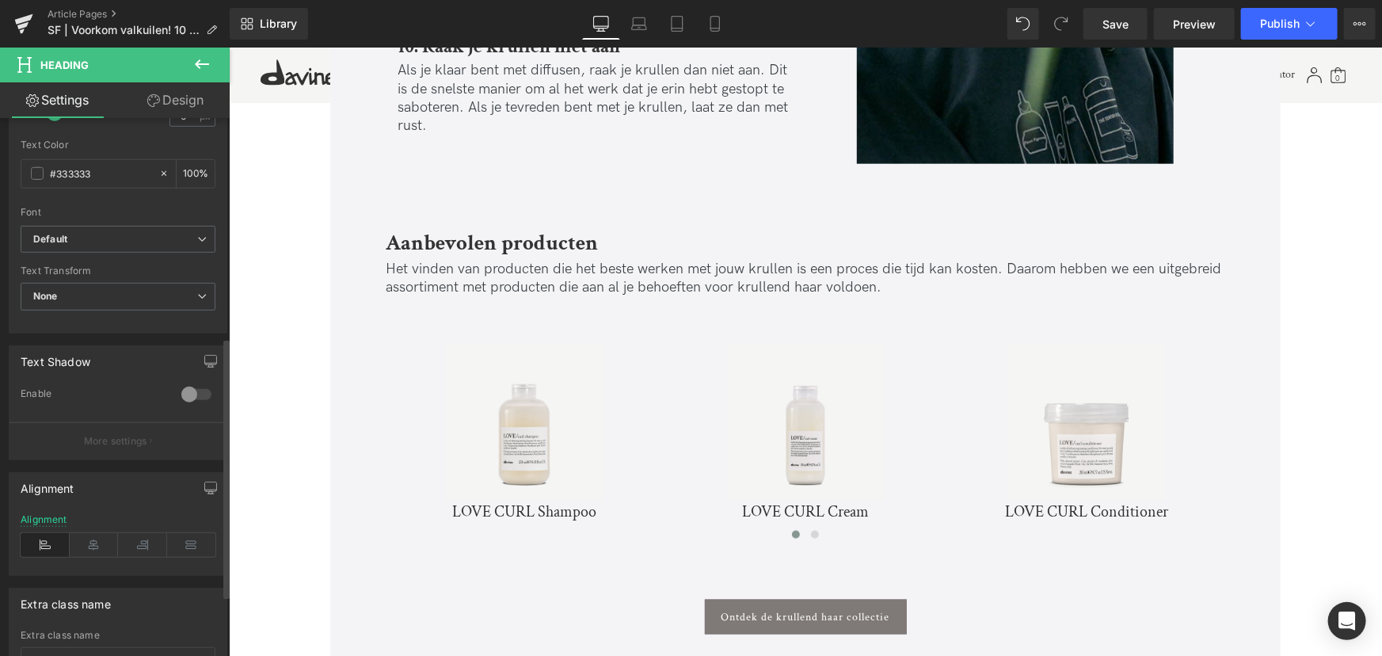
scroll to position [576, 0]
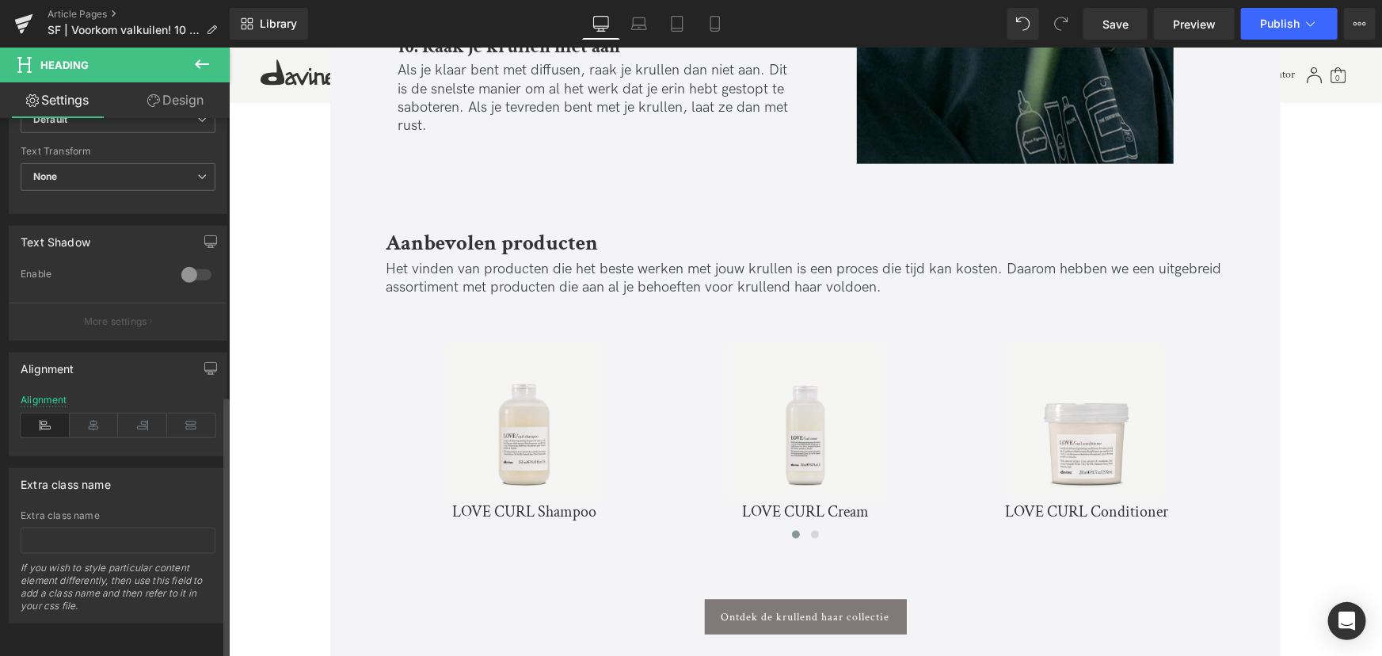
click at [94, 434] on div "Alignment" at bounding box center [118, 424] width 195 height 61
click at [89, 420] on icon at bounding box center [94, 426] width 49 height 24
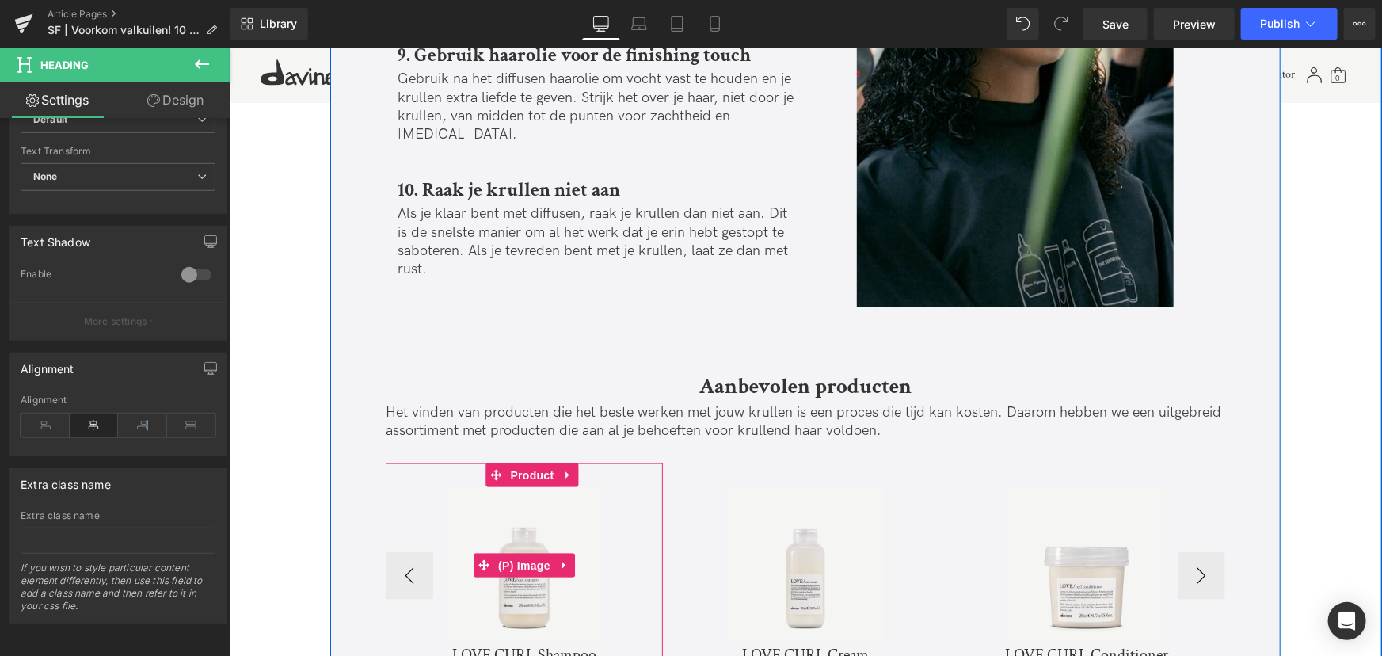
scroll to position [3817, 0]
click at [536, 530] on img at bounding box center [523, 565] width 157 height 157
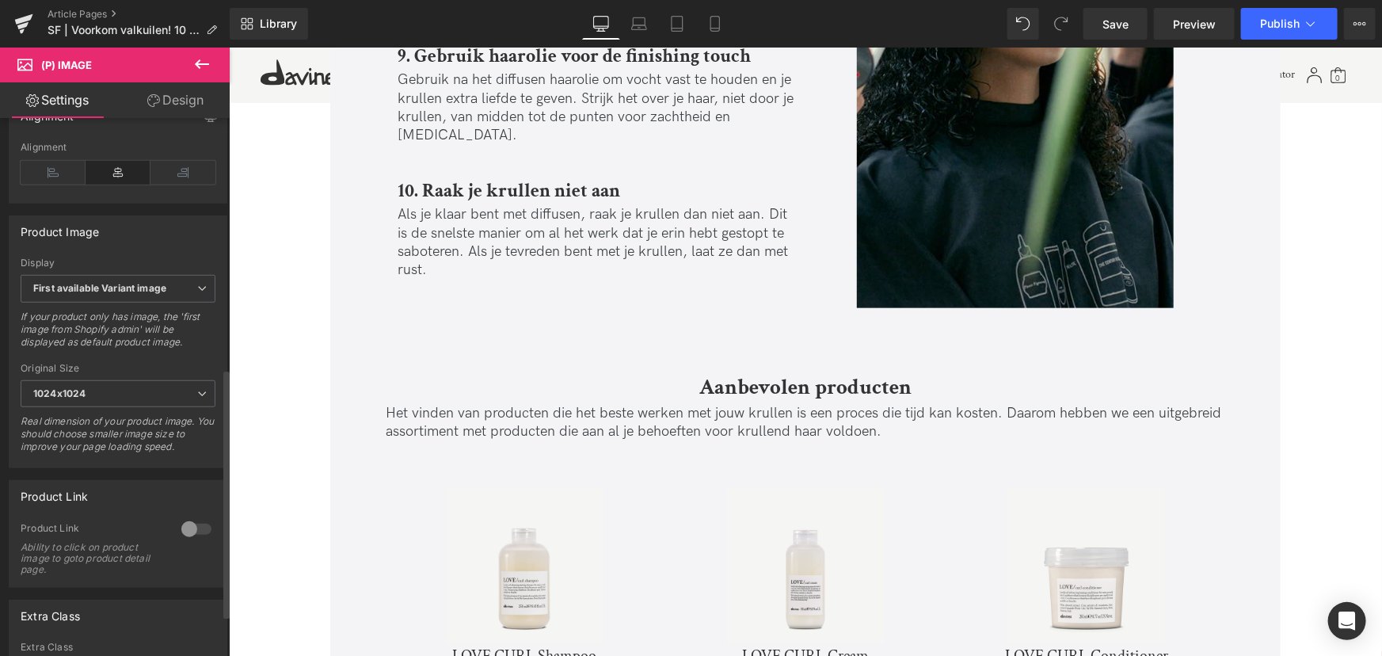
scroll to position [576, 0]
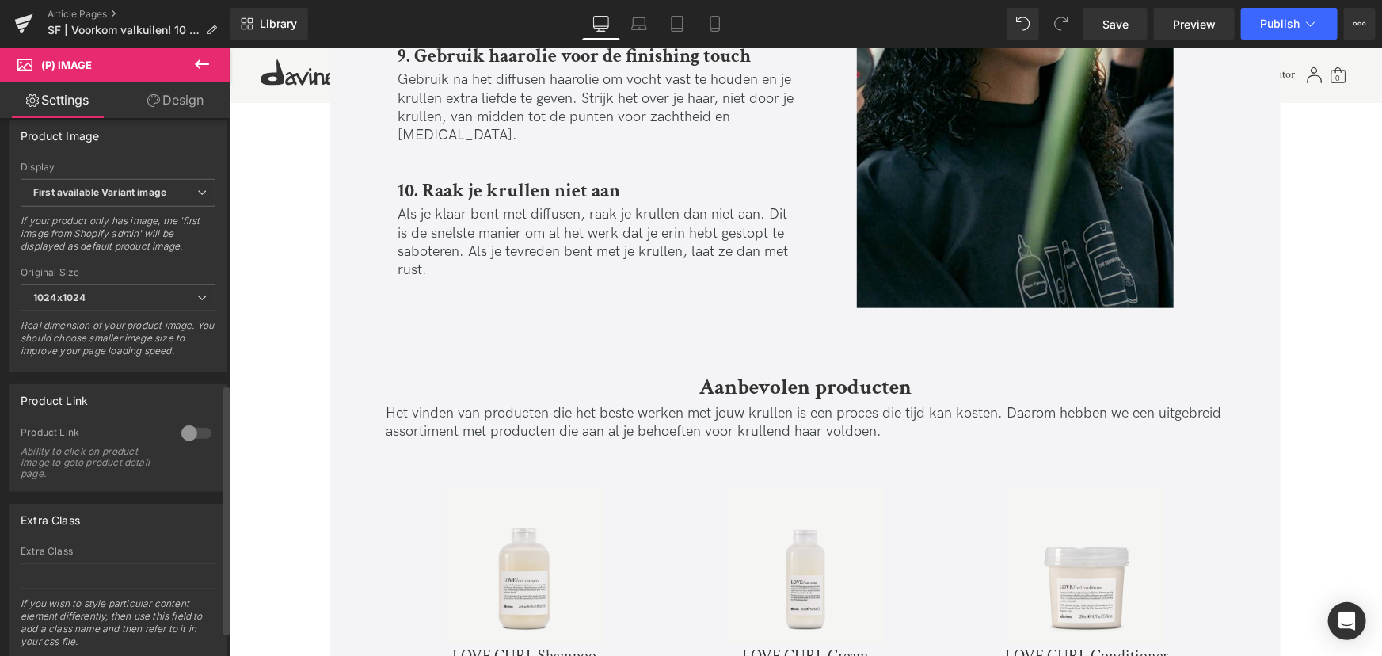
click at [181, 446] on div at bounding box center [196, 433] width 38 height 25
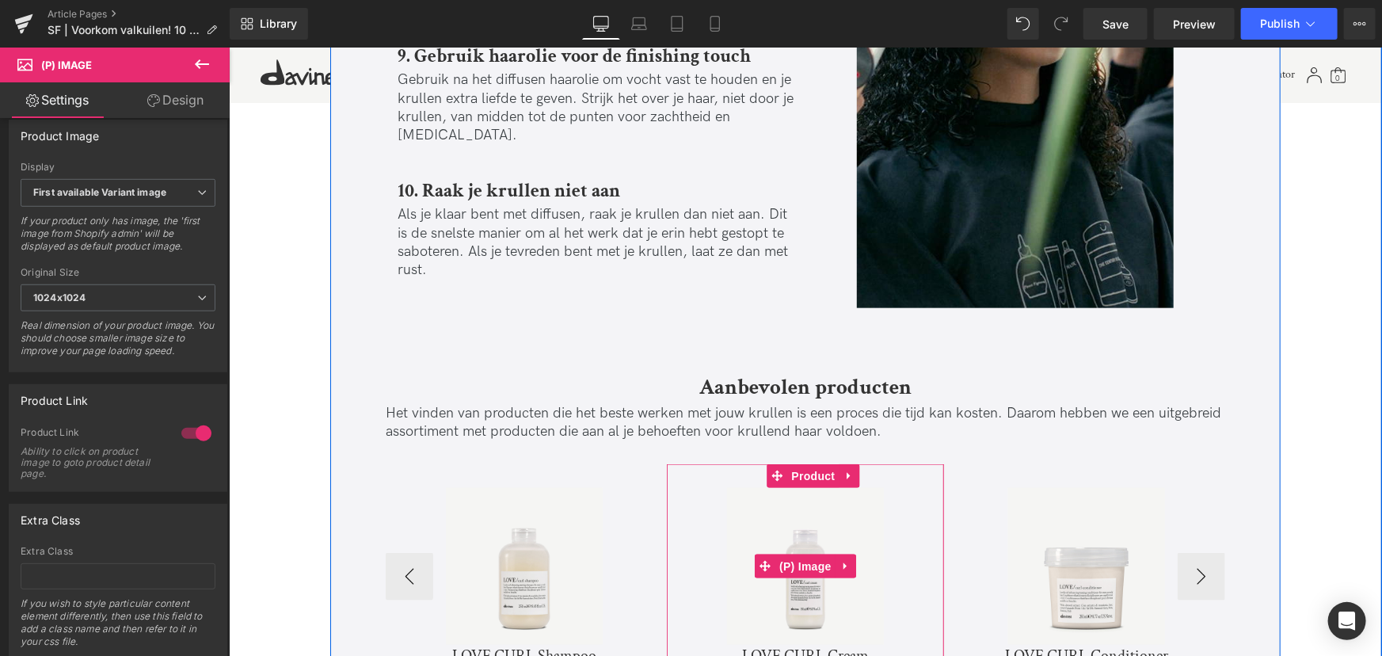
click at [858, 567] on img at bounding box center [804, 565] width 157 height 157
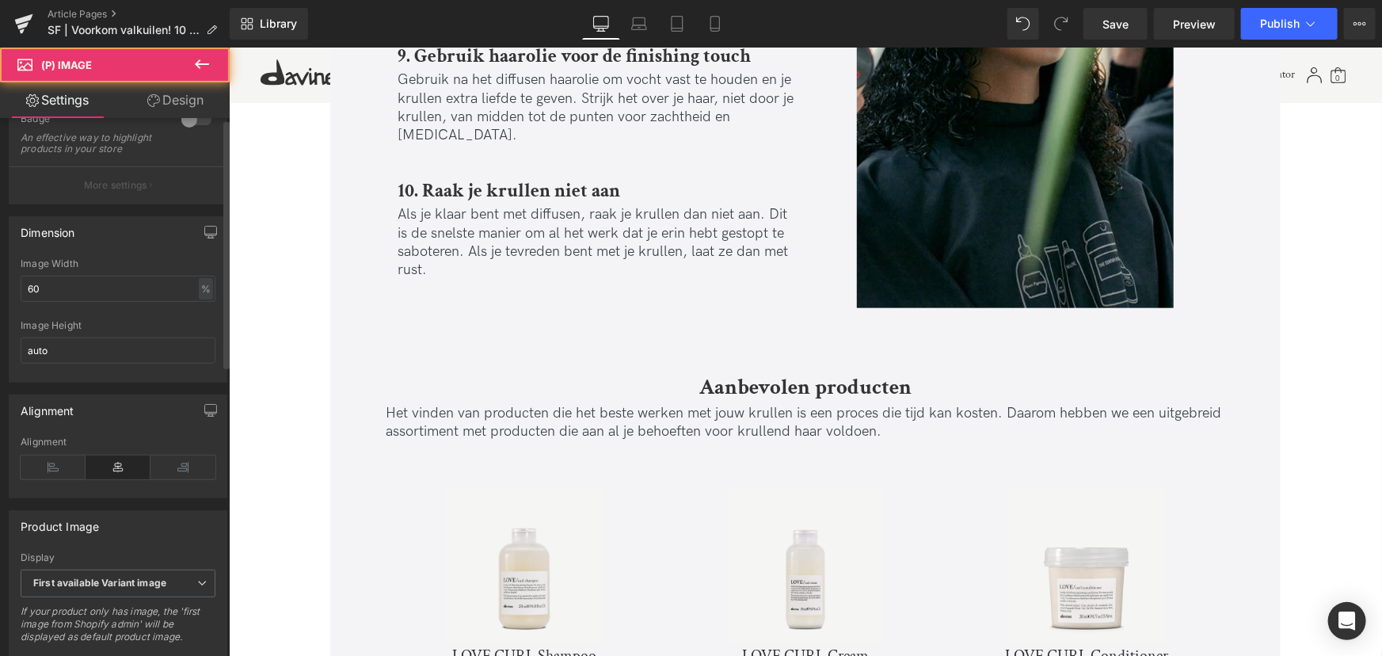
scroll to position [432, 0]
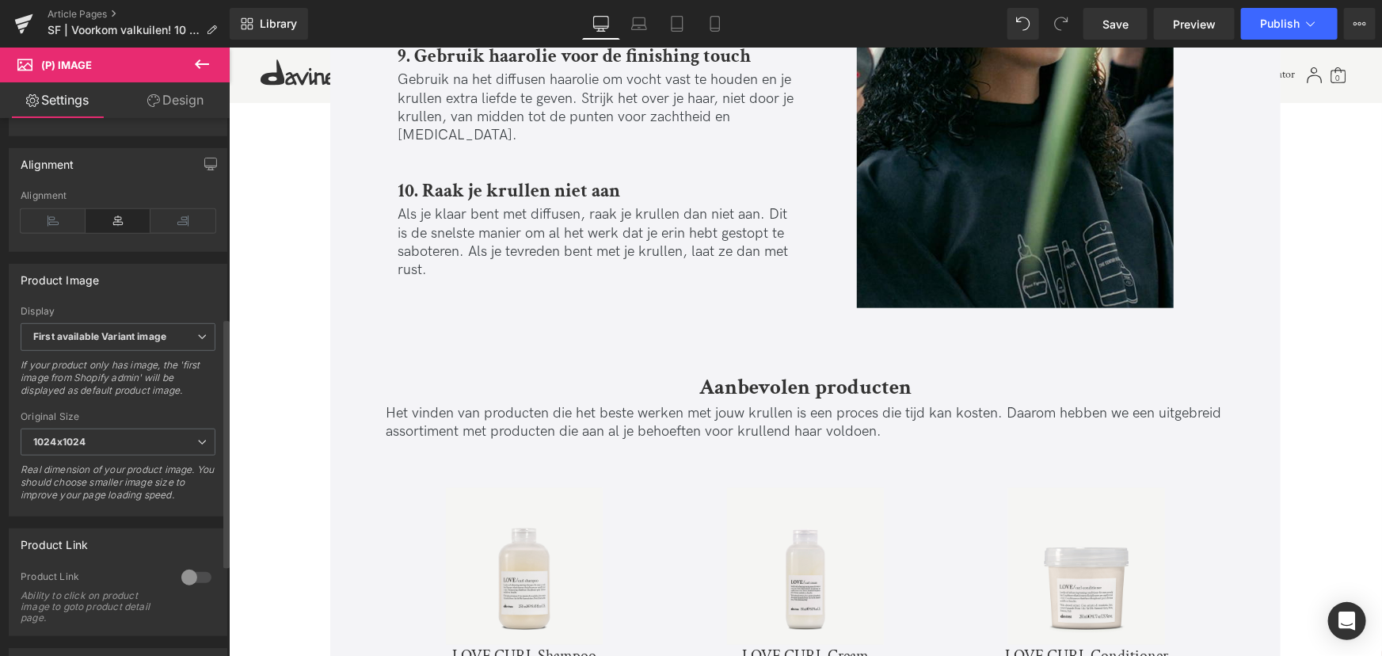
click at [185, 587] on div at bounding box center [196, 577] width 38 height 25
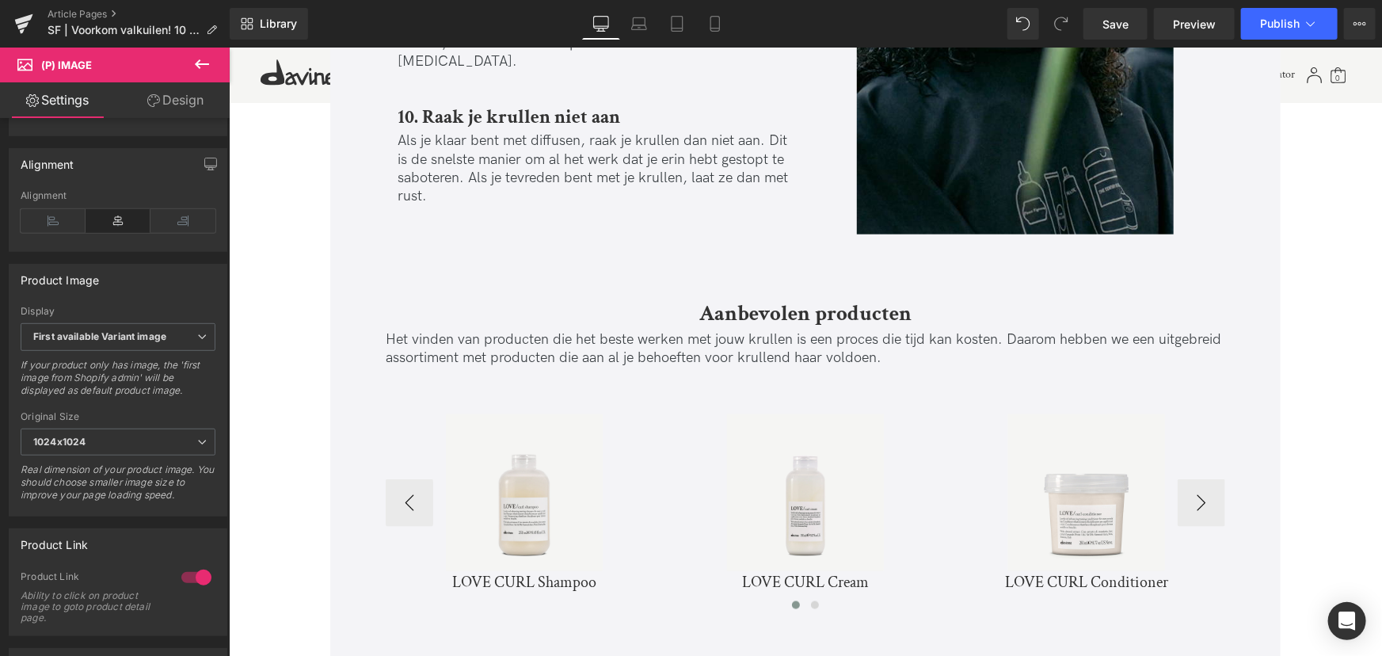
scroll to position [4032, 0]
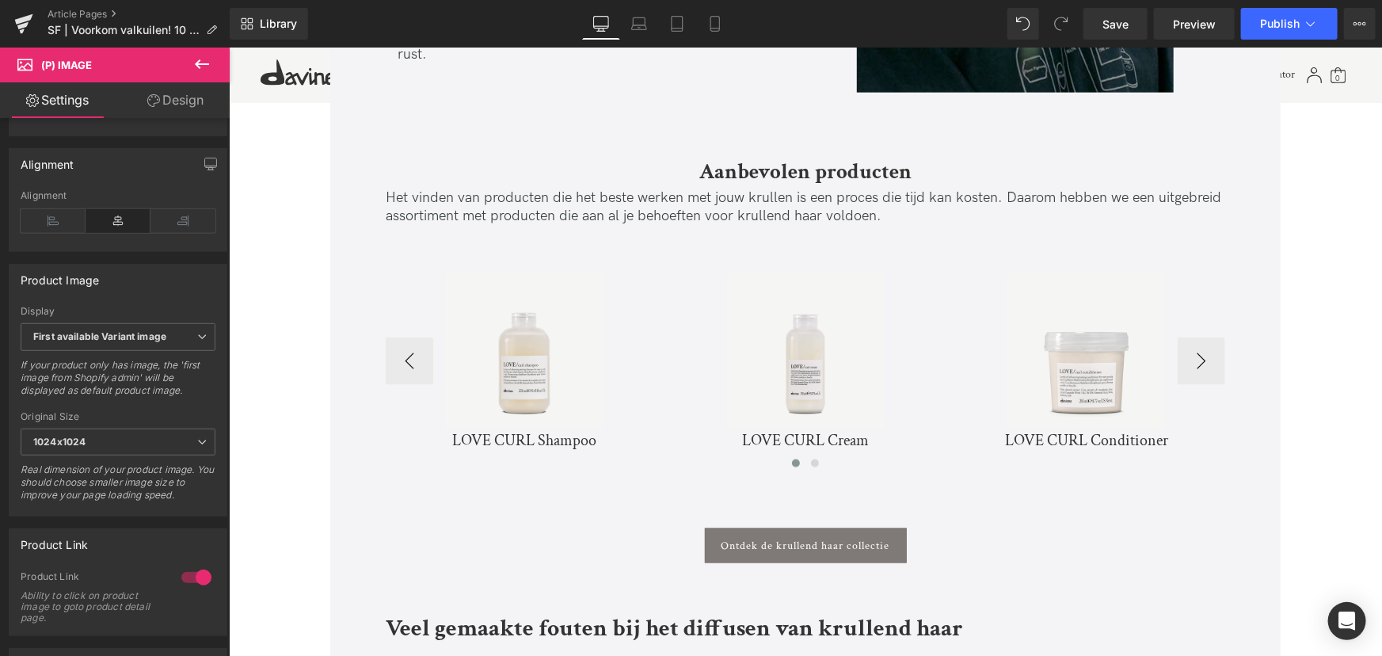
click at [1082, 372] on img at bounding box center [1086, 350] width 157 height 157
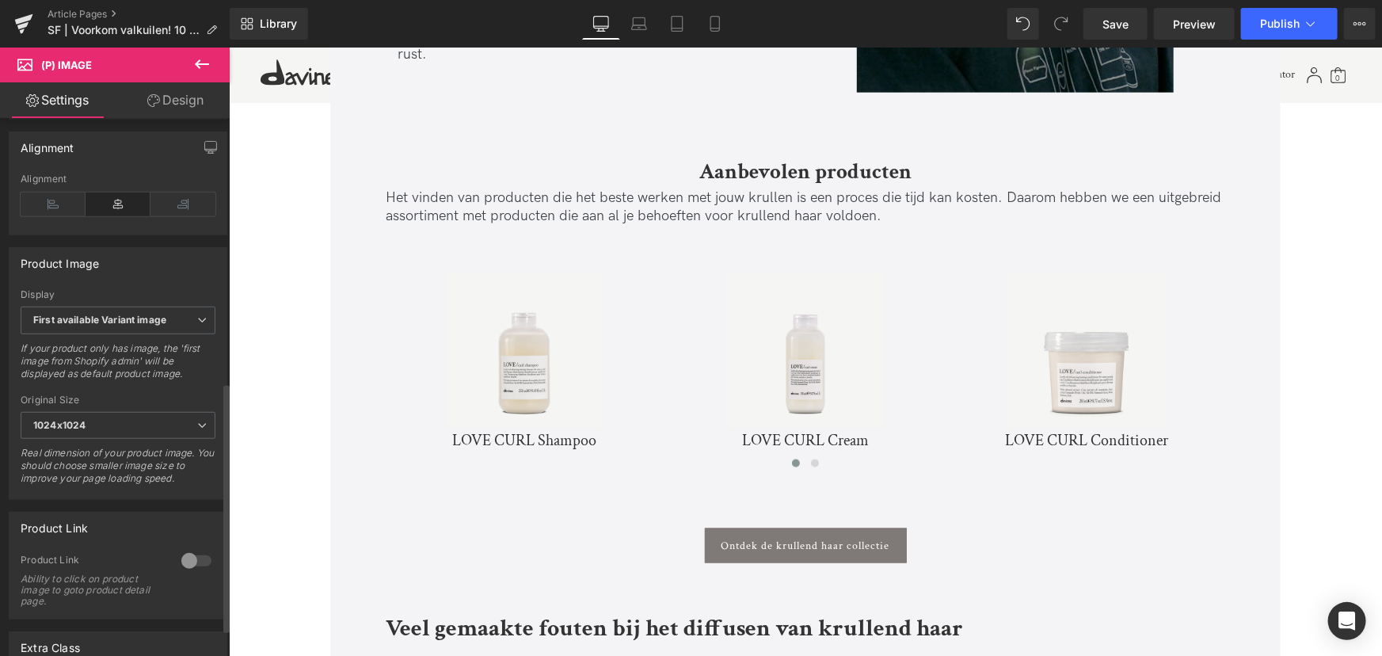
scroll to position [576, 0]
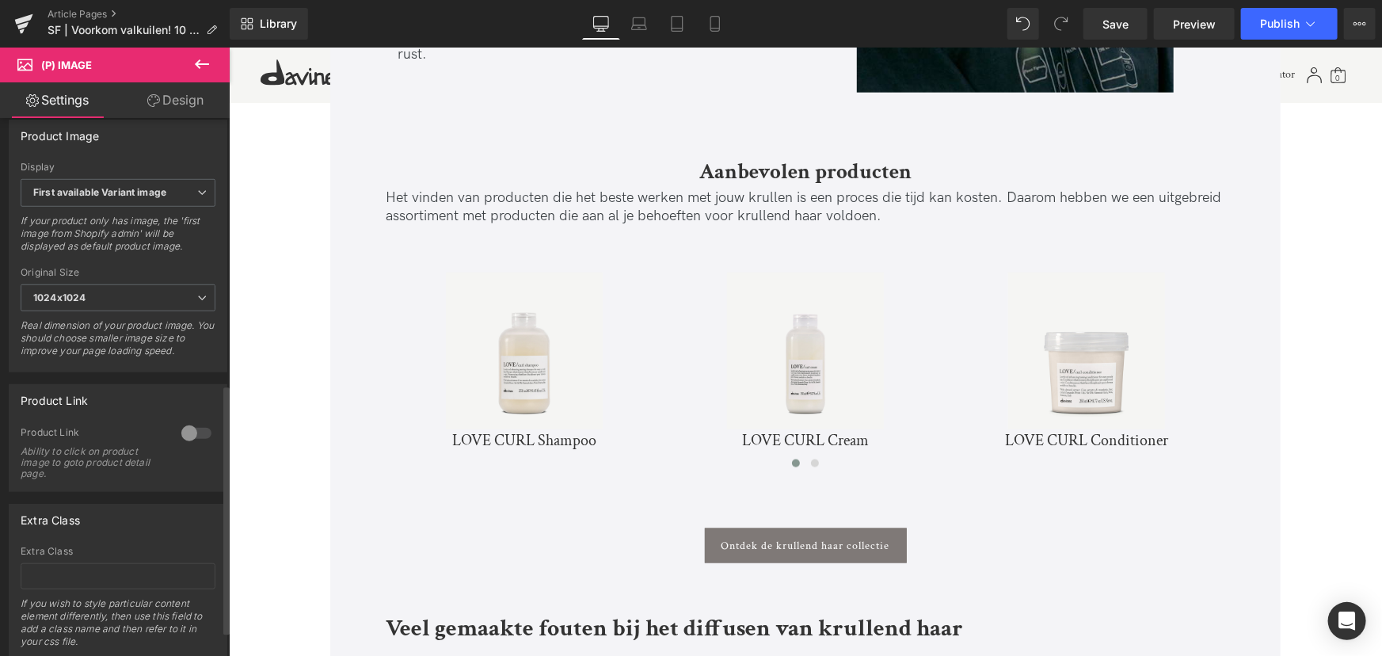
click at [182, 444] on div at bounding box center [196, 433] width 38 height 25
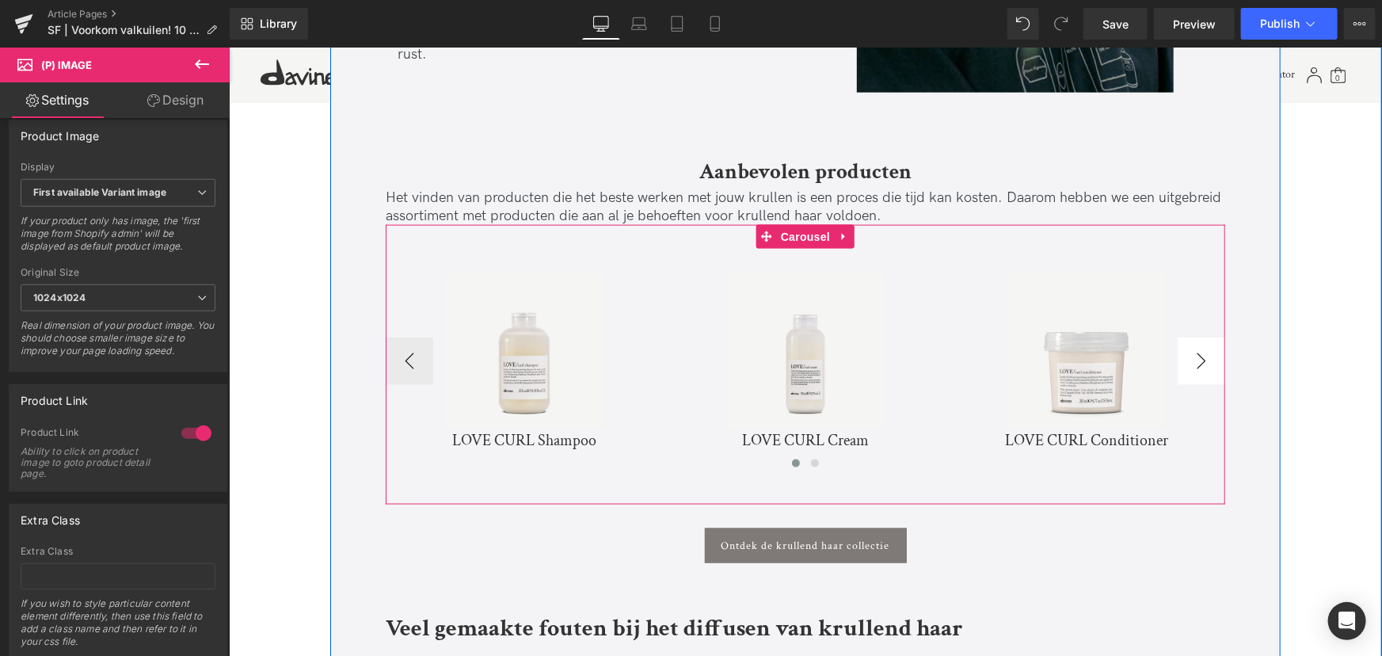
click at [1199, 341] on button "›" at bounding box center [1201, 361] width 48 height 48
click at [1214, 353] on button "›" at bounding box center [1201, 361] width 48 height 48
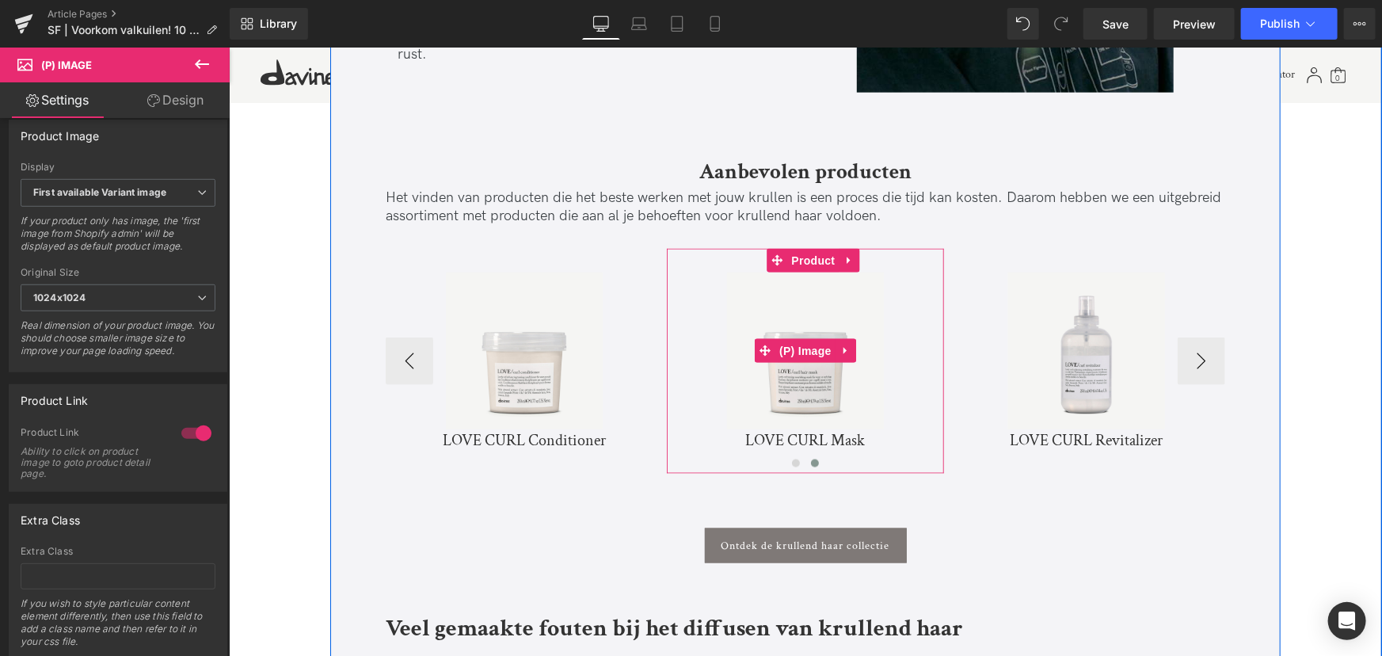
click at [848, 389] on img at bounding box center [804, 350] width 157 height 157
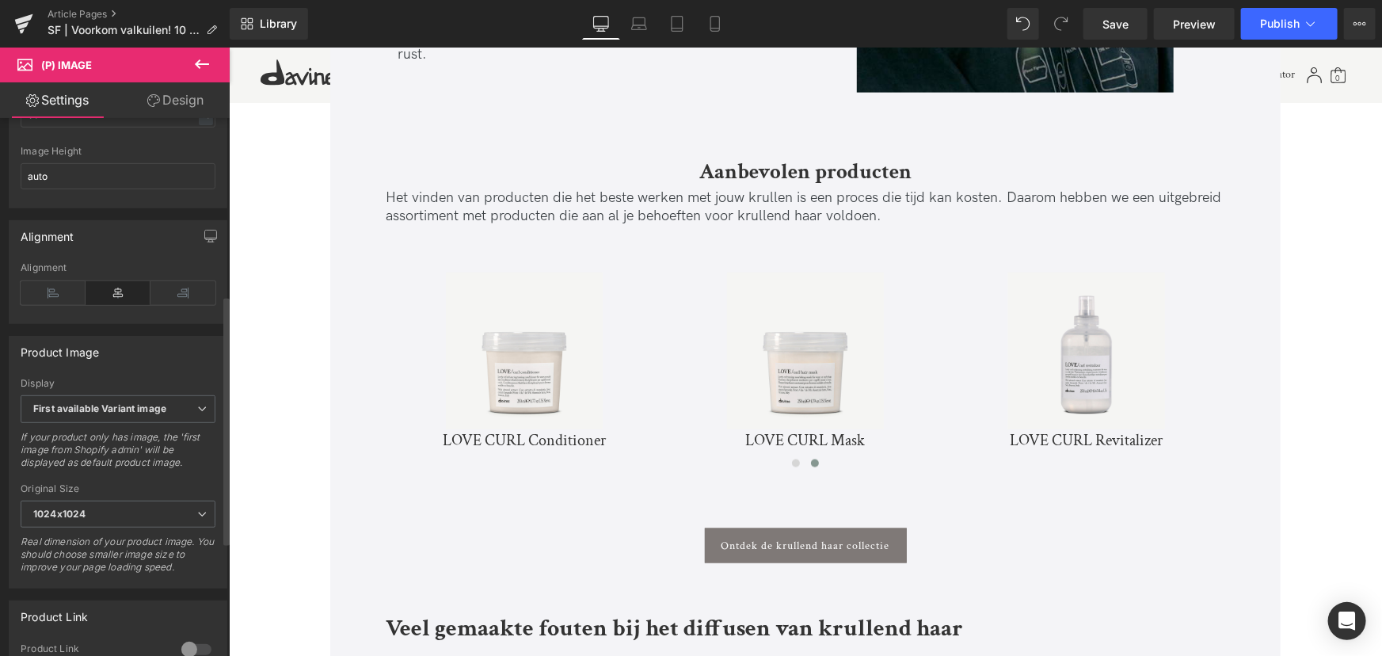
scroll to position [504, 0]
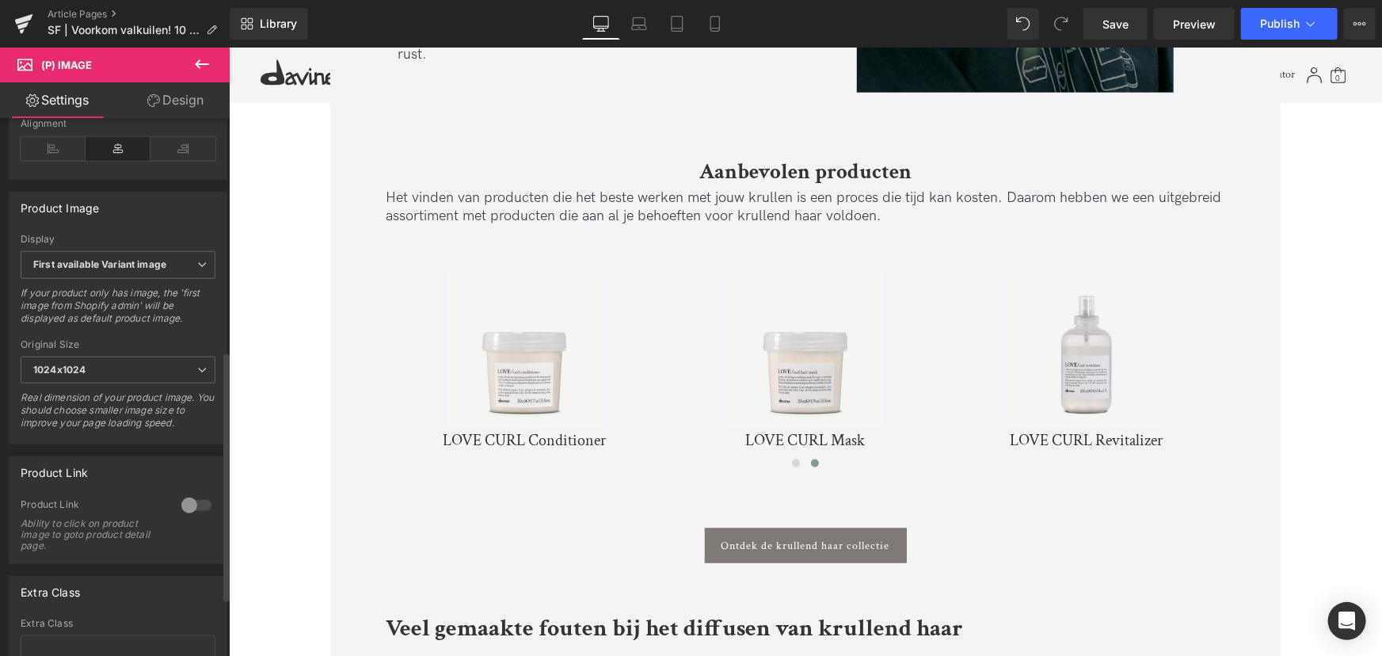
click at [181, 513] on div at bounding box center [196, 505] width 38 height 25
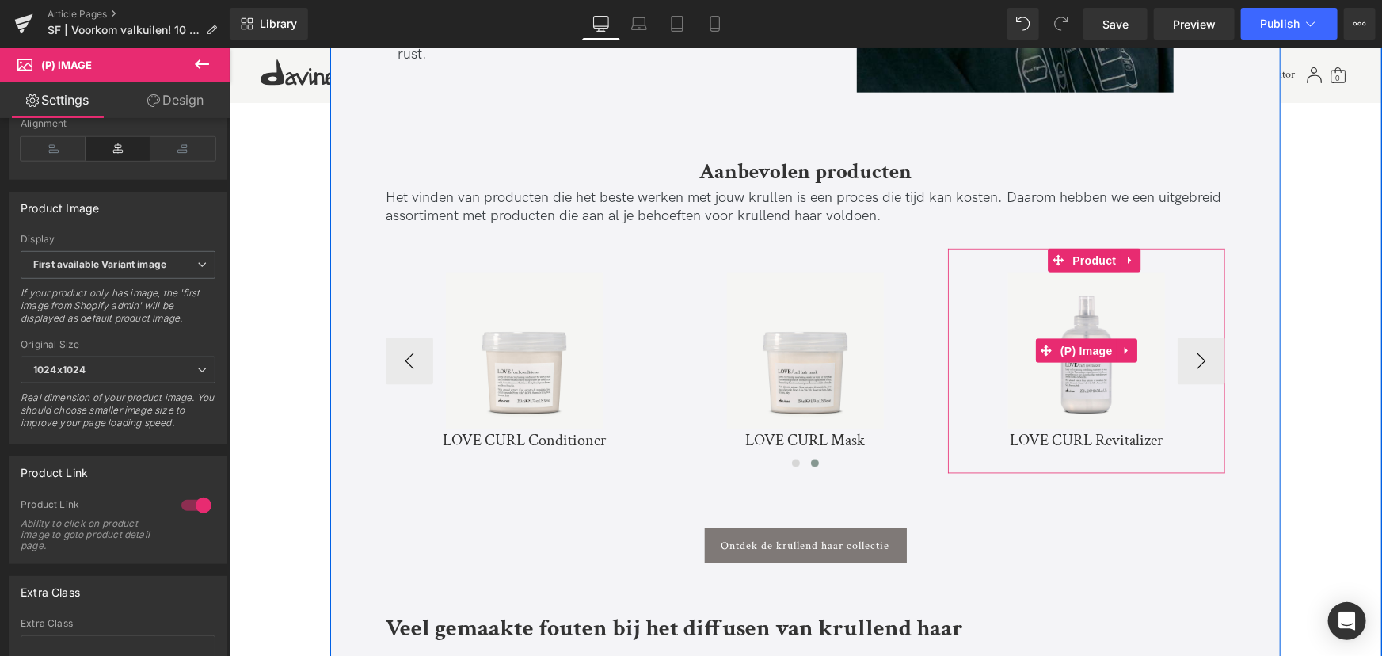
click at [1050, 350] on img at bounding box center [1086, 350] width 157 height 157
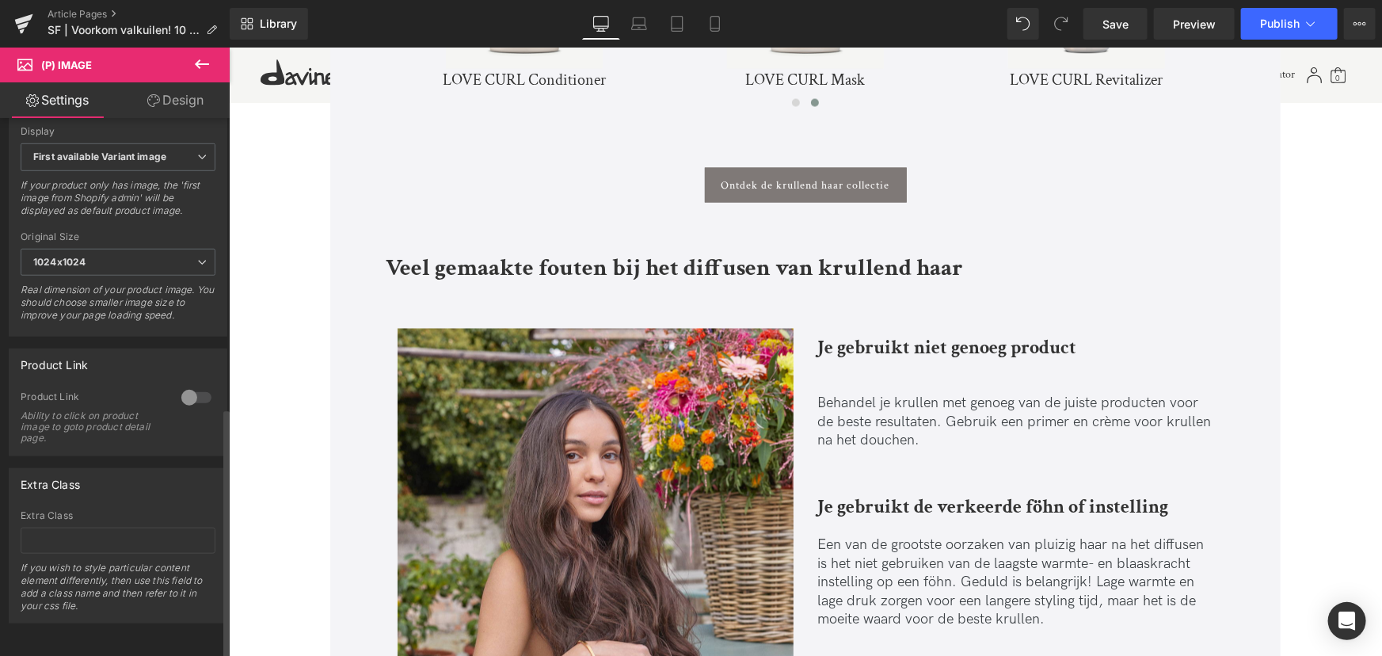
scroll to position [630, 0]
click at [187, 391] on div at bounding box center [196, 397] width 38 height 25
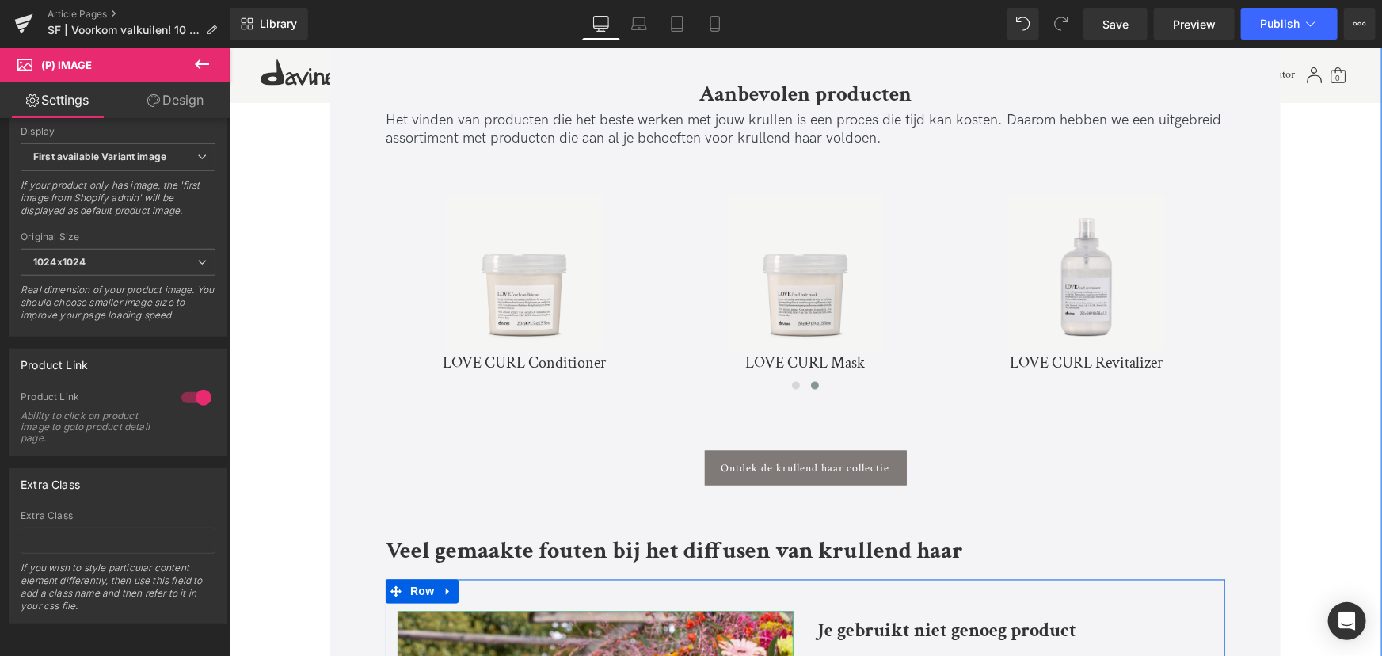
scroll to position [4104, 0]
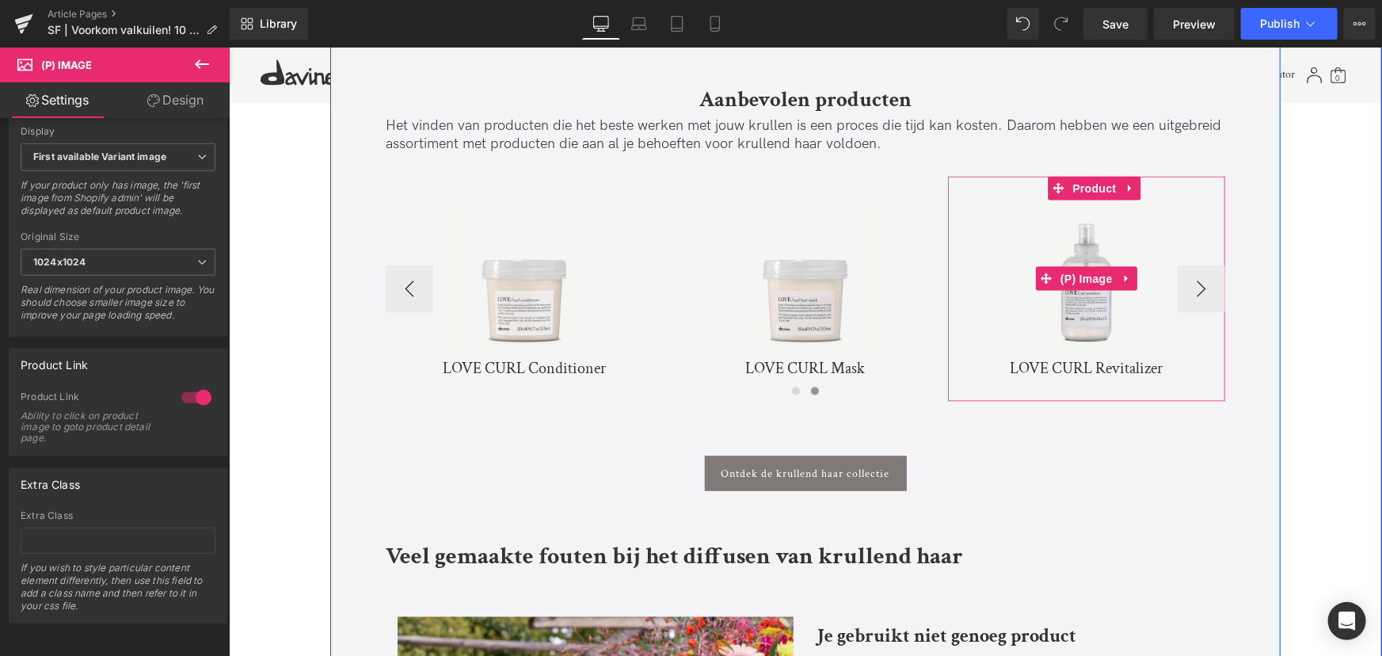
click at [1212, 280] on link "Sale Off" at bounding box center [1085, 278] width 261 height 157
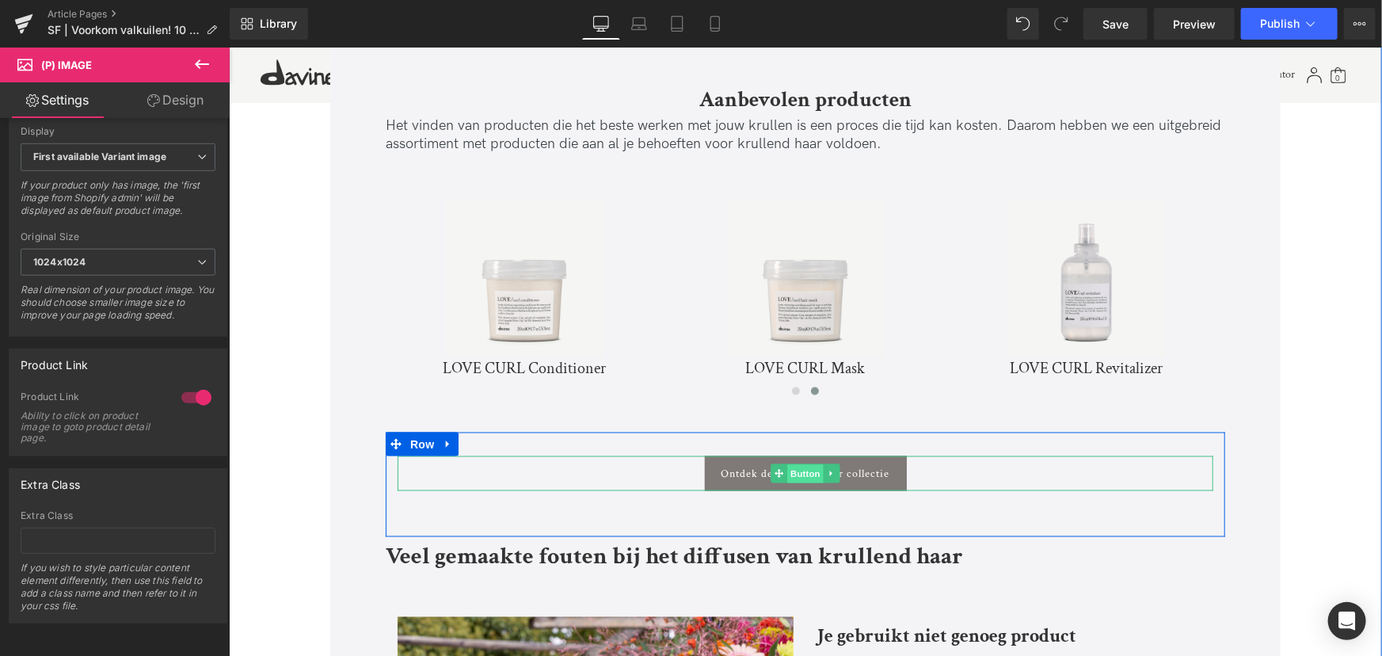
click at [804, 464] on span "Button" at bounding box center [805, 473] width 36 height 19
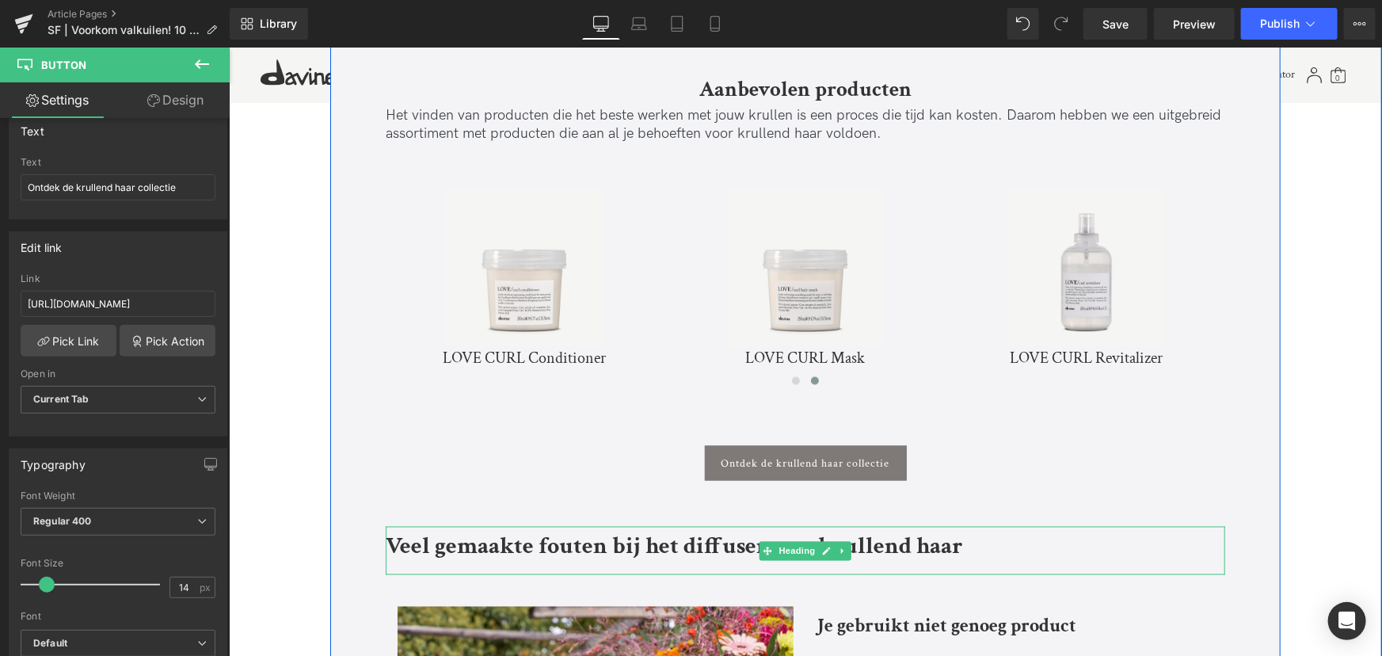
scroll to position [4248, 0]
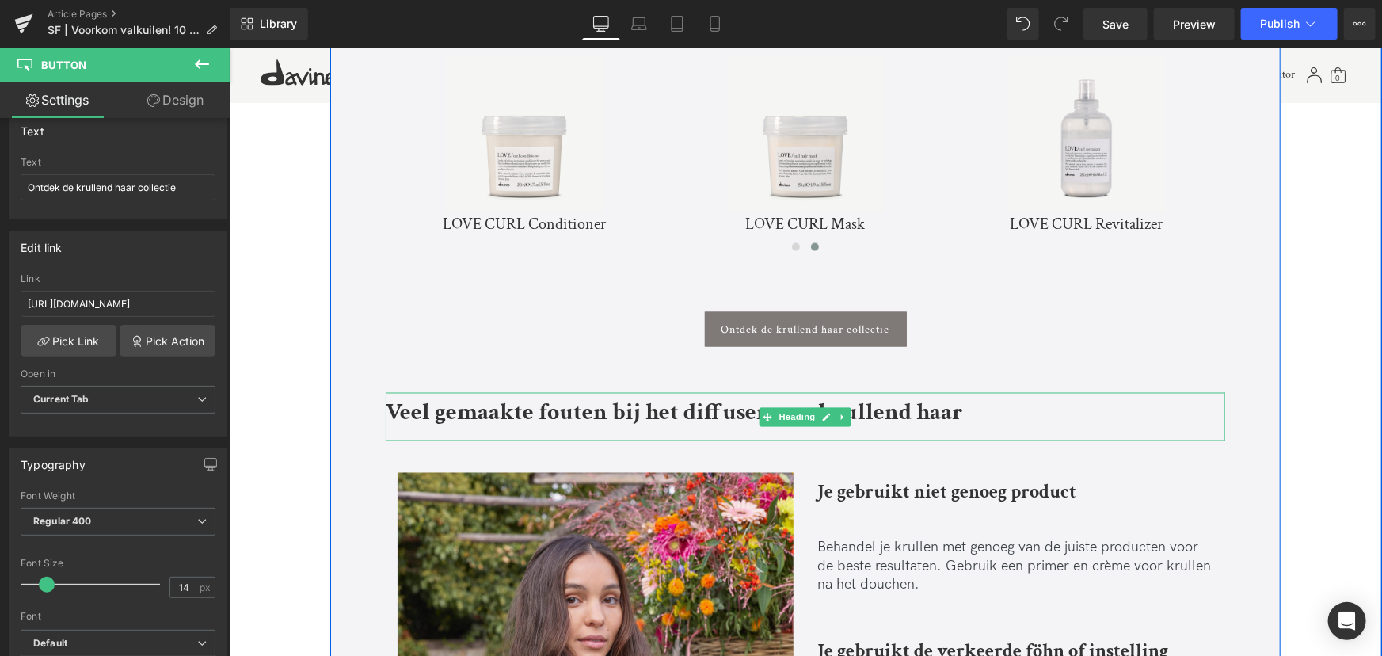
click at [627, 397] on b "Veel gemaakte fouten bij het diffusen van krullend haar" at bounding box center [673, 412] width 577 height 31
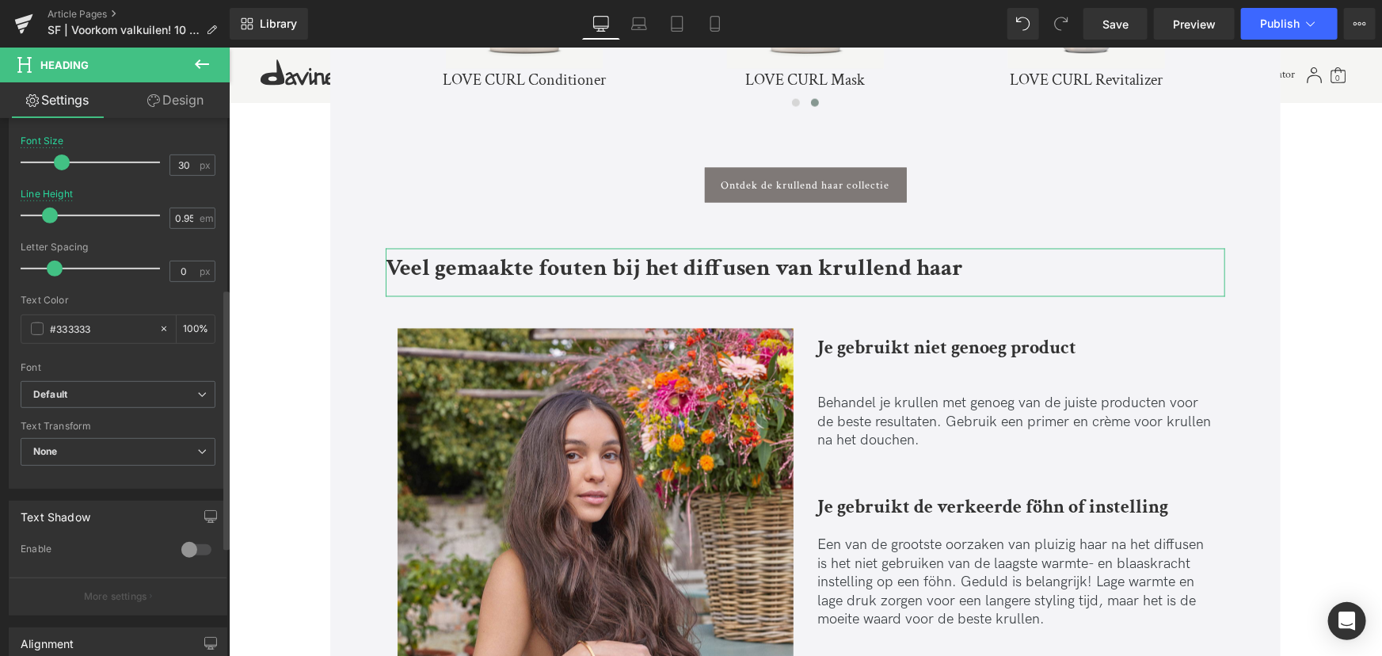
scroll to position [360, 0]
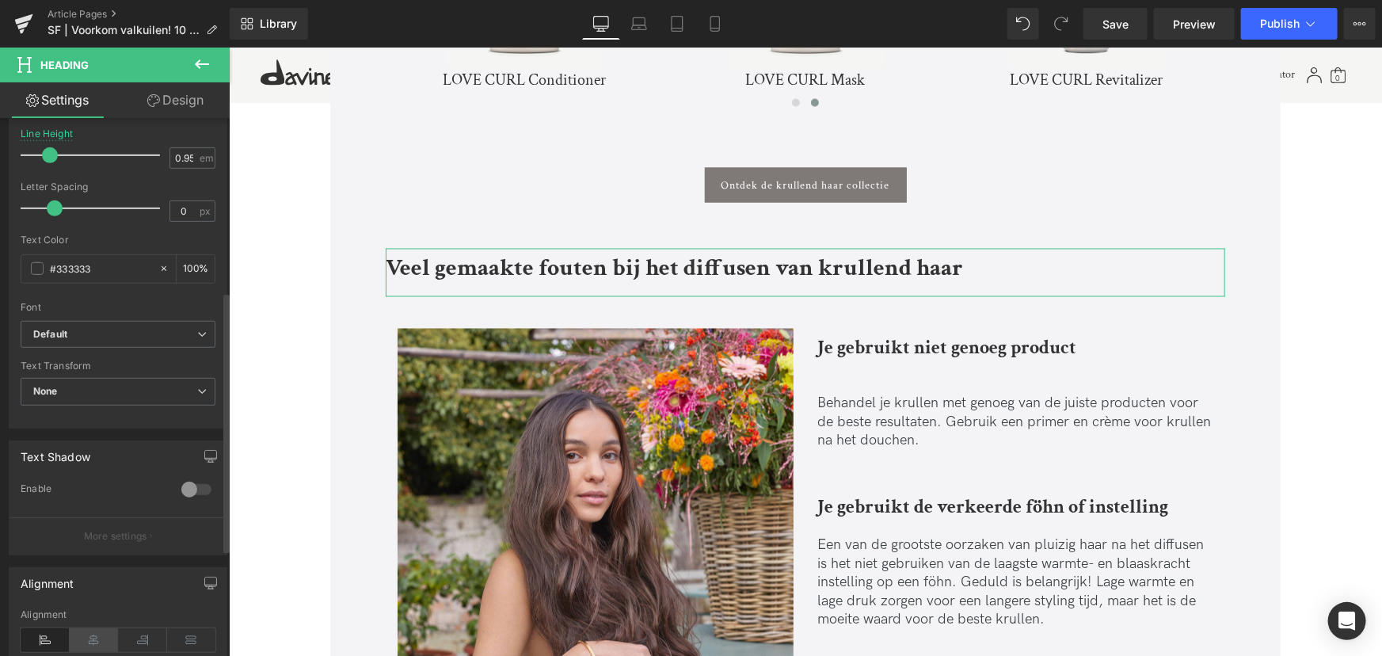
click at [85, 633] on icon at bounding box center [94, 640] width 49 height 24
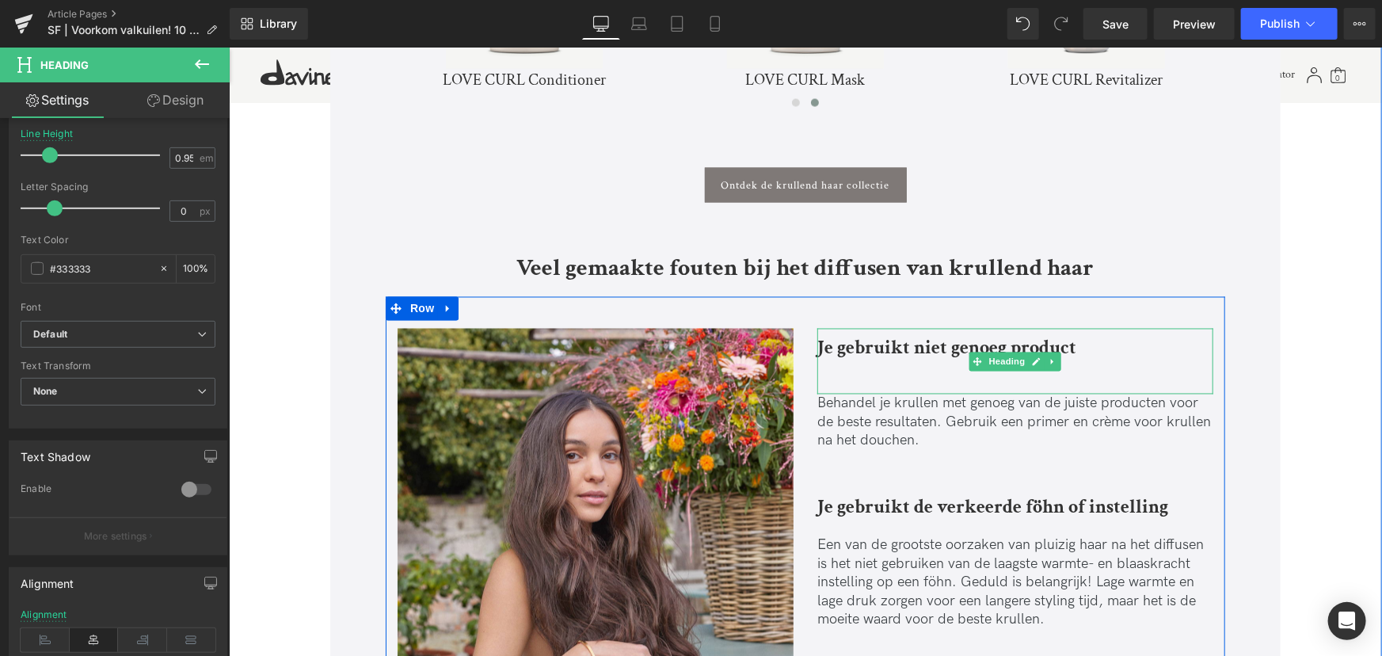
click at [883, 358] on div at bounding box center [1015, 368] width 396 height 21
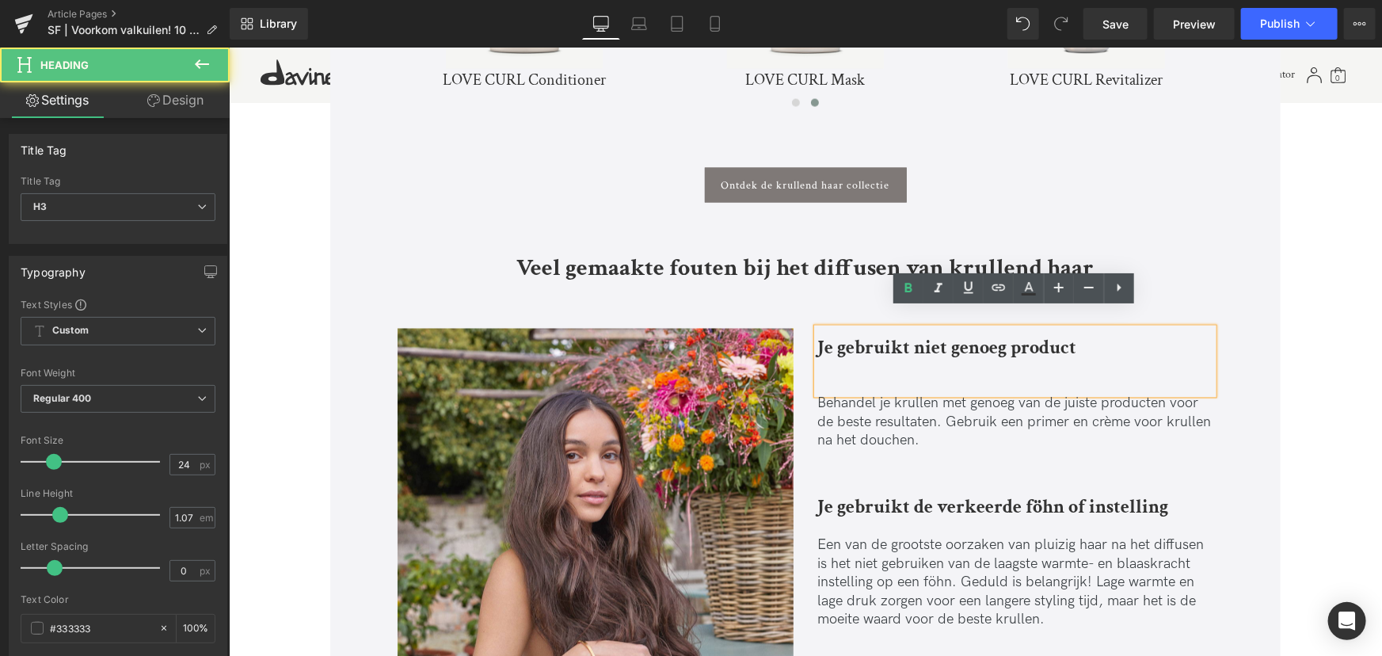
click at [880, 363] on div "Je gebruikt niet genoeg product" at bounding box center [1015, 361] width 396 height 66
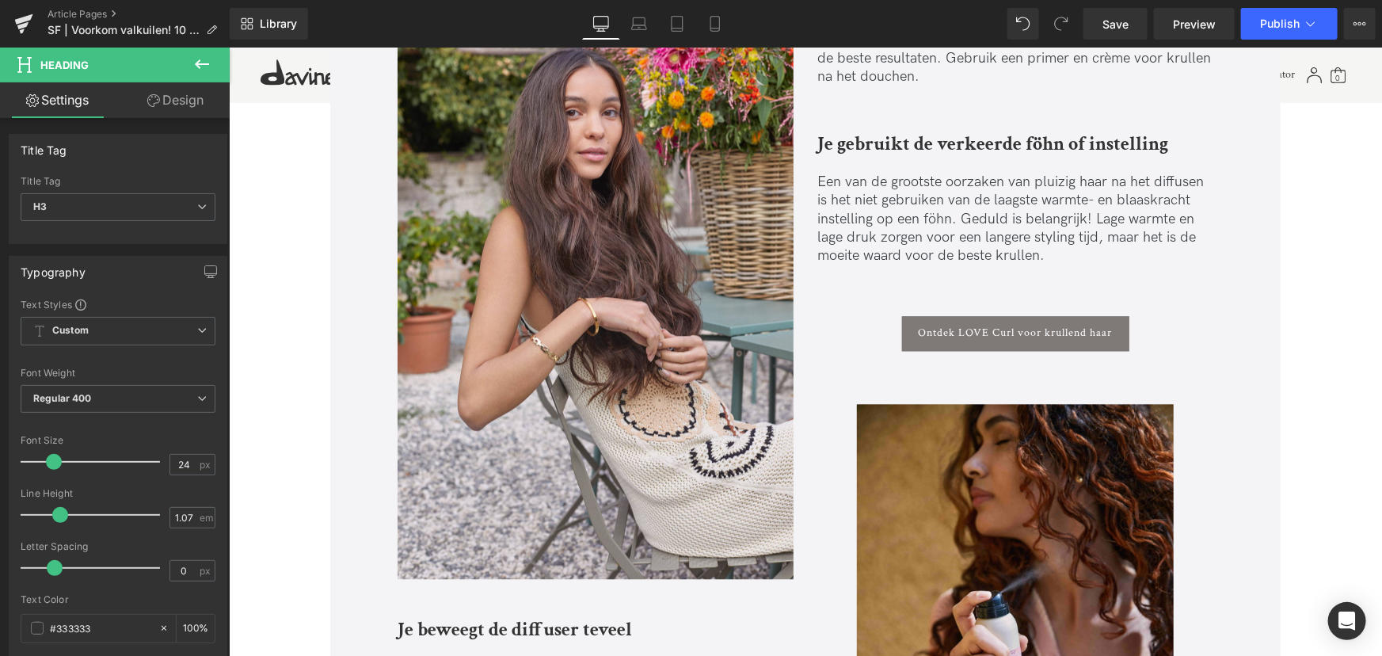
scroll to position [4753, 0]
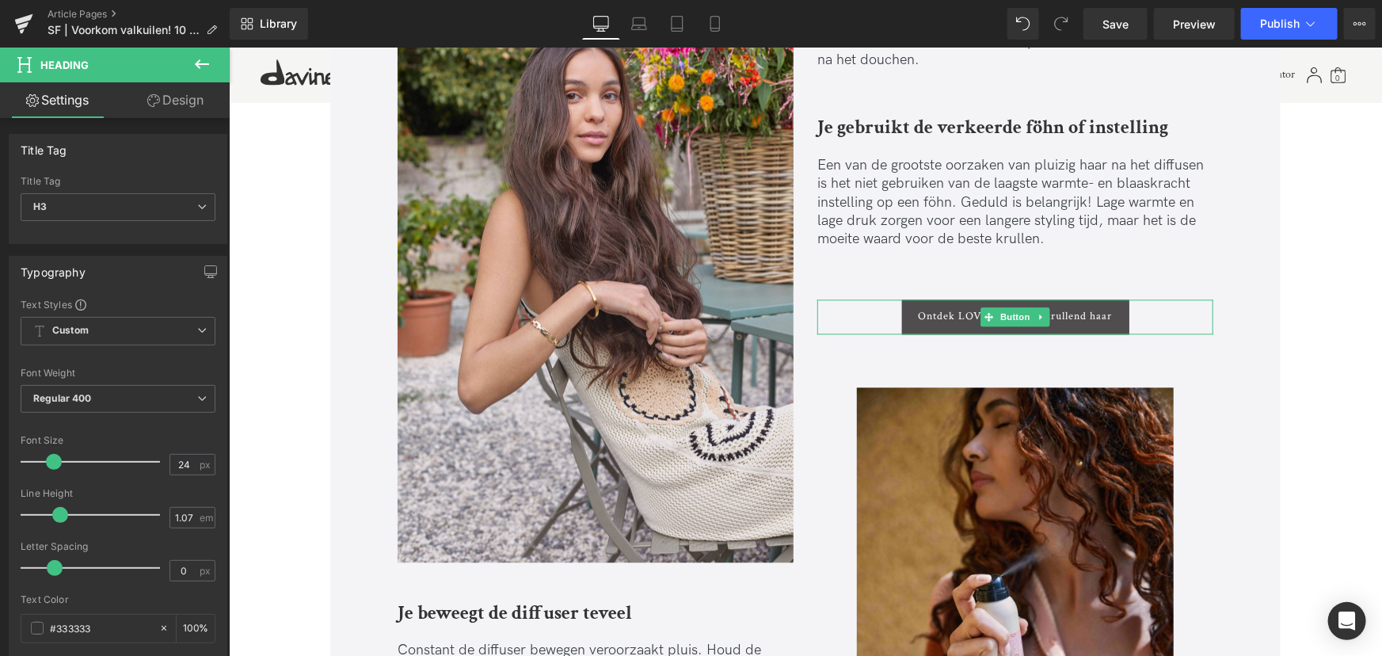
click at [953, 309] on span "Ontdek LOVE Curl voor krullend haar" at bounding box center [1015, 315] width 194 height 13
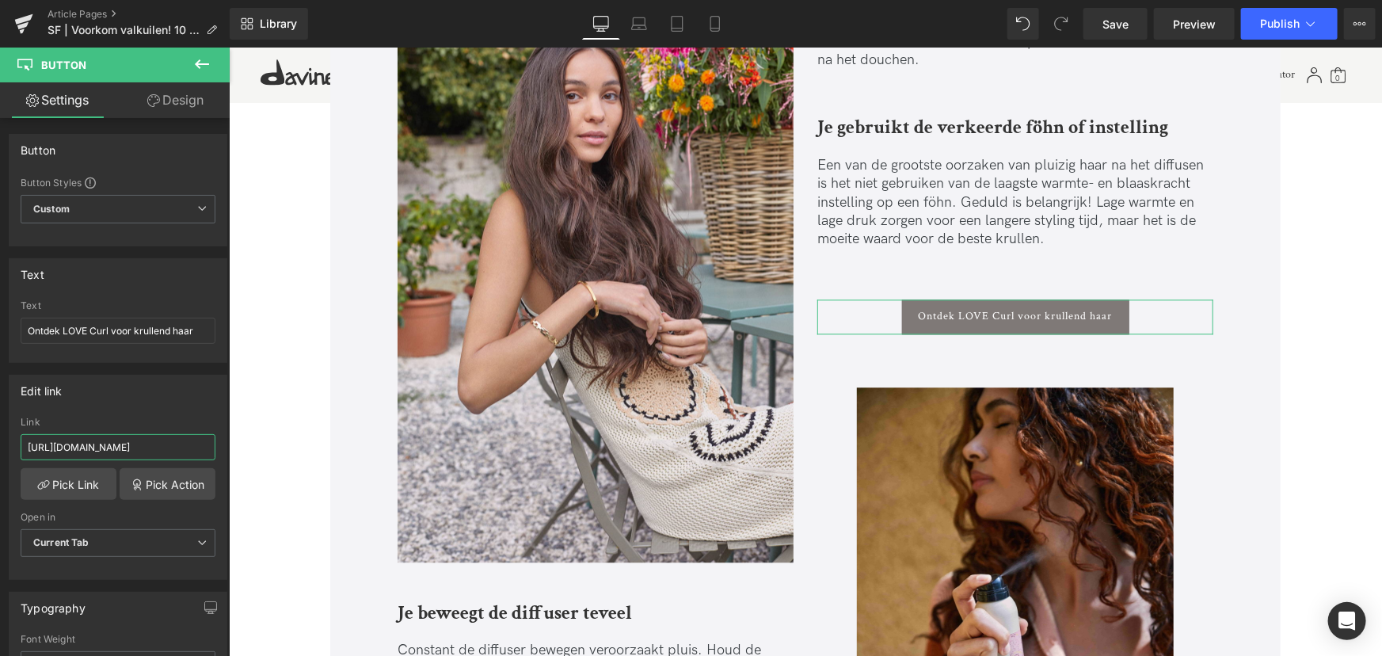
scroll to position [0, 105]
drag, startPoint x: 394, startPoint y: 497, endPoint x: 301, endPoint y: 444, distance: 107.5
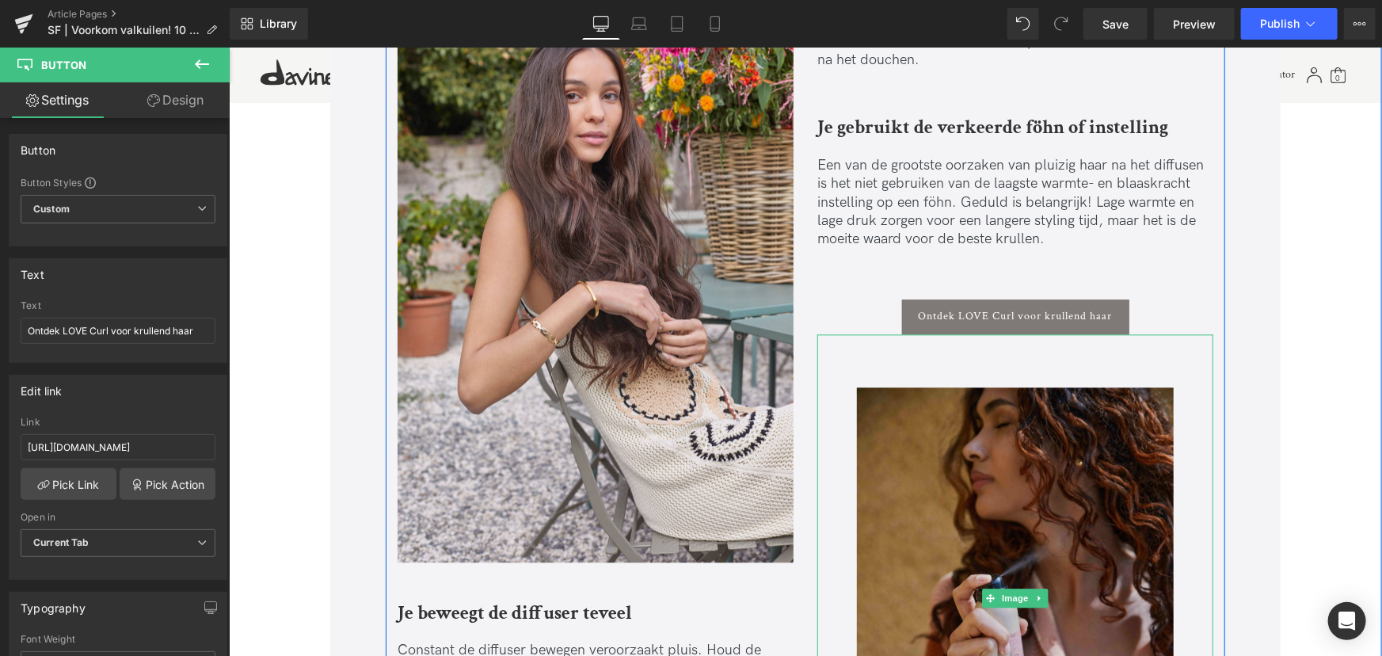
click at [858, 342] on img at bounding box center [1014, 597] width 317 height 528
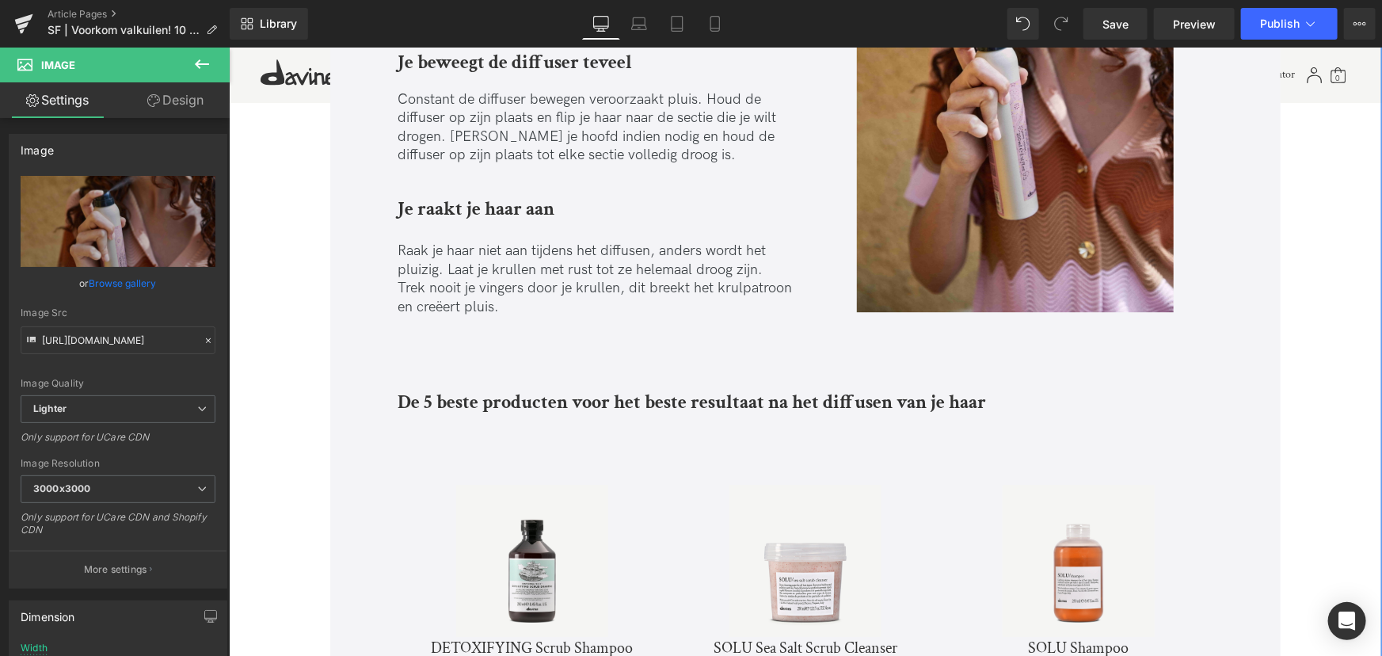
scroll to position [5329, 0]
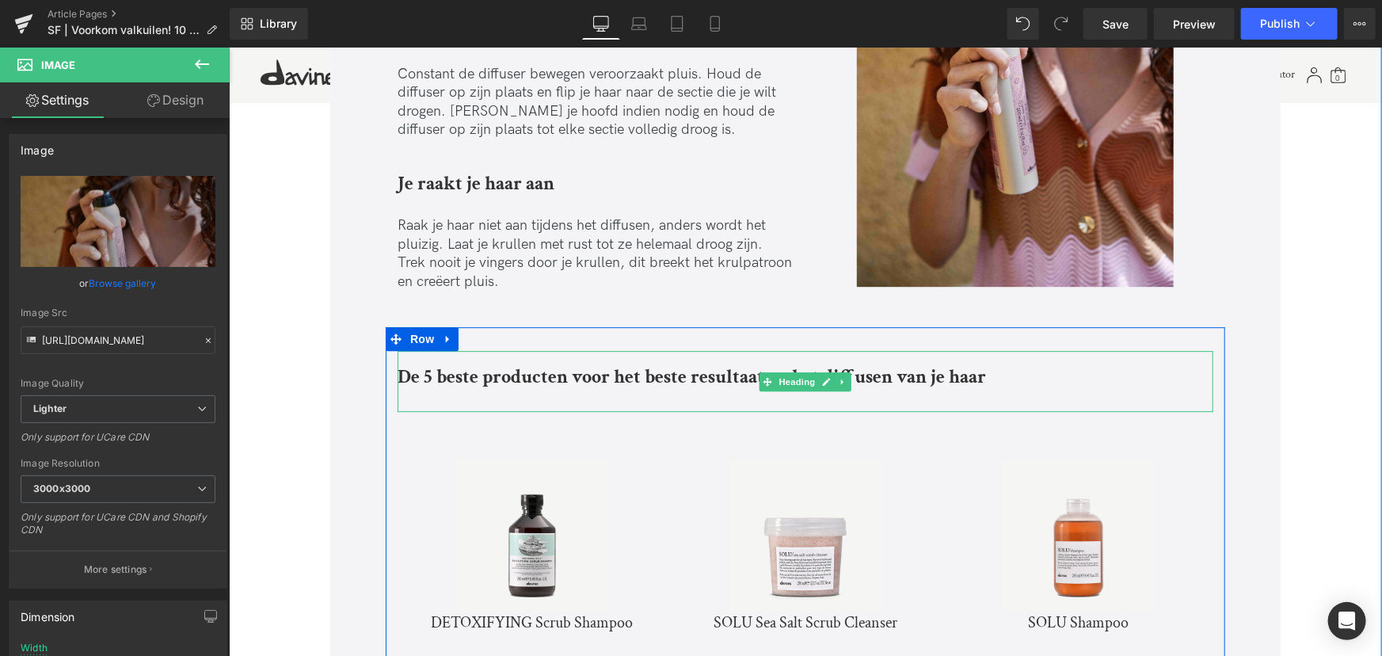
click at [488, 368] on b "De 5 beste producten voor het beste resultaat na het diffusen van je haar" at bounding box center [691, 376] width 589 height 25
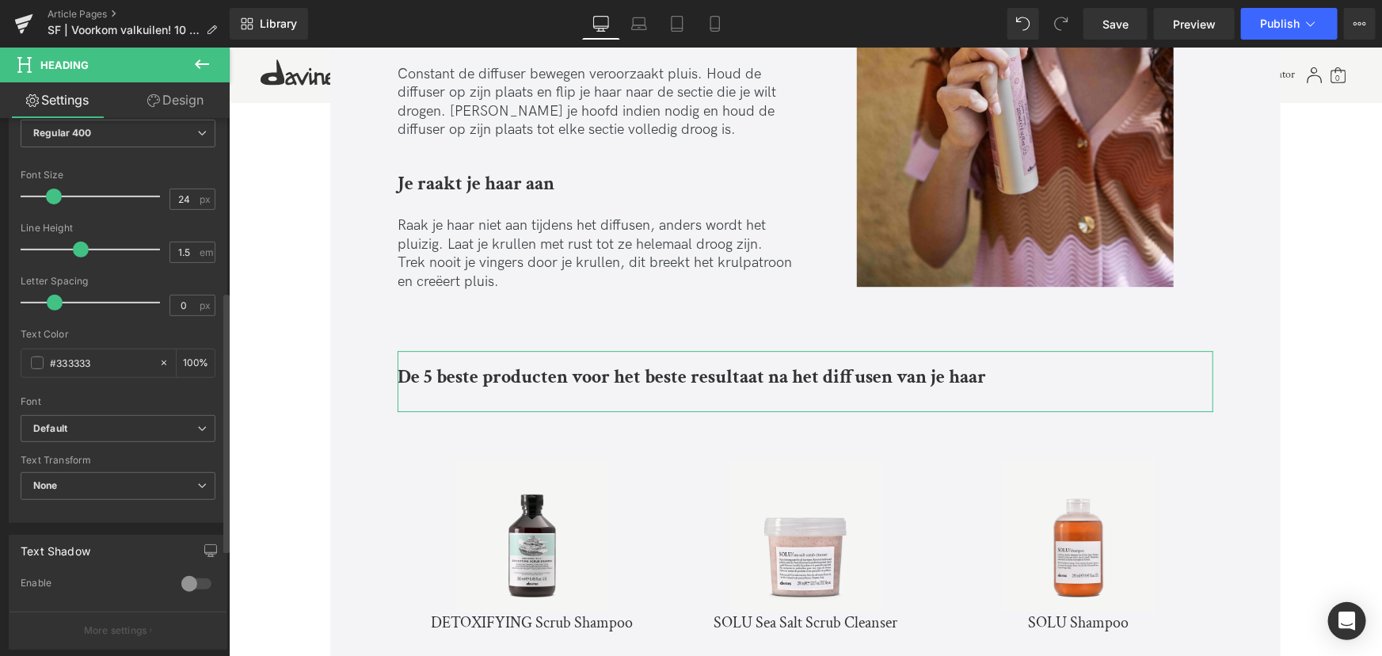
scroll to position [360, 0]
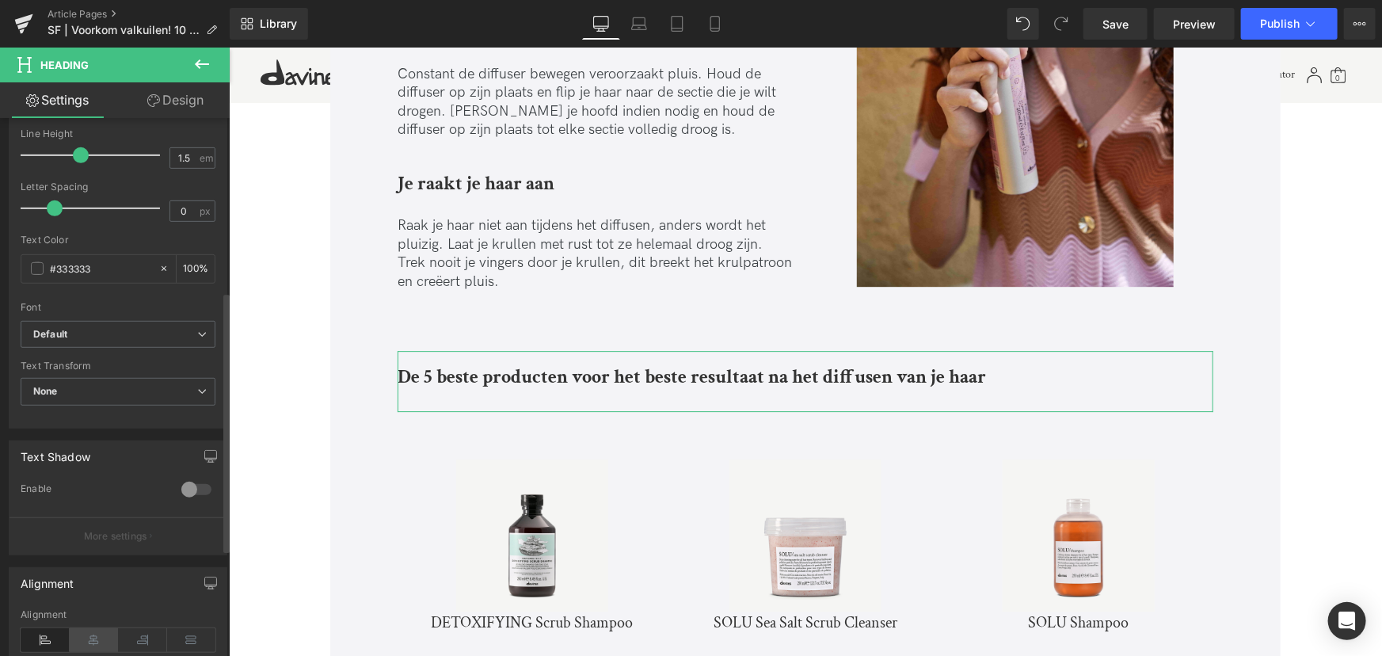
click at [95, 637] on icon at bounding box center [94, 640] width 49 height 24
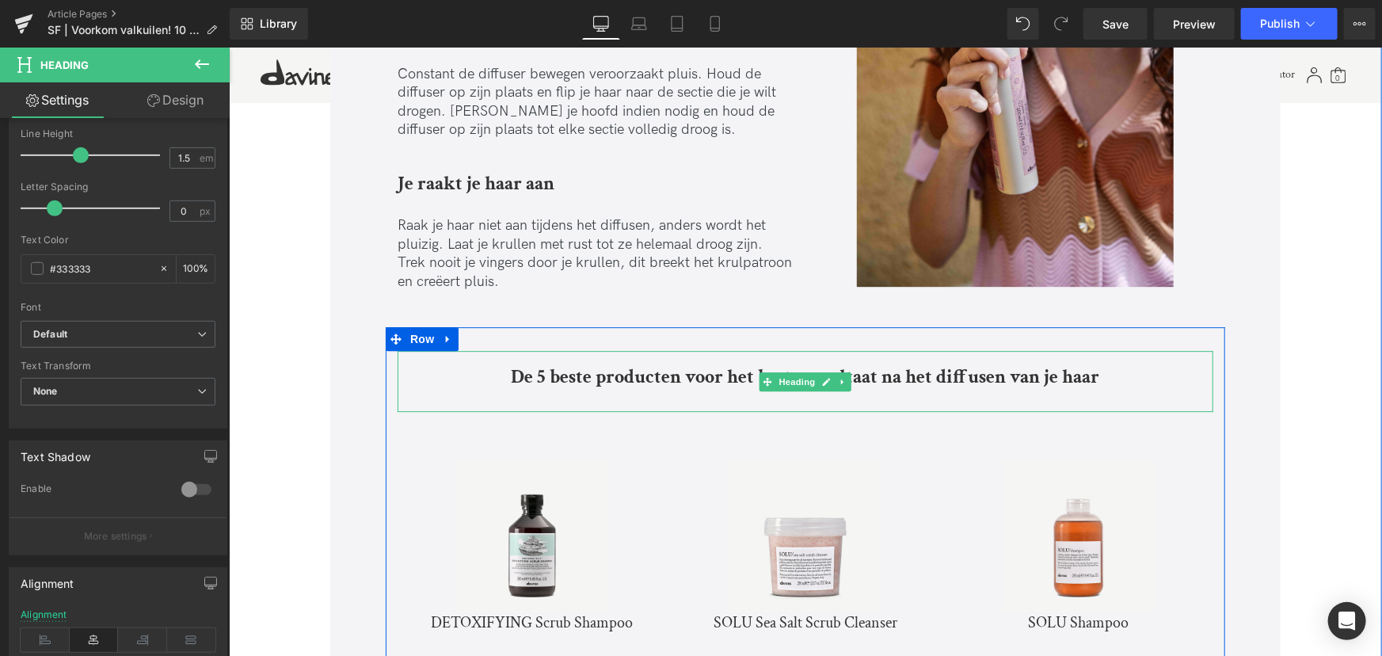
click at [706, 391] on div at bounding box center [805, 401] width 816 height 21
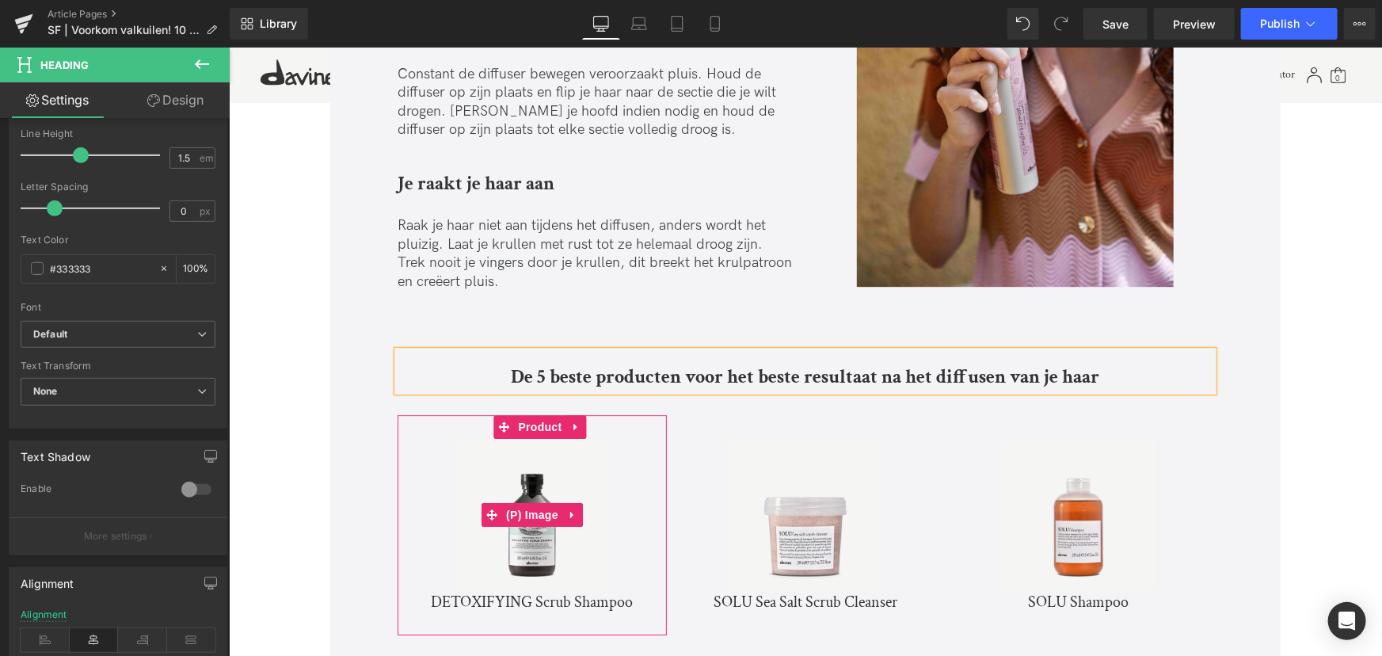
click at [539, 522] on img at bounding box center [531, 514] width 152 height 152
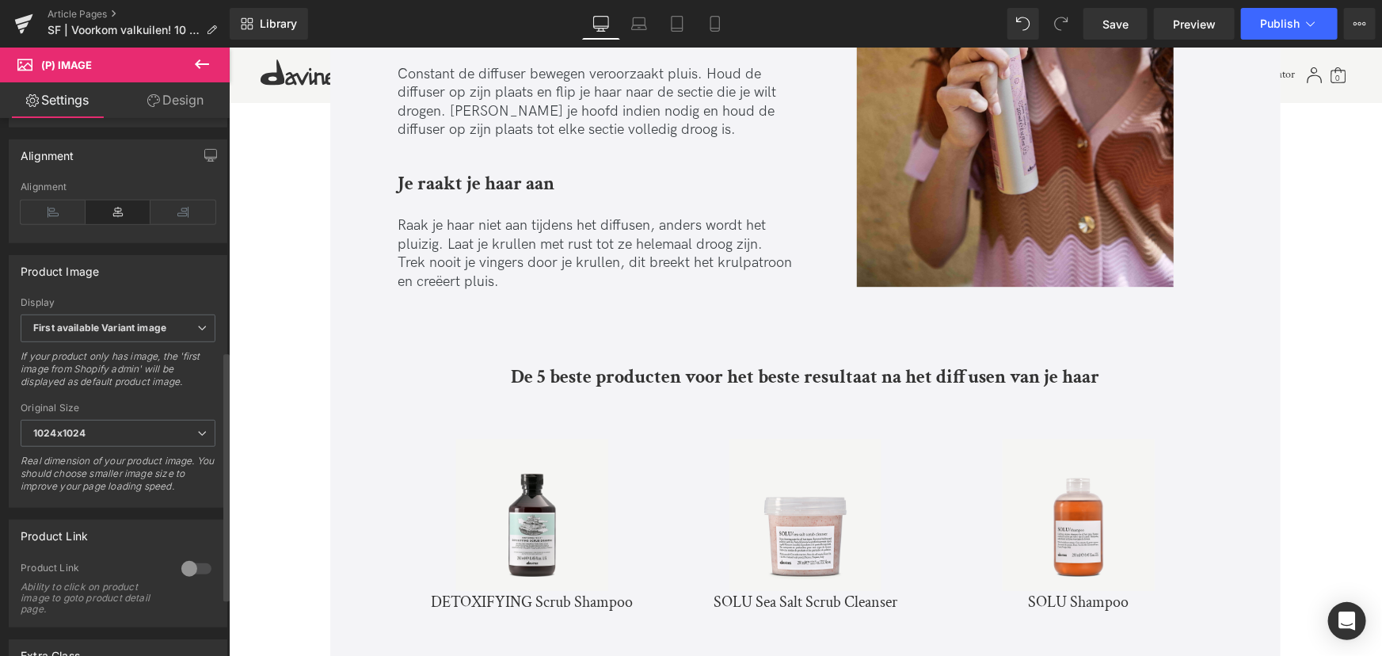
scroll to position [504, 0]
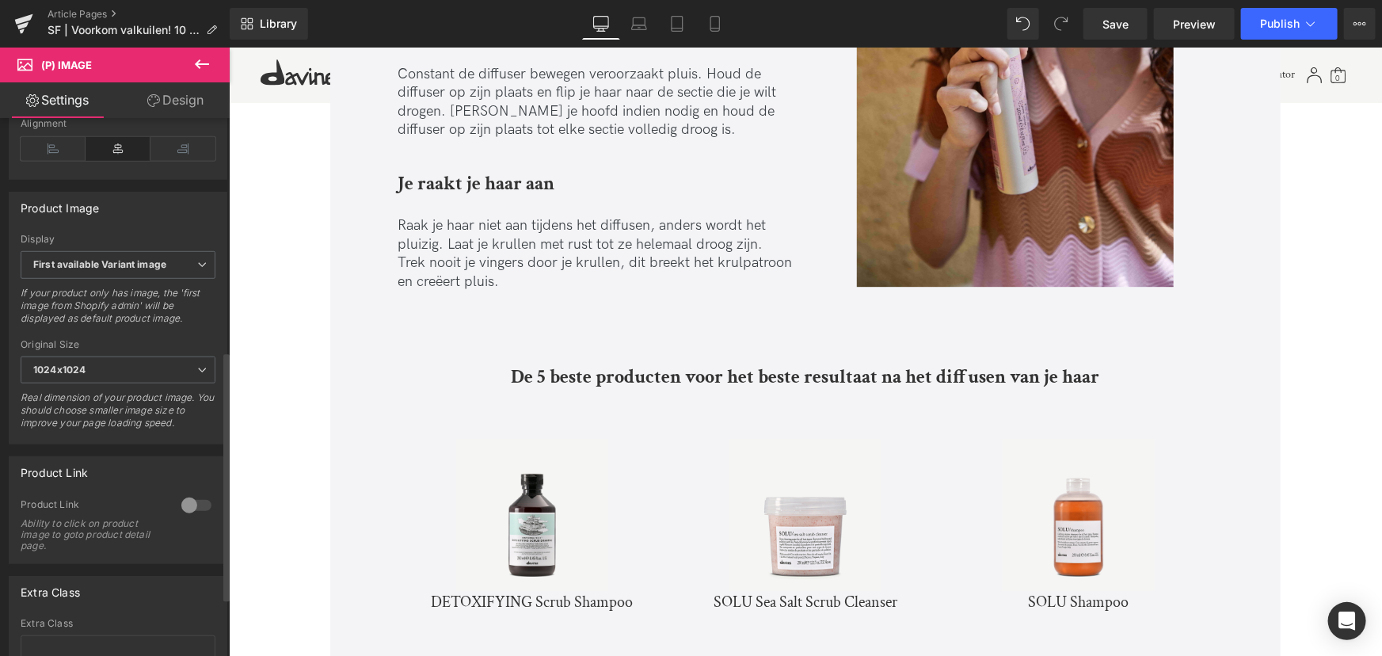
click at [181, 512] on div at bounding box center [196, 505] width 38 height 25
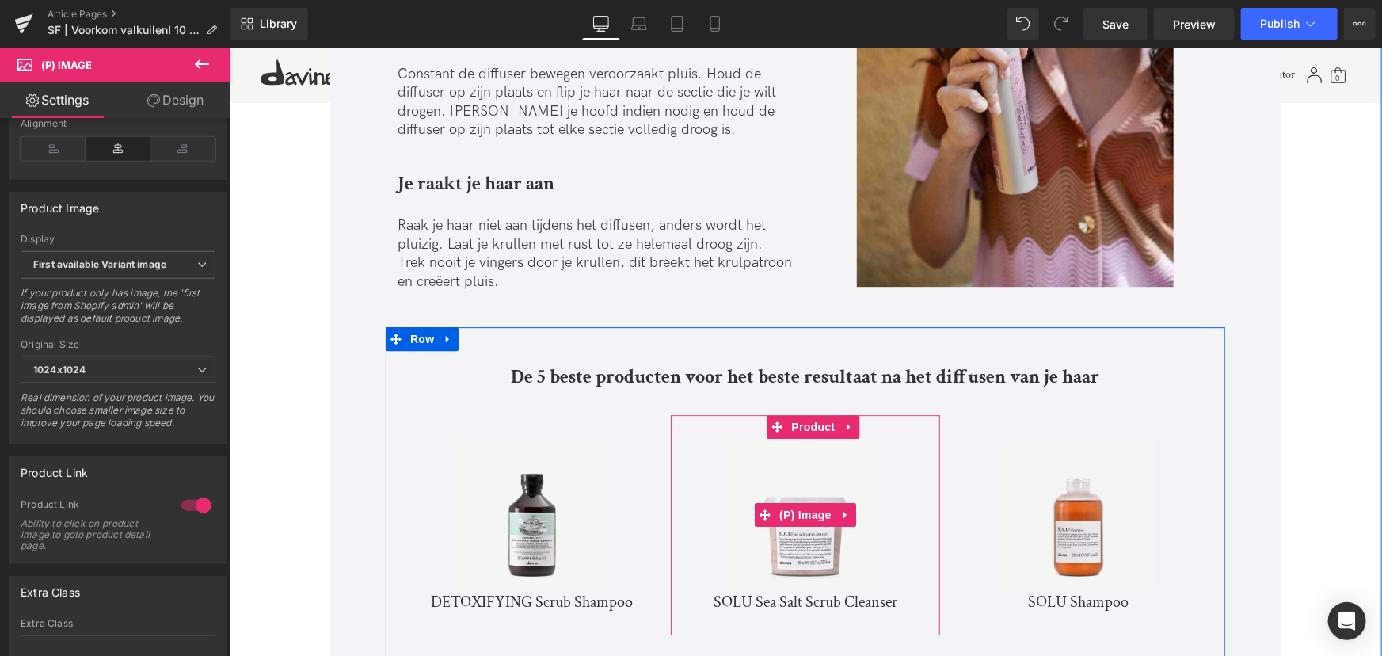
click at [796, 530] on img at bounding box center [805, 514] width 152 height 152
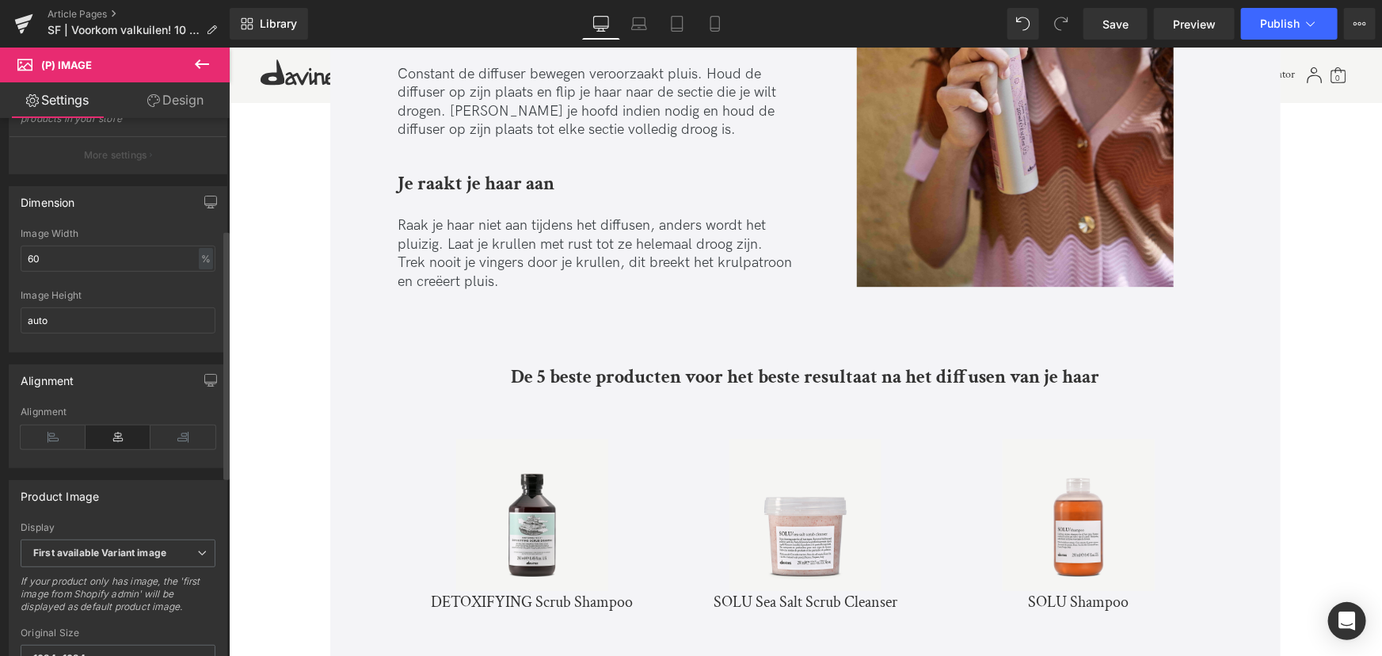
scroll to position [432, 0]
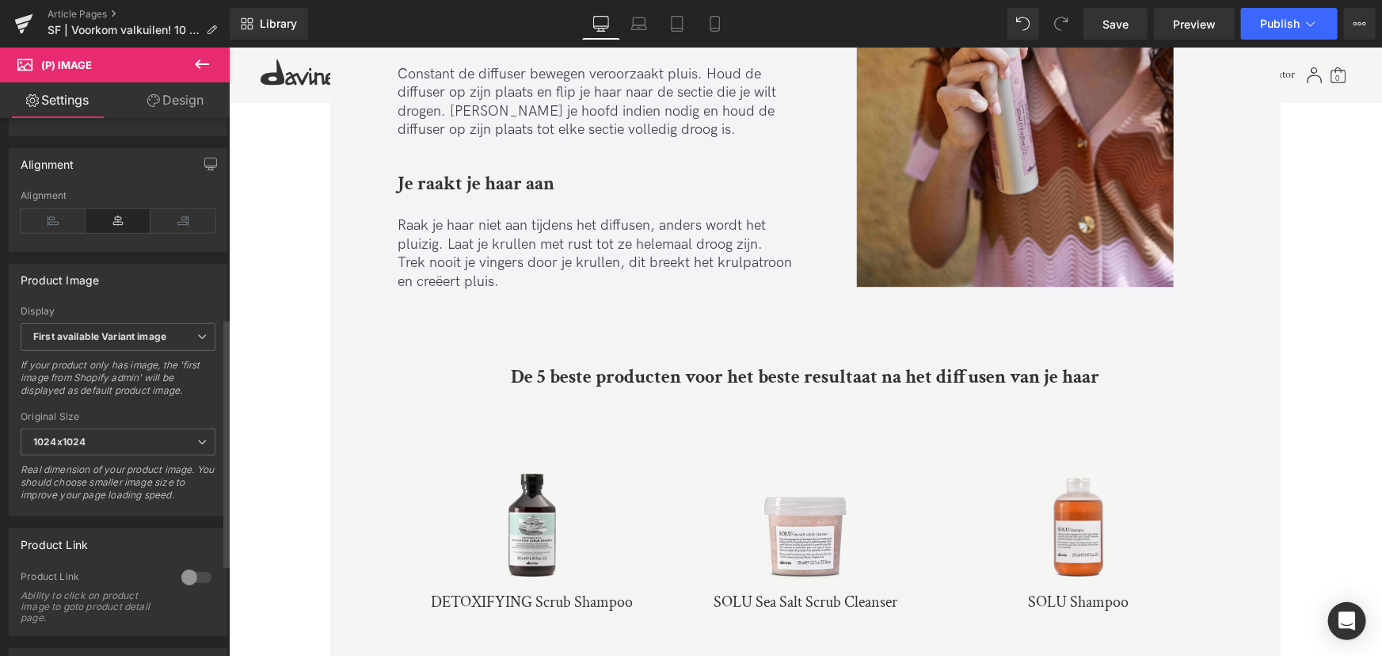
click at [194, 581] on div at bounding box center [196, 577] width 38 height 25
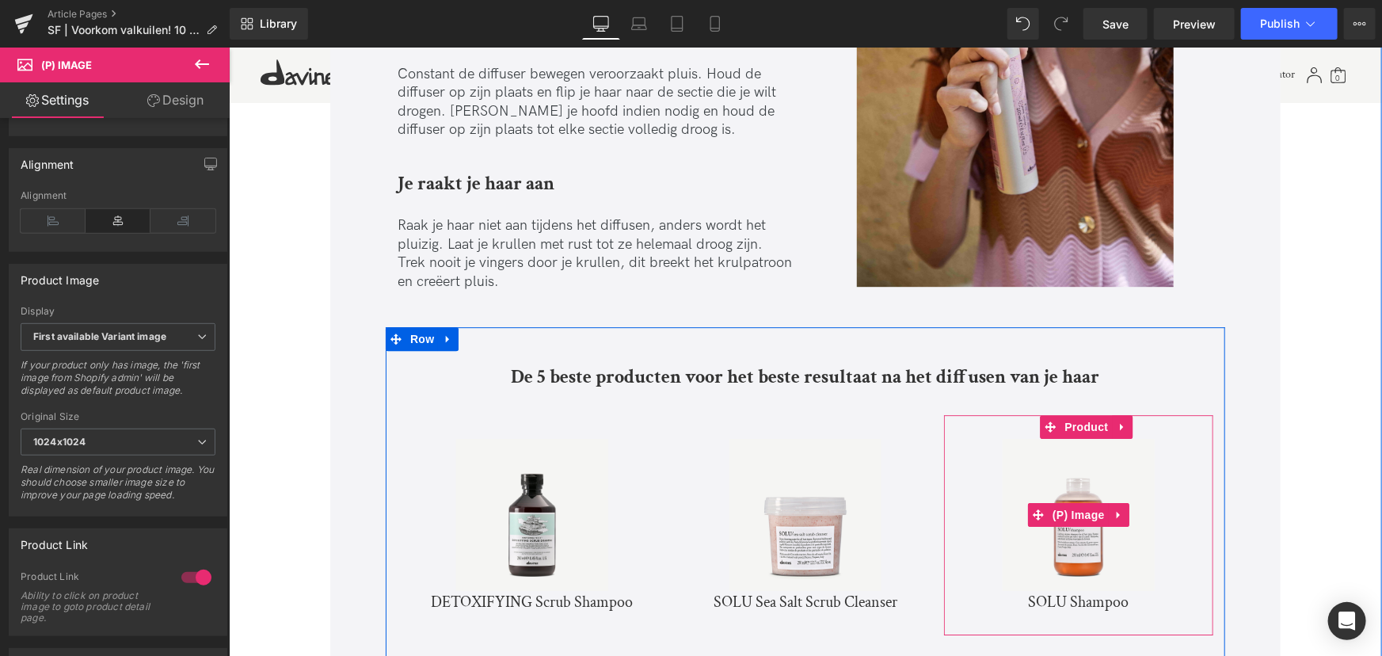
click at [1072, 531] on img at bounding box center [1078, 514] width 152 height 152
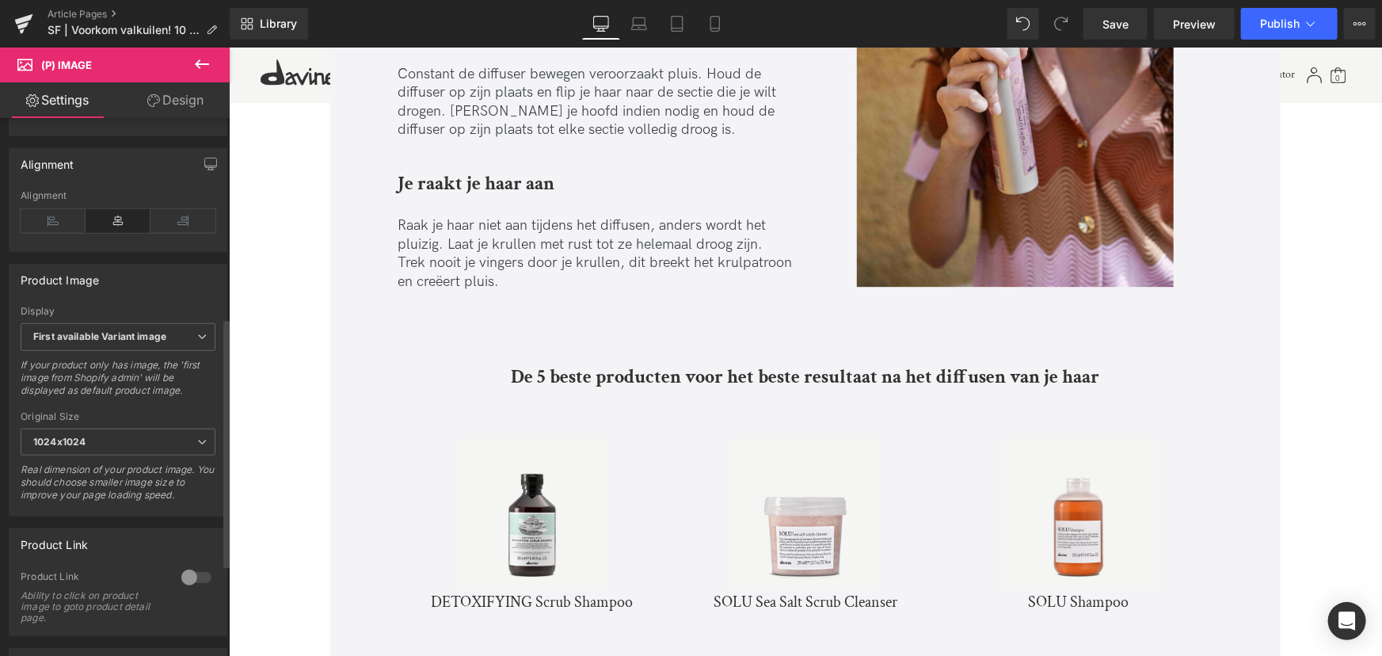
click at [178, 578] on div at bounding box center [196, 577] width 38 height 25
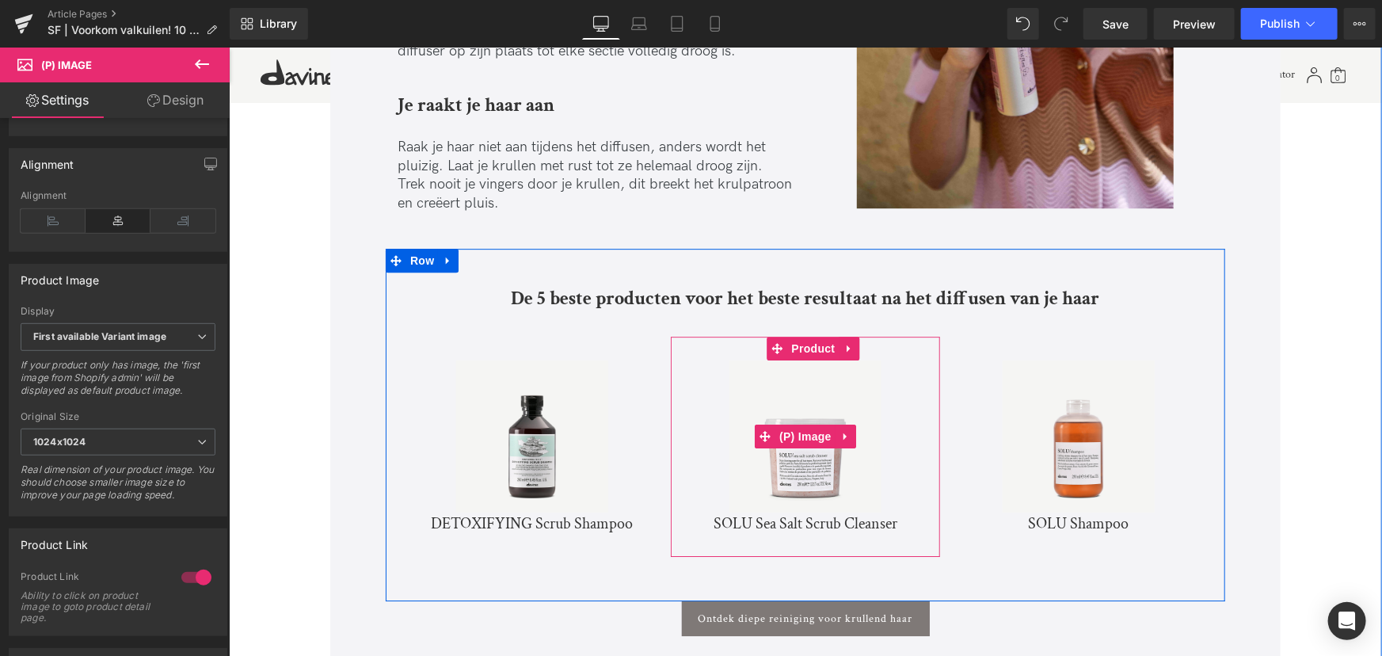
scroll to position [5473, 0]
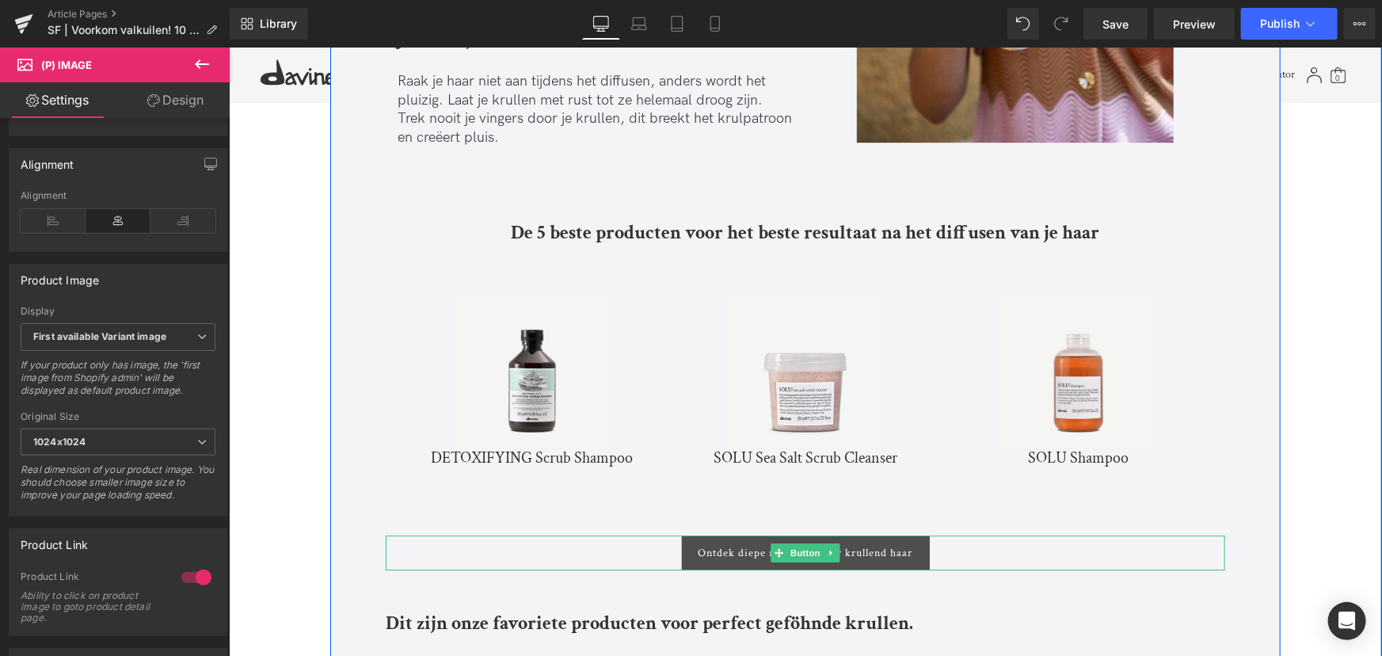
click at [841, 546] on span "Ontdek diepe reiniging voor krullend haar" at bounding box center [805, 552] width 215 height 13
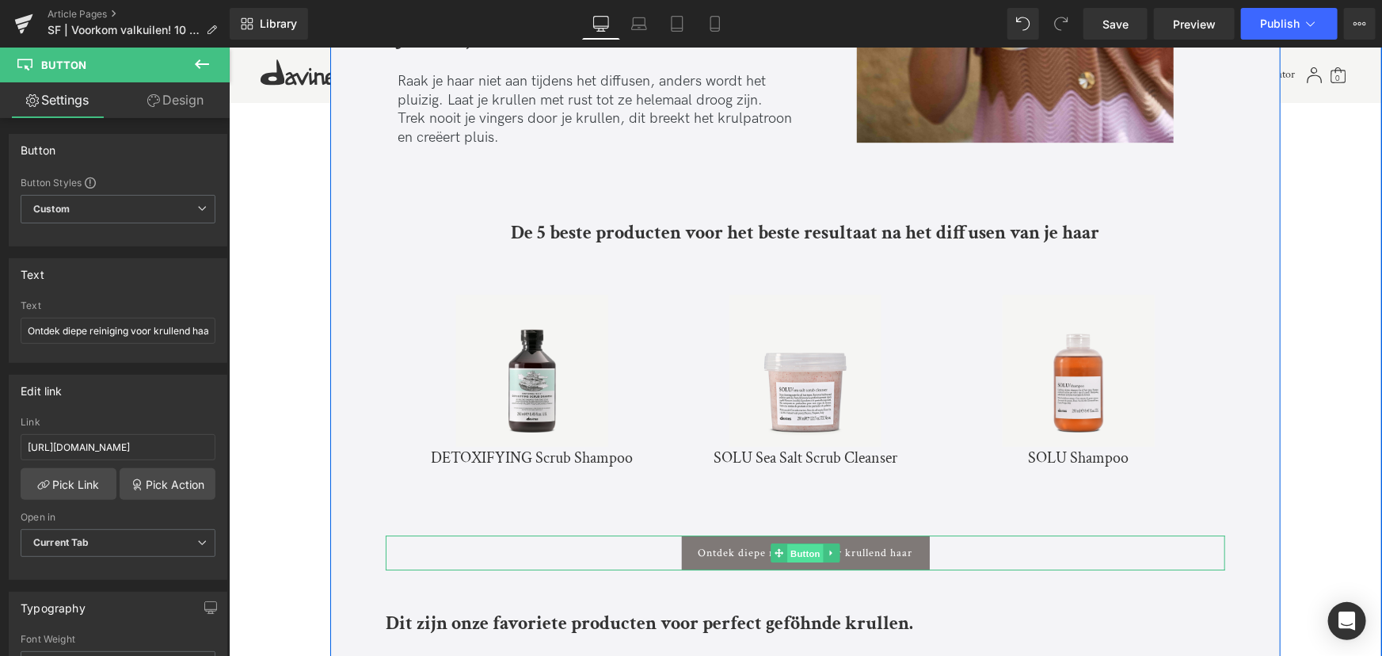
click at [806, 543] on span "Button" at bounding box center [805, 552] width 36 height 19
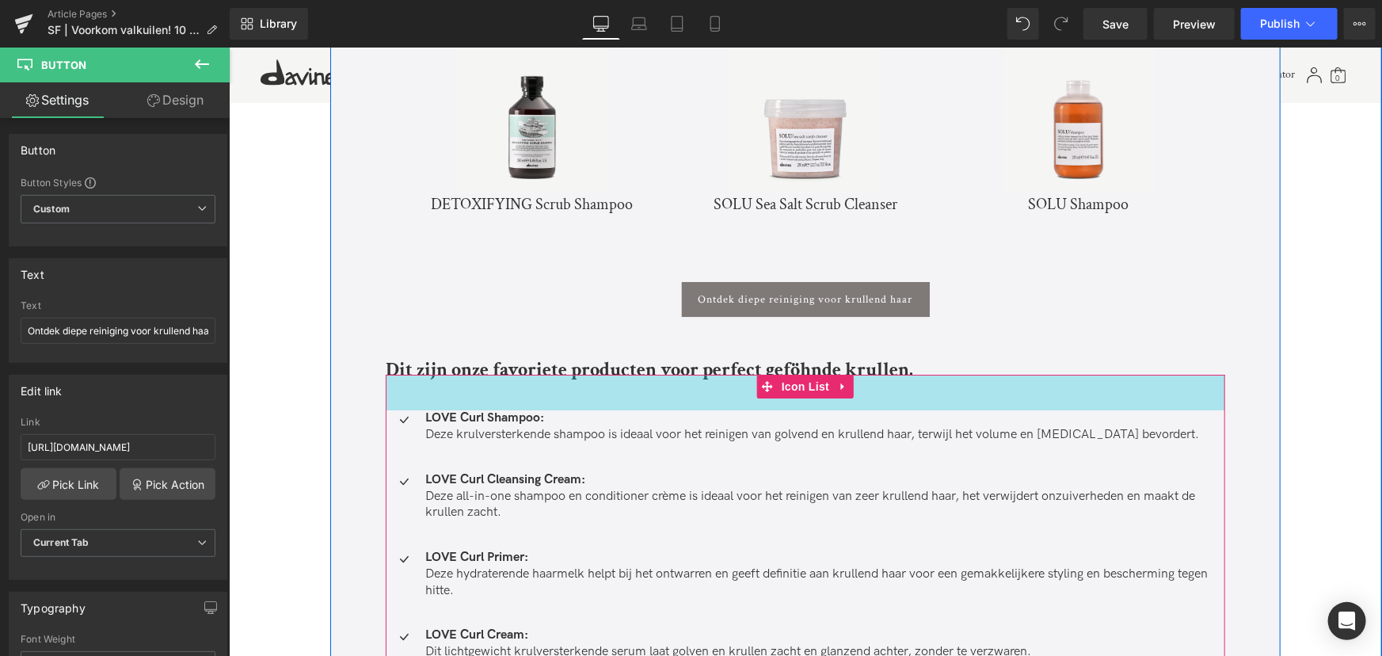
scroll to position [5761, 0]
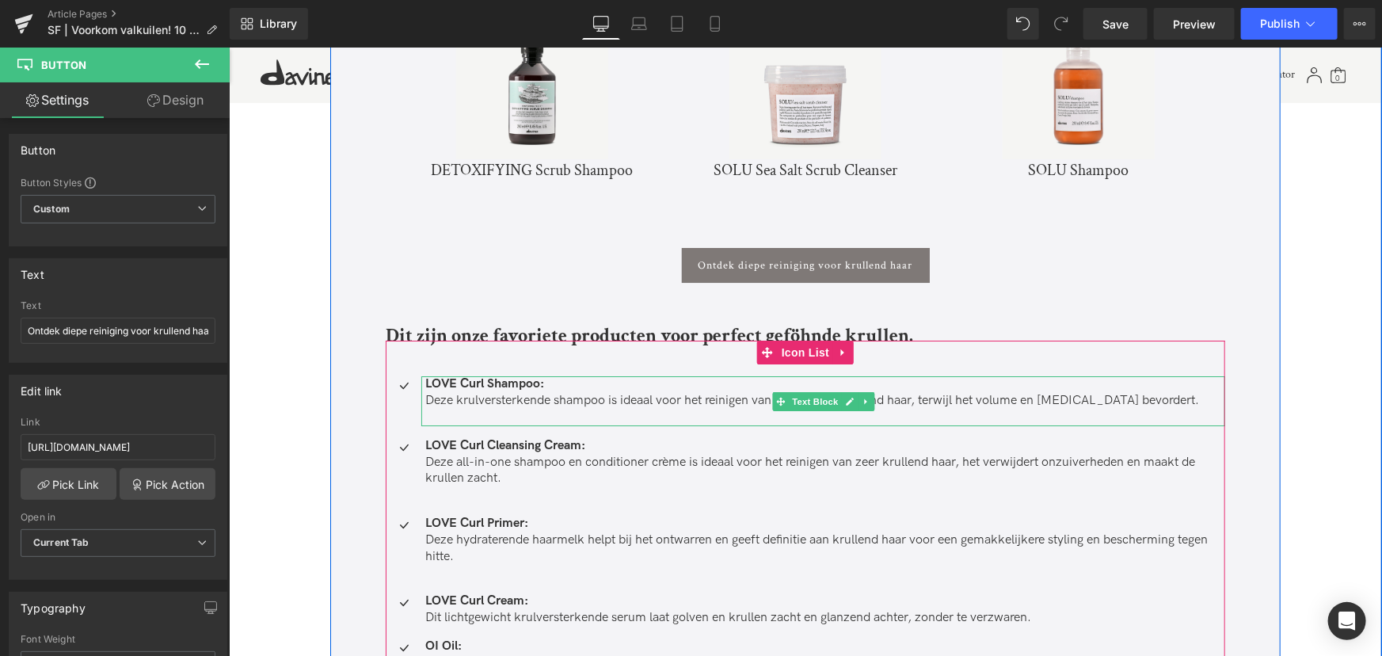
click at [509, 375] on strong "LOVE Curl Shampoo:" at bounding box center [484, 382] width 119 height 15
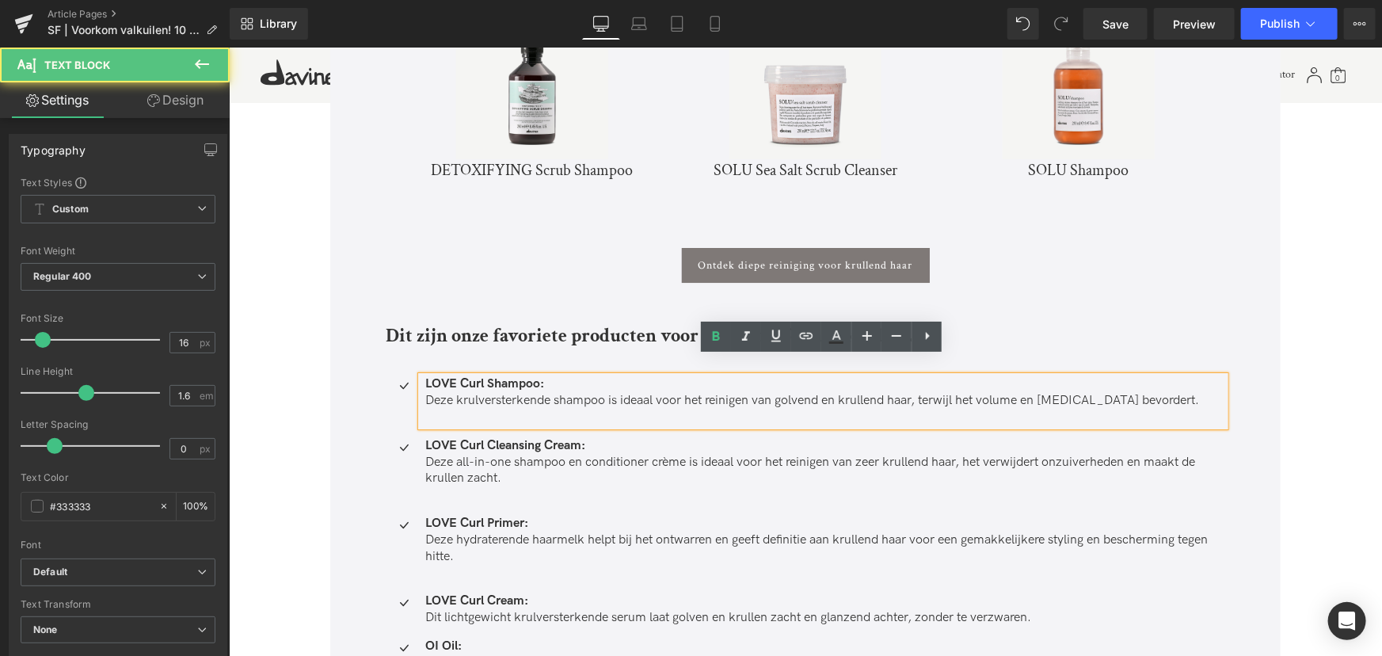
click at [509, 375] on strong "LOVE Curl Shampoo:" at bounding box center [484, 382] width 119 height 15
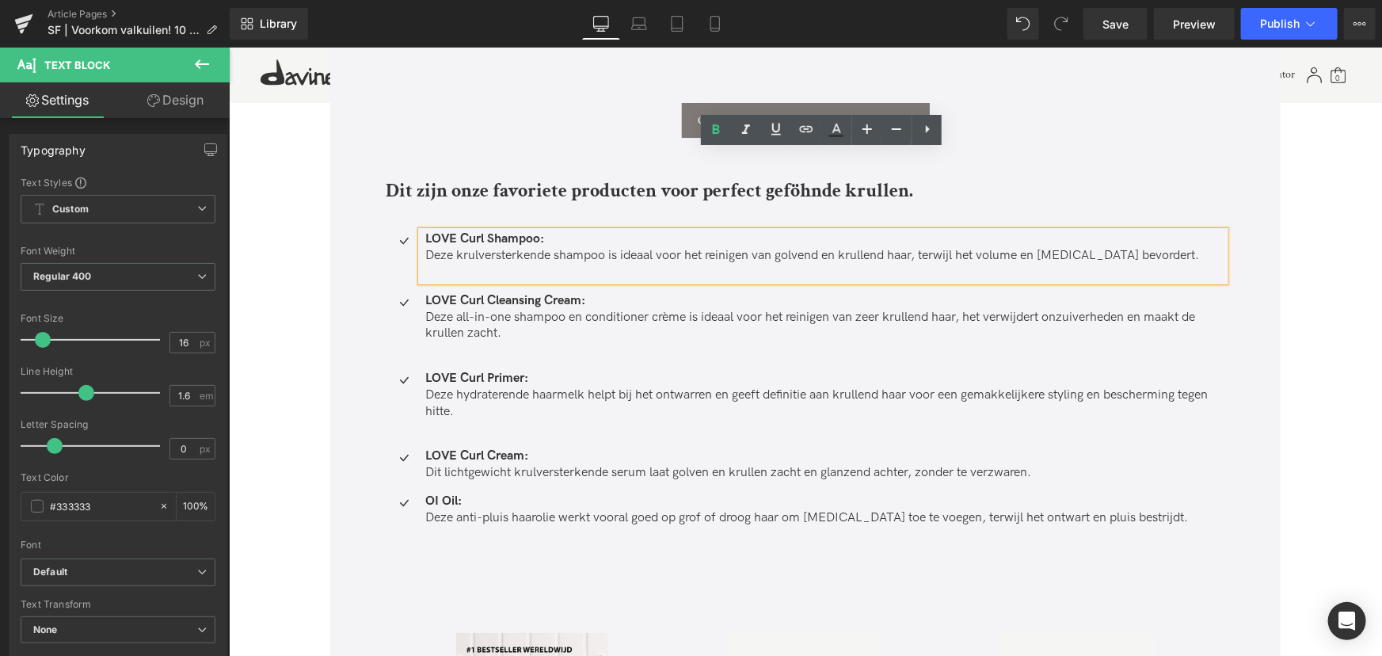
scroll to position [5905, 0]
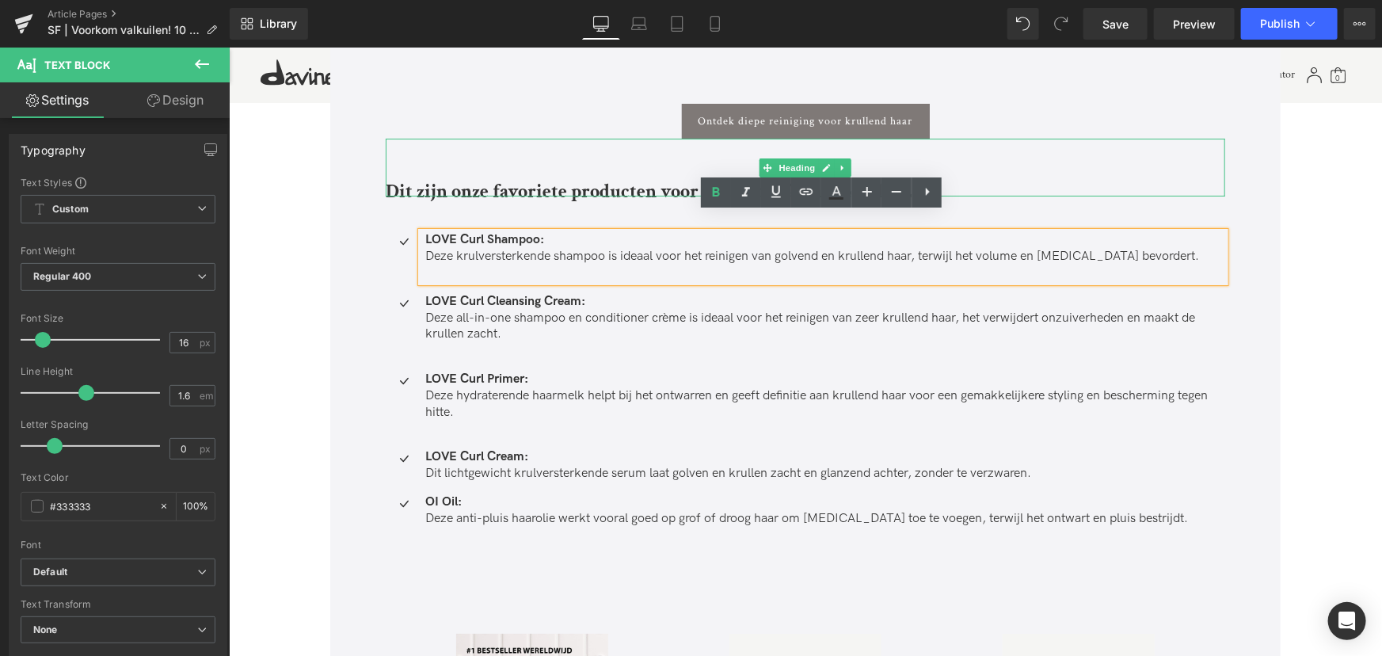
click at [582, 141] on div "Dit zijn onze favoriete producten voor perfect geföhnde krullen." at bounding box center [805, 167] width 840 height 58
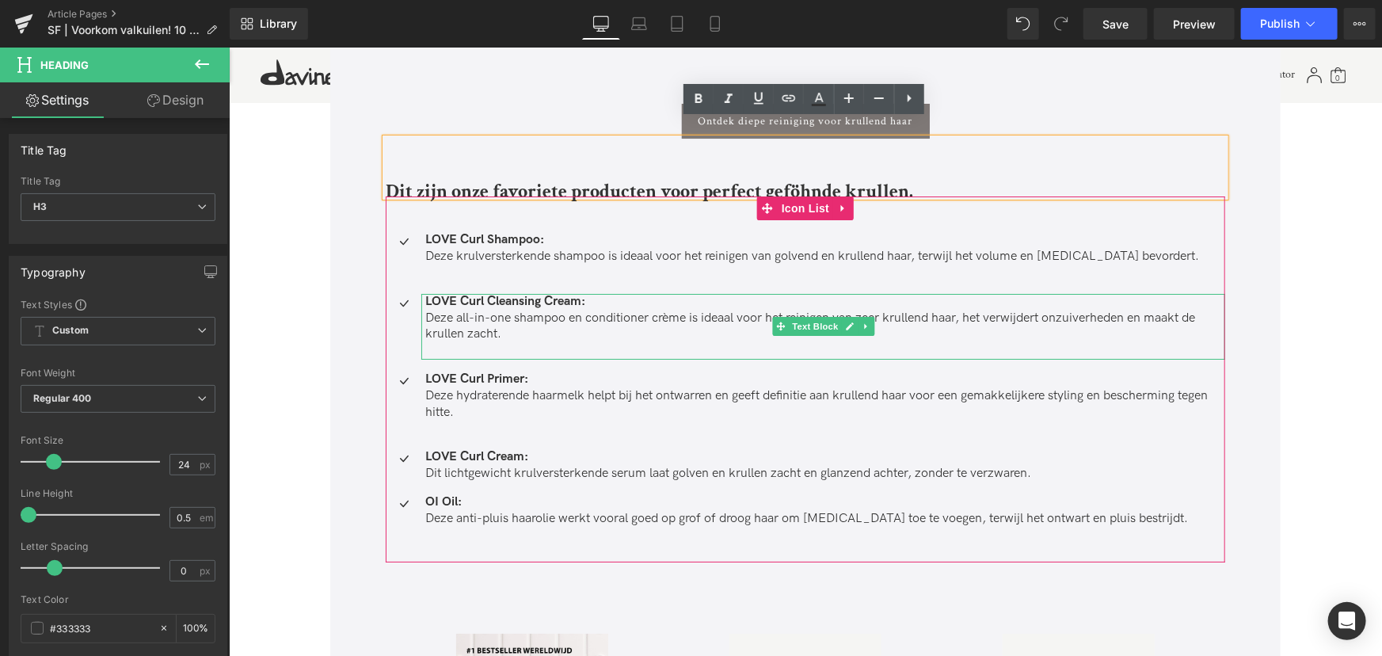
click at [525, 293] on strong "LOVE Curl Cleansing Cream:" at bounding box center [505, 300] width 160 height 15
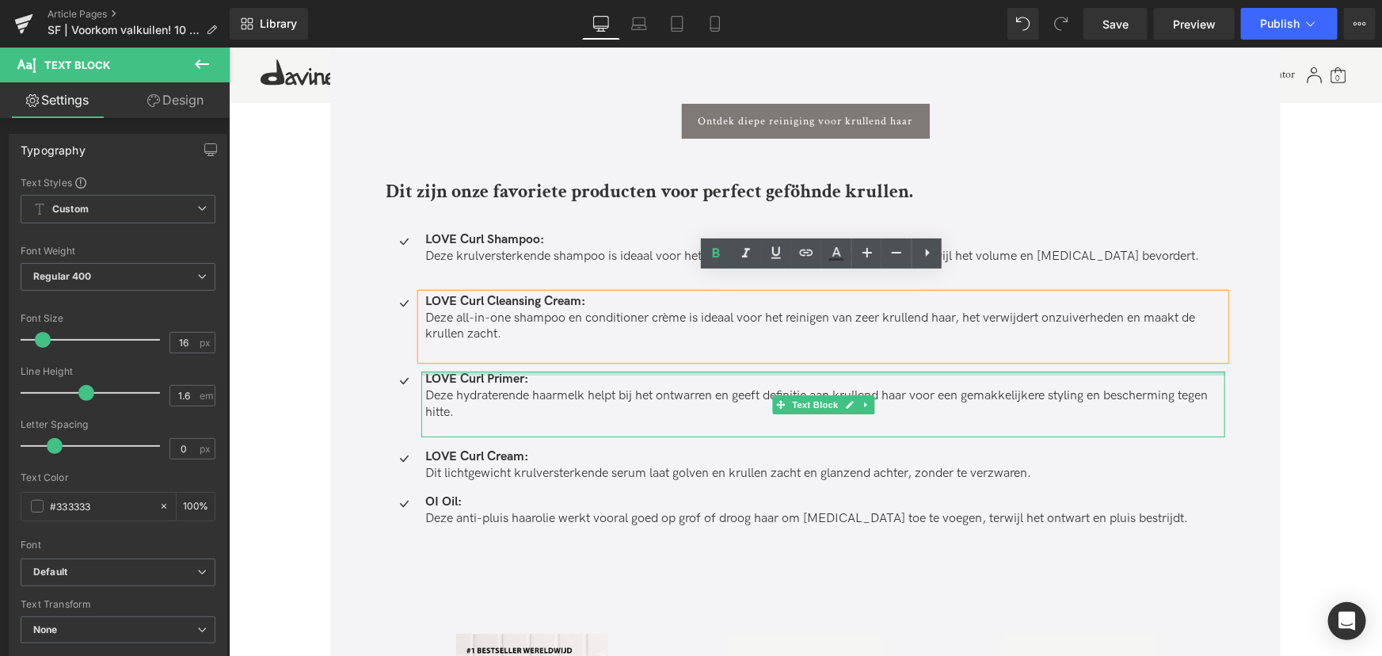
click at [507, 371] on div at bounding box center [823, 373] width 804 height 4
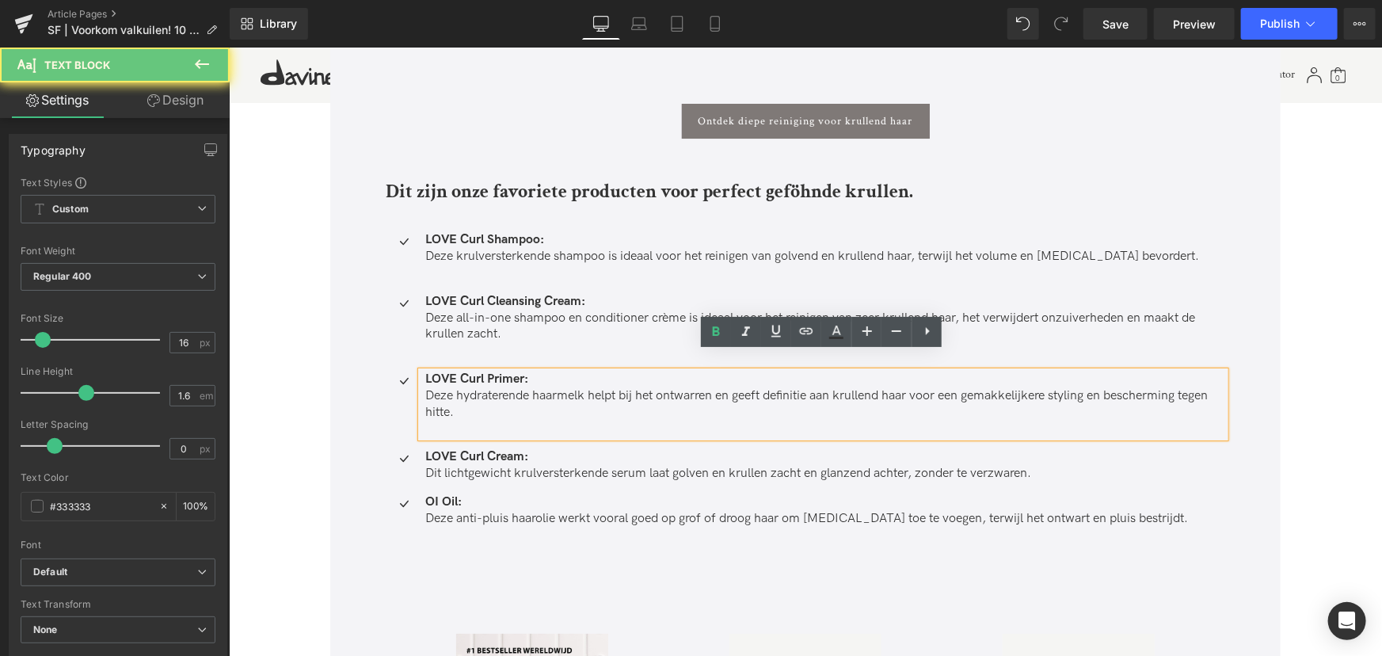
click at [453, 420] on p at bounding box center [825, 428] width 800 height 17
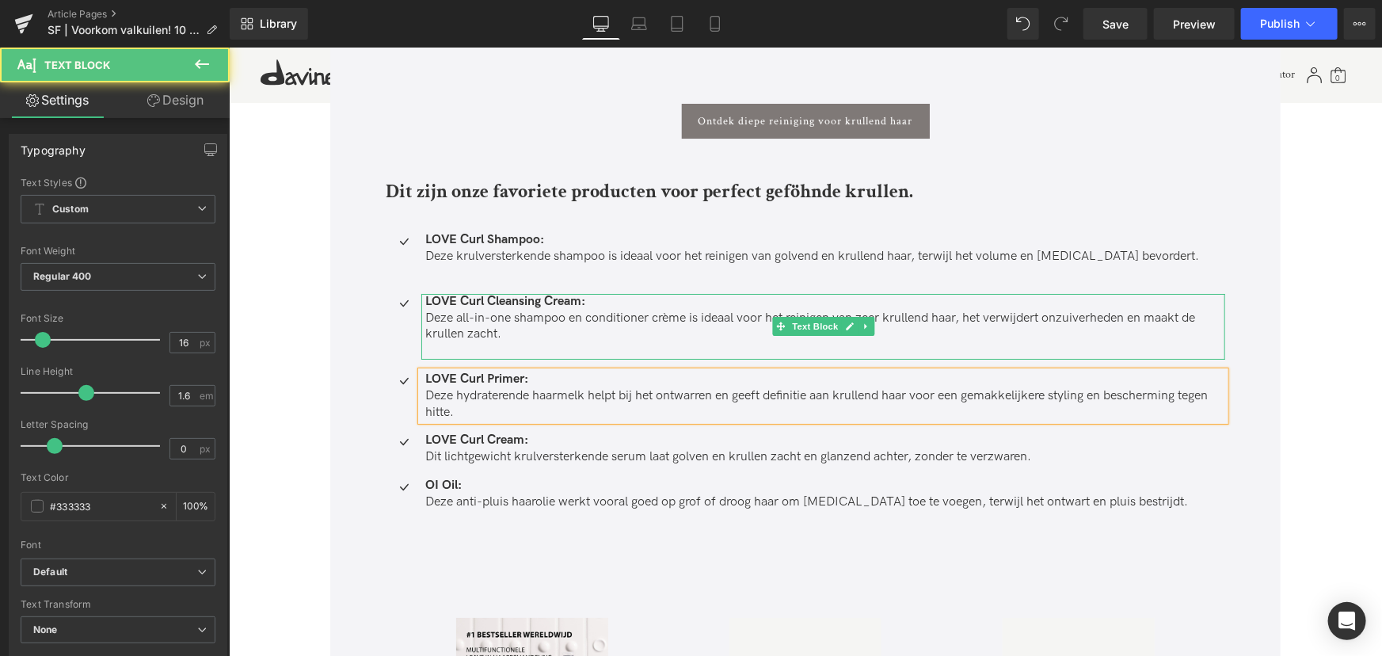
click at [486, 342] on p at bounding box center [825, 350] width 800 height 17
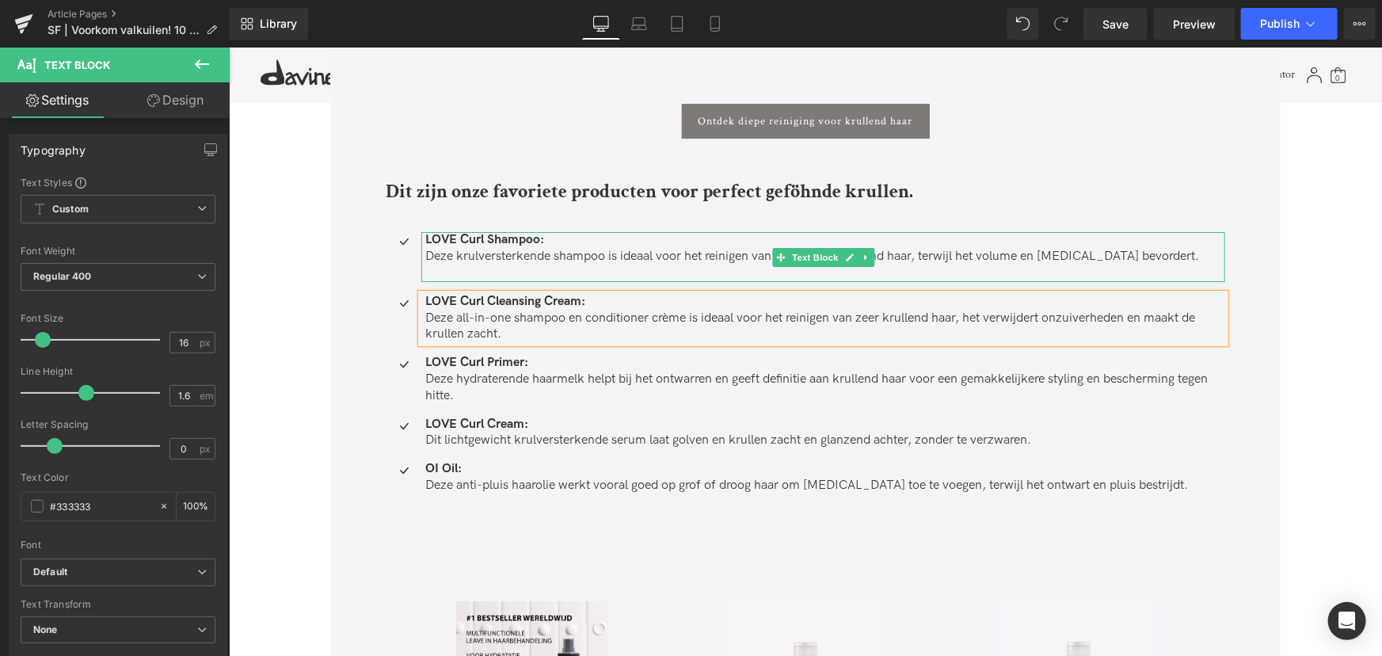
click at [480, 265] on p at bounding box center [825, 273] width 800 height 17
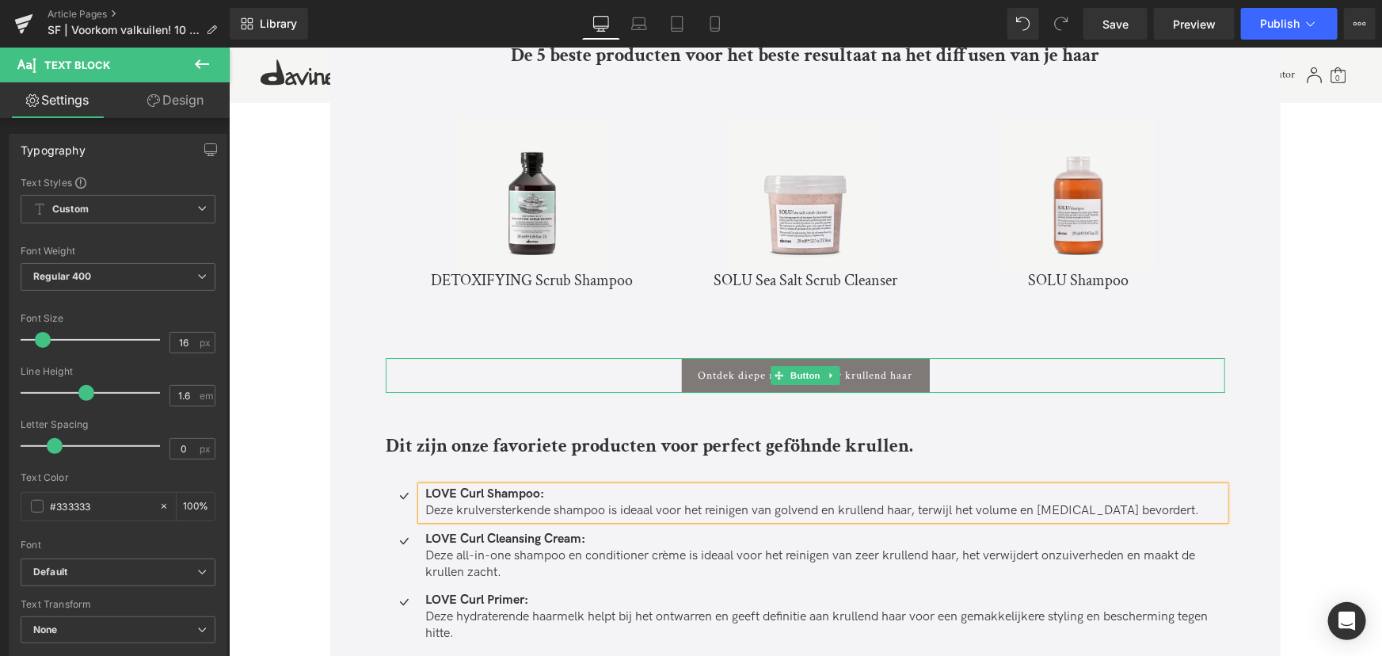
scroll to position [5833, 0]
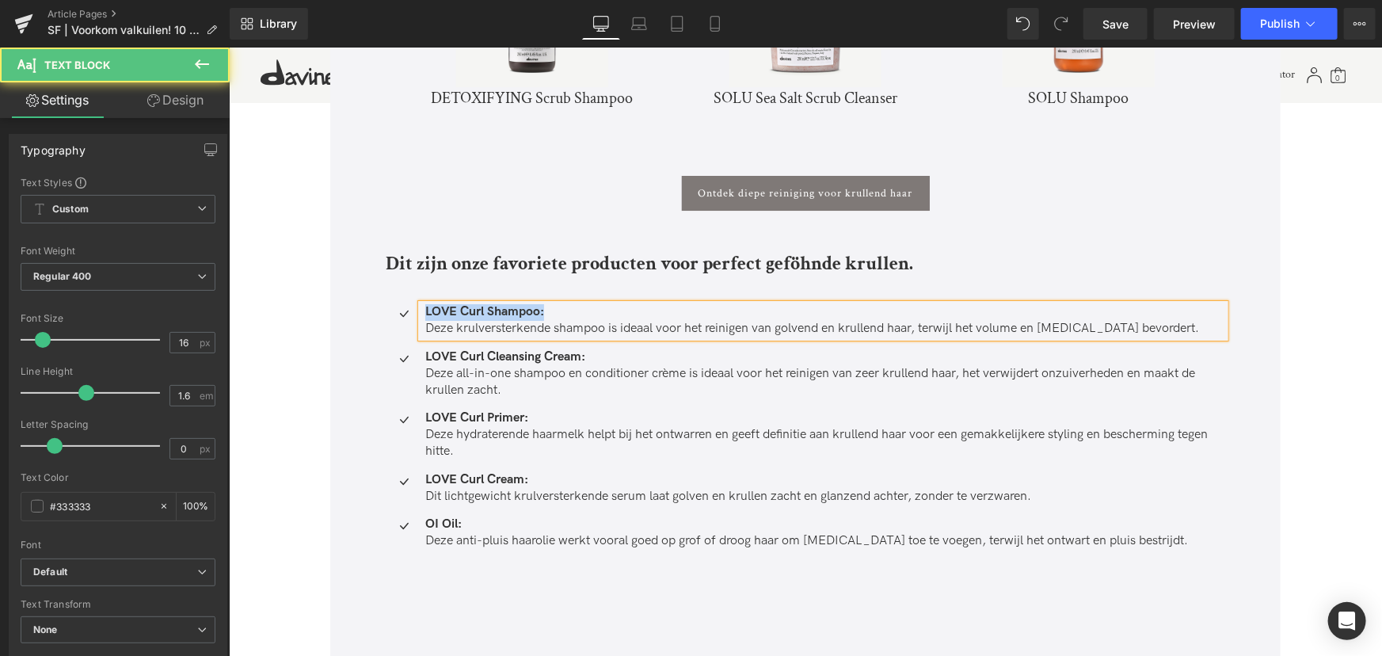
drag, startPoint x: 542, startPoint y: 292, endPoint x: 421, endPoint y: 295, distance: 121.2
click at [421, 303] on div "LOVE Curl Shampoo: Deze krulversterkende shampoo is ideaal voor het reinigen va…" at bounding box center [823, 319] width 804 height 33
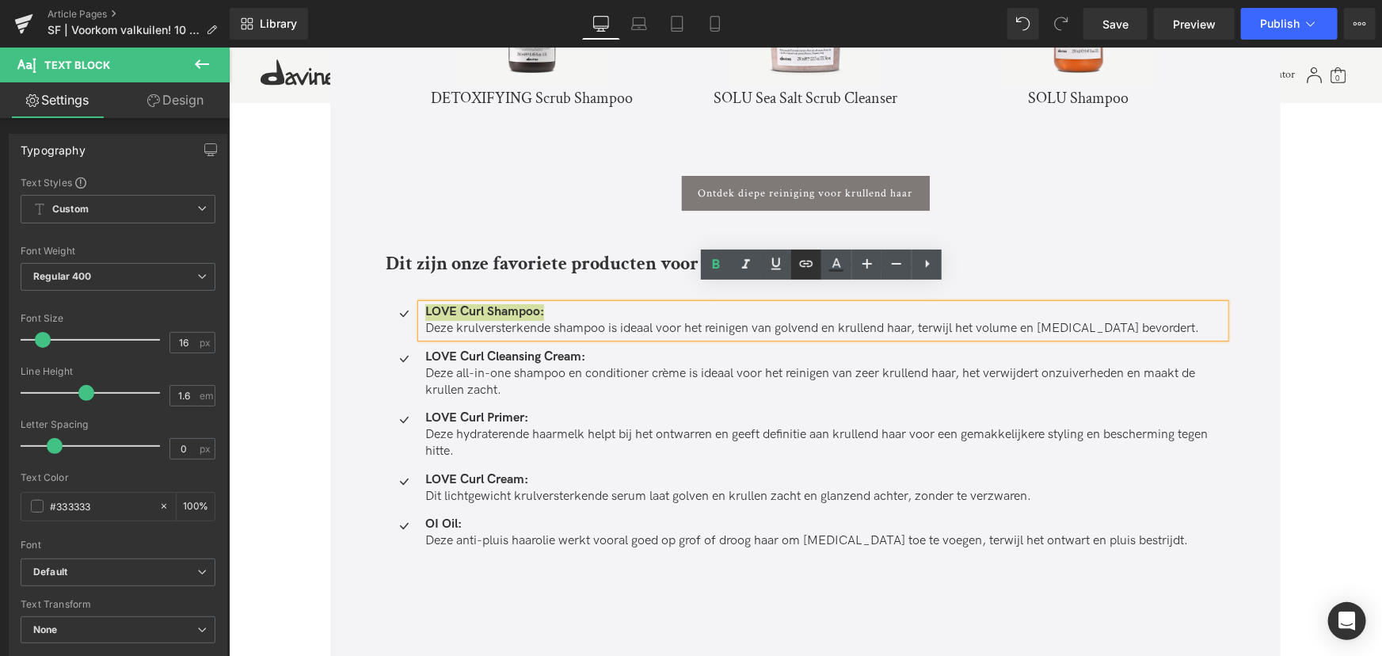
click at [812, 273] on link at bounding box center [806, 265] width 30 height 30
click at [603, 336] on input "text" at bounding box center [536, 327] width 244 height 40
paste input "https://nl.davines.com/products/love-curl-shampoo"
type input "https://nl.davines.com/products/love-curl-shampoo"
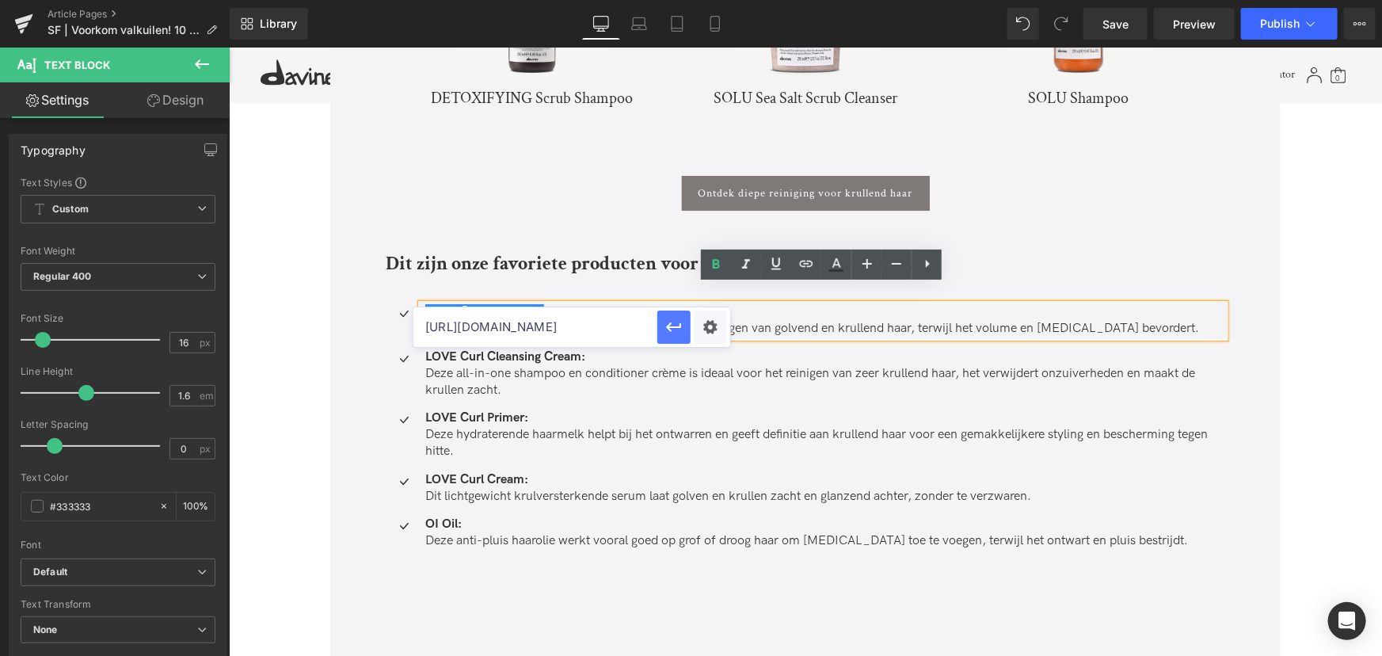
click at [671, 331] on icon "button" at bounding box center [673, 327] width 15 height 10
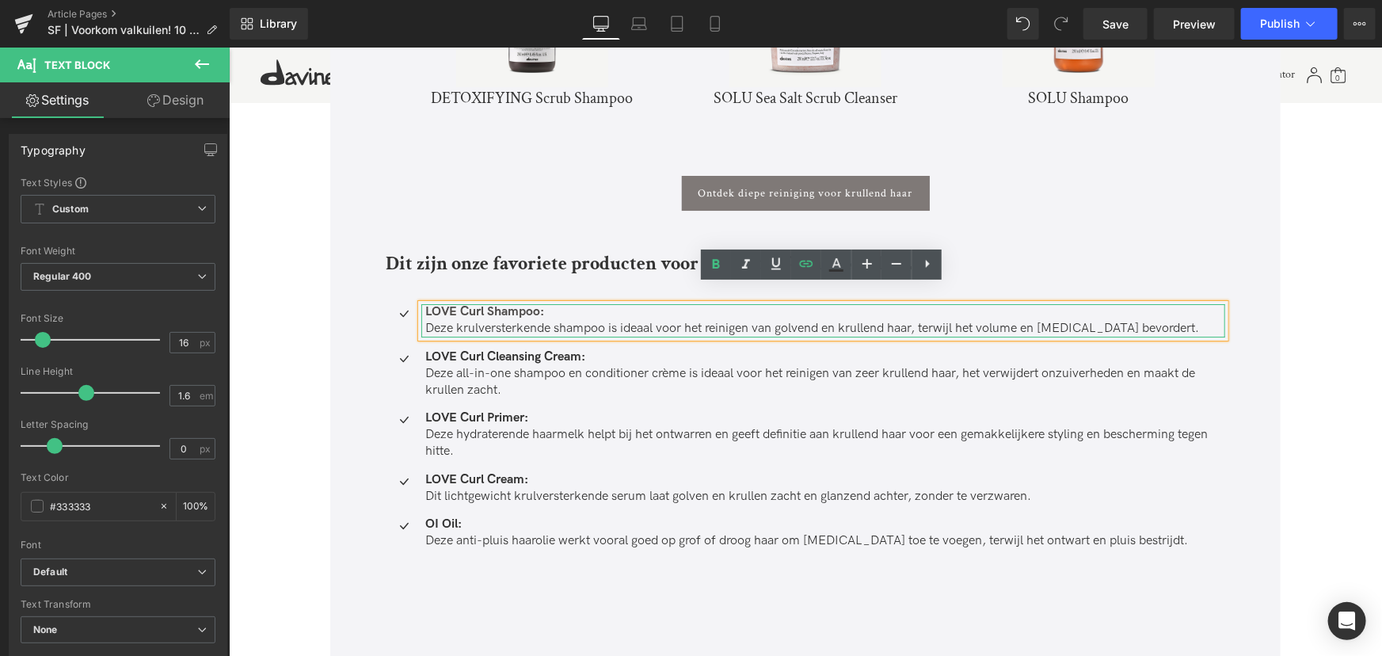
click at [575, 303] on p "LOVE Curl Shampoo:" at bounding box center [825, 311] width 800 height 17
drag, startPoint x: 559, startPoint y: 288, endPoint x: 425, endPoint y: 292, distance: 134.7
click at [425, 303] on p "LOVE Curl Shampoo:" at bounding box center [825, 311] width 800 height 17
click at [645, 303] on p "LOVE Curl Shampoo:" at bounding box center [825, 311] width 800 height 17
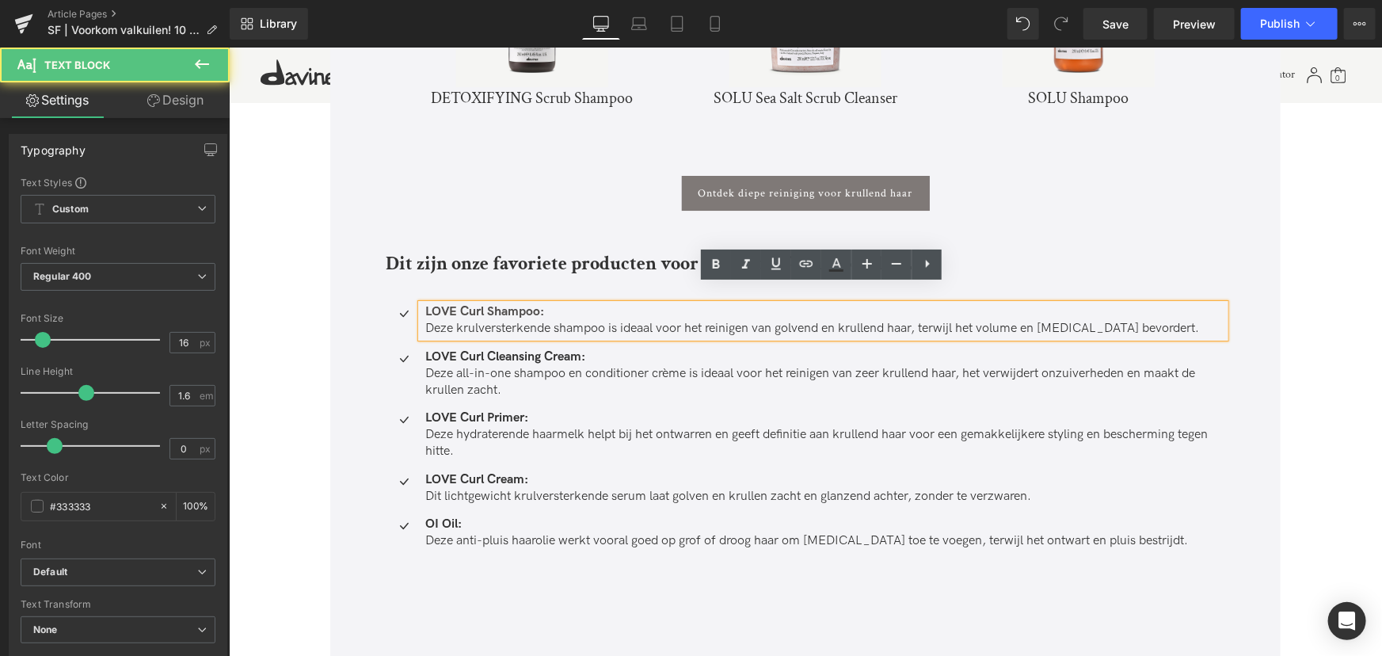
click at [543, 303] on p "LOVE Curl Shampoo:" at bounding box center [825, 311] width 800 height 17
click at [541, 303] on link "LOVE Curl Shampoo:" at bounding box center [484, 310] width 119 height 15
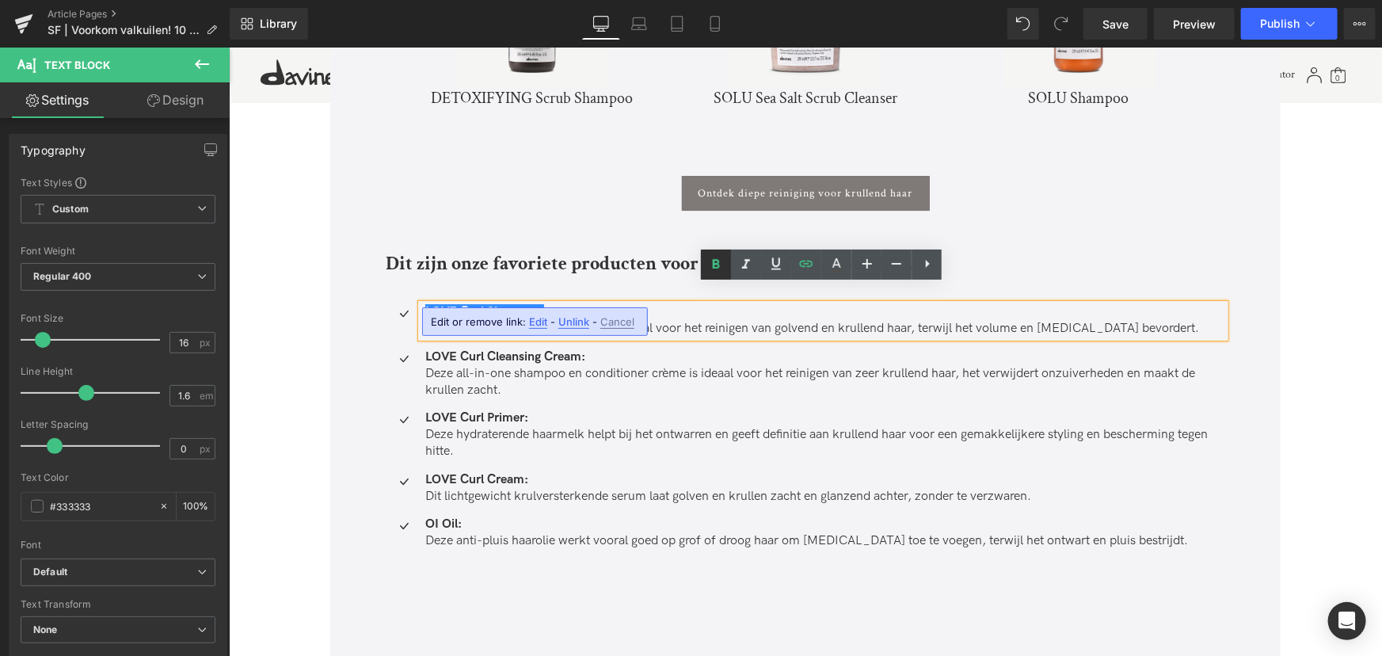
click at [722, 270] on icon at bounding box center [716, 264] width 19 height 19
click at [589, 303] on p "LOVE Curl Shampoo:" at bounding box center [825, 311] width 800 height 17
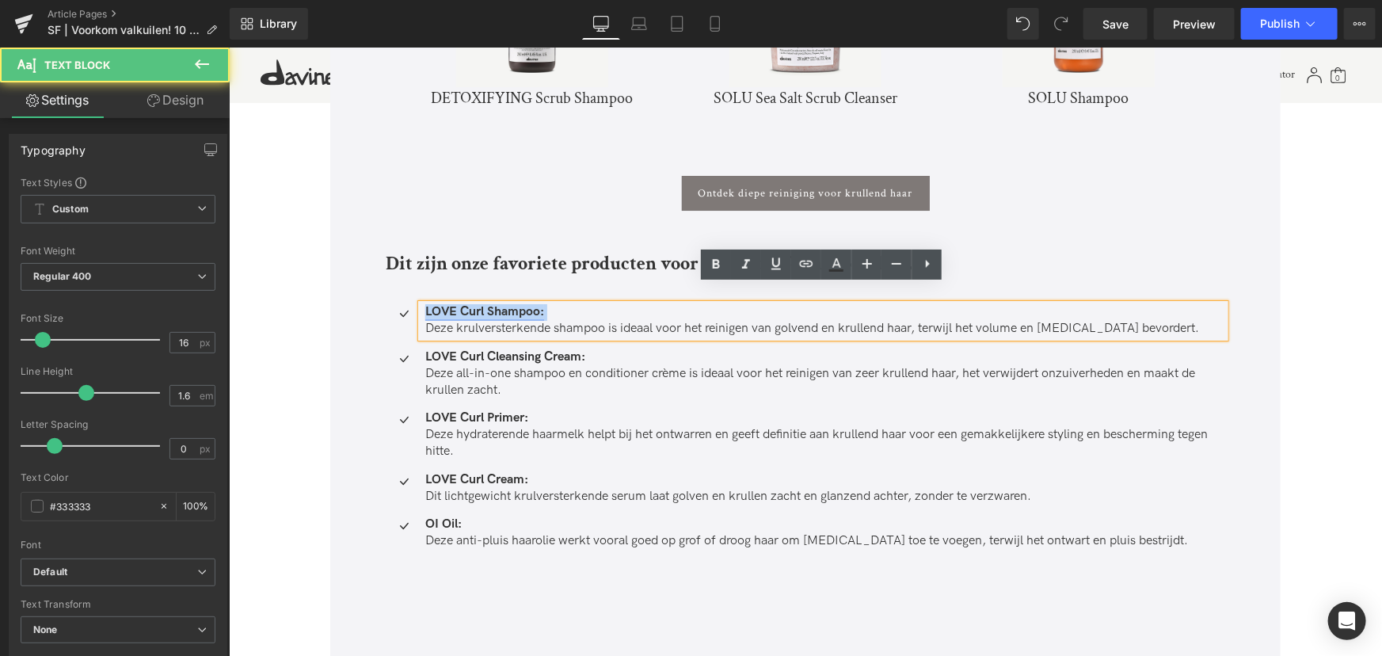
drag, startPoint x: 557, startPoint y: 299, endPoint x: 424, endPoint y: 299, distance: 133.1
click at [425, 303] on p "LOVE Curl Shampoo:" at bounding box center [825, 311] width 800 height 17
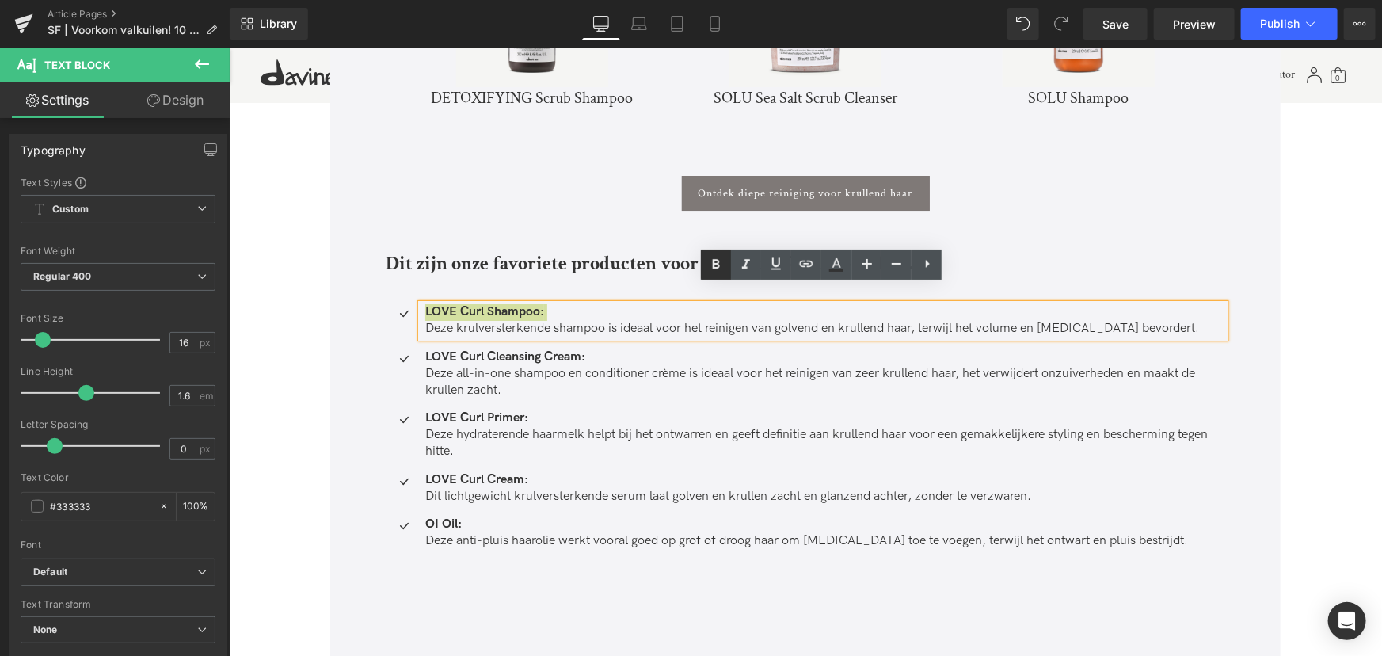
click at [723, 261] on icon at bounding box center [716, 264] width 19 height 19
click at [721, 265] on icon at bounding box center [716, 264] width 19 height 19
click at [558, 303] on p "LOVE Curl Shampoo:" at bounding box center [825, 311] width 800 height 17
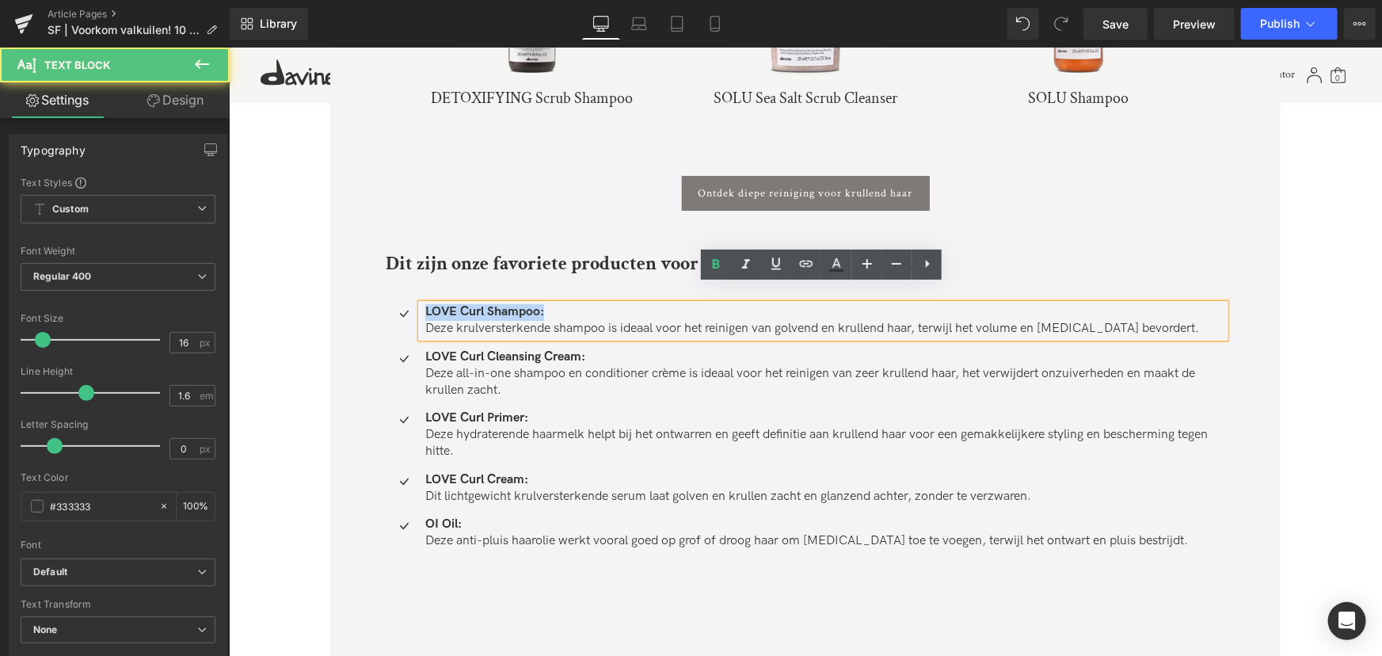
drag, startPoint x: 542, startPoint y: 292, endPoint x: 419, endPoint y: 296, distance: 122.8
click at [421, 303] on div "LOVE Curl Shampoo: Deze krulversterkende shampoo is ideaal voor het reinigen va…" at bounding box center [823, 319] width 804 height 33
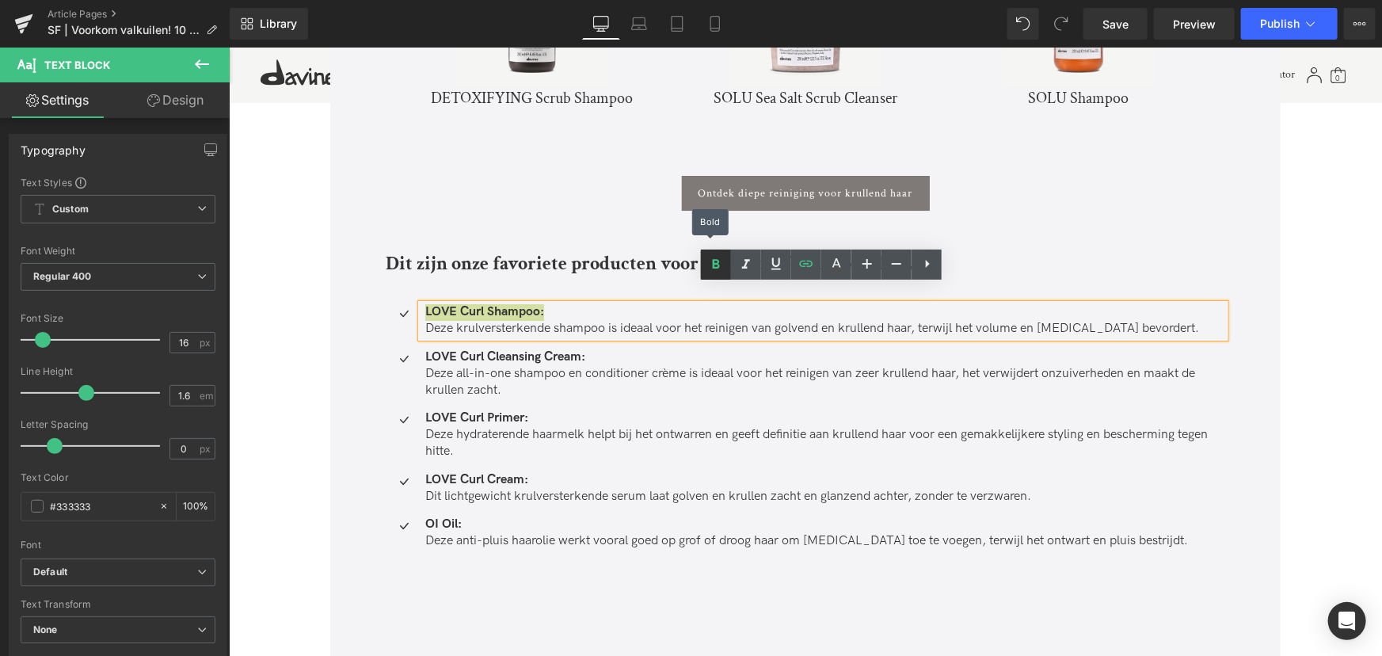
click at [718, 258] on icon at bounding box center [716, 264] width 19 height 19
click at [716, 264] on icon at bounding box center [716, 264] width 7 height 10
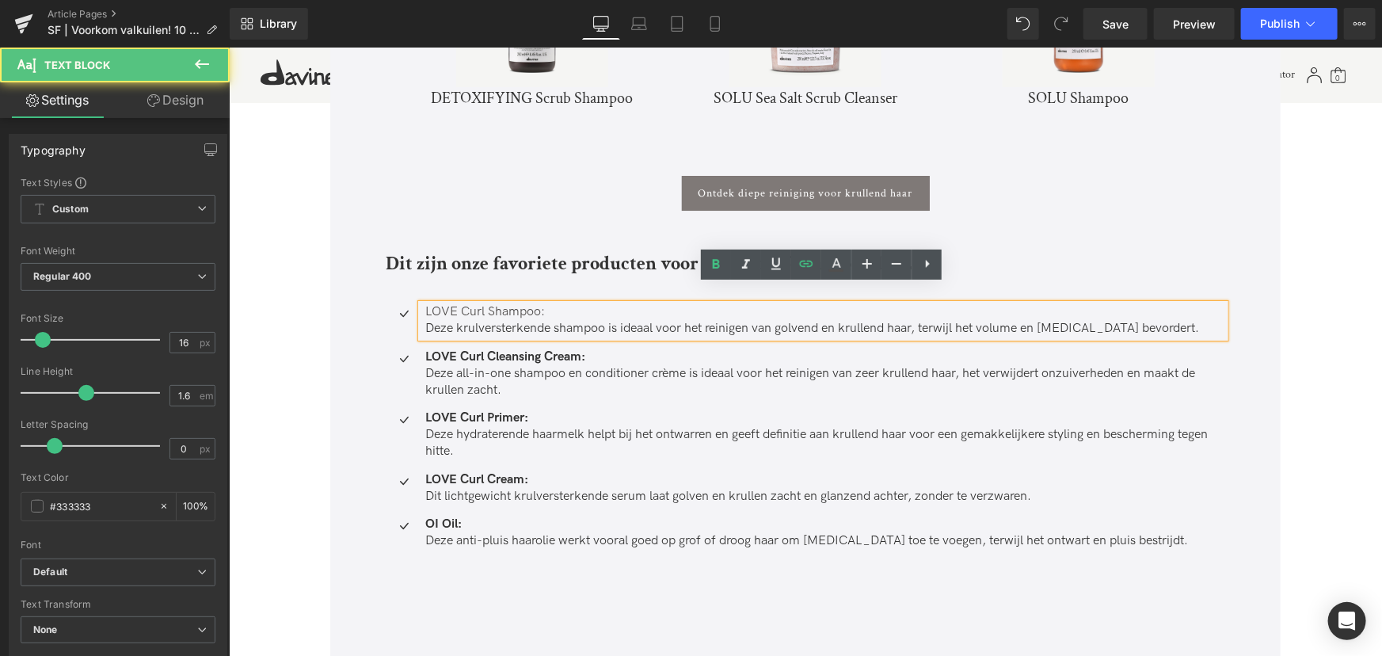
click at [605, 303] on p "LOVE Curl Shampoo:" at bounding box center [825, 311] width 800 height 17
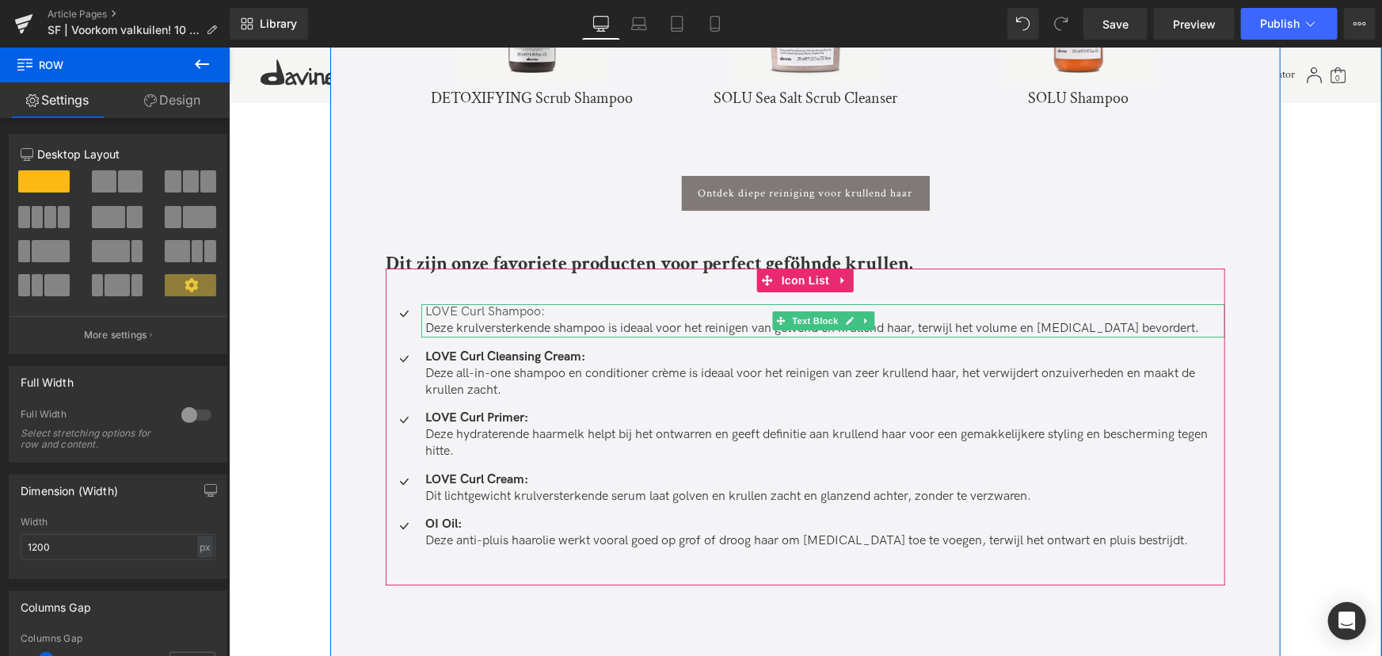
click at [545, 303] on strong at bounding box center [545, 310] width 3 height 15
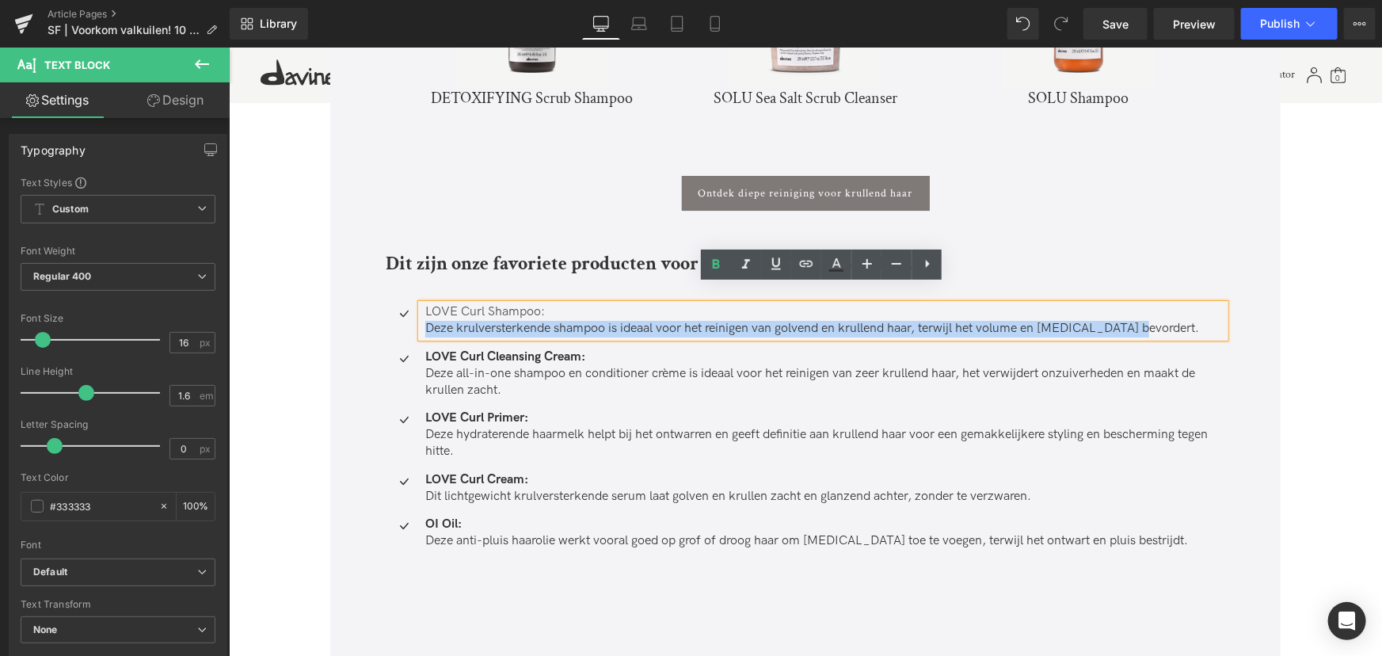
drag, startPoint x: 547, startPoint y: 292, endPoint x: 443, endPoint y: 288, distance: 103.8
click at [421, 303] on div "LOVE Curl Shampoo: Deze krulversterkende shampoo is ideaal voor het reinigen va…" at bounding box center [823, 319] width 804 height 33
click at [560, 303] on p "LOVE Curl Shampoo:" at bounding box center [825, 311] width 800 height 17
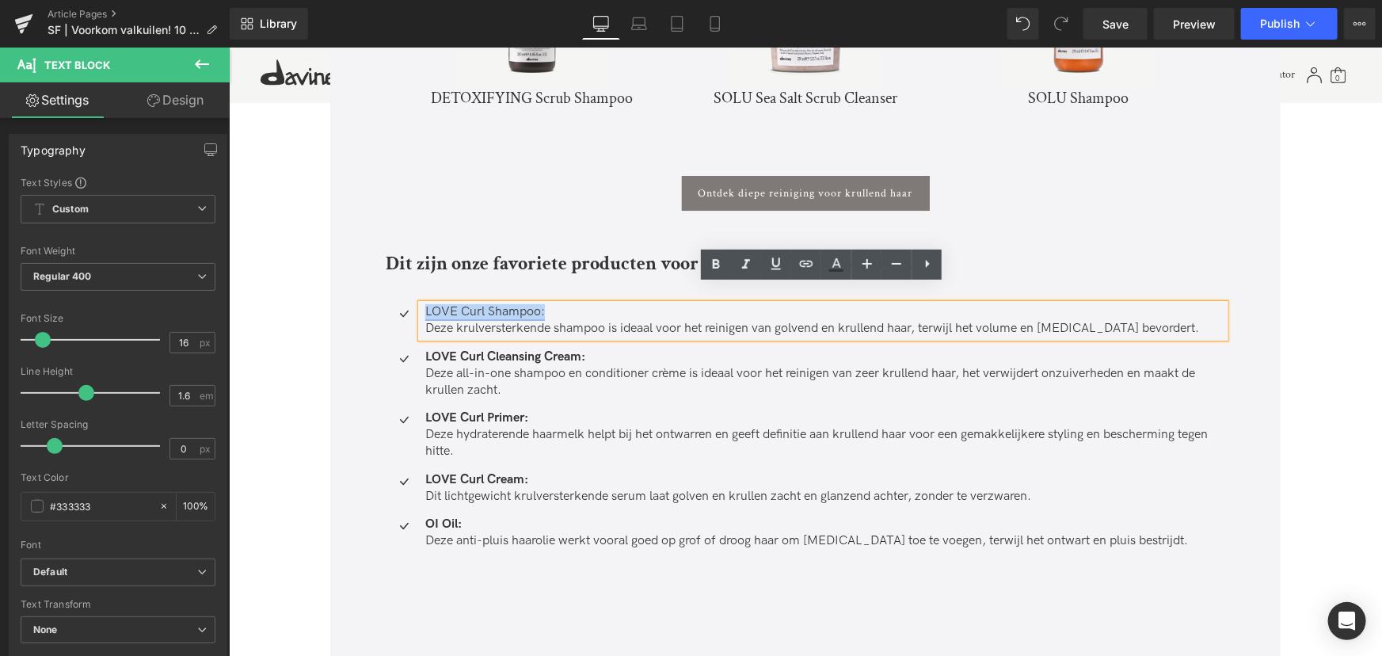
drag, startPoint x: 541, startPoint y: 293, endPoint x: 424, endPoint y: 298, distance: 117.3
click at [425, 303] on link "LOVE Curl Shampoo:" at bounding box center [485, 310] width 120 height 15
click at [717, 267] on icon at bounding box center [716, 264] width 7 height 10
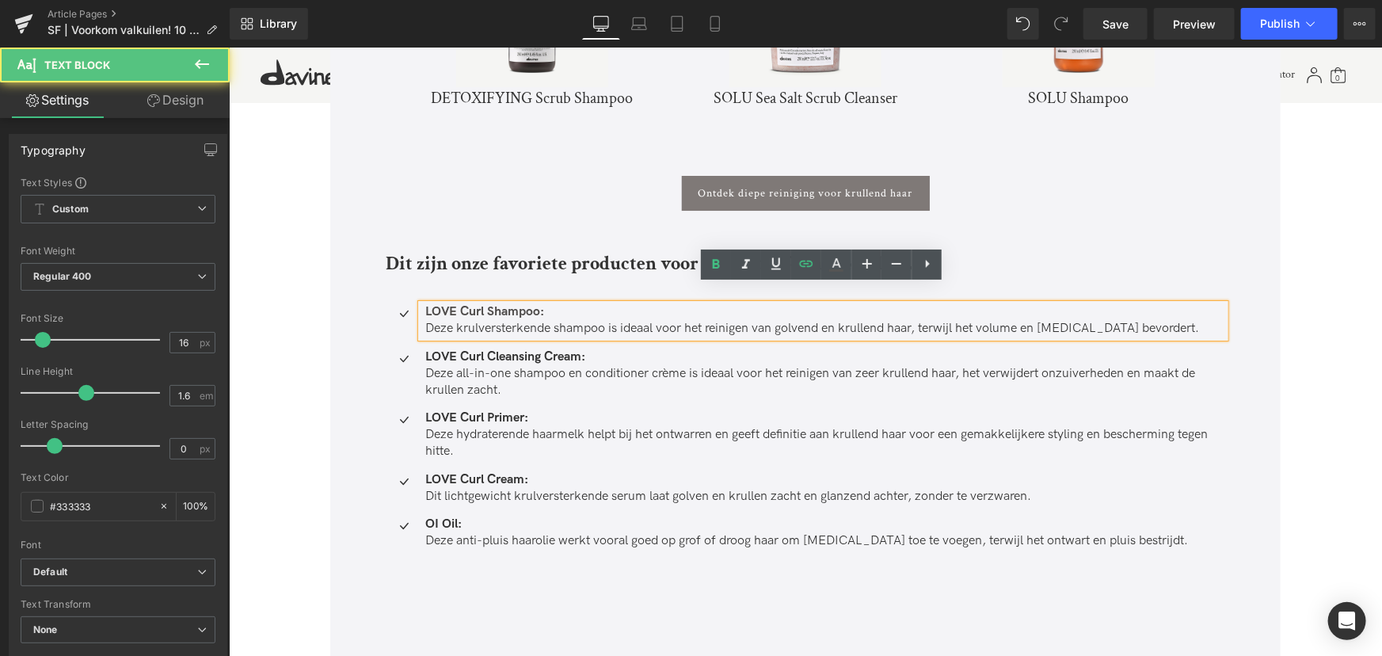
click at [593, 303] on p "LOVE Curl Shampoo:" at bounding box center [825, 311] width 800 height 17
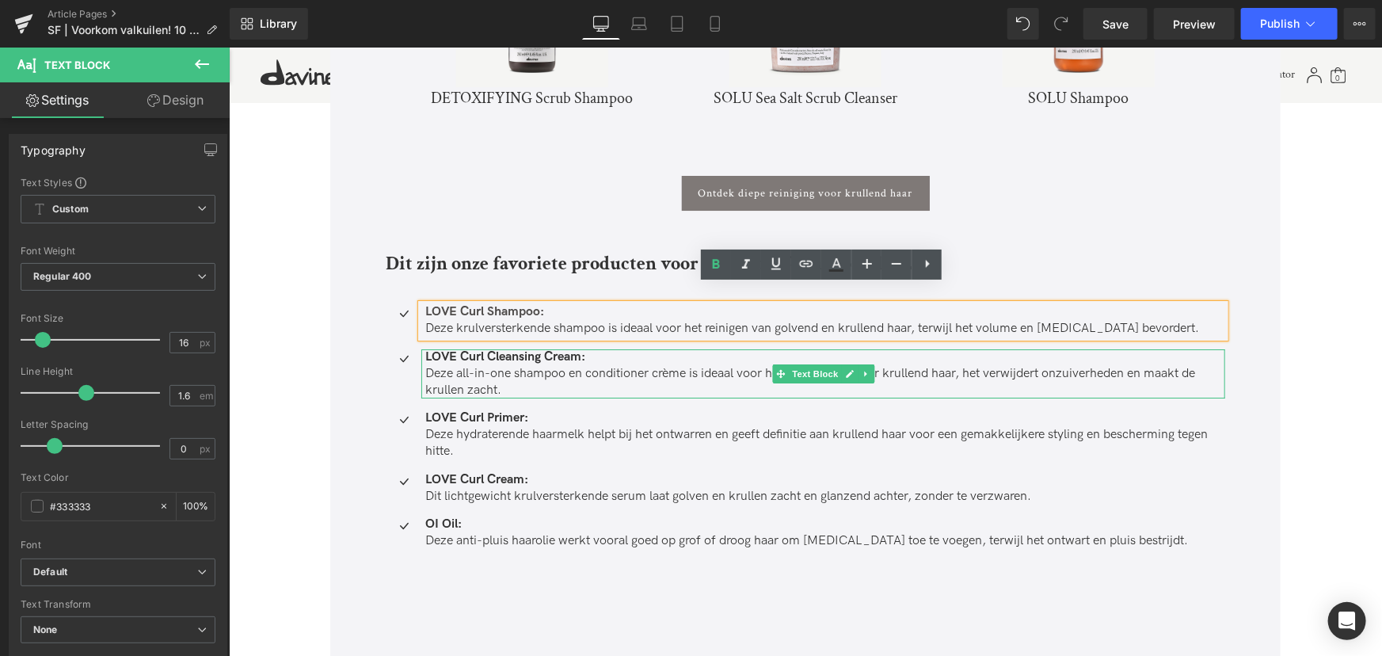
click at [587, 349] on p "LOVE Curl Cleansing Cream:" at bounding box center [825, 357] width 800 height 17
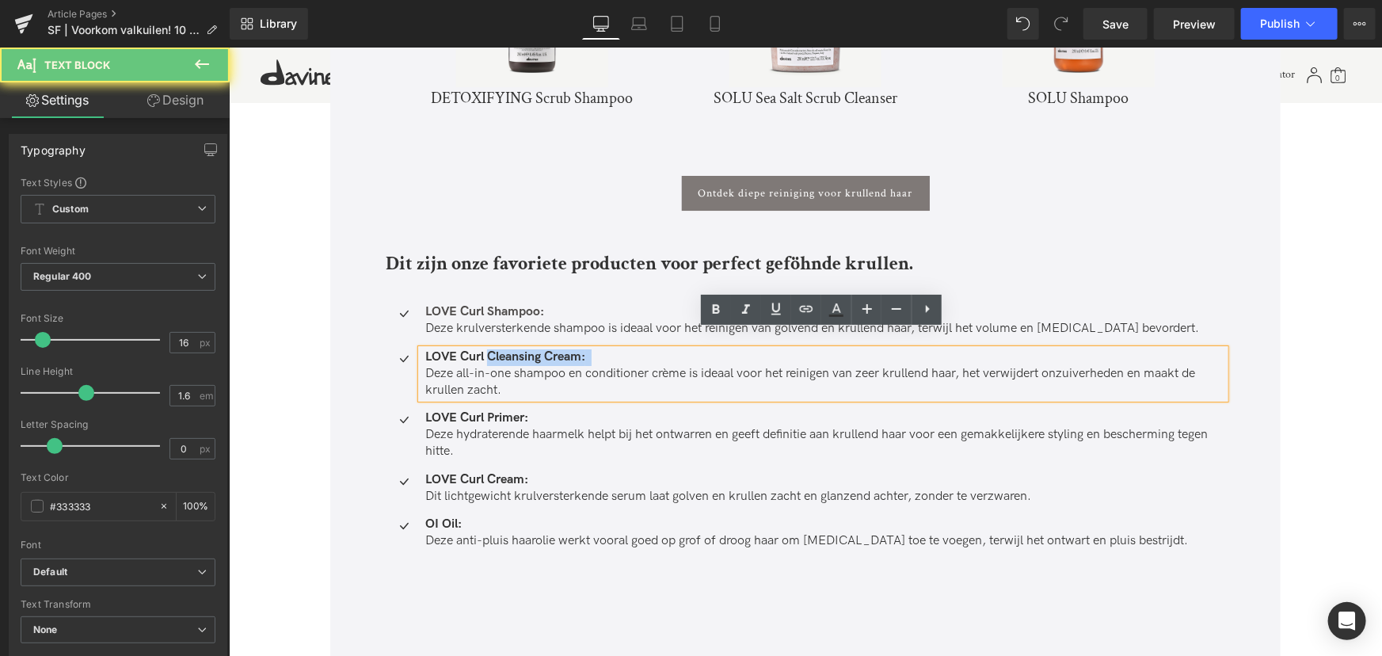
drag, startPoint x: 587, startPoint y: 335, endPoint x: 534, endPoint y: 340, distance: 53.3
click at [534, 349] on p "LOVE Curl Cleansing Cream:" at bounding box center [825, 357] width 800 height 17
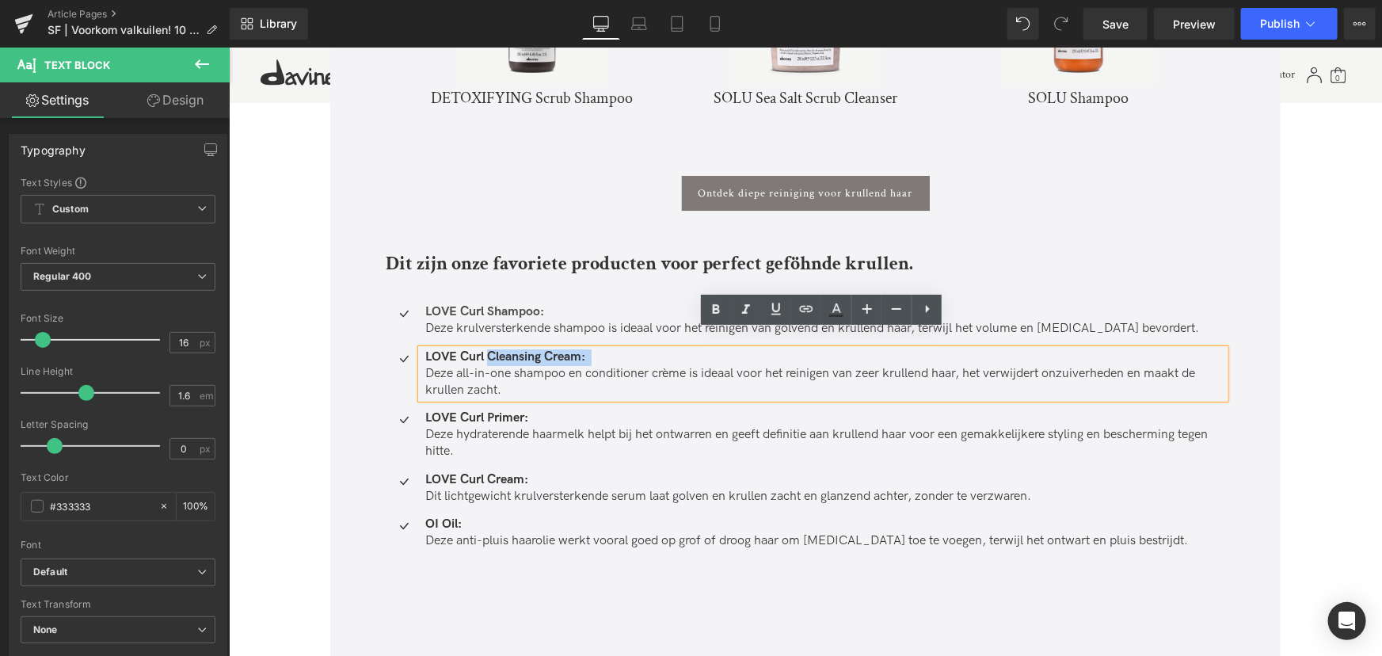
click at [579, 349] on strong "LOVE Curl Cleansing Cream:" at bounding box center [505, 356] width 160 height 15
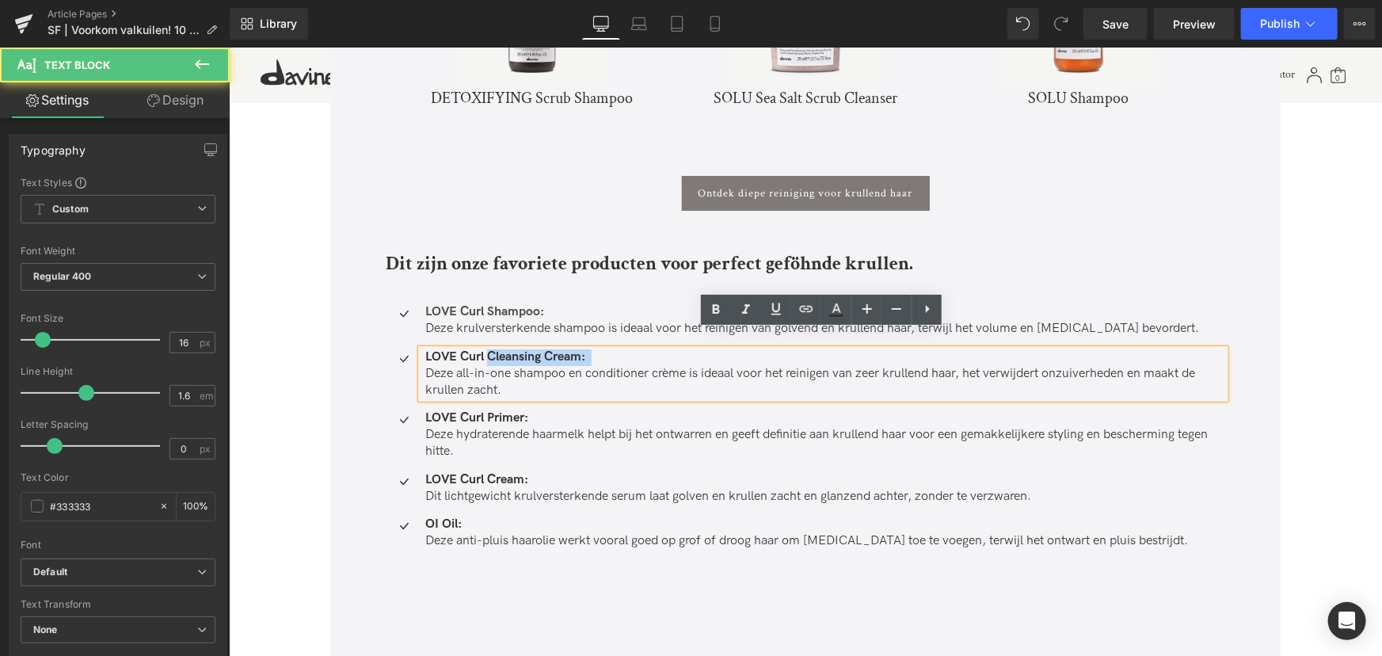
click at [581, 349] on strong "LOVE Curl Cleansing Cream:" at bounding box center [505, 356] width 160 height 15
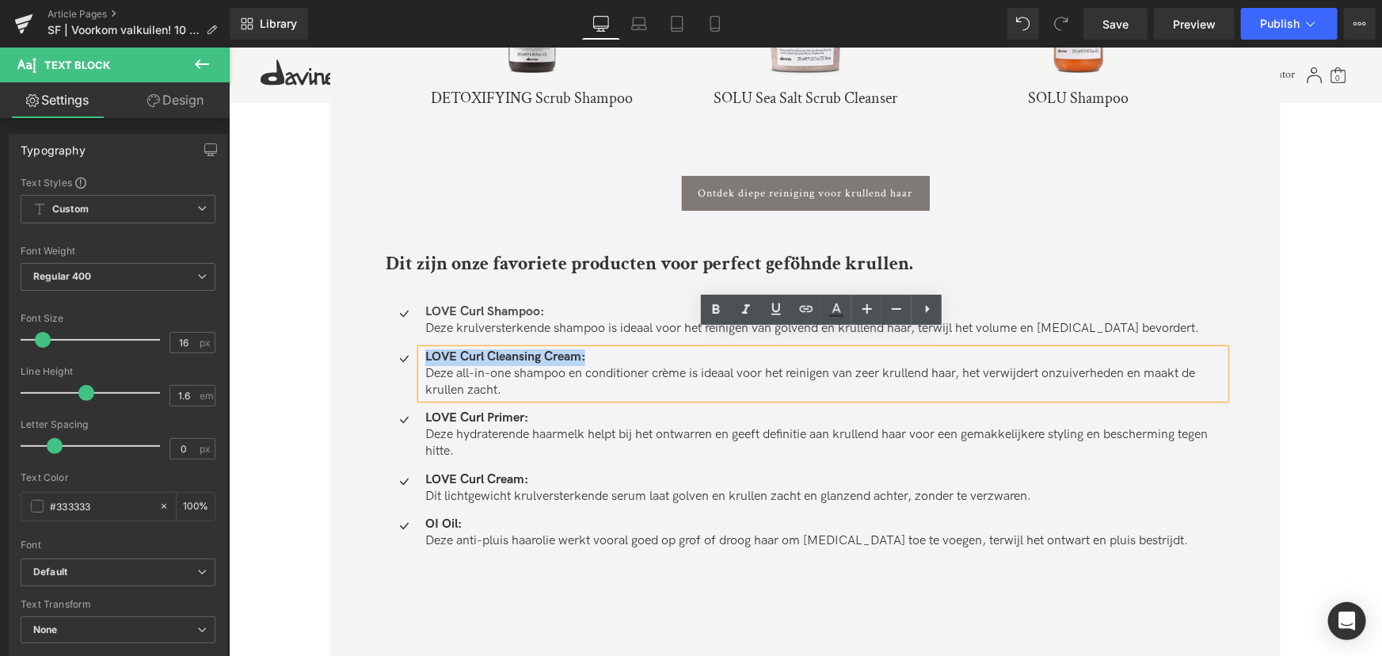
drag, startPoint x: 584, startPoint y: 337, endPoint x: 421, endPoint y: 340, distance: 163.2
click at [421, 349] on div "LOVE Curl Cleansing Cream: Deze all-in-one shampoo en conditioner crème is idea…" at bounding box center [823, 373] width 804 height 49
click at [813, 309] on icon at bounding box center [806, 308] width 13 height 6
click at [604, 378] on input "https://nl.davines.com/products/love-curl-shampoo" at bounding box center [547, 373] width 244 height 40
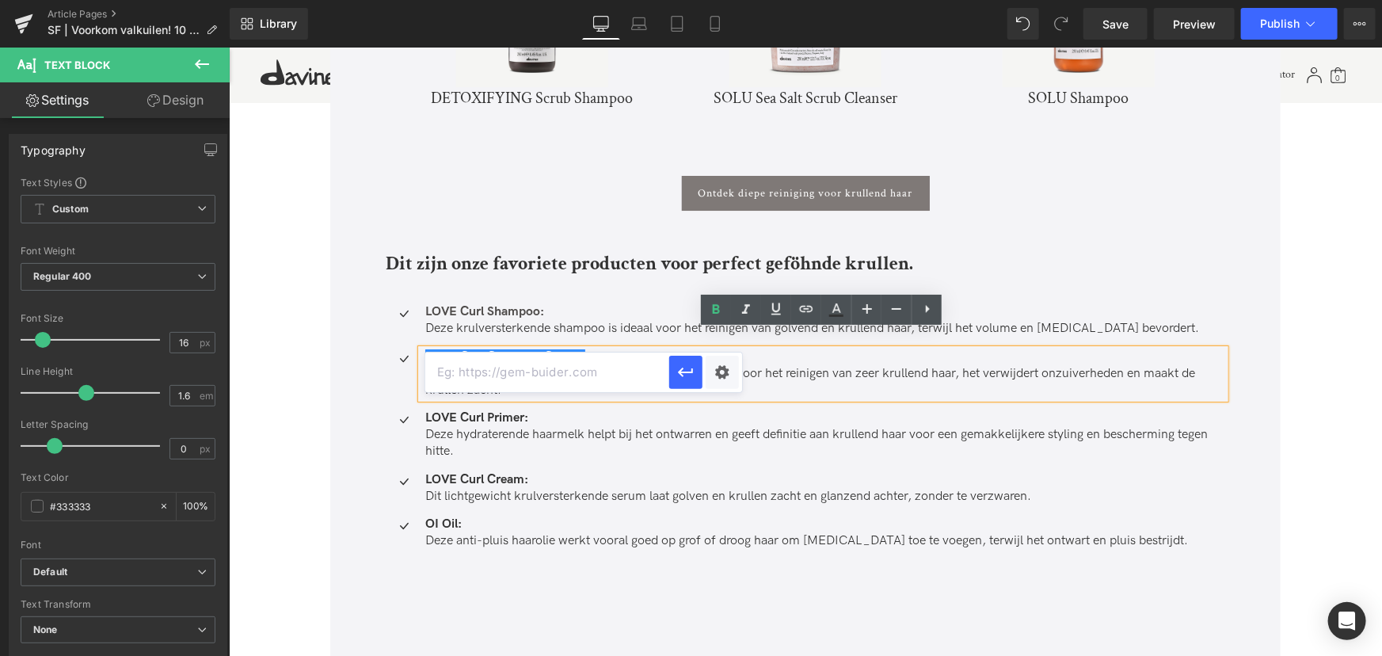
paste input "https://nl.davines.com/products/love-curl-cleansing-cream"
type input "https://nl.davines.com/products/love-curl-cleansing-cream"
click at [681, 374] on icon "button" at bounding box center [685, 373] width 15 height 10
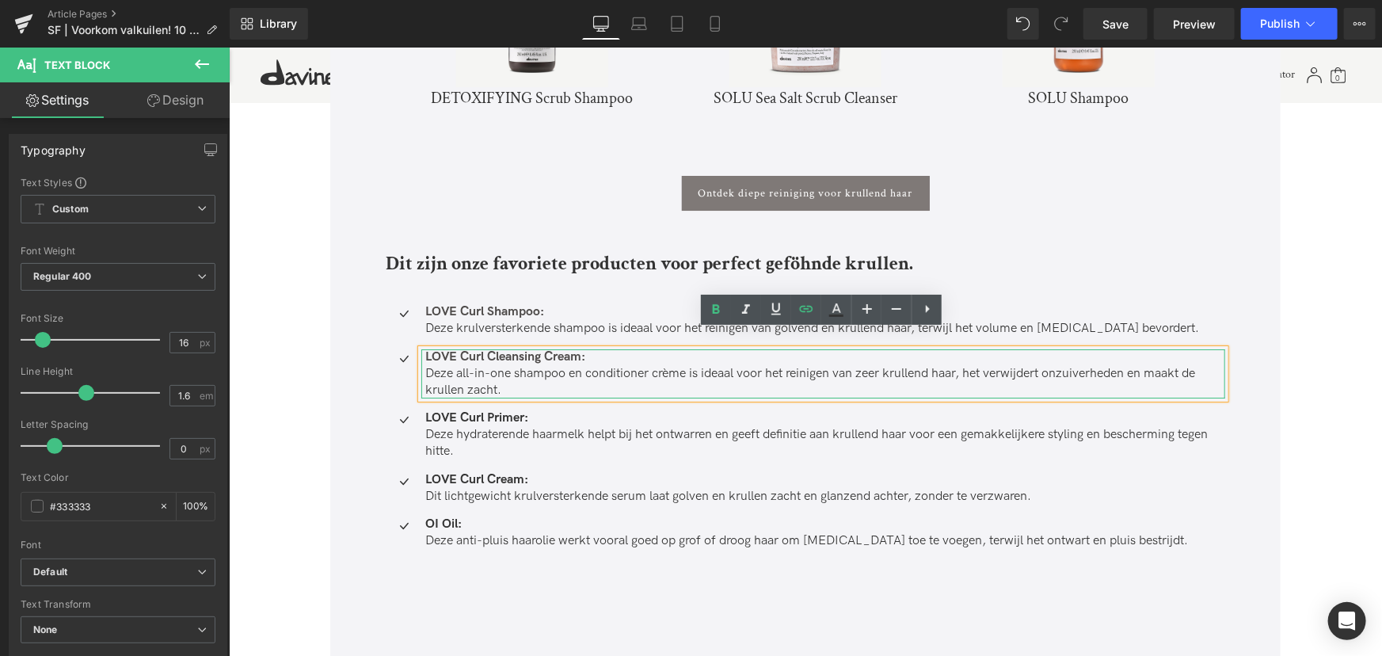
click at [616, 349] on p "LOVE Curl Cleansing Cream:" at bounding box center [825, 357] width 800 height 17
drag, startPoint x: 589, startPoint y: 337, endPoint x: 421, endPoint y: 341, distance: 168.0
click at [421, 349] on div "LOVE Curl Cleansing Cream: Deze all-in-one shampoo en conditioner crème is idea…" at bounding box center [823, 373] width 804 height 49
click at [710, 317] on icon at bounding box center [716, 309] width 19 height 19
click at [575, 379] on div "LOVE Curl Cleansing Cream: Deze all-in-one shampoo en conditioner crème is idea…" at bounding box center [823, 373] width 804 height 49
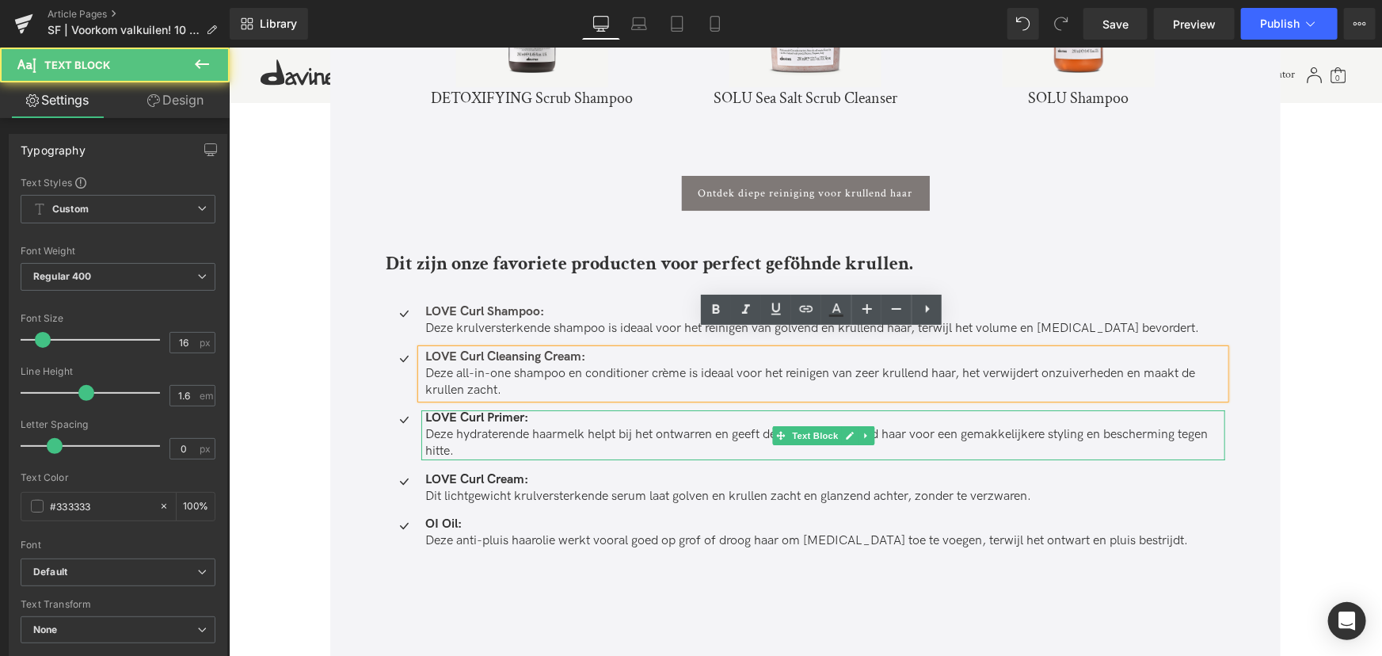
click at [543, 410] on p "LOVE Curl Primer:" at bounding box center [825, 418] width 800 height 17
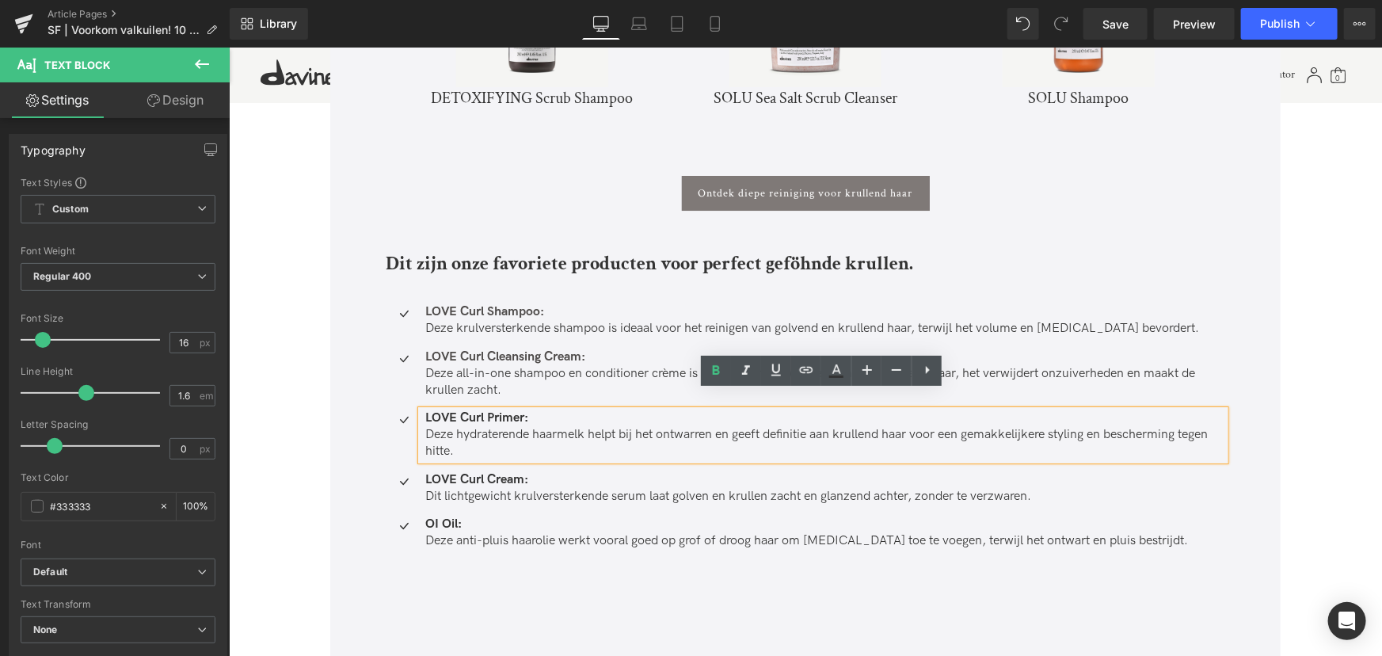
click at [524, 410] on strong "LOVE Curl Primer:" at bounding box center [476, 417] width 103 height 15
drag, startPoint x: 526, startPoint y: 398, endPoint x: 410, endPoint y: 401, distance: 115.7
click at [410, 410] on li "Icon LOVE Curl Primer: Deze hydraterende haarmelk helpt bij het ontwarren en ge…" at bounding box center [805, 434] width 840 height 49
click at [520, 410] on strong "LOVE Curl Primer:" at bounding box center [476, 417] width 103 height 15
drag, startPoint x: 530, startPoint y: 398, endPoint x: 422, endPoint y: 398, distance: 107.7
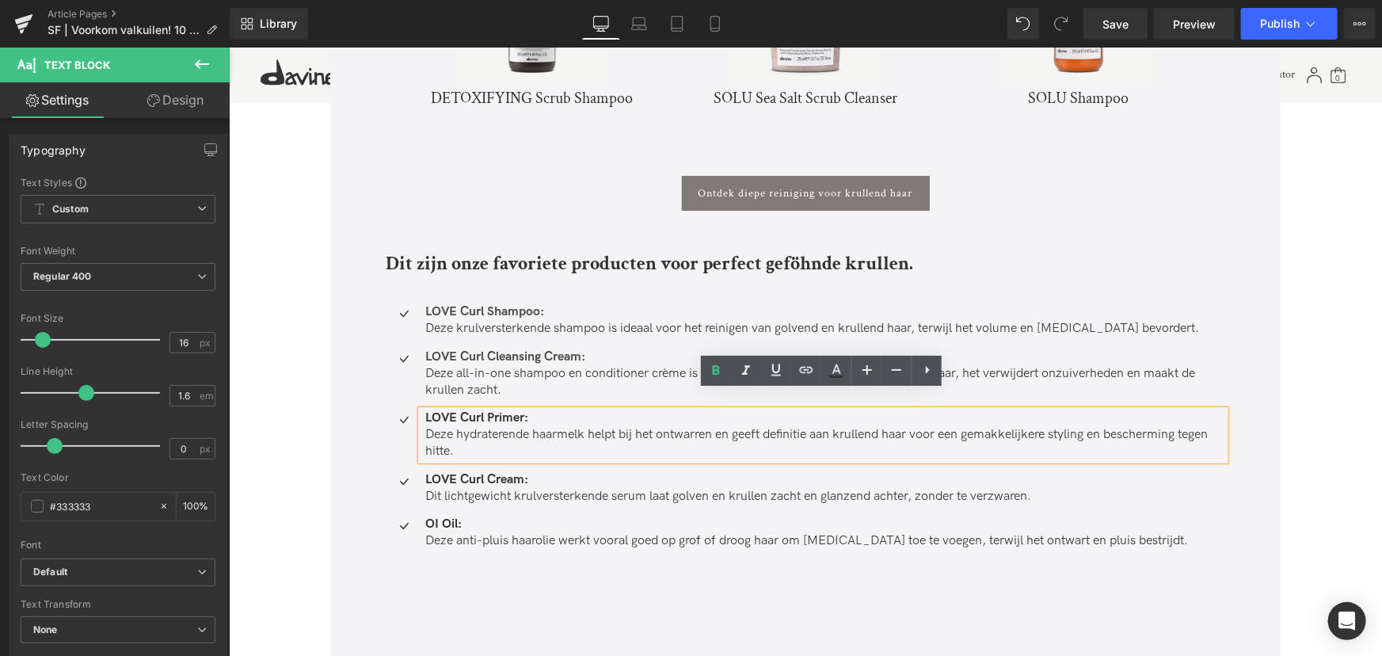
click at [425, 410] on p "LOVE Curl Primer:" at bounding box center [825, 418] width 800 height 17
click at [801, 372] on icon at bounding box center [806, 370] width 13 height 6
click at [589, 436] on input "https://nl.davines.com/products/love-curl-cleansing-cream" at bounding box center [536, 434] width 244 height 40
paste input "https://nl.davines.com/products/love-curl-primer"
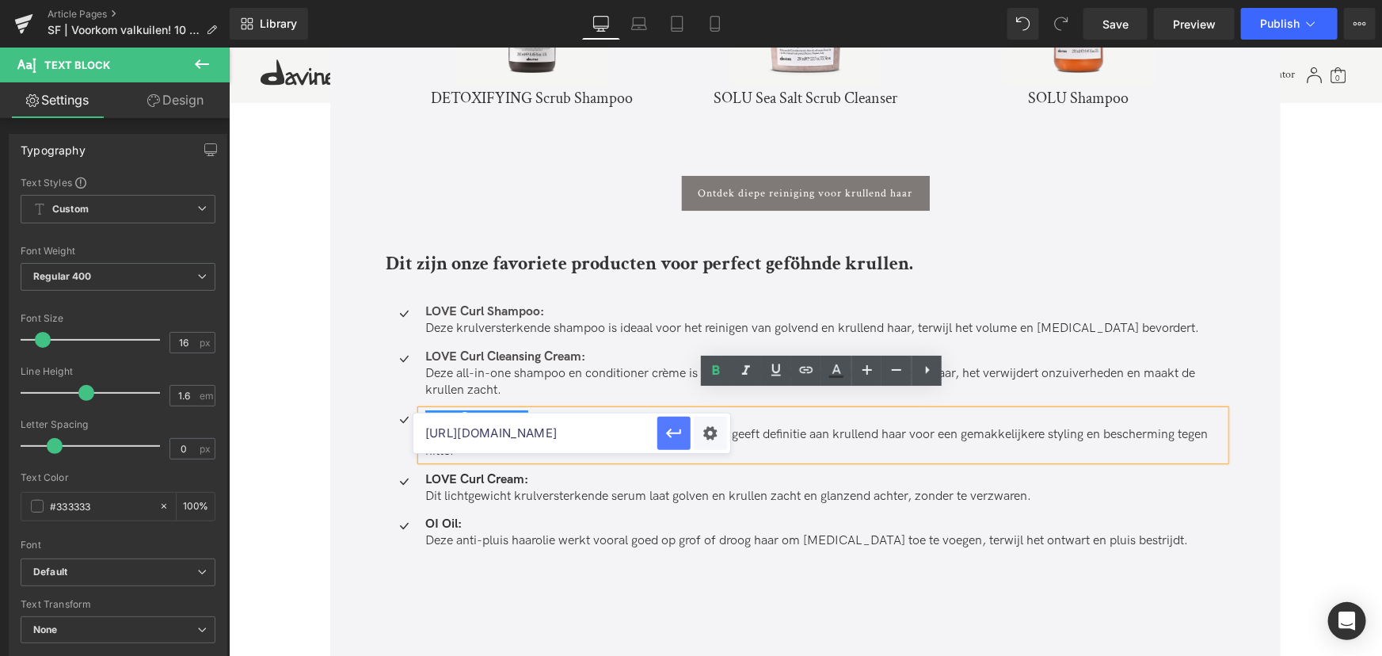
type input "https://nl.davines.com/products/love-curl-primer"
click at [669, 430] on icon "button" at bounding box center [673, 434] width 15 height 10
click at [538, 410] on p "LOVE Curl Primer:" at bounding box center [825, 418] width 800 height 17
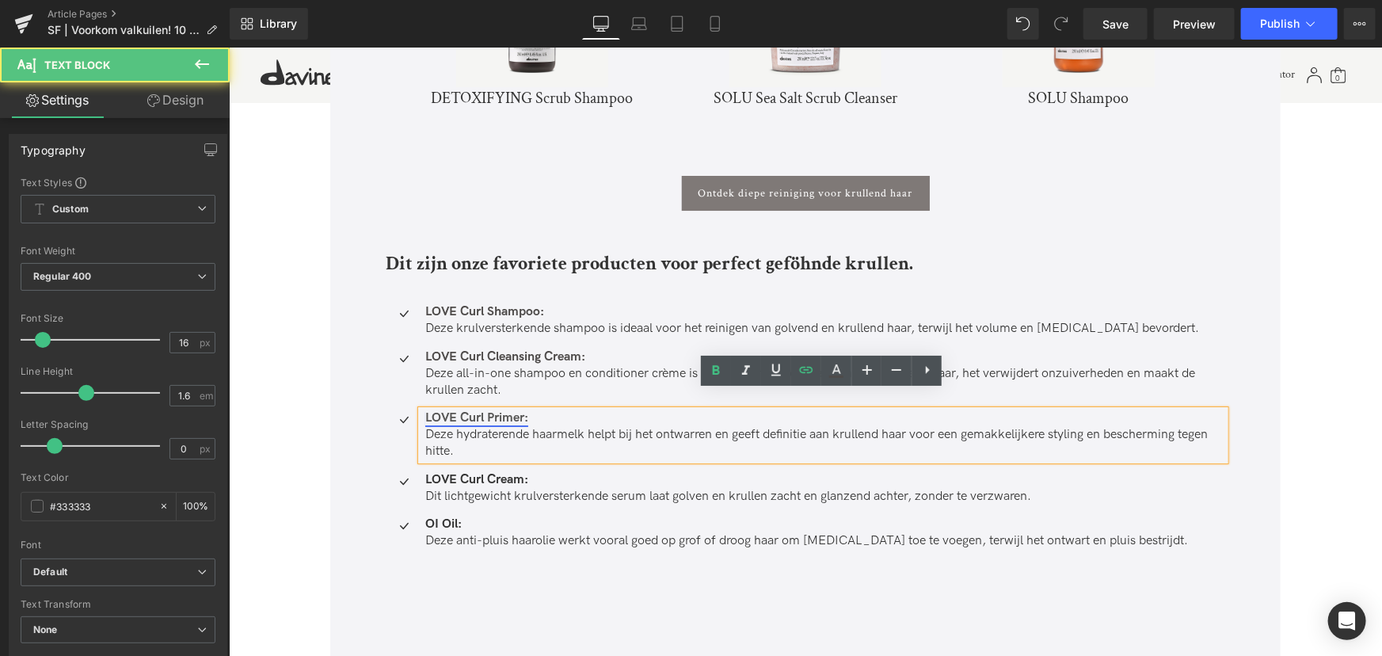
click at [527, 410] on link "LOVE Curl Primer:" at bounding box center [476, 417] width 103 height 15
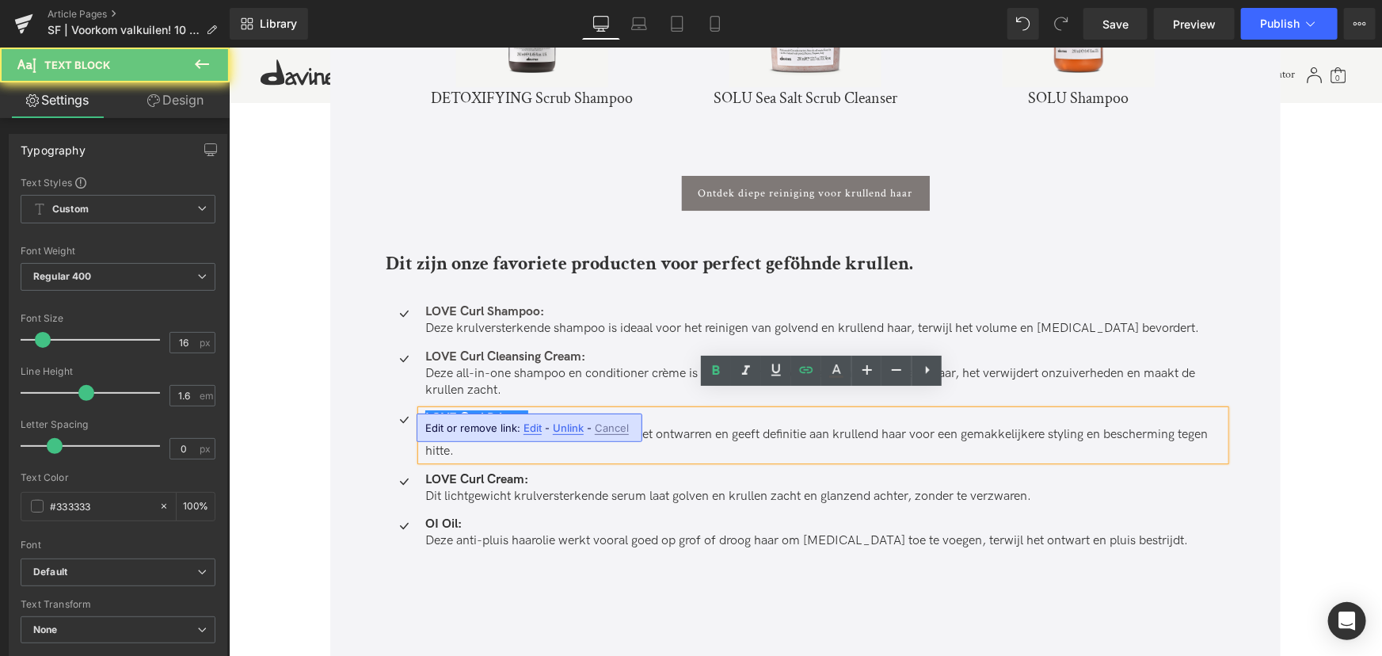
click at [527, 410] on link "LOVE Curl Primer:" at bounding box center [476, 417] width 103 height 15
click at [535, 410] on p "LOVE Curl Primer:" at bounding box center [825, 418] width 800 height 17
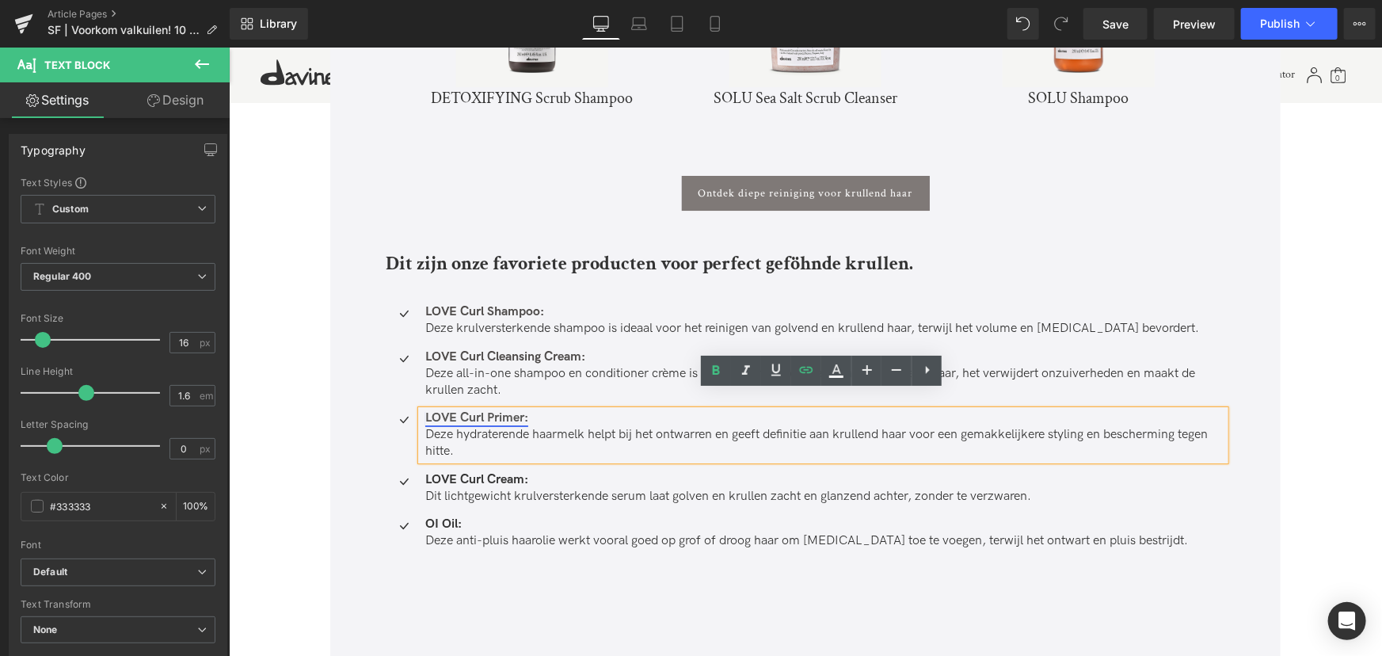
drag, startPoint x: 524, startPoint y: 400, endPoint x: 422, endPoint y: 405, distance: 102.3
click at [425, 410] on p "LOVE Curl Primer:" at bounding box center [825, 418] width 800 height 17
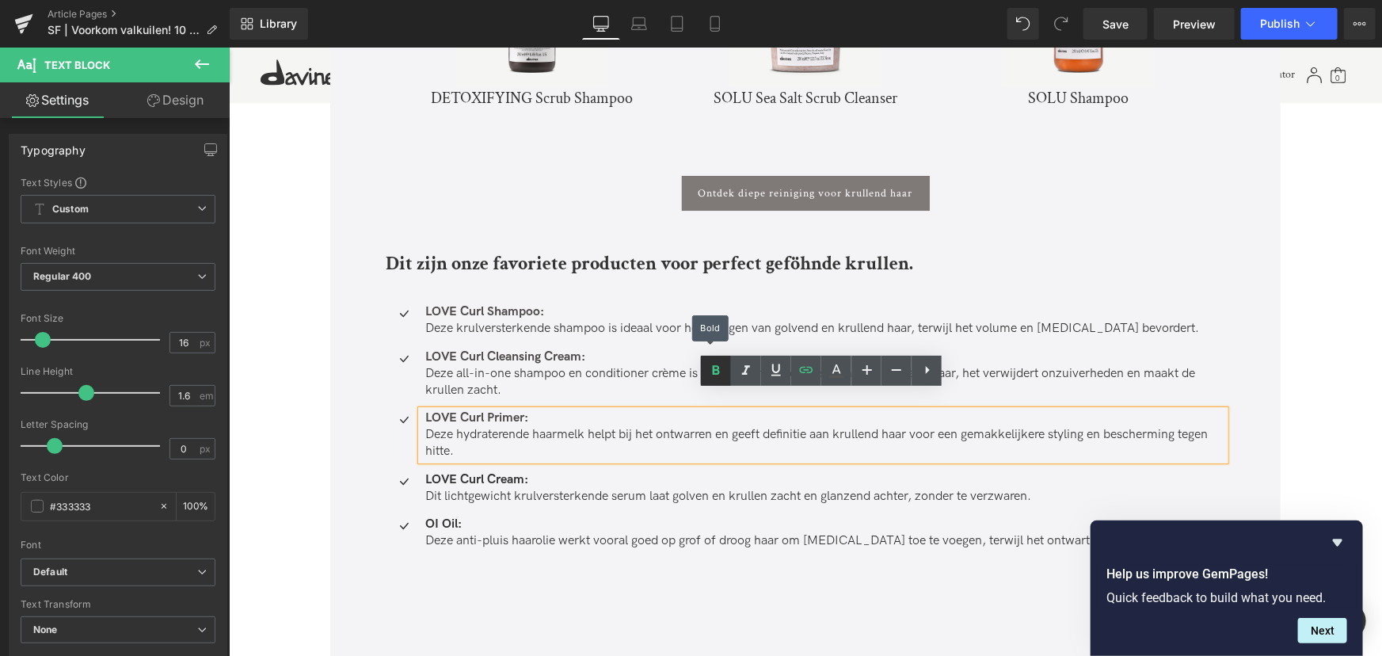
click at [715, 372] on icon at bounding box center [716, 370] width 7 height 10
click at [726, 369] on link at bounding box center [716, 371] width 30 height 30
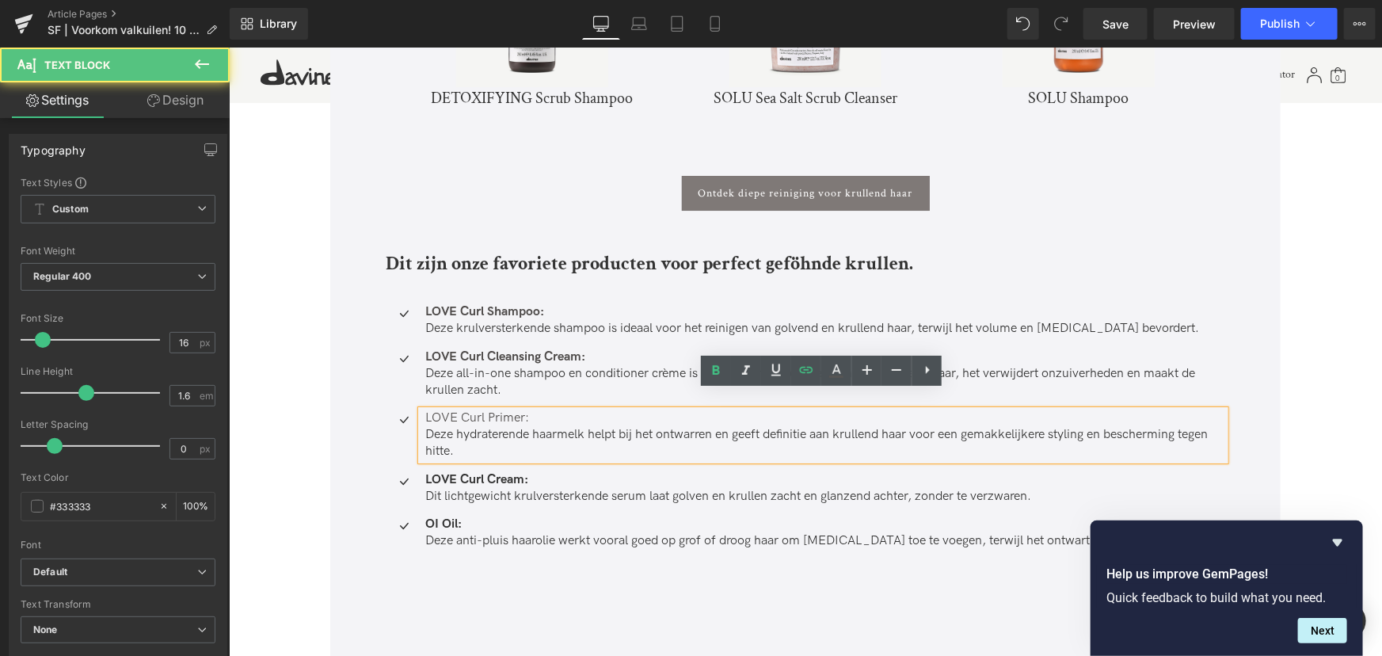
click at [558, 410] on p "LOVE Curl Primer:" at bounding box center [825, 418] width 800 height 17
drag, startPoint x: 541, startPoint y: 401, endPoint x: 410, endPoint y: 406, distance: 130.8
click at [404, 410] on li "Icon LOVE Curl Primer: Deze hydraterende haarmelk helpt bij het ontwarren en ge…" at bounding box center [805, 434] width 840 height 49
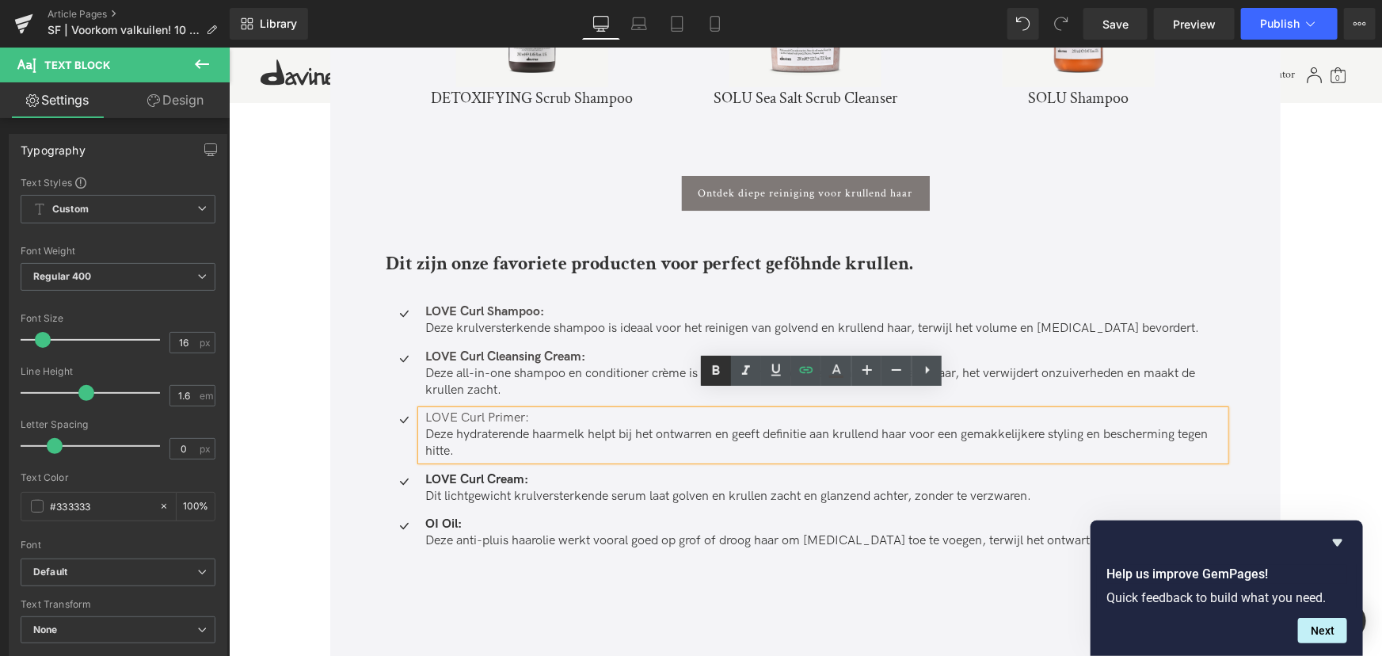
click at [720, 369] on icon at bounding box center [716, 370] width 19 height 19
click at [531, 434] on p "Deze hydraterende haarmelk helpt bij het ontwarren en geeft definitie aan krull…" at bounding box center [825, 442] width 800 height 33
drag, startPoint x: 527, startPoint y: 457, endPoint x: 425, endPoint y: 459, distance: 102.2
click at [425, 471] on p "LOVE Curl Cream:" at bounding box center [825, 479] width 800 height 17
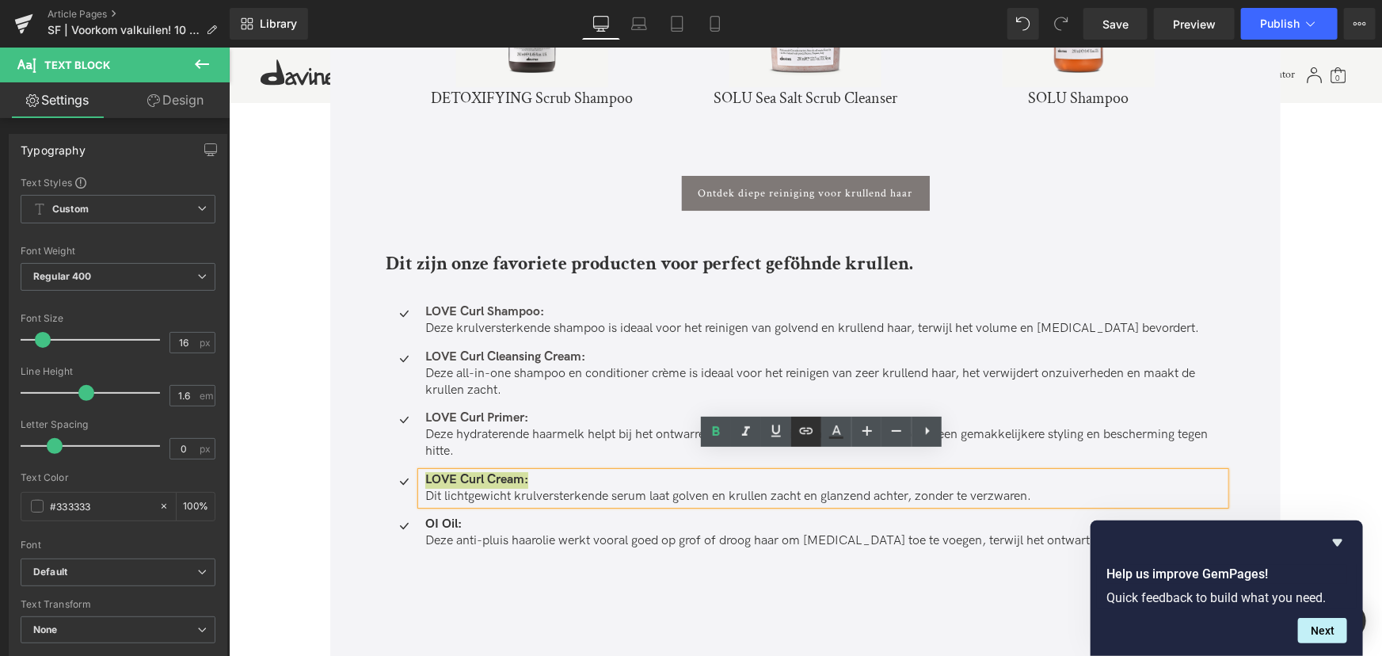
click at [801, 437] on icon at bounding box center [806, 430] width 19 height 19
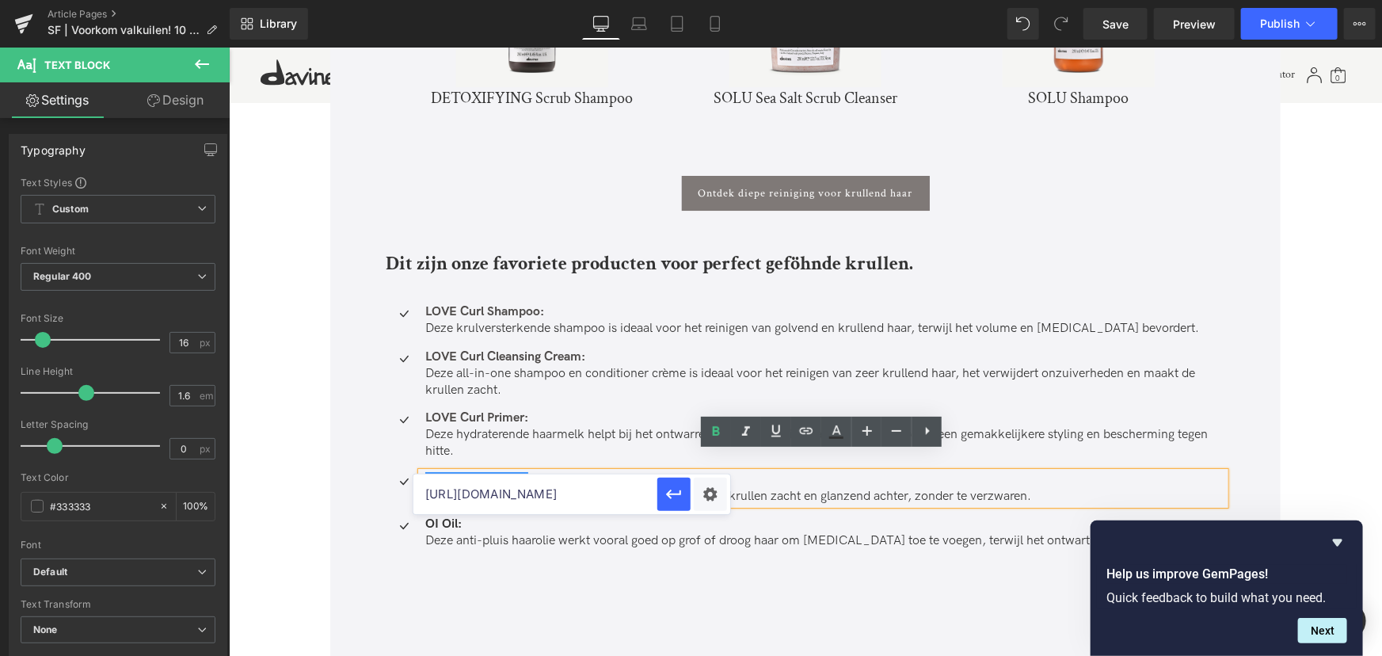
click at [554, 491] on input "https://nl.davines.com/products/love-curl-primer" at bounding box center [536, 494] width 244 height 40
paste input "https://nl.davines.com/products/love-curl-cream"
type input "https://nl.davines.com/products/love-curl-cream"
click at [665, 494] on icon "button" at bounding box center [674, 494] width 19 height 19
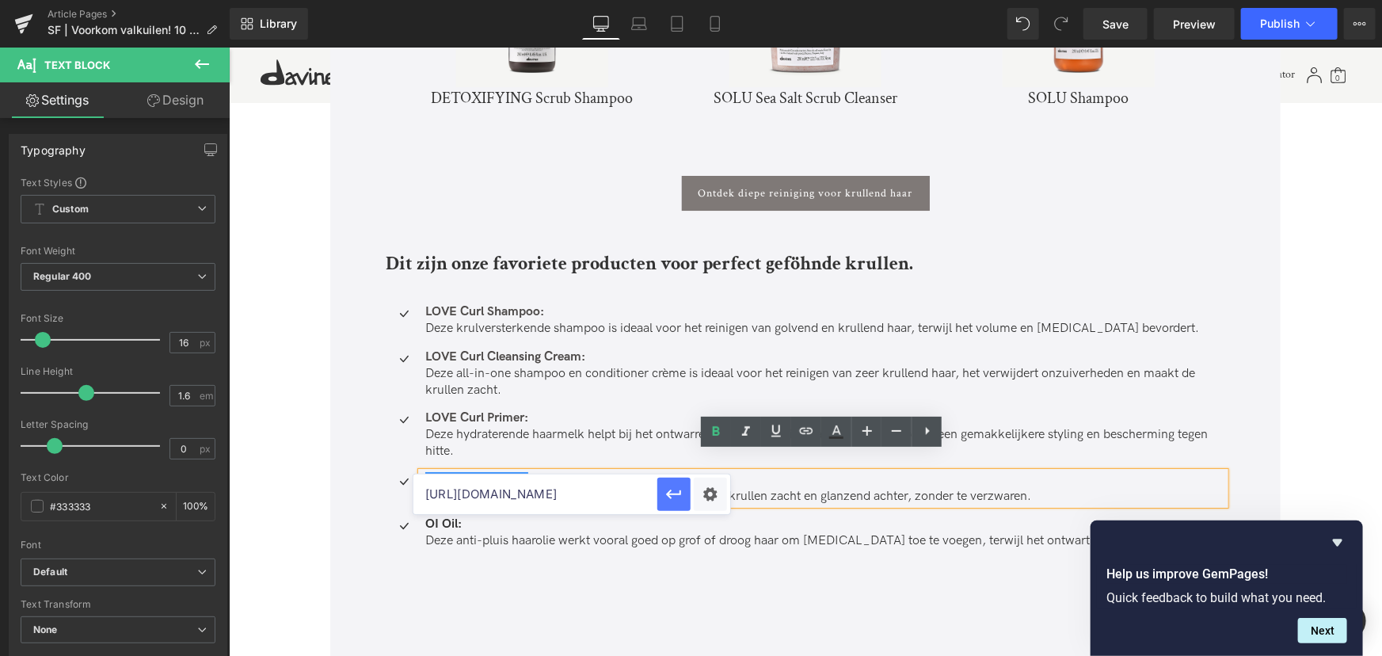
scroll to position [0, 0]
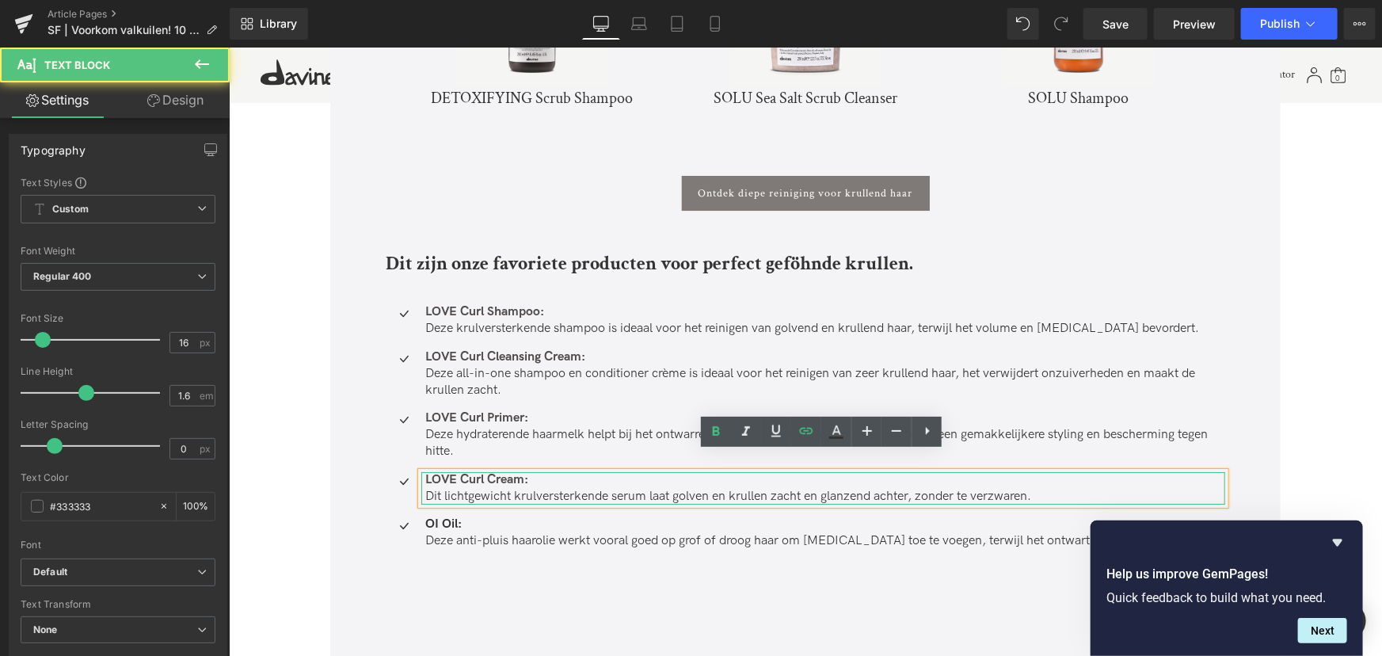
click at [546, 471] on p "LOVE Curl Cream:" at bounding box center [825, 479] width 800 height 17
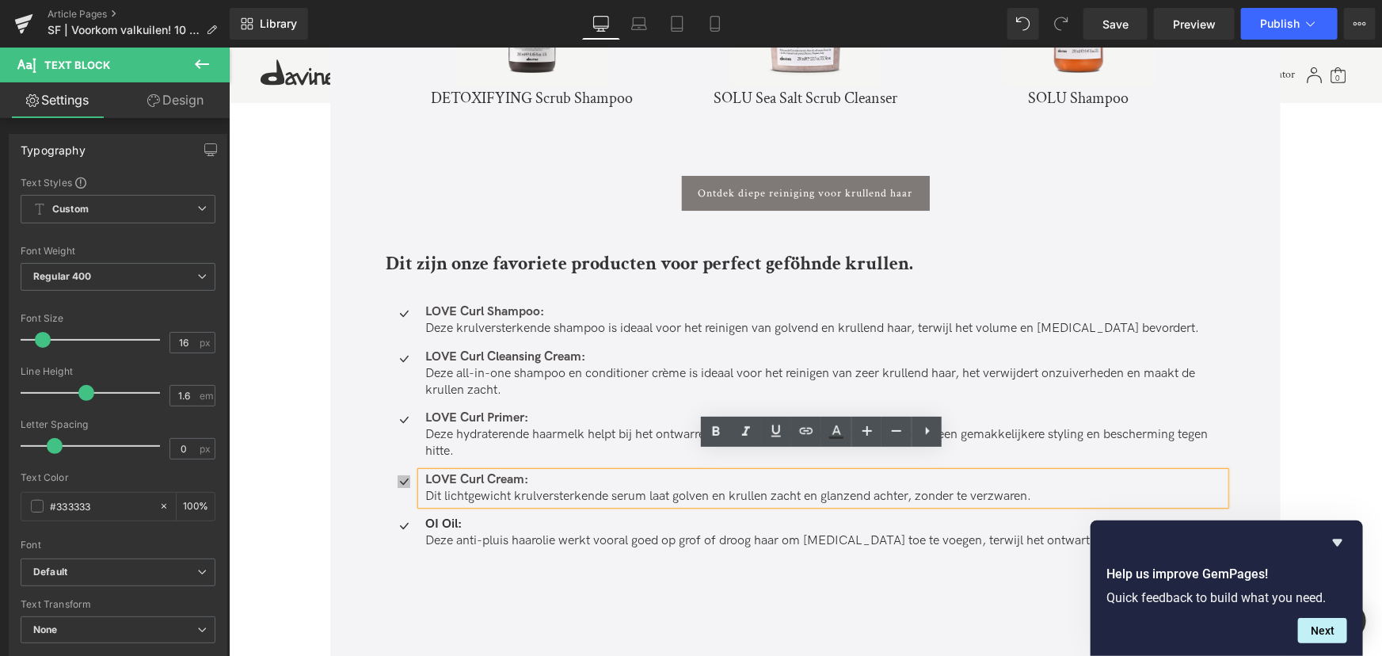
drag, startPoint x: 537, startPoint y: 460, endPoint x: 402, endPoint y: 467, distance: 134.9
click at [402, 471] on li "Icon LOVE Curl Cream: Dit lichtgewicht krulversterkende serum laat golven en kr…" at bounding box center [805, 487] width 840 height 33
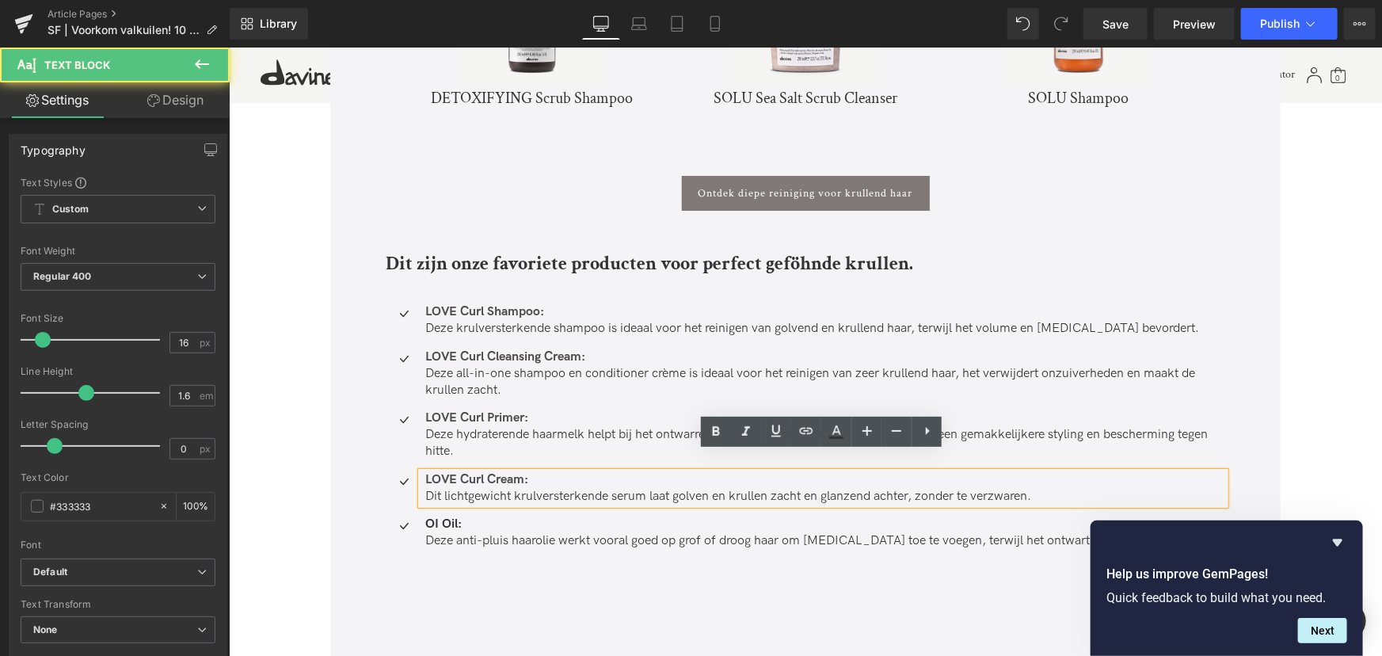
click at [560, 471] on p "LOVE Curl Cream:" at bounding box center [825, 479] width 800 height 17
click at [524, 471] on link "LOVE Curl Cream:" at bounding box center [476, 478] width 103 height 15
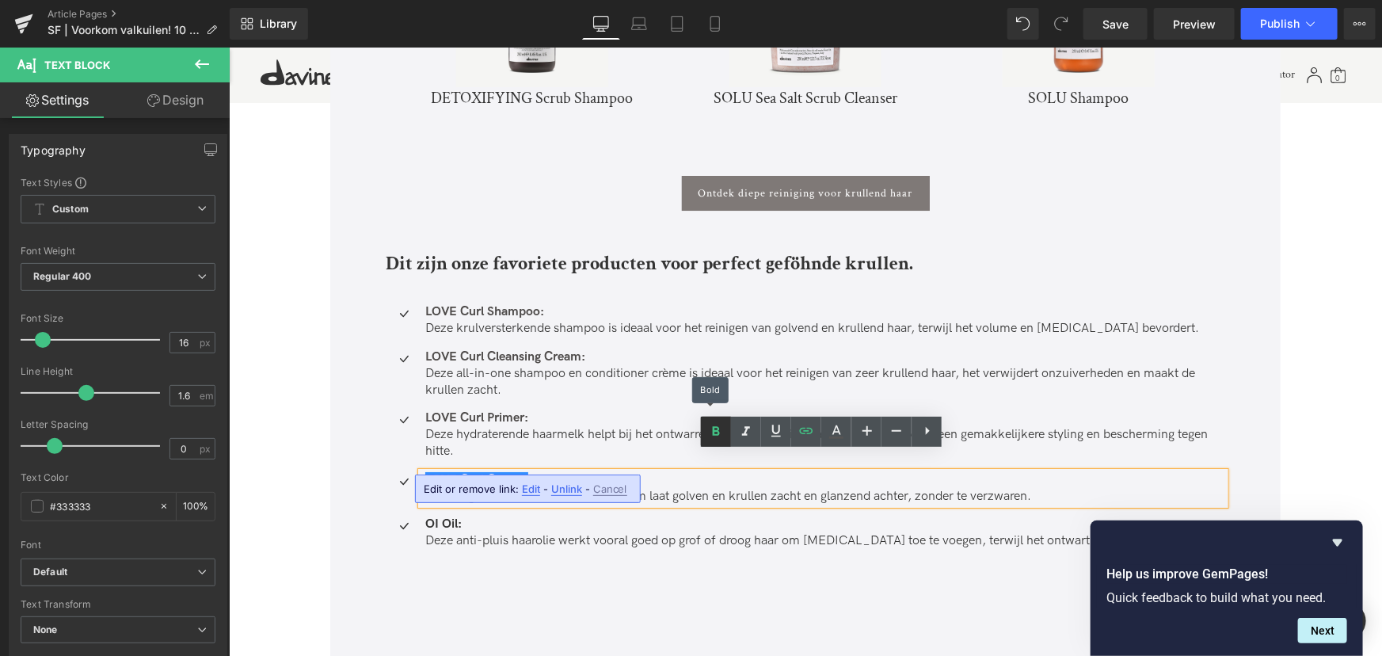
click at [718, 440] on icon at bounding box center [716, 431] width 19 height 19
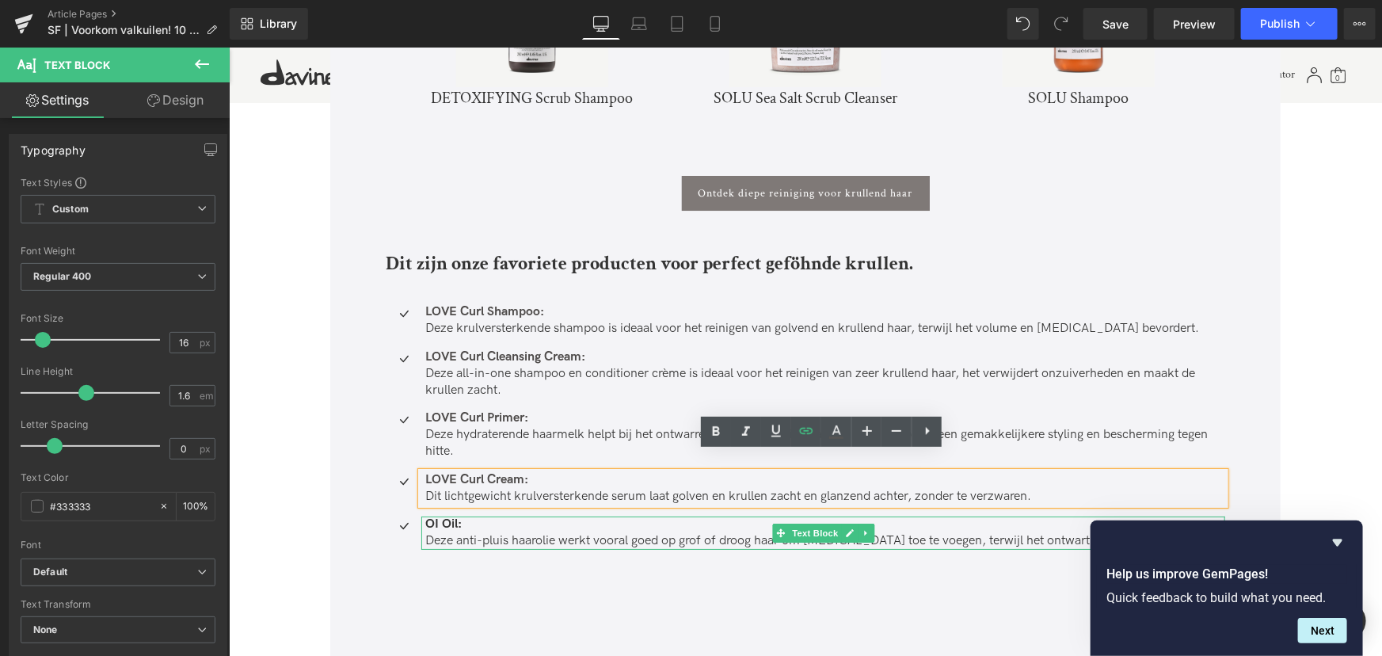
click at [544, 516] on p "OI Oil:" at bounding box center [825, 524] width 800 height 17
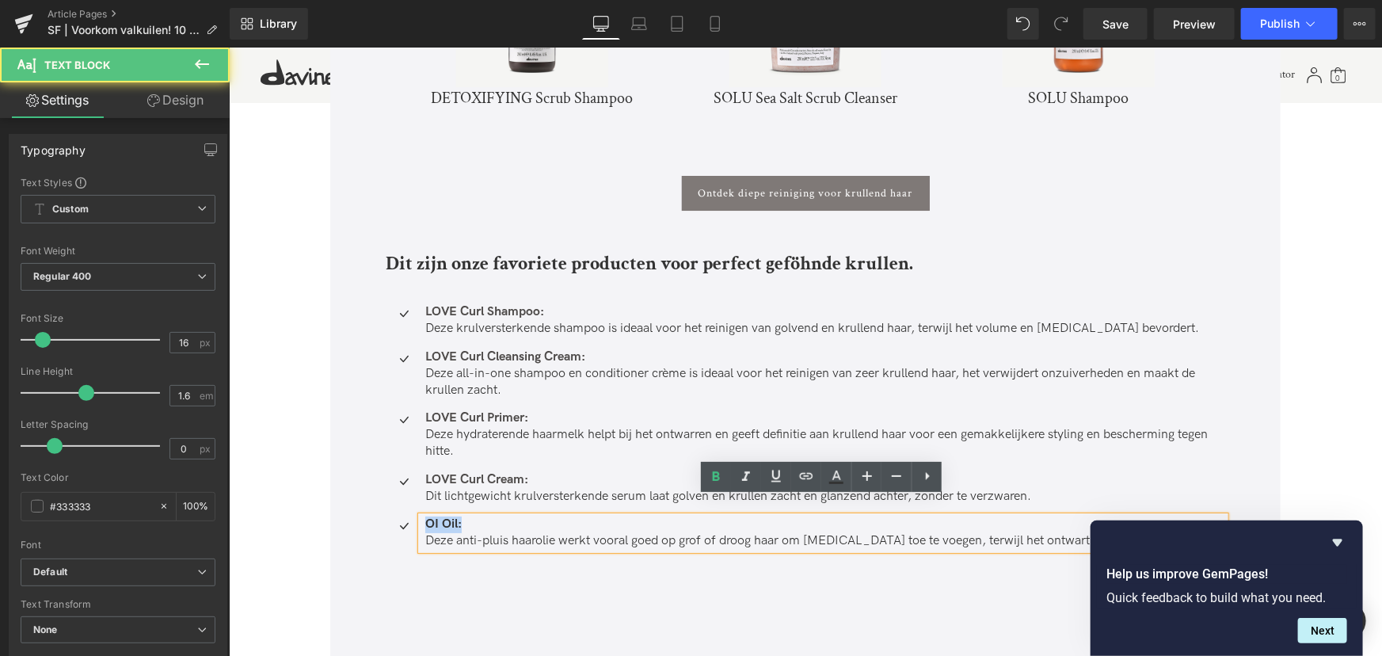
drag, startPoint x: 459, startPoint y: 504, endPoint x: 421, endPoint y: 513, distance: 39.0
click at [421, 516] on div "OI Oil: Deze anti-pluis haarolie werkt vooral goed op grof of droog haar om gla…" at bounding box center [823, 532] width 804 height 33
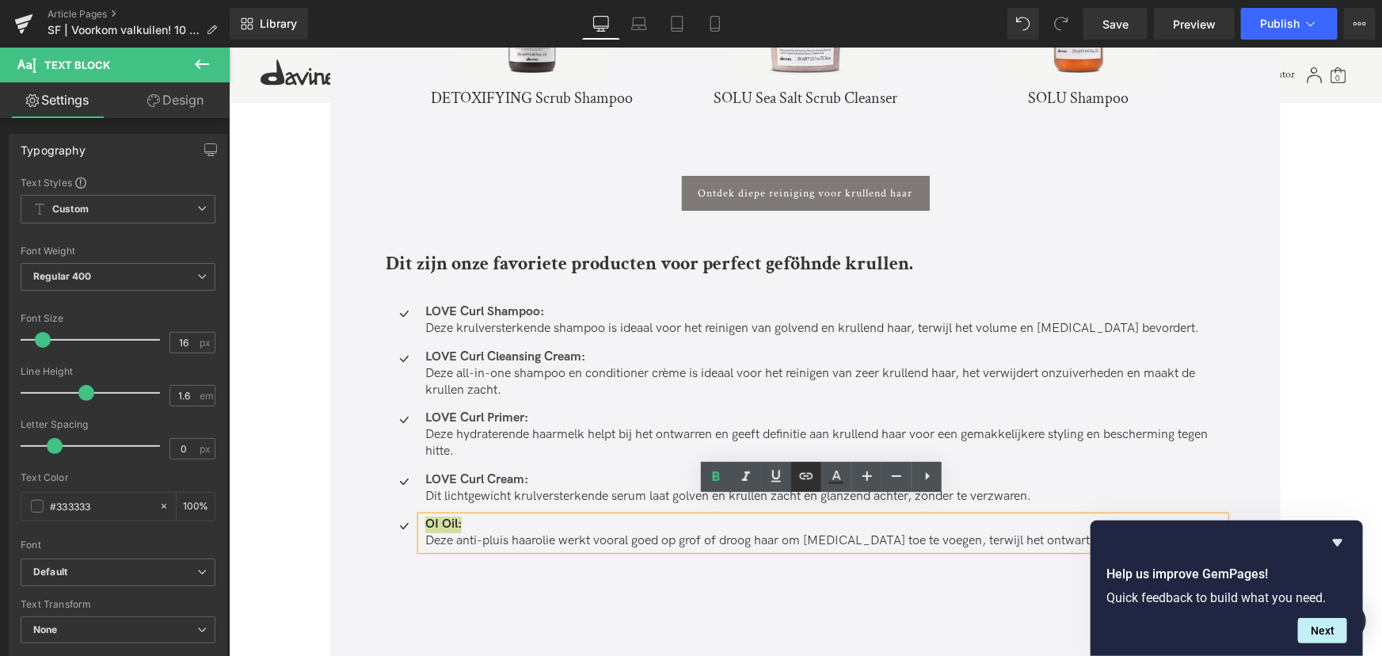
click at [802, 477] on icon at bounding box center [806, 476] width 19 height 19
click at [582, 539] on input "https://nl.davines.com/products/love-curl-cream" at bounding box center [536, 540] width 244 height 40
paste input "https://nl.davines.com/products/oi-oil"
type input "https://nl.davines.com/products/oi-oil"
click at [665, 539] on icon "button" at bounding box center [674, 539] width 19 height 19
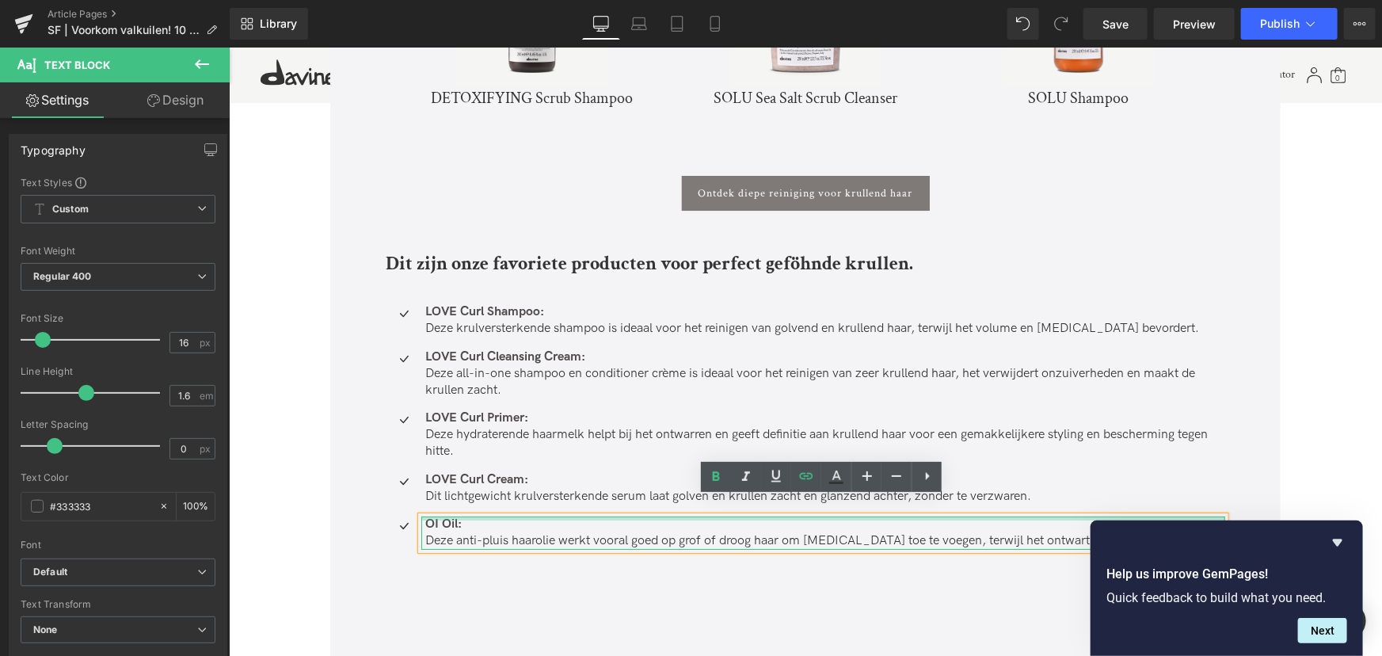
click at [482, 516] on div at bounding box center [823, 518] width 804 height 4
click at [474, 516] on p "OI Oil:" at bounding box center [825, 524] width 800 height 17
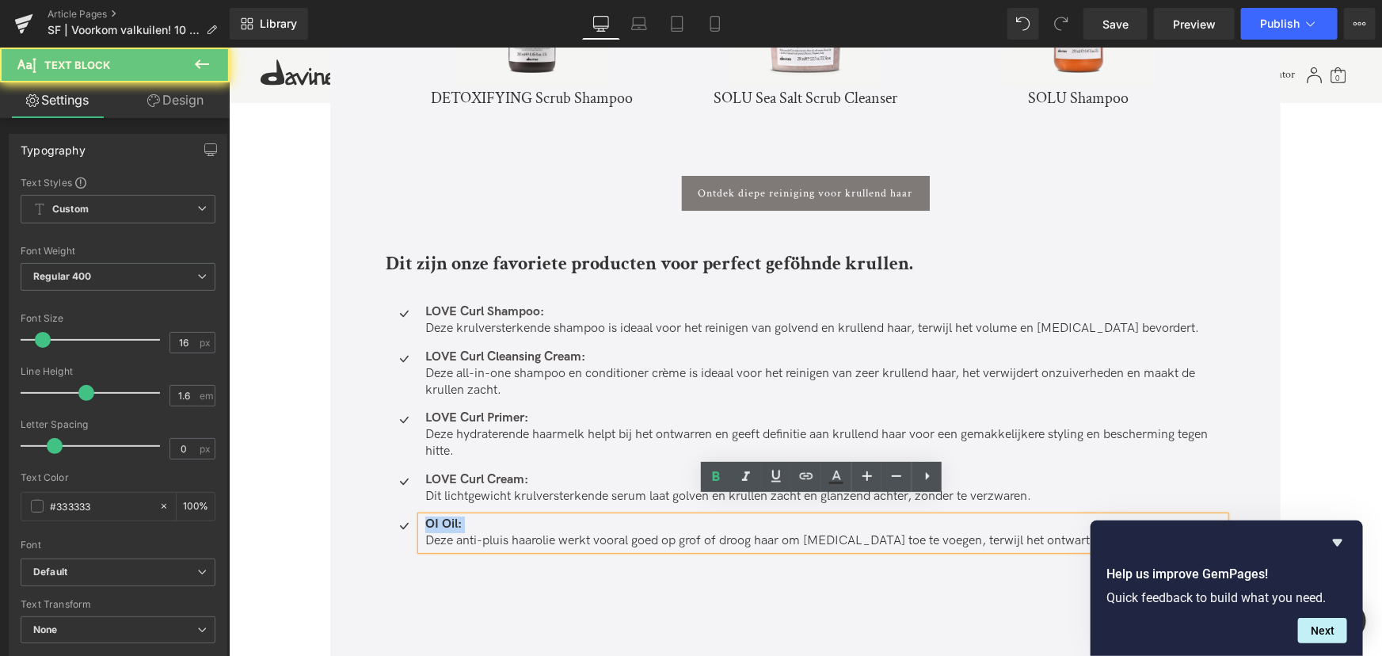
drag, startPoint x: 469, startPoint y: 502, endPoint x: 419, endPoint y: 501, distance: 49.9
click at [421, 516] on div "OI Oil: Deze anti-pluis haarolie werkt vooral goed op grof of droog haar om gla…" at bounding box center [823, 532] width 804 height 33
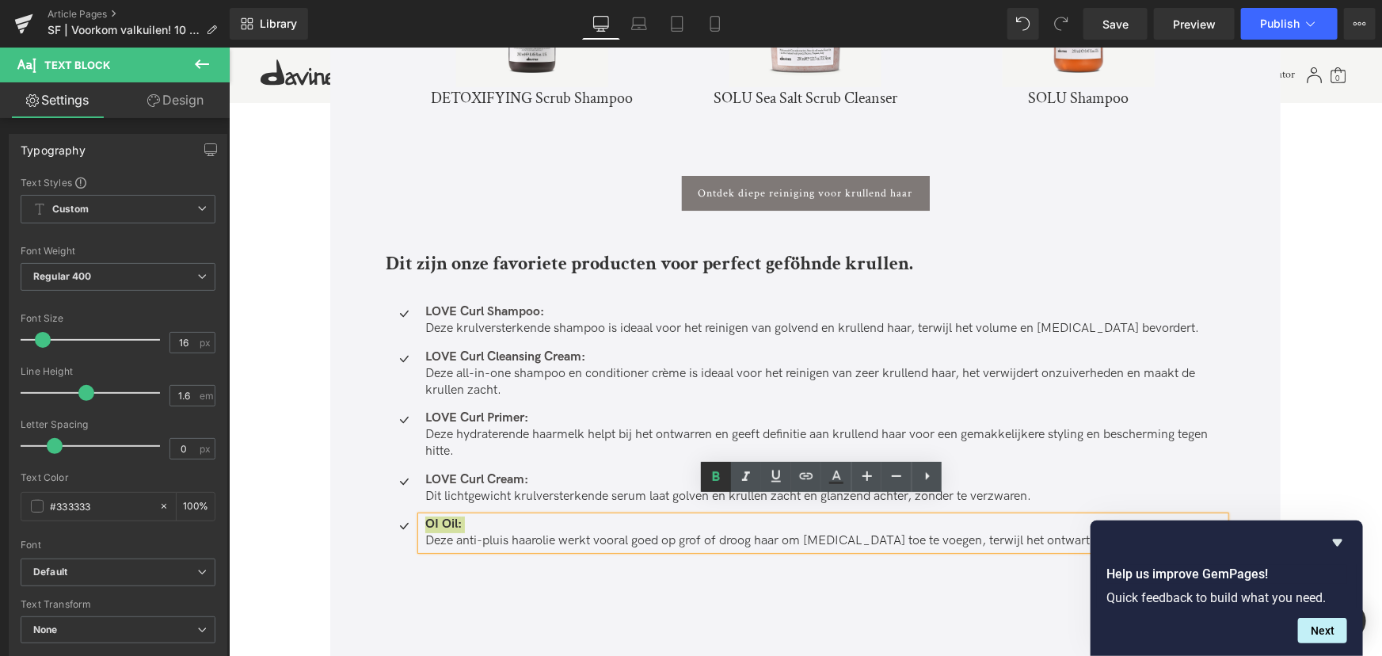
click at [714, 482] on icon at bounding box center [716, 476] width 19 height 19
click at [725, 475] on icon at bounding box center [716, 476] width 19 height 19
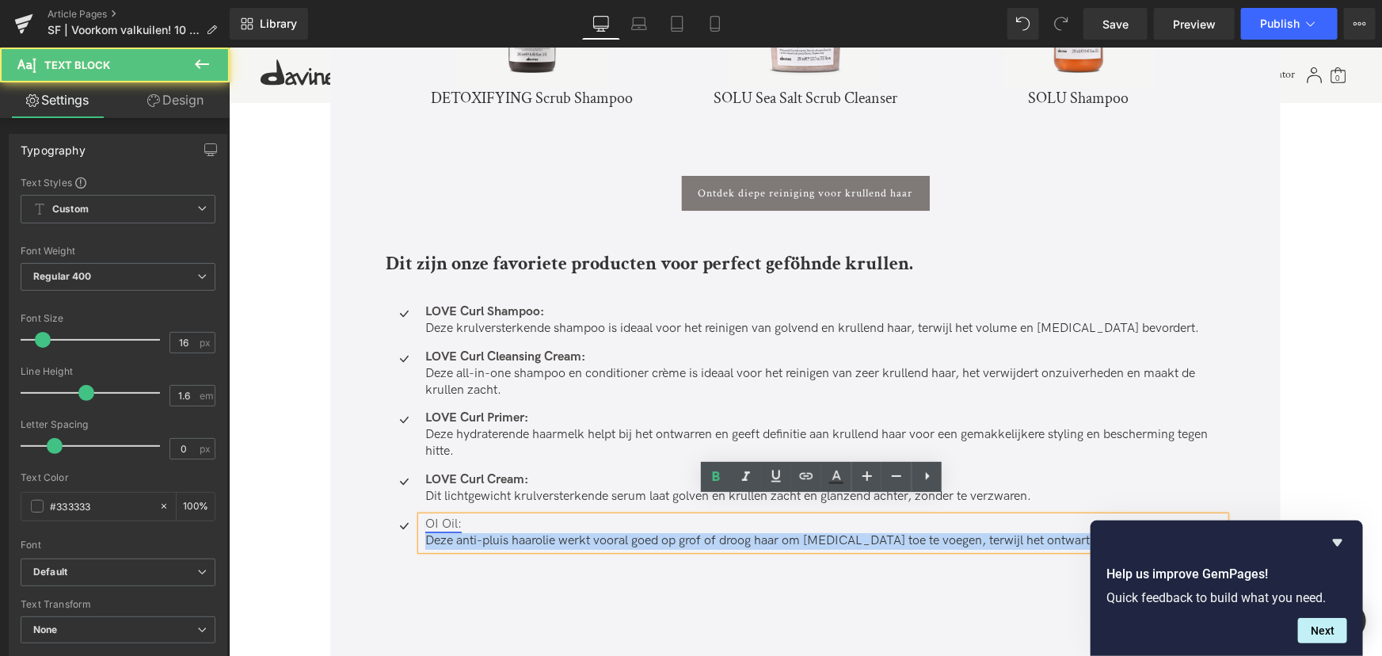
drag, startPoint x: 462, startPoint y: 506, endPoint x: 425, endPoint y: 506, distance: 37.2
click at [421, 516] on div "OI Oil: Deze anti-pluis haarolie werkt vooral goed op grof of droog haar om gla…" at bounding box center [823, 532] width 804 height 33
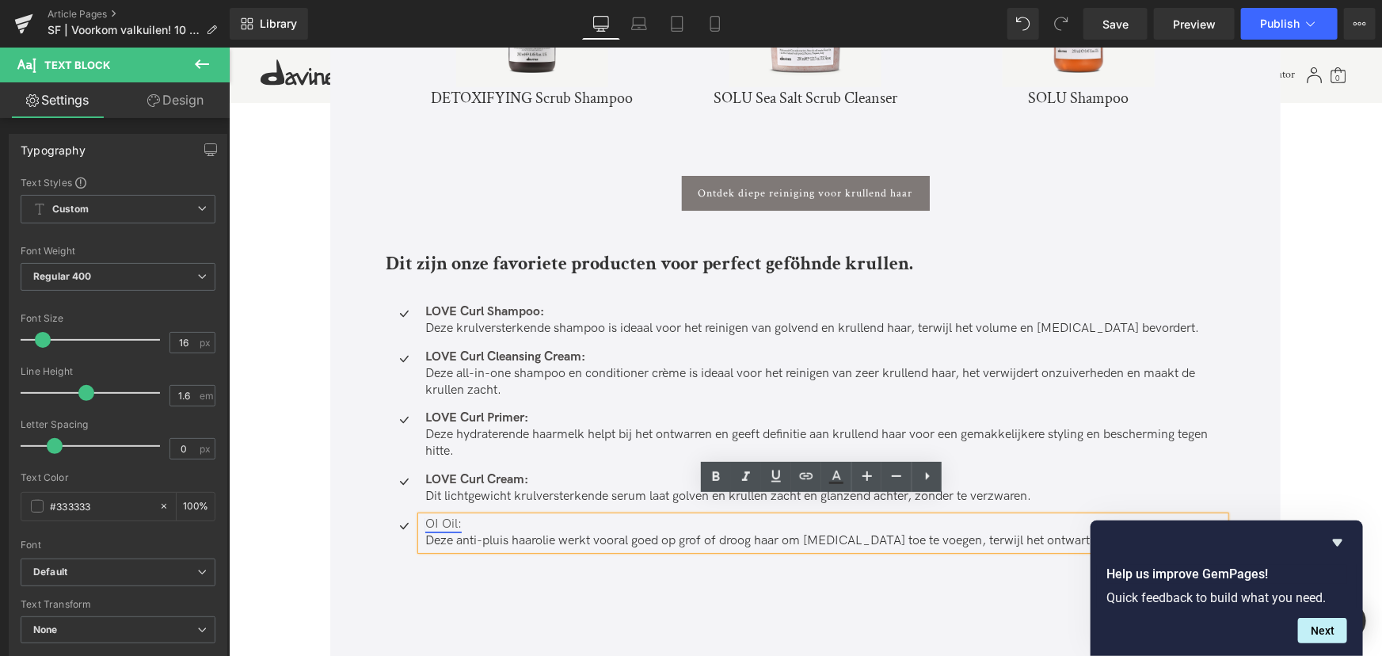
click at [456, 516] on link "OI Oil:" at bounding box center [443, 523] width 36 height 15
drag, startPoint x: 460, startPoint y: 505, endPoint x: 423, endPoint y: 506, distance: 37.2
click at [425, 516] on p "OI Oil:" at bounding box center [825, 524] width 800 height 17
click at [714, 480] on icon at bounding box center [716, 476] width 7 height 10
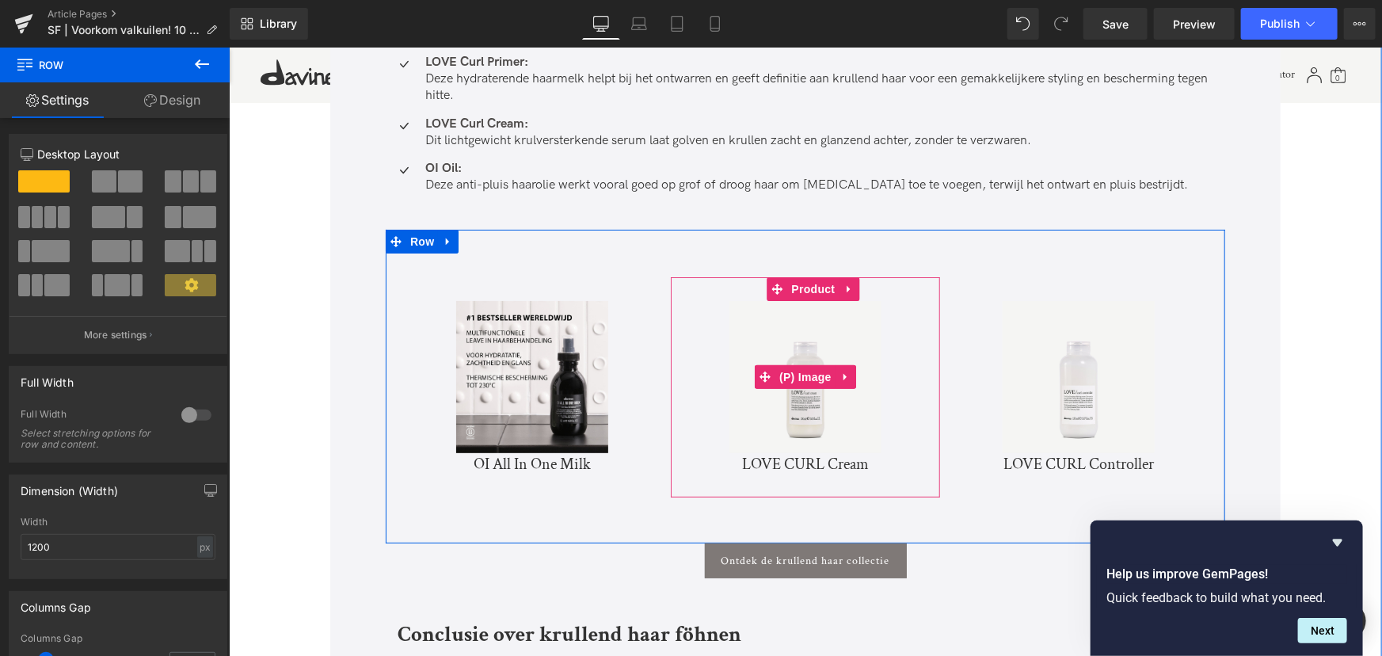
scroll to position [6193, 0]
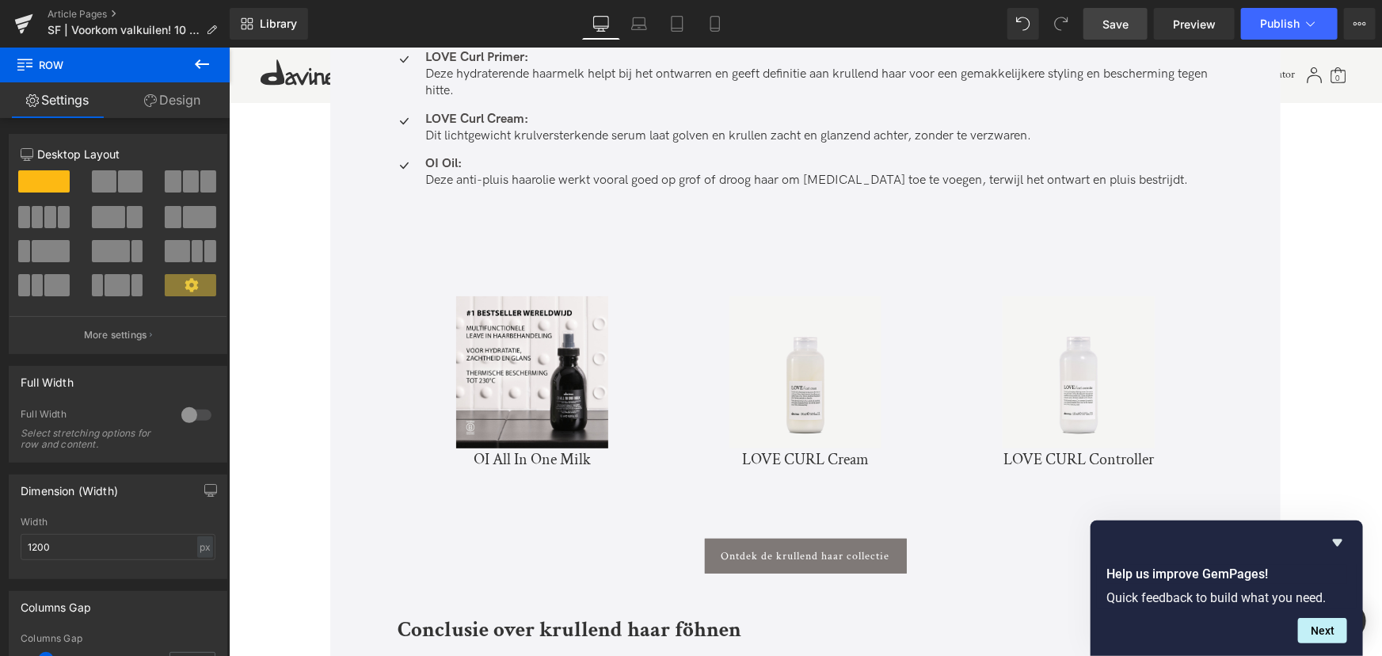
click at [1122, 32] on span "Save" at bounding box center [1116, 24] width 26 height 17
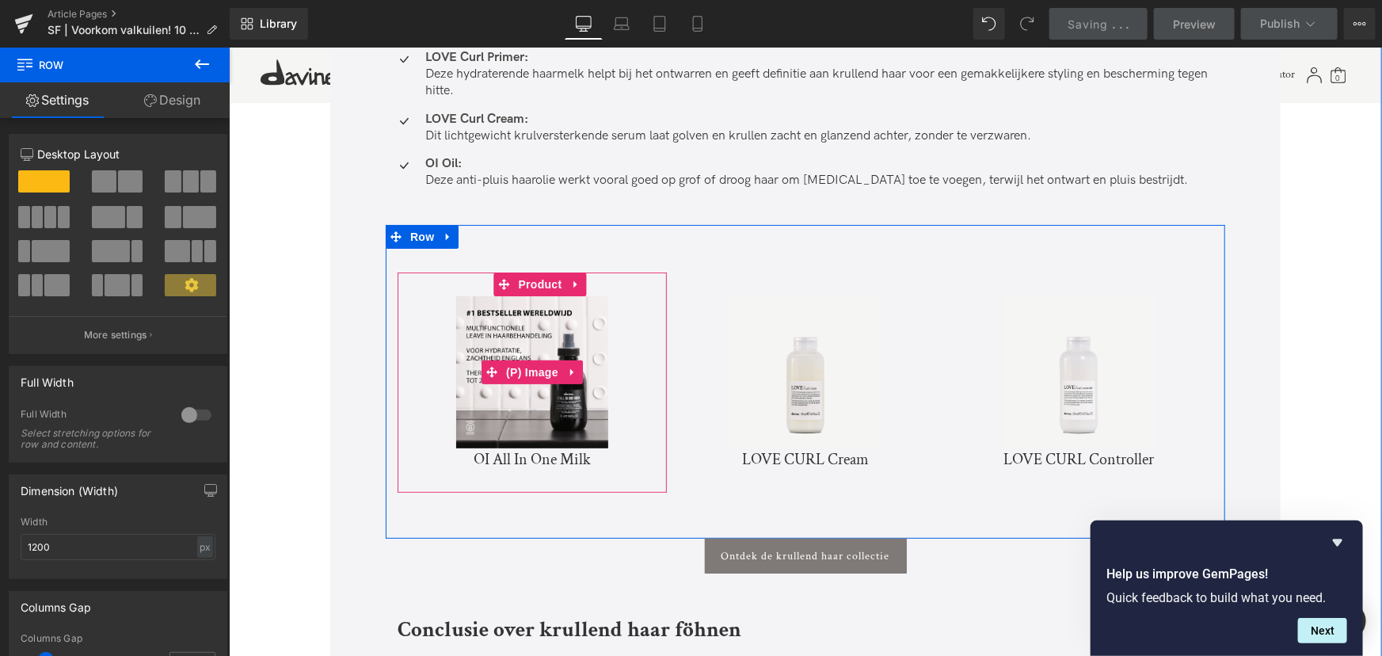
click at [577, 393] on img at bounding box center [531, 371] width 152 height 152
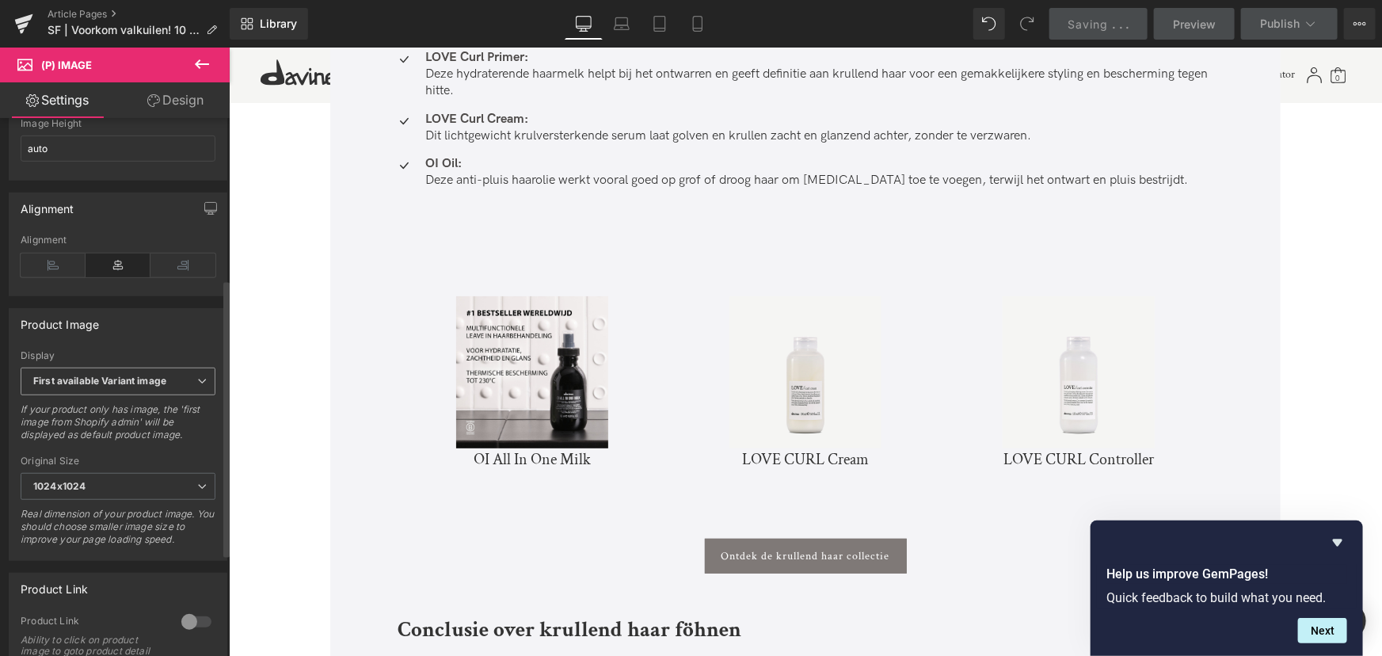
scroll to position [504, 0]
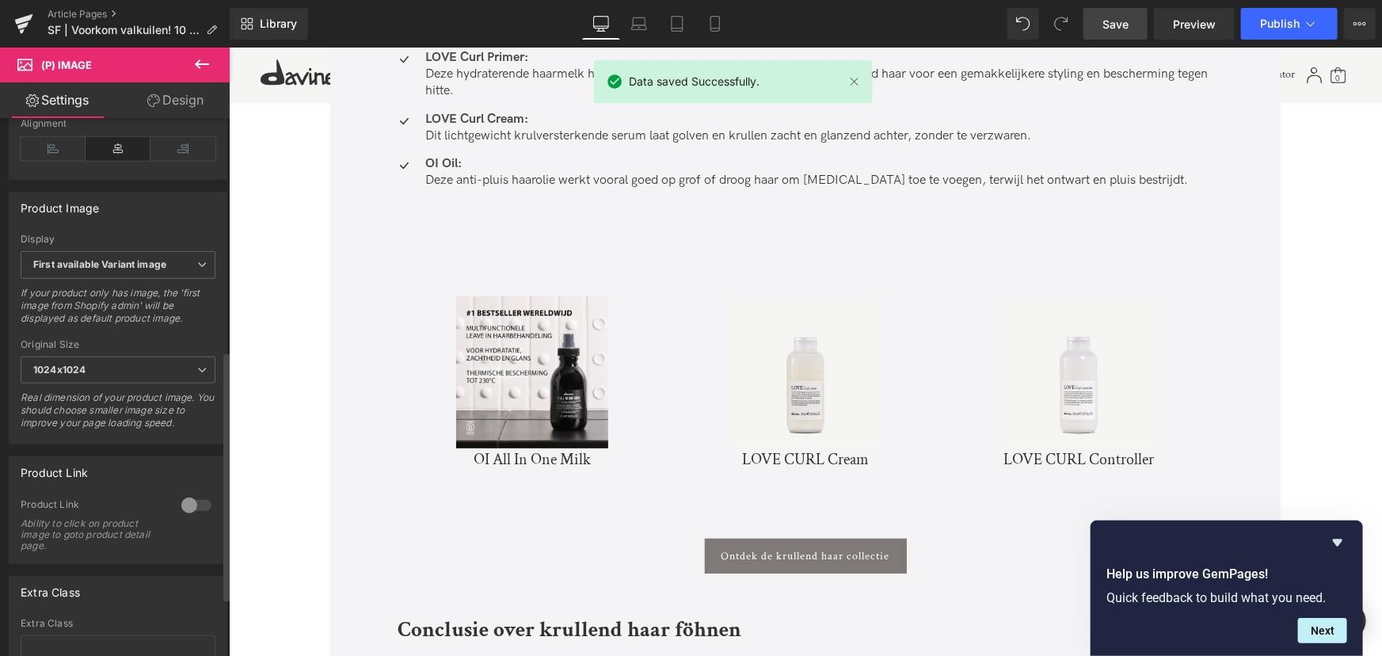
click at [177, 518] on div at bounding box center [196, 505] width 38 height 25
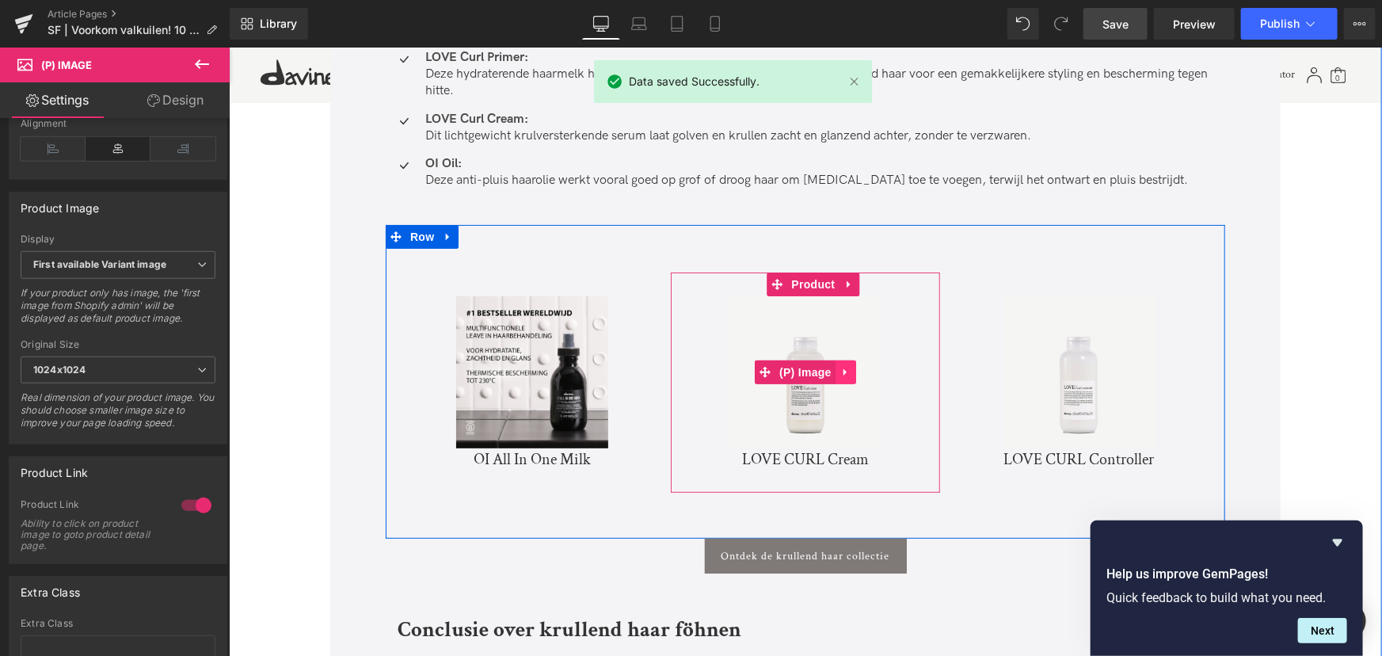
click at [844, 365] on icon at bounding box center [845, 371] width 11 height 12
click at [837, 386] on img at bounding box center [805, 371] width 152 height 152
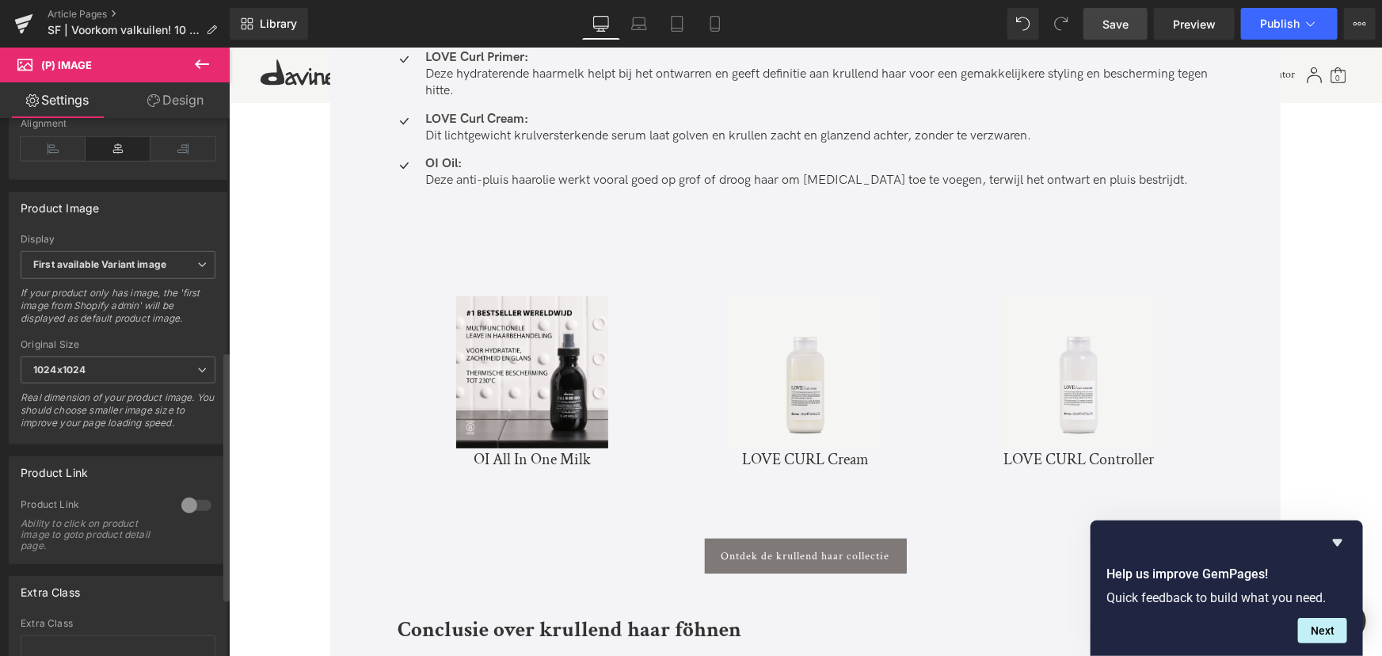
click at [185, 510] on div at bounding box center [196, 505] width 38 height 25
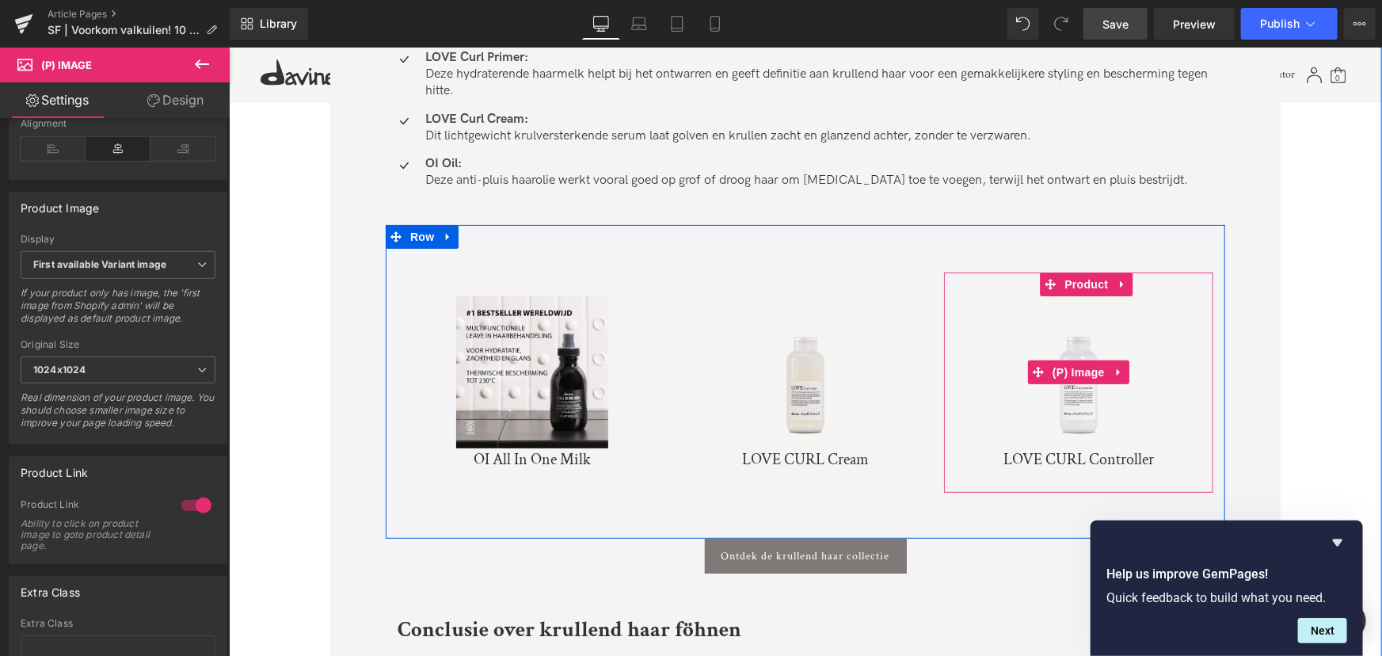
click at [1096, 385] on img at bounding box center [1078, 371] width 152 height 152
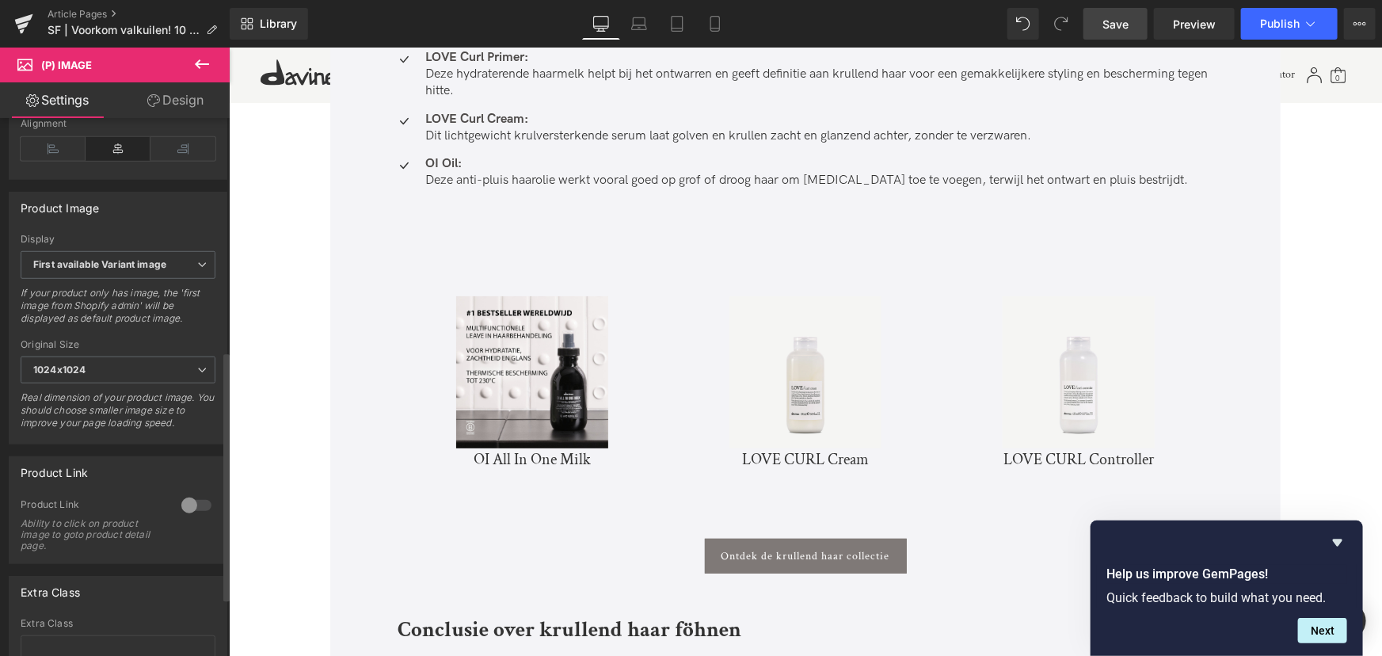
click at [189, 513] on div at bounding box center [196, 505] width 38 height 25
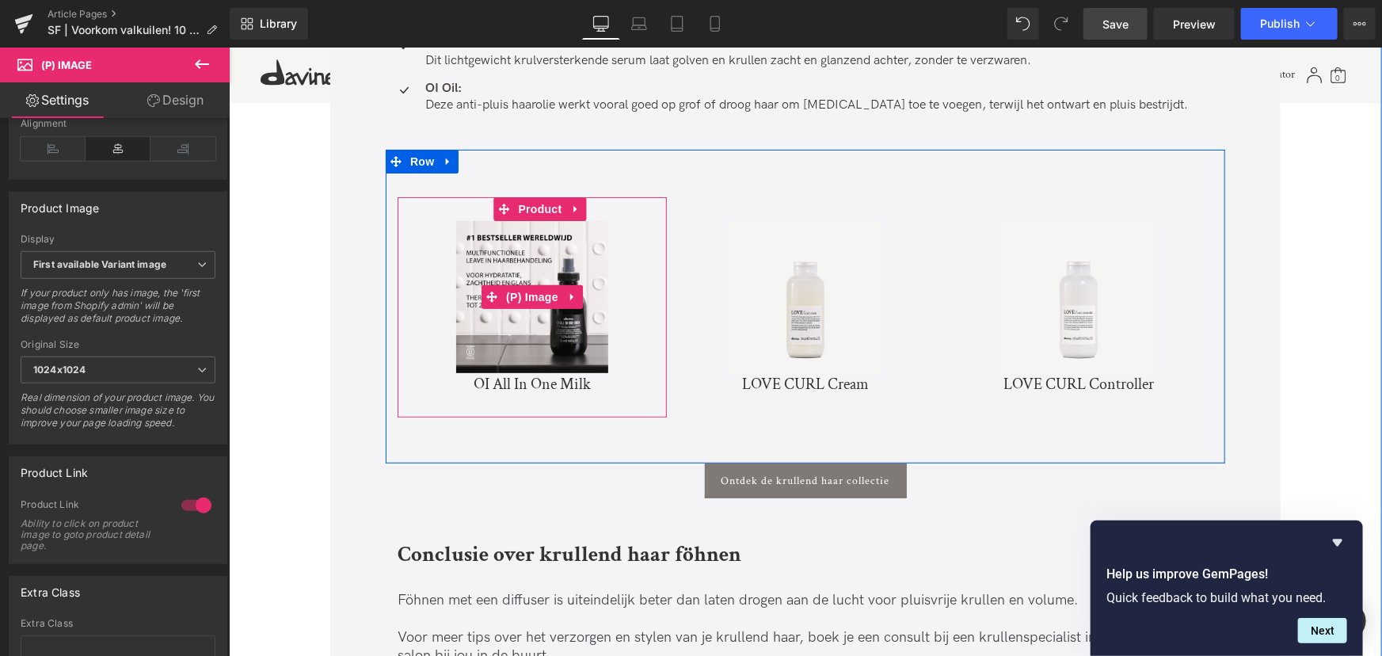
scroll to position [6337, 0]
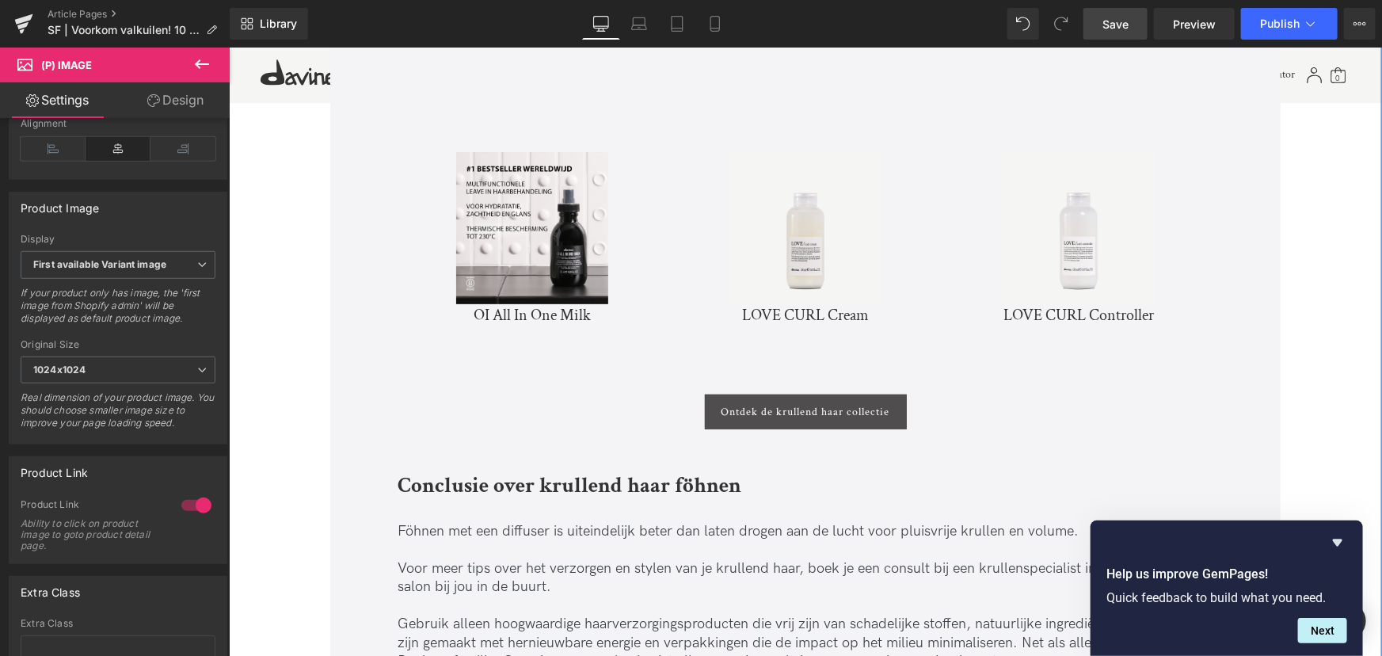
click at [764, 405] on span "Ontdek de krullend haar collectie" at bounding box center [805, 411] width 169 height 13
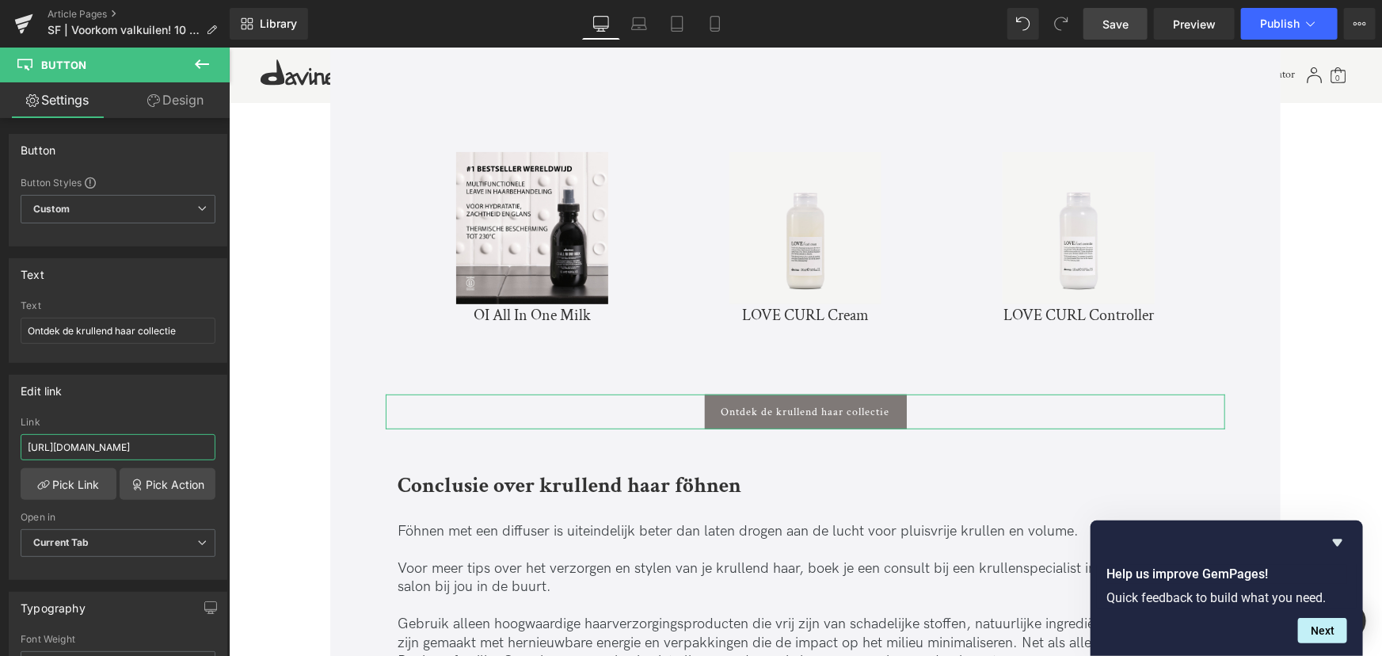
scroll to position [0, 40]
drag, startPoint x: 403, startPoint y: 487, endPoint x: 364, endPoint y: 454, distance: 51.1
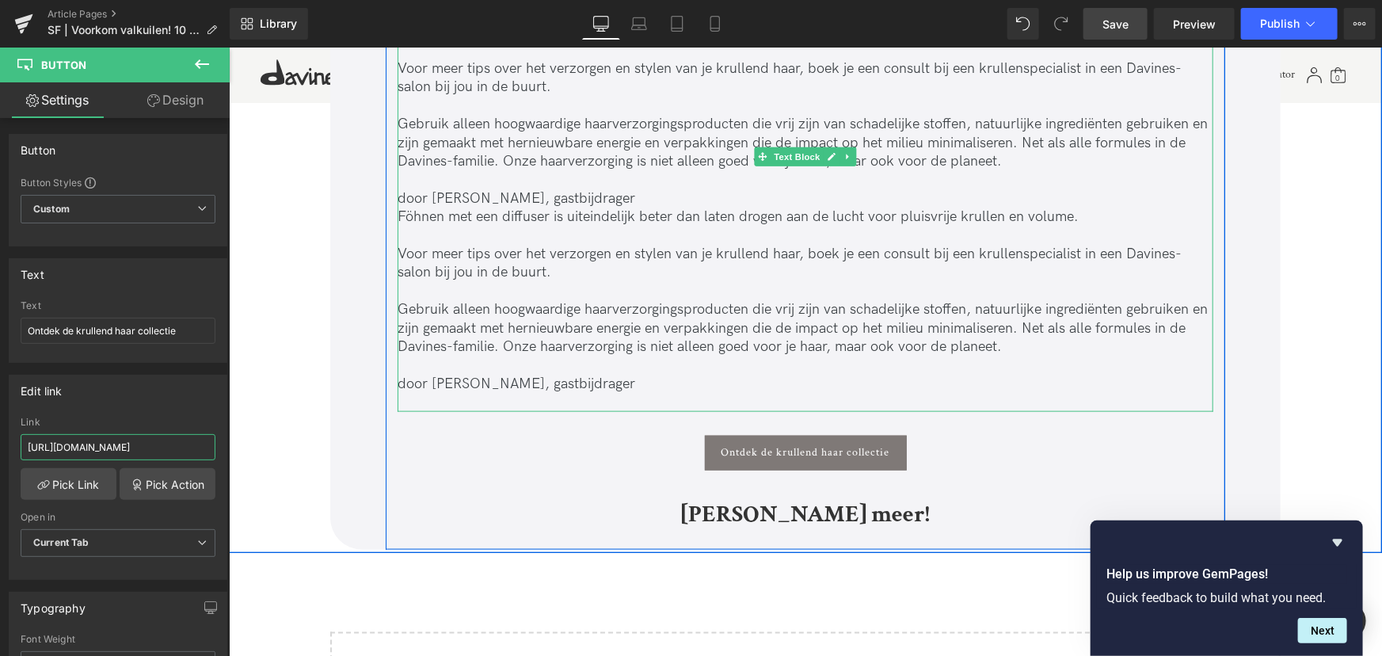
scroll to position [6913, 0]
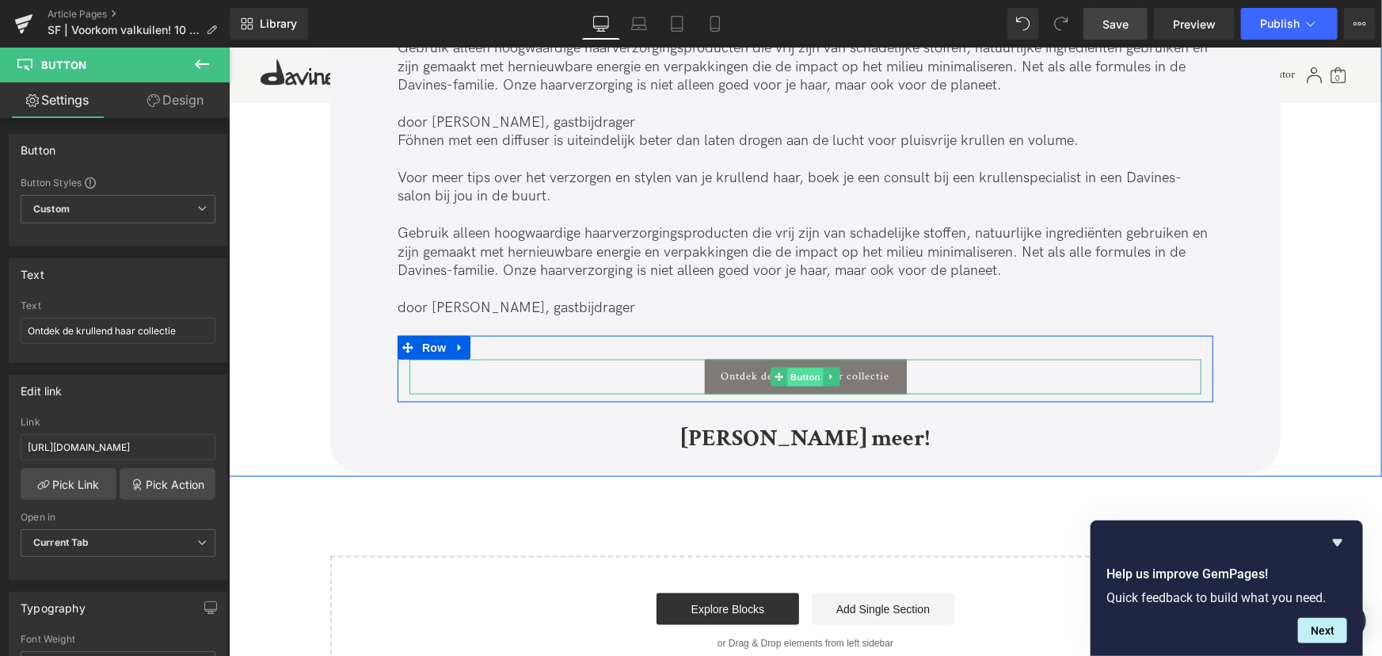
click at [794, 367] on span "Button" at bounding box center [805, 376] width 36 height 19
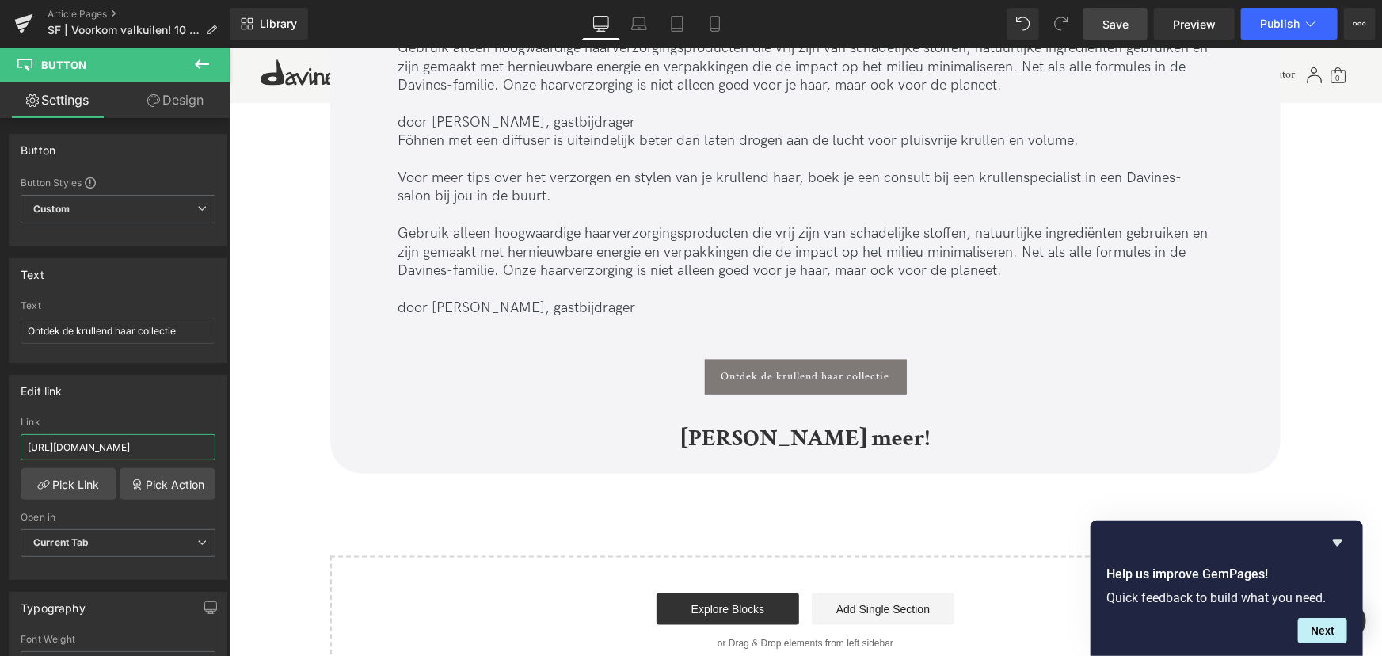
scroll to position [0, 40]
drag, startPoint x: 421, startPoint y: 490, endPoint x: 273, endPoint y: 450, distance: 154.1
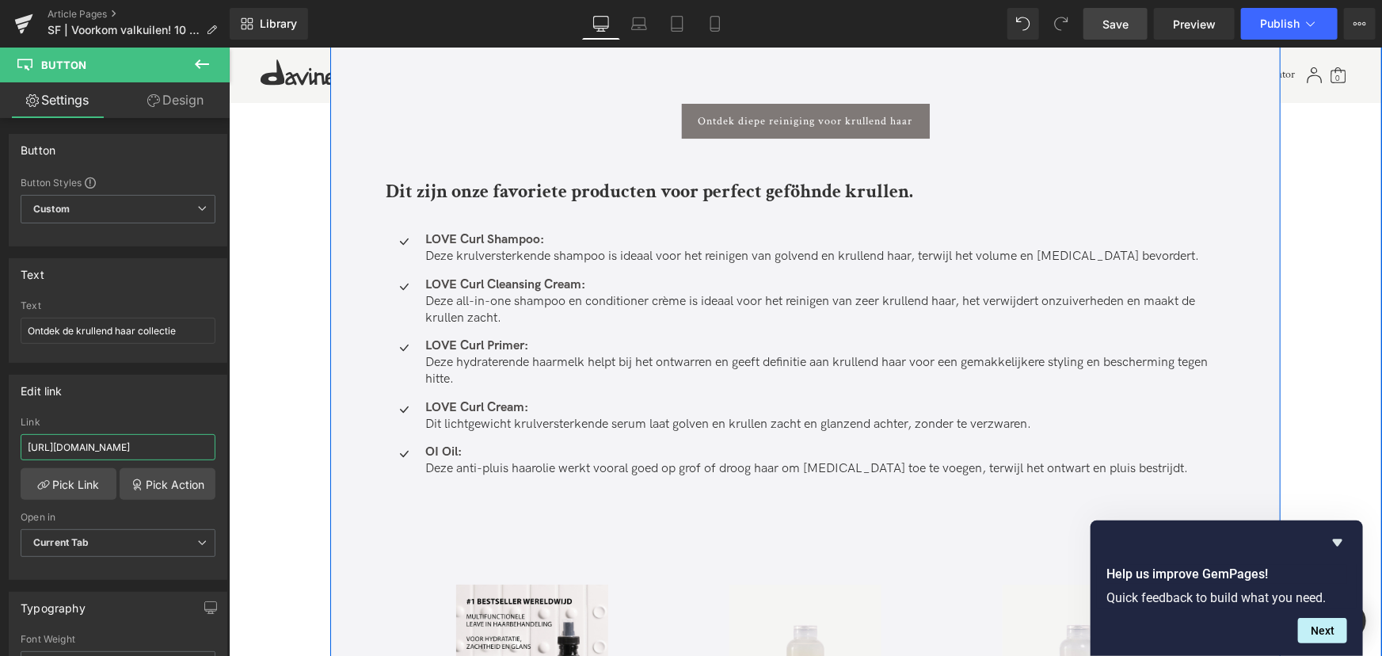
scroll to position [5545, 0]
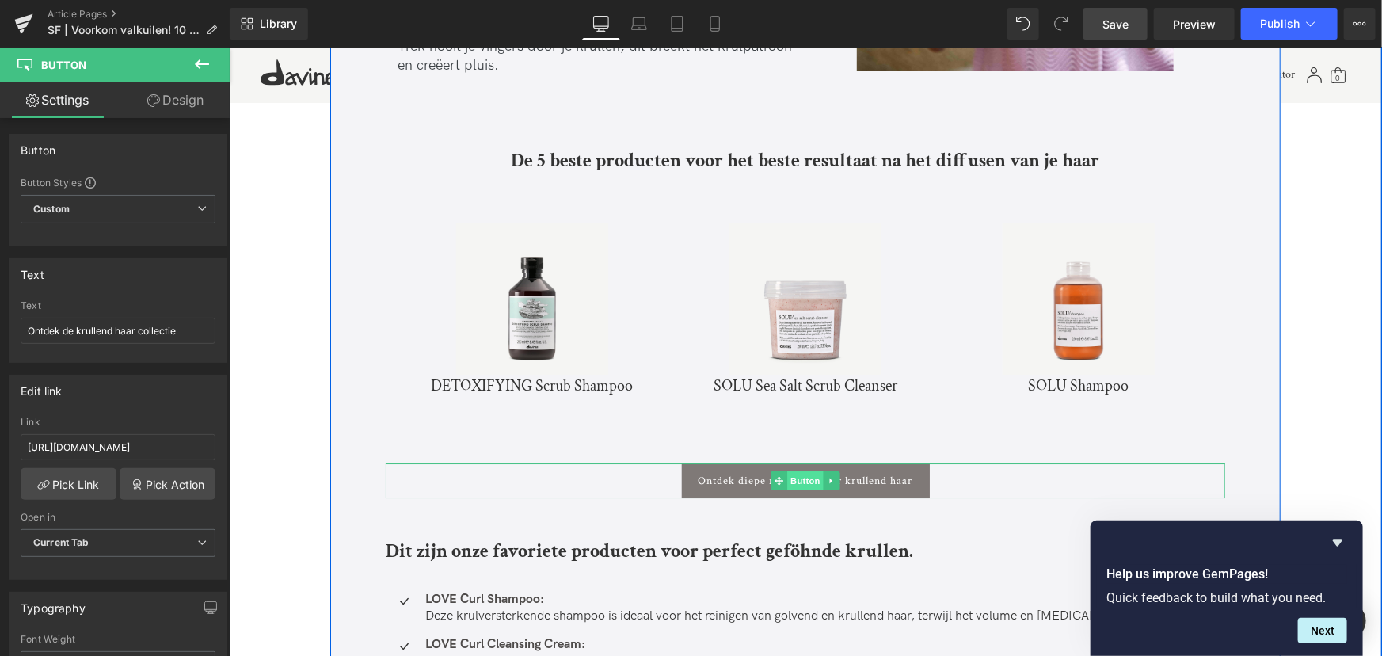
click at [802, 471] on span "Button" at bounding box center [805, 480] width 36 height 19
drag, startPoint x: 421, startPoint y: 491, endPoint x: 425, endPoint y: 447, distance: 44.5
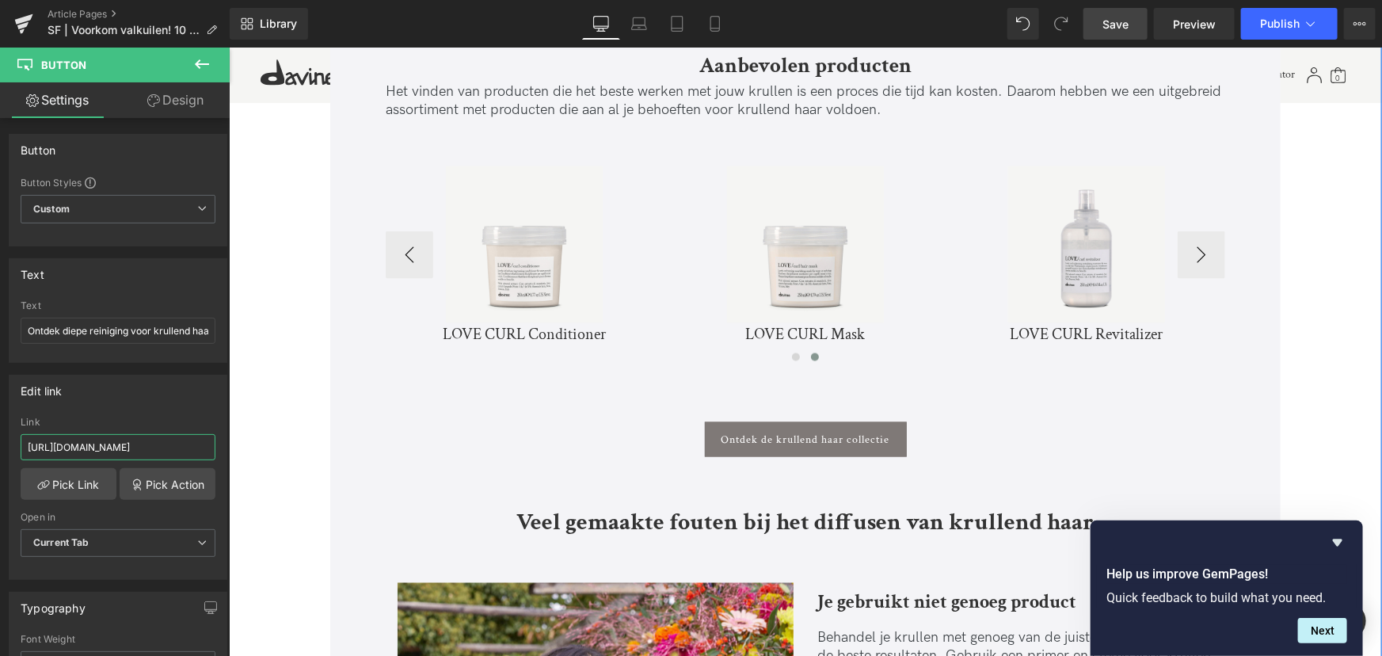
scroll to position [4104, 0]
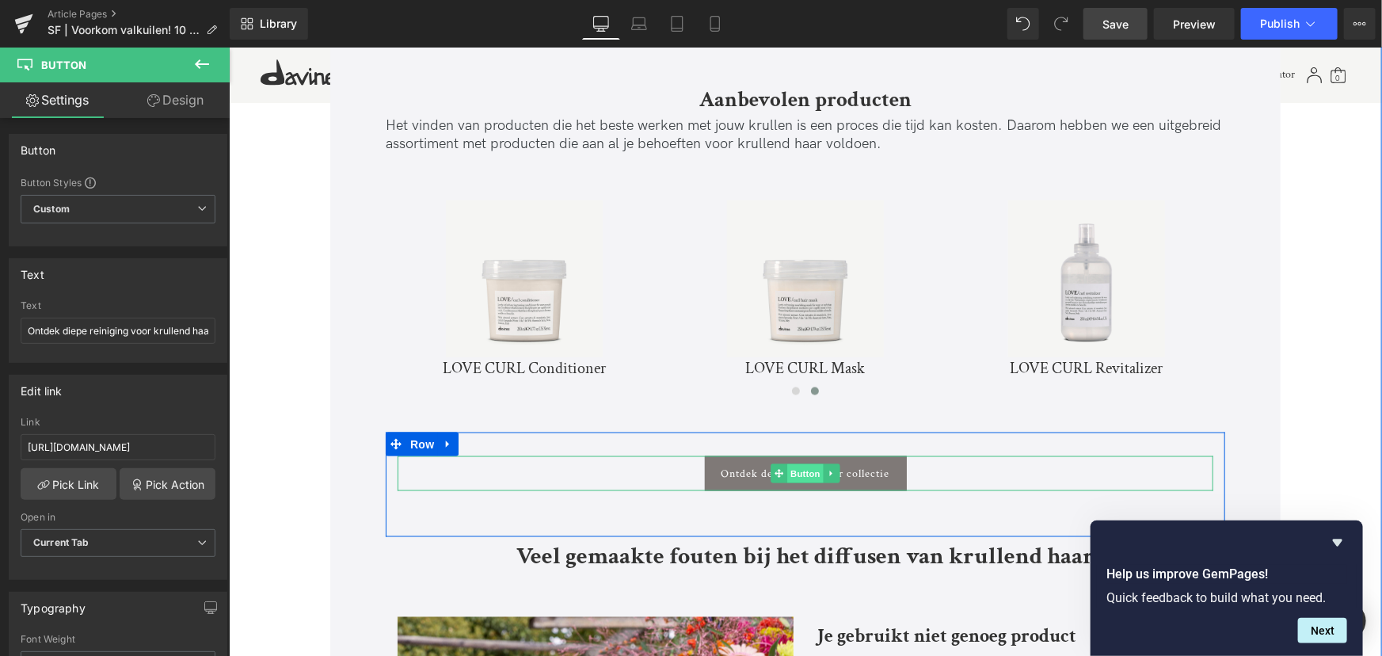
click at [795, 463] on span "Button" at bounding box center [805, 472] width 36 height 19
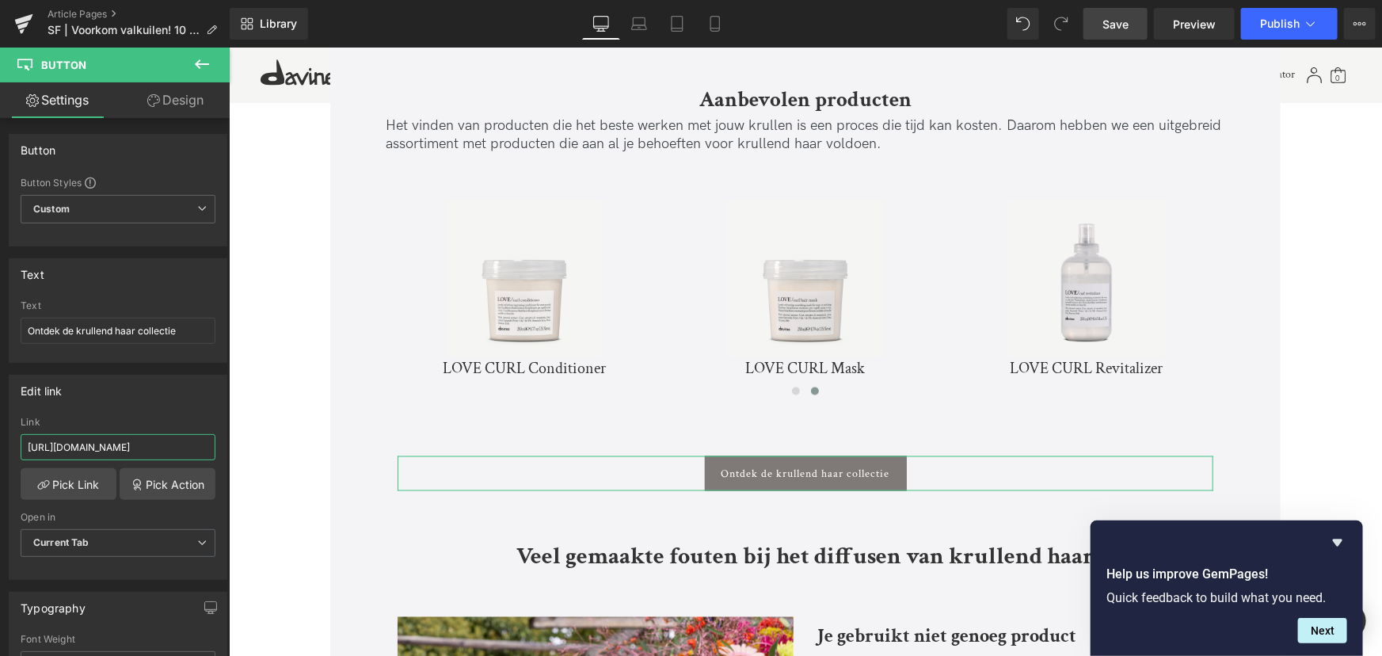
scroll to position [0, 40]
drag, startPoint x: 402, startPoint y: 485, endPoint x: 311, endPoint y: 450, distance: 96.8
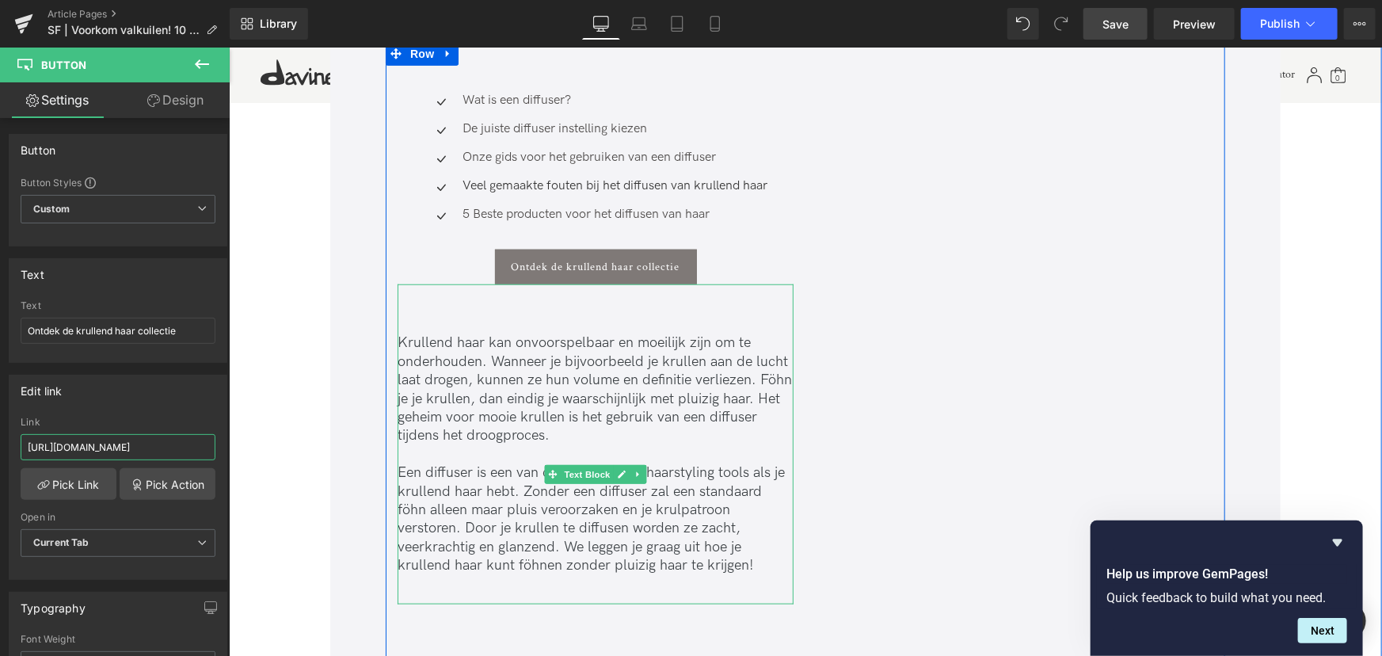
scroll to position [504, 0]
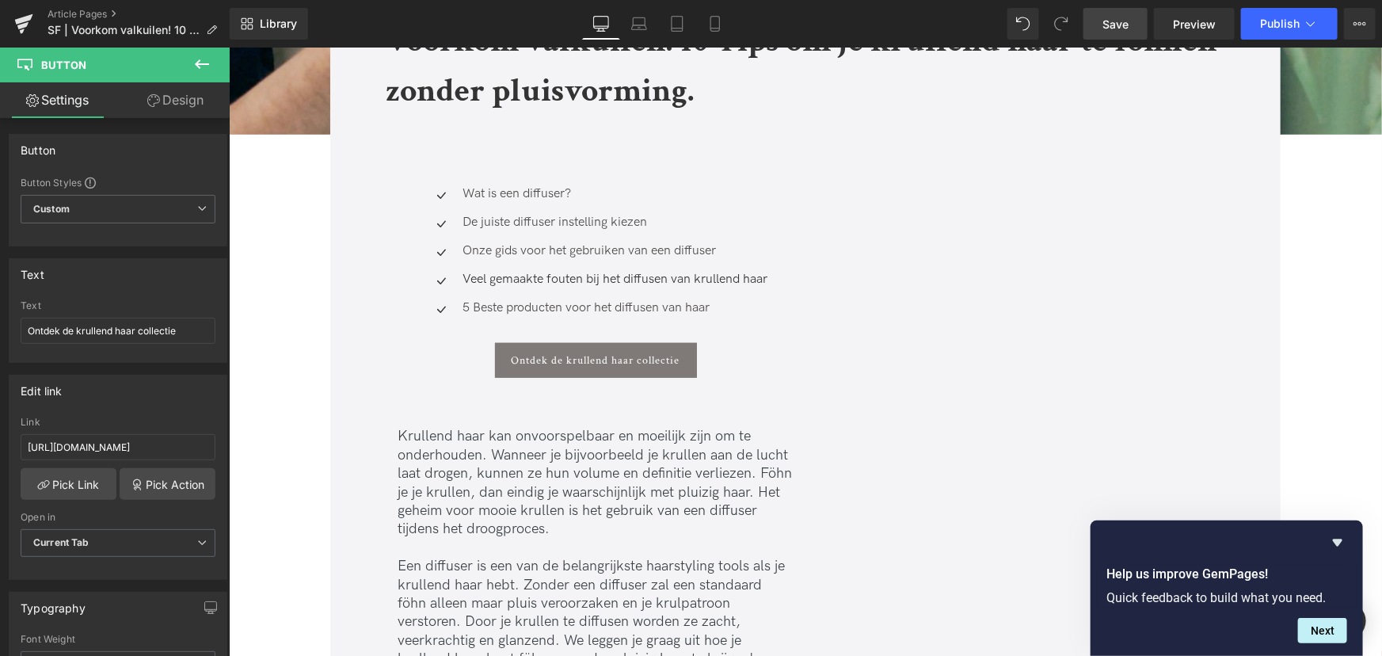
click at [1126, 28] on span "Save" at bounding box center [1116, 24] width 26 height 17
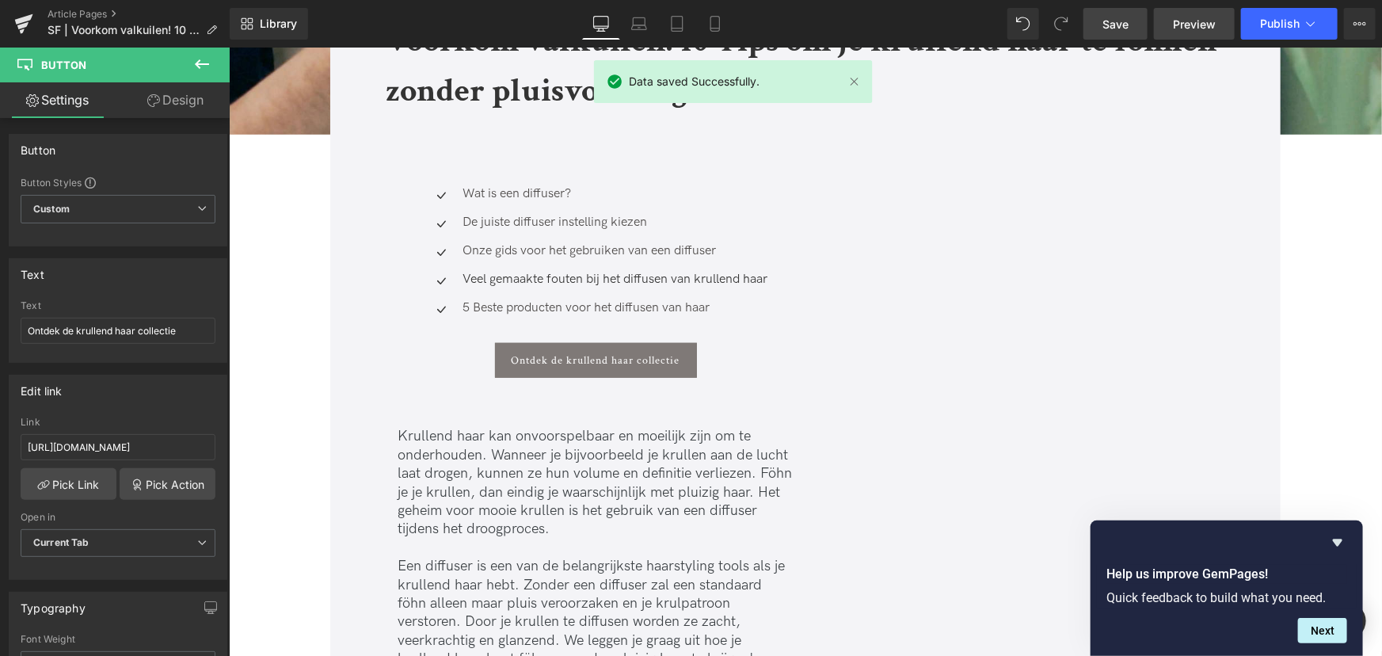
click at [1199, 25] on span "Preview" at bounding box center [1194, 24] width 43 height 17
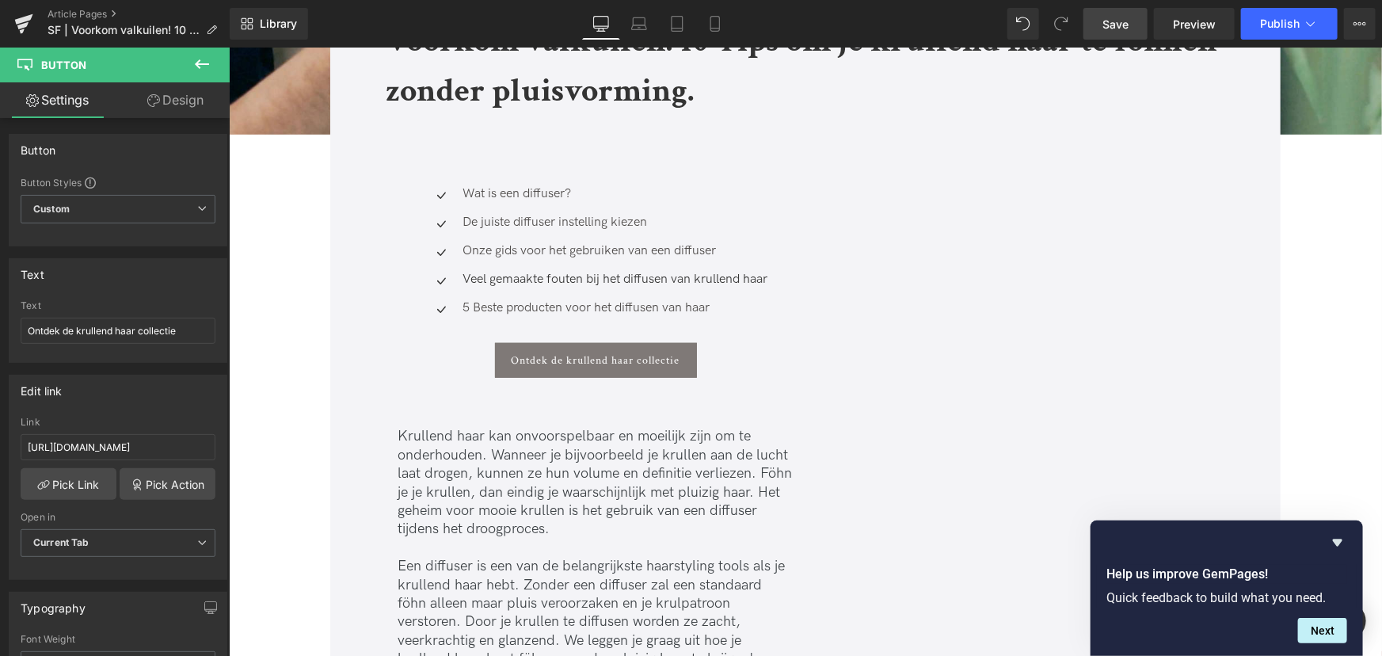
click at [1107, 32] on link "Save" at bounding box center [1116, 24] width 64 height 32
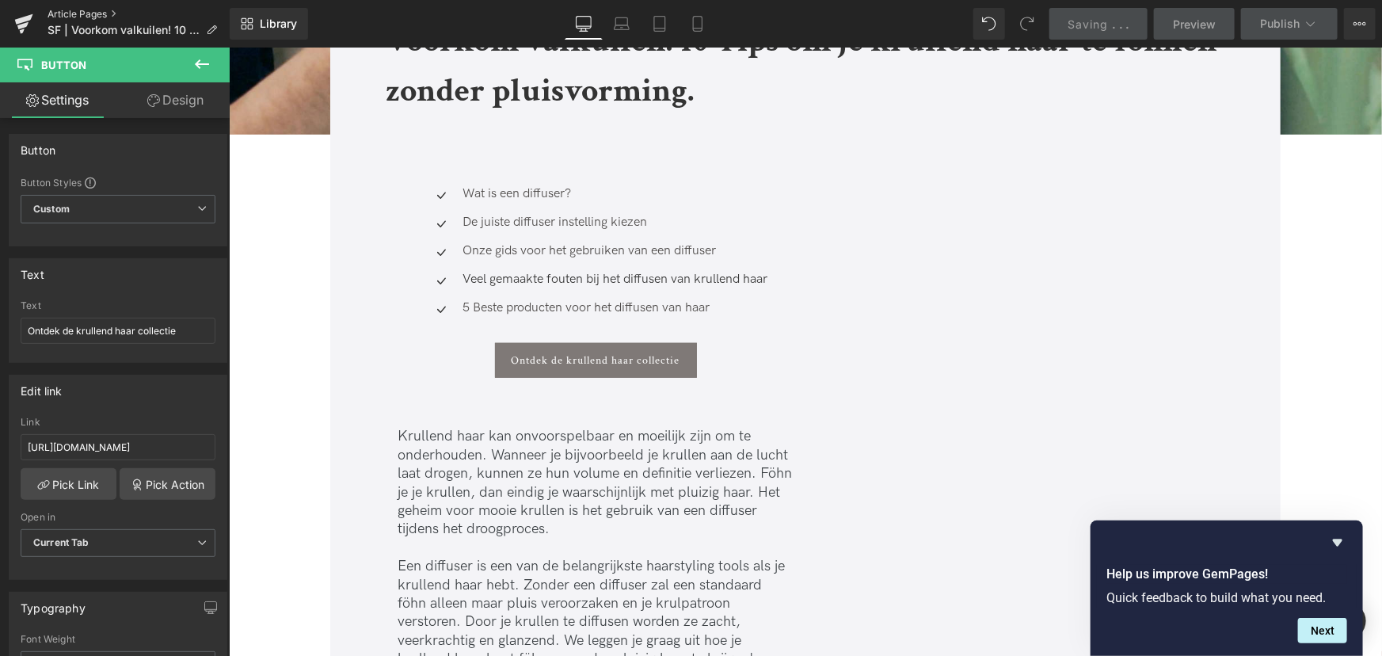
click at [69, 8] on link "Article Pages" at bounding box center [139, 14] width 182 height 13
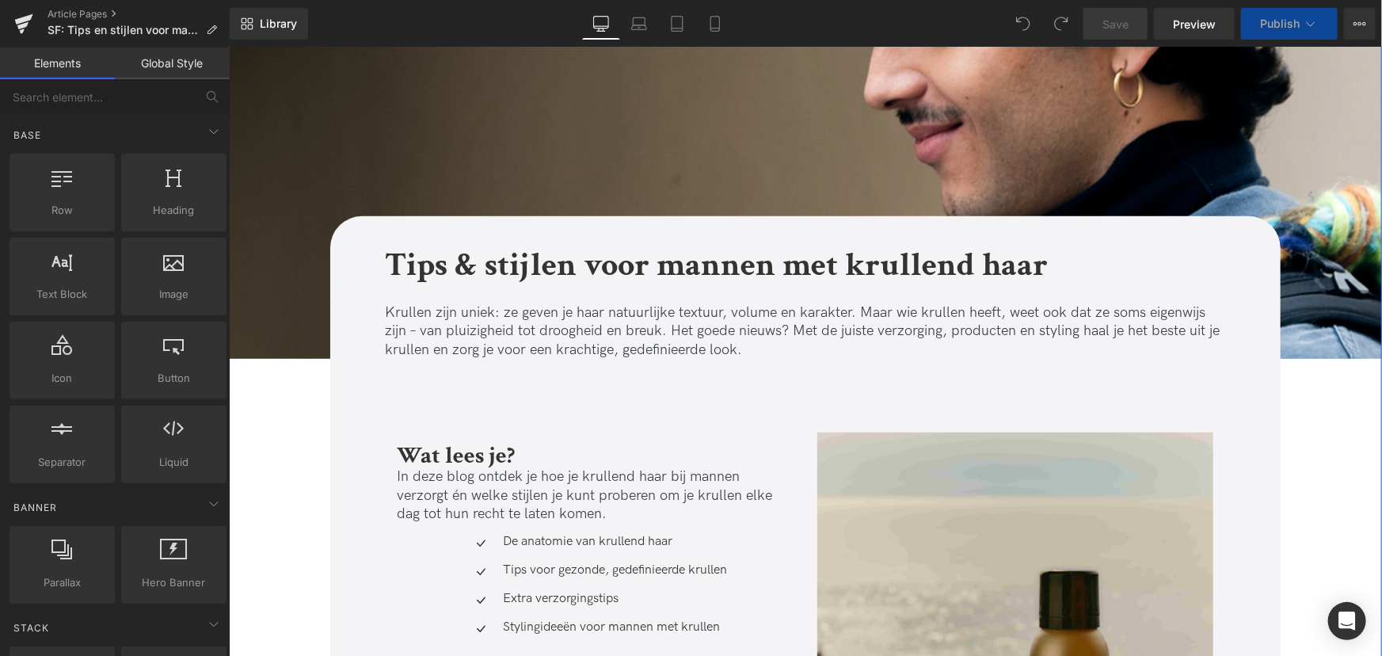
scroll to position [360, 0]
